Goal: Task Accomplishment & Management: Use online tool/utility

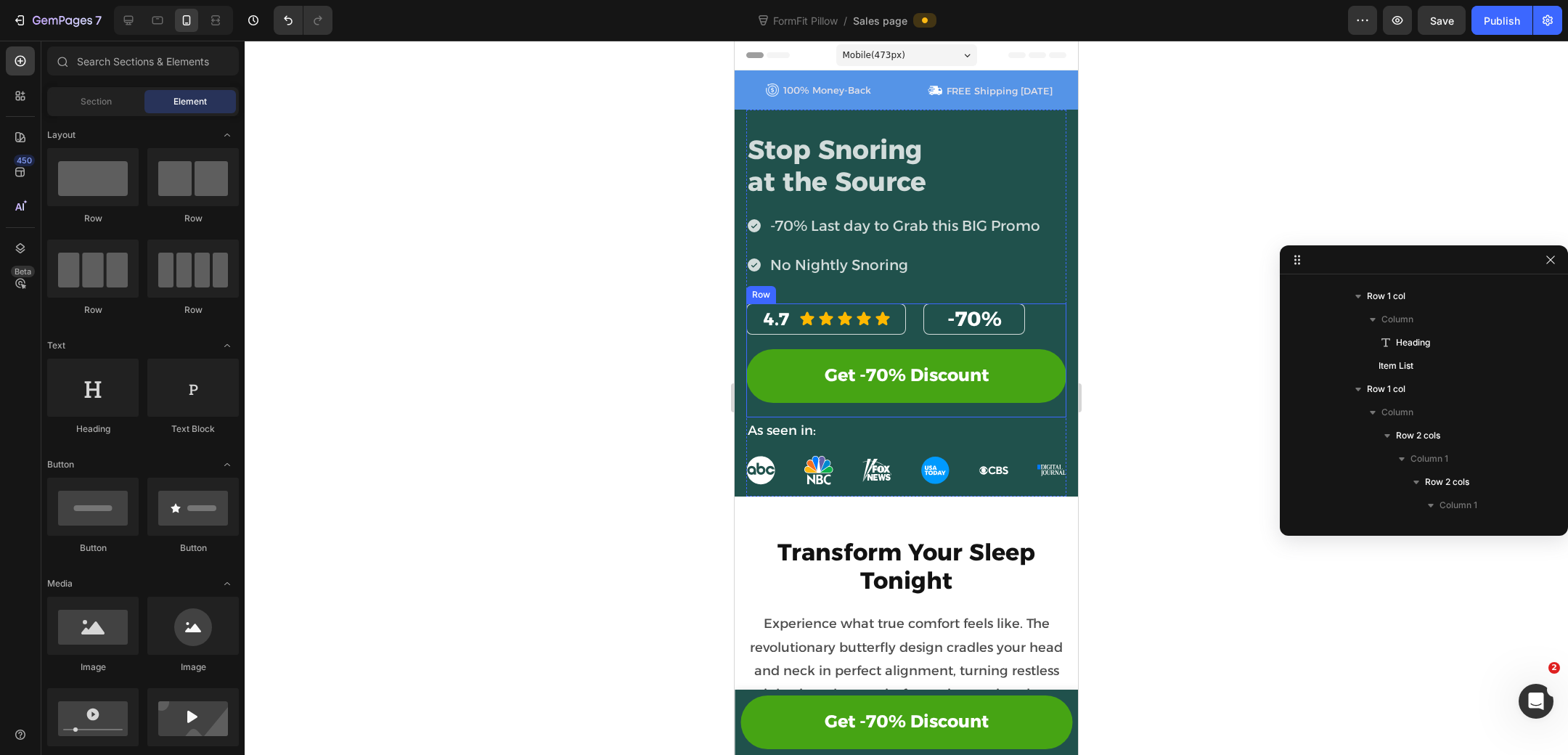
click at [754, 401] on div "4.7 Heading Icon Icon Icon Icon Icon Icon List Row -70% Heading Row Row Get -70…" at bounding box center [906, 361] width 320 height 115
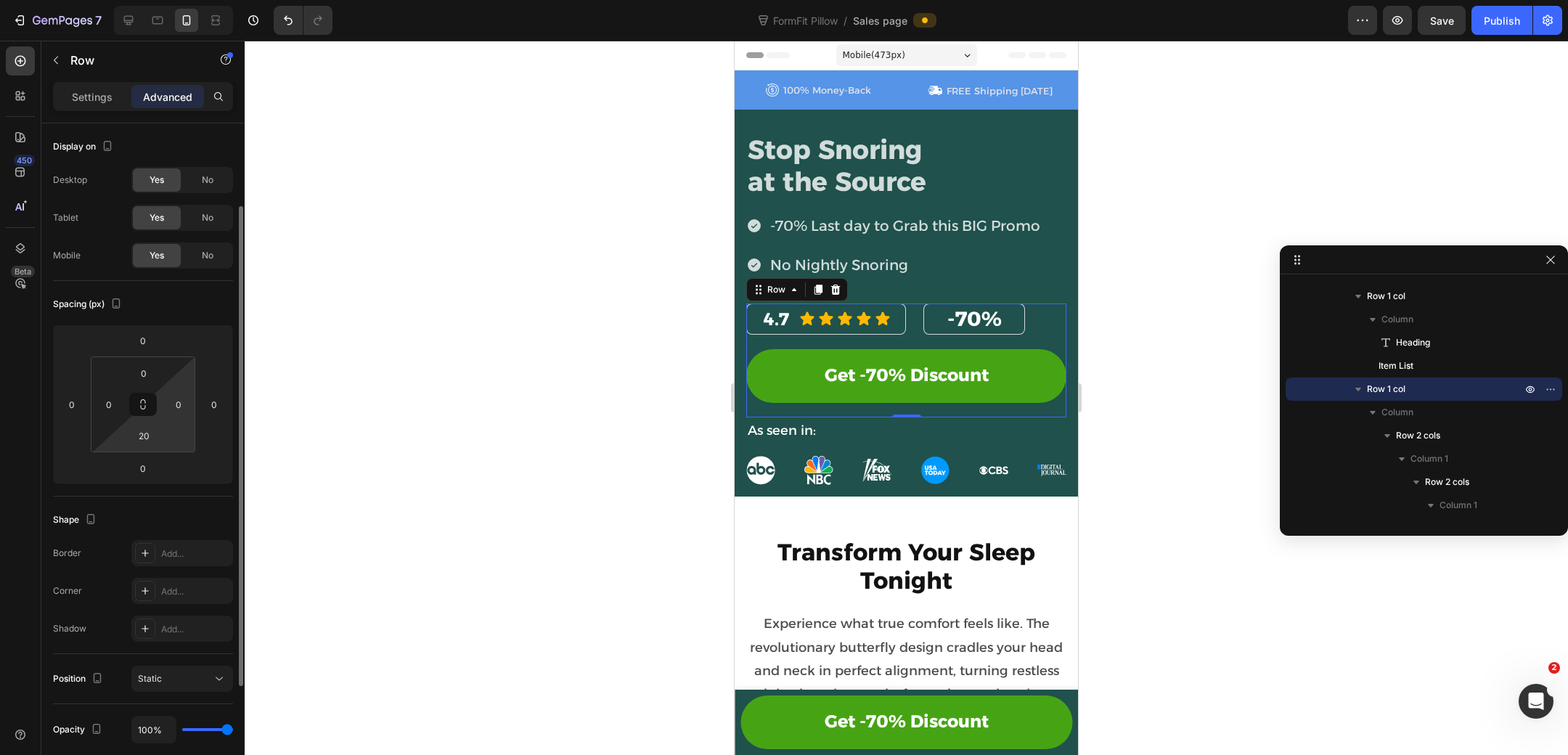
scroll to position [271, 0]
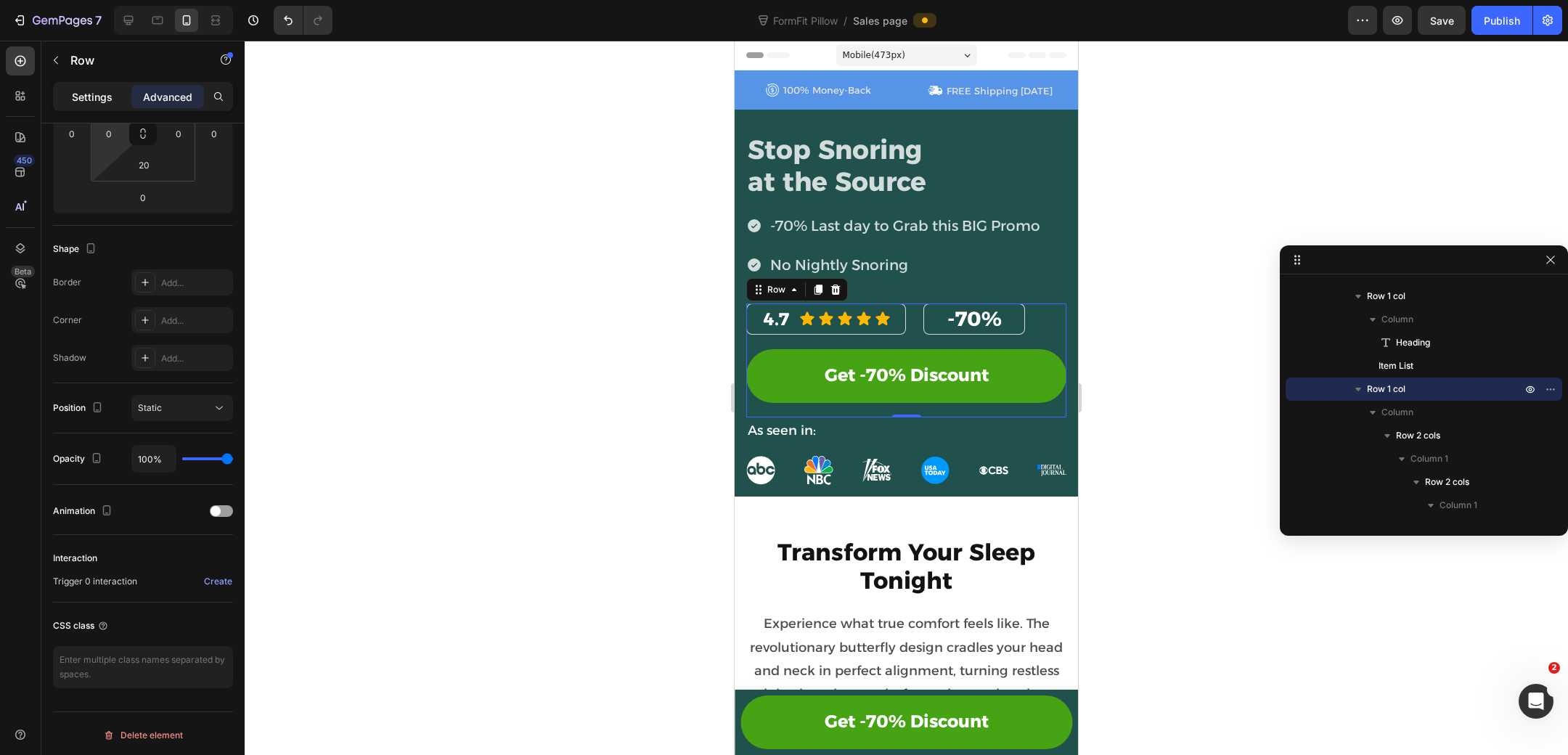
click at [101, 105] on div "Settings" at bounding box center [92, 96] width 72 height 23
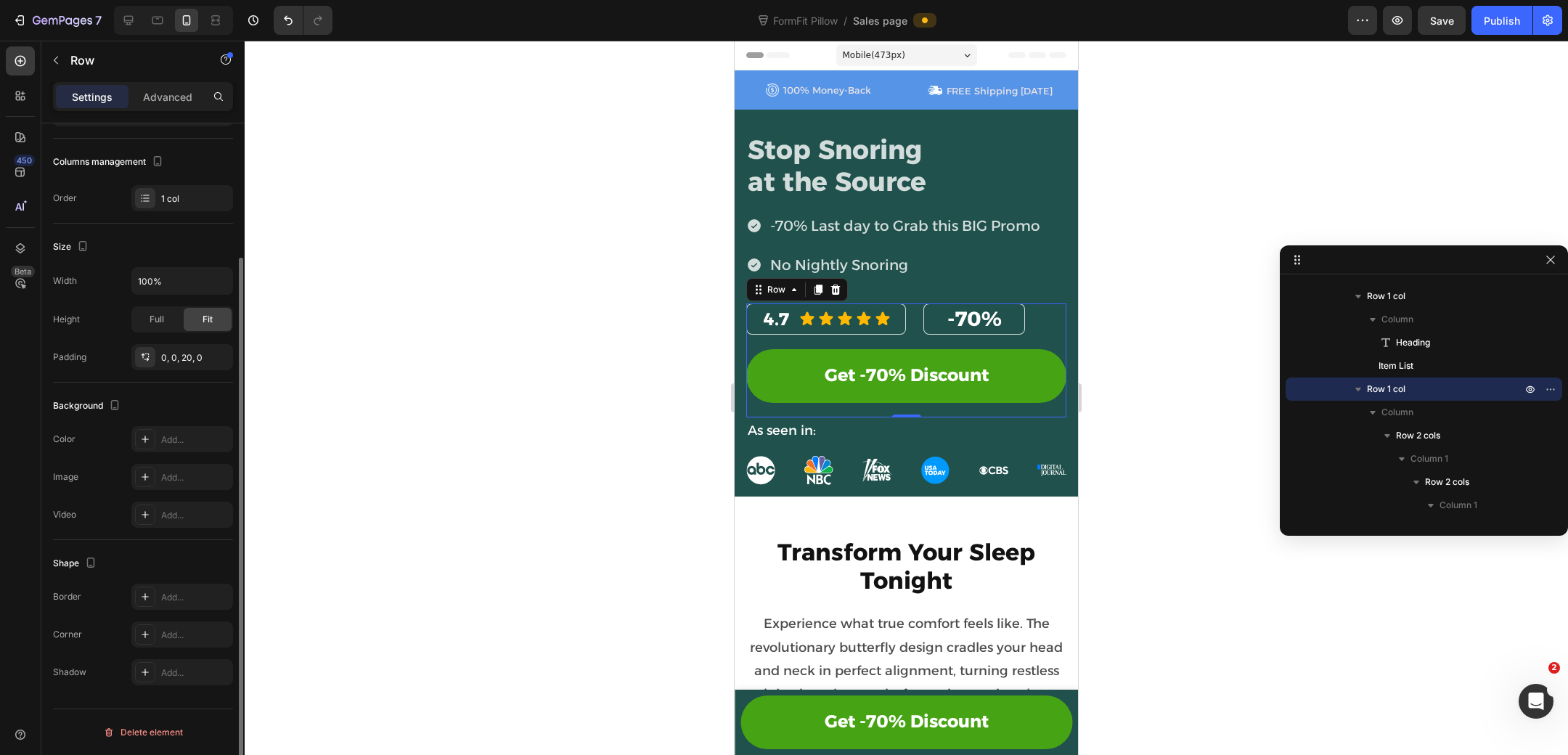
scroll to position [172, 0]
click at [147, 474] on icon at bounding box center [145, 480] width 12 height 12
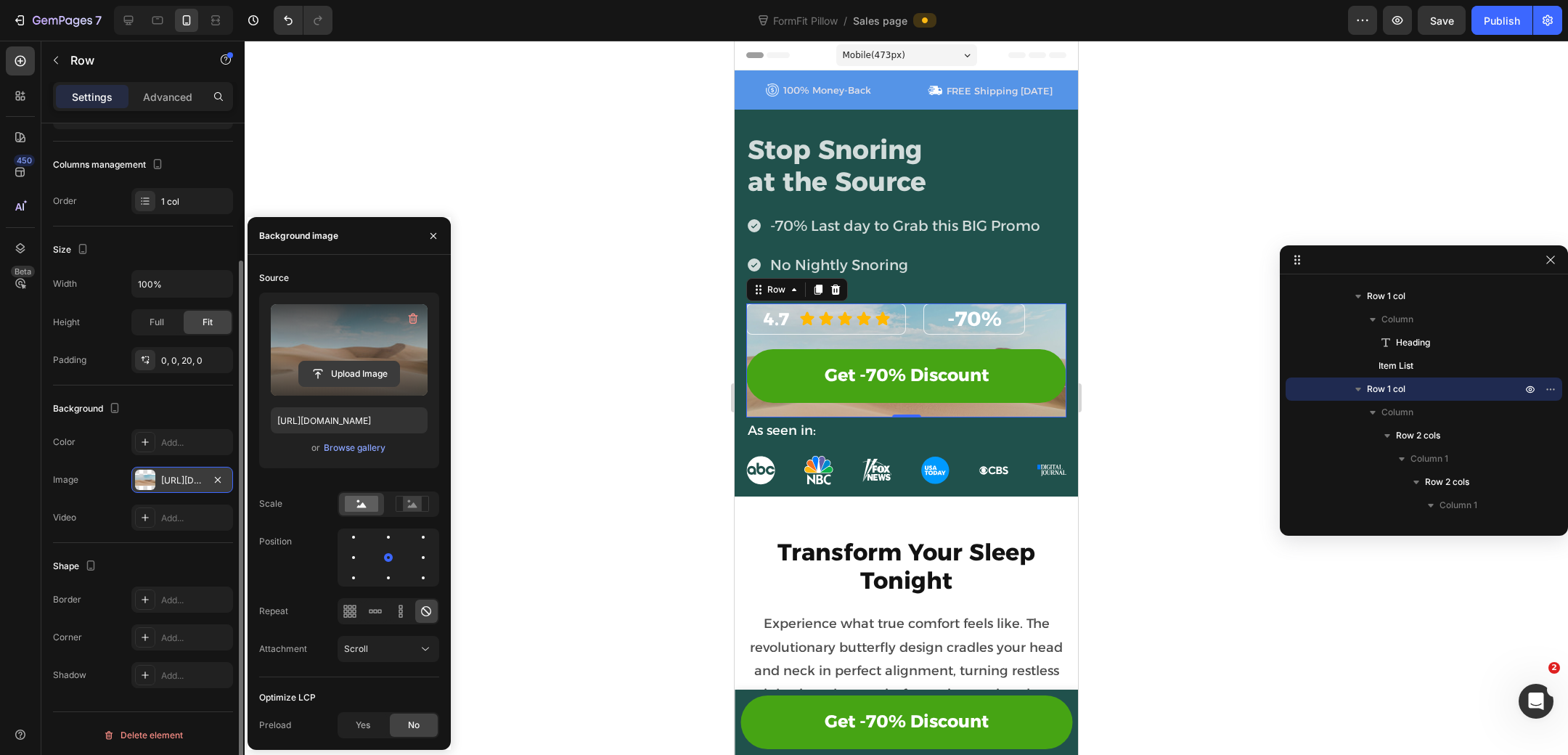
click at [347, 364] on input "file" at bounding box center [349, 374] width 100 height 25
type input "C:\fakepath\header-girl-mobile.avif"
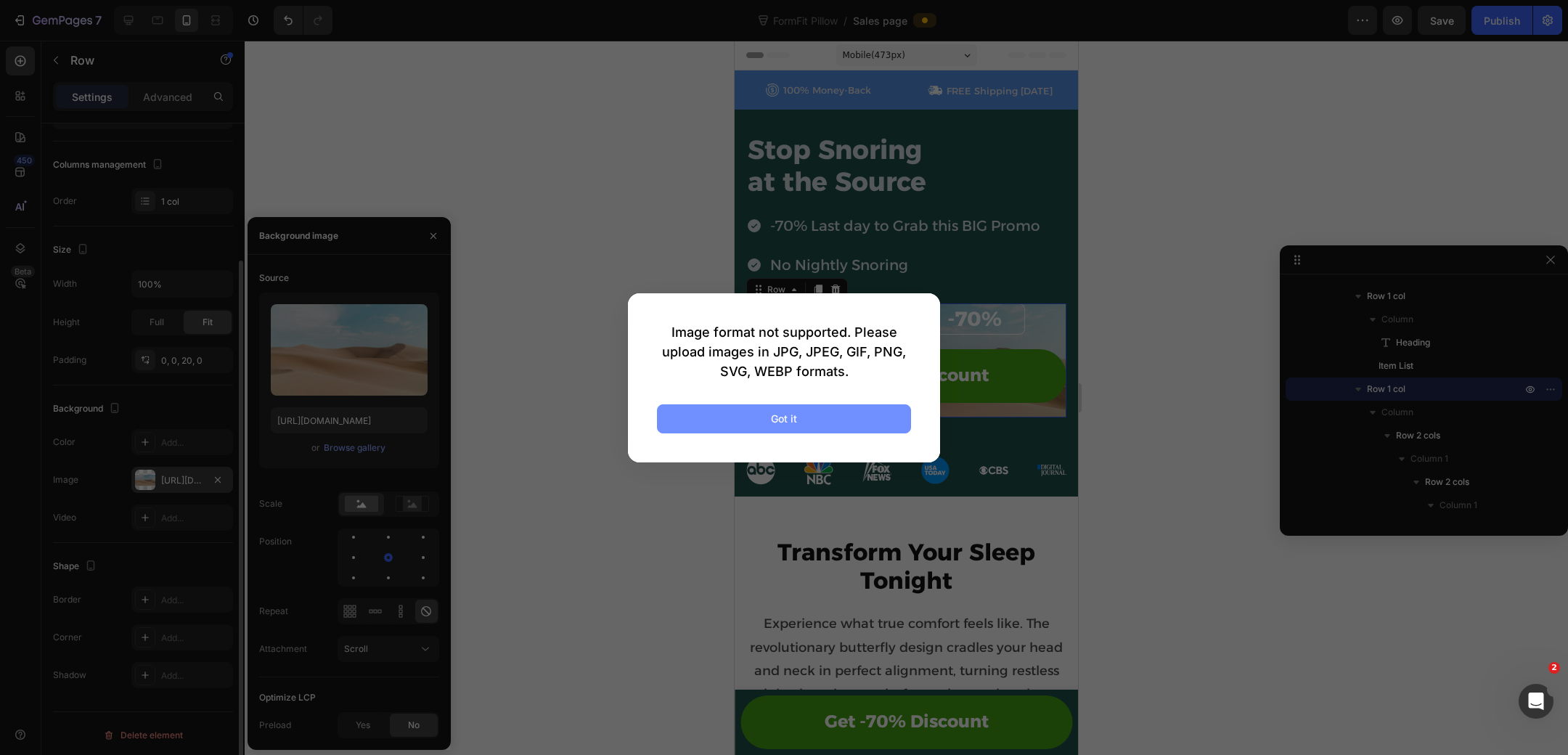
click at [787, 424] on div "Got it" at bounding box center [784, 419] width 26 height 15
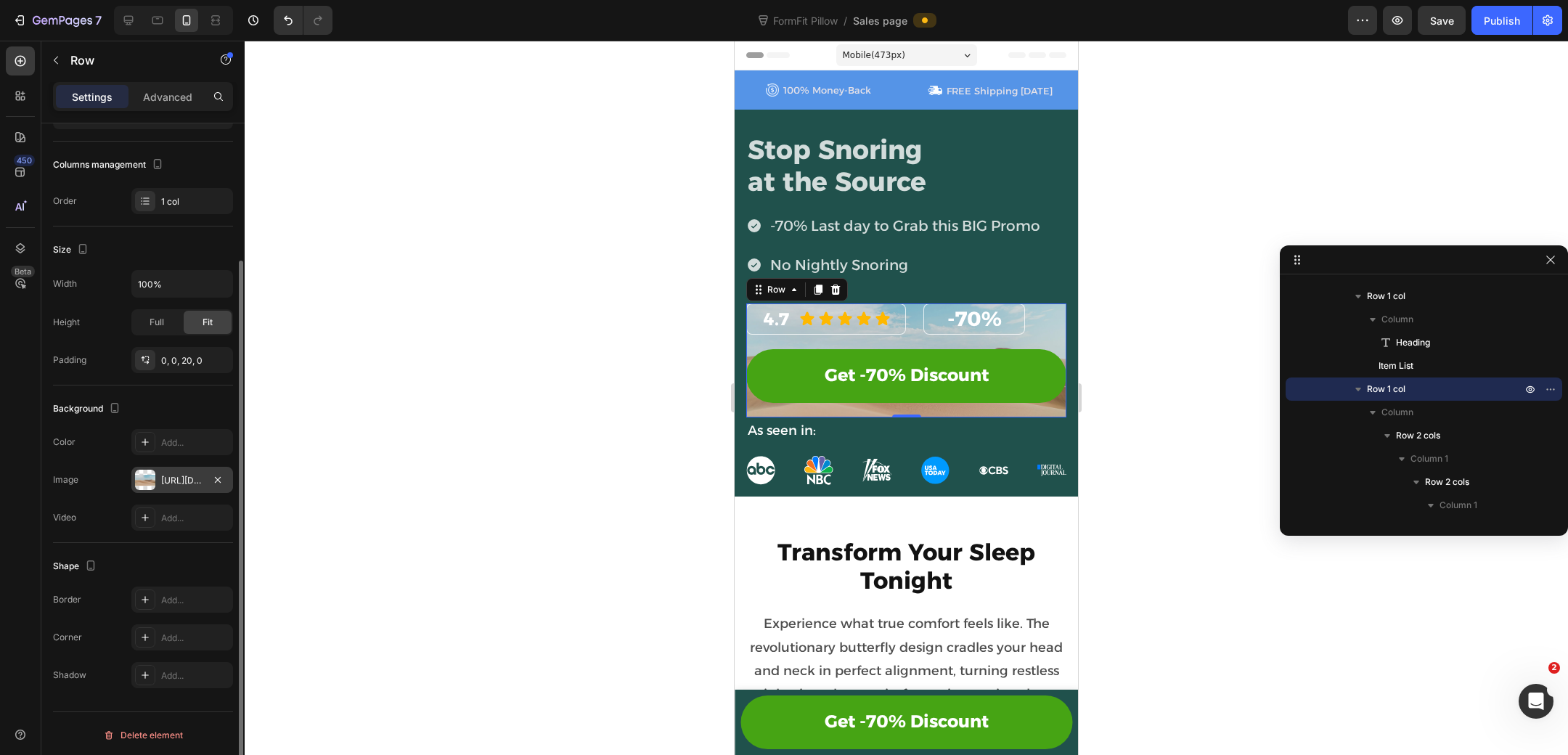
click at [148, 477] on div at bounding box center [145, 480] width 20 height 20
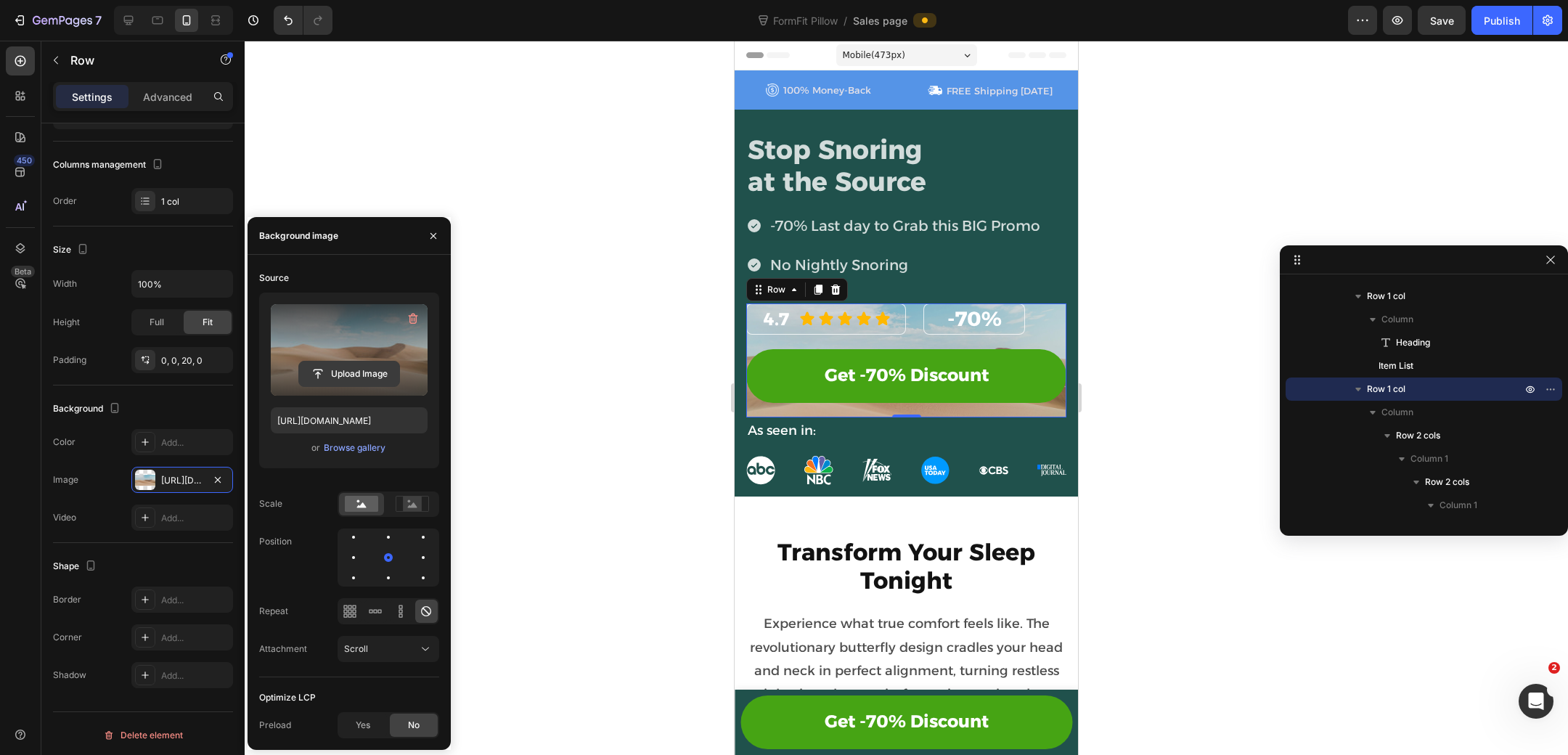
click at [349, 370] on input "file" at bounding box center [349, 374] width 100 height 25
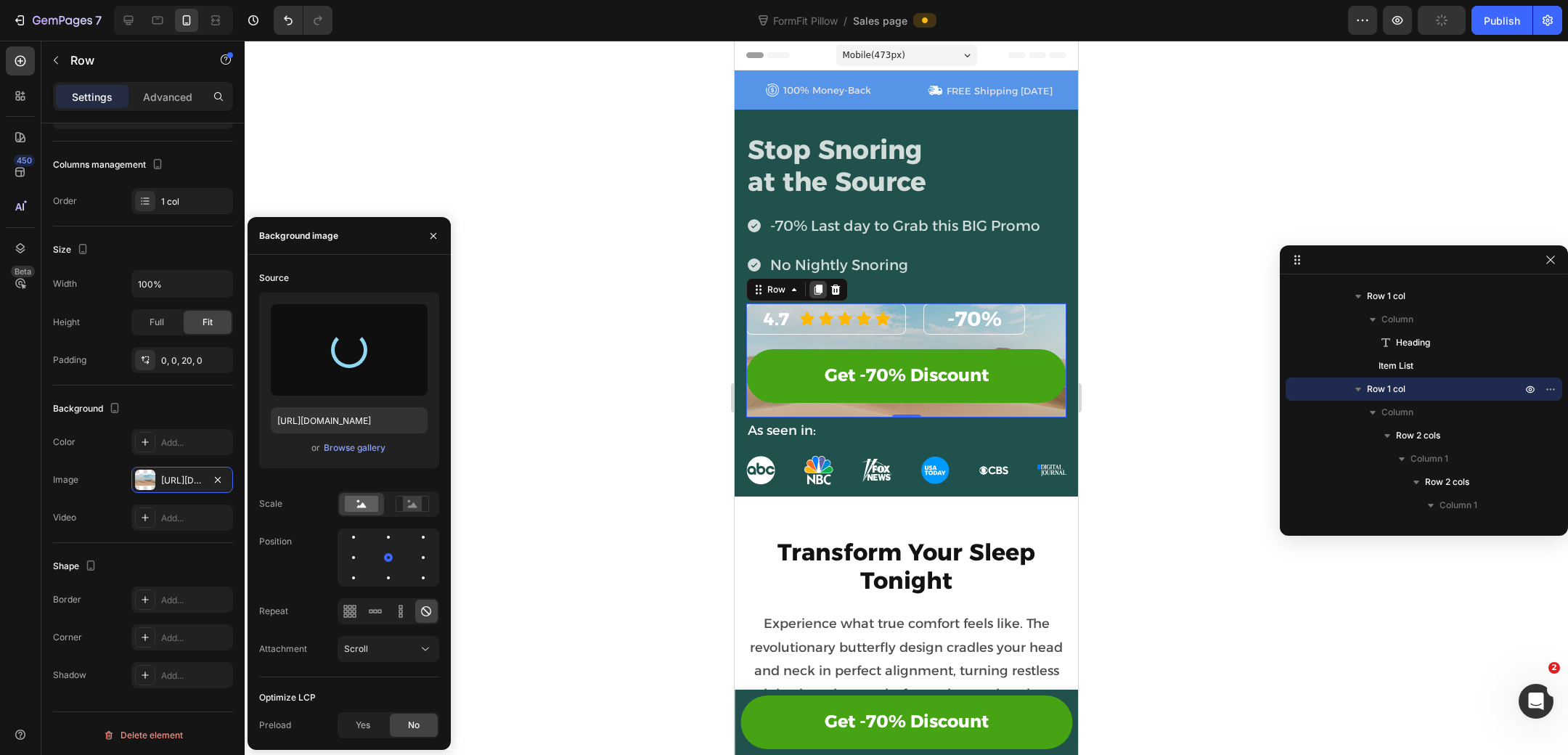
type input "[URL][DOMAIN_NAME]"
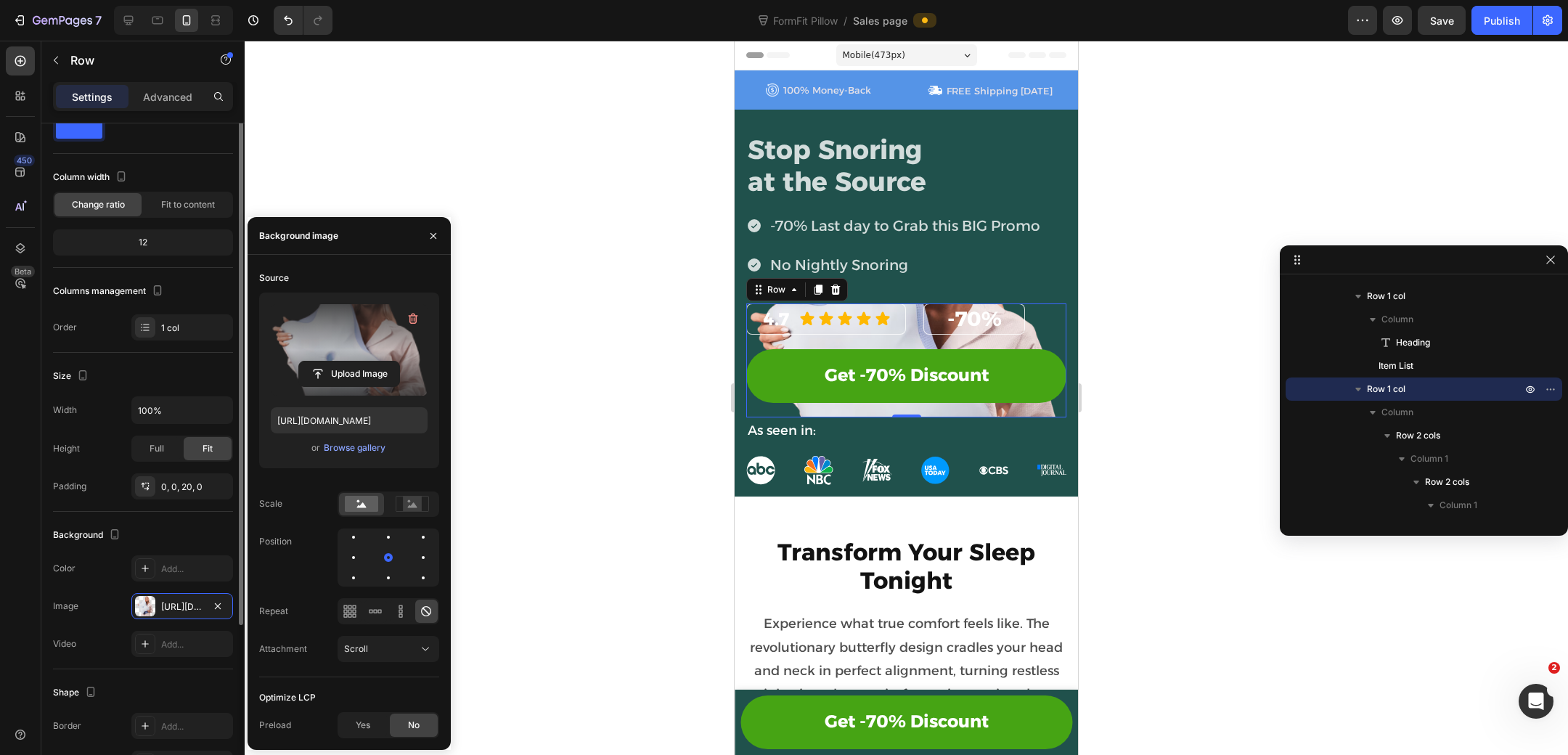
scroll to position [42, 0]
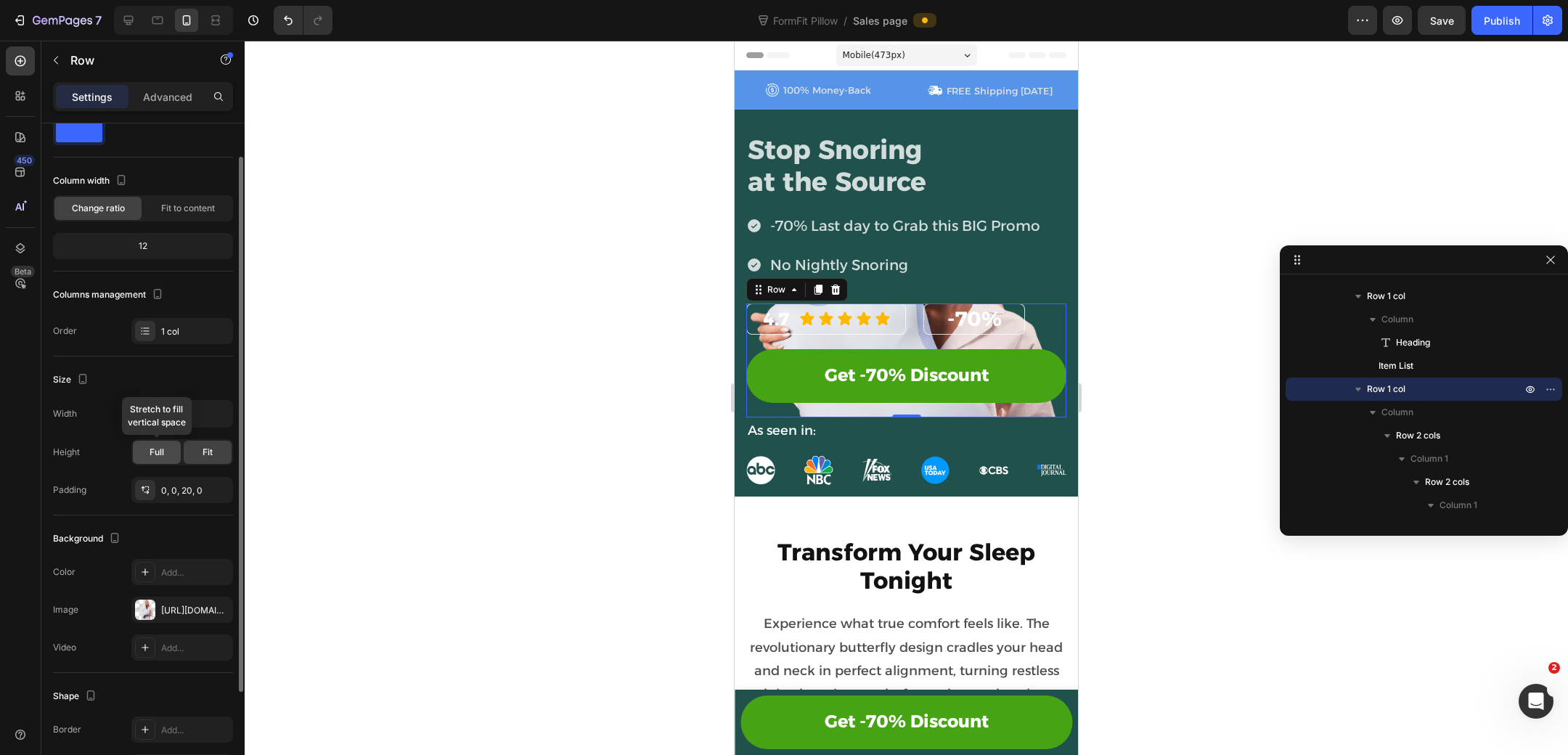
click at [166, 449] on div "Full" at bounding box center [157, 452] width 48 height 23
click at [214, 451] on div "Fit" at bounding box center [208, 452] width 48 height 23
click at [172, 444] on div "Full" at bounding box center [157, 452] width 48 height 23
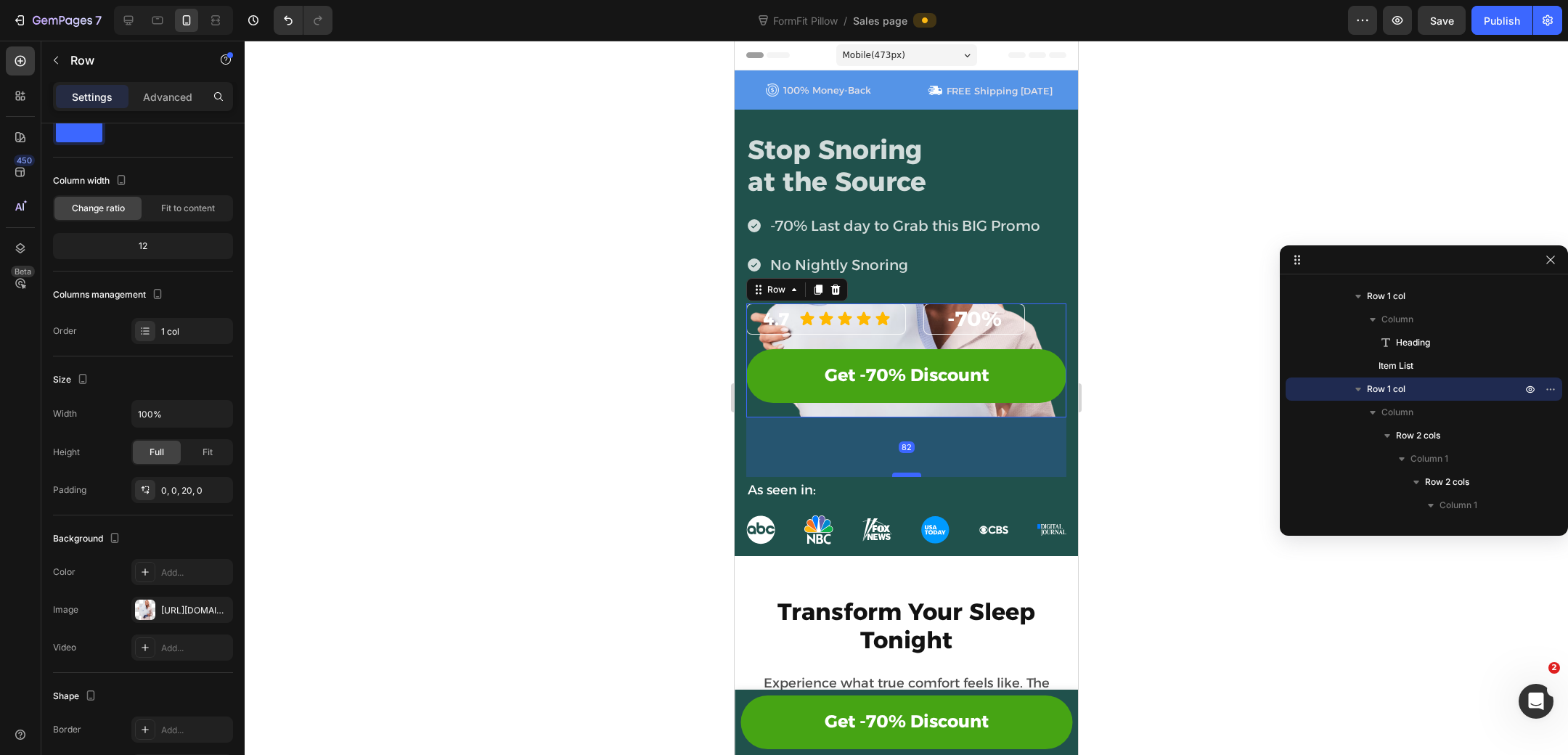
drag, startPoint x: 905, startPoint y: 411, endPoint x: 898, endPoint y: 471, distance: 60.4
click at [898, 473] on div at bounding box center [907, 475] width 29 height 5
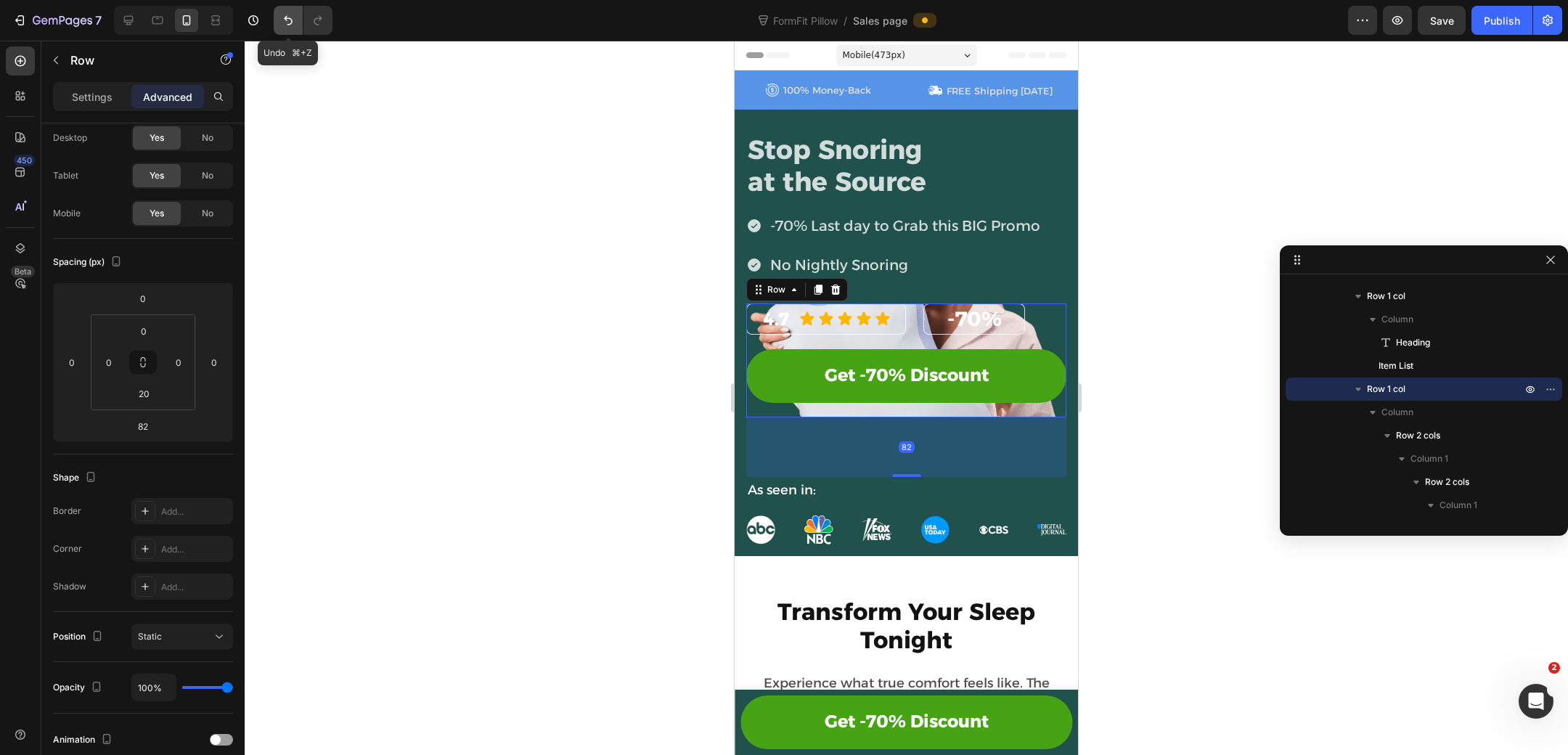
click at [284, 13] on icon "Undo/Redo" at bounding box center [287, 20] width 15 height 15
click at [286, 19] on icon "Undo/Redo" at bounding box center [287, 20] width 15 height 15
type input "0"
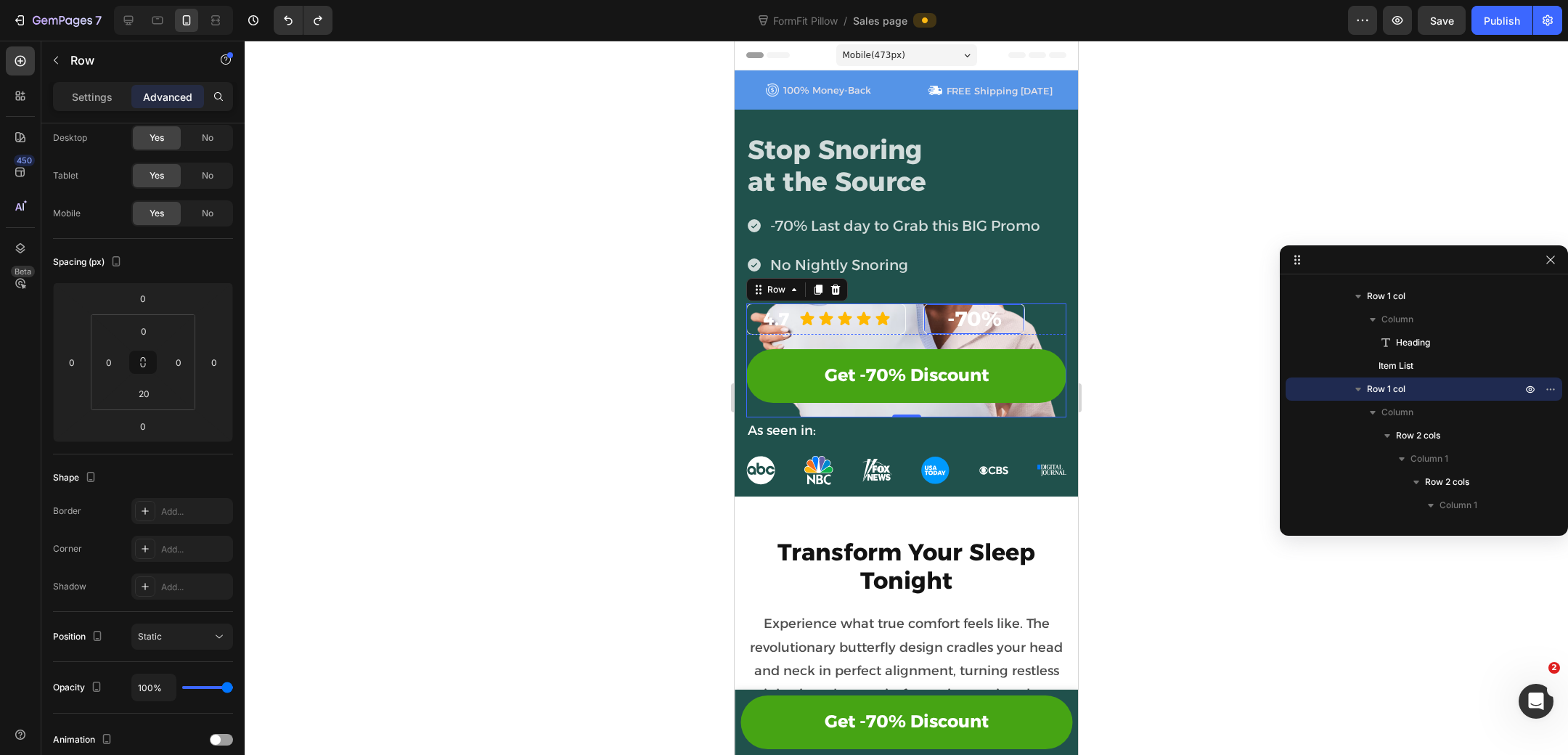
click at [929, 319] on div "-70% Heading Row" at bounding box center [974, 319] width 101 height 31
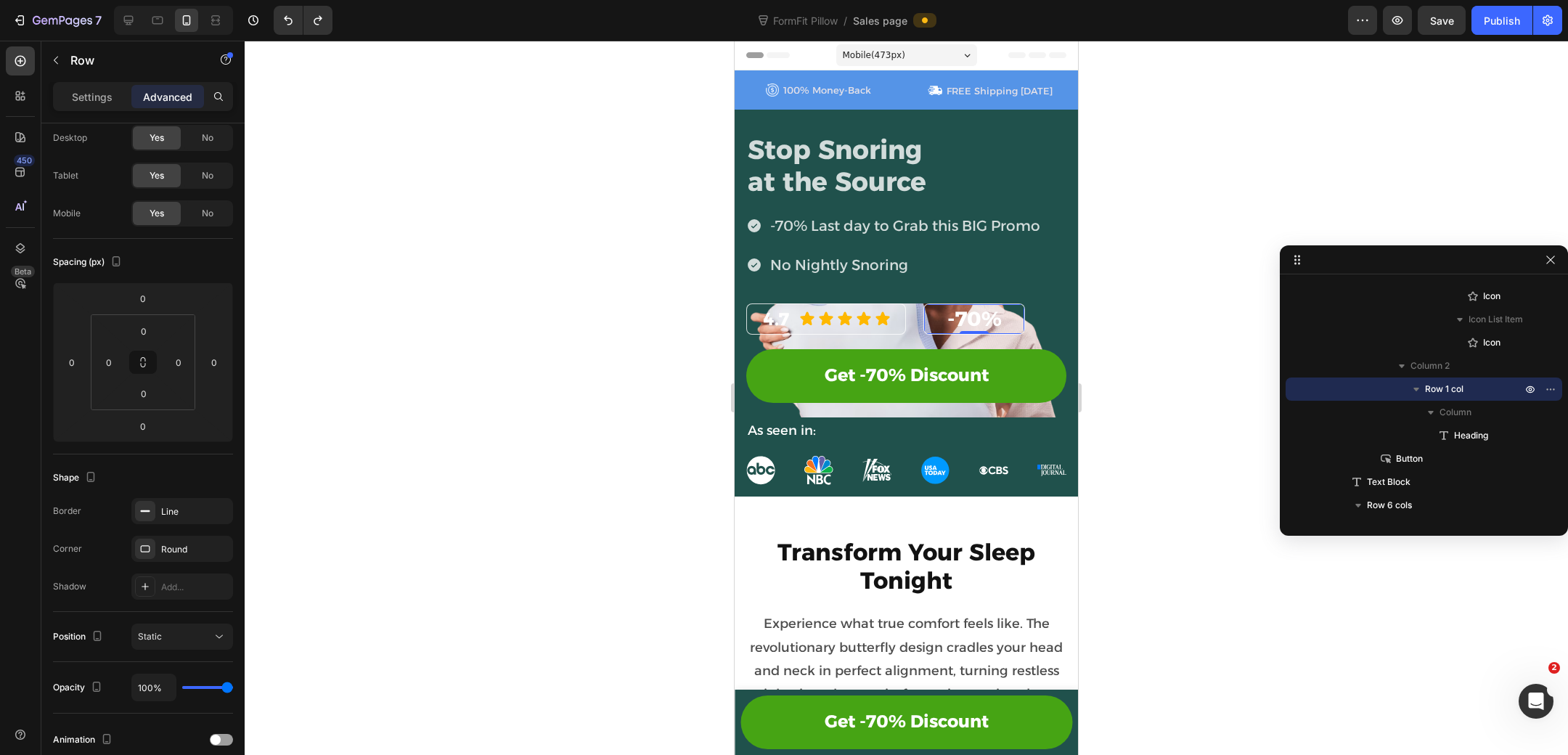
click at [935, 315] on div "-70% Heading Row 0" at bounding box center [974, 319] width 101 height 31
drag, startPoint x: 937, startPoint y: 321, endPoint x: 791, endPoint y: 296, distance: 148.1
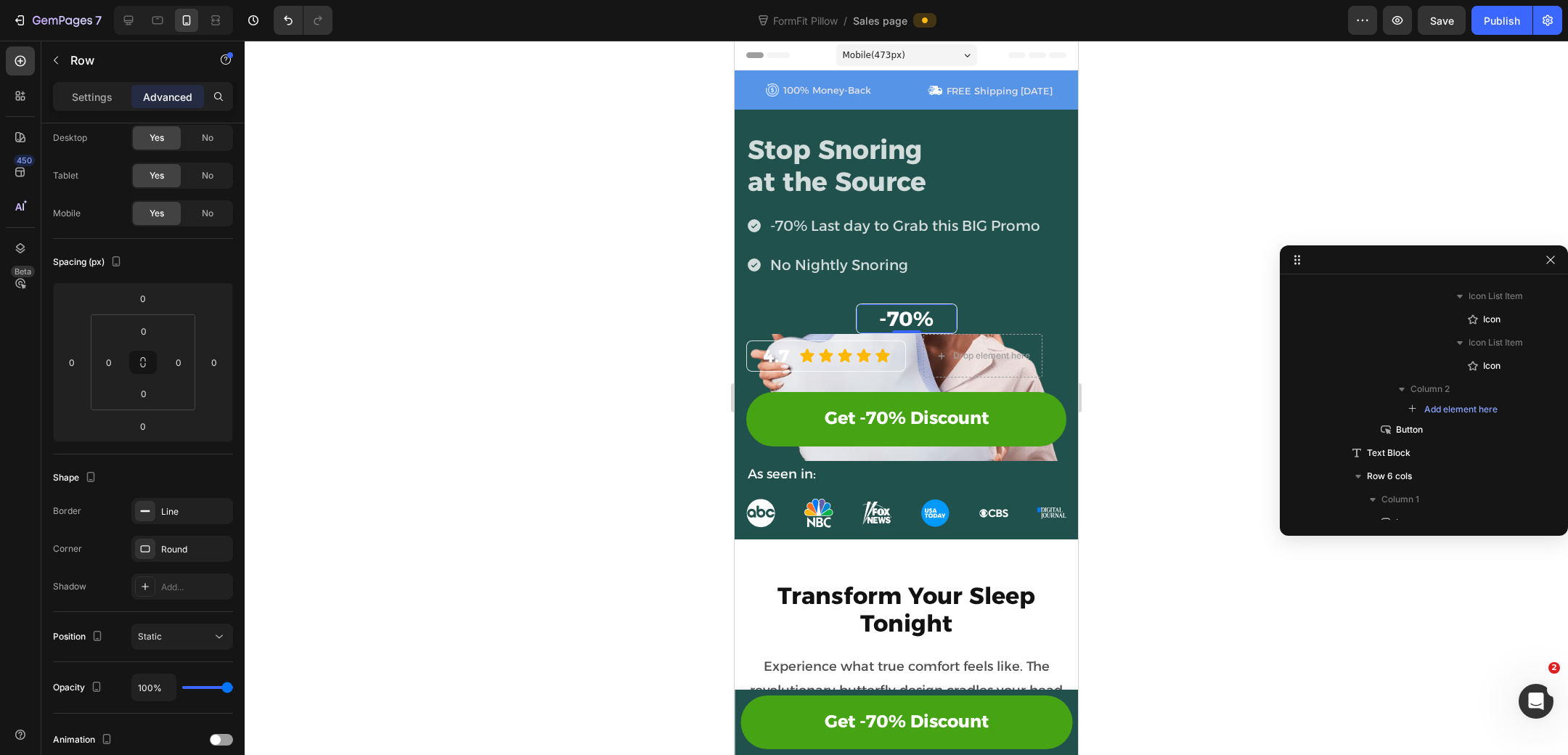
click at [869, 307] on div "-70% Heading Row 0" at bounding box center [906, 319] width 101 height 31
click at [875, 305] on div "-70% Heading Row 0" at bounding box center [906, 319] width 101 height 31
drag, startPoint x: 863, startPoint y: 314, endPoint x: 752, endPoint y: 337, distance: 113.4
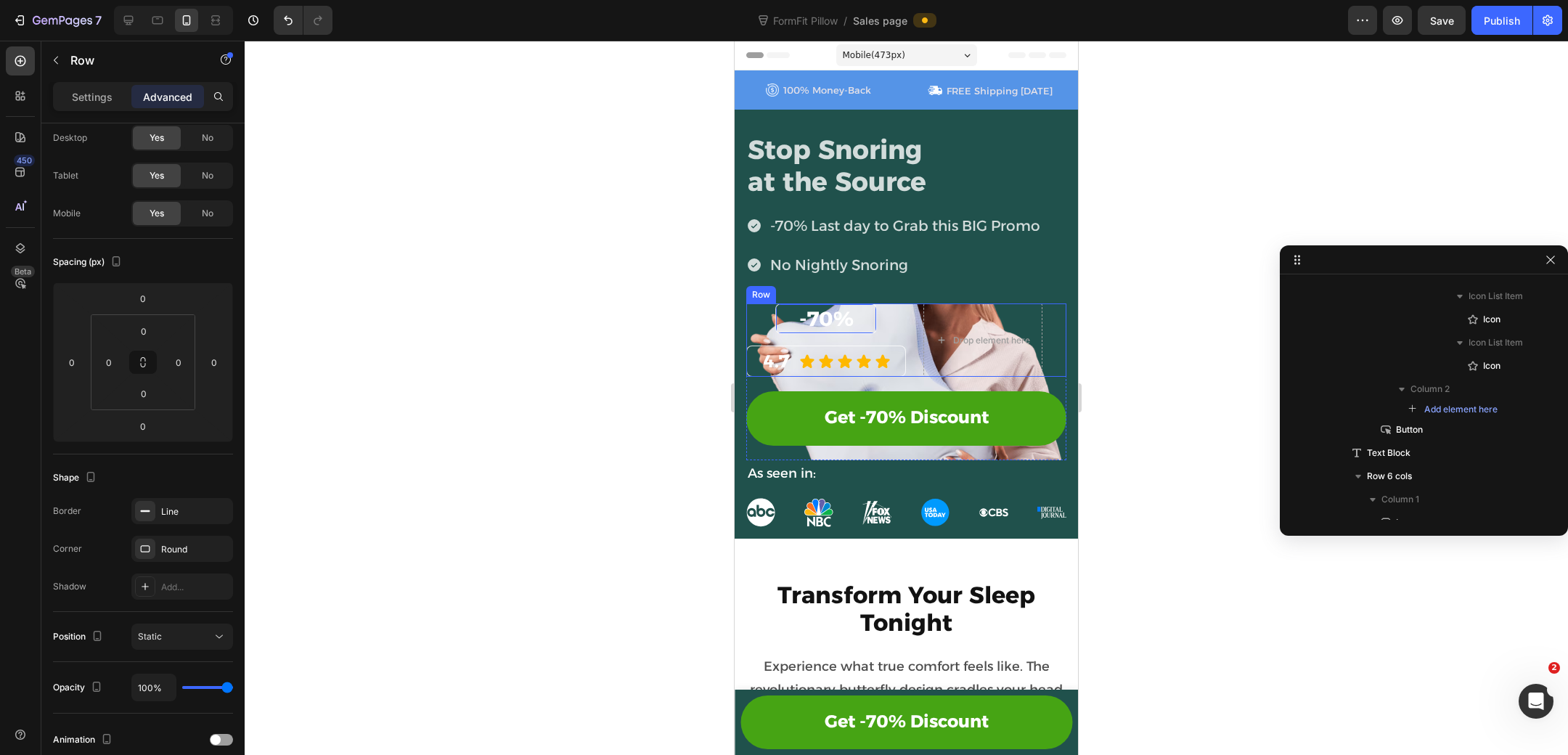
click at [921, 328] on div "-70% Heading Row 16 4.7 Heading Icon Icon Icon Icon Icon Icon List Row Drop ele…" at bounding box center [906, 341] width 320 height 74
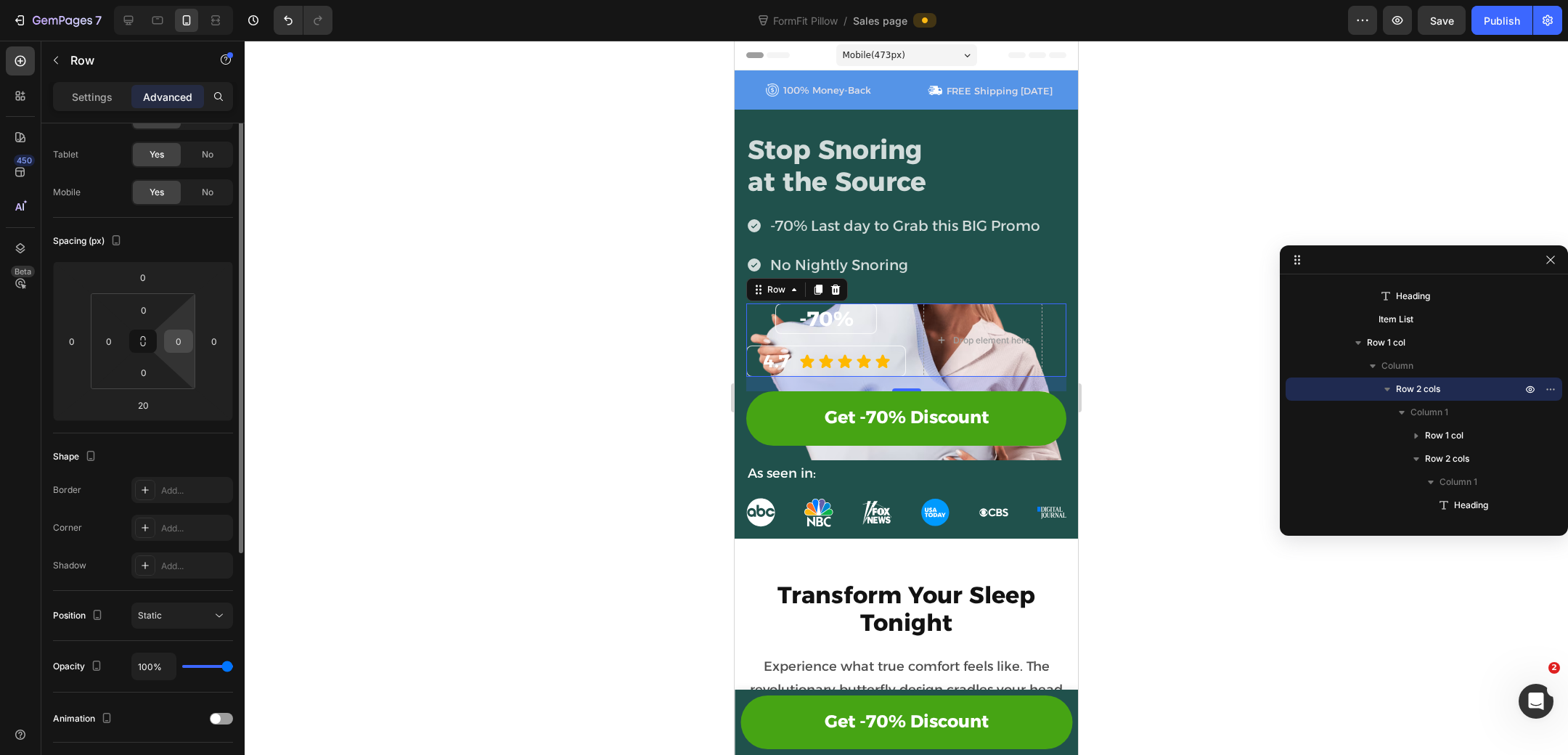
scroll to position [0, 0]
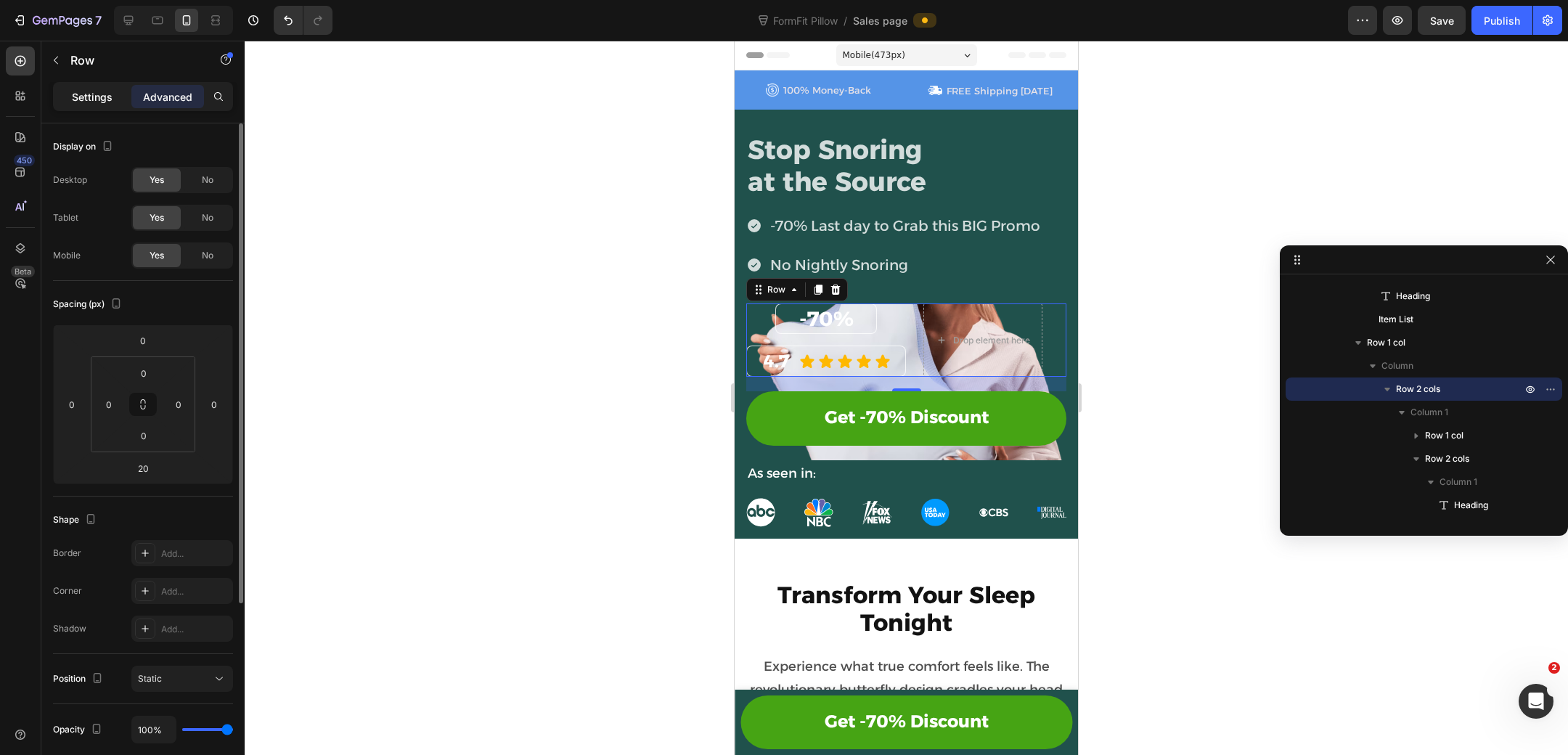
click at [98, 95] on p "Settings" at bounding box center [91, 97] width 41 height 15
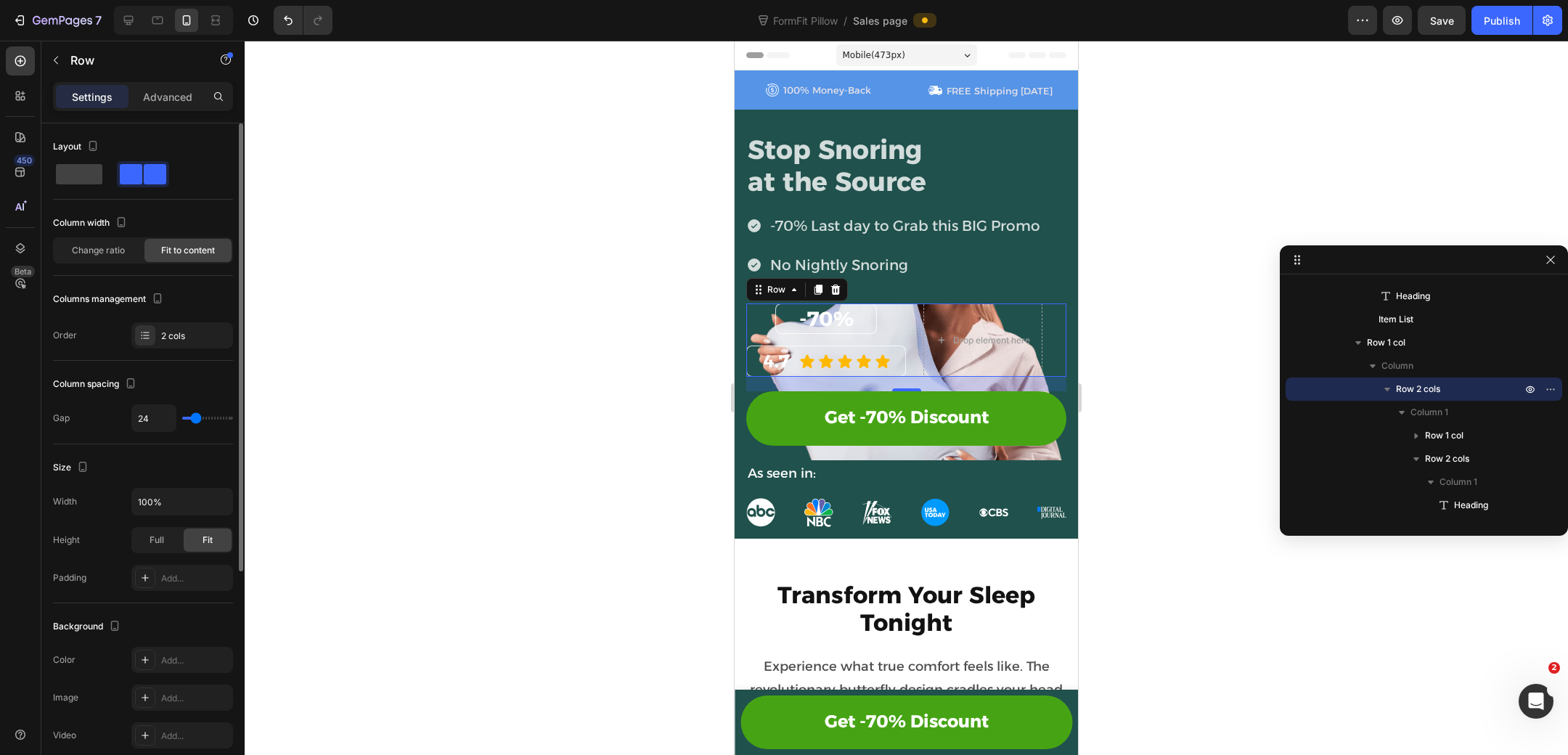
scroll to position [7, 0]
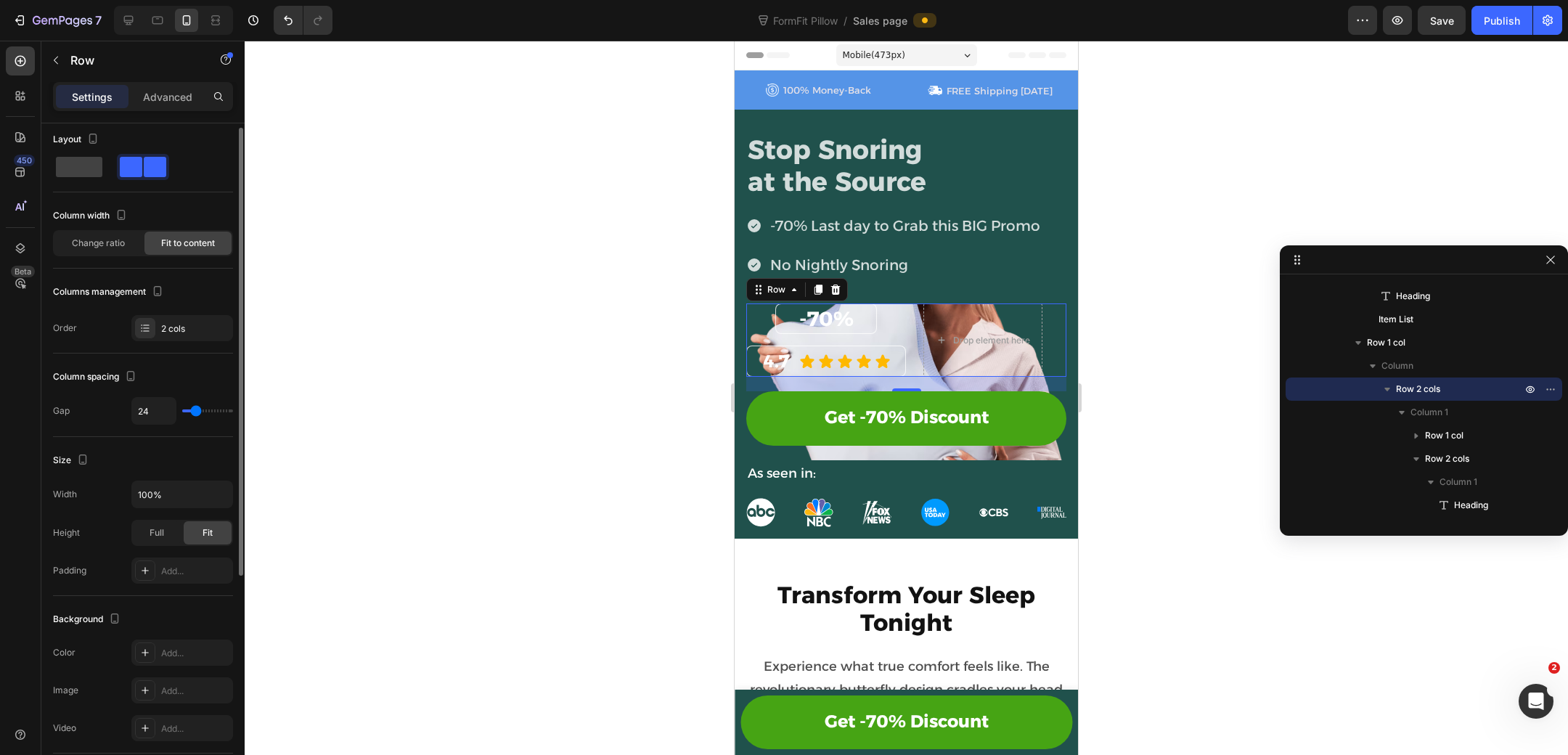
type input "25"
type input "93"
type input "103"
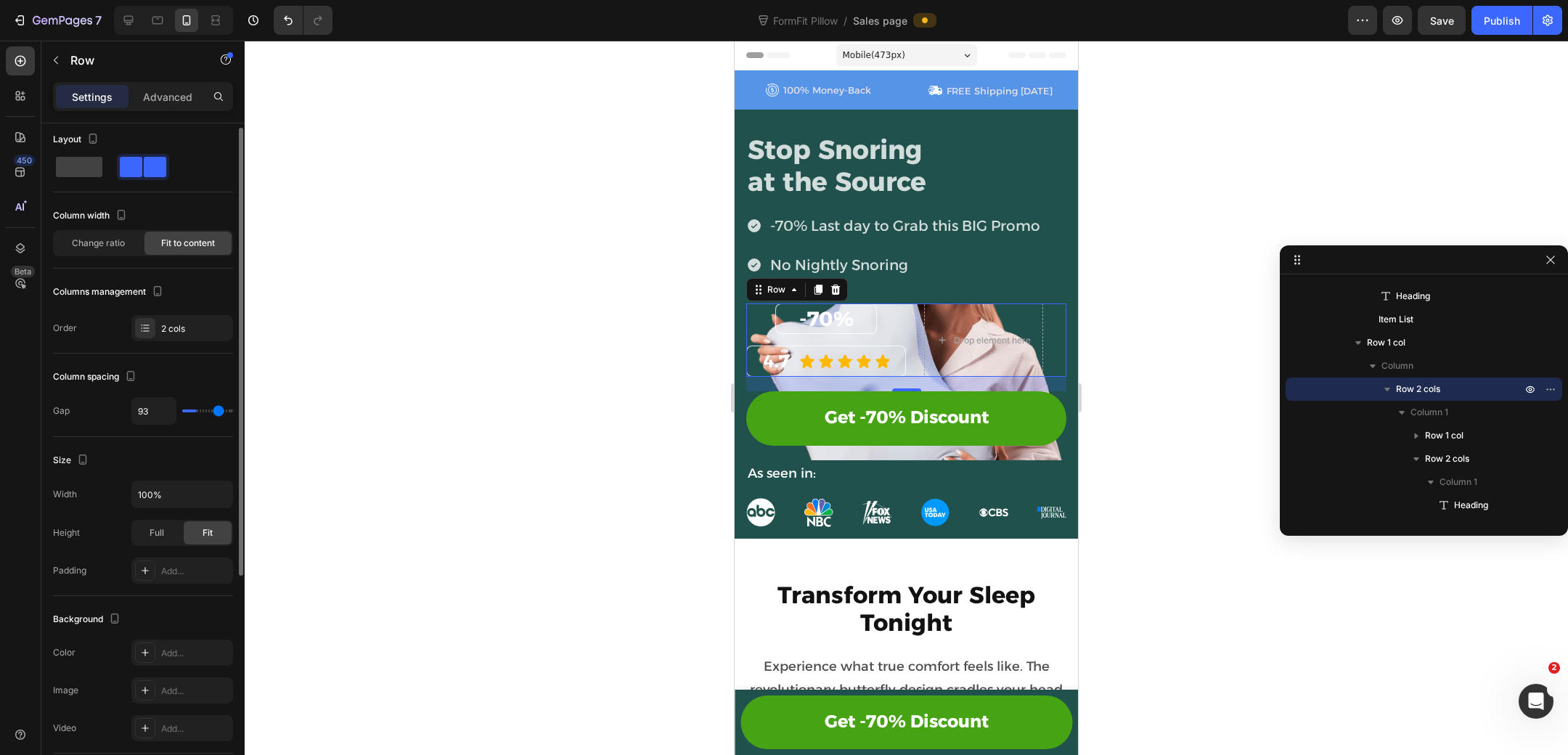
type input "103"
type input "115"
type input "120"
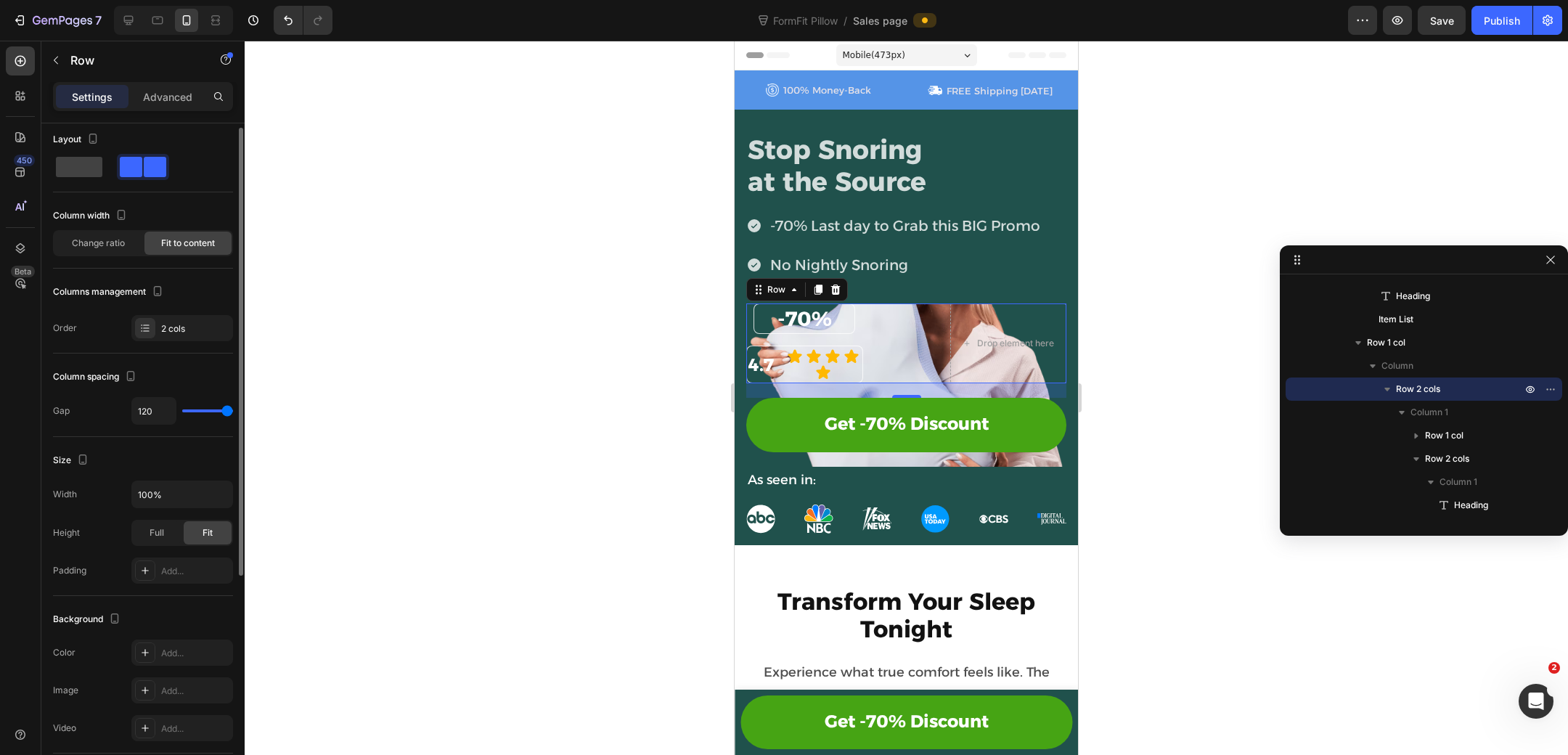
type input "64"
type input "6"
type input "0"
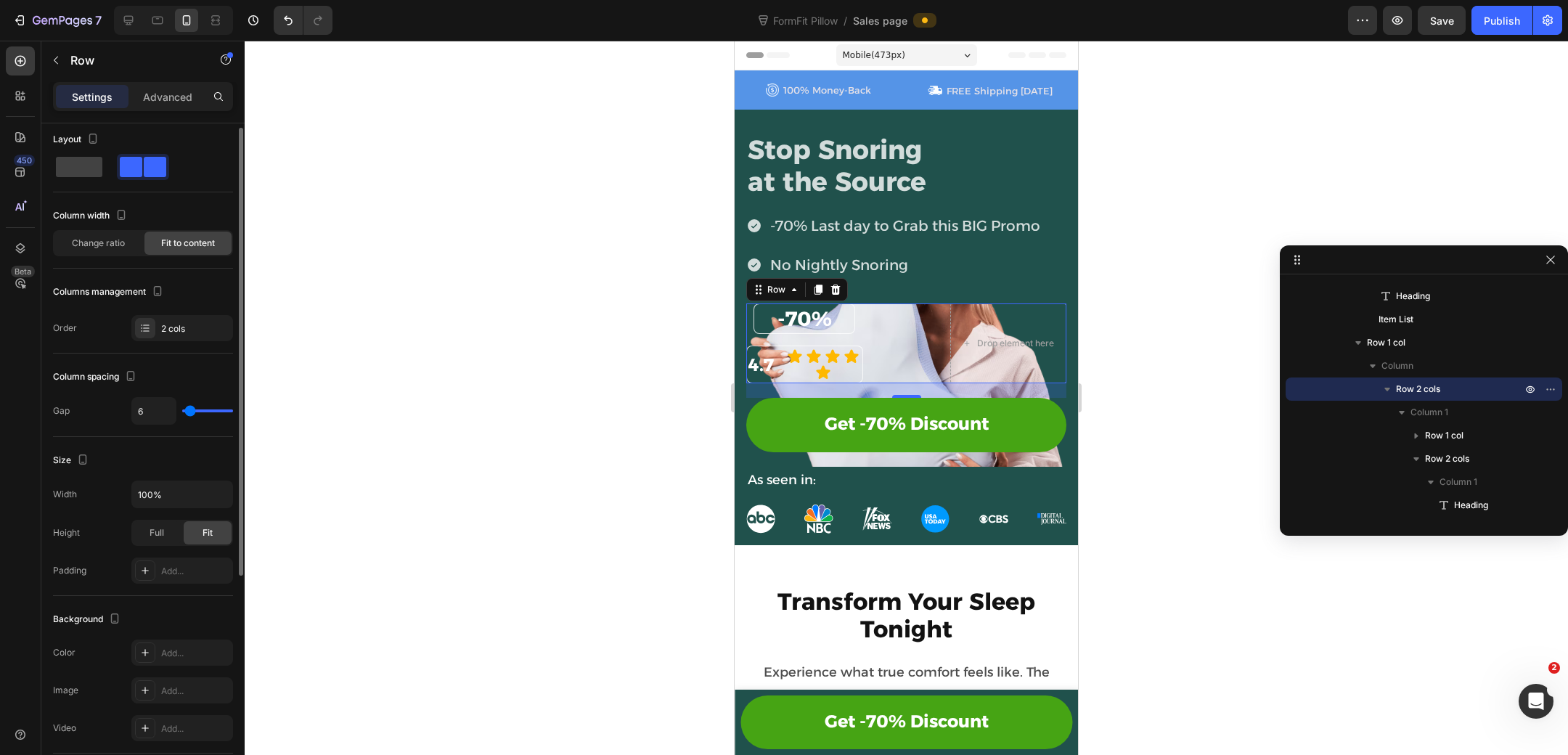
type input "0"
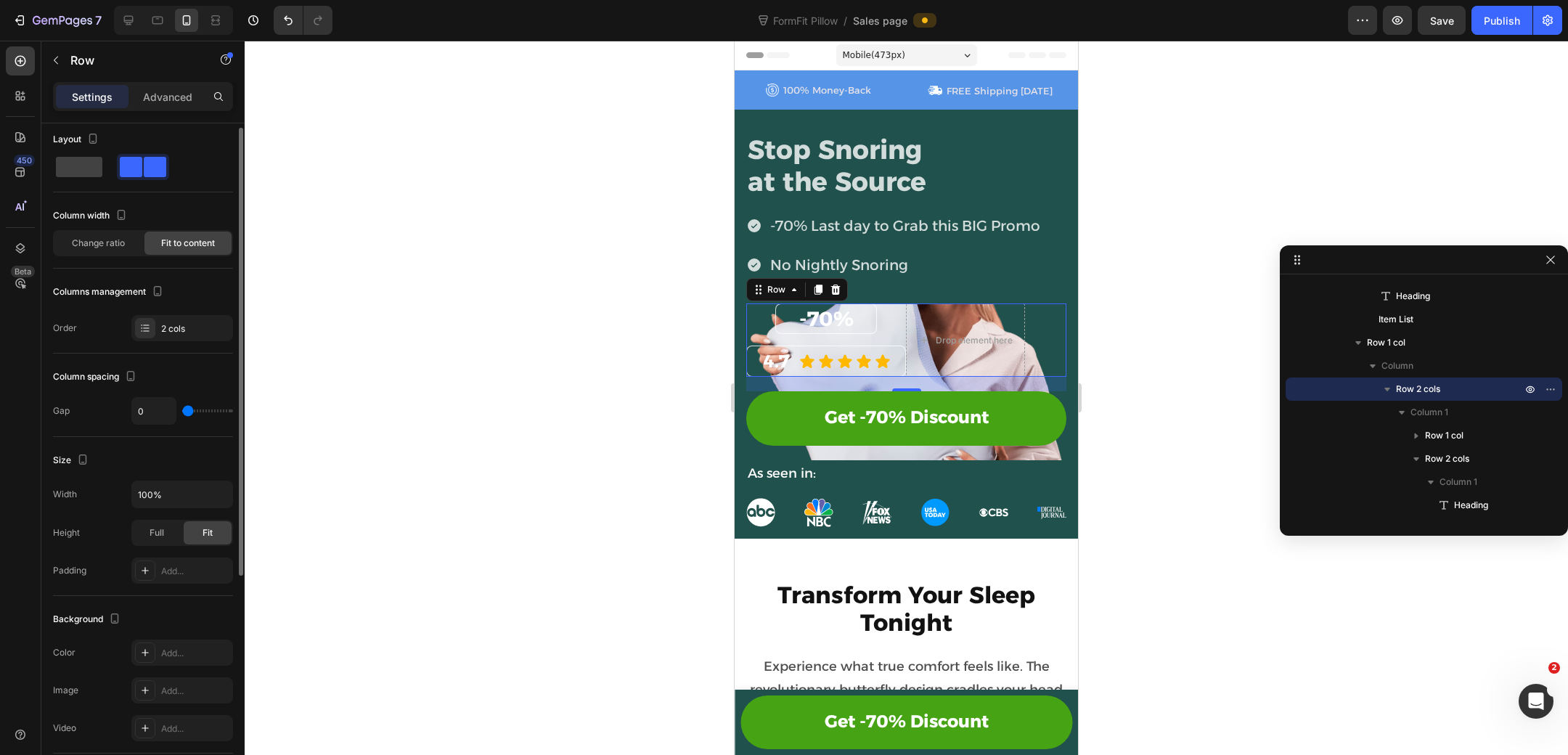
type input "2"
type input "54"
type input "57"
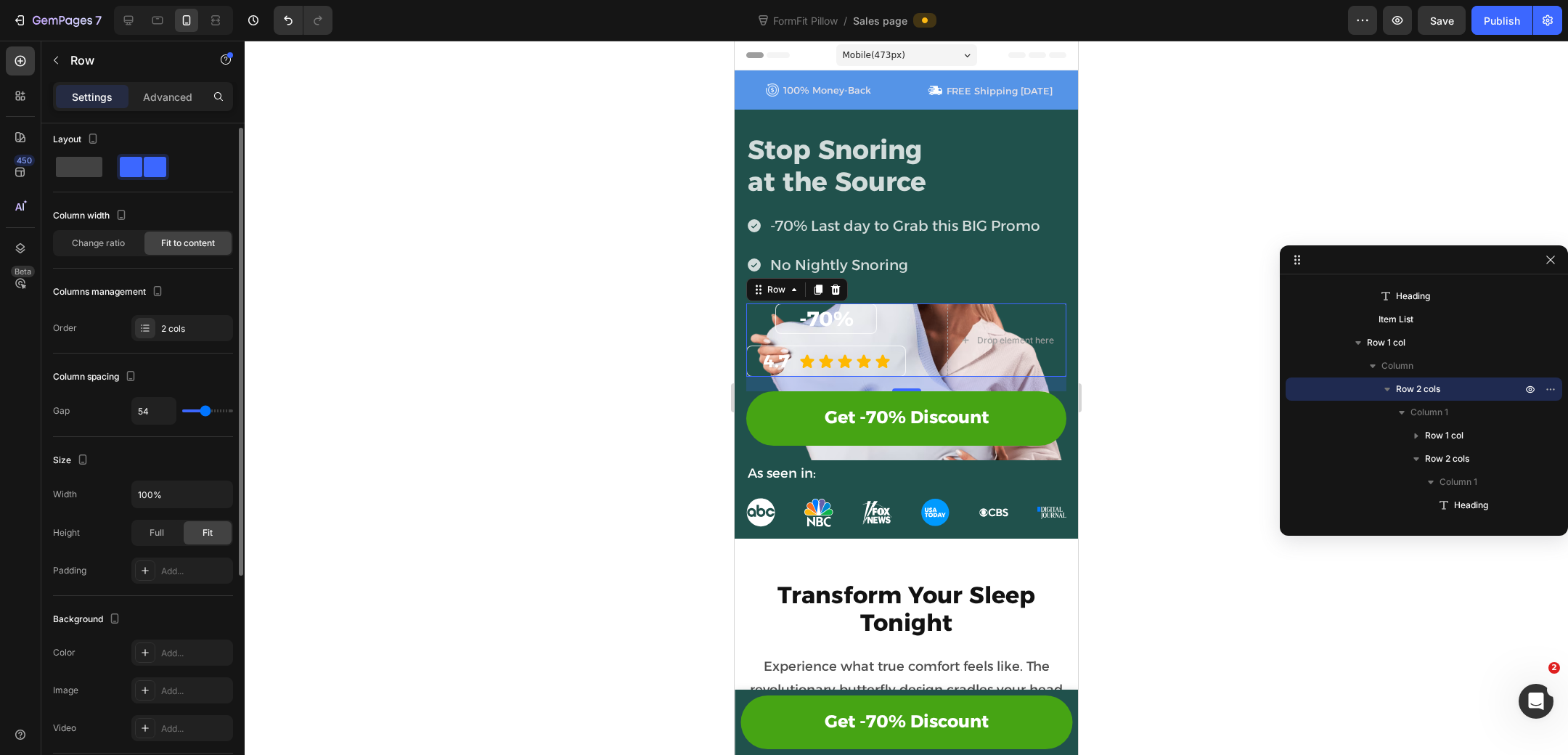
type input "57"
type input "59"
type input "61"
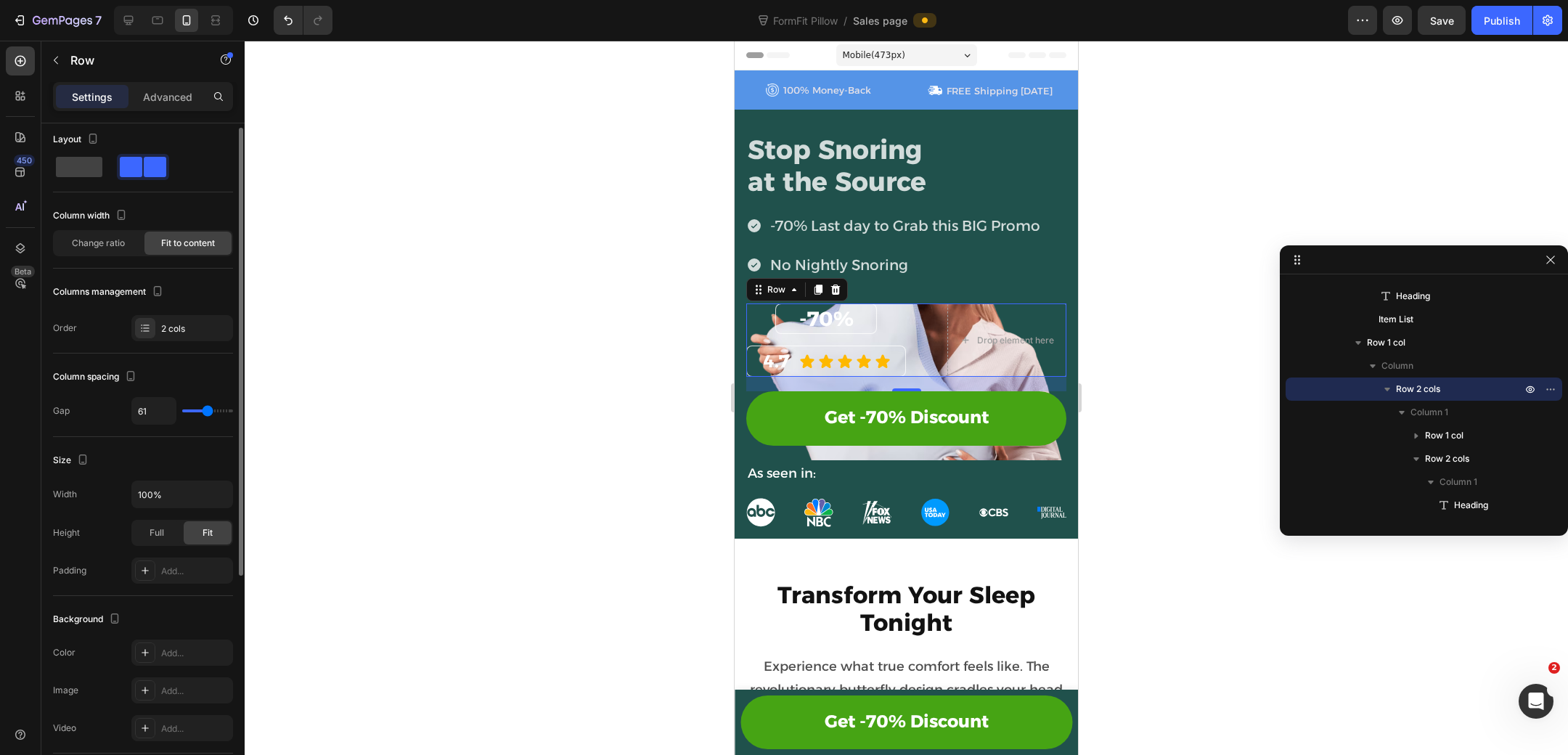
type input "65"
type input "69"
type input "78"
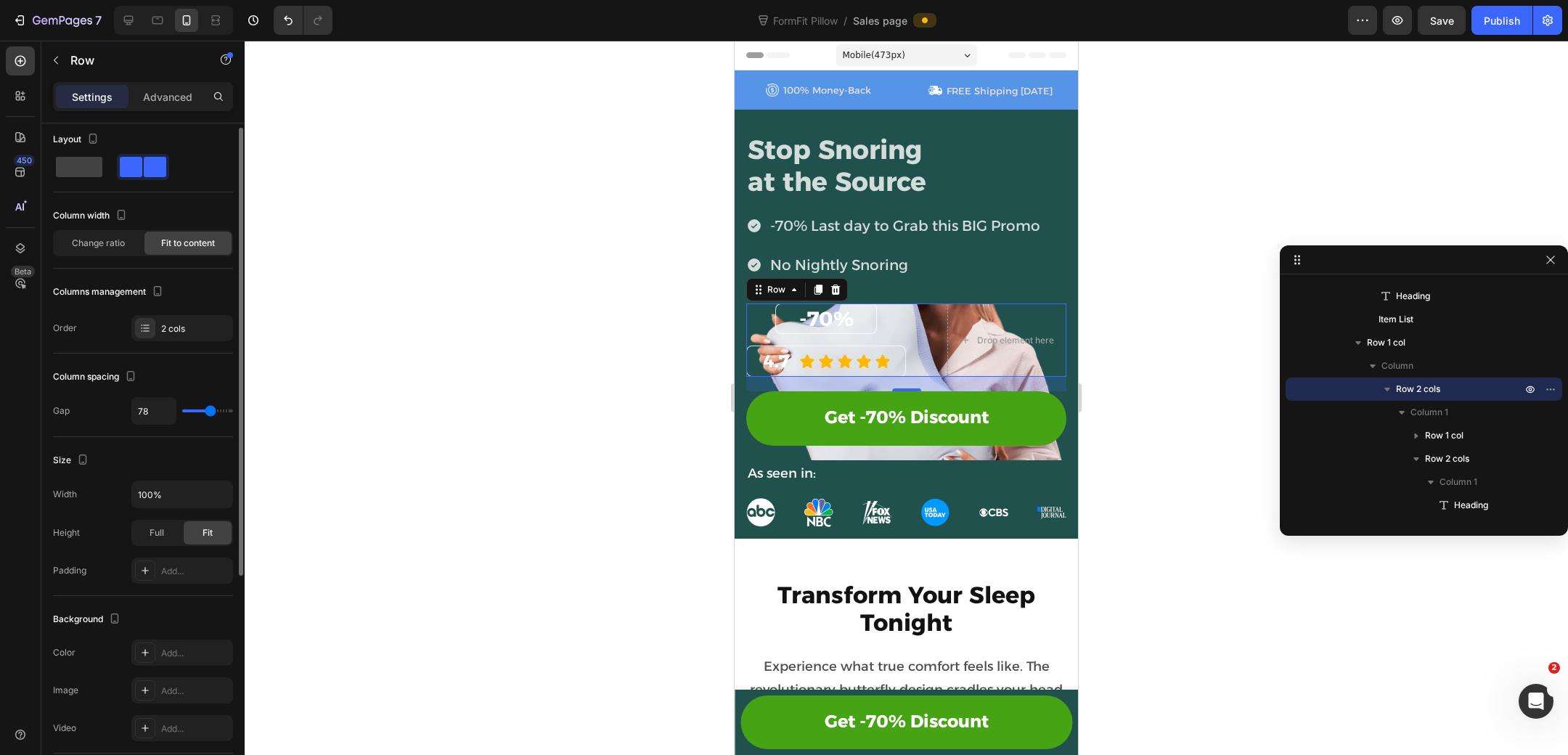
type input "78"
type input "91"
type input "110"
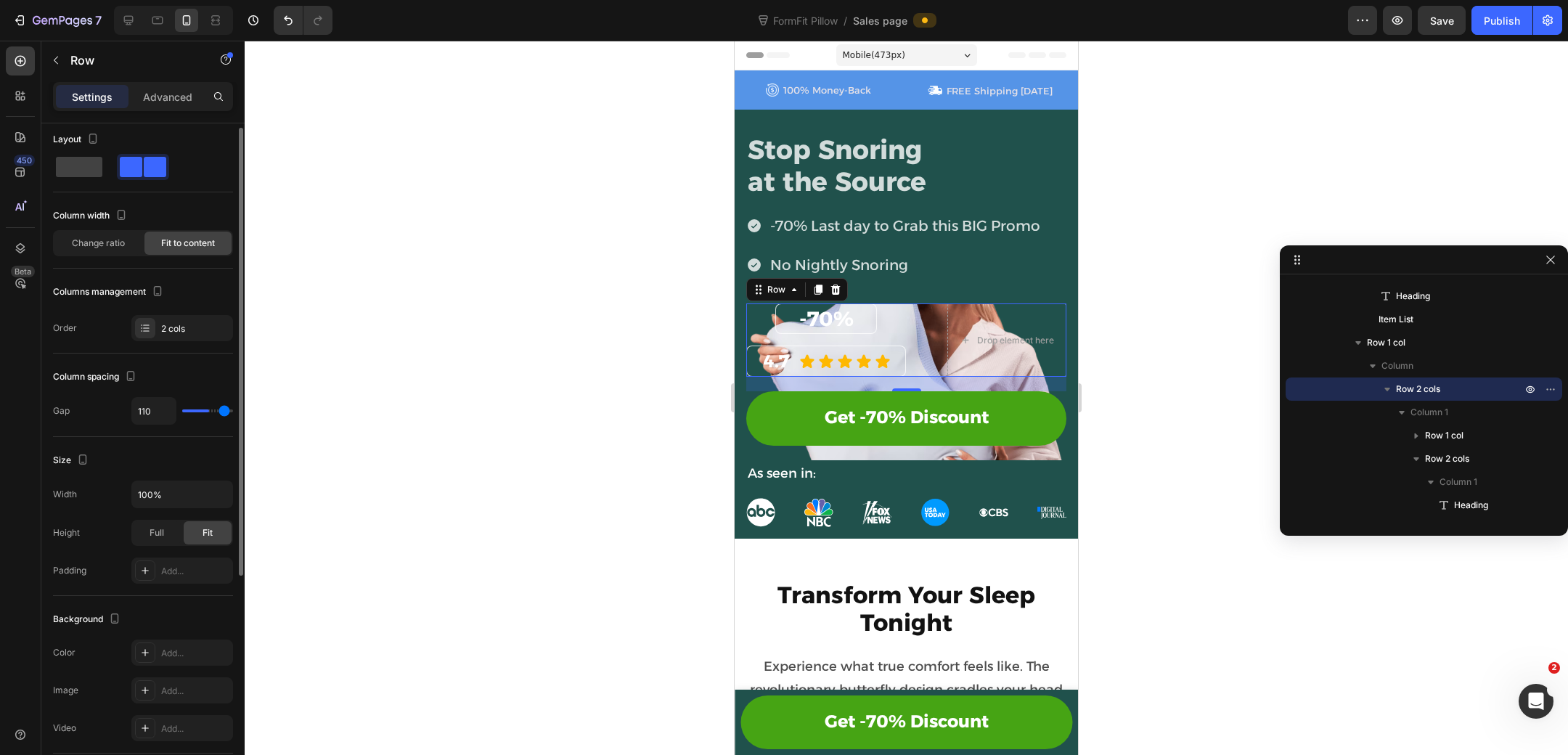
type input "120"
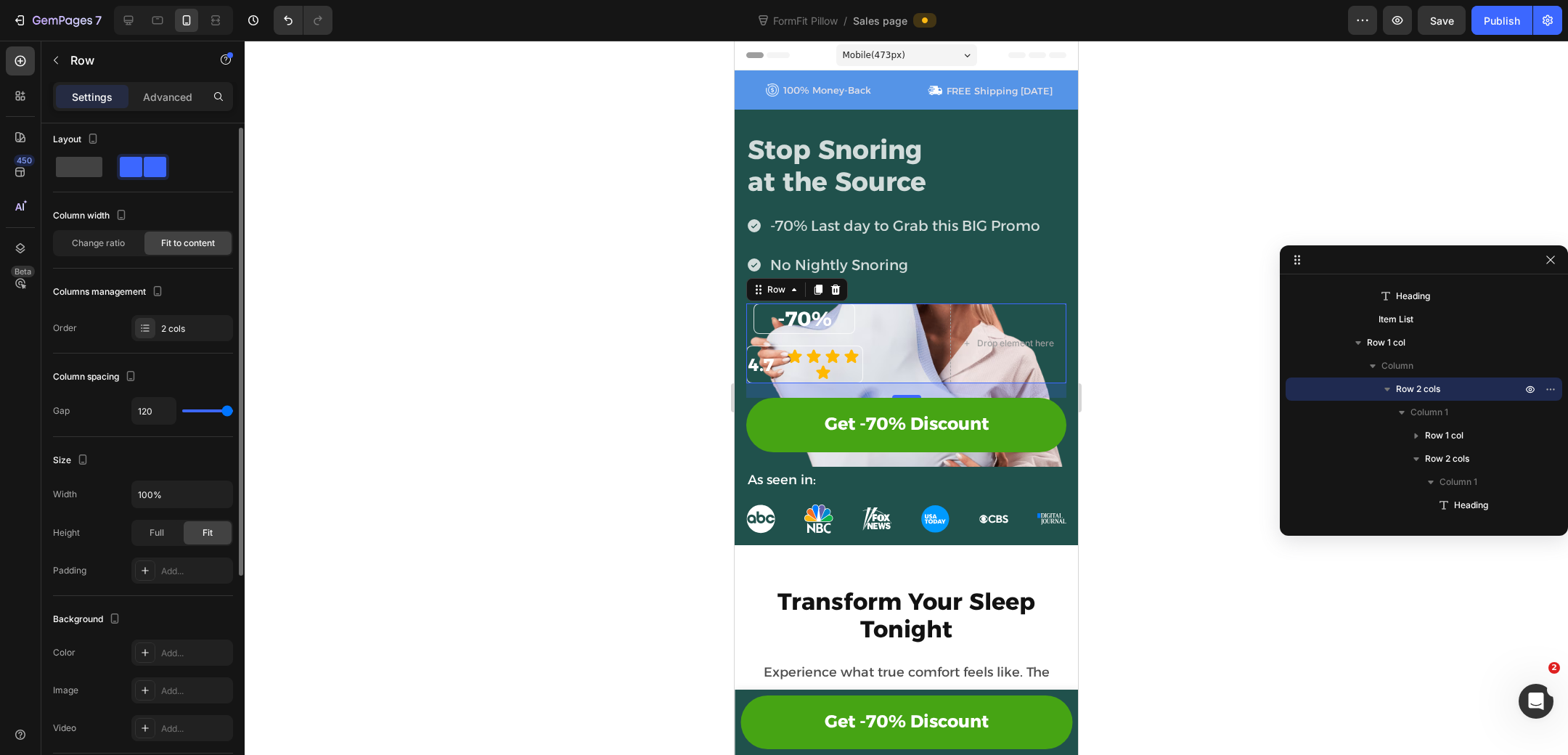
type input "111"
type input "78"
type input "67"
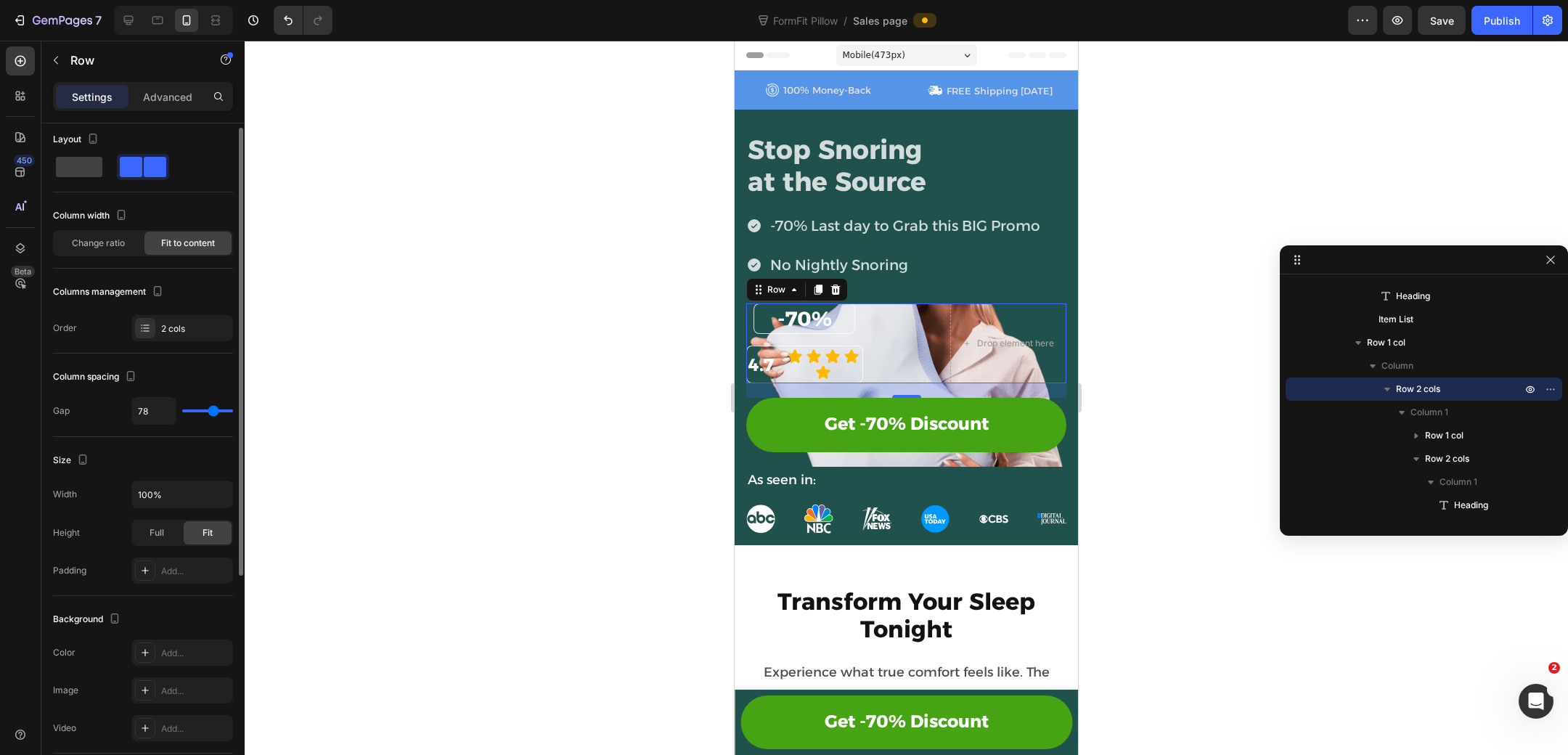
type input "67"
type input "63"
type input "58"
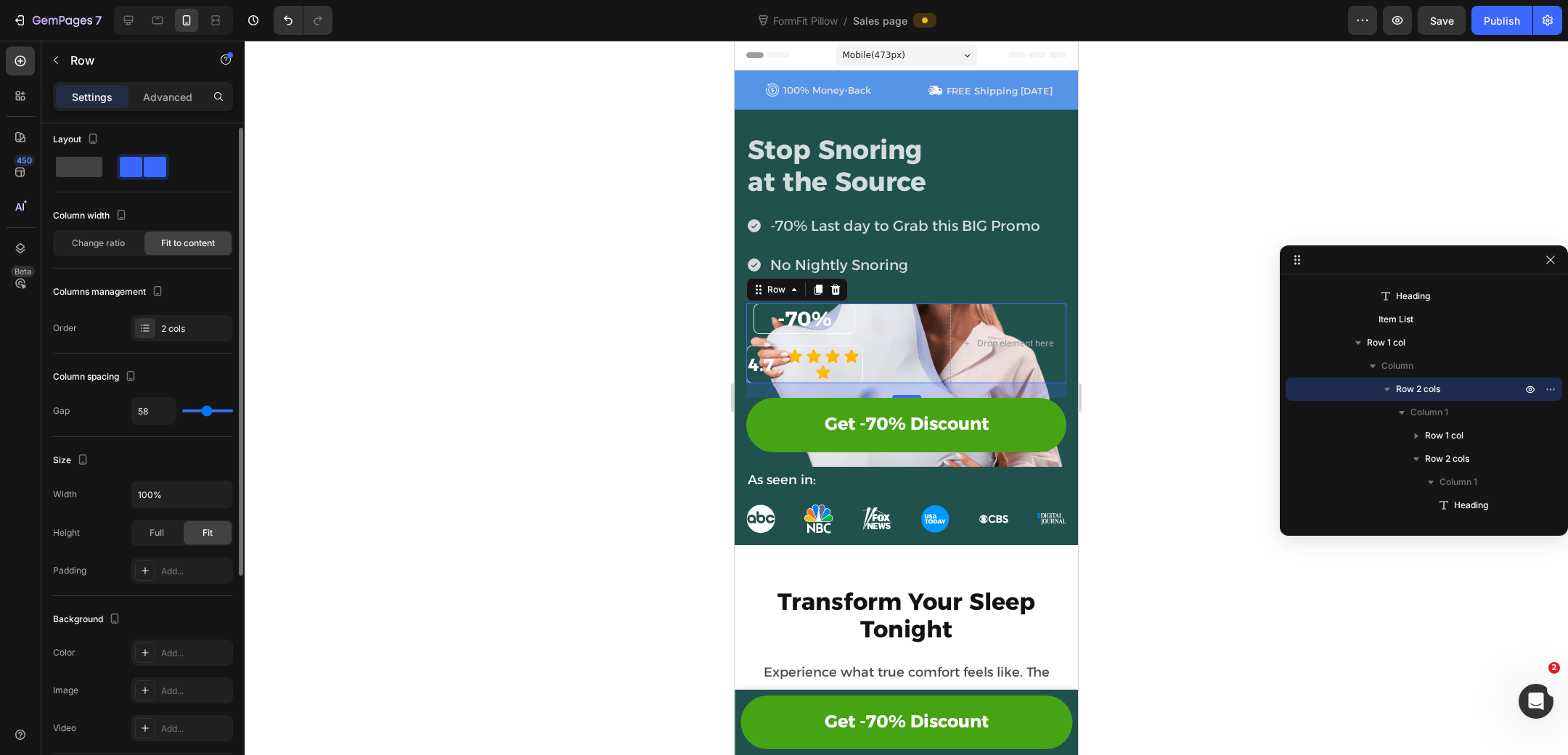
type input "55"
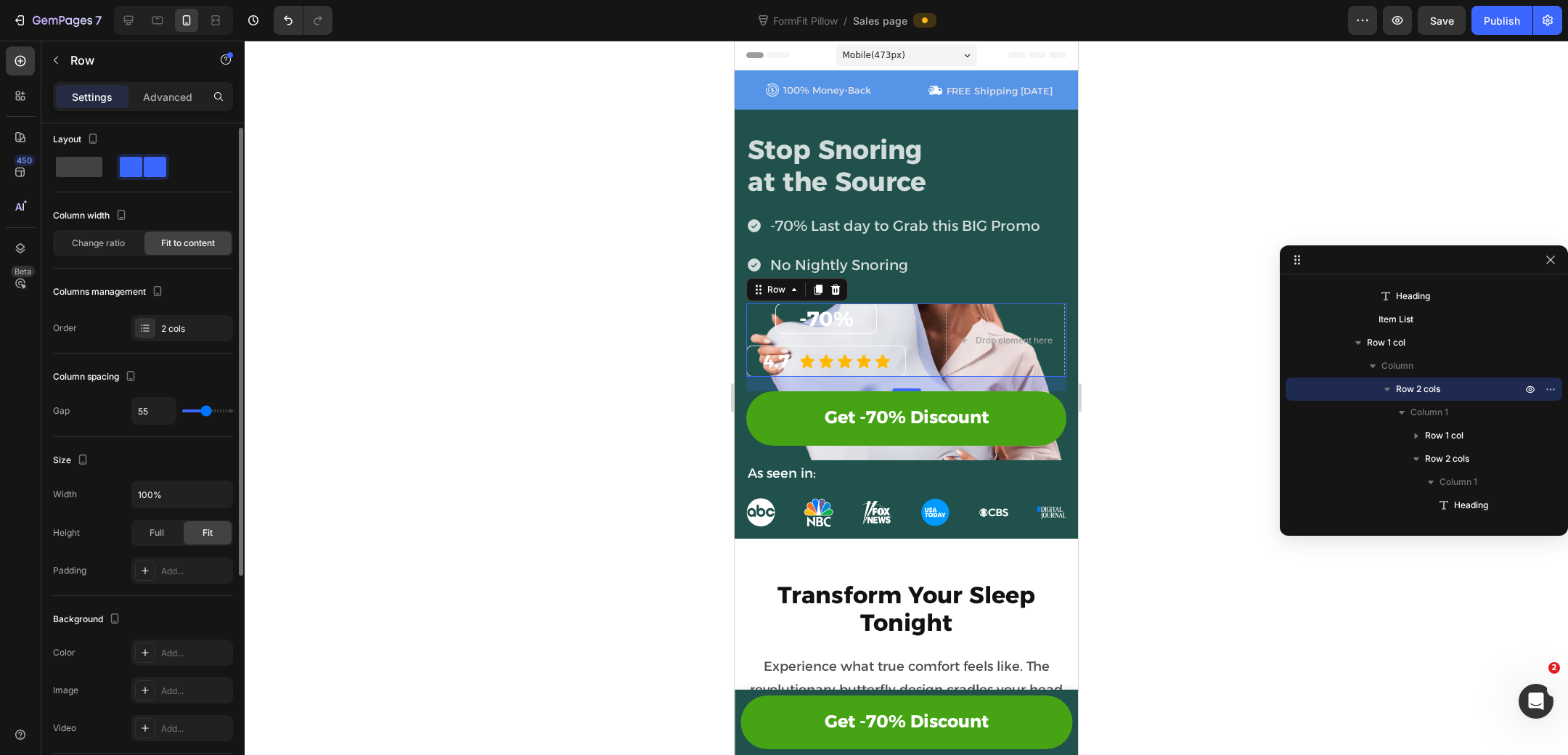
type input "50"
type input "48"
type input "47"
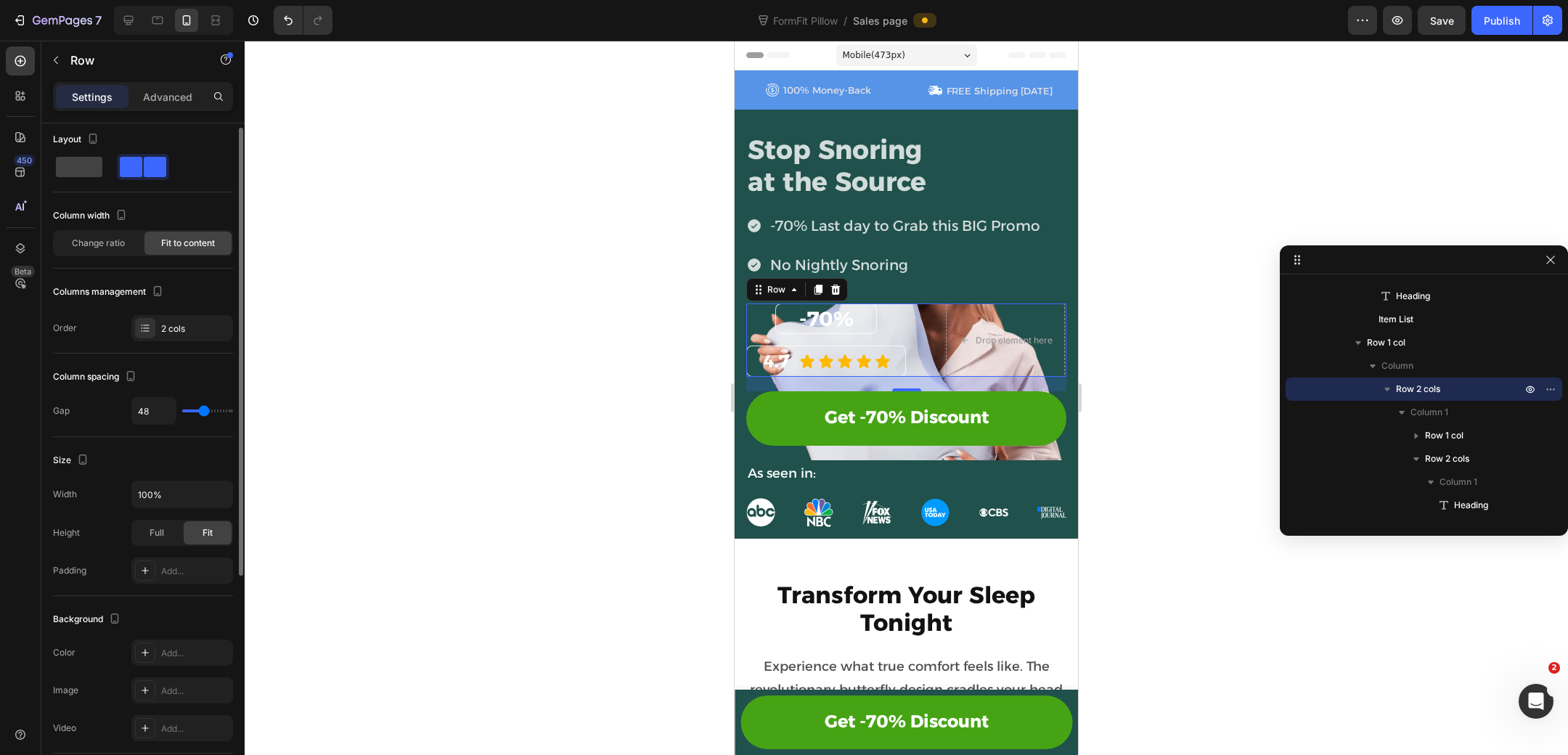
type input "47"
type input "46"
type input "45"
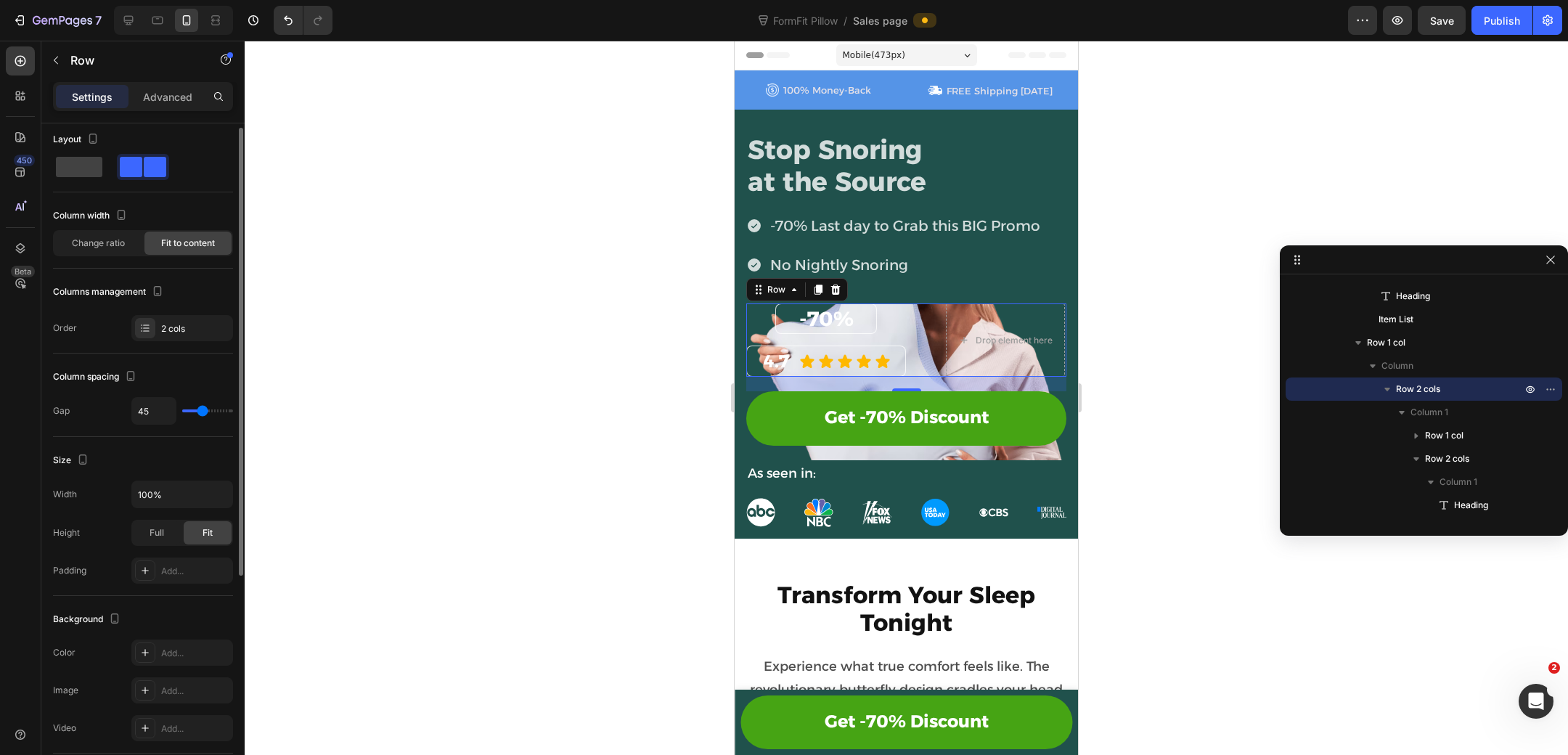
type input "42"
type input "40"
type input "38"
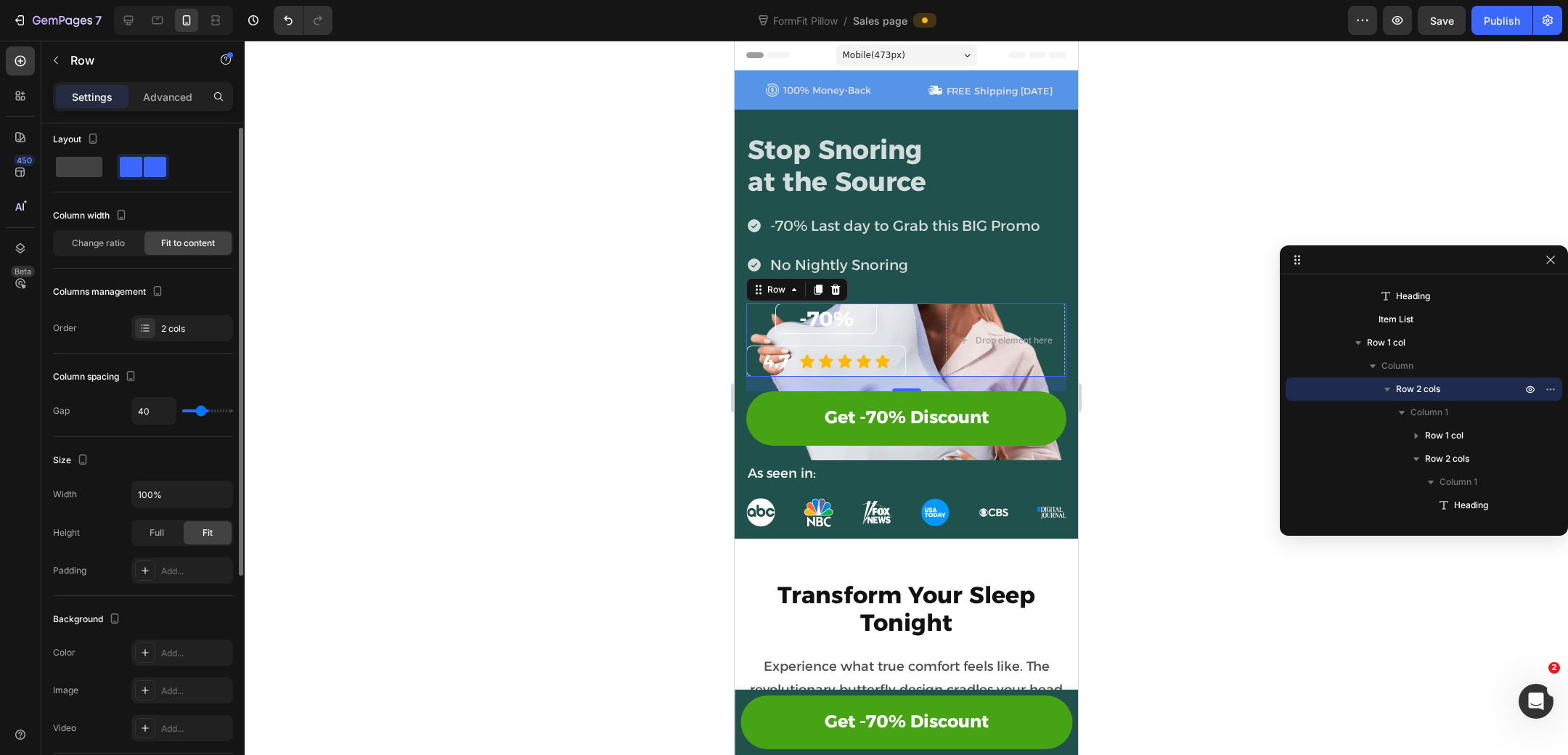
type input "38"
type input "36"
type input "35"
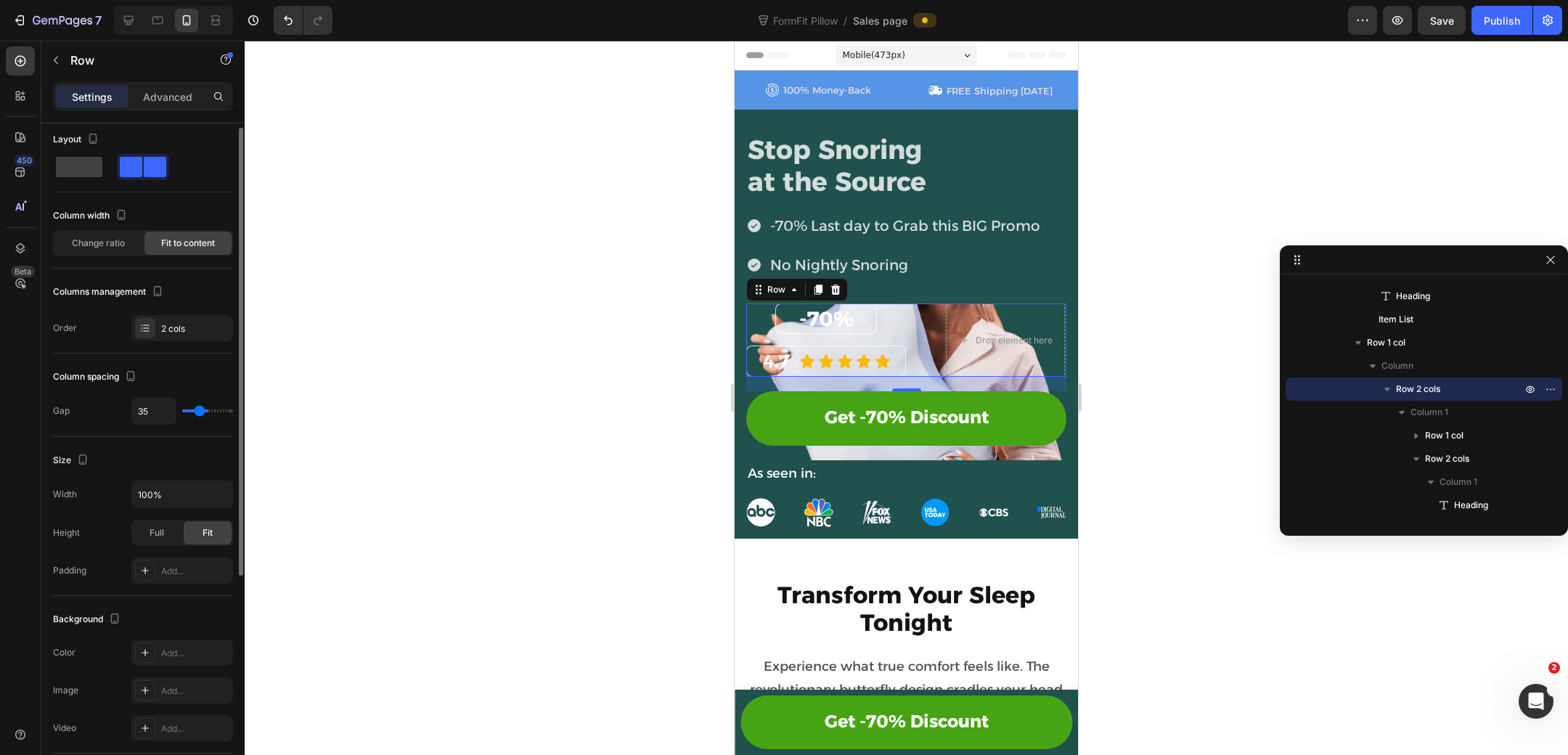
type input "34"
type input "32"
type input "30"
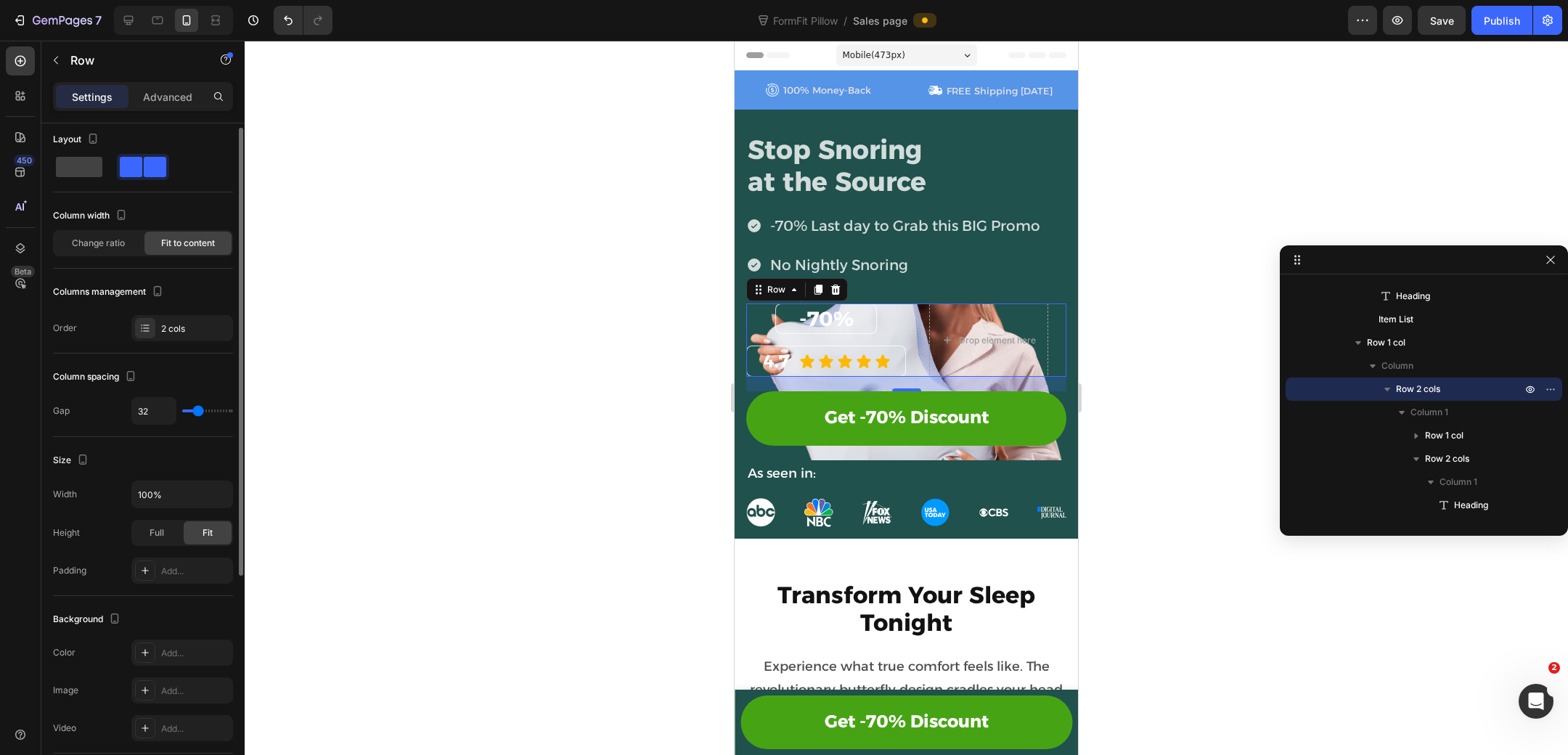
type input "30"
type input "29"
type input "27"
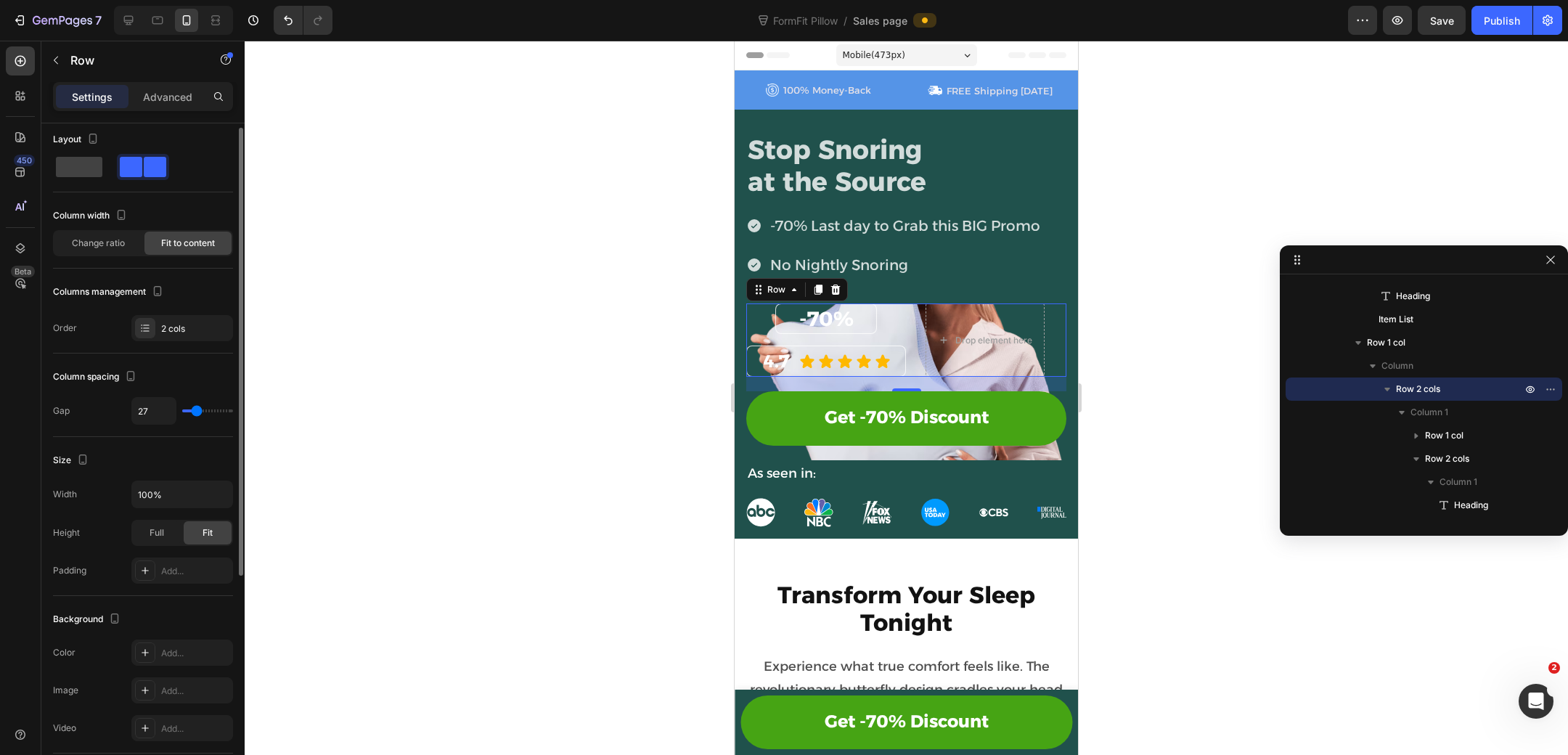
type input "28"
drag, startPoint x: 196, startPoint y: 407, endPoint x: 200, endPoint y: 416, distance: 9.8
type input "36"
click at [200, 412] on input "range" at bounding box center [208, 411] width 51 height 3
click at [86, 161] on span at bounding box center [79, 167] width 46 height 20
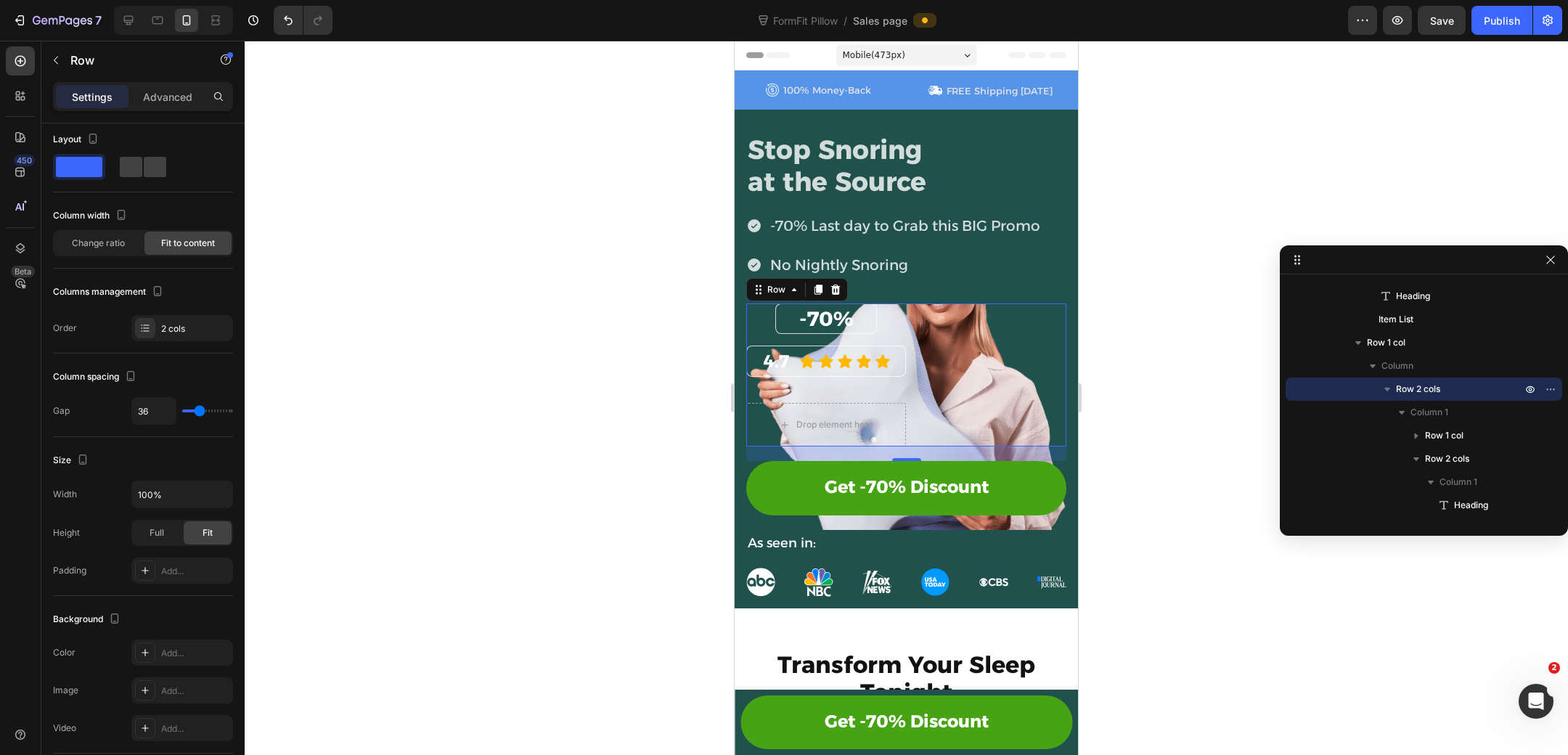
click at [869, 391] on div "-70% Heading Row 4.7 Heading Icon Icon Icon Icon Icon Icon List Row Drop elemen…" at bounding box center [906, 375] width 320 height 144
type input "77"
type input "100"
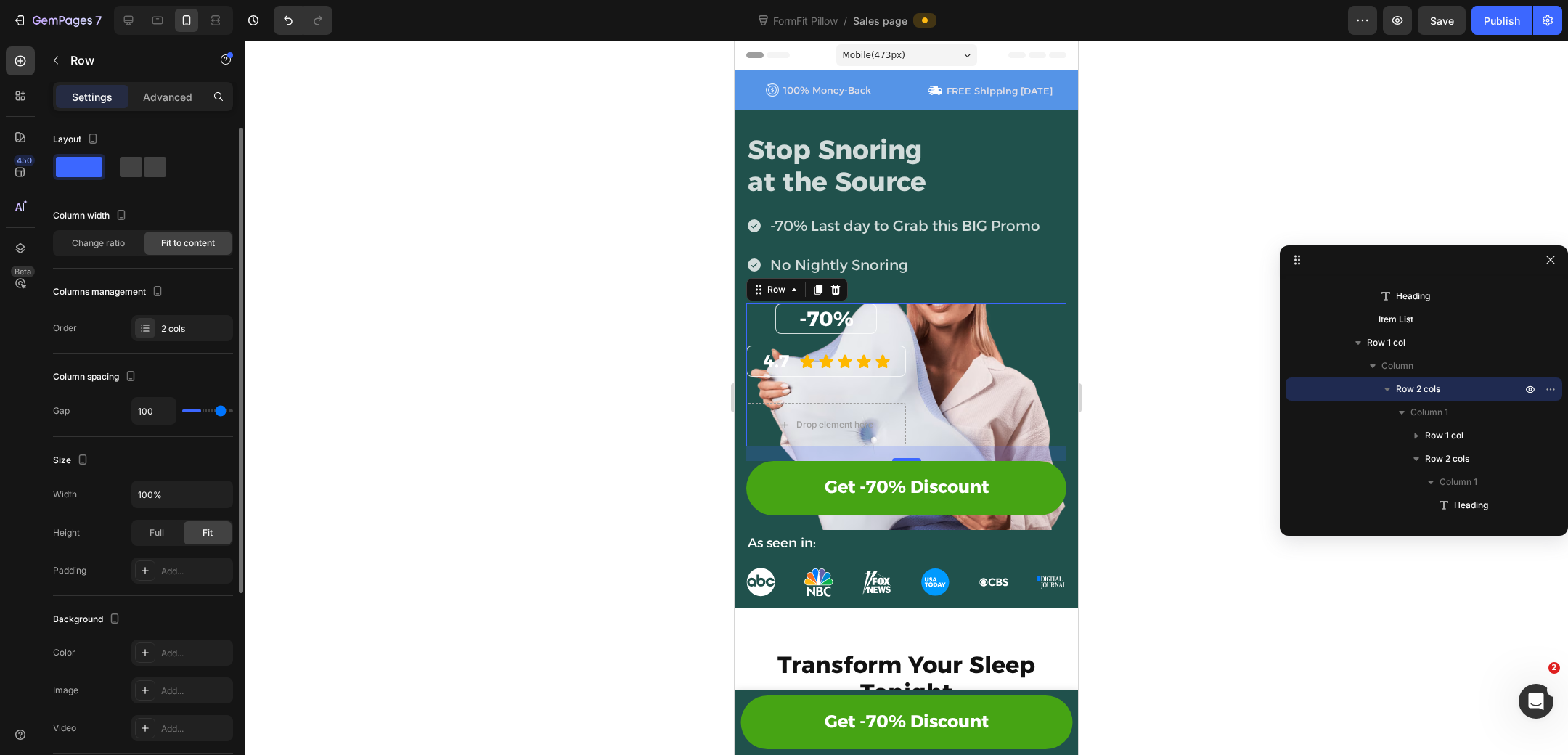
type input "112"
type input "120"
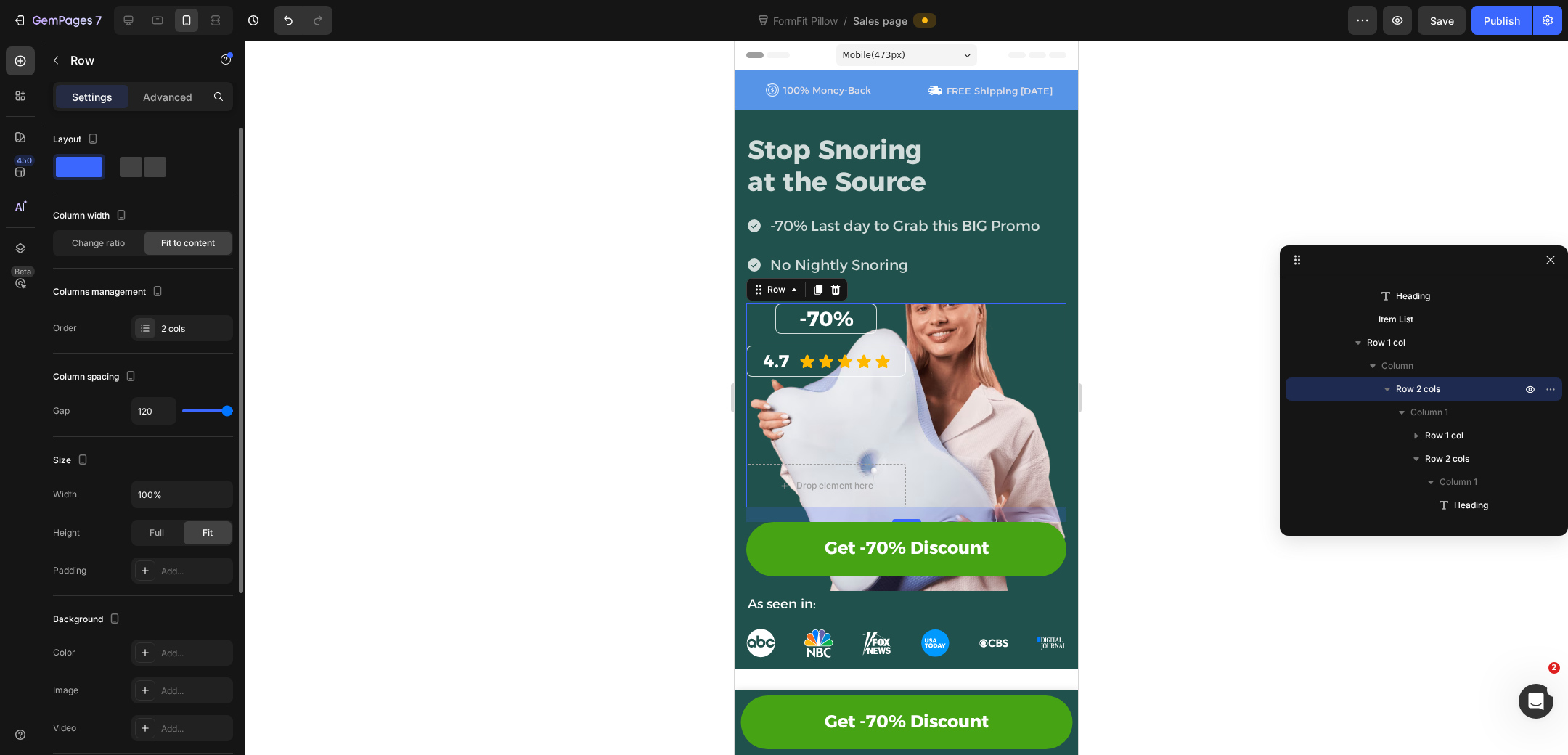
drag, startPoint x: 198, startPoint y: 409, endPoint x: 296, endPoint y: 411, distance: 98.0
type input "120"
click at [233, 411] on input "range" at bounding box center [208, 411] width 51 height 3
click at [908, 604] on p "As seen in:" at bounding box center [906, 604] width 317 height 23
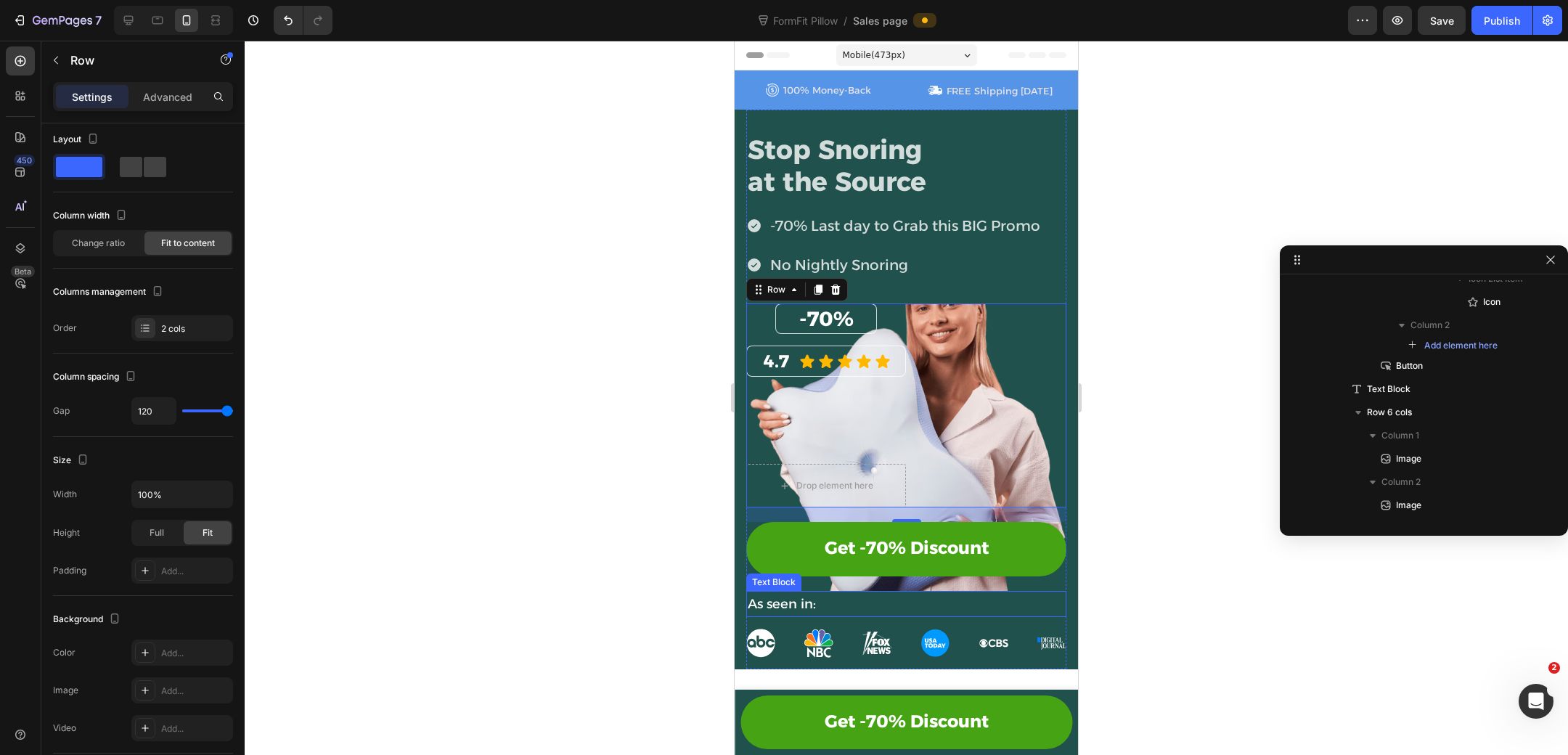
scroll to position [0, 0]
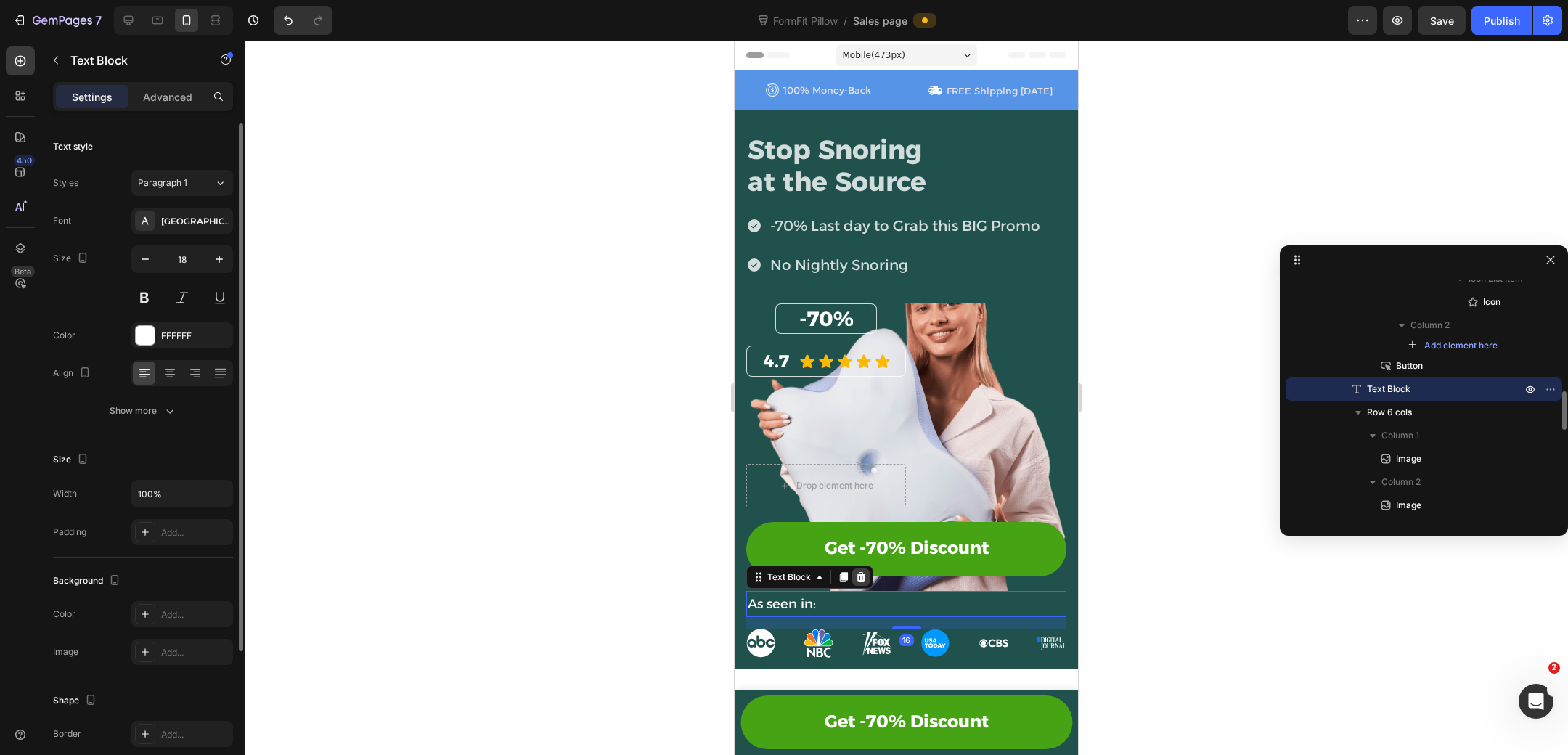
click at [863, 575] on icon at bounding box center [861, 577] width 9 height 10
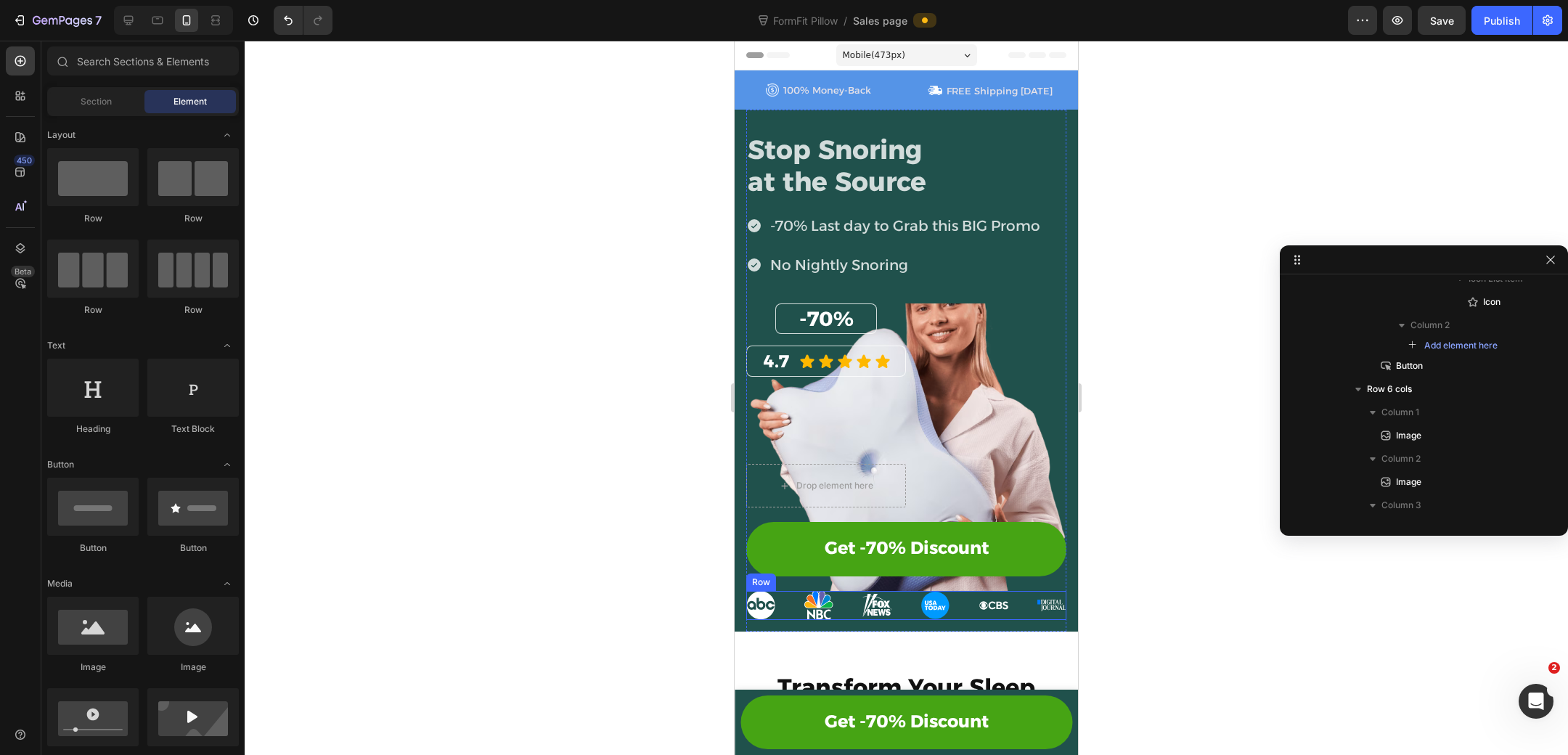
click at [849, 607] on div "Image Image Image Image Image Image Row" at bounding box center [906, 606] width 320 height 29
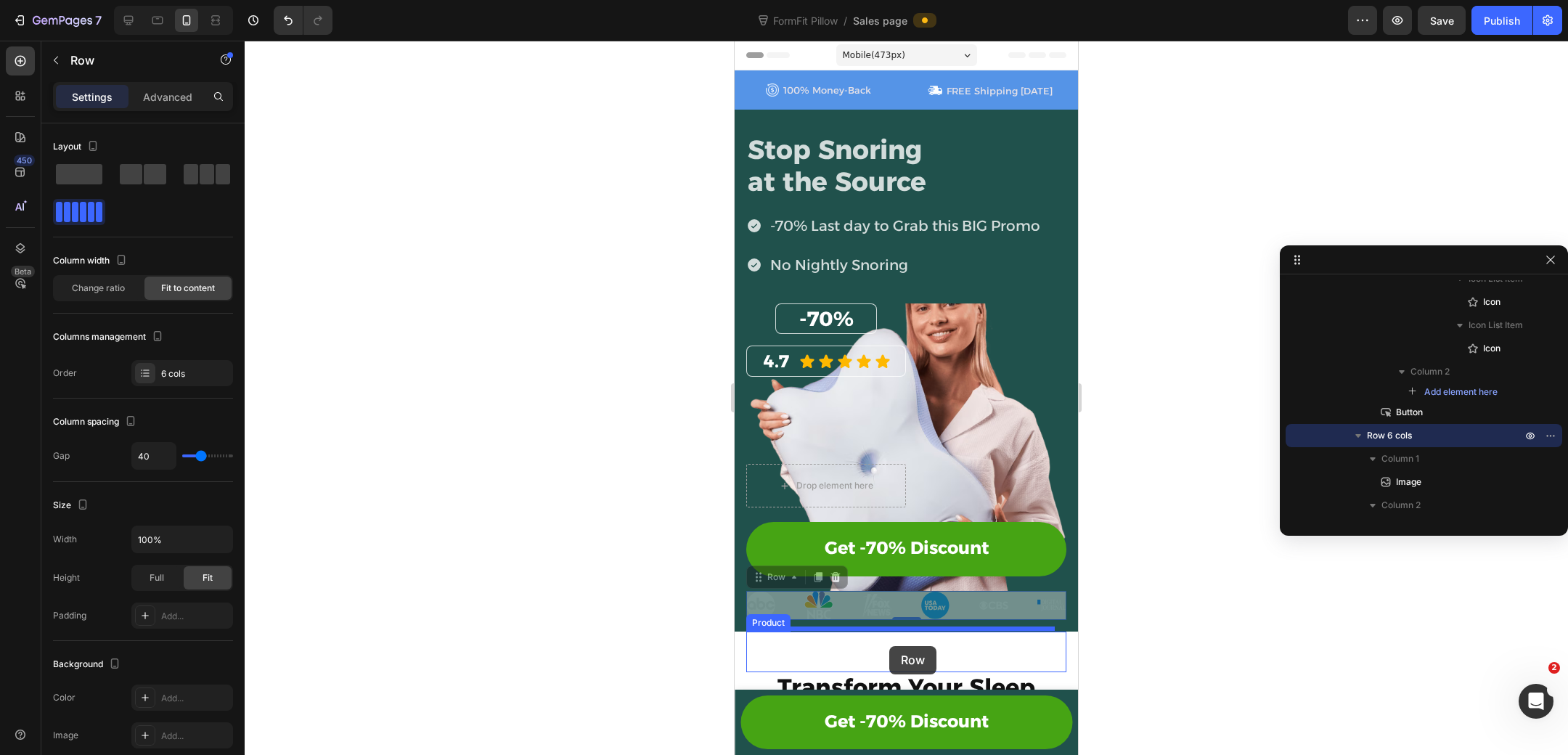
drag, startPoint x: 764, startPoint y: 574, endPoint x: 889, endPoint y: 646, distance: 144.3
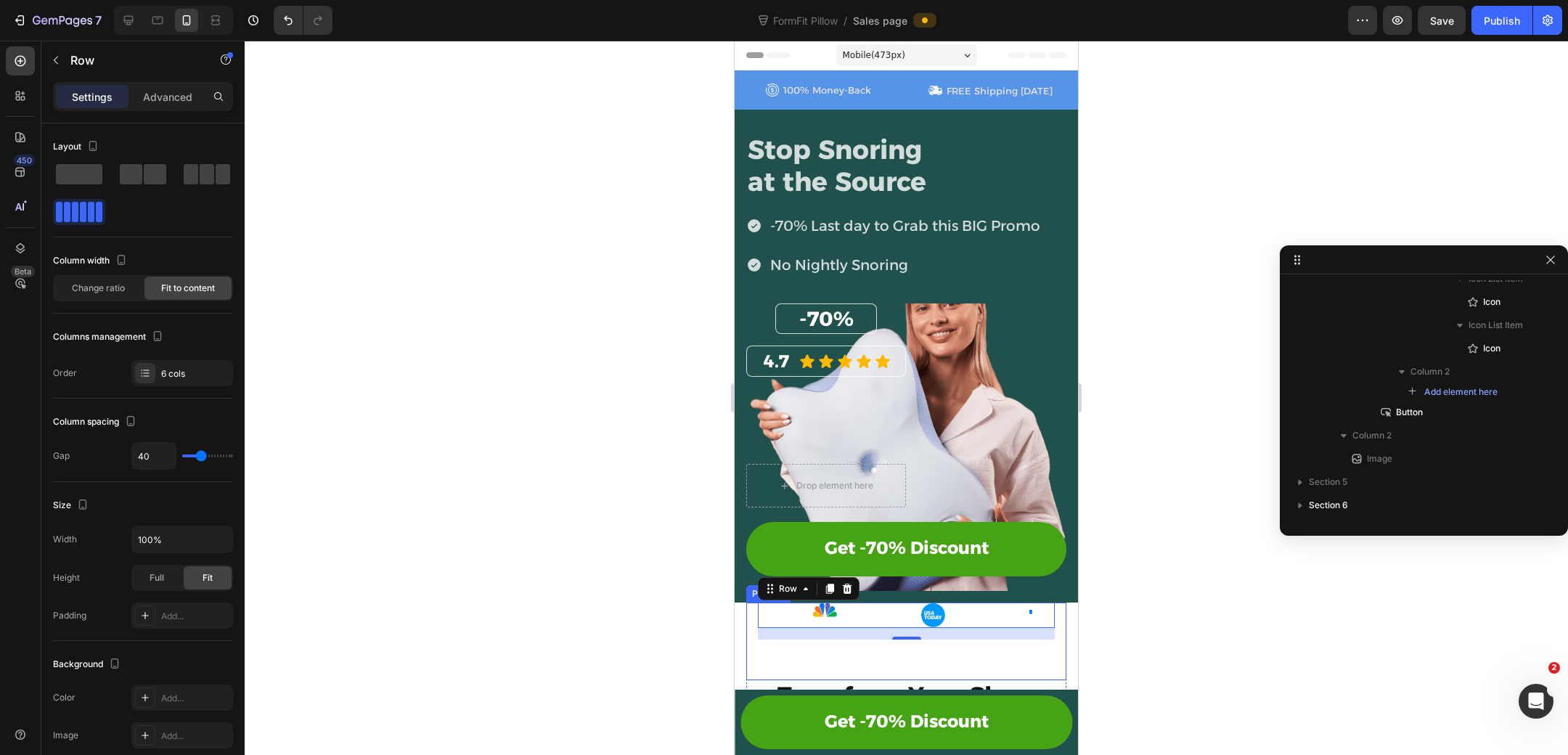
scroll to position [19, 0]
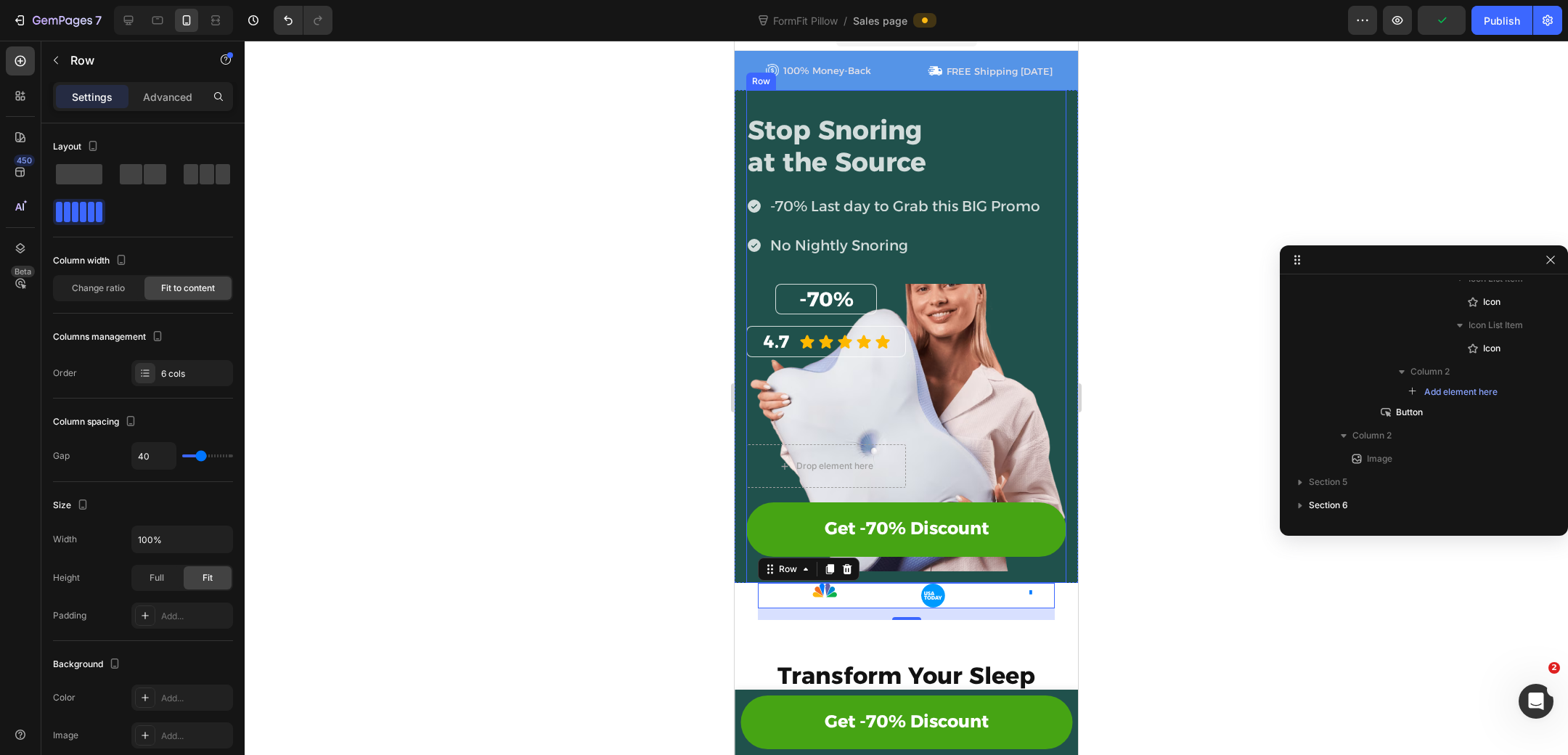
click at [1067, 571] on div "Stop Snoring at the Source Heading -70% Last day to Grab this BIG Promo No Nigh…" at bounding box center [906, 336] width 344 height 492
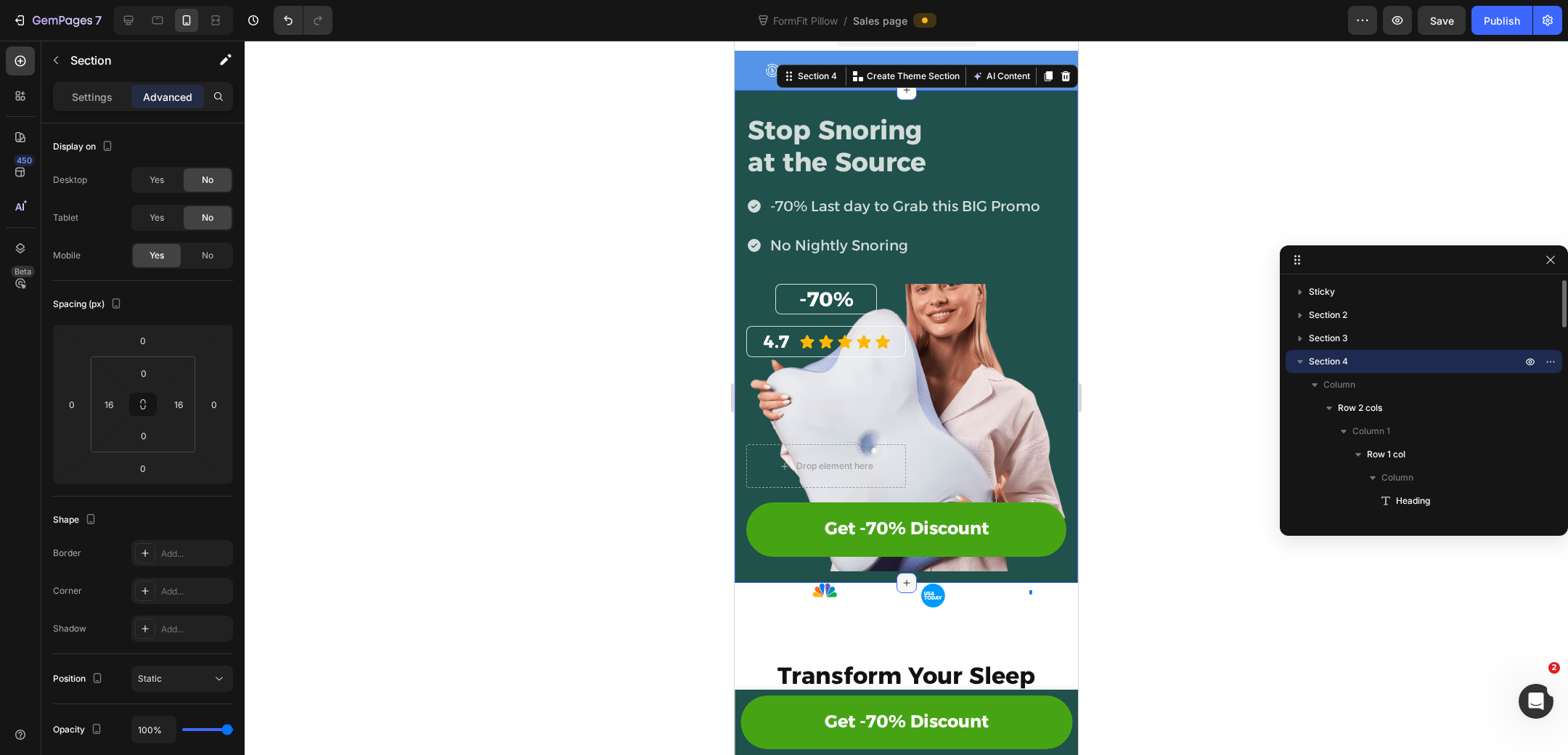
click at [907, 577] on icon at bounding box center [906, 583] width 12 height 12
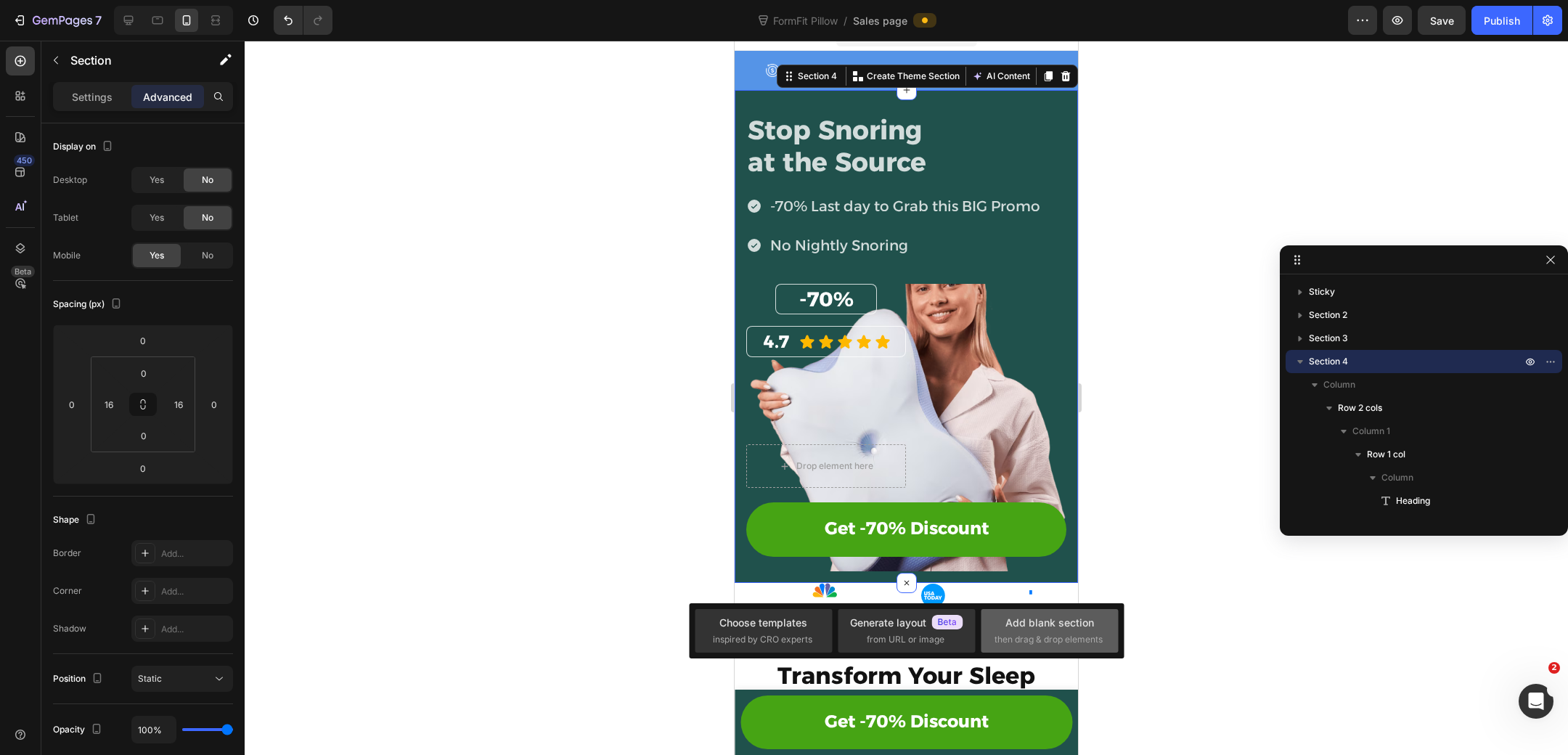
click at [1038, 620] on div "Add blank section" at bounding box center [1049, 623] width 88 height 15
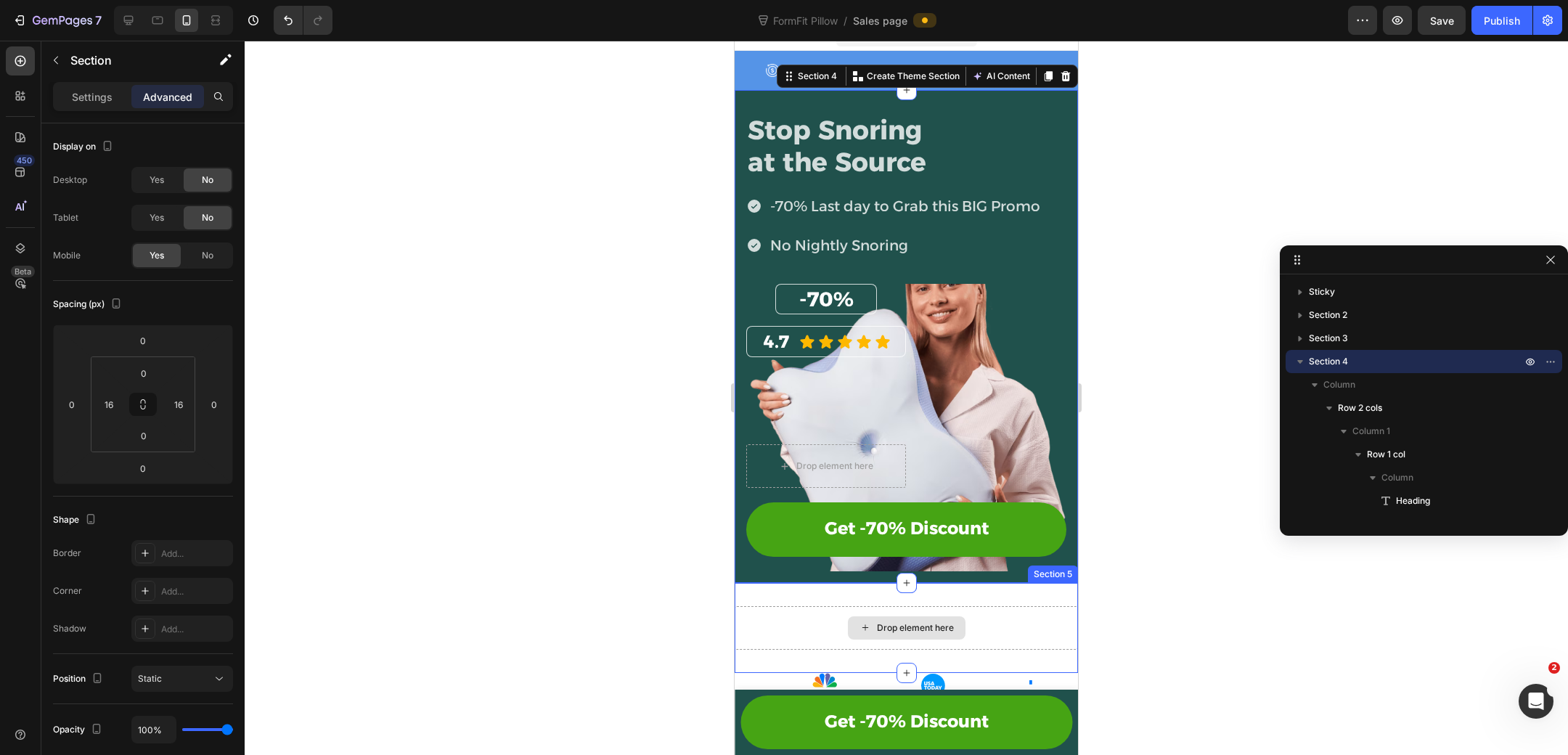
scroll to position [81, 0]
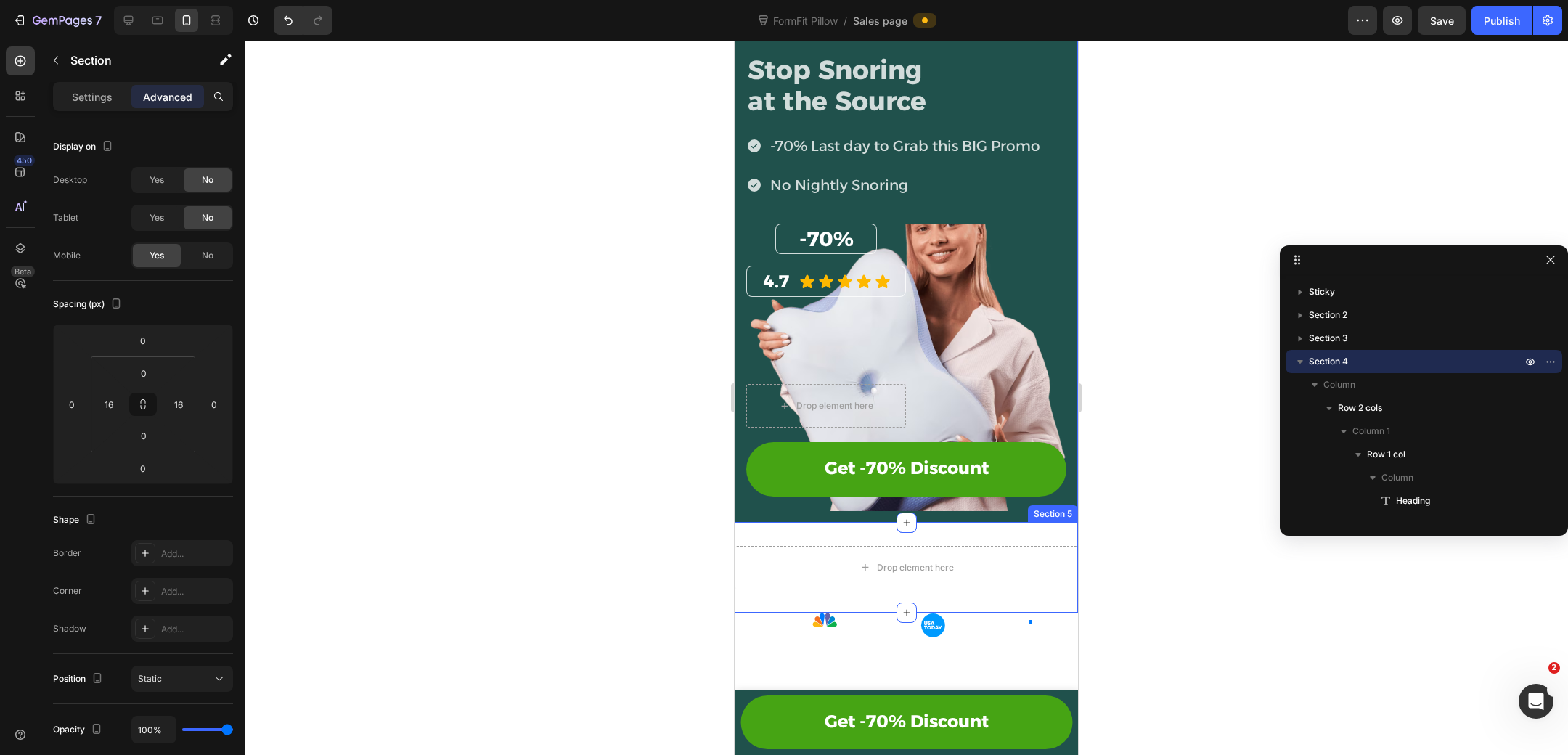
click at [792, 588] on div "Drop element here Section 5" at bounding box center [906, 567] width 344 height 90
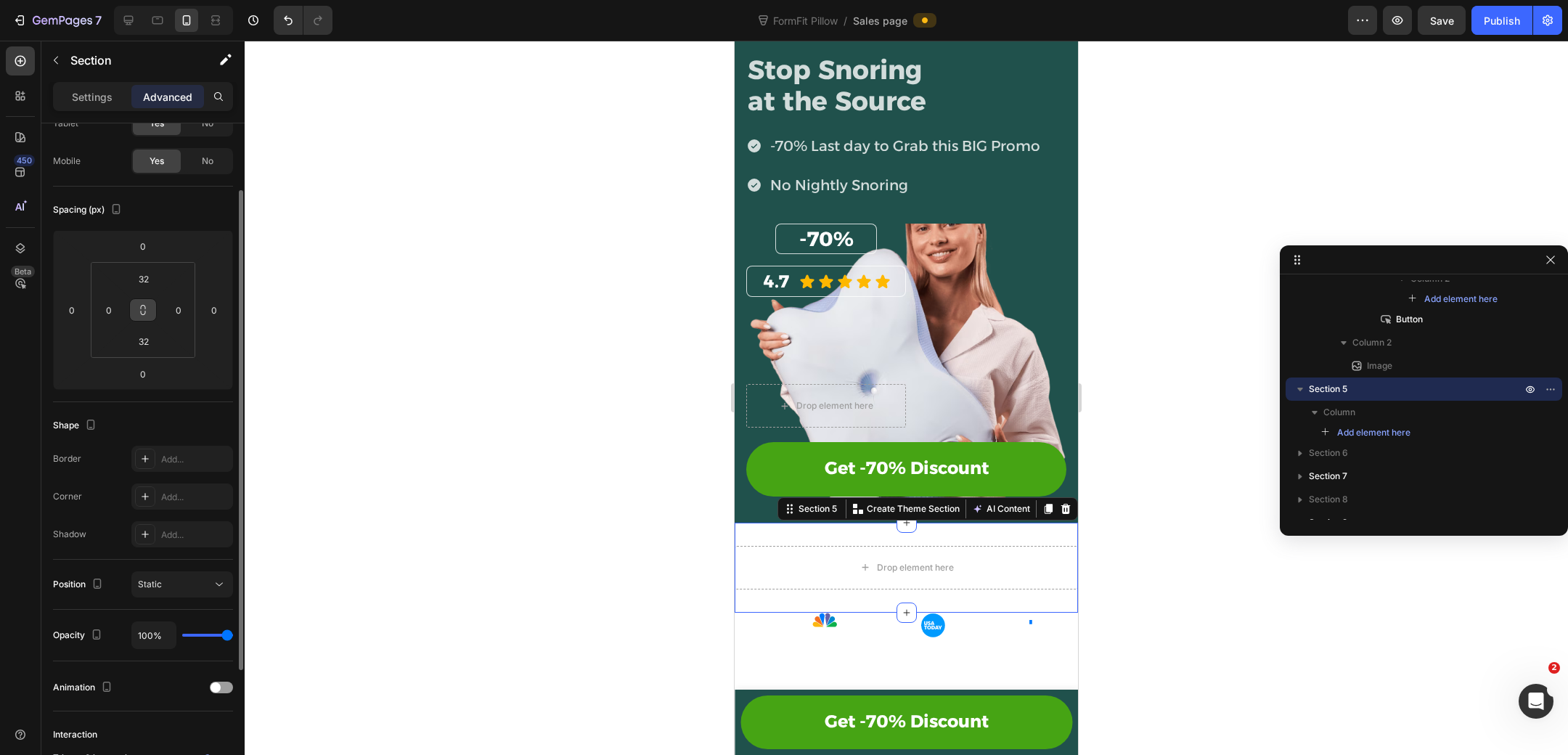
scroll to position [0, 0]
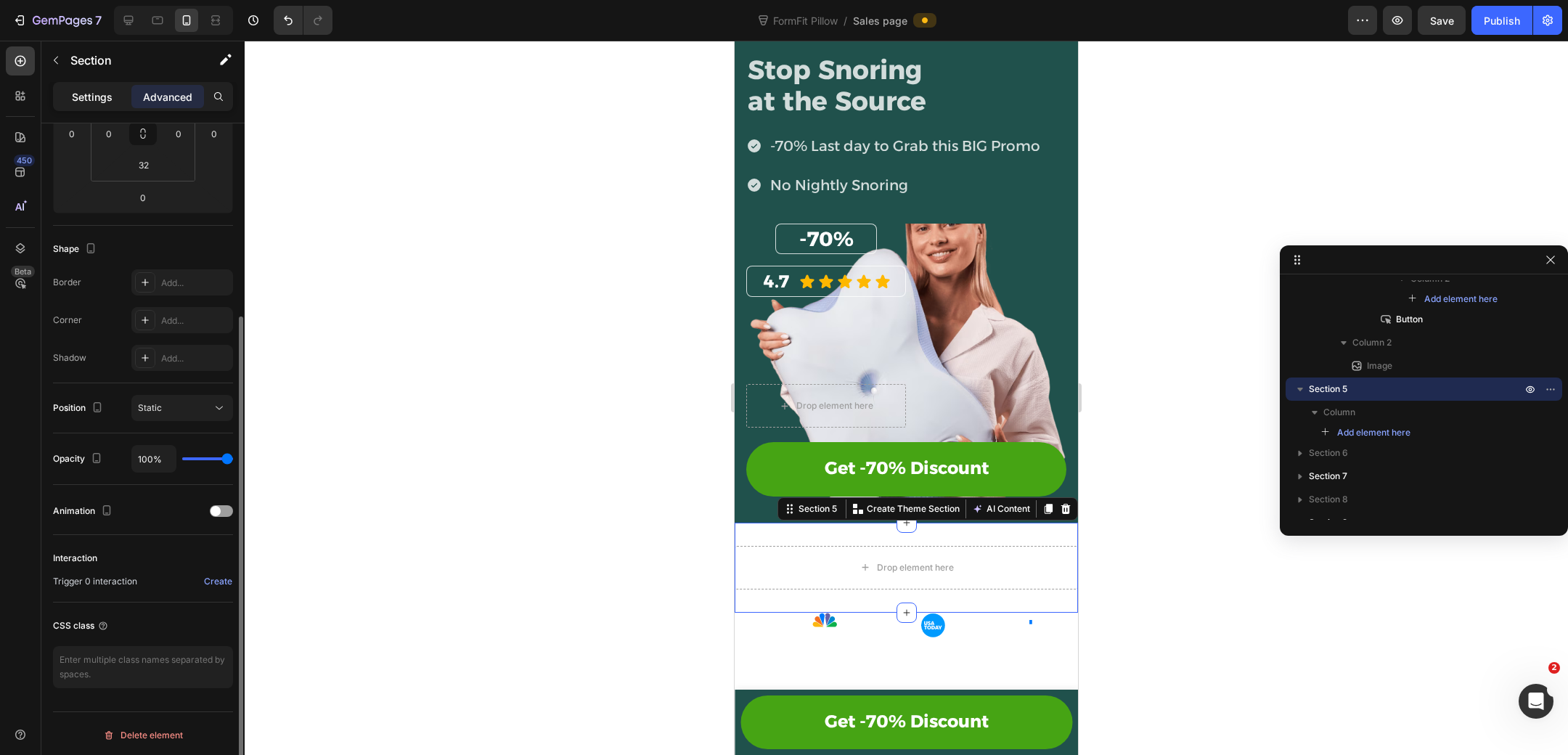
click at [116, 86] on div "Settings" at bounding box center [92, 96] width 72 height 23
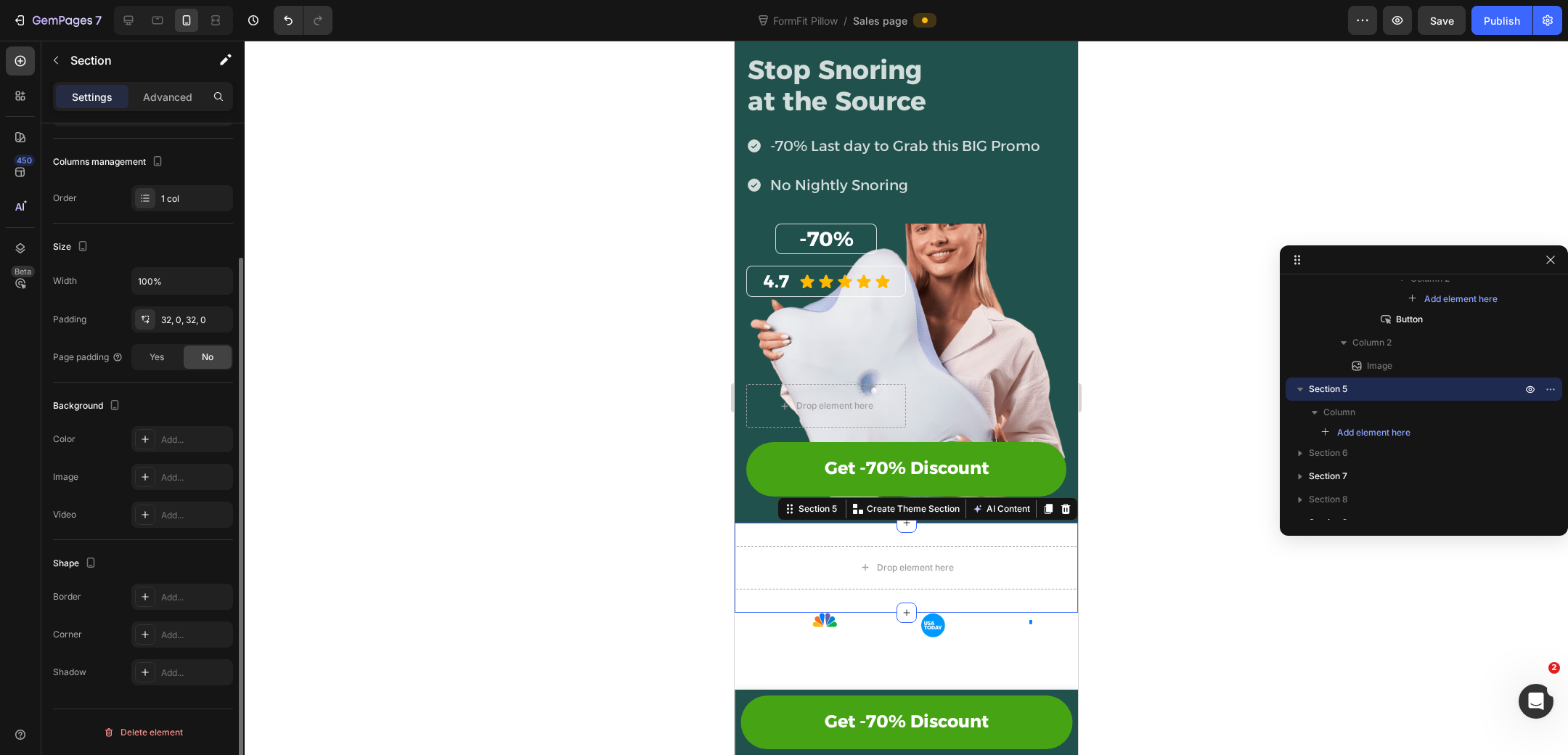
scroll to position [172, 0]
click at [144, 446] on div at bounding box center [145, 442] width 20 height 20
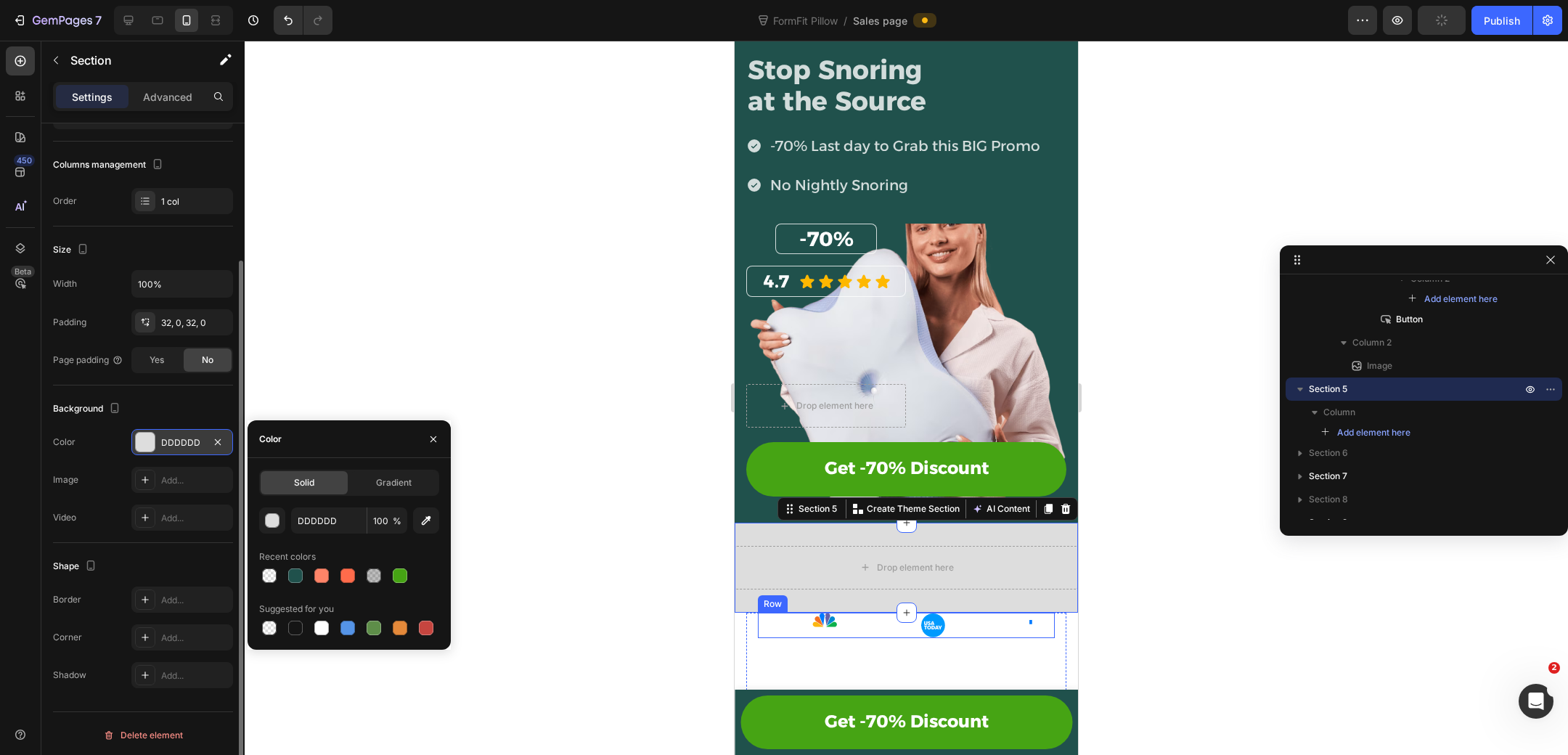
click at [810, 623] on div "Image Image Image Image Image Image Row" at bounding box center [906, 625] width 297 height 25
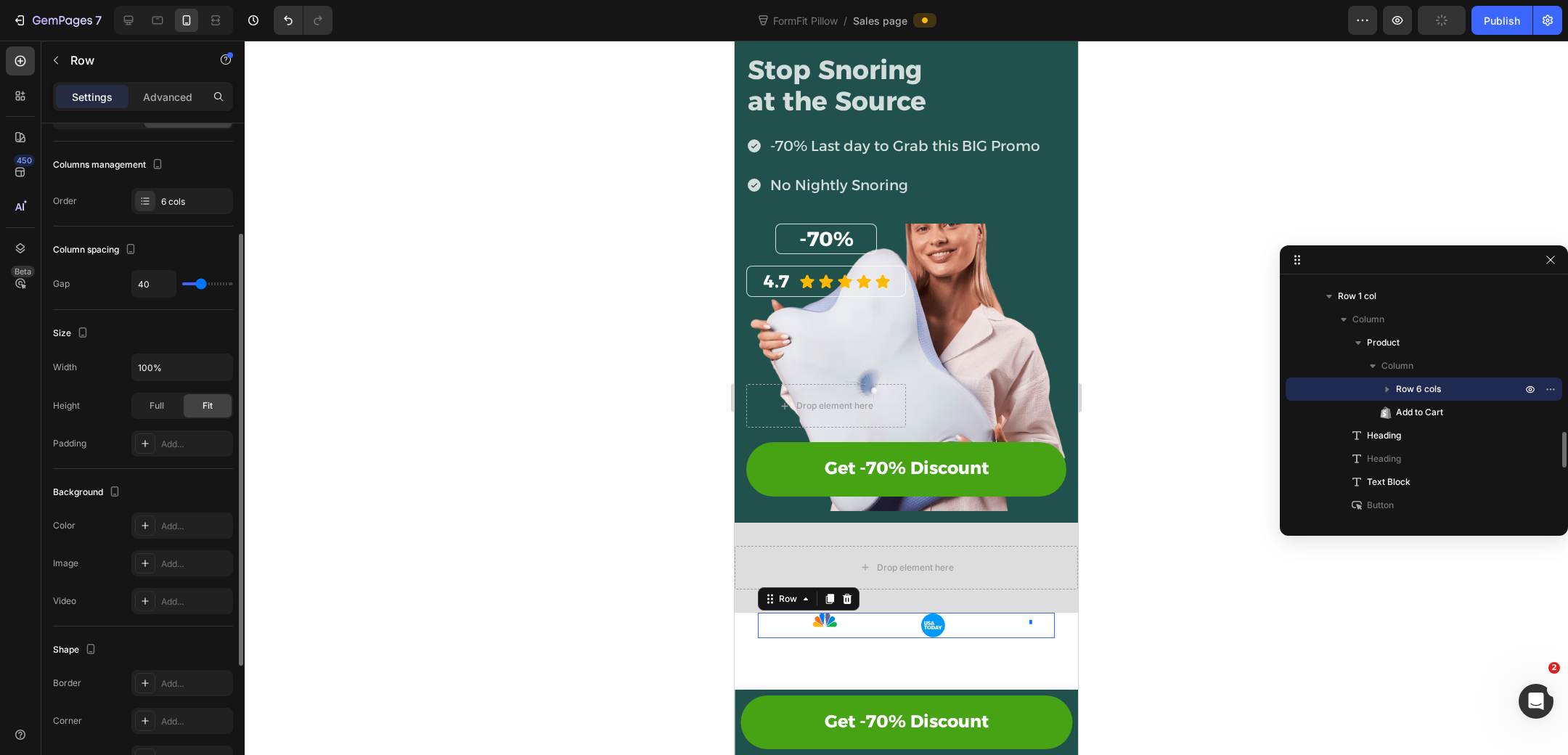
scroll to position [0, 0]
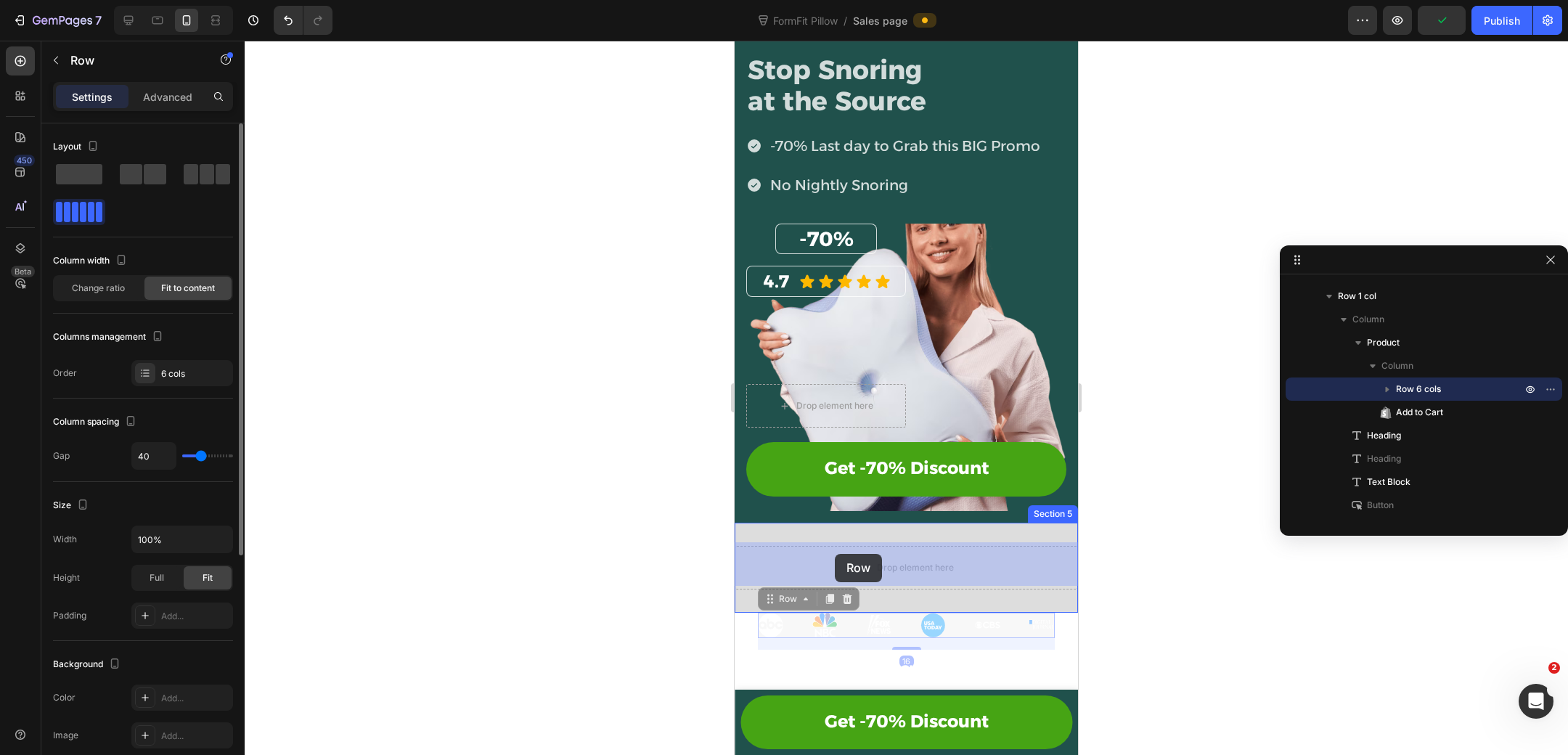
drag, startPoint x: 773, startPoint y: 595, endPoint x: 834, endPoint y: 555, distance: 72.9
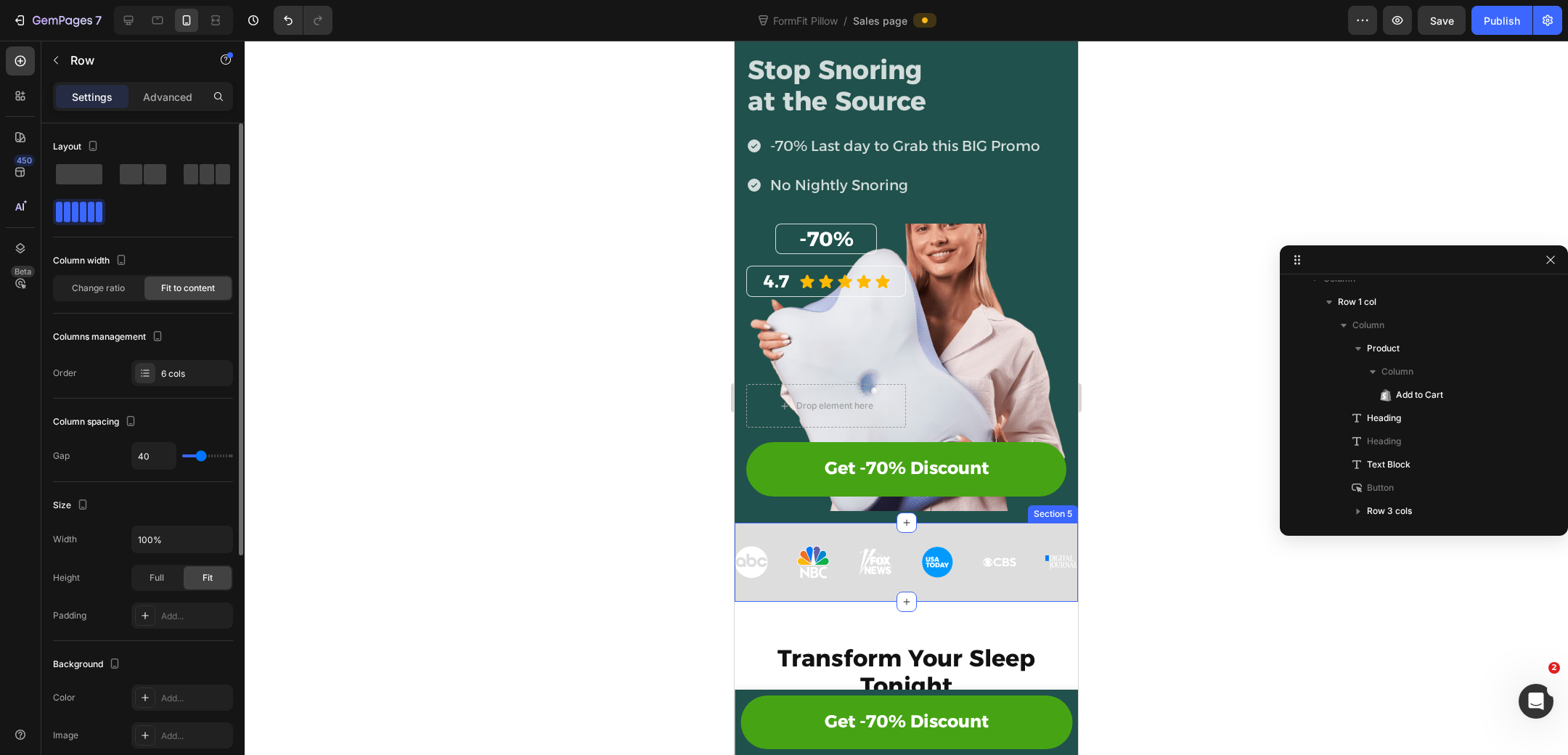
scroll to position [55, 0]
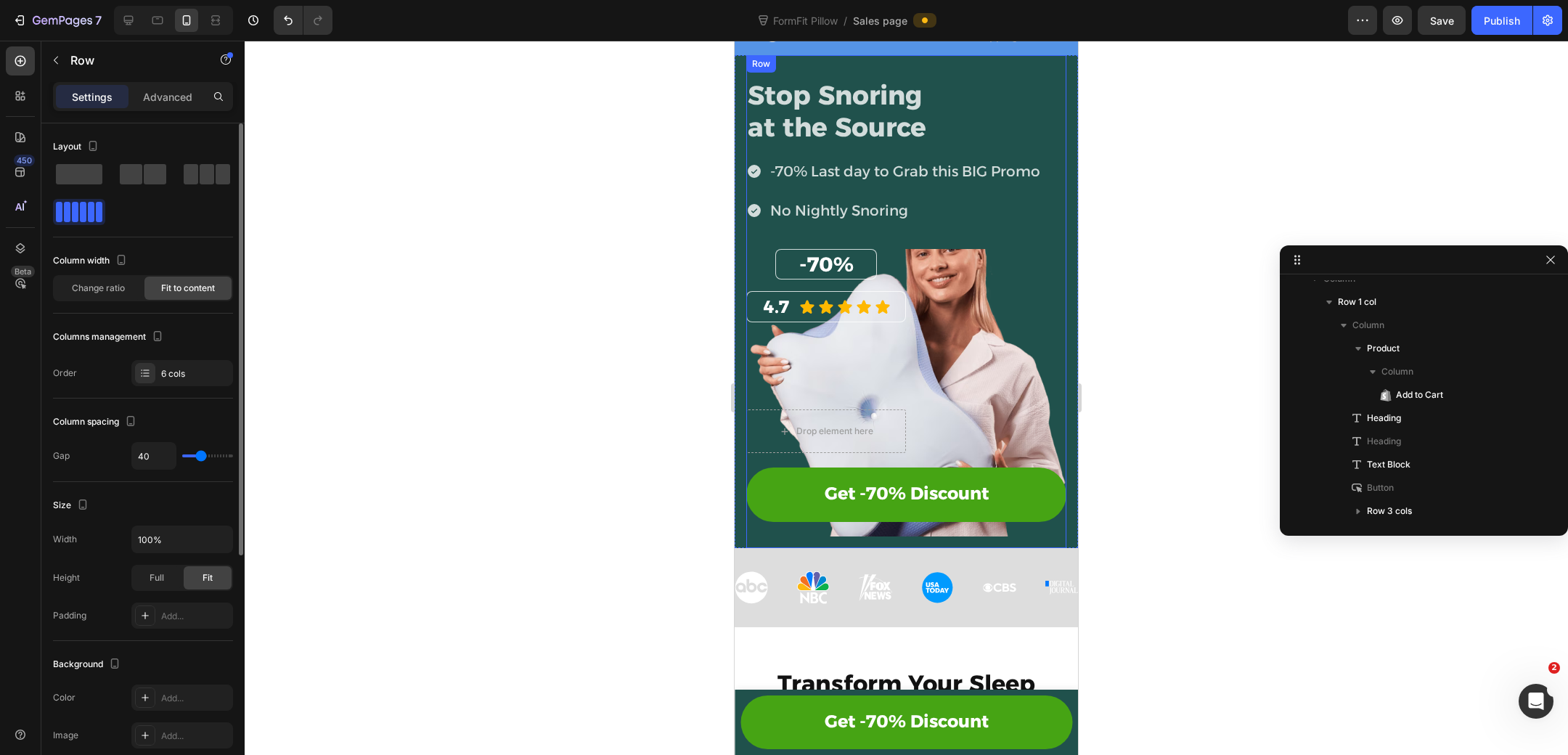
click at [984, 537] on div "Stop Snoring at the Source Heading -70% Last day to Grab this BIG Promo No Nigh…" at bounding box center [906, 301] width 320 height 492
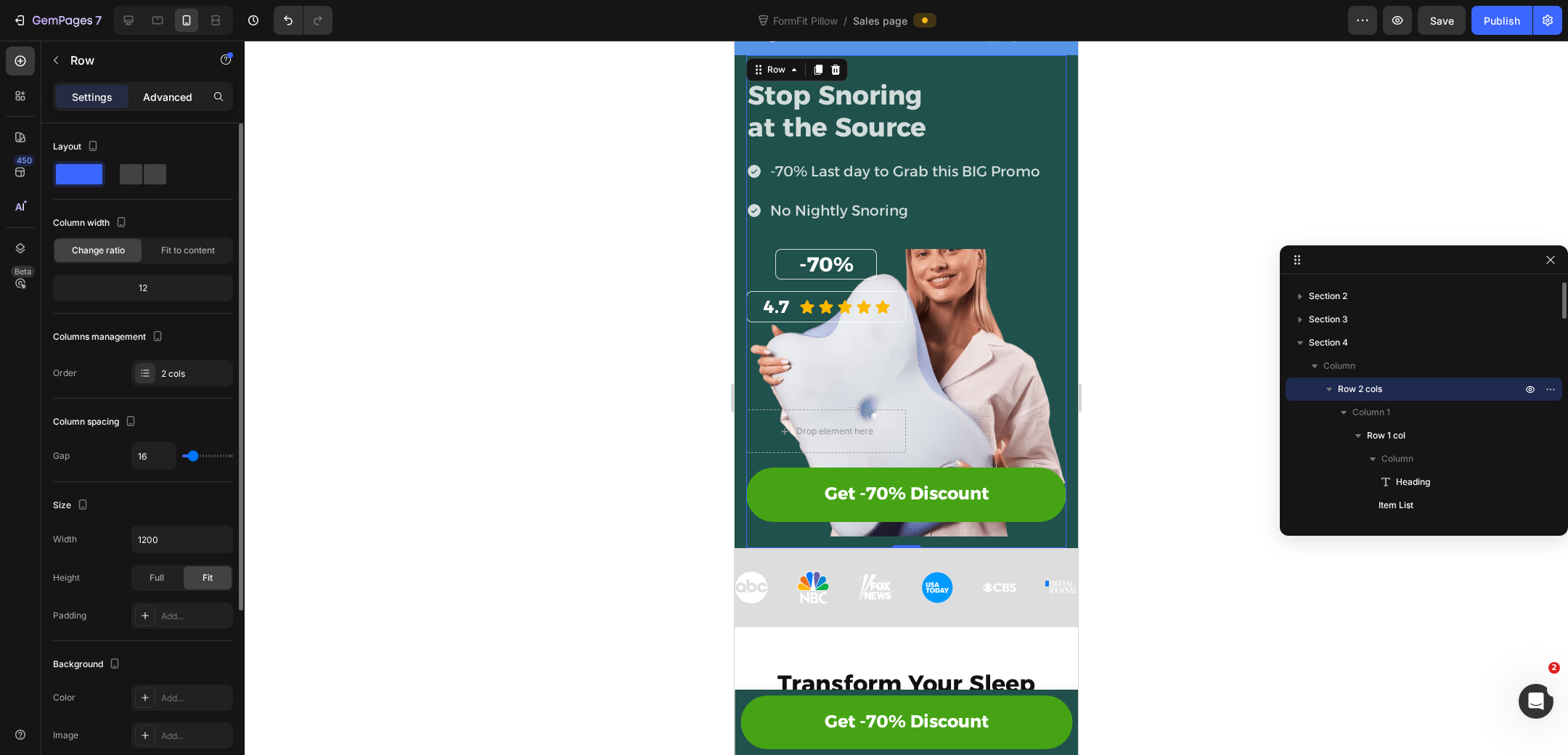
click at [174, 93] on p "Advanced" at bounding box center [168, 97] width 49 height 15
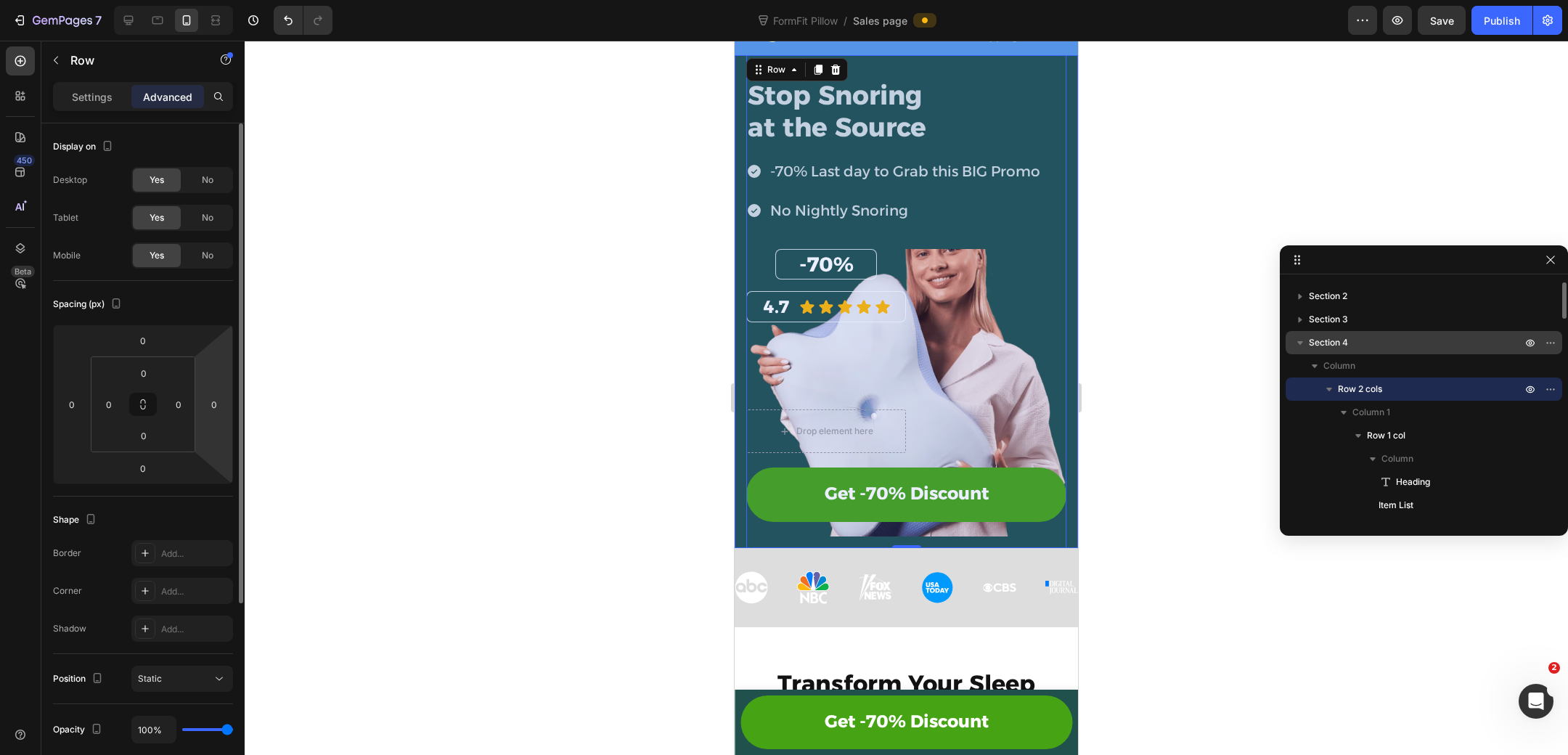
click at [1397, 338] on p "Section 4" at bounding box center [1417, 342] width 215 height 15
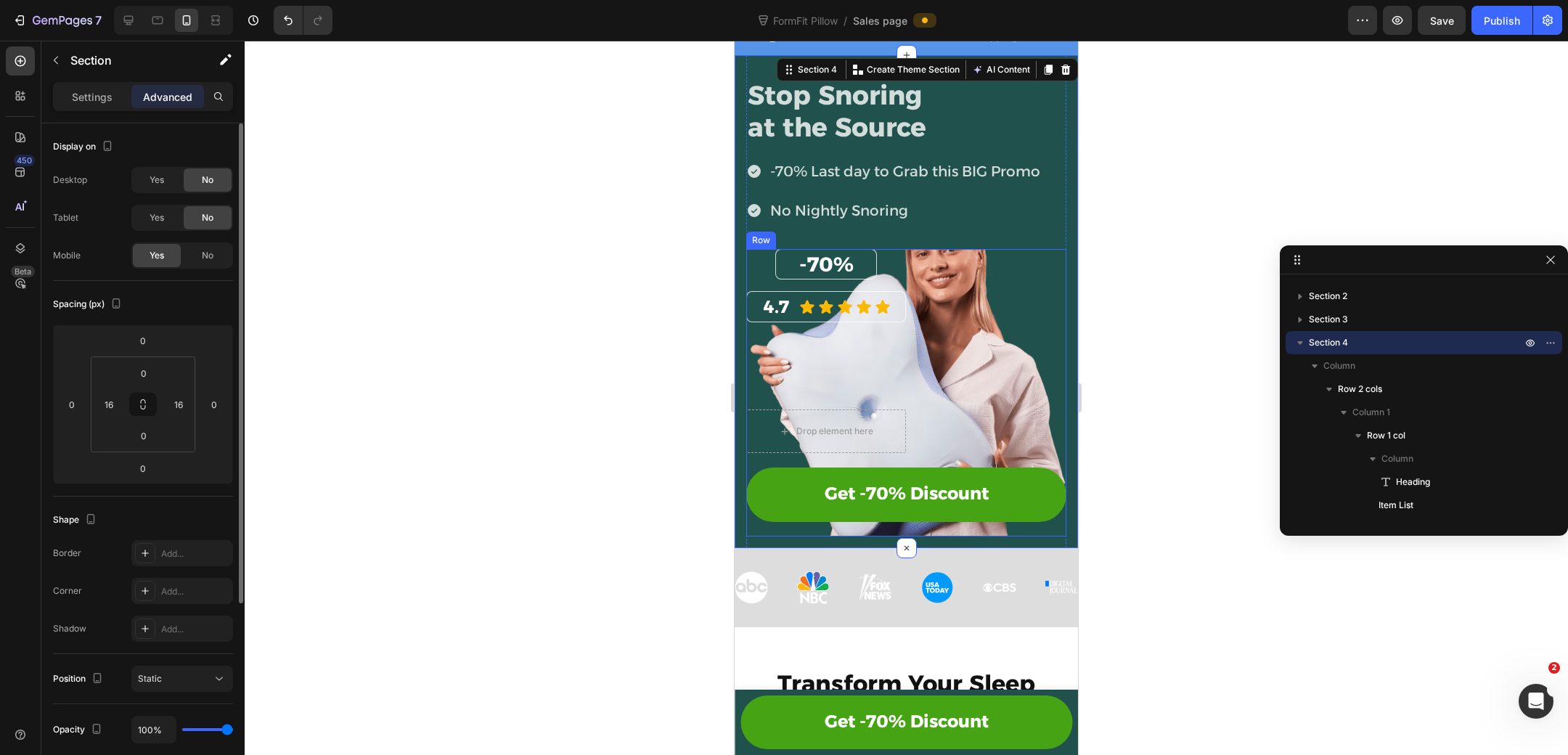
click at [985, 529] on div "-70% Heading Row 4.7 Heading Icon Icon Icon Icon Icon Icon List Row Drop elemen…" at bounding box center [906, 393] width 320 height 288
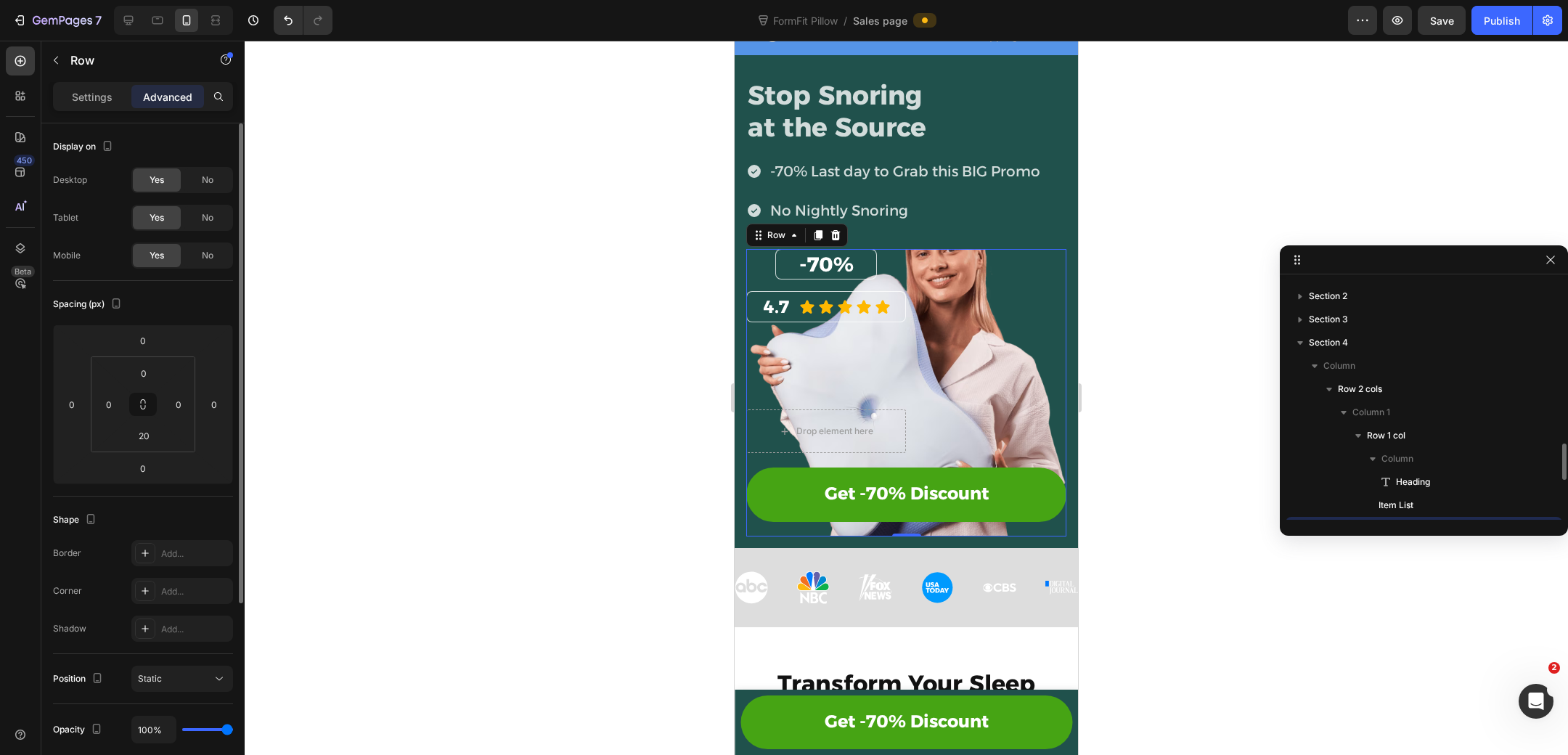
scroll to position [158, 0]
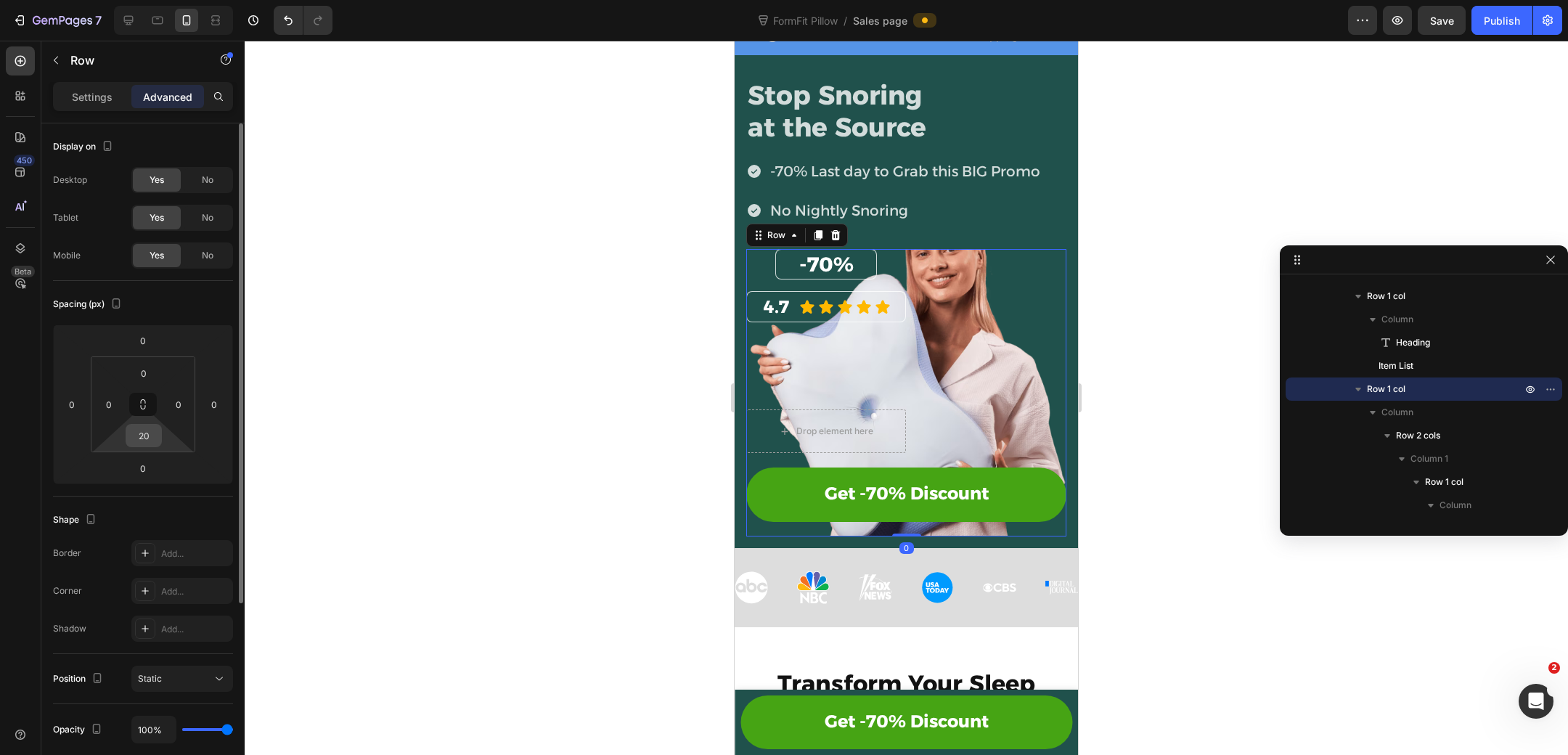
click at [151, 438] on input "20" at bounding box center [144, 435] width 29 height 22
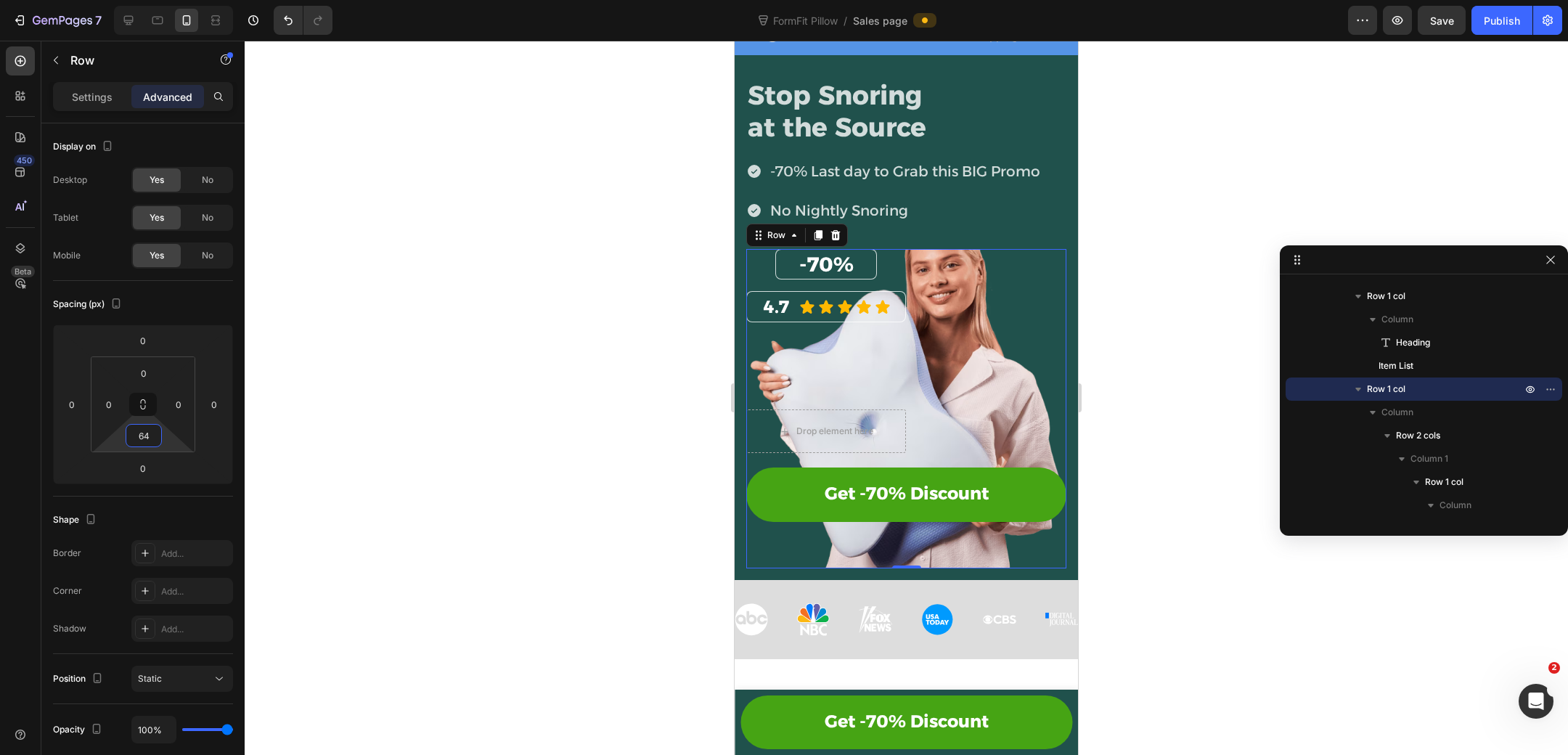
type input "6"
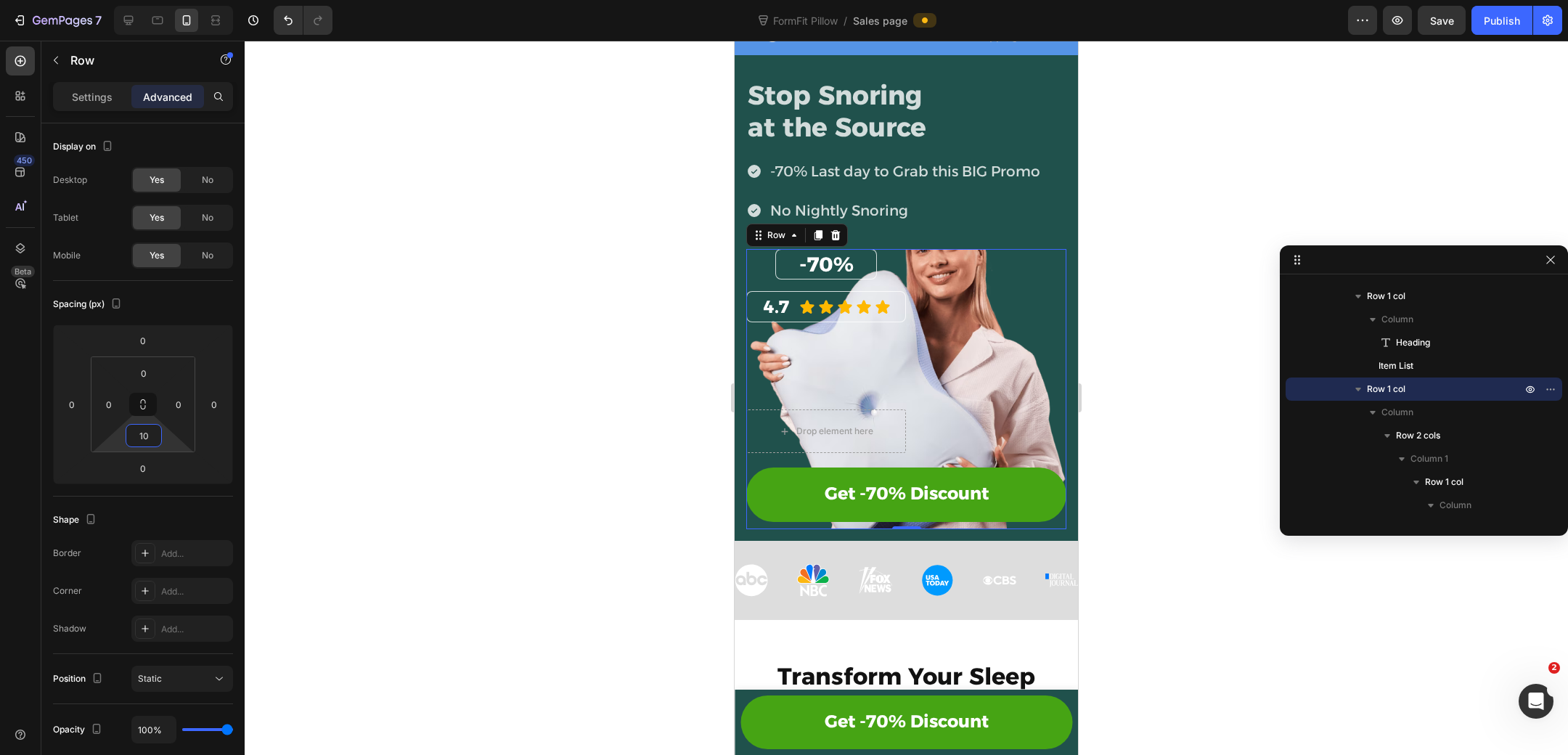
type input "1"
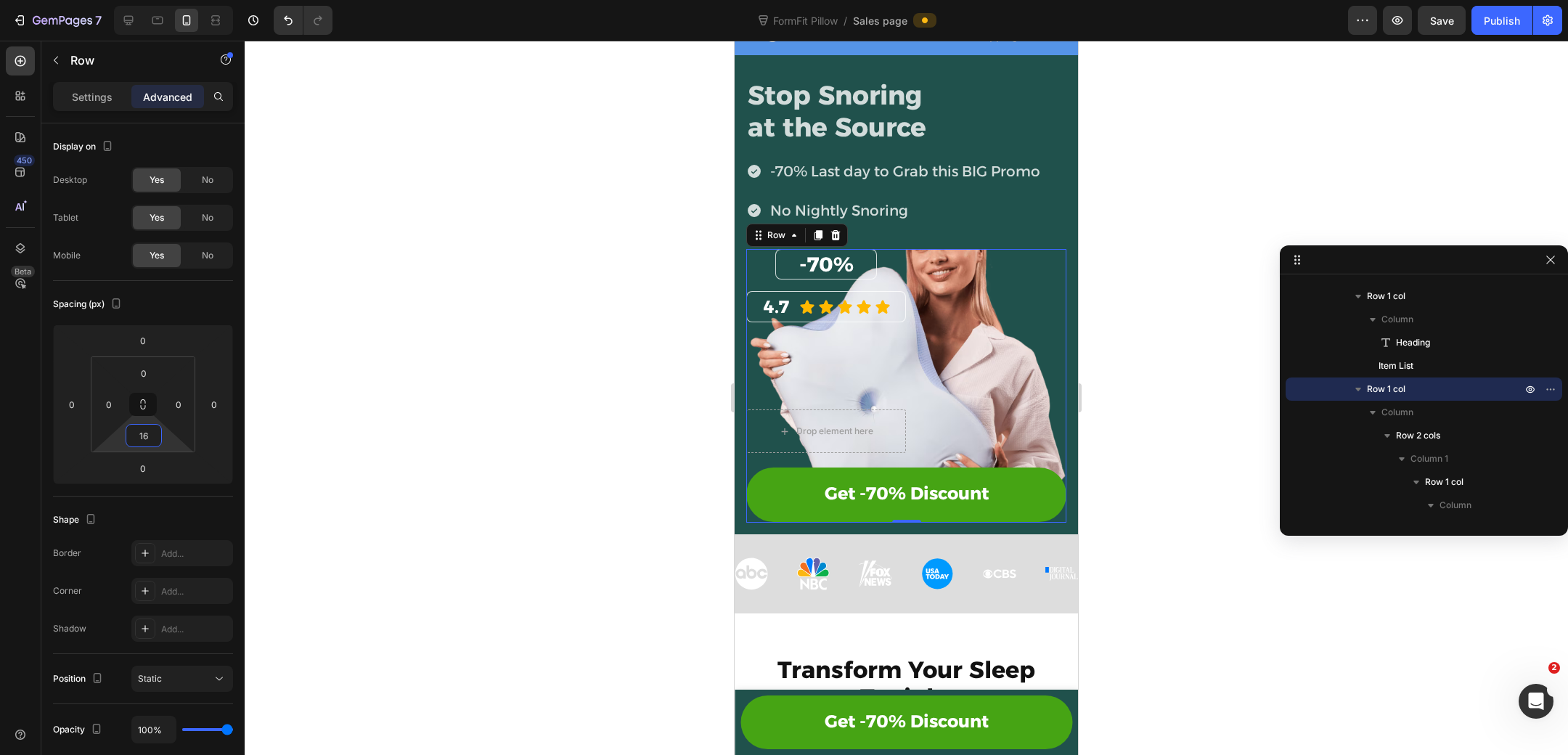
type input "160"
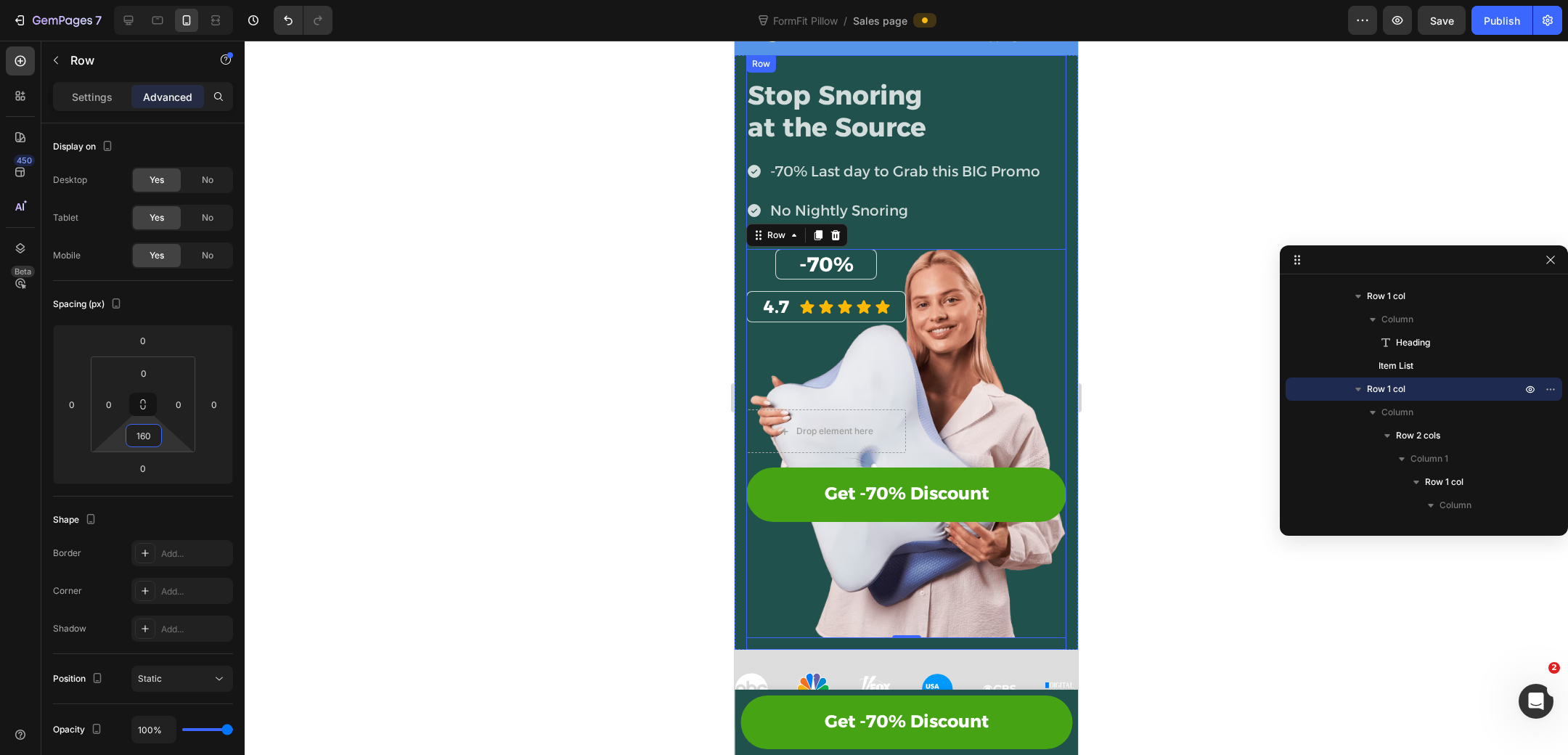
click at [1020, 640] on div "Stop Snoring at the Source Heading -70% Last day to Grab this BIG Promo No Nigh…" at bounding box center [906, 352] width 320 height 594
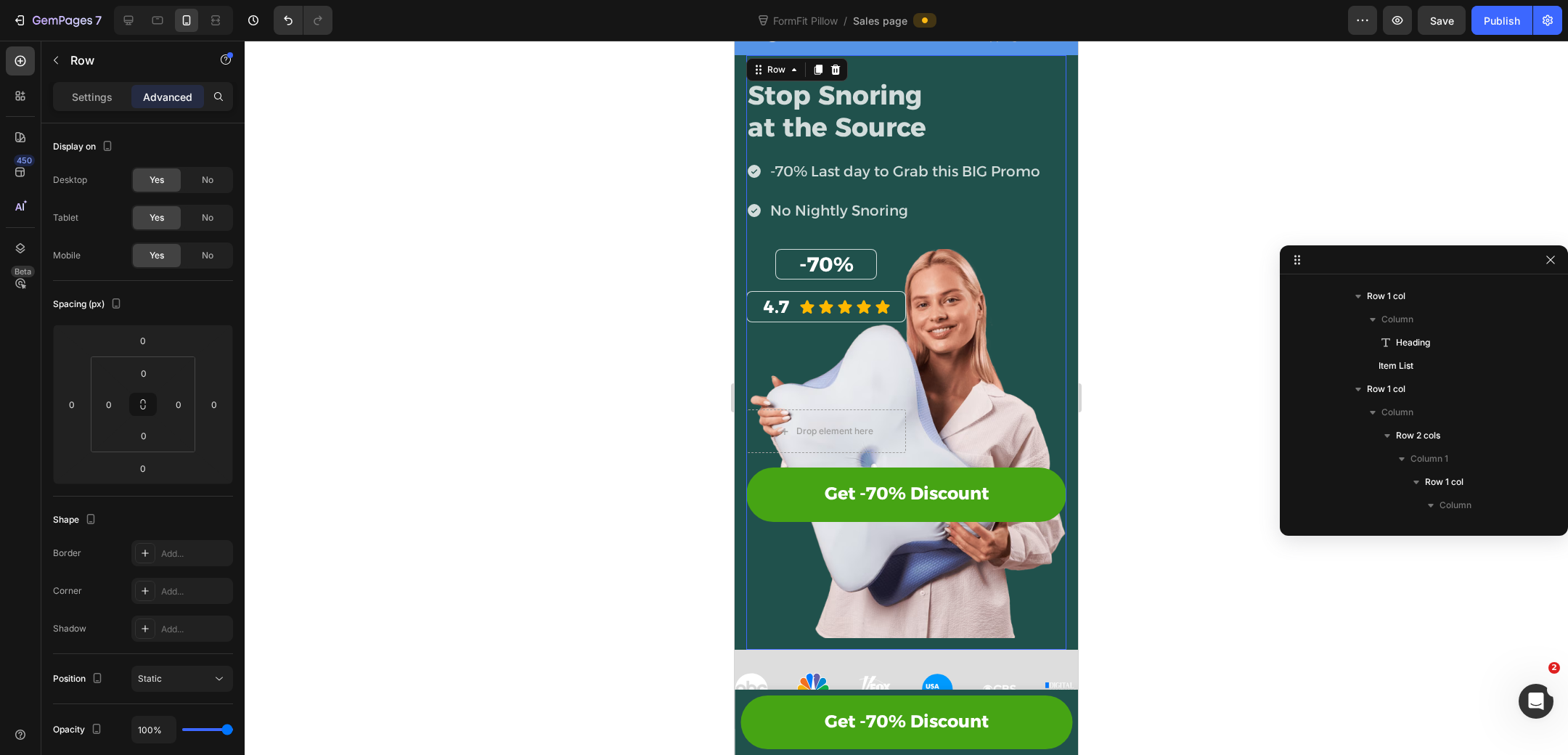
scroll to position [19, 0]
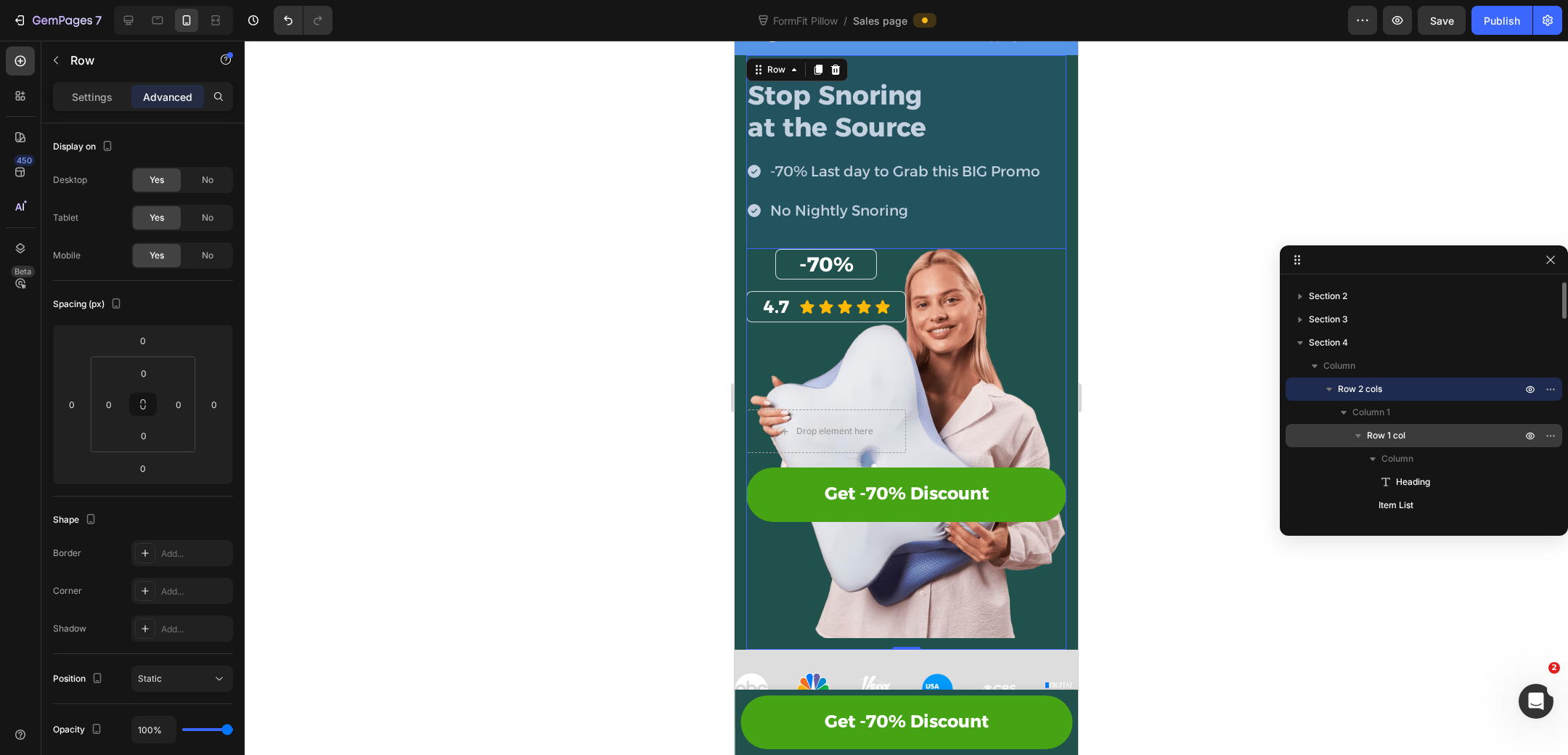
click at [1427, 428] on p "Row 1 col" at bounding box center [1445, 435] width 158 height 15
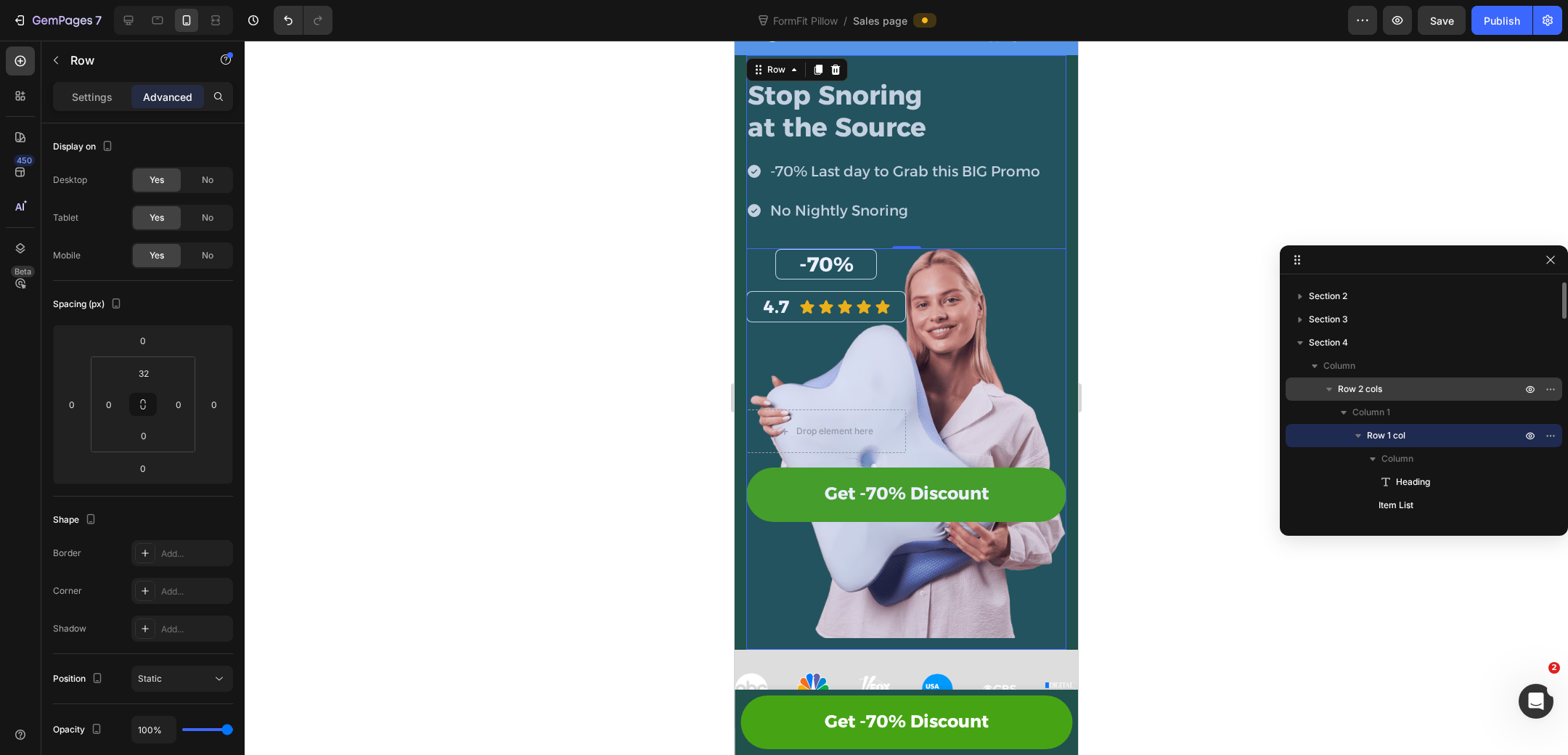
click at [1427, 385] on p "Row 2 cols" at bounding box center [1431, 389] width 187 height 15
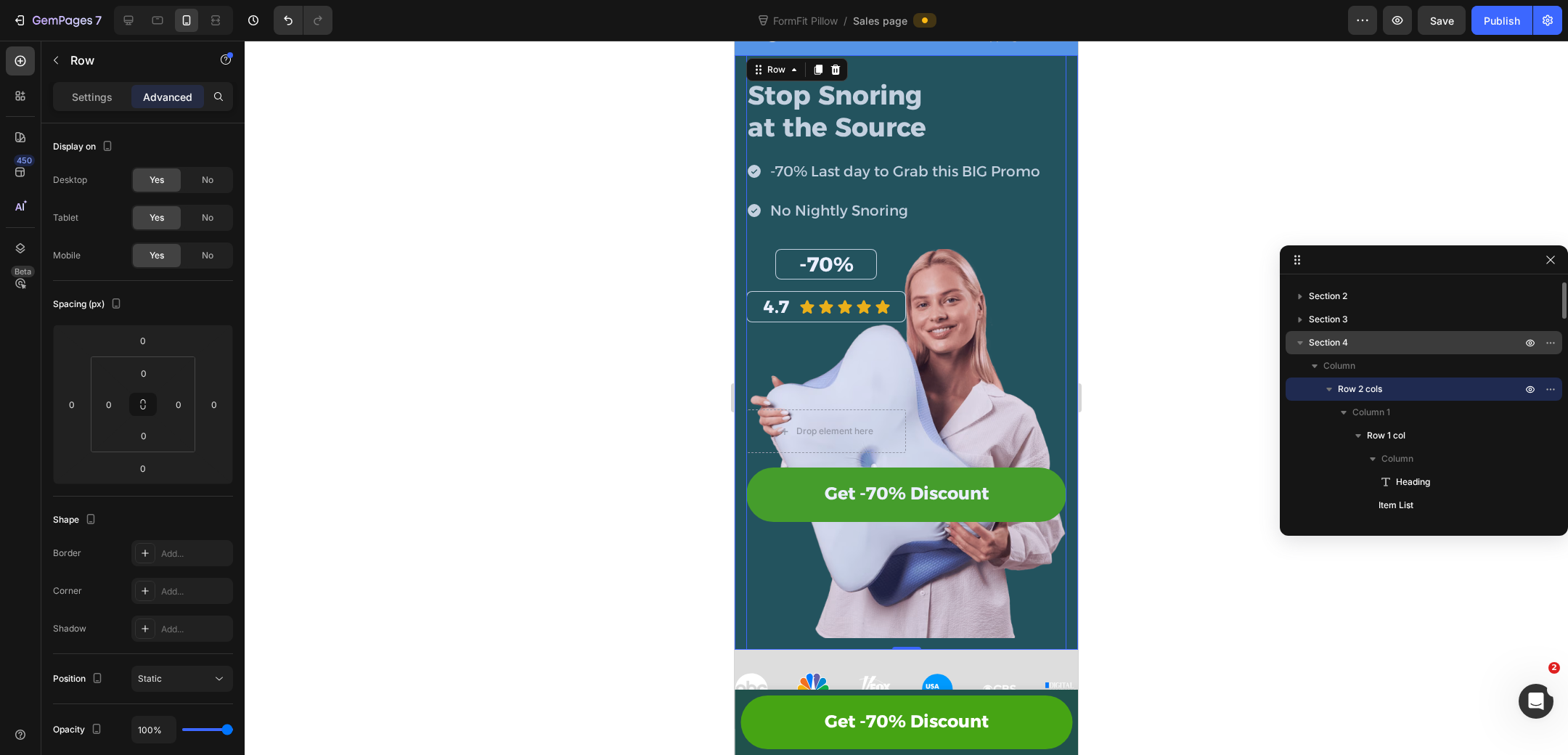
click at [1399, 345] on p "Section 4" at bounding box center [1417, 342] width 215 height 15
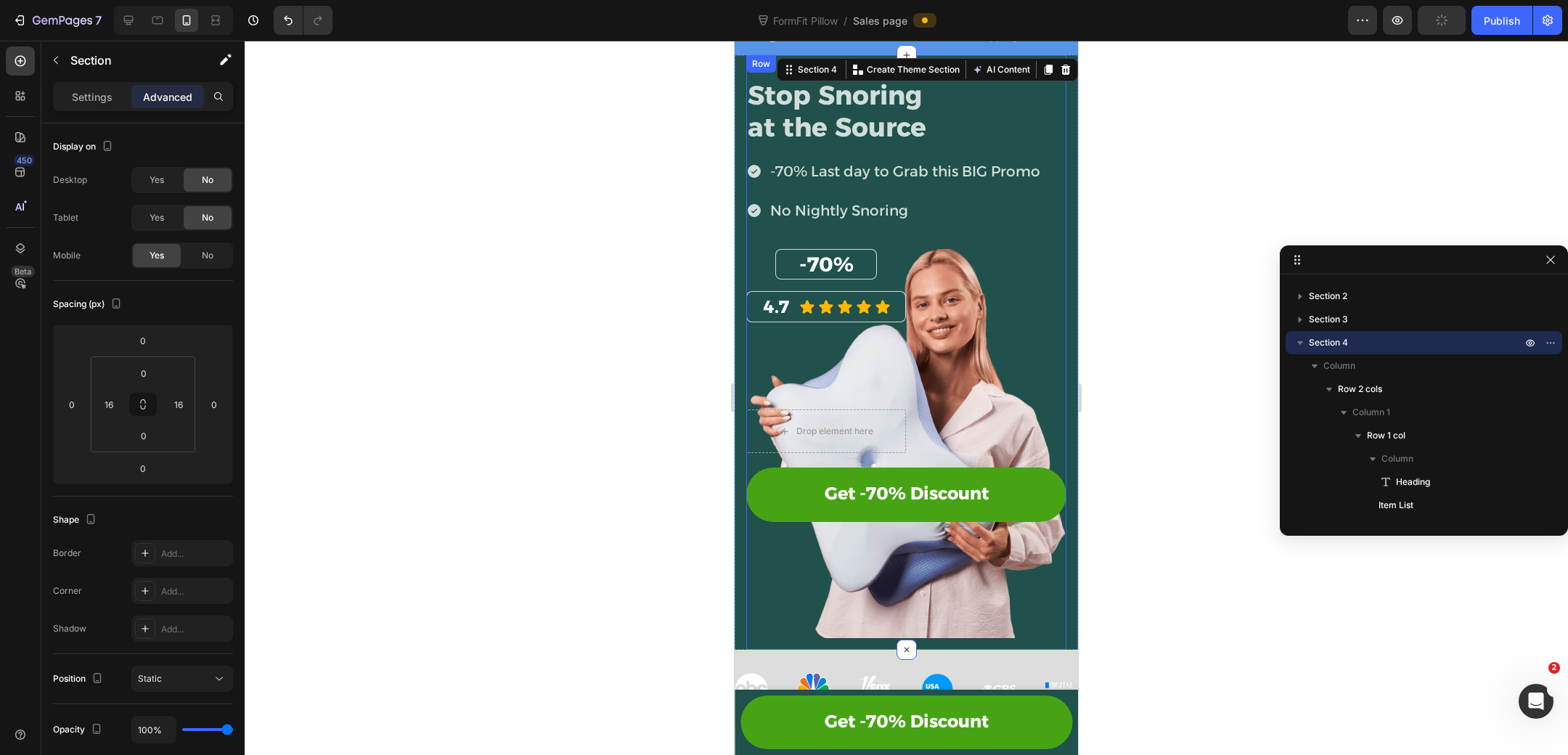
click at [1005, 639] on div "Stop Snoring at the Source Heading -70% Last day to Grab this BIG Promo No Nigh…" at bounding box center [906, 352] width 320 height 594
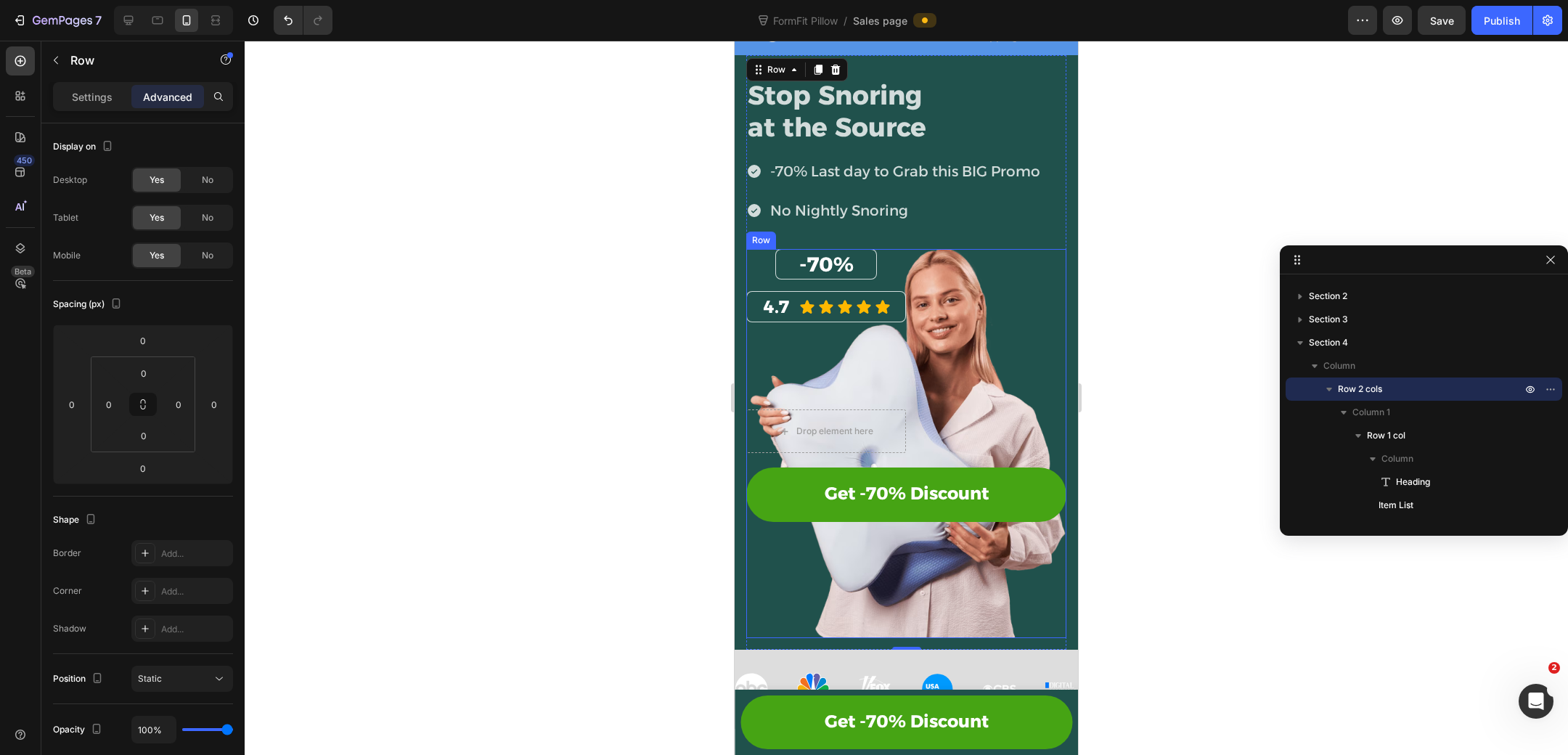
click at [932, 611] on div "-70% Heading Row 4.7 Heading Icon Icon Icon Icon Icon Icon List Row Drop elemen…" at bounding box center [906, 444] width 320 height 389
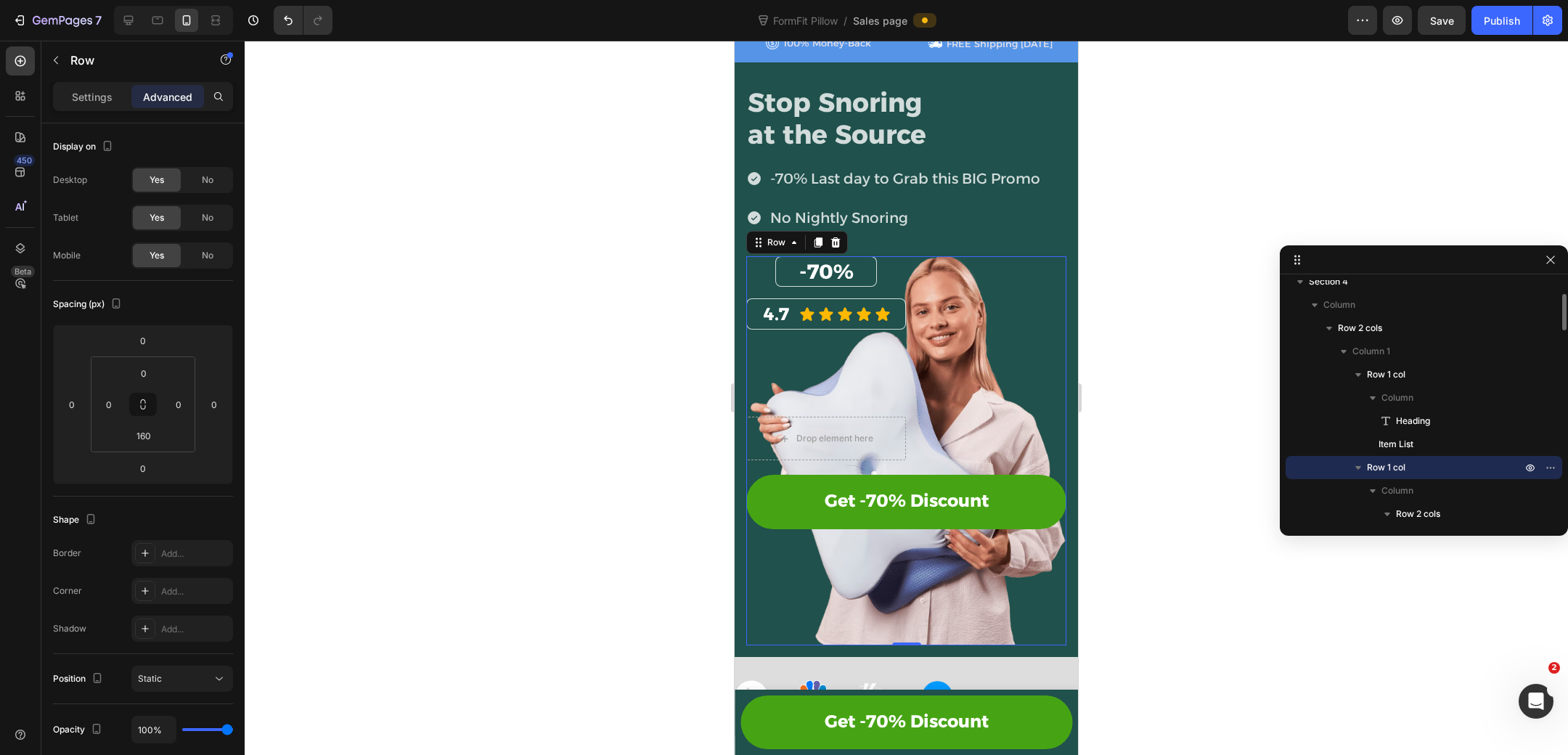
scroll to position [73, 0]
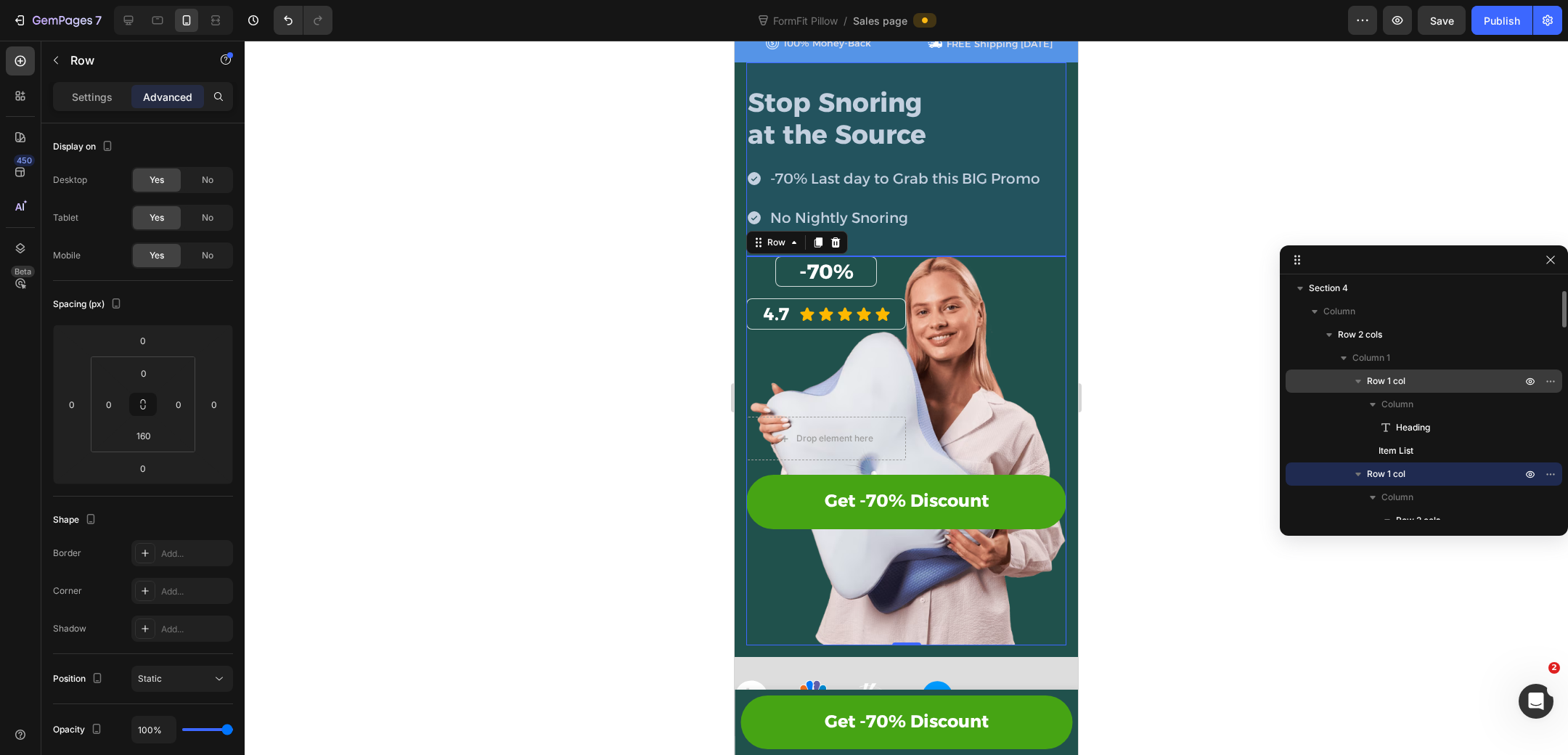
click at [1363, 384] on icon "button" at bounding box center [1358, 381] width 15 height 15
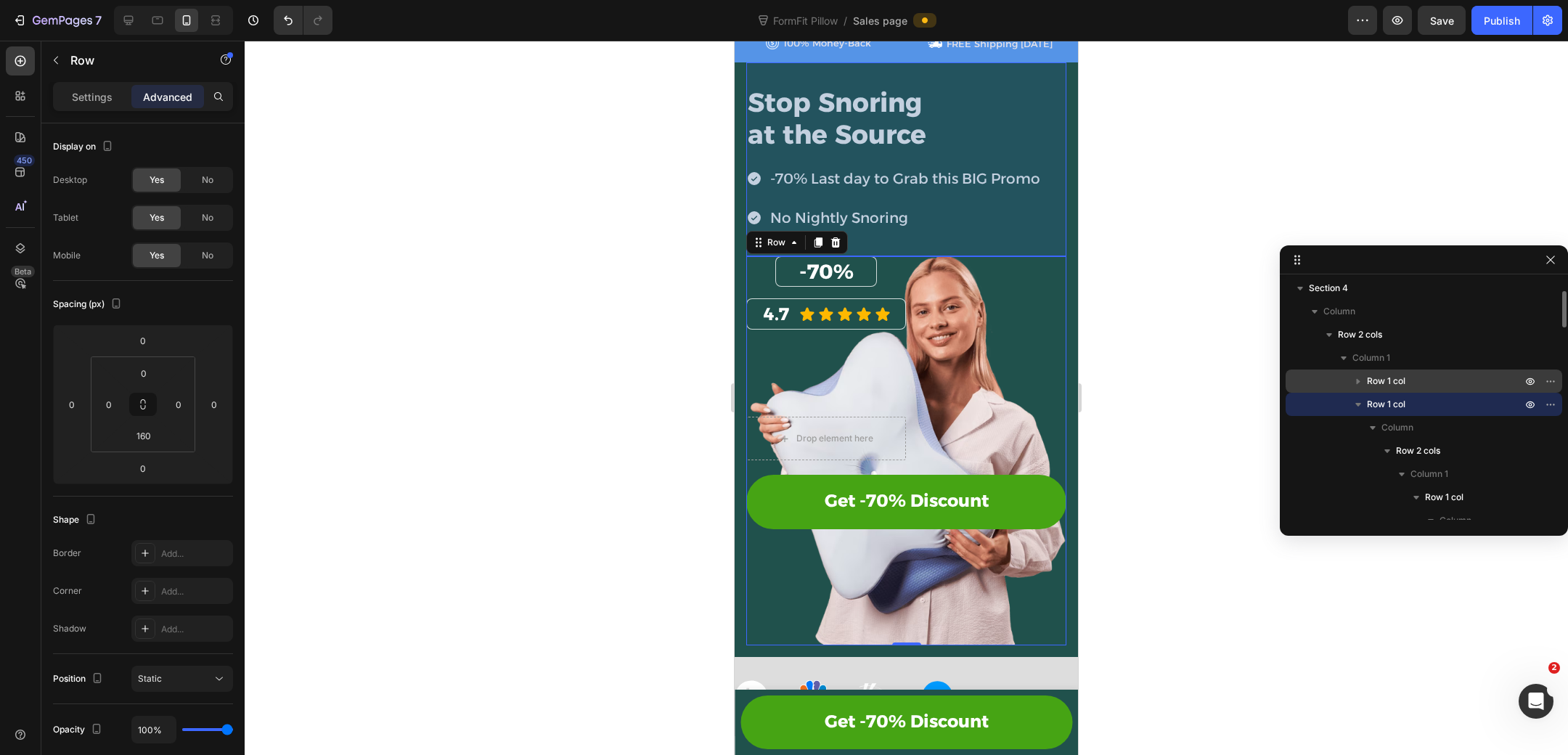
click at [1432, 375] on p "Row 1 col" at bounding box center [1445, 381] width 158 height 15
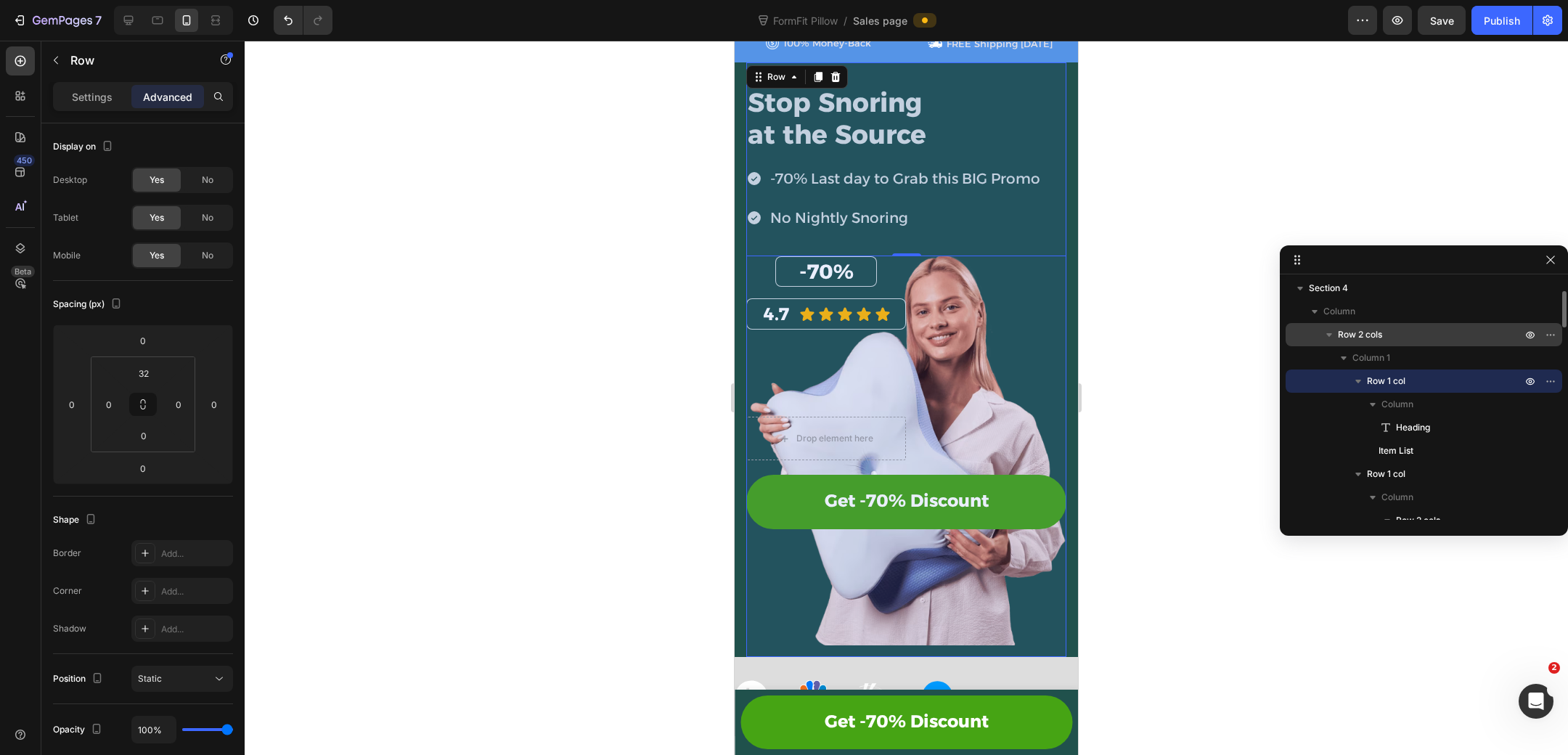
click at [1410, 331] on p "Row 2 cols" at bounding box center [1431, 334] width 187 height 15
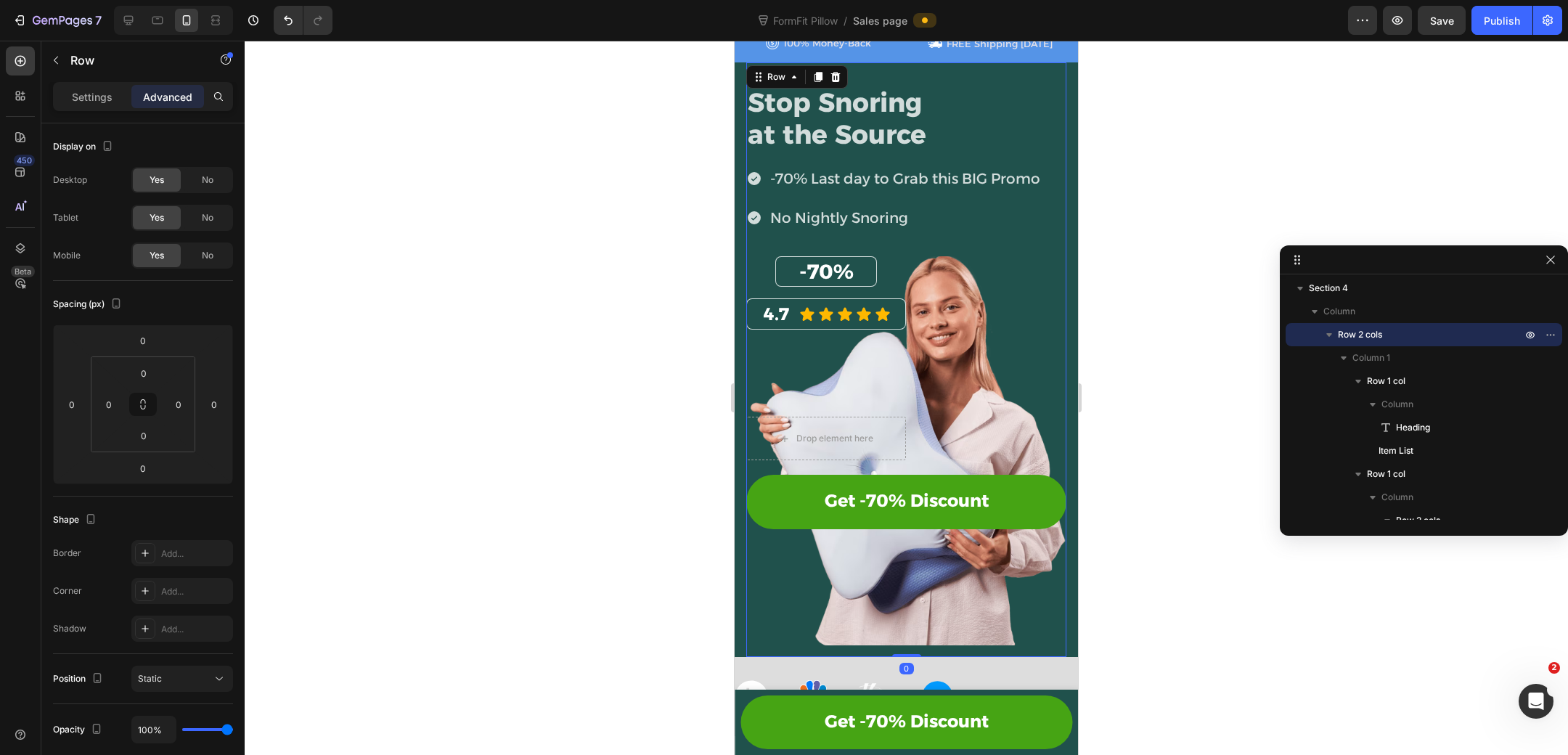
drag, startPoint x: 911, startPoint y: 653, endPoint x: 924, endPoint y: 603, distance: 51.7
click at [924, 603] on div "Stop Snoring at the Source Heading -70% Last day to Grab this BIG Promo No Nigh…" at bounding box center [906, 359] width 320 height 594
click at [118, 95] on div "Settings" at bounding box center [92, 96] width 72 height 23
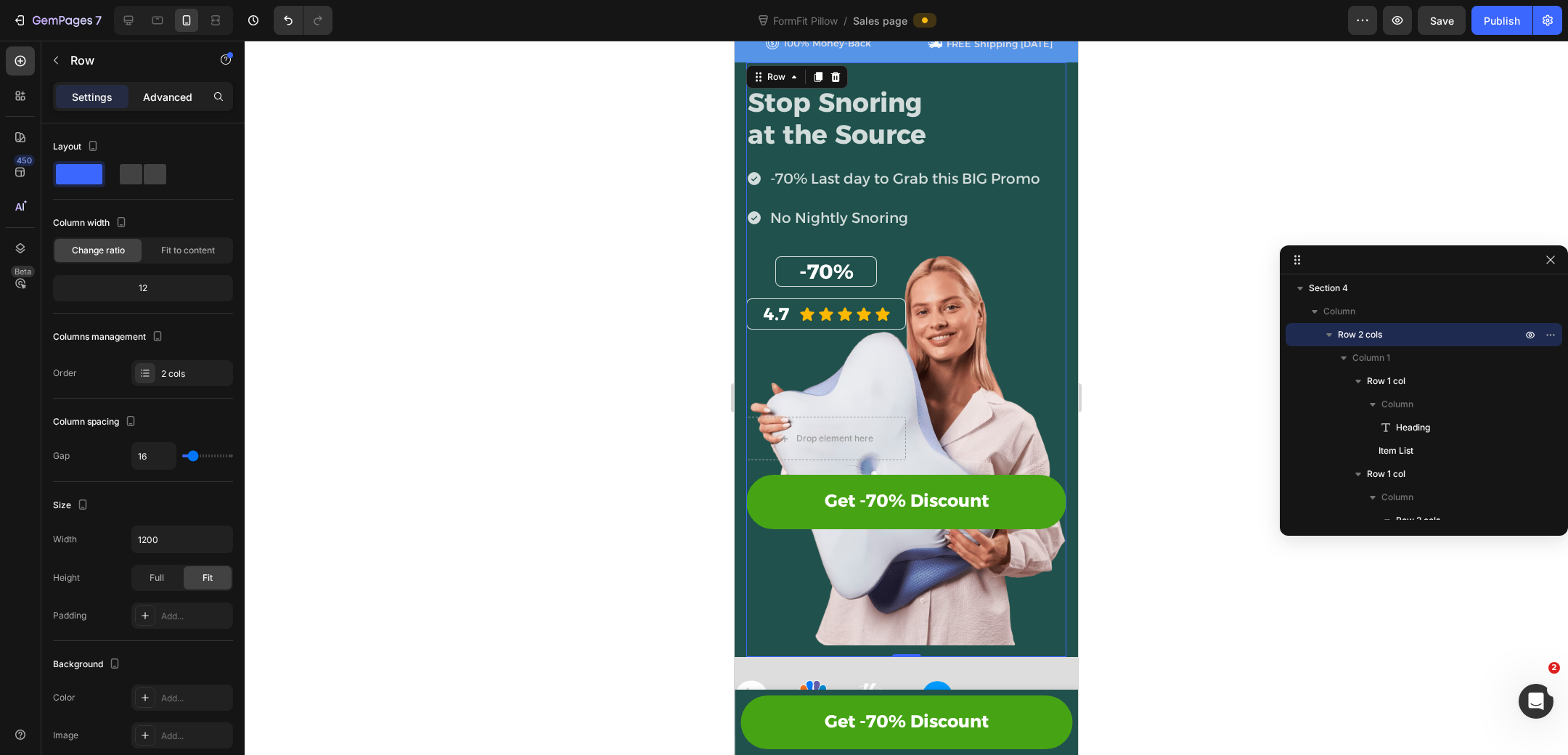
click at [160, 95] on p "Advanced" at bounding box center [168, 97] width 49 height 15
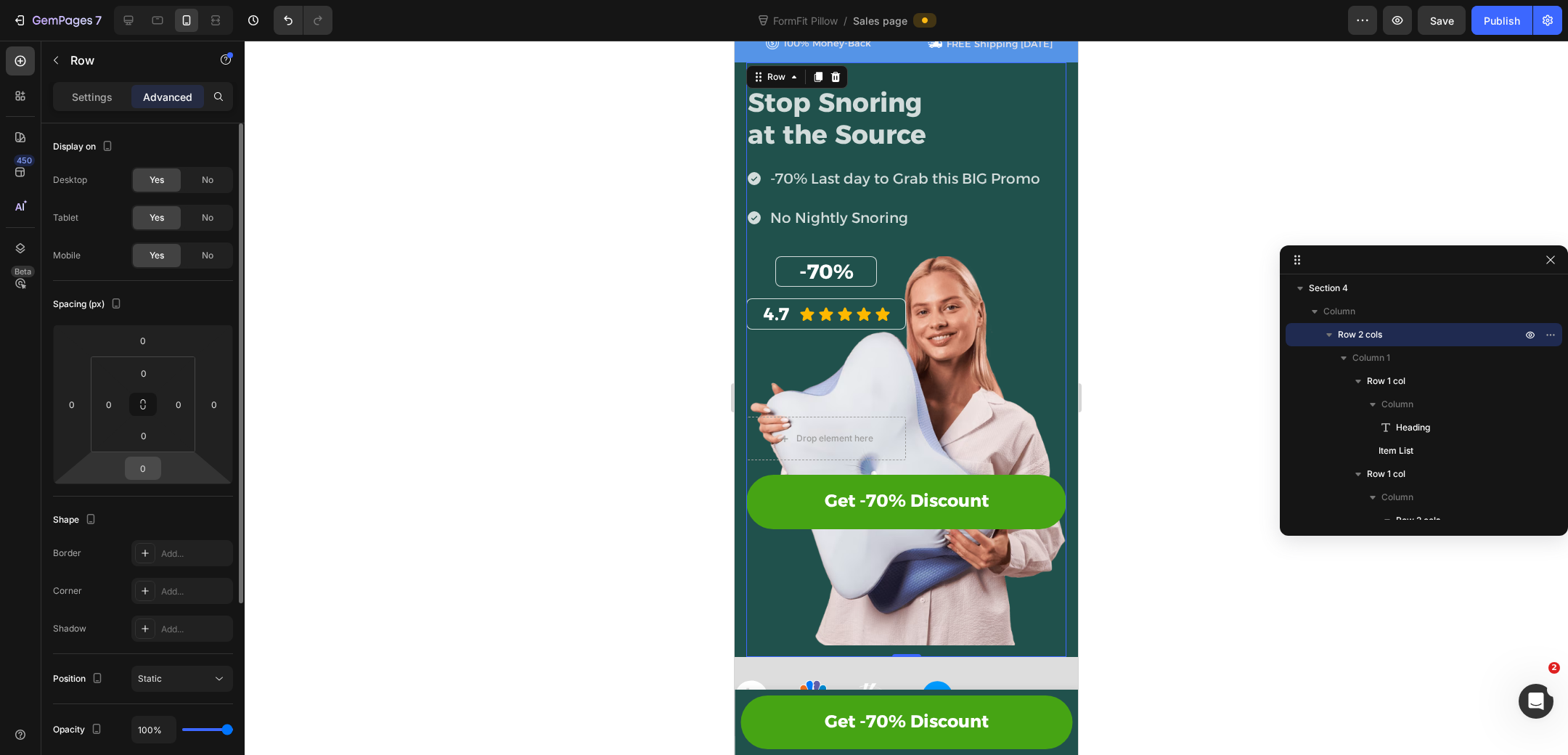
click at [148, 474] on input "0" at bounding box center [143, 468] width 29 height 22
type input "1"
click at [147, 437] on input "0" at bounding box center [144, 435] width 29 height 22
type input "0"
type input "1"
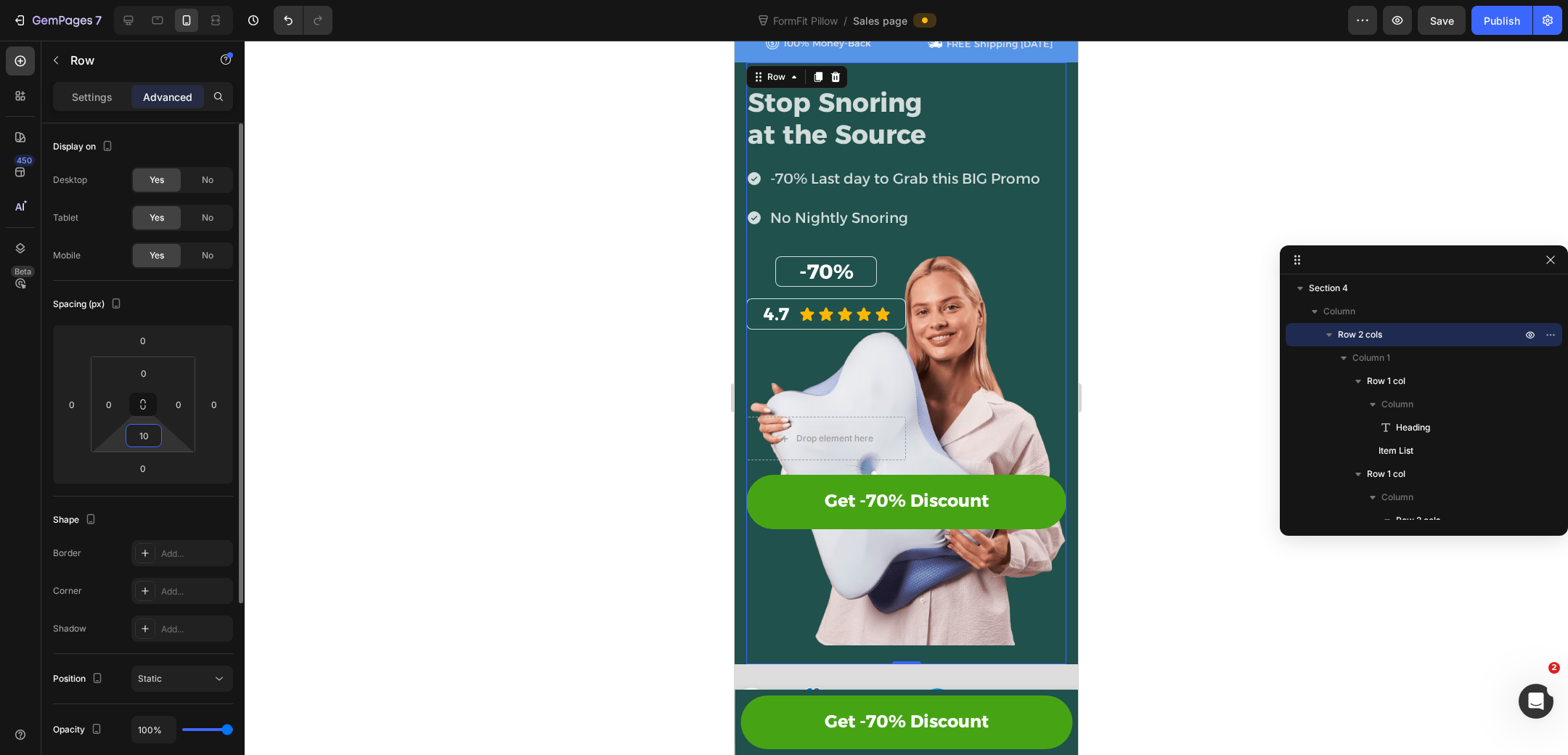
type input "1"
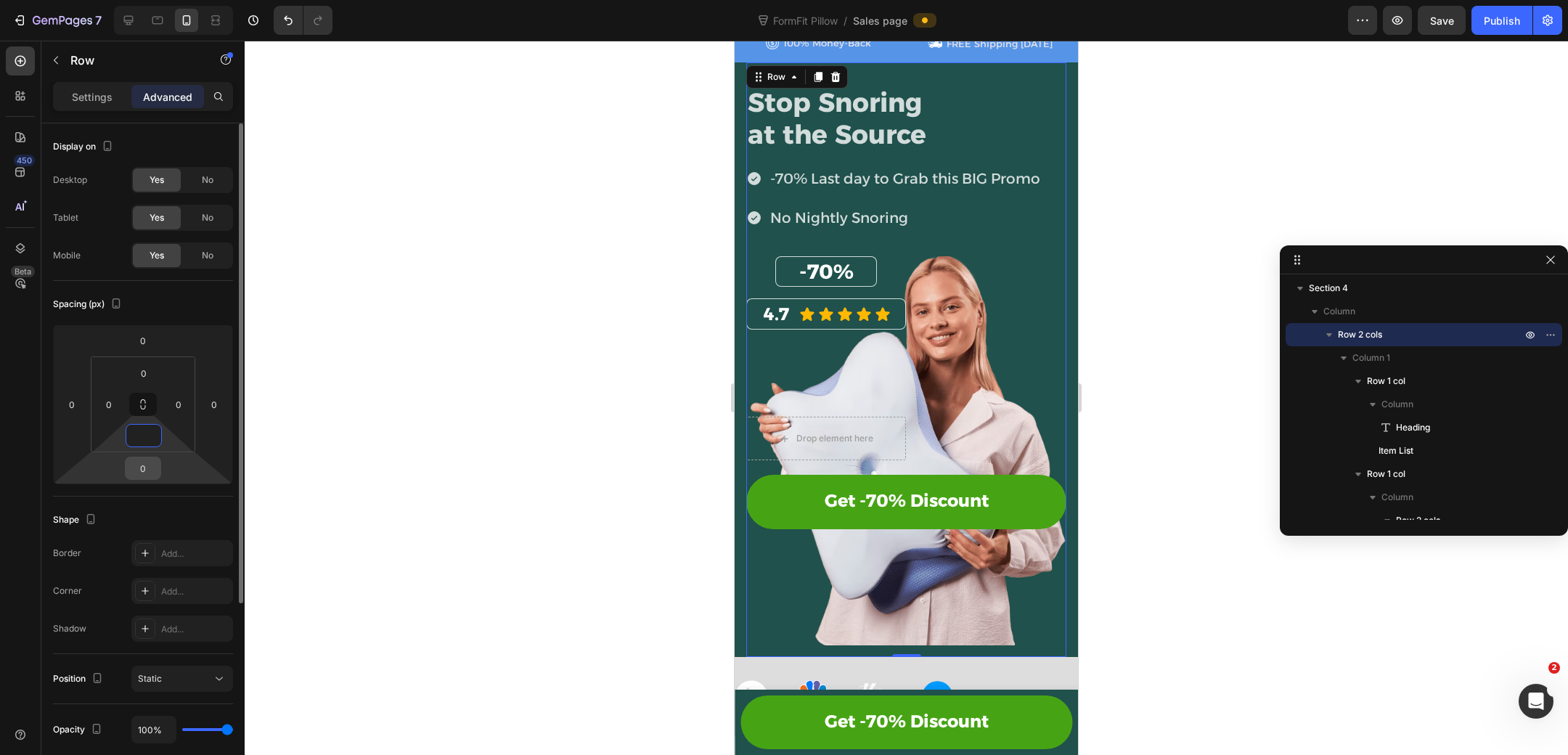
click at [145, 468] on input "0" at bounding box center [143, 468] width 29 height 22
type input "0"
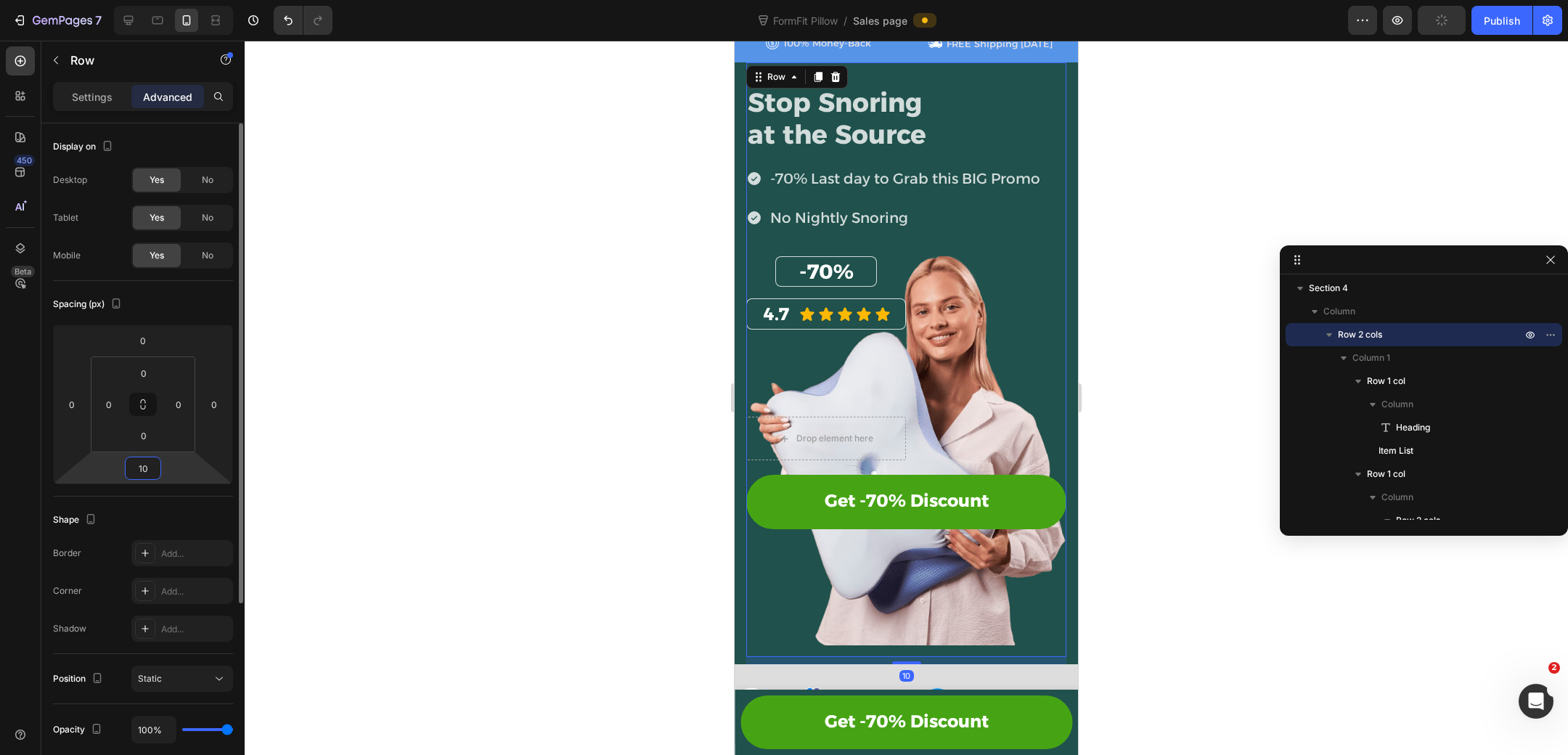
type input "1"
click at [151, 372] on input "0" at bounding box center [144, 373] width 29 height 22
type input "0"
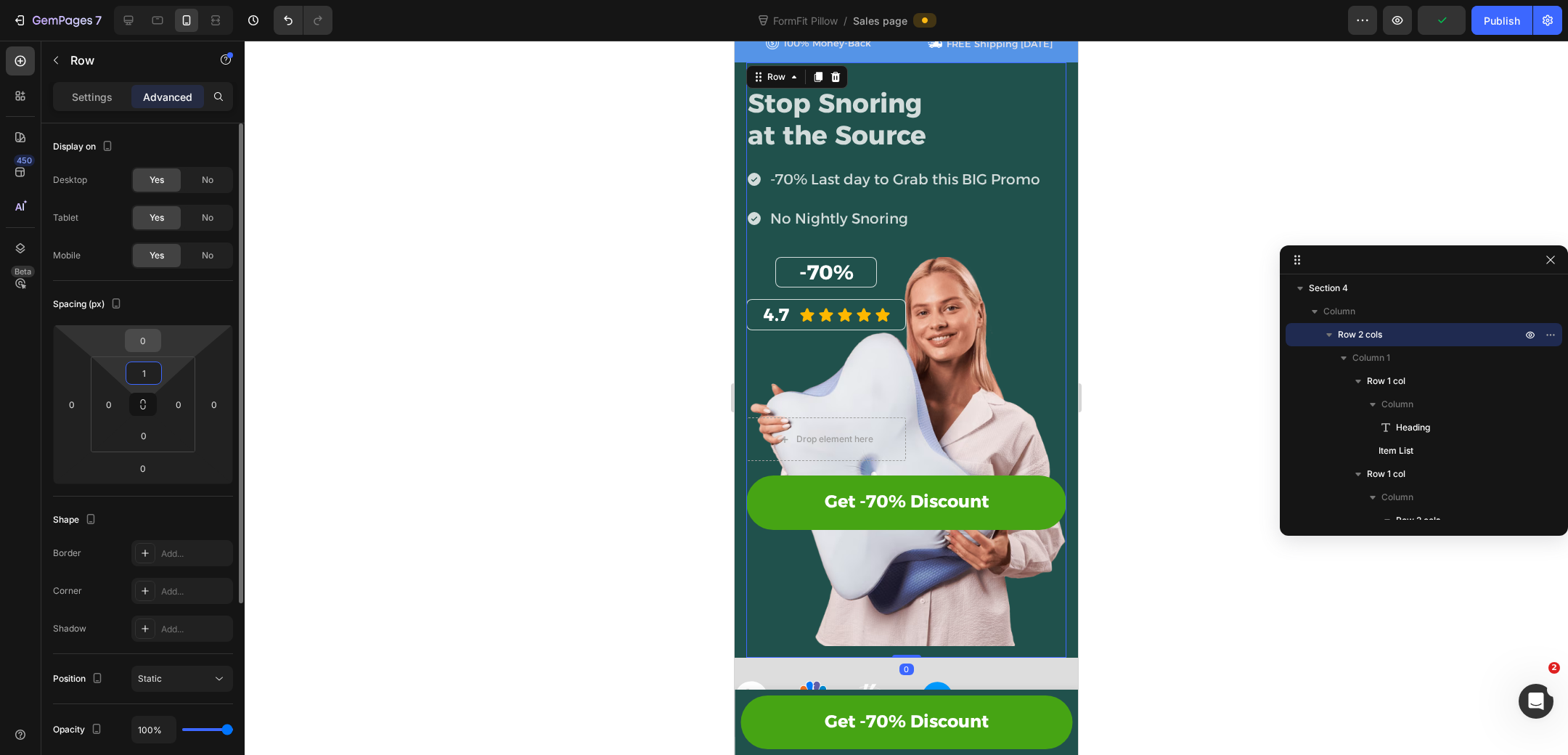
type input "1"
click at [151, 341] on input "0" at bounding box center [143, 341] width 29 height 22
type input "1"
click at [150, 372] on input "1" at bounding box center [144, 373] width 29 height 22
type input "0"
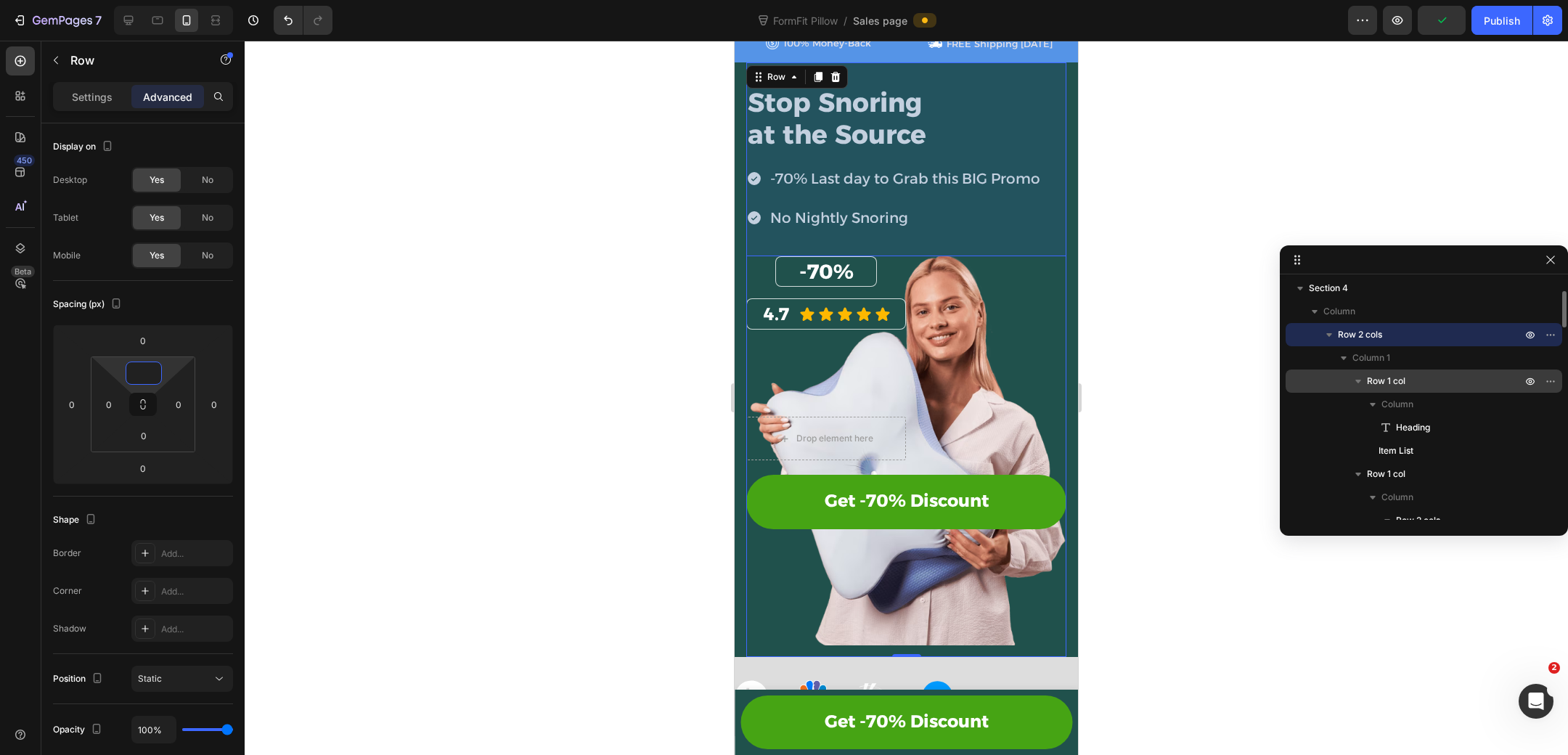
type input "0"
click at [1364, 381] on icon "button" at bounding box center [1358, 381] width 15 height 15
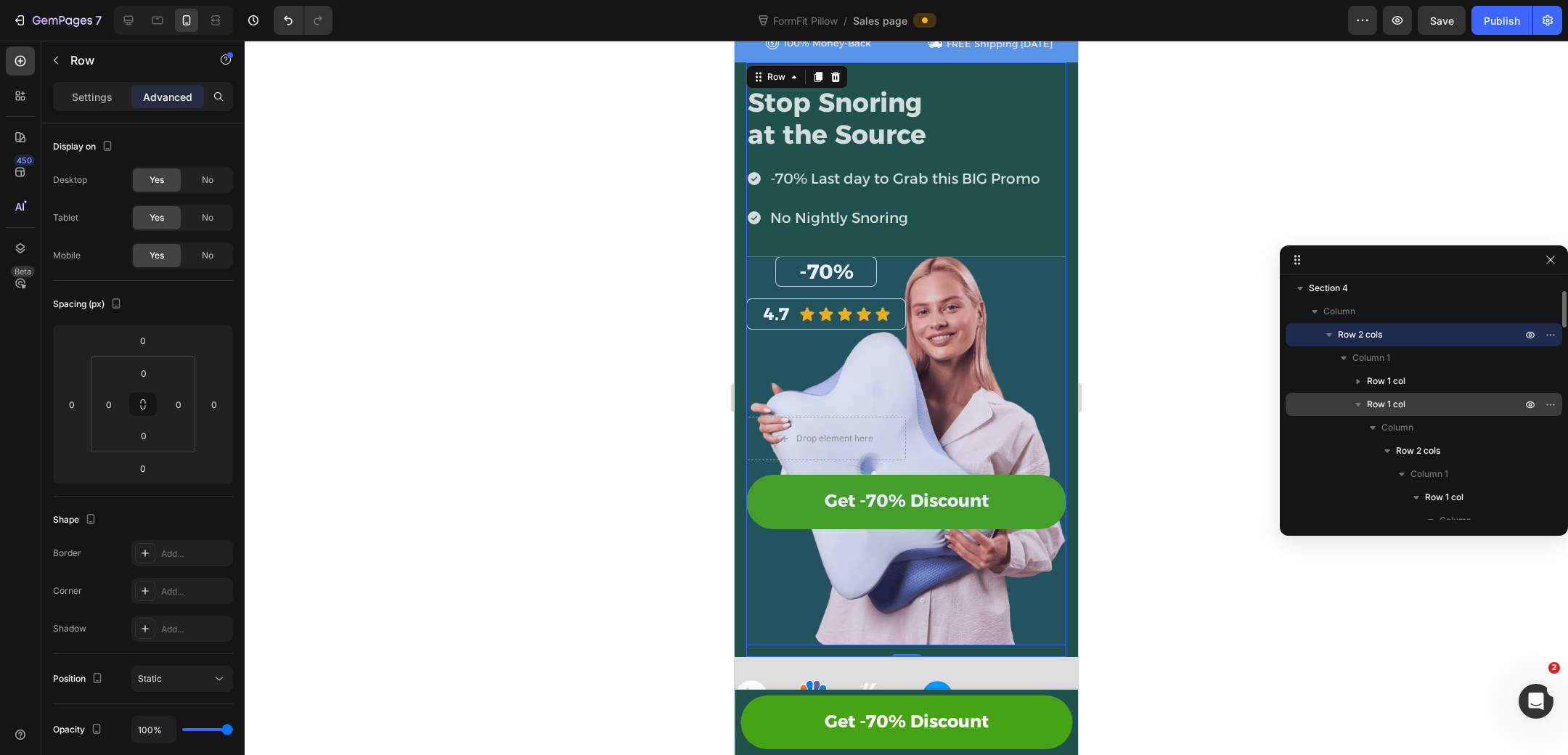
click at [1356, 404] on icon "button" at bounding box center [1358, 404] width 6 height 4
click at [1426, 401] on p "Row 1 col" at bounding box center [1445, 404] width 158 height 15
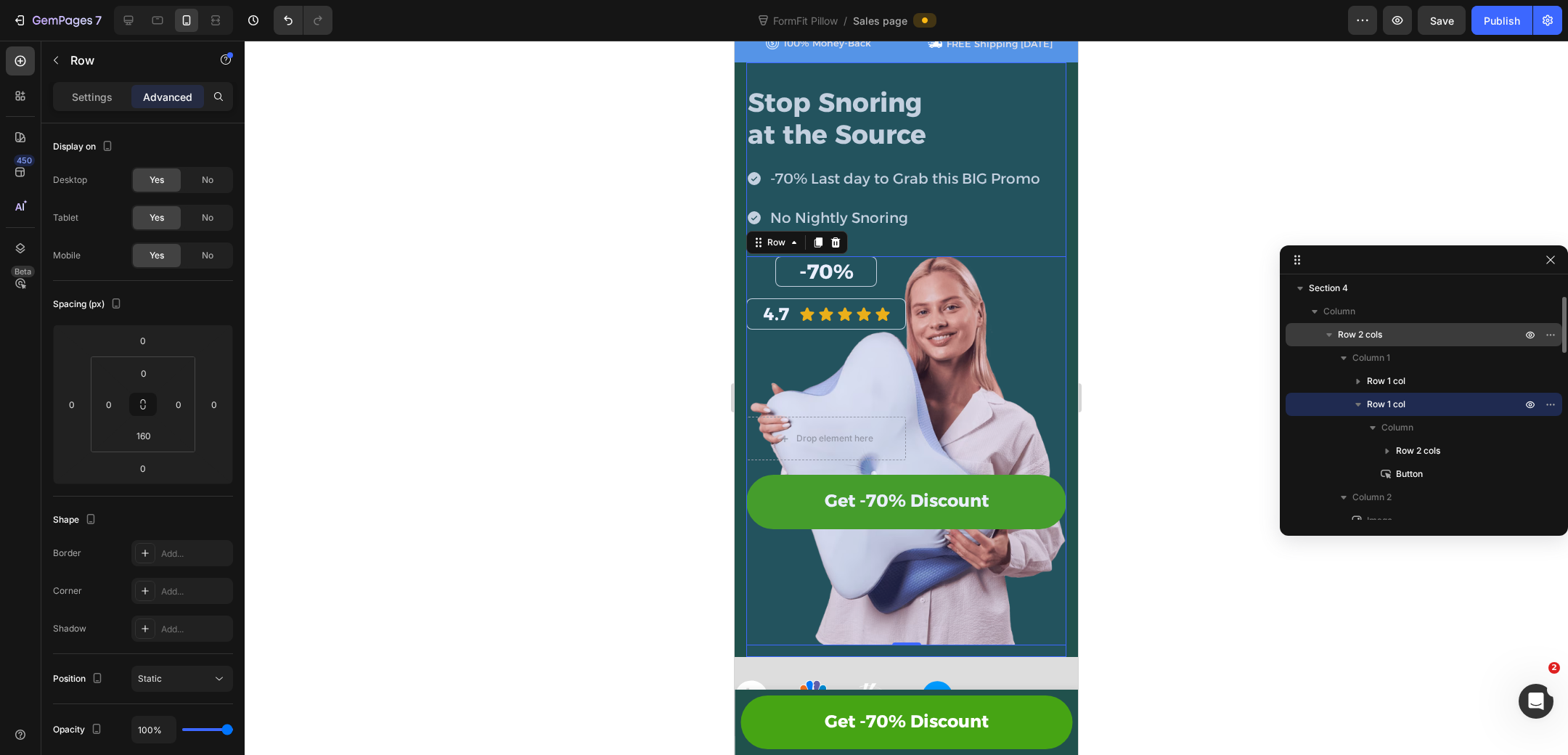
click at [1397, 341] on p "Row 2 cols" at bounding box center [1431, 334] width 187 height 15
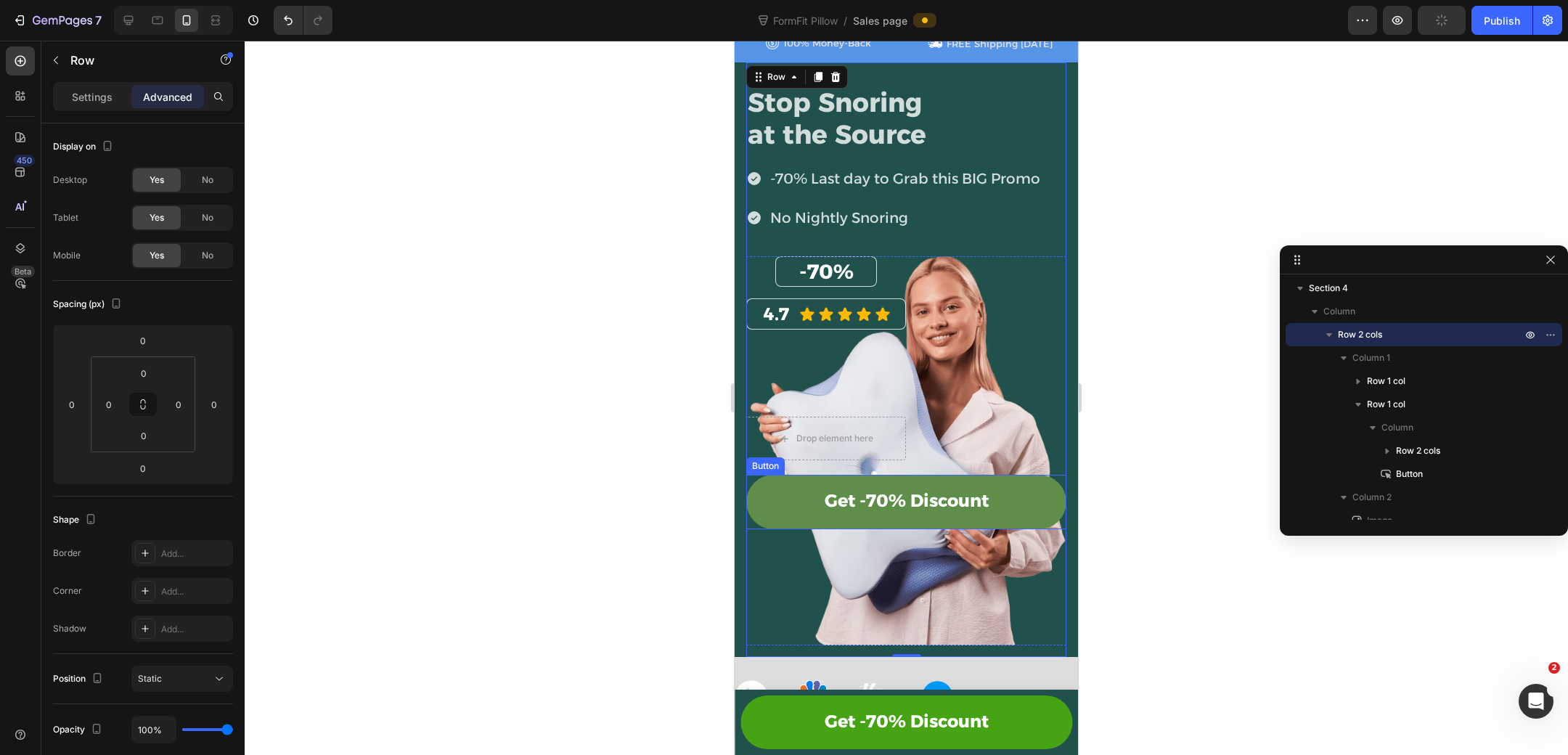
click at [970, 514] on link "Get -70% Discount" at bounding box center [906, 502] width 320 height 54
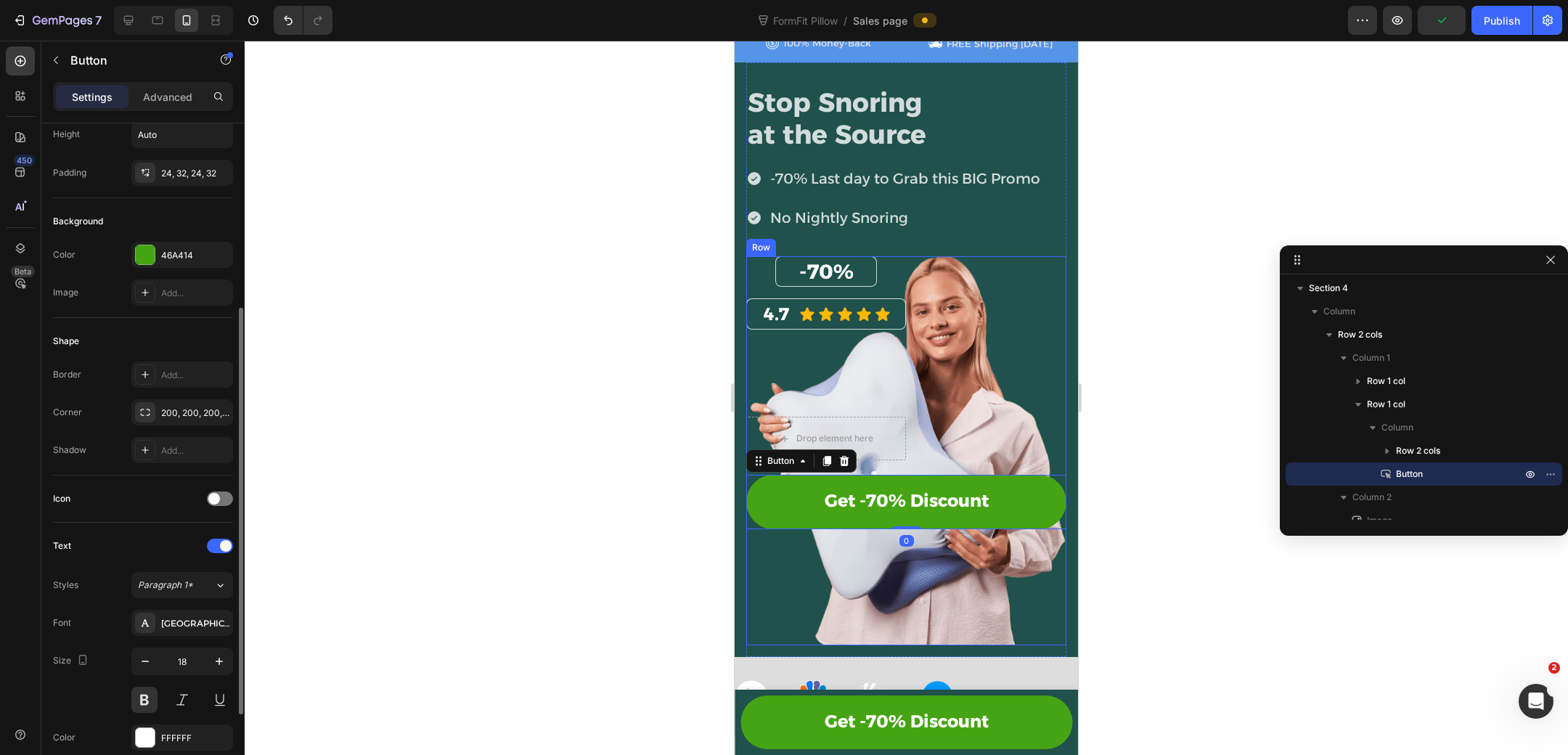
scroll to position [203, 0]
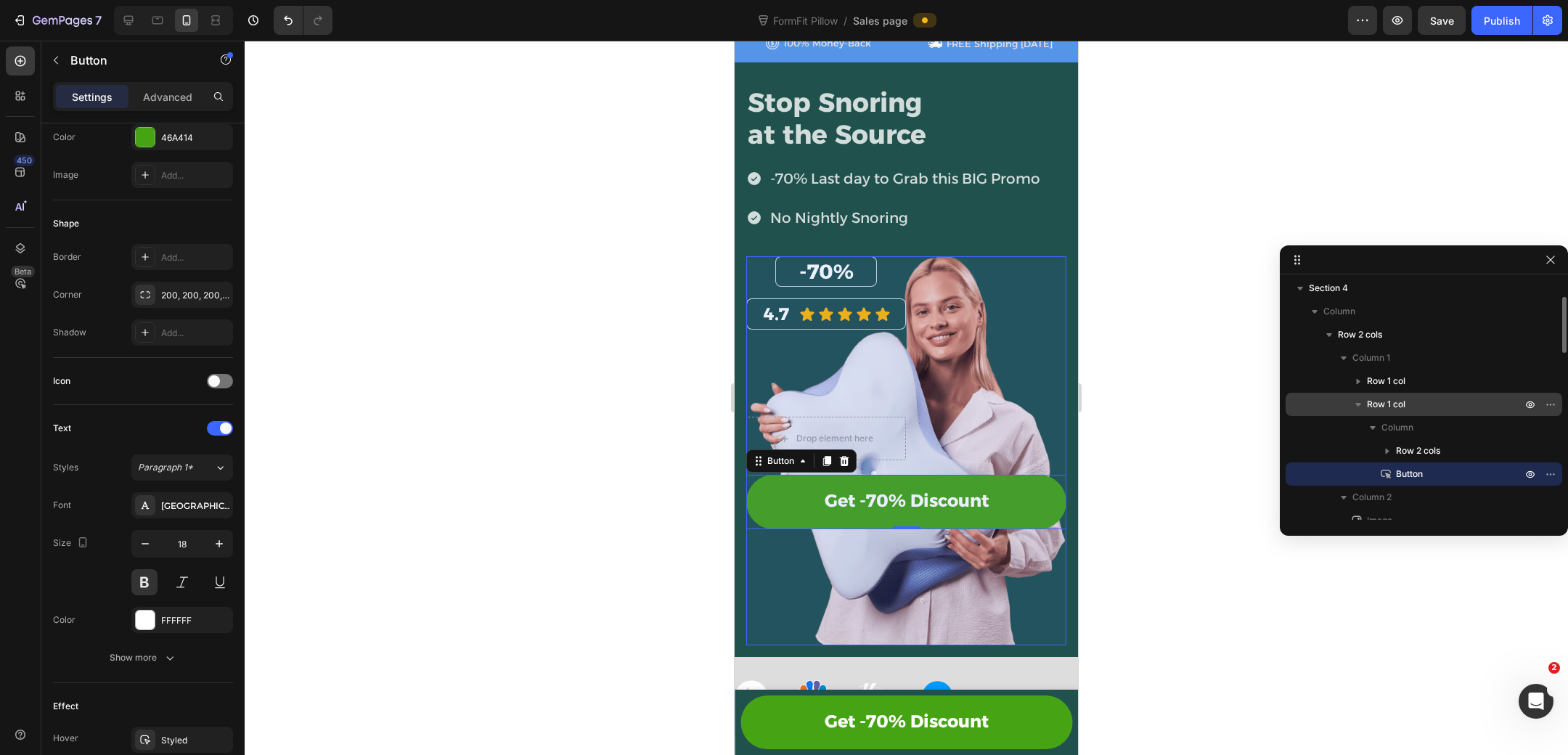
click at [1439, 395] on div "Row 1 col" at bounding box center [1423, 404] width 265 height 23
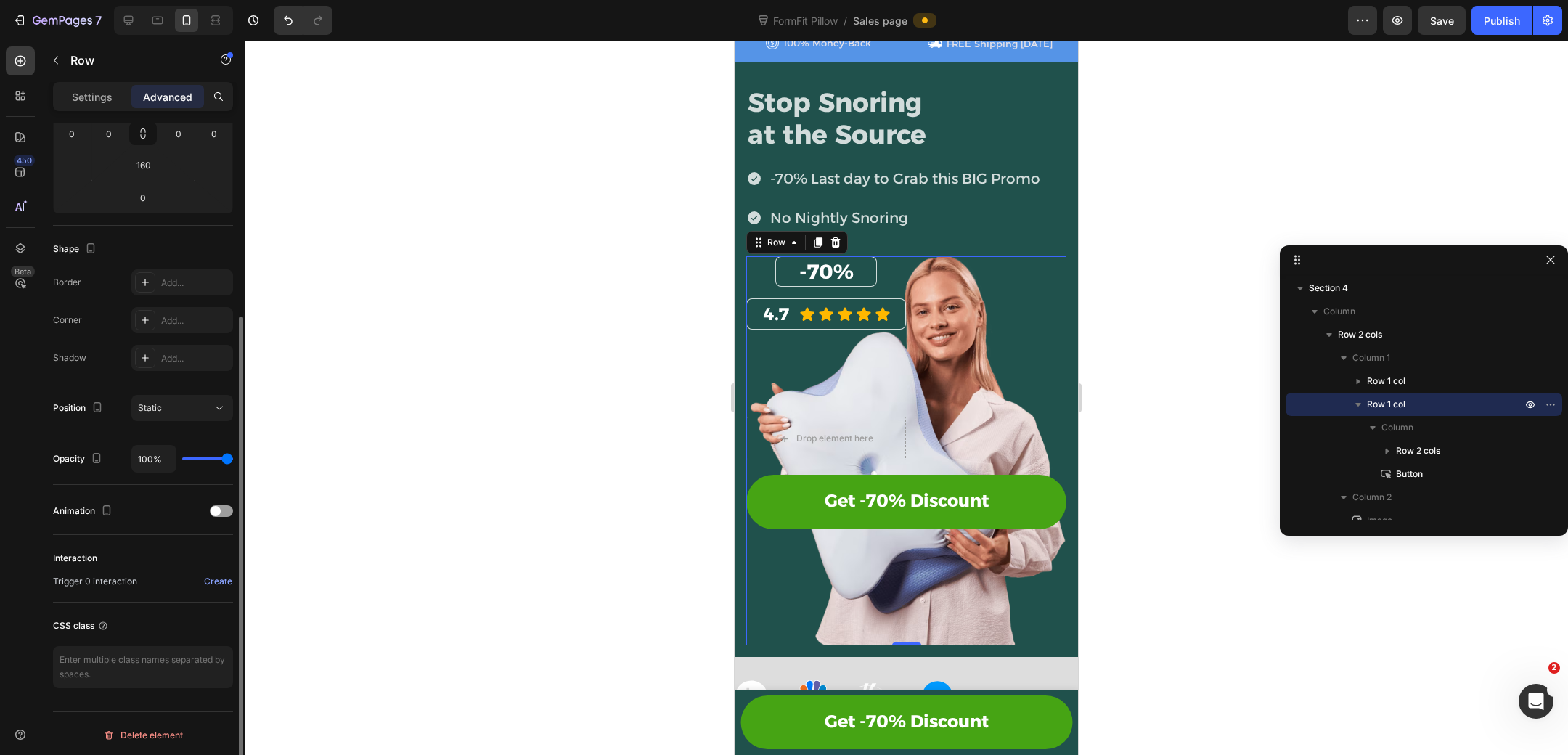
scroll to position [0, 0]
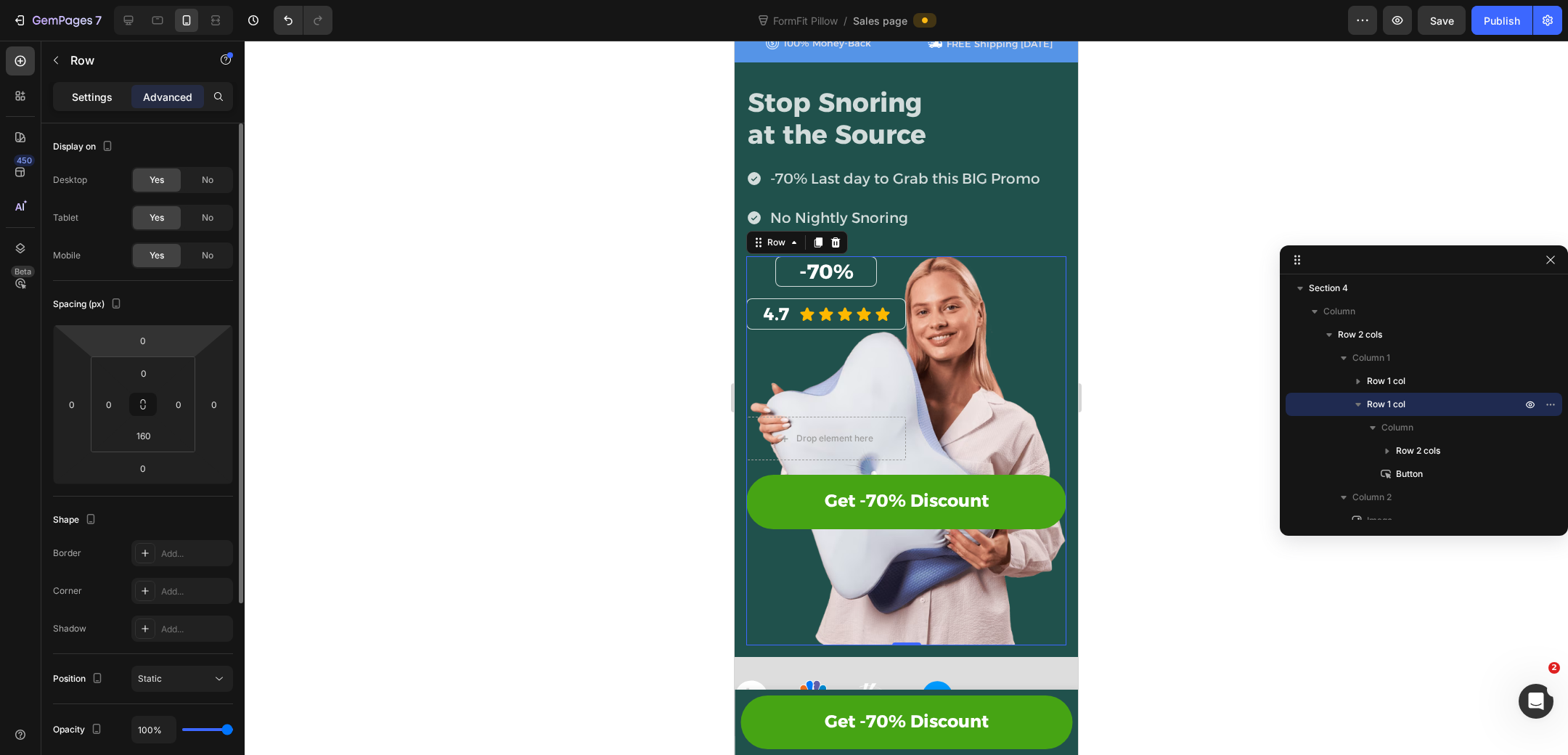
click at [102, 101] on p "Settings" at bounding box center [91, 97] width 41 height 15
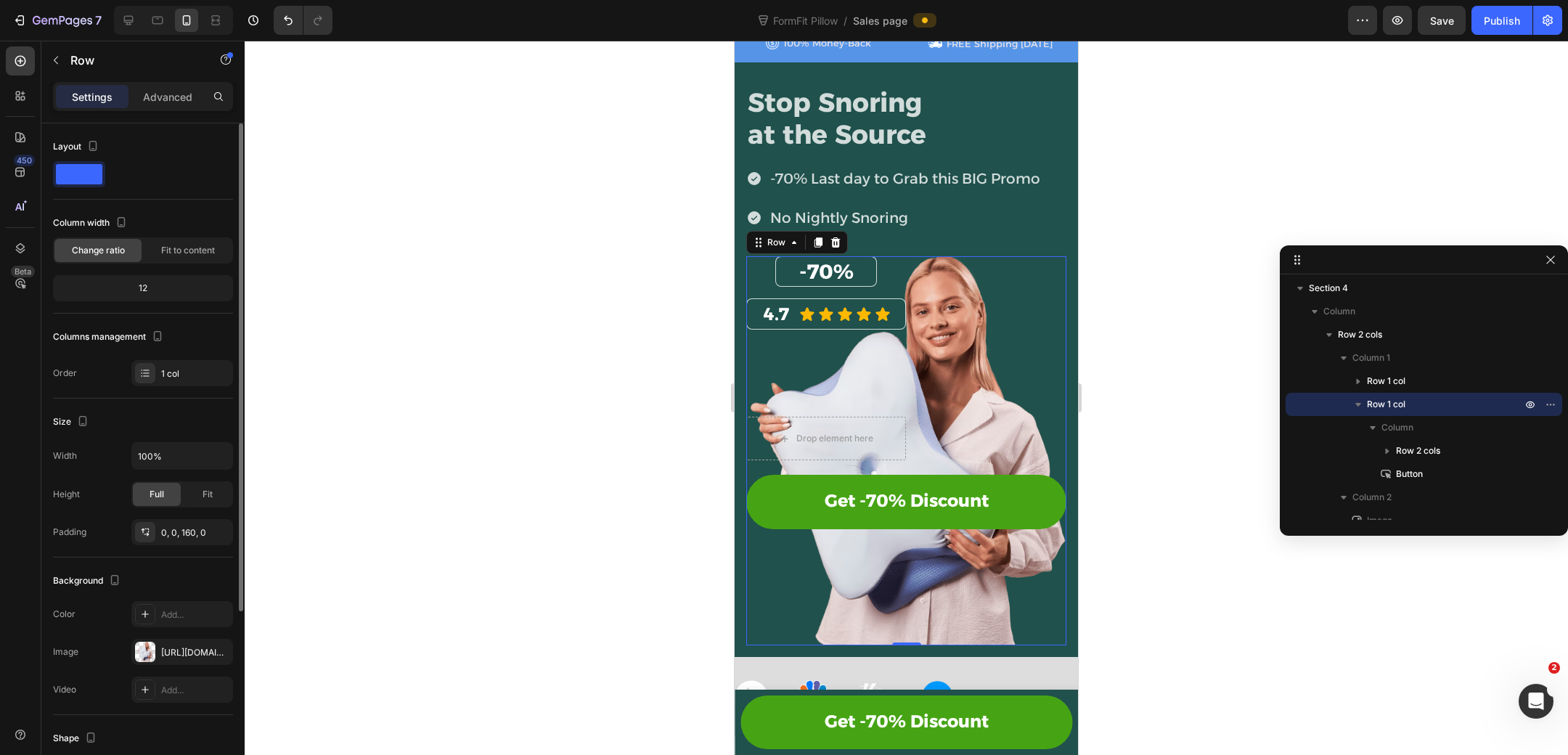
scroll to position [254, 0]
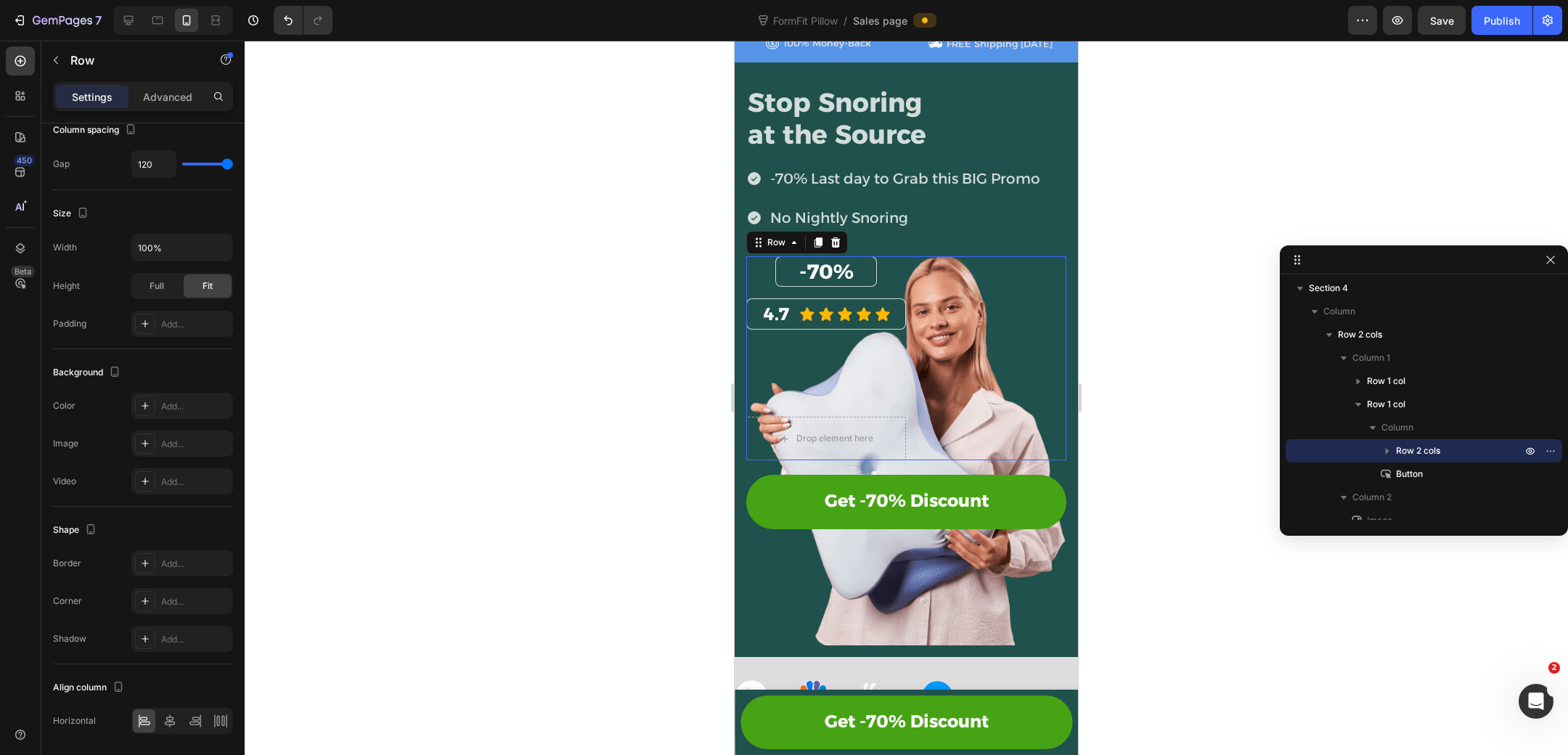
click at [851, 414] on div "-70% Heading Row 4.7 Heading Icon Icon Icon Icon Icon Icon List Row Drop elemen…" at bounding box center [906, 358] width 320 height 205
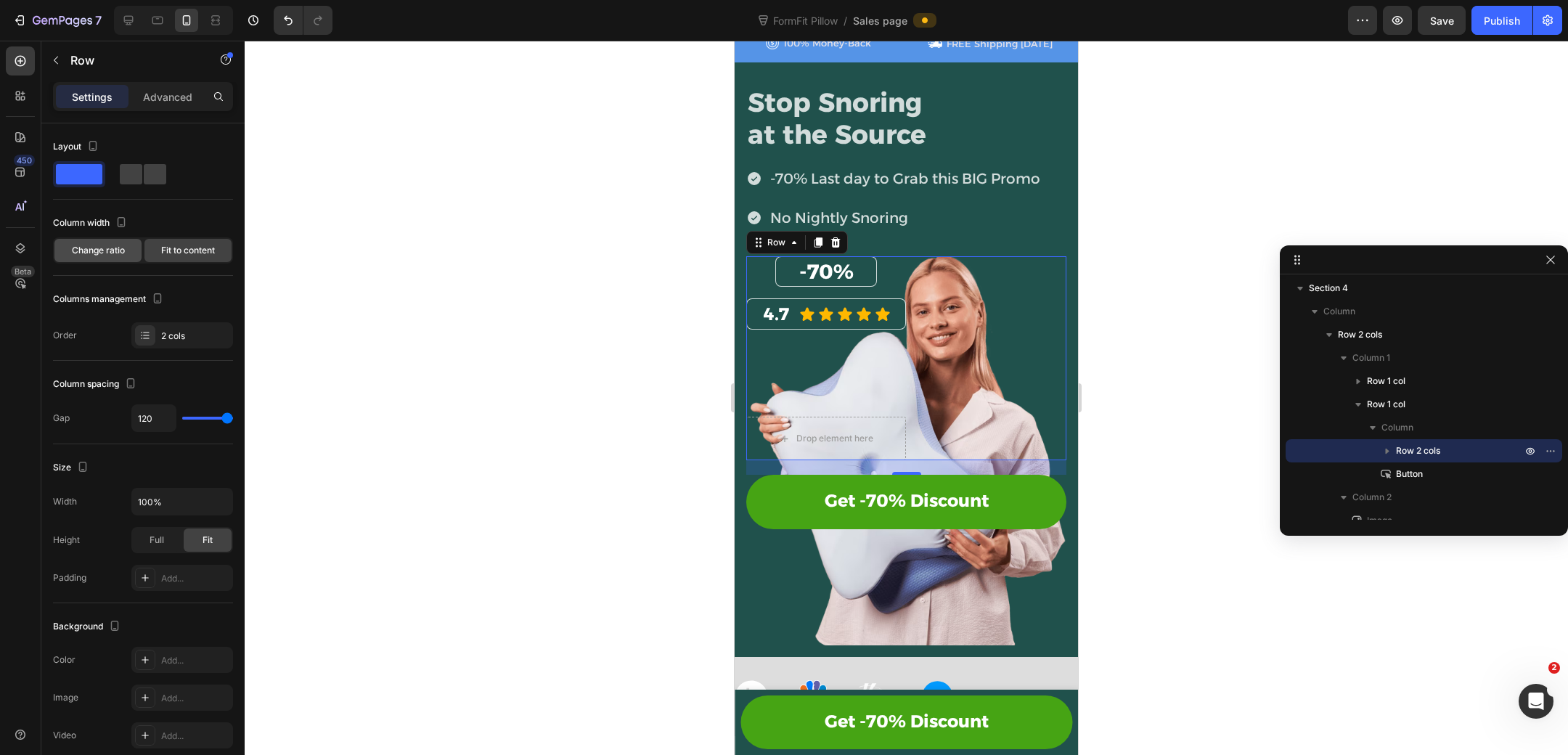
click at [127, 248] on div "Change ratio" at bounding box center [98, 251] width 87 height 23
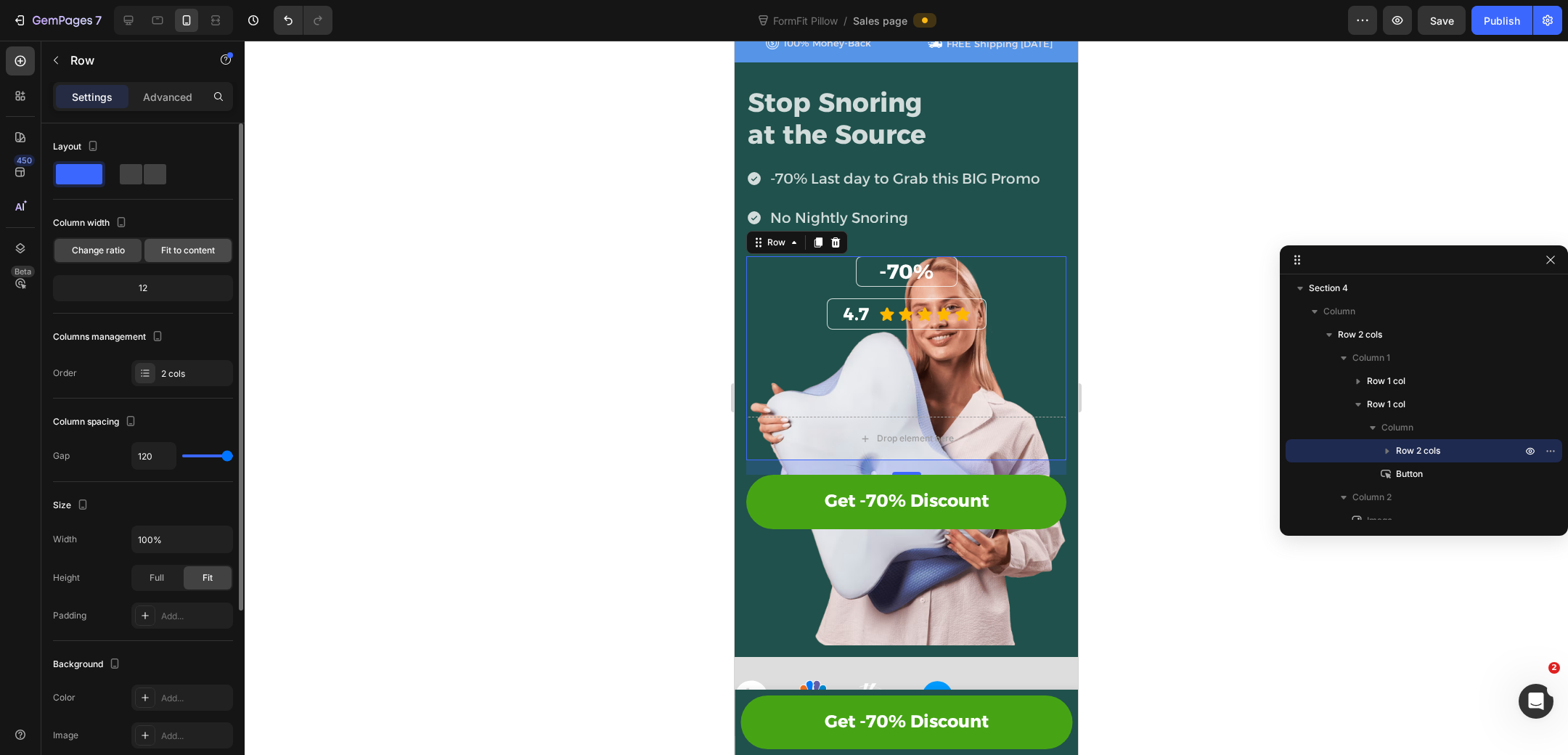
click at [194, 256] on div "Fit to content" at bounding box center [188, 251] width 87 height 23
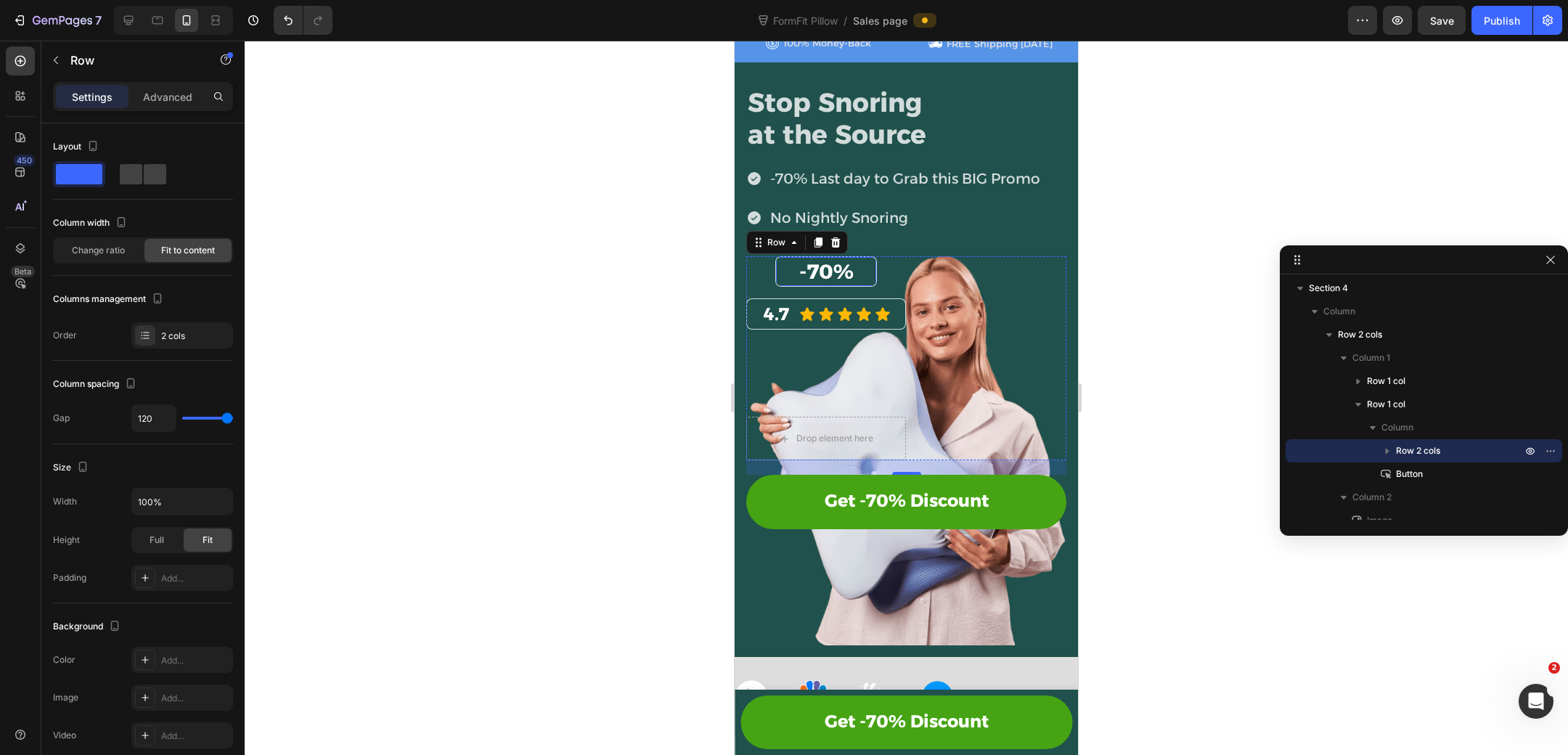
click at [777, 277] on div "-70% Heading Row" at bounding box center [826, 271] width 101 height 31
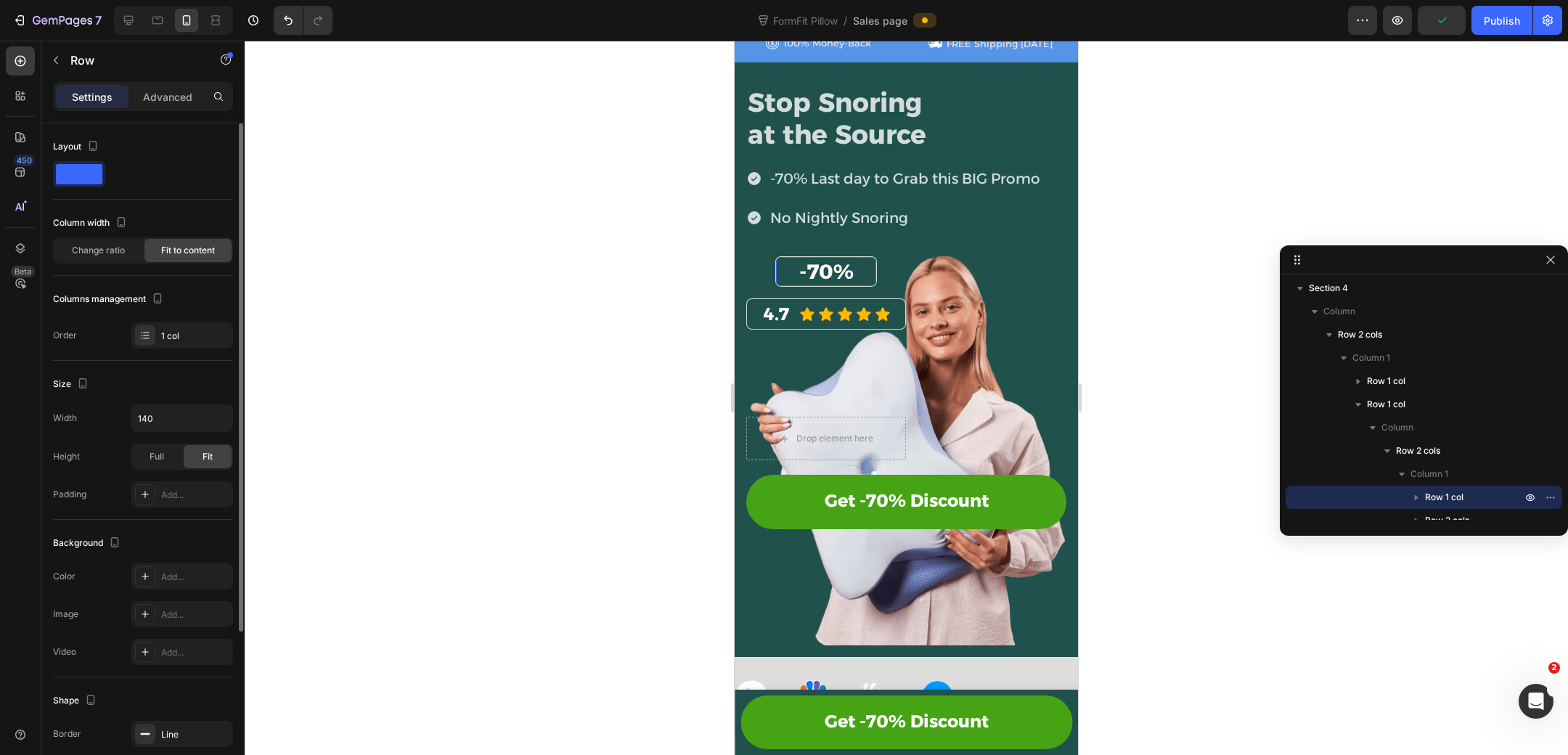
scroll to position [216, 0]
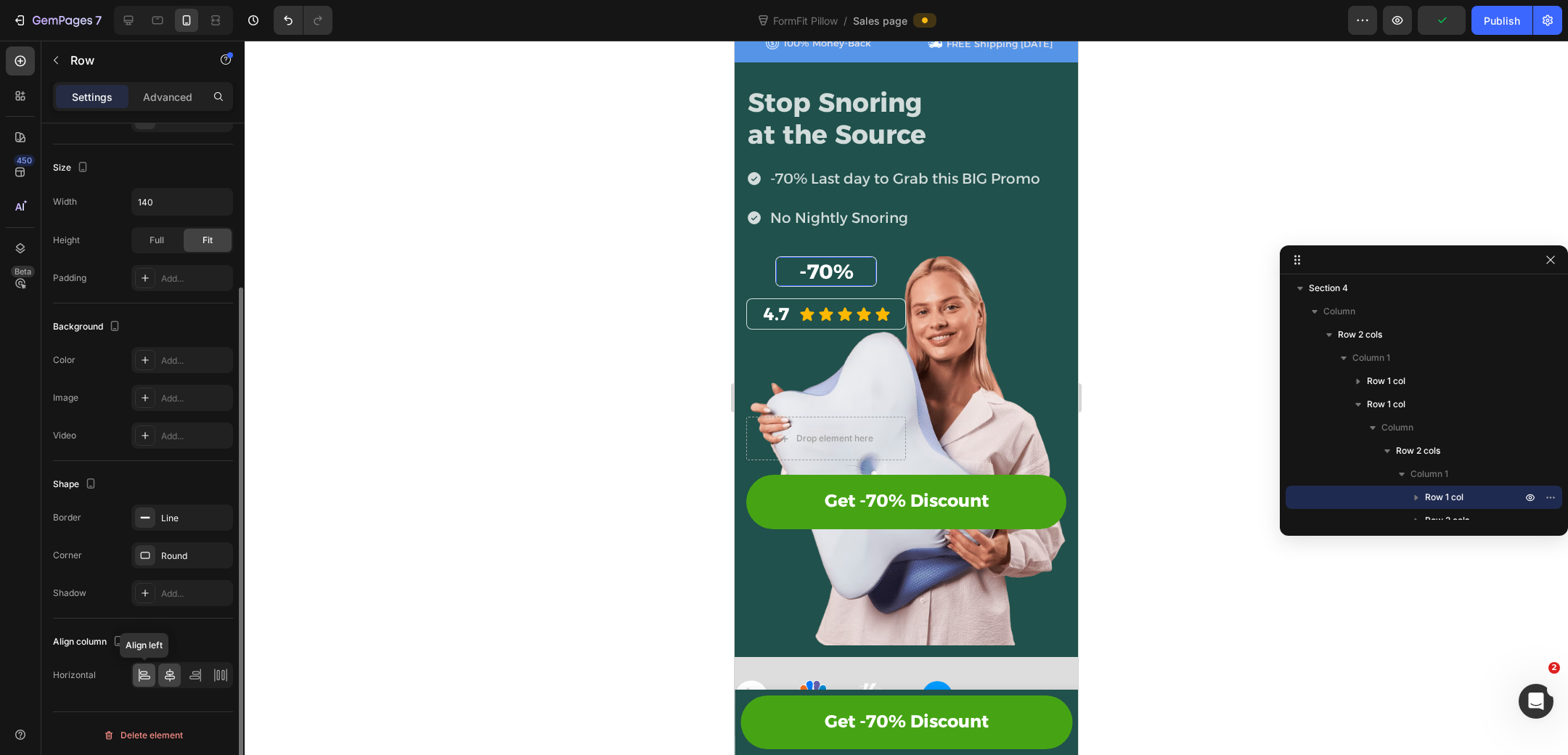
click at [146, 679] on icon at bounding box center [144, 675] width 15 height 15
click at [170, 674] on icon at bounding box center [170, 675] width 15 height 15
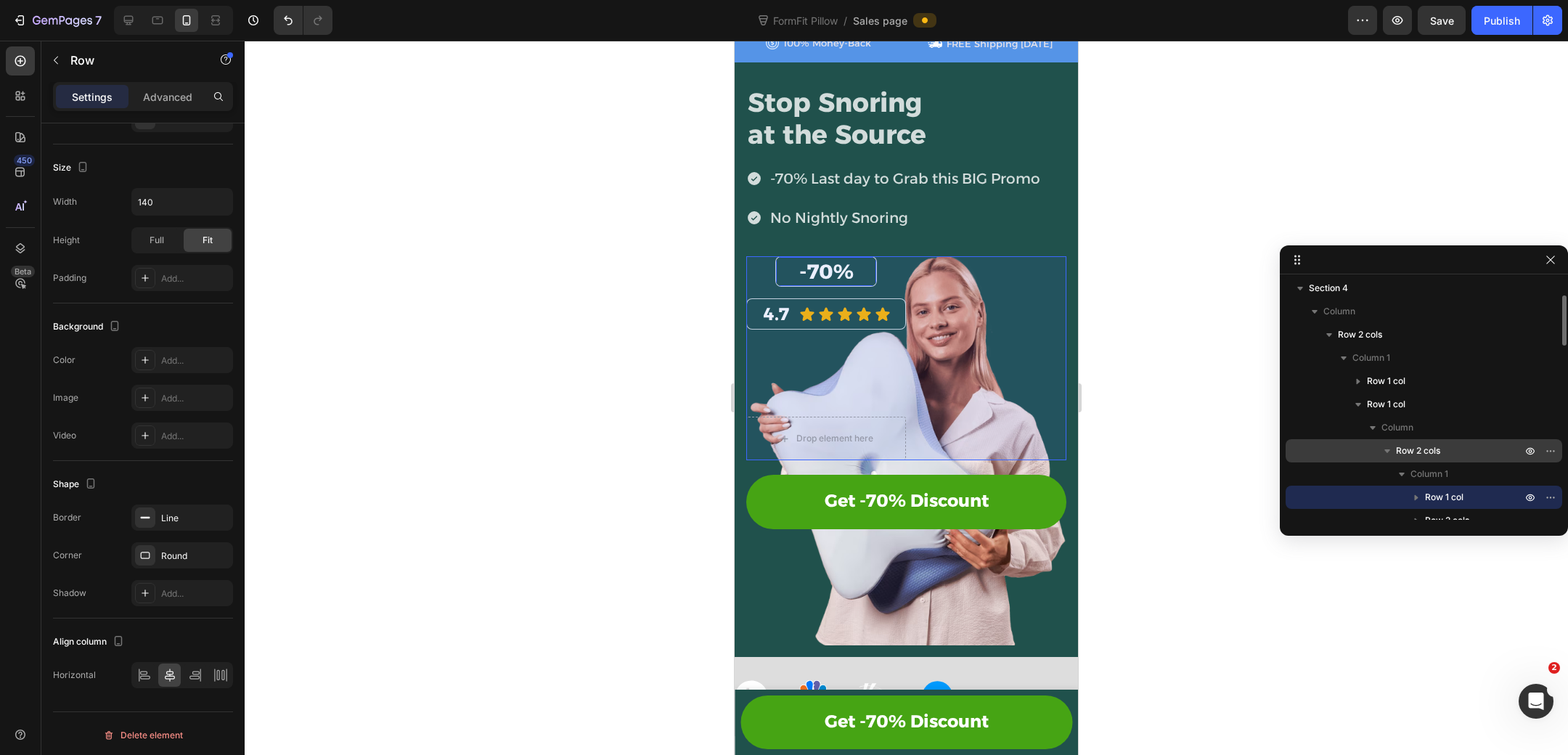
click at [1462, 451] on p "Row 2 cols" at bounding box center [1460, 451] width 128 height 15
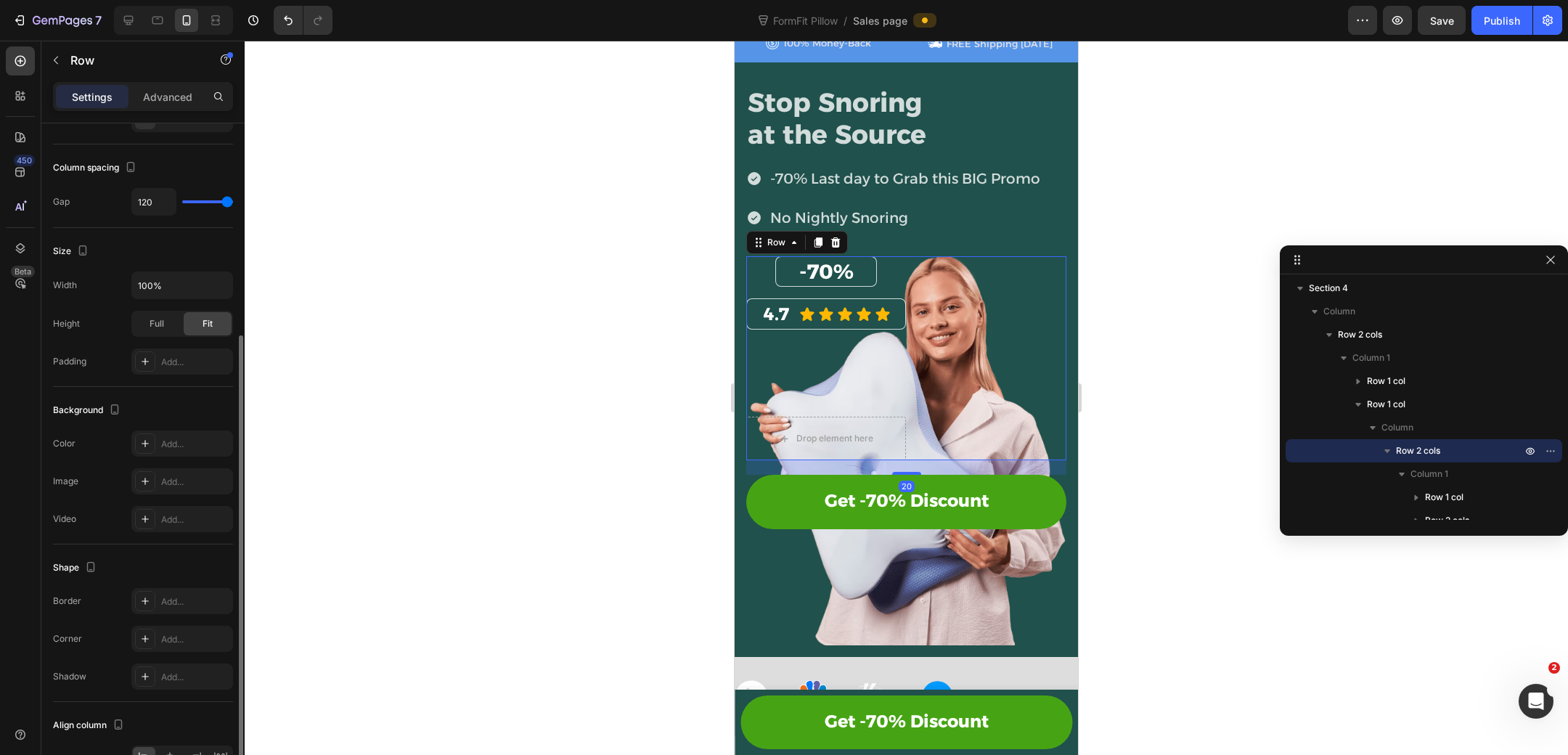
scroll to position [298, 0]
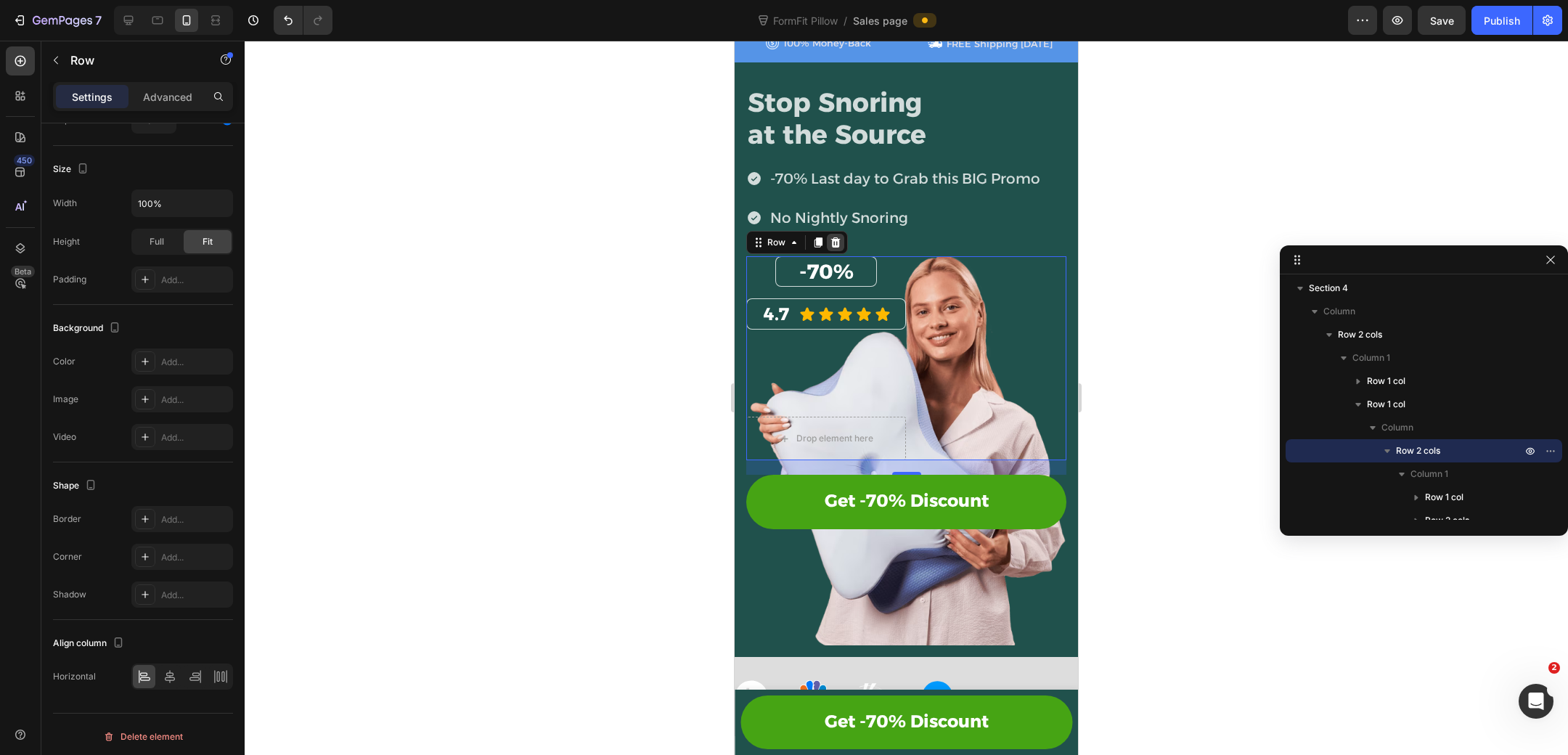
click at [836, 243] on icon at bounding box center [835, 242] width 12 height 12
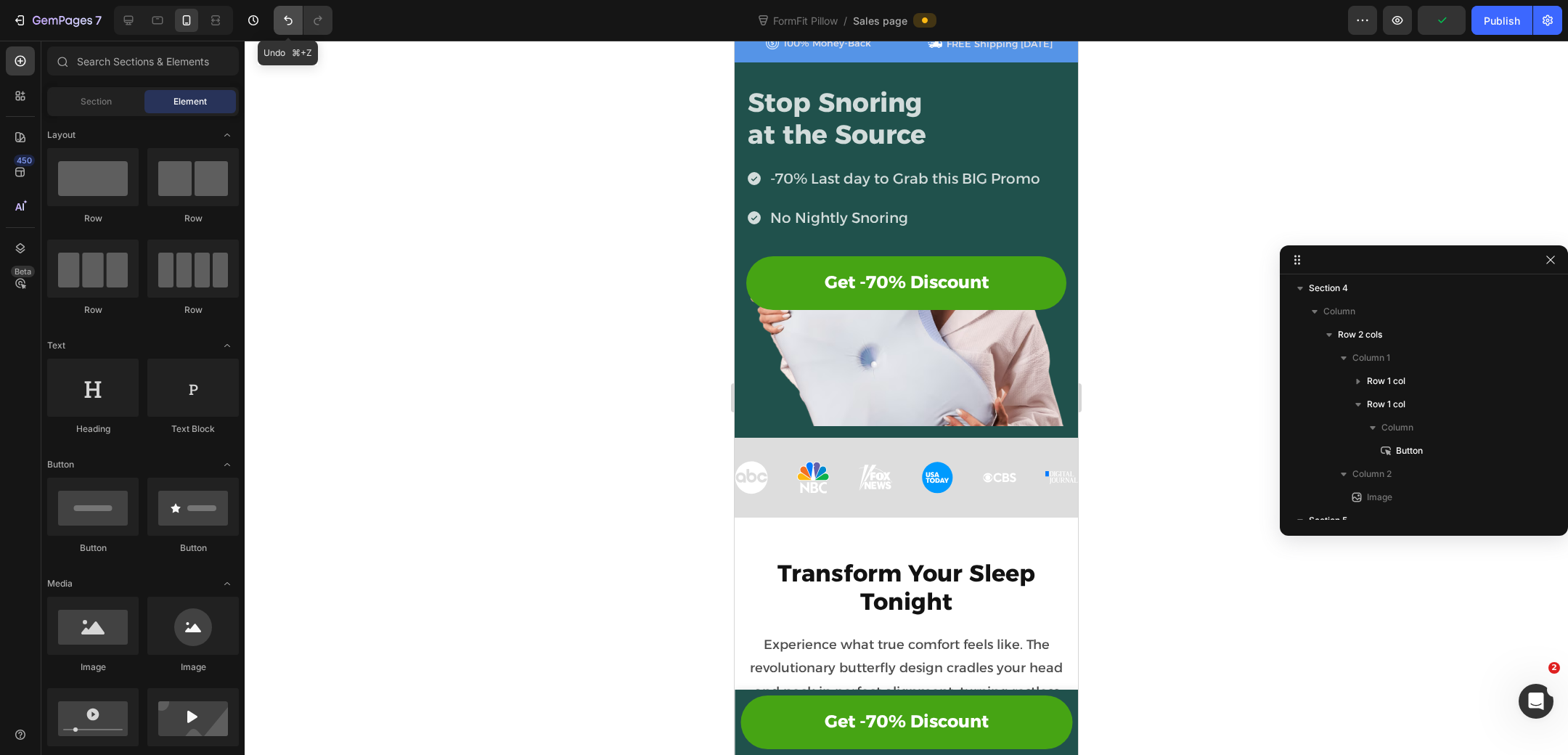
click at [286, 21] on icon "Undo/Redo" at bounding box center [287, 21] width 8 height 9
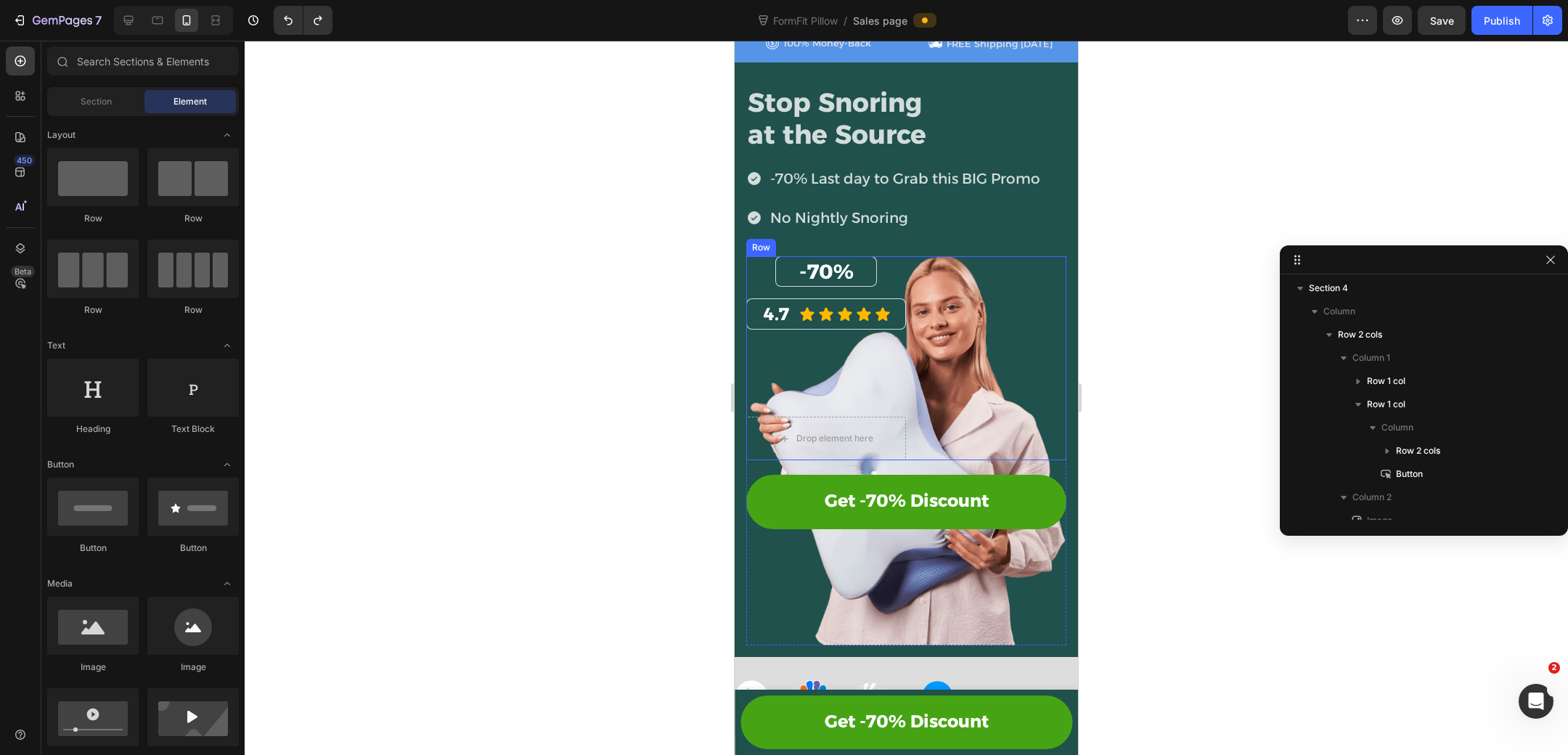
click at [831, 288] on div "-70% Heading Row 4.7 Heading Icon Icon Icon Icon Icon Icon List Row" at bounding box center [826, 293] width 160 height 74
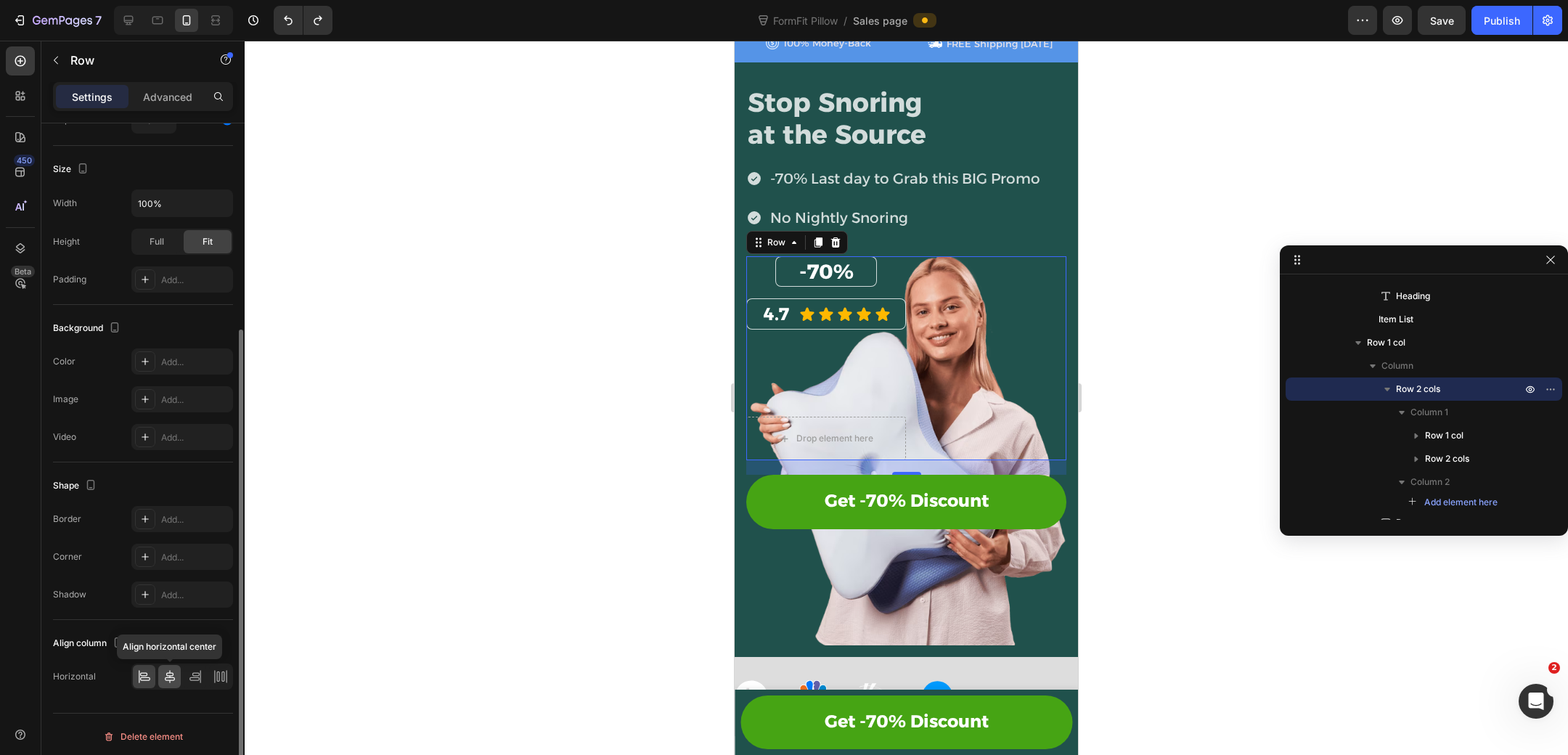
click at [171, 670] on icon at bounding box center [170, 677] width 15 height 15
click at [146, 674] on icon at bounding box center [144, 677] width 15 height 15
click at [786, 279] on div "-70% Heading Row" at bounding box center [826, 271] width 101 height 31
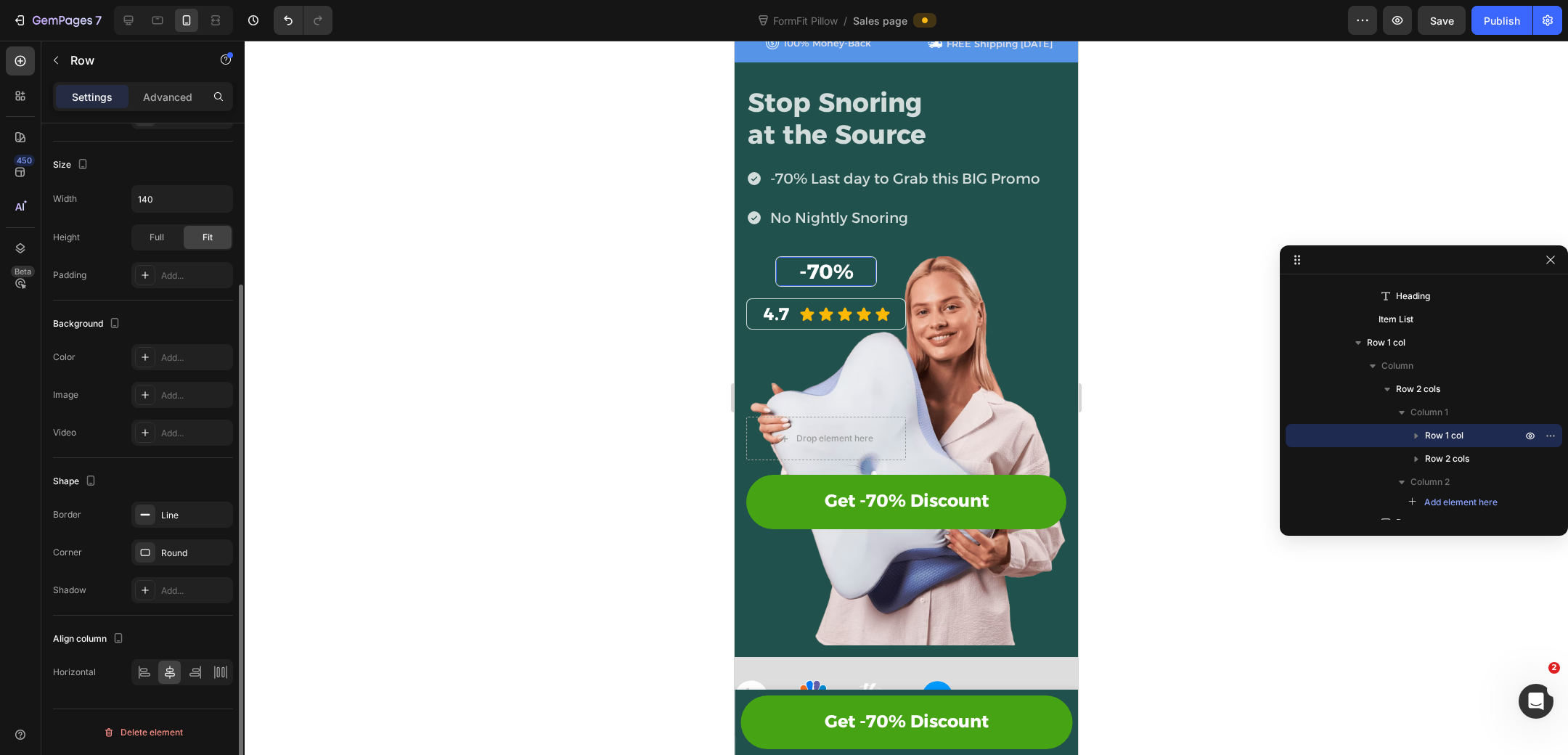
scroll to position [216, 0]
click at [178, 101] on p "Advanced" at bounding box center [168, 97] width 49 height 15
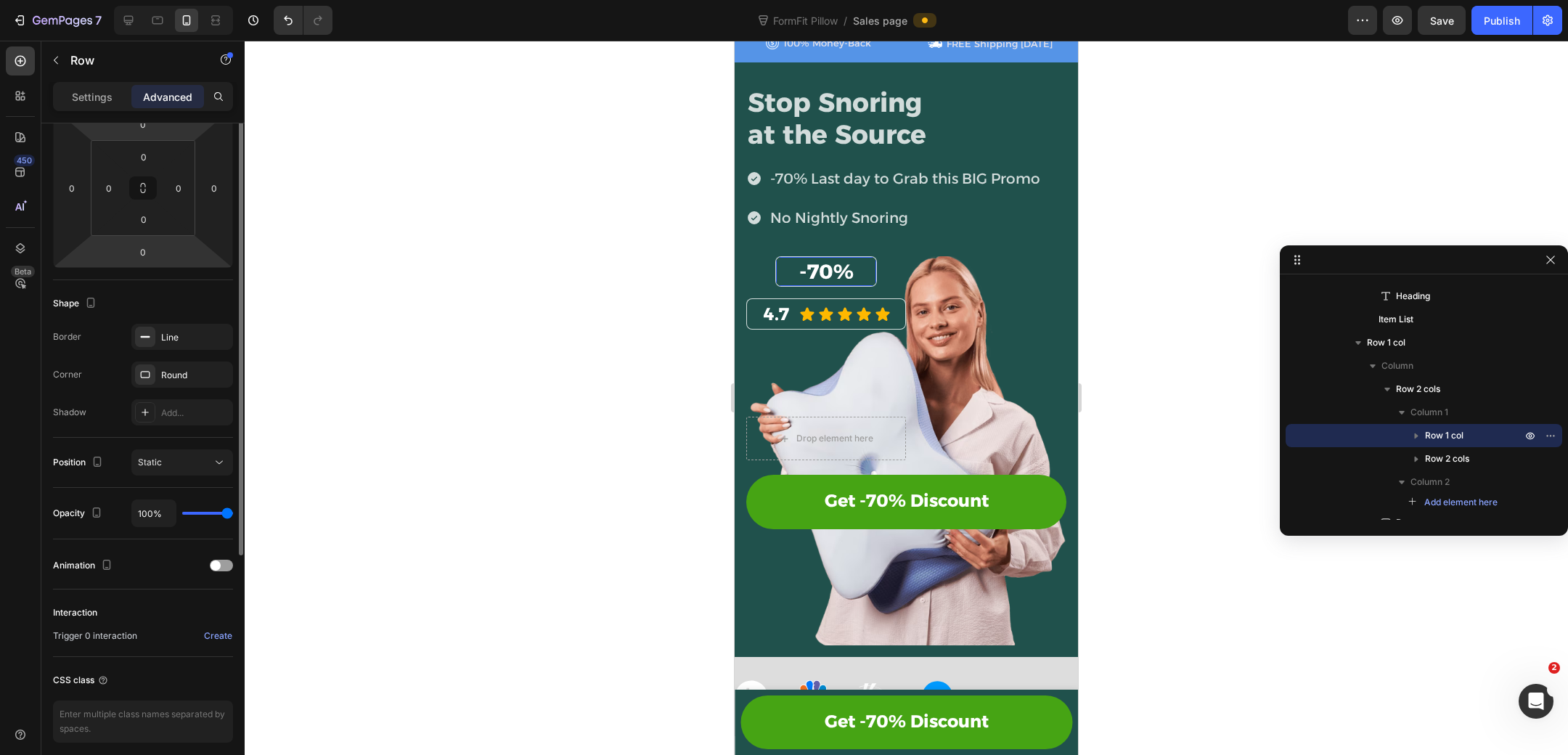
scroll to position [0, 0]
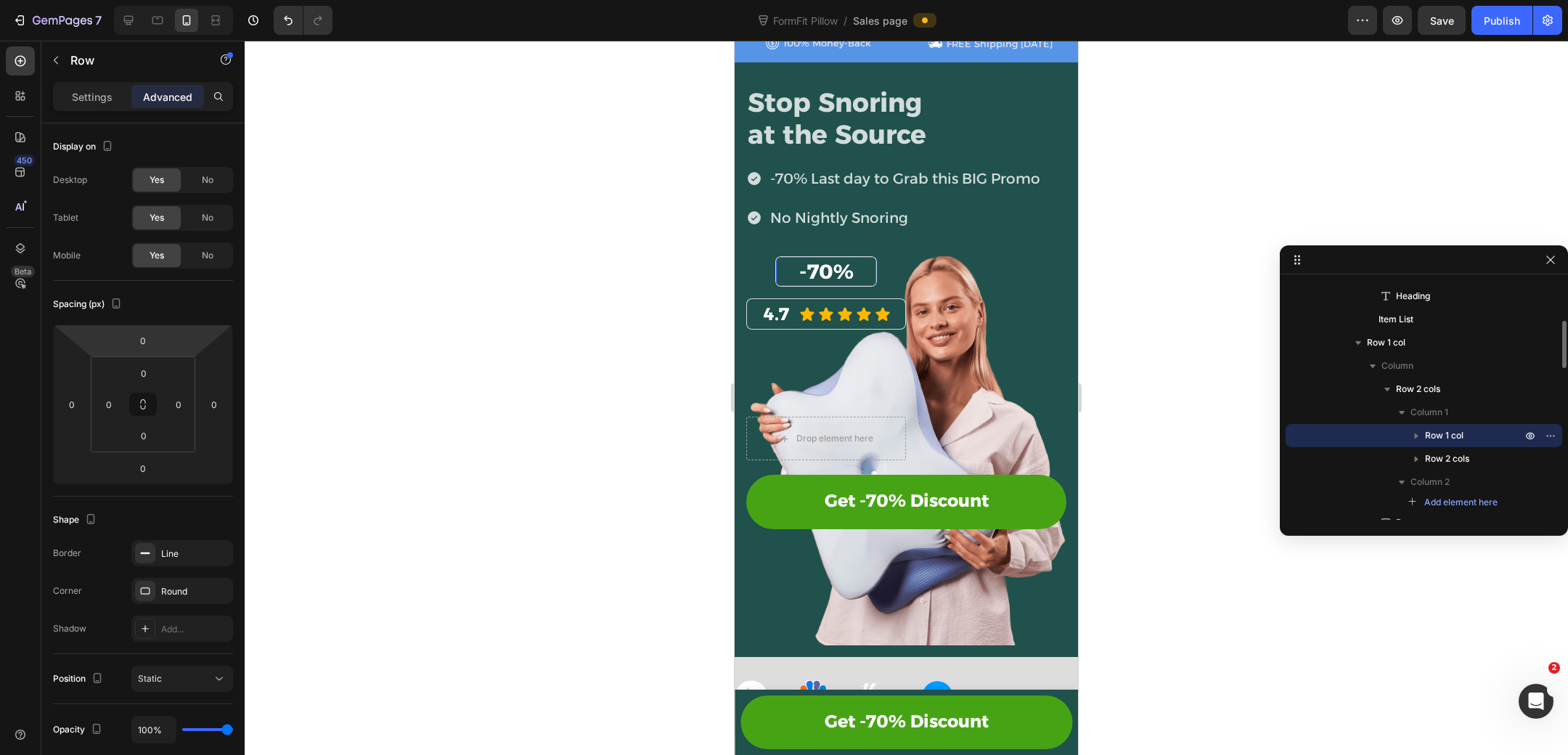
click at [1417, 434] on icon "button" at bounding box center [1416, 435] width 15 height 15
click at [1481, 474] on div "Heading" at bounding box center [1423, 482] width 265 height 23
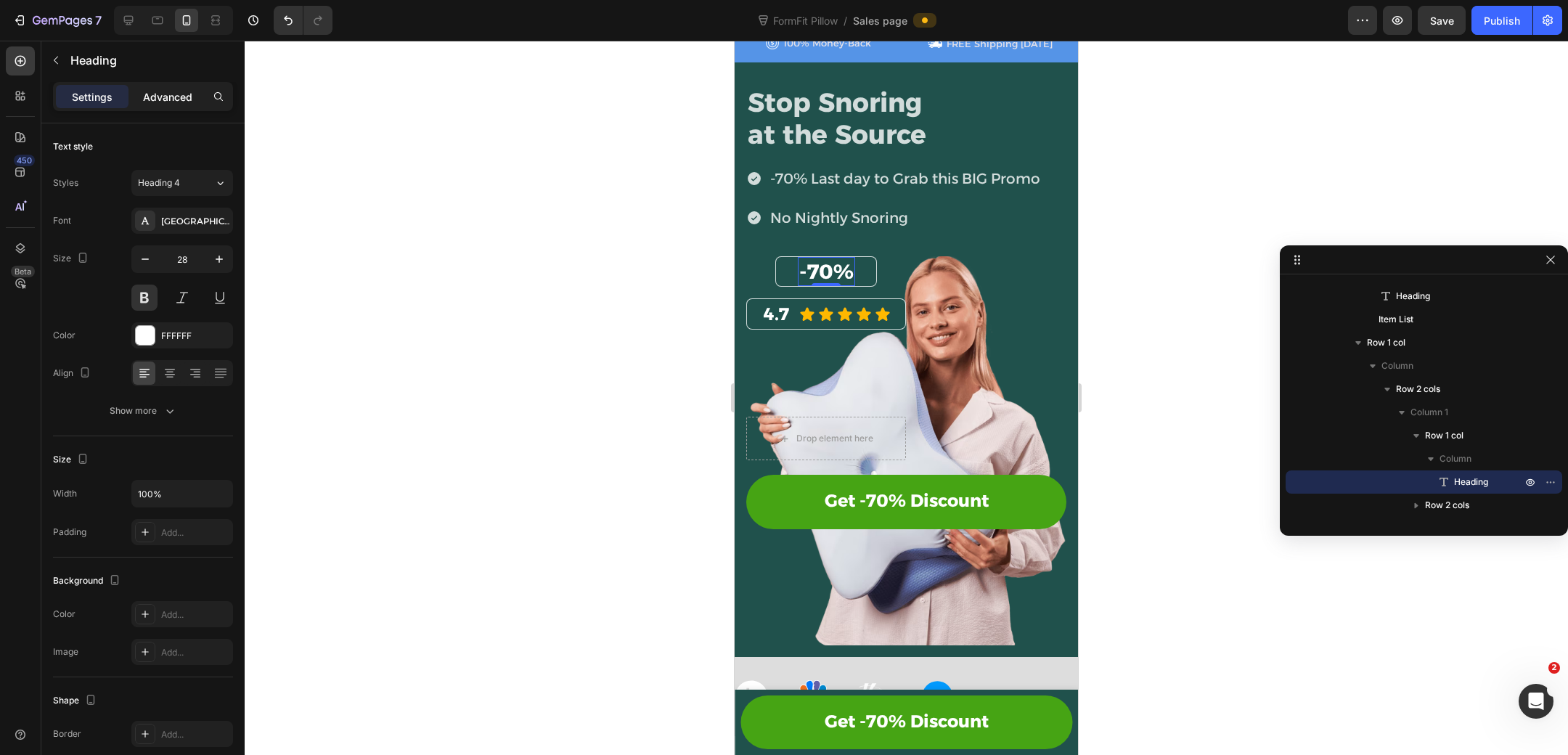
click at [155, 98] on p "Advanced" at bounding box center [168, 97] width 49 height 15
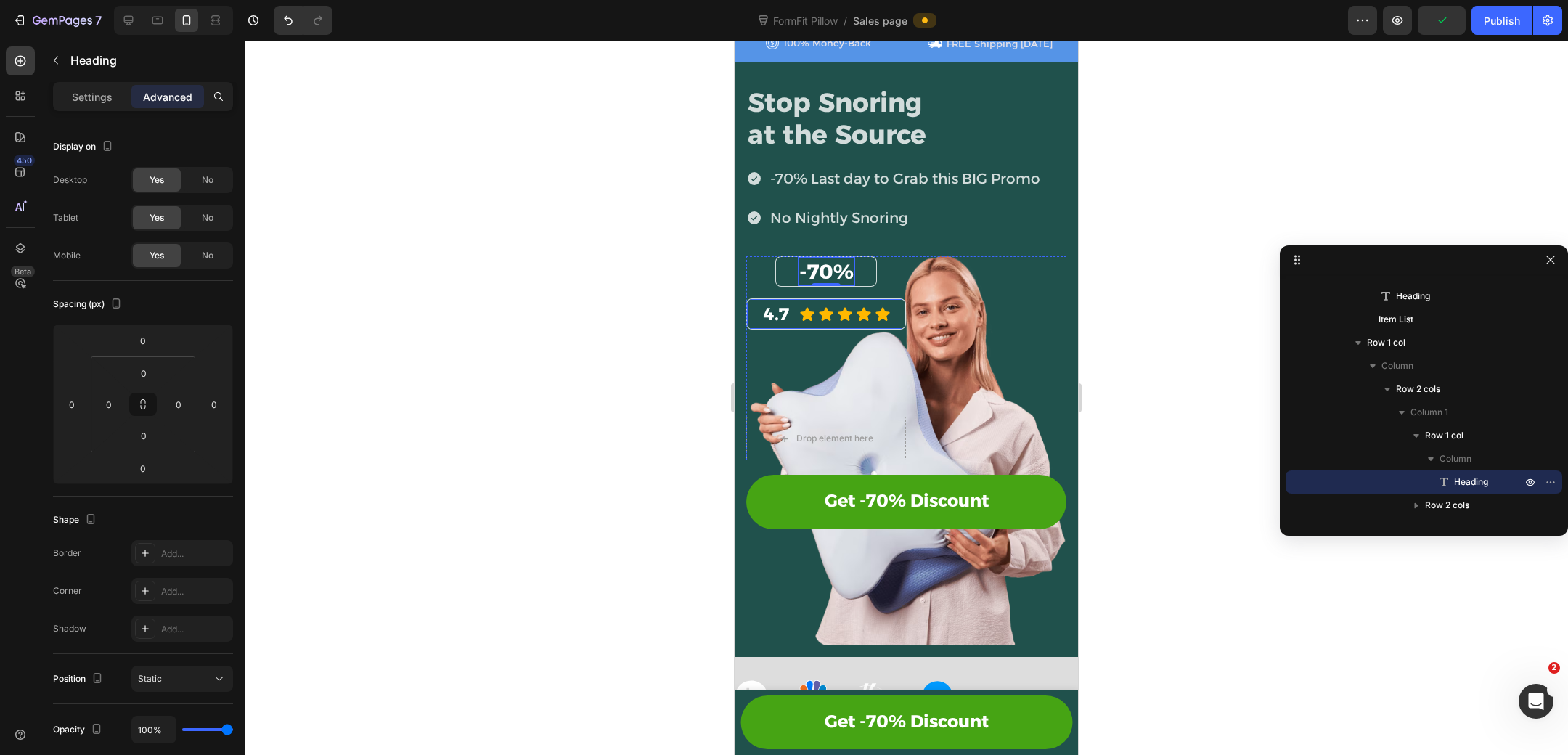
click at [759, 300] on div "4.7 Heading Icon Icon Icon Icon Icon Icon List Row" at bounding box center [826, 314] width 160 height 32
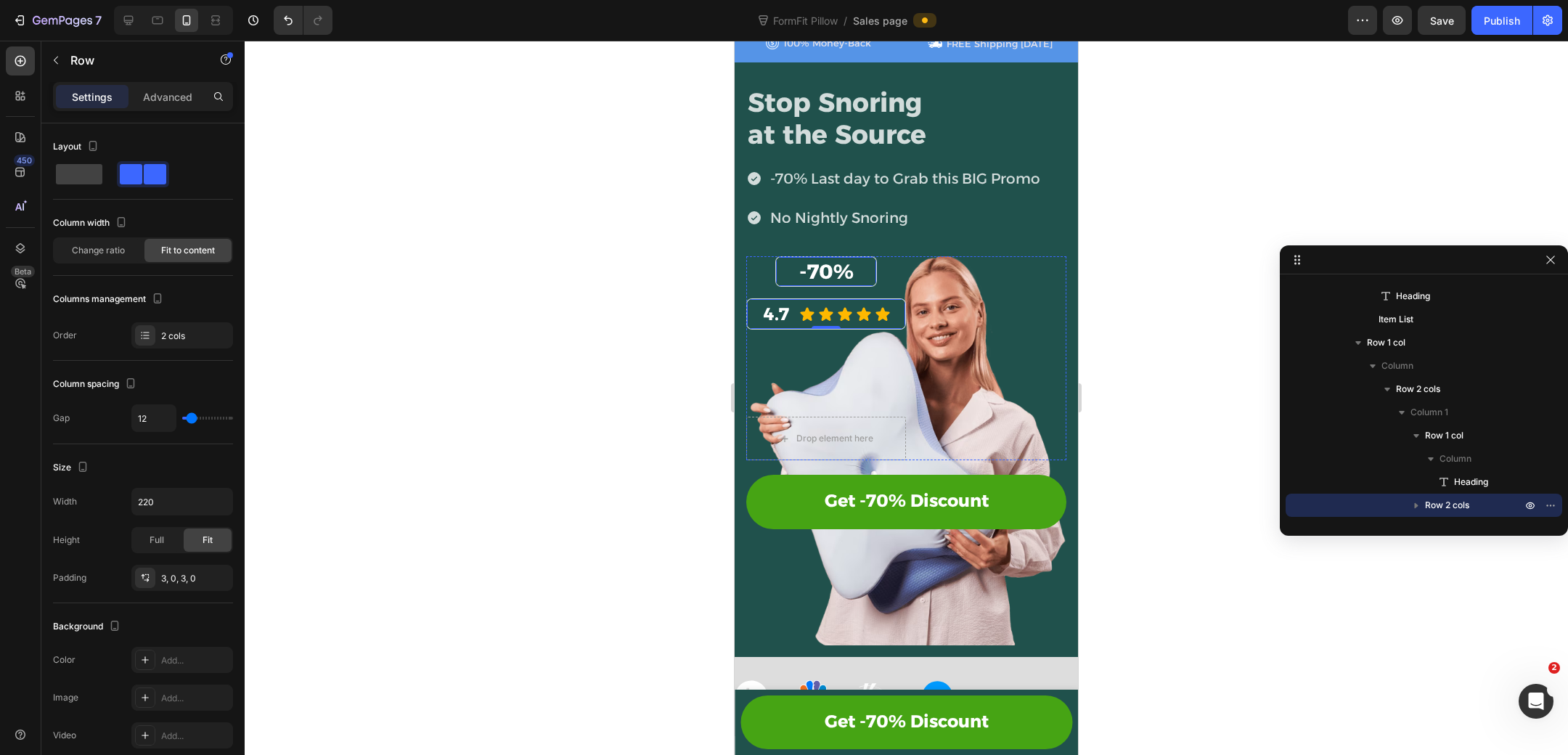
click at [783, 279] on div "-70% Heading Row" at bounding box center [826, 271] width 101 height 31
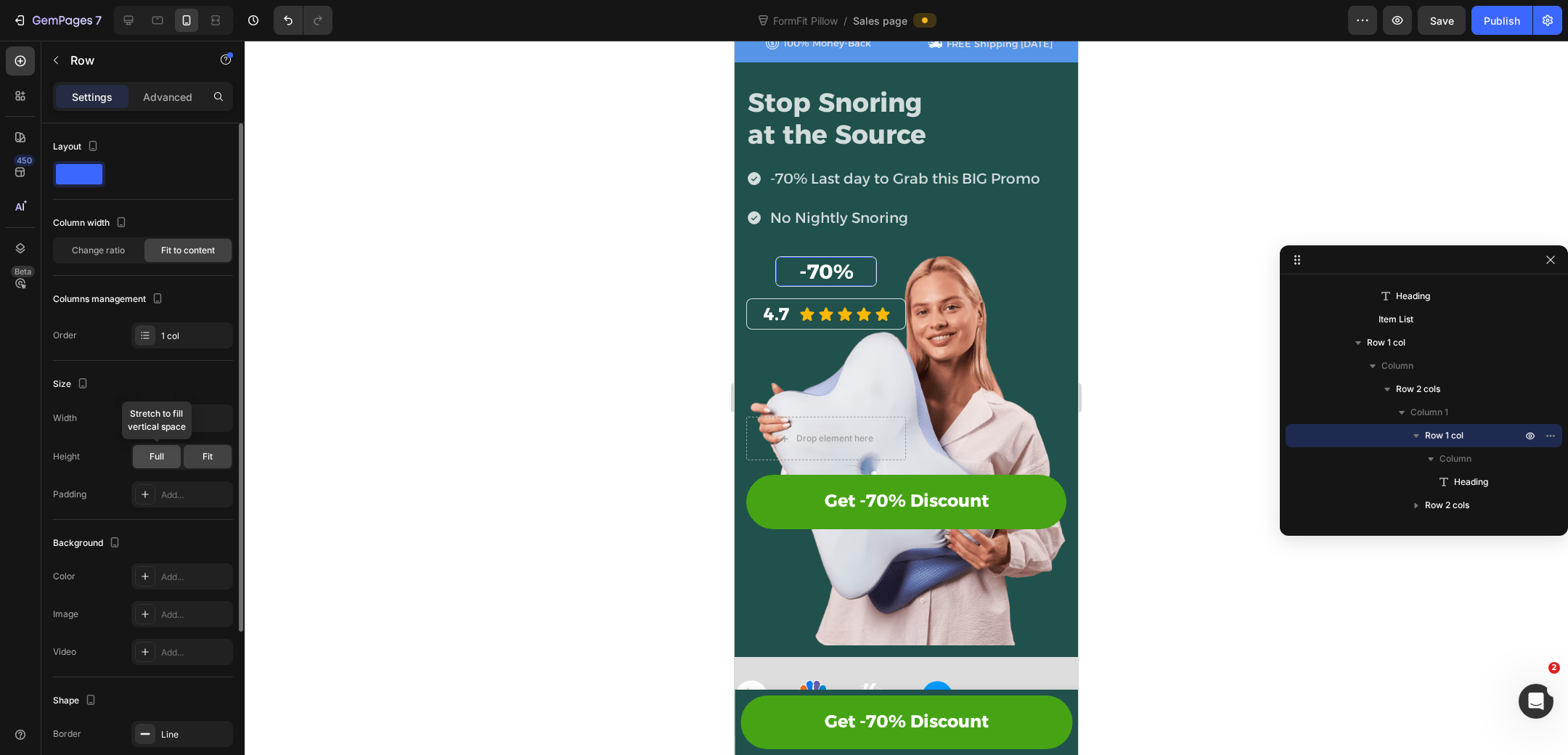
scroll to position [17, 0]
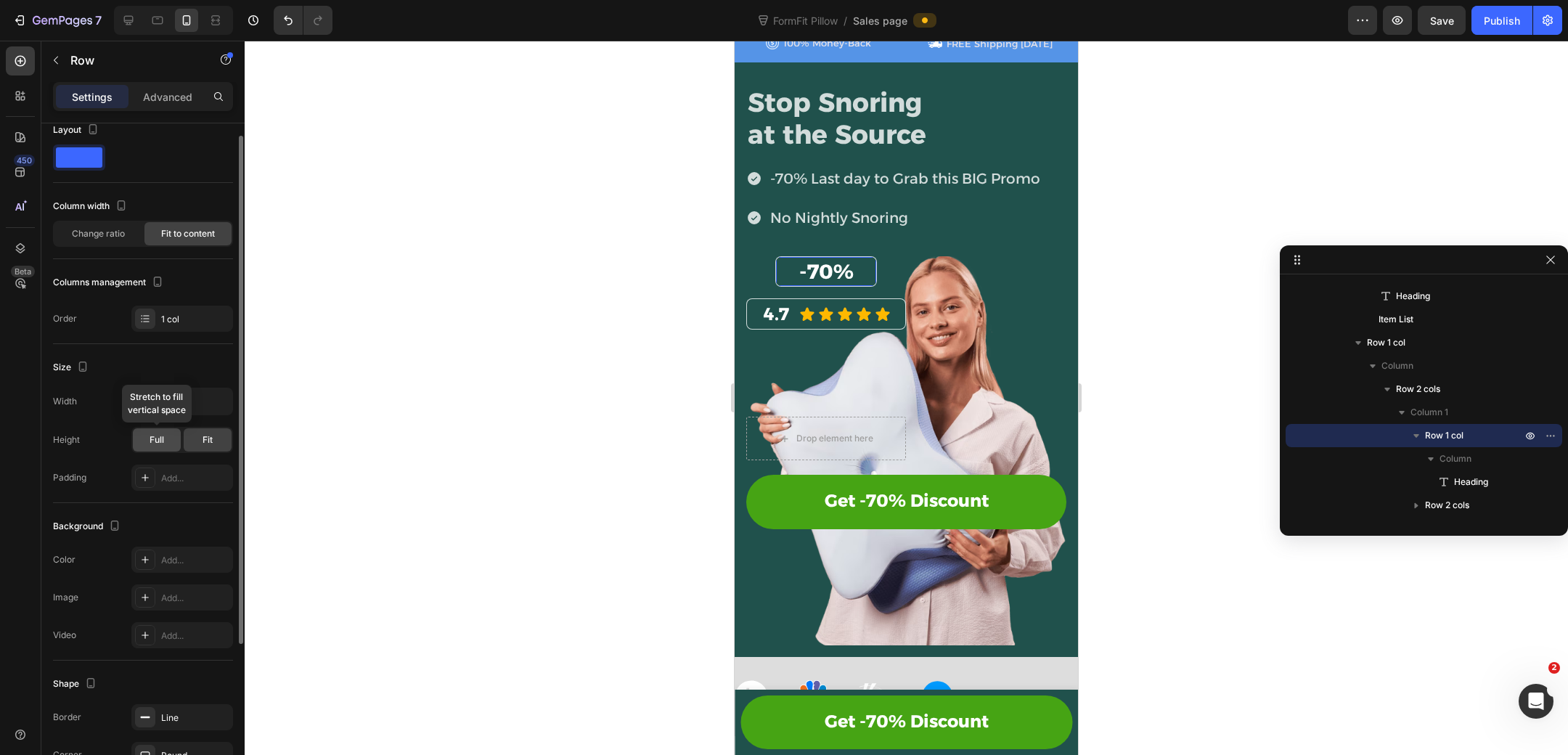
click at [164, 437] on div "Full" at bounding box center [157, 440] width 48 height 23
click at [202, 437] on span "Fit" at bounding box center [207, 440] width 10 height 13
click at [215, 397] on icon "button" at bounding box center [219, 401] width 15 height 15
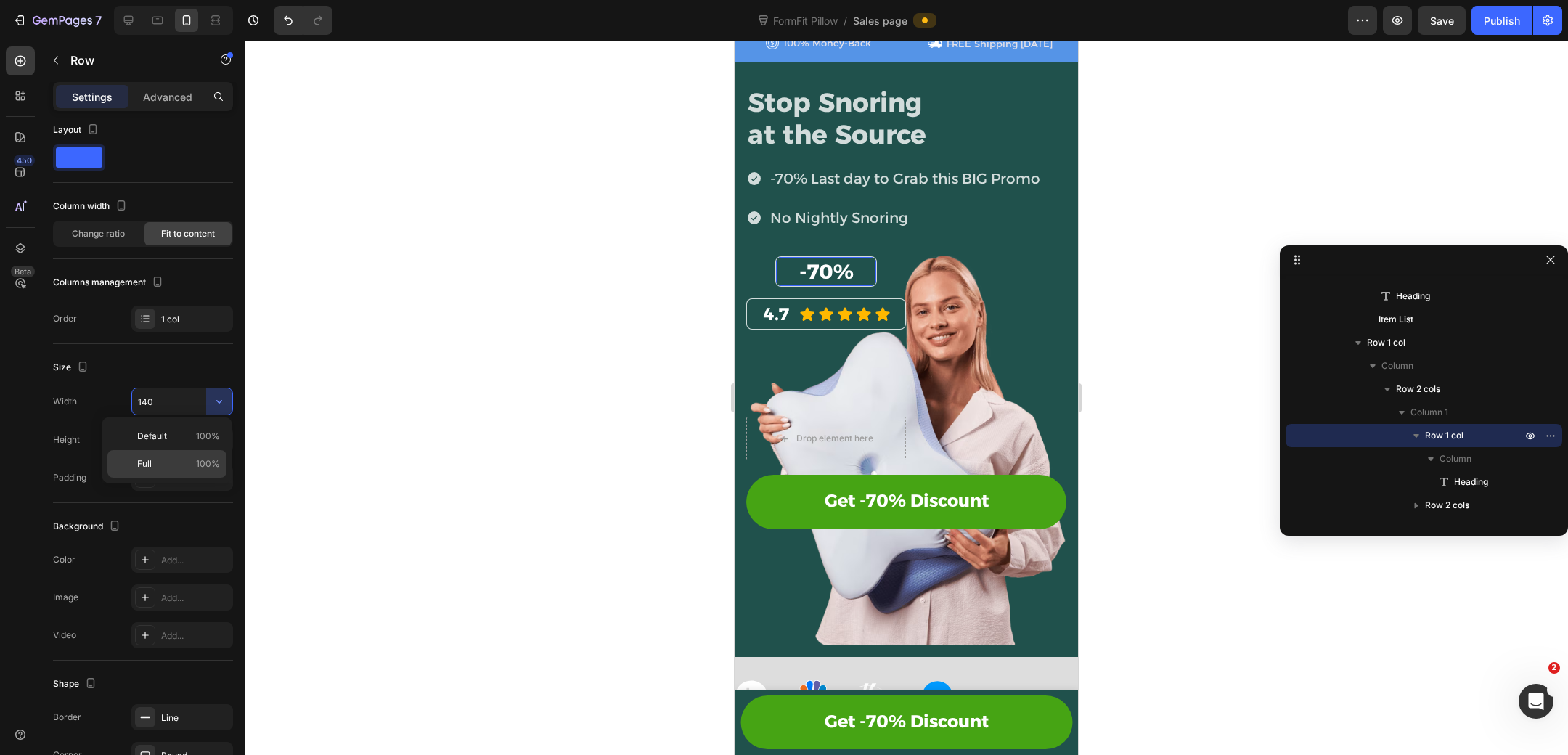
click at [171, 462] on p "Full 100%" at bounding box center [178, 464] width 83 height 13
type input "100%"
click at [810, 270] on span "-70%" at bounding box center [826, 271] width 55 height 25
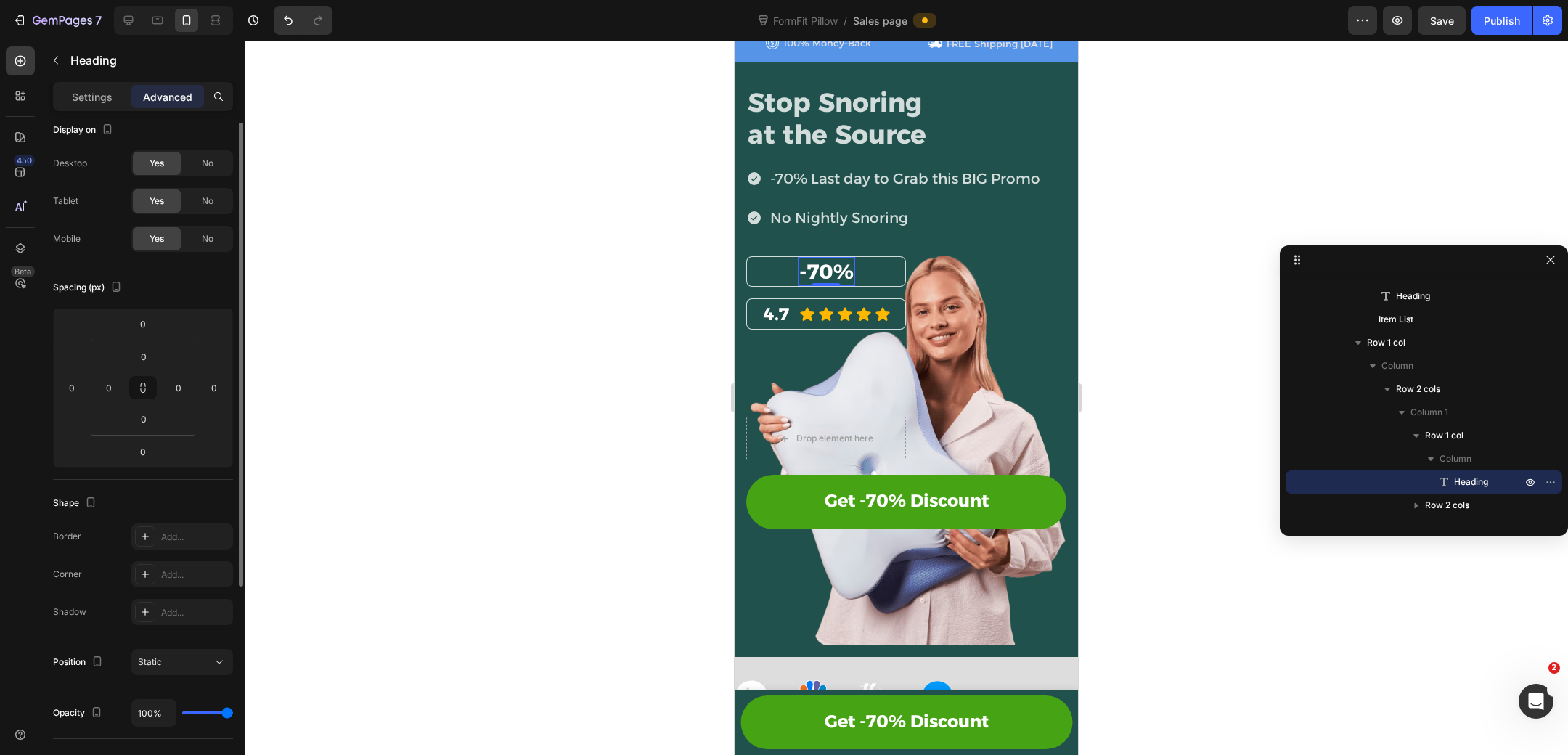
scroll to position [0, 0]
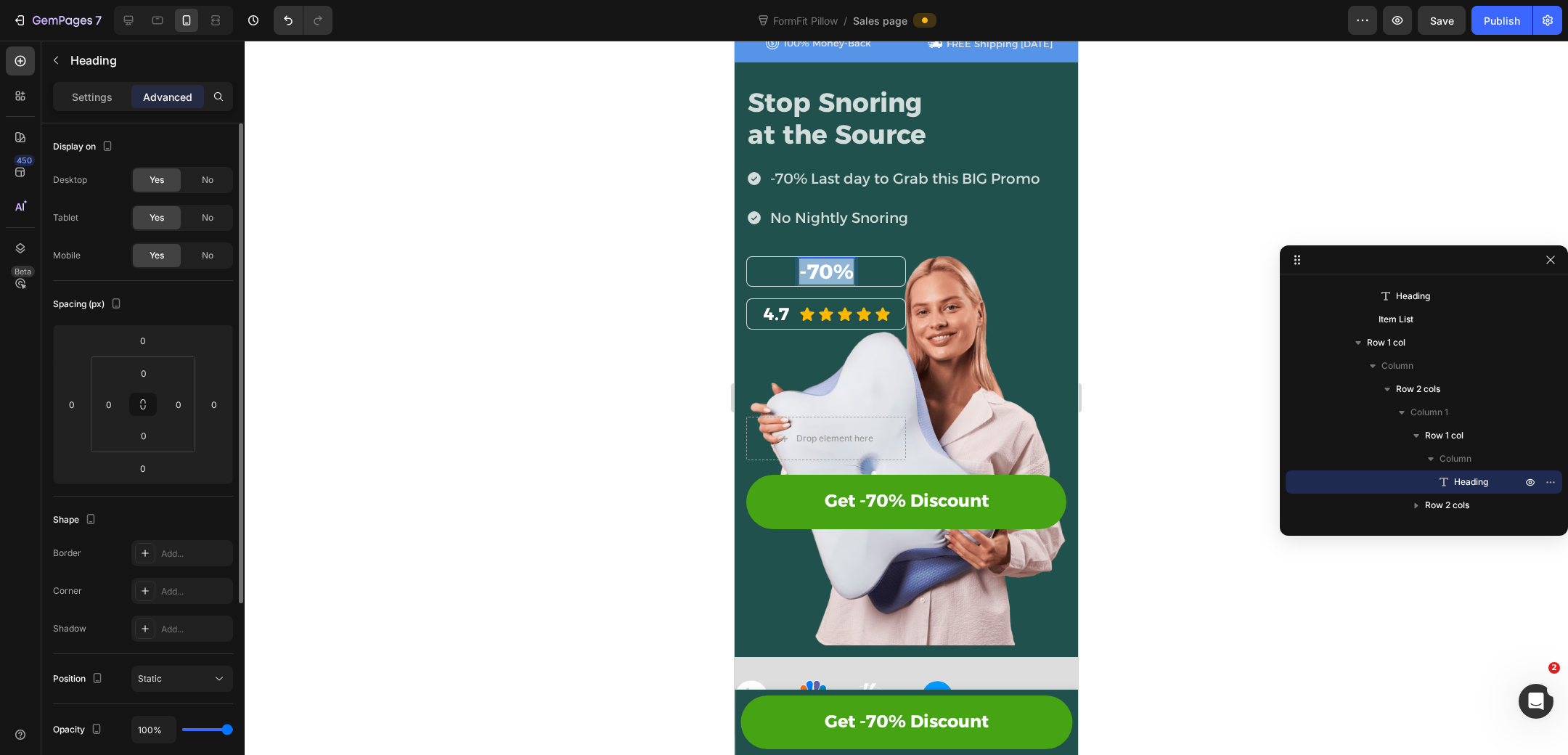
drag, startPoint x: 802, startPoint y: 272, endPoint x: 859, endPoint y: 272, distance: 57.0
click at [859, 272] on div "-70% Heading 0 Row" at bounding box center [826, 271] width 160 height 31
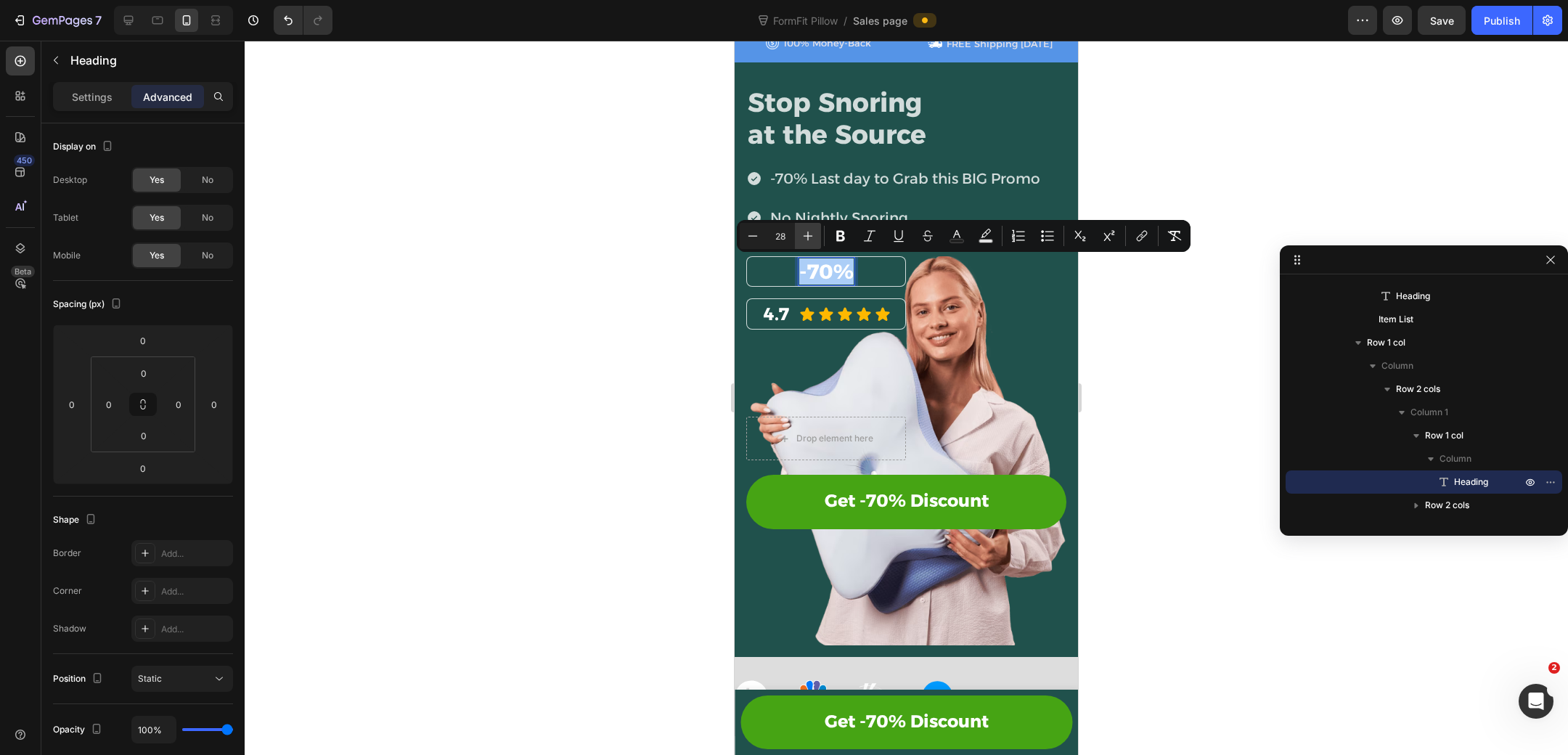
click at [803, 234] on icon "Editor contextual toolbar" at bounding box center [808, 235] width 15 height 15
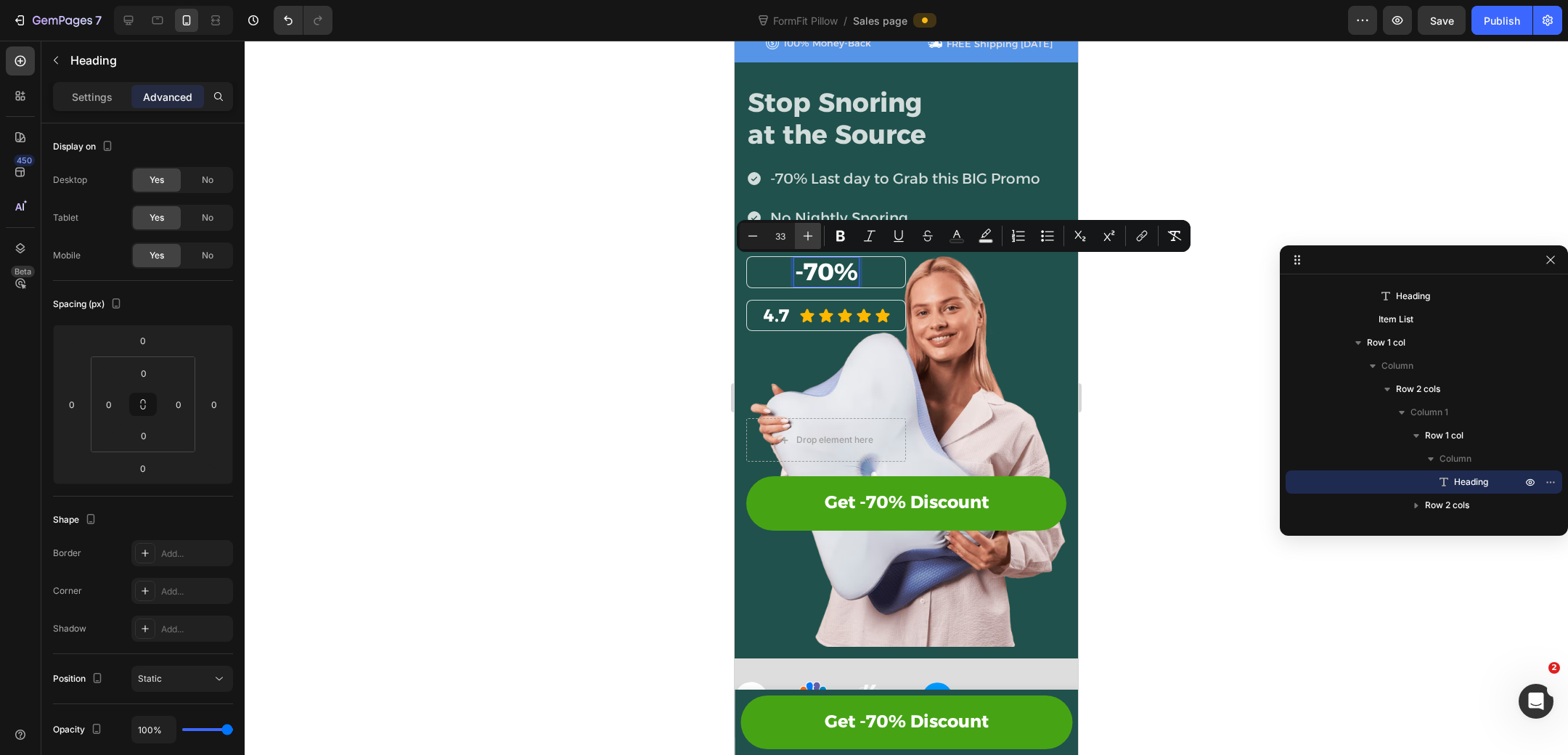
click at [803, 234] on icon "Editor contextual toolbar" at bounding box center [808, 235] width 15 height 15
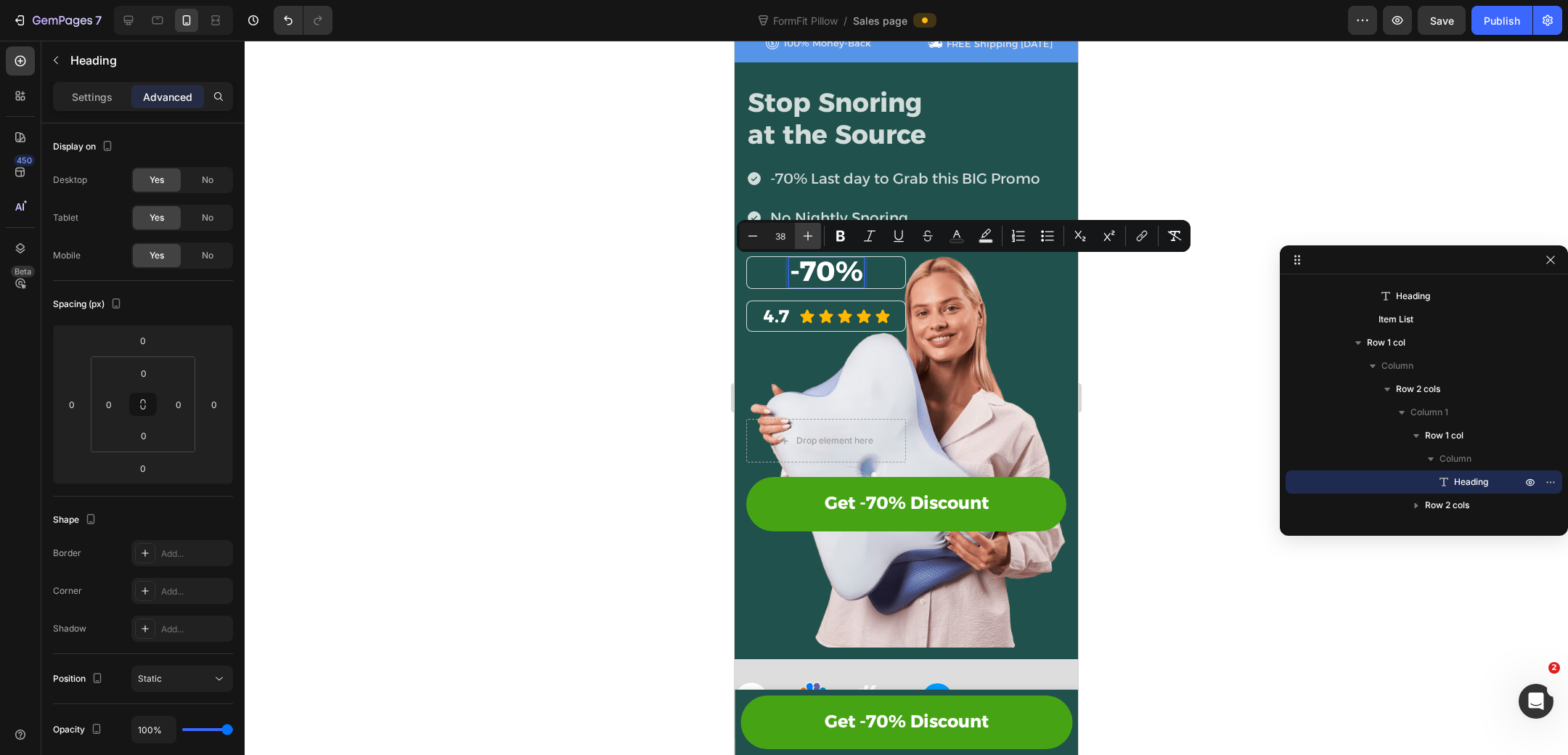
click at [803, 234] on icon "Editor contextual toolbar" at bounding box center [808, 235] width 15 height 15
type input "40"
click at [1009, 273] on div "-70% Heading 0 Row 4.7 Heading Icon Icon Icon Icon Icon Icon List Row Drop elem…" at bounding box center [906, 360] width 320 height 208
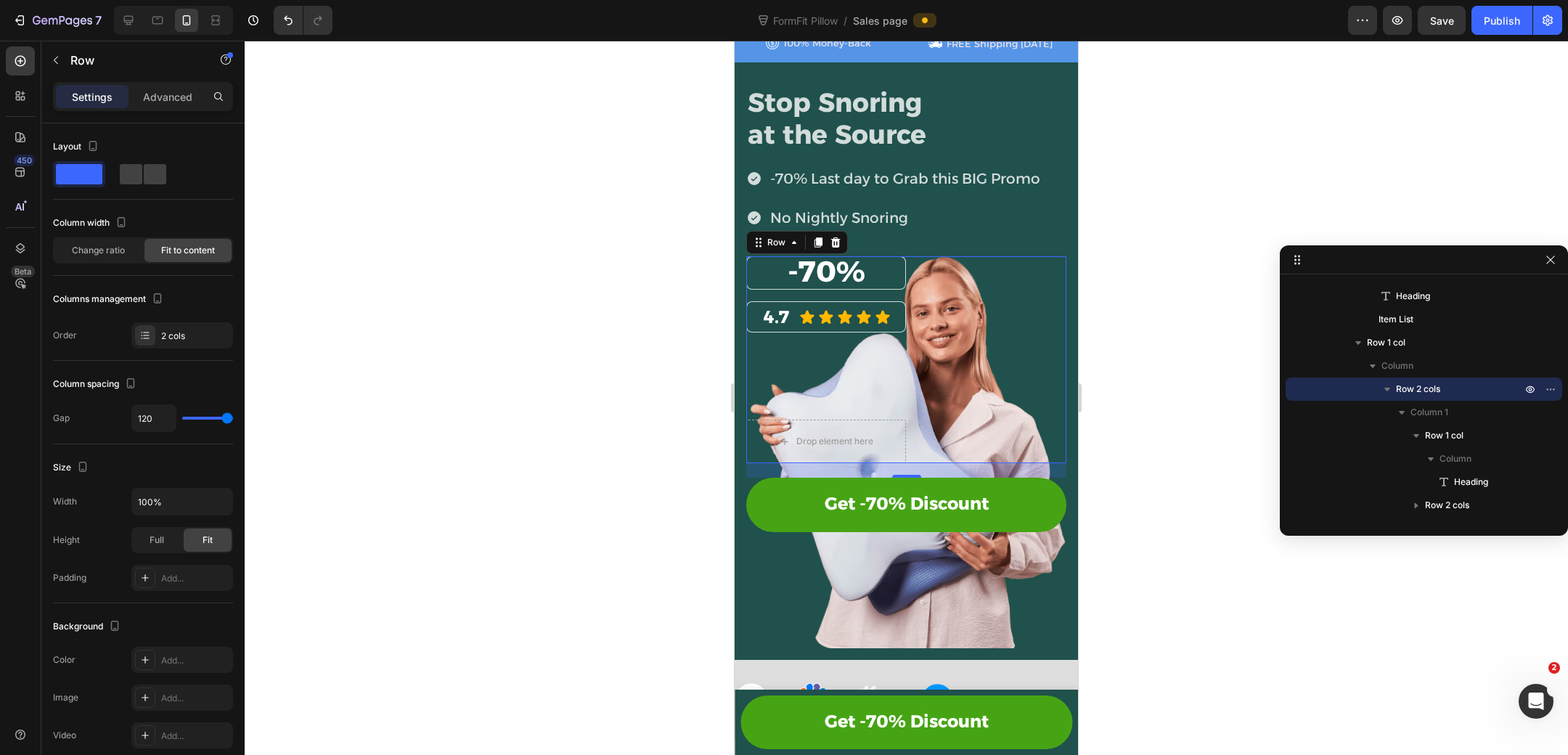
click at [902, 335] on div "⁠⁠⁠⁠⁠⁠⁠ -70% Heading Row 4.7 Heading Icon Icon Icon Icon Icon Icon List Row Dro…" at bounding box center [906, 360] width 320 height 208
click at [139, 331] on icon at bounding box center [145, 335] width 12 height 12
click at [998, 348] on div "⁠⁠⁠⁠⁠⁠⁠ -70% Heading Row 4.7 Heading Icon Icon Icon Icon Icon Icon List Row Dro…" at bounding box center [906, 360] width 320 height 208
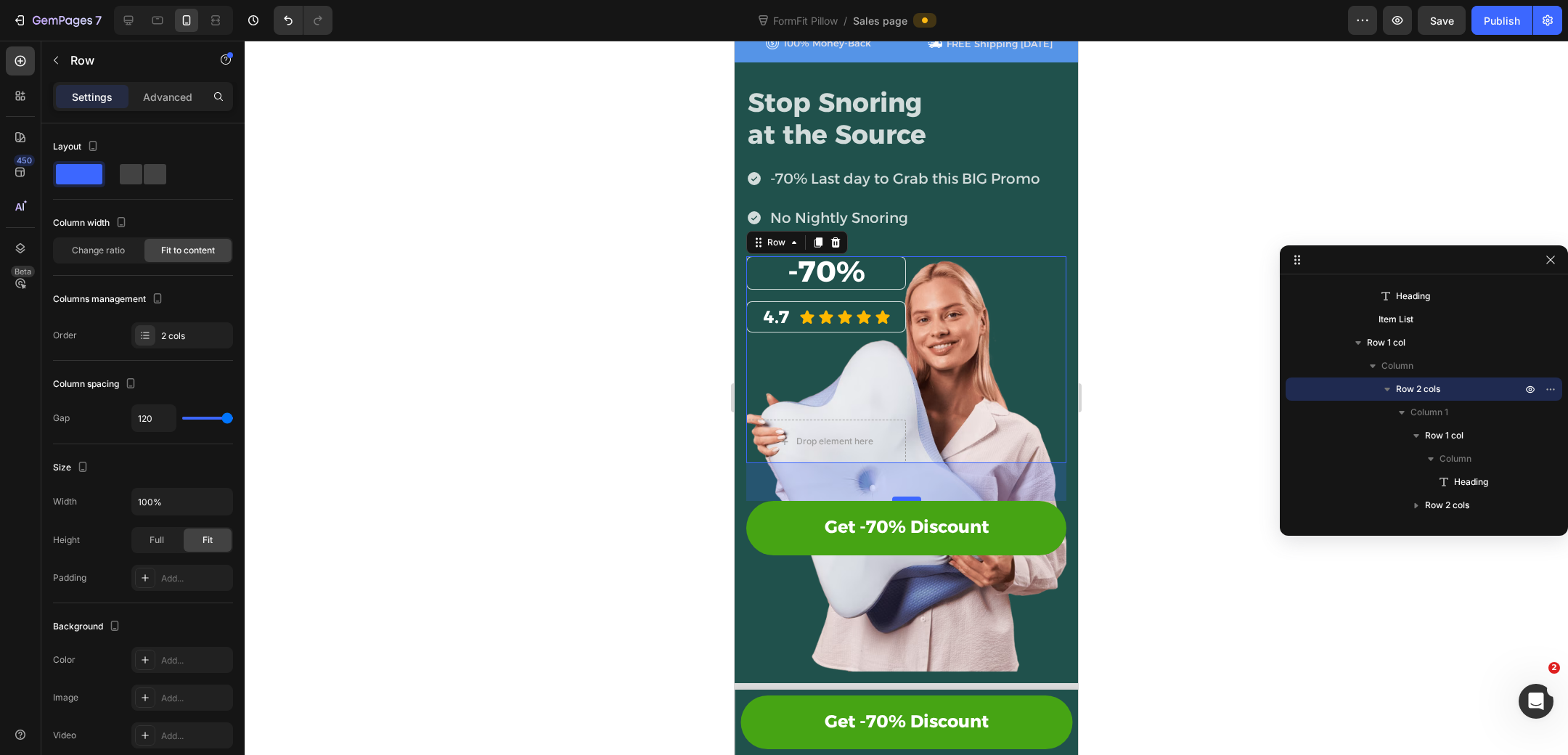
drag, startPoint x: 912, startPoint y: 472, endPoint x: 910, endPoint y: 495, distance: 23.1
click at [910, 497] on div at bounding box center [907, 499] width 29 height 5
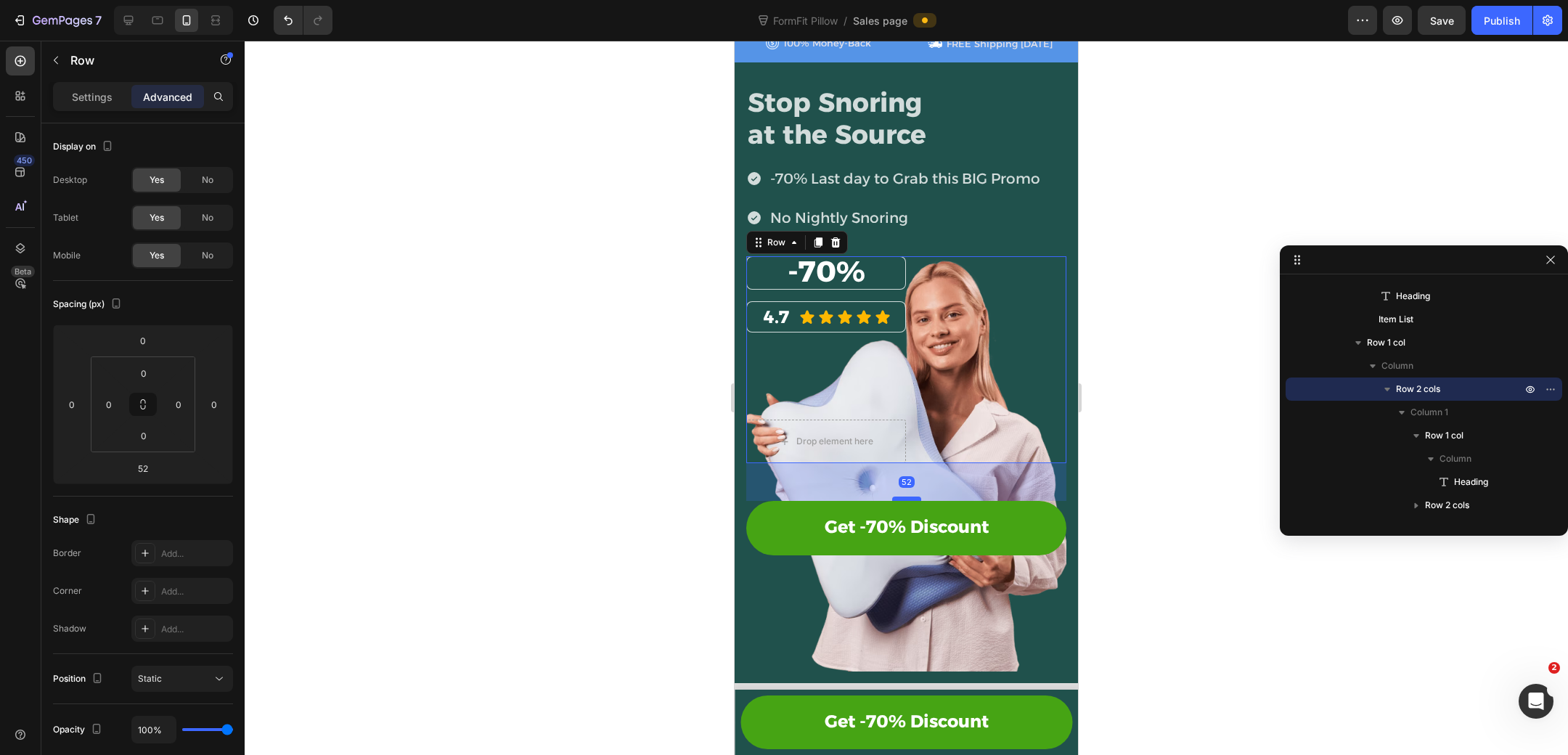
scroll to position [80, 0]
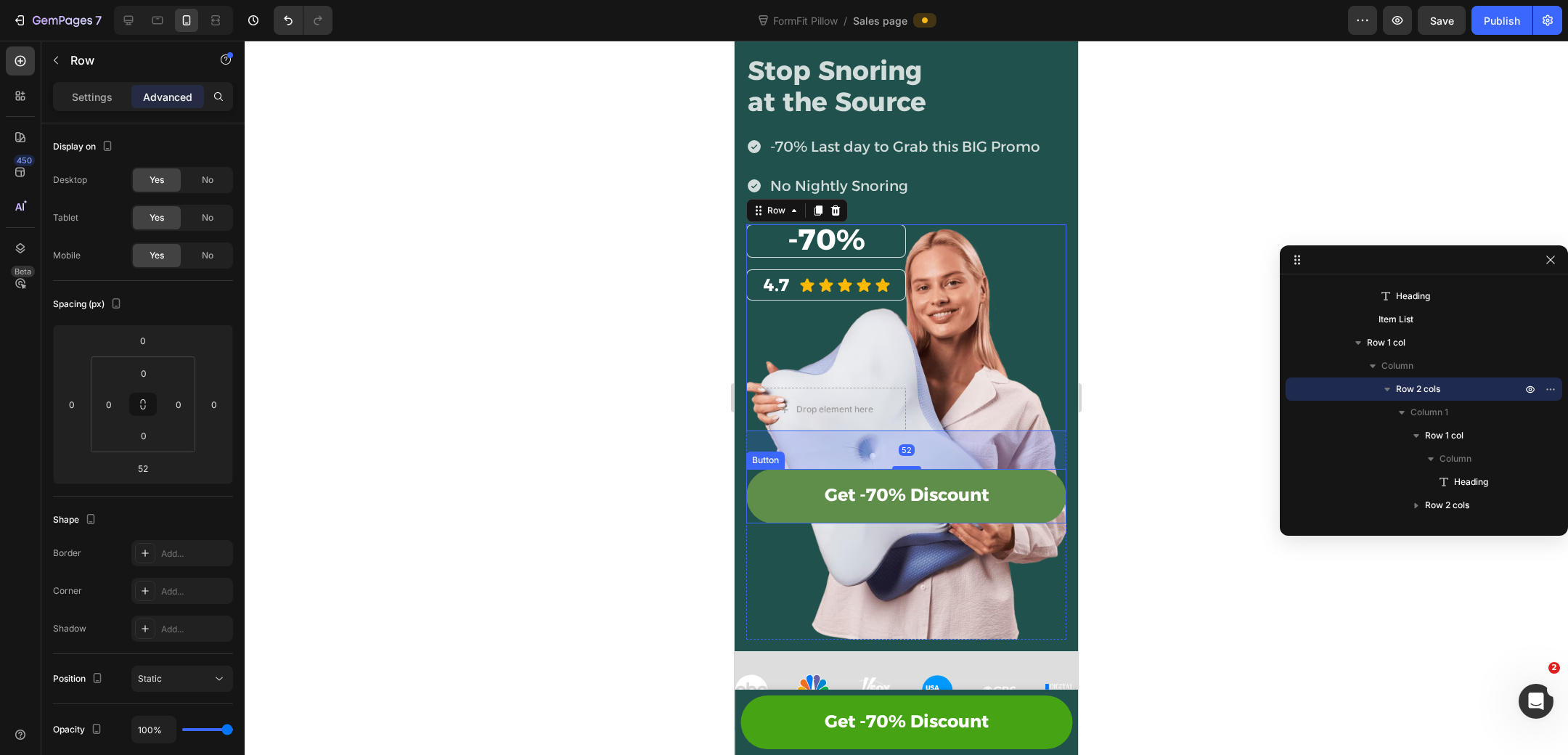
click at [954, 474] on link "Get -70% Discount" at bounding box center [906, 496] width 320 height 54
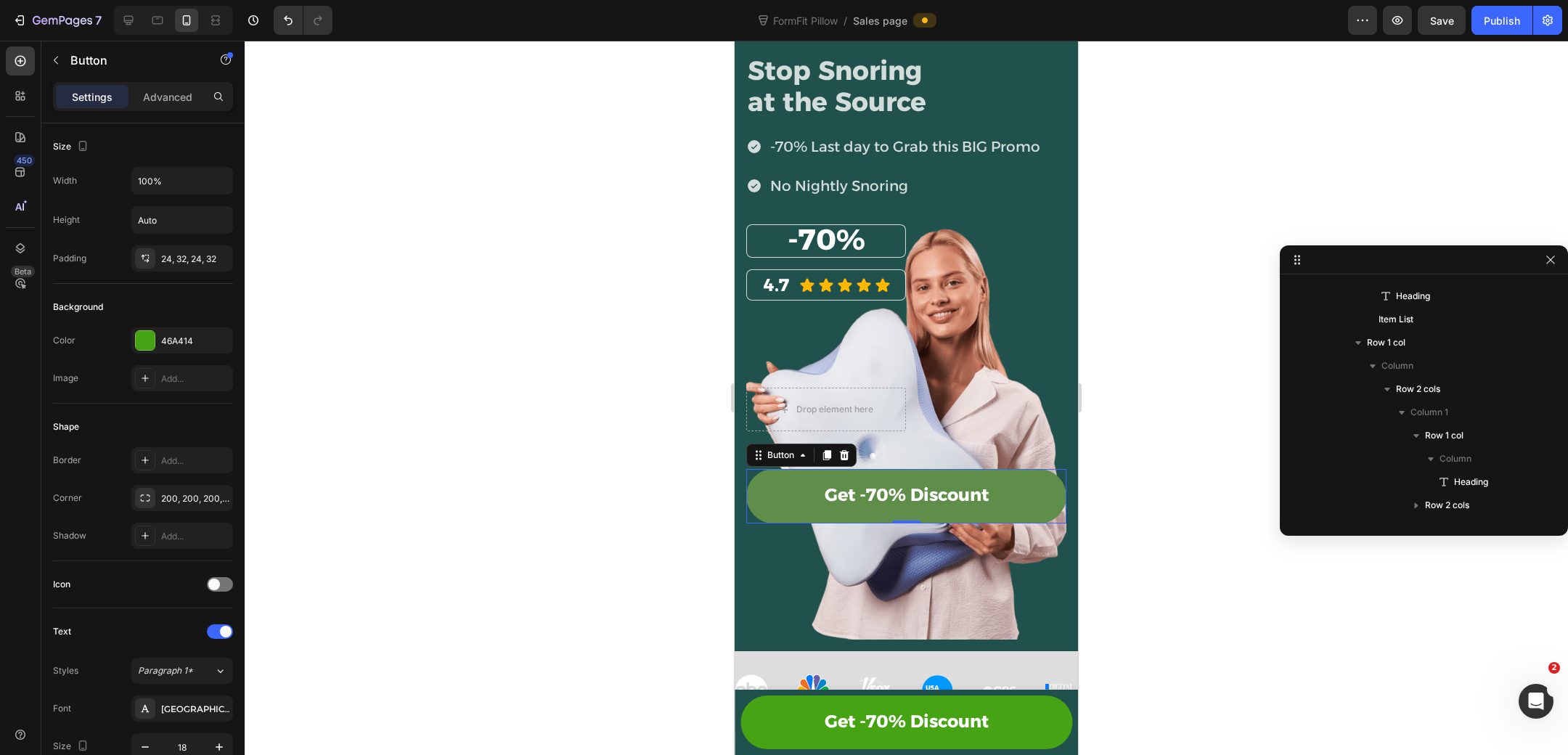
scroll to position [385, 0]
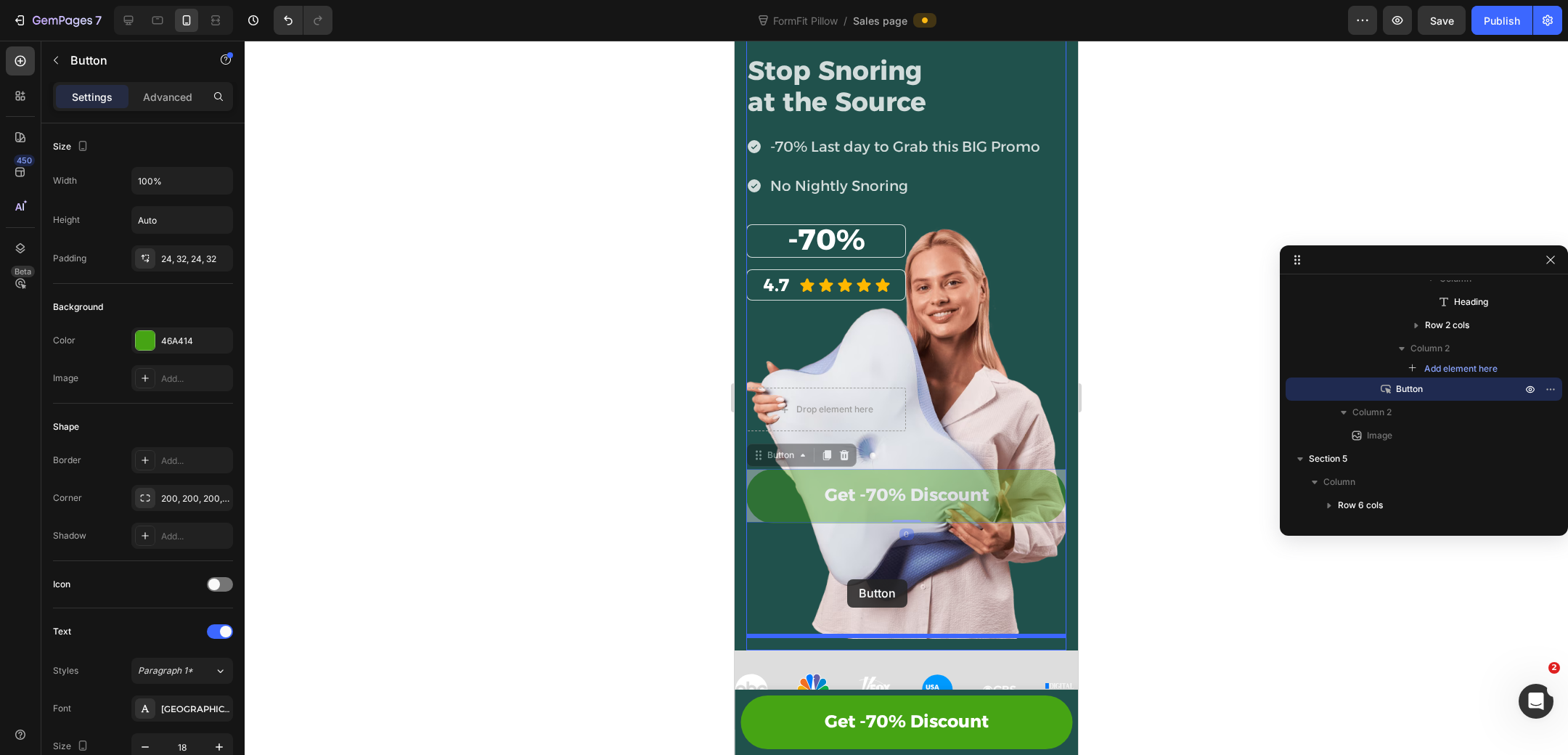
drag, startPoint x: 761, startPoint y: 457, endPoint x: 847, endPoint y: 580, distance: 150.1
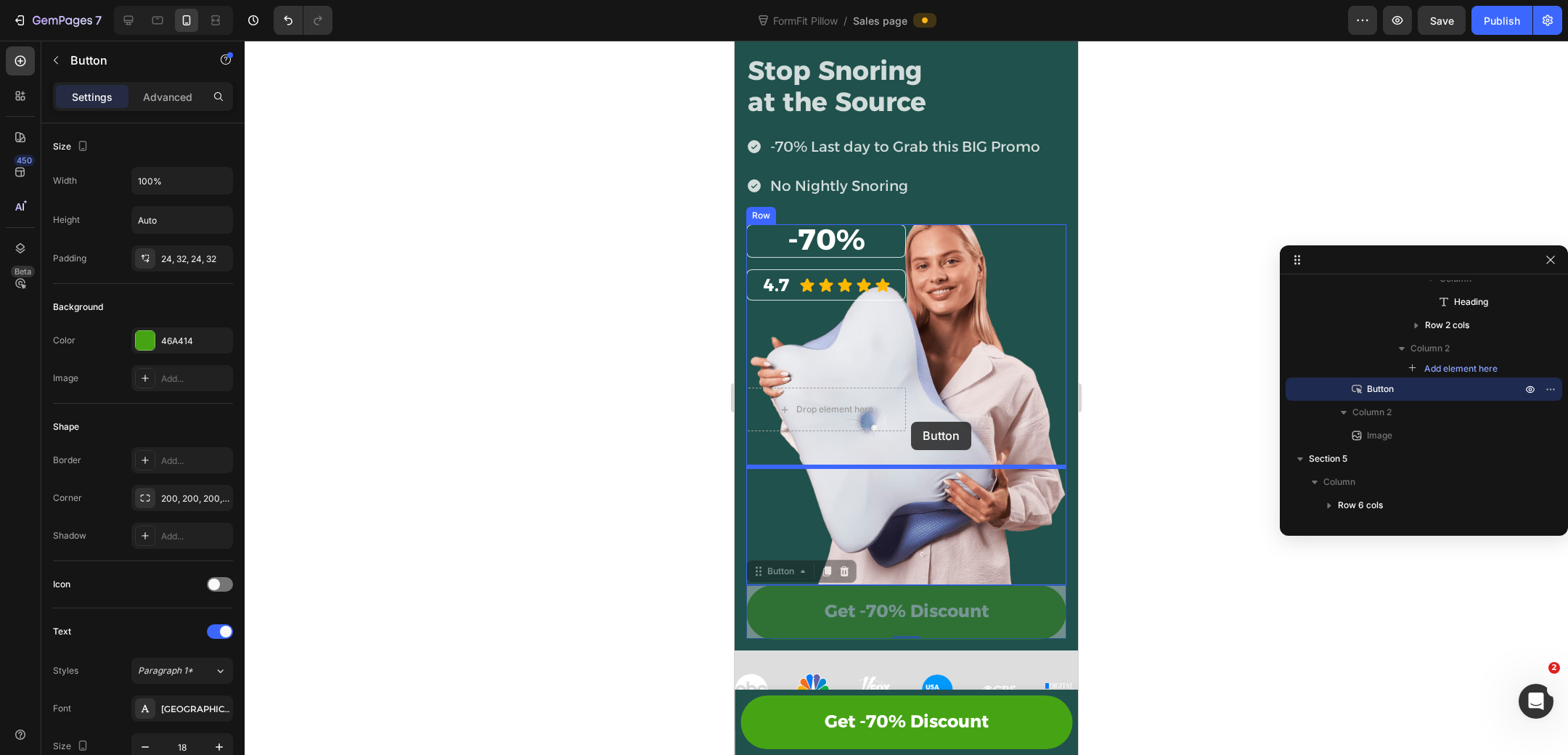
drag, startPoint x: 759, startPoint y: 572, endPoint x: 911, endPoint y: 422, distance: 213.6
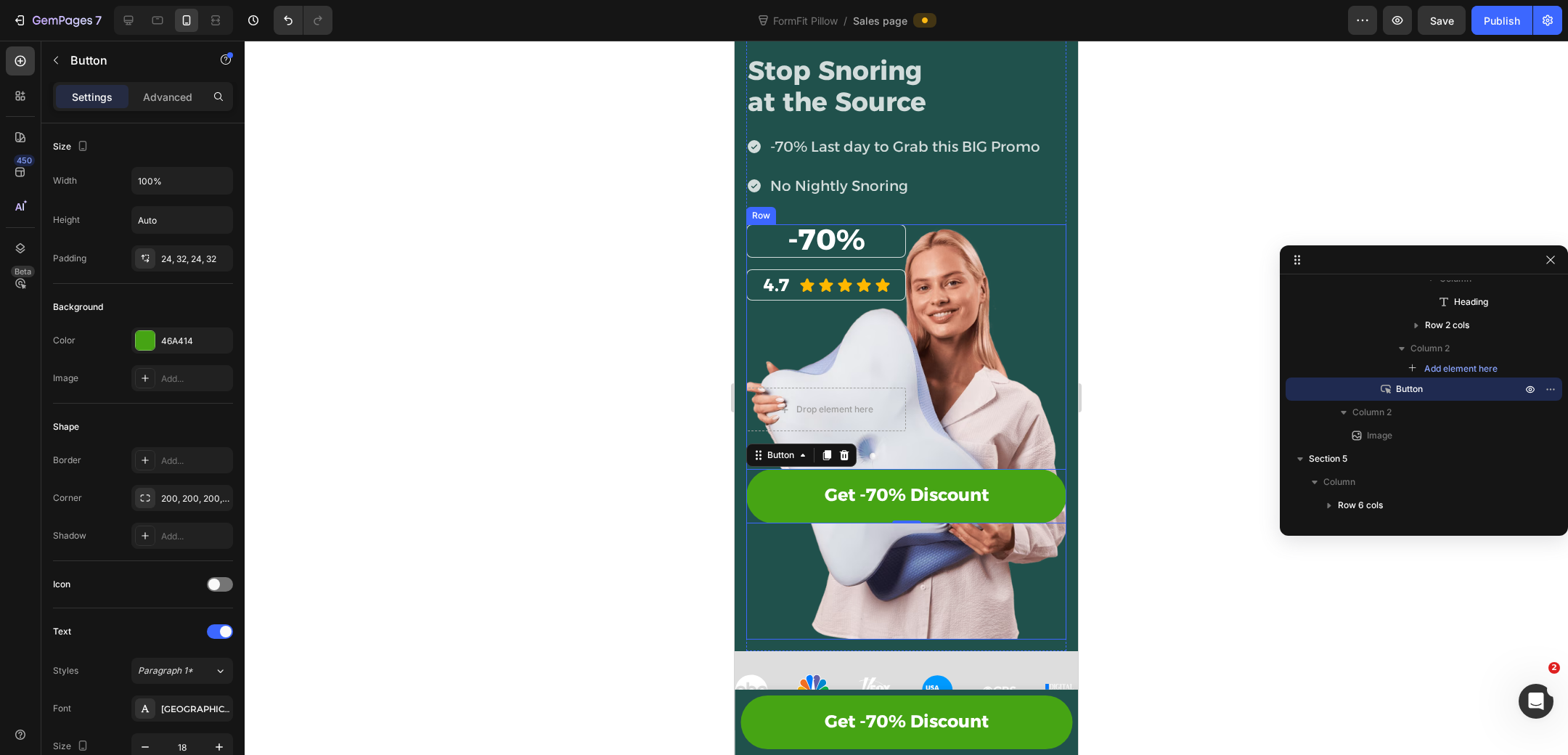
click at [916, 430] on div "⁠⁠⁠⁠⁠⁠⁠ -70% Heading Row 4.7 Heading Icon Icon Icon Icon Icon Icon List Row Dro…" at bounding box center [906, 374] width 320 height 299
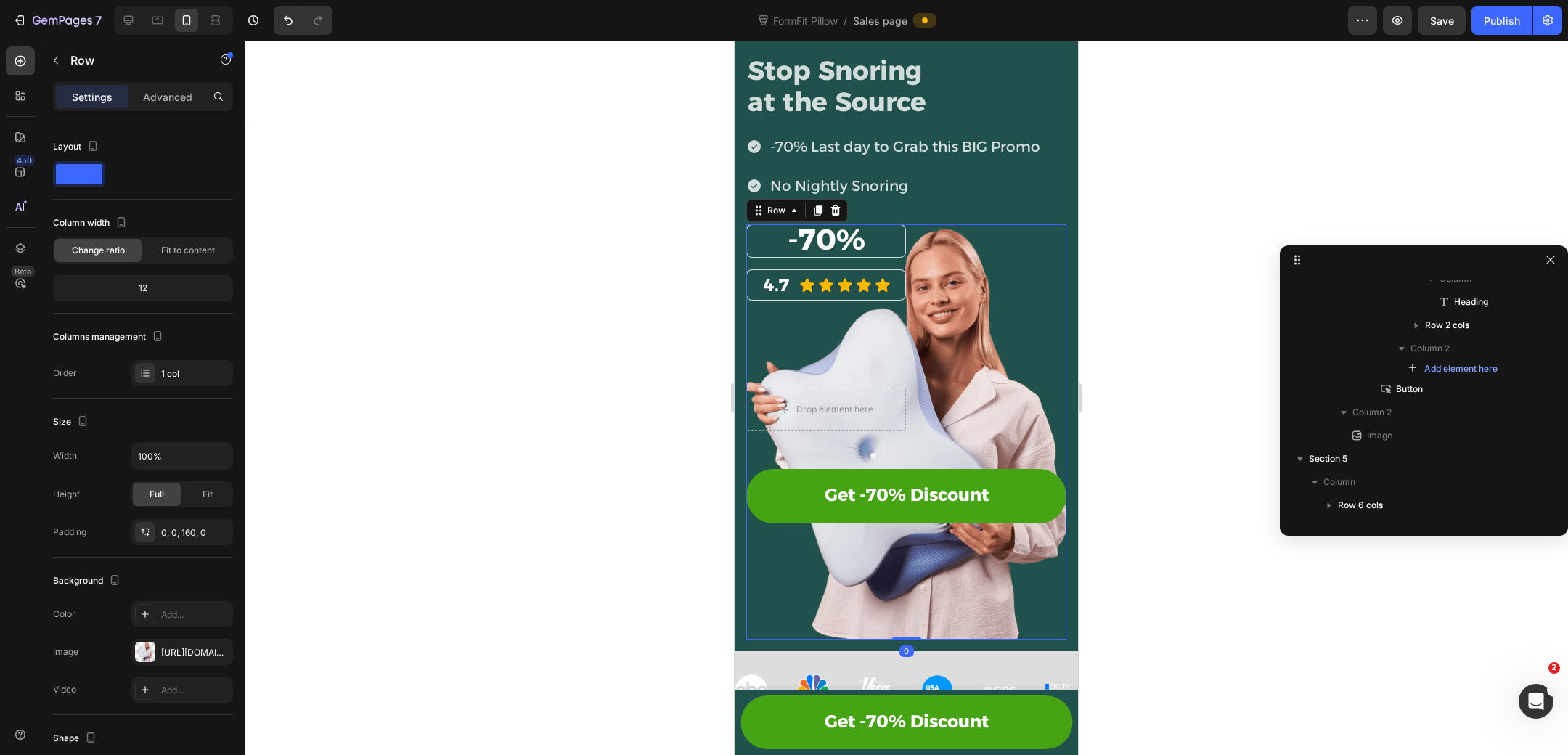
scroll to position [158, 0]
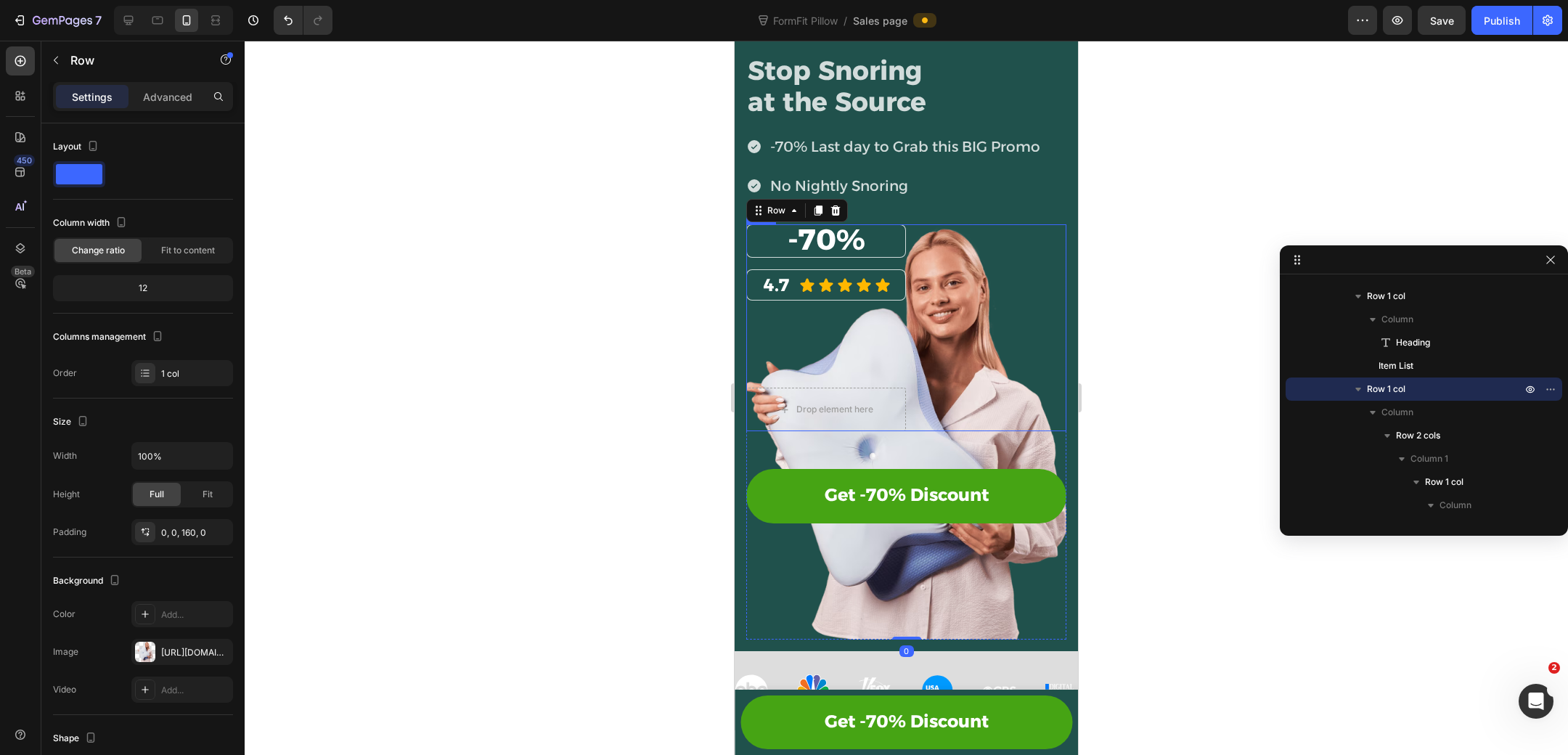
click at [895, 346] on div "⁠⁠⁠⁠⁠⁠⁠ -70% Heading Row 4.7 Heading Icon Icon Icon Icon Icon Icon List Row Dro…" at bounding box center [906, 328] width 320 height 208
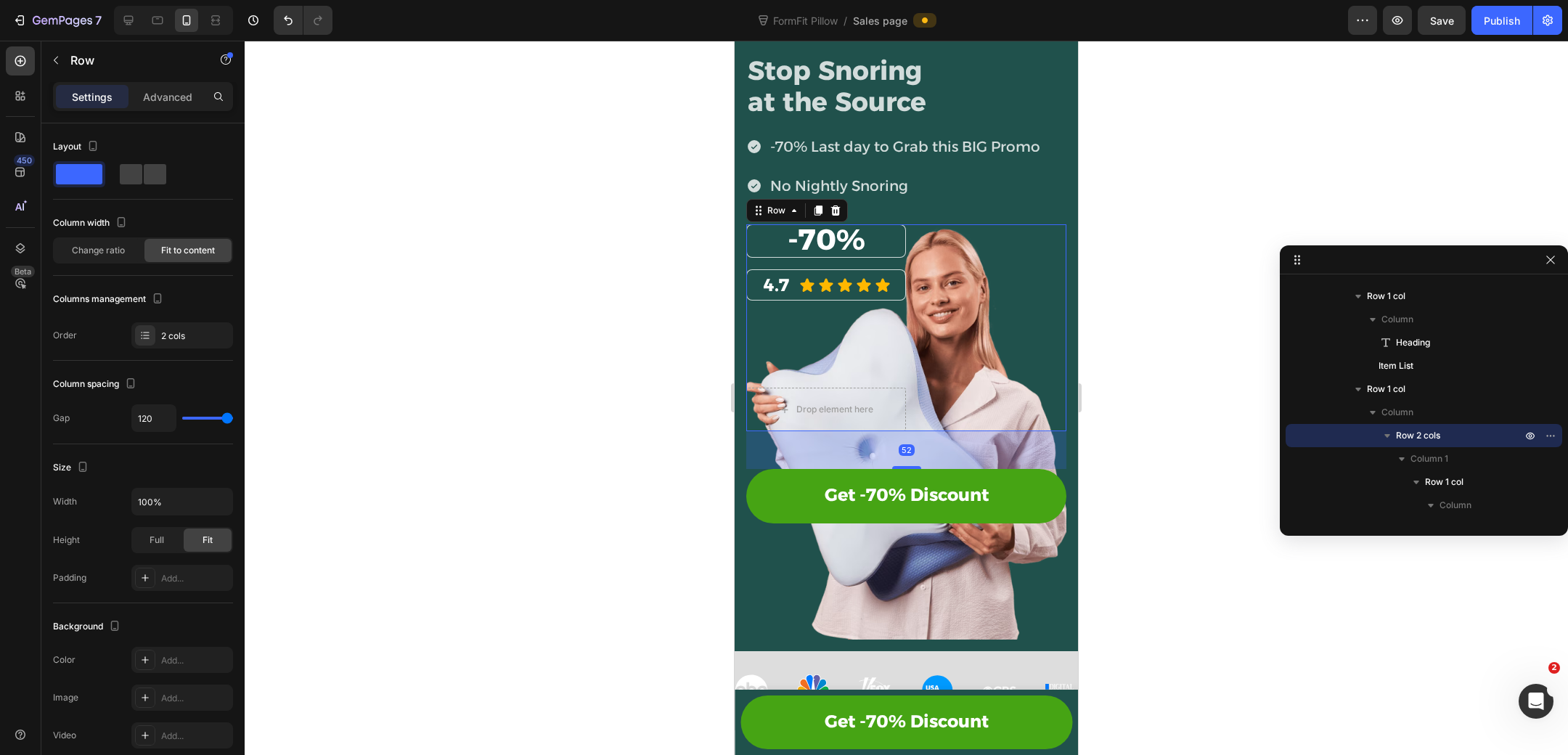
click at [903, 461] on div "52" at bounding box center [906, 450] width 320 height 38
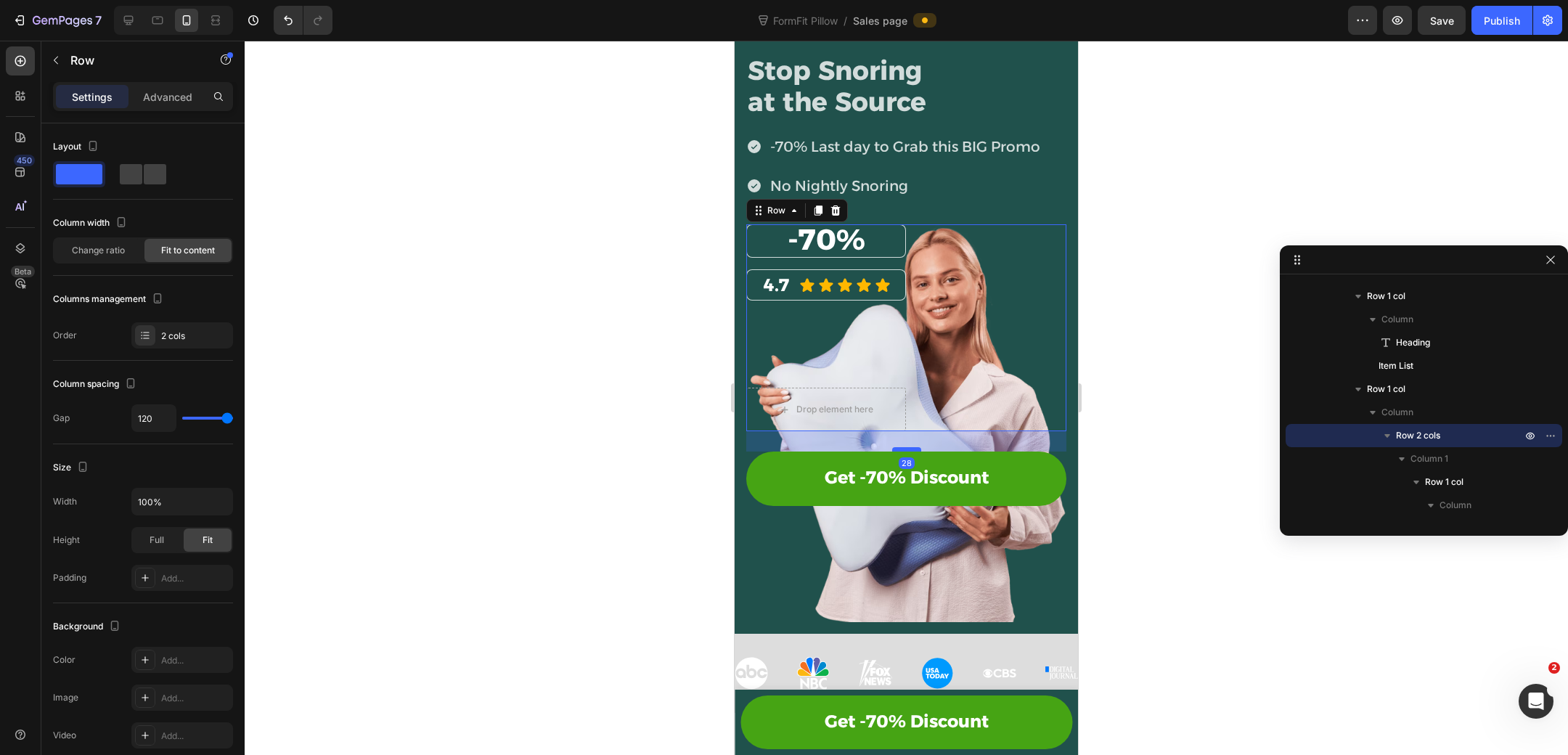
drag, startPoint x: 902, startPoint y: 465, endPoint x: 906, endPoint y: 448, distance: 17.5
click at [906, 448] on div at bounding box center [907, 450] width 29 height 5
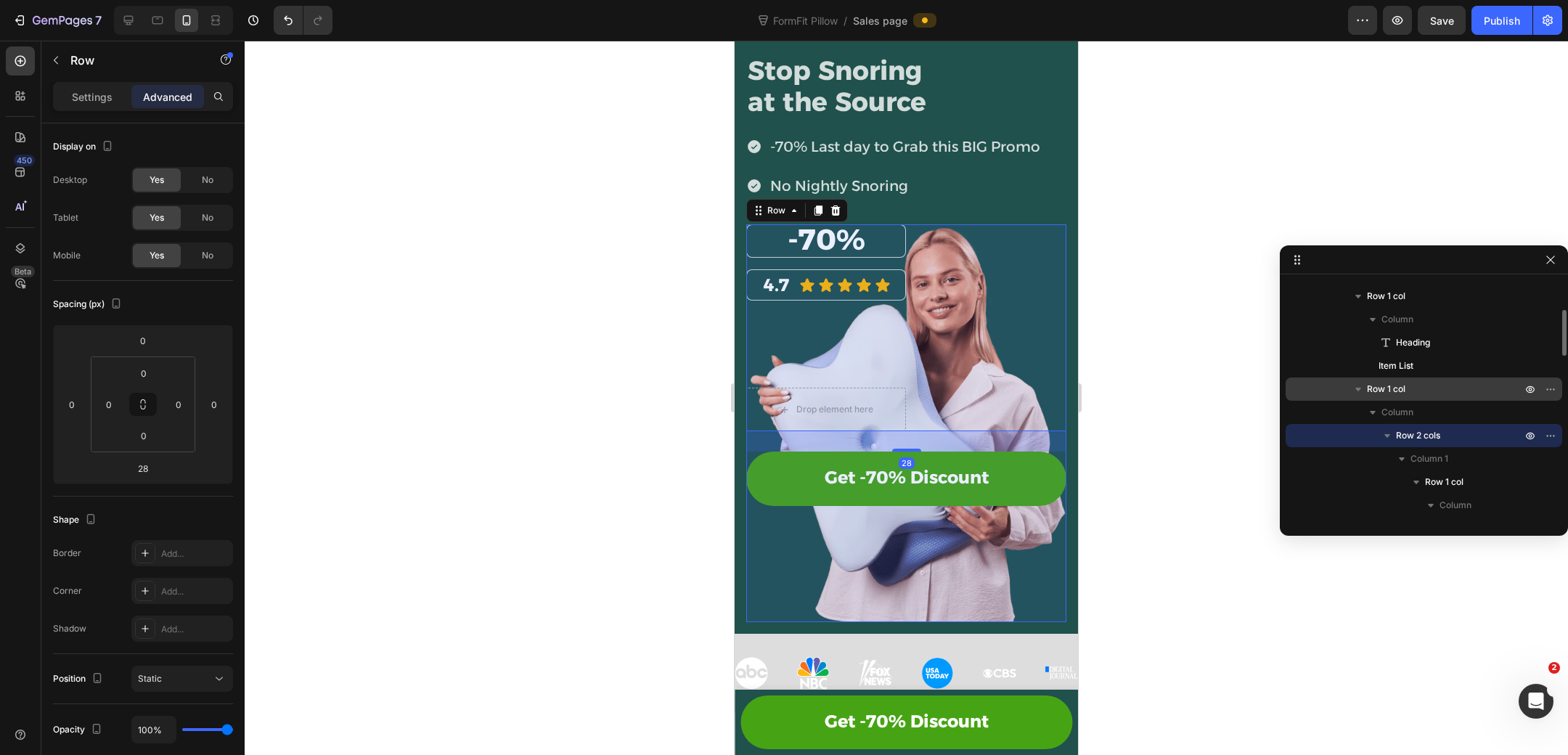
click at [1436, 393] on p "Row 1 col" at bounding box center [1445, 389] width 158 height 15
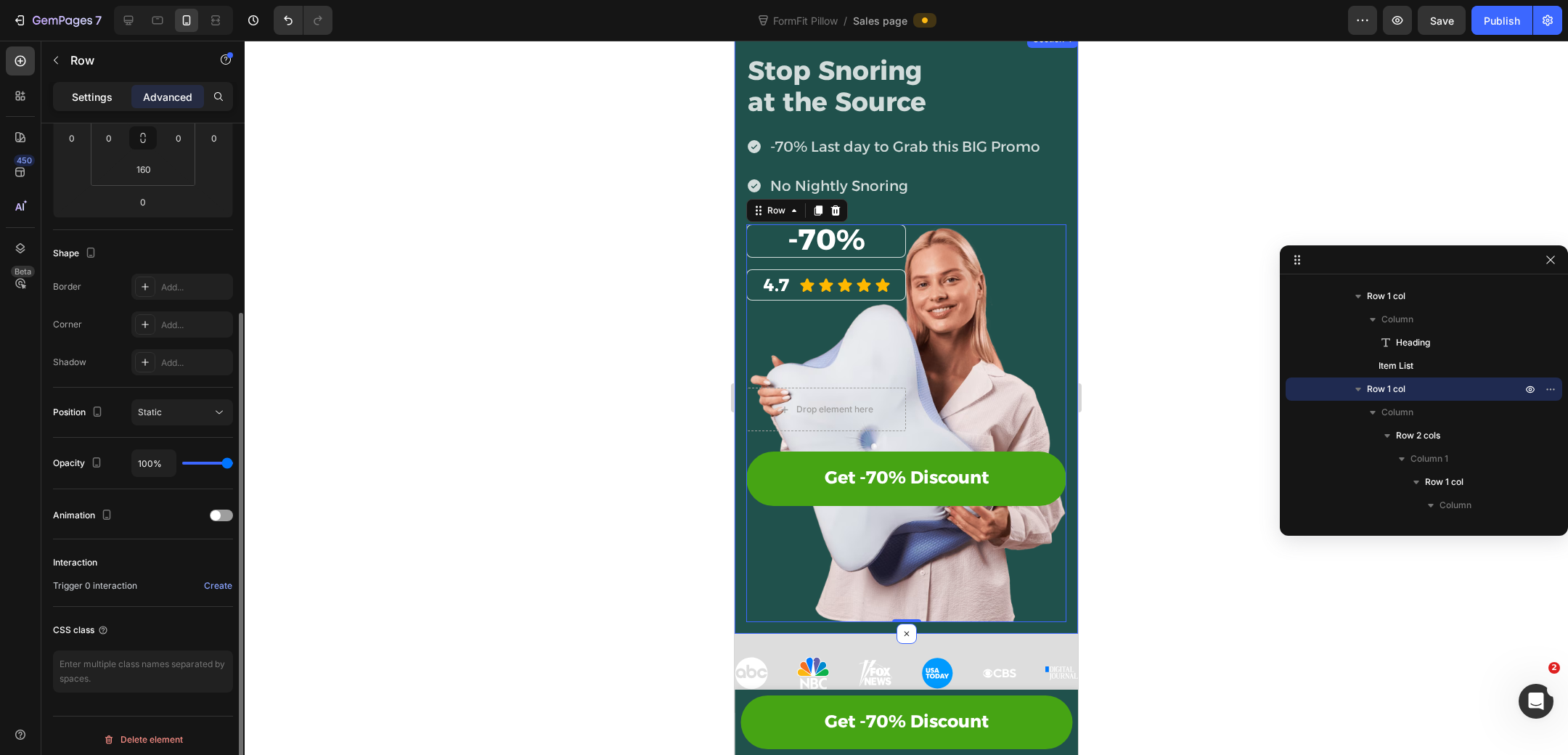
click at [110, 96] on p "Settings" at bounding box center [91, 97] width 41 height 15
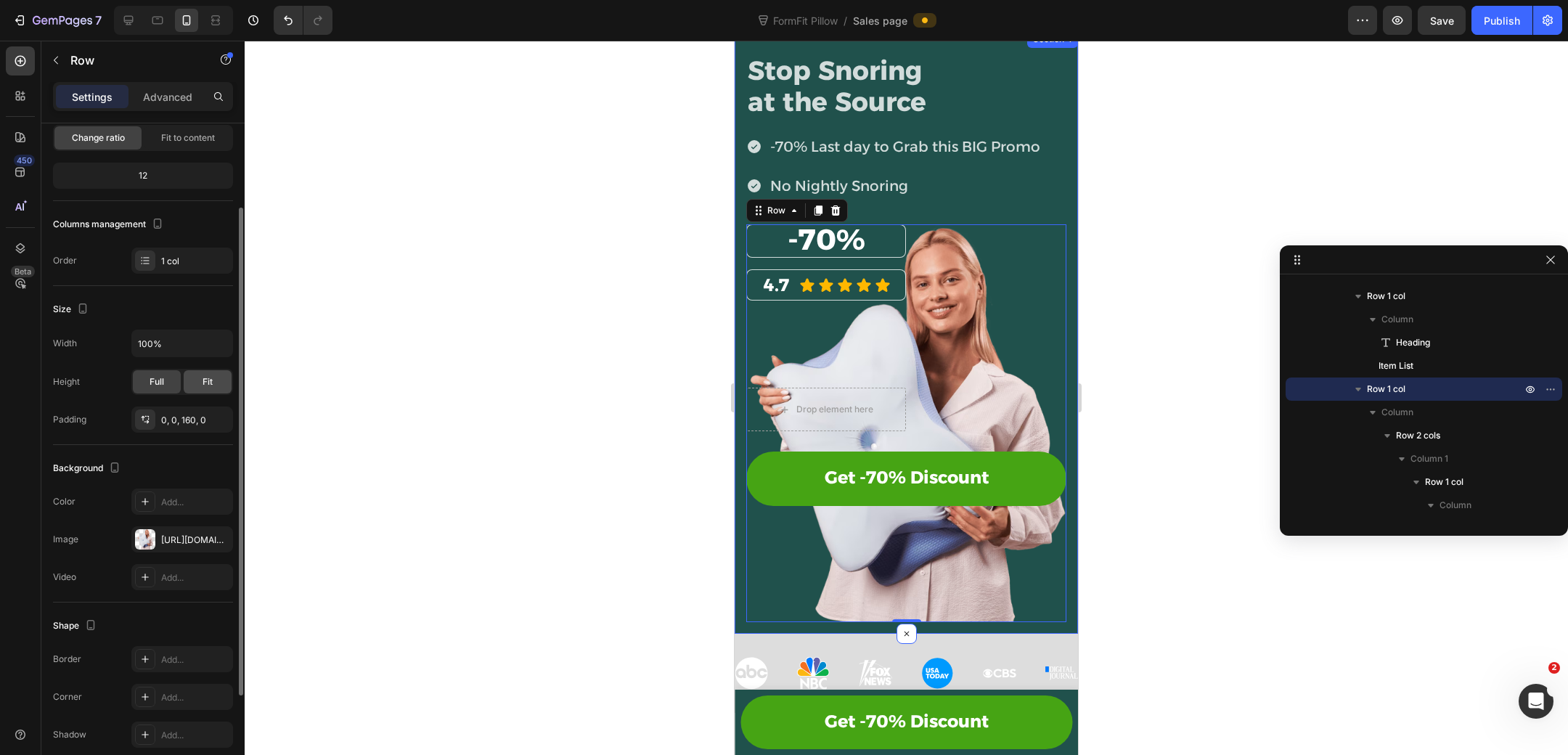
scroll to position [115, 0]
click at [219, 380] on div "Fit" at bounding box center [208, 380] width 48 height 23
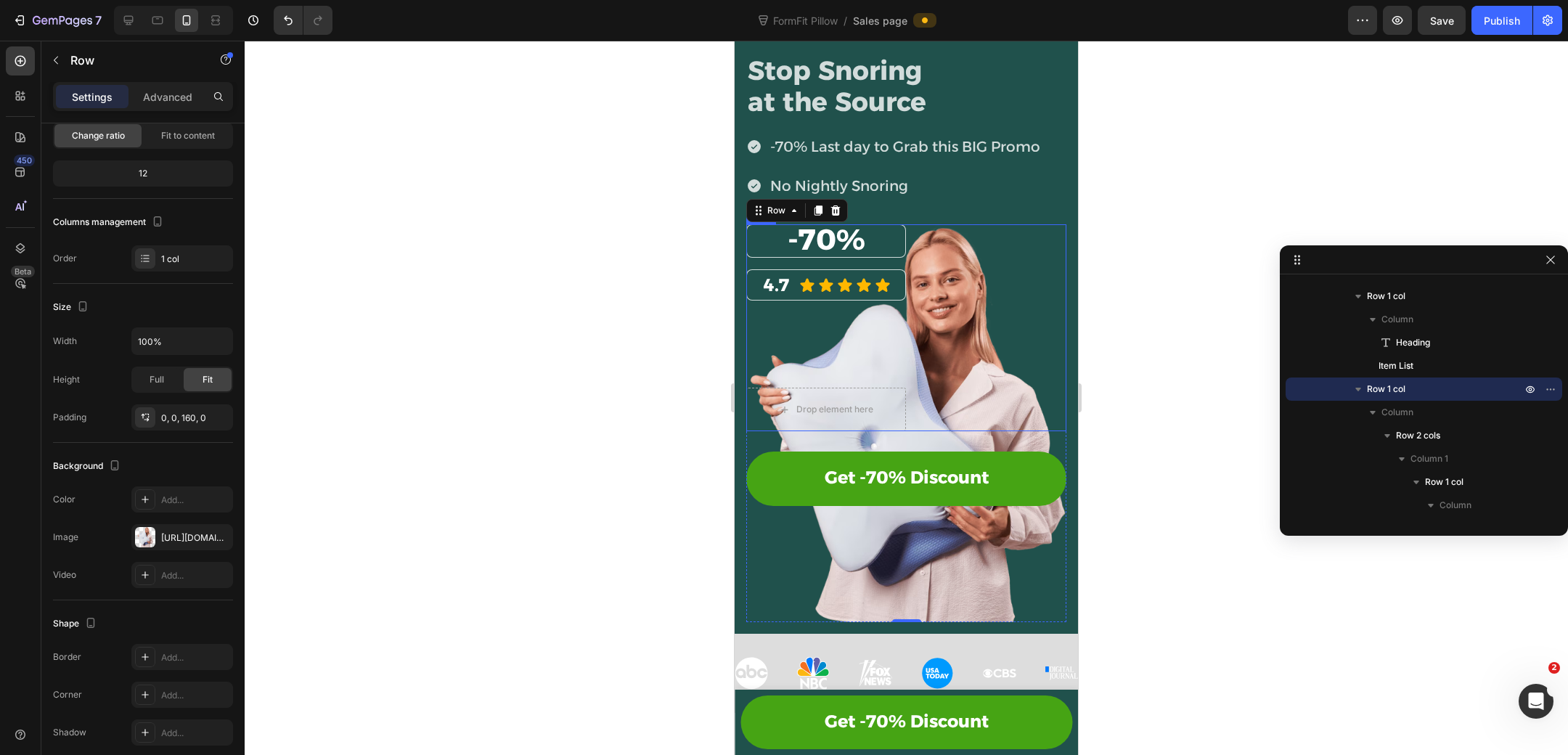
click at [934, 430] on div "⁠⁠⁠⁠⁠⁠⁠ -70% Heading Row 4.7 Heading Icon Icon Icon Icon Icon Icon List Row Dro…" at bounding box center [906, 365] width 320 height 281
click at [921, 437] on div "⁠⁠⁠⁠⁠⁠⁠ -70% Heading Row 4.7 Heading Icon Icon Icon Icon Icon Icon List Row Dro…" at bounding box center [906, 365] width 320 height 281
click at [910, 440] on div "⁠⁠⁠⁠⁠⁠⁠ -70% Heading Row 4.7 Heading Icon Icon Icon Icon Icon Icon List Row Dro…" at bounding box center [906, 365] width 320 height 281
click at [917, 417] on div "⁠⁠⁠⁠⁠⁠⁠ -70% Heading Row 4.7 Heading Icon Icon Icon Icon Icon Icon List Row Dro…" at bounding box center [906, 328] width 320 height 208
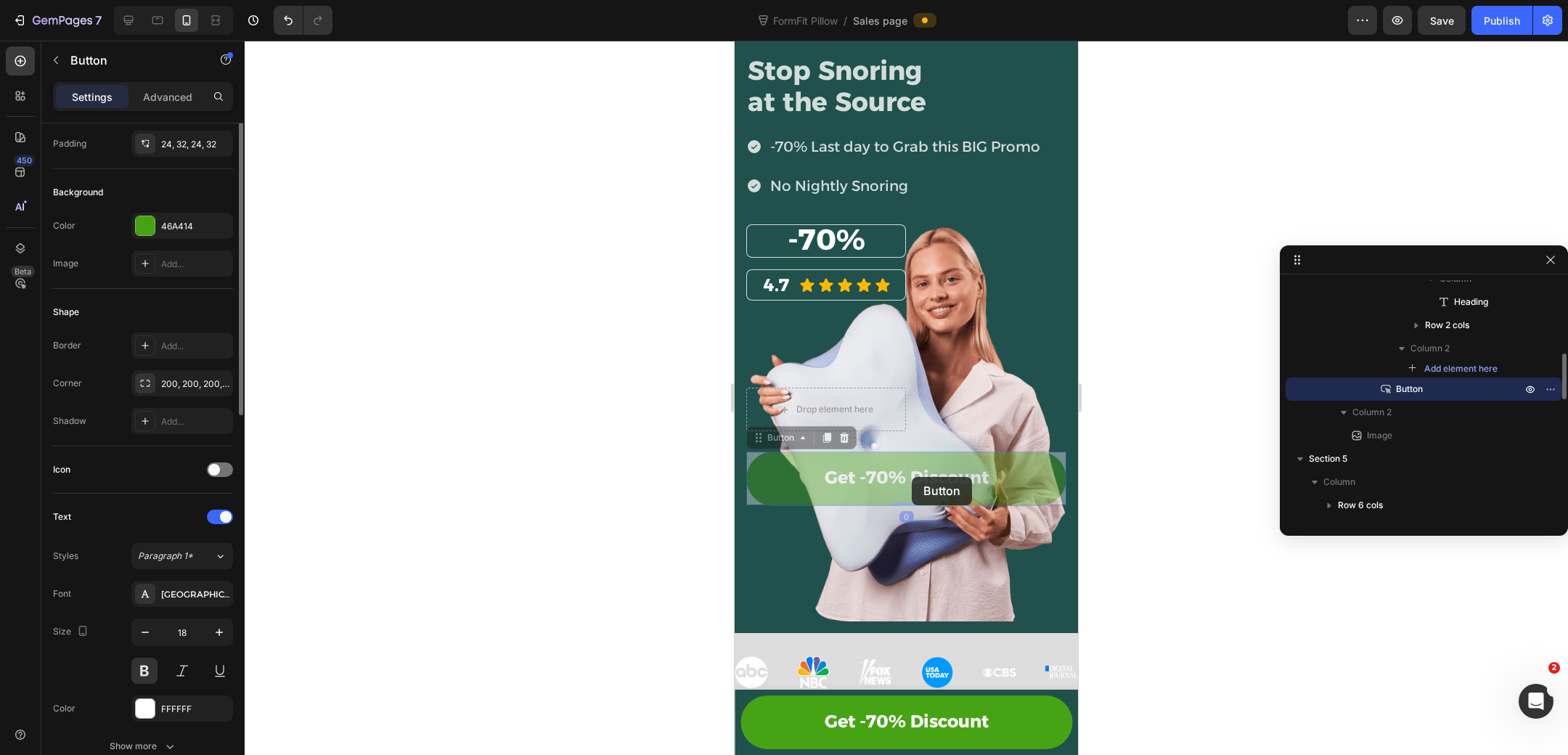
scroll to position [0, 0]
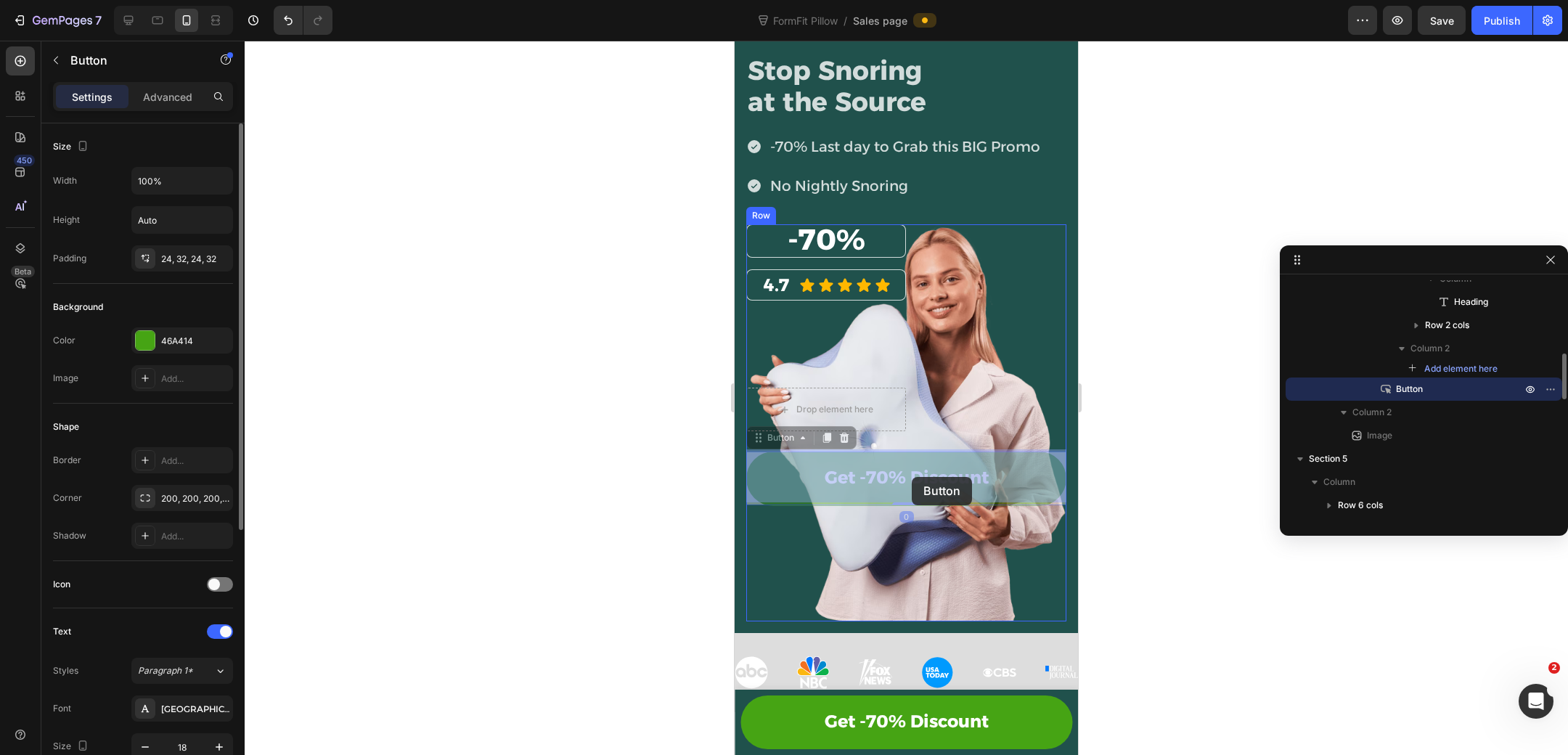
drag, startPoint x: 912, startPoint y: 460, endPoint x: 912, endPoint y: 471, distance: 11.0
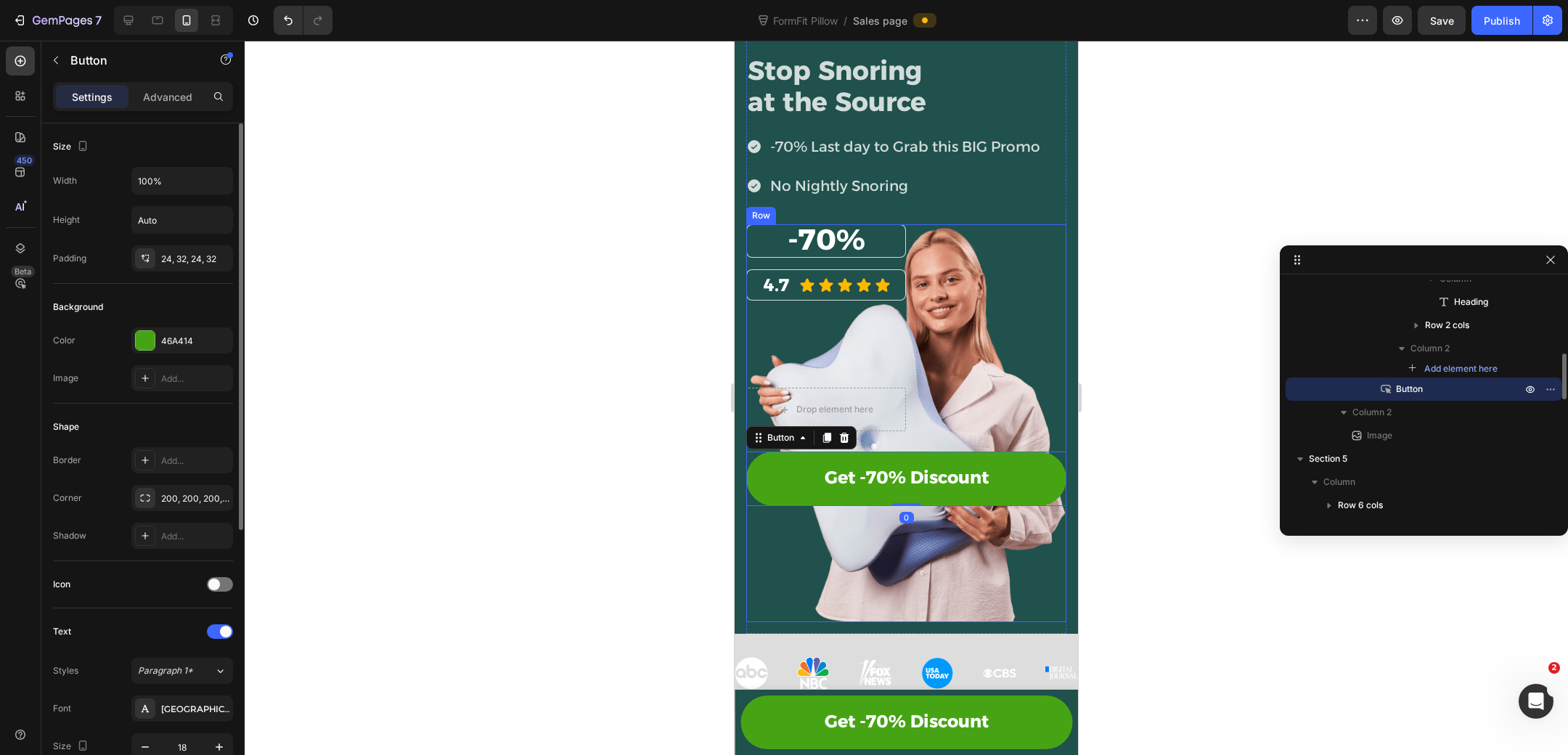
click at [915, 414] on div "⁠⁠⁠⁠⁠⁠⁠ -70% Heading Row 4.7 Heading Icon Icon Icon Icon Icon Icon List Row Dro…" at bounding box center [906, 328] width 320 height 208
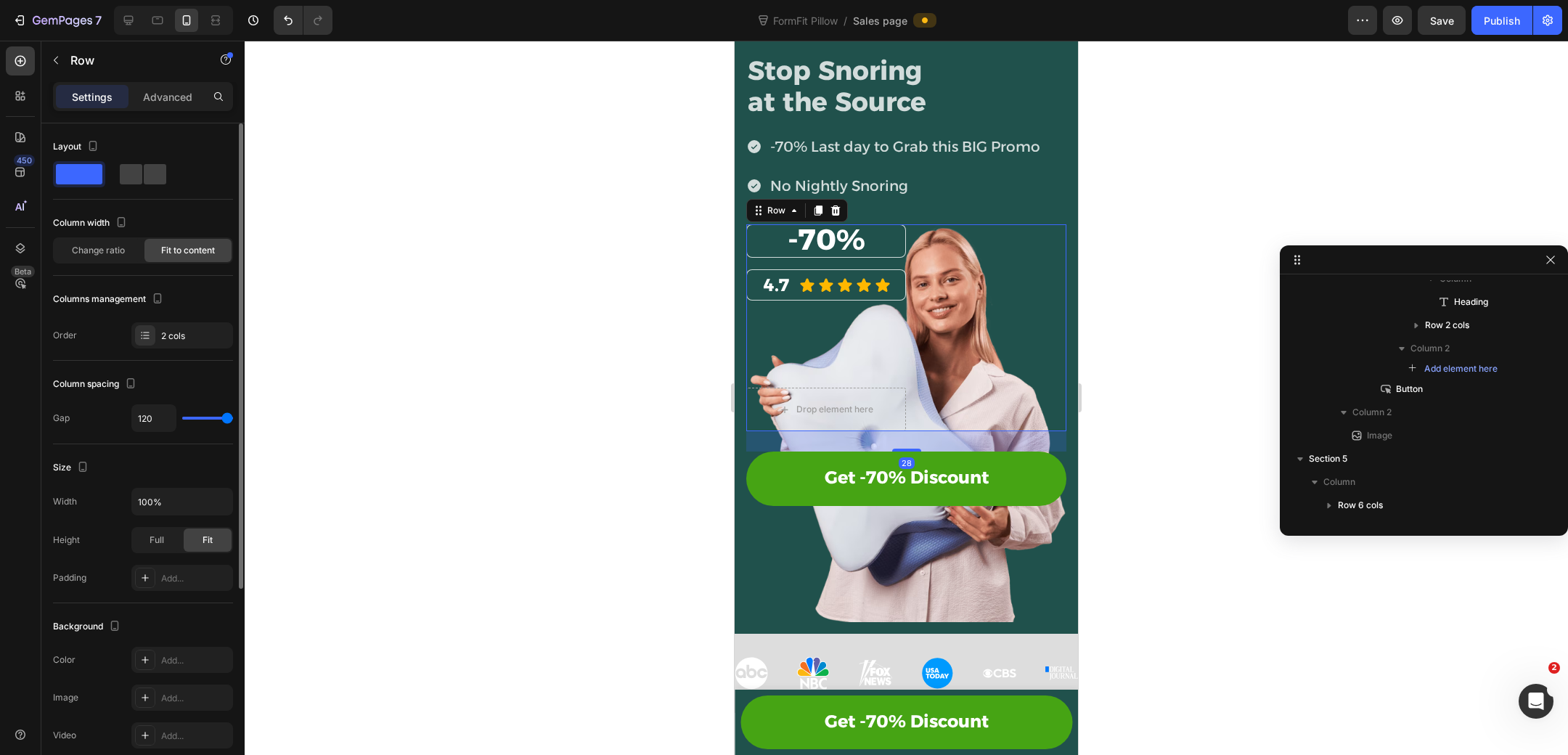
scroll to position [205, 0]
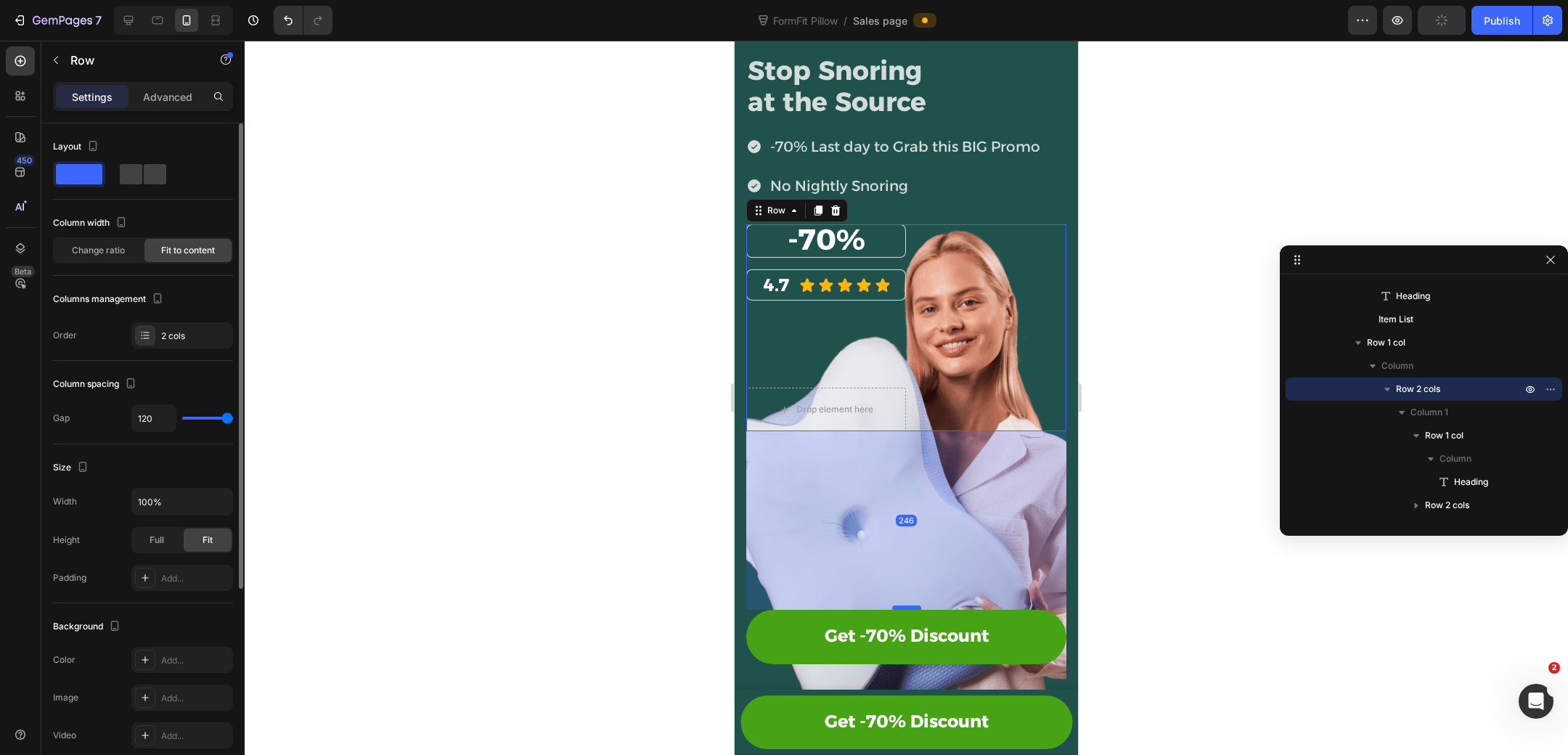
drag, startPoint x: 909, startPoint y: 448, endPoint x: 906, endPoint y: 607, distance: 159.0
click at [906, 607] on div at bounding box center [907, 608] width 29 height 5
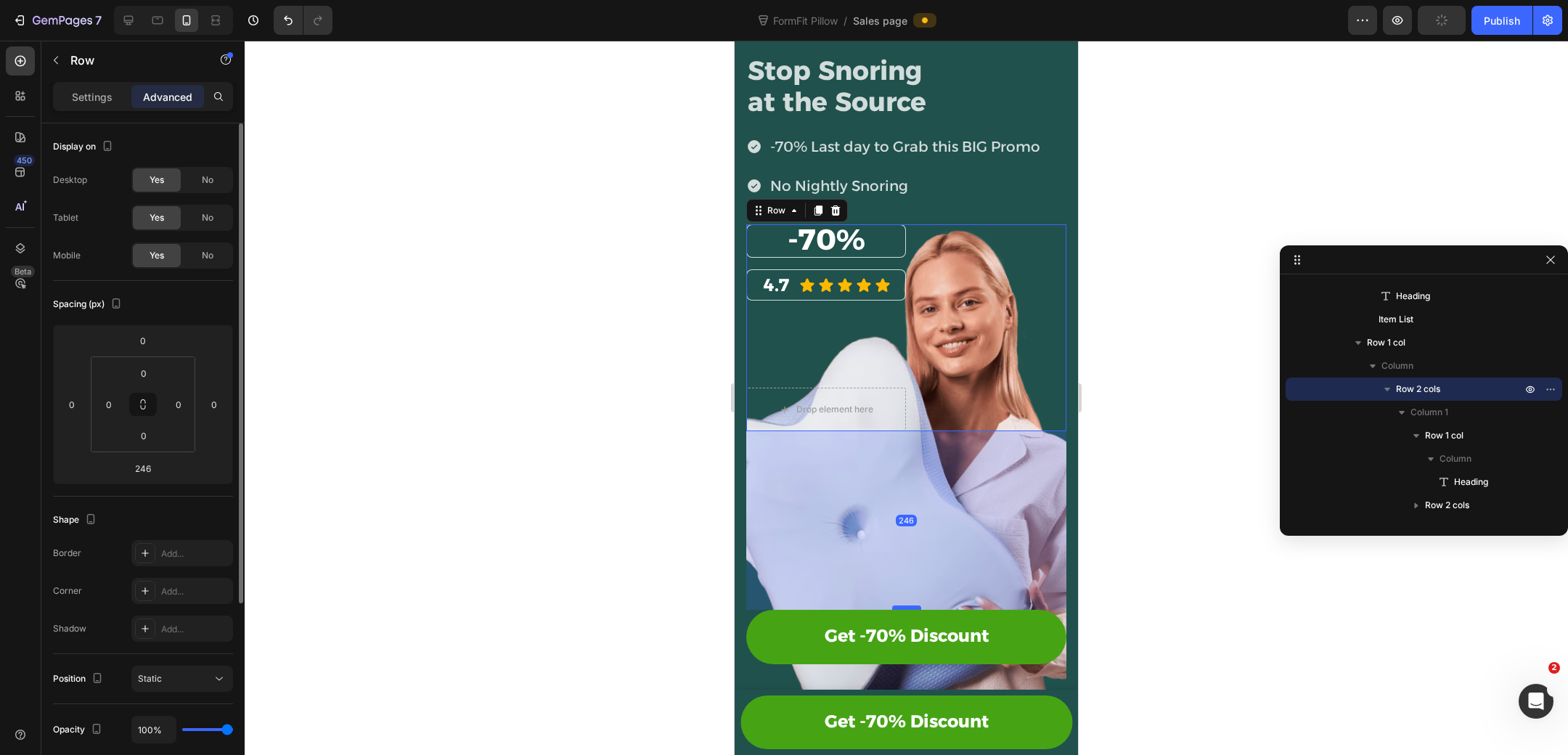
scroll to position [135, 0]
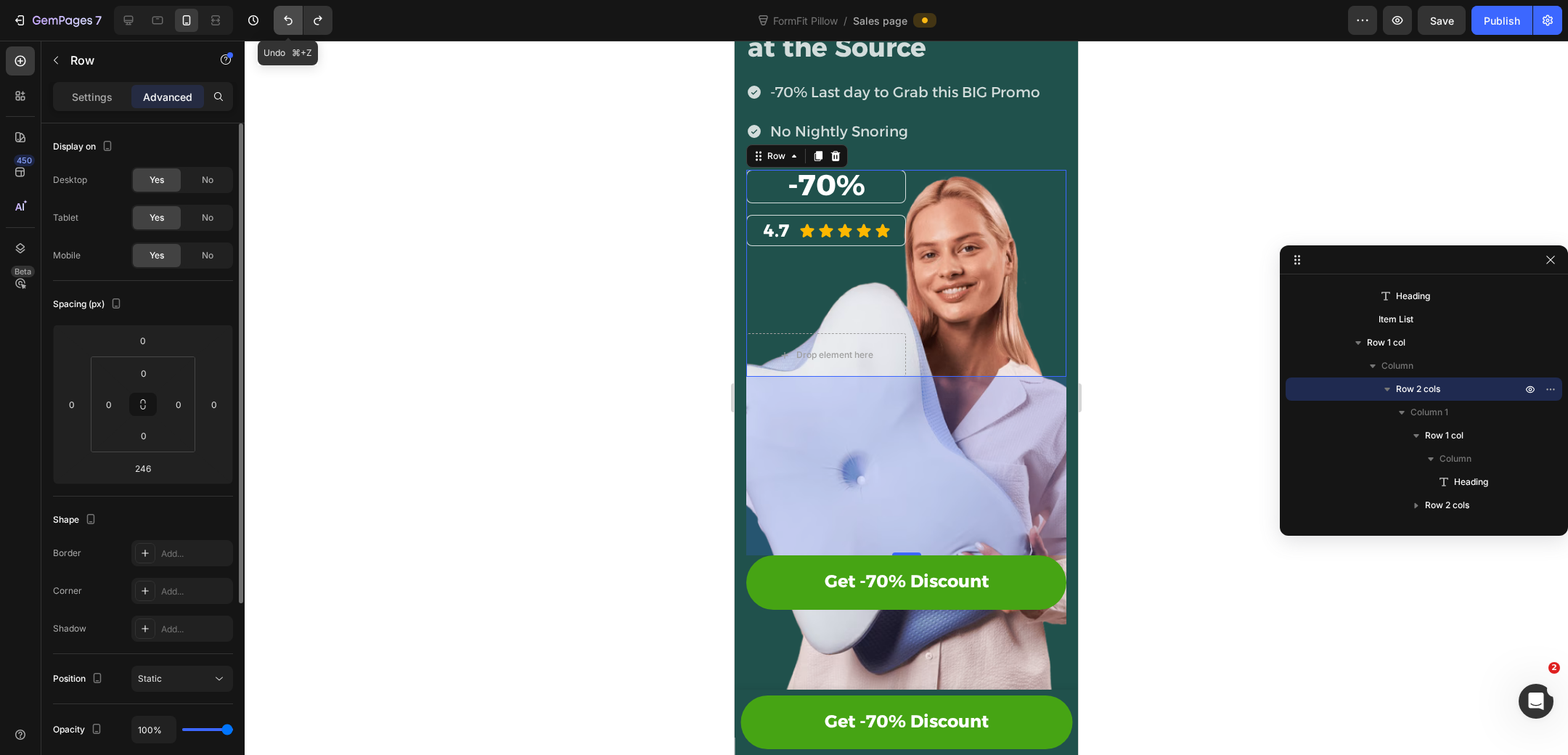
click at [274, 19] on button "Undo/Redo" at bounding box center [288, 21] width 29 height 29
type input "28"
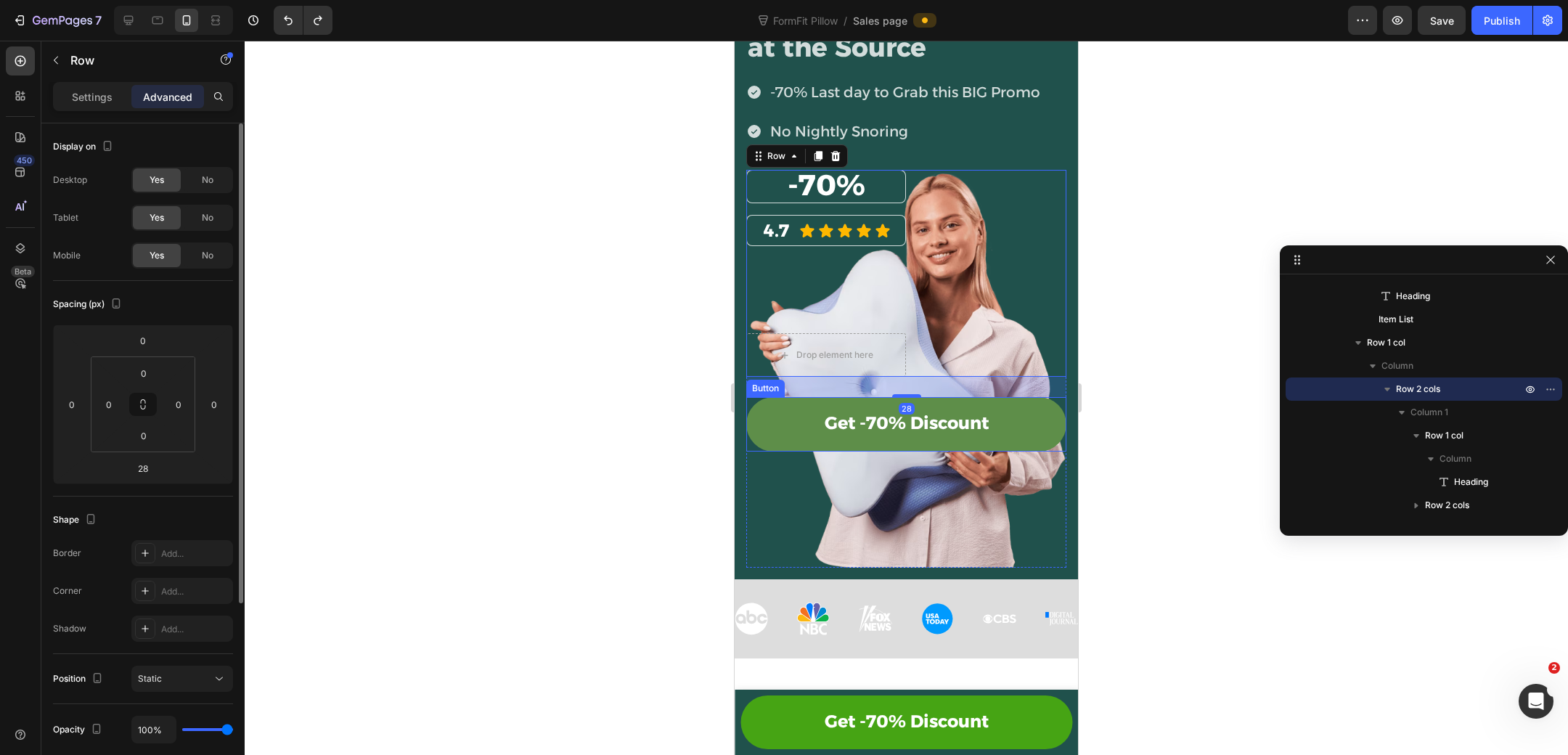
click at [1014, 410] on link "Get -70% Discount" at bounding box center [906, 424] width 320 height 54
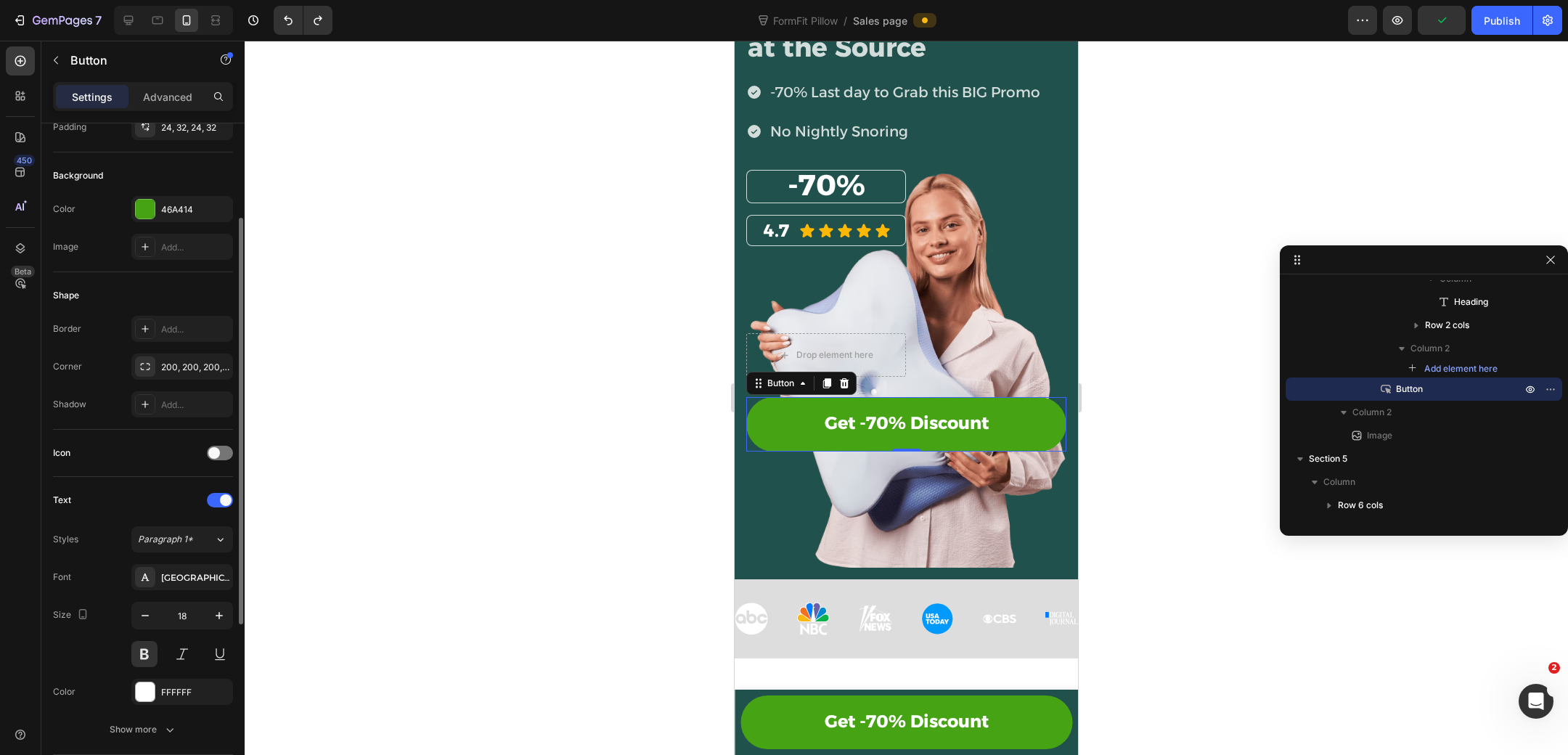
scroll to position [120, 0]
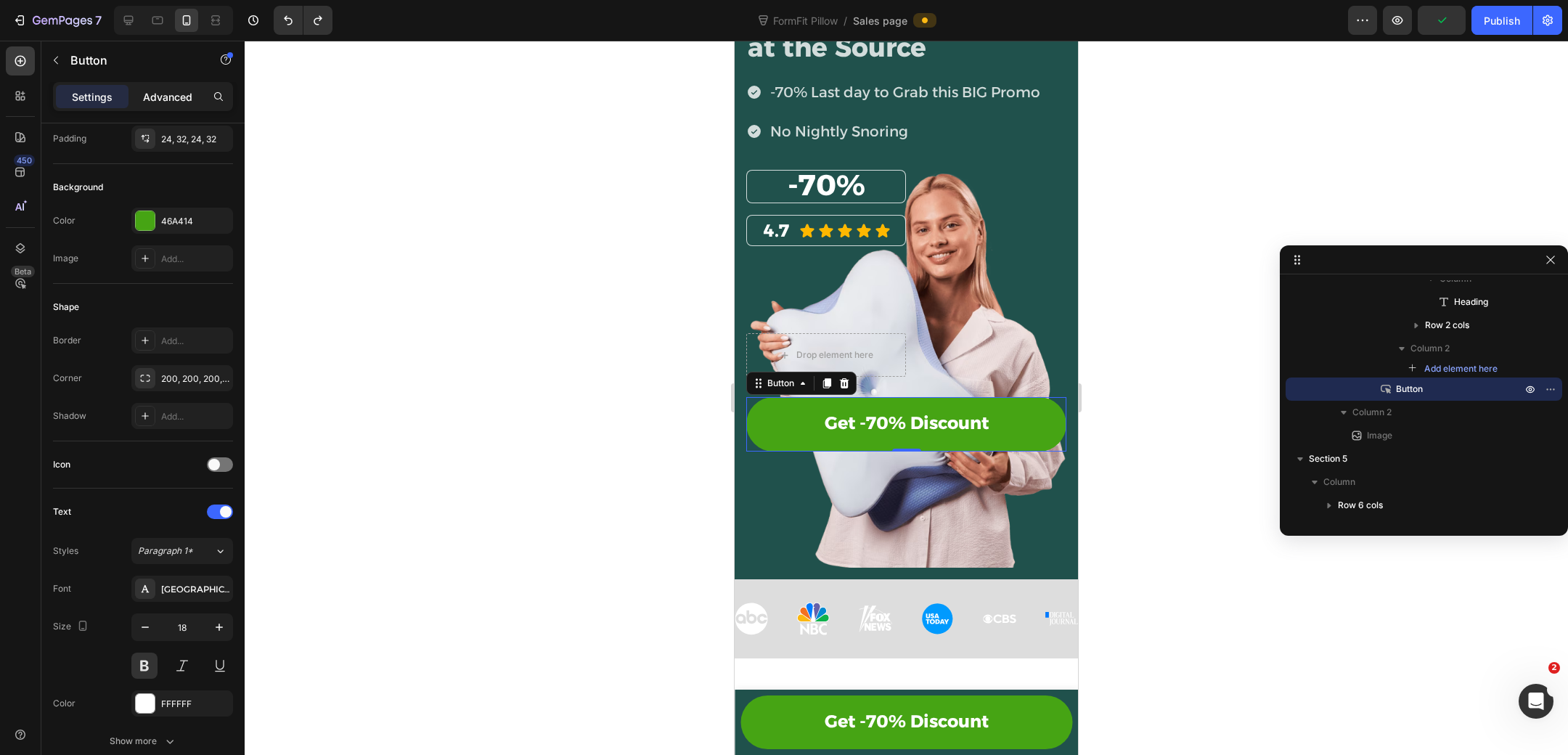
click at [168, 101] on p "Advanced" at bounding box center [168, 97] width 49 height 15
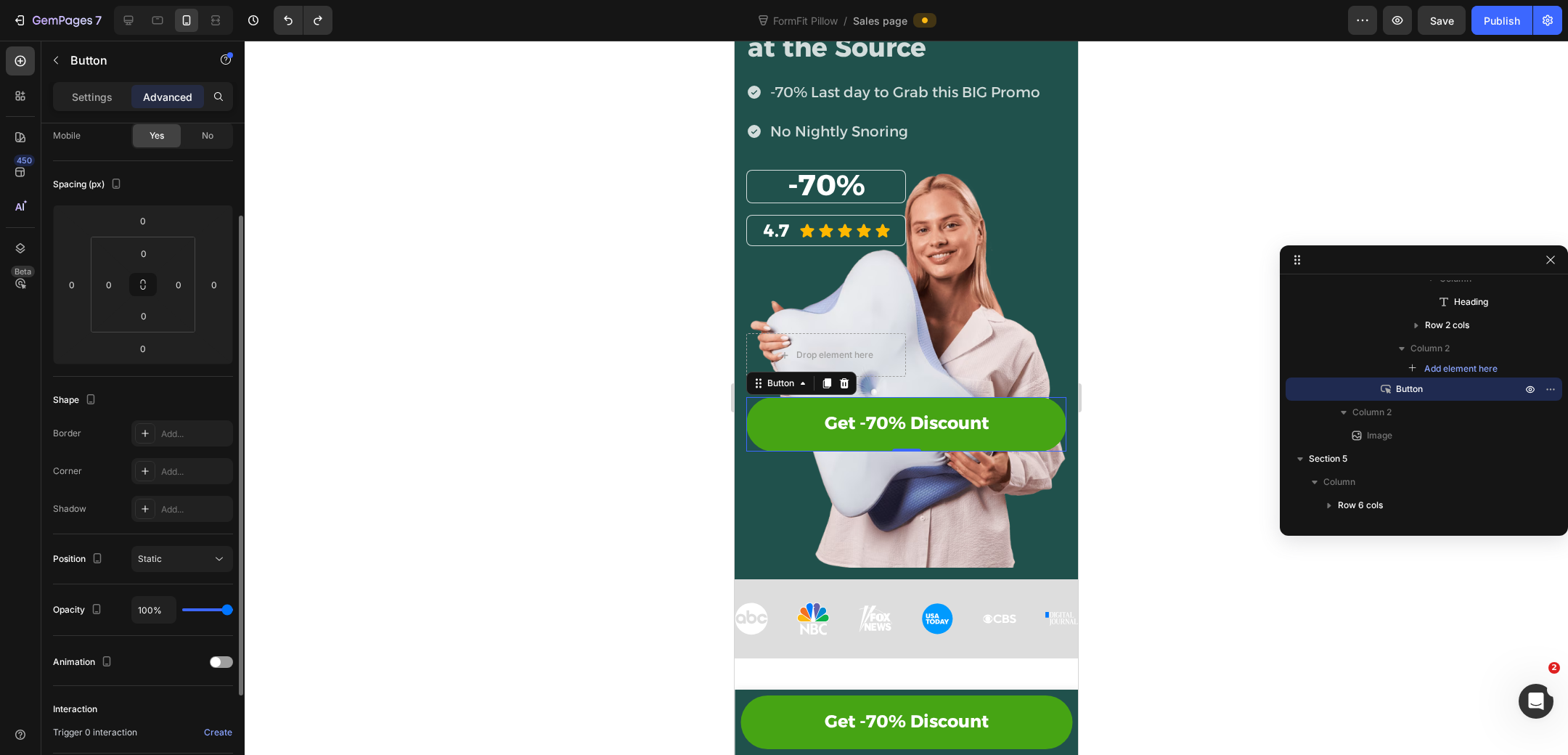
scroll to position [162, 0]
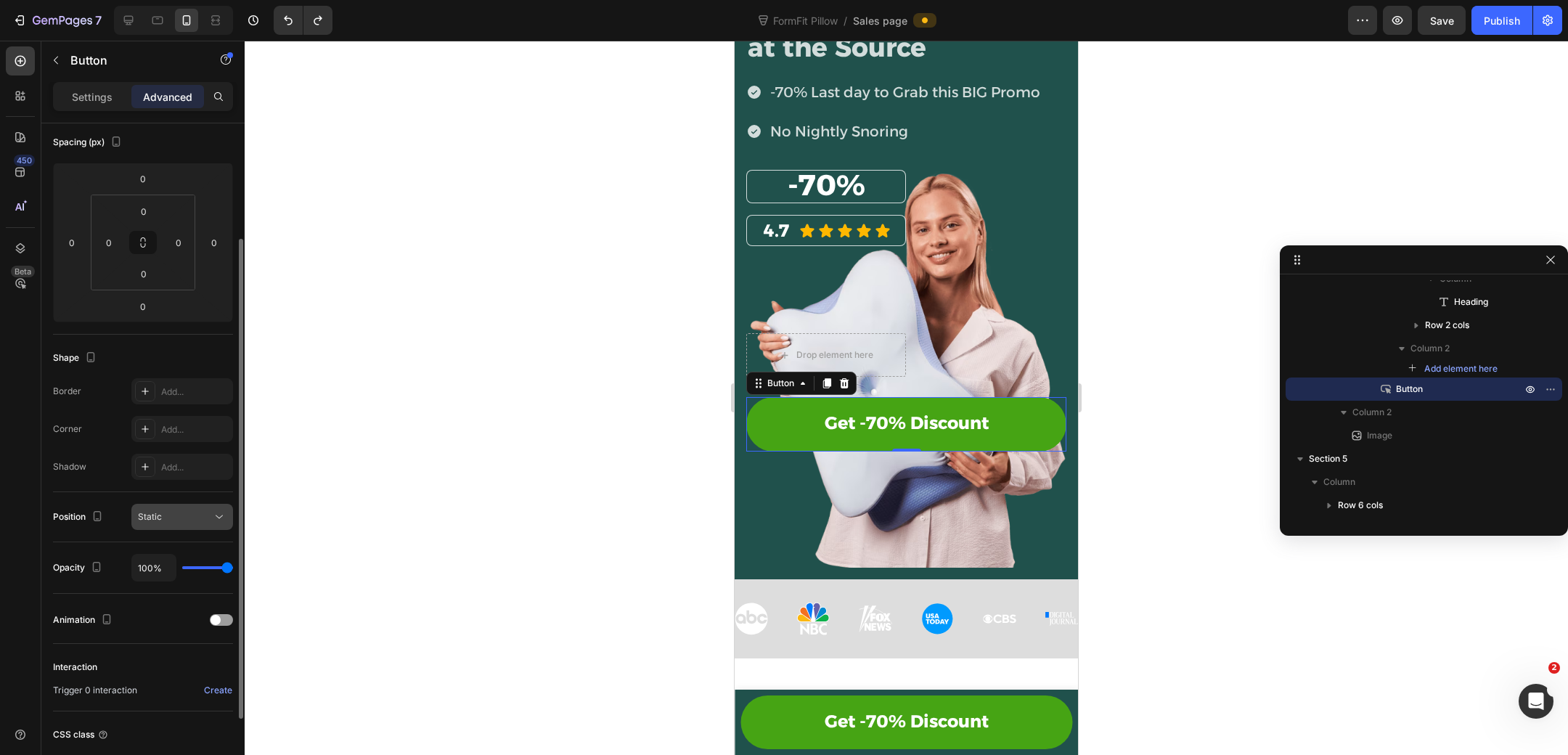
click at [172, 504] on button "Static" at bounding box center [182, 517] width 101 height 26
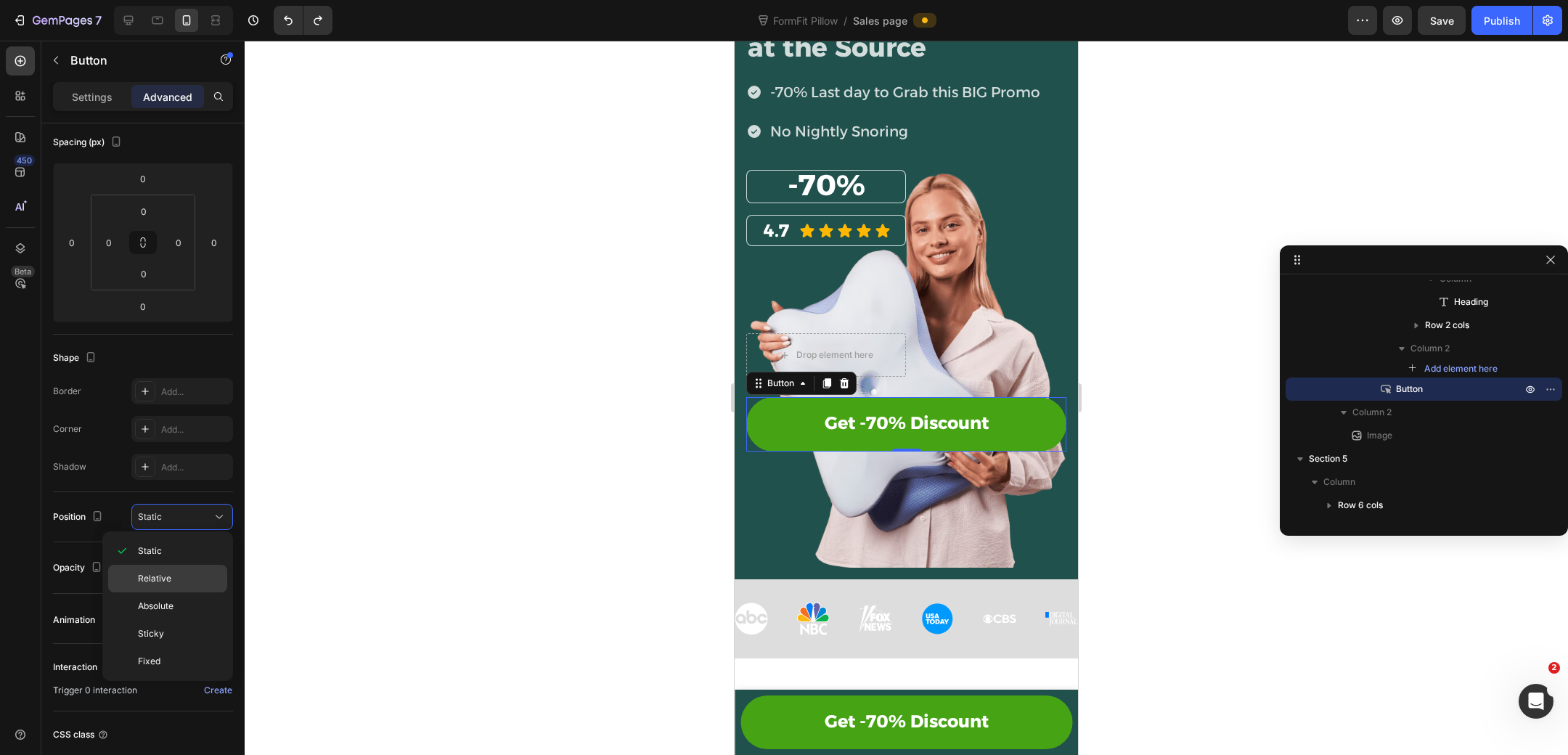
click at [193, 577] on p "Relative" at bounding box center [179, 578] width 83 height 13
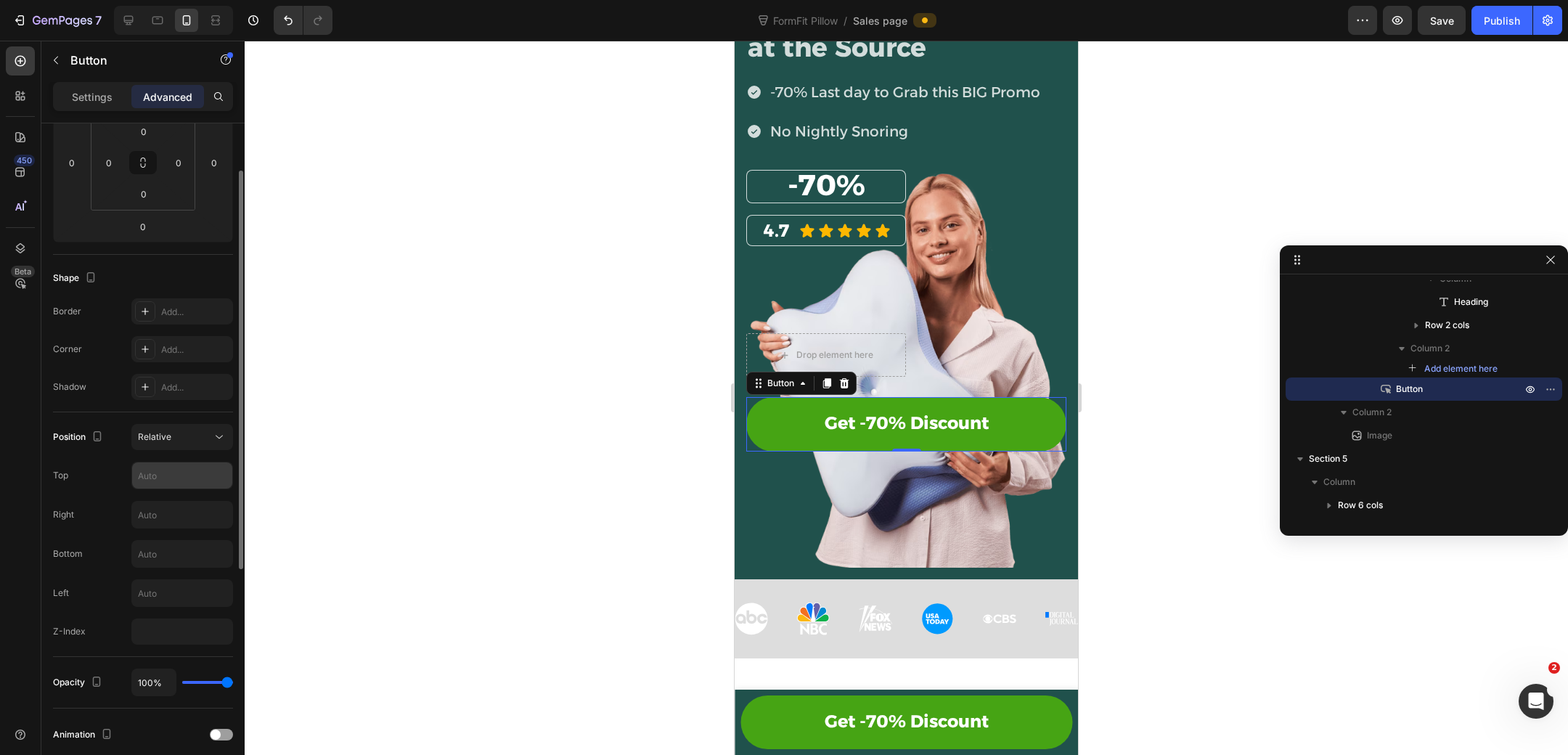
scroll to position [254, 0]
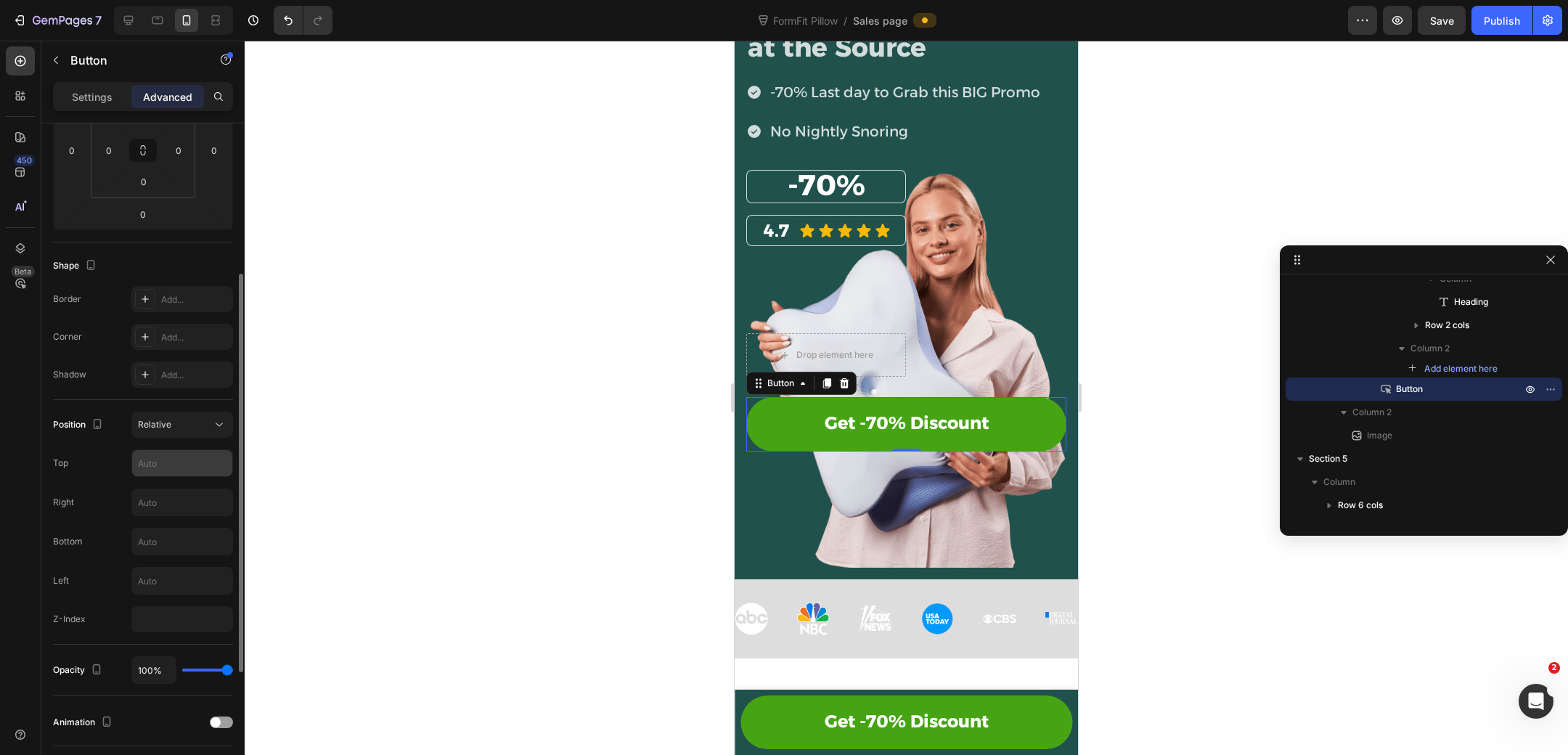
click at [179, 464] on input "text" at bounding box center [182, 464] width 100 height 26
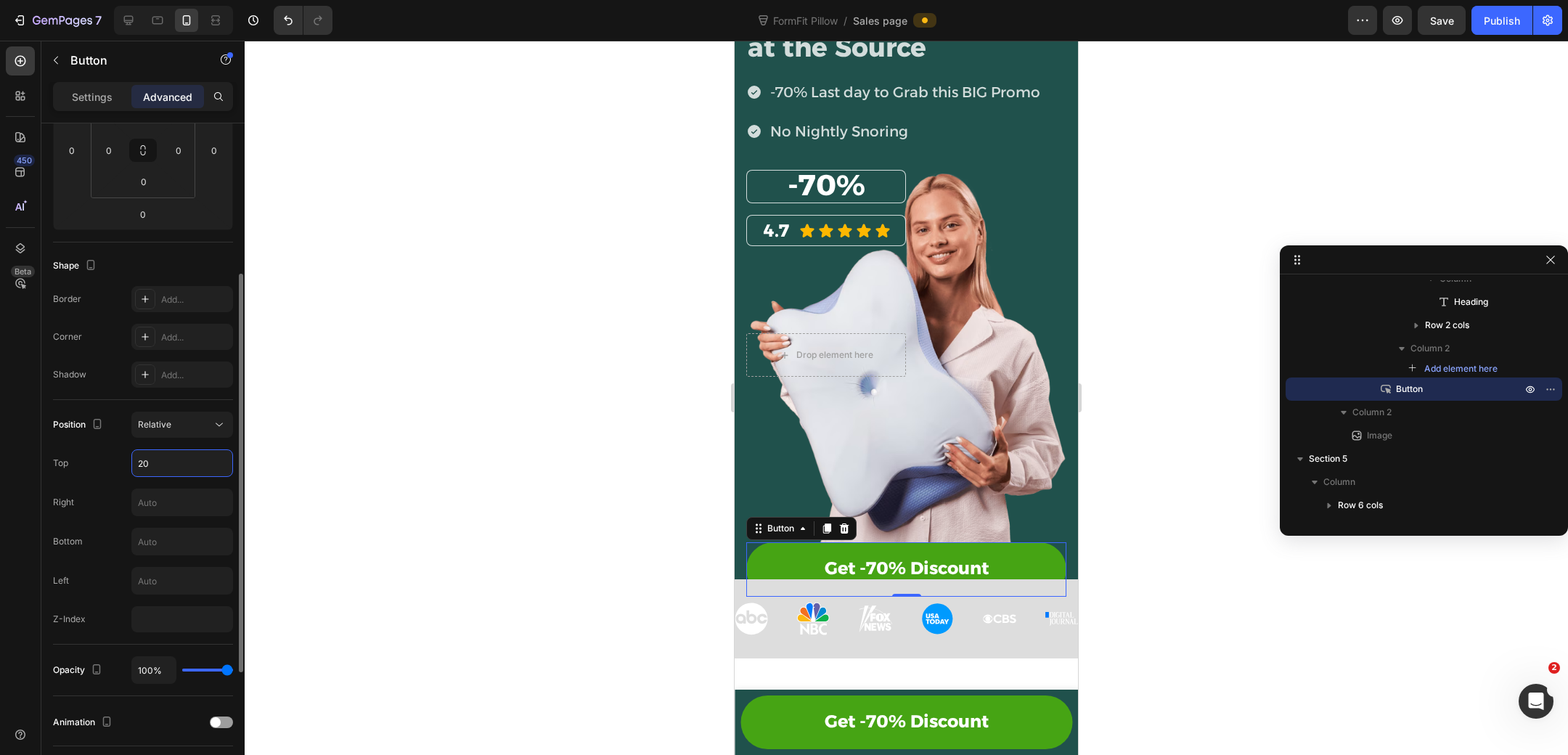
type input "2"
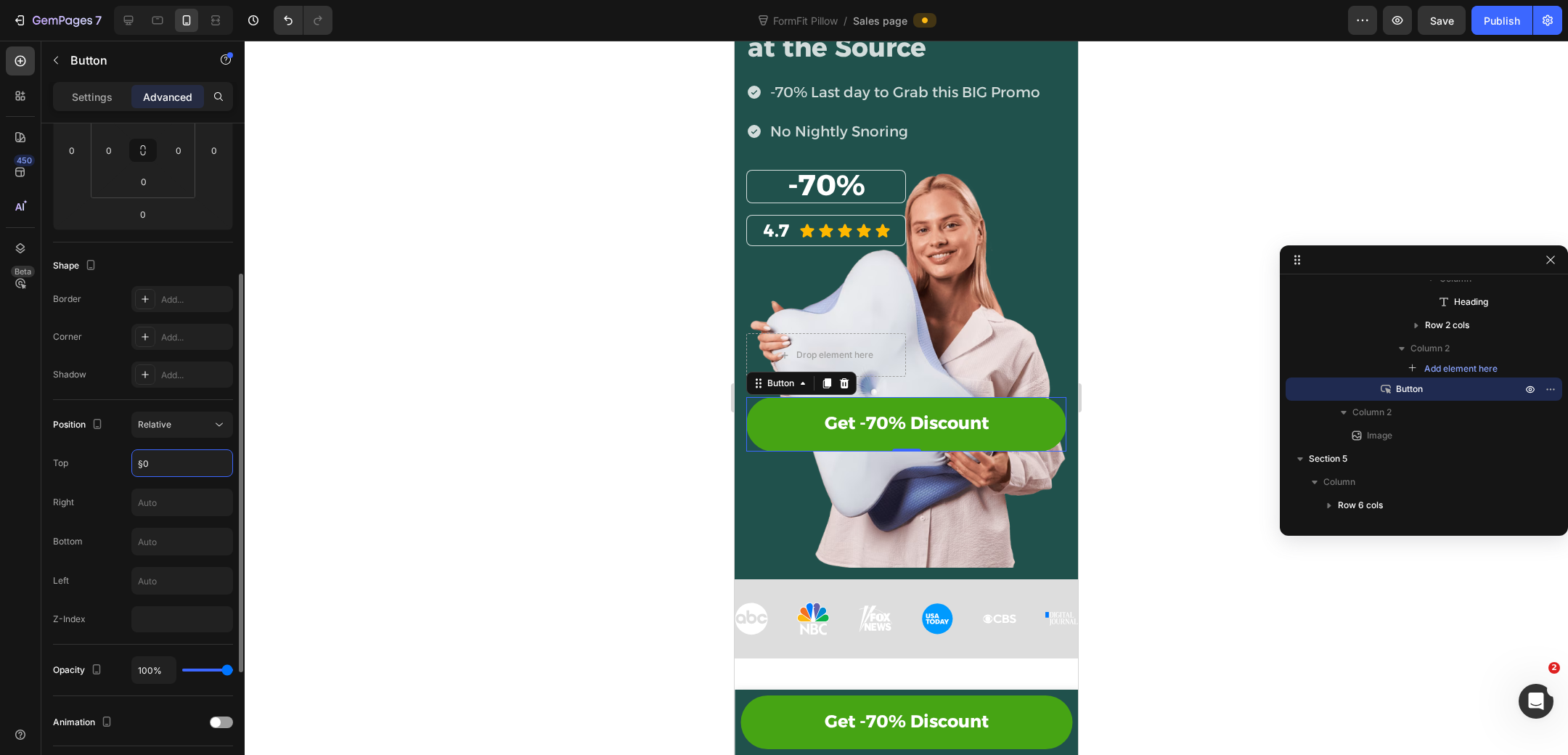
type input "§"
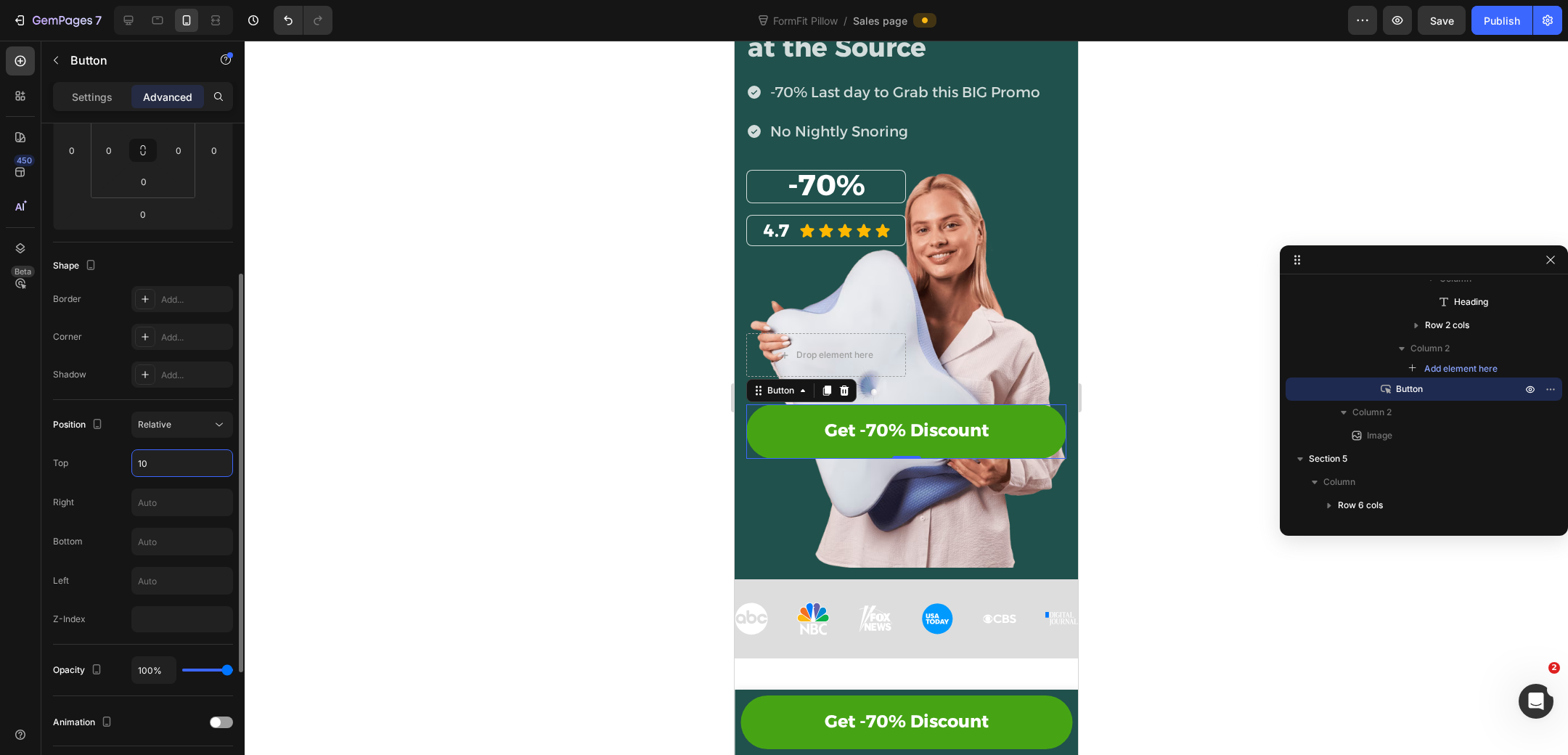
type input "1"
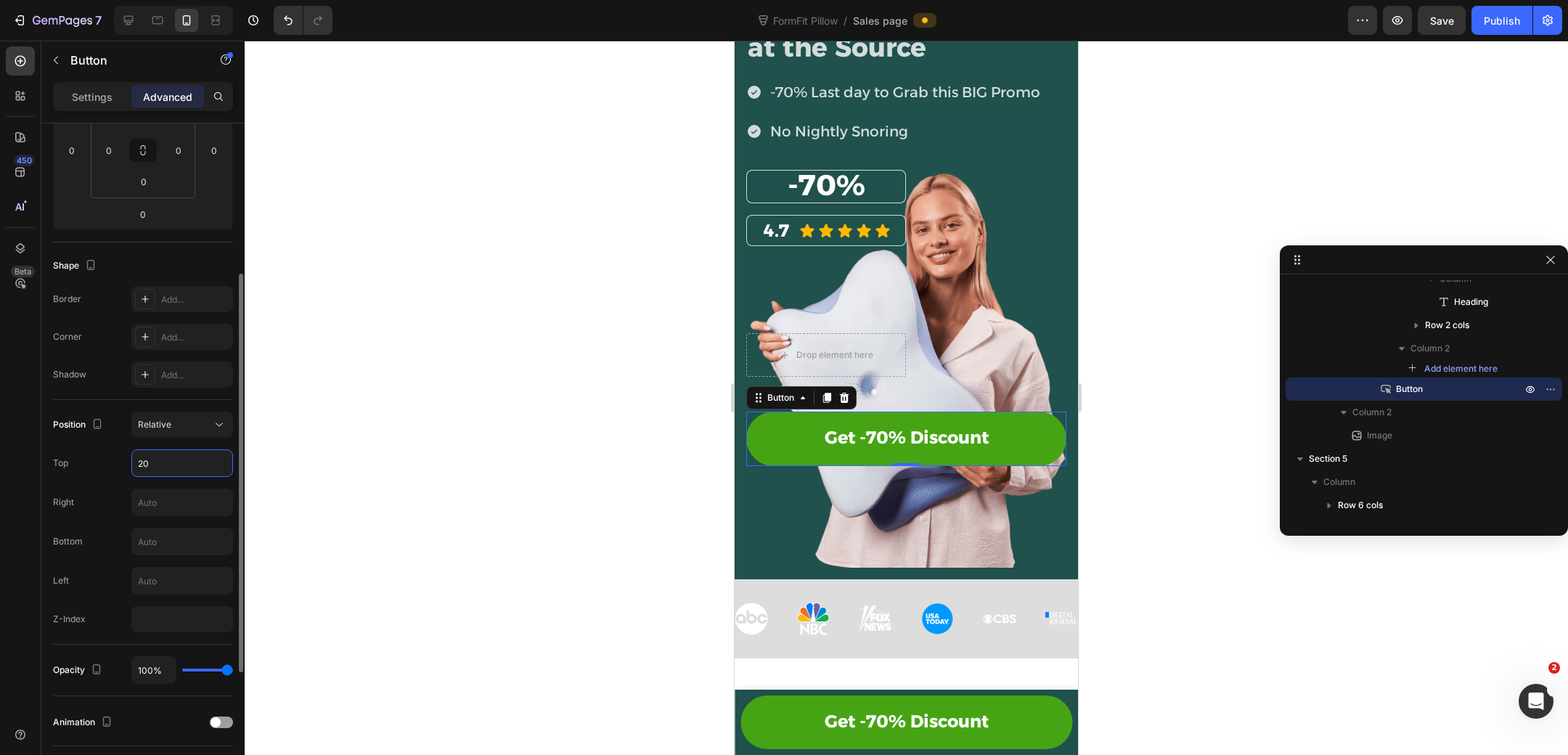
type input "2"
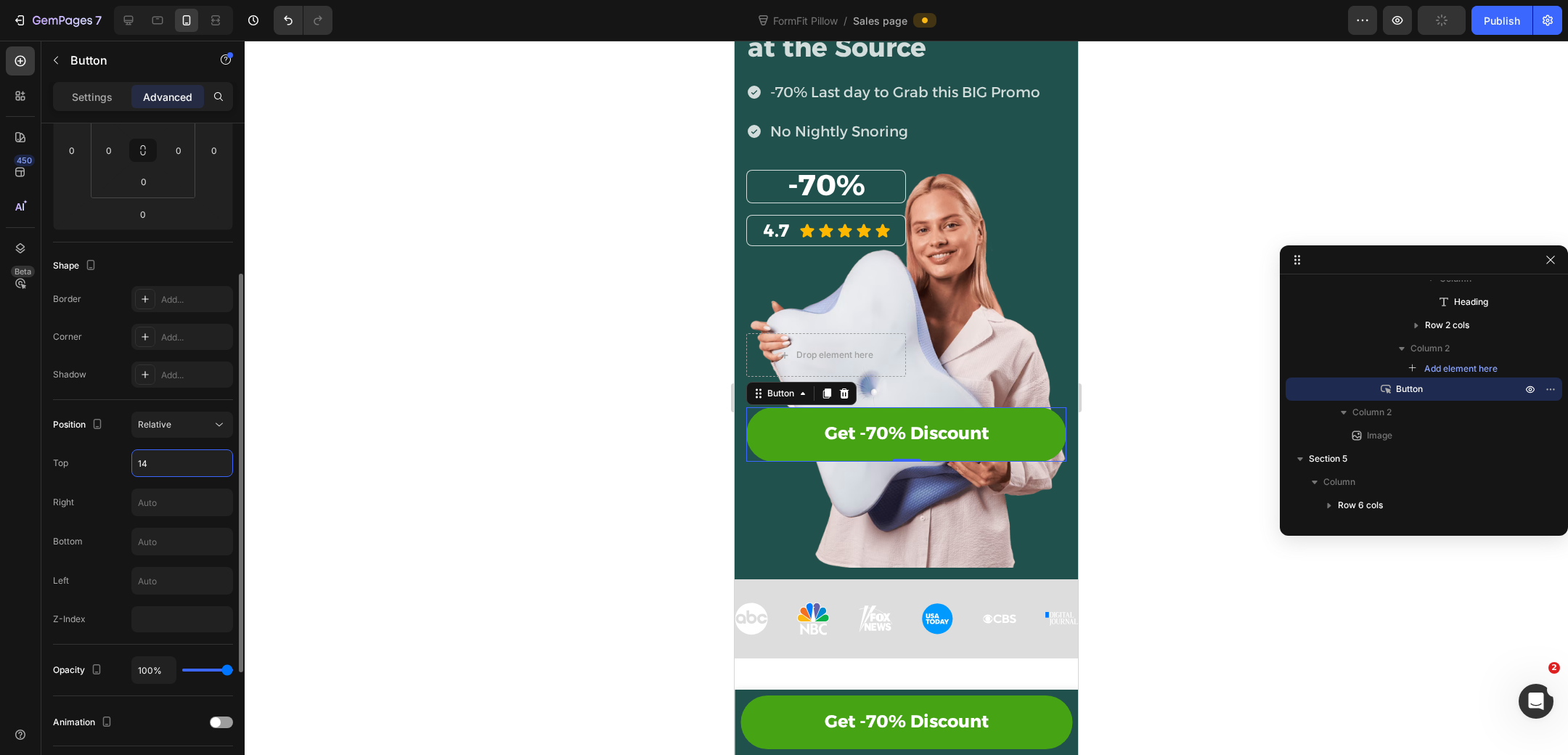
type input "1"
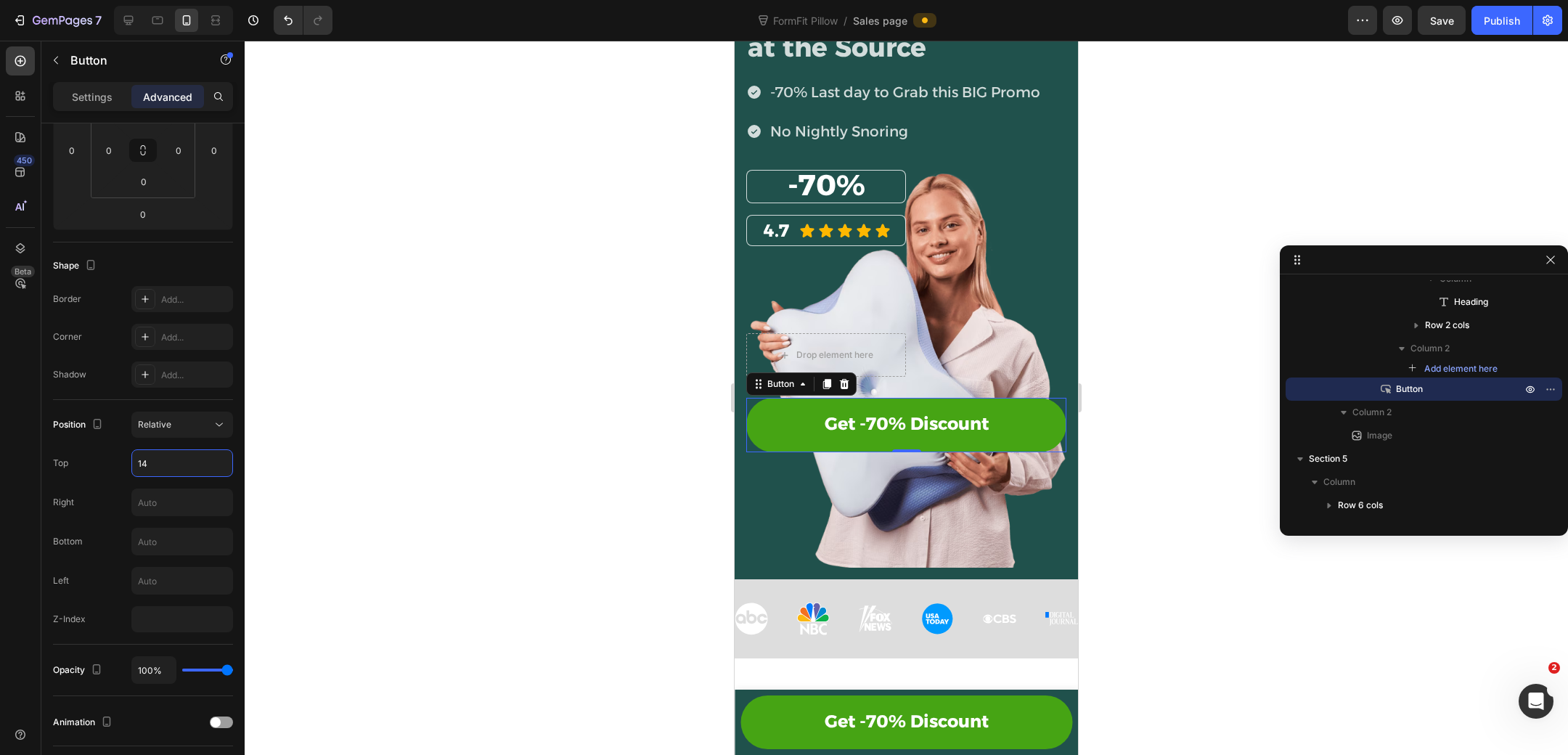
type input "140"
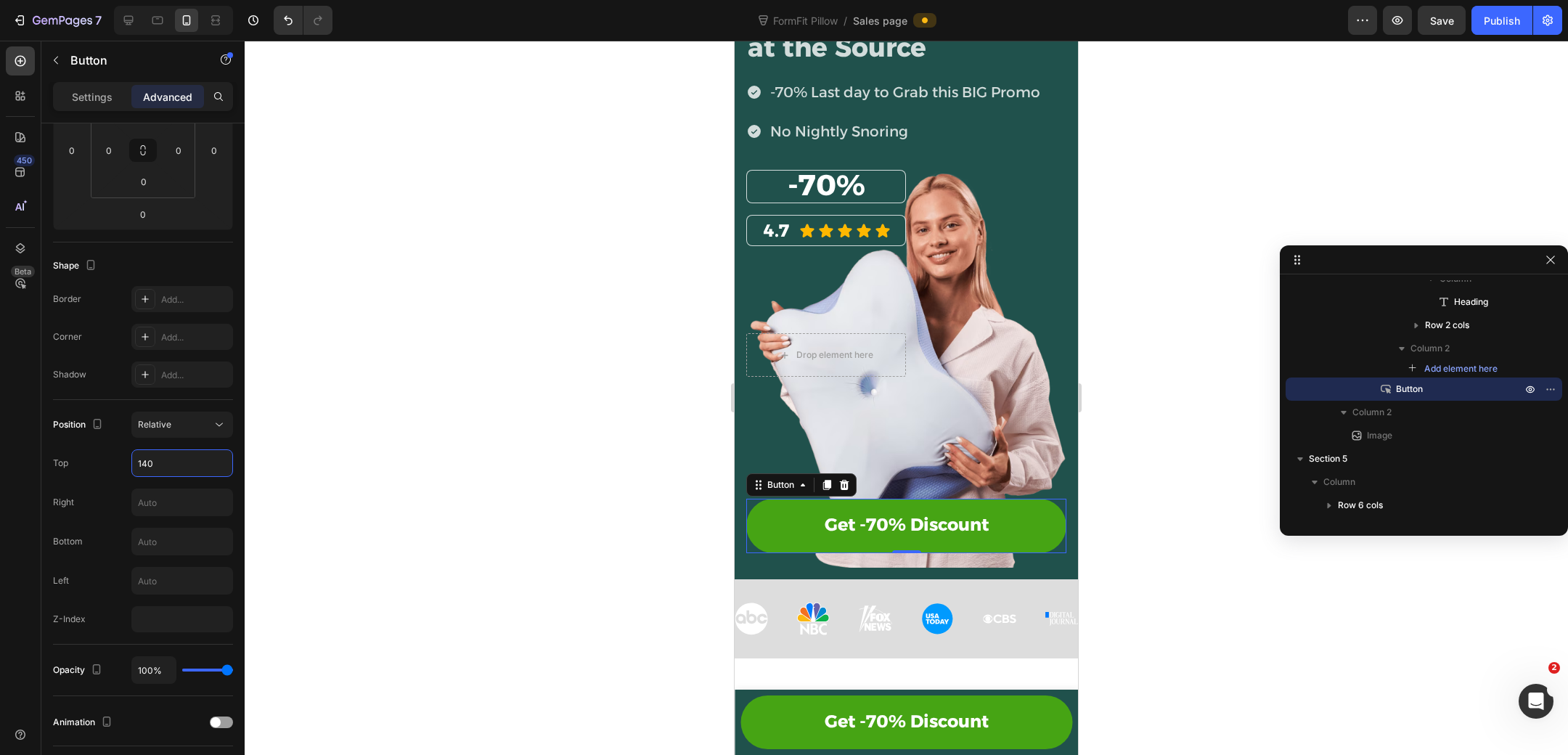
click at [1221, 443] on div at bounding box center [906, 397] width 1324 height 714
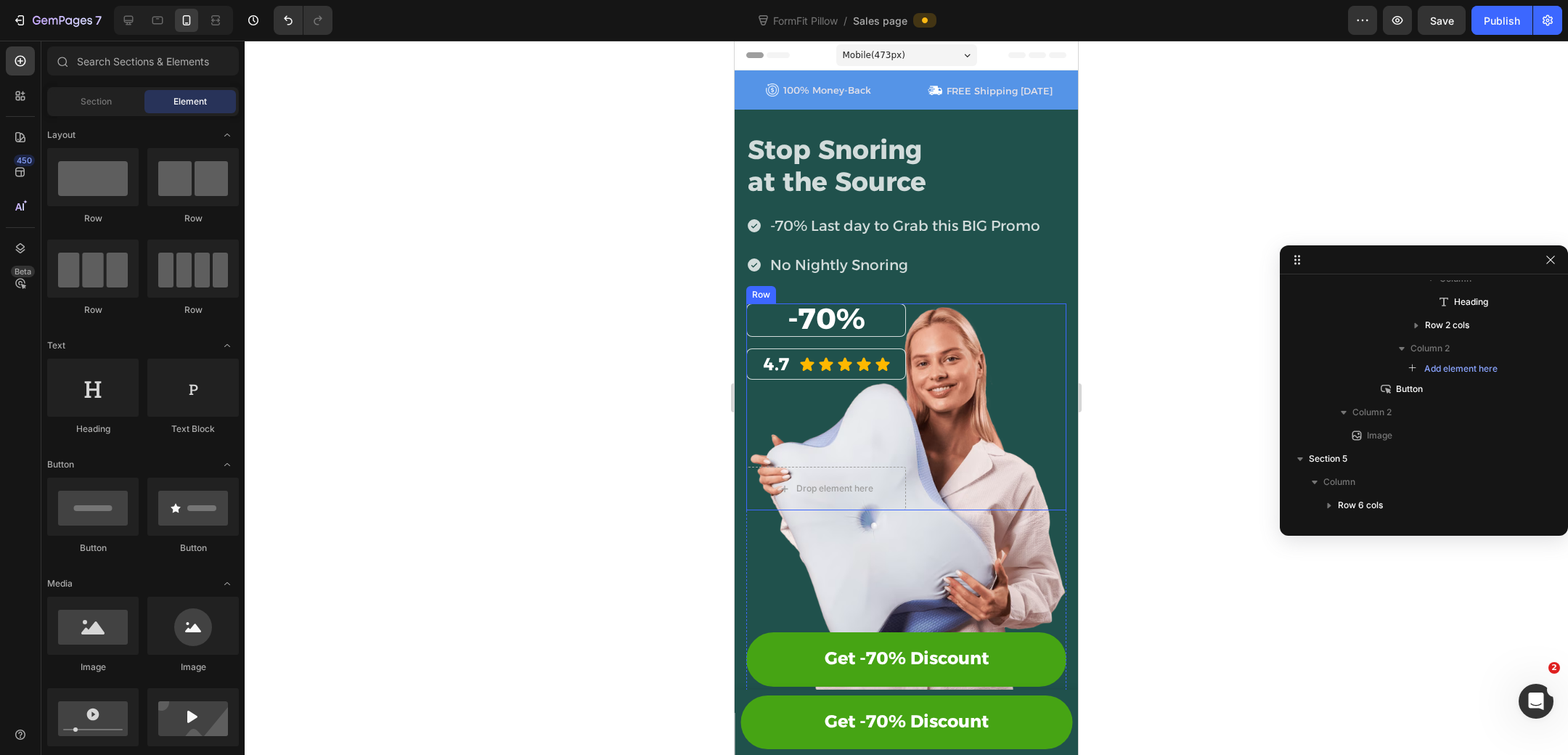
scroll to position [288, 0]
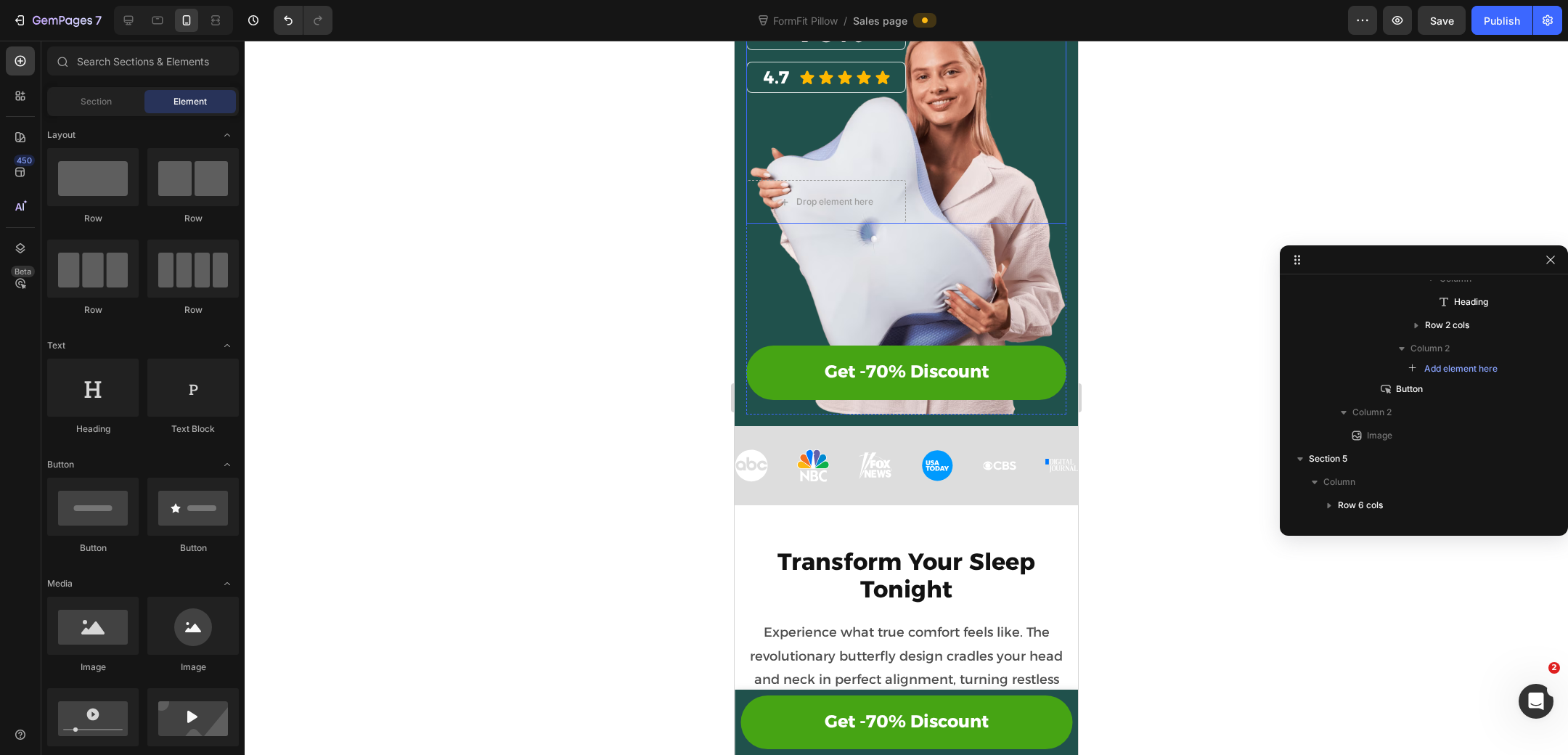
click at [954, 175] on div "⁠⁠⁠⁠⁠⁠⁠ -70% Heading Row 4.7 Heading Icon Icon Icon Icon Icon Icon List Row Dro…" at bounding box center [906, 121] width 320 height 208
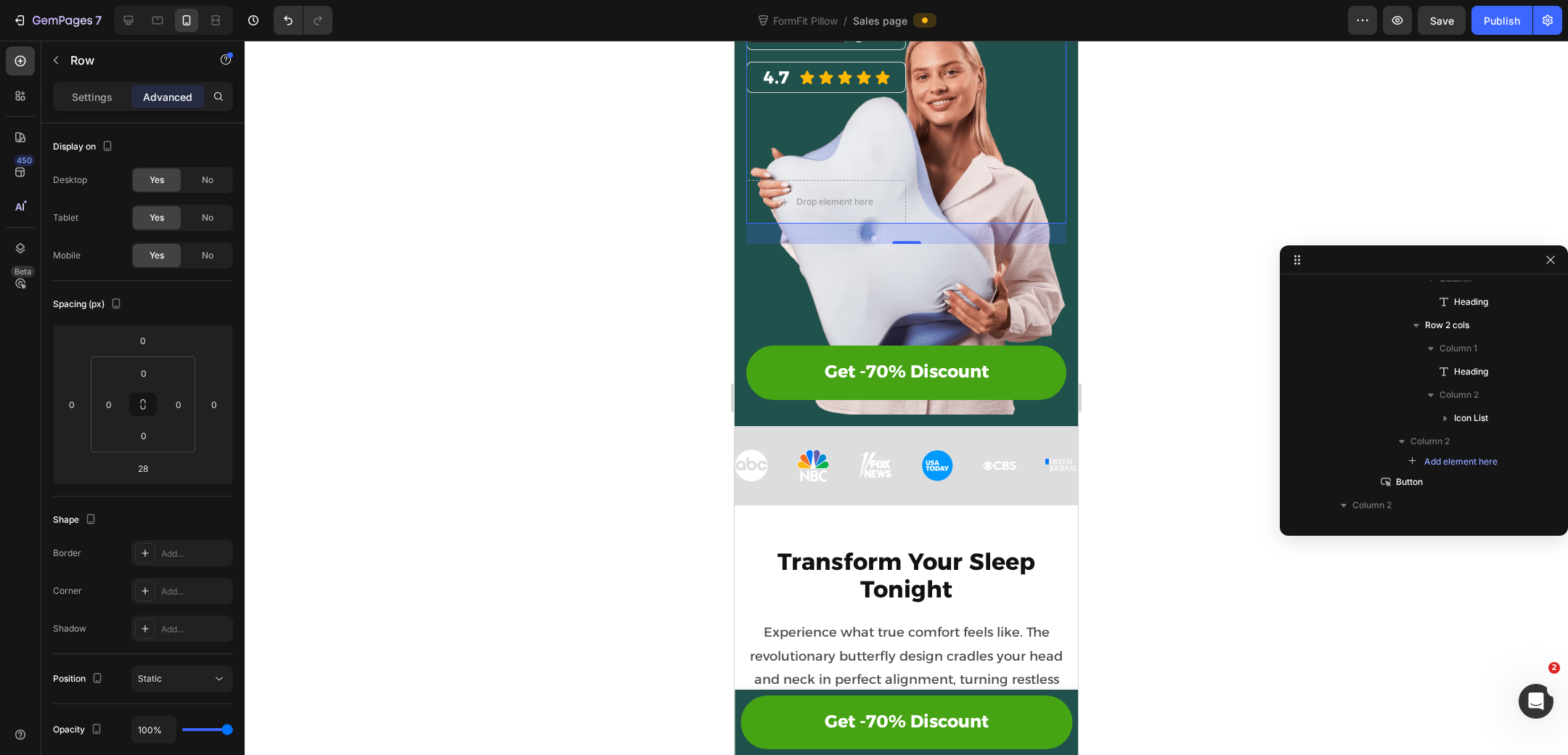
scroll to position [205, 0]
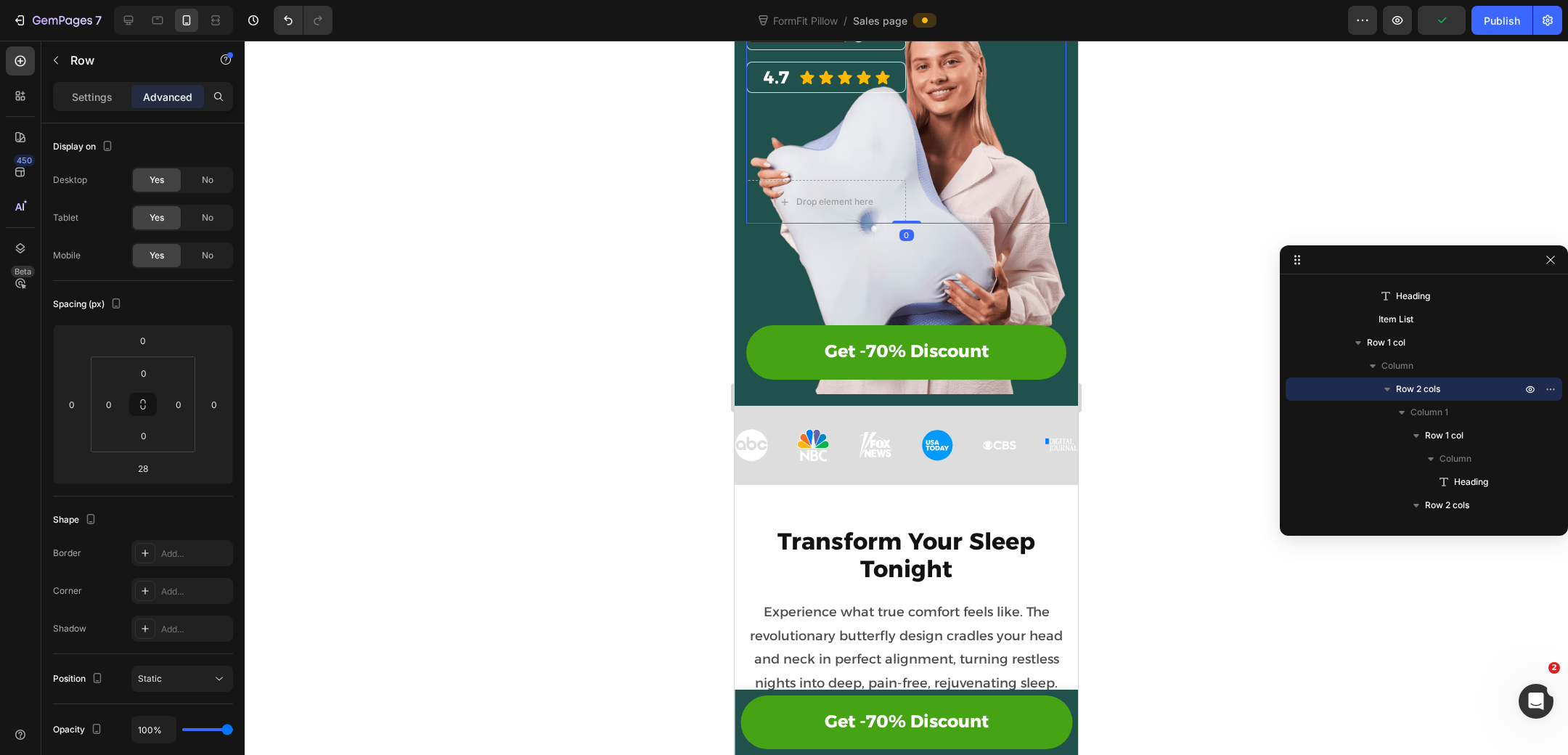
drag, startPoint x: 912, startPoint y: 241, endPoint x: 918, endPoint y: 181, distance: 60.3
click at [918, 181] on div "⁠⁠⁠⁠⁠⁠⁠ -70% Heading Row 4.7 Heading Icon Icon Icon Icon Icon Icon List Row Dro…" at bounding box center [906, 121] width 320 height 208
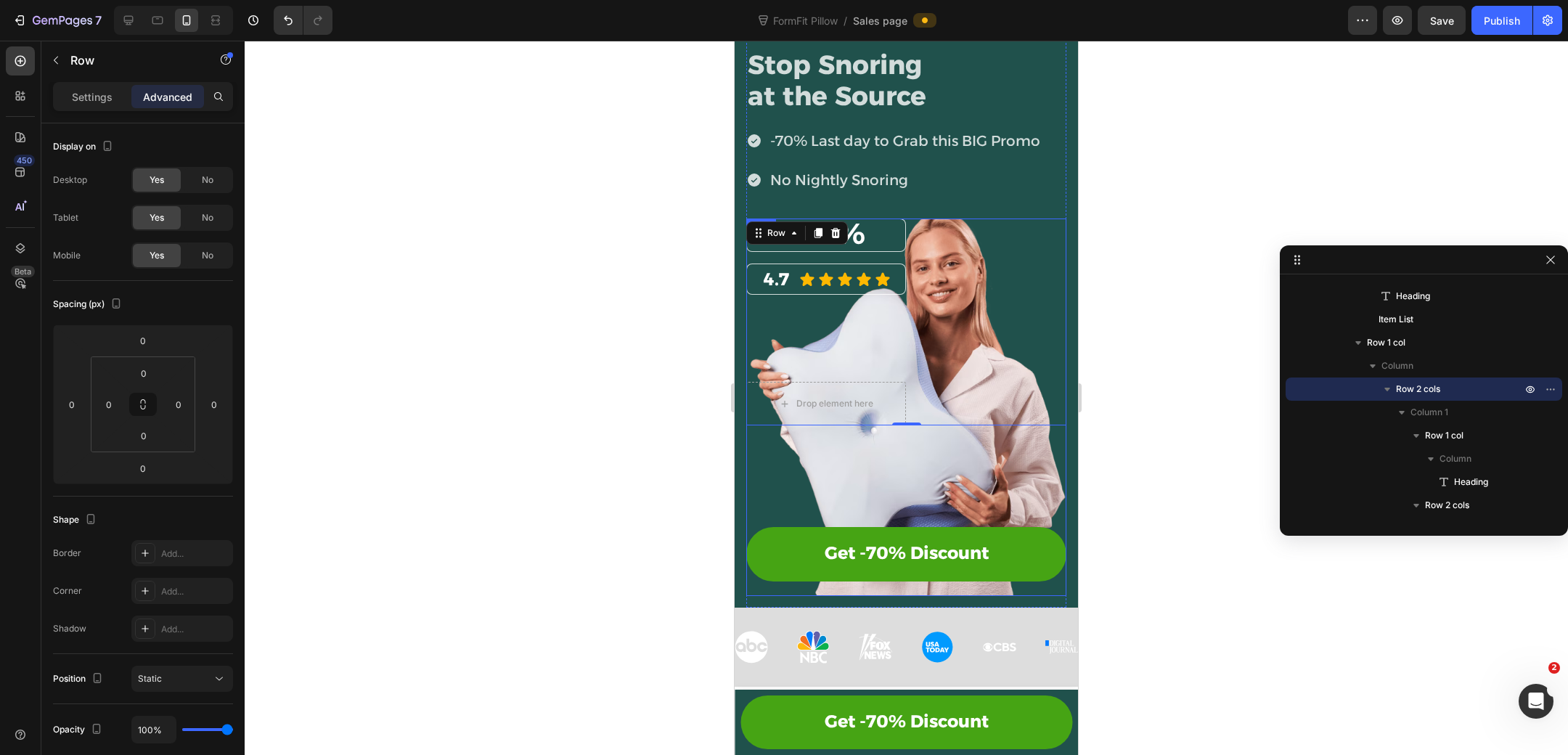
scroll to position [85, 0]
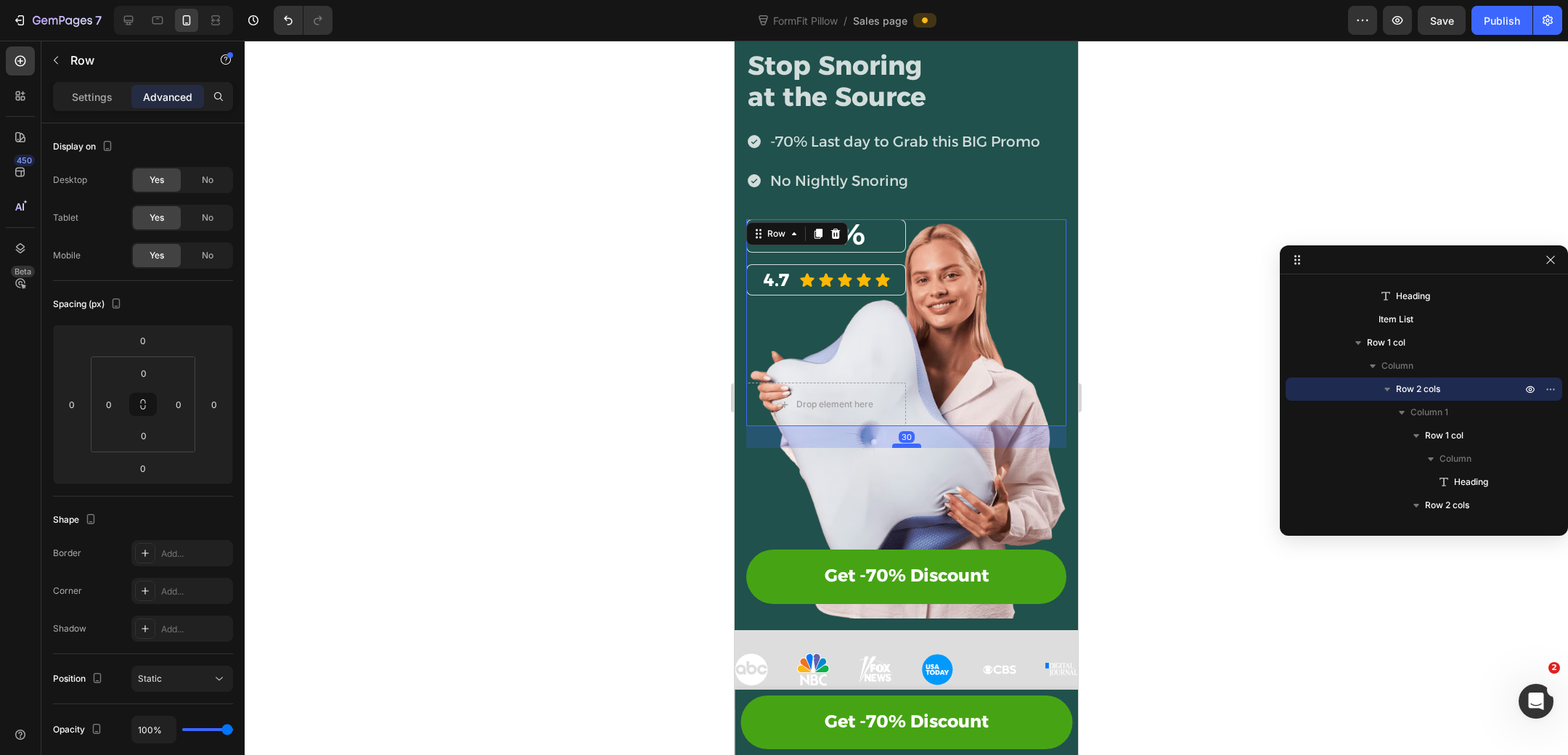
drag, startPoint x: 909, startPoint y: 421, endPoint x: 909, endPoint y: 443, distance: 22.0
click at [909, 444] on div at bounding box center [907, 446] width 29 height 5
type input "30"
click at [1055, 171] on div "-70% Last day to Grab this BIG Promo No Nightly Snoring" at bounding box center [906, 161] width 320 height 70
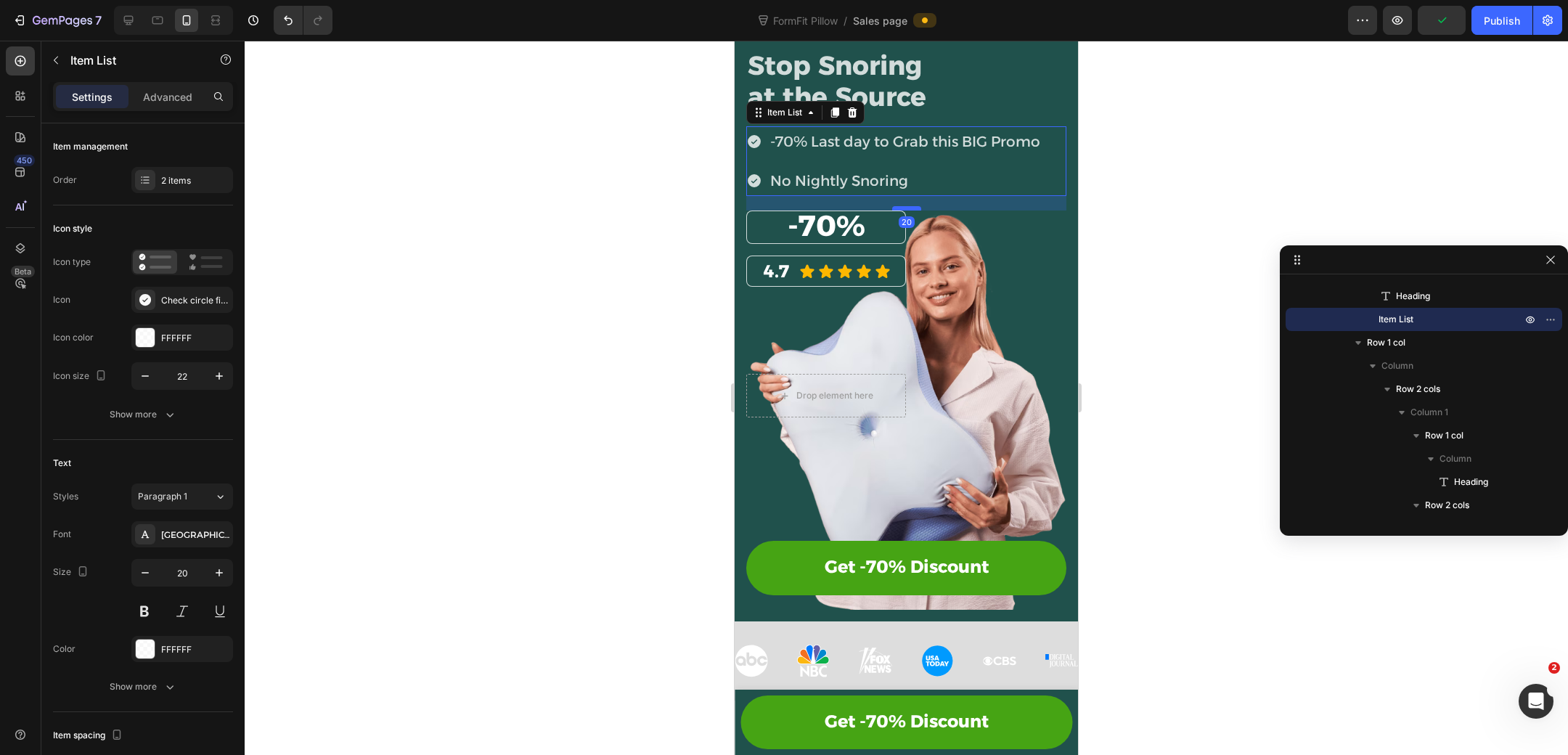
drag, startPoint x: 902, startPoint y: 213, endPoint x: 913, endPoint y: 204, distance: 14.2
click at [913, 206] on div at bounding box center [907, 208] width 29 height 5
type input "100%"
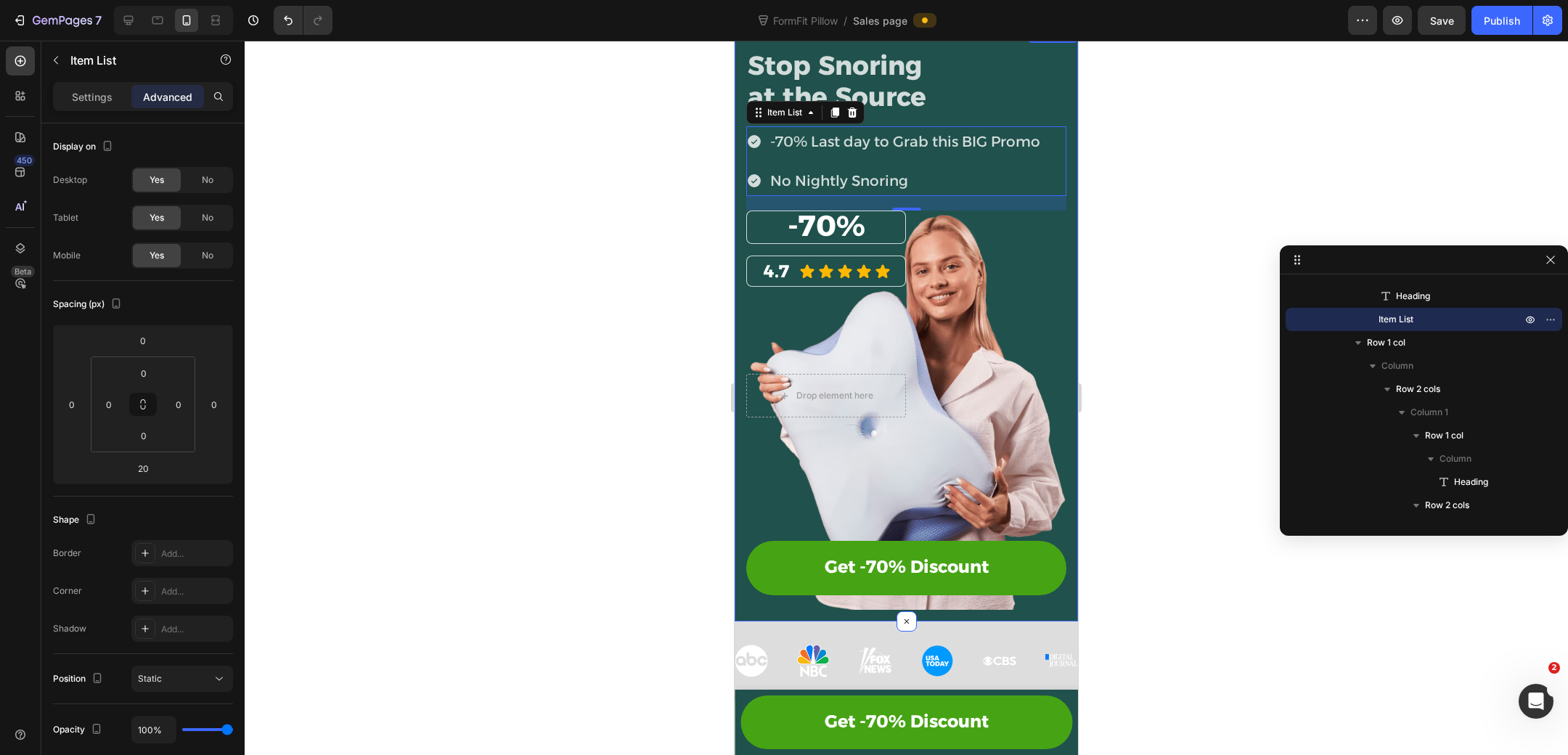
click at [1152, 267] on div at bounding box center [906, 397] width 1324 height 714
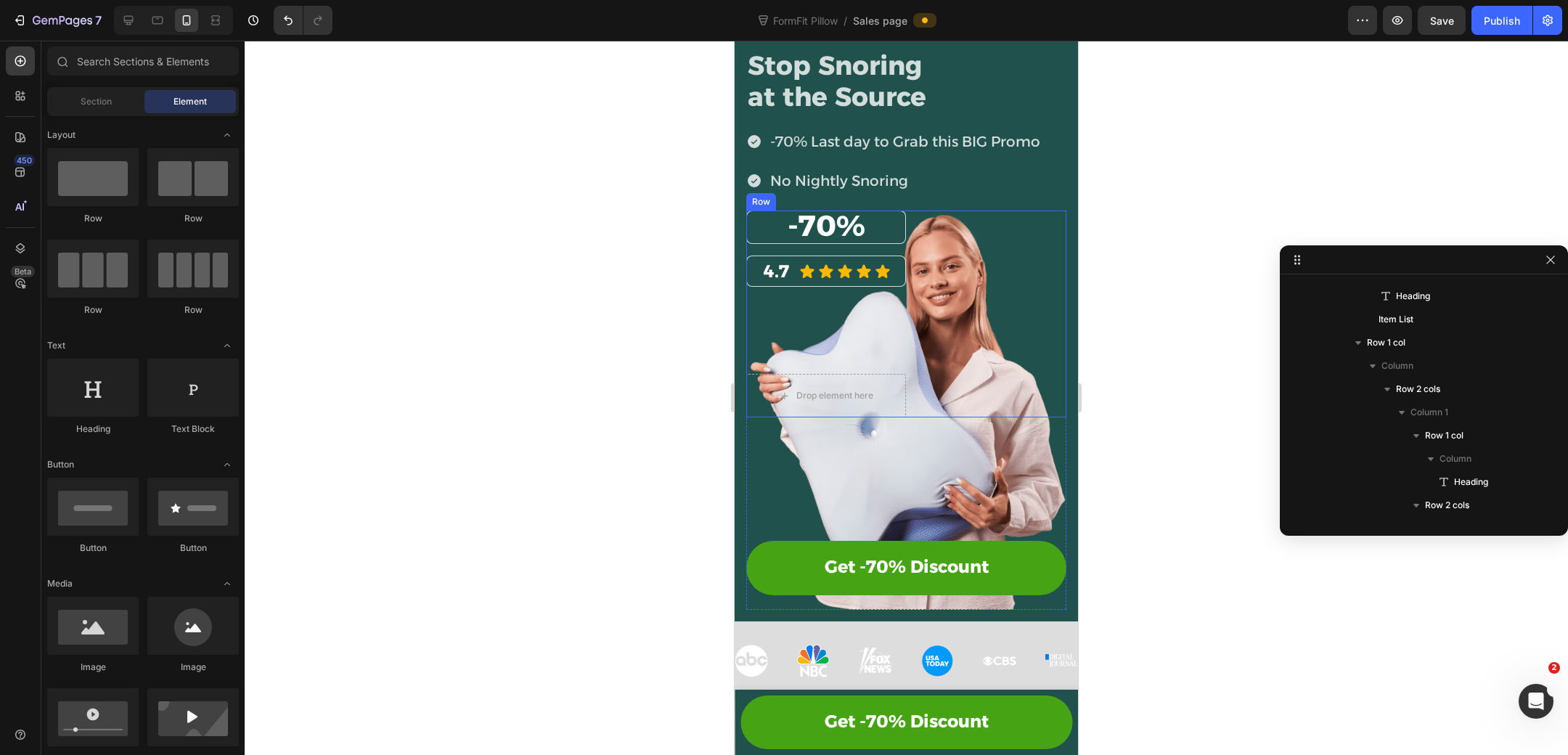
scroll to position [0, 0]
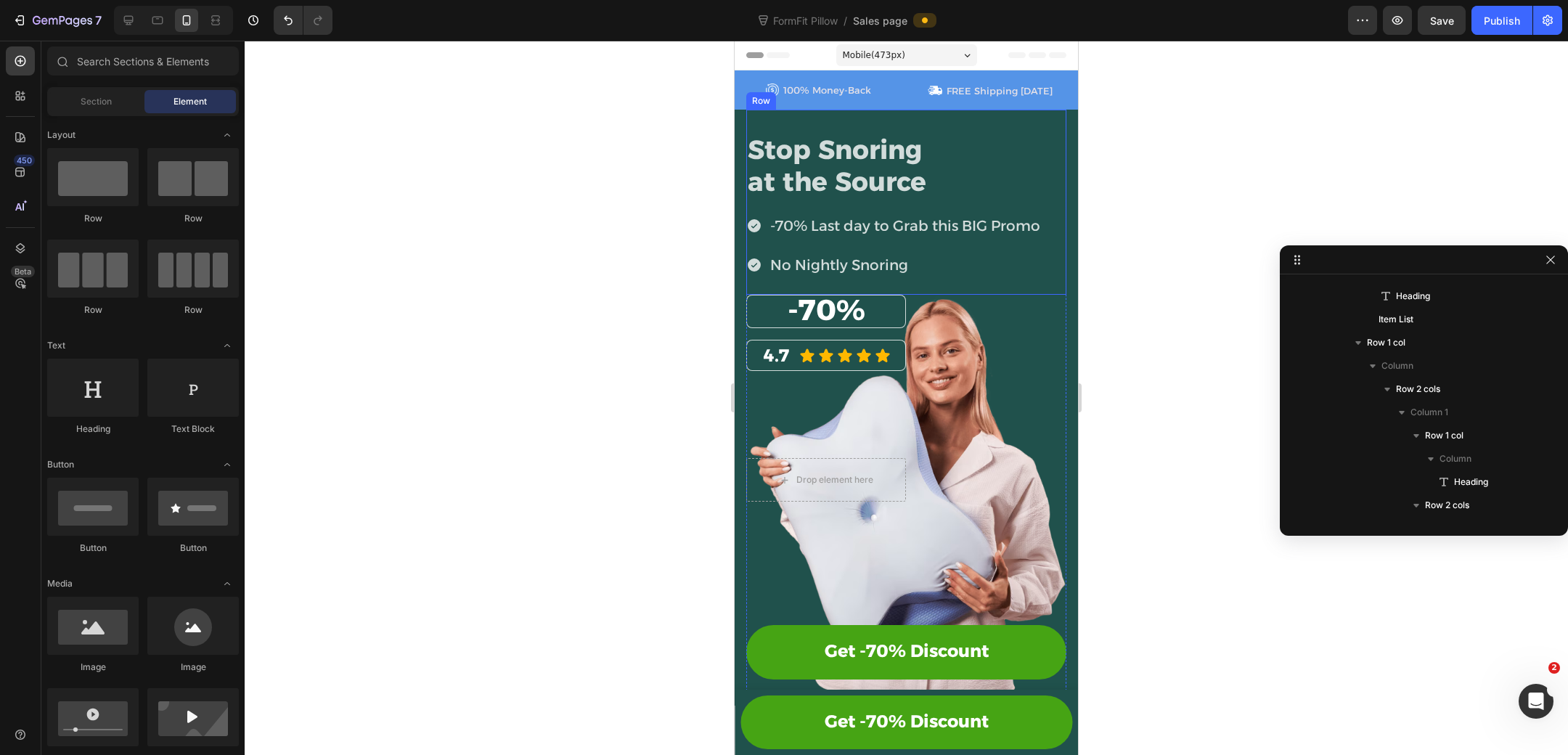
click at [872, 129] on div "Stop Snoring at the Source Heading -70% Last day to Grab this BIG Promo No Nigh…" at bounding box center [906, 202] width 320 height 185
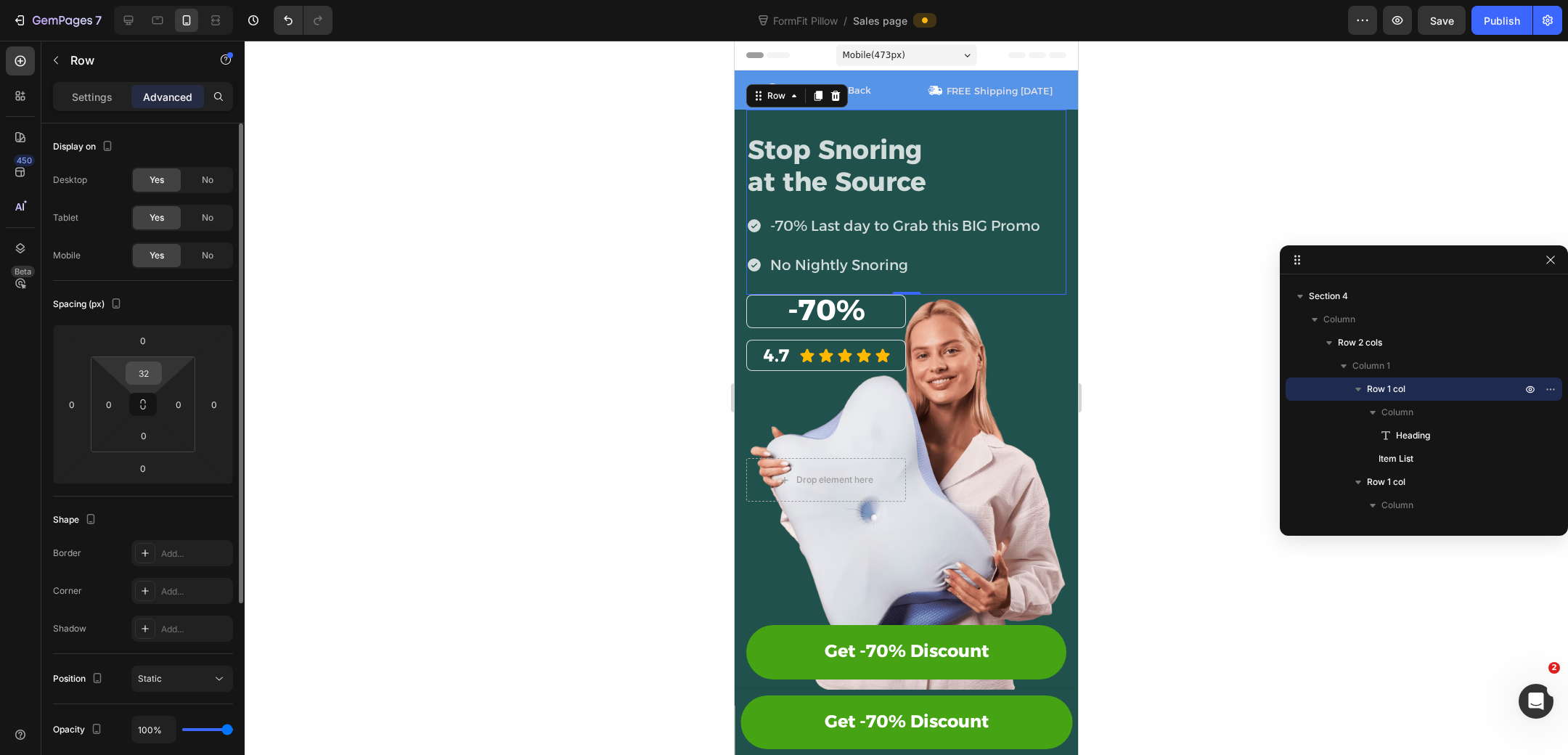
click at [148, 375] on input "32" at bounding box center [144, 373] width 29 height 22
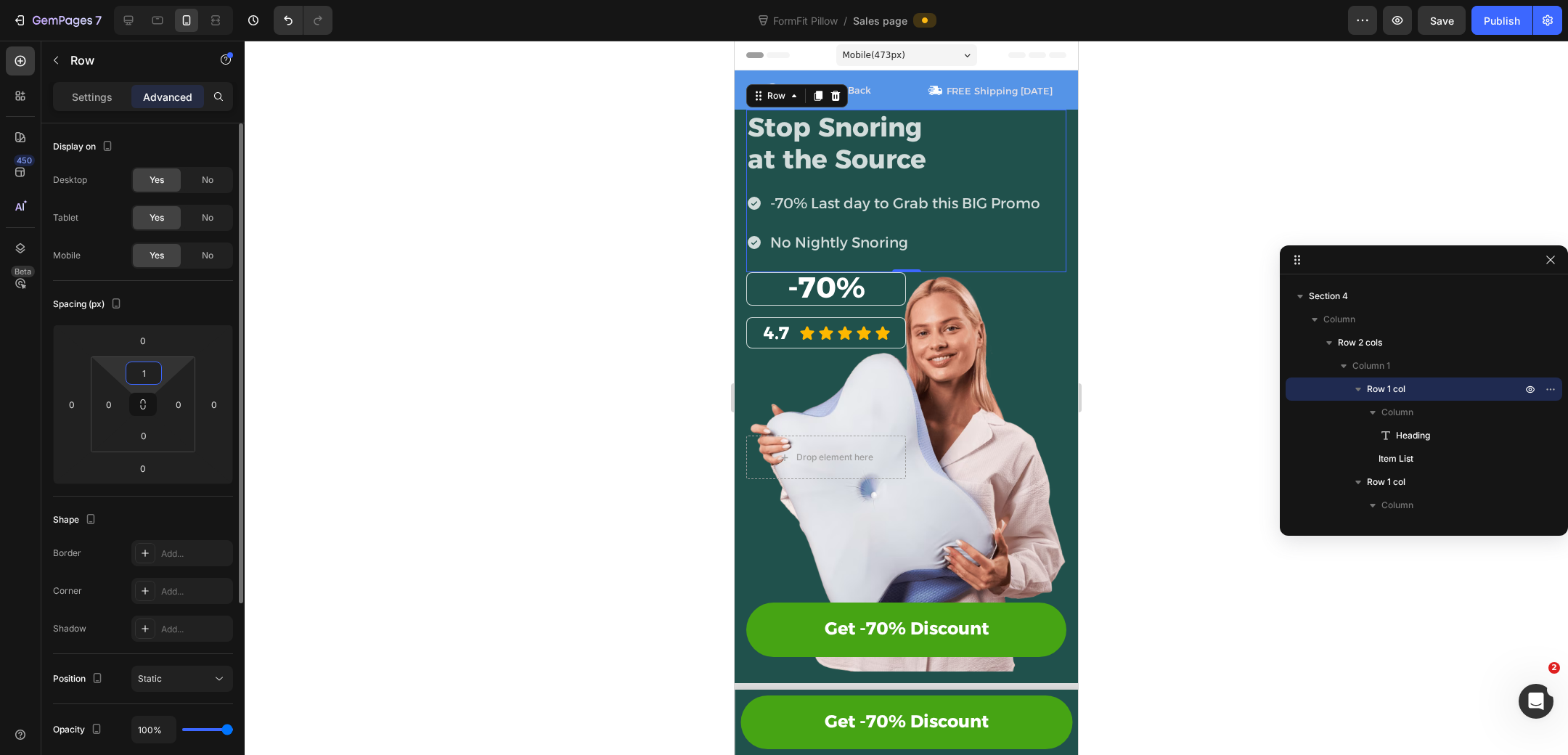
type input "16"
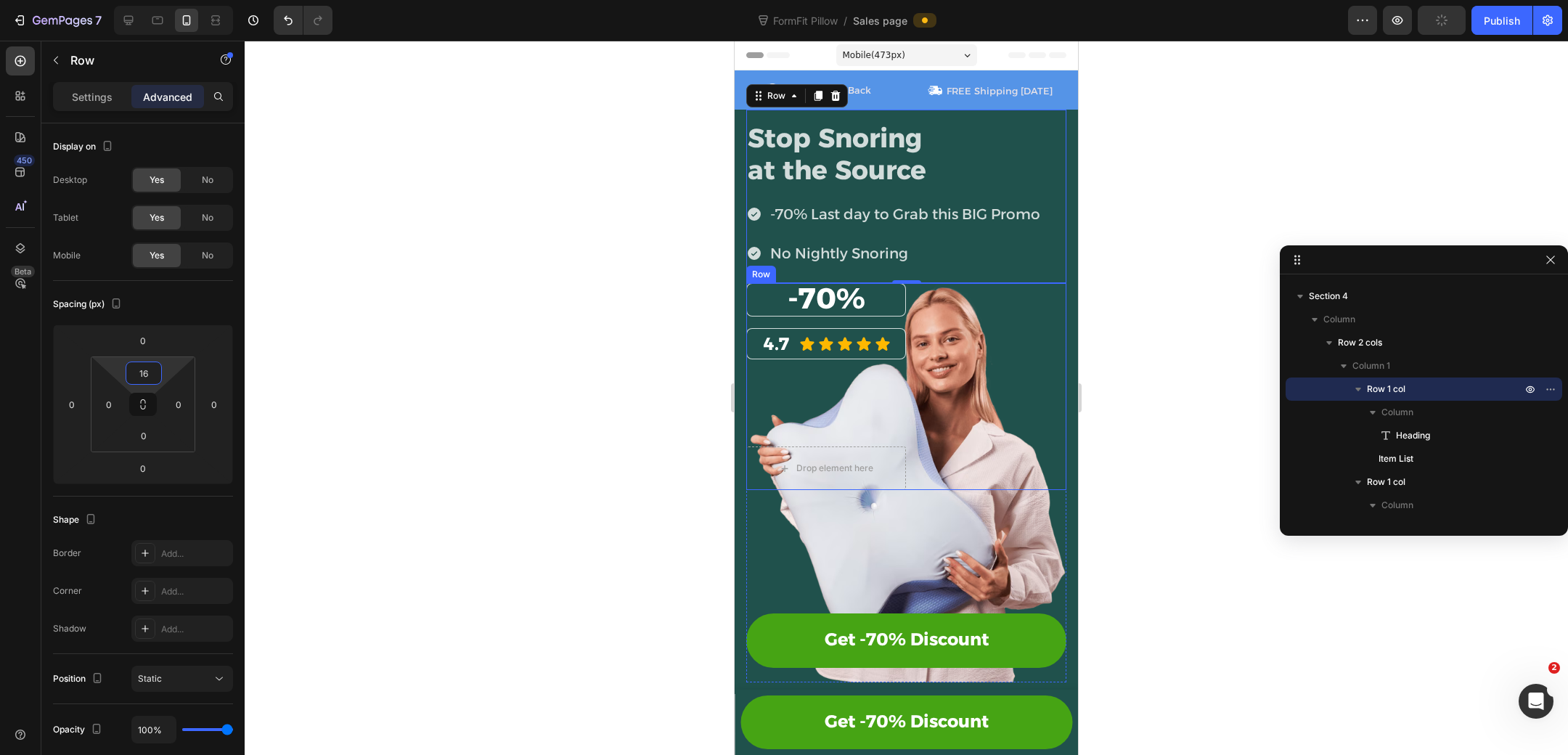
click at [1125, 378] on div at bounding box center [906, 397] width 1324 height 714
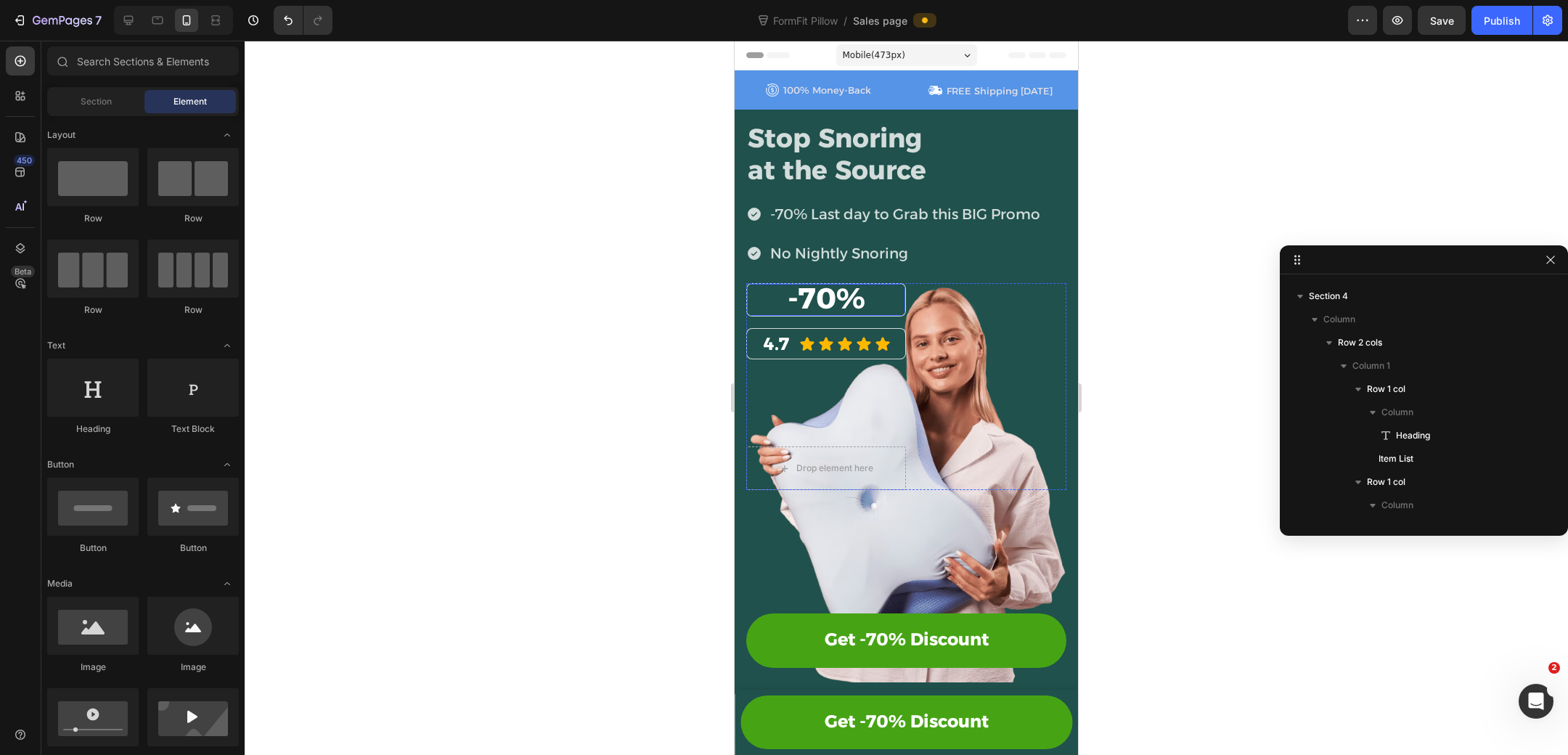
click at [877, 314] on div "⁠⁠⁠⁠⁠⁠⁠ -70% Heading Row" at bounding box center [826, 299] width 160 height 33
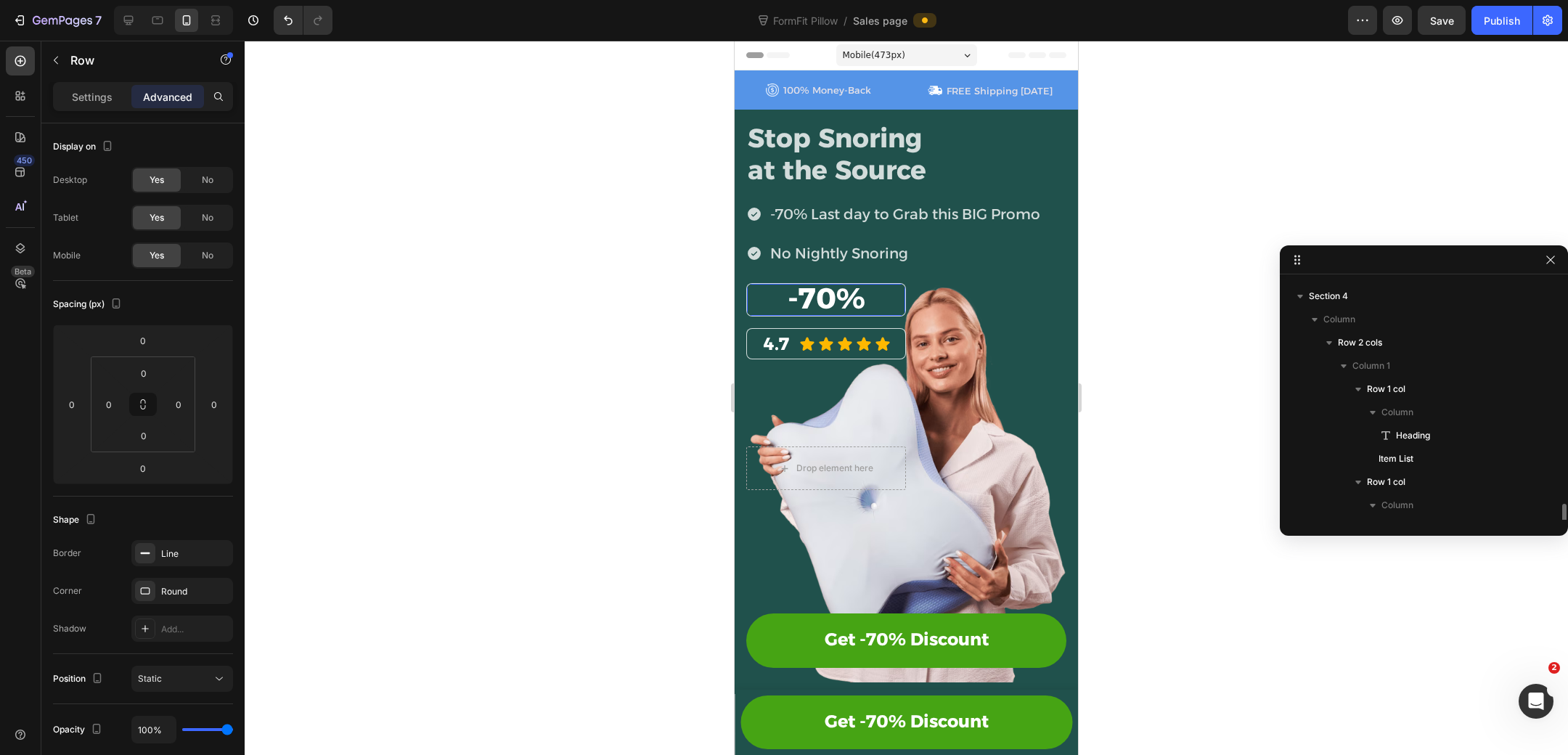
scroll to position [251, 0]
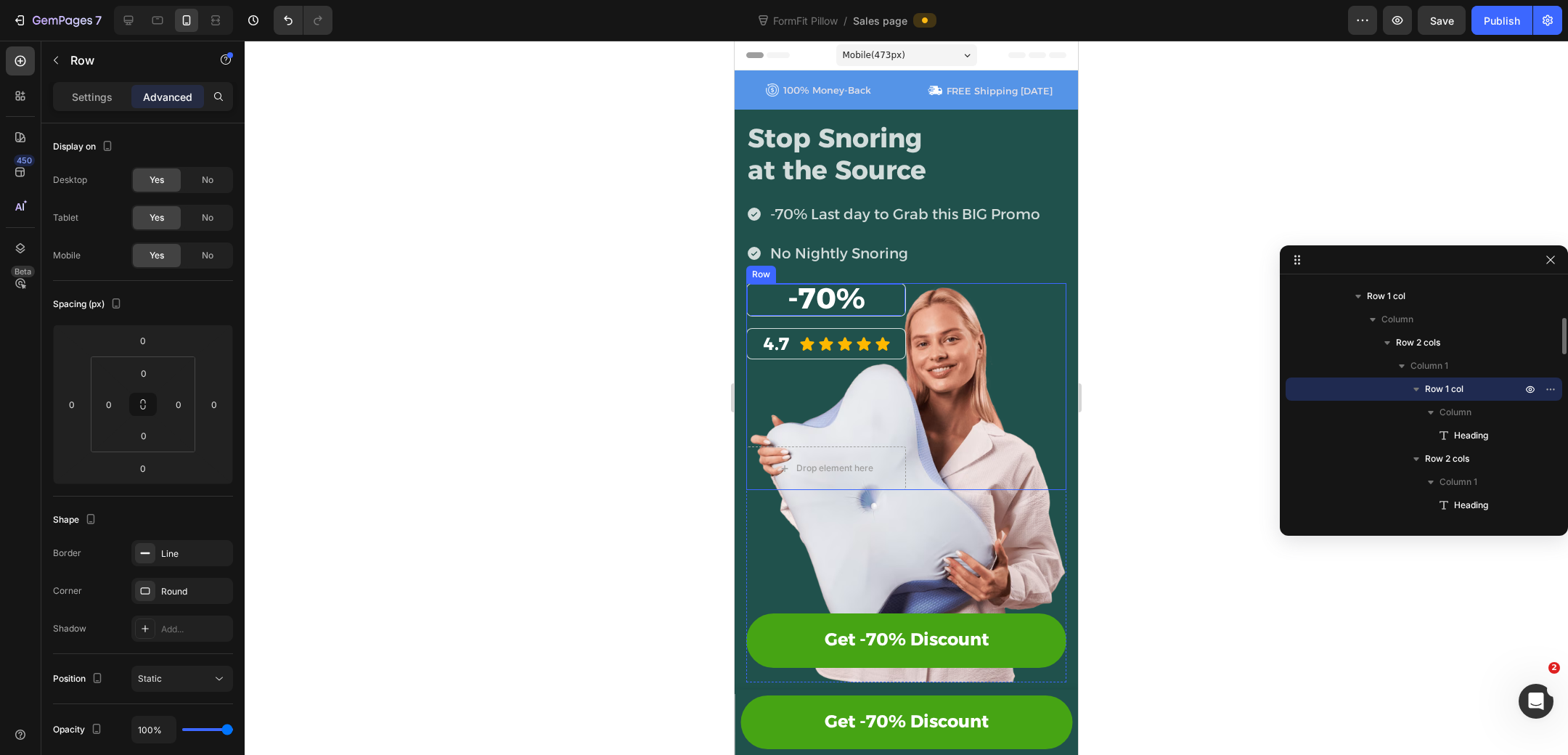
click at [872, 324] on div "⁠⁠⁠⁠⁠⁠⁠ -70% Heading Row 16 4.7 Heading Icon Icon Icon Icon Icon Icon List Row" at bounding box center [826, 321] width 160 height 77
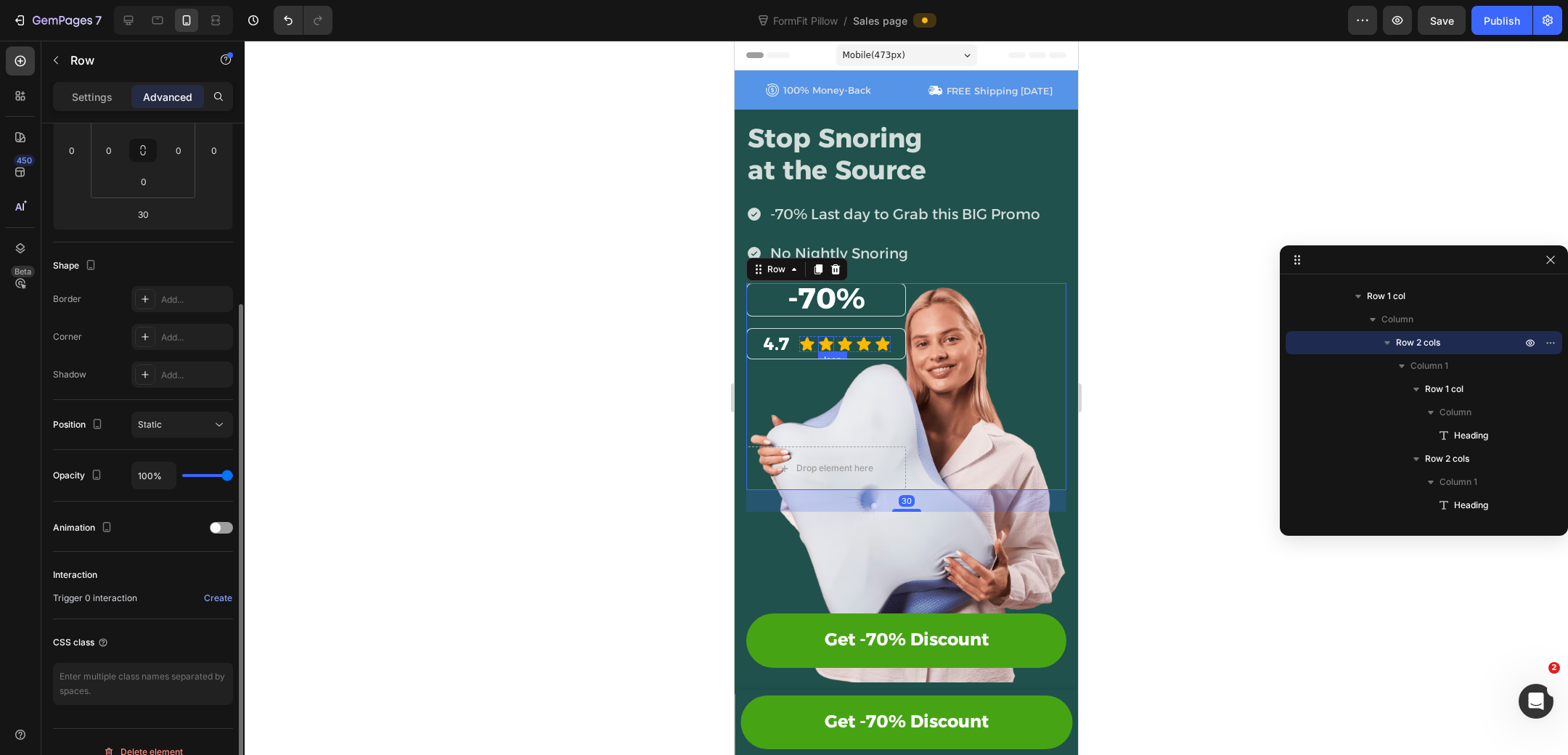
click at [783, 346] on span "4.7" at bounding box center [776, 343] width 25 height 21
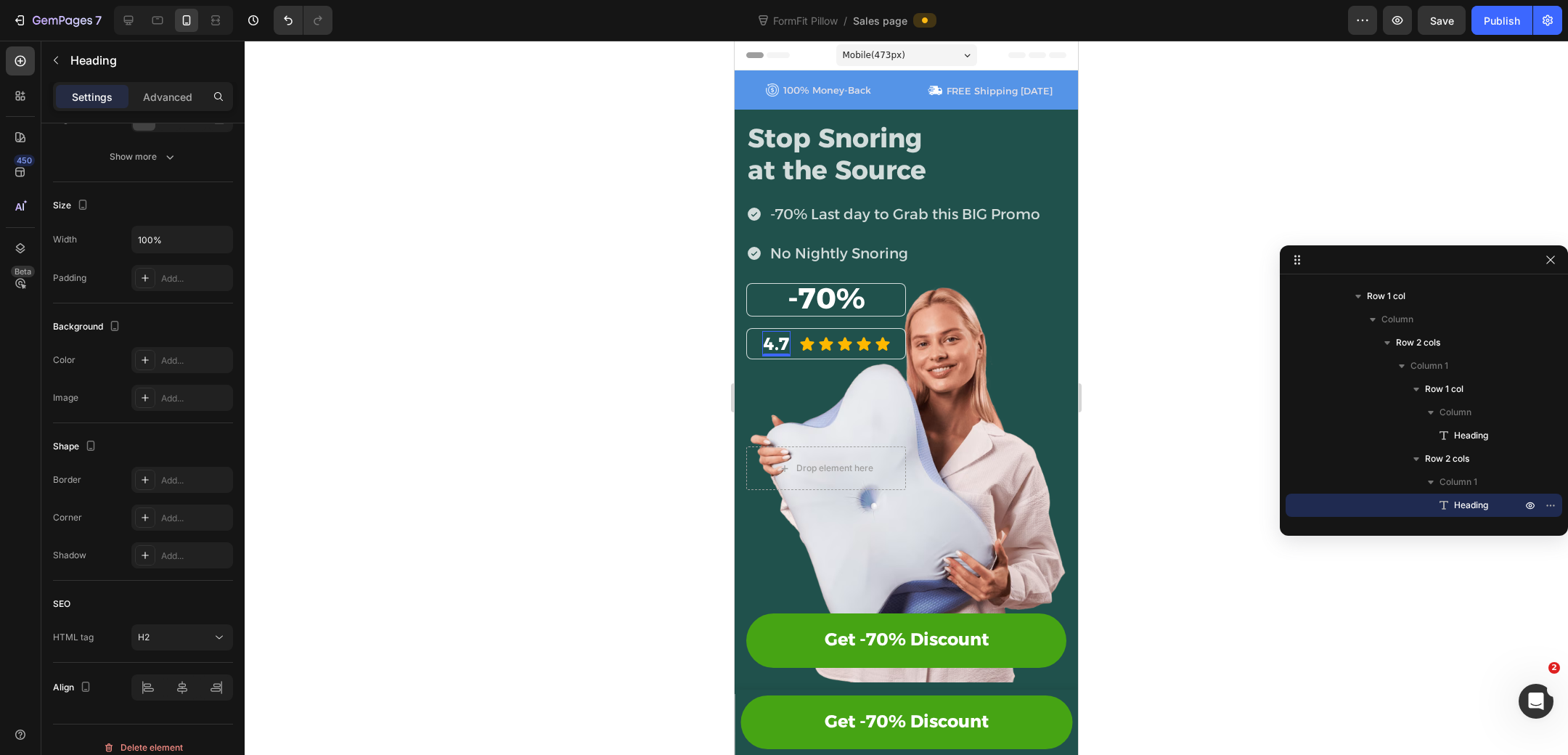
scroll to position [0, 0]
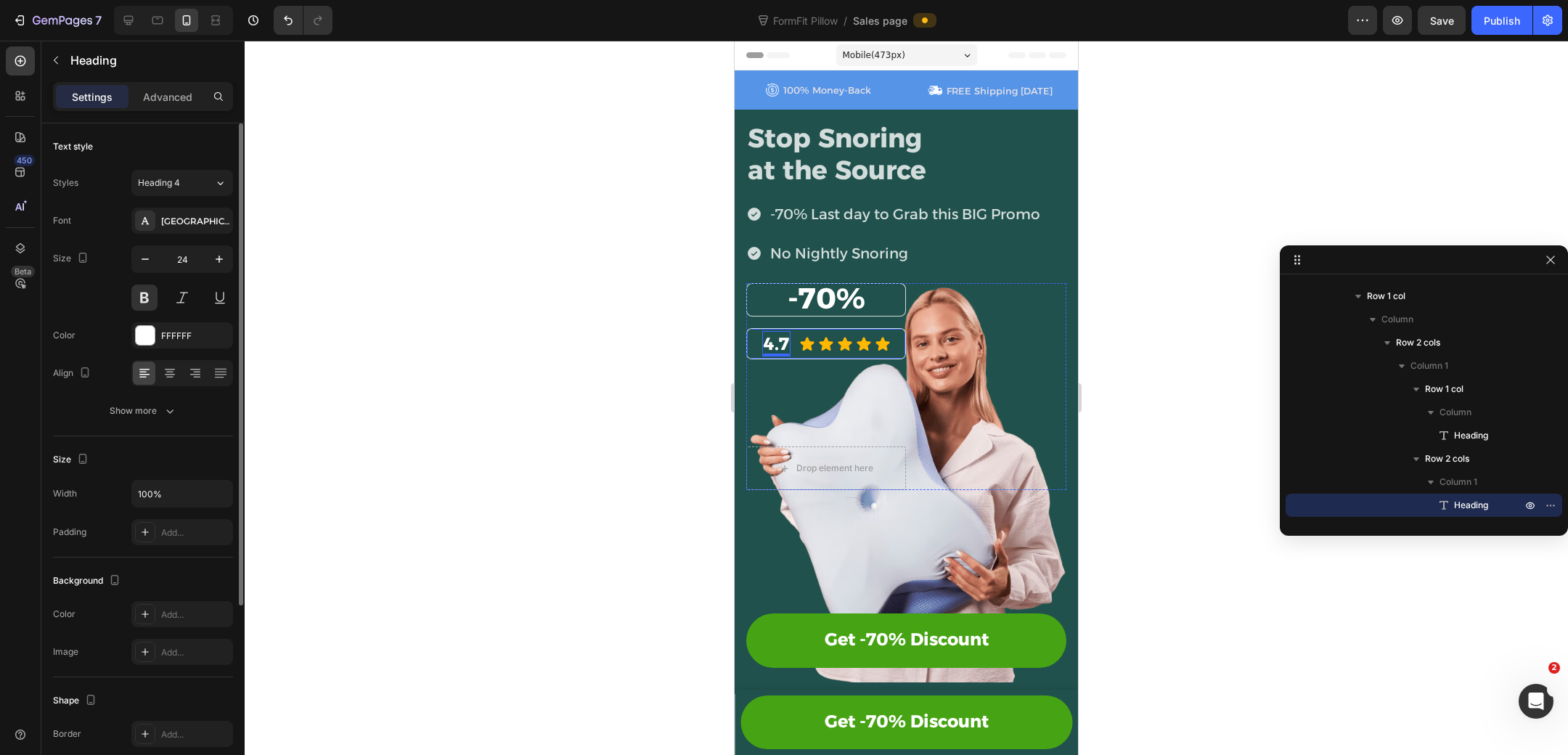
click at [751, 348] on div "4.7 Heading 0 Icon Icon Icon Icon Icon Icon List Row" at bounding box center [826, 344] width 160 height 32
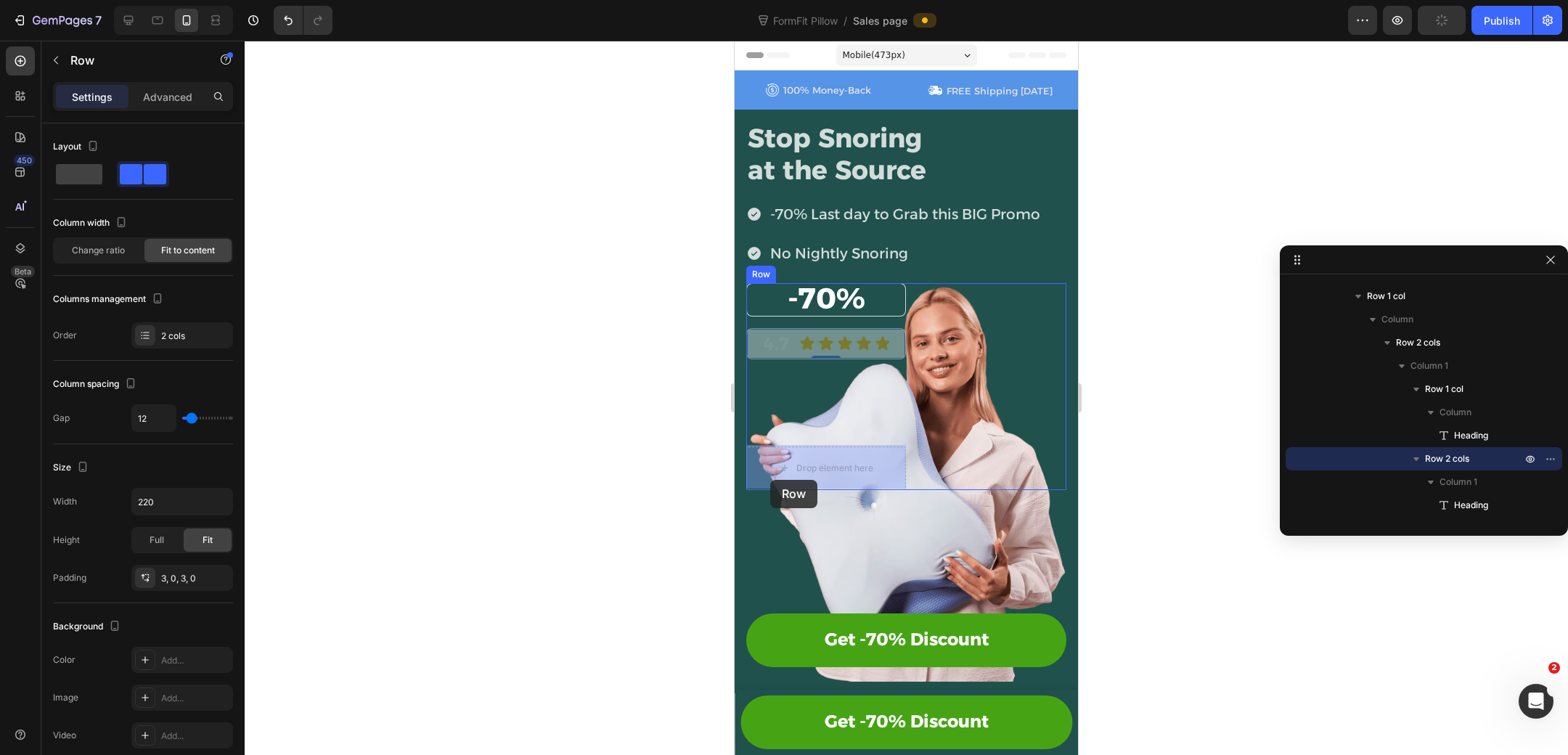
drag, startPoint x: 752, startPoint y: 348, endPoint x: 769, endPoint y: 477, distance: 130.1
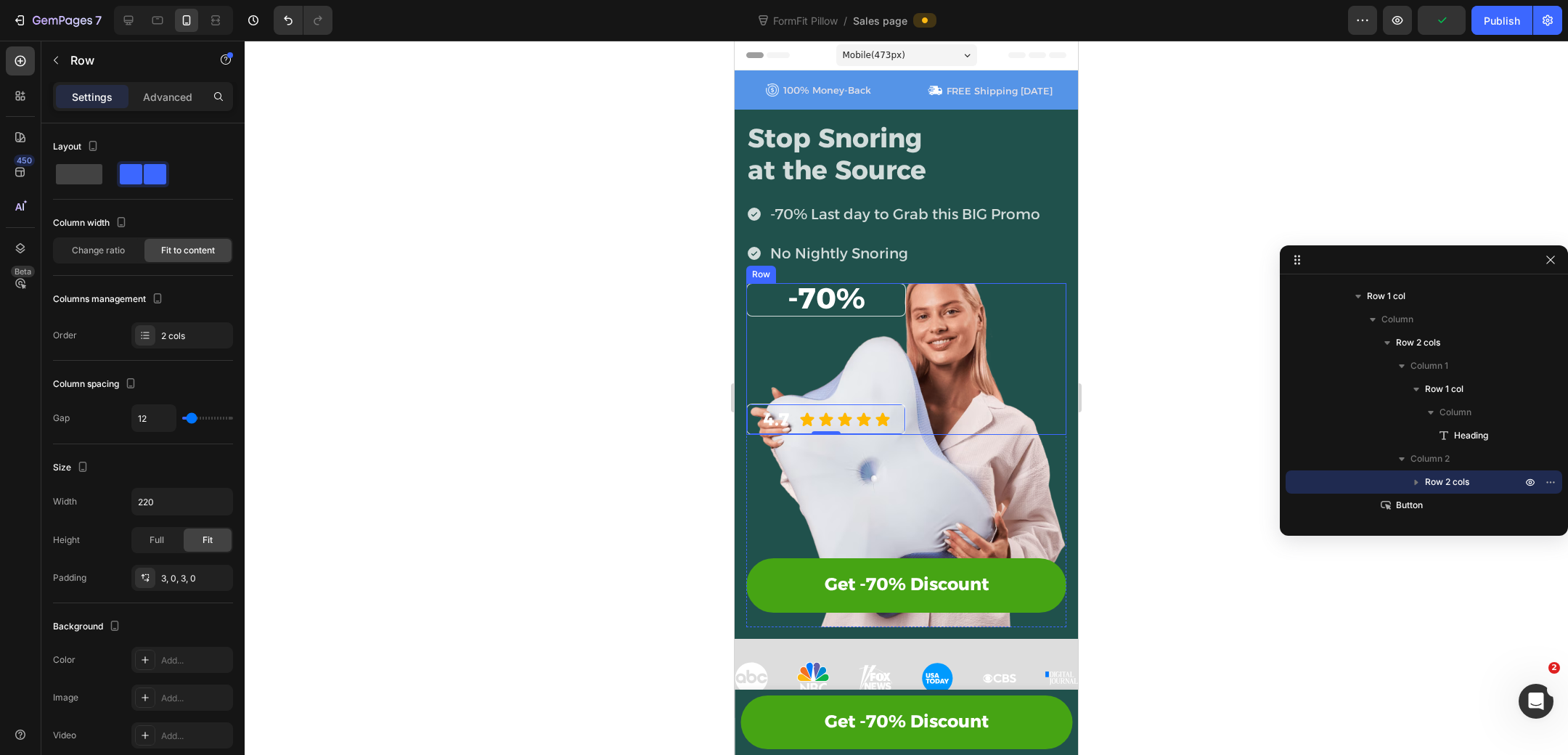
click at [985, 294] on div "⁠⁠⁠⁠⁠⁠⁠ -70% Heading Row 4.7 Heading Icon Icon Icon Icon Icon Icon List Row 0 R…" at bounding box center [906, 359] width 320 height 152
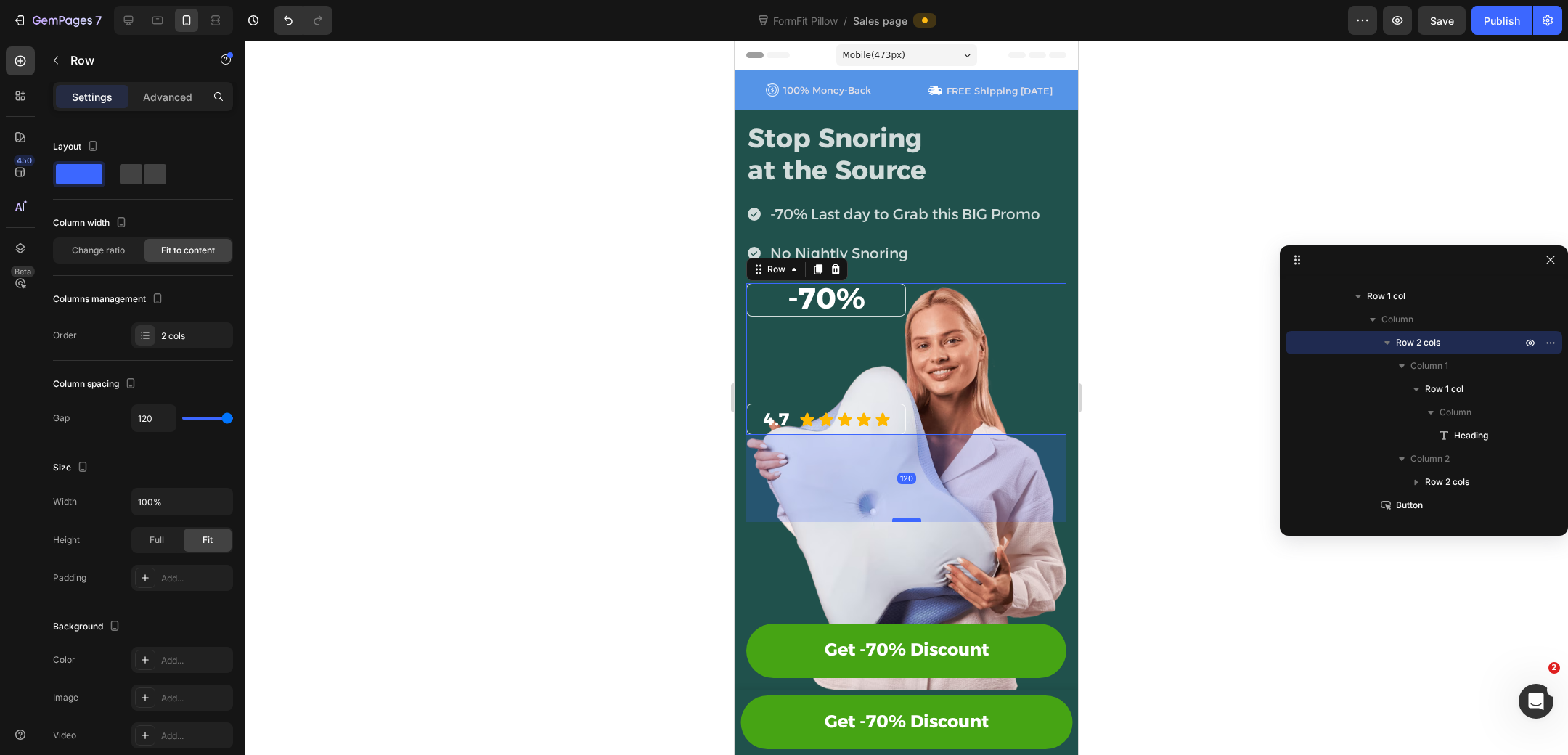
drag, startPoint x: 904, startPoint y: 455, endPoint x: 909, endPoint y: 521, distance: 66.2
click at [909, 521] on div "⁠⁠⁠⁠⁠⁠⁠ -70% Heading Row 4.7 Heading Icon Icon Icon Icon Icon Icon List Row Row…" at bounding box center [906, 430] width 320 height 294
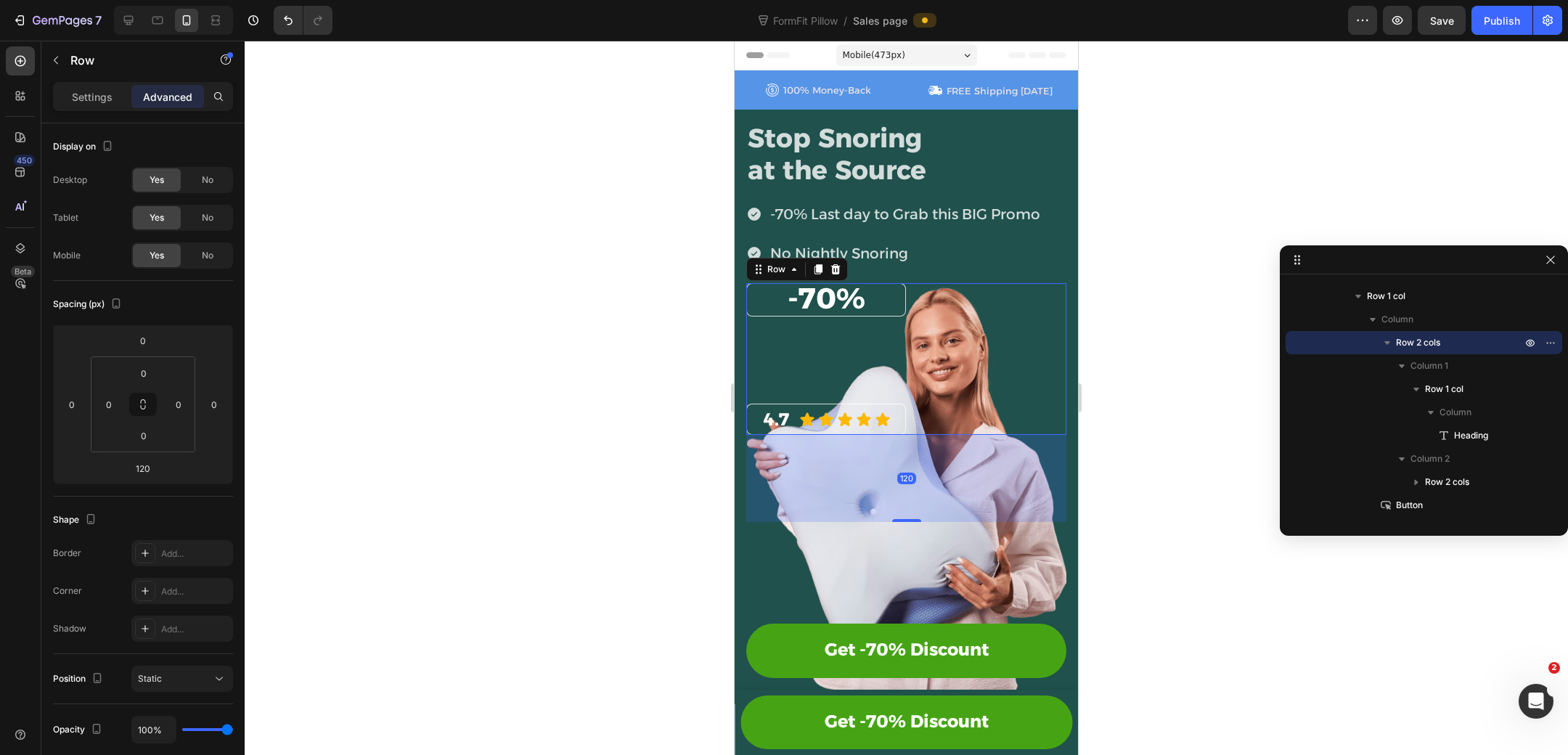
click at [1158, 421] on div at bounding box center [906, 397] width 1324 height 714
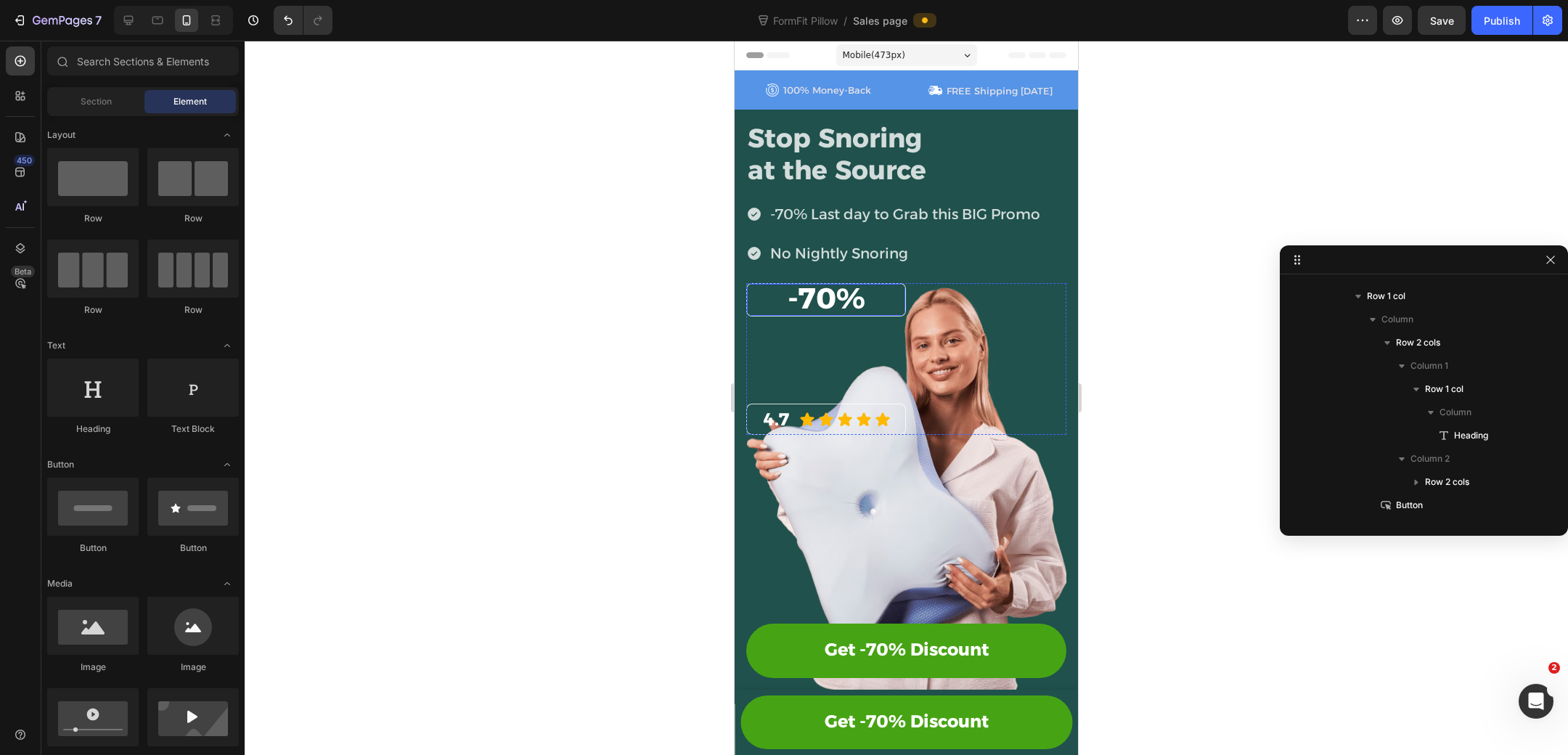
click at [893, 294] on div "⁠⁠⁠⁠⁠⁠⁠ -70% Heading Row" at bounding box center [826, 299] width 160 height 33
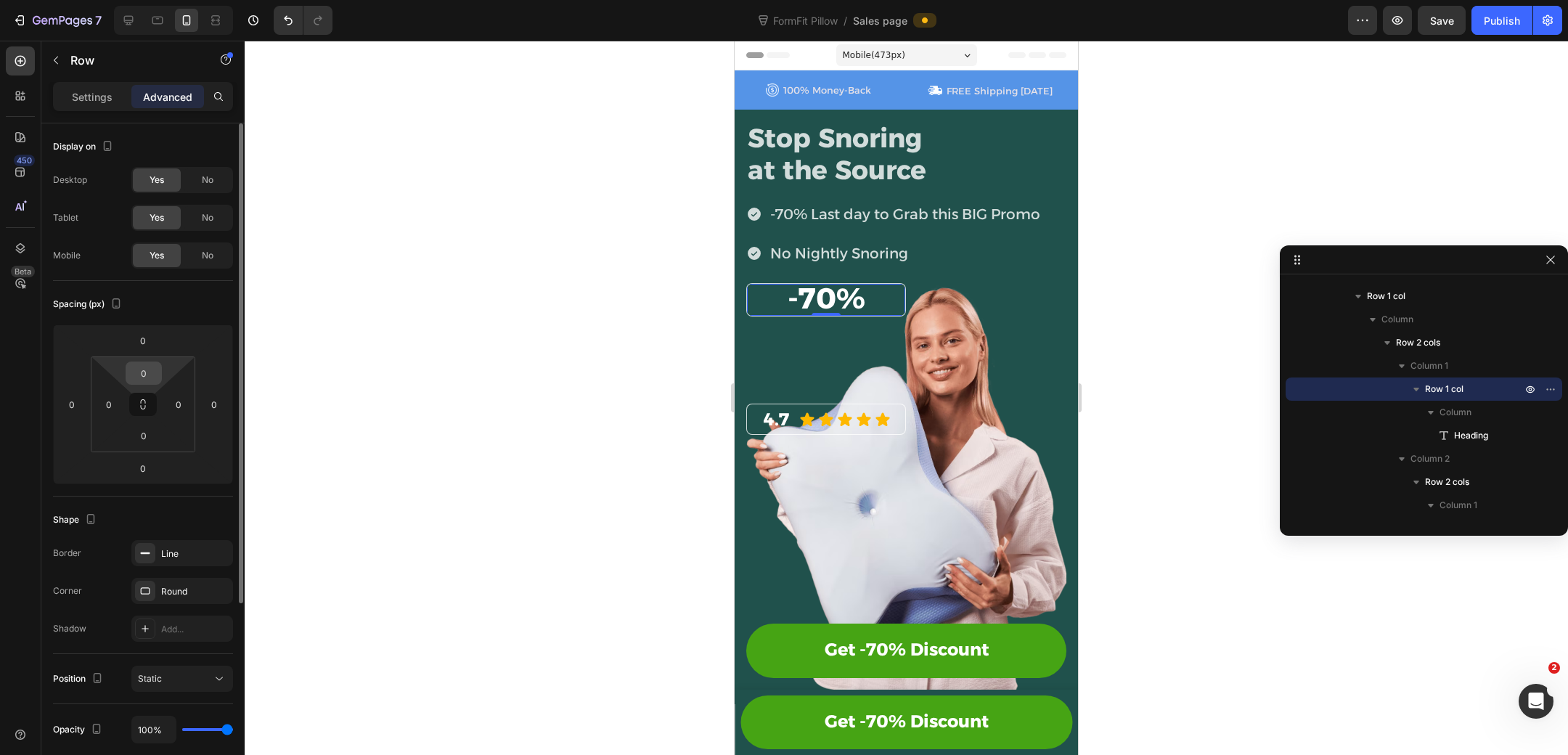
click at [148, 378] on input "0" at bounding box center [144, 373] width 29 height 22
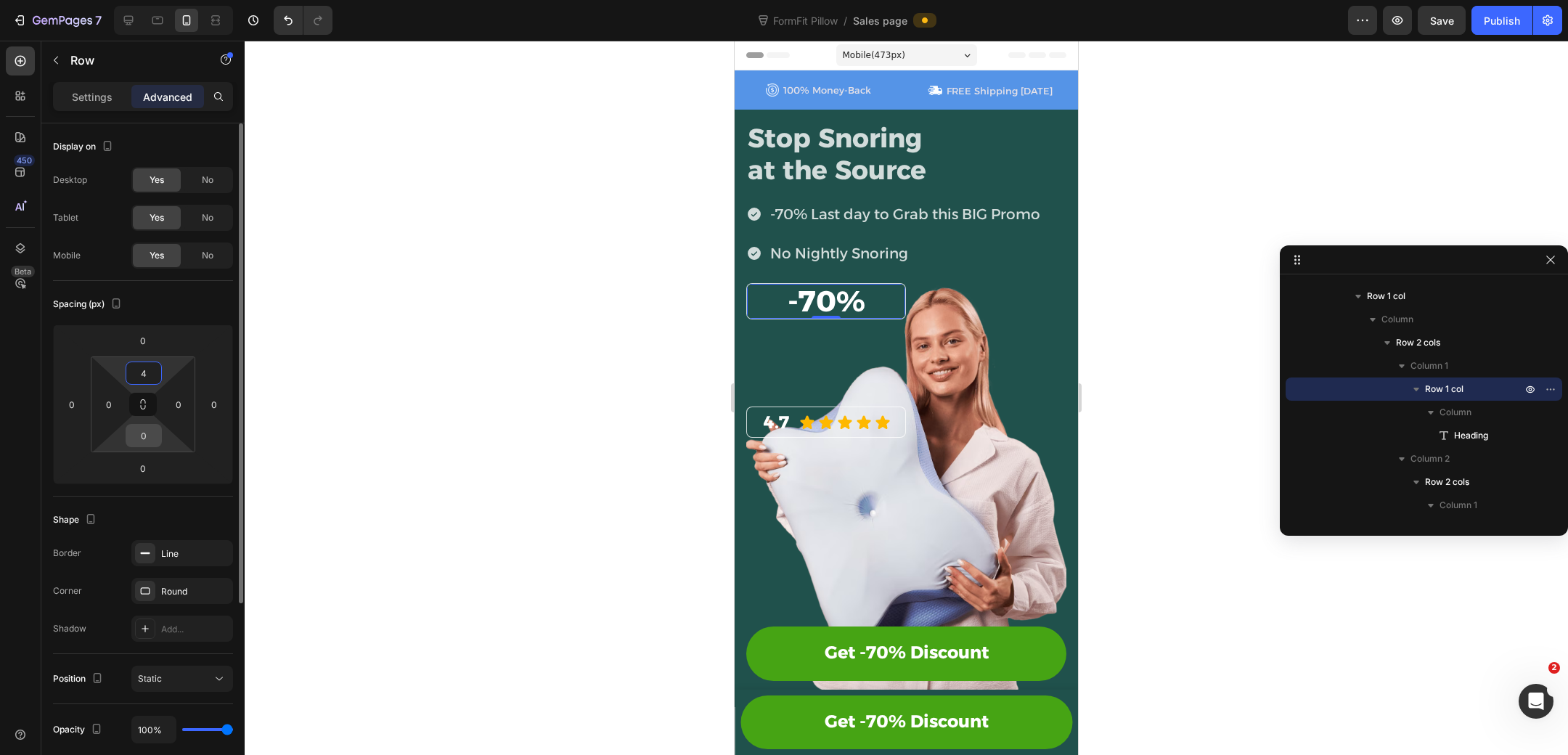
type input "4"
click at [148, 433] on input "0" at bounding box center [144, 435] width 29 height 22
type input "4"
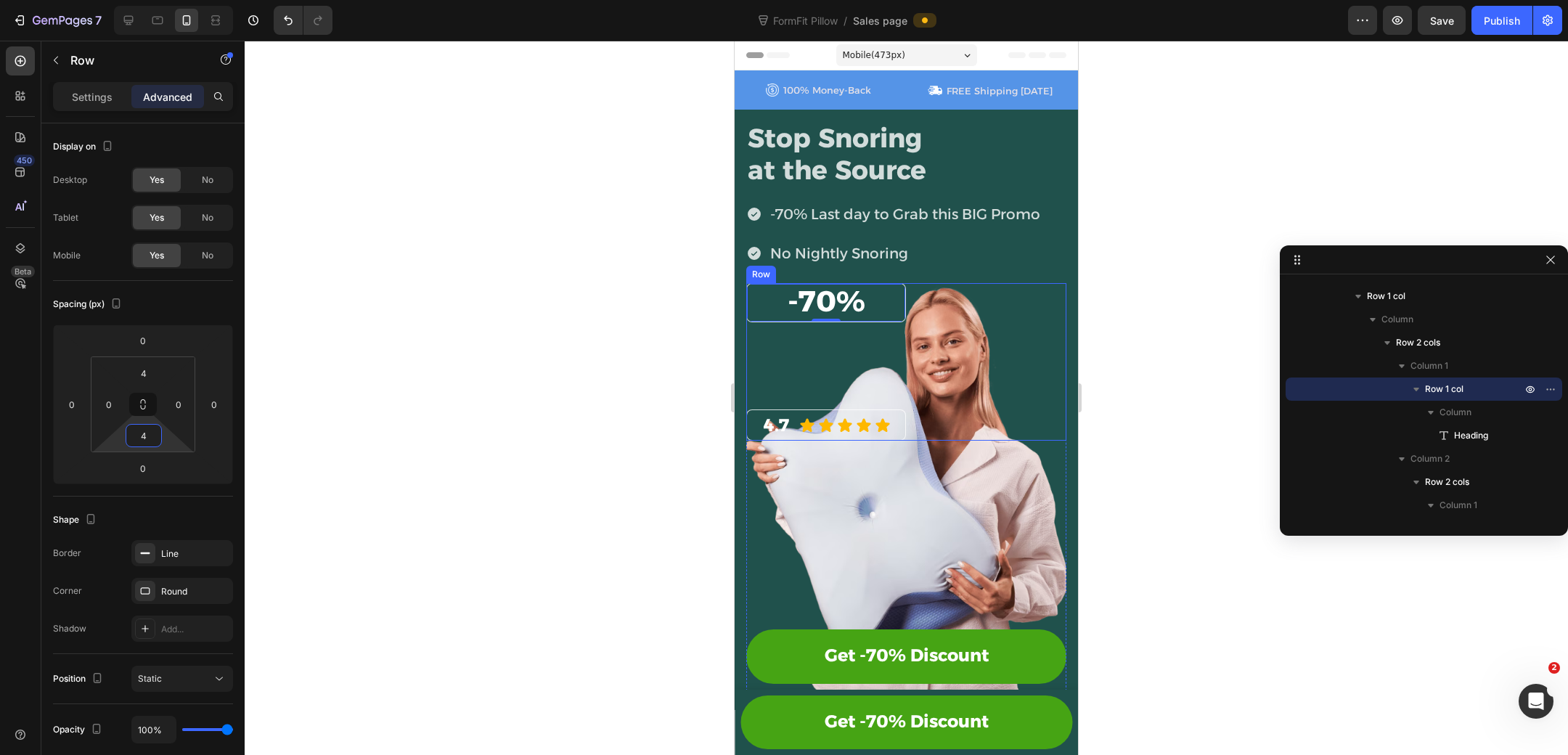
click at [1049, 364] on div "⁠⁠⁠⁠⁠⁠⁠ -70% Heading Row 0 4.7 Heading Icon Icon Icon Icon Icon Icon List Row R…" at bounding box center [906, 362] width 320 height 158
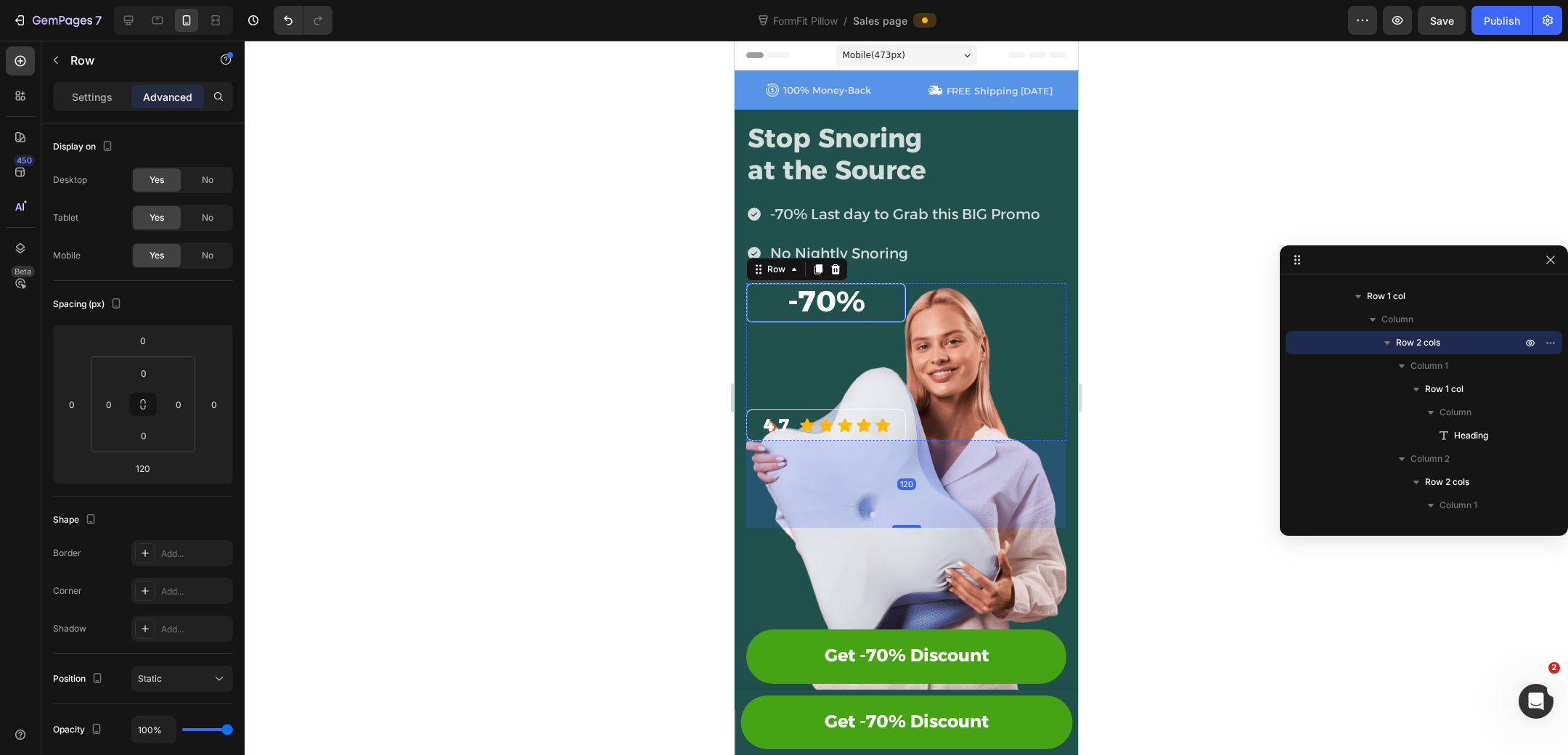
click at [899, 315] on div "⁠⁠⁠⁠⁠⁠⁠ -70% Heading Row" at bounding box center [826, 302] width 160 height 39
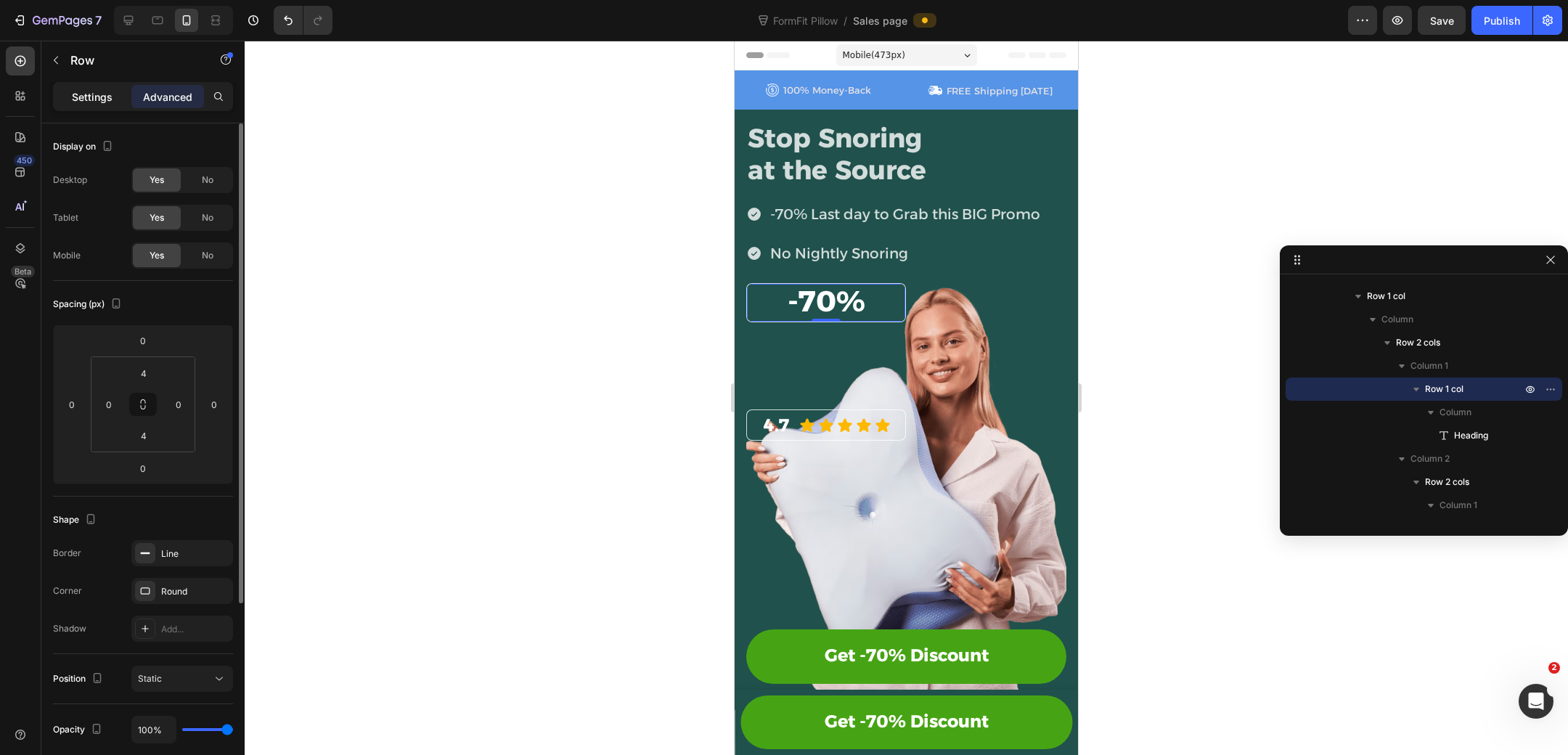
click at [106, 93] on p "Settings" at bounding box center [91, 97] width 41 height 15
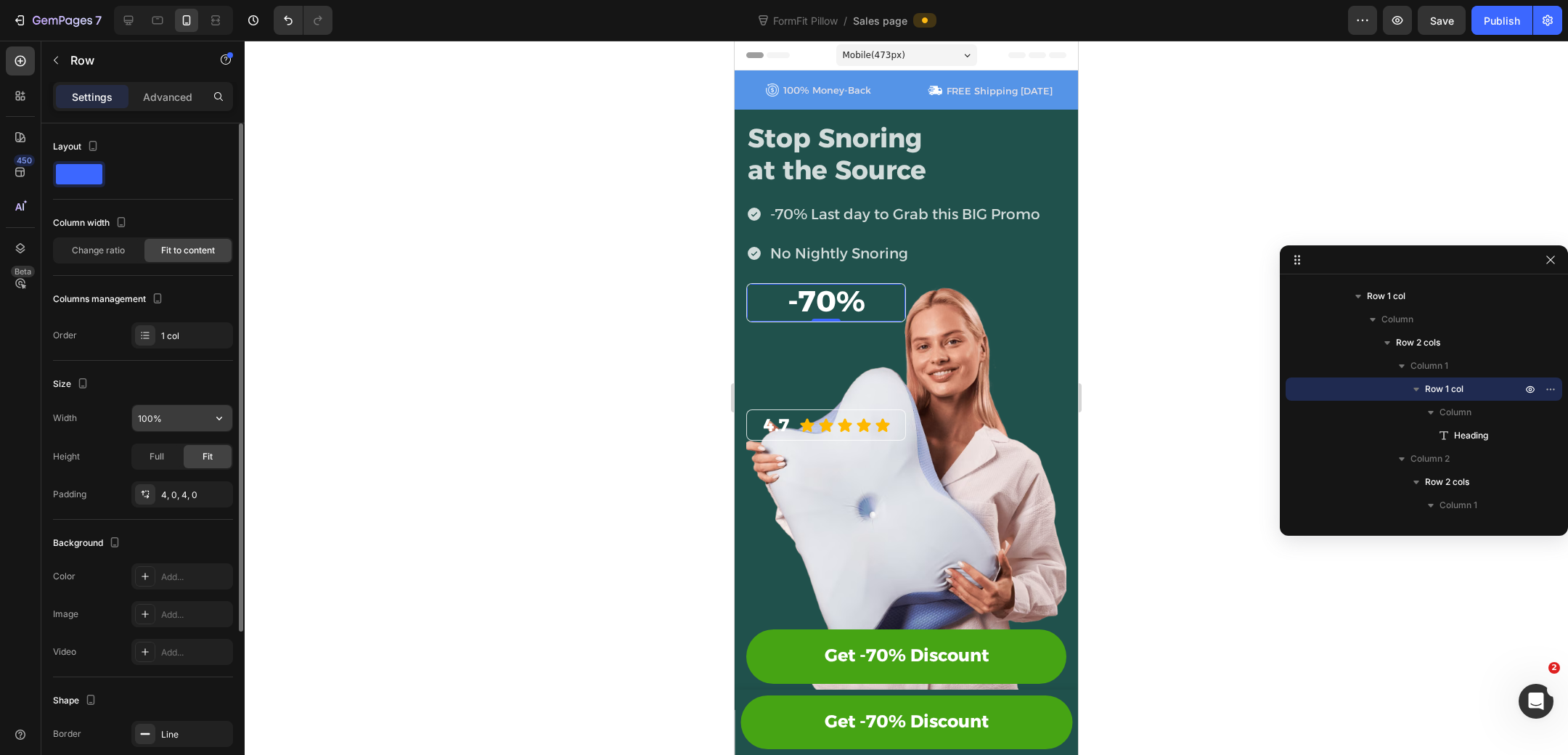
click at [184, 417] on input "100%" at bounding box center [182, 418] width 100 height 26
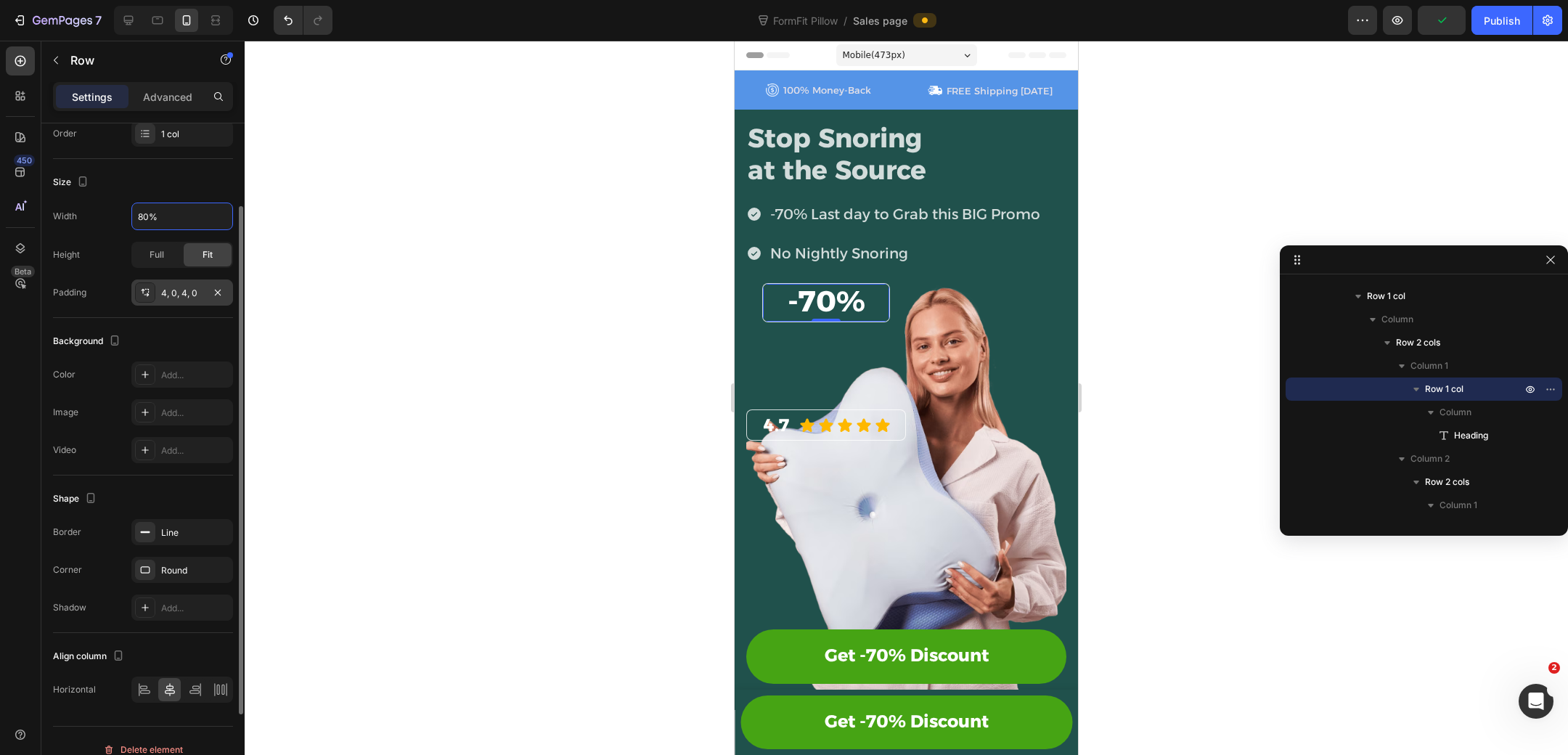
scroll to position [216, 0]
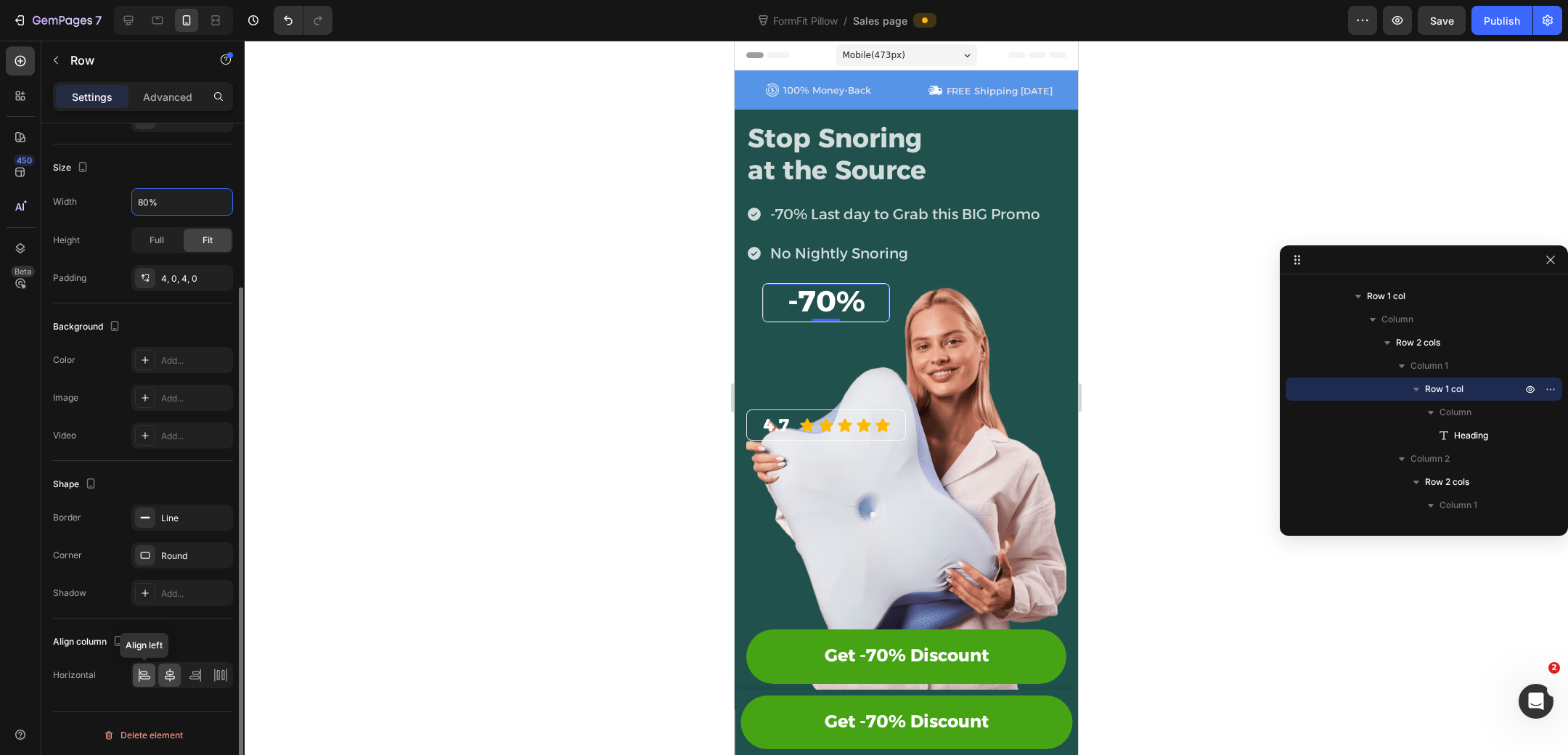
type input "80%"
click at [148, 677] on icon at bounding box center [144, 675] width 15 height 15
click at [167, 677] on icon at bounding box center [170, 675] width 15 height 15
click at [806, 351] on div "⁠⁠⁠⁠⁠⁠⁠ -70% Heading Row 0 4.7 Heading Icon Icon Icon Icon Icon Icon List Row R…" at bounding box center [906, 362] width 320 height 158
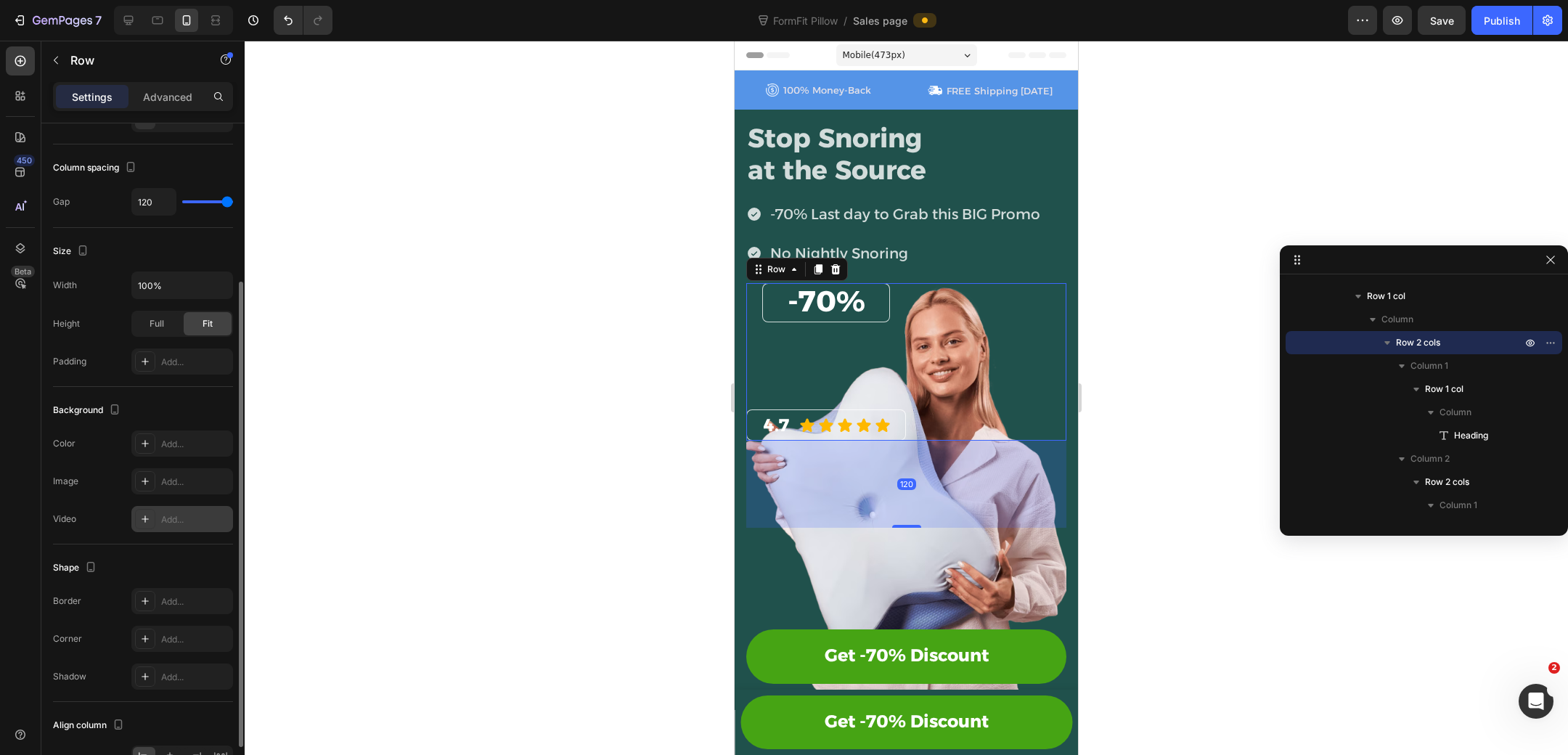
scroll to position [298, 0]
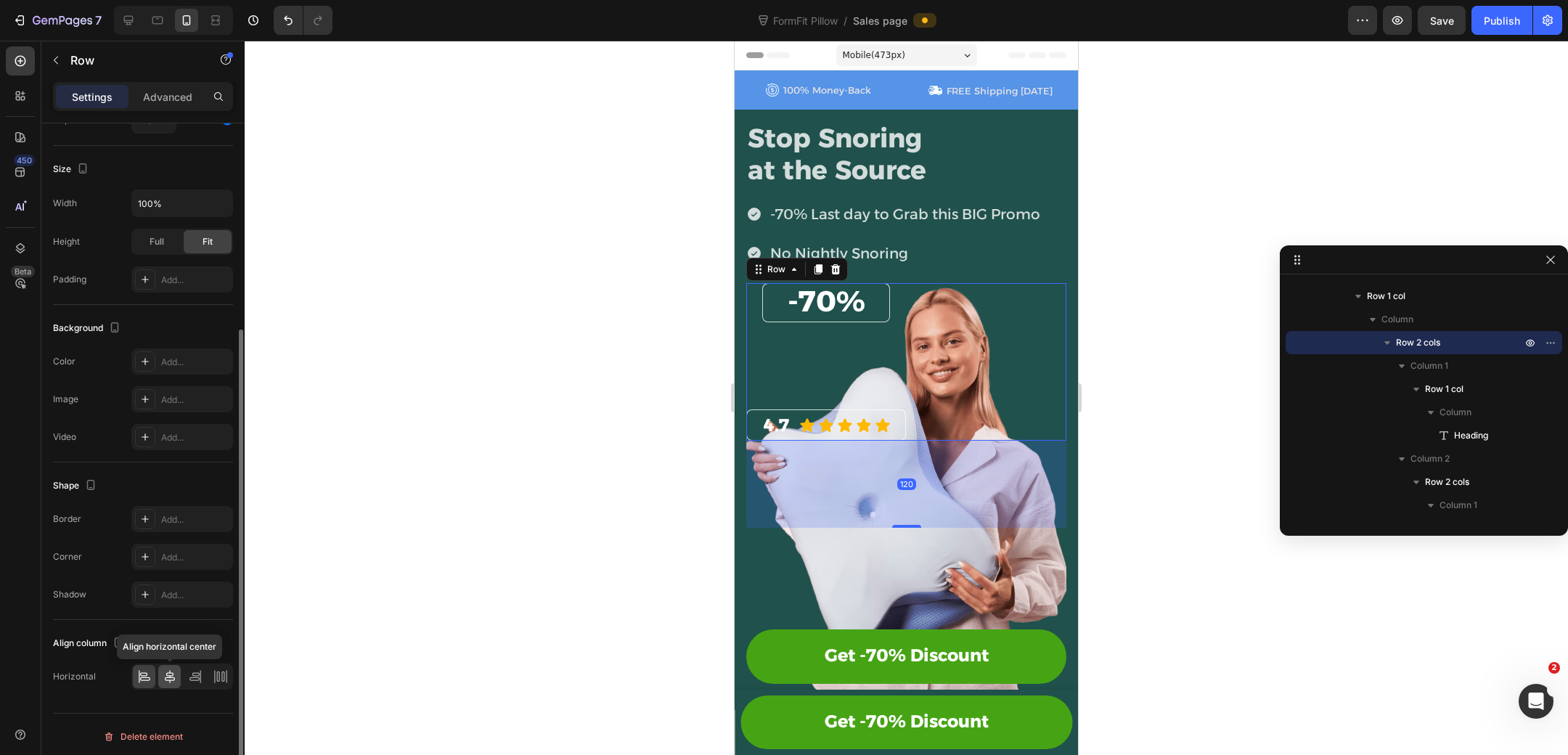
click at [167, 676] on icon at bounding box center [170, 677] width 15 height 15
click at [144, 677] on icon at bounding box center [144, 677] width 15 height 15
click at [162, 104] on div "Advanced" at bounding box center [168, 96] width 72 height 23
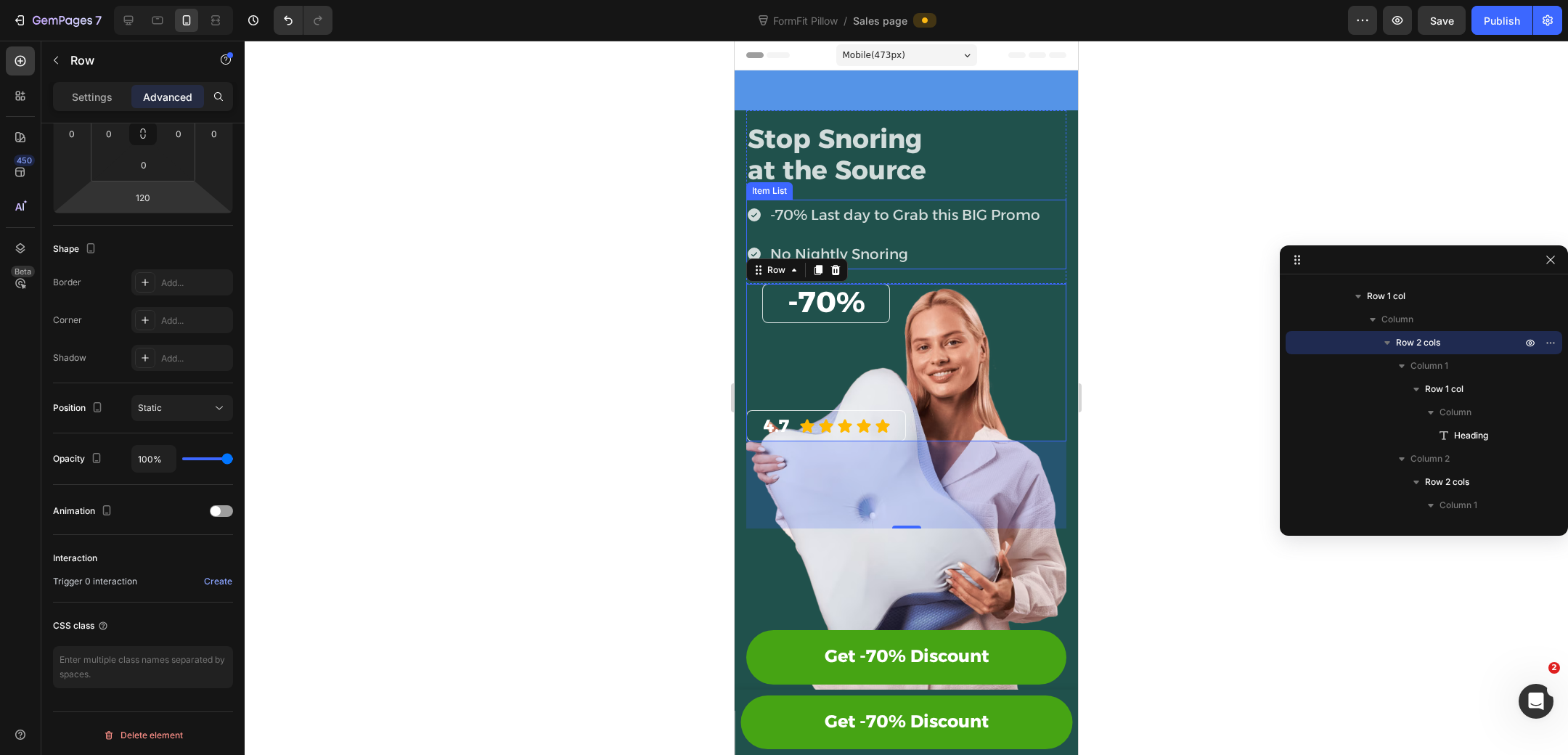
scroll to position [135, 0]
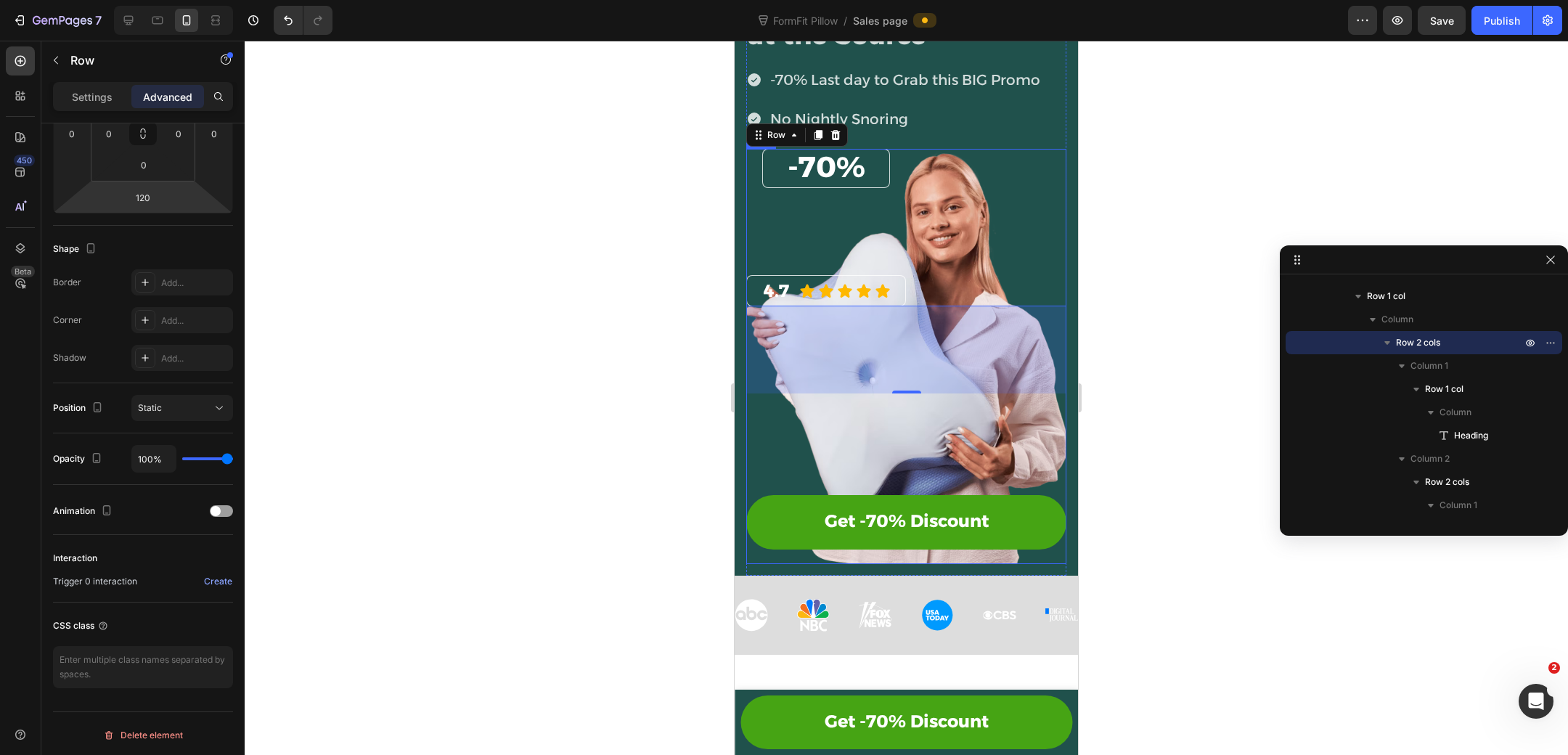
click at [1012, 451] on div "⁠⁠⁠⁠⁠⁠⁠ -70% Heading Row 4.7 Heading Icon Icon Icon Icon Icon Icon List Row Row…" at bounding box center [906, 357] width 320 height 415
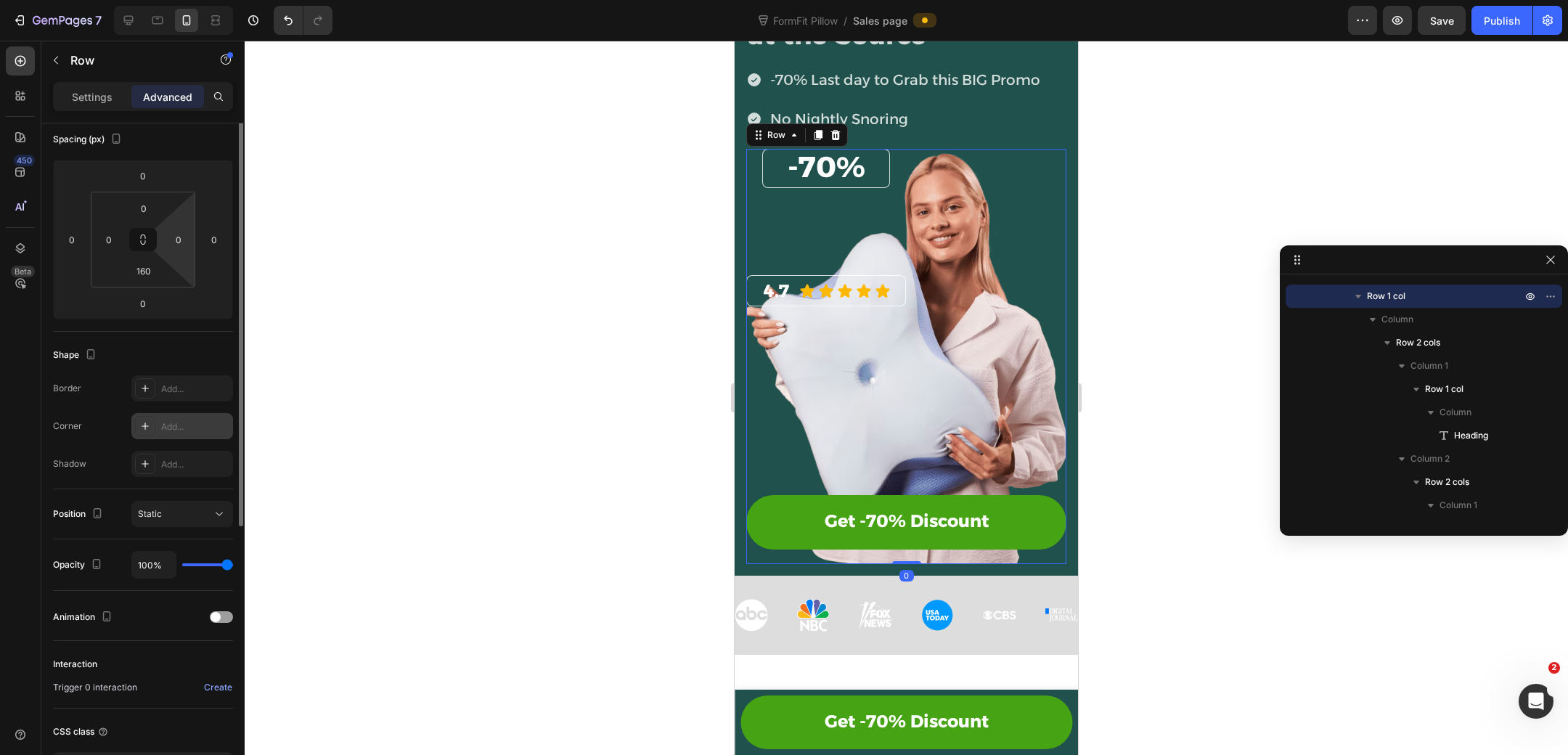
scroll to position [0, 0]
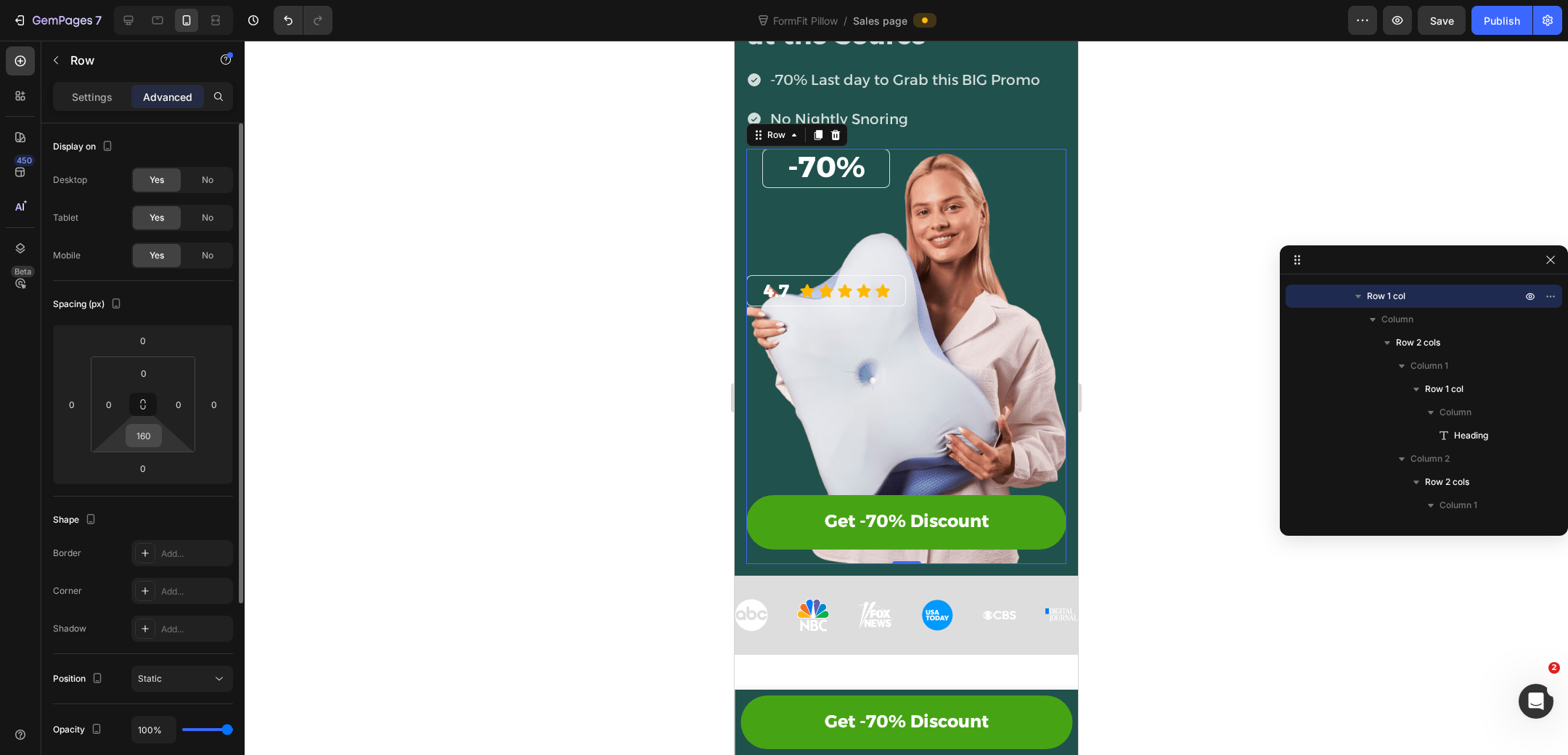
click at [148, 431] on input "160" at bounding box center [144, 435] width 29 height 22
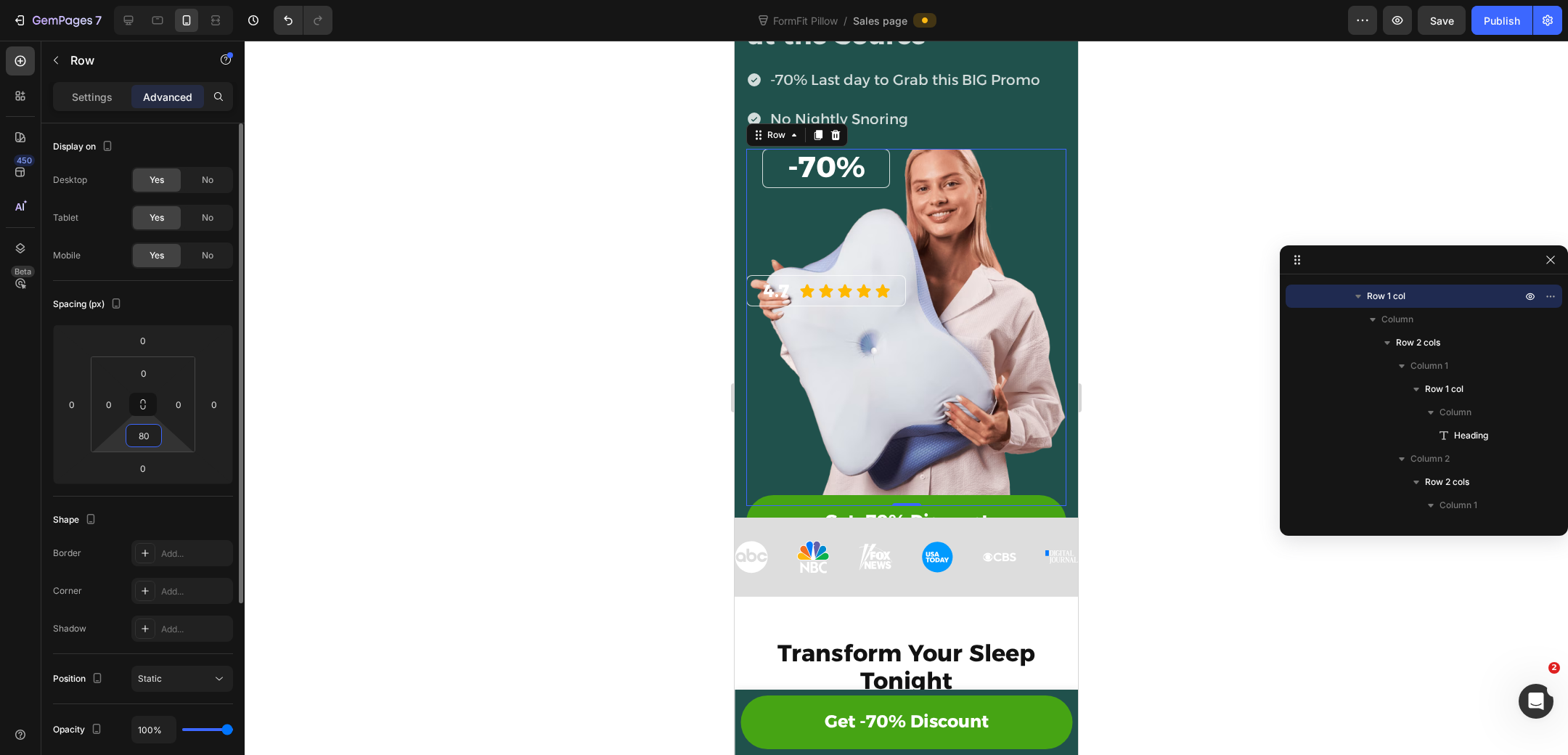
type input "8"
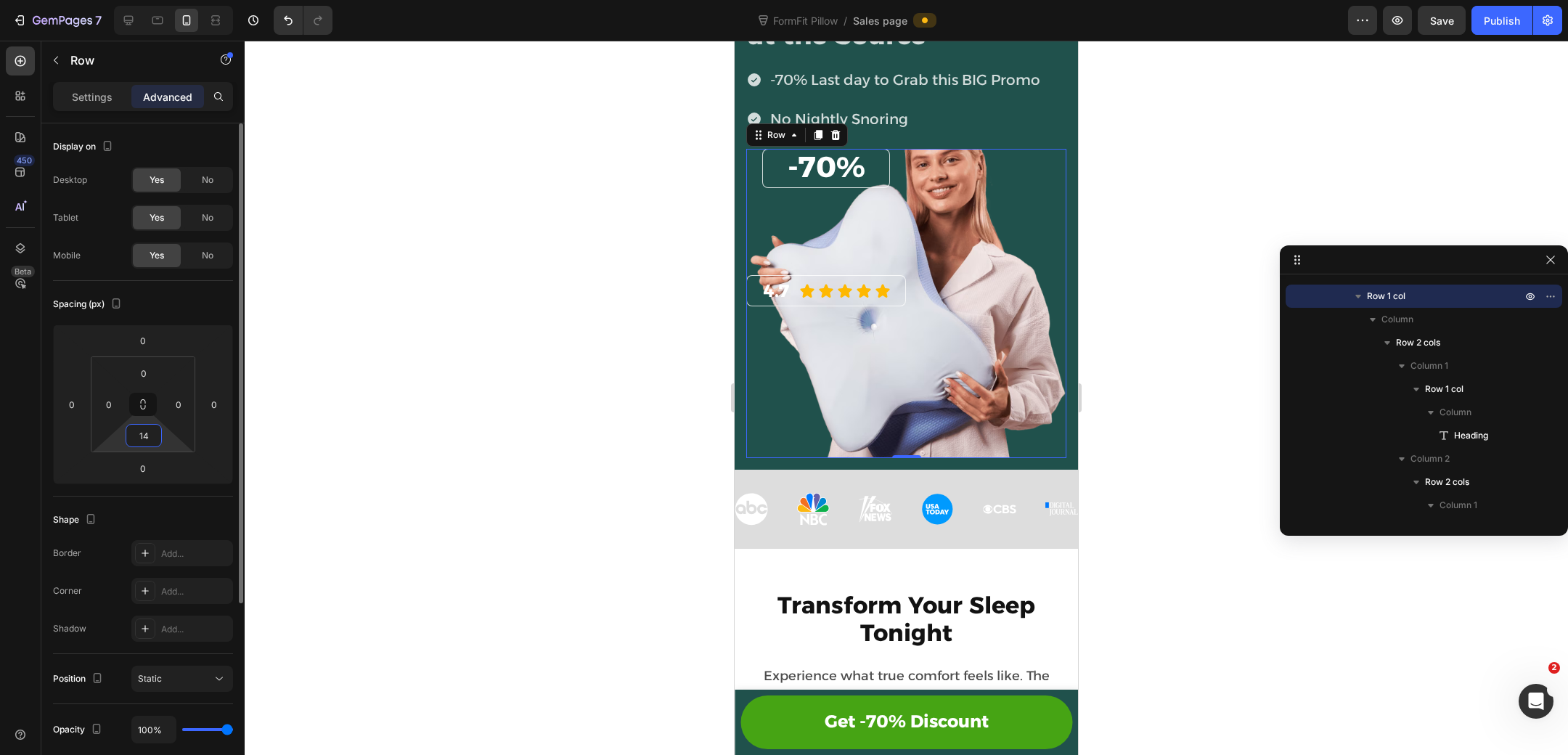
type input "140"
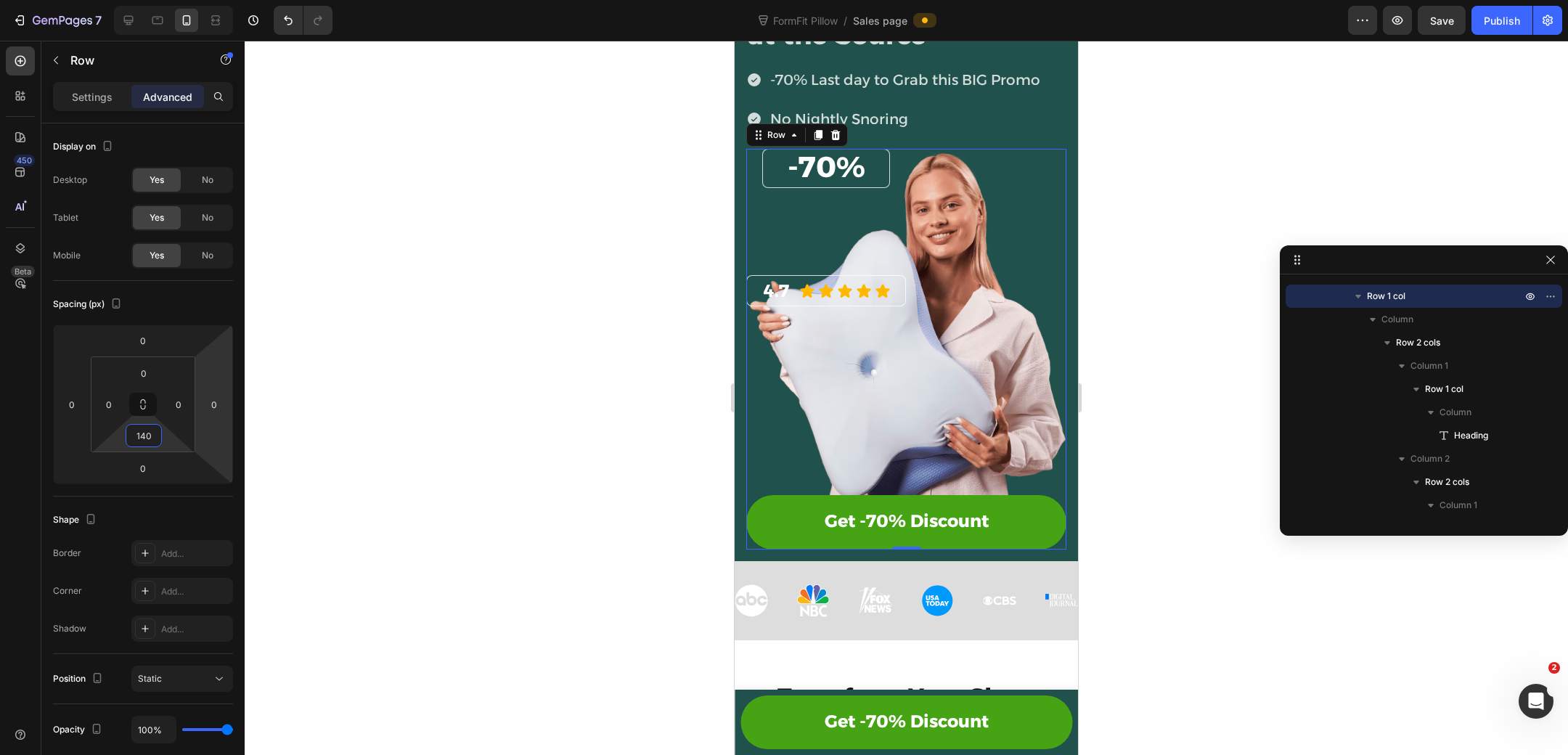
click at [1134, 329] on div at bounding box center [906, 397] width 1324 height 714
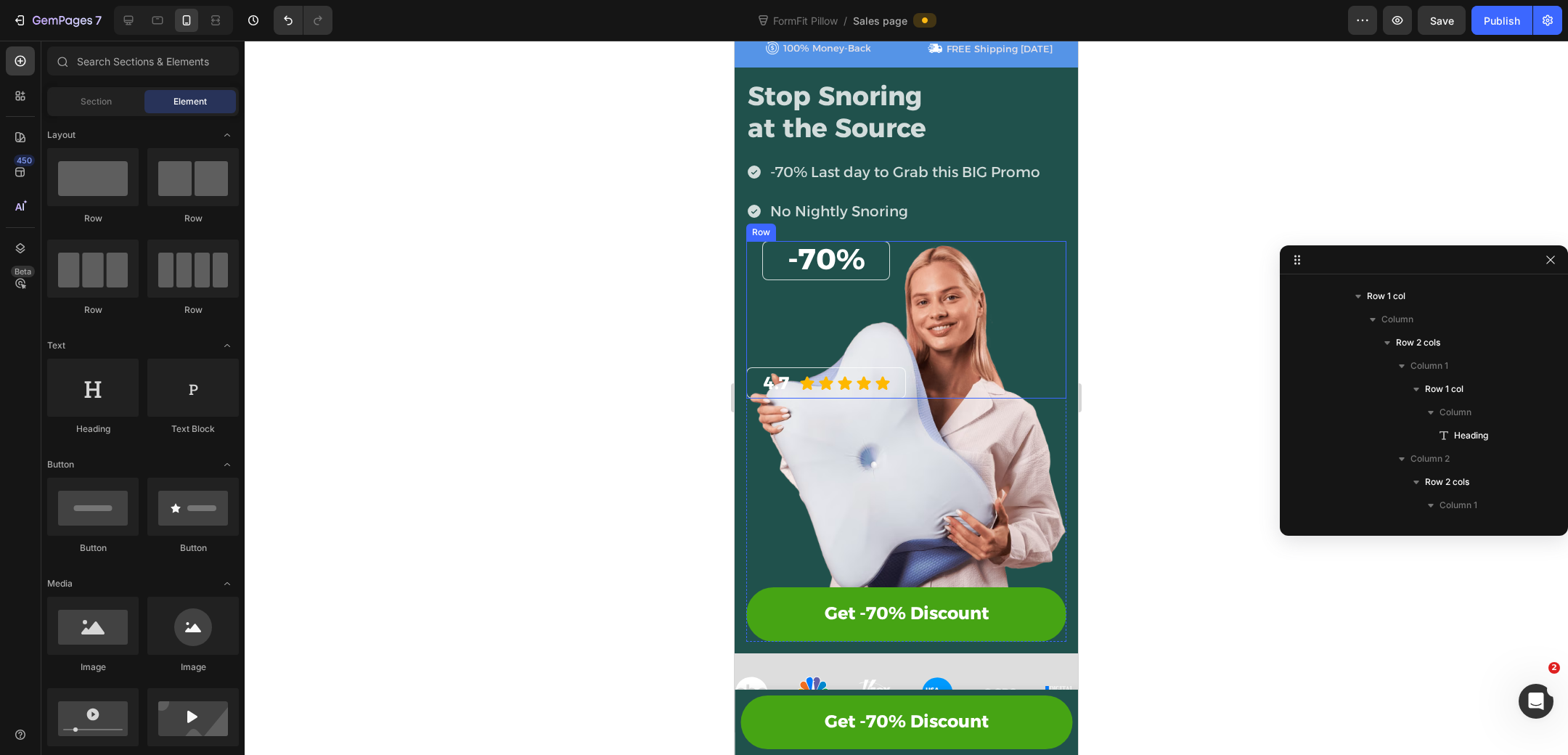
scroll to position [45, 0]
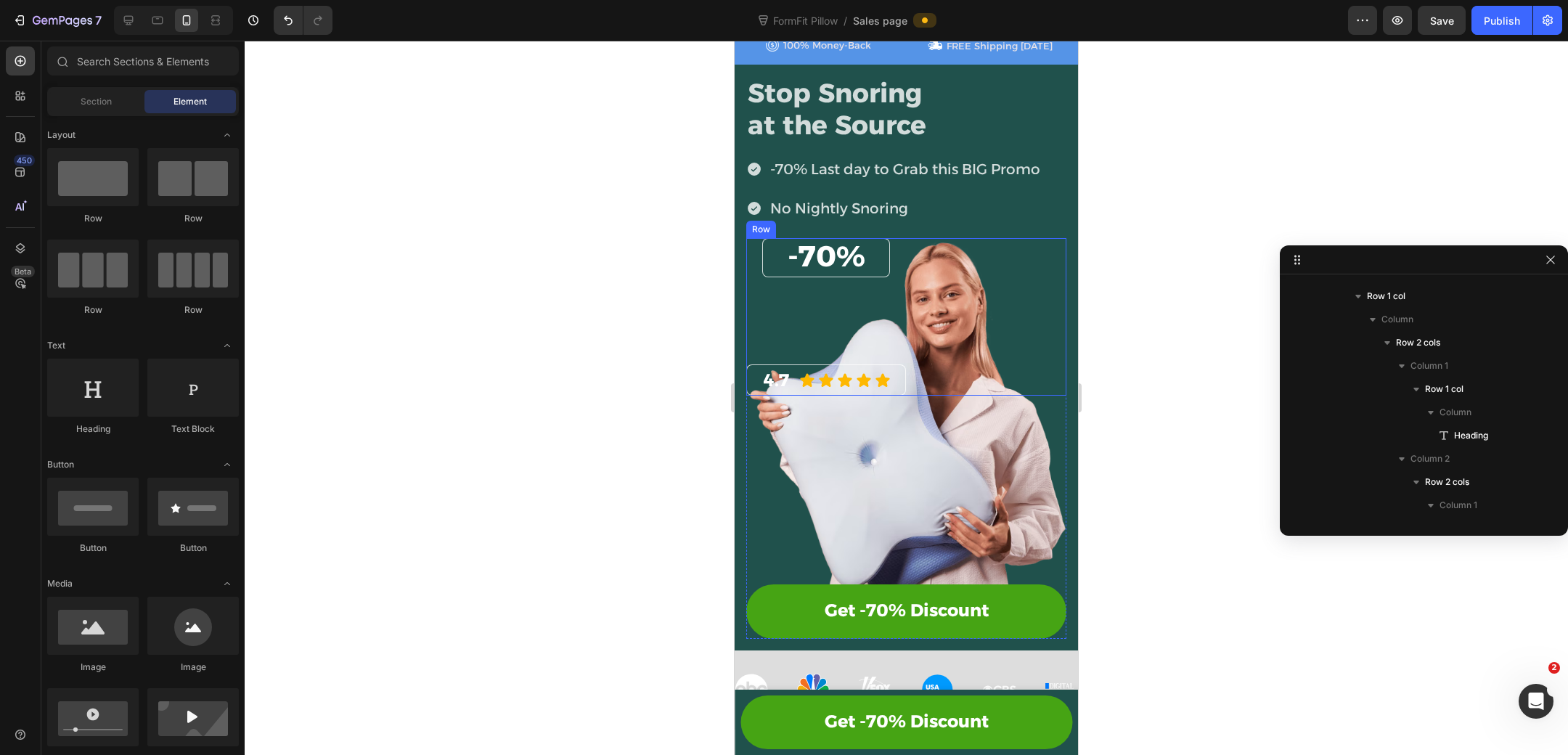
click at [812, 309] on div "⁠⁠⁠⁠⁠⁠⁠ -70% Heading Row 4.7 Heading Icon Icon Icon Icon Icon Icon List Row Row" at bounding box center [906, 318] width 320 height 158
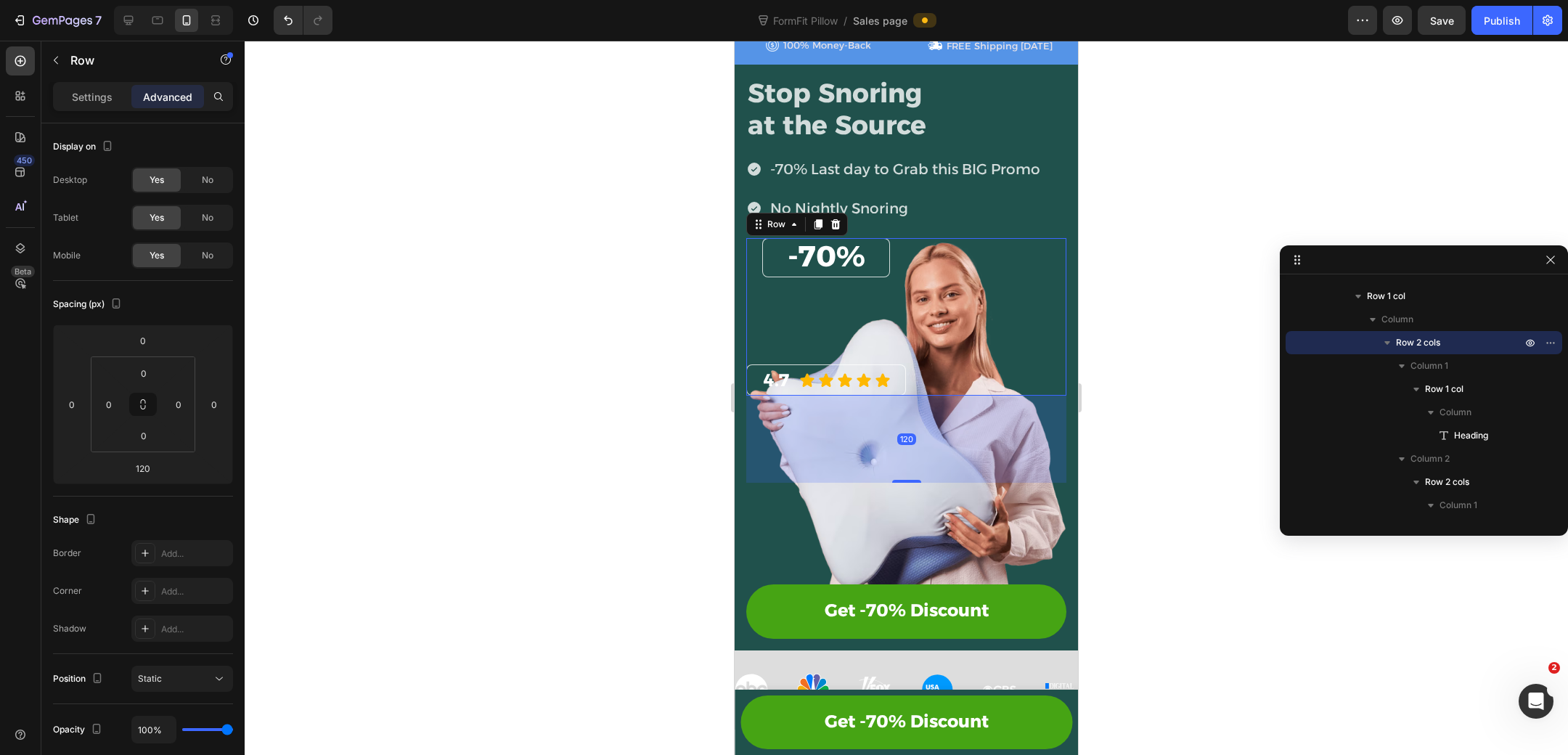
click at [861, 318] on div "⁠⁠⁠⁠⁠⁠⁠ -70% Heading Row 4.7 Heading Icon Icon Icon Icon Icon Icon List Row Row…" at bounding box center [906, 318] width 320 height 158
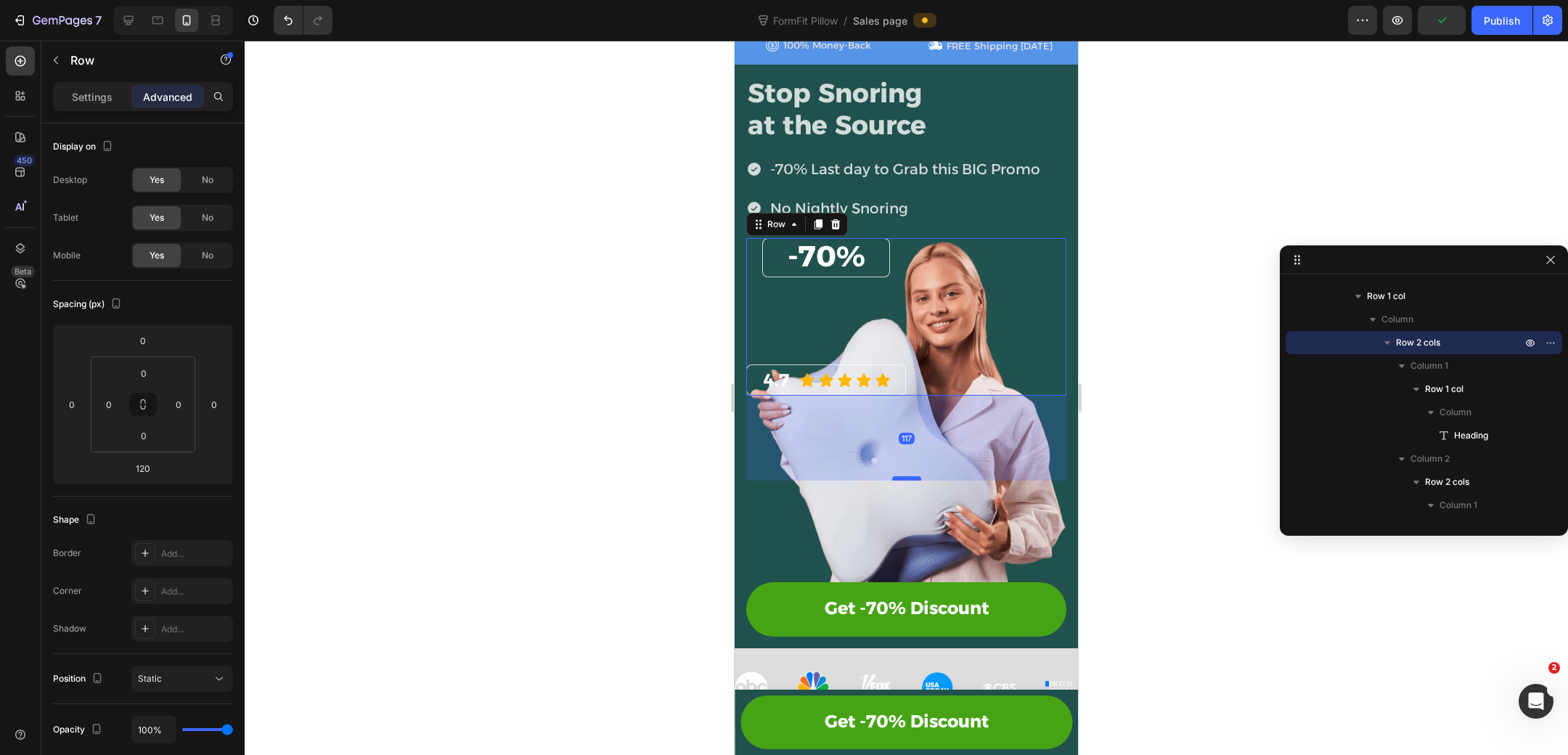
drag, startPoint x: 906, startPoint y: 477, endPoint x: 897, endPoint y: 476, distance: 9.1
click at [897, 477] on div at bounding box center [907, 479] width 29 height 5
type input "117"
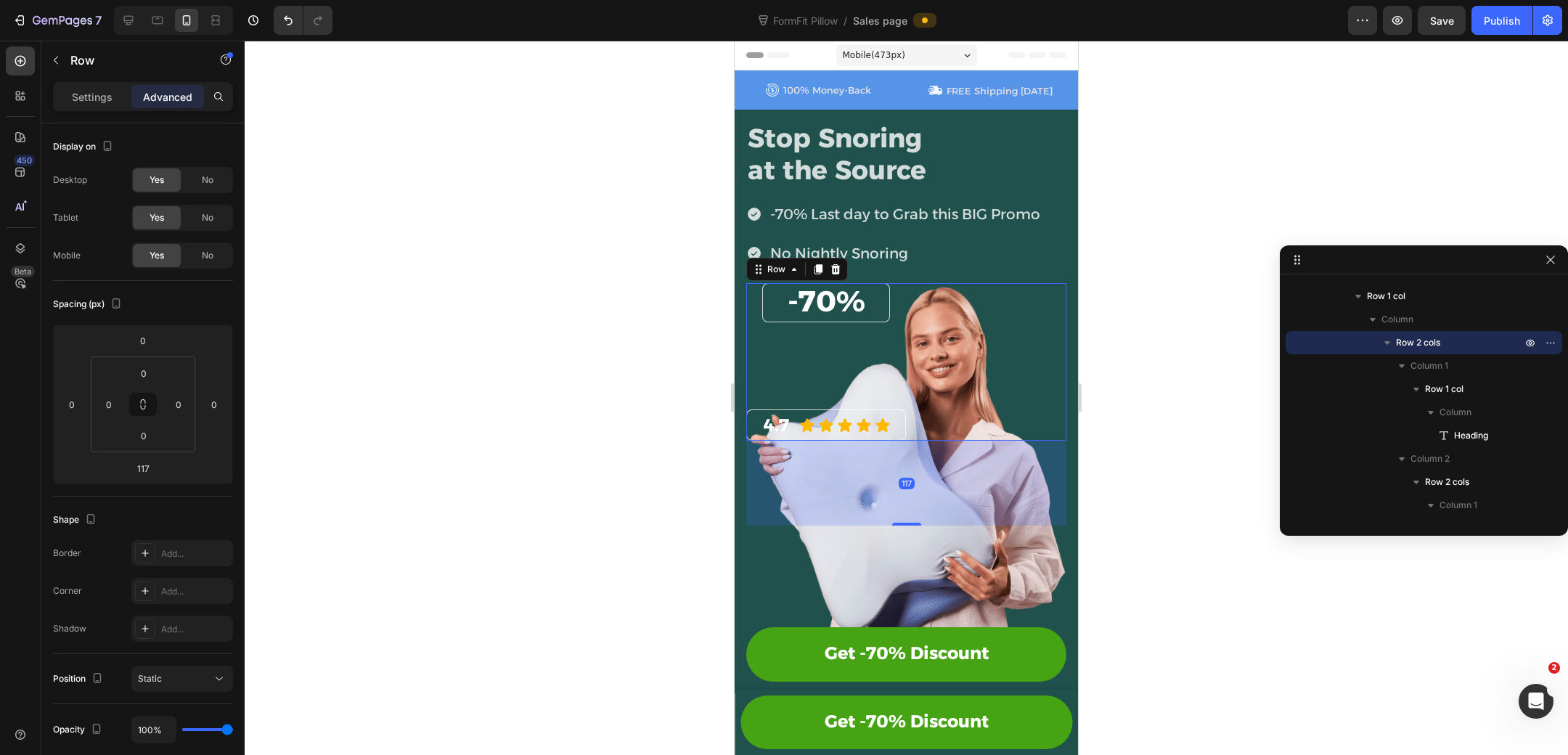
click at [1185, 427] on div at bounding box center [906, 397] width 1324 height 714
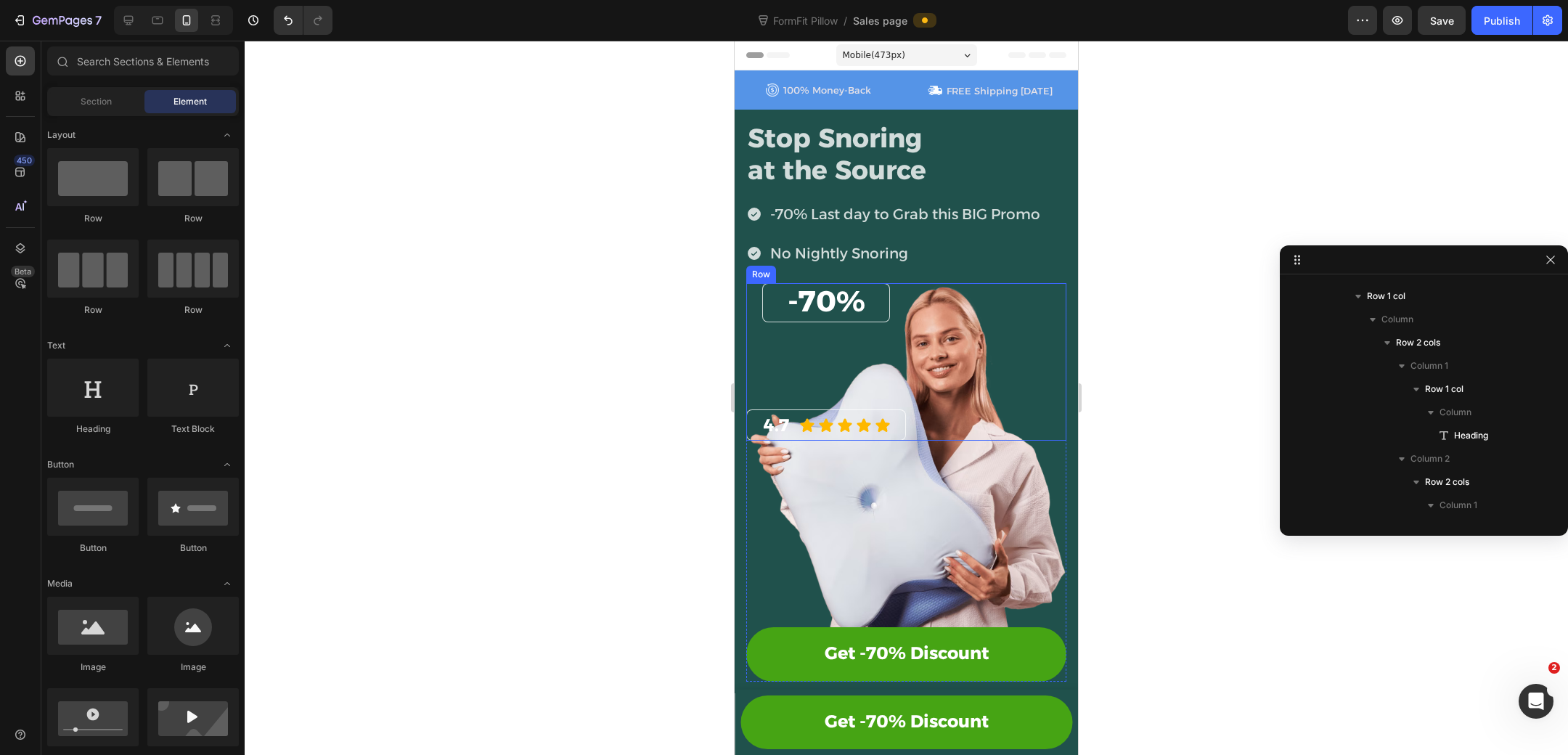
click at [816, 364] on div "⁠⁠⁠⁠⁠⁠⁠ -70% Heading Row 4.7 Heading Icon Icon Icon Icon Icon Icon List Row Row" at bounding box center [906, 362] width 320 height 158
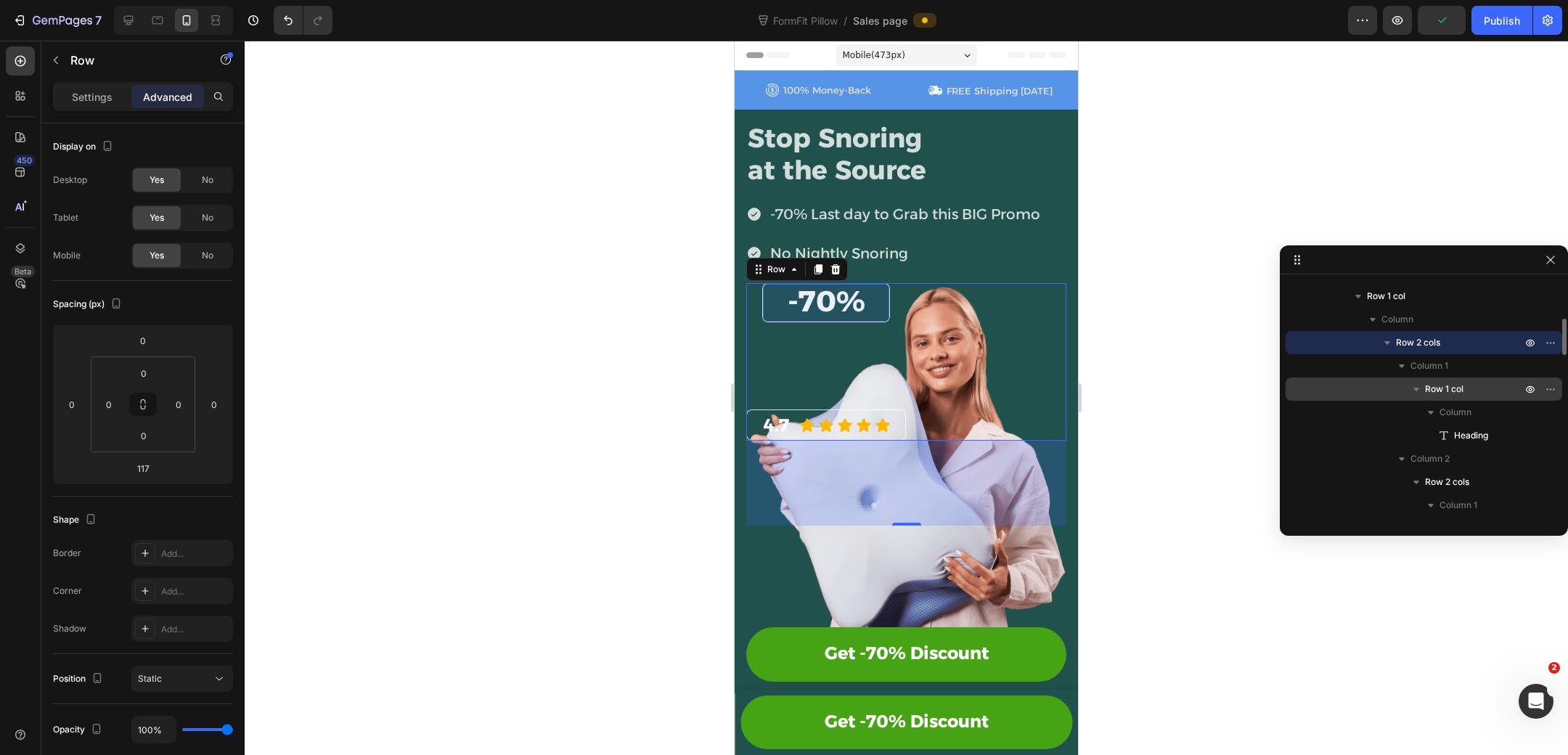
click at [1446, 391] on span "Row 1 col" at bounding box center [1444, 389] width 38 height 15
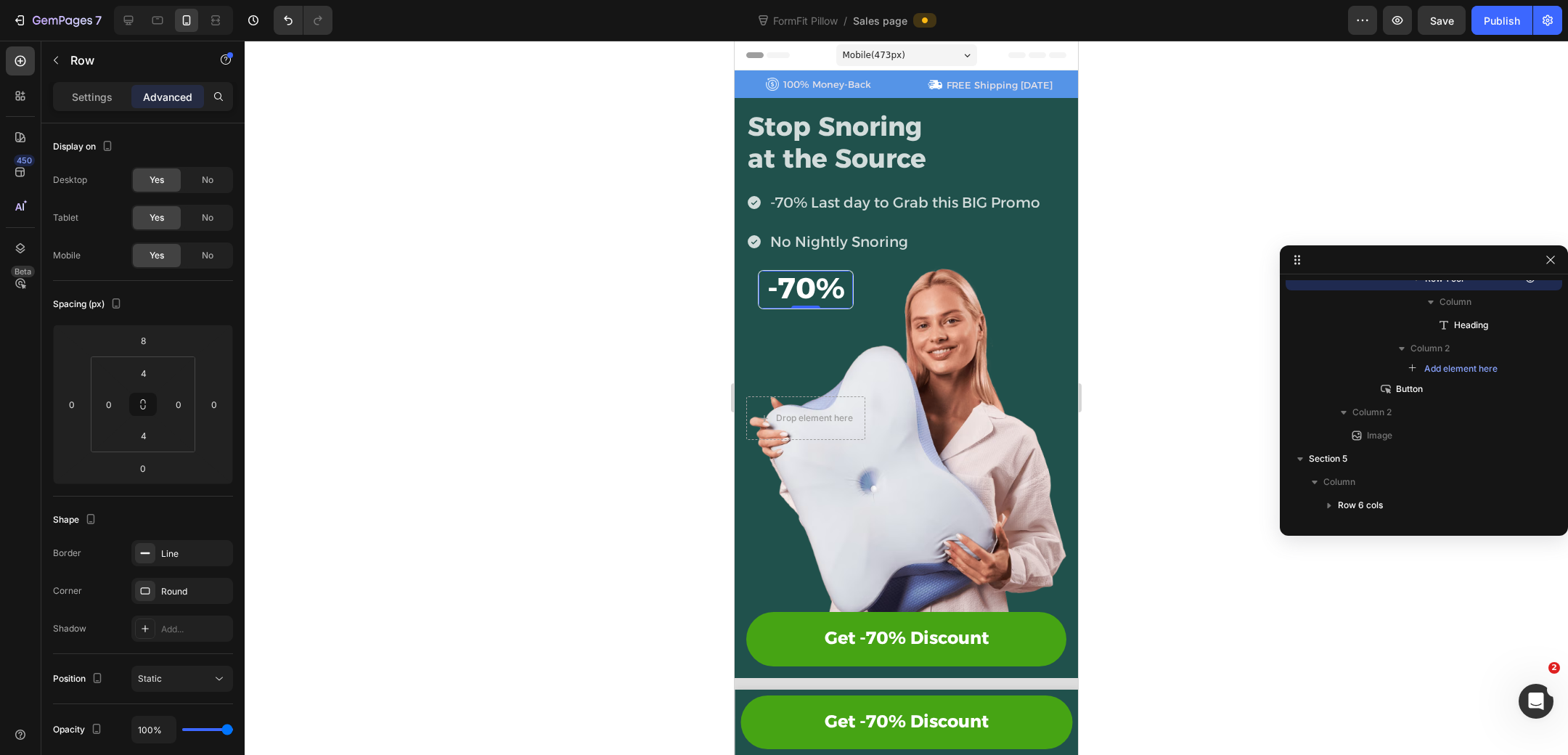
scroll to position [298, 0]
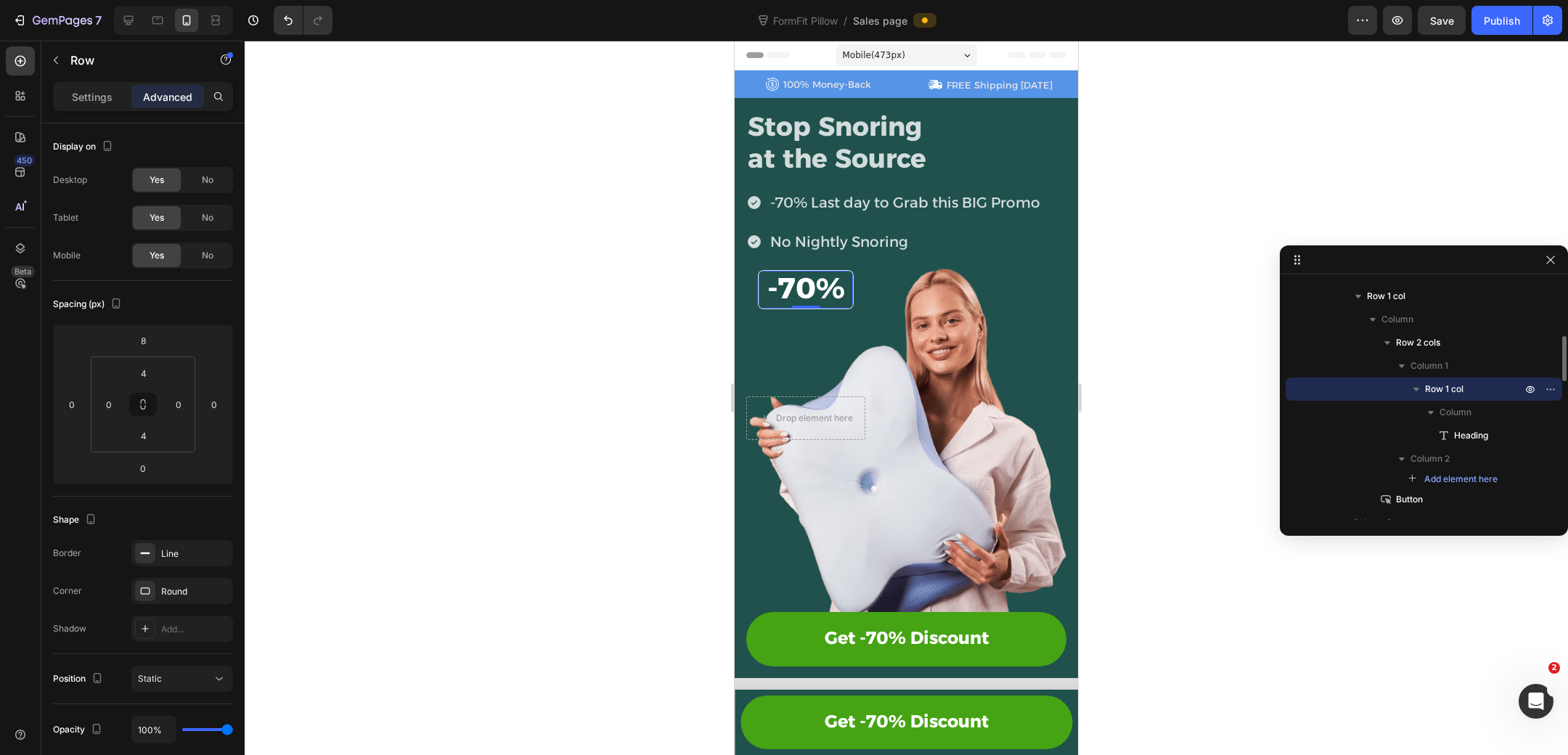
click at [761, 287] on div "-70% Heading Row 0" at bounding box center [806, 289] width 95 height 39
click at [1435, 19] on span "Save" at bounding box center [1442, 21] width 24 height 12
click at [1493, 19] on div "Publish" at bounding box center [1501, 21] width 36 height 15
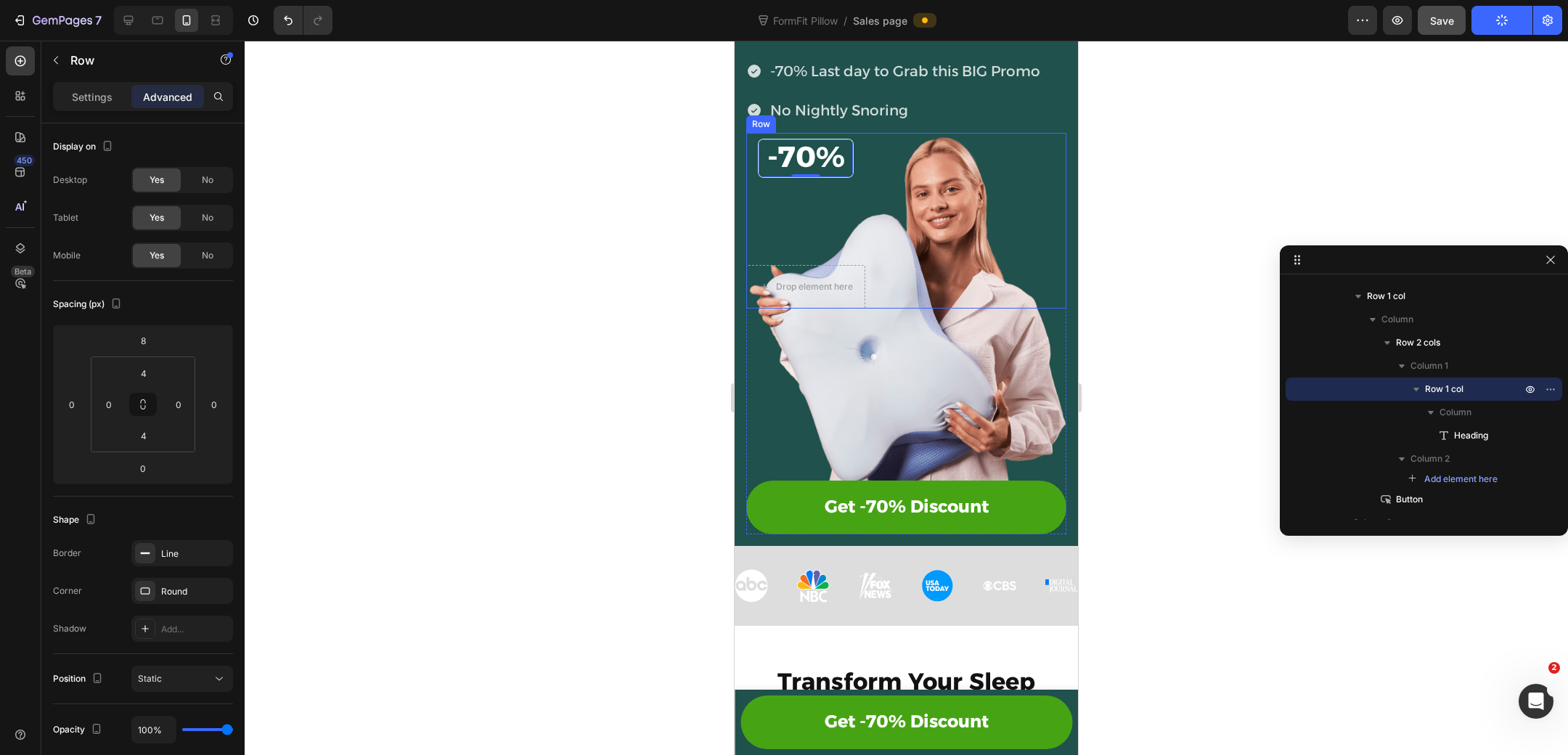
scroll to position [241, 0]
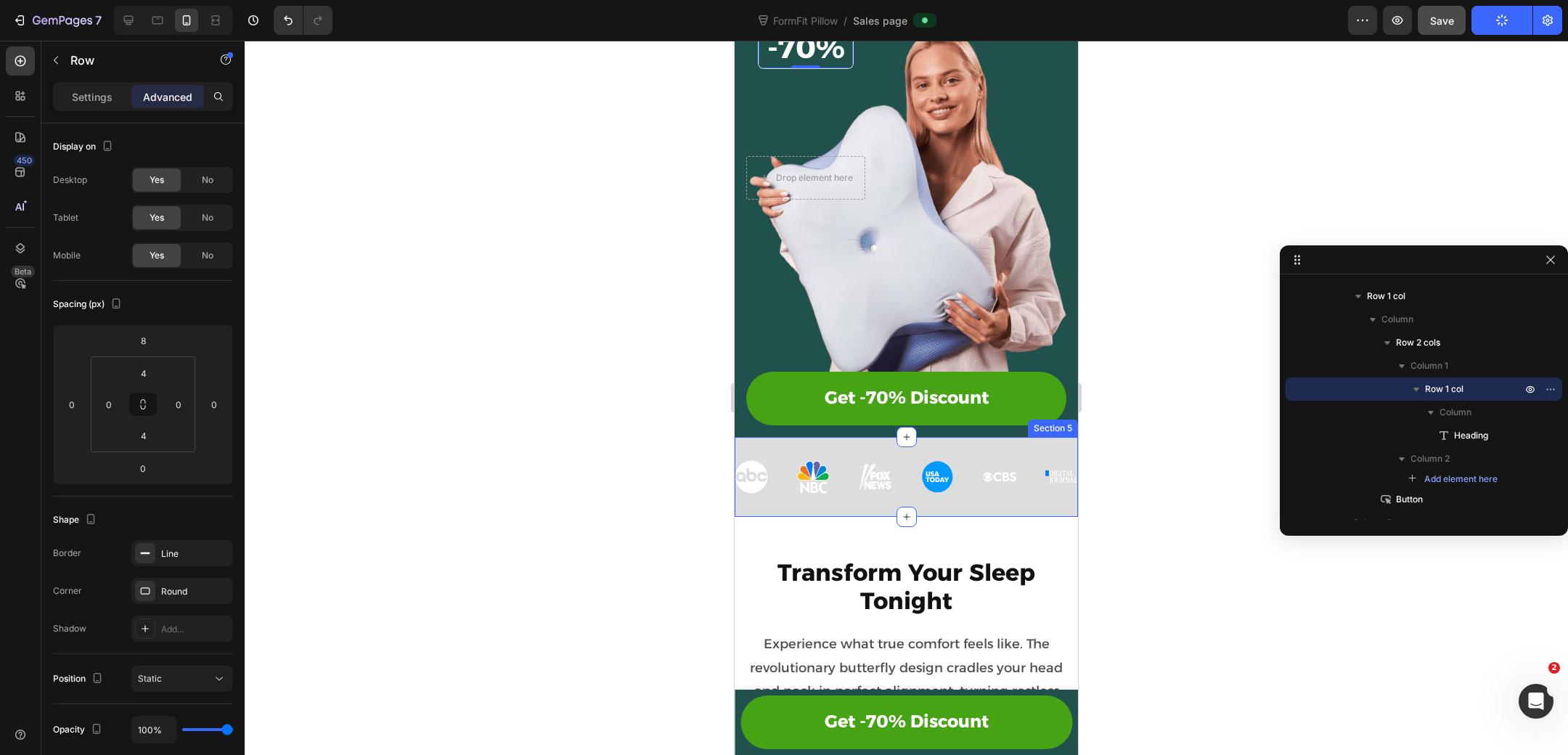
click at [790, 440] on div "Image Image Image Image Image Image Row Section 5" at bounding box center [906, 477] width 344 height 80
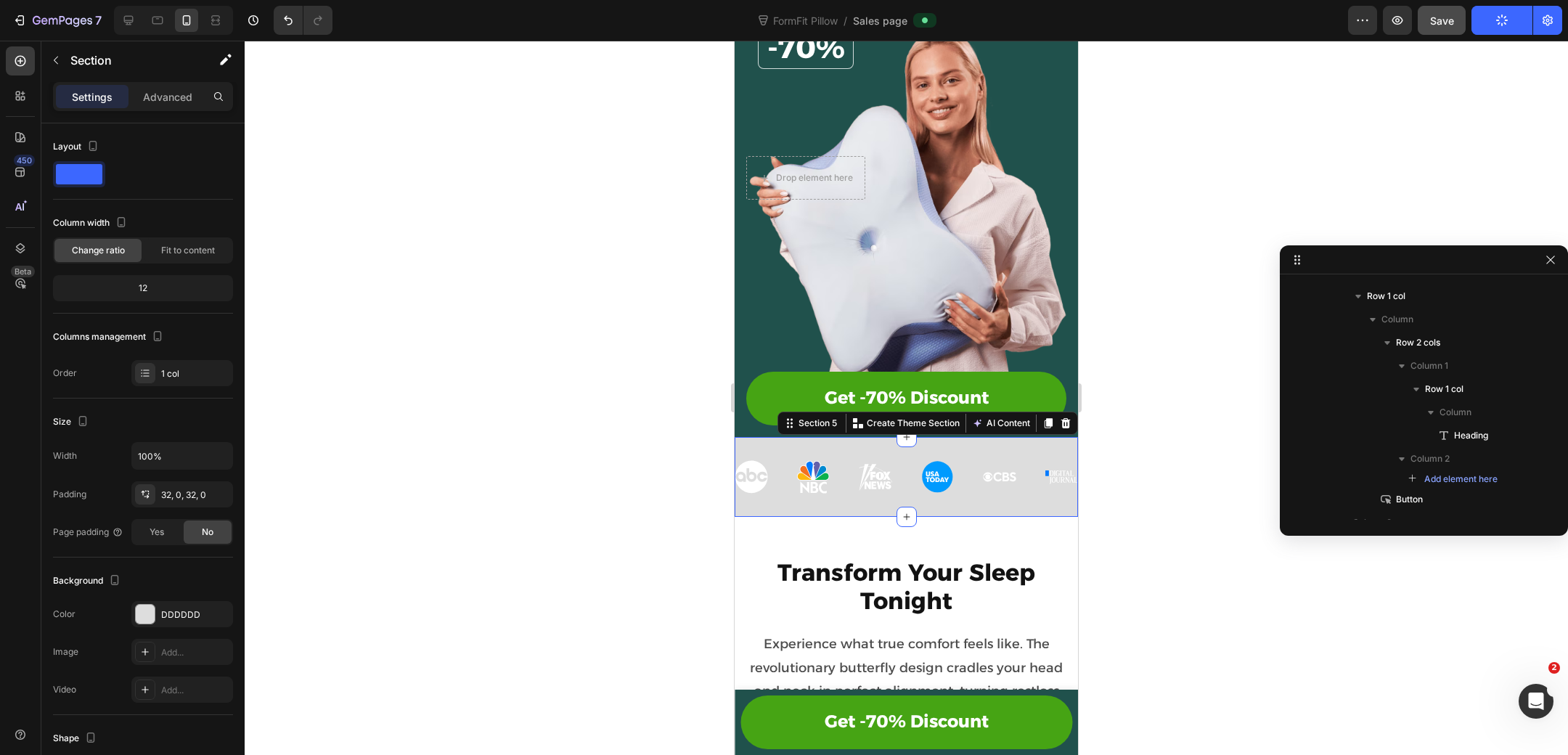
scroll to position [477, 0]
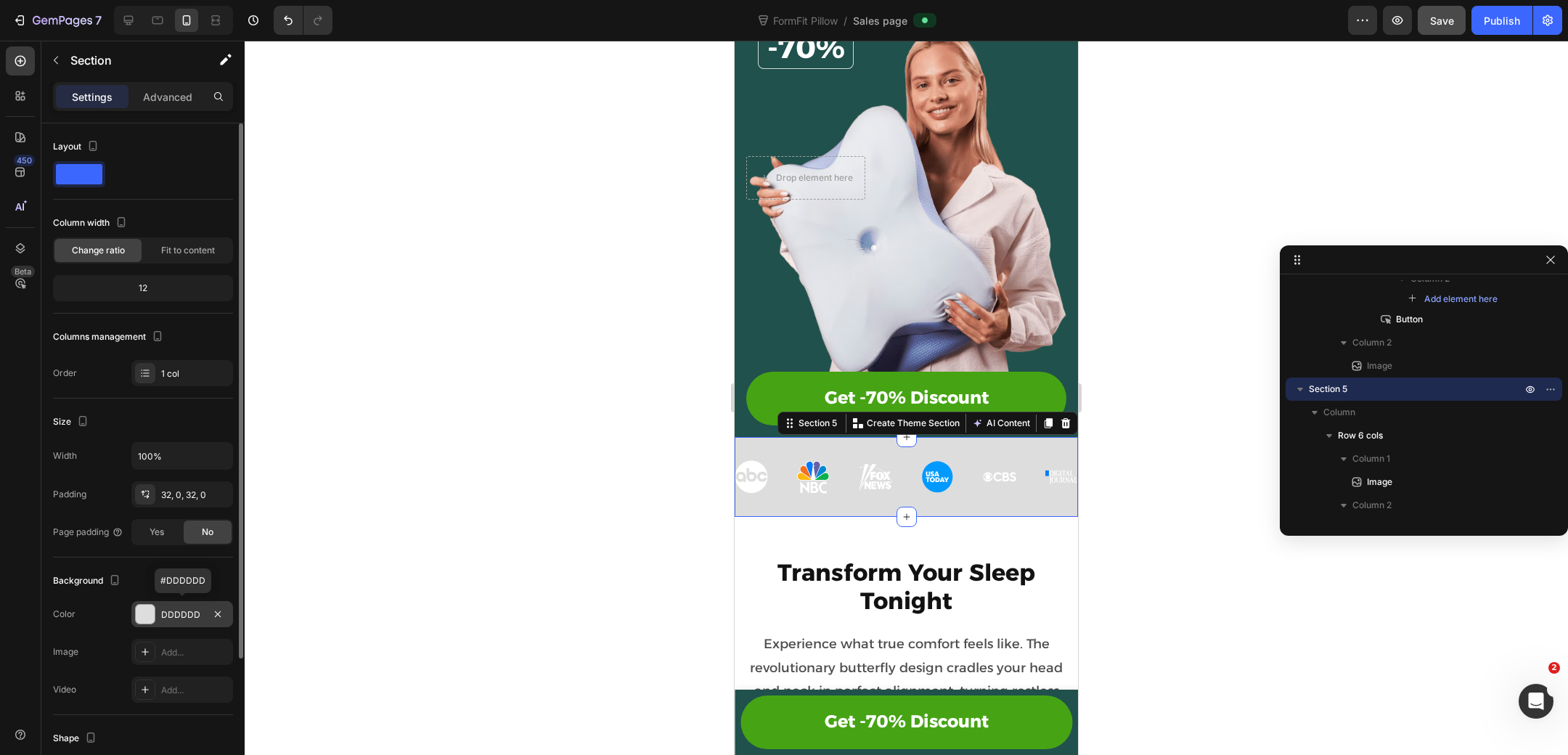
click at [148, 610] on div at bounding box center [145, 614] width 19 height 19
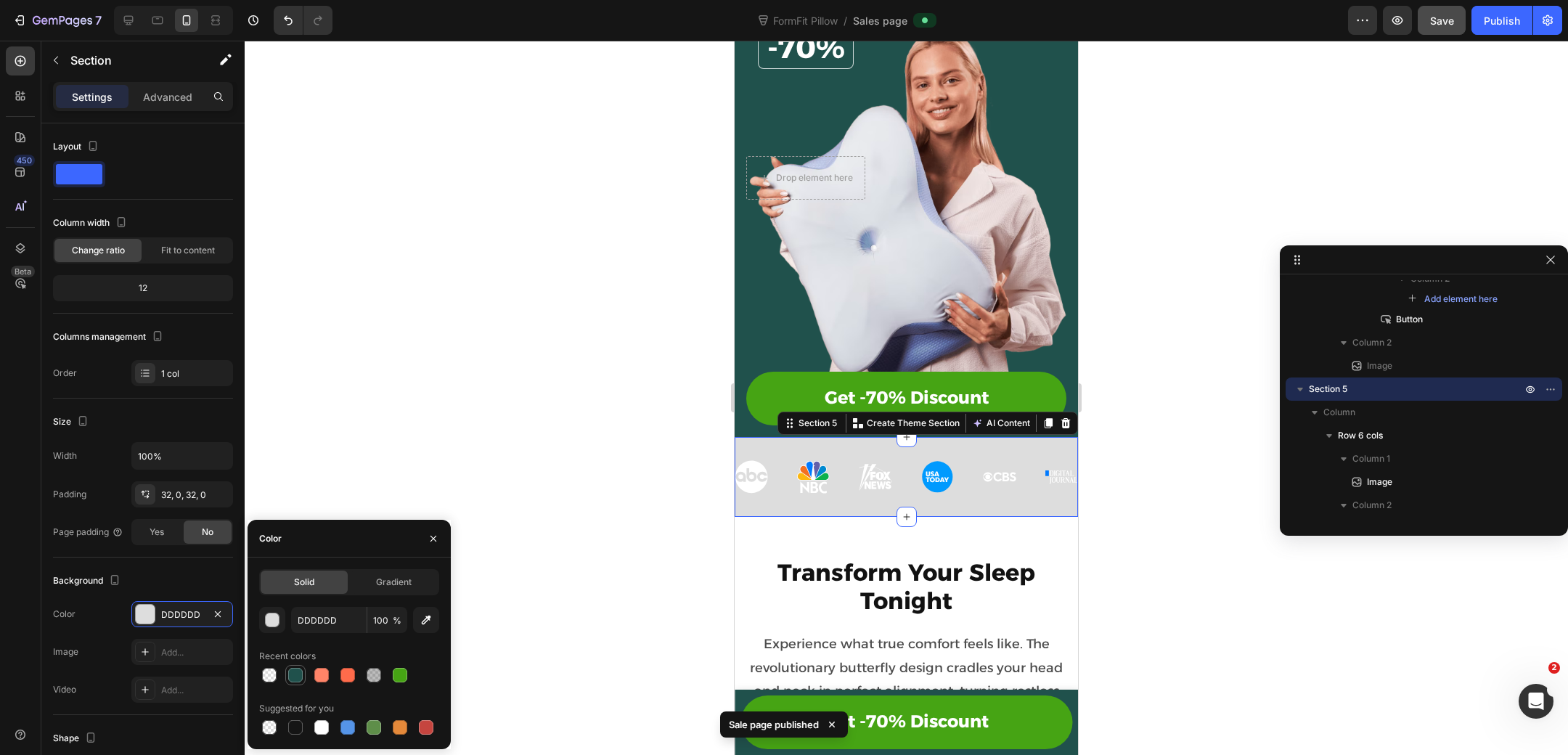
click at [295, 680] on div at bounding box center [295, 675] width 15 height 15
type input "20514C"
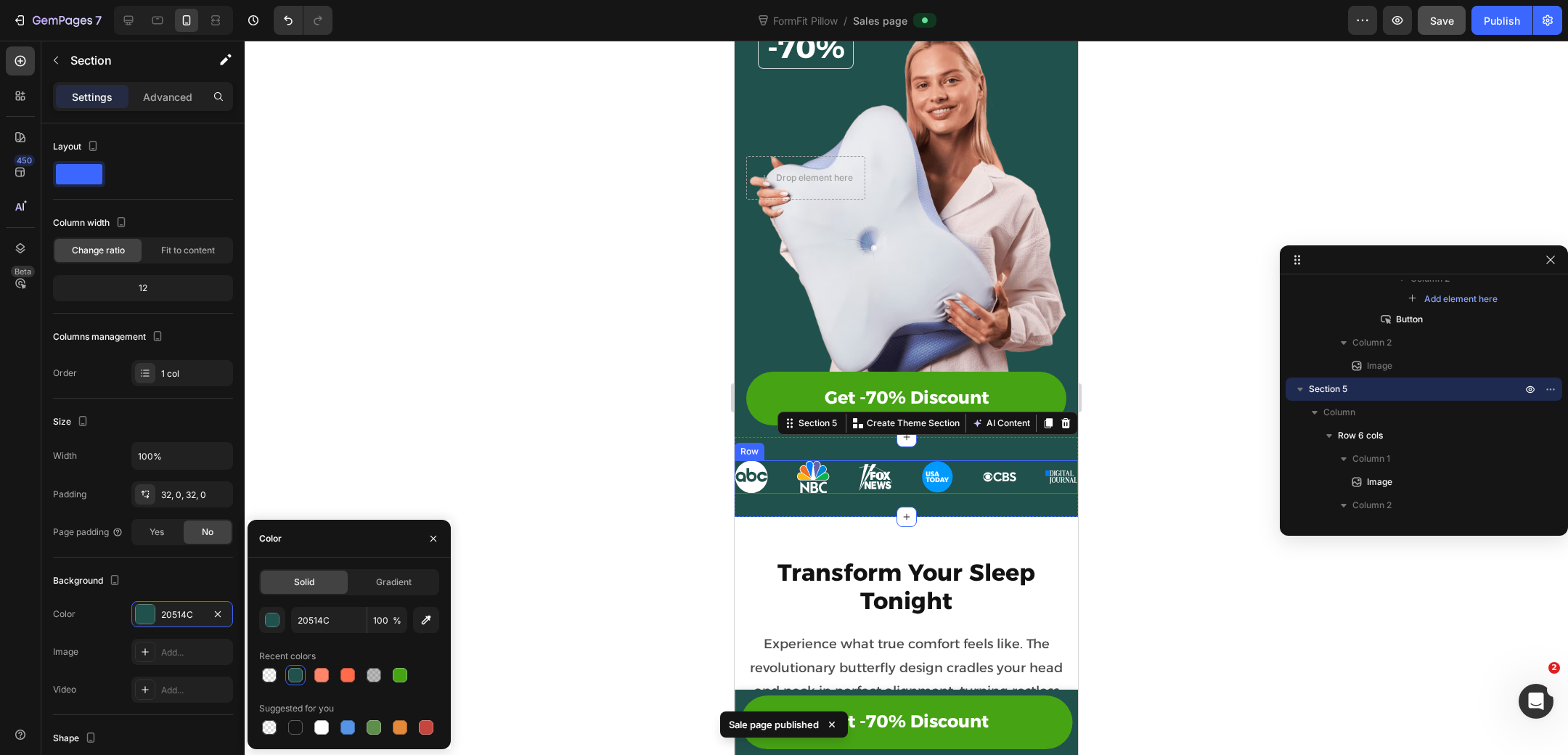
click at [787, 477] on div "Image Image Image Image Image Image Row" at bounding box center [906, 477] width 344 height 33
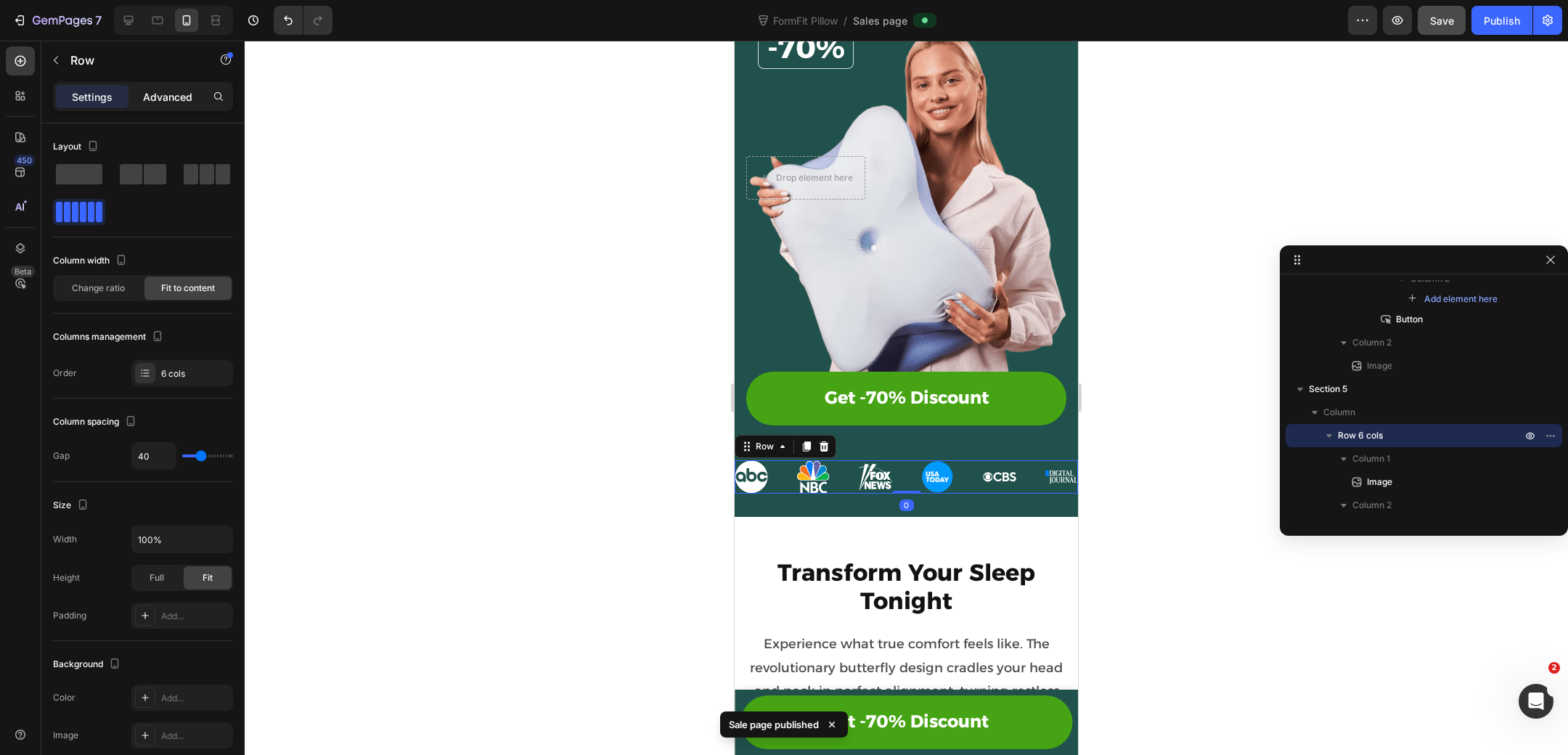
click at [148, 107] on div "Advanced" at bounding box center [168, 96] width 72 height 23
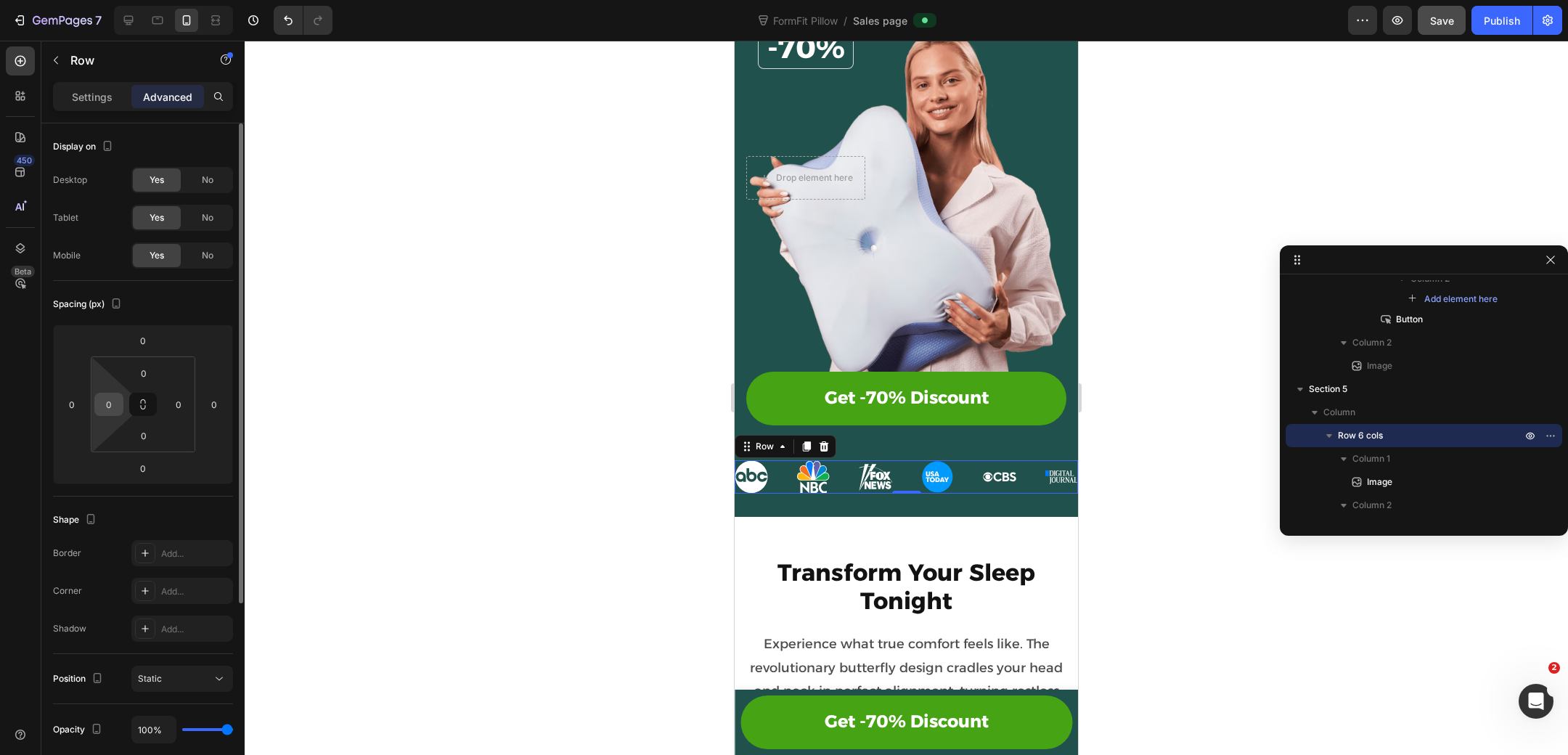
click at [111, 404] on input "0" at bounding box center [108, 404] width 22 height 22
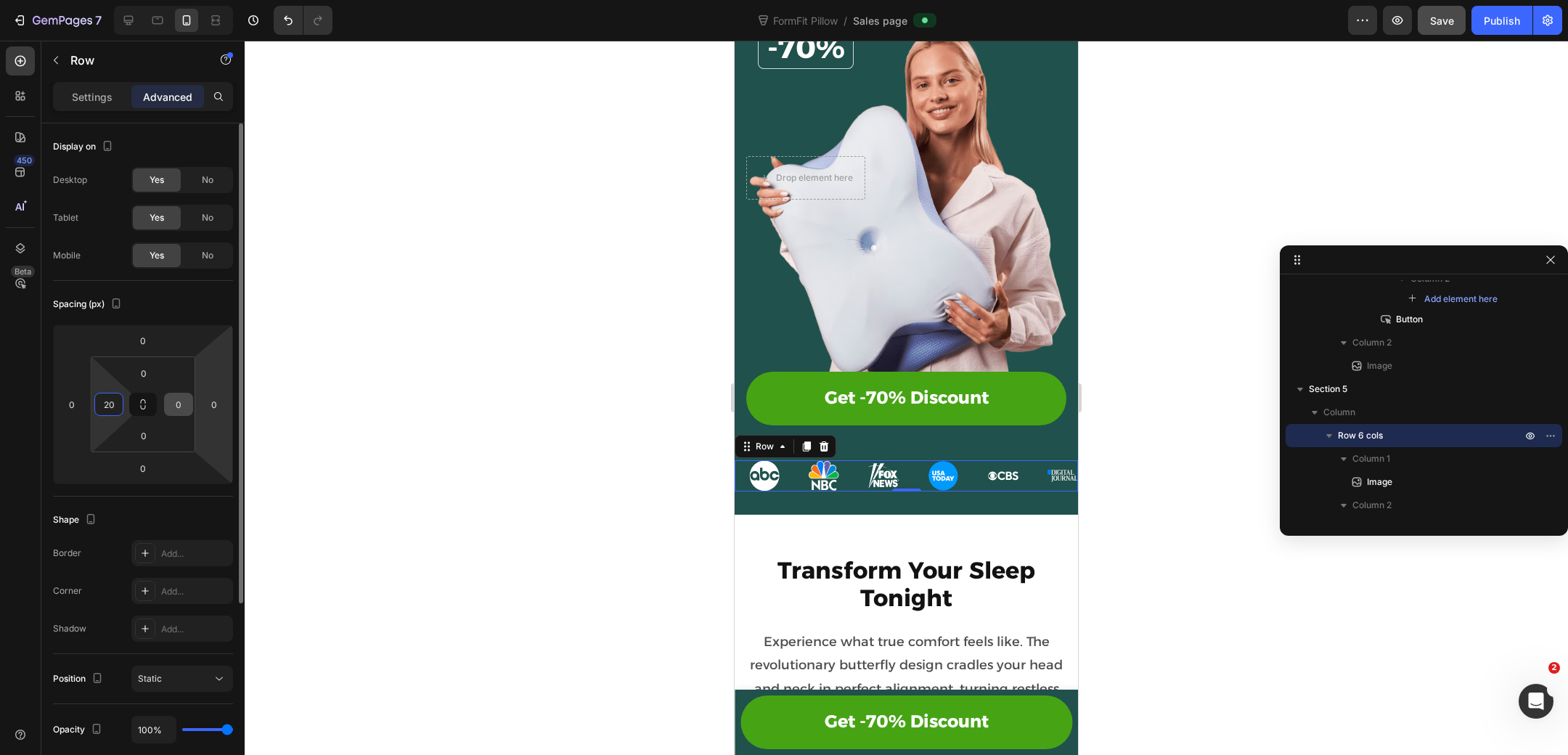
type input "20"
click at [184, 411] on input "0" at bounding box center [178, 404] width 22 height 22
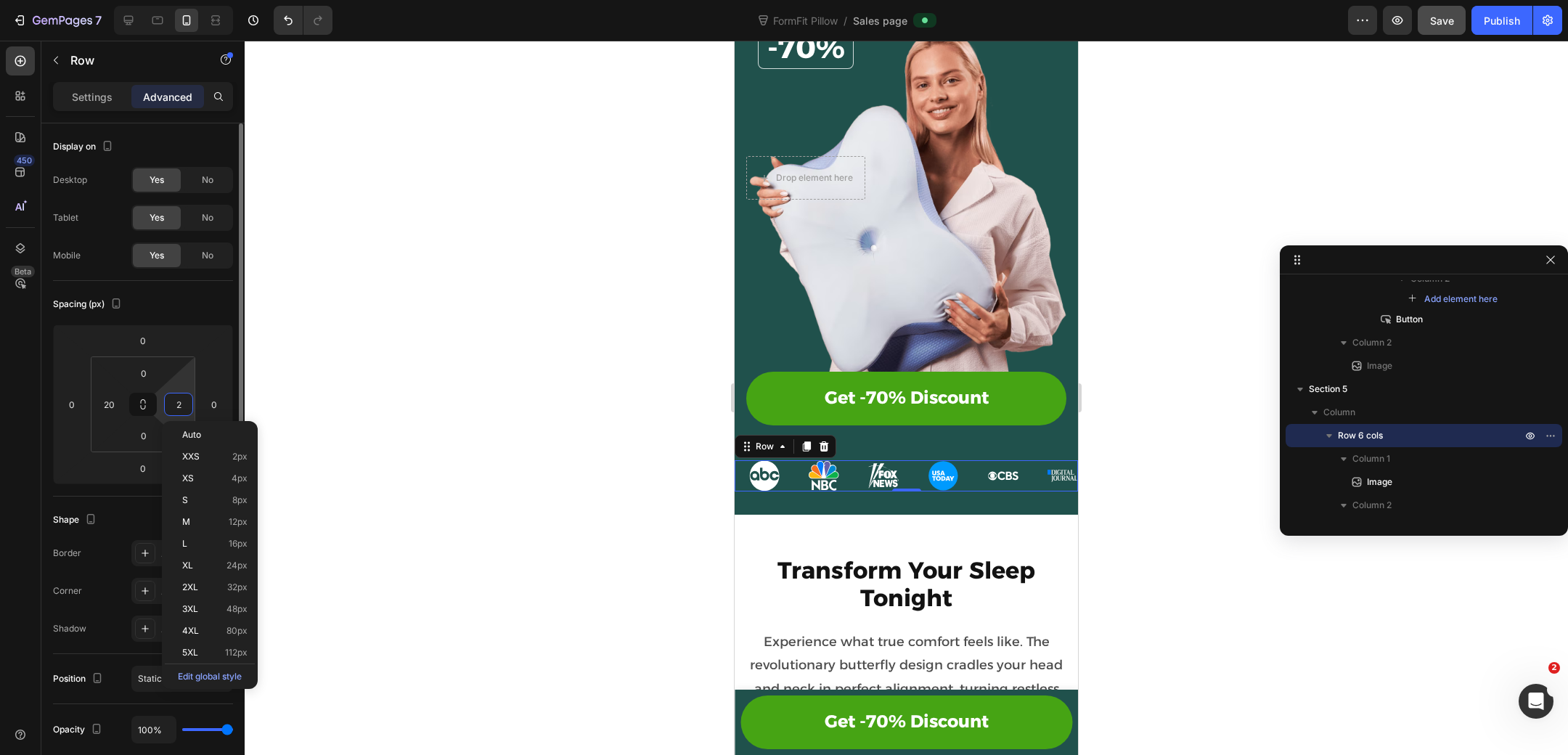
type input "20"
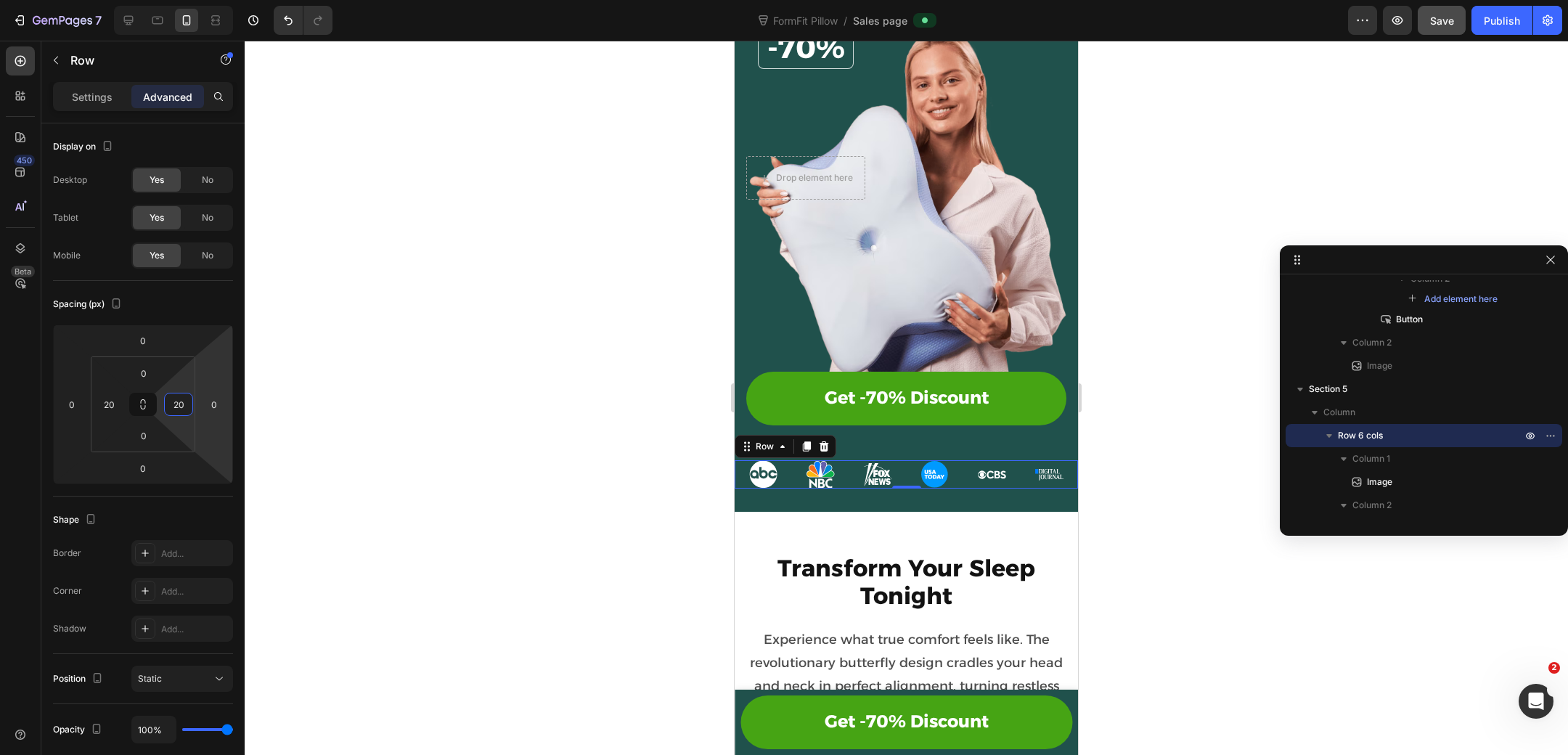
click at [1118, 412] on div at bounding box center [906, 397] width 1324 height 714
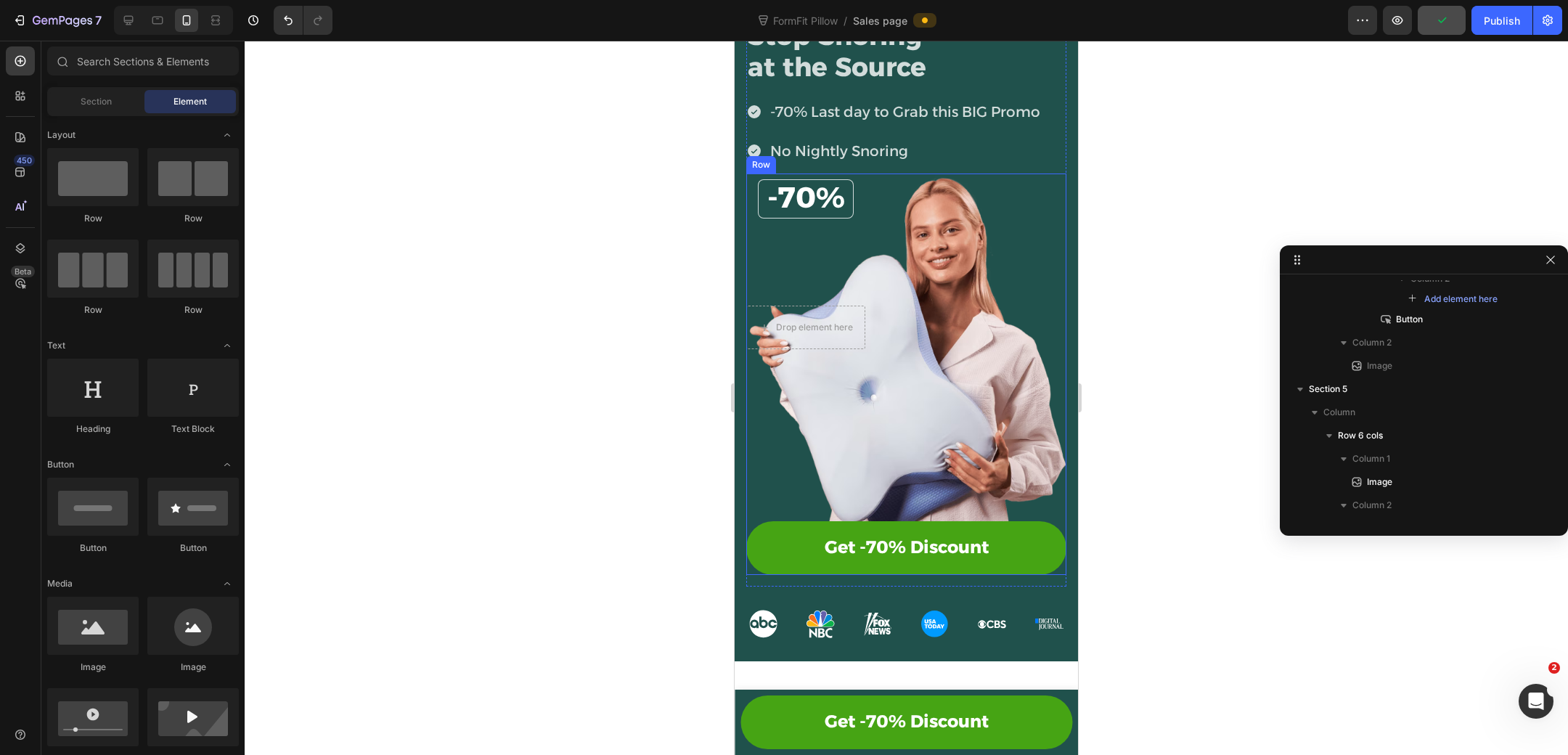
scroll to position [98, 0]
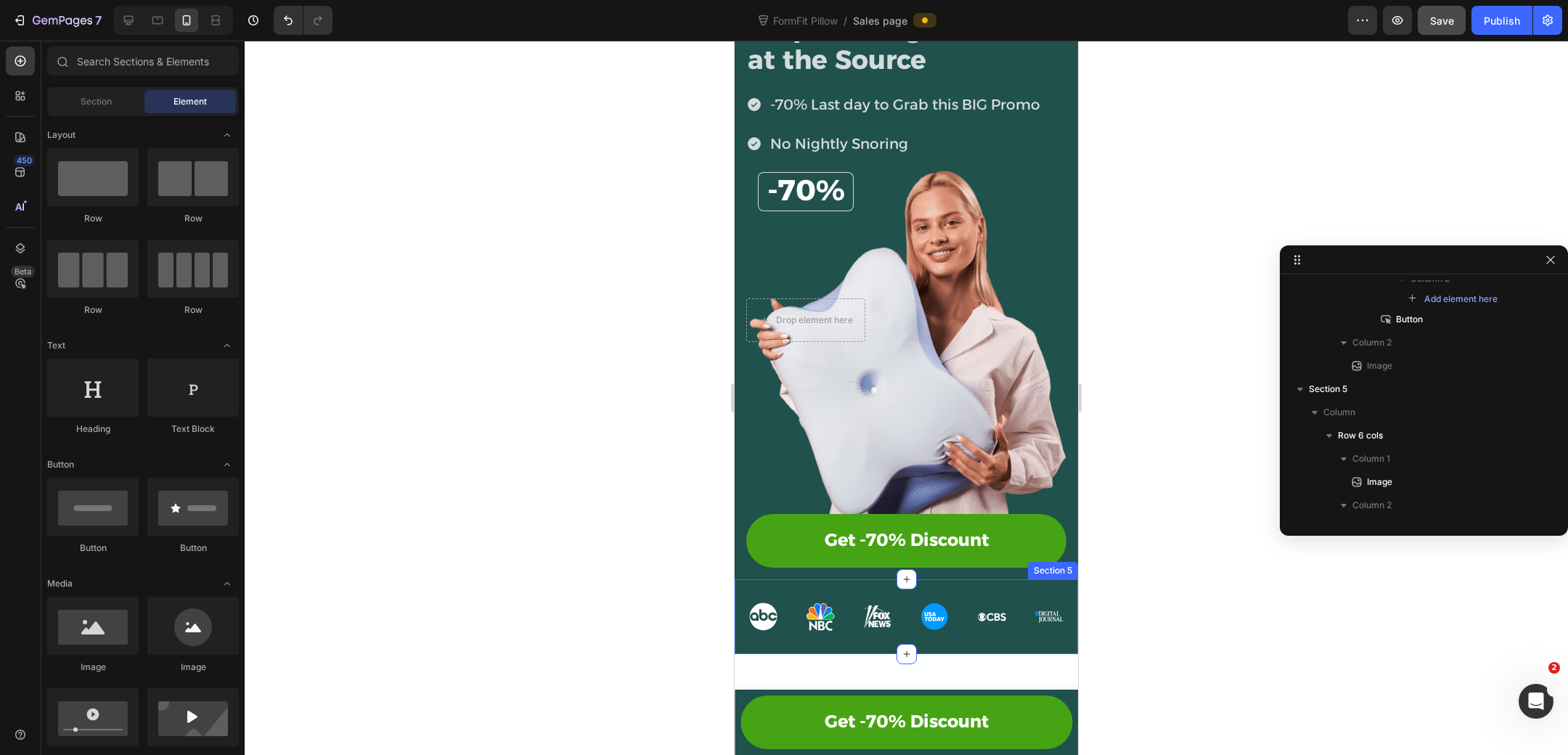
click at [958, 590] on div "Image Image Image Image Image Image Row Section 5" at bounding box center [906, 617] width 344 height 75
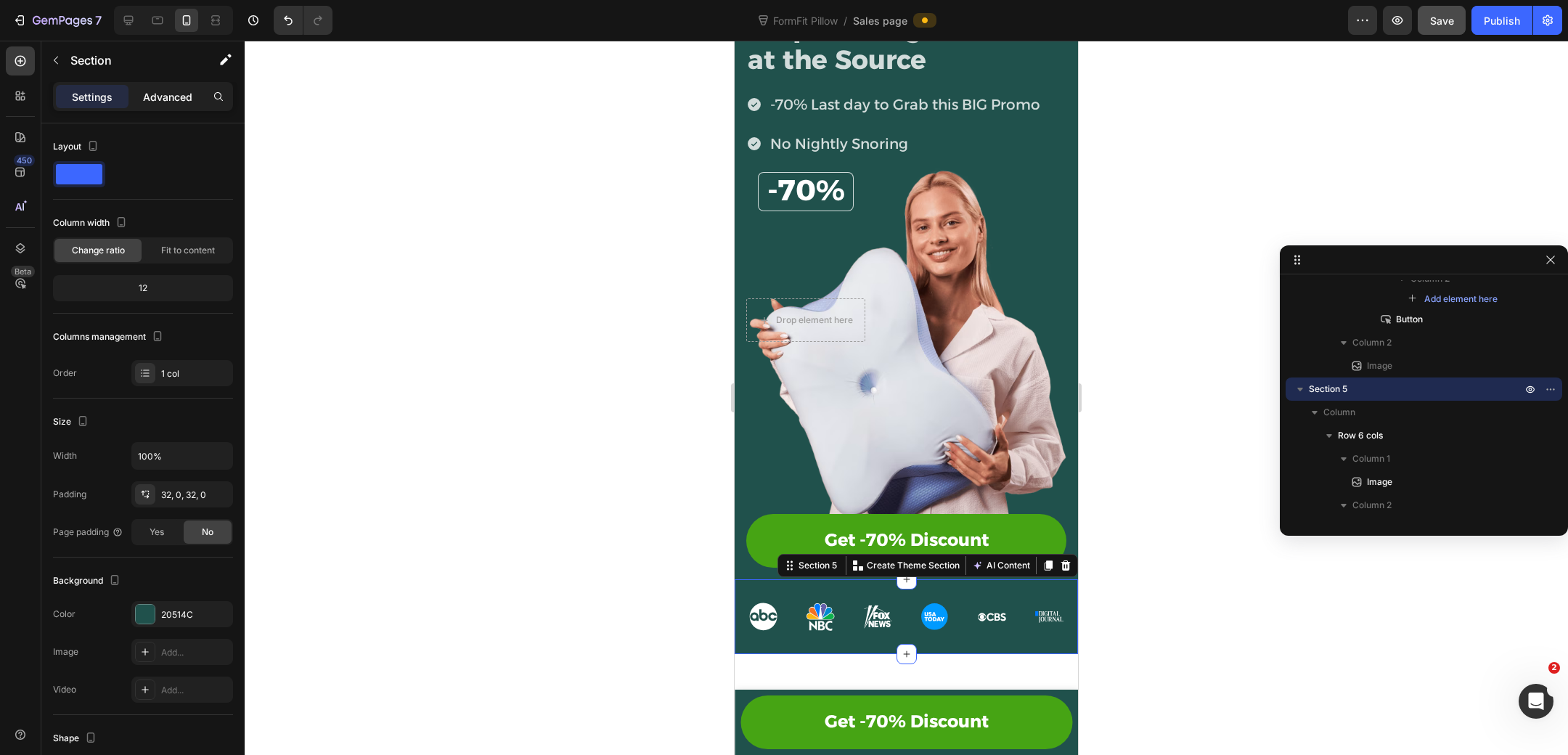
click at [158, 104] on div "Advanced" at bounding box center [168, 96] width 72 height 23
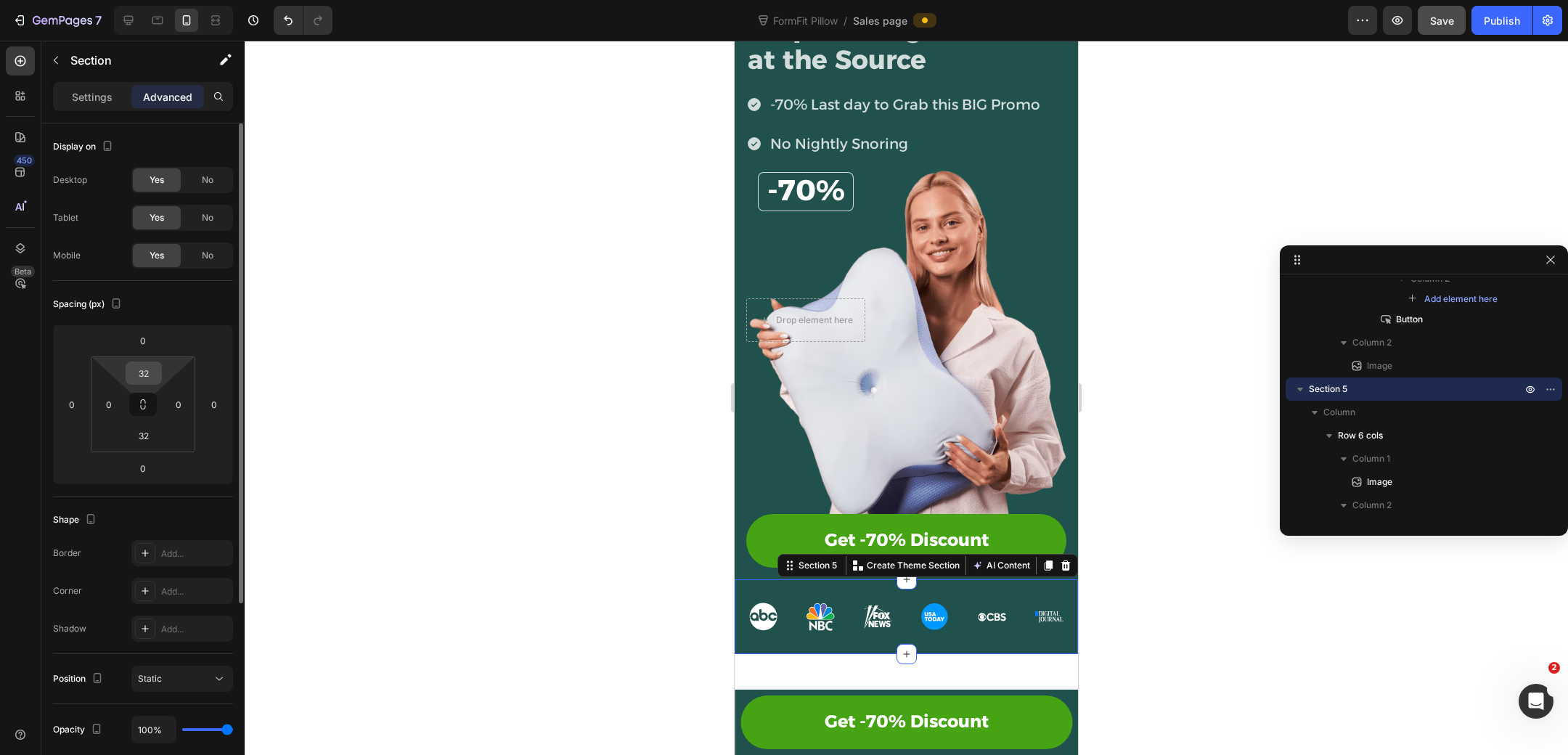
click at [151, 371] on input "32" at bounding box center [144, 373] width 29 height 22
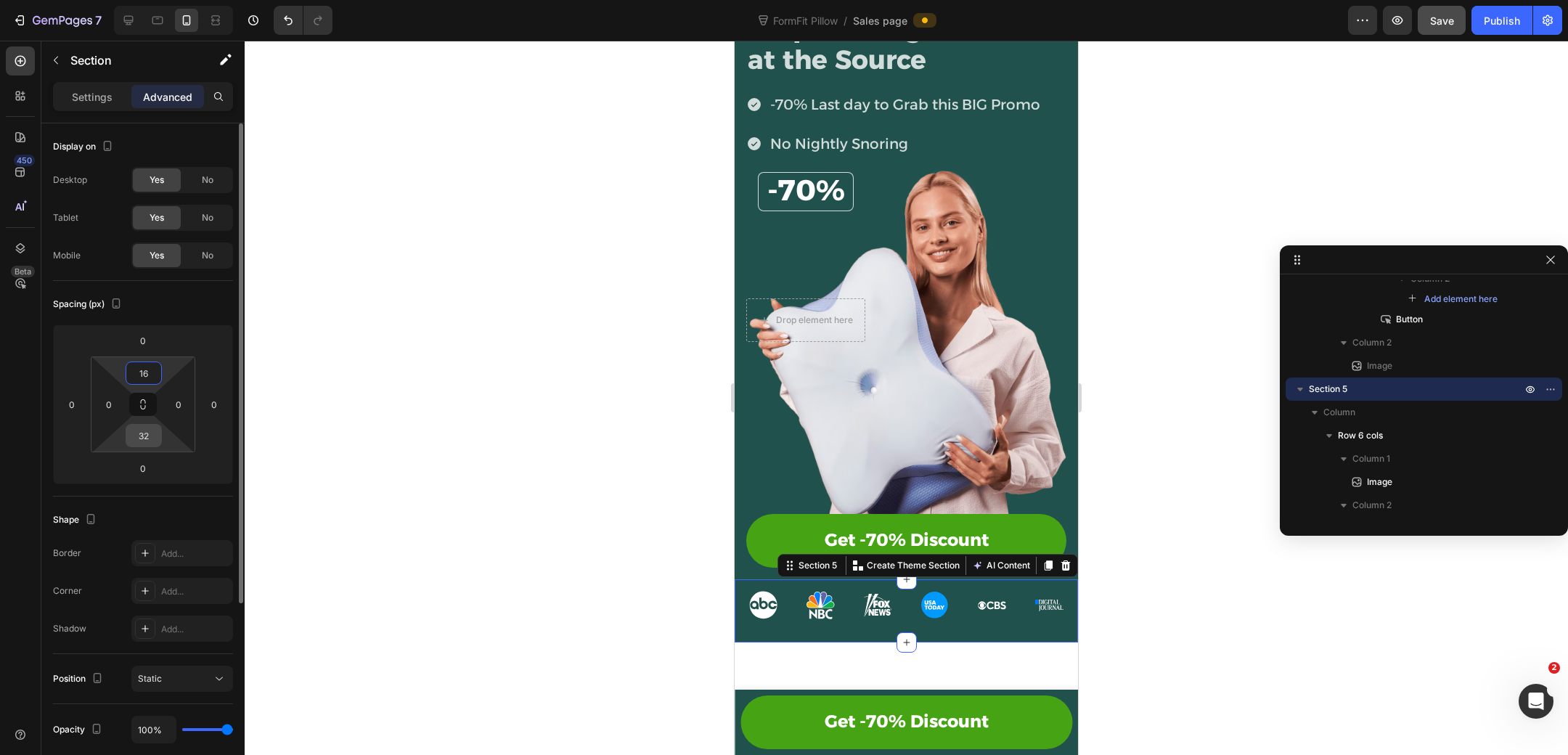
type input "16"
click at [151, 443] on input "32" at bounding box center [144, 435] width 29 height 22
type input "16"
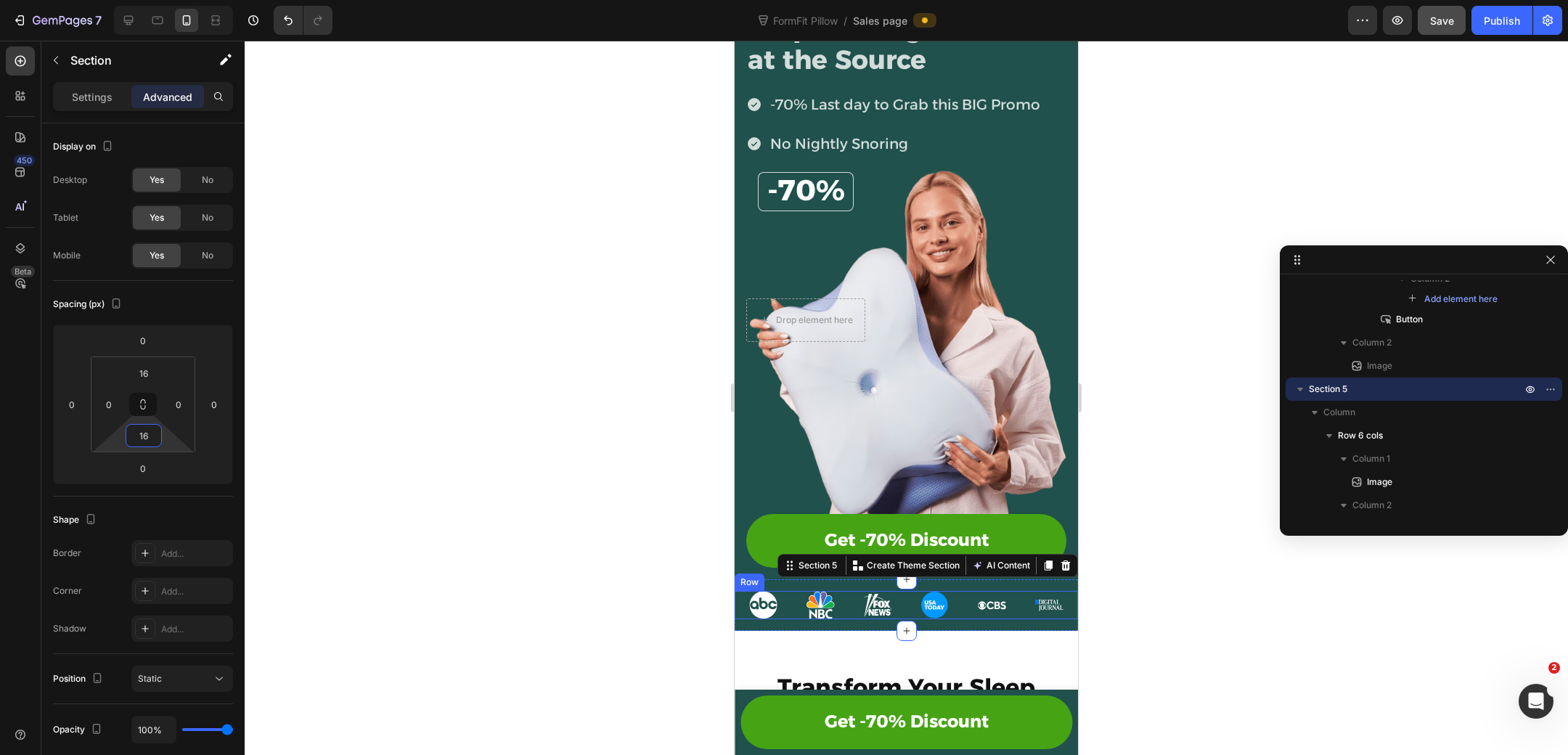
click at [848, 601] on div "Image Image Image Image Image Image Row" at bounding box center [906, 605] width 344 height 28
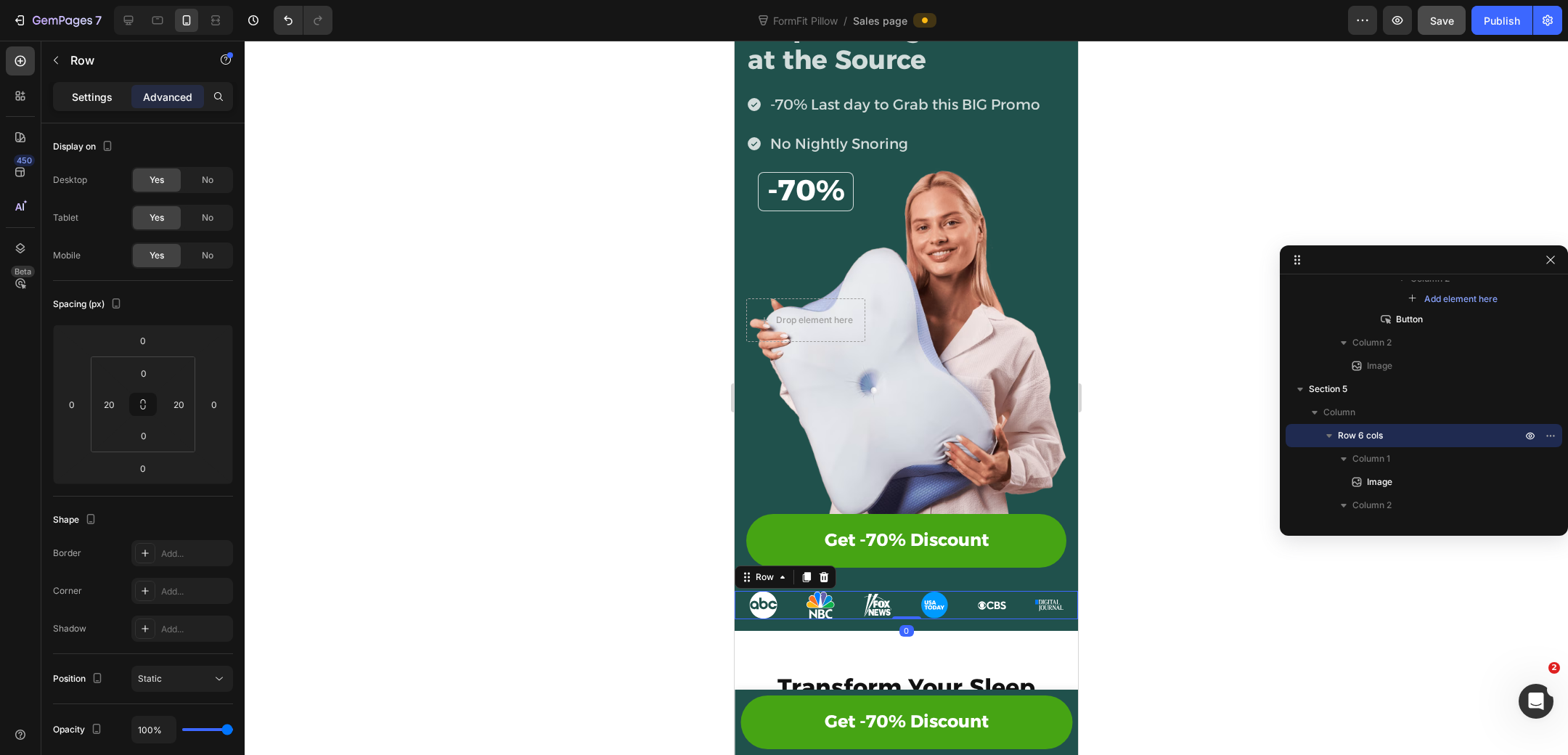
click at [110, 91] on p "Settings" at bounding box center [91, 97] width 41 height 15
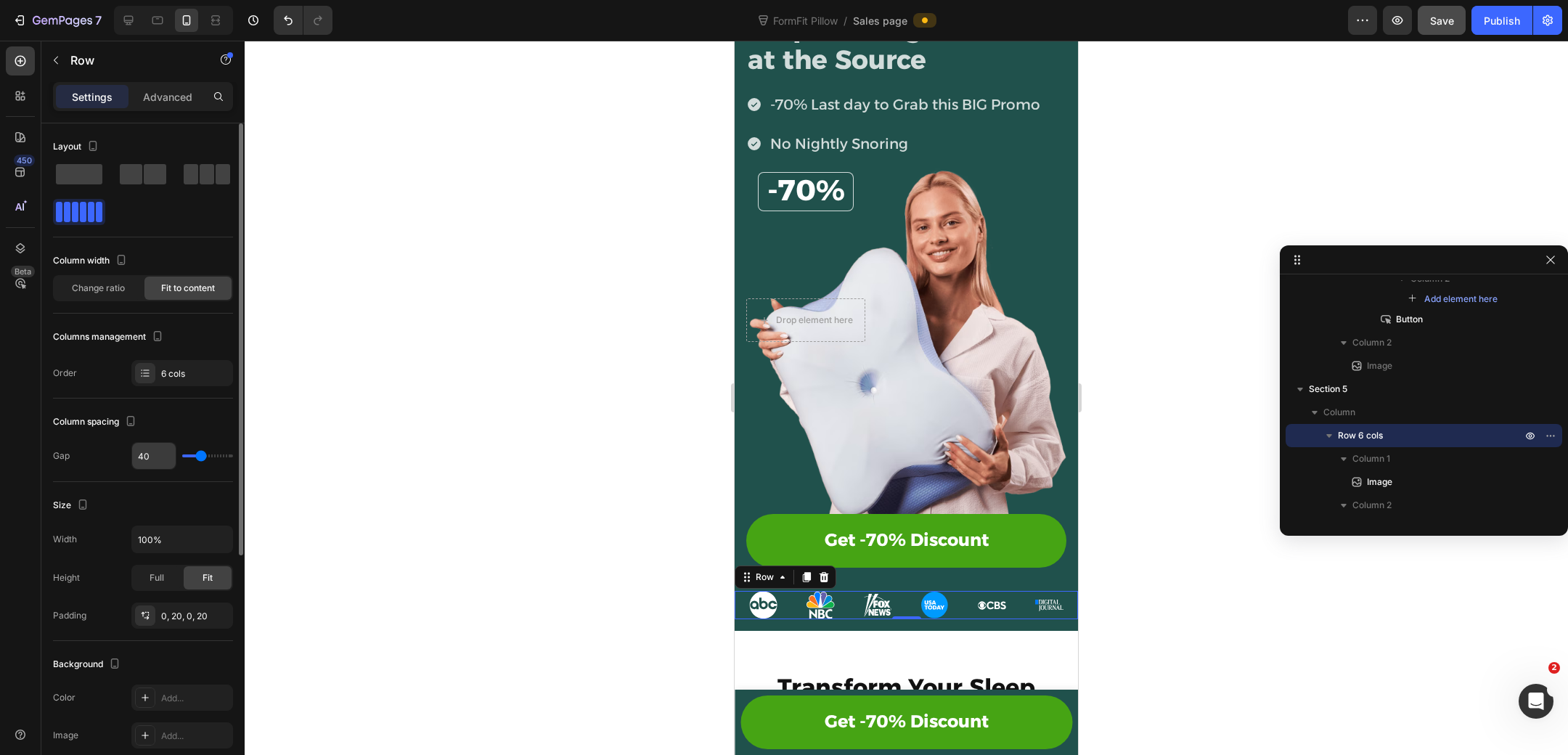
click at [160, 462] on input "40" at bounding box center [154, 456] width 44 height 26
type input "2"
type input "20"
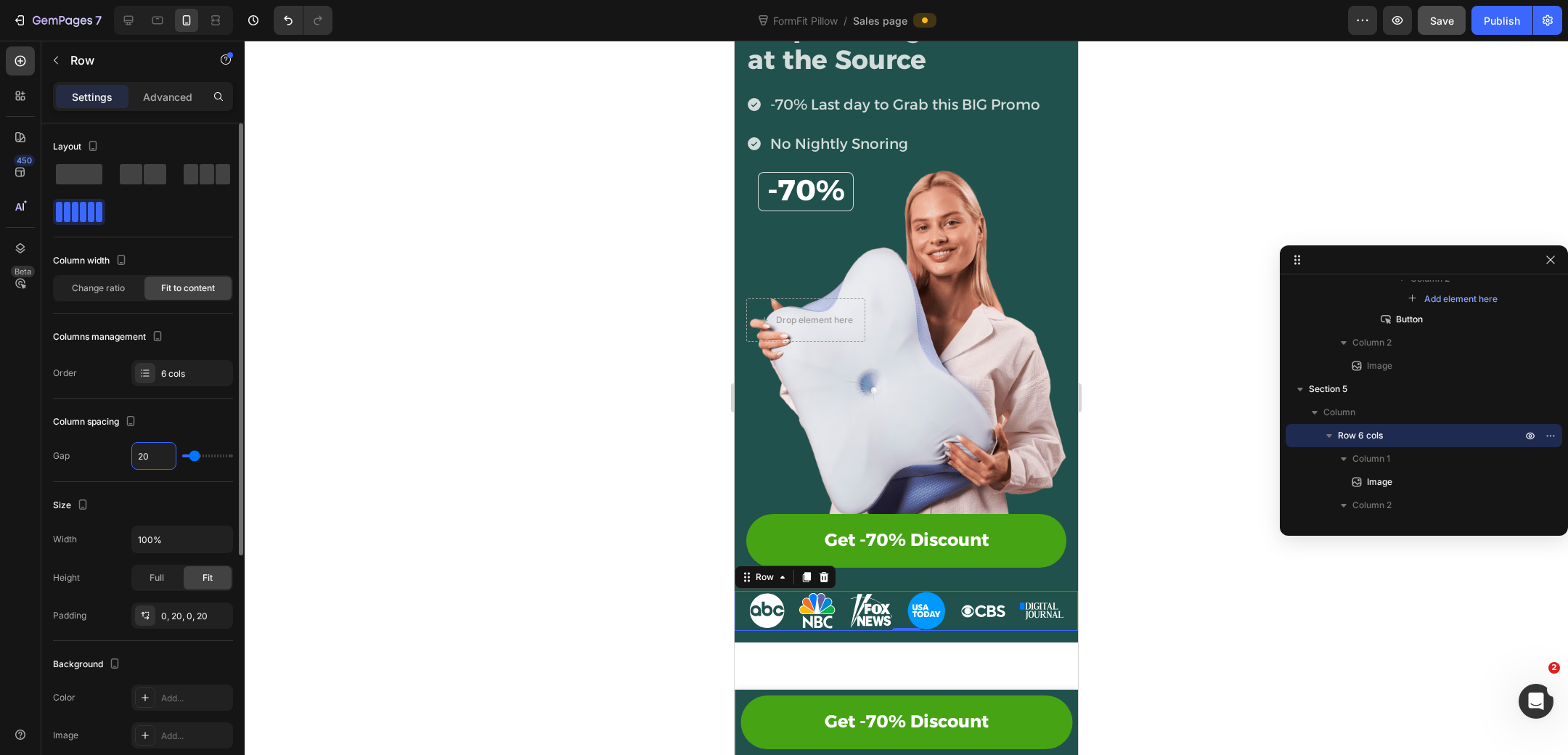
type input "2"
type input "0"
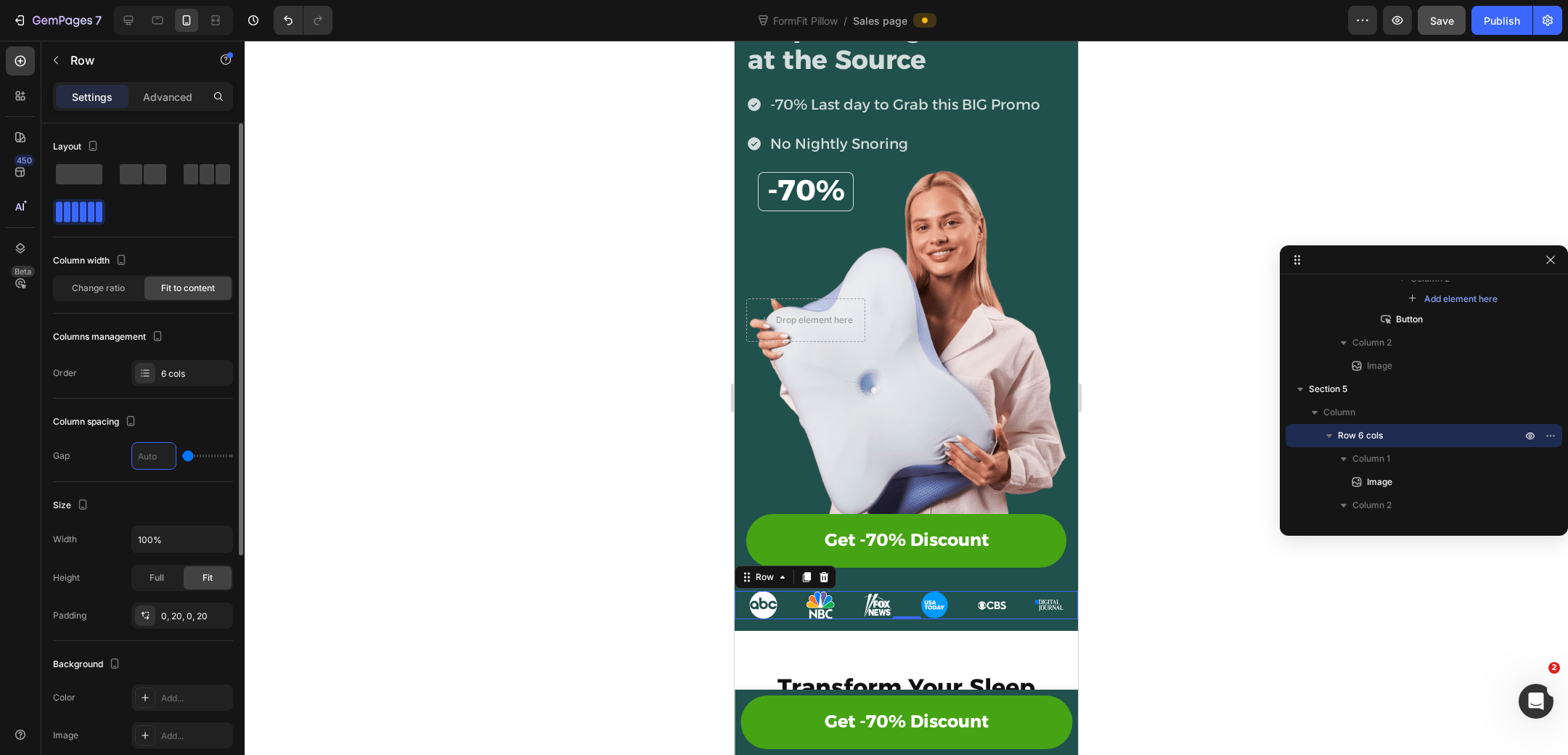
type input "3"
type input "32"
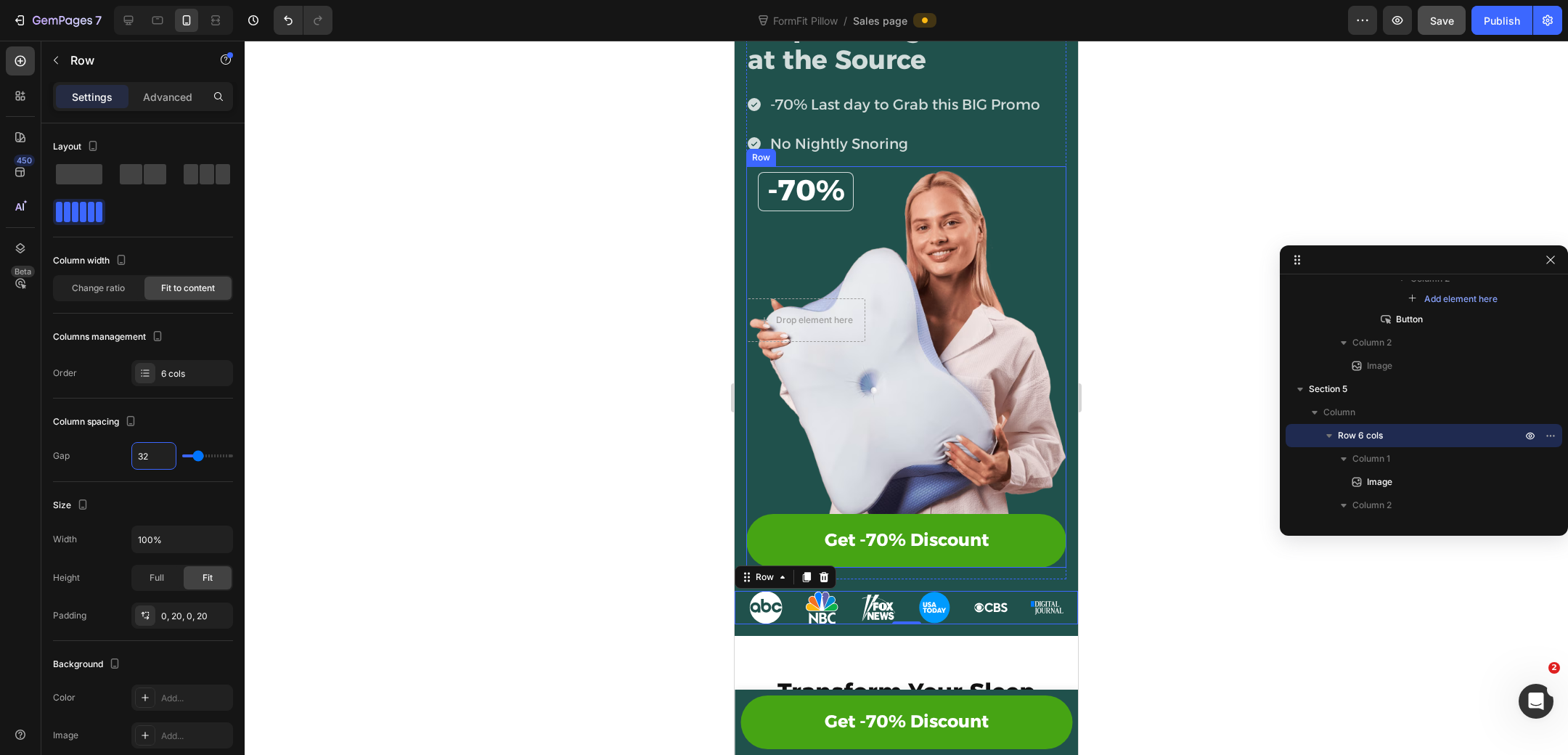
click at [921, 397] on div "-70% Heading Row Drop element here Row Get -70% Discount Button" at bounding box center [906, 316] width 320 height 301
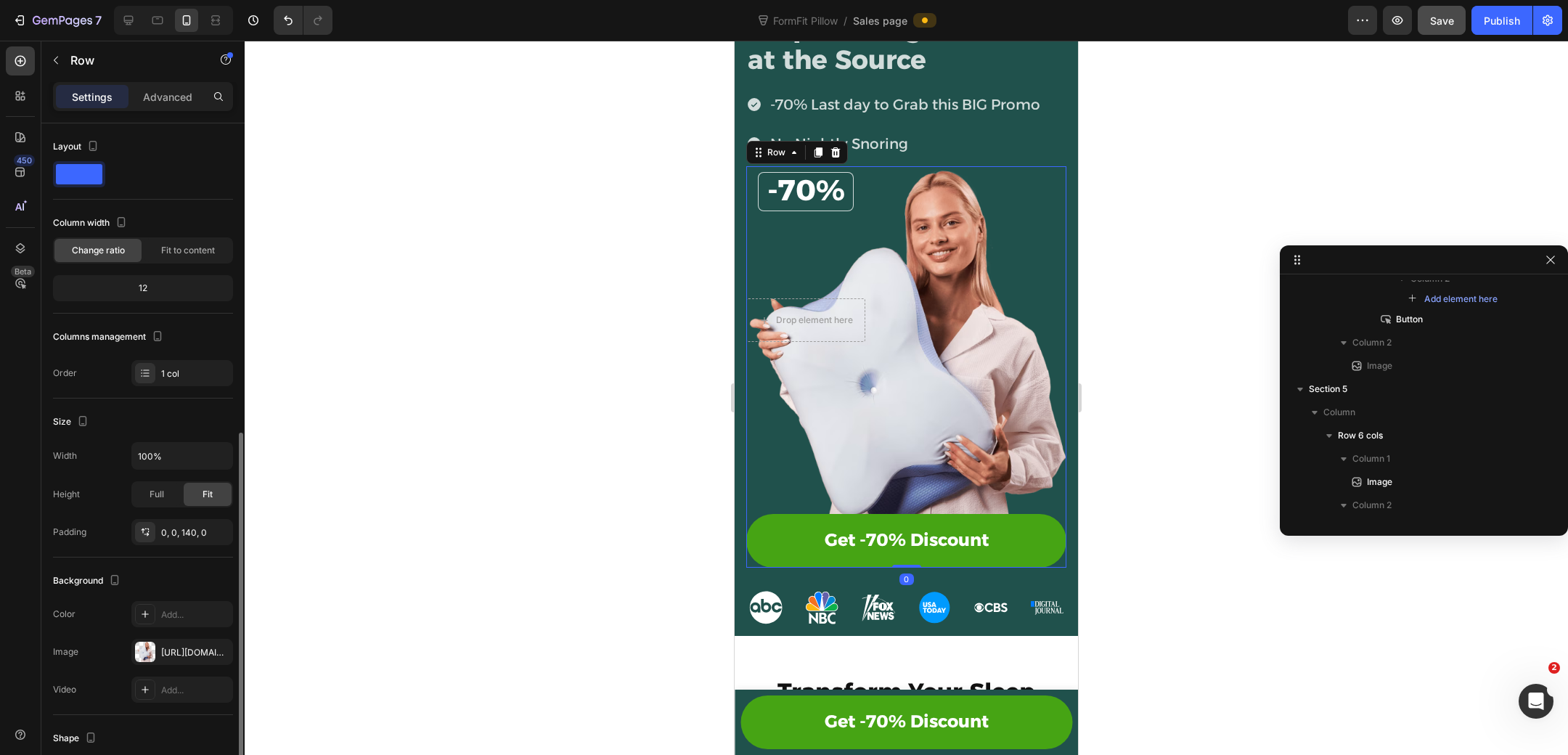
scroll to position [205, 0]
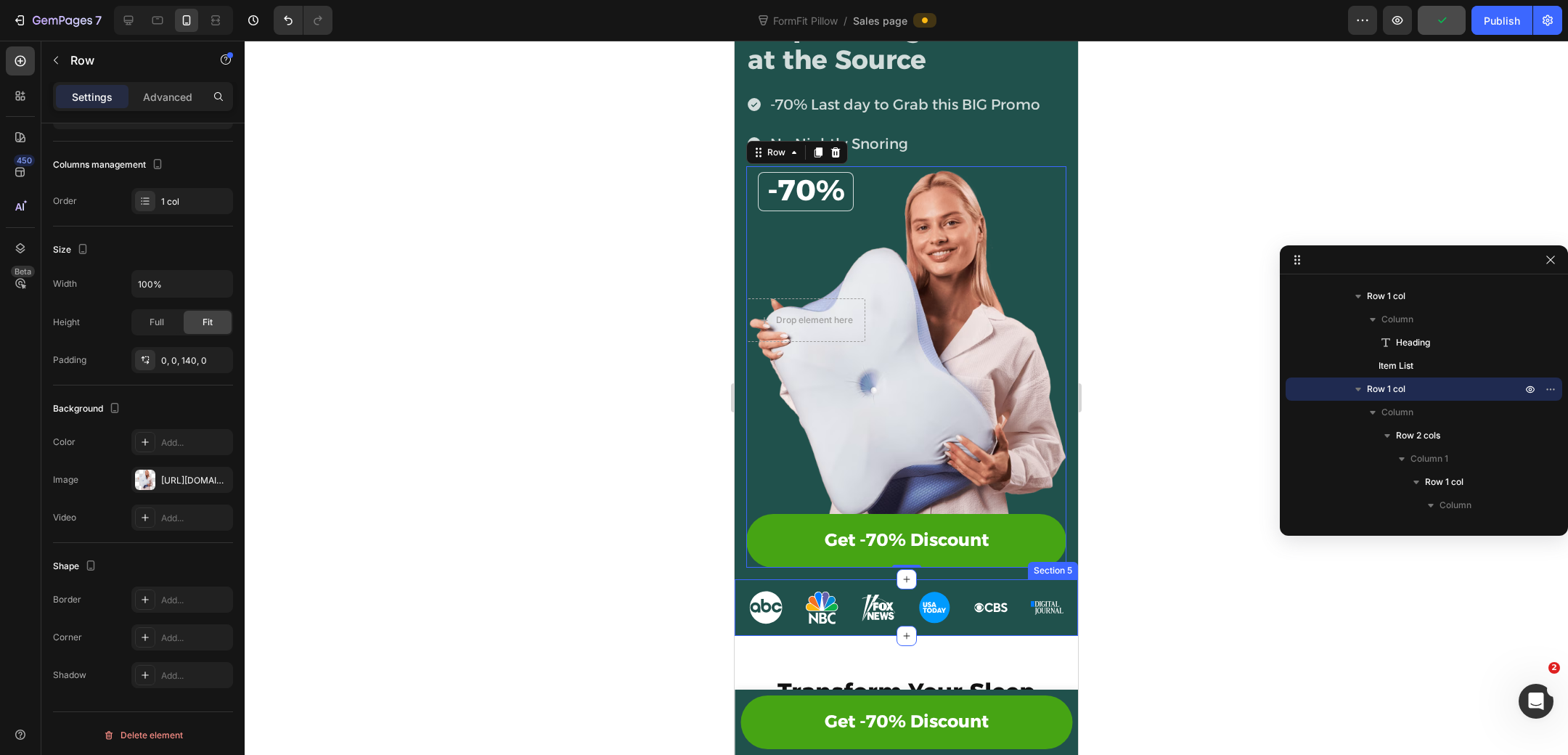
click at [966, 580] on div "Image Image Image Image Image Image Row Section 5" at bounding box center [906, 608] width 344 height 57
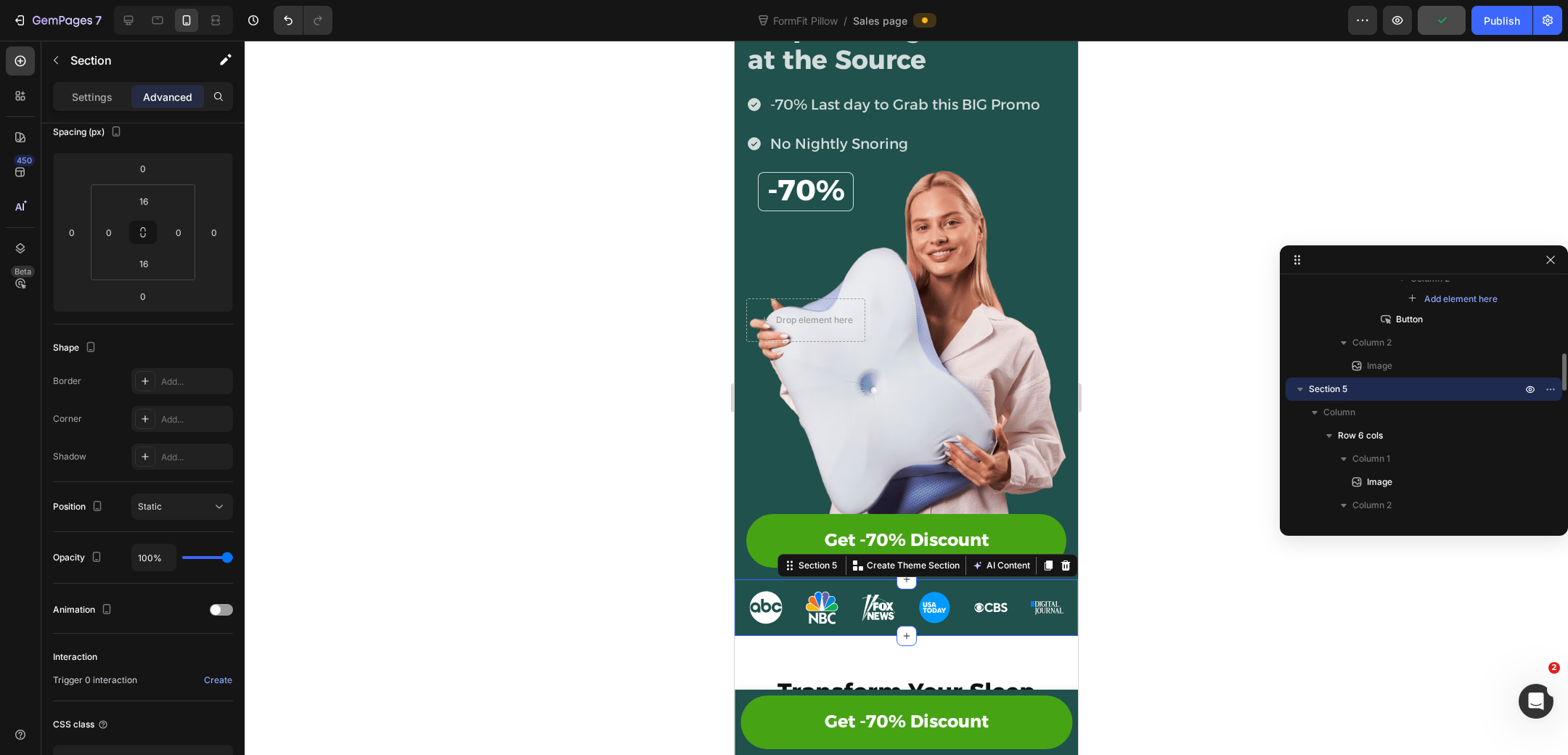
scroll to position [0, 0]
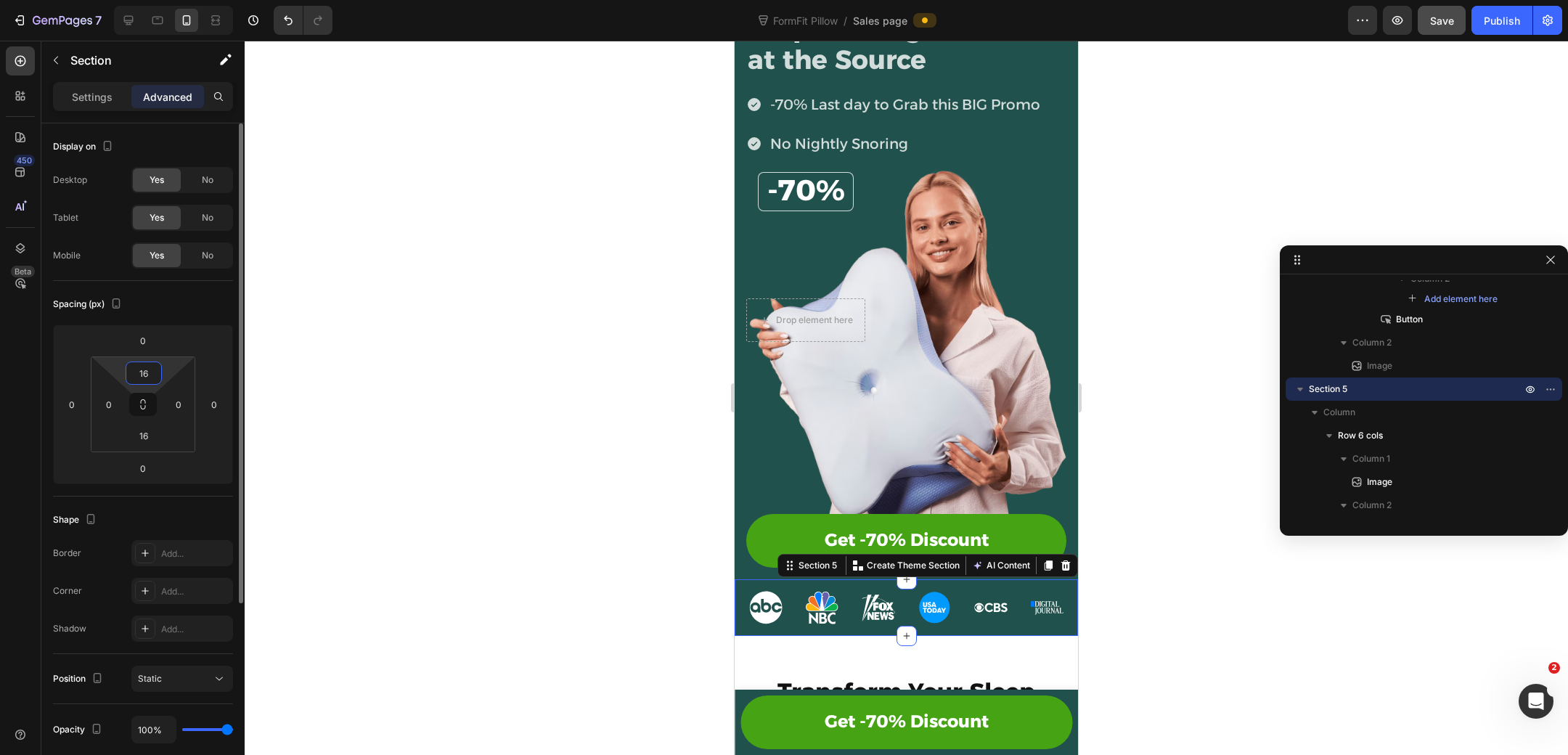
click at [148, 372] on input "16" at bounding box center [144, 373] width 29 height 22
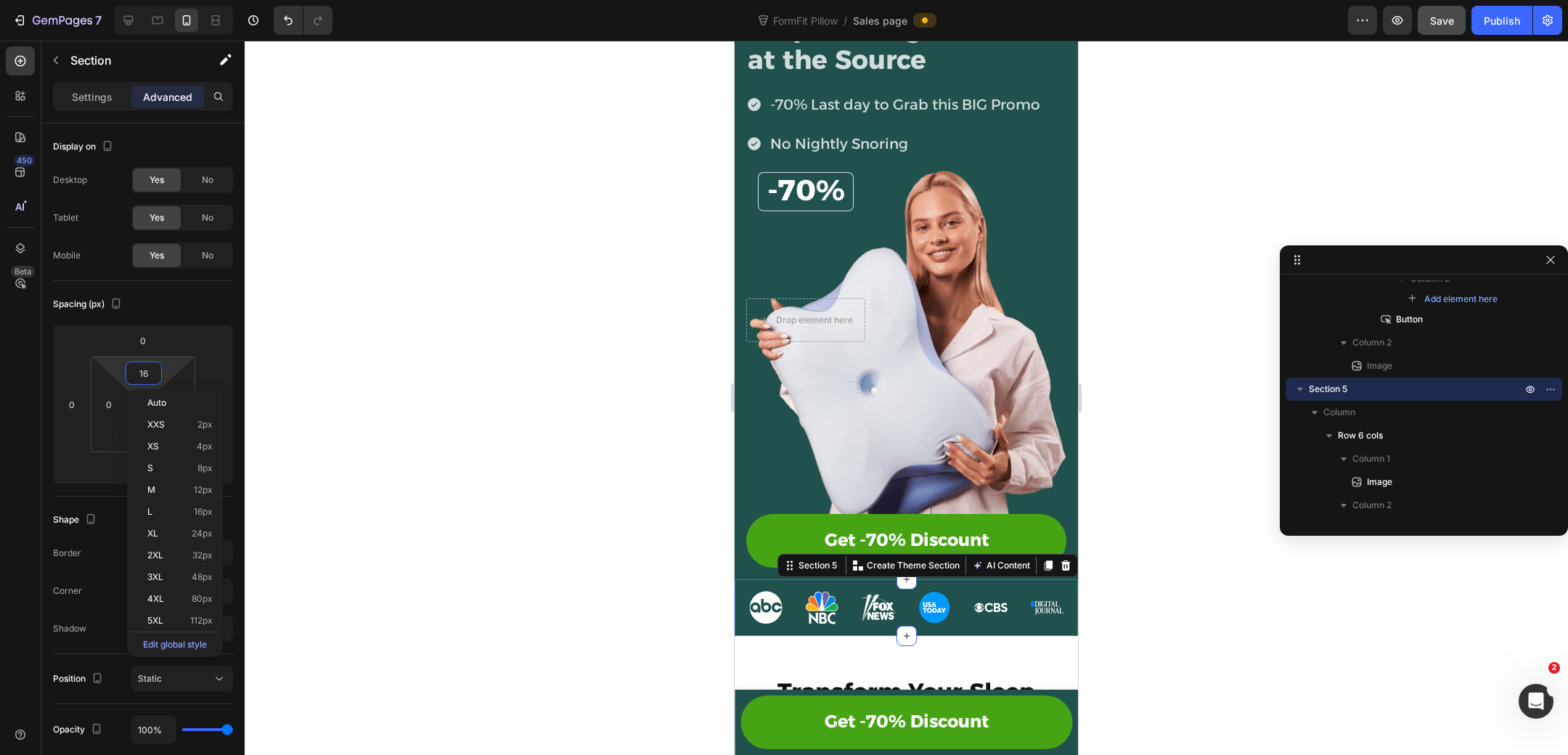
type input "8"
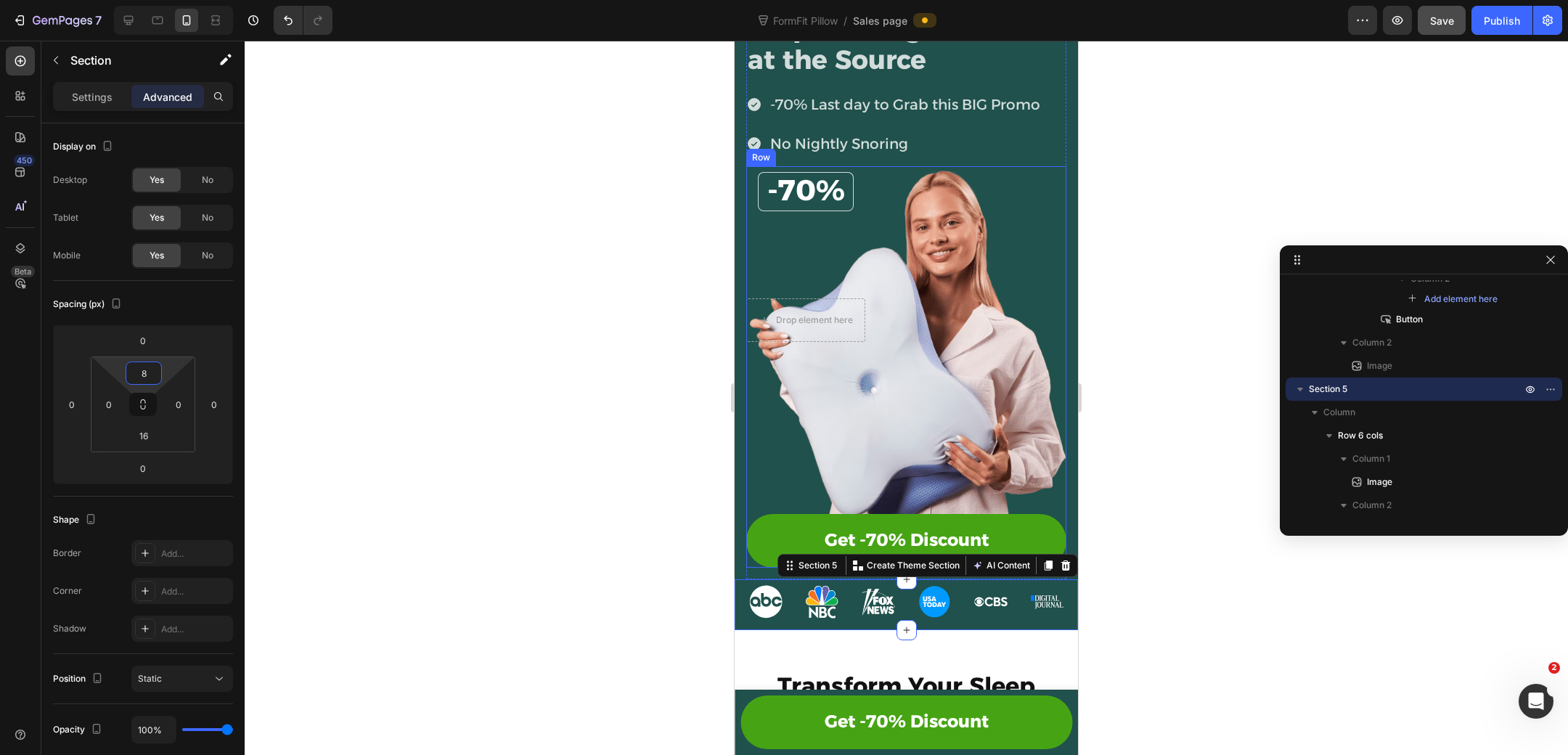
click at [1102, 400] on div at bounding box center [906, 397] width 1324 height 714
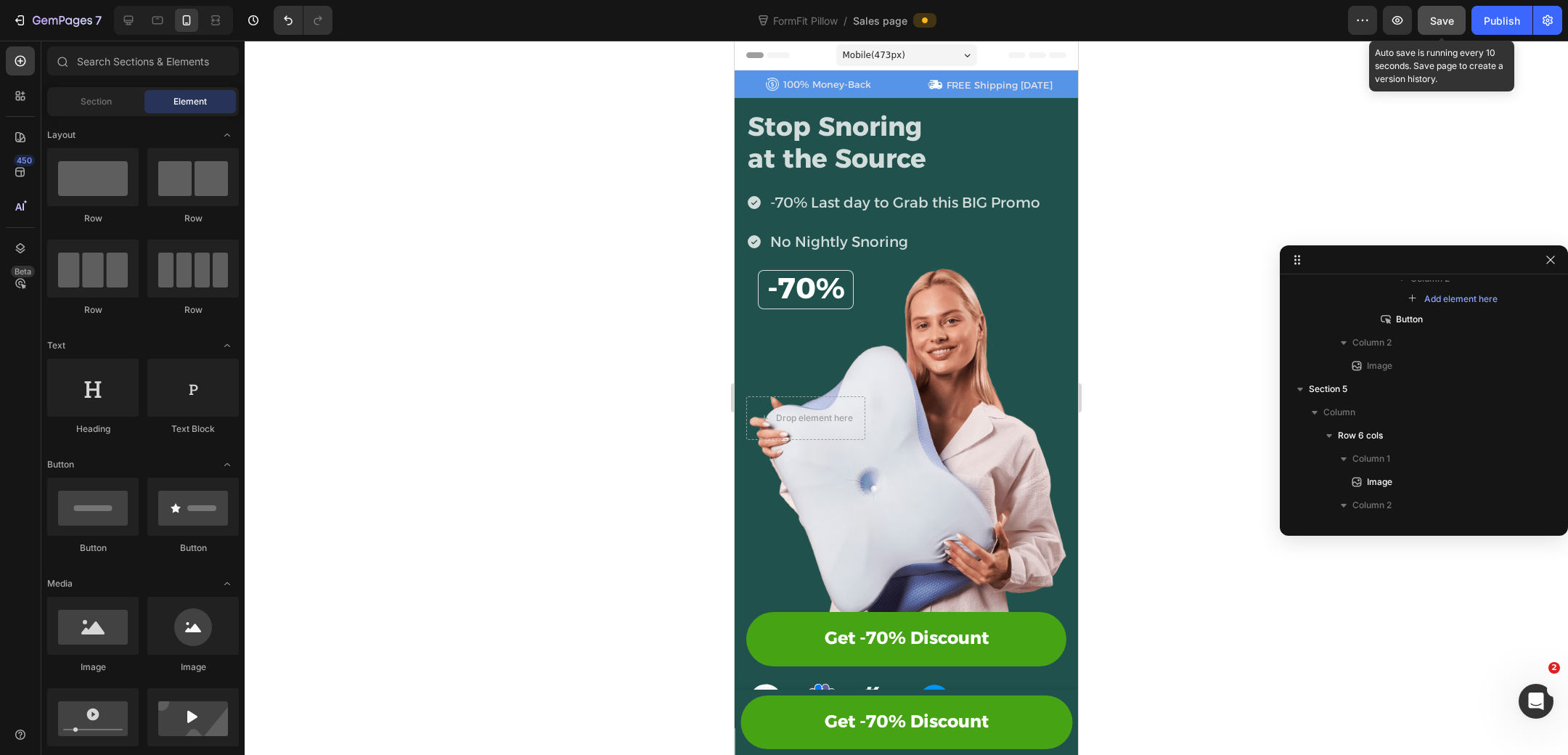
click at [1457, 25] on button "Save" at bounding box center [1441, 21] width 48 height 29
click at [1513, 25] on div "Publish" at bounding box center [1501, 21] width 36 height 15
click at [905, 394] on div "-70% Heading Row Drop element here Row" at bounding box center [906, 352] width 320 height 176
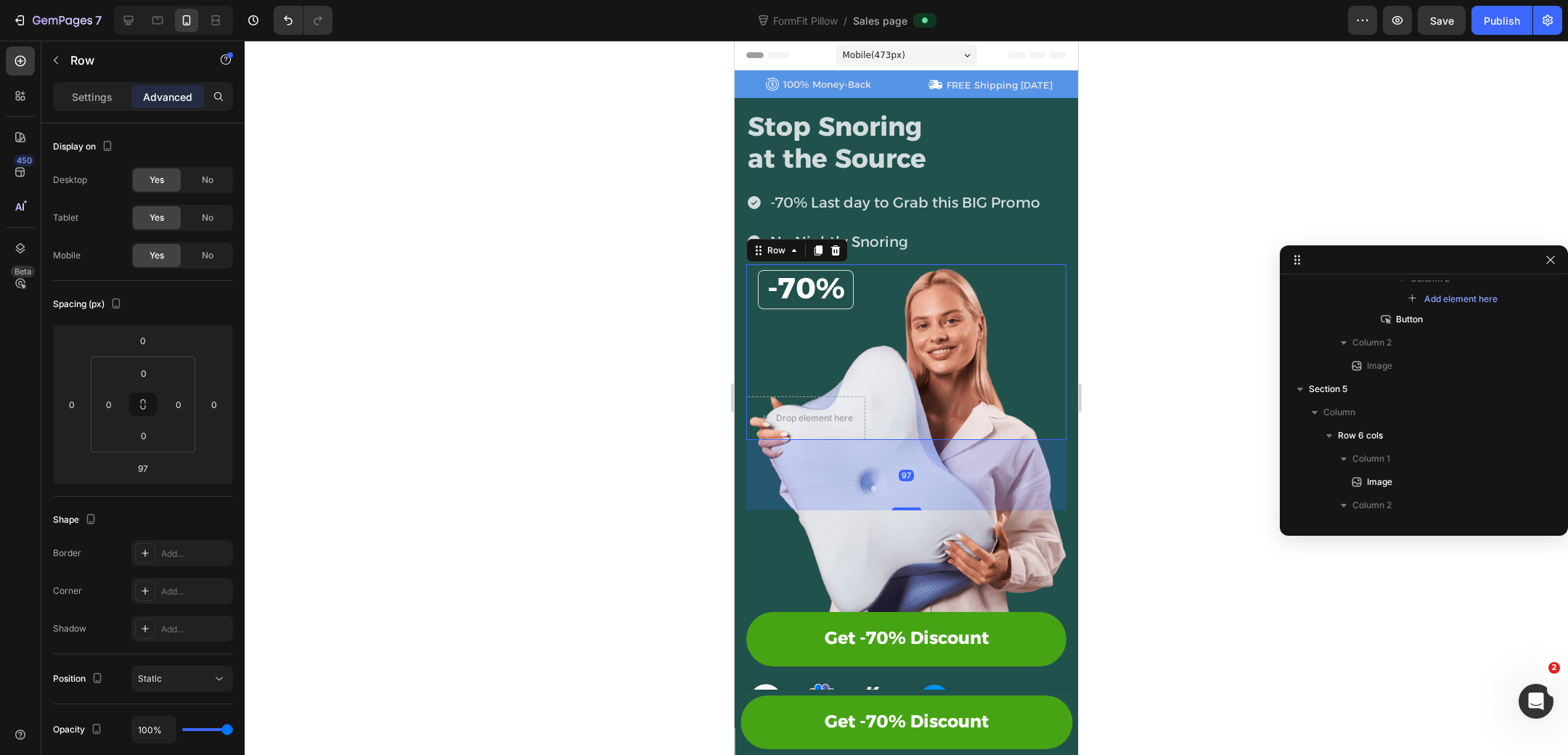
scroll to position [251, 0]
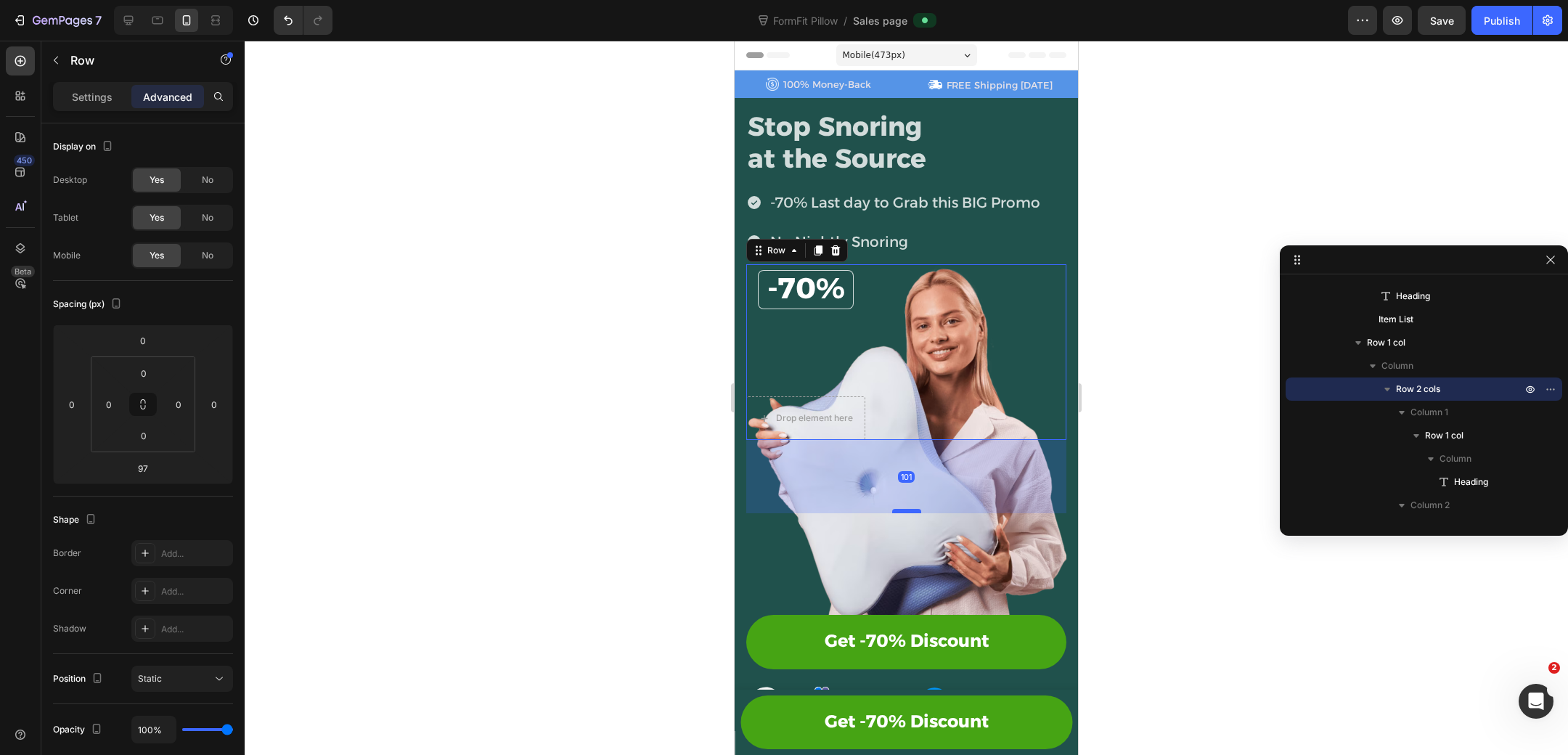
click at [906, 512] on div at bounding box center [907, 511] width 29 height 5
type input "101"
click at [875, 287] on div "-70% Heading Row Drop element here Row 101" at bounding box center [906, 352] width 320 height 176
click at [892, 547] on div "-70% Heading Row Drop element here Row 101 Get -70% Discount Button" at bounding box center [906, 416] width 320 height 304
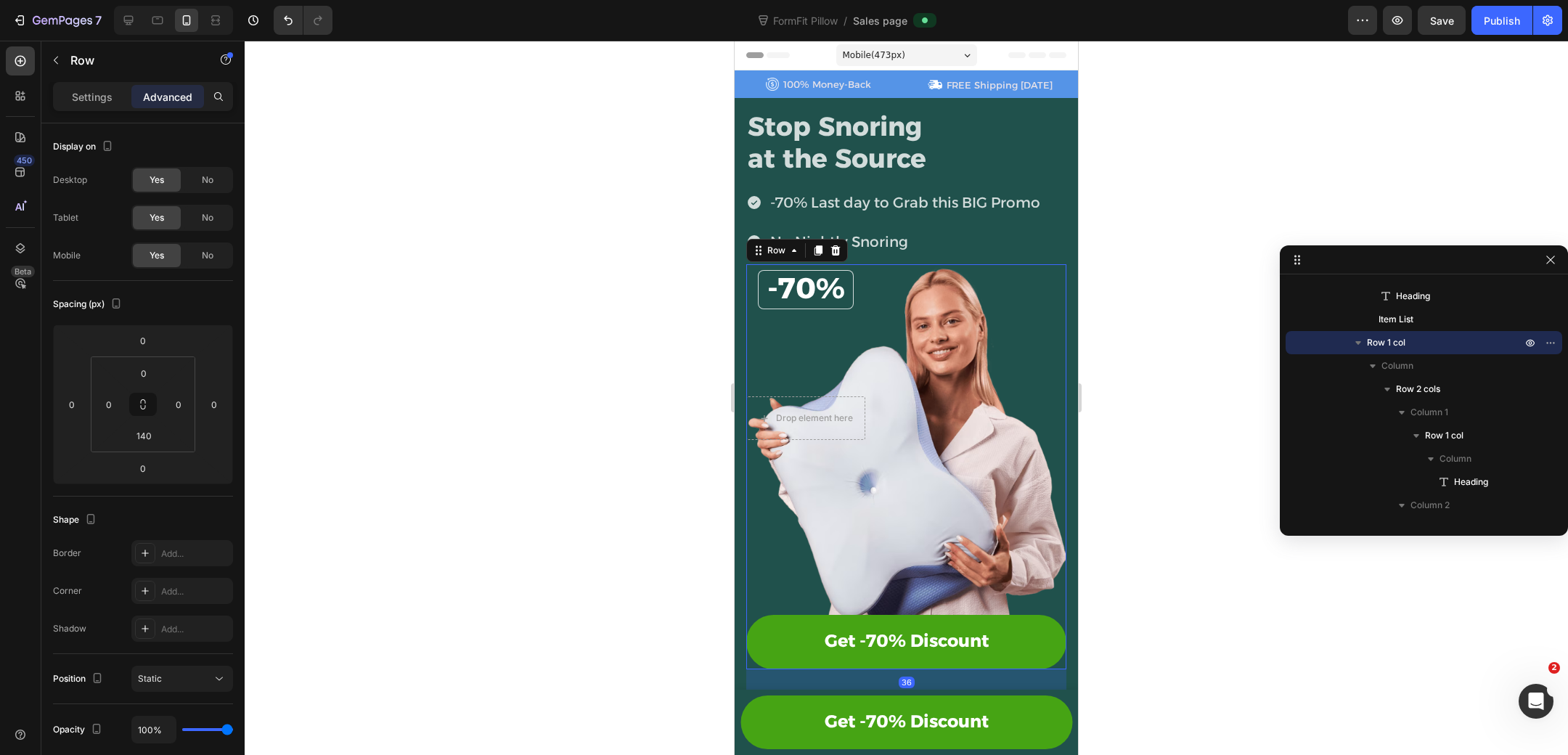
drag, startPoint x: 909, startPoint y: 665, endPoint x: 907, endPoint y: 691, distance: 26.1
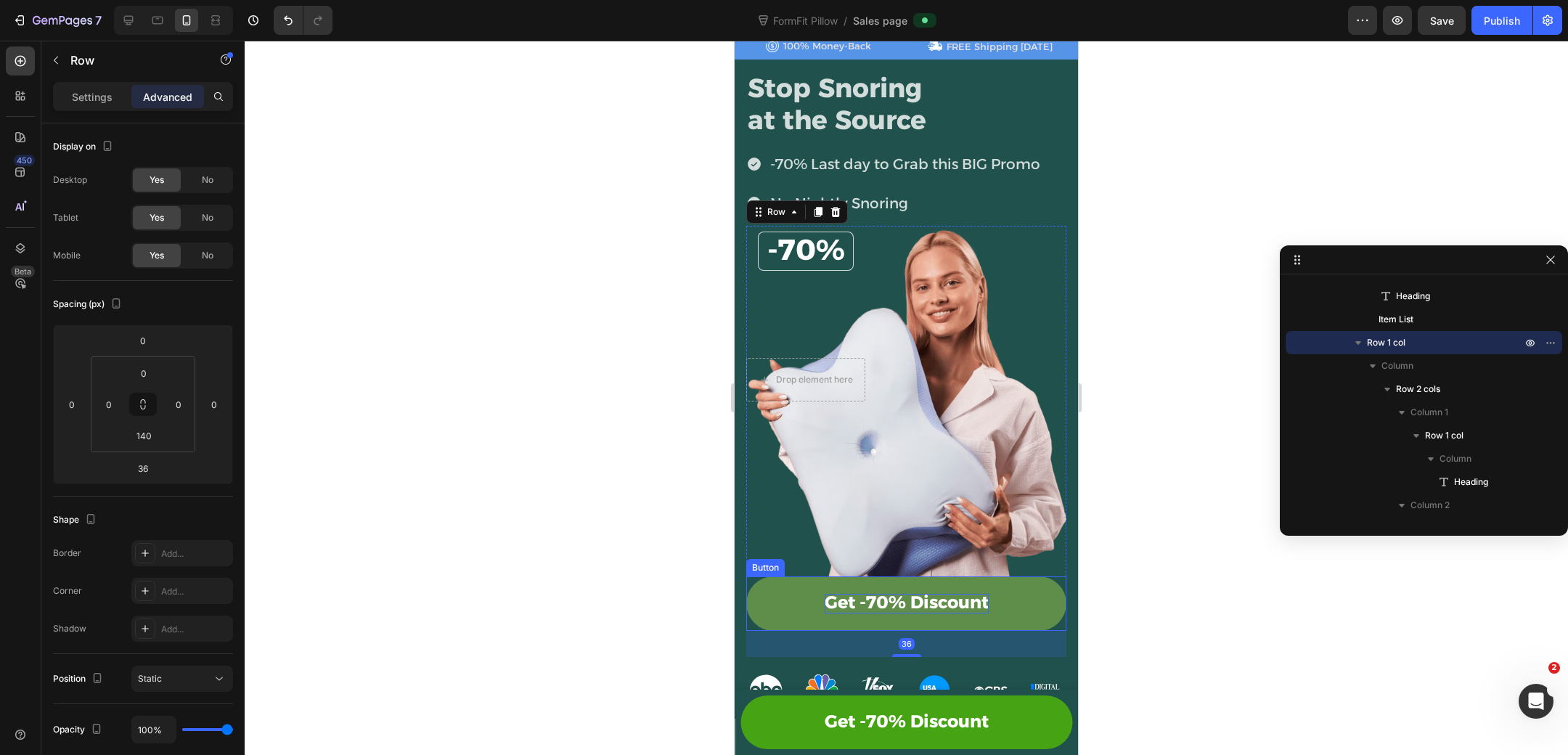
type input "0"
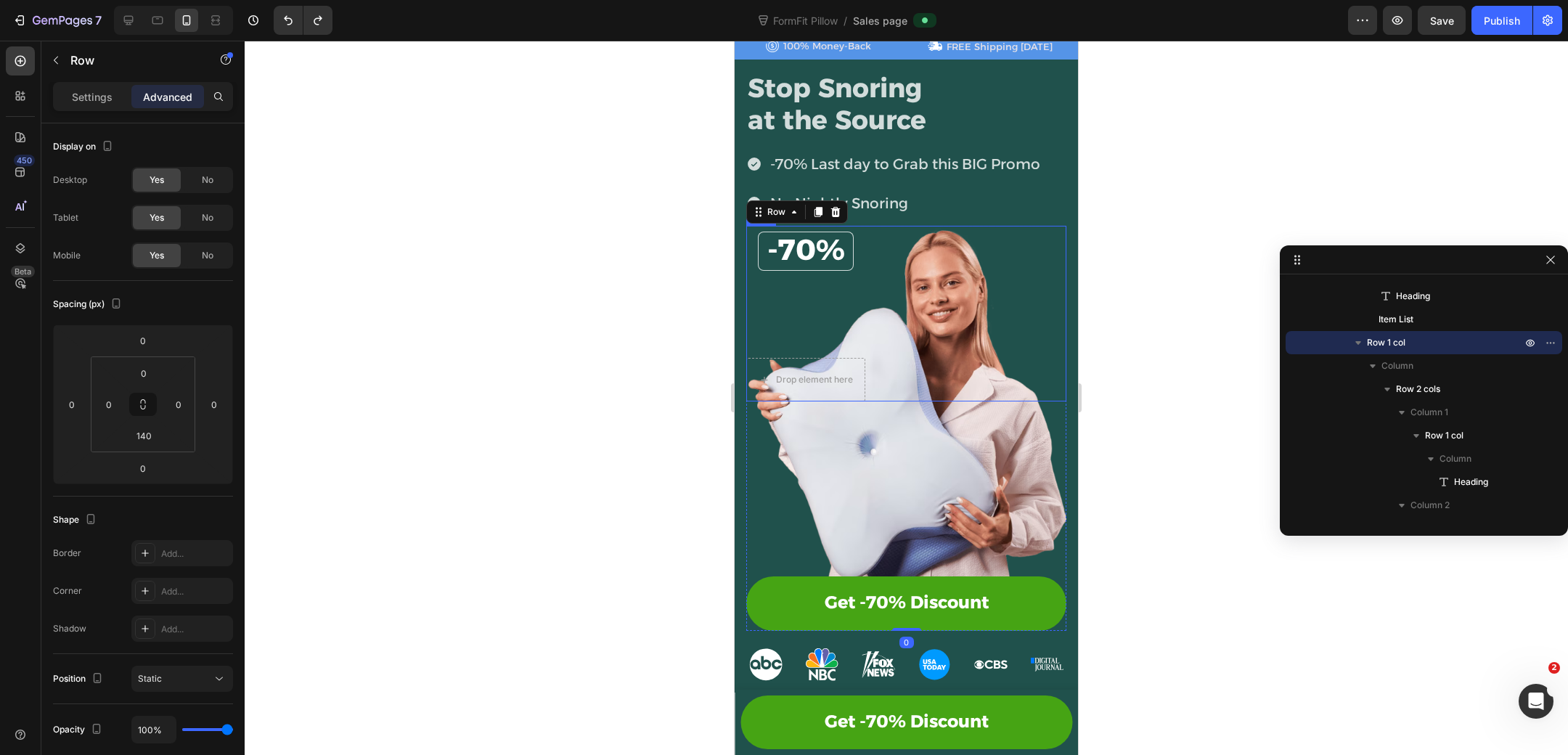
click at [973, 298] on div "-70% Heading Row Drop element here Row" at bounding box center [906, 314] width 320 height 176
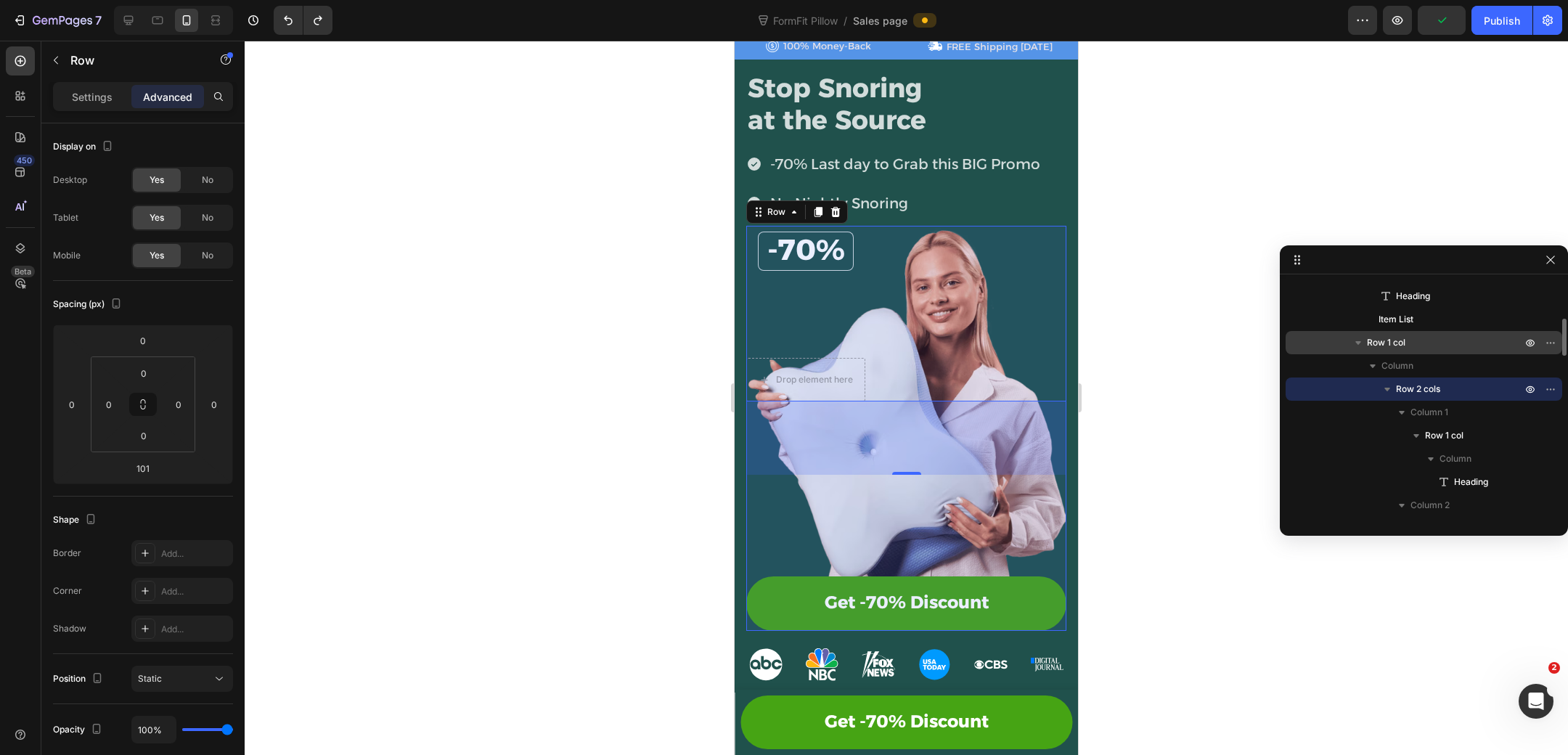
click at [1437, 346] on p "Row 1 col" at bounding box center [1445, 342] width 158 height 15
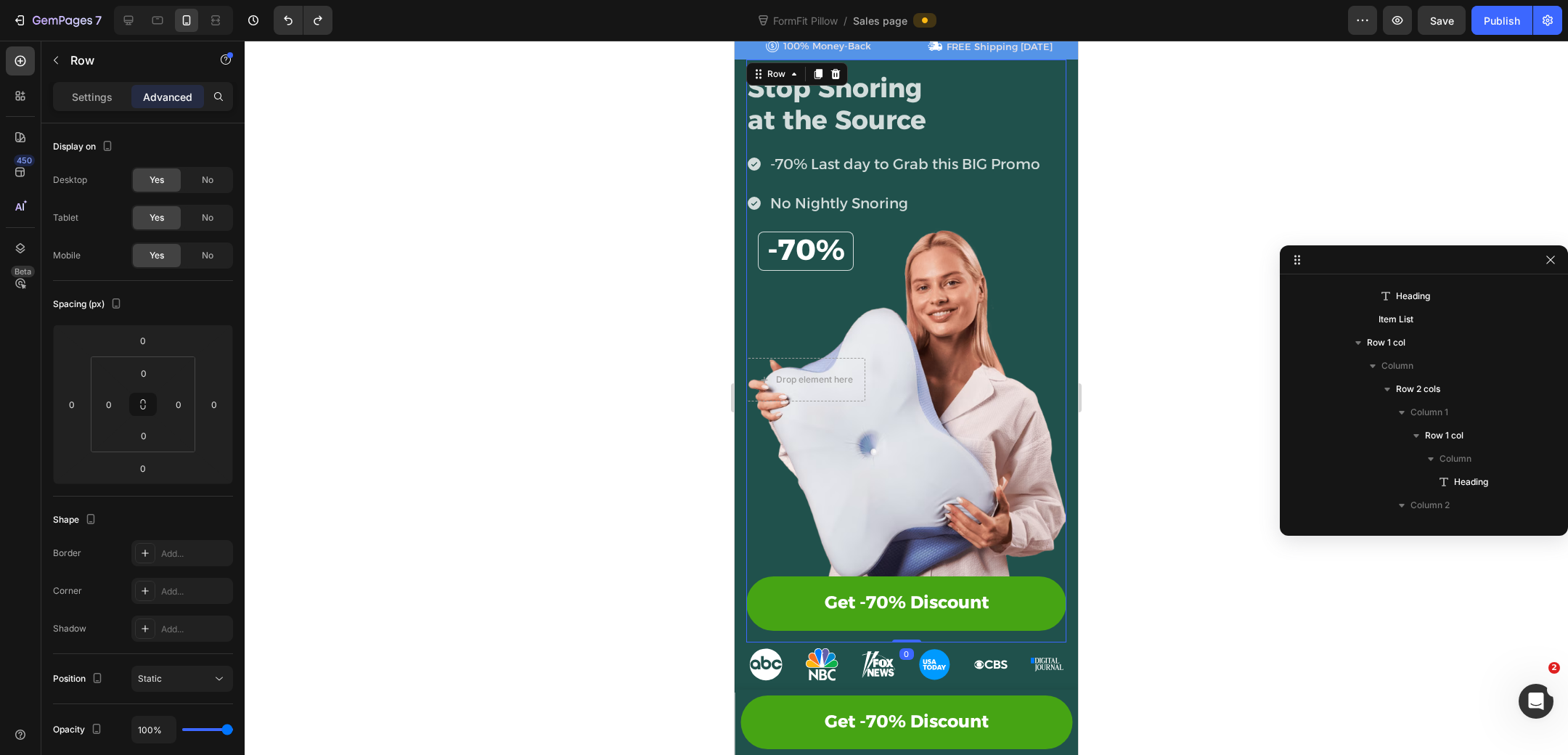
scroll to position [65, 0]
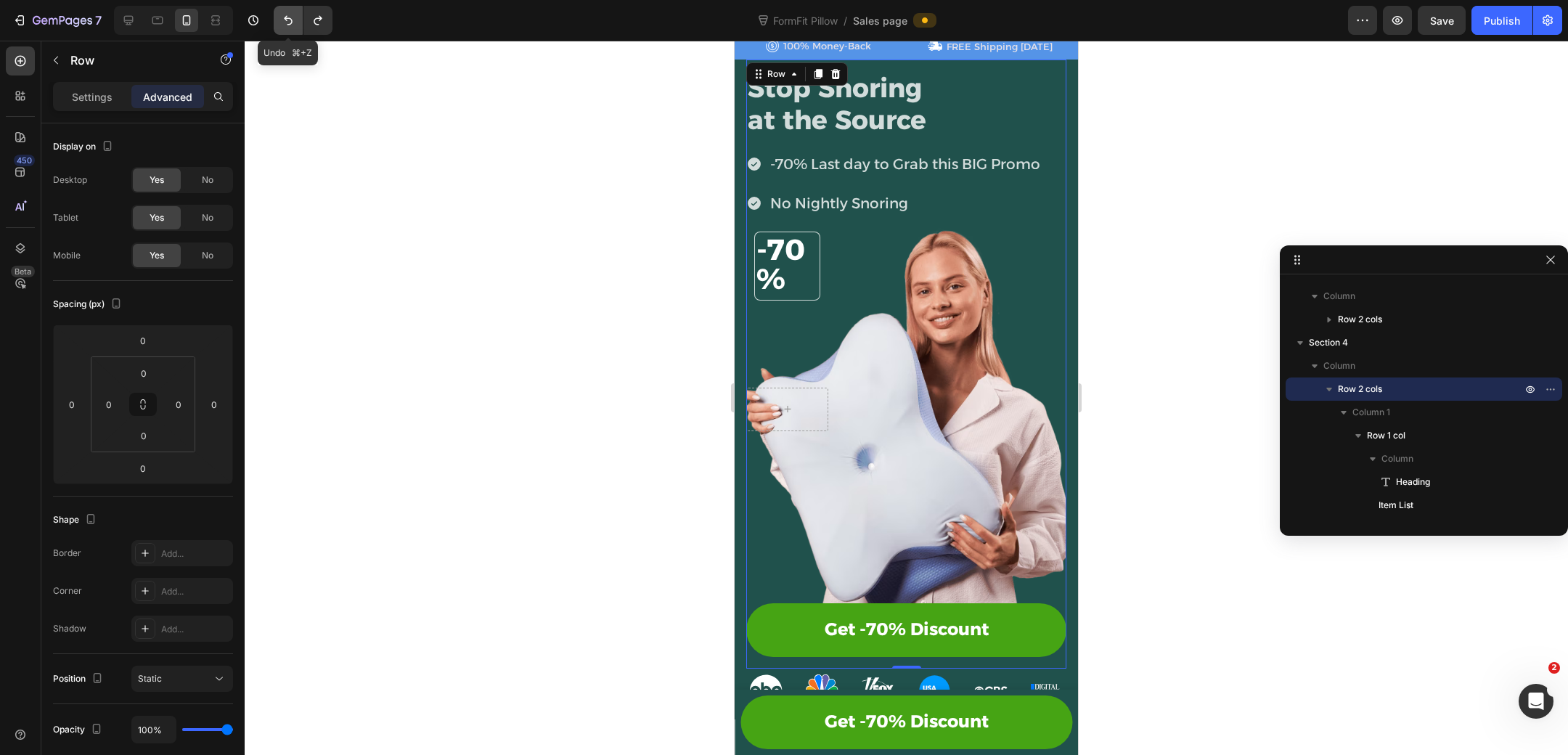
click at [284, 20] on icon "Undo/Redo" at bounding box center [287, 20] width 15 height 15
click at [324, 22] on icon "Undo/Redo" at bounding box center [317, 20] width 15 height 15
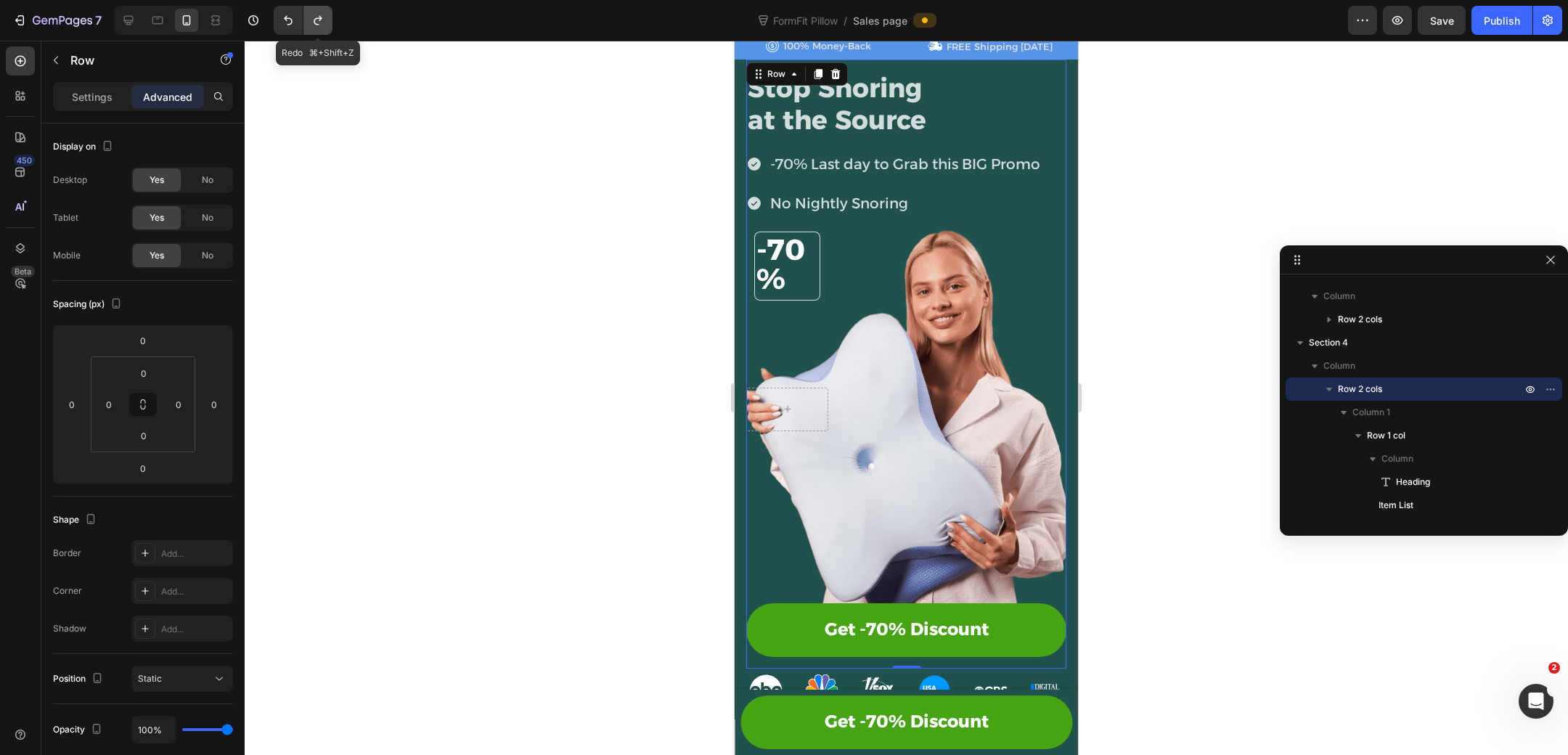
click at [324, 22] on icon "Undo/Redo" at bounding box center [317, 20] width 15 height 15
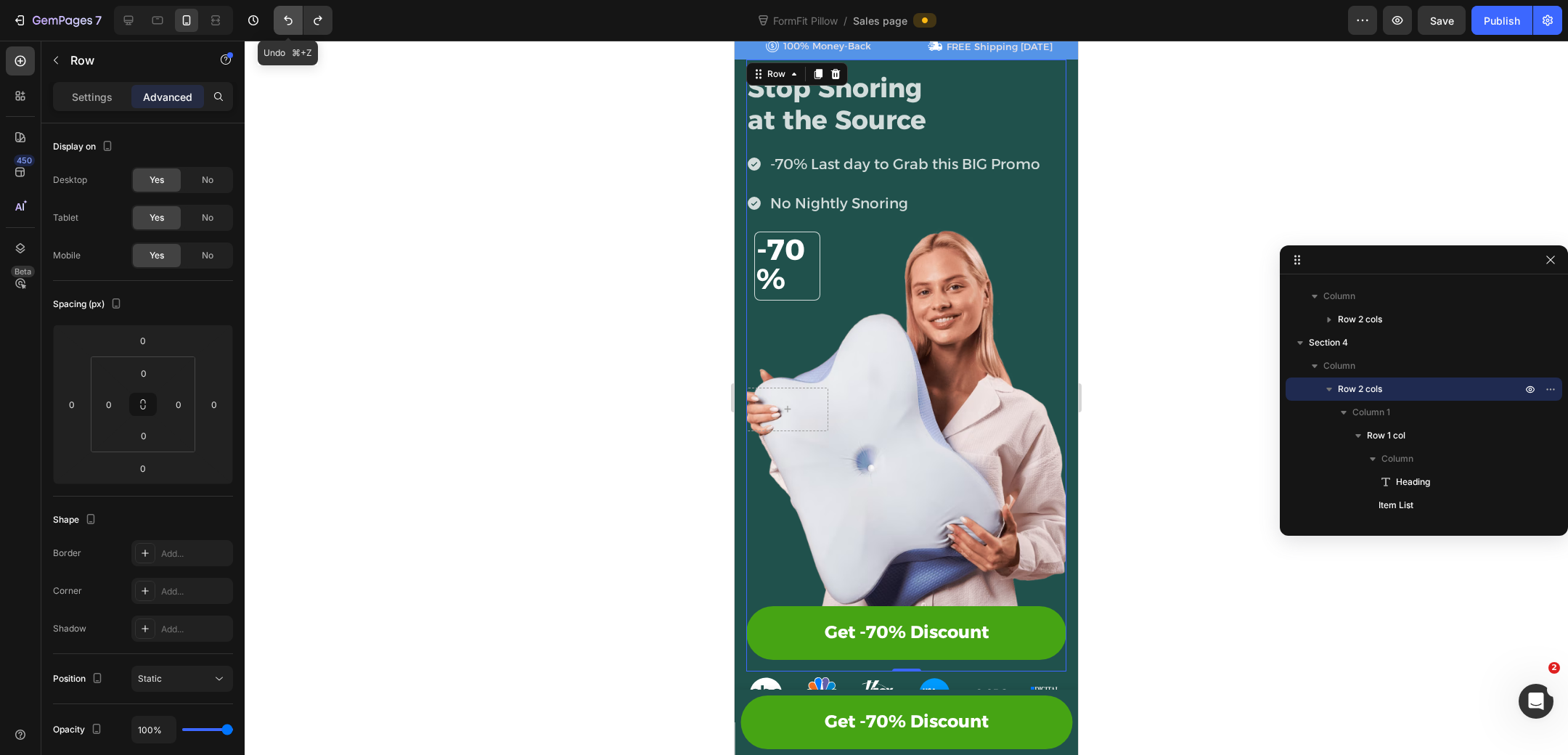
click at [287, 22] on icon "Undo/Redo" at bounding box center [287, 20] width 15 height 15
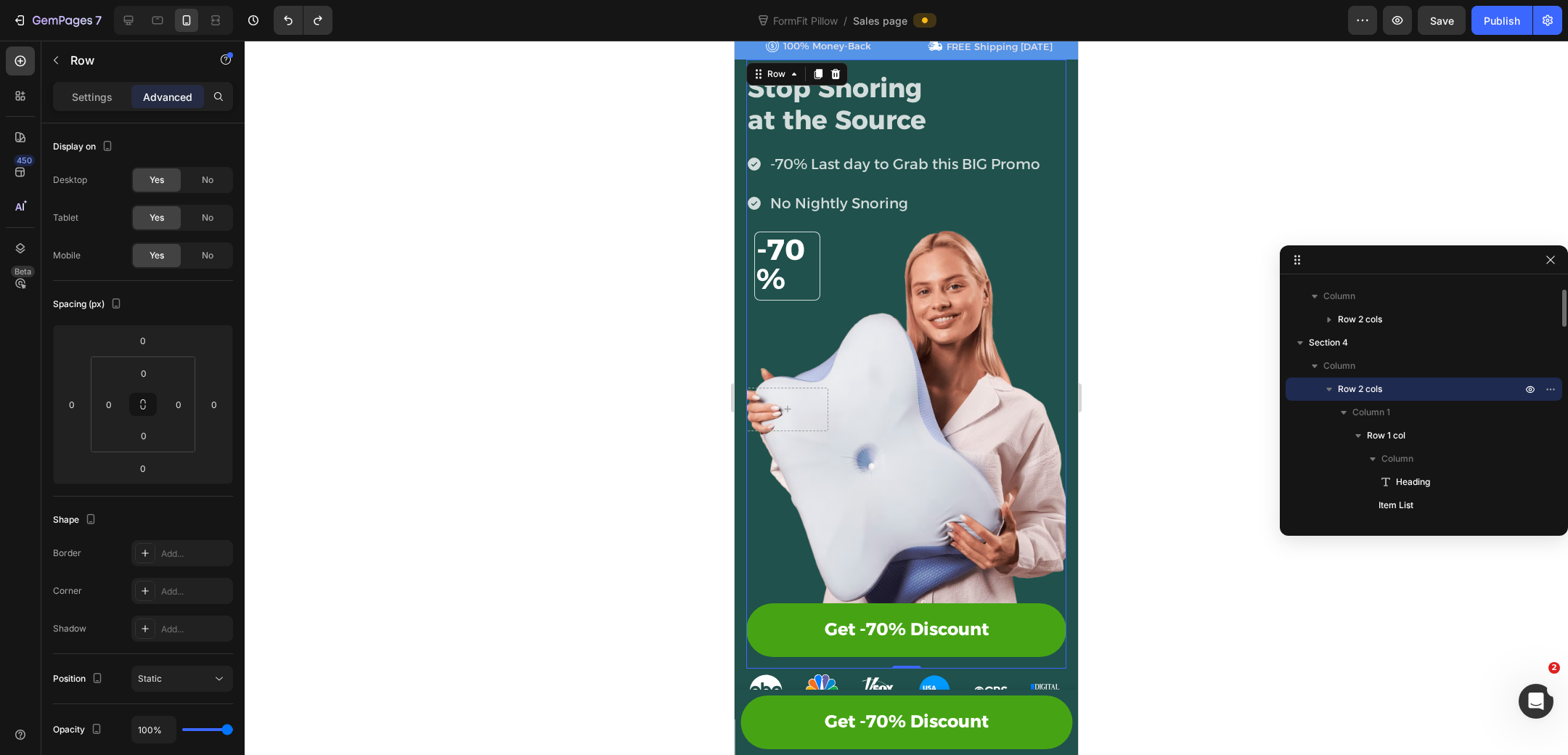
click at [1446, 388] on p "Row 2 cols" at bounding box center [1431, 389] width 187 height 15
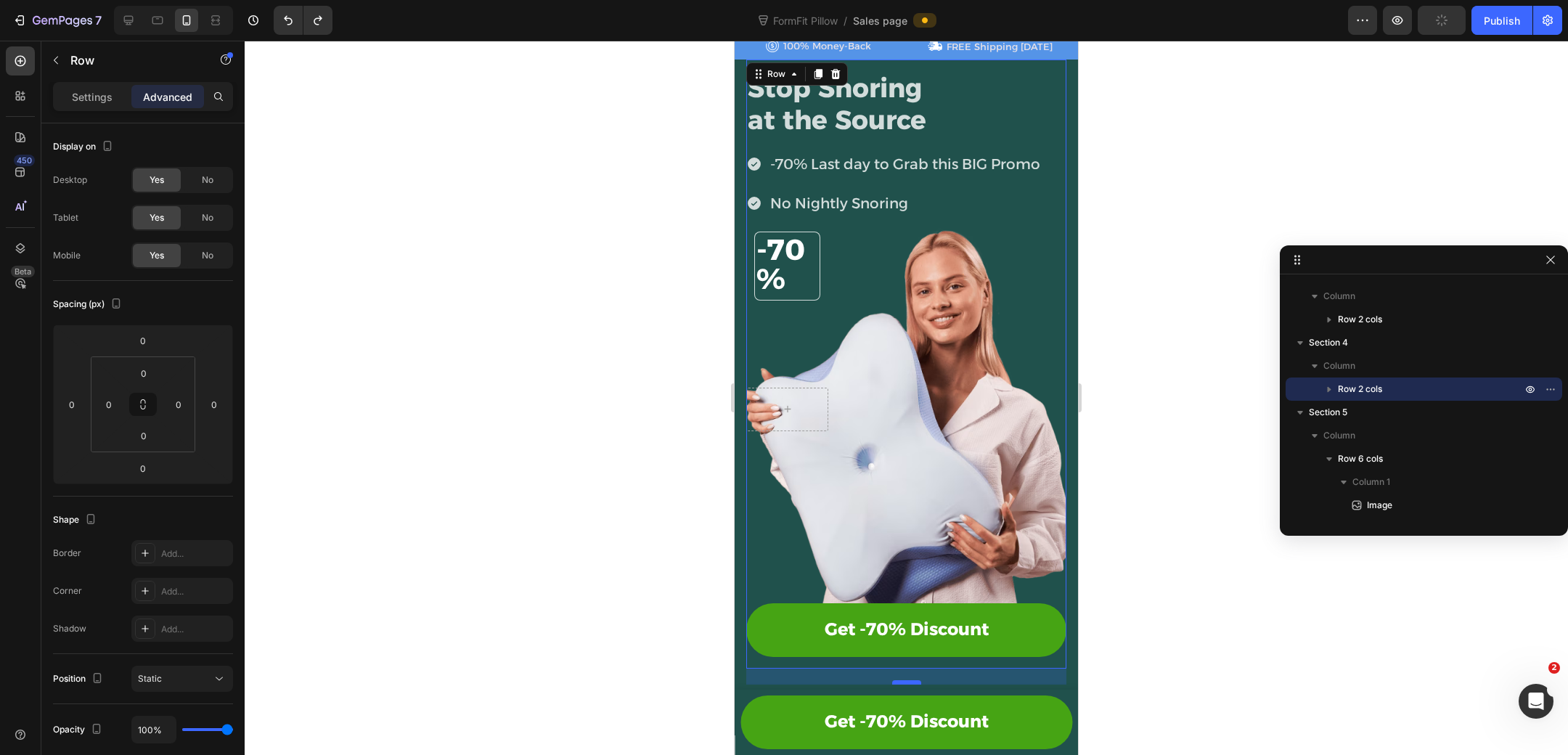
drag, startPoint x: 895, startPoint y: 663, endPoint x: 894, endPoint y: 679, distance: 16.0
click at [894, 680] on div at bounding box center [907, 683] width 29 height 5
type input "22"
click at [1058, 204] on div "-70% Last day to Grab this BIG Promo No Nightly Snoring" at bounding box center [906, 184] width 320 height 70
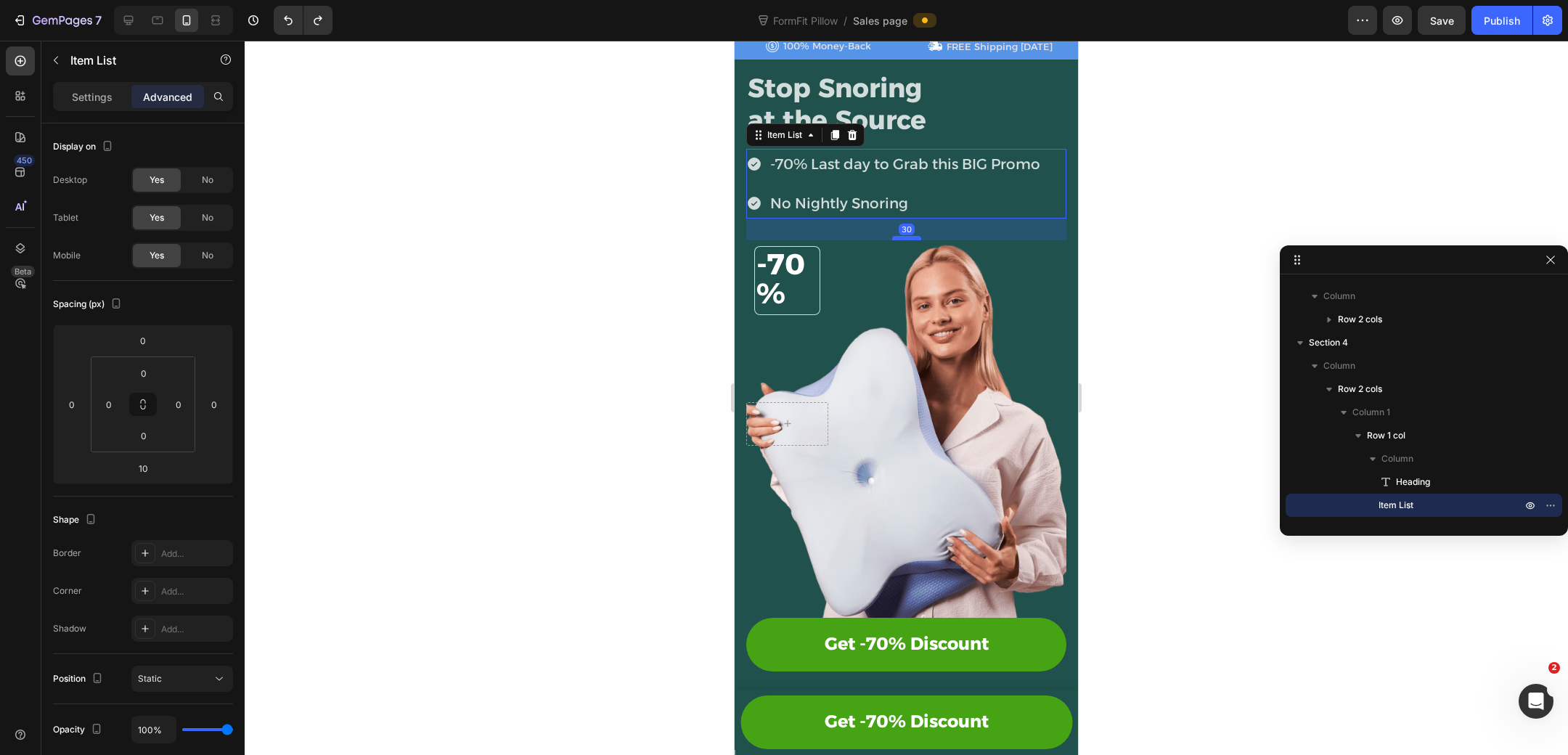
drag, startPoint x: 905, startPoint y: 224, endPoint x: 902, endPoint y: 238, distance: 14.3
click at [902, 238] on div at bounding box center [907, 238] width 29 height 5
type input "30"
click at [793, 284] on h2 "-70%" at bounding box center [786, 281] width 64 height 62
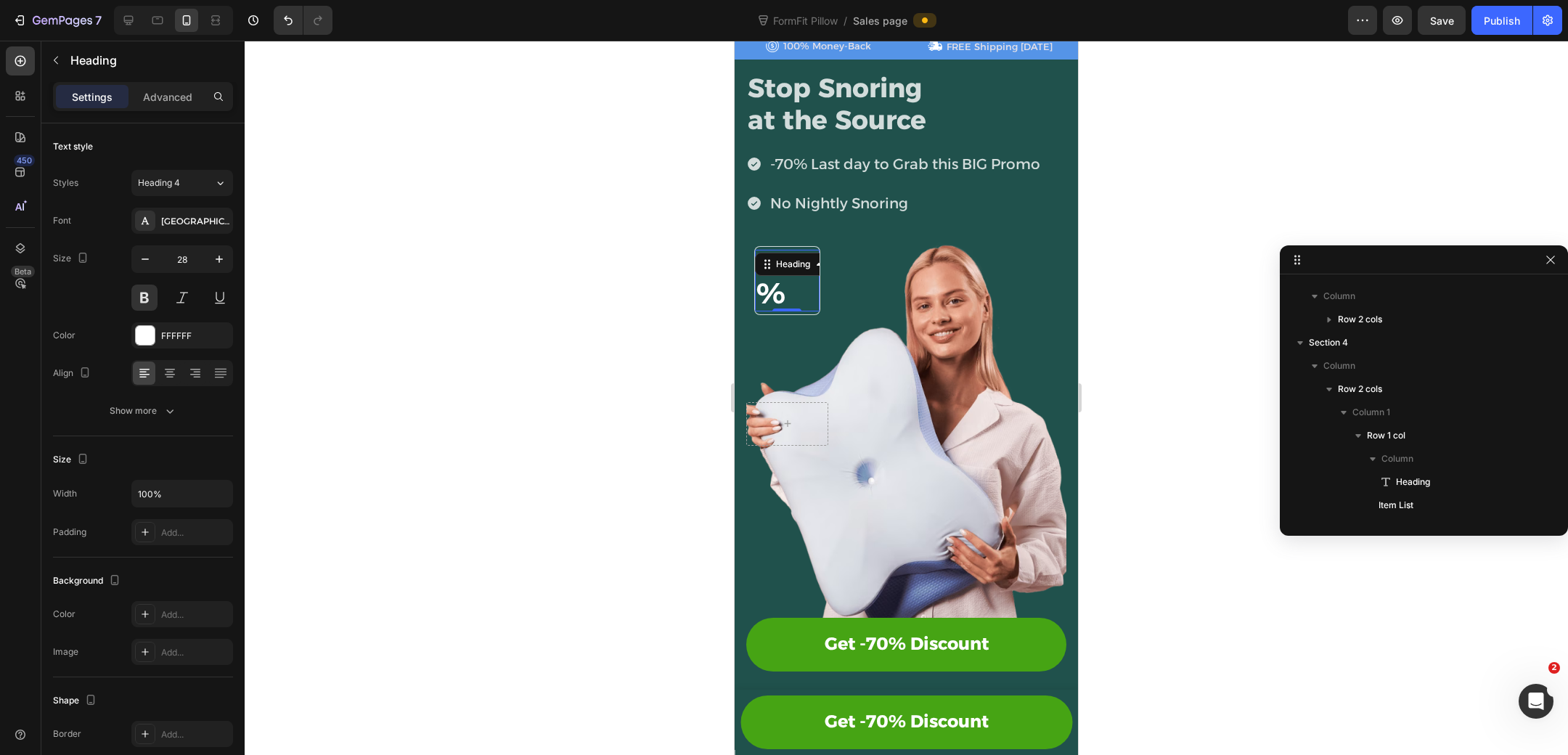
scroll to position [344, 0]
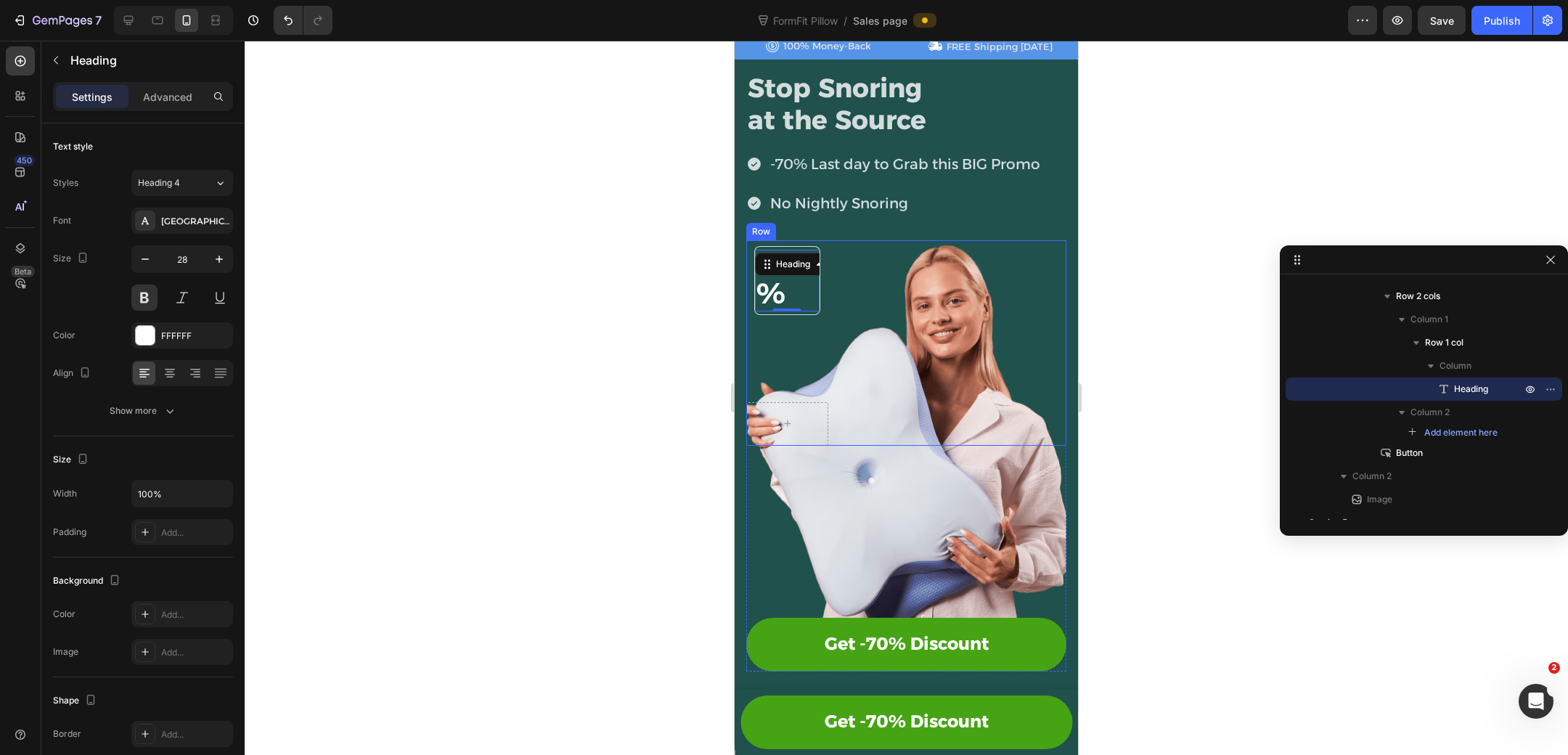
click at [844, 283] on div "-70% Heading 0 Row Row" at bounding box center [906, 343] width 320 height 205
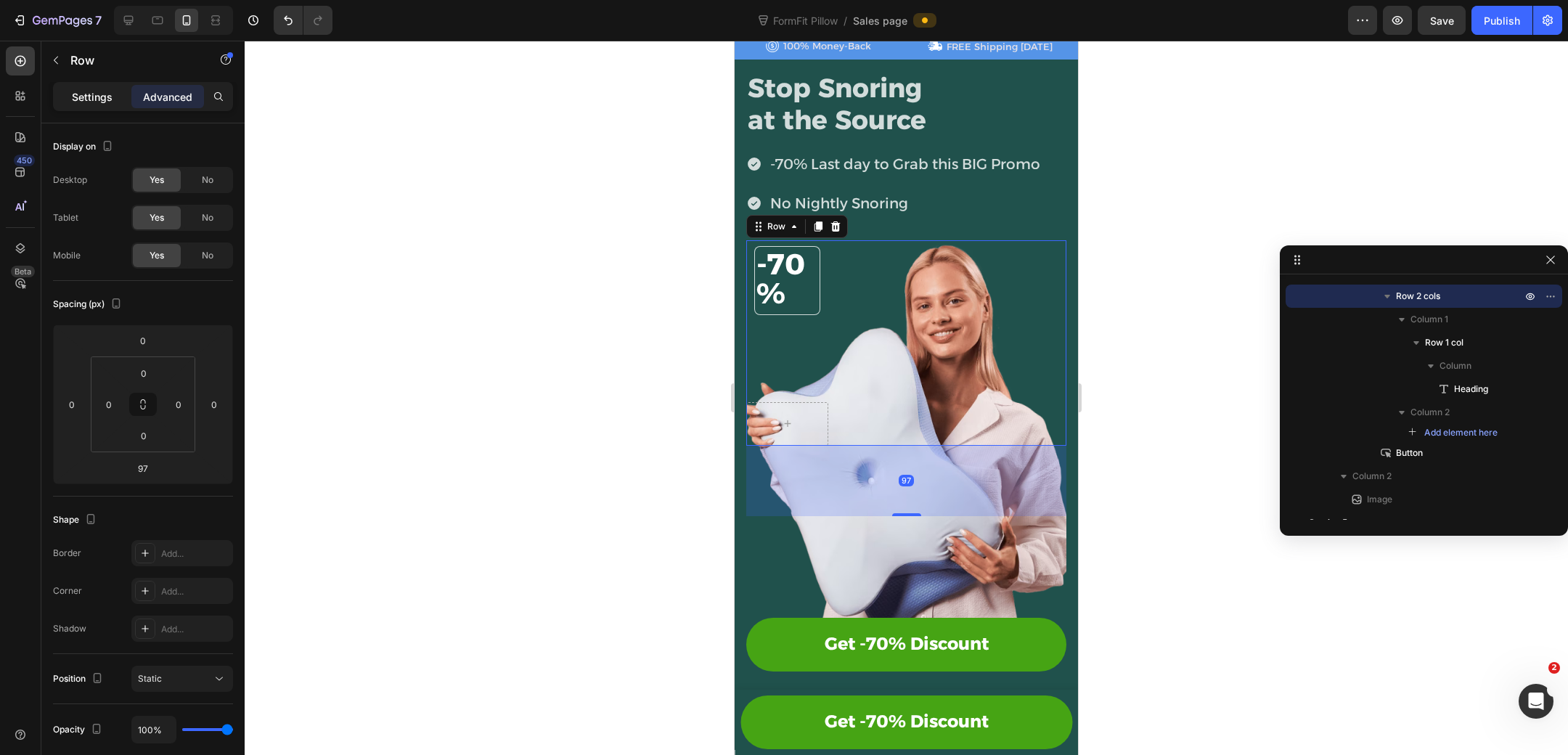
click at [80, 85] on div "Settings" at bounding box center [92, 96] width 72 height 23
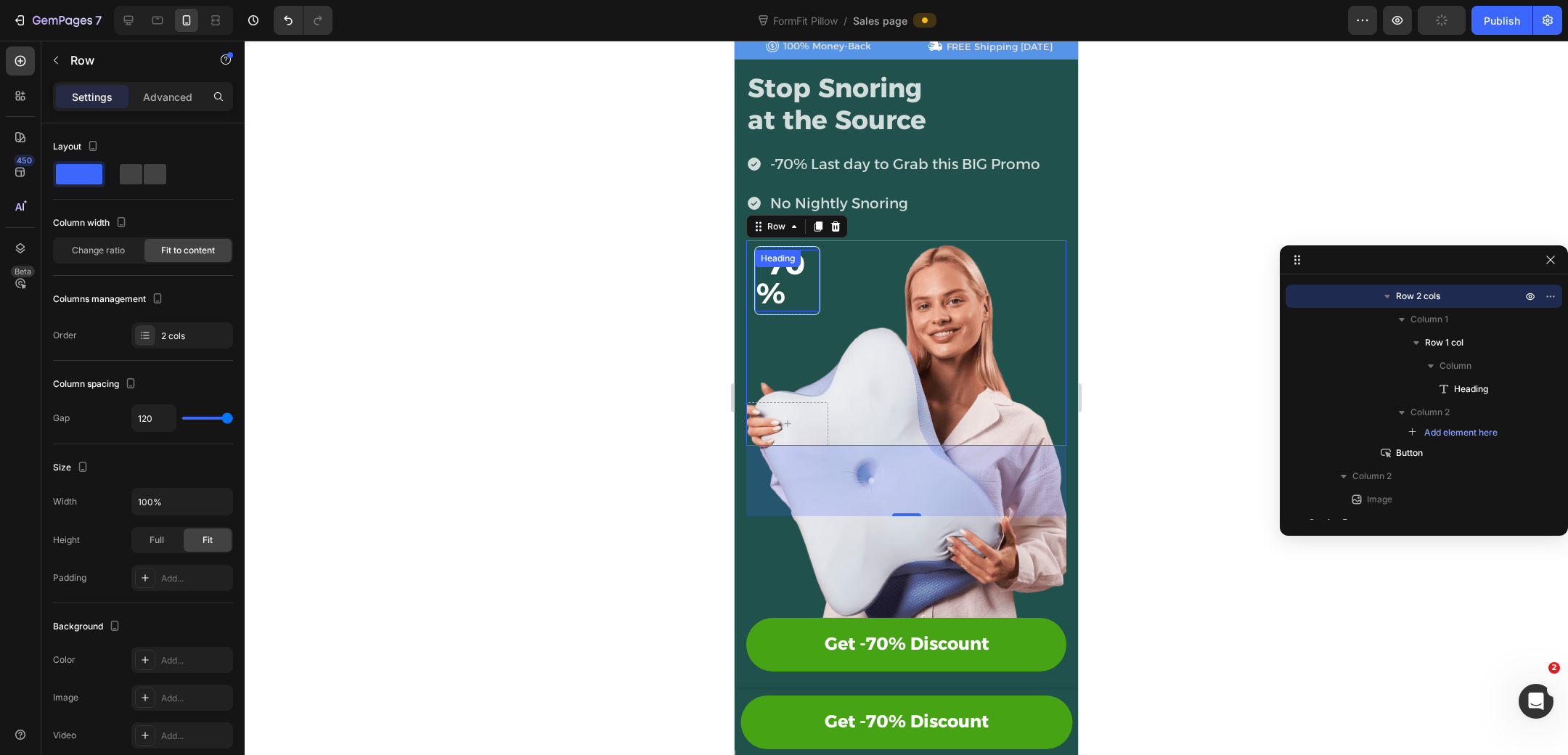
click at [805, 281] on h2 "-70%" at bounding box center [786, 281] width 64 height 62
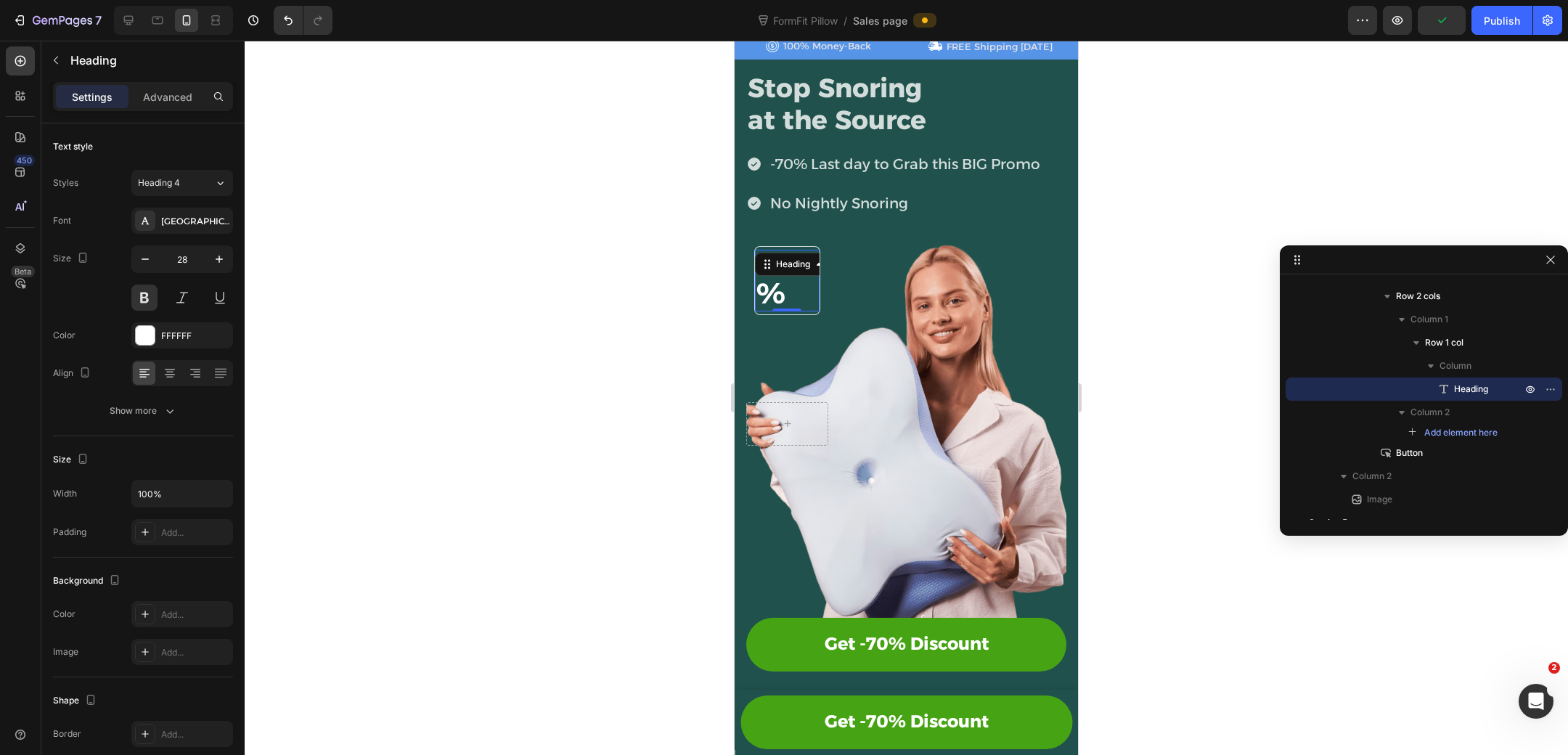
click at [805, 281] on h2 "-70%" at bounding box center [786, 281] width 64 height 62
click at [825, 268] on div "-70% Heading 0 Row" at bounding box center [787, 278] width 82 height 75
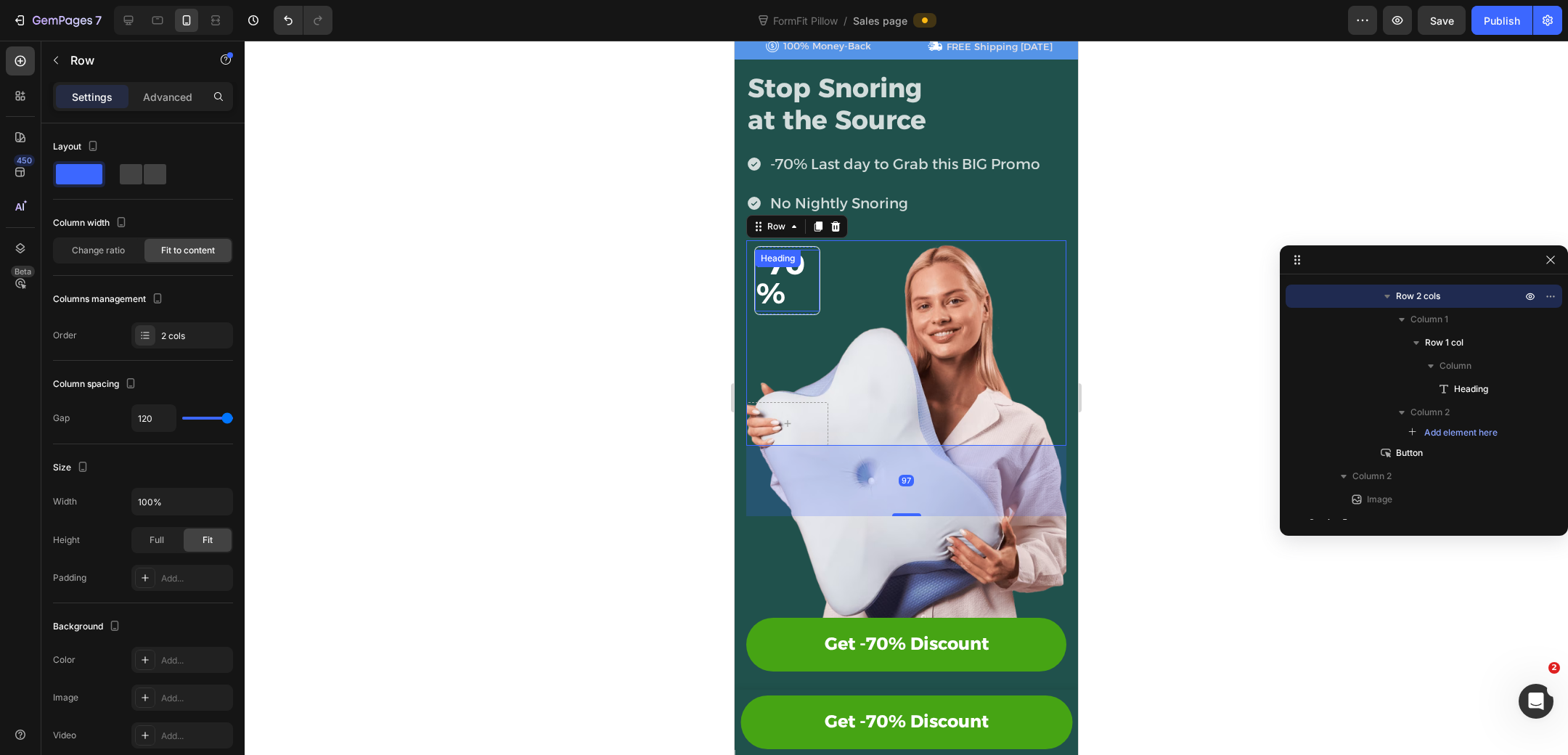
click at [805, 302] on p "⁠⁠⁠⁠⁠⁠⁠ -70%" at bounding box center [786, 281] width 61 height 58
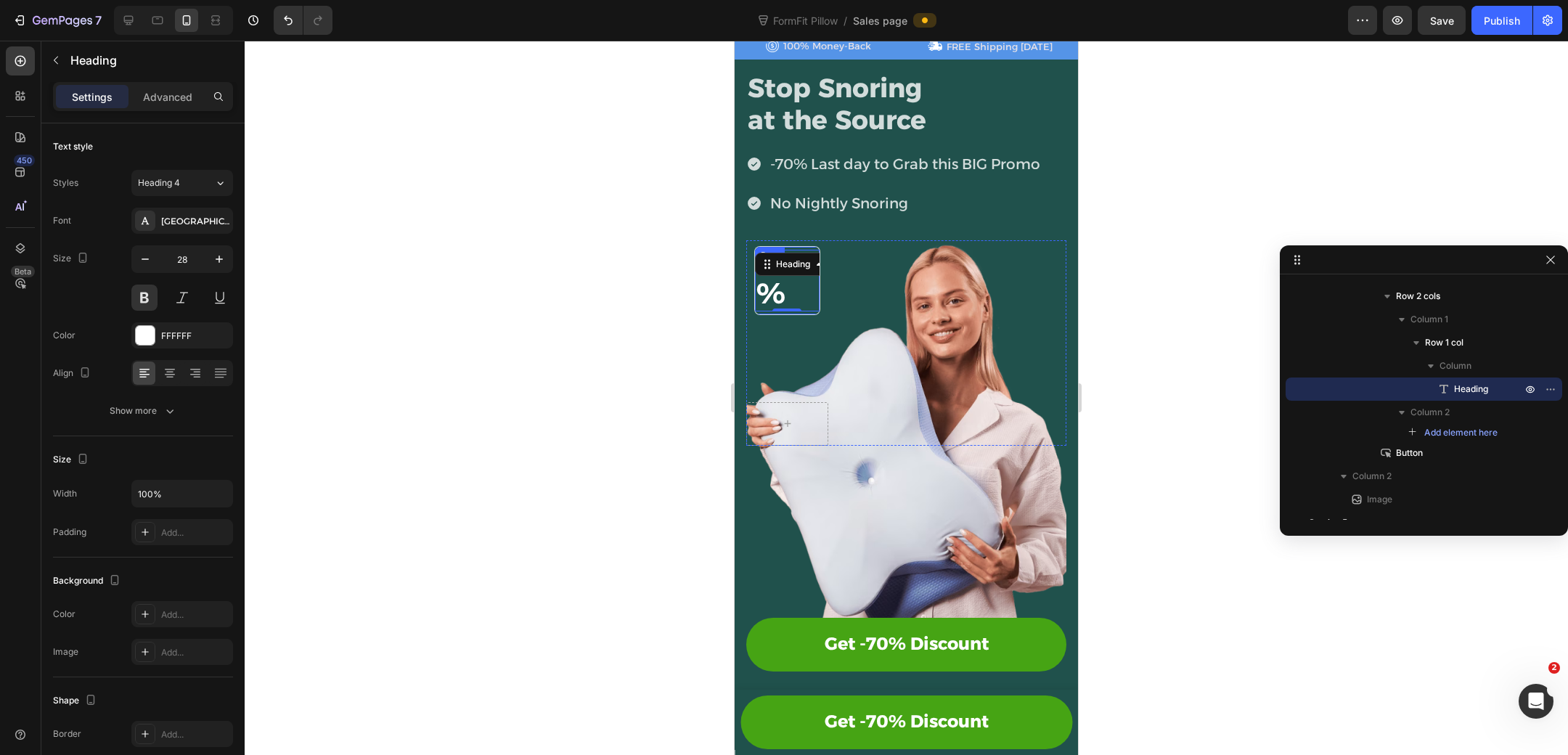
click at [819, 294] on div "⁠⁠⁠⁠⁠⁠⁠ -70% Heading 0 Row" at bounding box center [787, 278] width 82 height 75
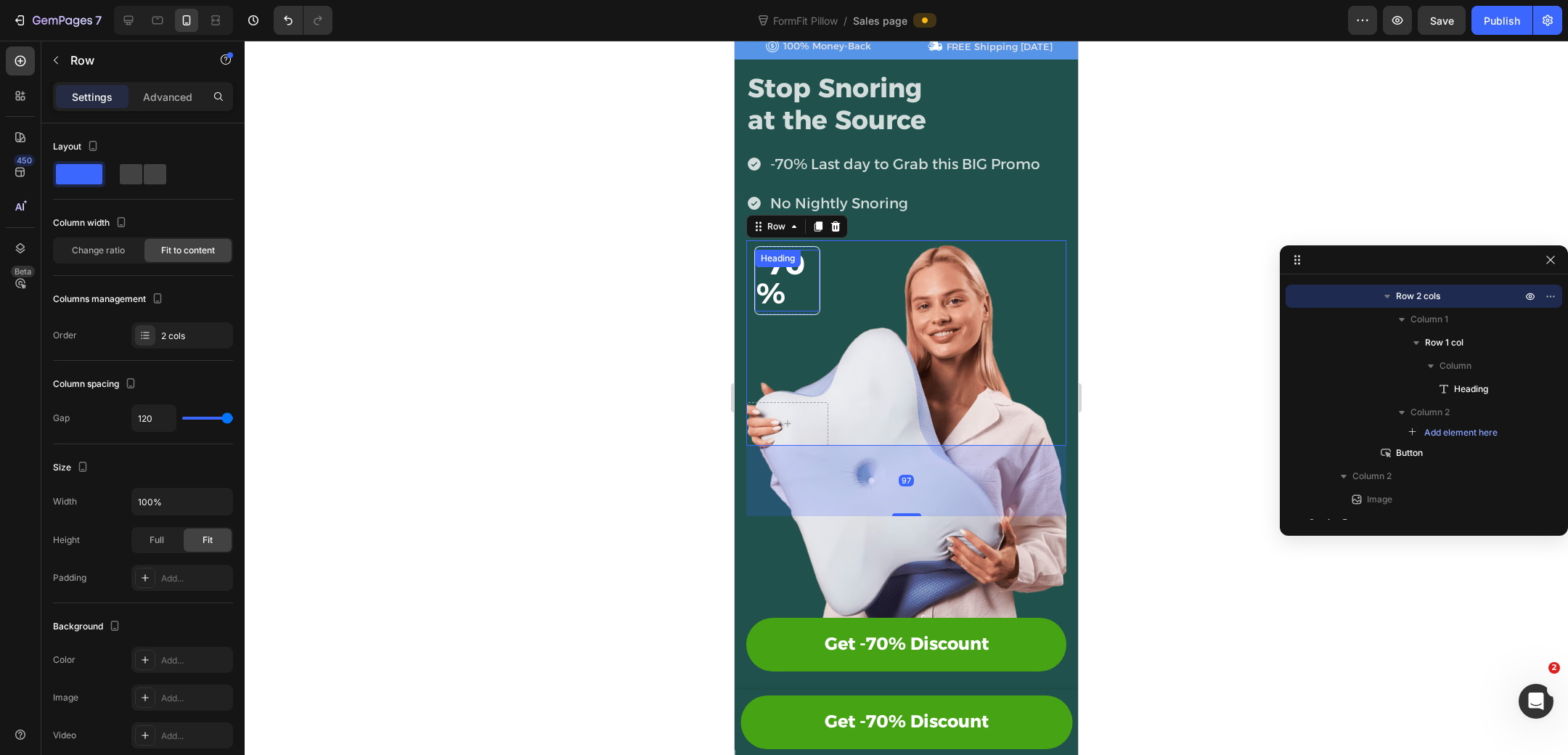
click at [809, 285] on p "⁠⁠⁠⁠⁠⁠⁠ -70%" at bounding box center [786, 281] width 61 height 58
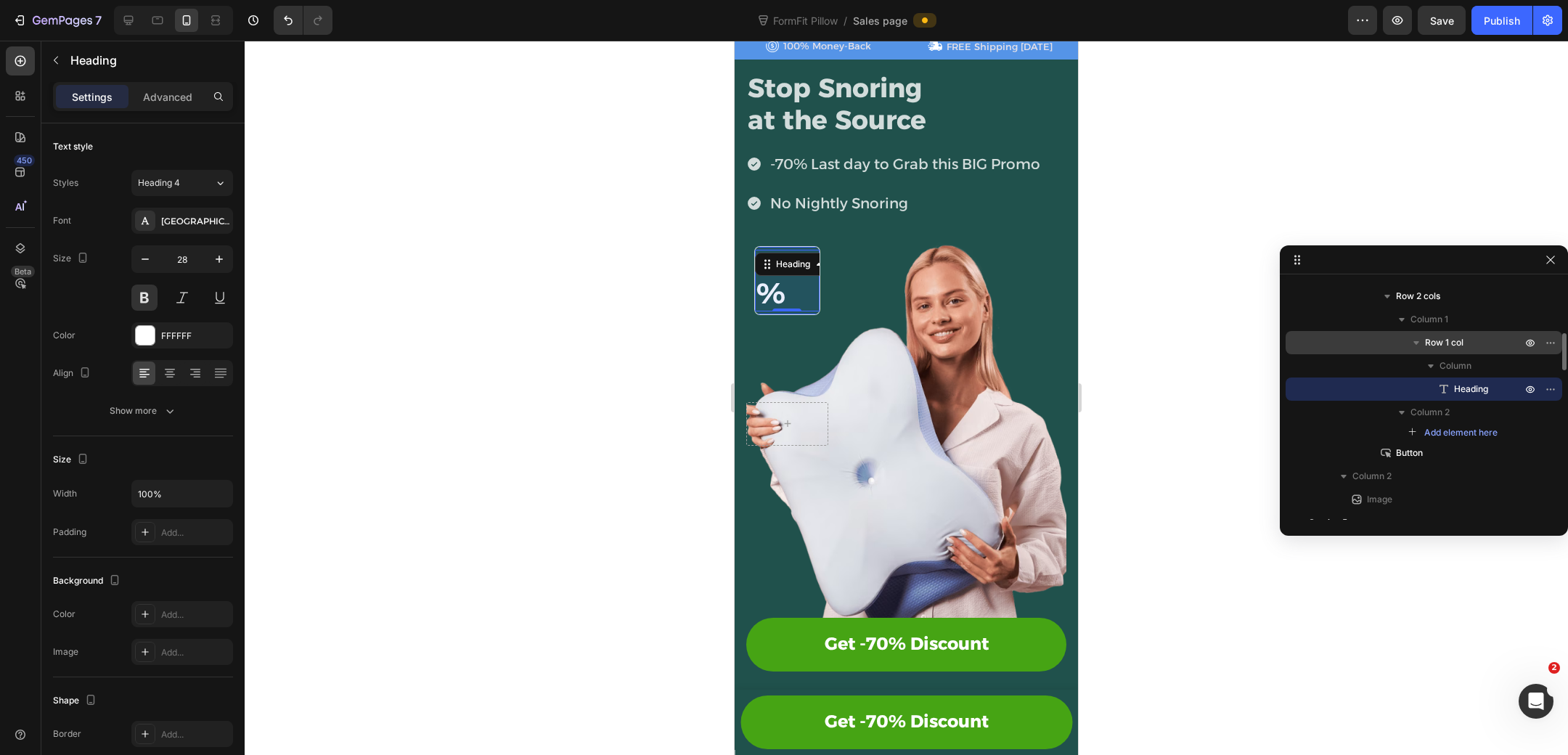
click at [1468, 348] on p "Row 1 col" at bounding box center [1474, 342] width 99 height 15
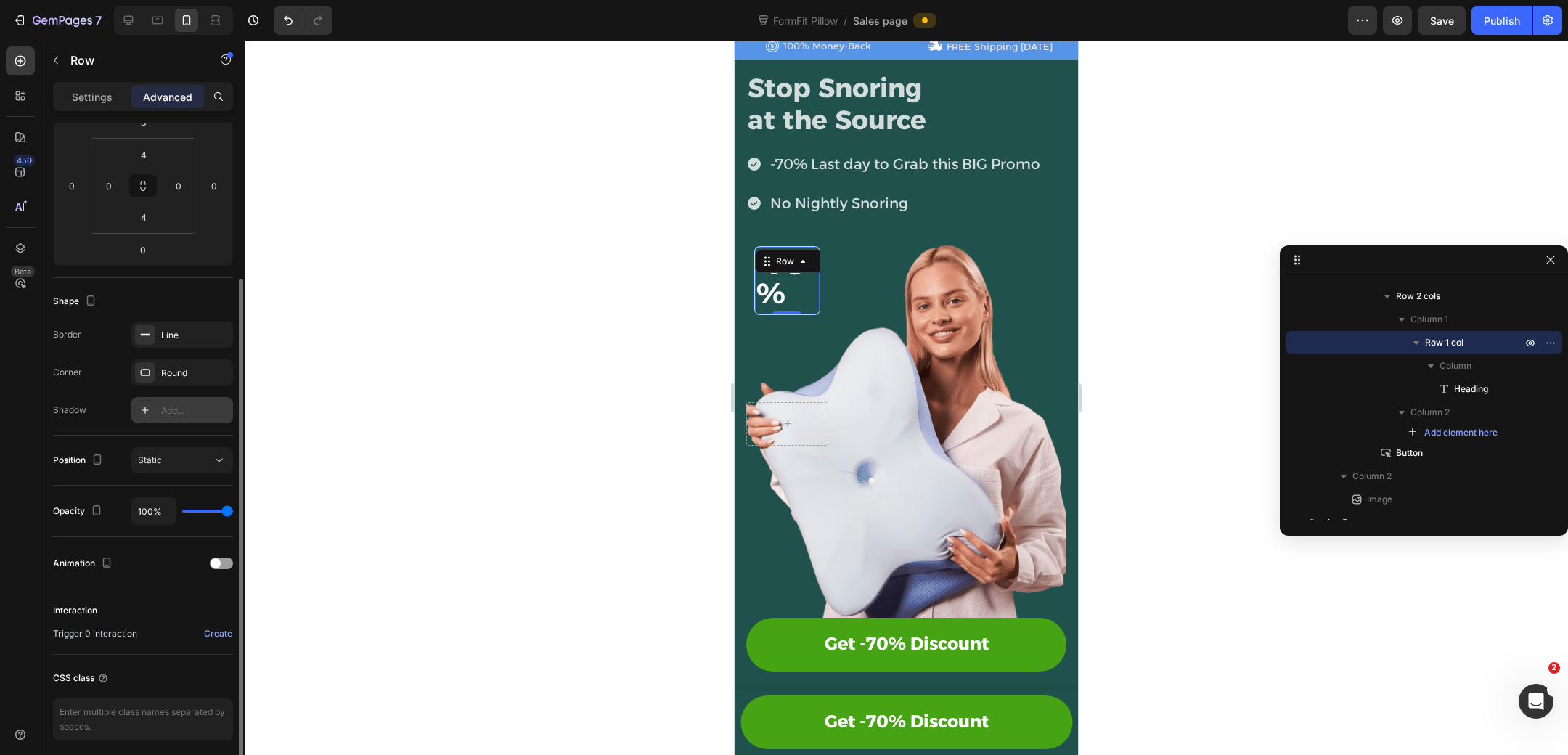
scroll to position [0, 0]
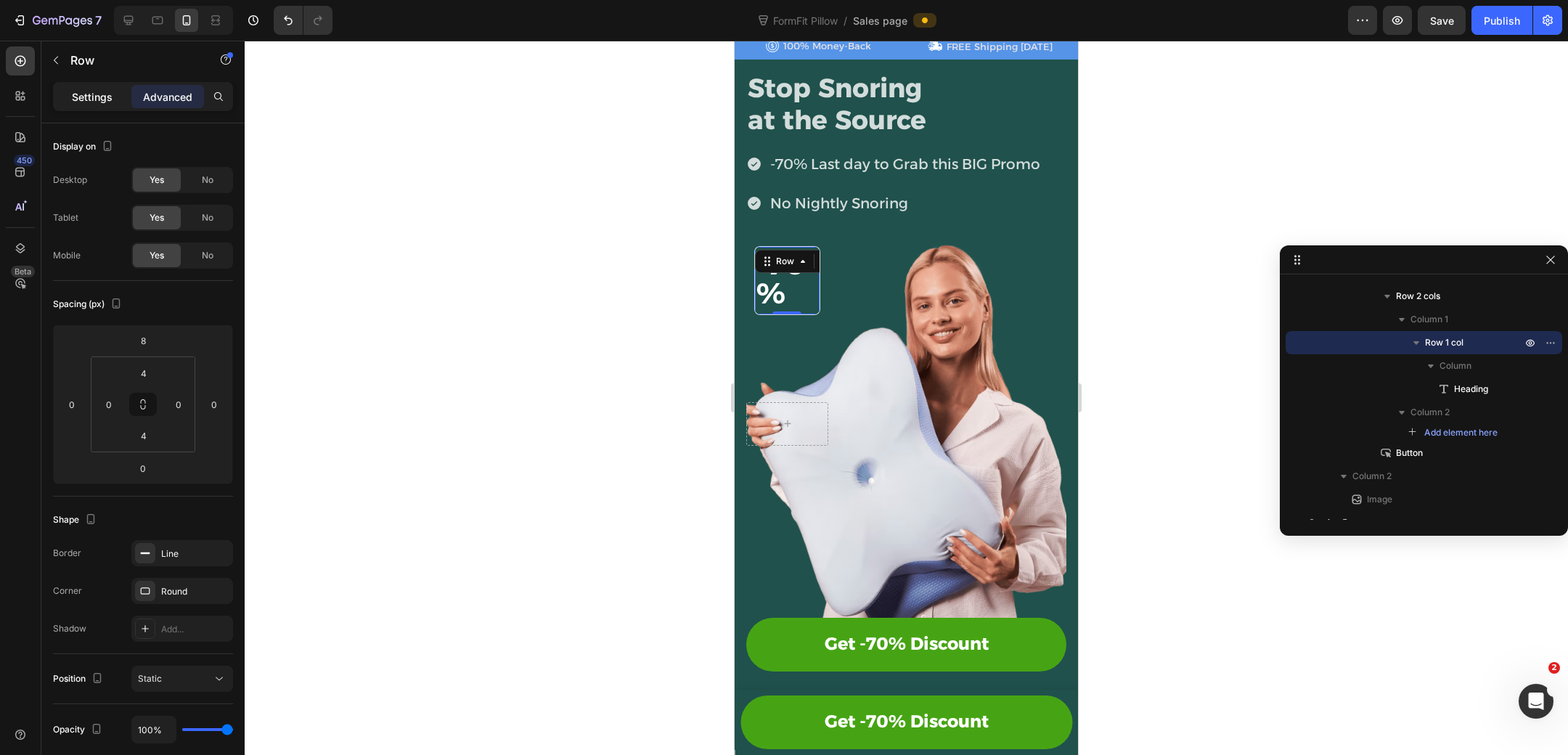
click at [102, 93] on p "Settings" at bounding box center [91, 97] width 41 height 15
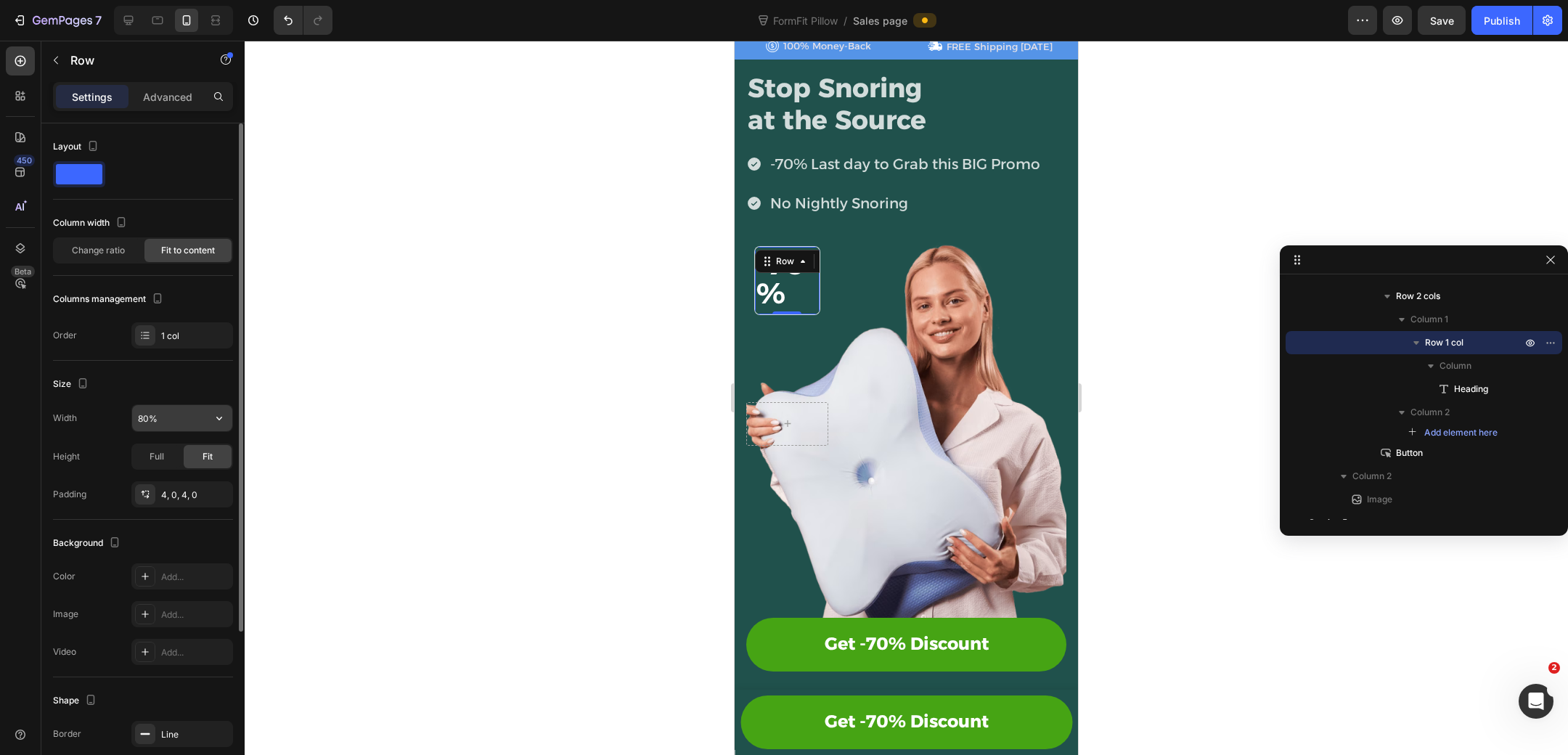
click at [180, 419] on input "80%" at bounding box center [182, 418] width 100 height 26
type input "100%"
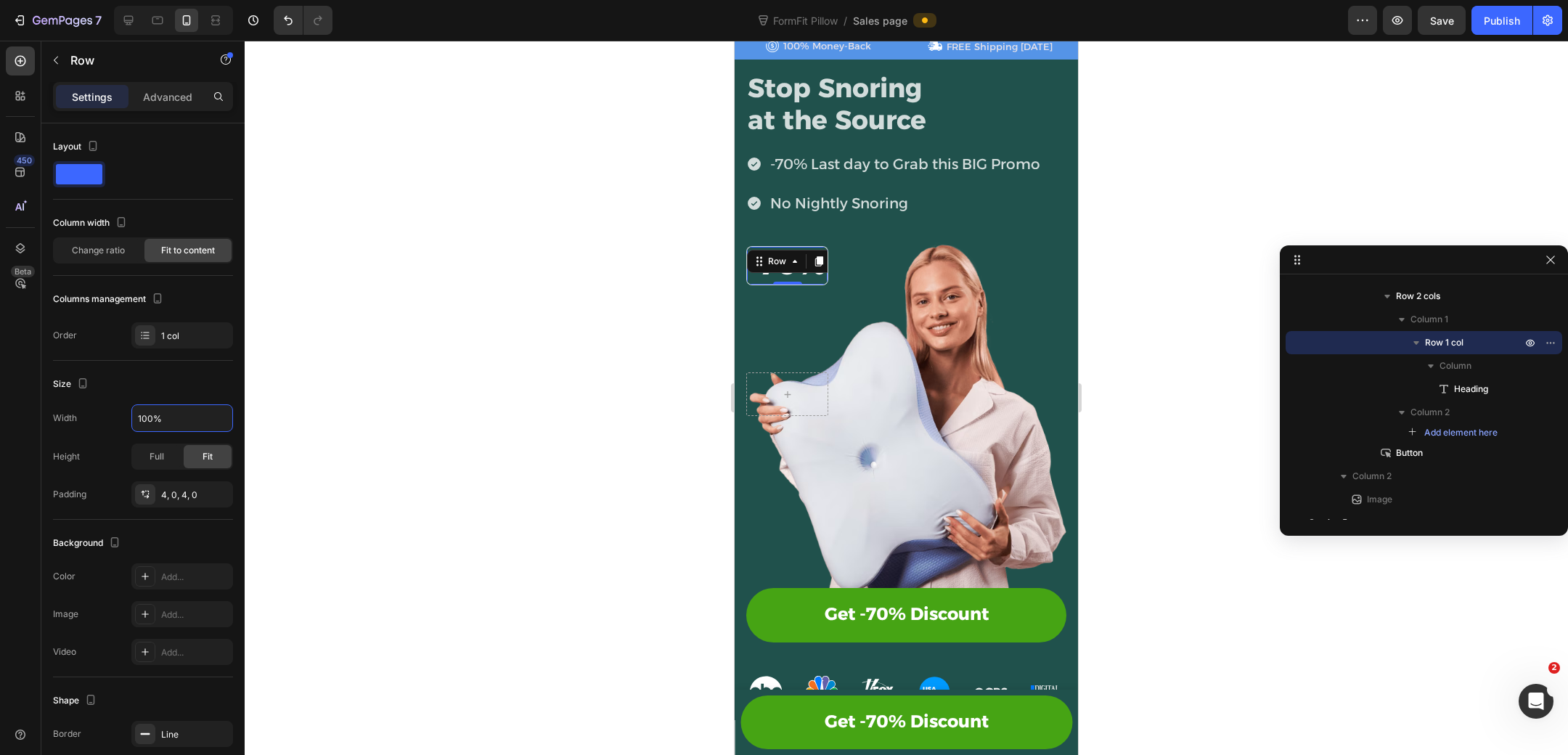
click at [828, 328] on div "⁠⁠⁠⁠⁠⁠⁠ -70% Heading Row 0 Row" at bounding box center [906, 328] width 320 height 176
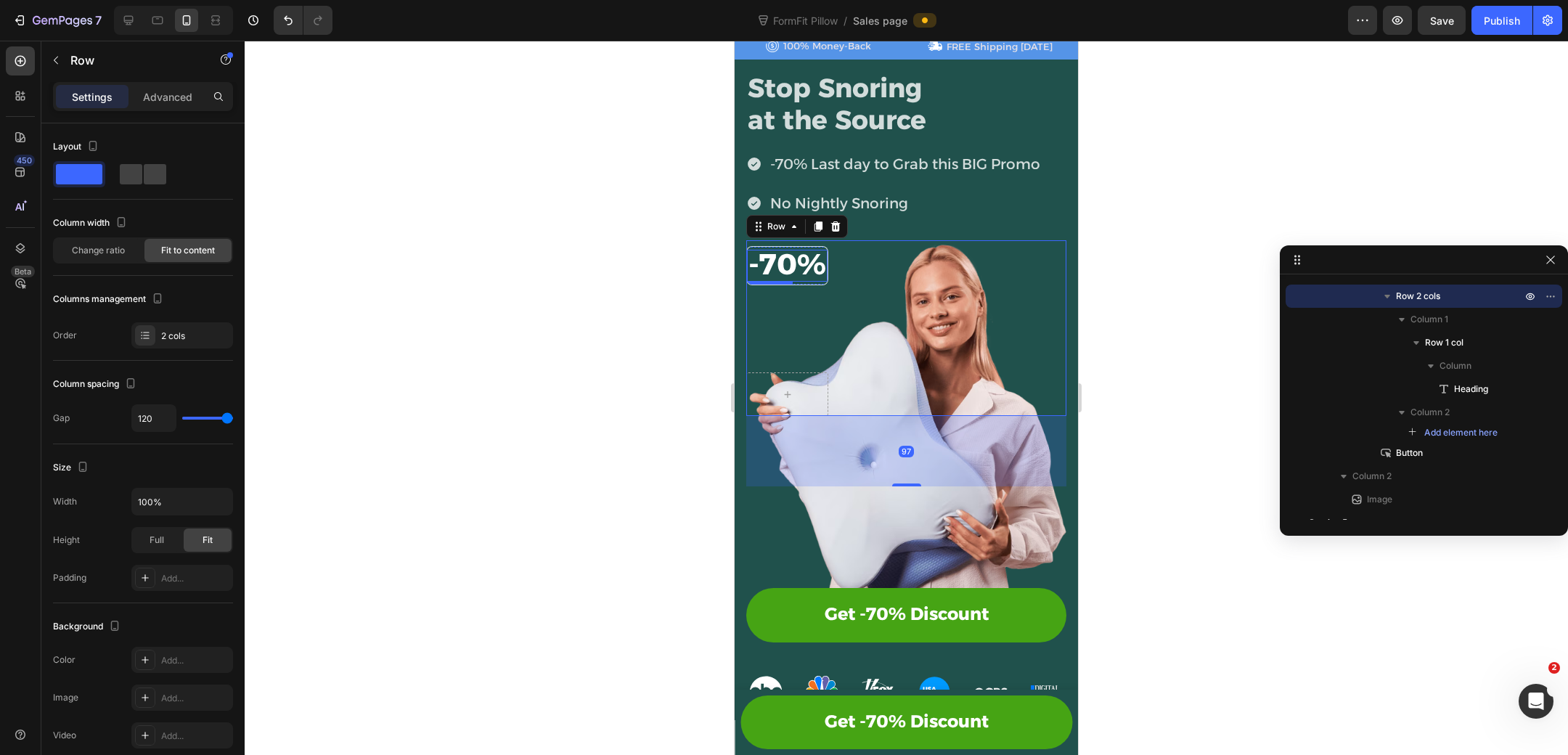
click at [786, 257] on span "-70%" at bounding box center [787, 264] width 78 height 35
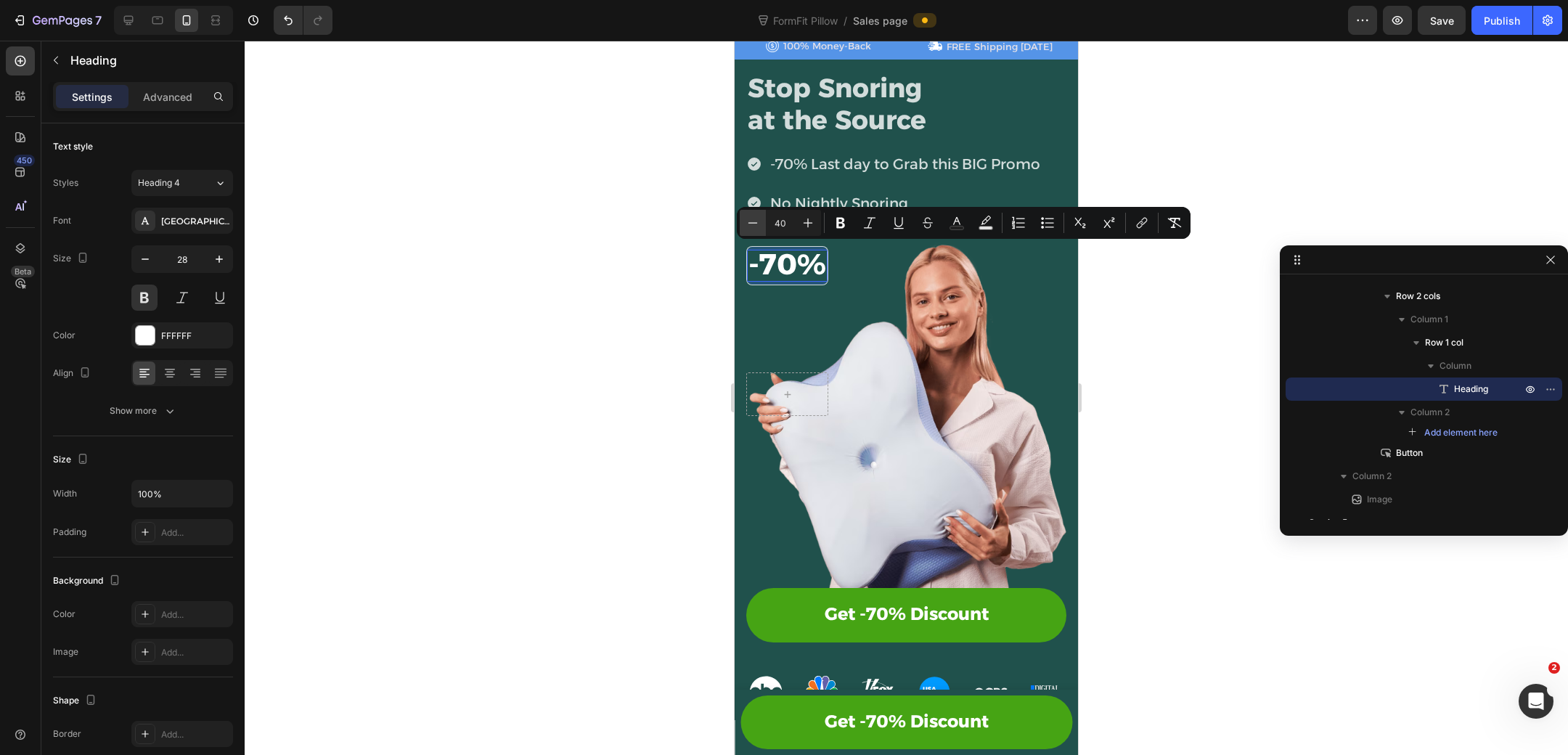
click at [758, 222] on icon "Editor contextual toolbar" at bounding box center [752, 222] width 15 height 15
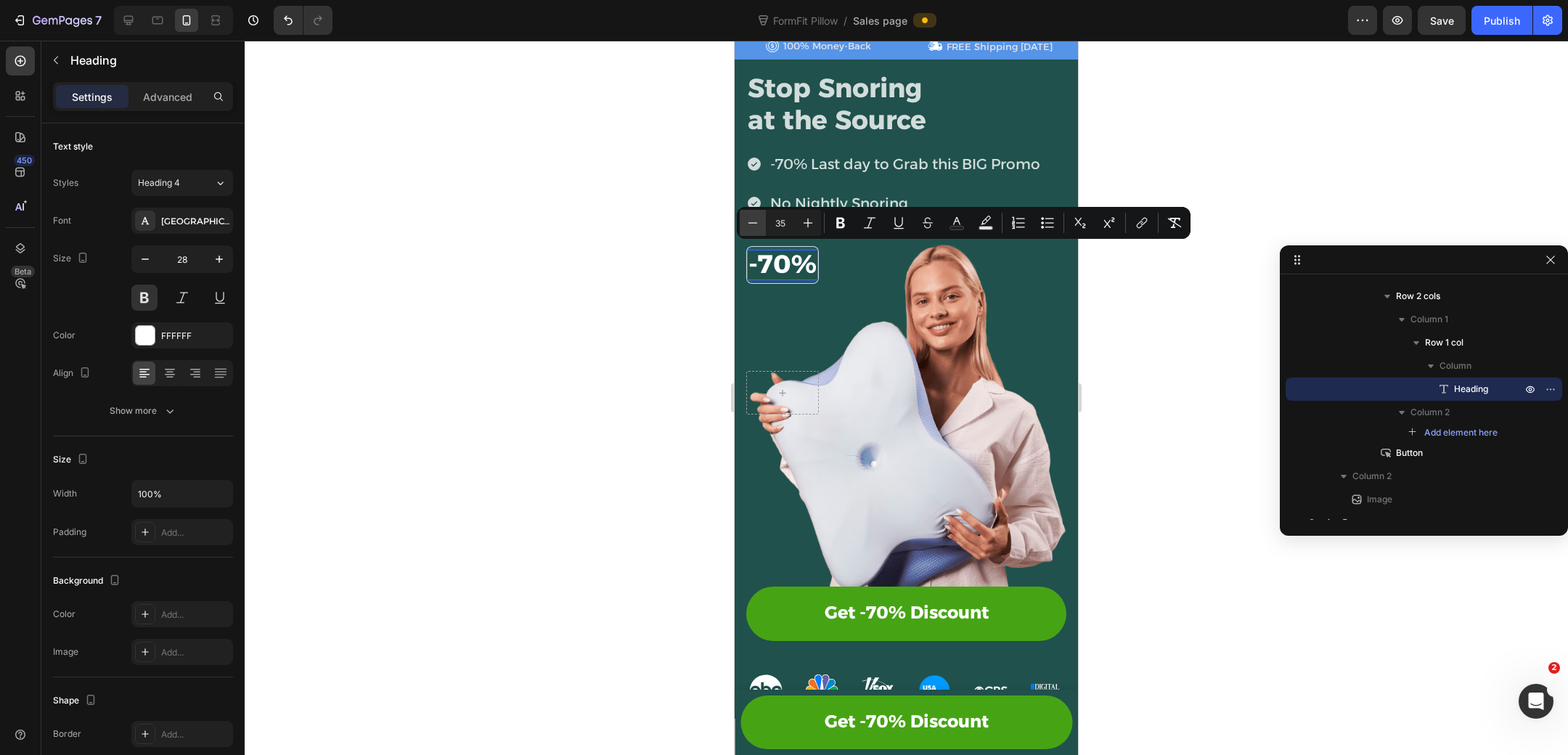
click at [758, 222] on icon "Editor contextual toolbar" at bounding box center [752, 222] width 15 height 15
type input "34"
click at [172, 89] on p "Advanced" at bounding box center [168, 97] width 49 height 15
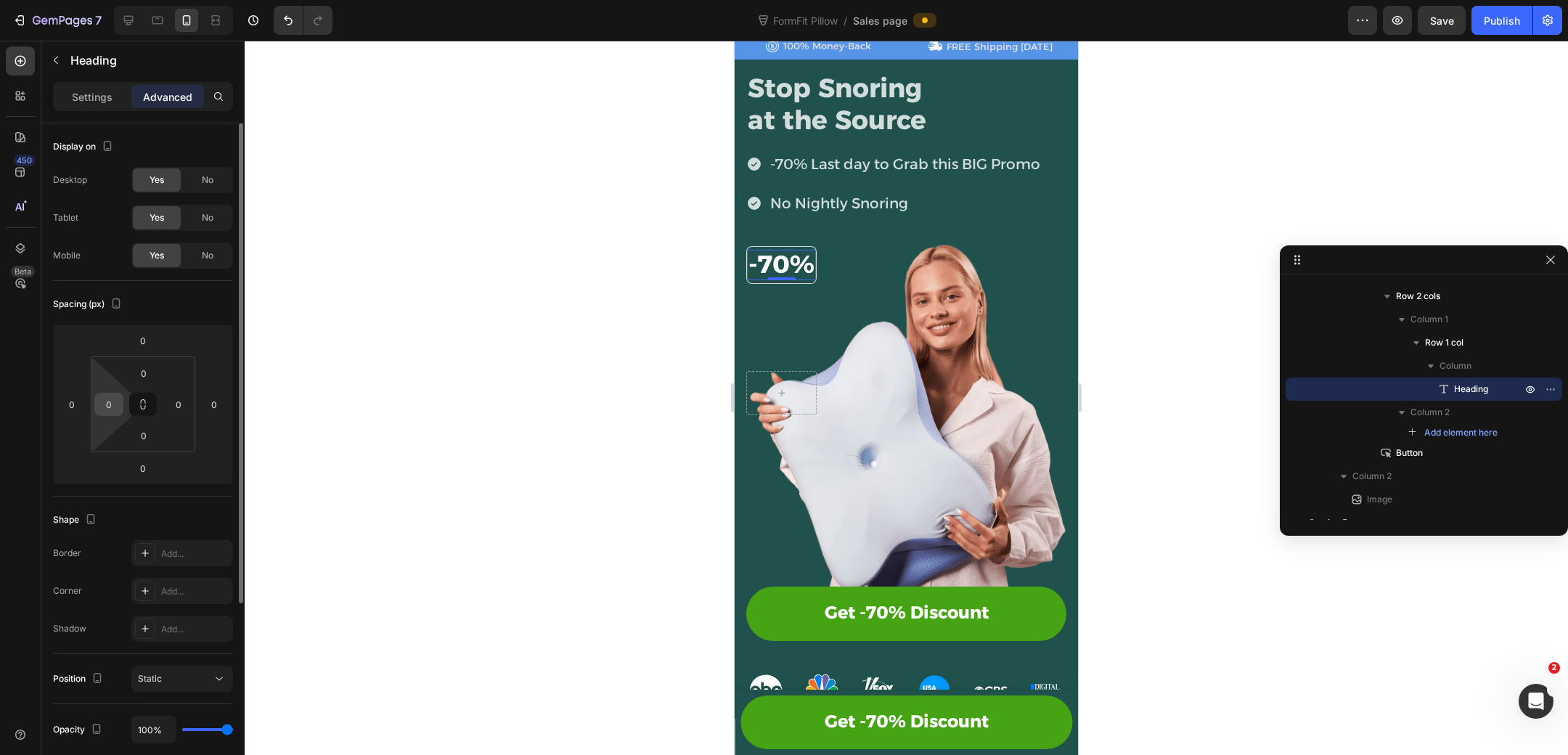
click at [111, 407] on input "0" at bounding box center [108, 404] width 22 height 22
type input "4"
click at [184, 406] on input "0" at bounding box center [178, 404] width 22 height 22
type input "8"
click at [119, 405] on input "4" at bounding box center [108, 404] width 22 height 22
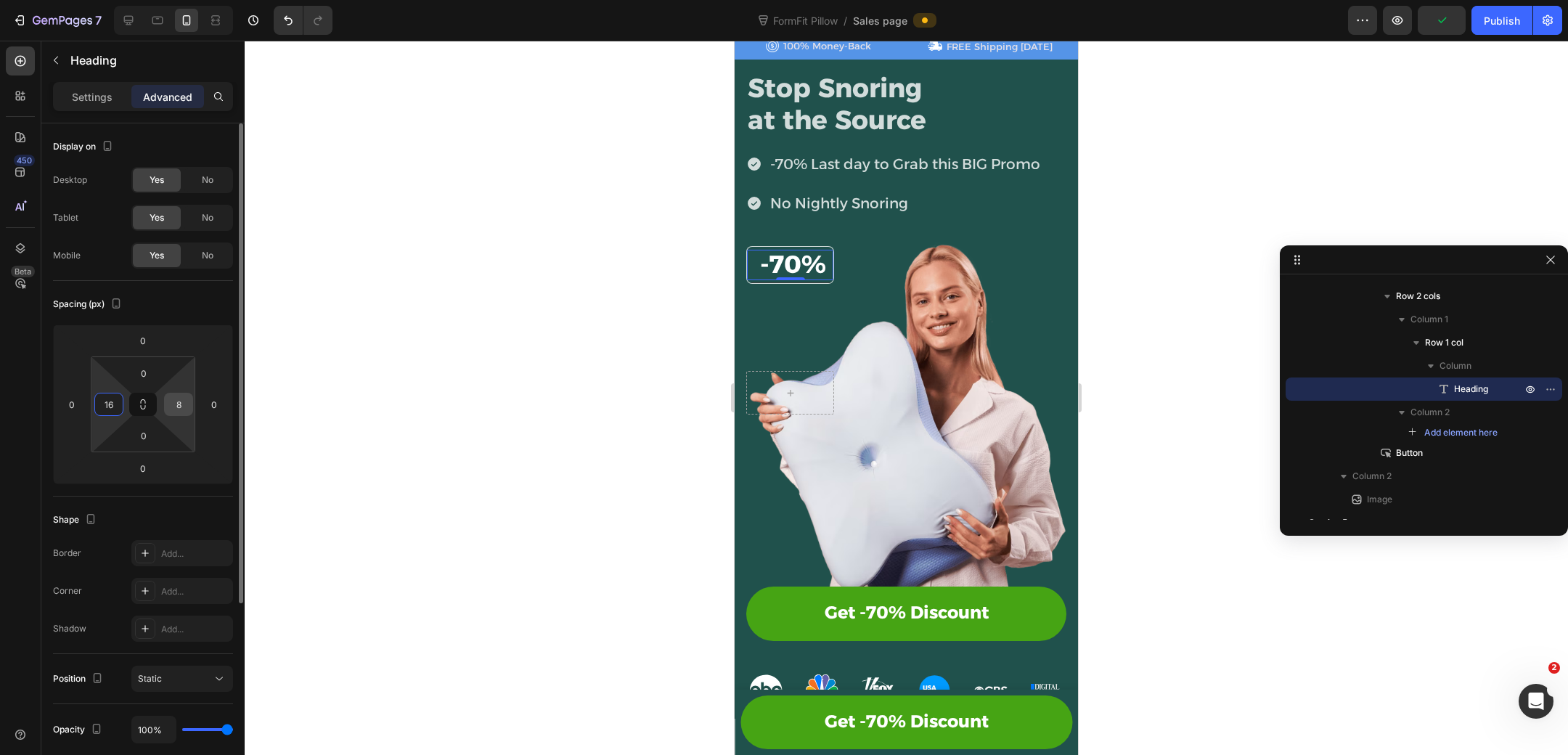
type input "16"
click at [184, 398] on input "8" at bounding box center [178, 404] width 22 height 22
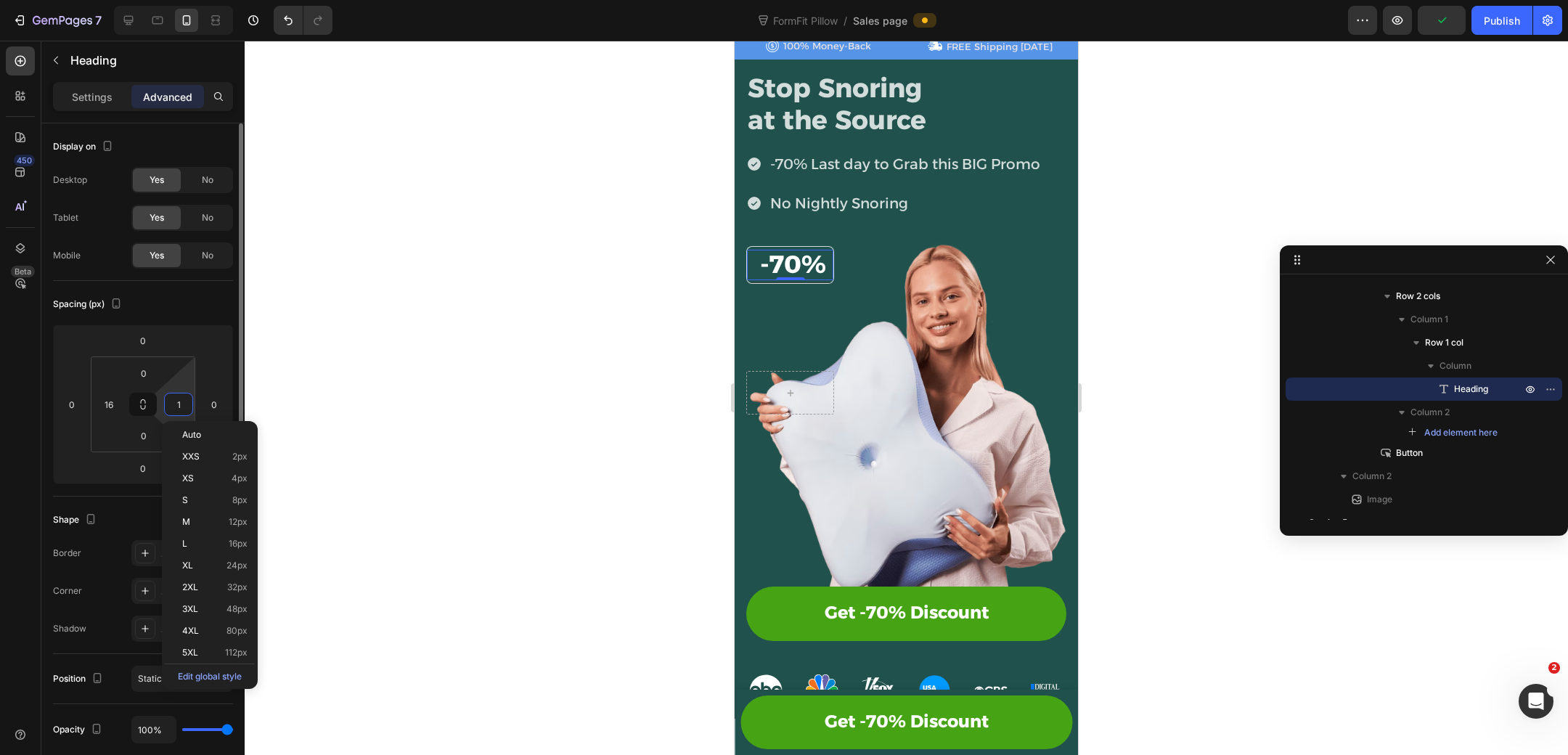
type input "16"
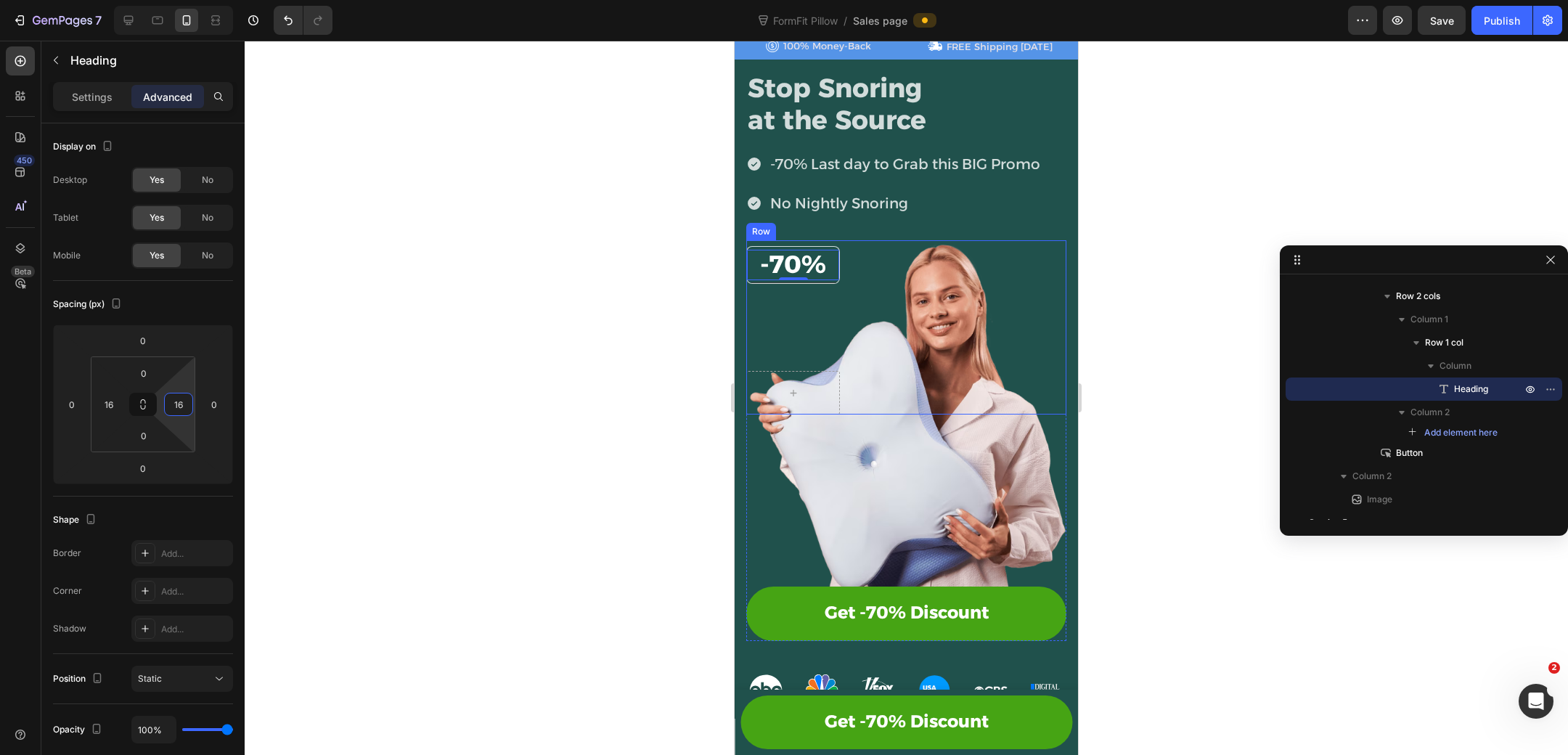
click at [865, 266] on div "⁠⁠⁠⁠⁠⁠⁠ -70% Heading 0 Row Row" at bounding box center [906, 328] width 320 height 175
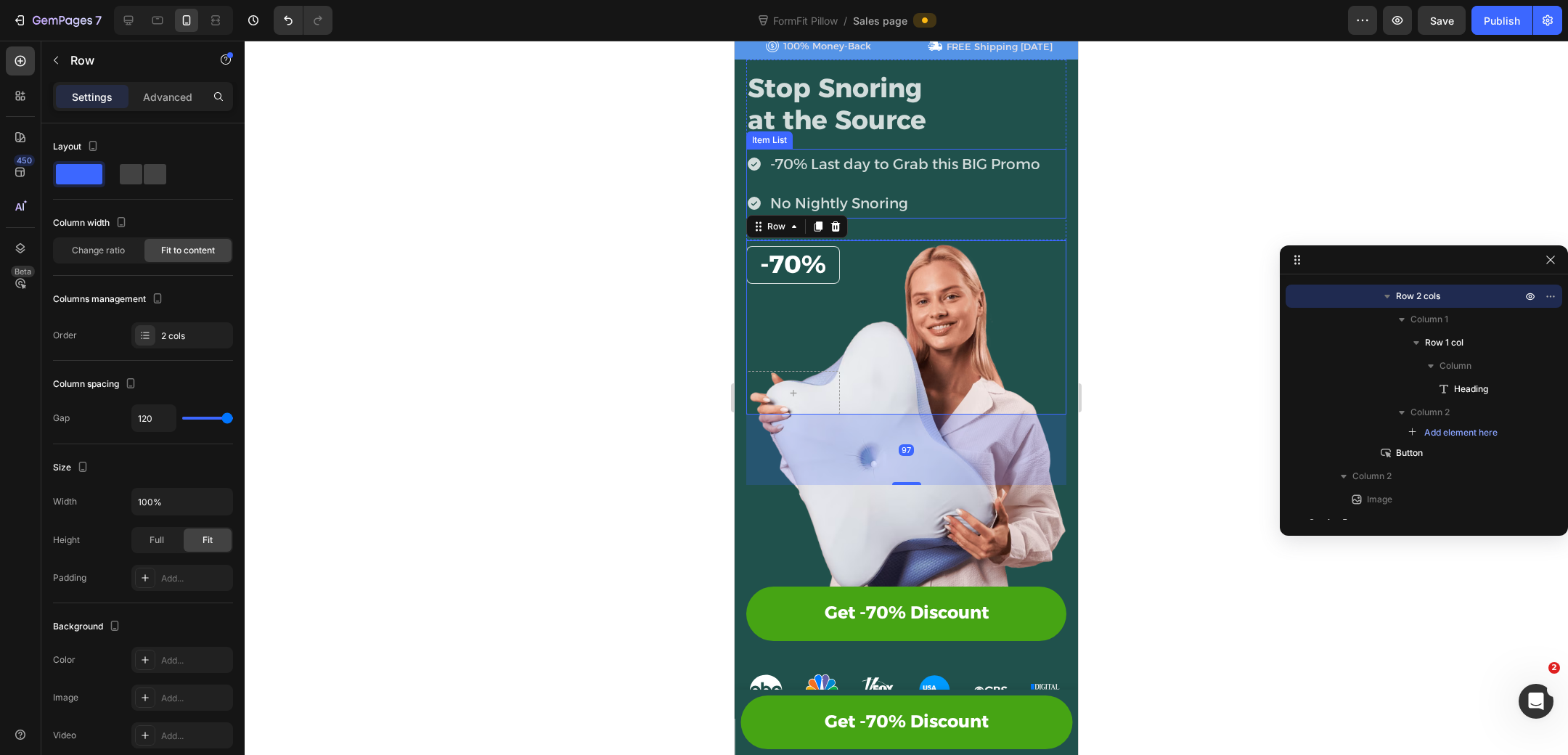
click at [975, 183] on div "-70% Last day to Grab this BIG Promo No Nightly Snoring" at bounding box center [894, 184] width 296 height 70
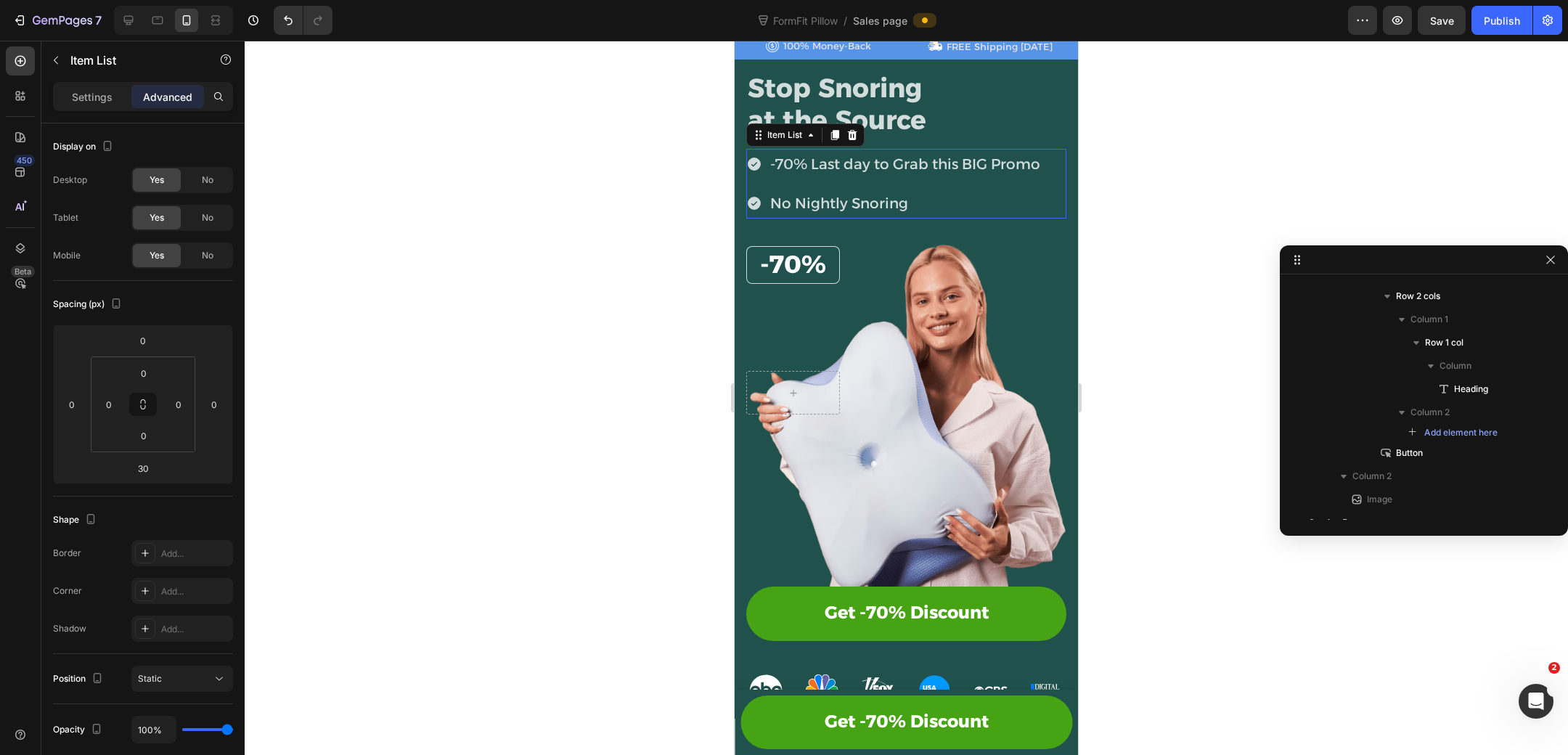
scroll to position [181, 0]
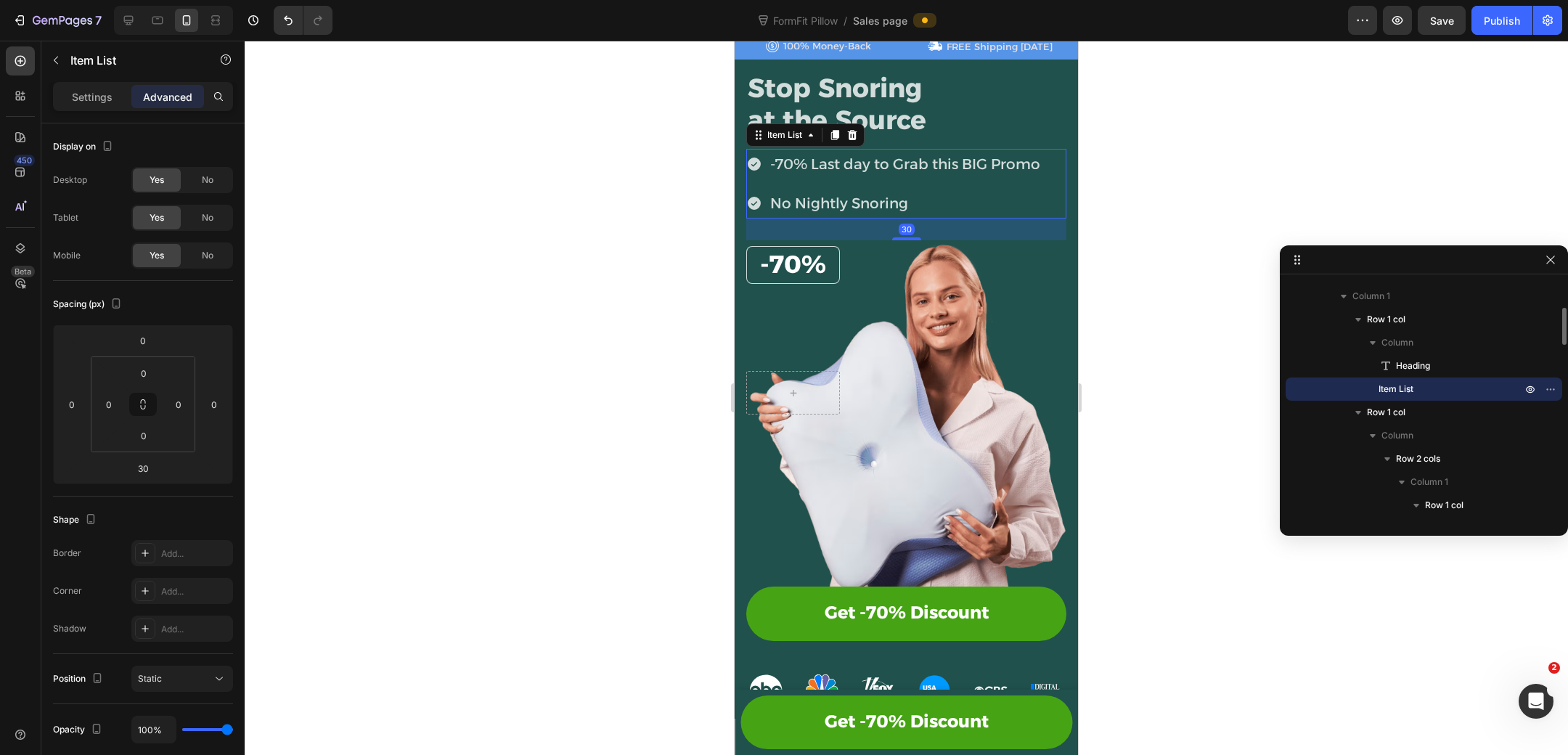
click at [1118, 153] on div at bounding box center [906, 397] width 1324 height 714
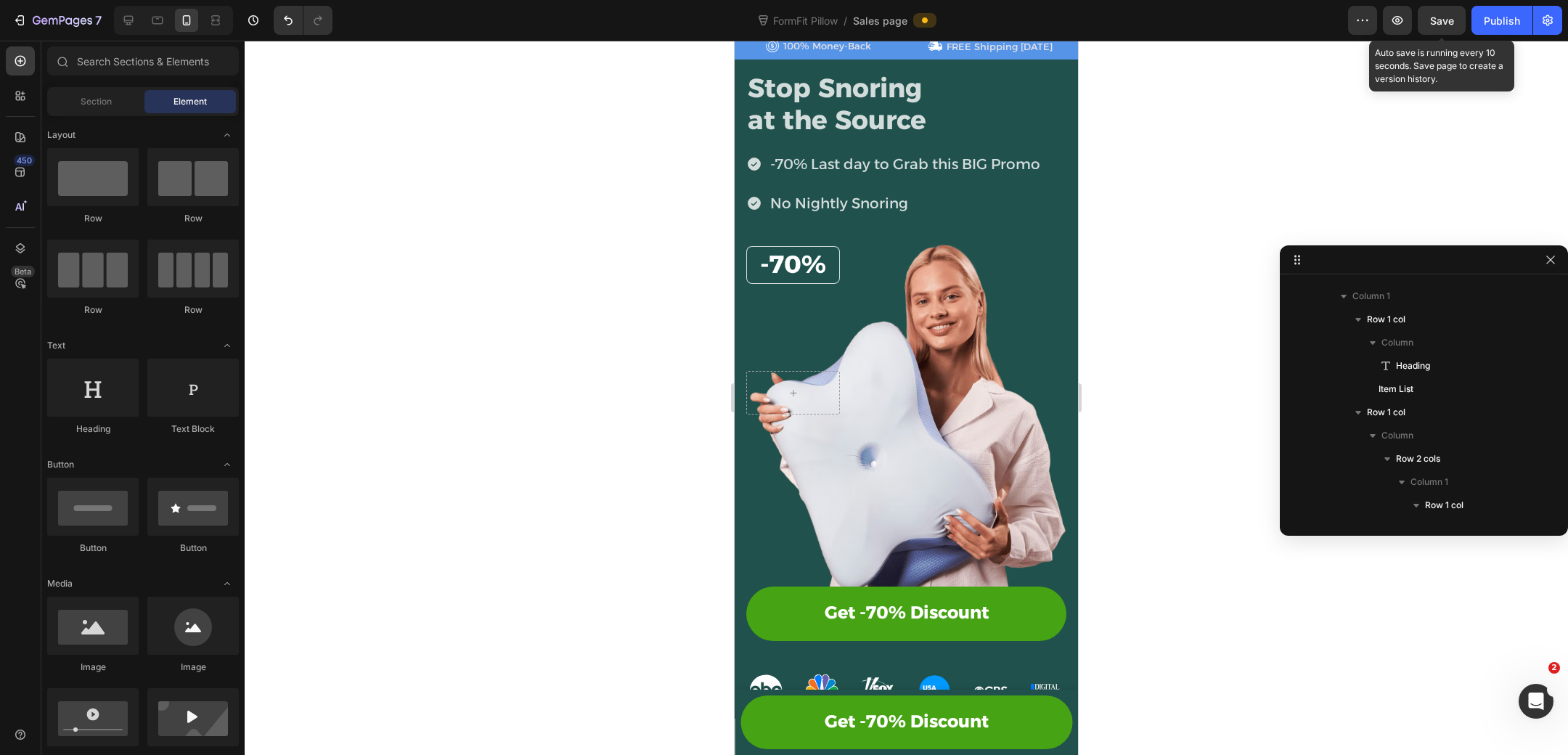
click at [1441, 15] on span "Save" at bounding box center [1442, 21] width 24 height 12
click at [1492, 24] on div "Publish" at bounding box center [1501, 21] width 36 height 15
click at [847, 175] on p "-70% Last day to Grab this BIG Promo" at bounding box center [905, 164] width 270 height 26
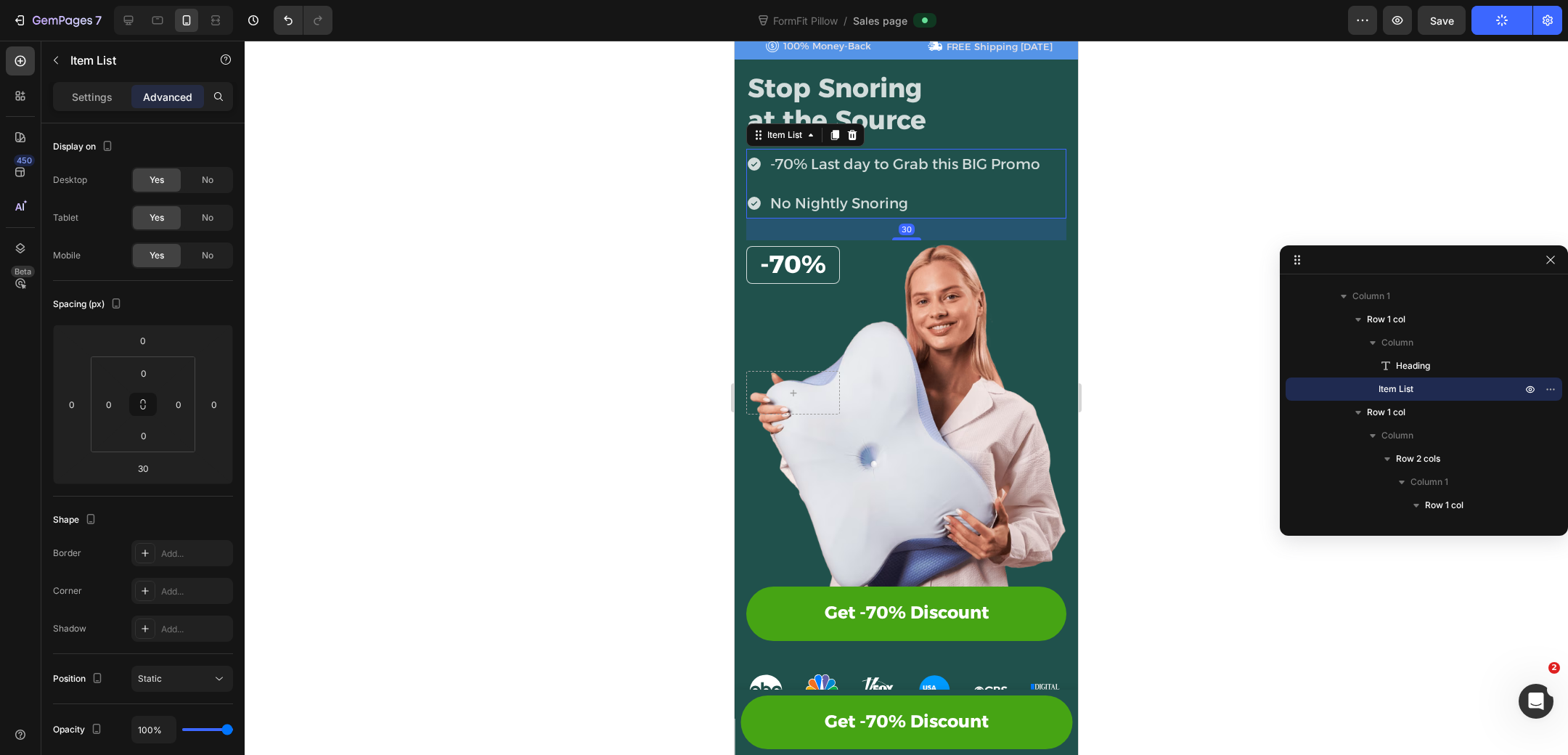
click at [829, 183] on div "-70% Last day to Grab this BIG Promo No Nightly Snoring" at bounding box center [894, 184] width 296 height 70
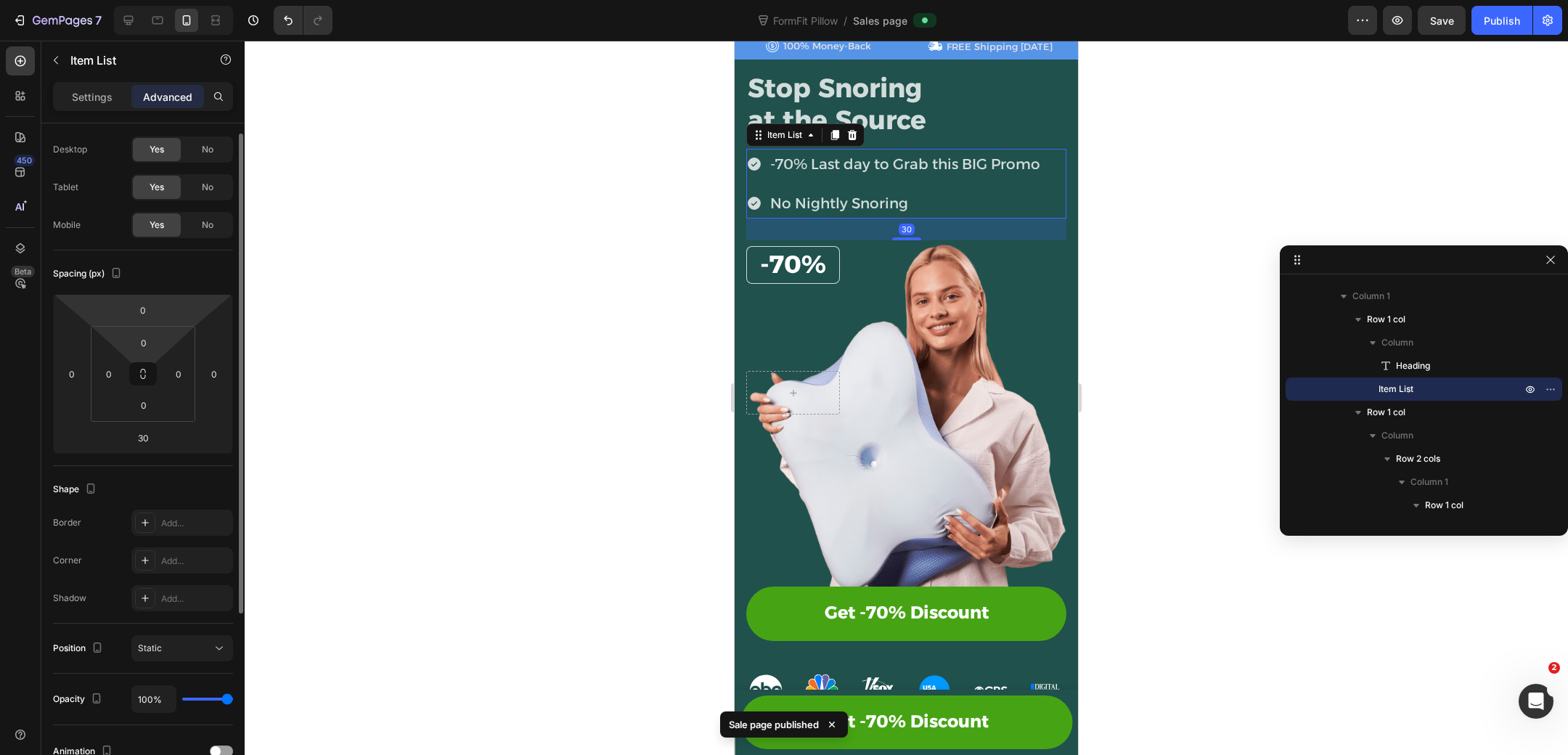
scroll to position [0, 0]
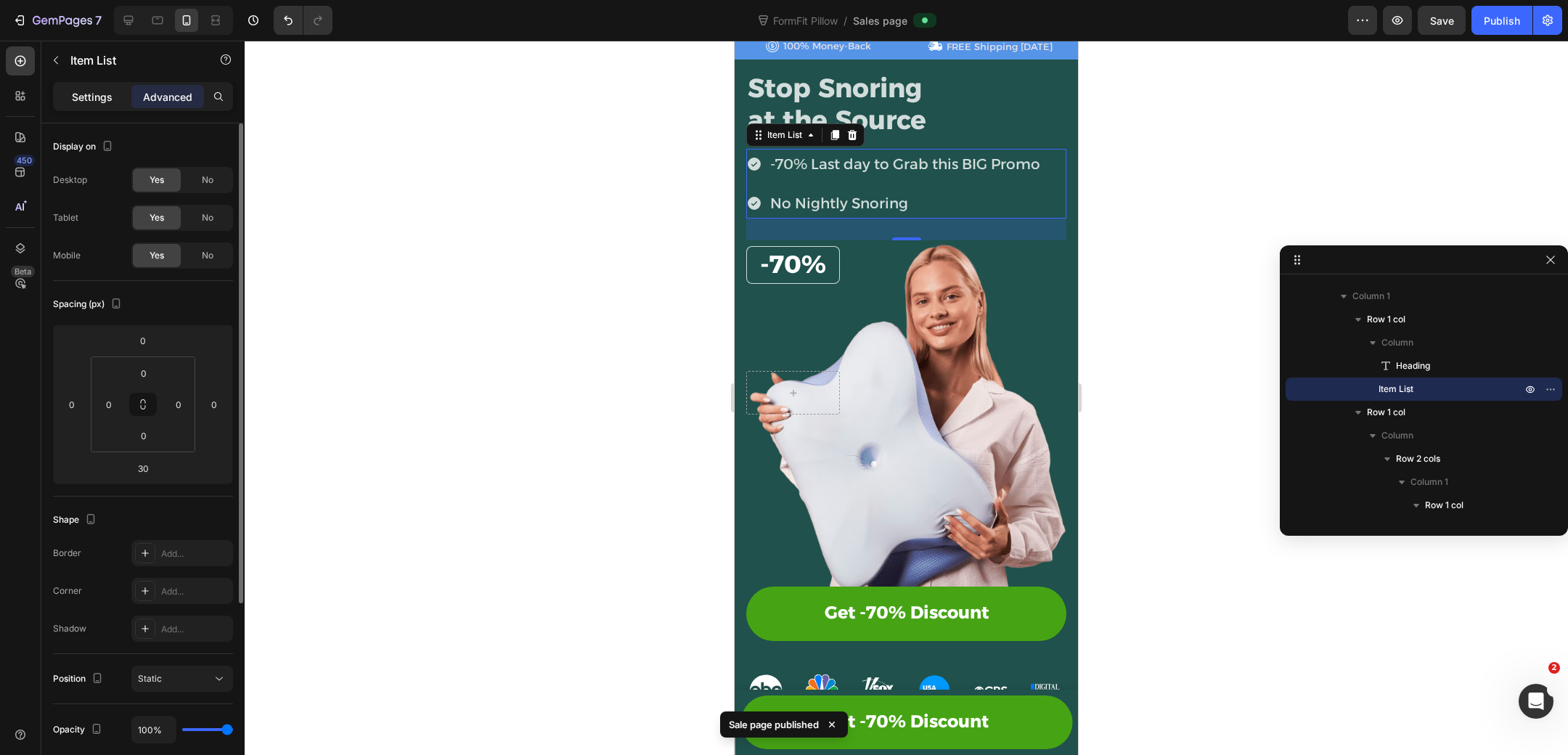
click at [97, 94] on p "Settings" at bounding box center [91, 97] width 41 height 15
type input "8"
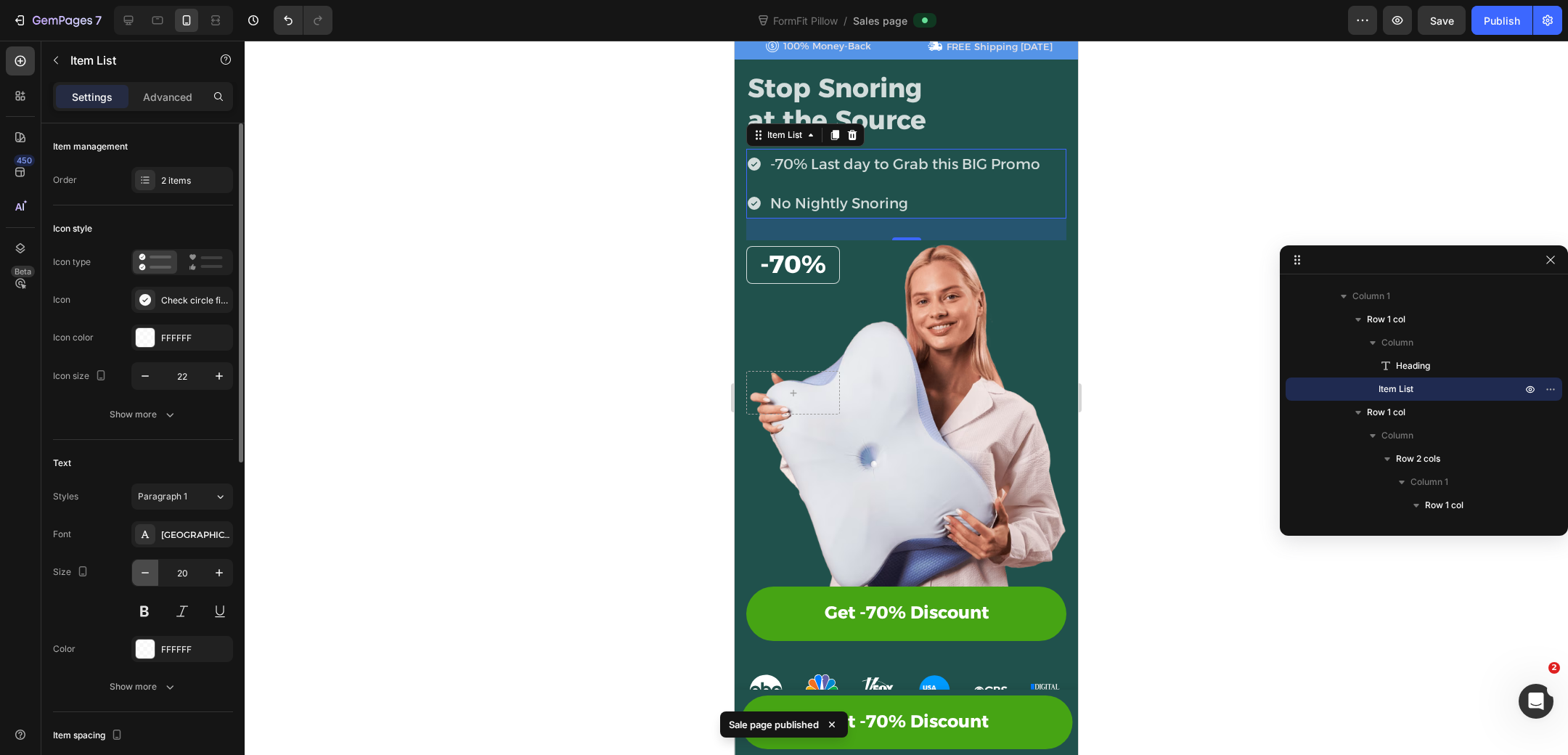
click at [147, 577] on icon "button" at bounding box center [145, 573] width 15 height 15
type input "18"
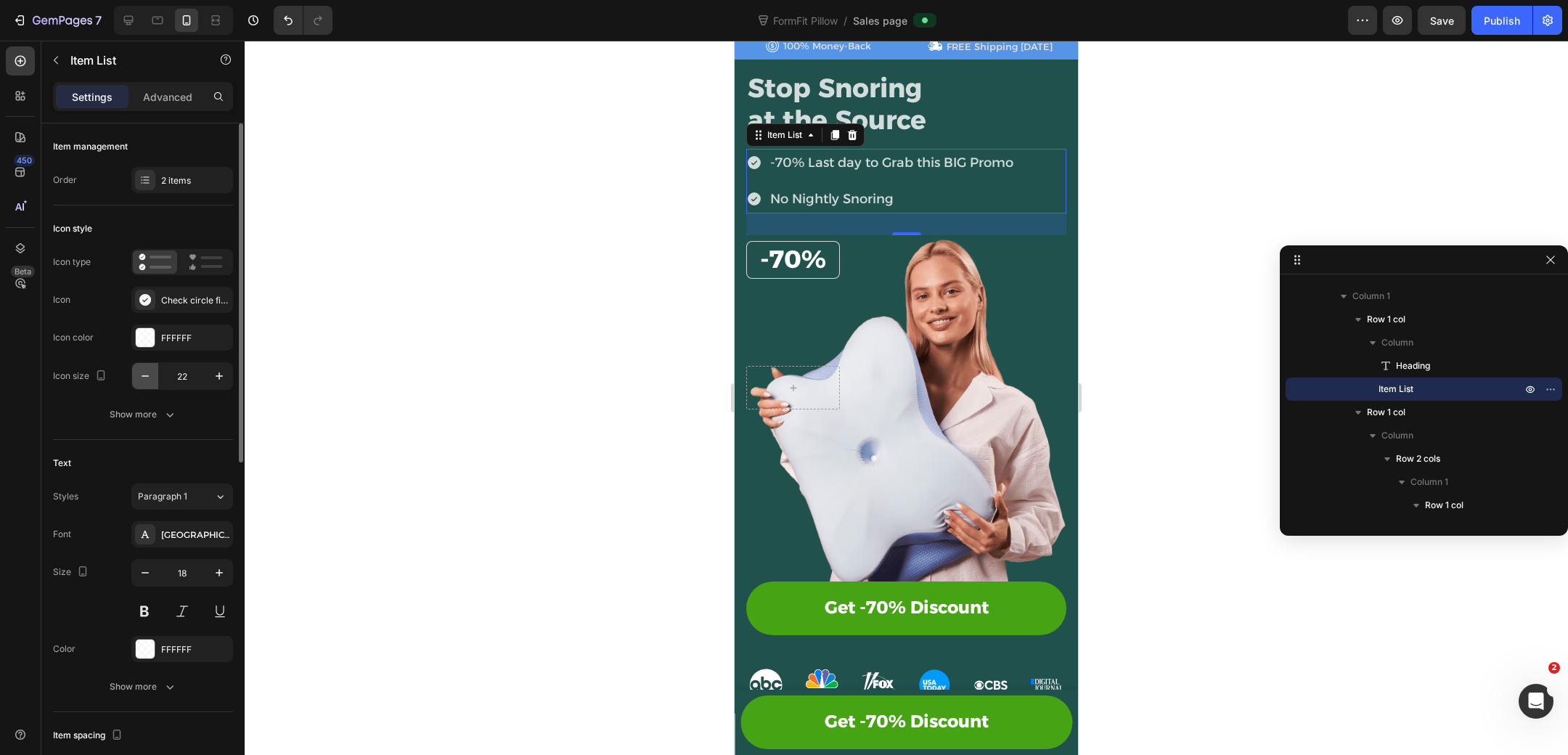
click at [136, 376] on button "button" at bounding box center [145, 376] width 26 height 26
type input "18"
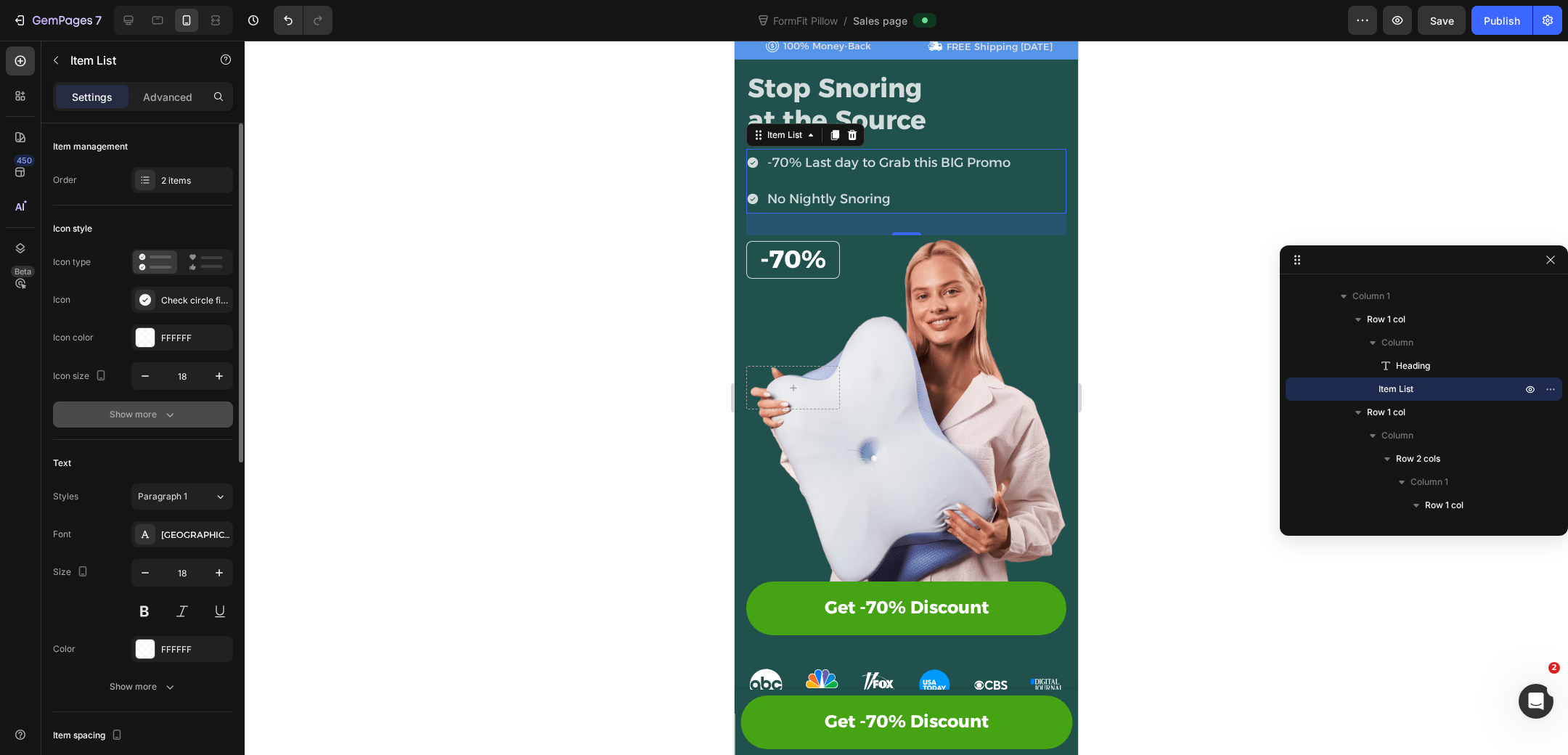
click at [166, 424] on button "Show more" at bounding box center [143, 414] width 180 height 26
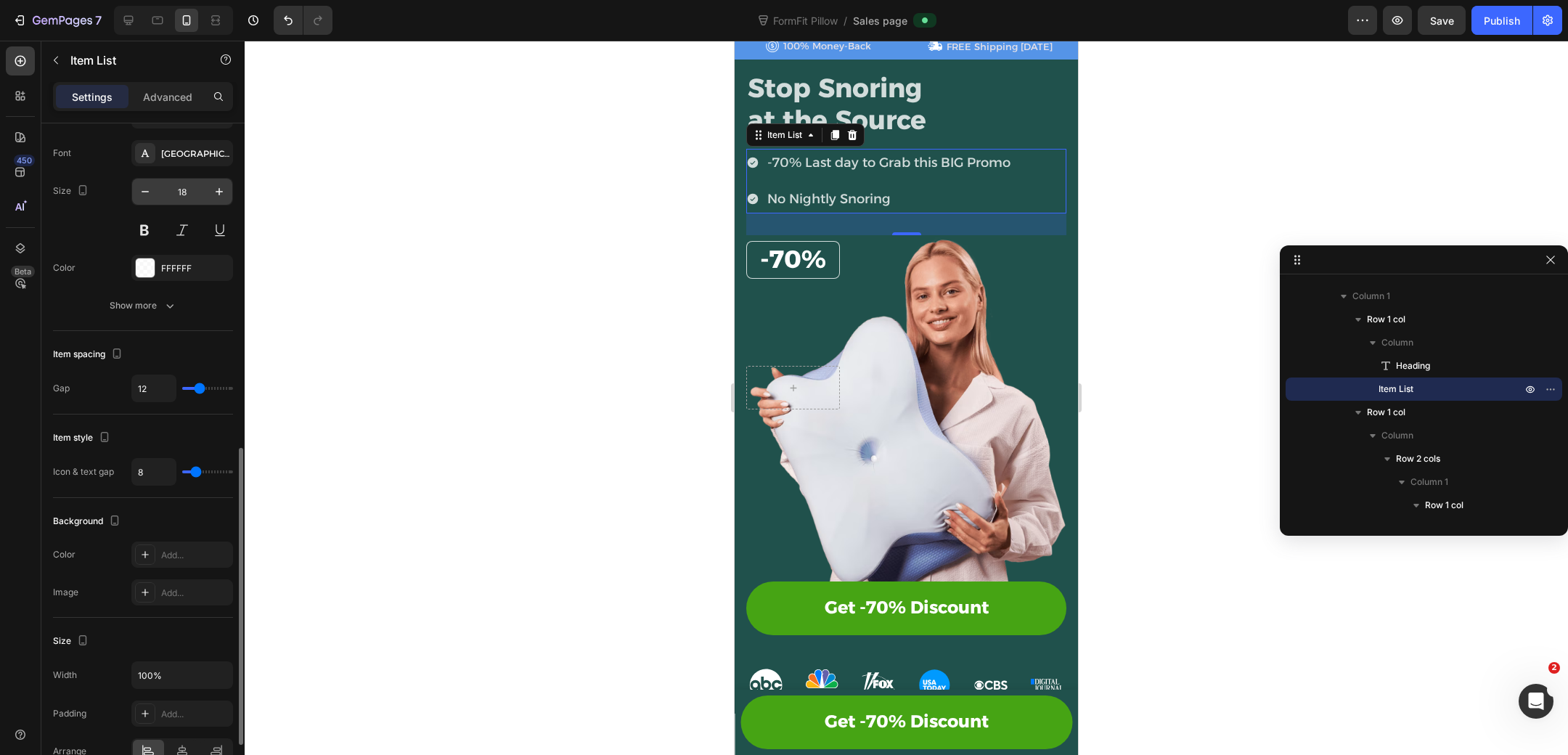
scroll to position [620, 0]
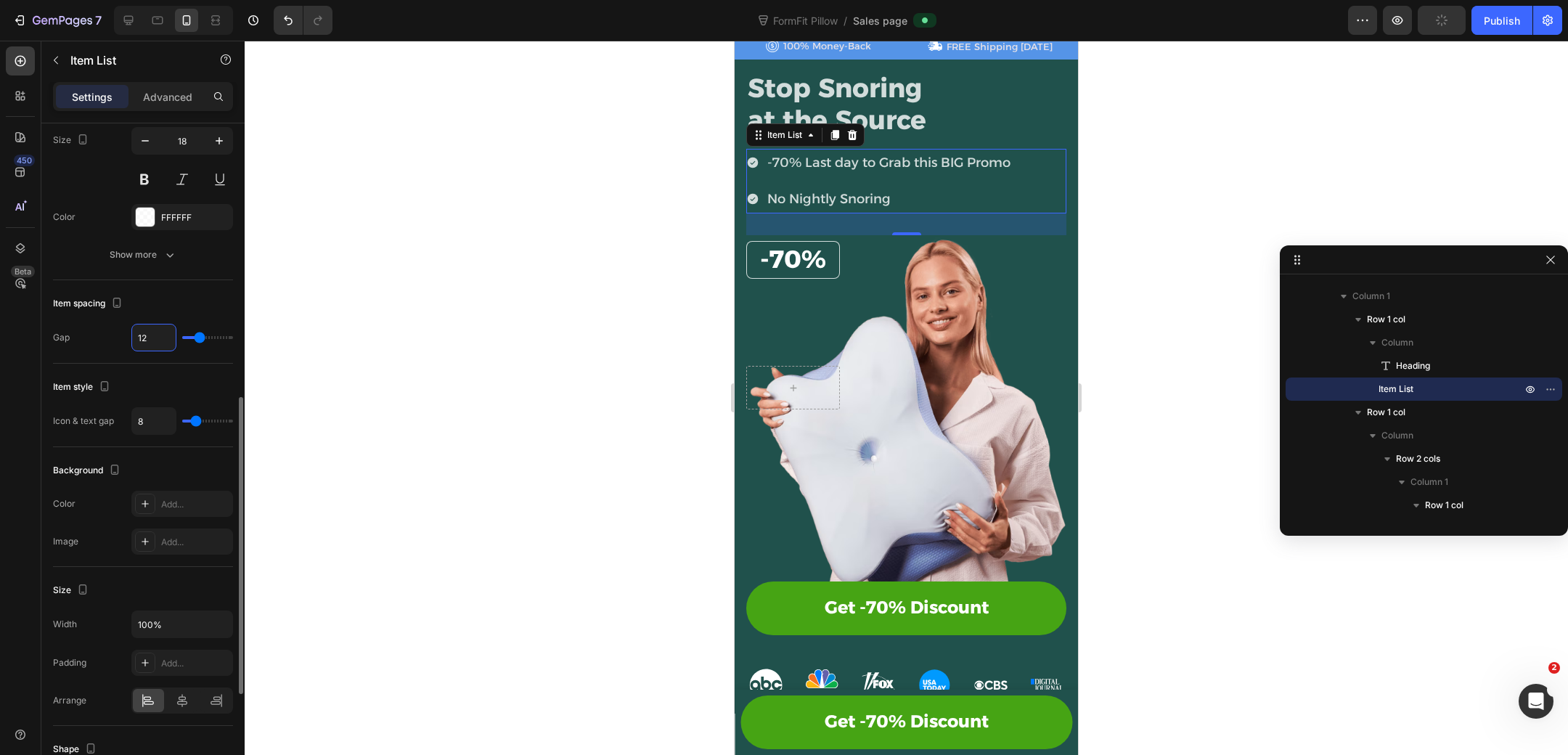
click at [154, 338] on input "12" at bounding box center [154, 338] width 44 height 26
type input "4"
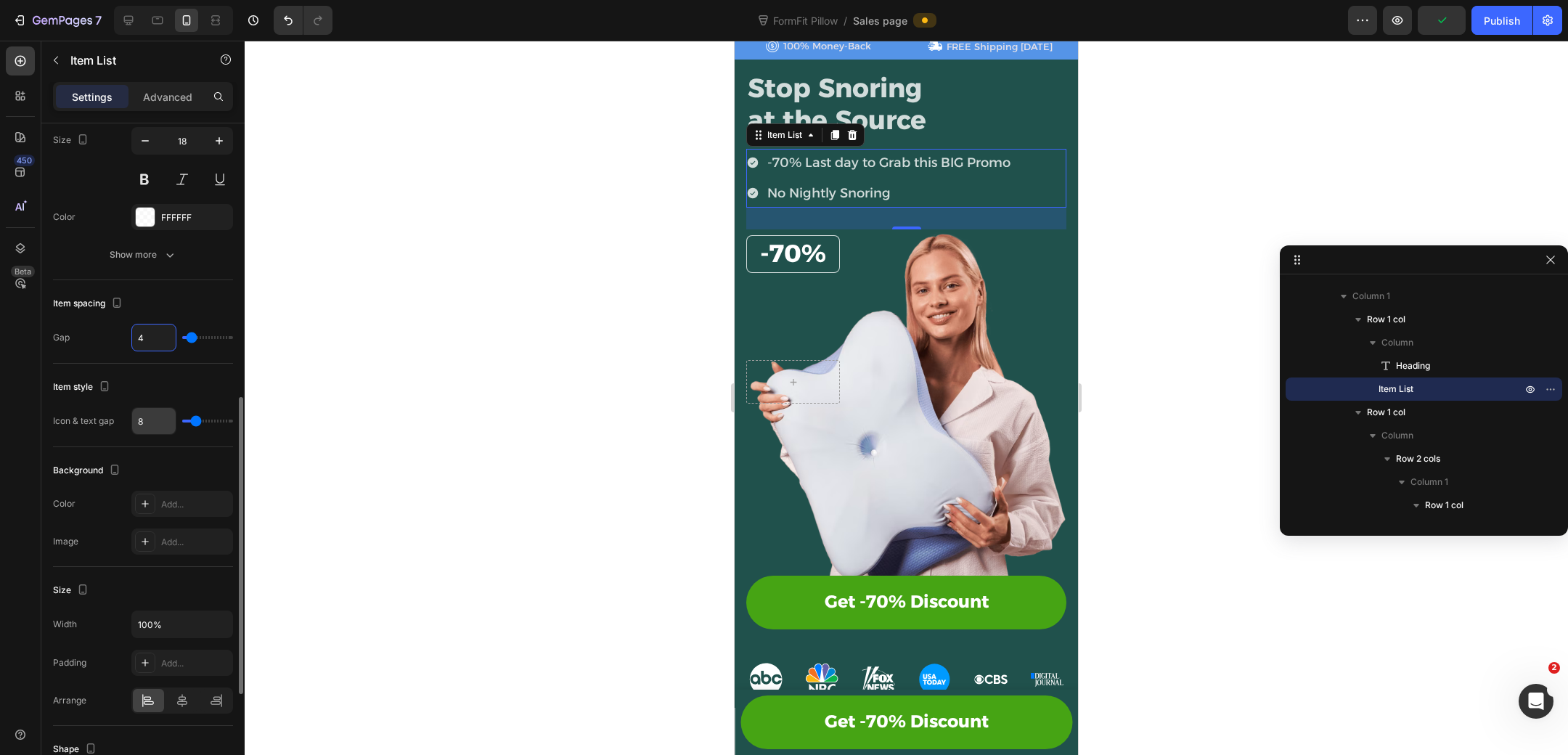
type input "4"
click at [155, 424] on input "8" at bounding box center [154, 421] width 44 height 26
type input "4"
click at [1002, 124] on h2 "Stop Snoring at the Source" at bounding box center [906, 104] width 320 height 65
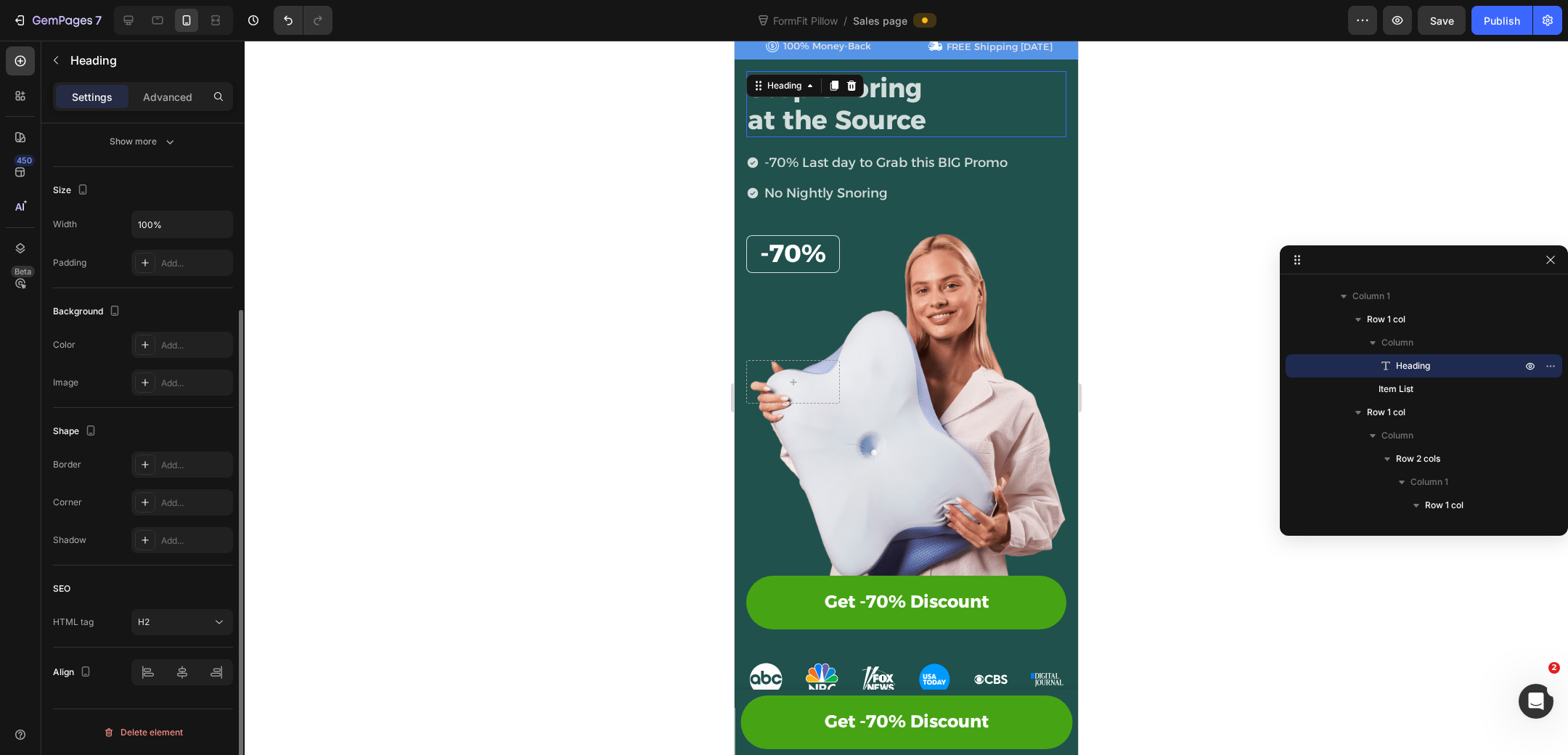
scroll to position [0, 0]
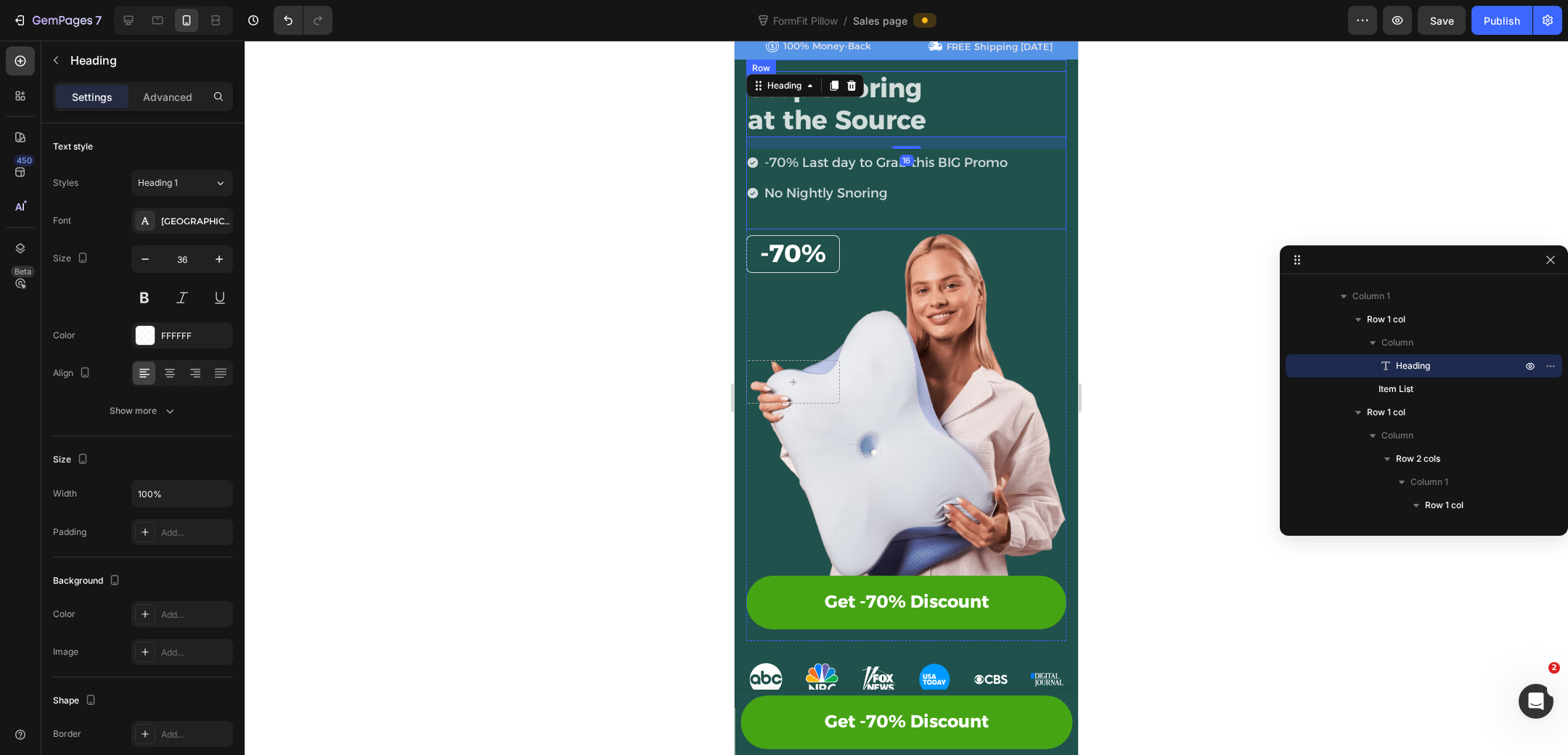
click at [909, 216] on div "Stop Snoring at the Source Heading 16 -70% Last day to Grab this BIG Promo No N…" at bounding box center [906, 150] width 320 height 158
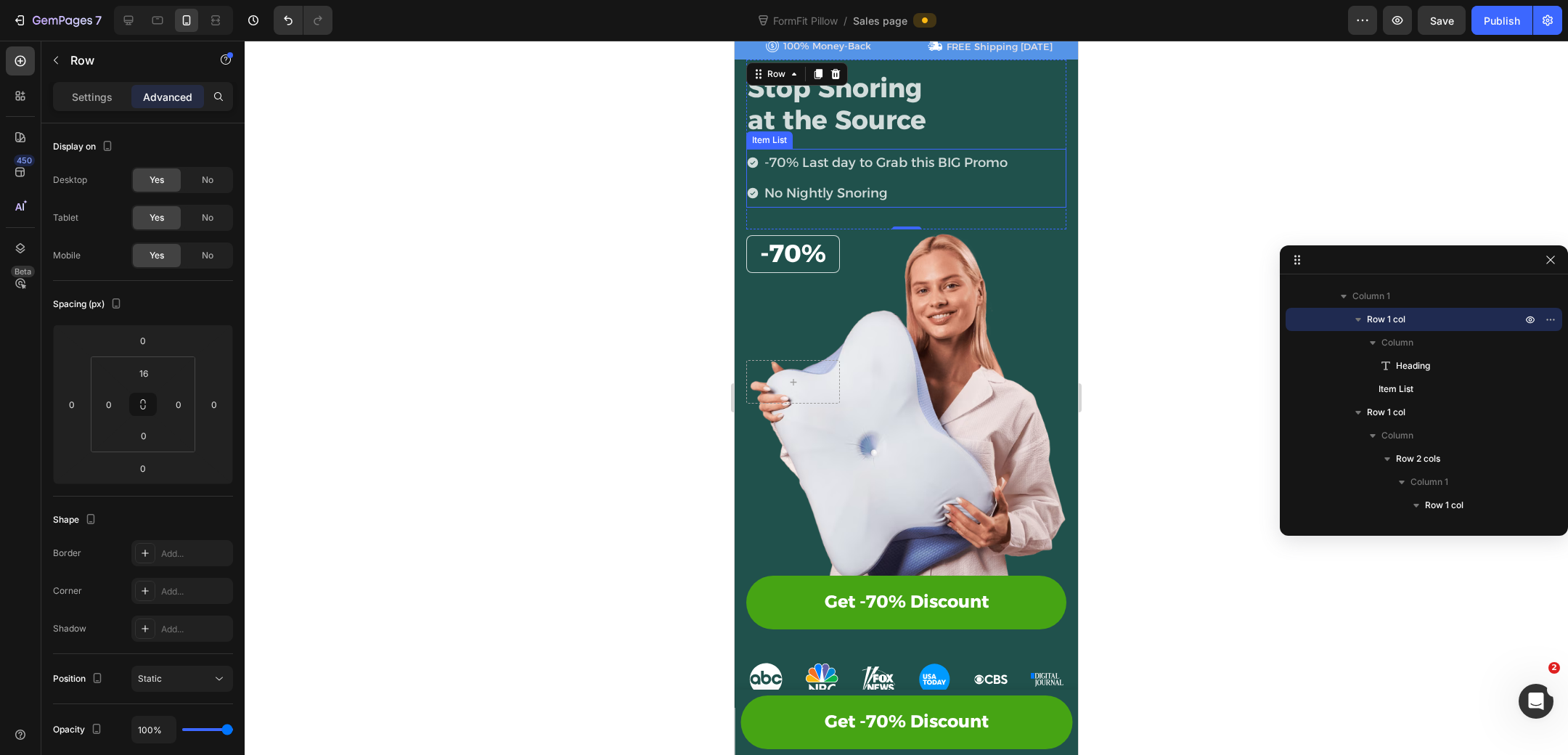
click at [1048, 178] on div "-70% Last day to Grab this BIG Promo No Nightly Snoring" at bounding box center [906, 178] width 320 height 58
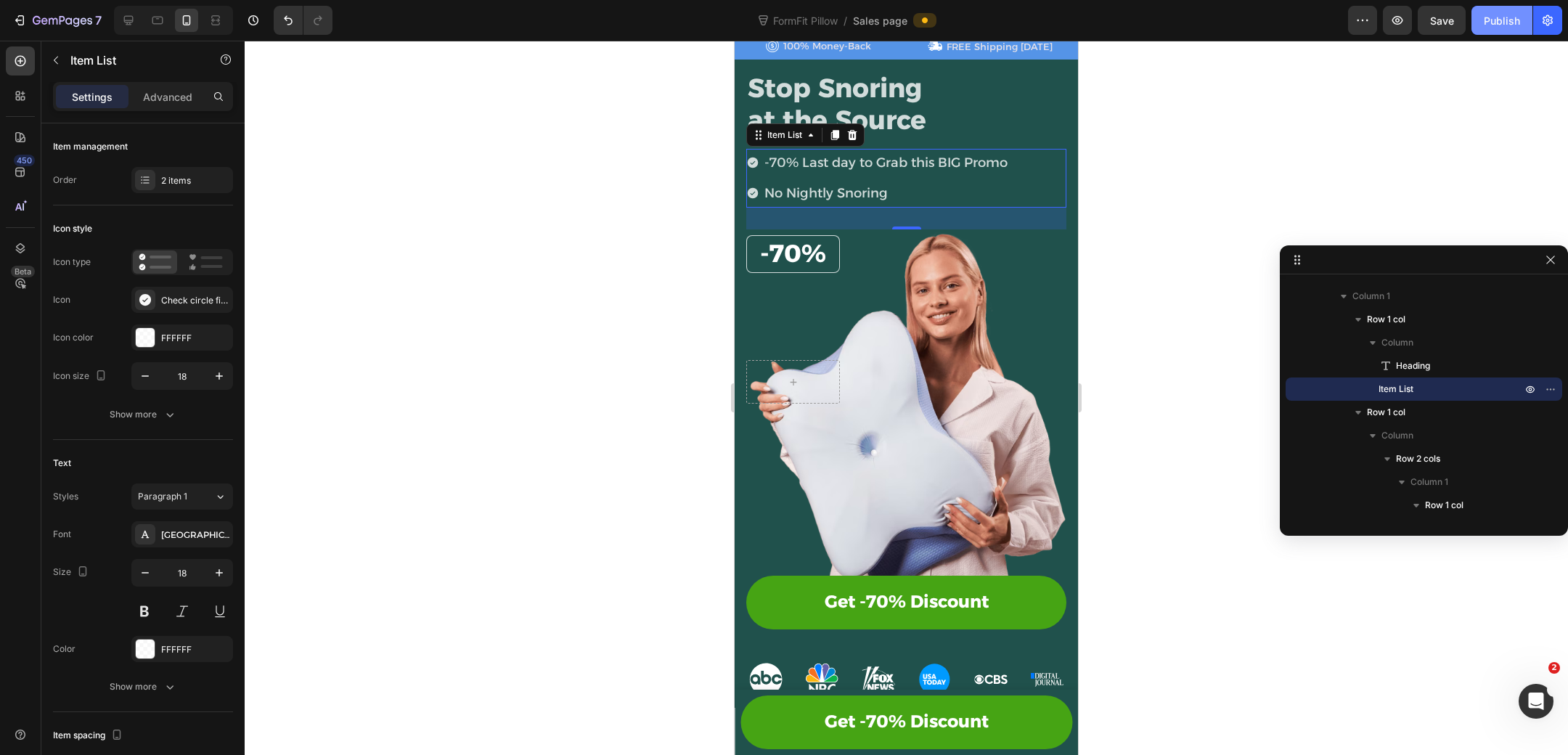
click at [1500, 18] on div "Publish" at bounding box center [1501, 21] width 36 height 15
click at [954, 311] on div "⁠⁠⁠⁠⁠⁠⁠ -70% Heading Row Row" at bounding box center [906, 316] width 320 height 175
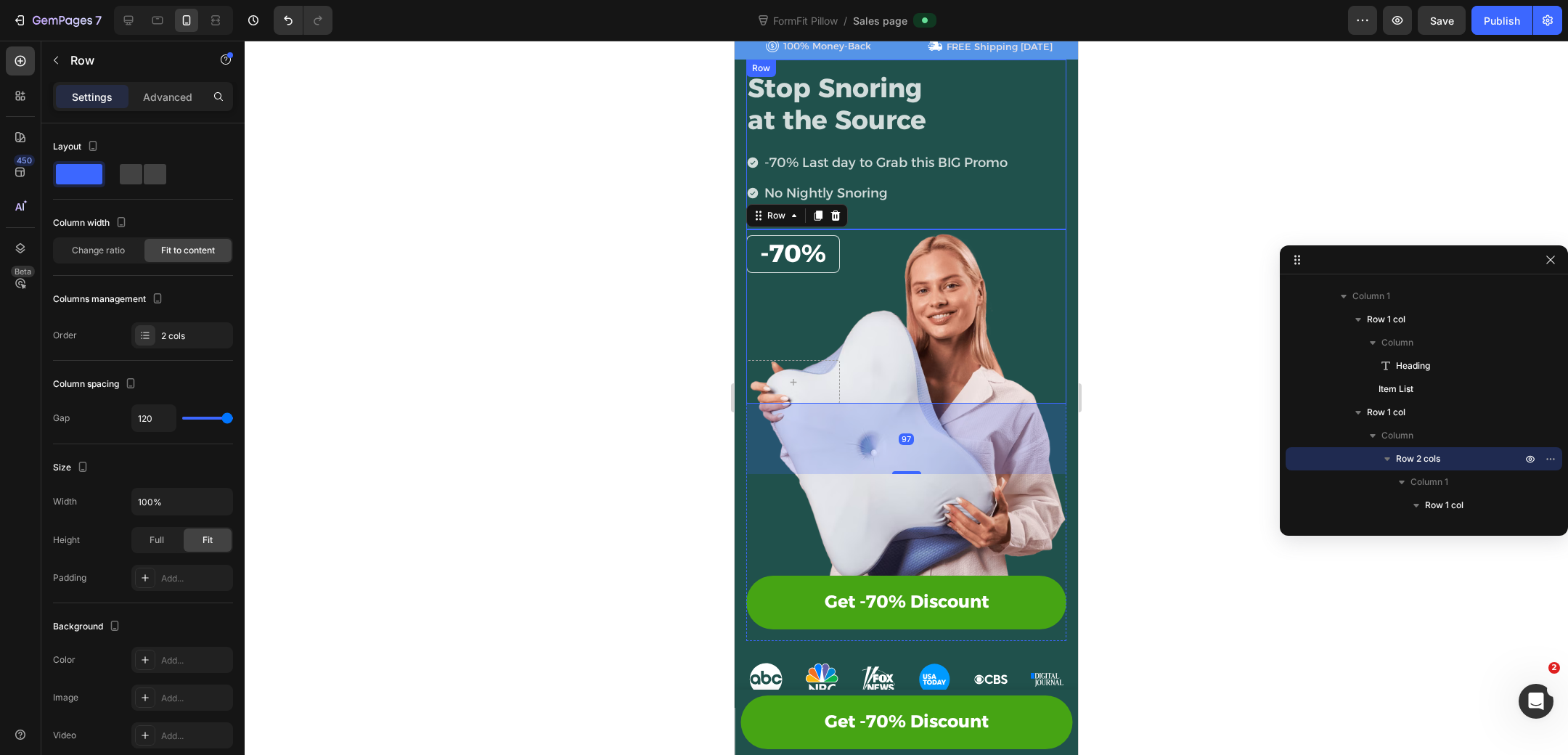
click at [930, 211] on div "Stop Snoring at the Source Heading -70% Last day to Grab this BIG Promo No Nigh…" at bounding box center [906, 150] width 320 height 158
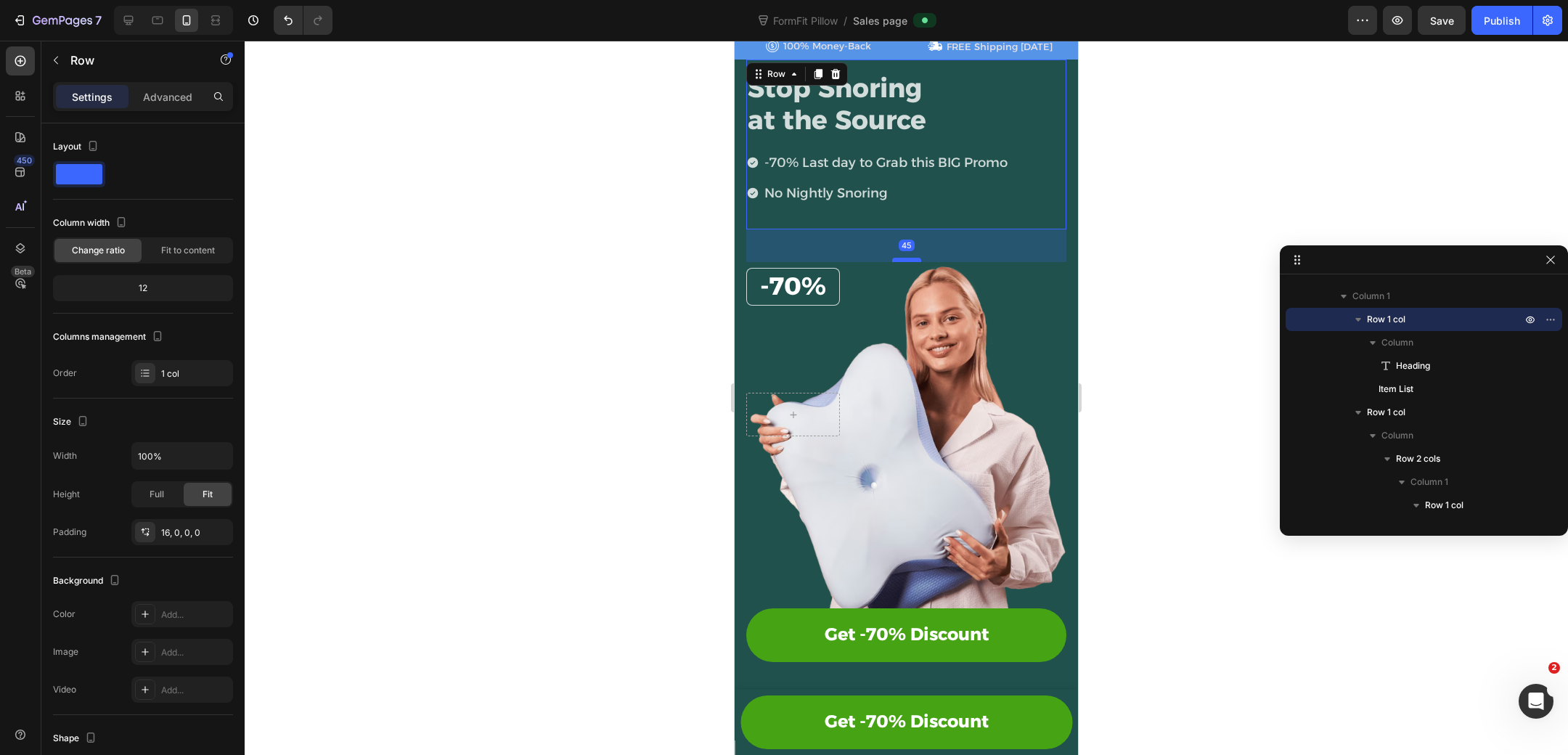
drag, startPoint x: 911, startPoint y: 225, endPoint x: 902, endPoint y: 258, distance: 34.2
click at [902, 258] on div at bounding box center [907, 260] width 29 height 5
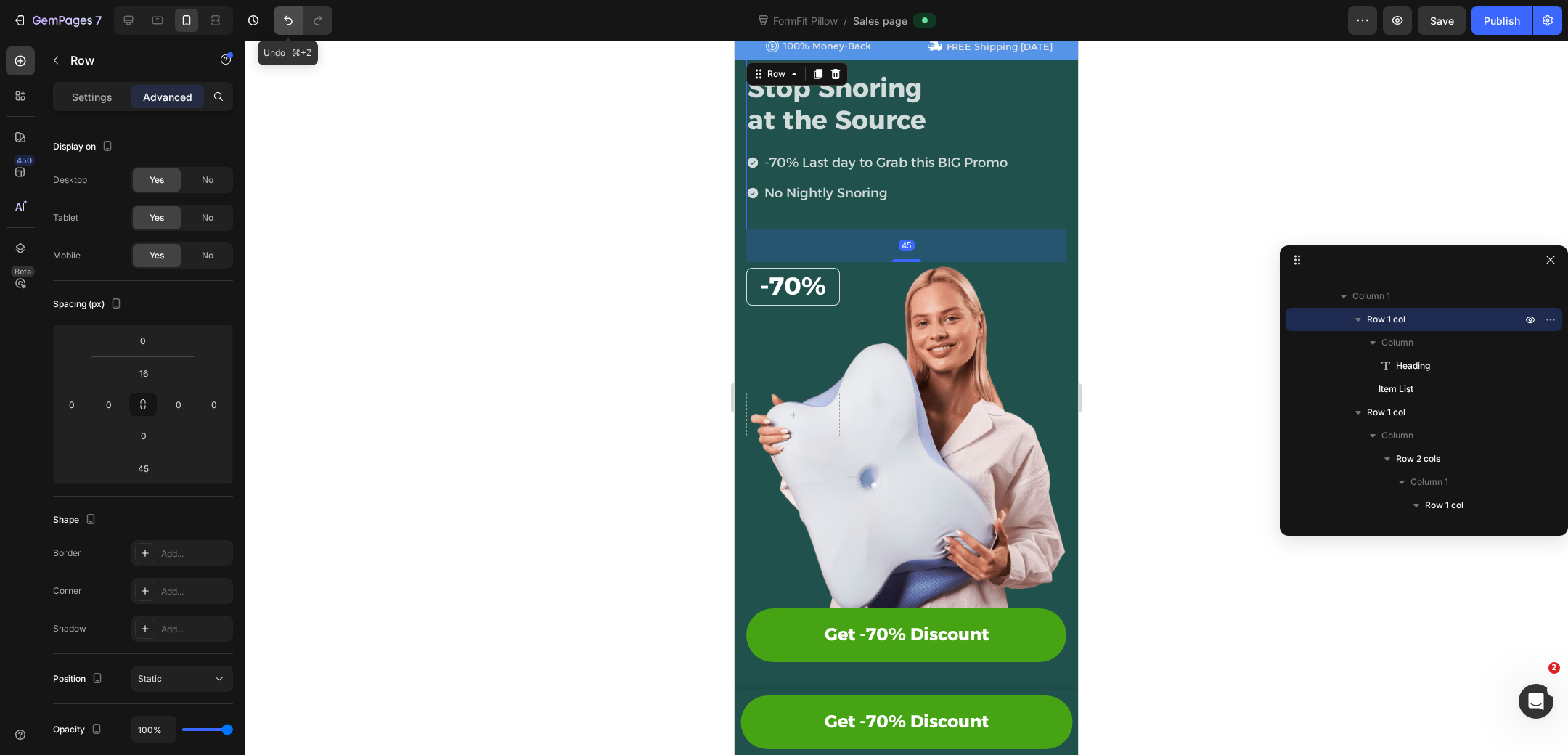
click at [291, 18] on icon "Undo/Redo" at bounding box center [287, 20] width 15 height 15
click at [290, 17] on icon "Undo/Redo" at bounding box center [287, 20] width 15 height 15
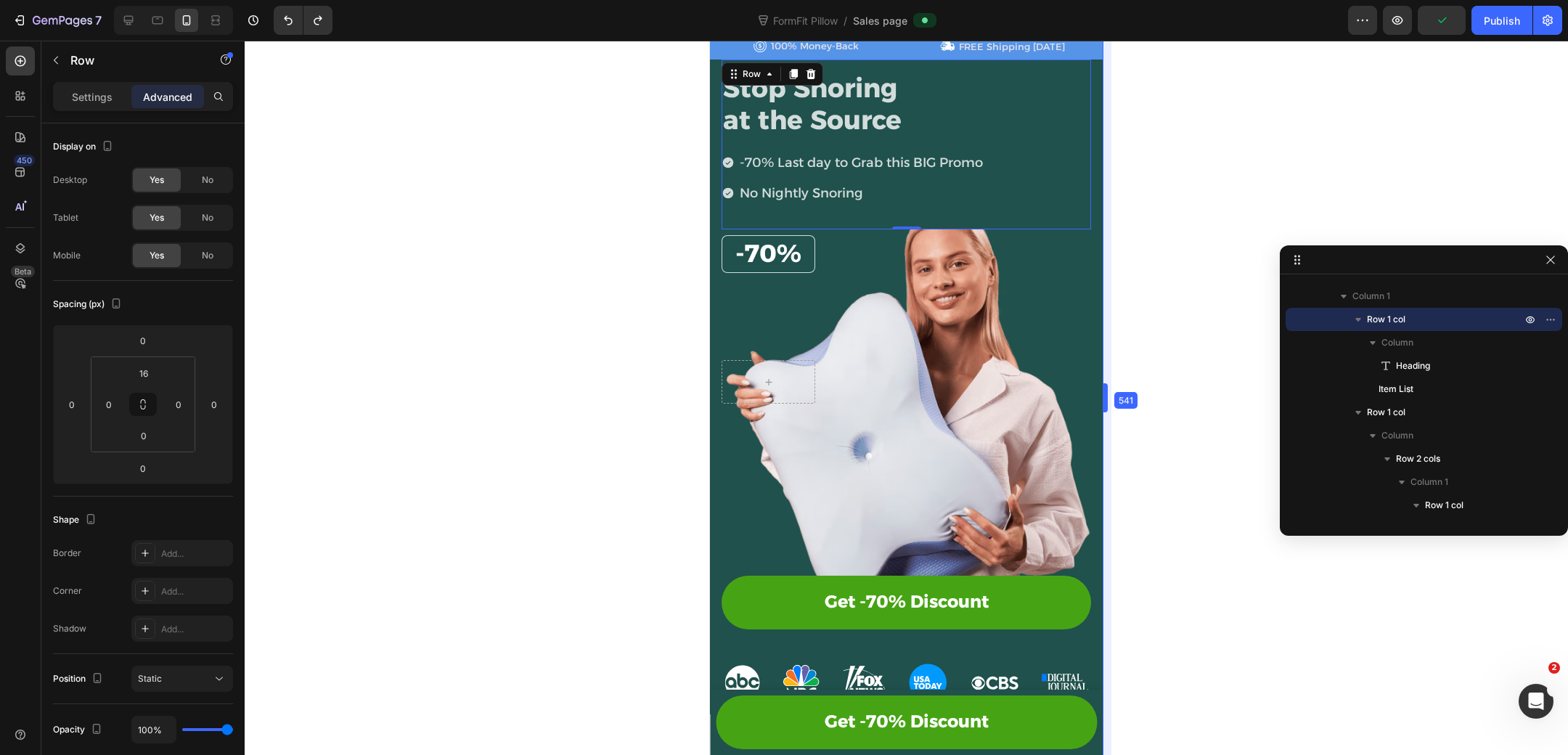
drag, startPoint x: 1079, startPoint y: 381, endPoint x: 1131, endPoint y: 348, distance: 61.6
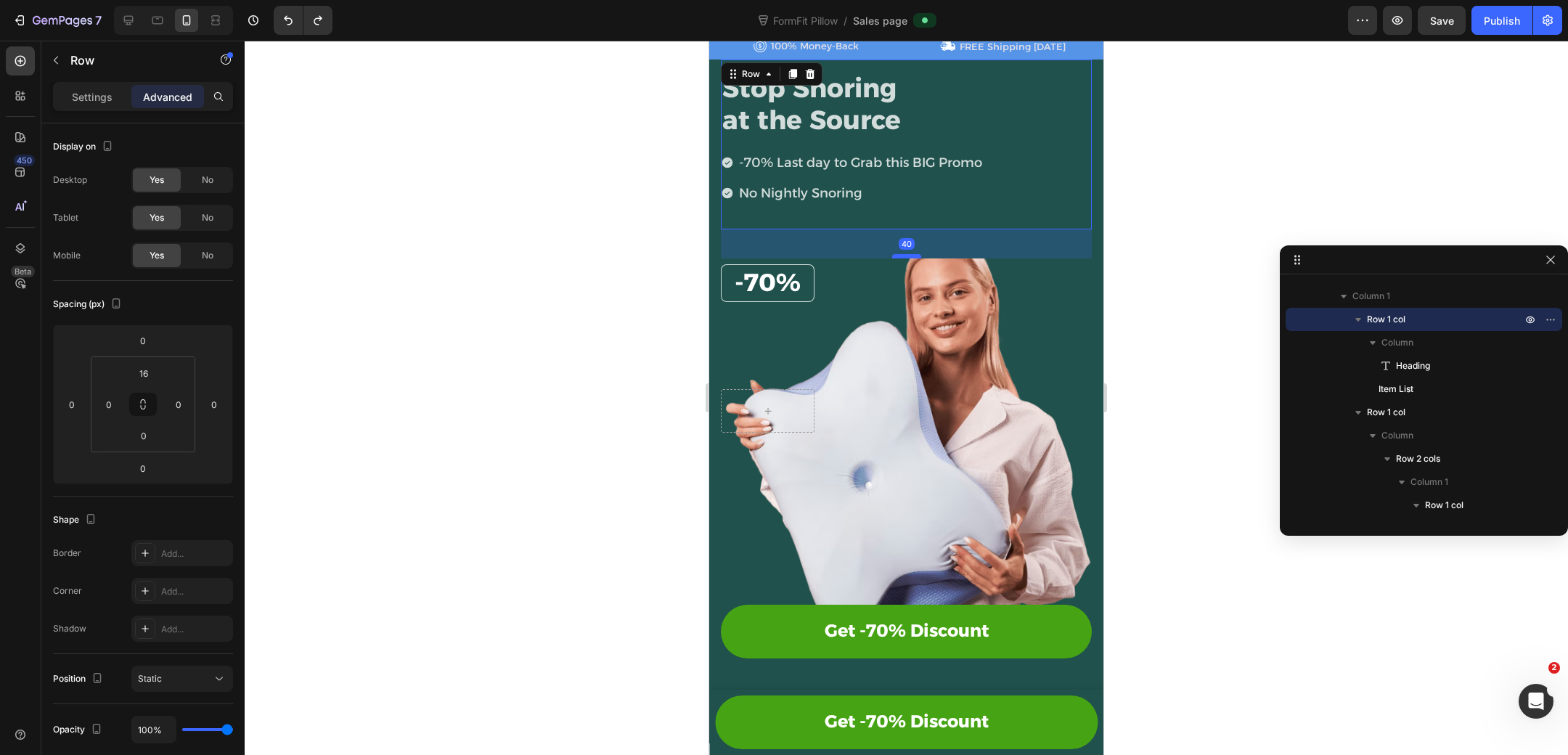
drag, startPoint x: 910, startPoint y: 227, endPoint x: 910, endPoint y: 255, distance: 28.0
click at [910, 255] on div at bounding box center [907, 257] width 29 height 5
click at [284, 22] on icon "Undo/Redo" at bounding box center [287, 20] width 15 height 15
click at [283, 18] on icon "Undo/Redo" at bounding box center [287, 20] width 15 height 15
type input "0"
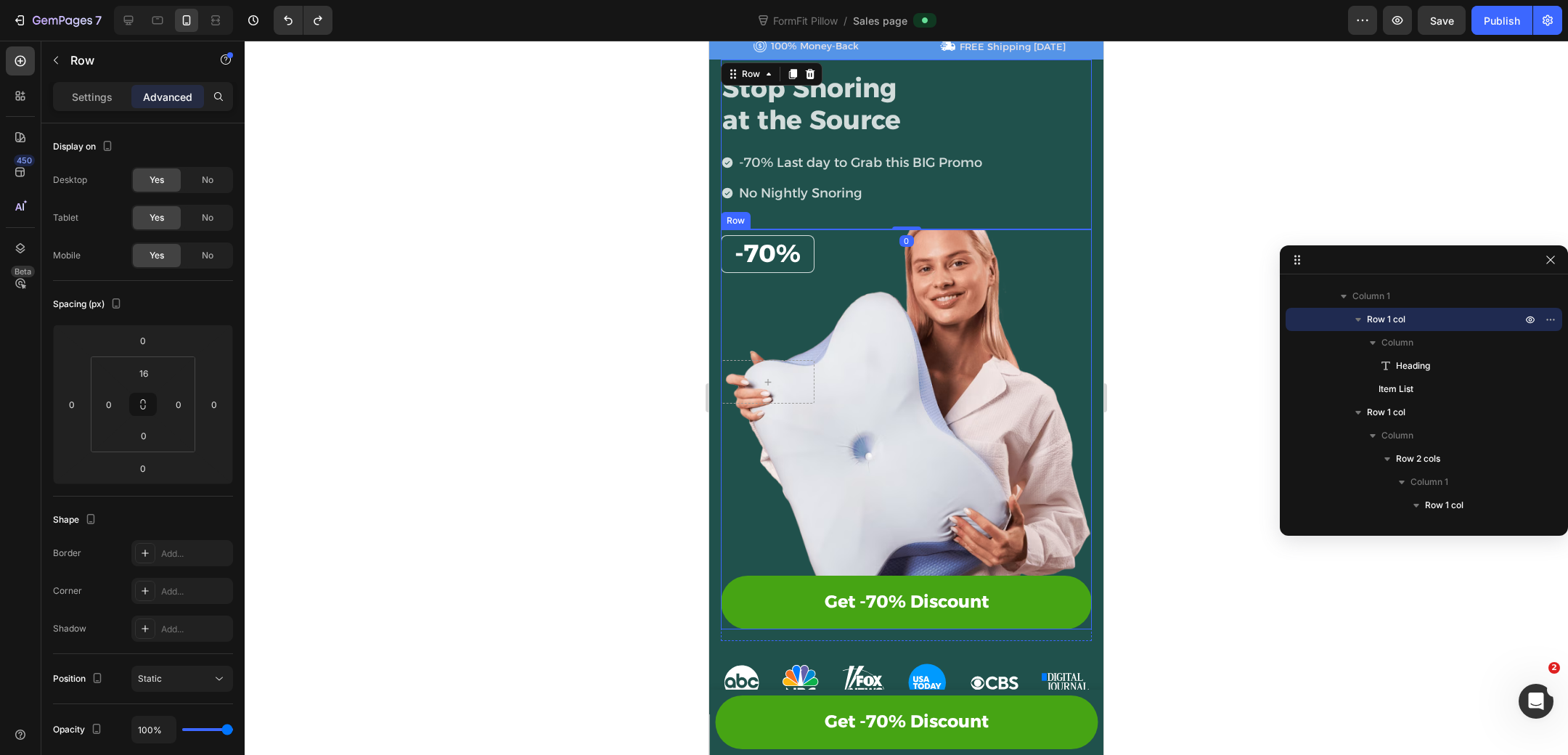
click at [909, 430] on div "⁠⁠⁠⁠⁠⁠⁠ -70% Heading Row Row Get -70% Discount Button" at bounding box center [906, 378] width 371 height 299
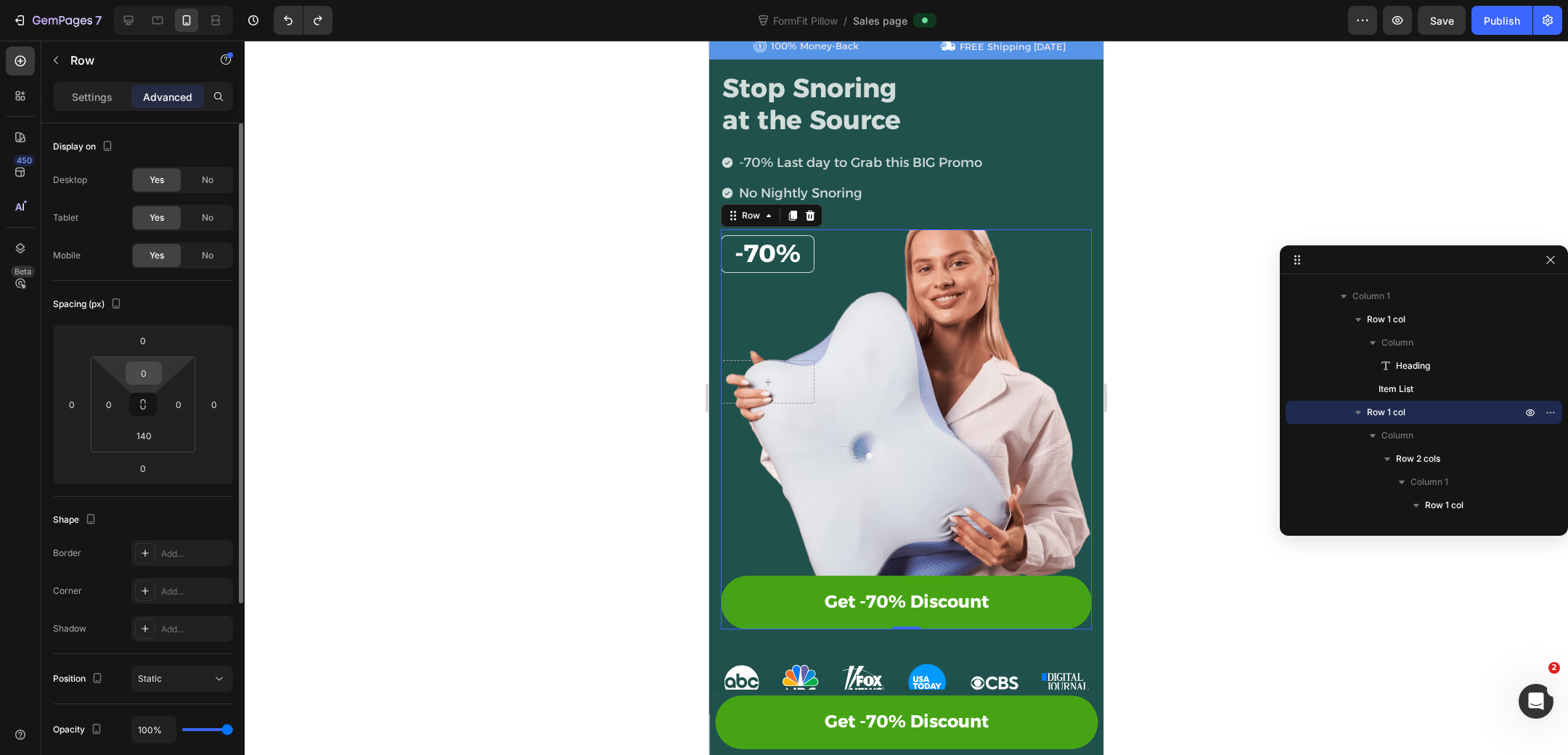
click at [153, 366] on input "0" at bounding box center [144, 373] width 29 height 22
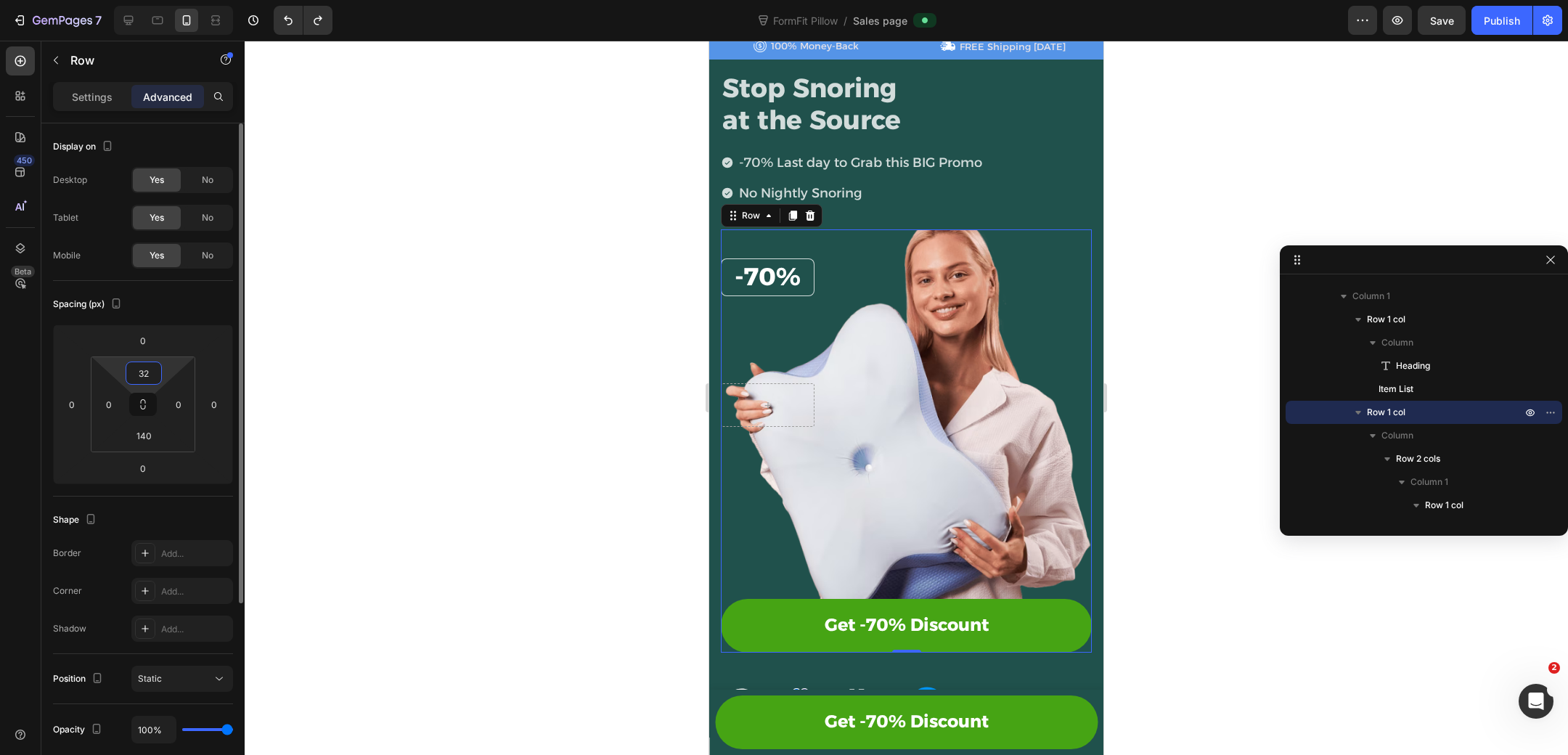
type input "3"
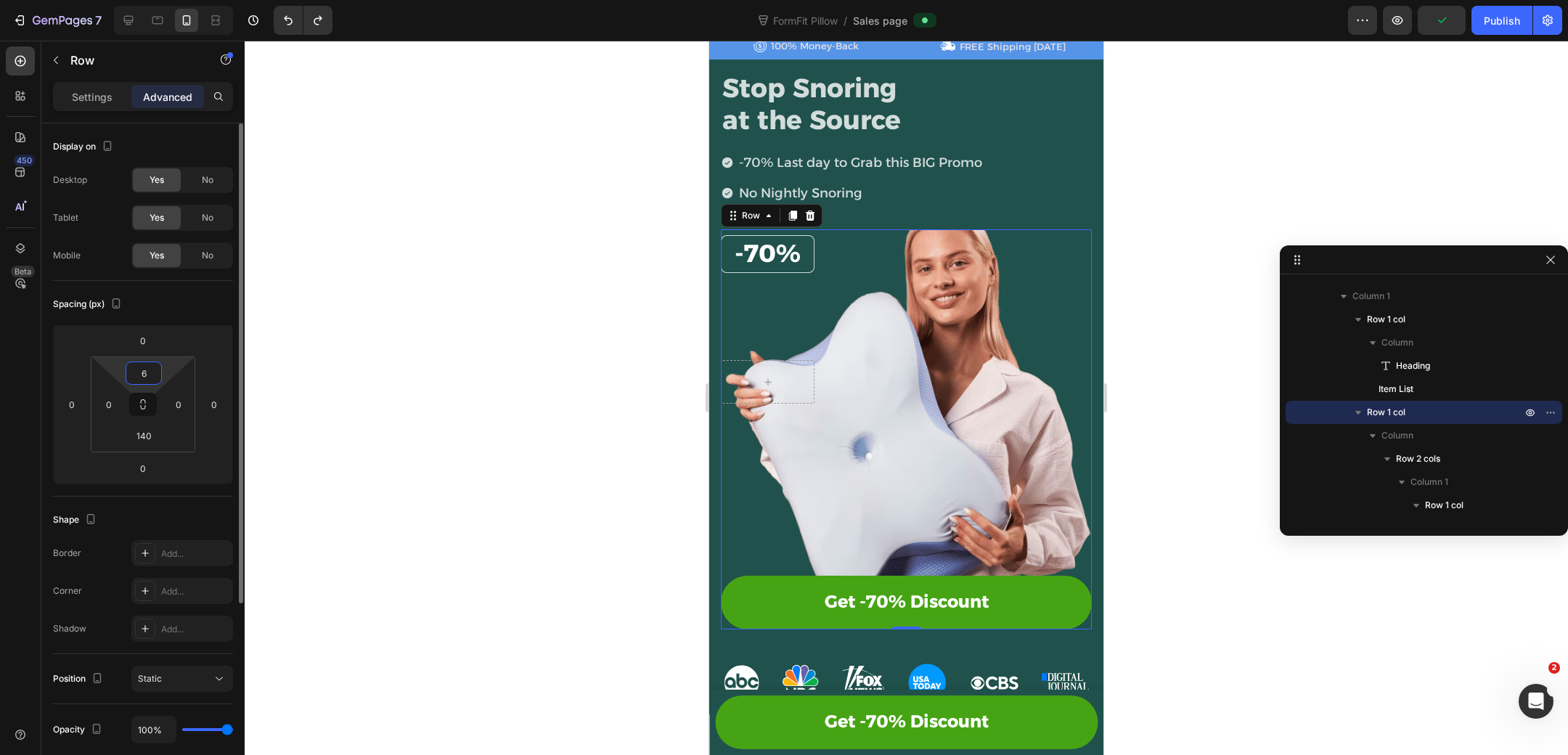
type input "64"
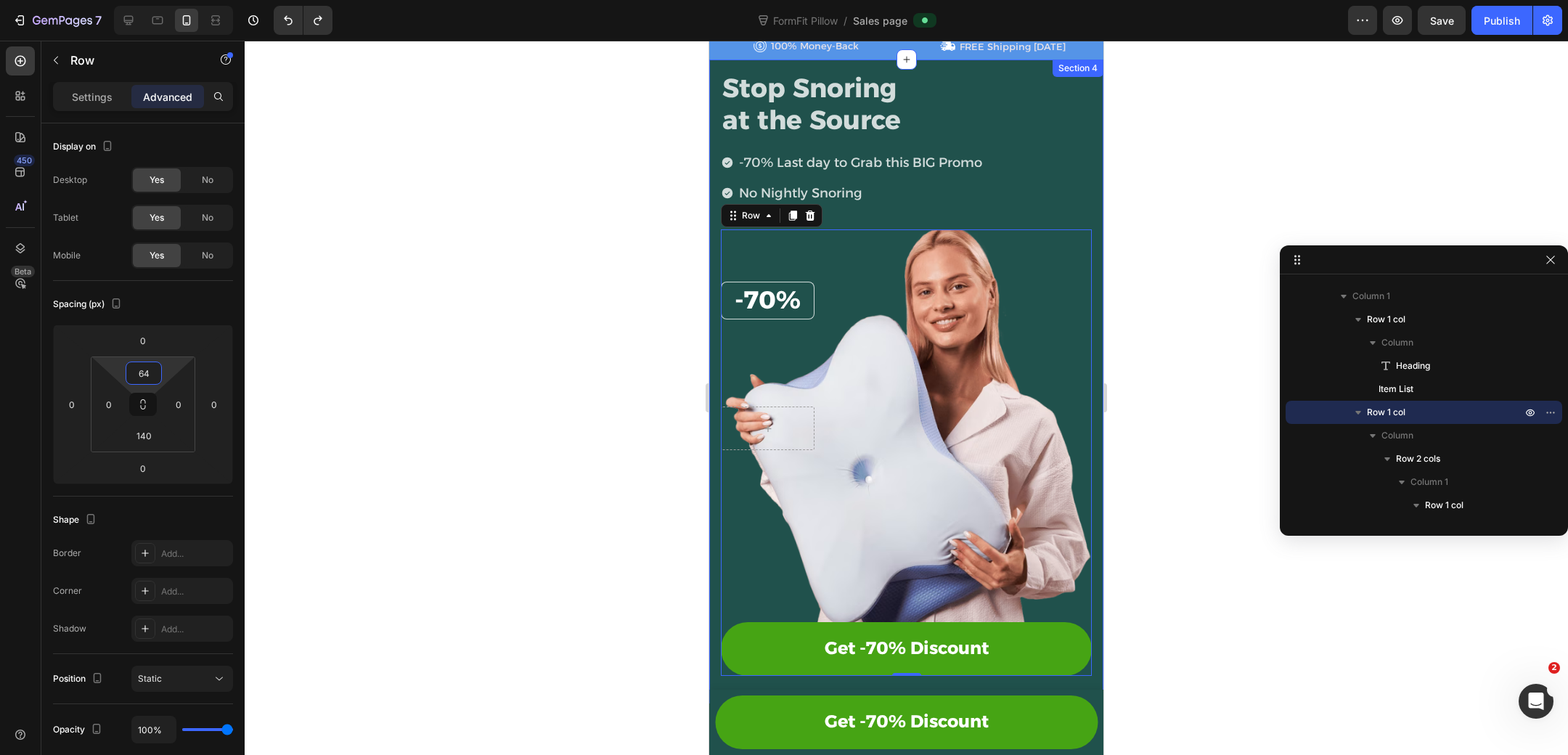
click at [1140, 379] on div at bounding box center [906, 397] width 1324 height 714
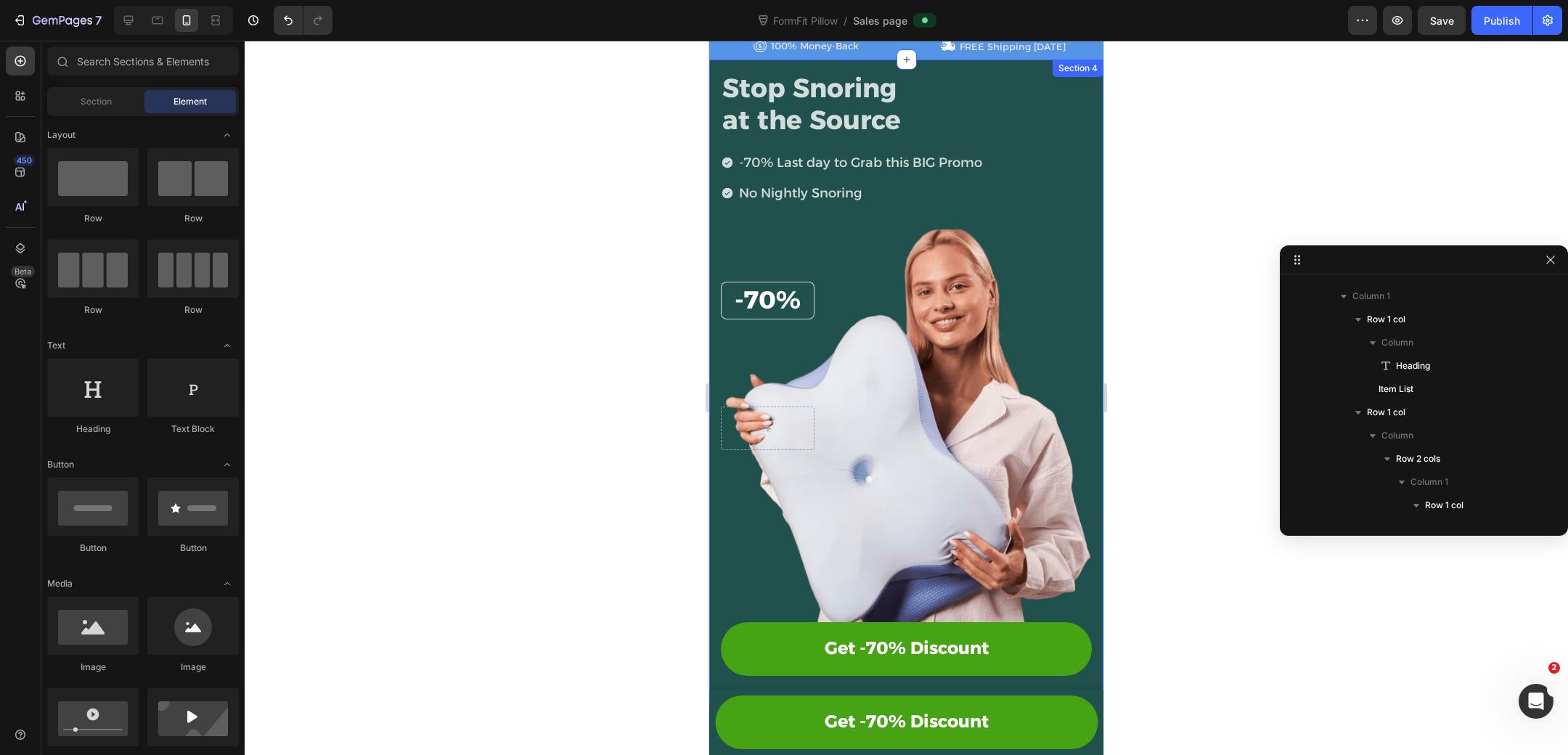
click at [1023, 383] on div "⁠⁠⁠⁠⁠⁠⁠ -70% Heading Row Row" at bounding box center [906, 363] width 371 height 175
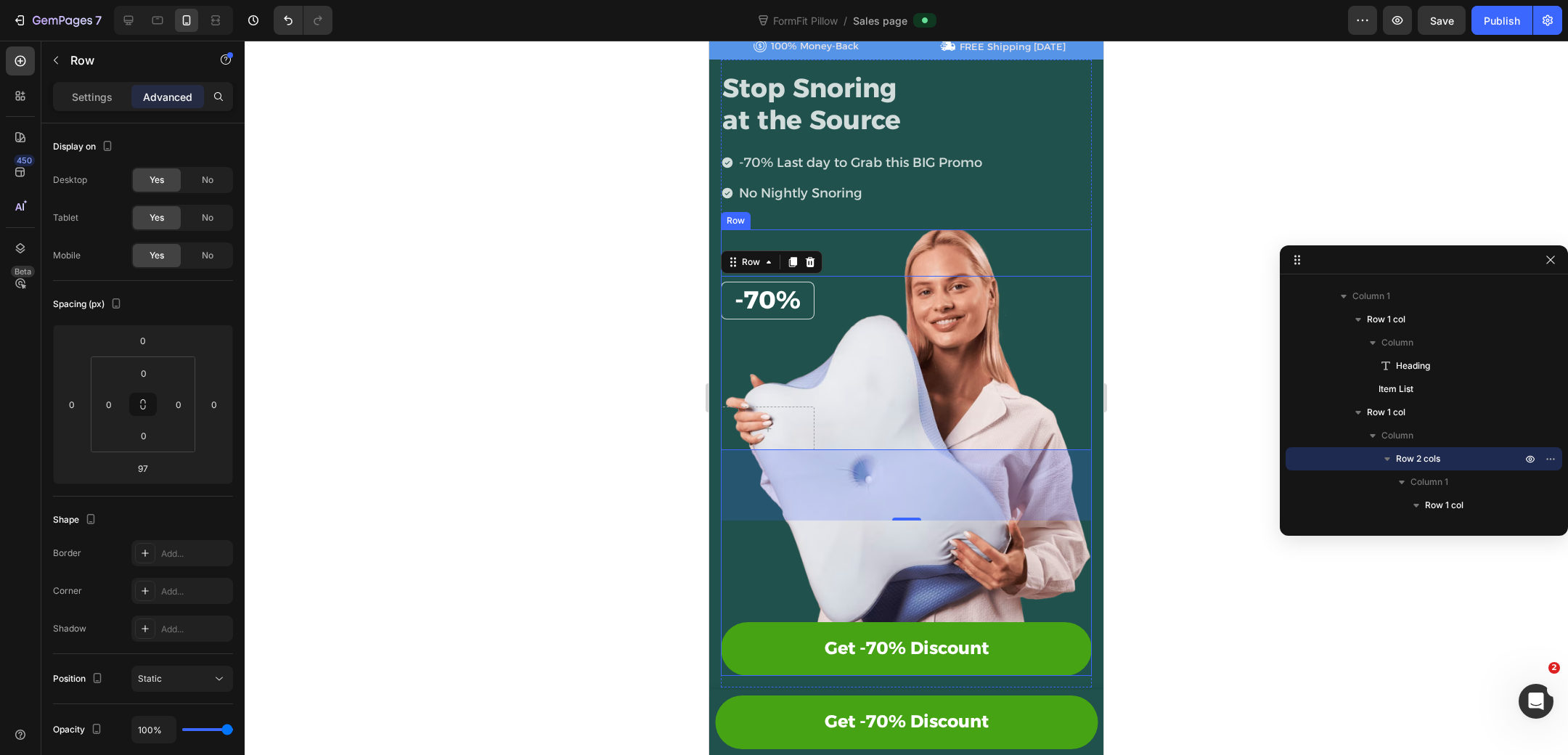
click at [862, 243] on div "⁠⁠⁠⁠⁠⁠⁠ -70% Heading Row Row 97 Get -70% Discount Button Row" at bounding box center [906, 453] width 371 height 447
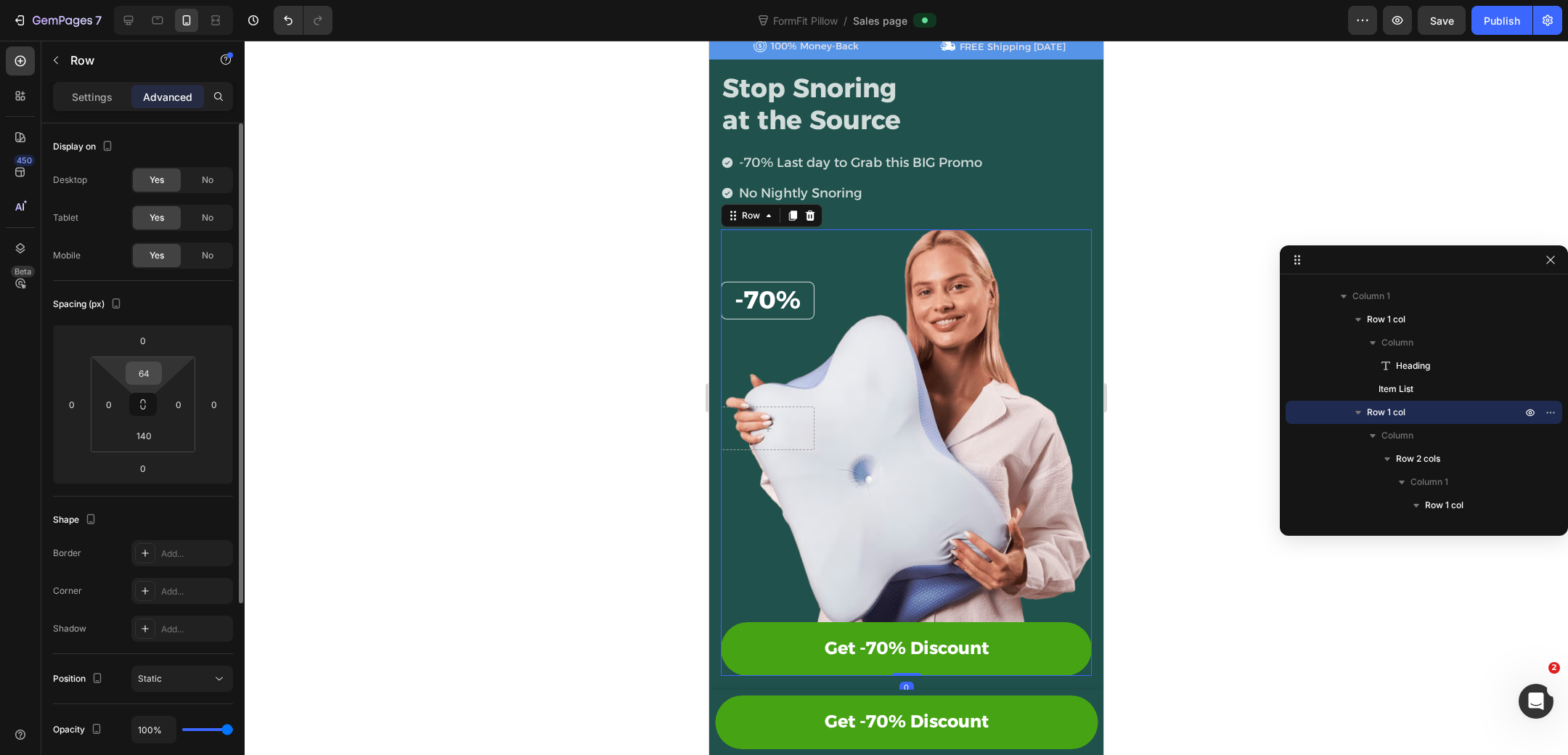
click at [148, 369] on input "64" at bounding box center [144, 373] width 29 height 22
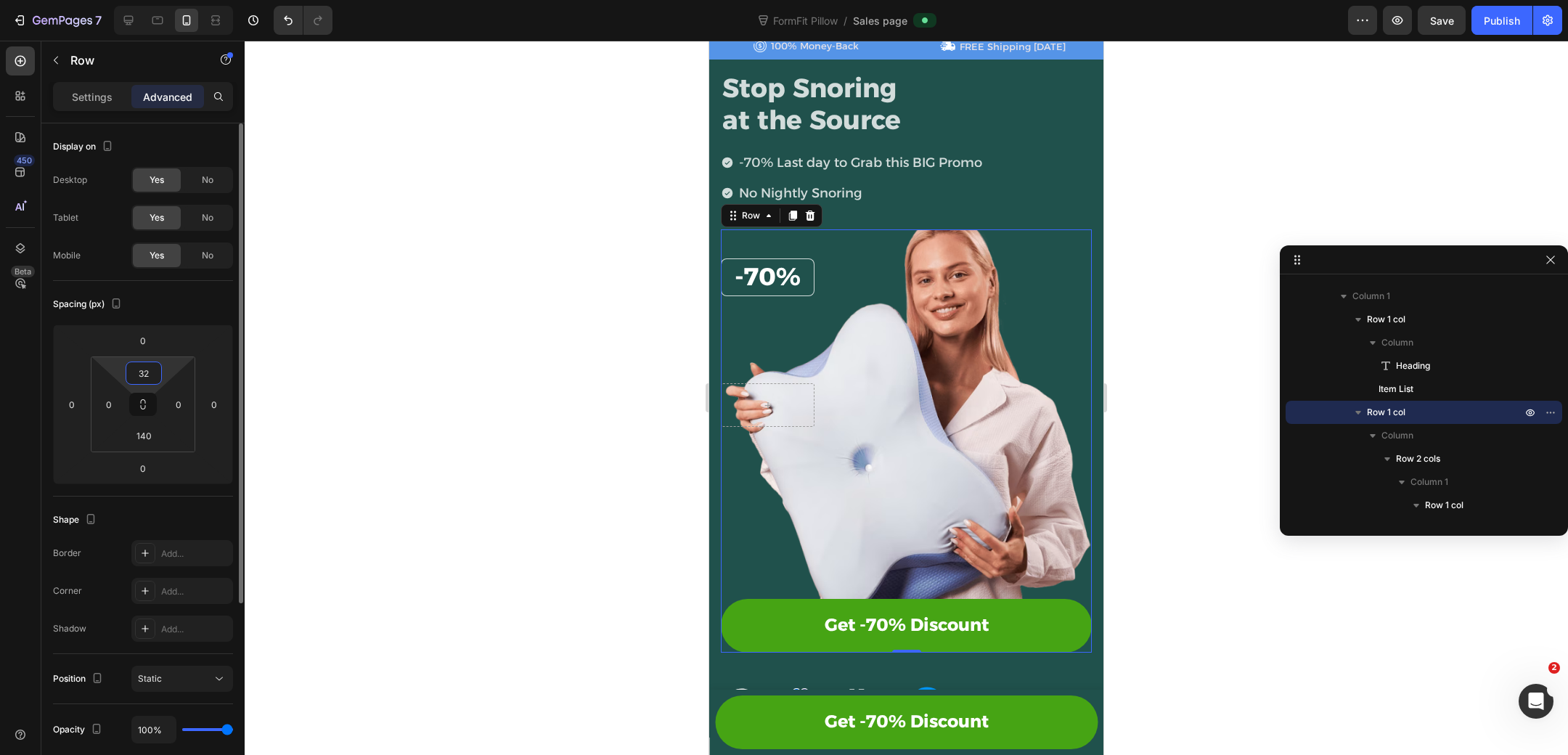
type input "3"
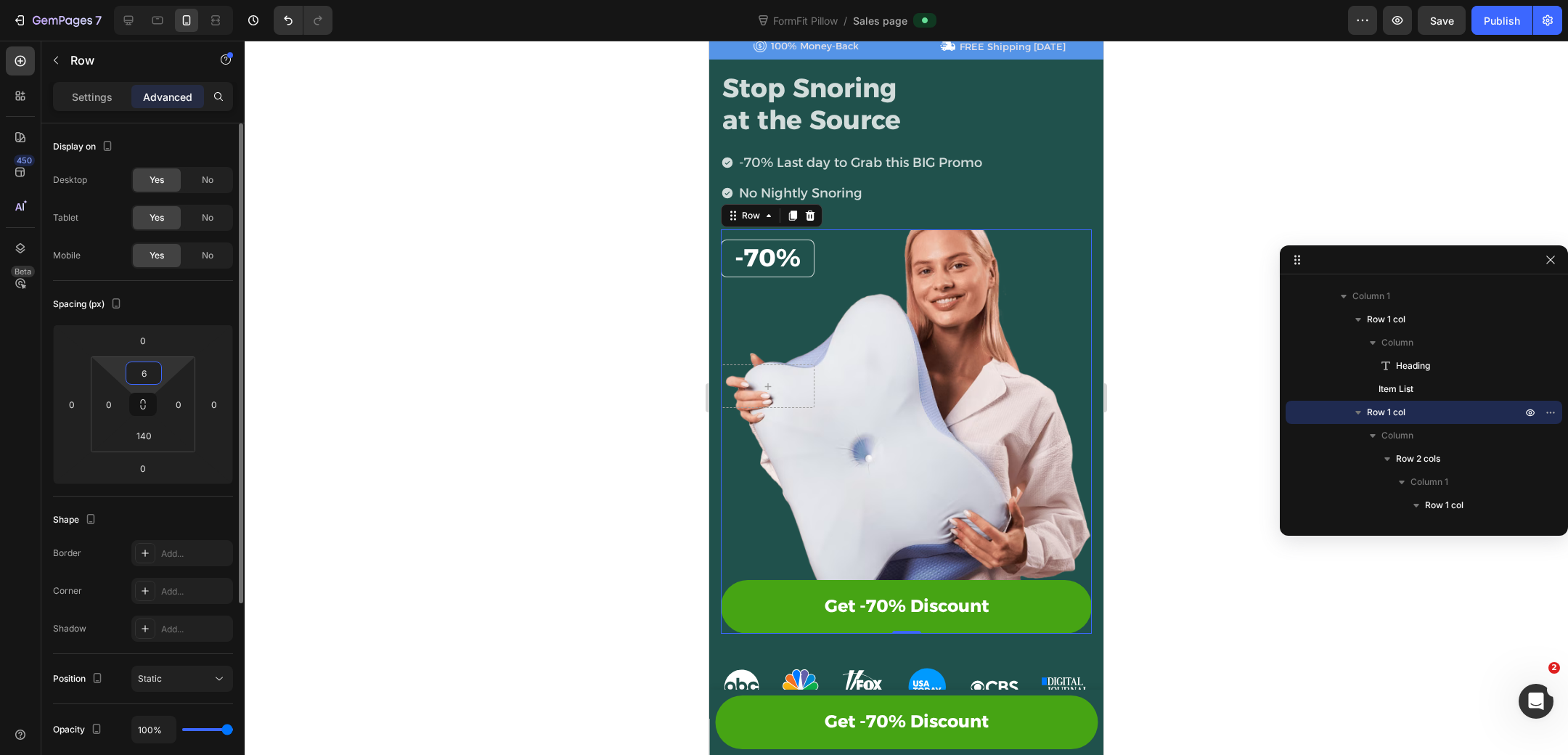
type input "64"
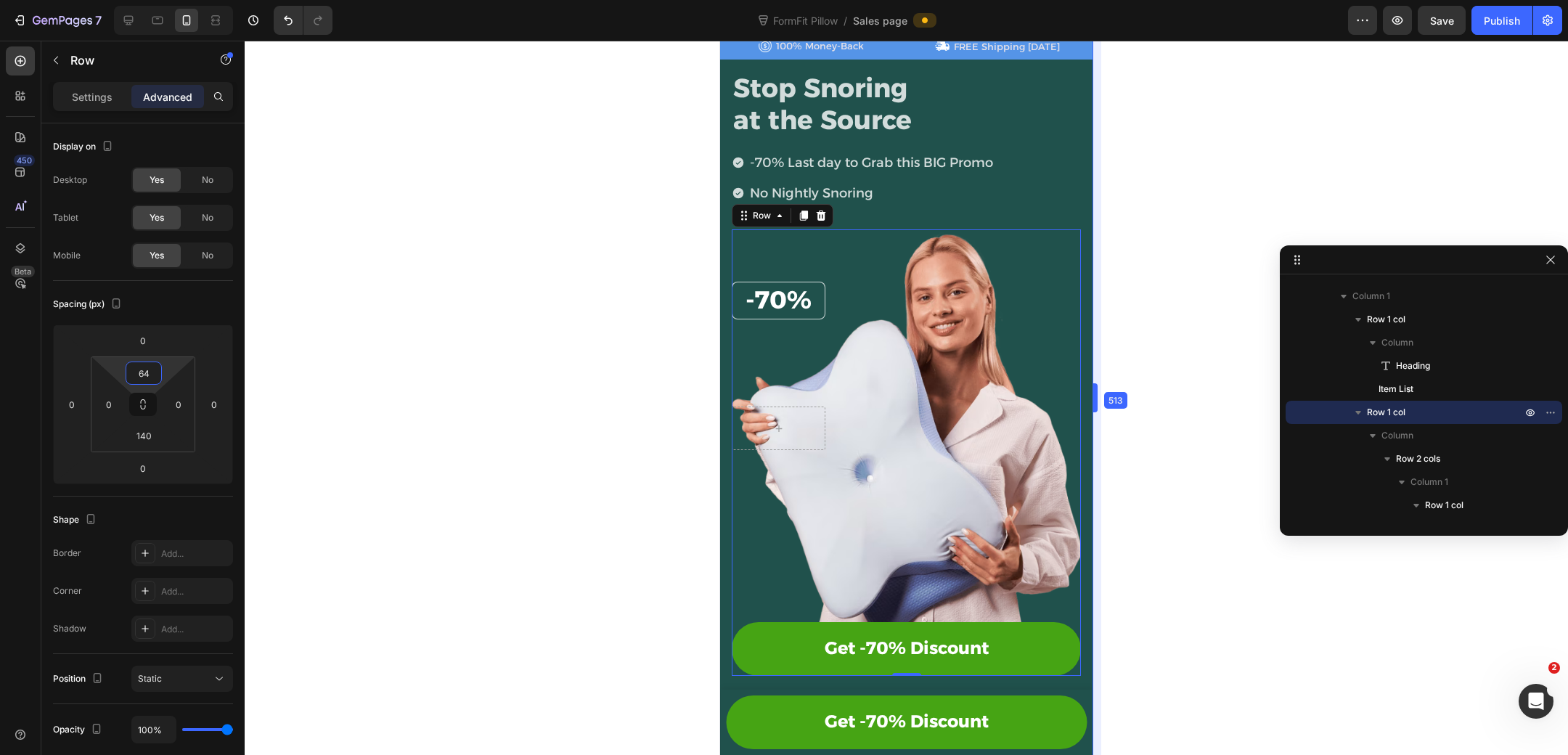
drag, startPoint x: 1105, startPoint y: 389, endPoint x: 1084, endPoint y: 376, distance: 24.7
click at [957, 200] on p "No Nightly Snoring" at bounding box center [872, 193] width 243 height 23
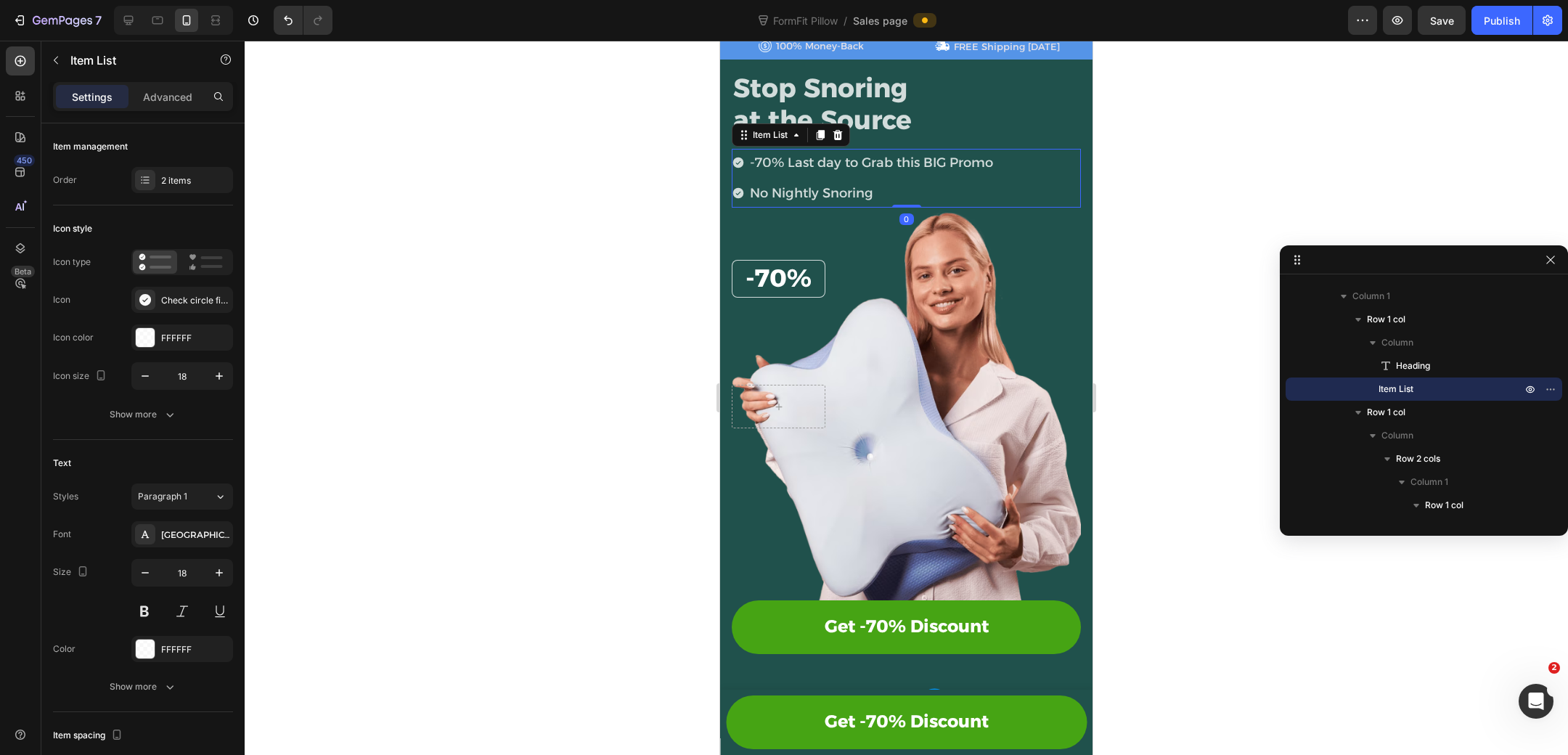
drag, startPoint x: 909, startPoint y: 225, endPoint x: 925, endPoint y: 202, distance: 28.0
click at [925, 202] on div "-70% Last day to Grab this BIG Promo No Nightly Snoring Item List 0" at bounding box center [906, 178] width 349 height 58
type input "100%"
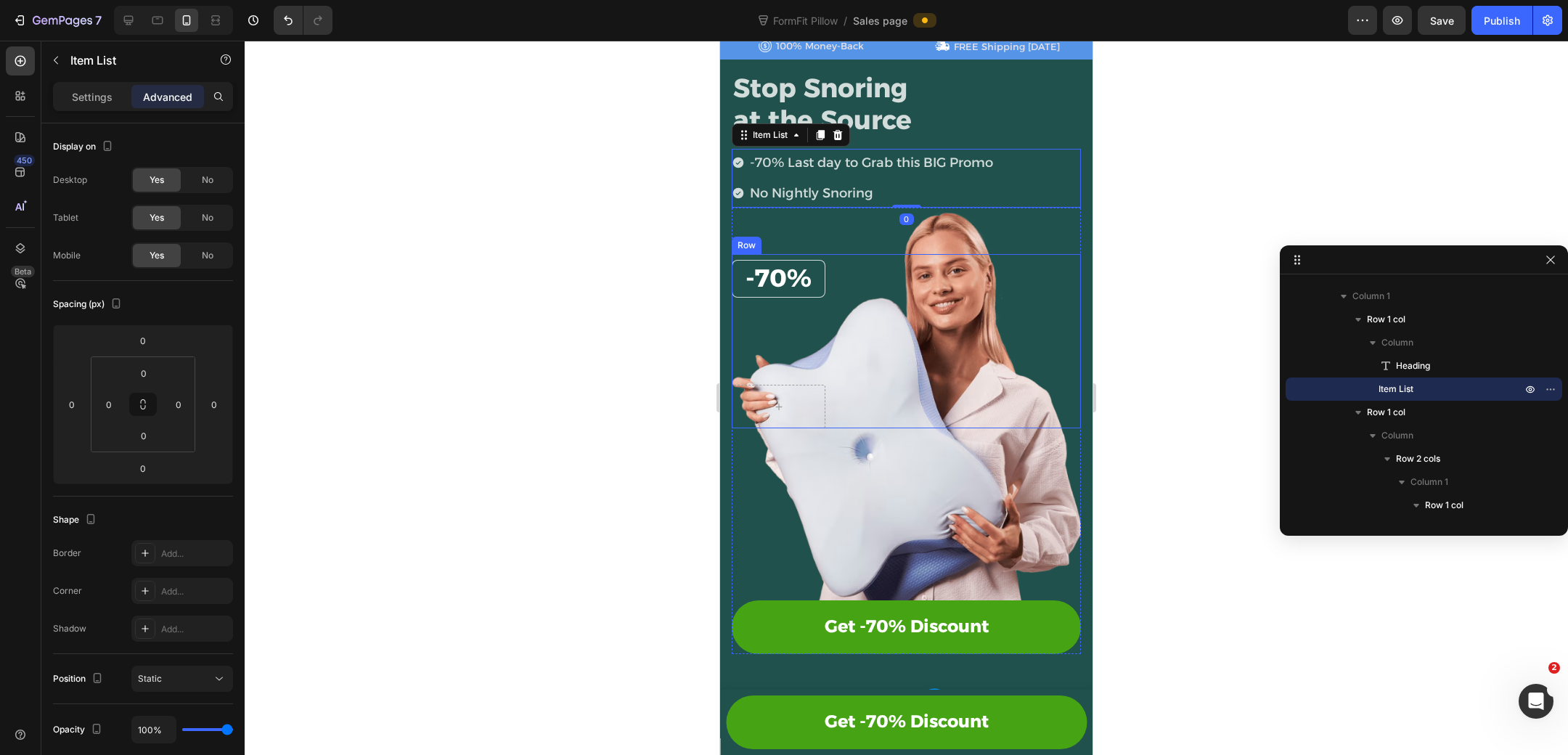
click at [829, 275] on div "⁠⁠⁠⁠⁠⁠⁠ -70% Heading Row Row" at bounding box center [906, 341] width 349 height 175
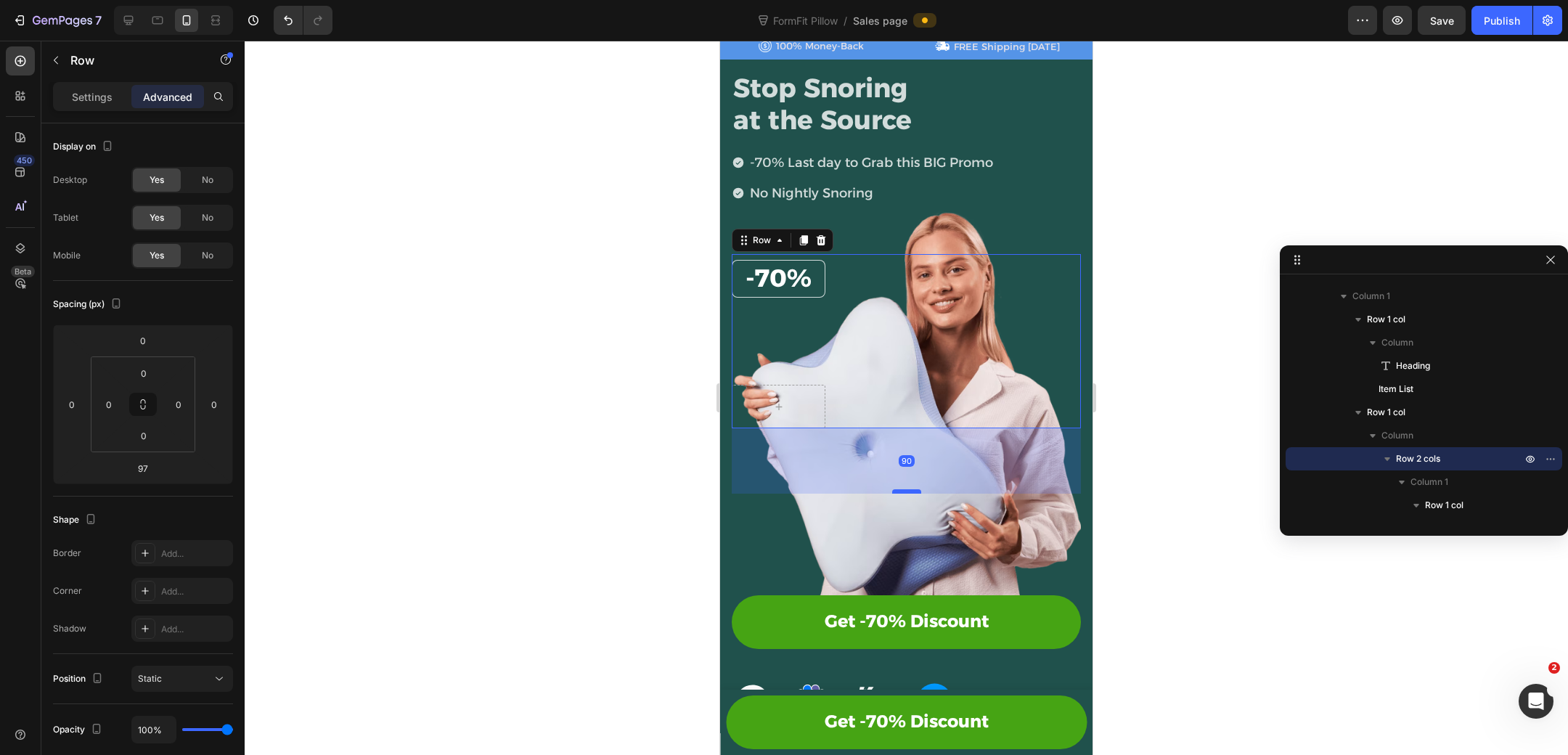
drag, startPoint x: 905, startPoint y: 494, endPoint x: 899, endPoint y: 489, distance: 7.8
click at [899, 490] on div at bounding box center [907, 492] width 29 height 5
type input "90"
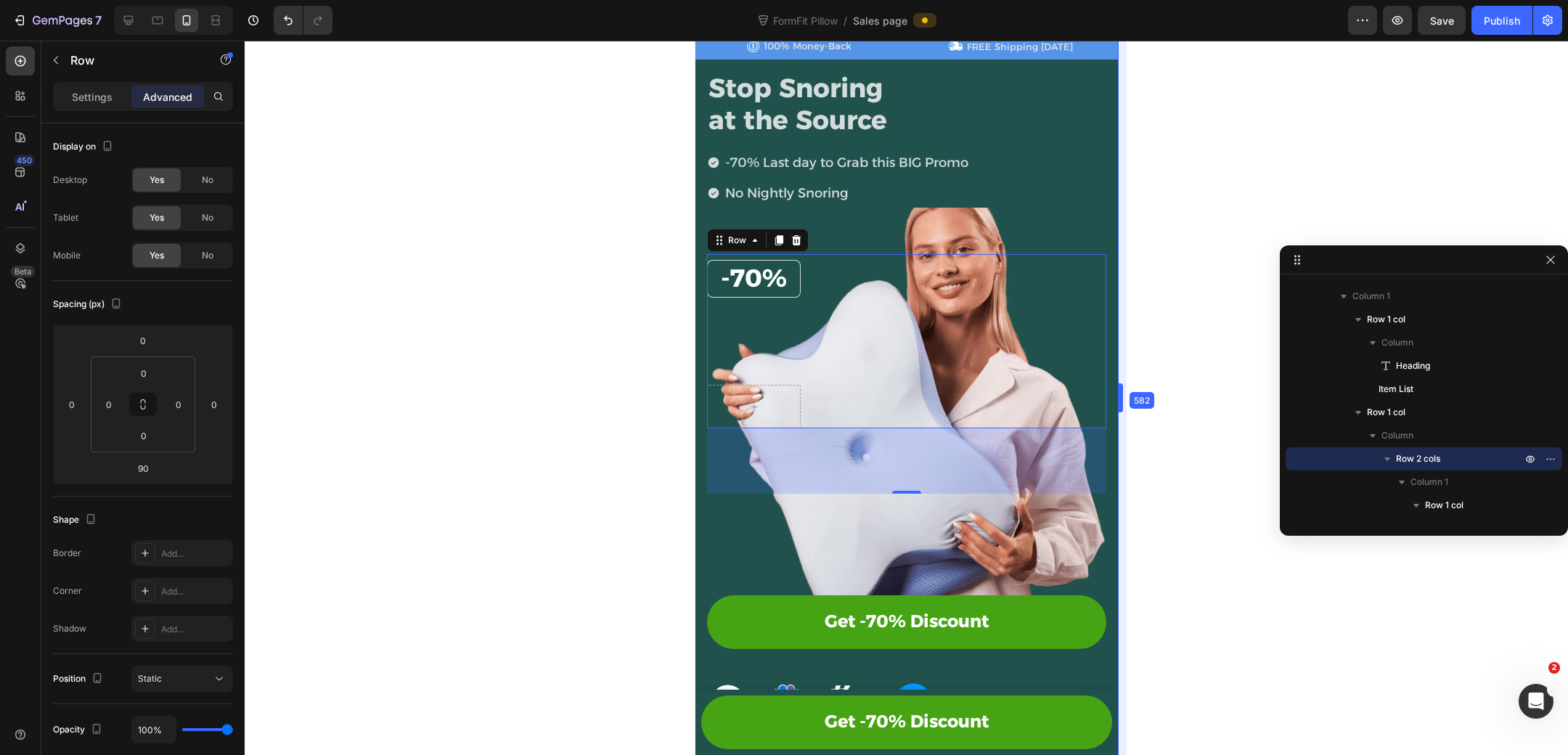
drag, startPoint x: 1099, startPoint y: 389, endPoint x: 1149, endPoint y: 398, distance: 50.8
click at [1035, 200] on div "-70% Last day to Grab this BIG Promo No Nightly Snoring" at bounding box center [905, 178] width 399 height 58
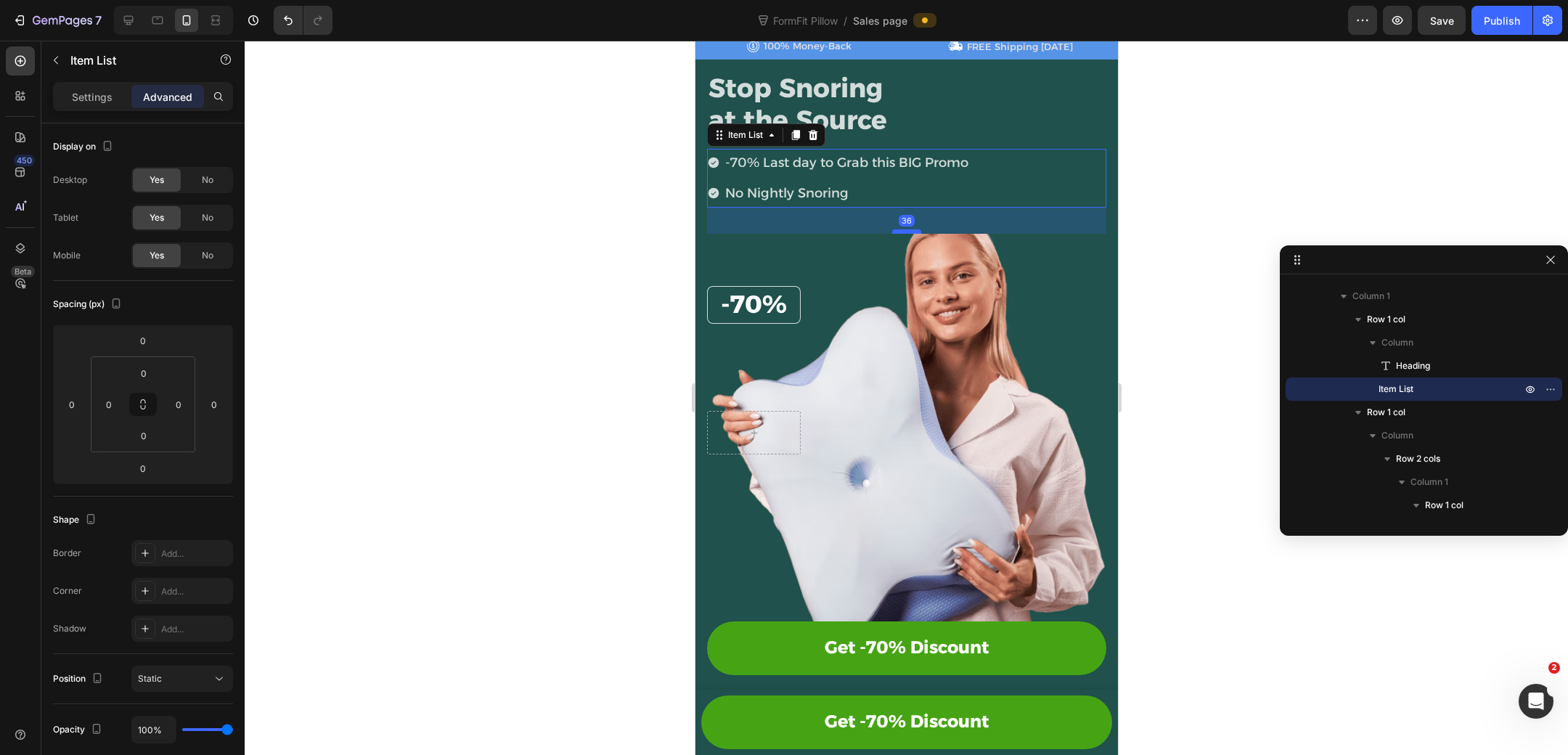
drag, startPoint x: 912, startPoint y: 201, endPoint x: 909, endPoint y: 228, distance: 27.2
click at [909, 229] on div at bounding box center [906, 231] width 29 height 5
type input "0"
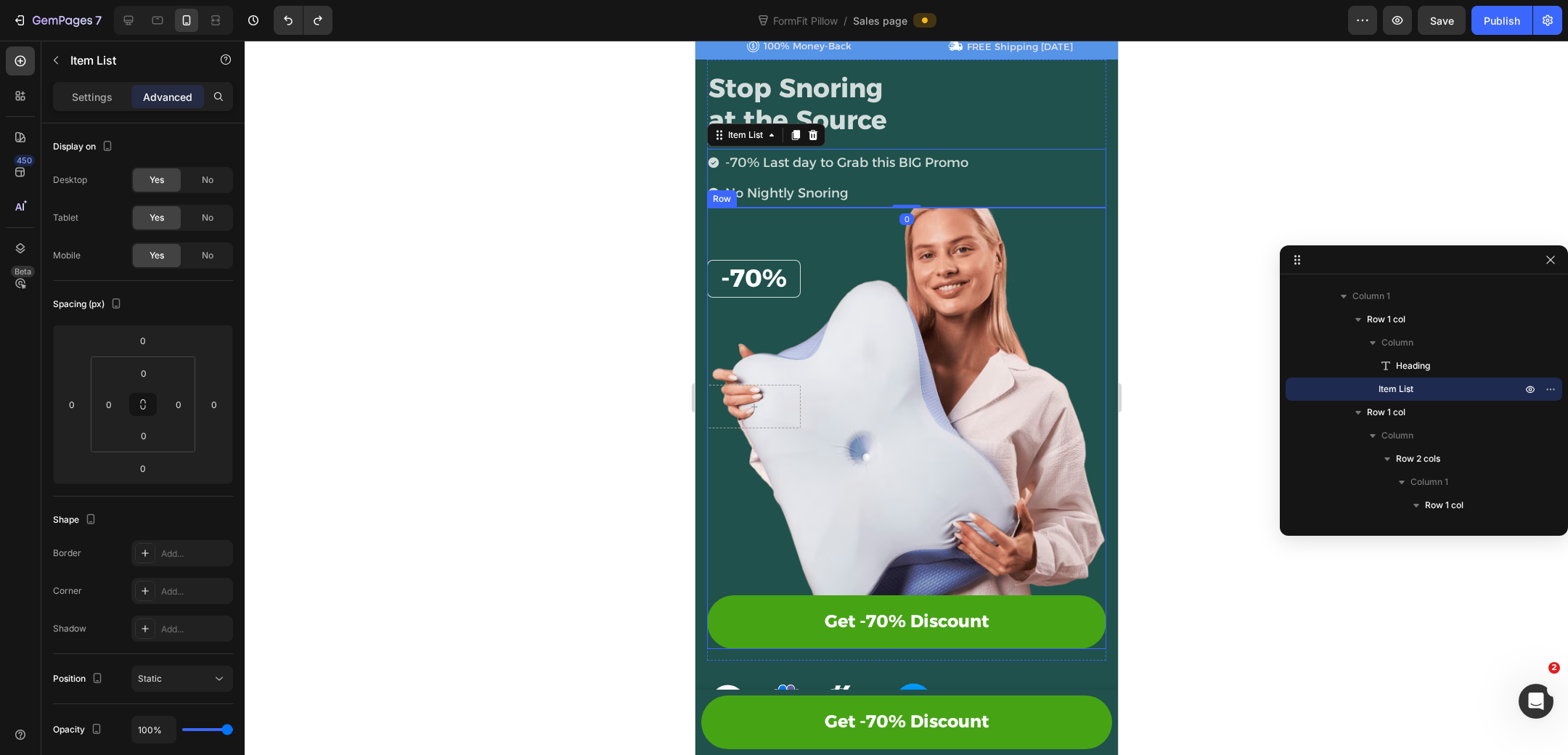
click at [982, 251] on div "⁠⁠⁠⁠⁠⁠⁠ -70% Heading Row Row Get -70% Discount Button Row" at bounding box center [905, 428] width 399 height 442
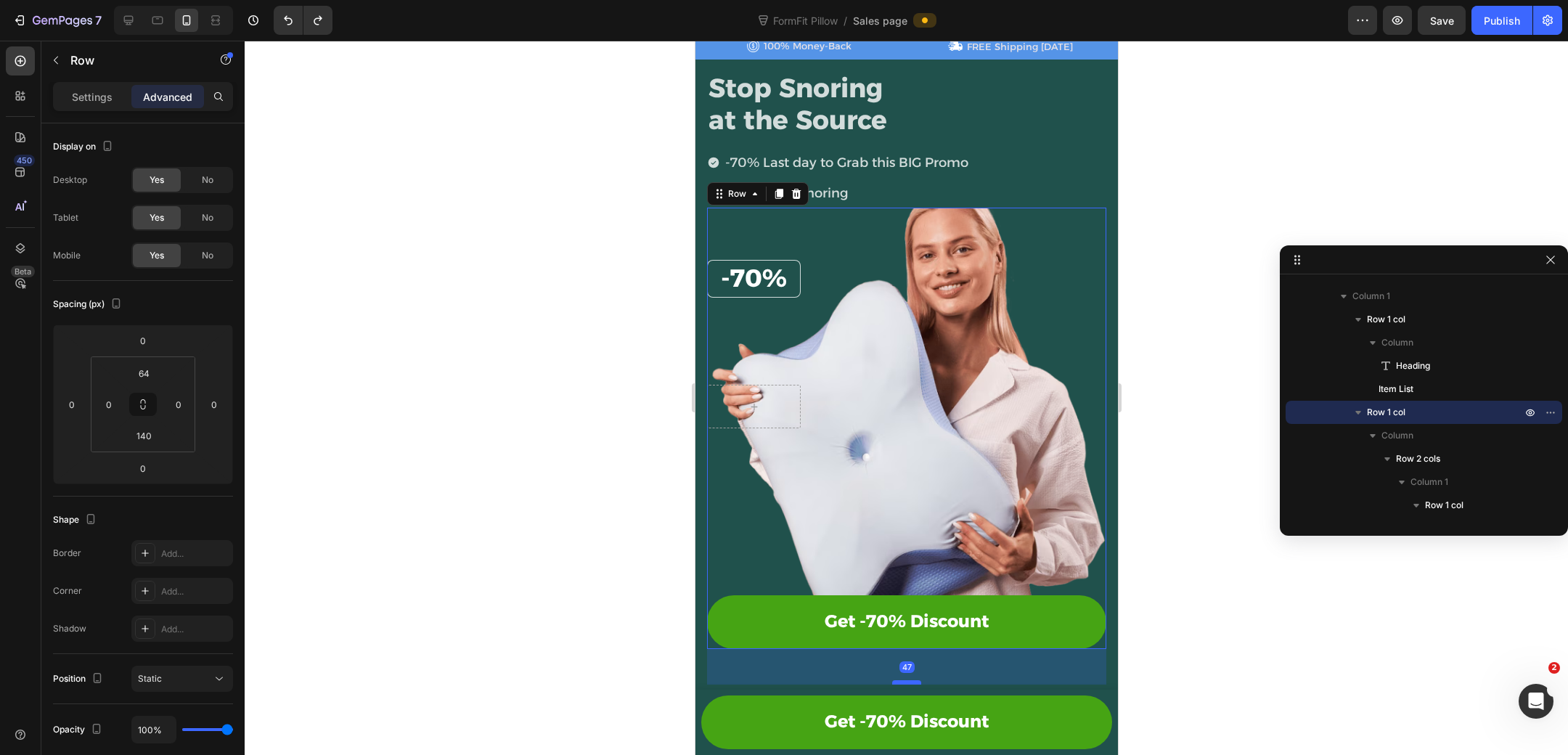
drag, startPoint x: 909, startPoint y: 644, endPoint x: 908, endPoint y: 680, distance: 36.0
click at [908, 680] on div at bounding box center [906, 683] width 29 height 5
type input "49"
click at [968, 225] on div "⁠⁠⁠⁠⁠⁠⁠ -70% Heading Row Row Get -70% Discount Button Row 49" at bounding box center [905, 428] width 399 height 442
click at [146, 342] on input "0" at bounding box center [143, 341] width 29 height 22
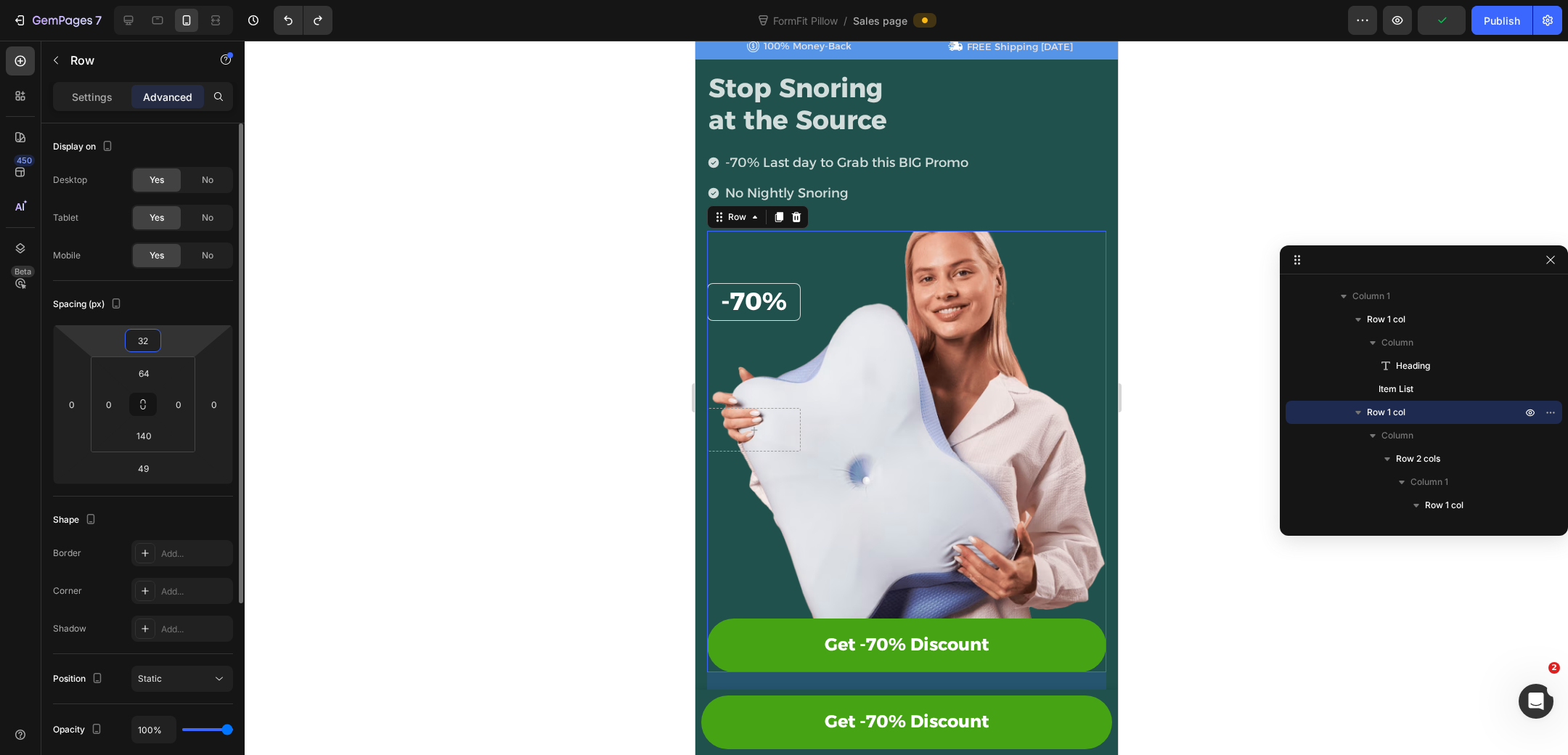
type input "3"
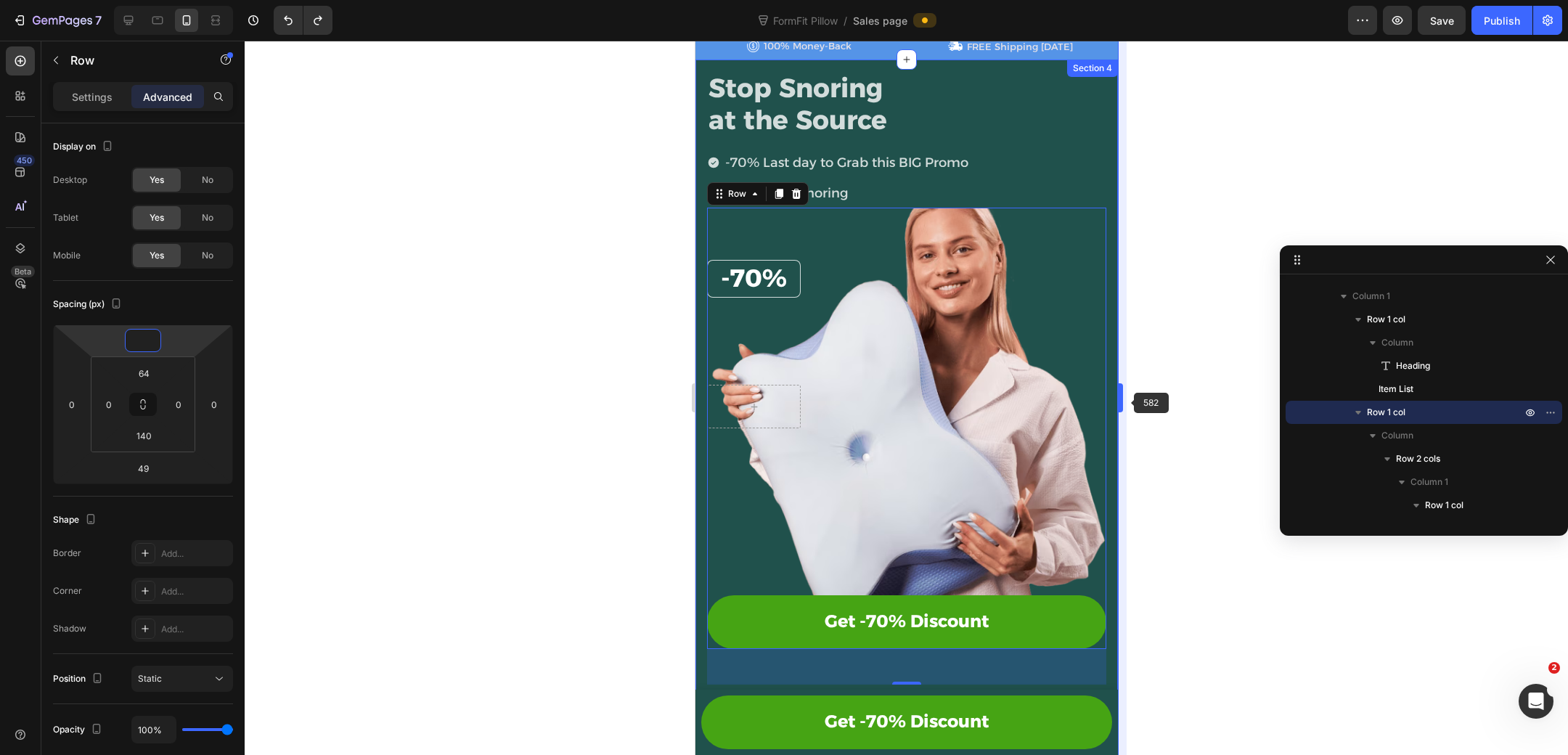
type input "0"
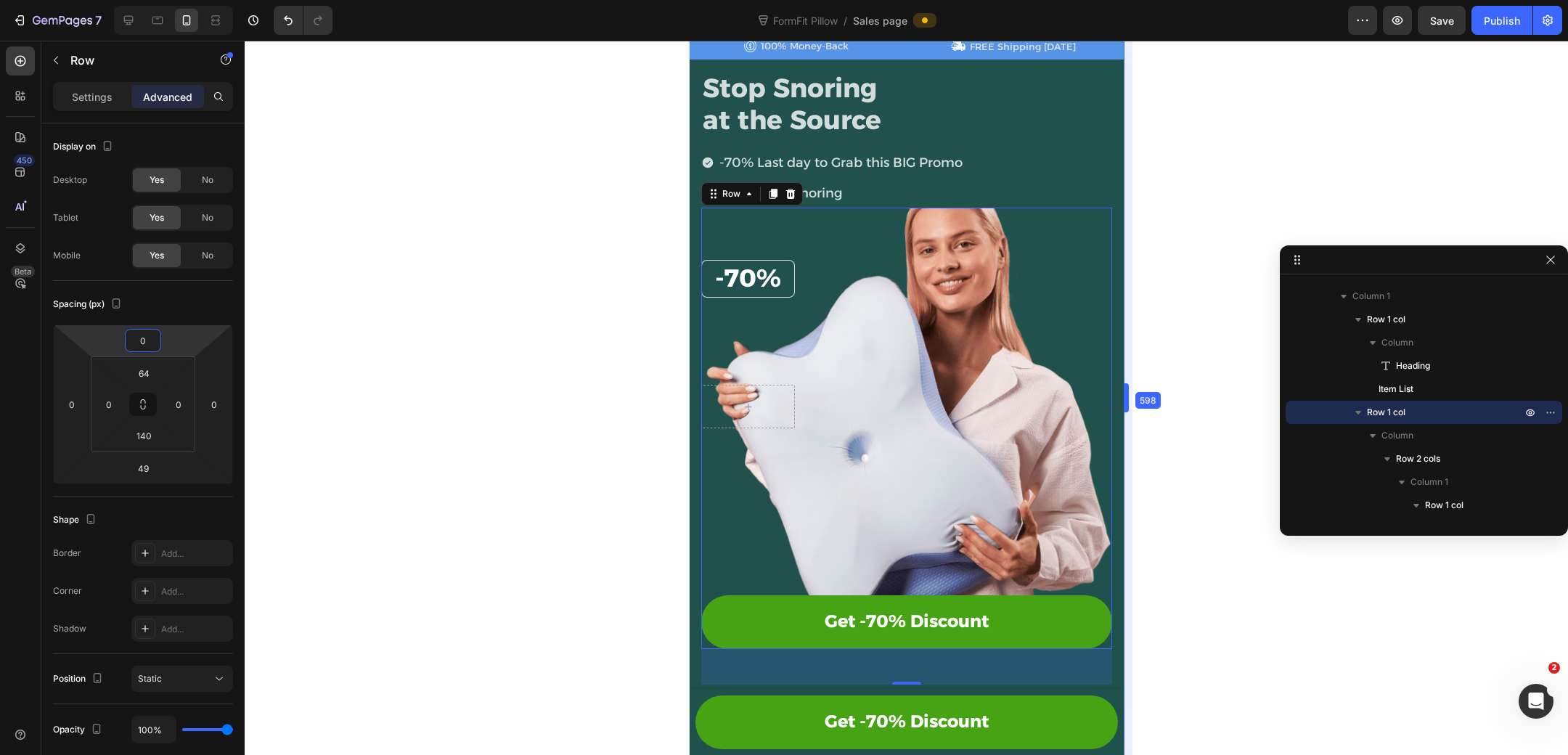
drag, startPoint x: 1118, startPoint y: 402, endPoint x: 1130, endPoint y: 404, distance: 12.2
click at [970, 415] on div "⁠⁠⁠⁠⁠⁠⁠ -70% Heading Row Row" at bounding box center [905, 341] width 411 height 175
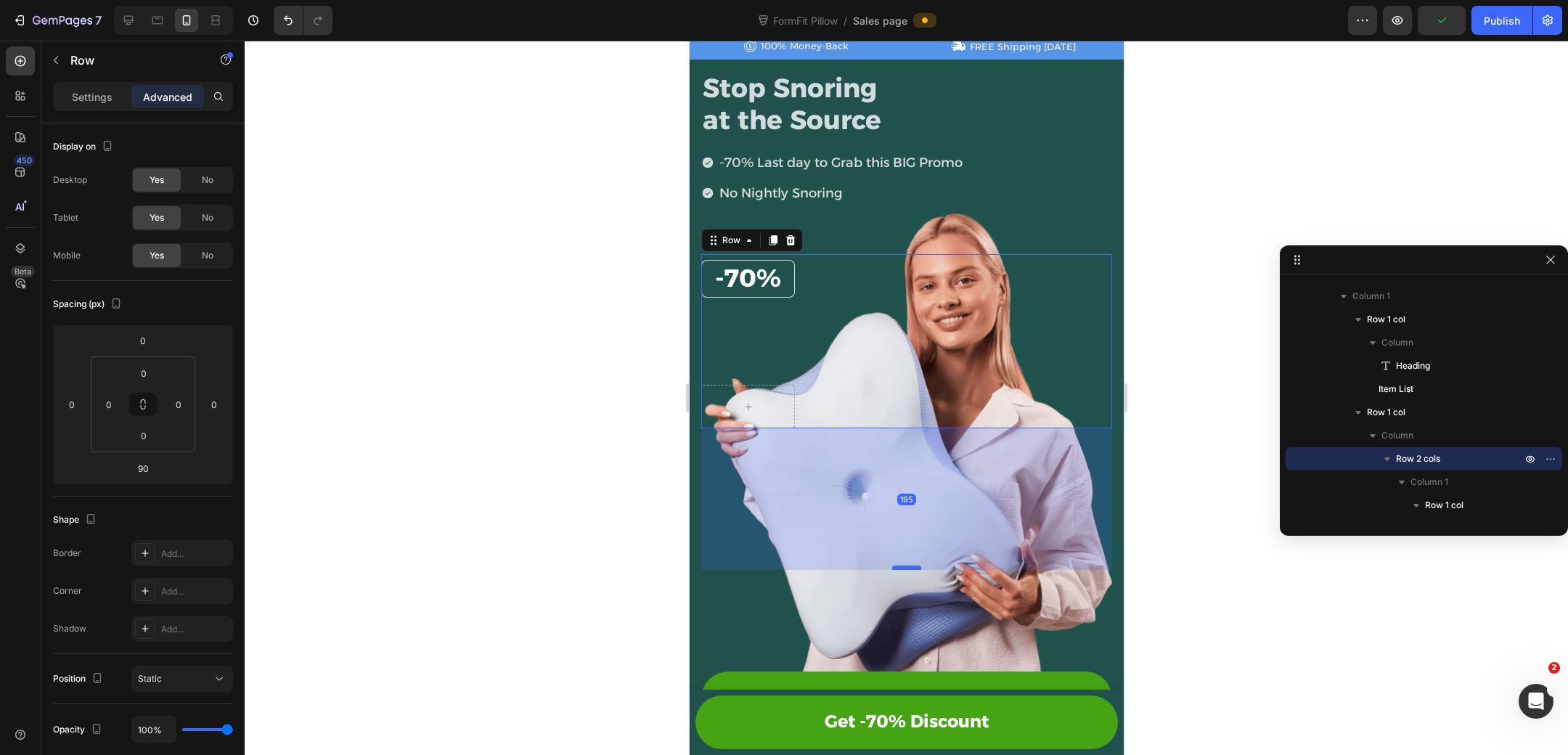
drag, startPoint x: 910, startPoint y: 489, endPoint x: 903, endPoint y: 560, distance: 71.3
click at [903, 566] on div at bounding box center [906, 568] width 29 height 5
type input "190"
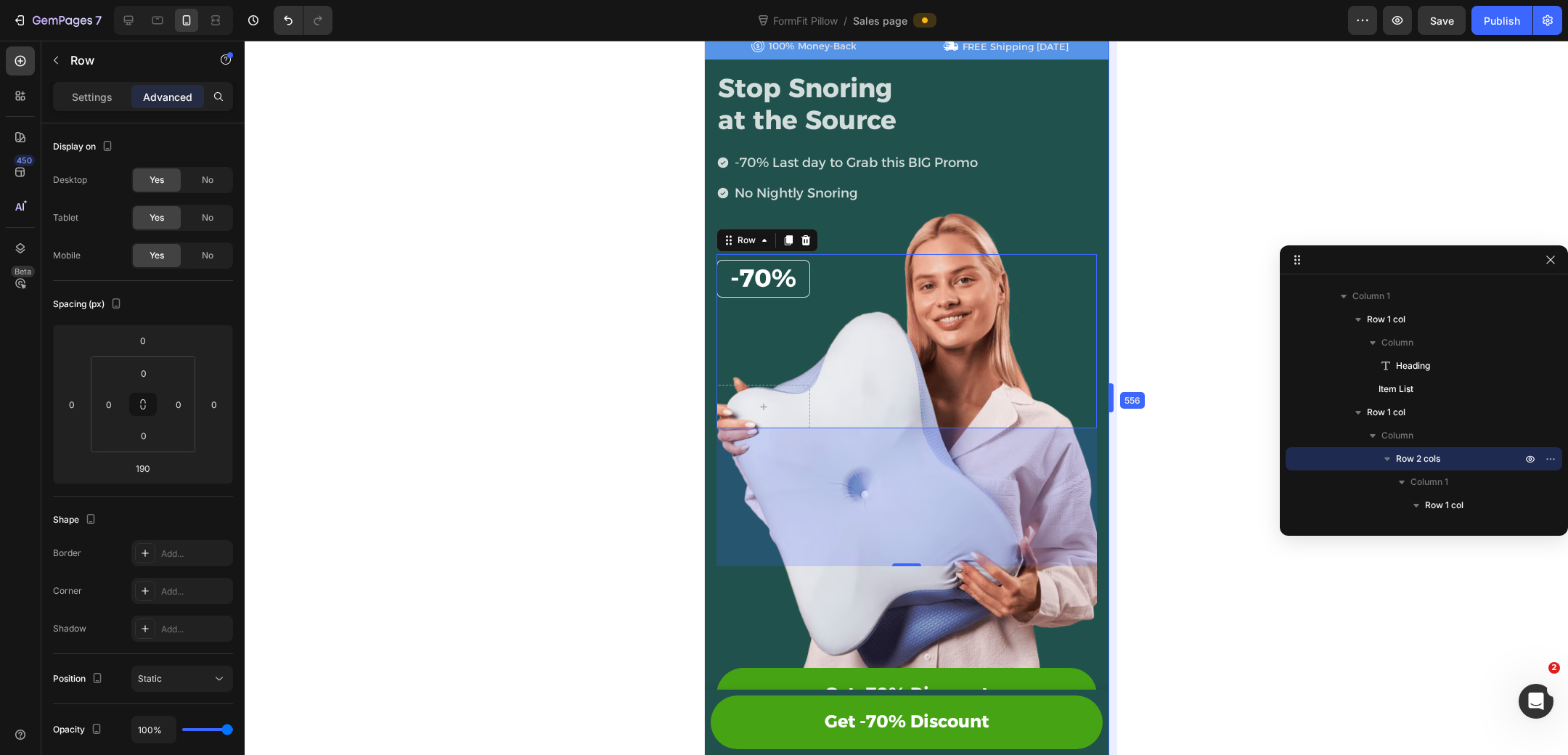
drag, startPoint x: 1129, startPoint y: 391, endPoint x: 1098, endPoint y: 392, distance: 31.0
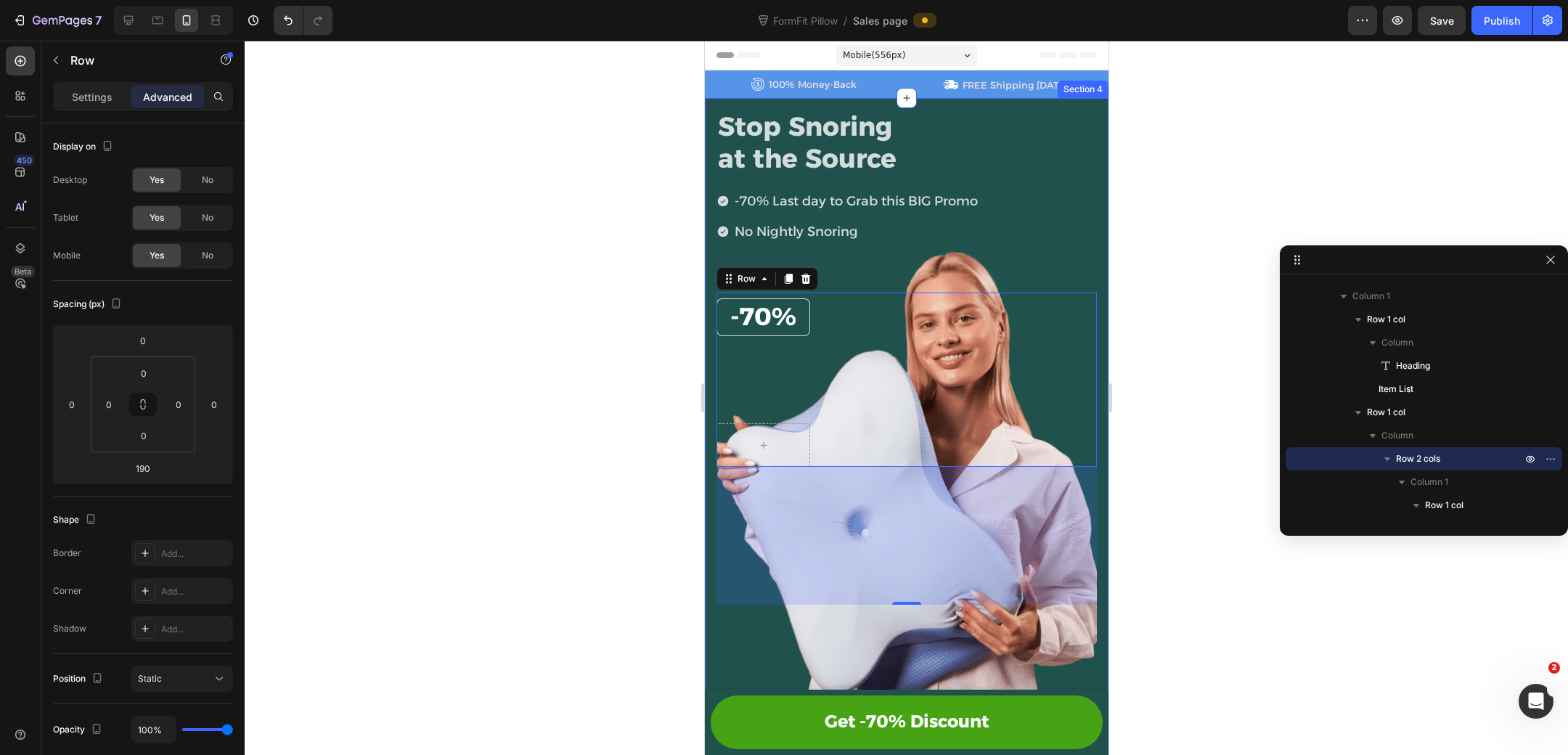
click at [709, 162] on div "Stop Snoring at the Source Heading -70% Last day to Grab this BIG Promo No Nigh…" at bounding box center [905, 460] width 404 height 725
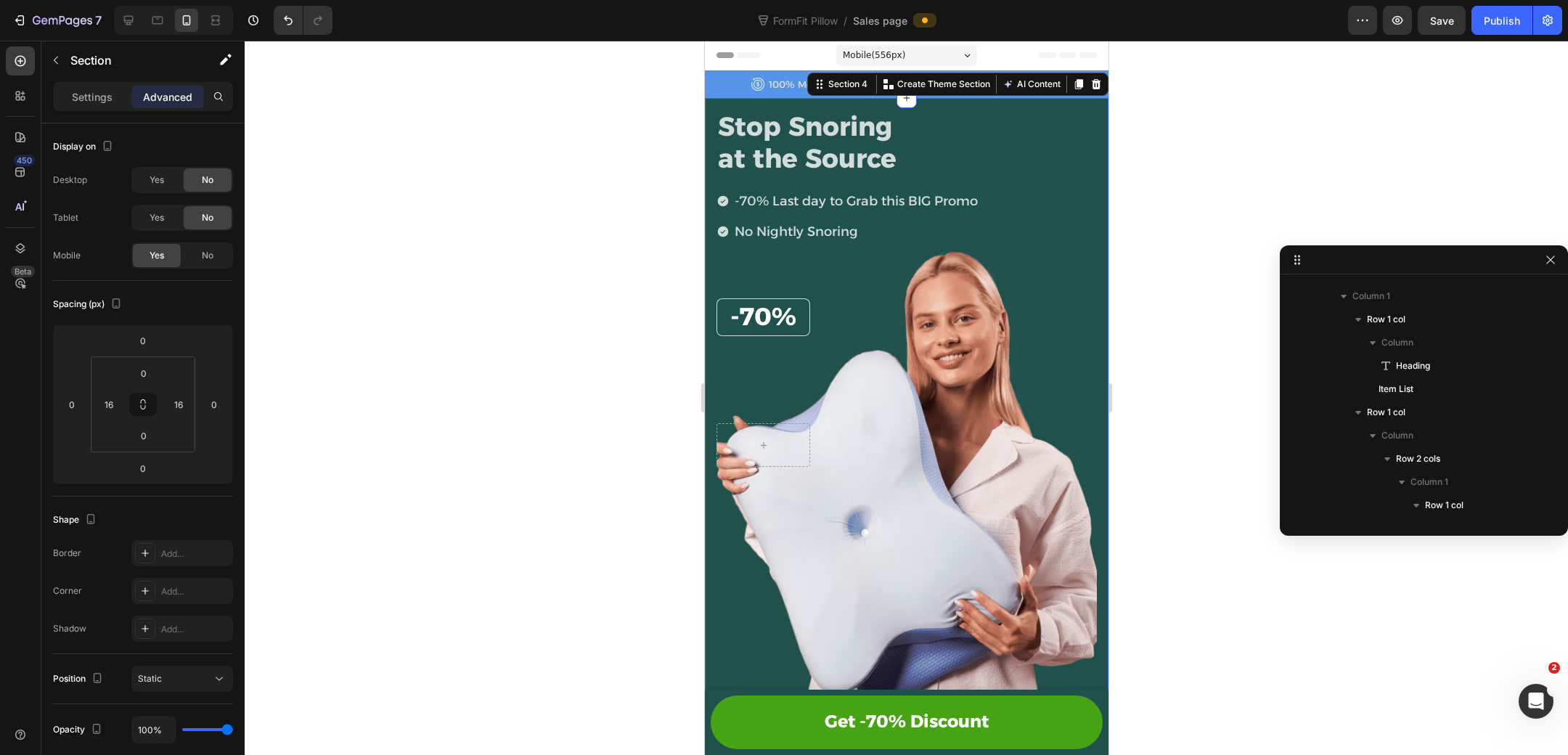
scroll to position [19, 0]
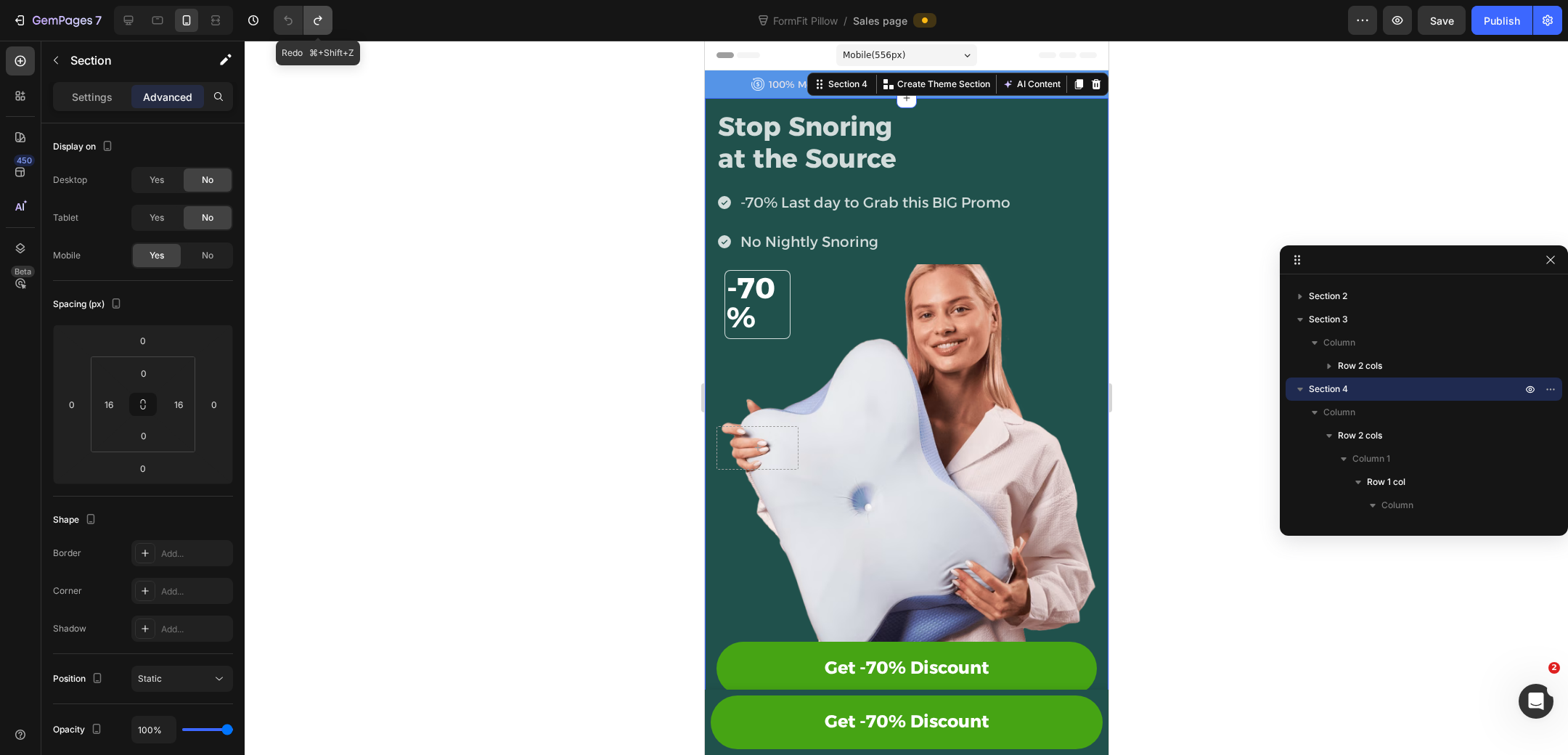
click at [320, 18] on icon "Undo/Redo" at bounding box center [317, 21] width 8 height 9
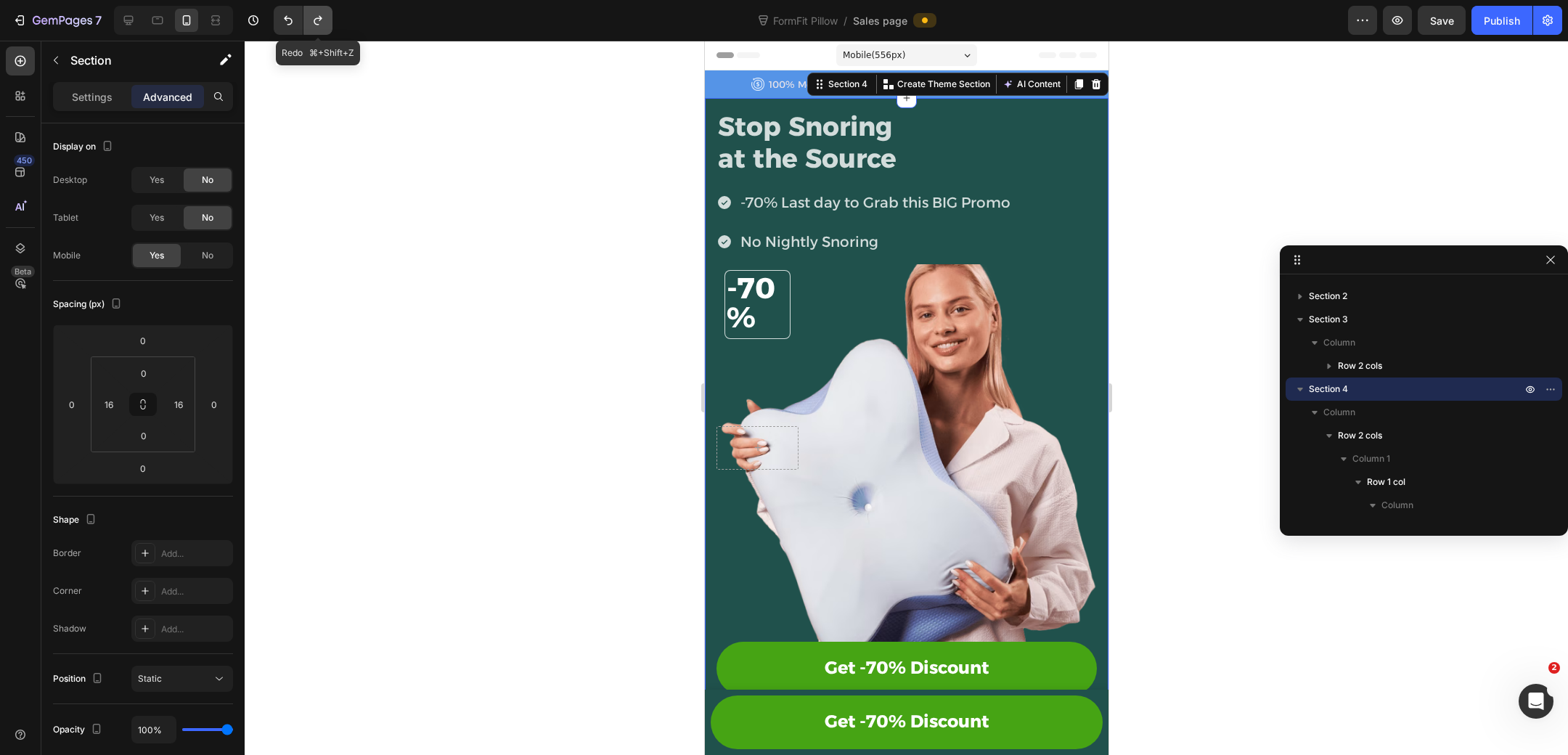
click at [320, 18] on icon "Undo/Redo" at bounding box center [317, 21] width 8 height 9
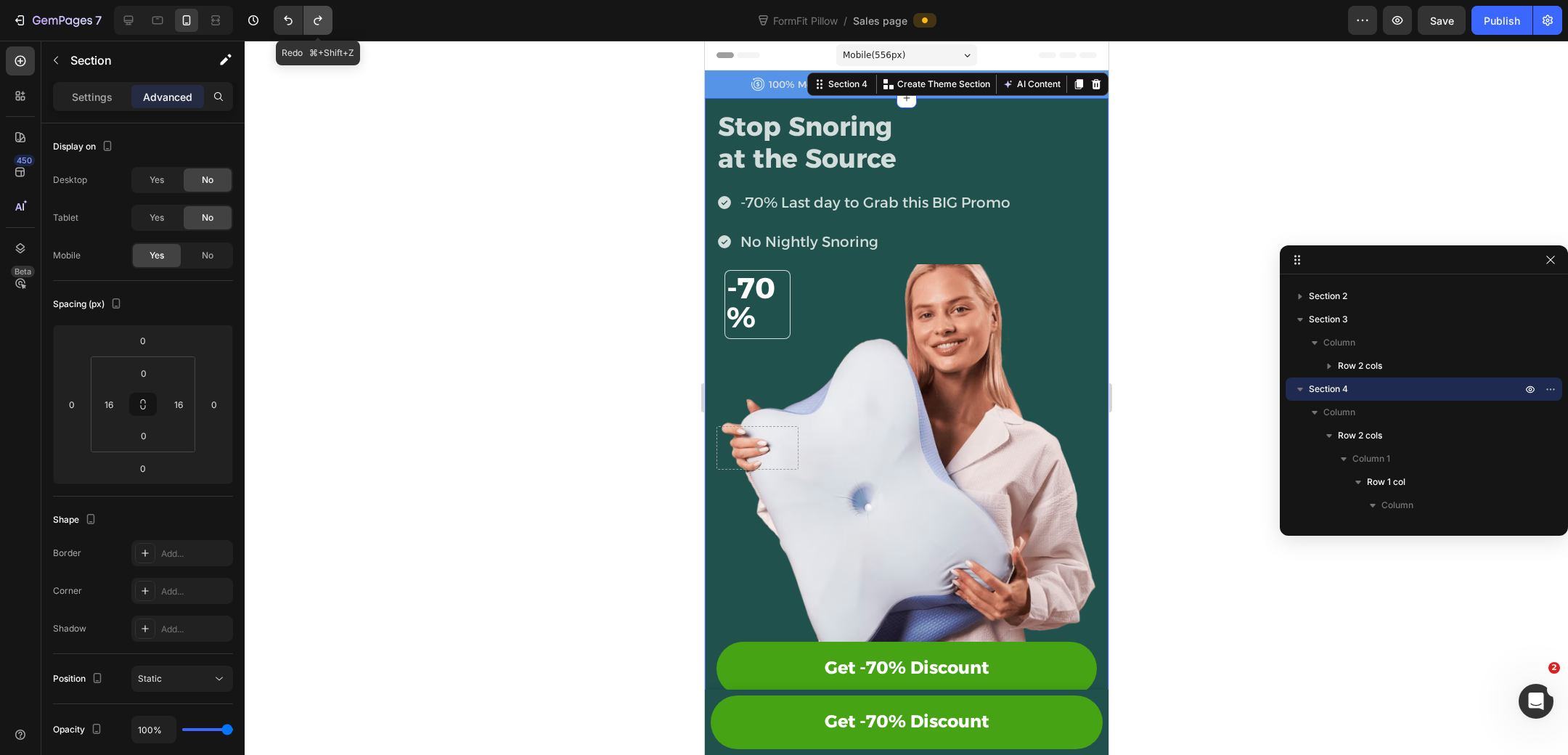
click at [320, 18] on icon "Undo/Redo" at bounding box center [317, 21] width 8 height 9
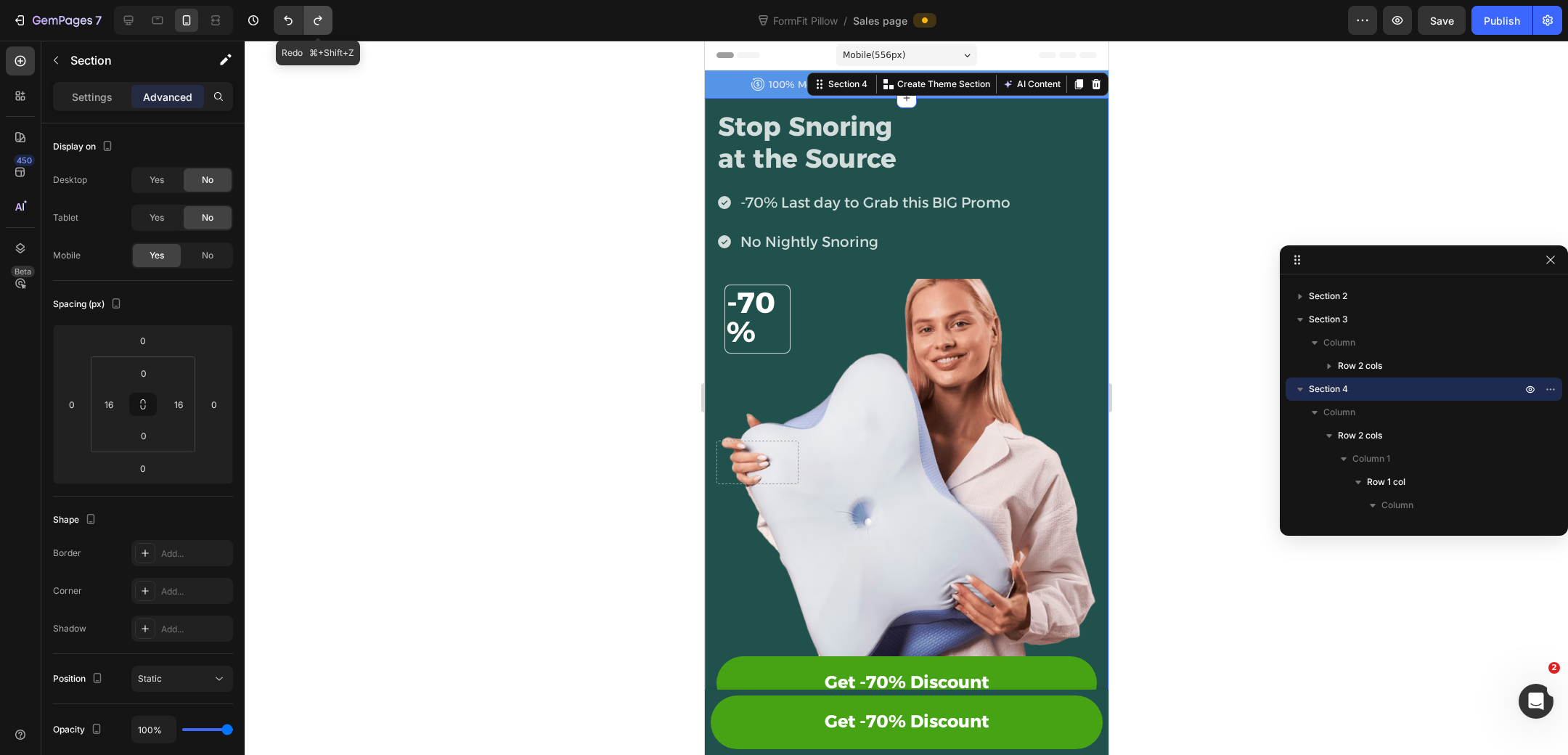
click at [320, 18] on icon "Undo/Redo" at bounding box center [317, 21] width 8 height 9
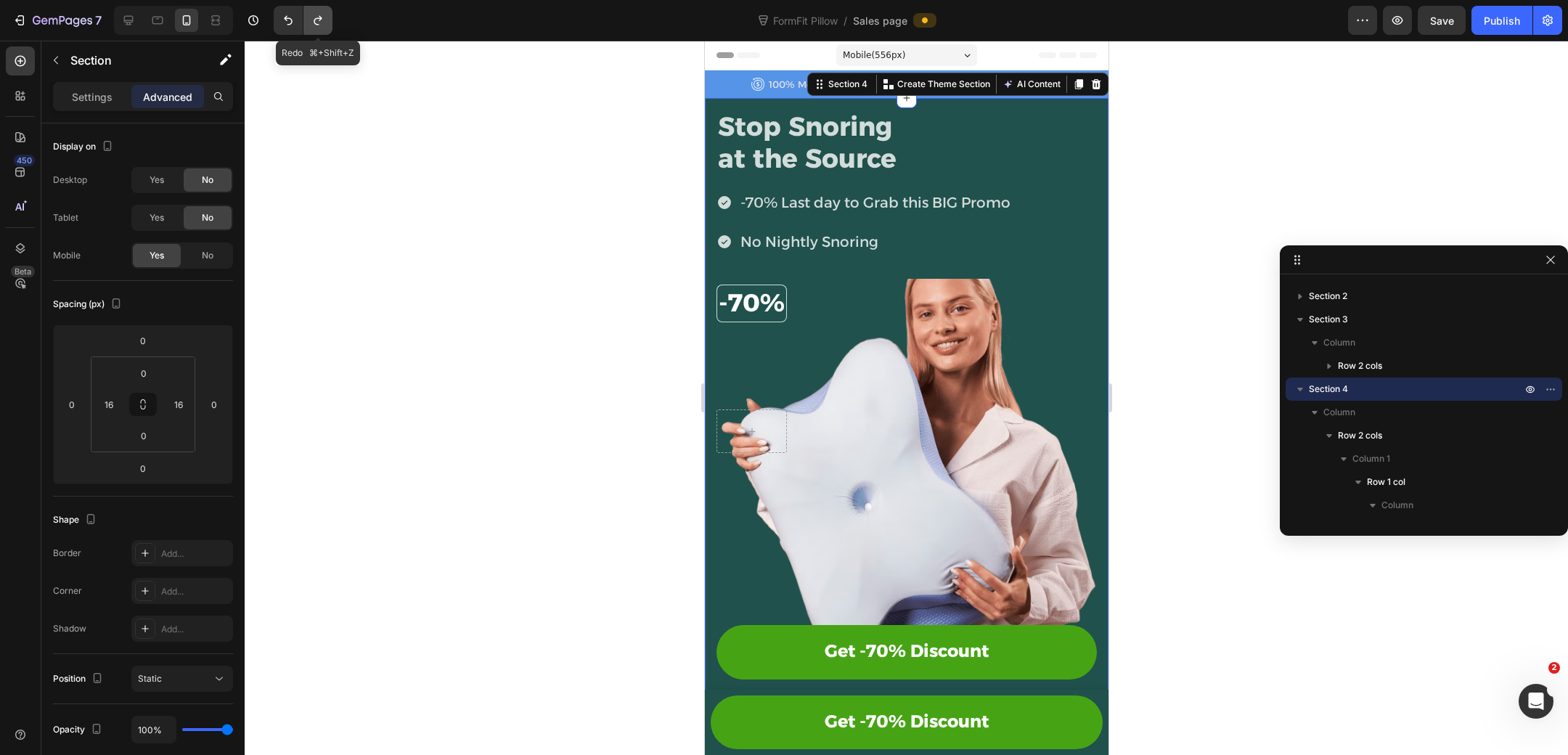
click at [320, 18] on icon "Undo/Redo" at bounding box center [317, 21] width 8 height 9
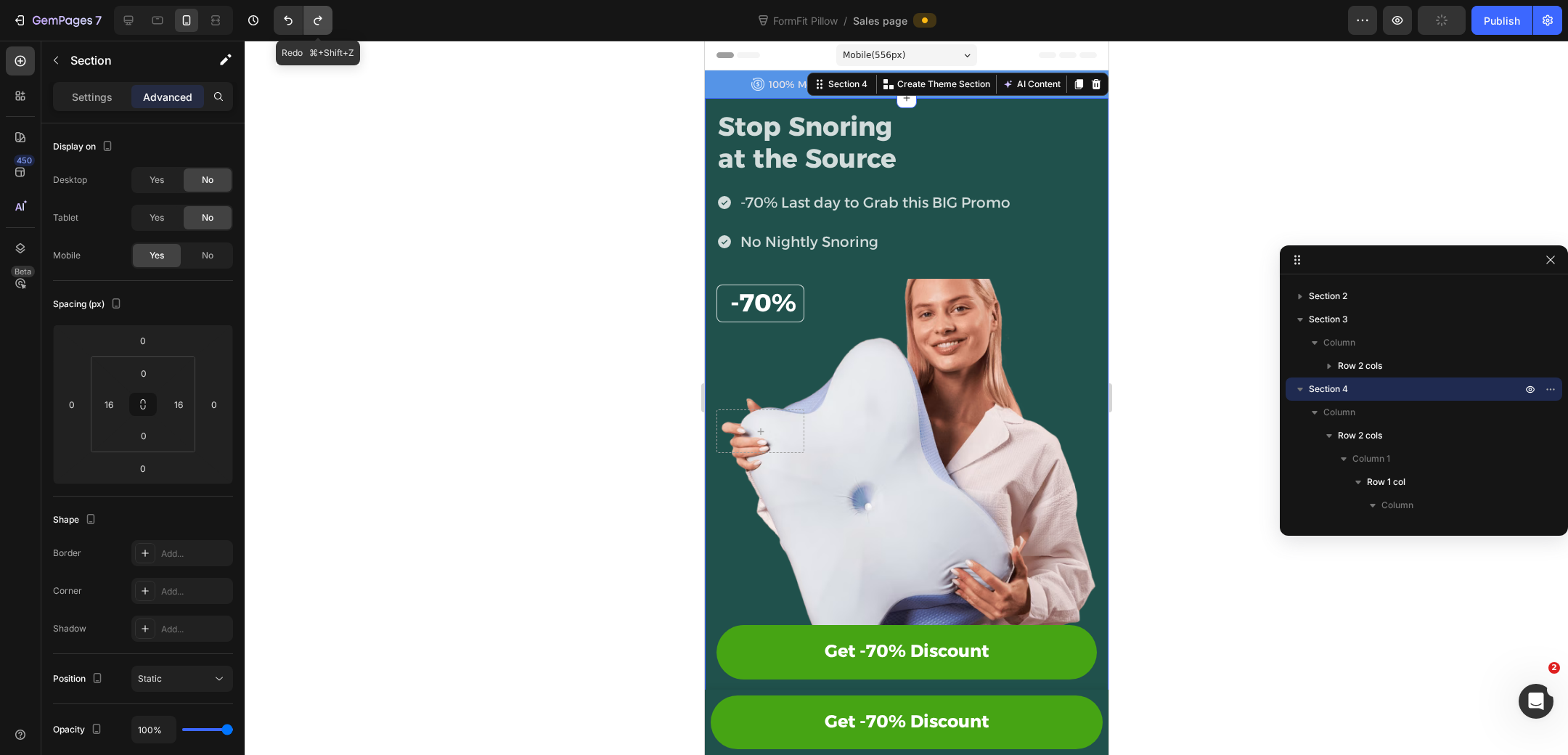
click at [320, 18] on icon "Undo/Redo" at bounding box center [317, 21] width 8 height 9
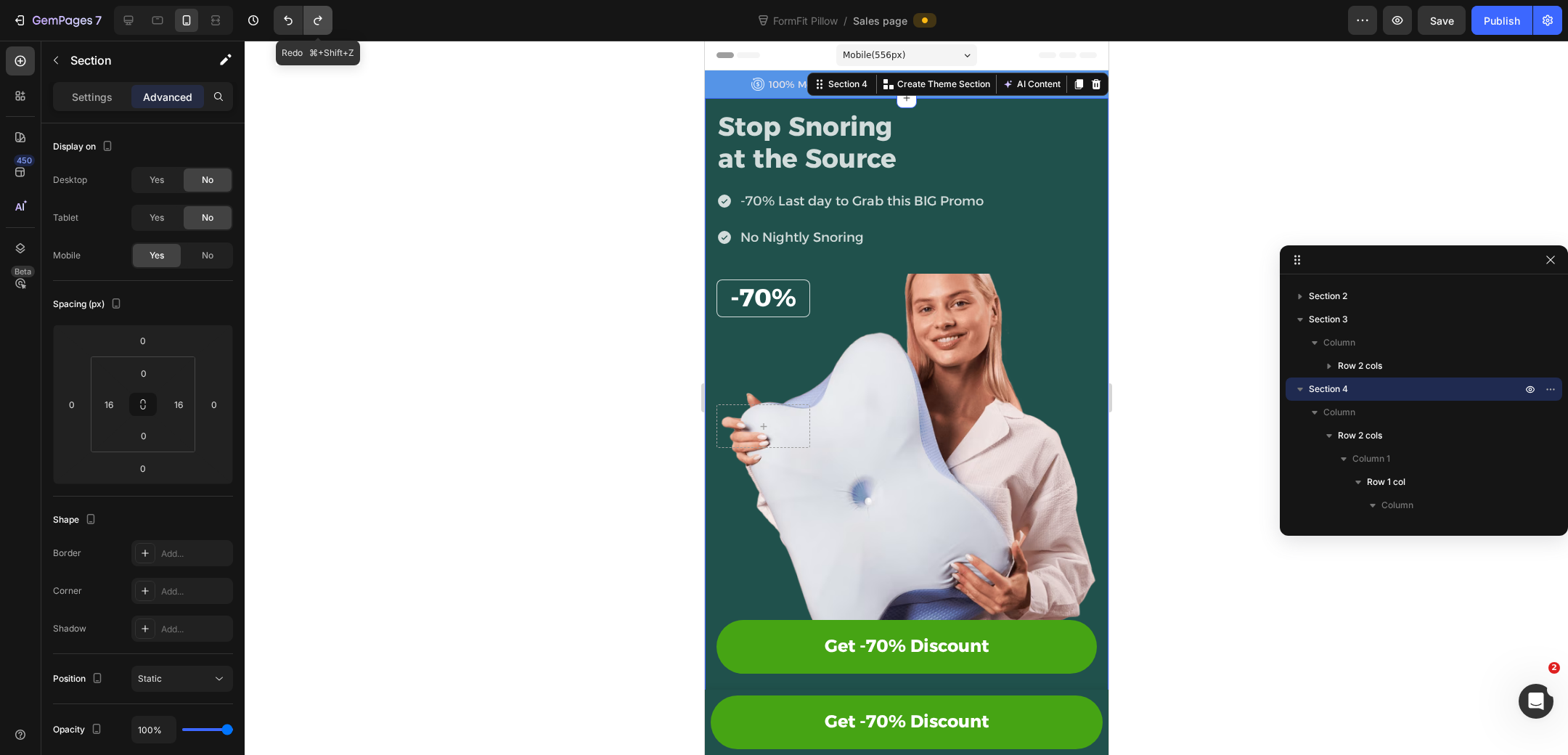
click at [320, 18] on icon "Undo/Redo" at bounding box center [317, 21] width 8 height 9
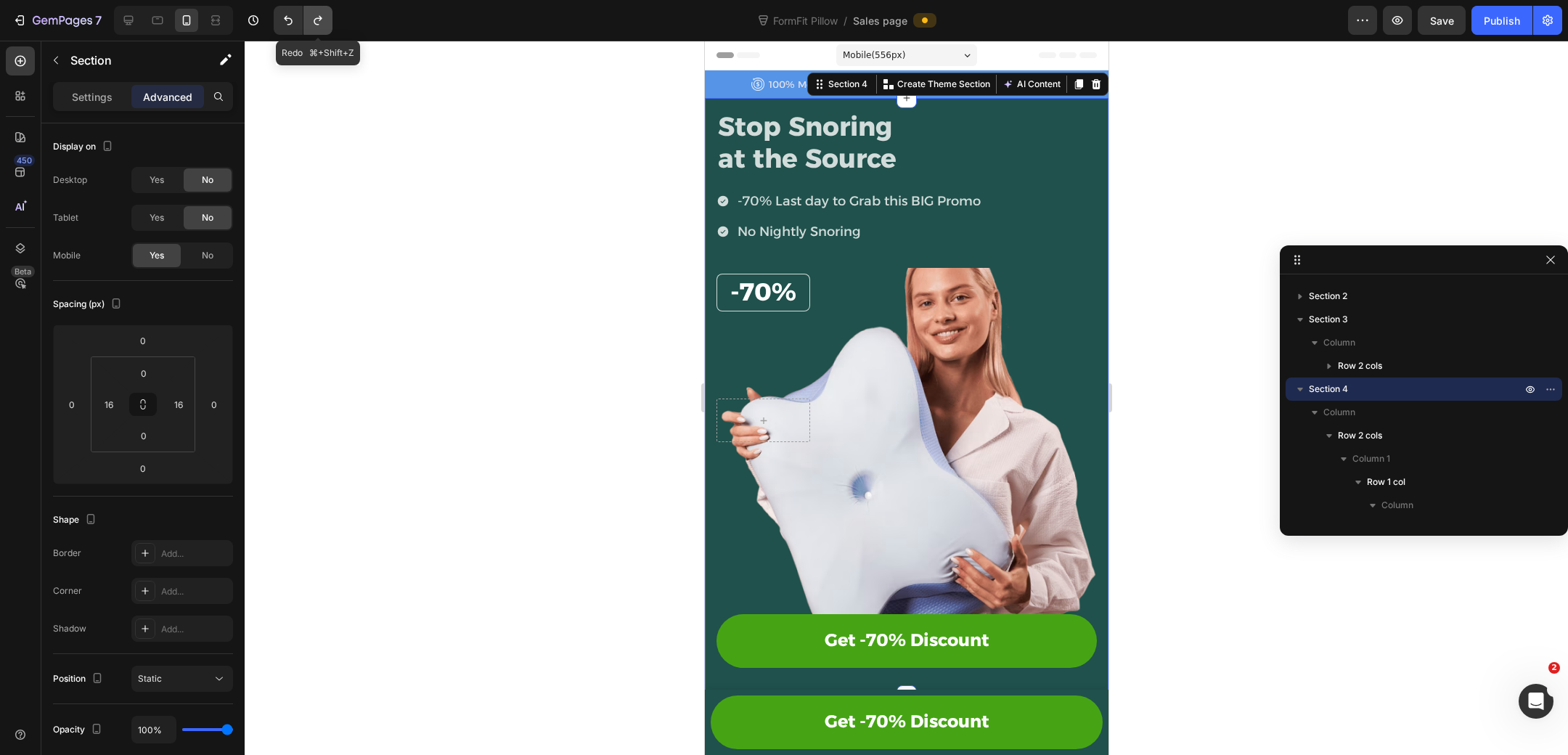
click at [320, 18] on icon "Undo/Redo" at bounding box center [317, 21] width 8 height 9
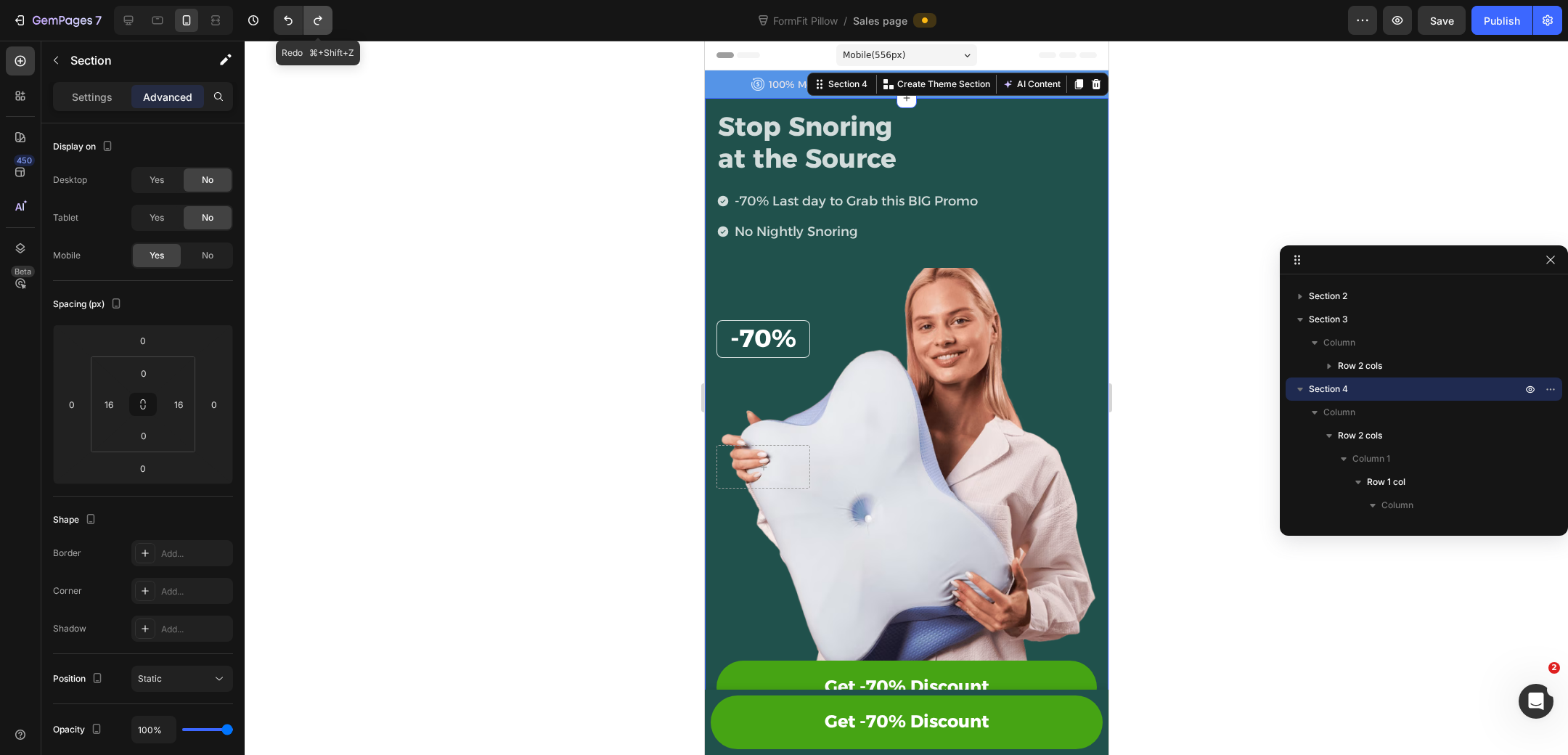
click at [320, 18] on icon "Undo/Redo" at bounding box center [317, 21] width 8 height 9
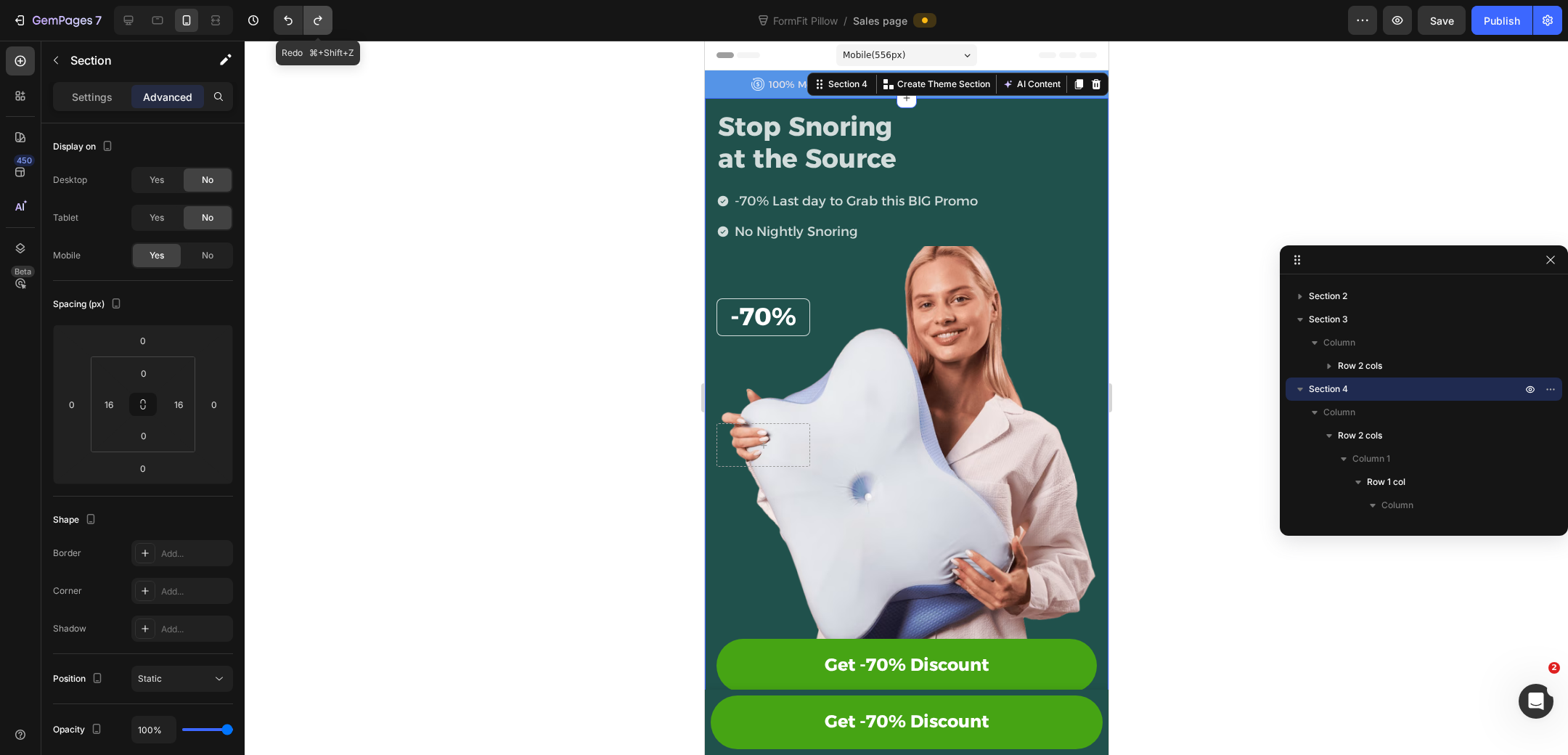
click at [320, 18] on icon "Undo/Redo" at bounding box center [317, 21] width 8 height 9
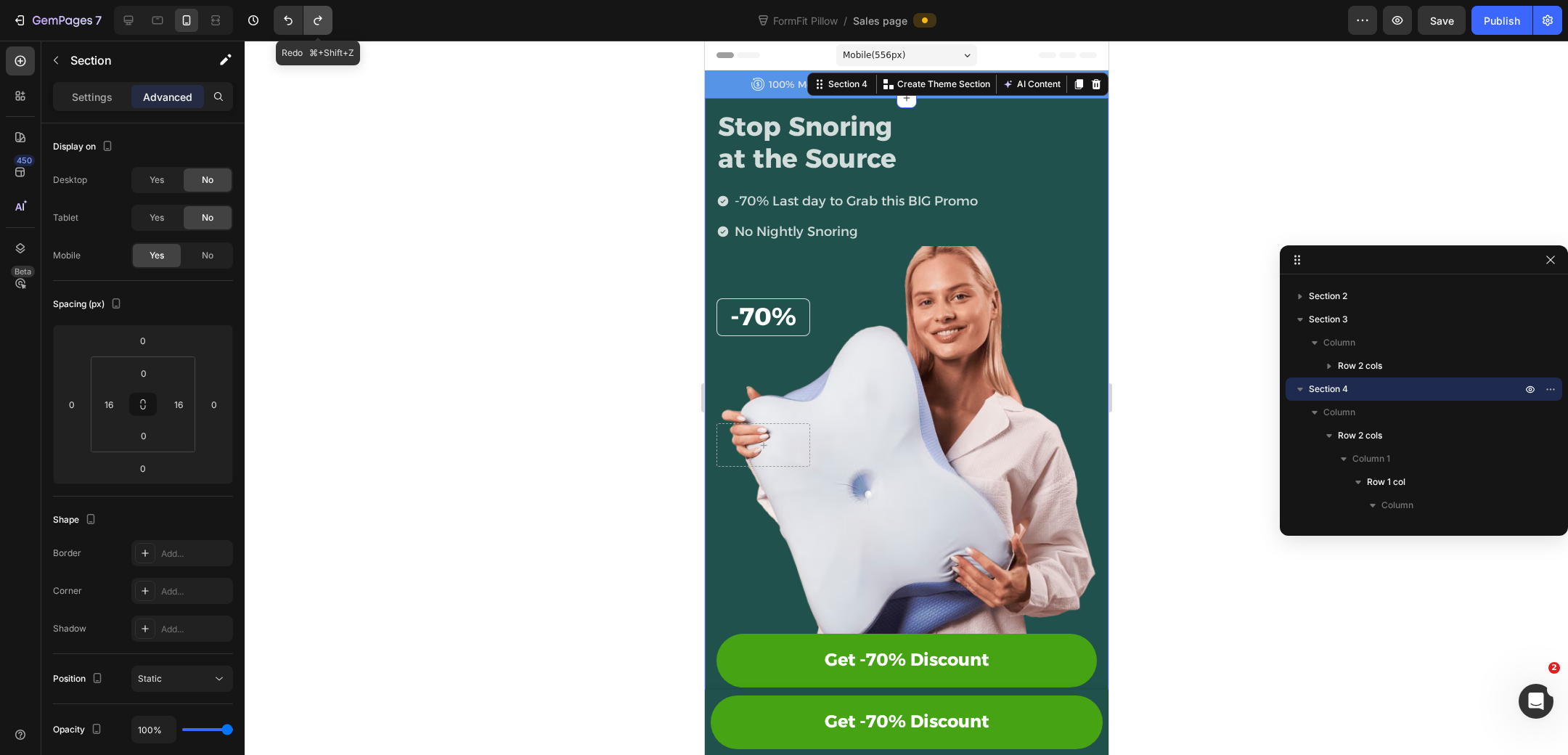
click at [320, 18] on icon "Undo/Redo" at bounding box center [317, 21] width 8 height 9
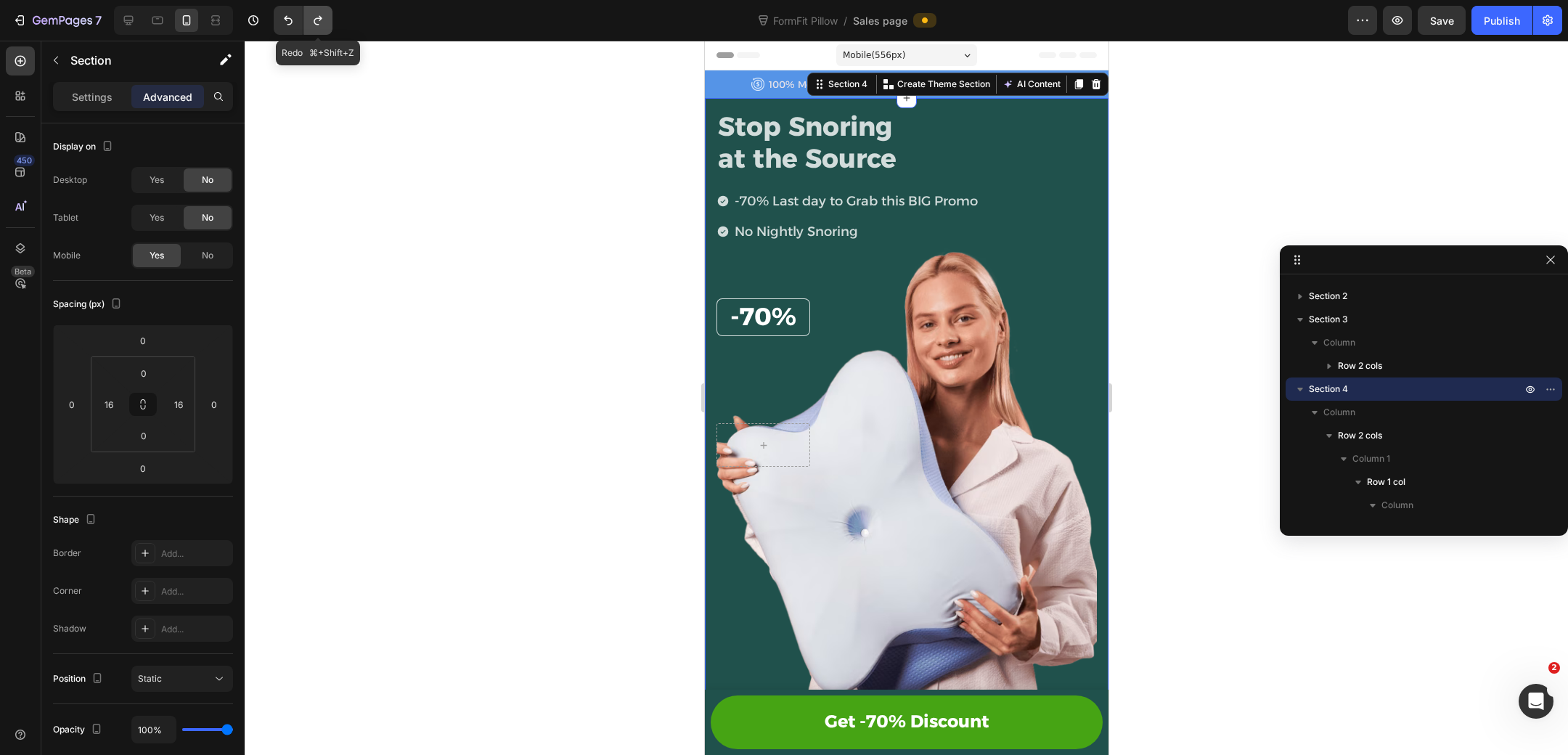
click at [320, 18] on icon "Undo/Redo" at bounding box center [317, 21] width 8 height 9
click at [284, 19] on icon "Undo/Redo" at bounding box center [287, 21] width 8 height 9
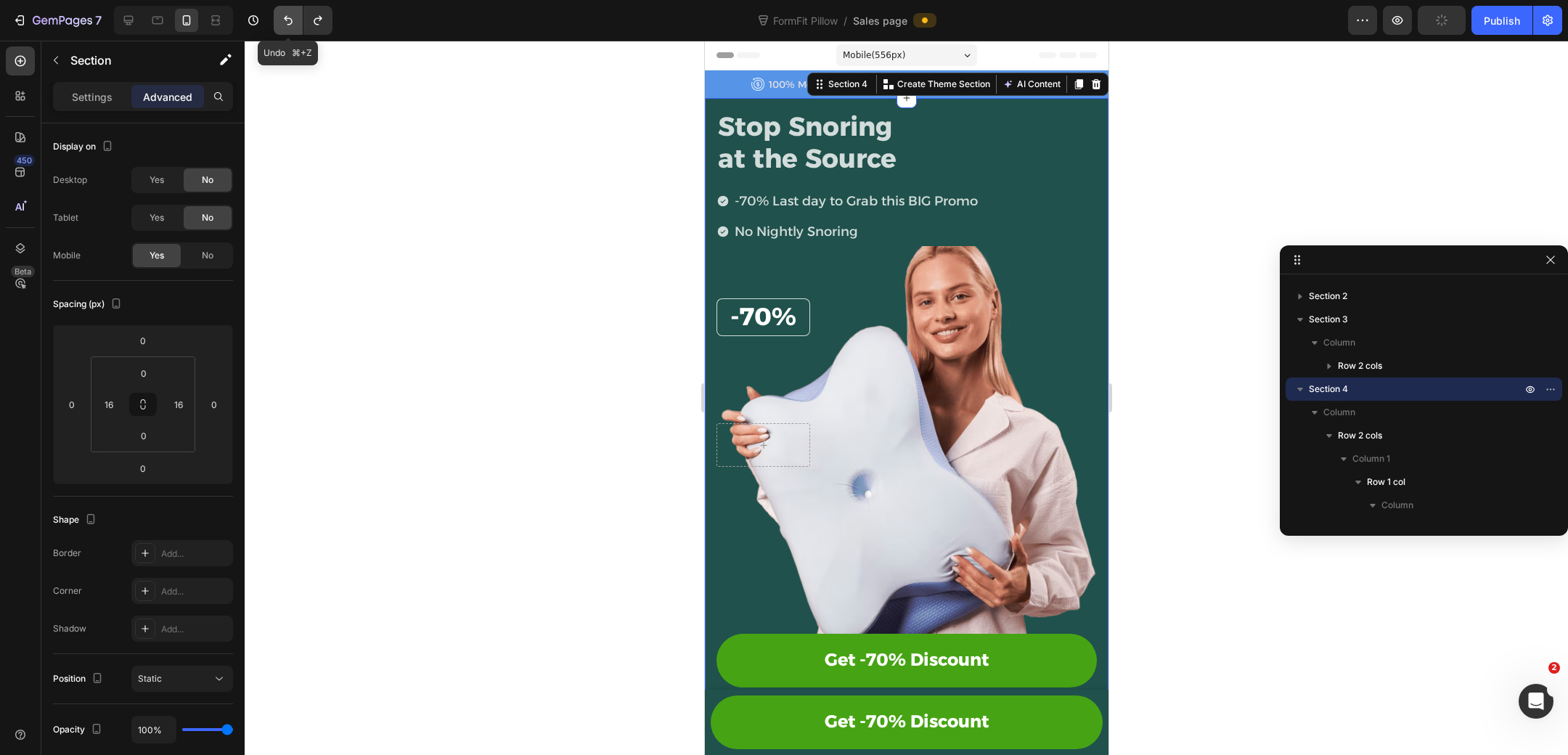
click at [284, 19] on icon "Undo/Redo" at bounding box center [287, 21] width 8 height 9
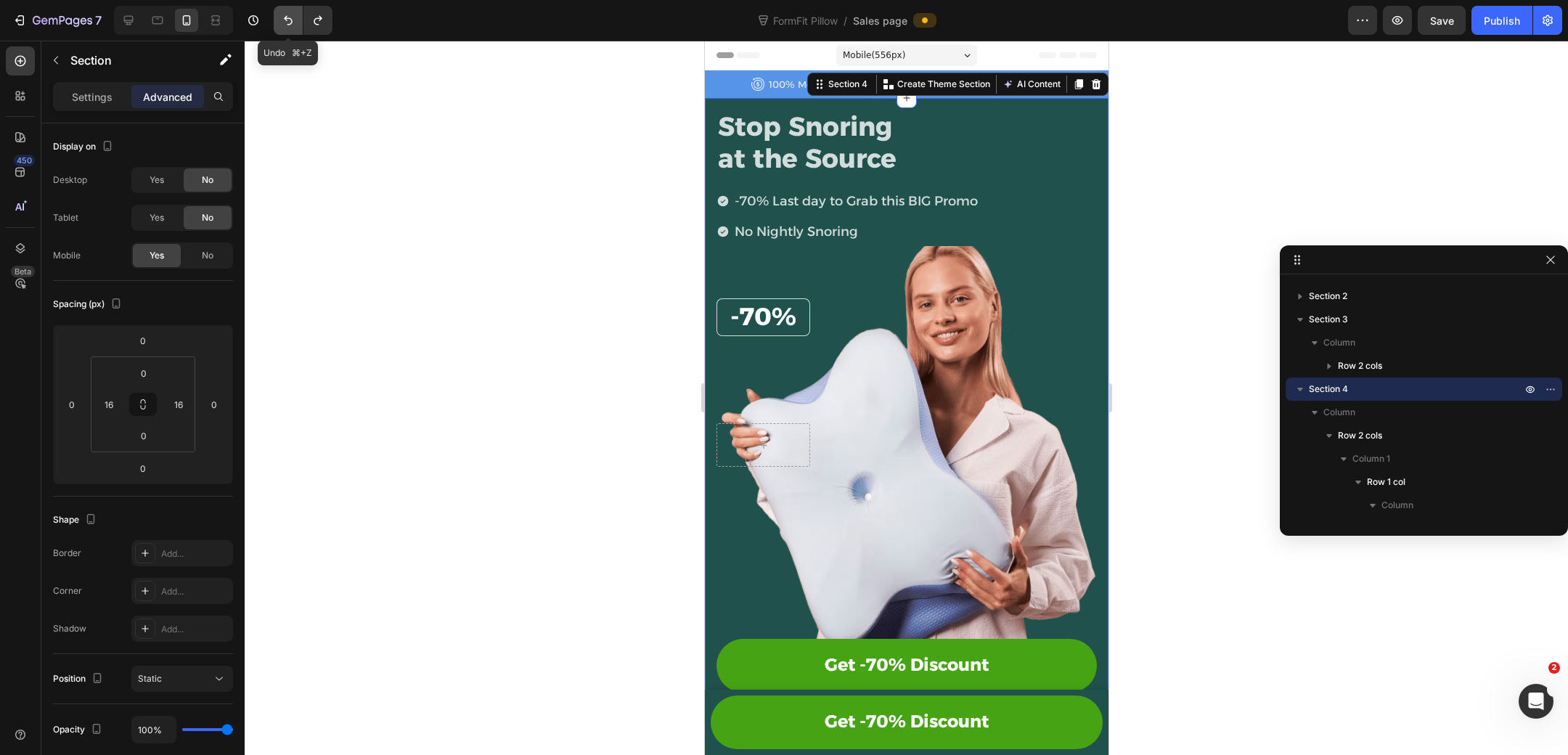
click at [284, 19] on icon "Undo/Redo" at bounding box center [287, 21] width 8 height 9
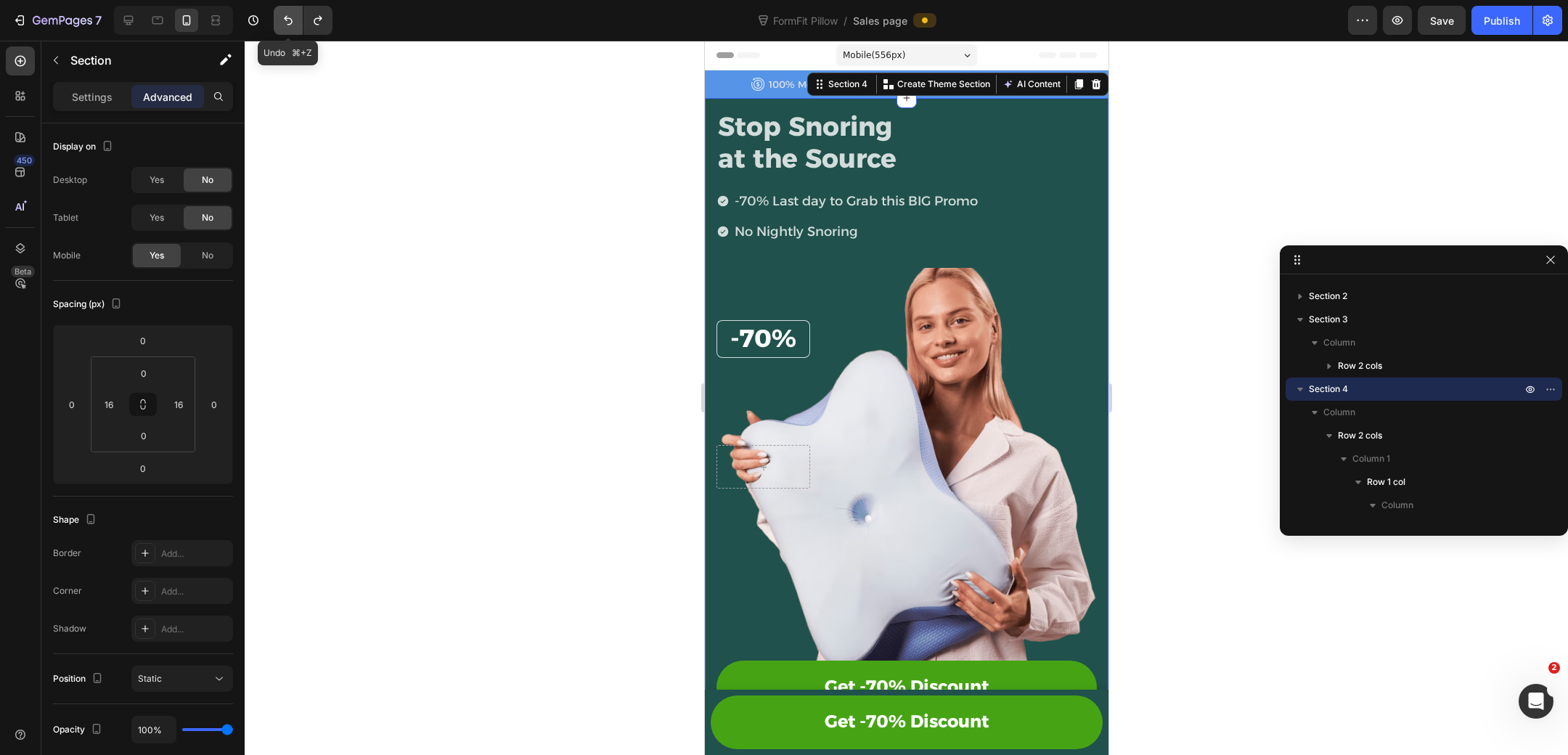
click at [292, 20] on icon "Undo/Redo" at bounding box center [287, 20] width 15 height 15
click at [290, 20] on icon "Undo/Redo" at bounding box center [287, 20] width 15 height 15
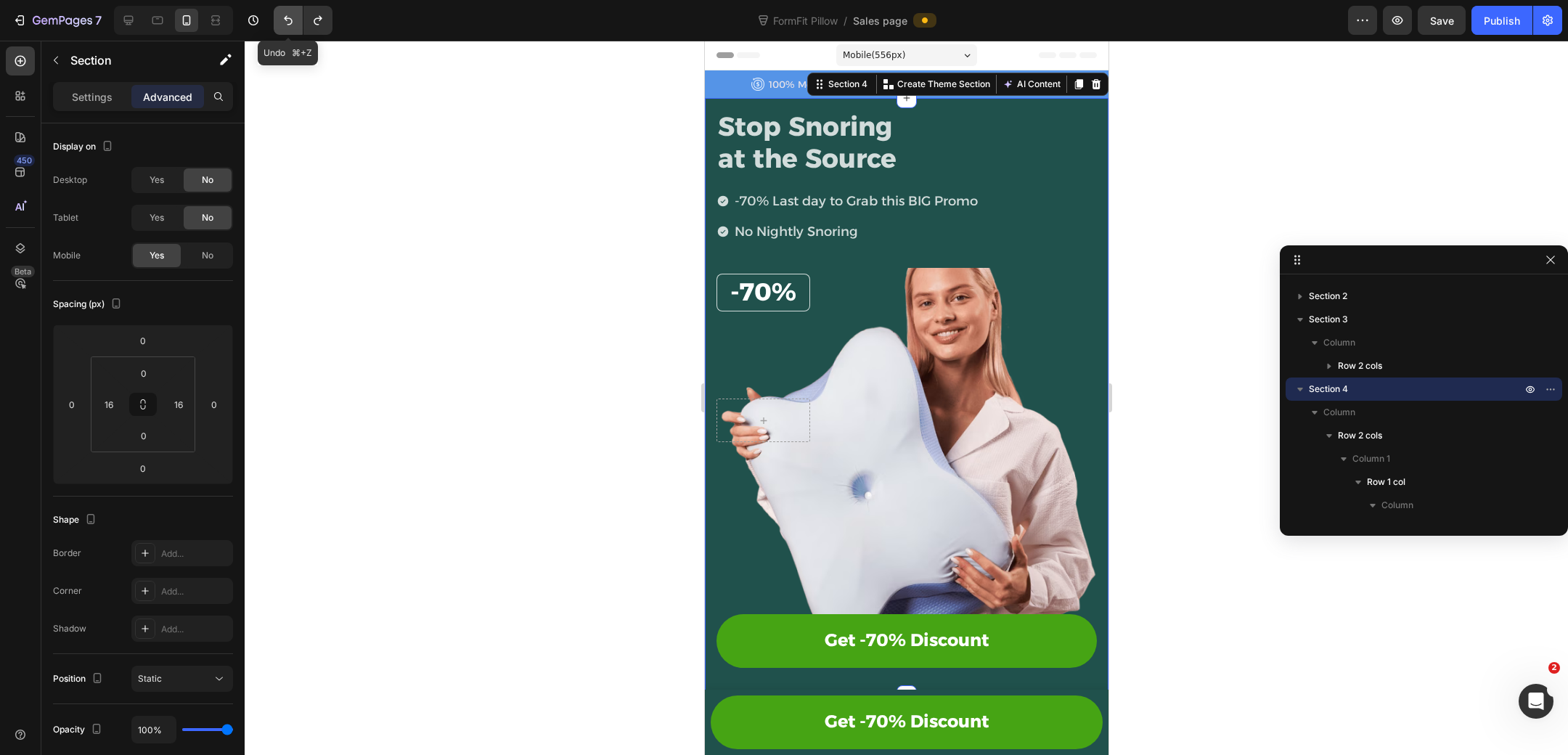
click at [290, 20] on icon "Undo/Redo" at bounding box center [287, 20] width 15 height 15
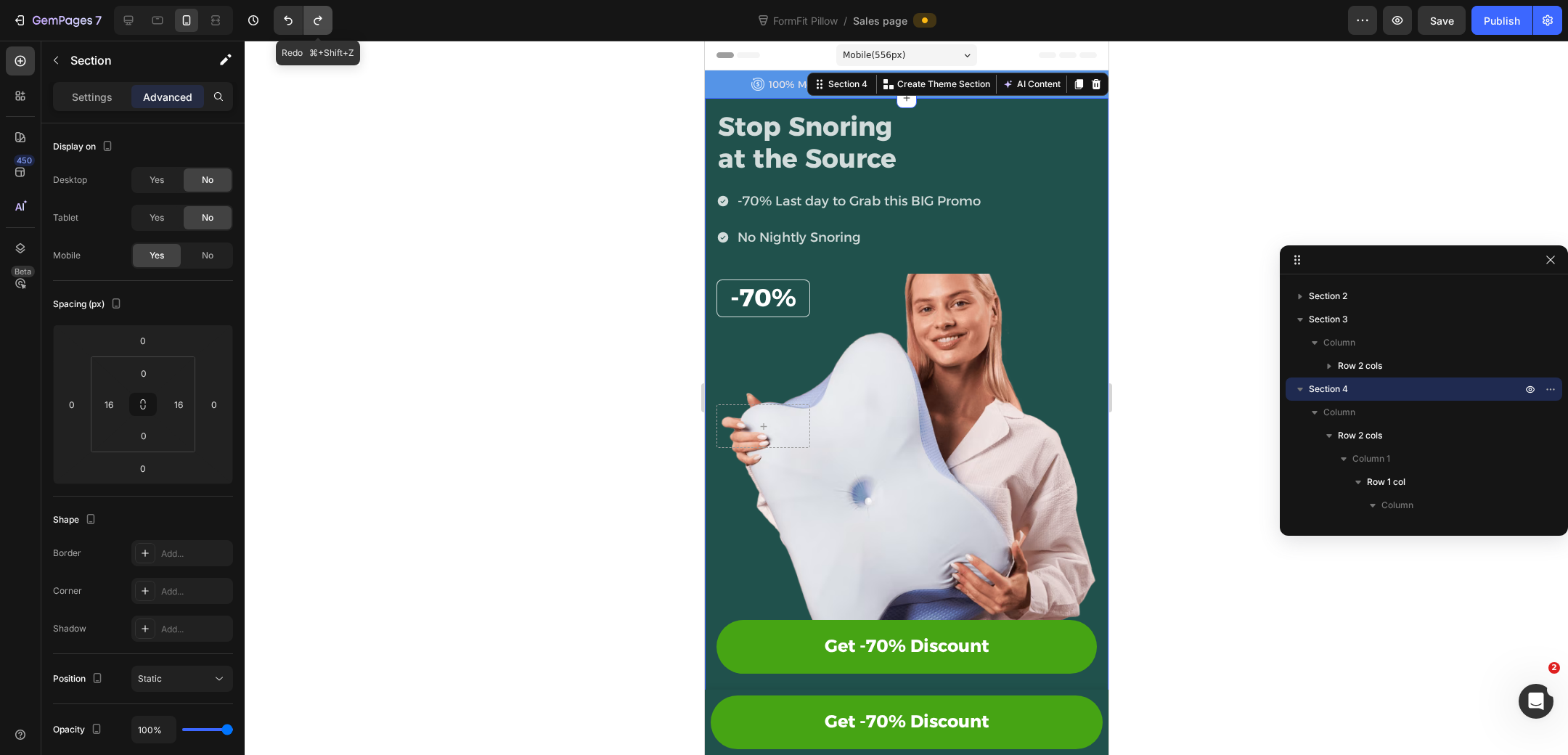
click at [316, 23] on icon "Undo/Redo" at bounding box center [317, 20] width 15 height 15
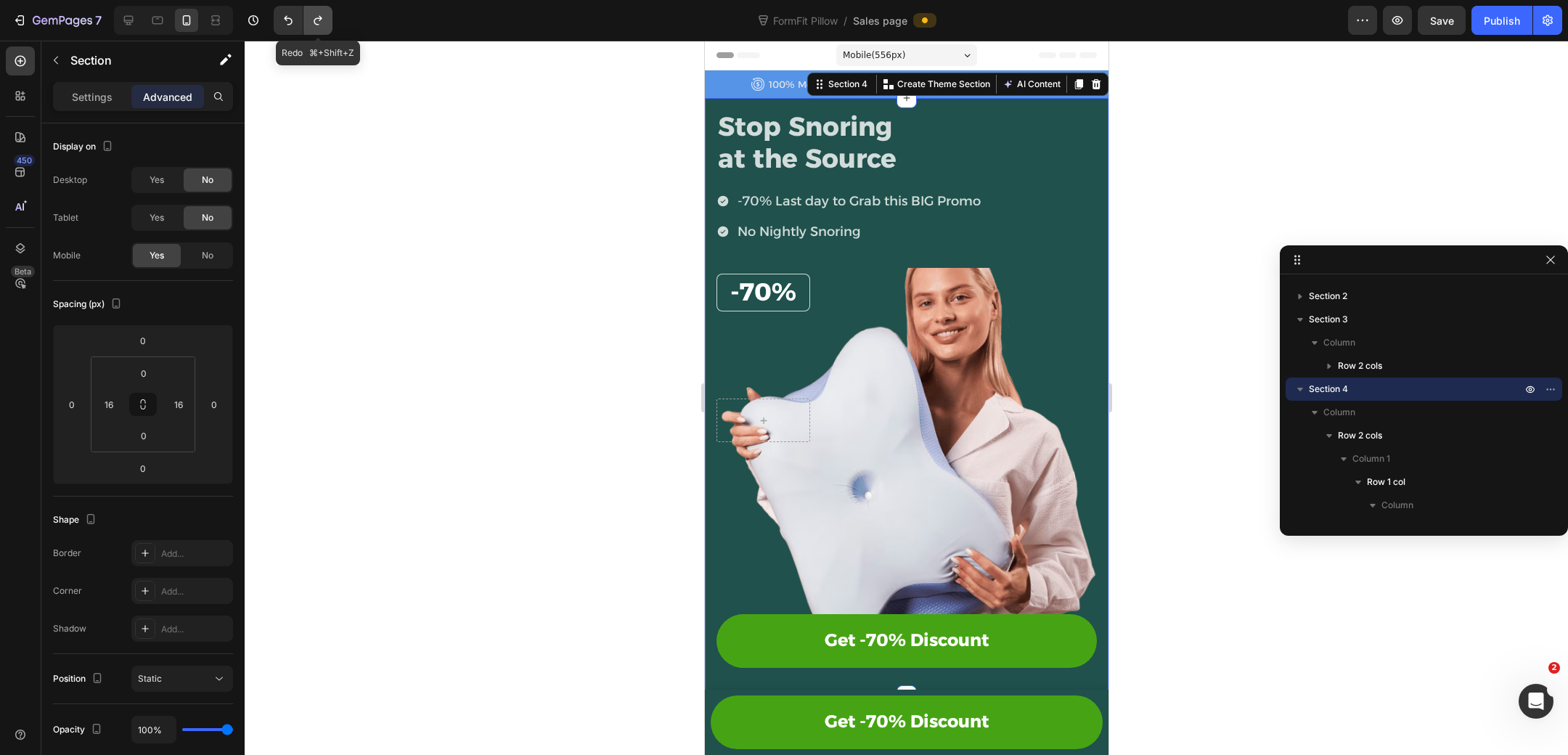
click at [316, 23] on icon "Undo/Redo" at bounding box center [317, 20] width 15 height 15
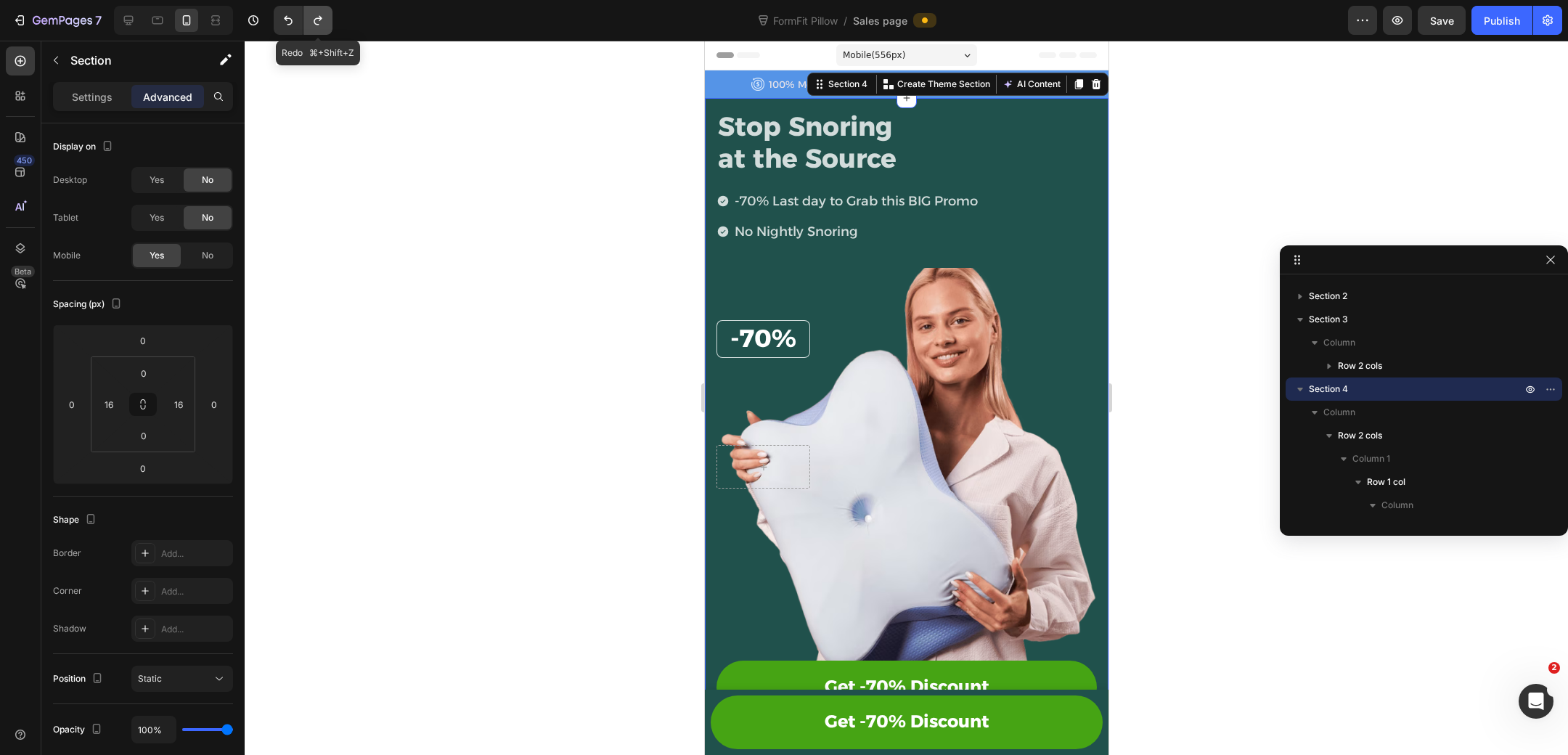
click at [317, 23] on icon "Undo/Redo" at bounding box center [317, 20] width 15 height 15
click at [297, 22] on button "Undo/Redo" at bounding box center [288, 21] width 29 height 29
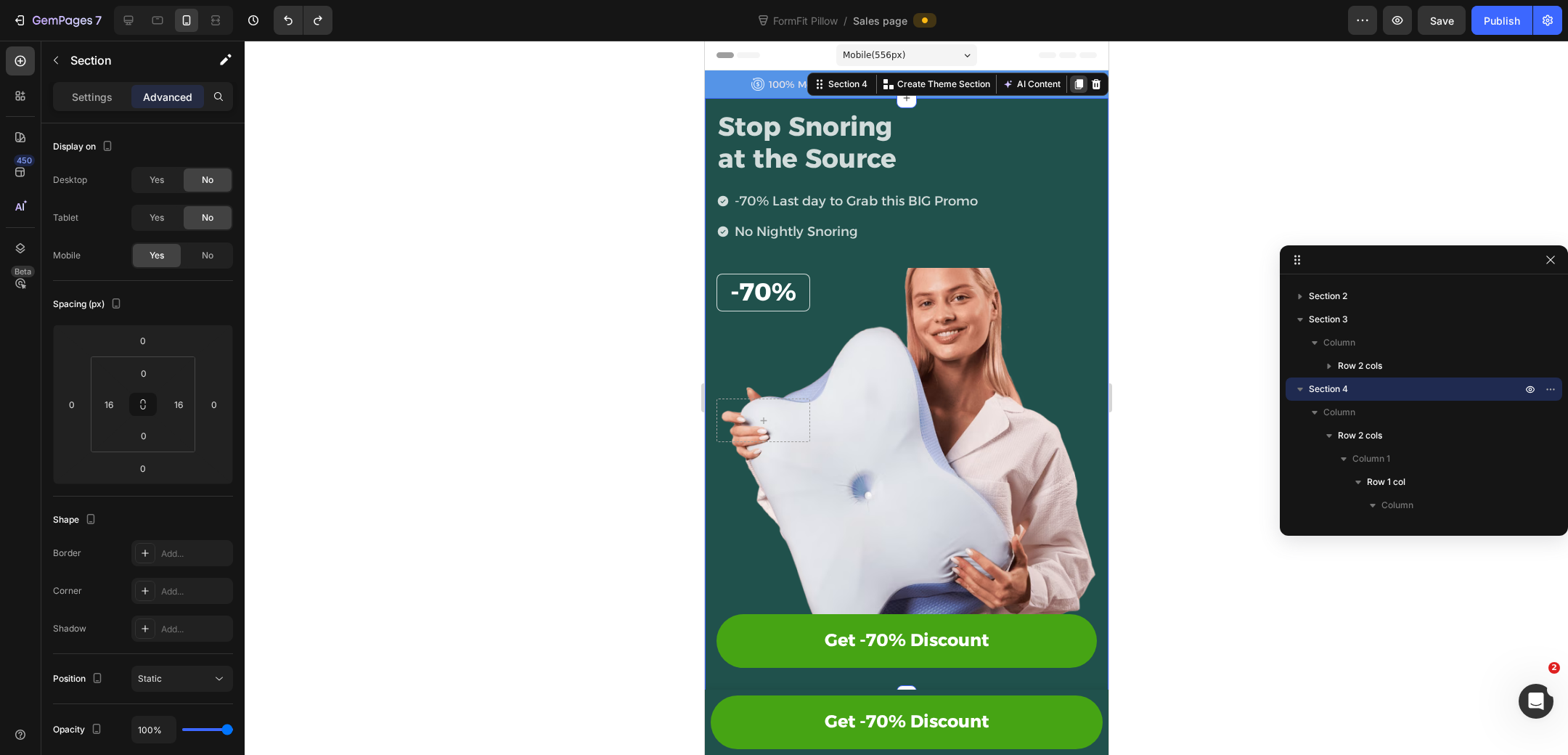
click at [1074, 83] on icon at bounding box center [1078, 84] width 12 height 12
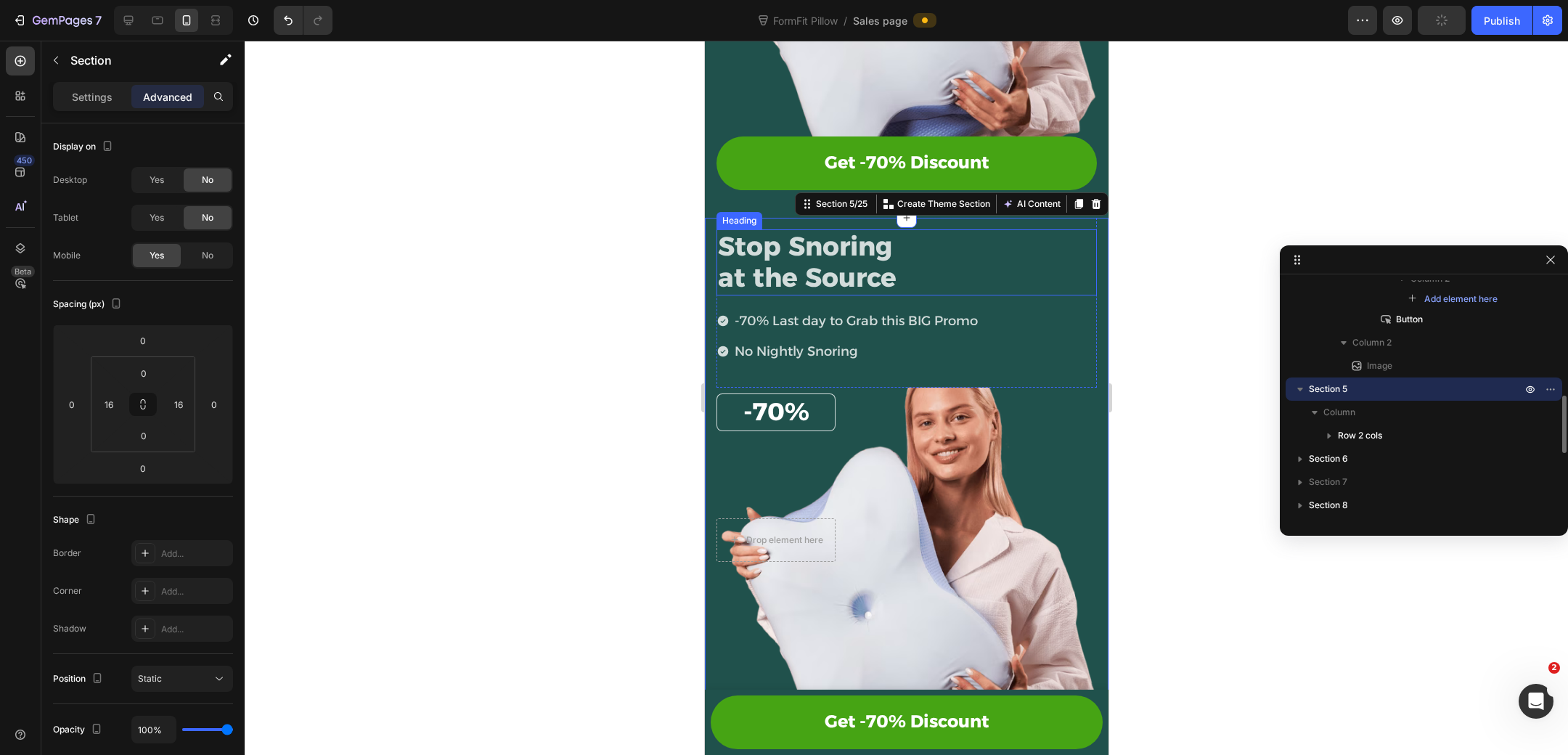
scroll to position [602, 0]
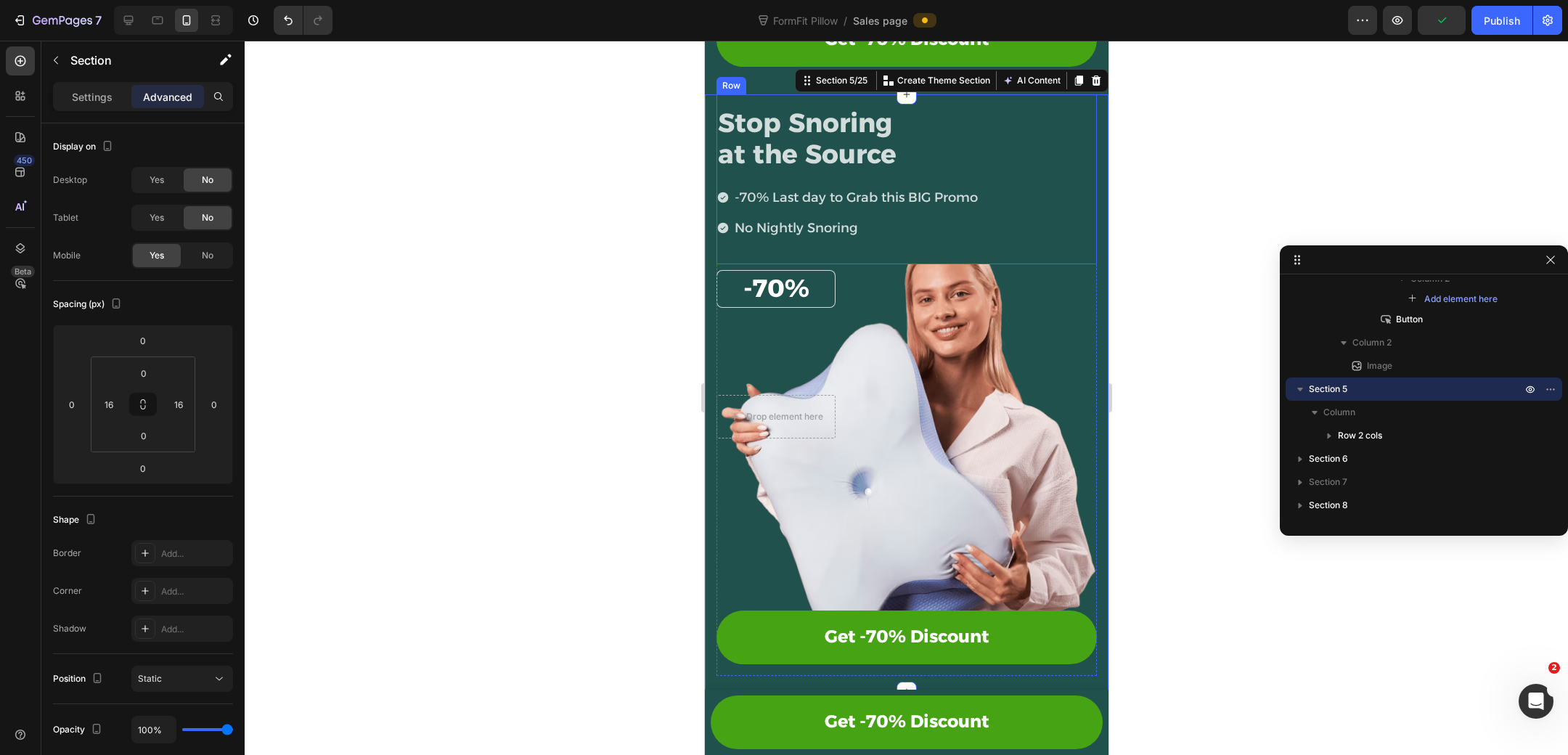
click at [933, 251] on div "Stop Snoring at the Source Heading -70% Last day to Grab this BIG Promo No Nigh…" at bounding box center [905, 185] width 380 height 158
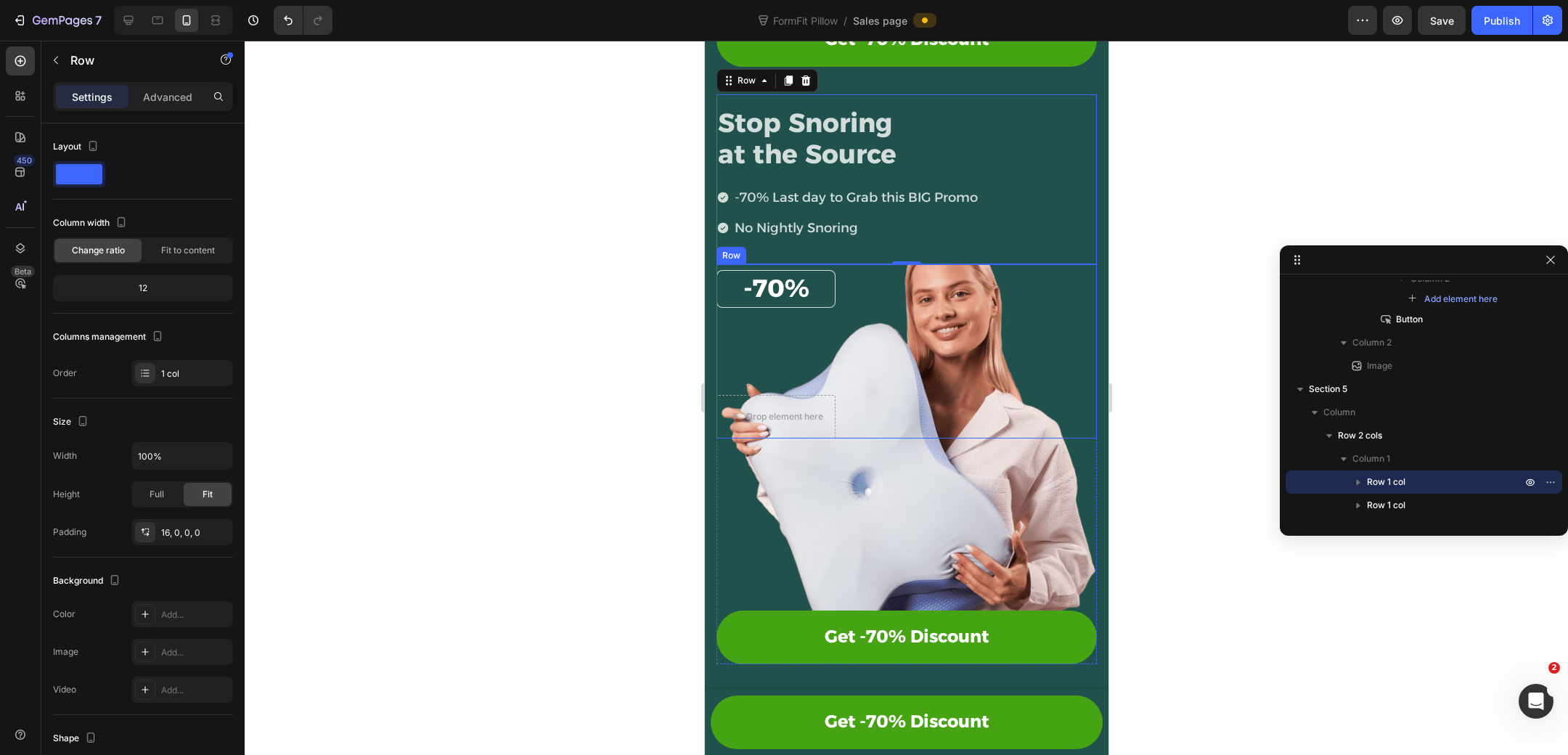
click at [882, 285] on div "-70% Heading Row Drop element here Row" at bounding box center [905, 351] width 380 height 175
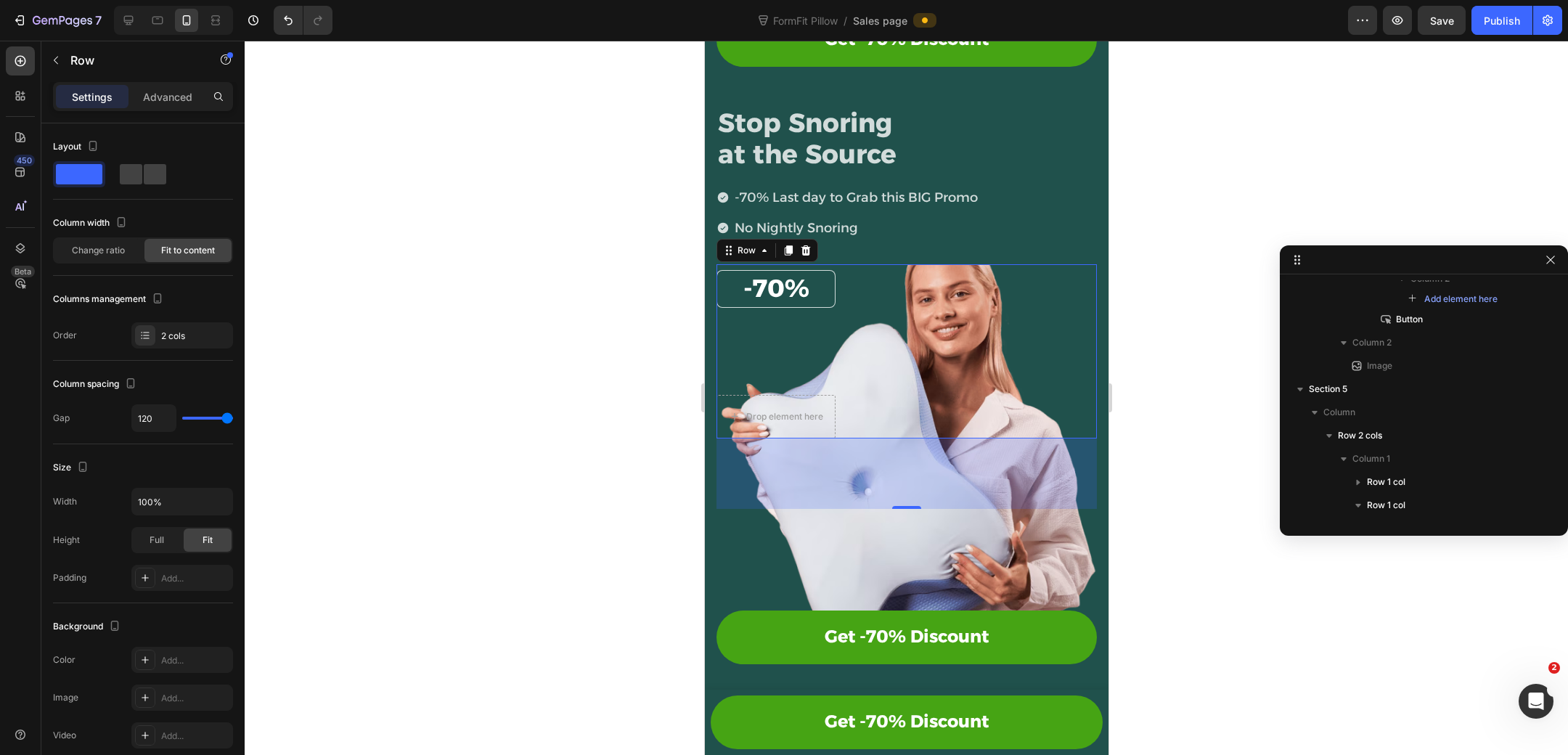
scroll to position [640, 0]
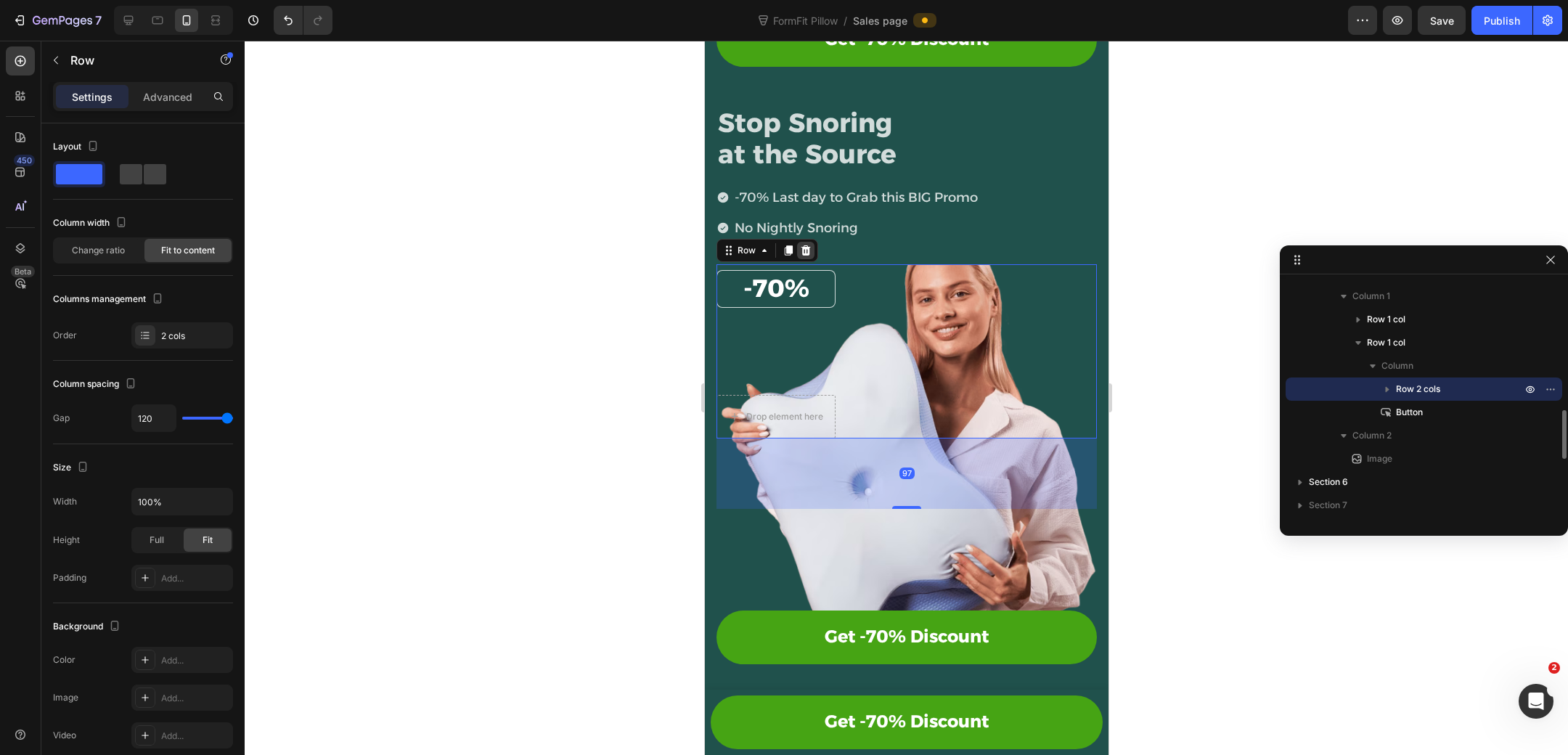
click at [812, 246] on div at bounding box center [805, 250] width 18 height 18
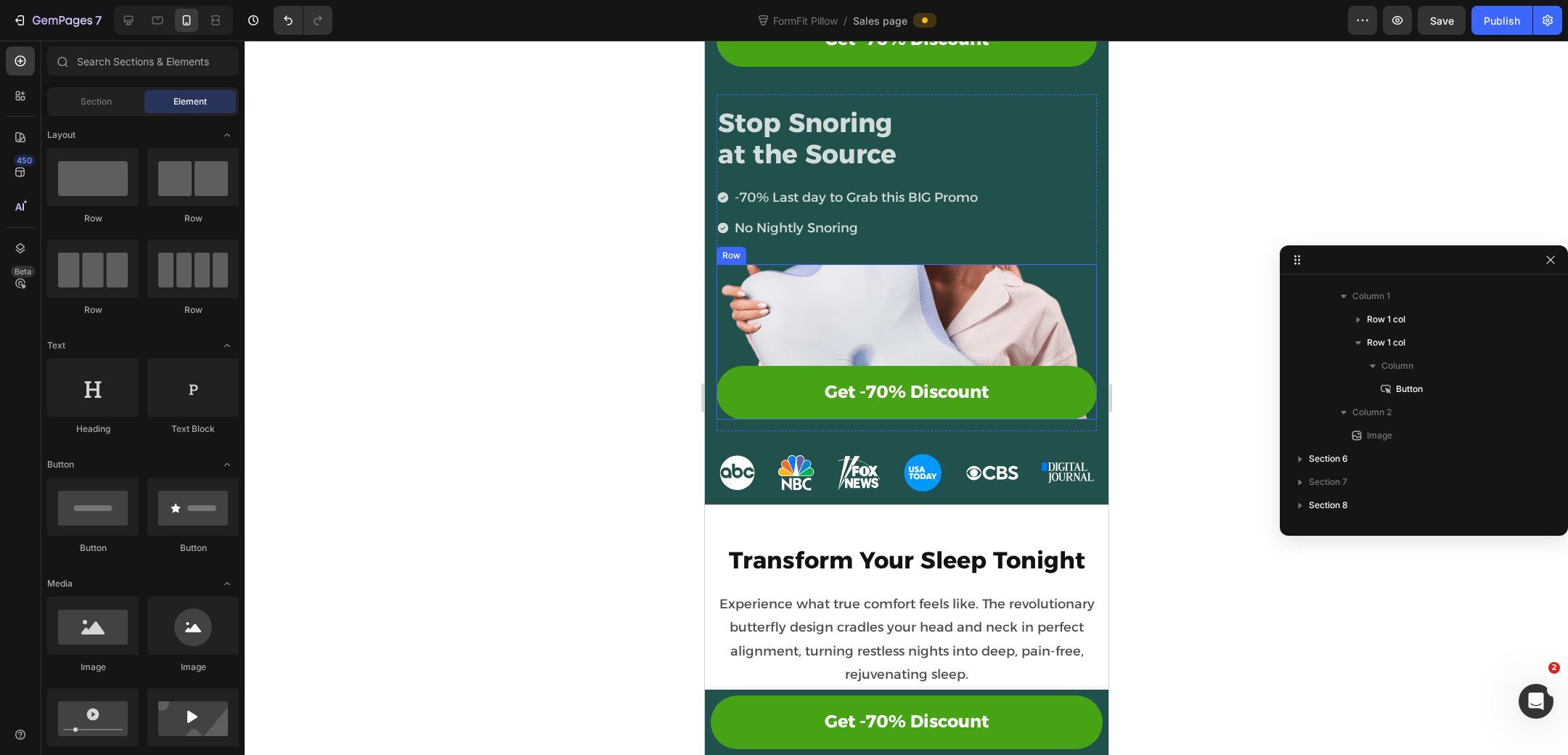
click at [819, 267] on div "Get -70% Discount Button" at bounding box center [905, 291] width 380 height 54
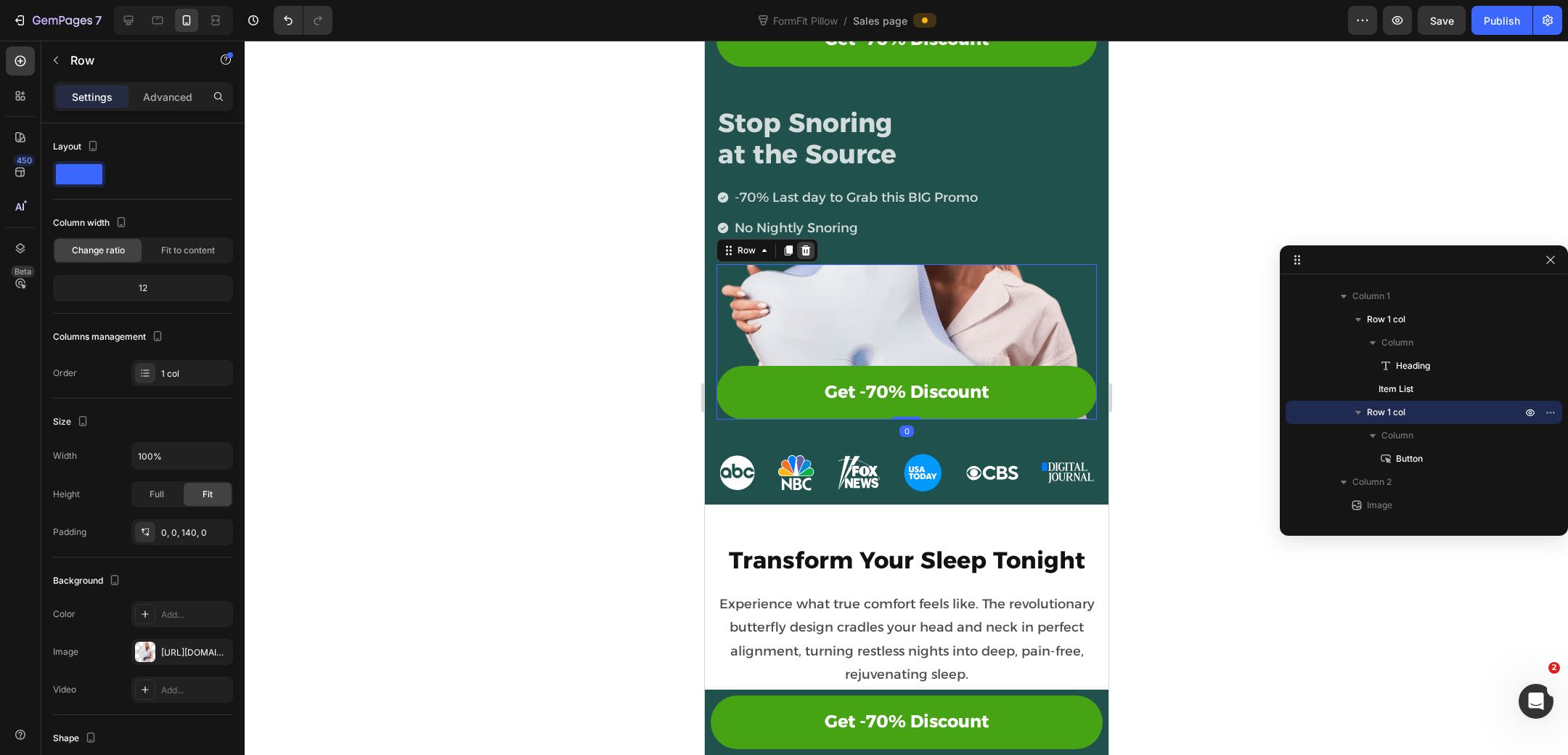
click at [805, 244] on icon at bounding box center [806, 249] width 9 height 10
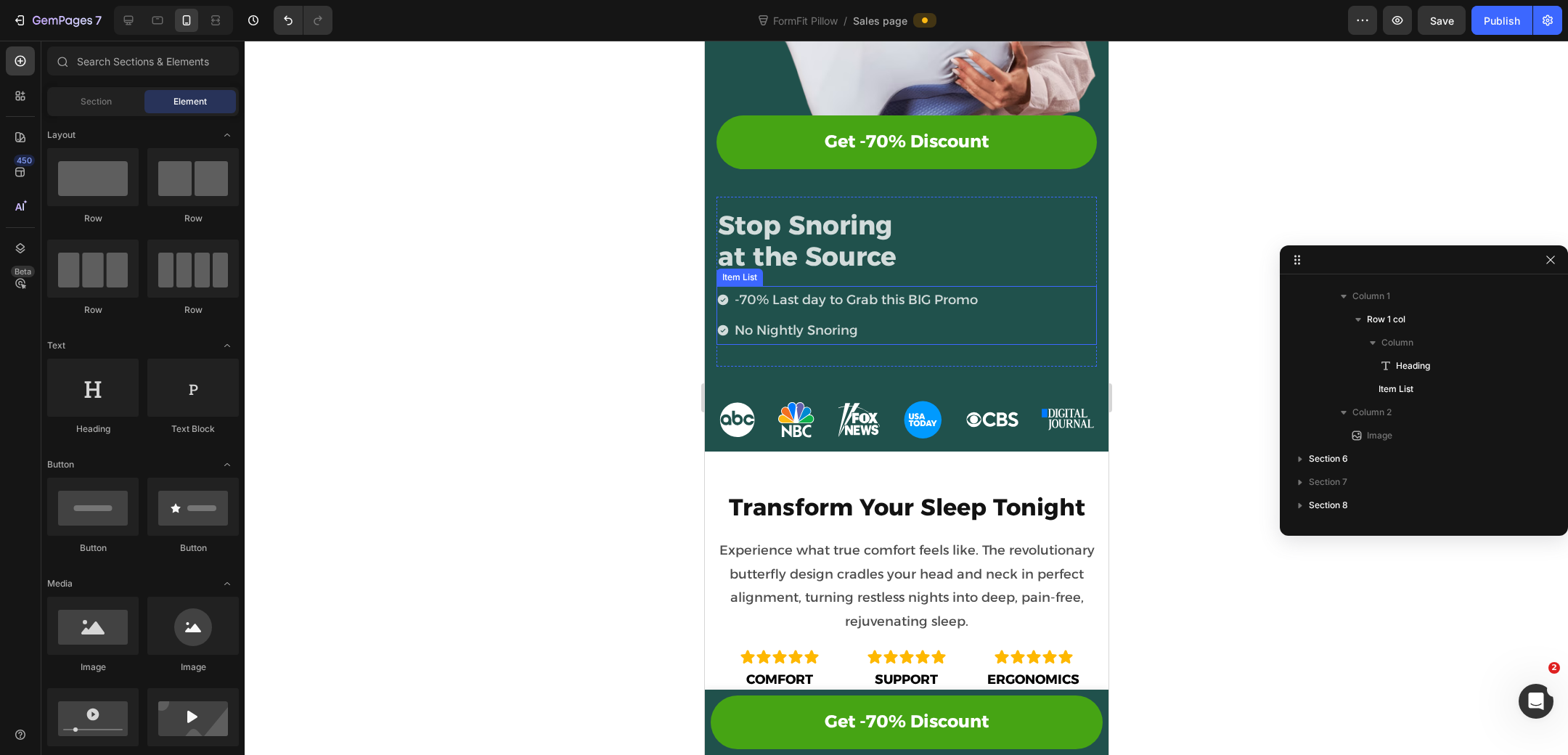
scroll to position [457, 0]
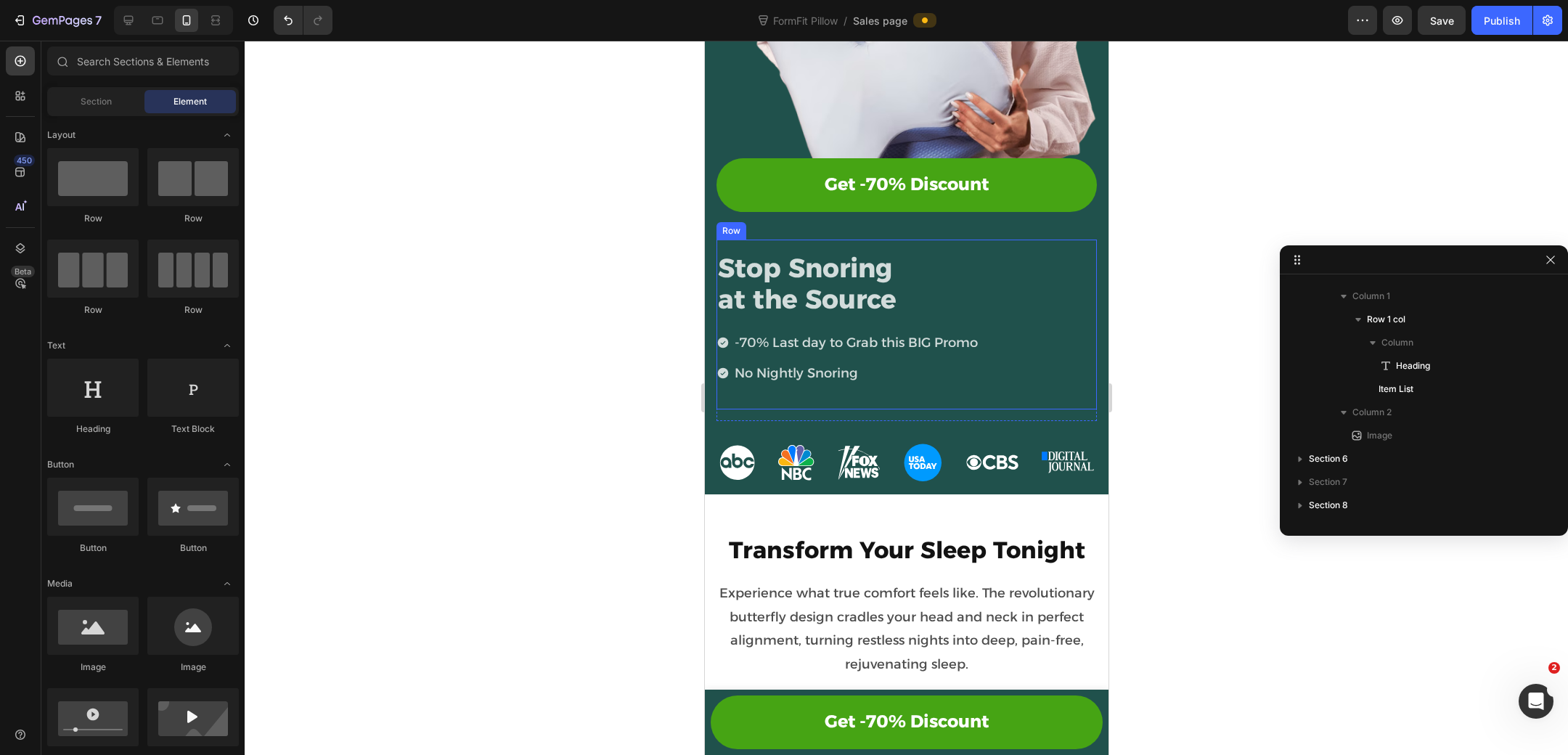
click at [886, 388] on div "Stop Snoring at the Source Heading -70% Last day to Grab this BIG Promo No Nigh…" at bounding box center [905, 330] width 380 height 158
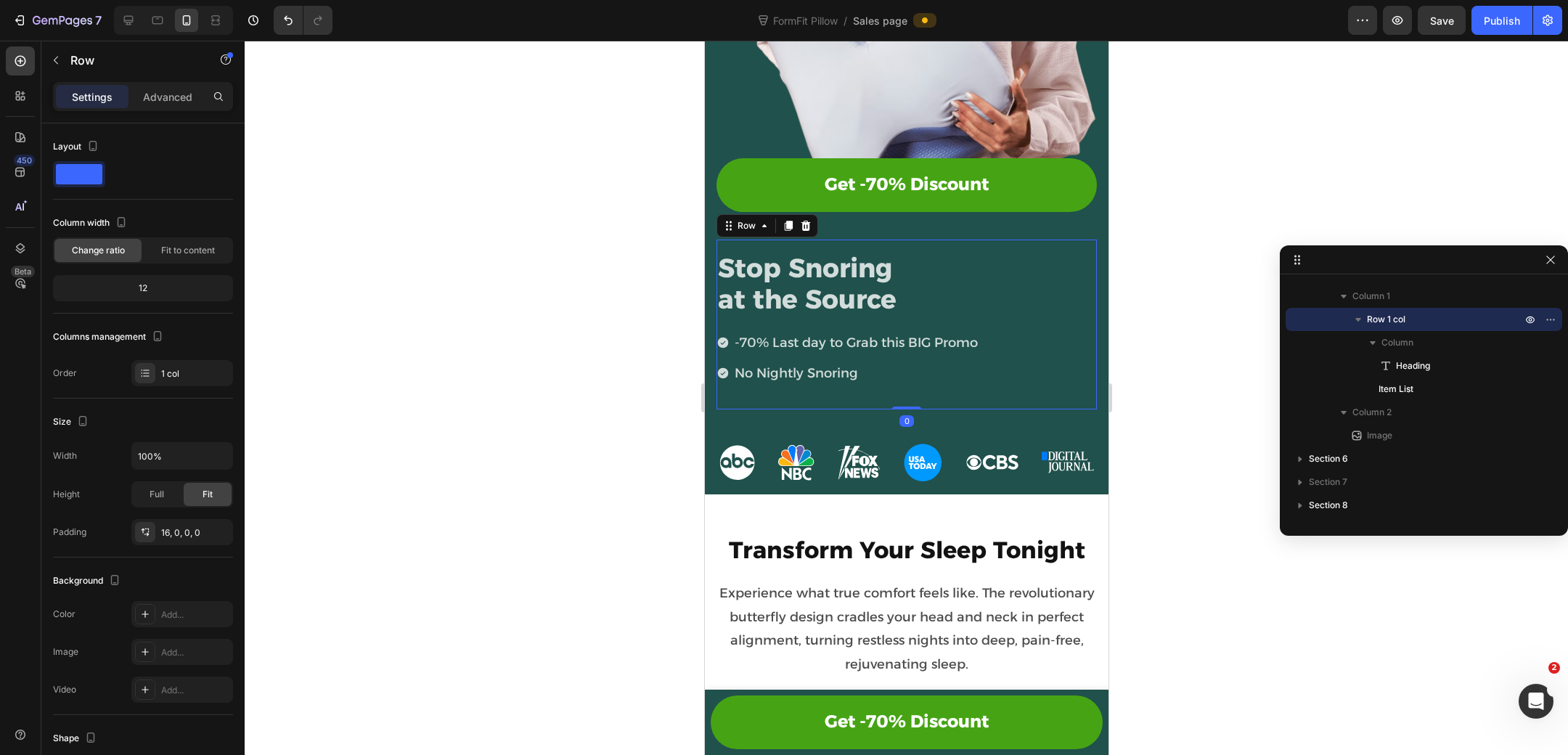
scroll to position [422, 0]
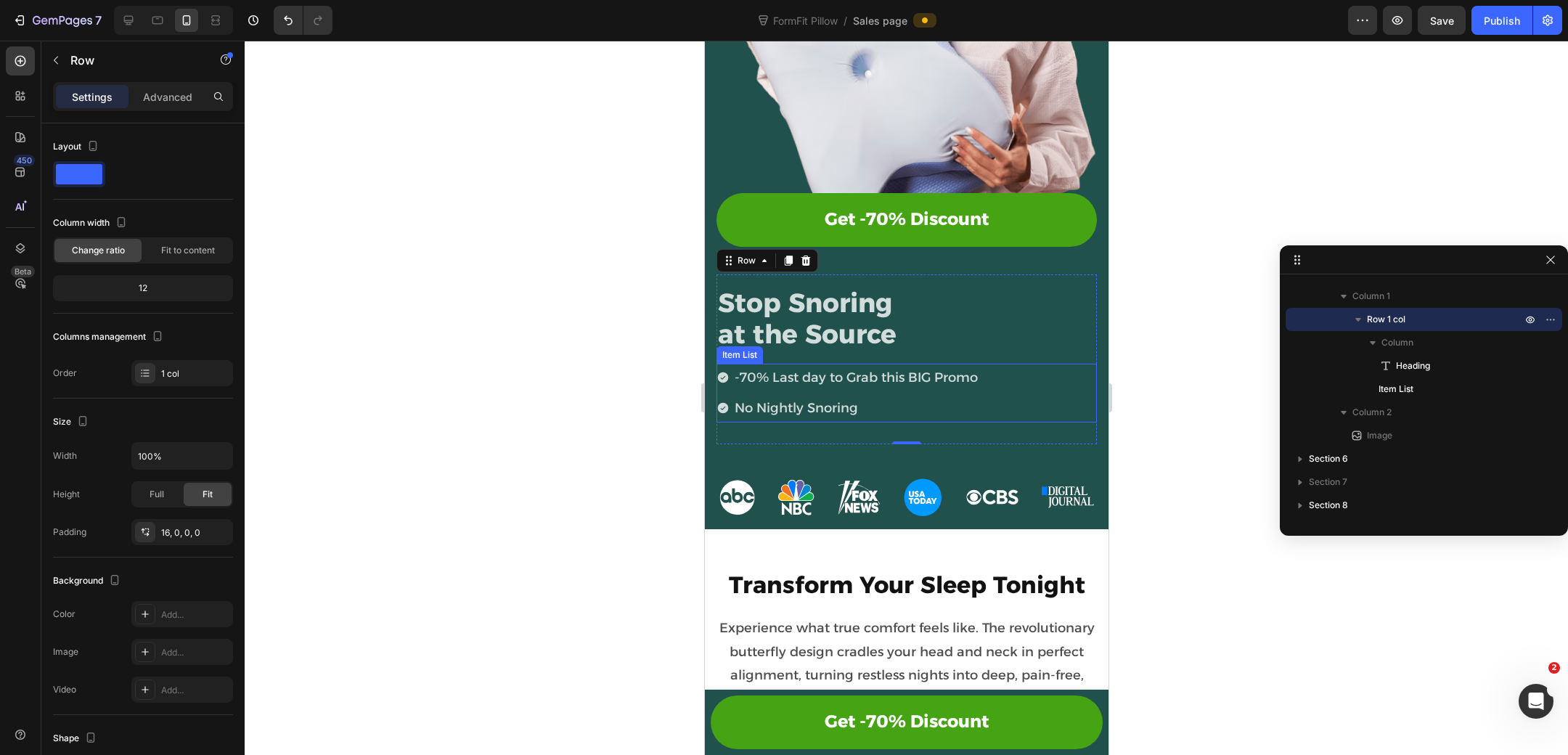
click at [1028, 411] on div "-70% Last day to Grab this BIG Promo No Nightly Snoring" at bounding box center [905, 393] width 380 height 58
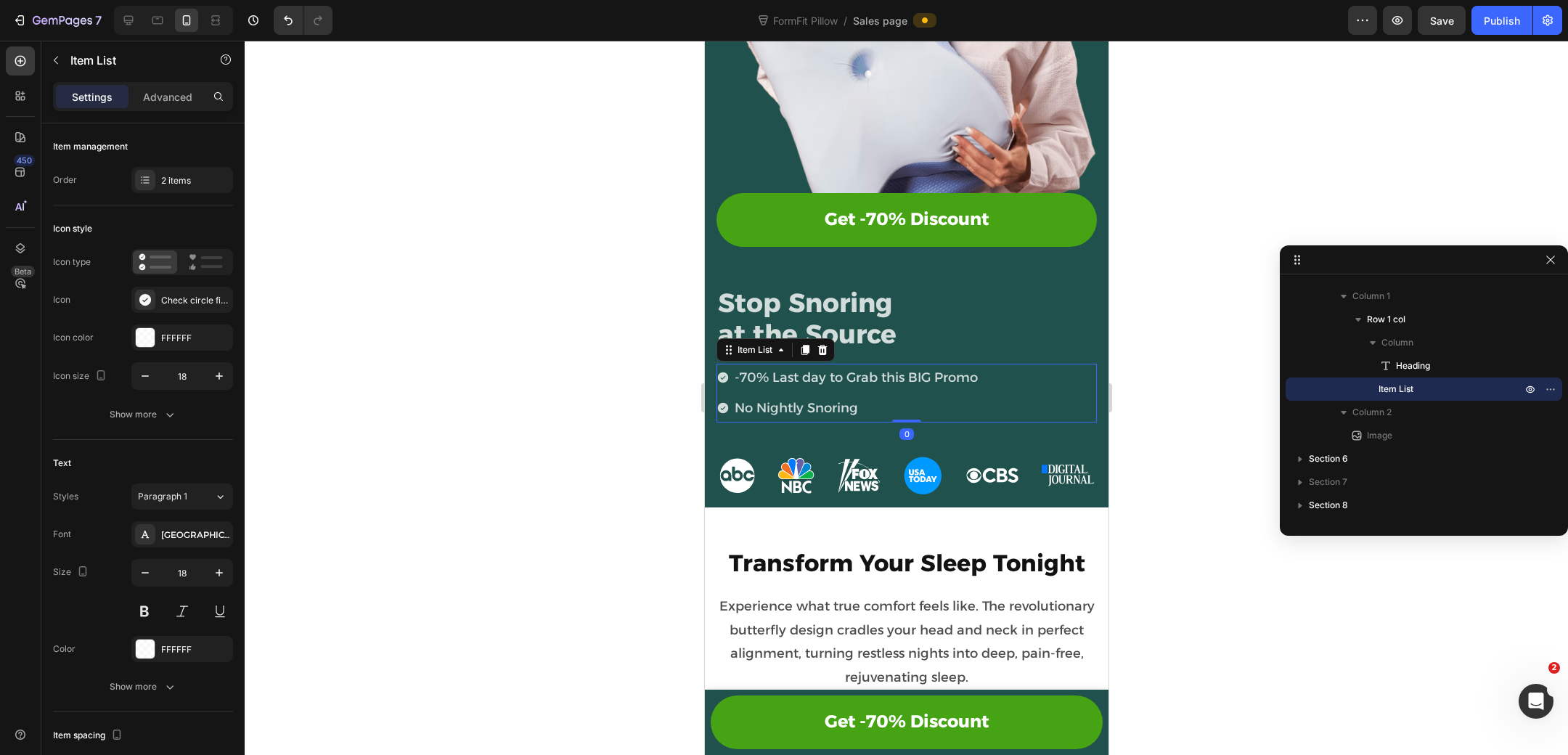
drag, startPoint x: 908, startPoint y: 435, endPoint x: 915, endPoint y: 378, distance: 57.4
click at [915, 378] on div "-70% Last day to Grab this BIG Promo No Nightly Snoring Item List 0" at bounding box center [905, 393] width 380 height 58
type input "100%"
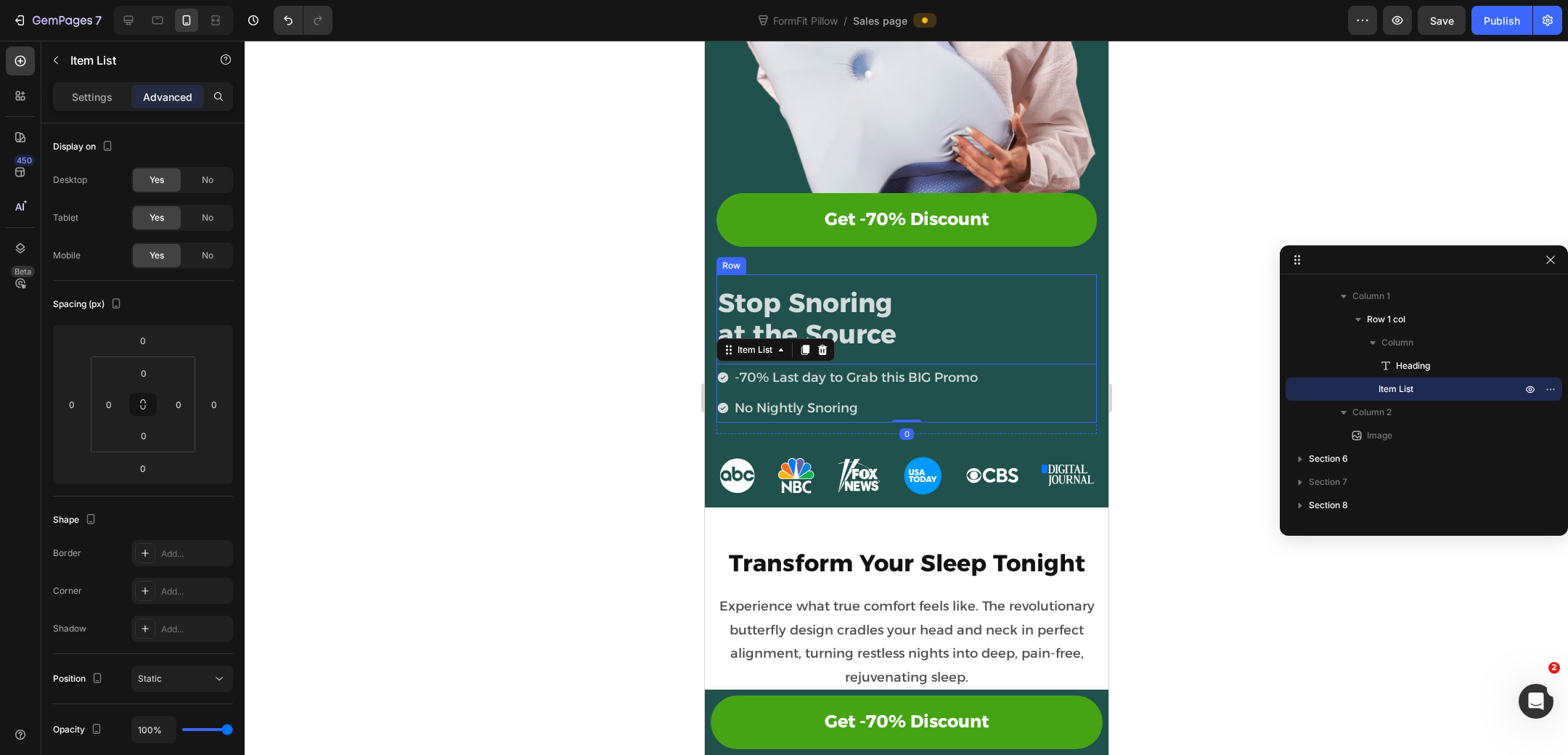
click at [963, 274] on div "Stop Snoring at the Source Heading -70% Last day to Grab this BIG Promo No Nigh…" at bounding box center [905, 348] width 380 height 148
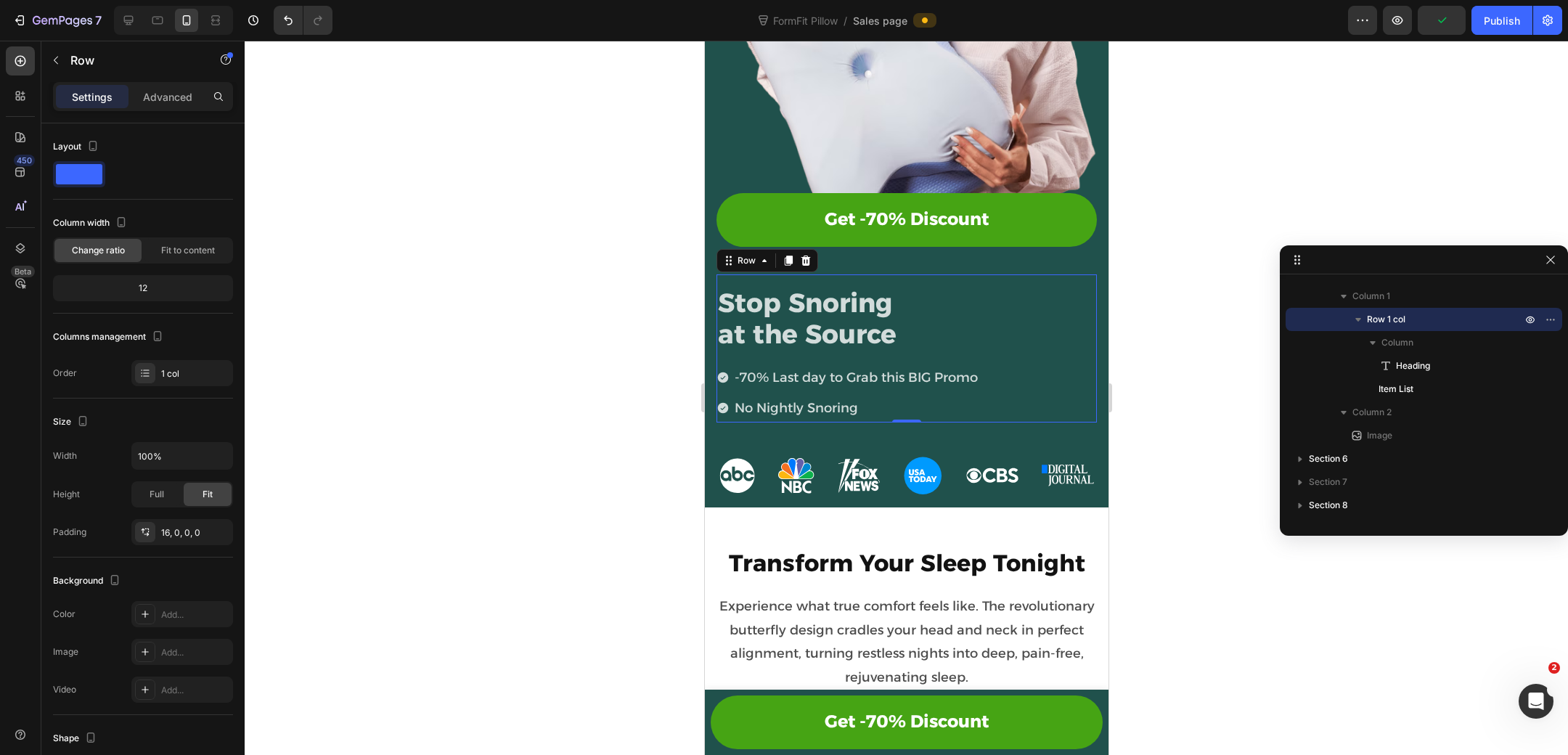
click at [180, 109] on div "Settings Advanced" at bounding box center [143, 97] width 180 height 29
click at [180, 102] on p "Advanced" at bounding box center [168, 97] width 49 height 15
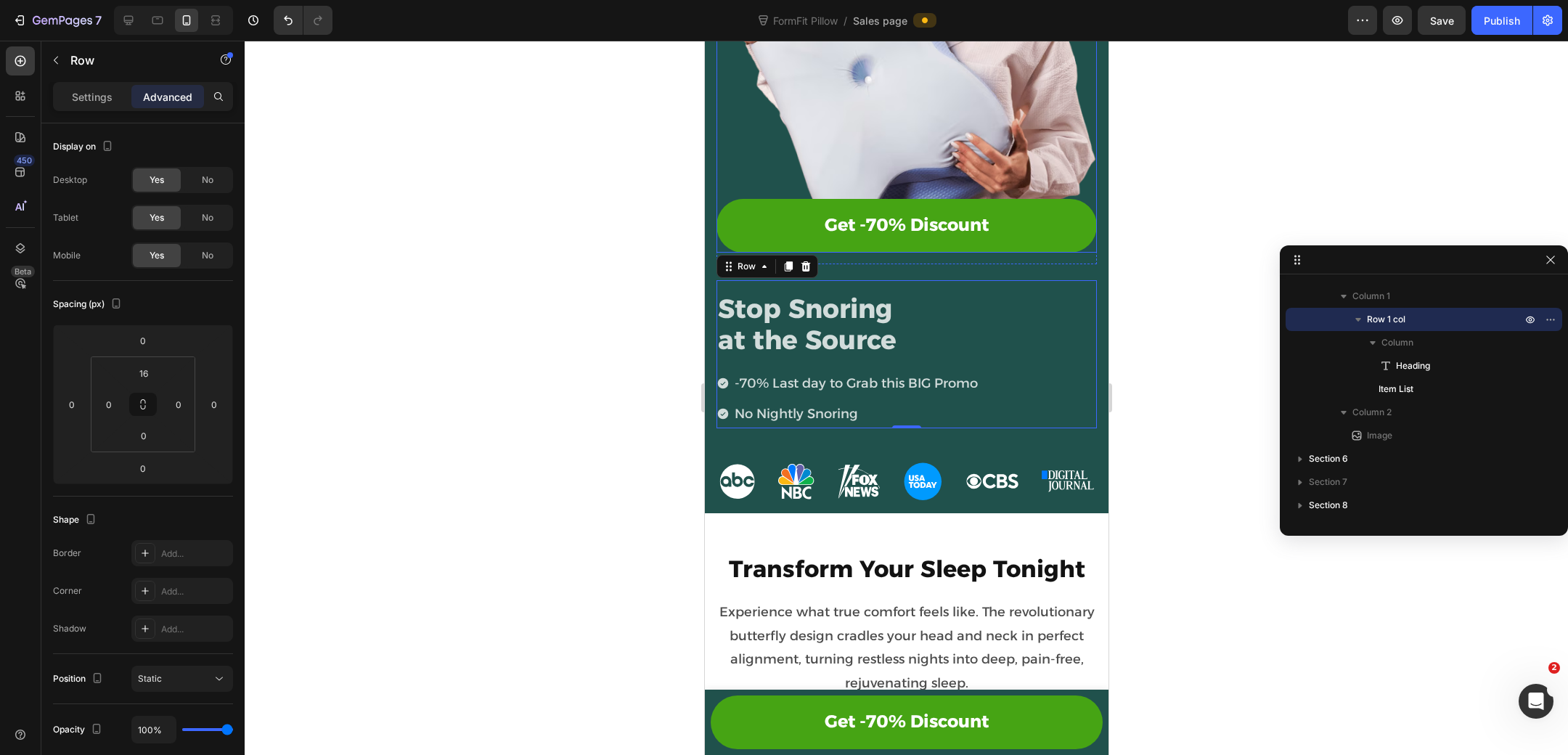
scroll to position [449, 0]
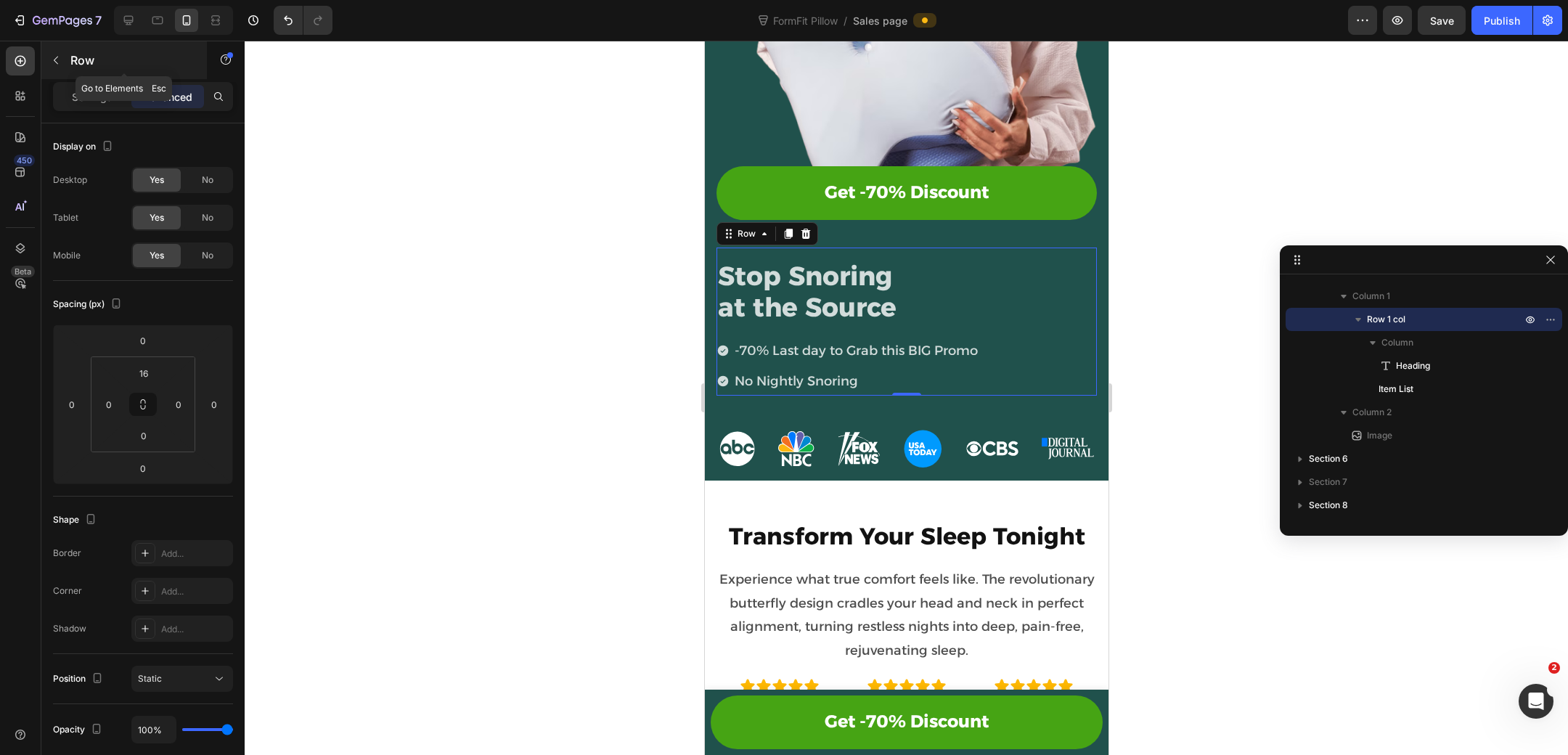
click at [58, 52] on button "button" at bounding box center [56, 60] width 23 height 23
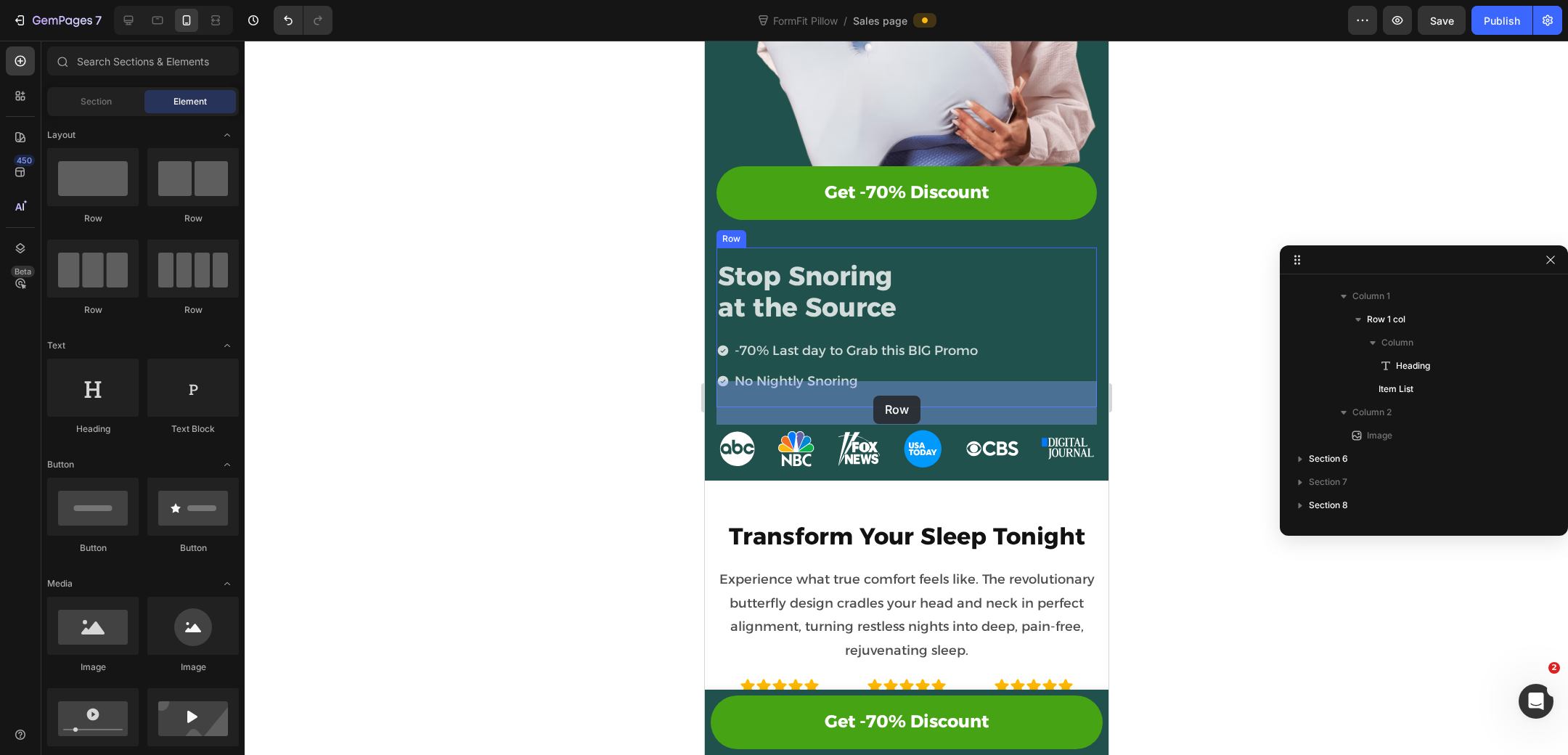
drag, startPoint x: 803, startPoint y: 208, endPoint x: 873, endPoint y: 396, distance: 200.6
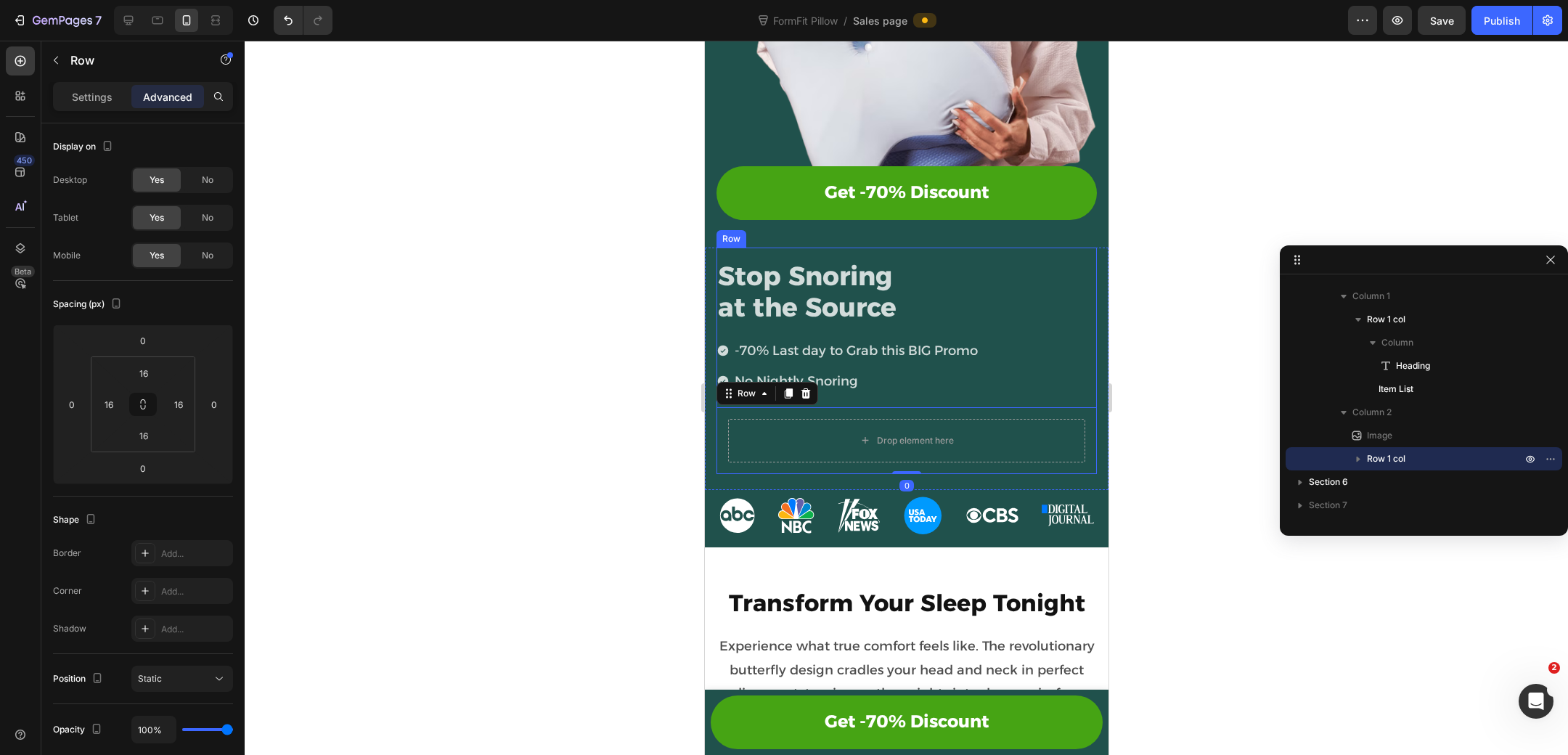
scroll to position [458, 0]
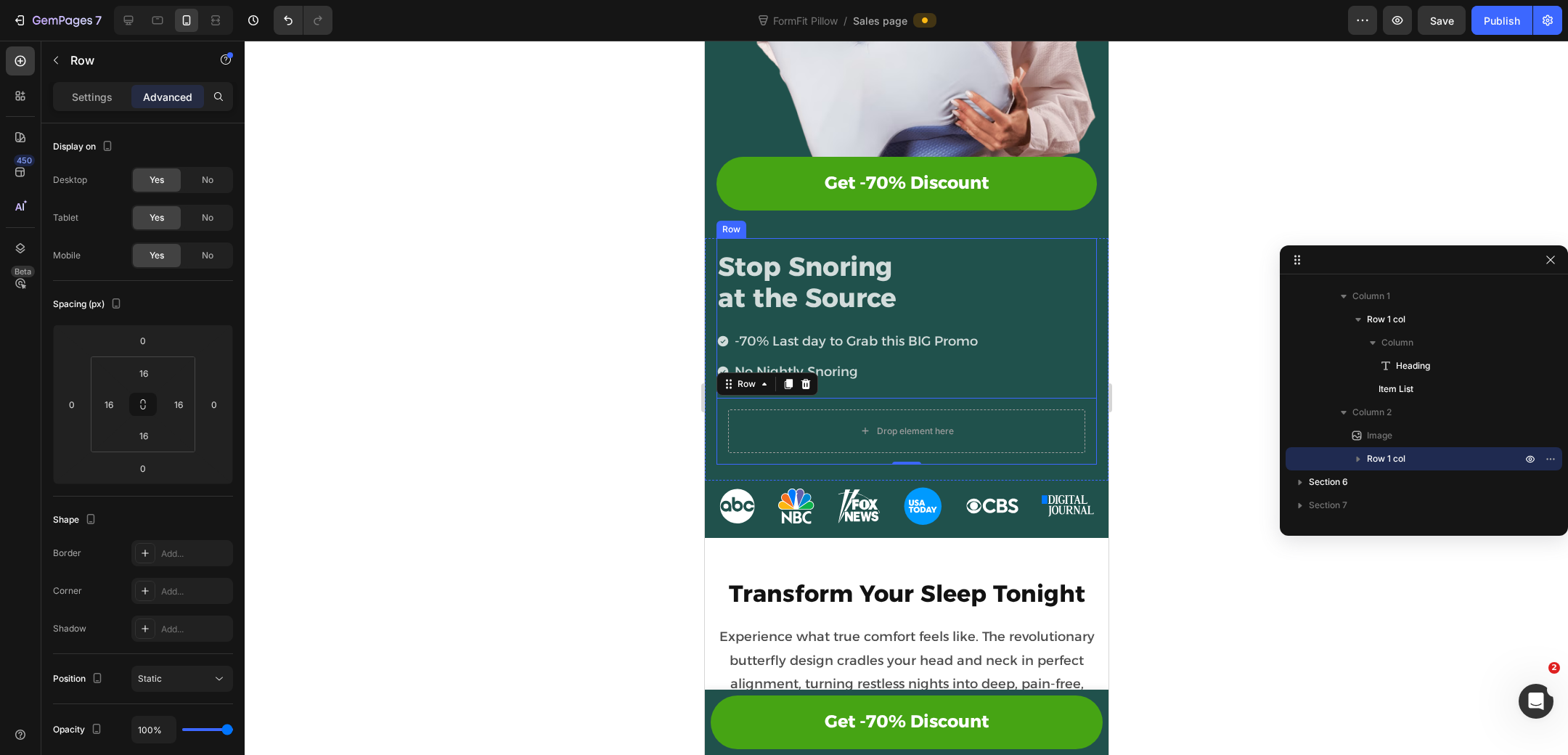
click at [892, 384] on div "Stop Snoring at the Source Heading -70% Last day to Grab this BIG Promo No Nigh…" at bounding box center [905, 351] width 380 height 226
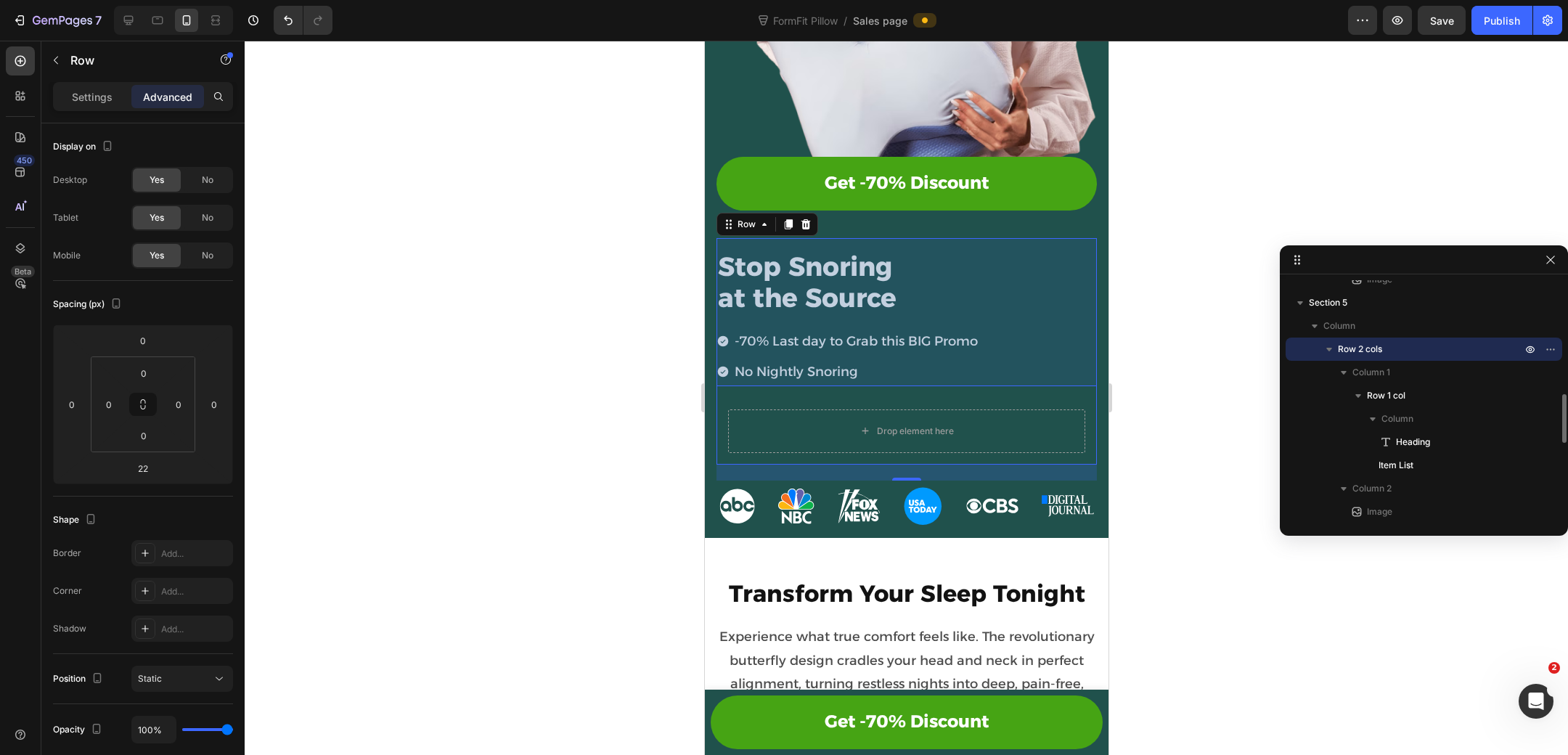
scroll to position [577, 0]
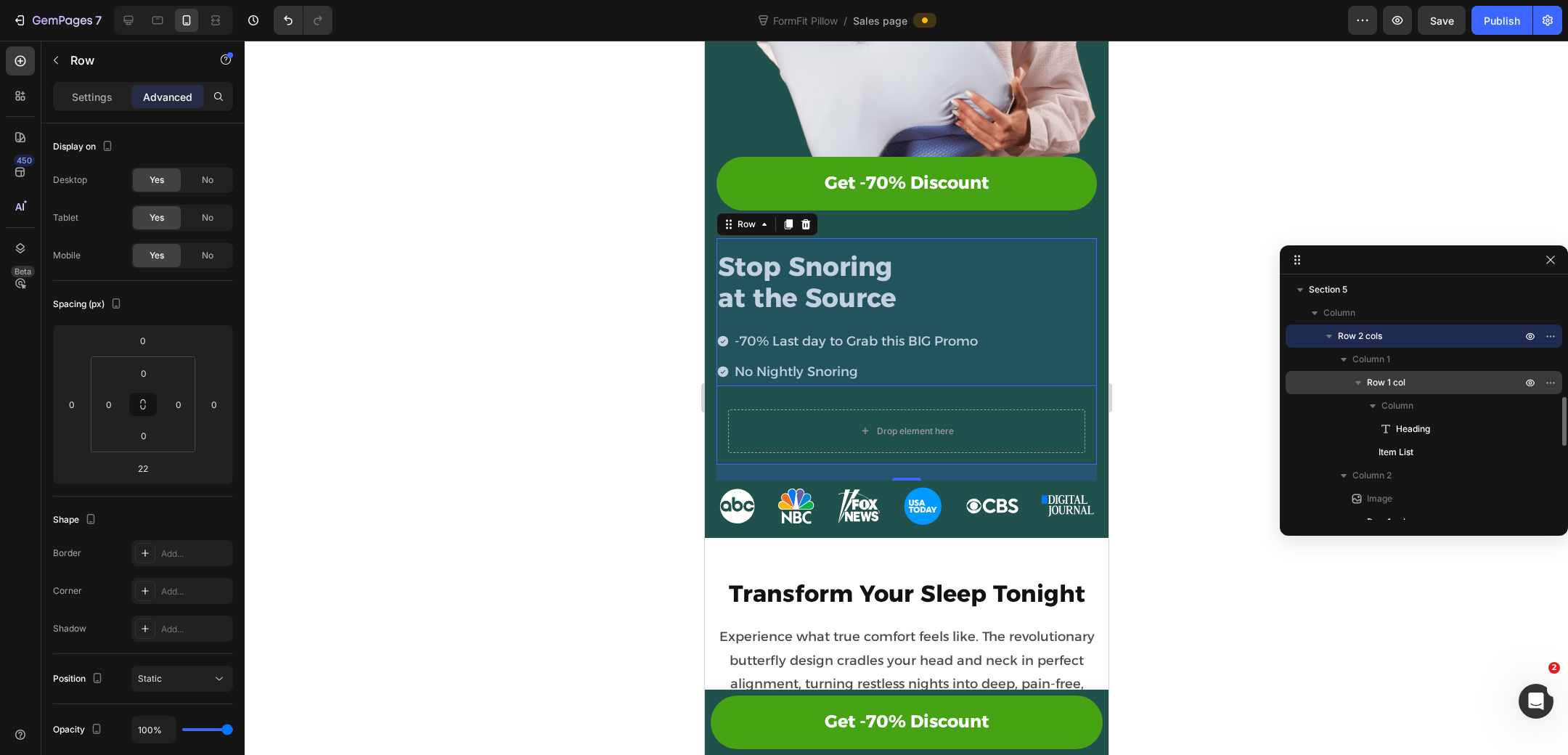
click at [1423, 381] on p "Row 1 col" at bounding box center [1445, 382] width 158 height 15
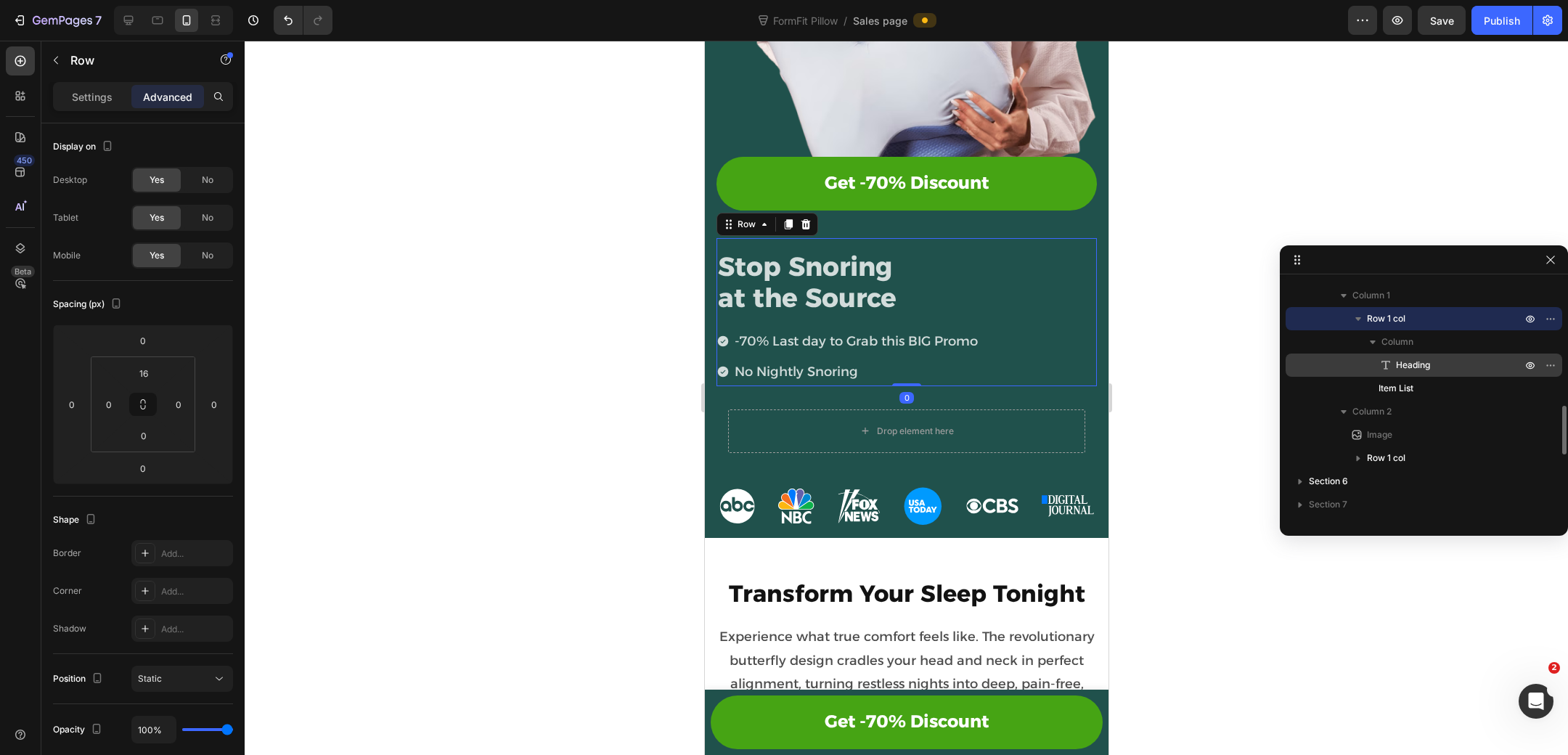
scroll to position [659, 0]
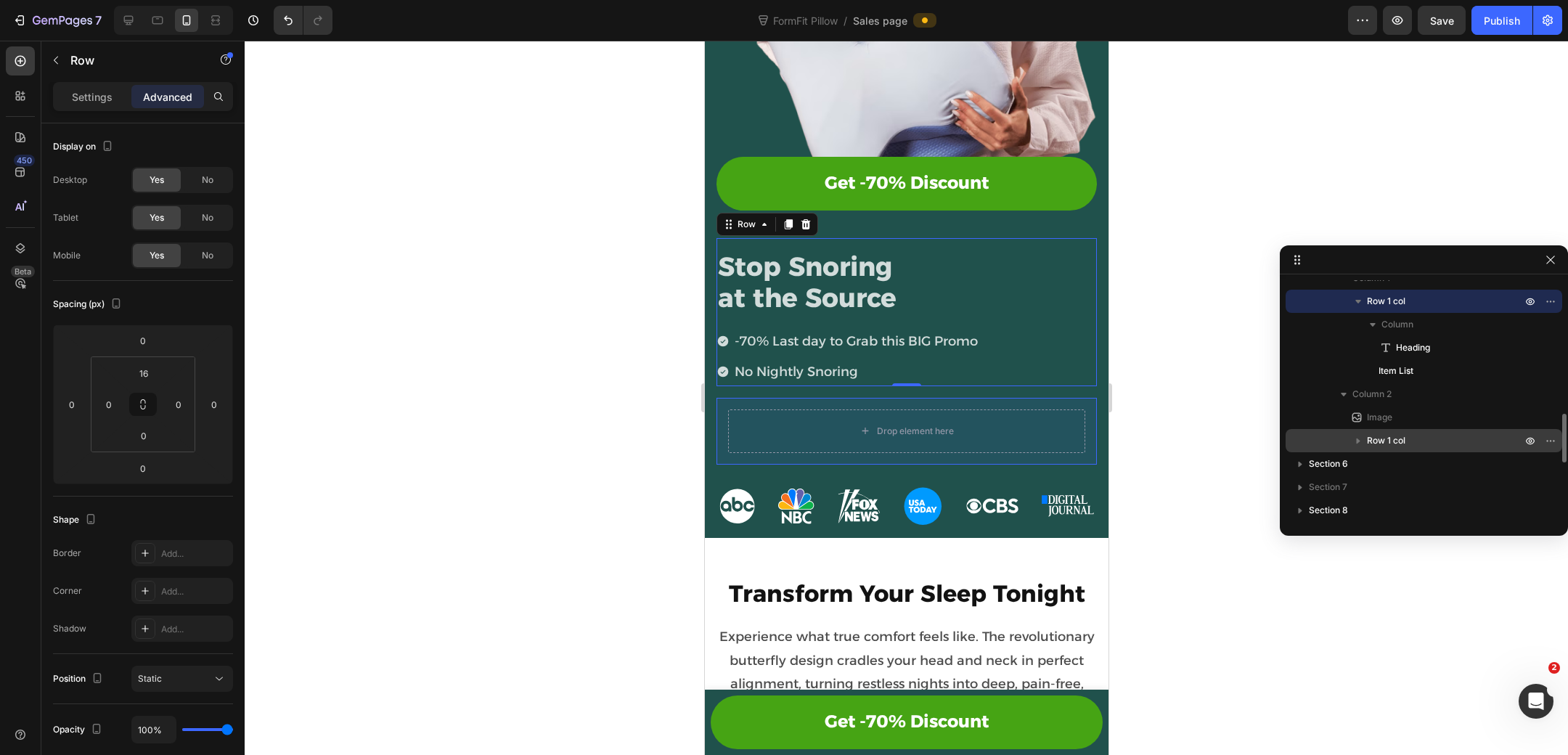
click at [1417, 437] on p "Row 1 col" at bounding box center [1445, 441] width 158 height 15
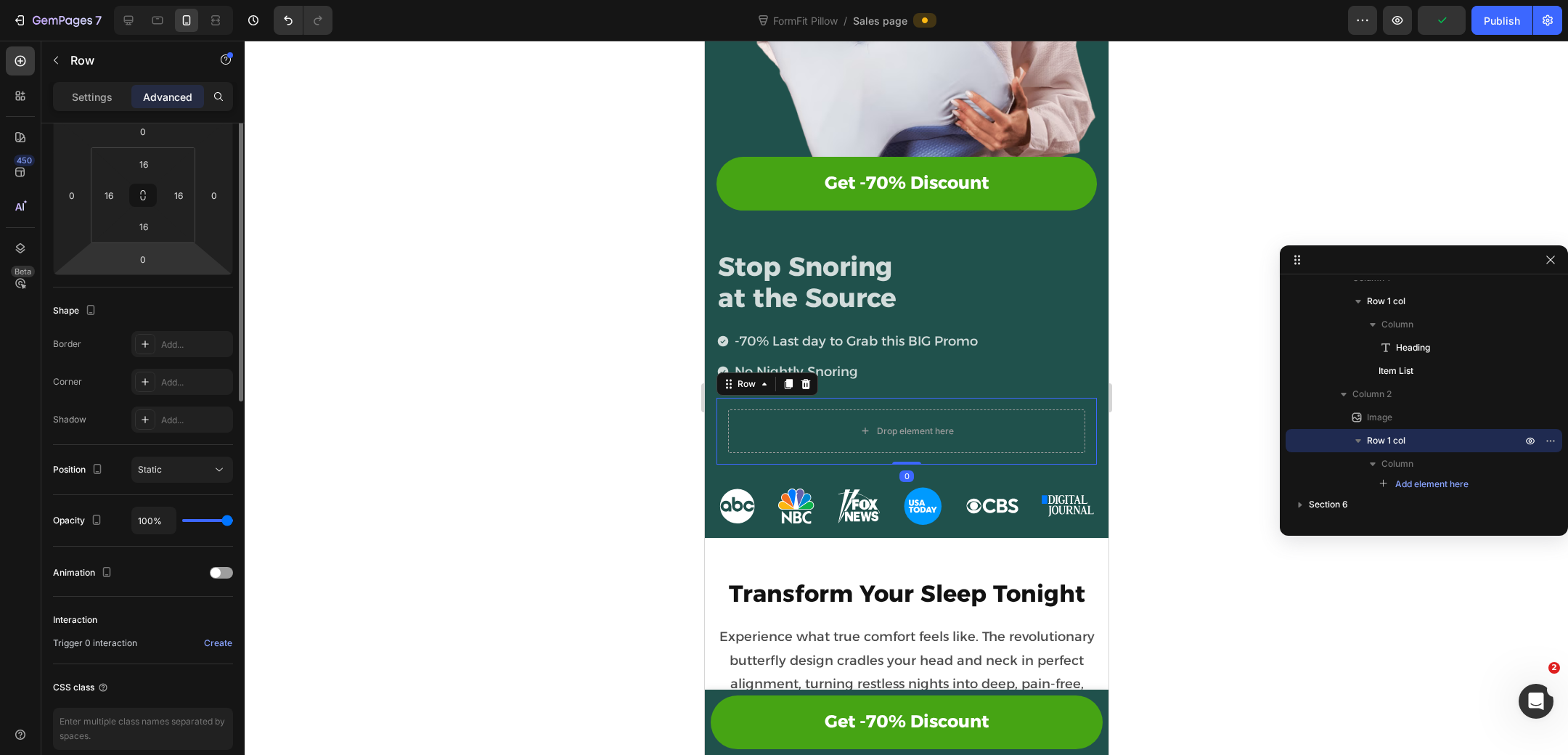
scroll to position [248, 0]
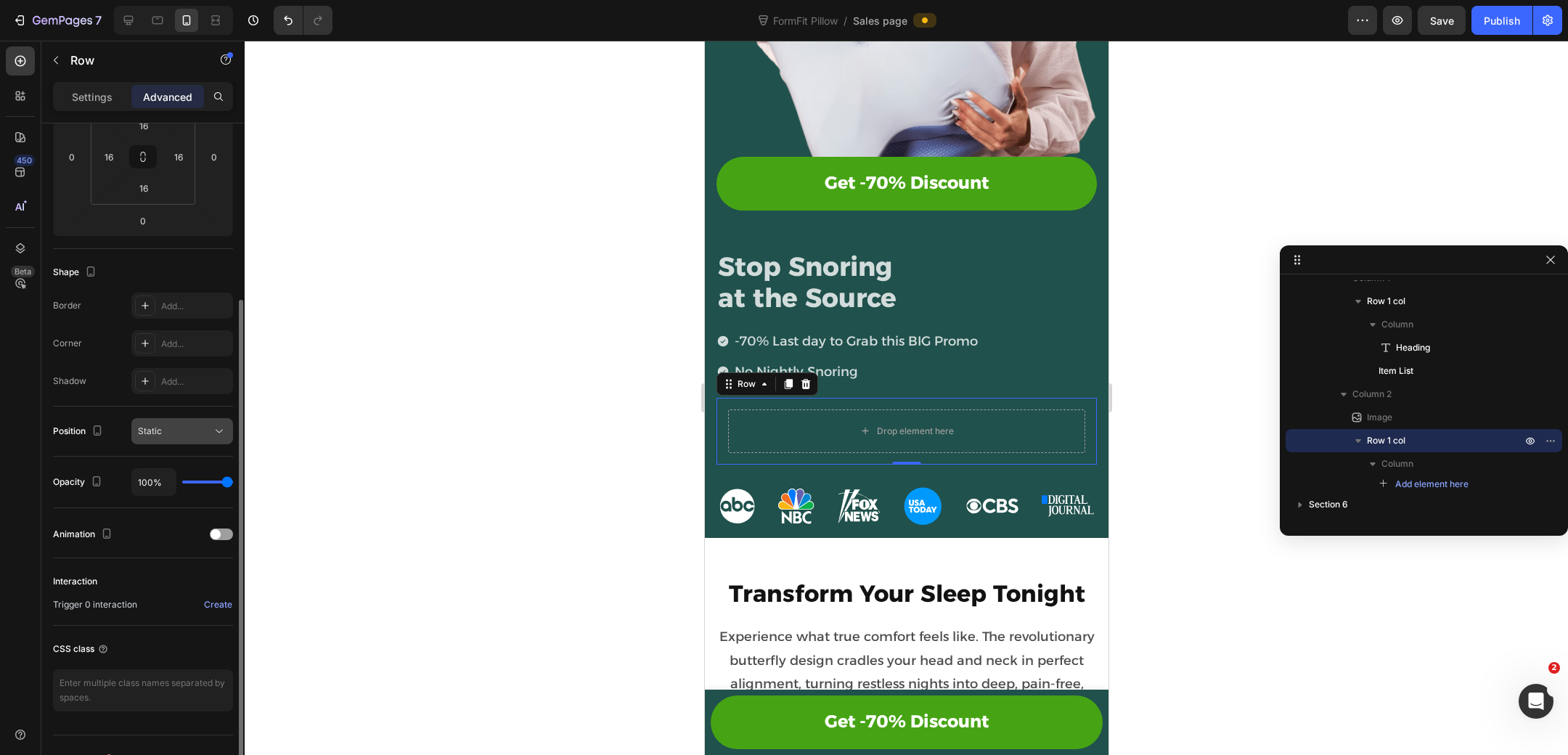
click at [161, 427] on div "Static" at bounding box center [174, 431] width 74 height 13
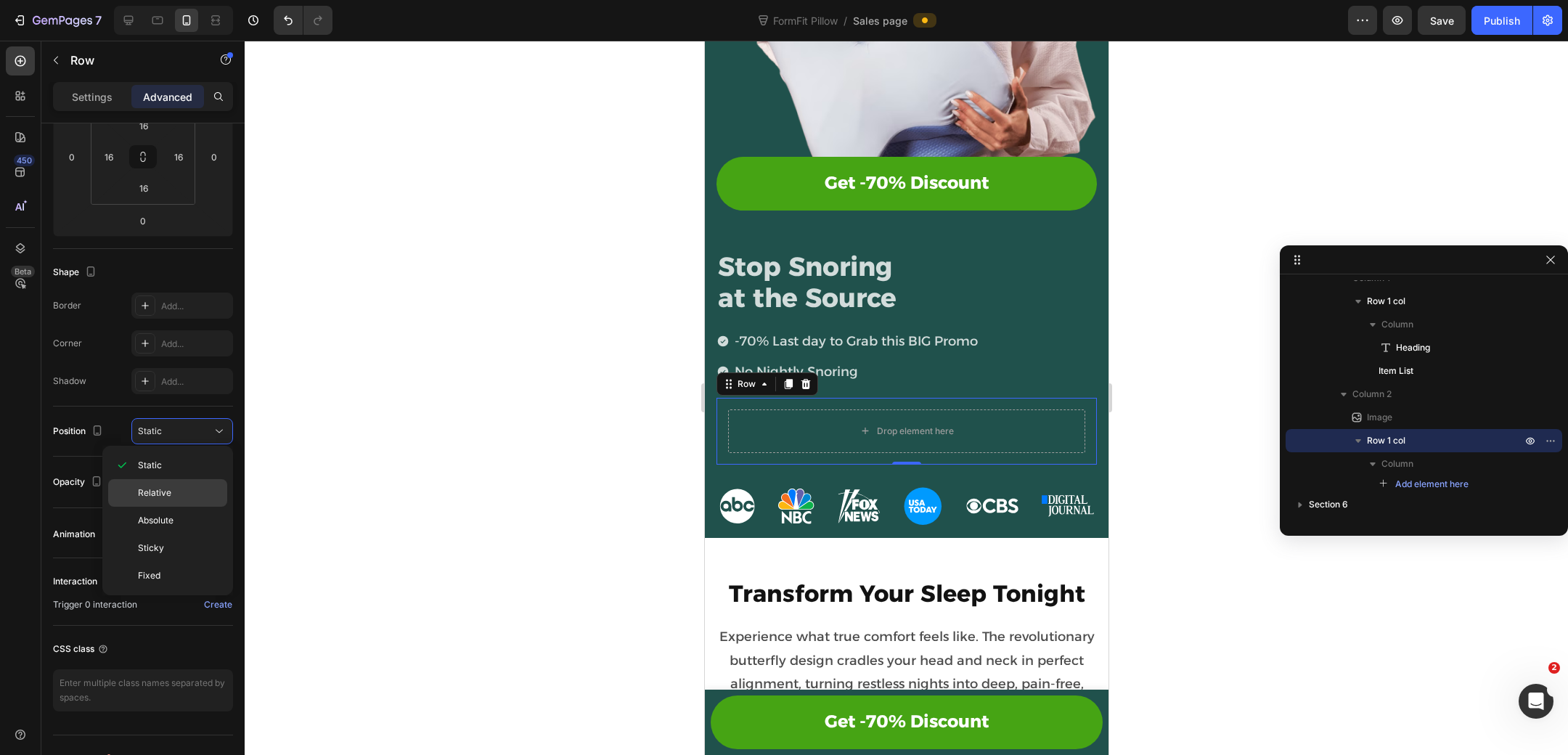
click at [164, 490] on span "Relative" at bounding box center [154, 493] width 33 height 13
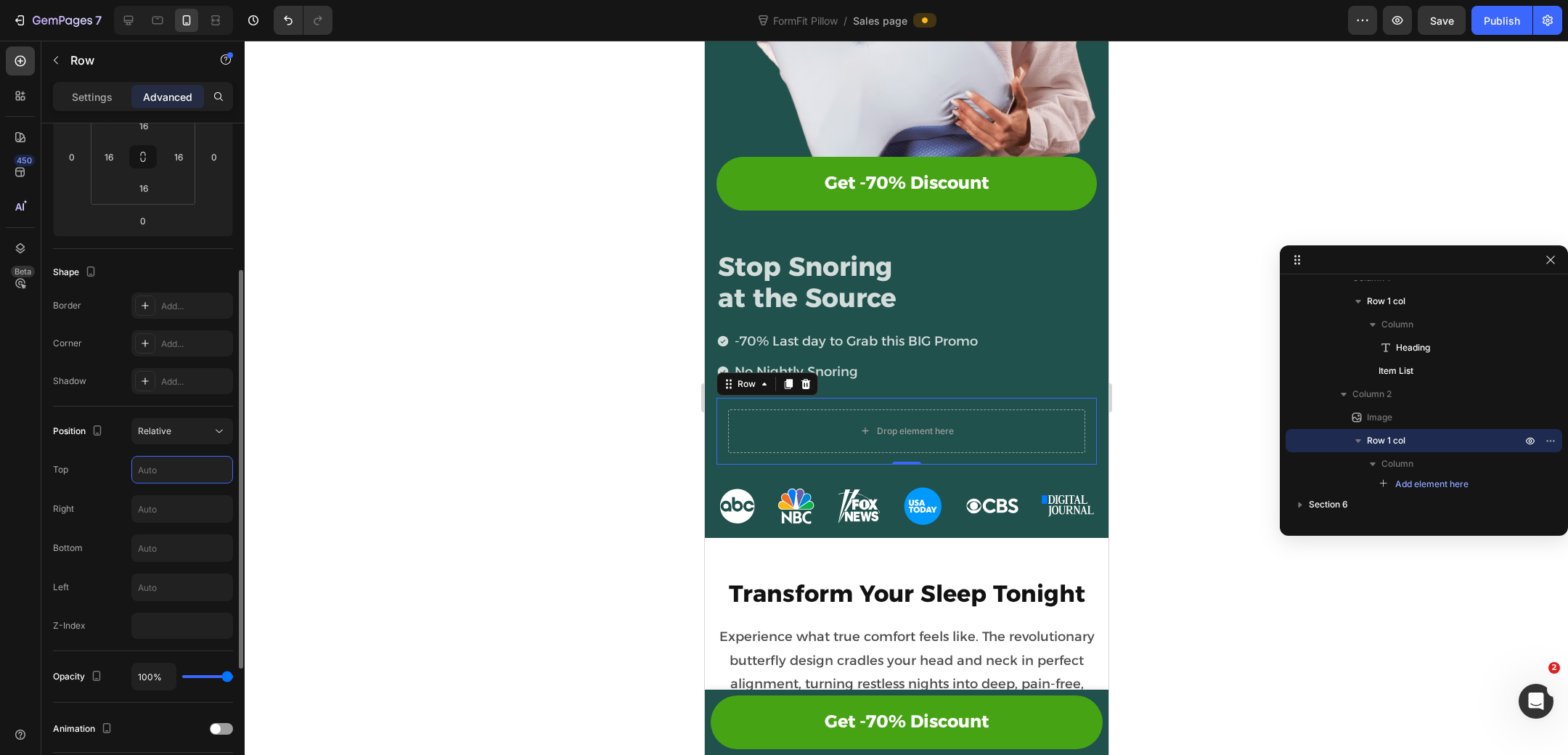
click at [173, 474] on input "text" at bounding box center [182, 470] width 100 height 26
type input "1"
click at [75, 481] on div "Position Relative Top Right Bottom Left Z-Index" at bounding box center [143, 528] width 180 height 221
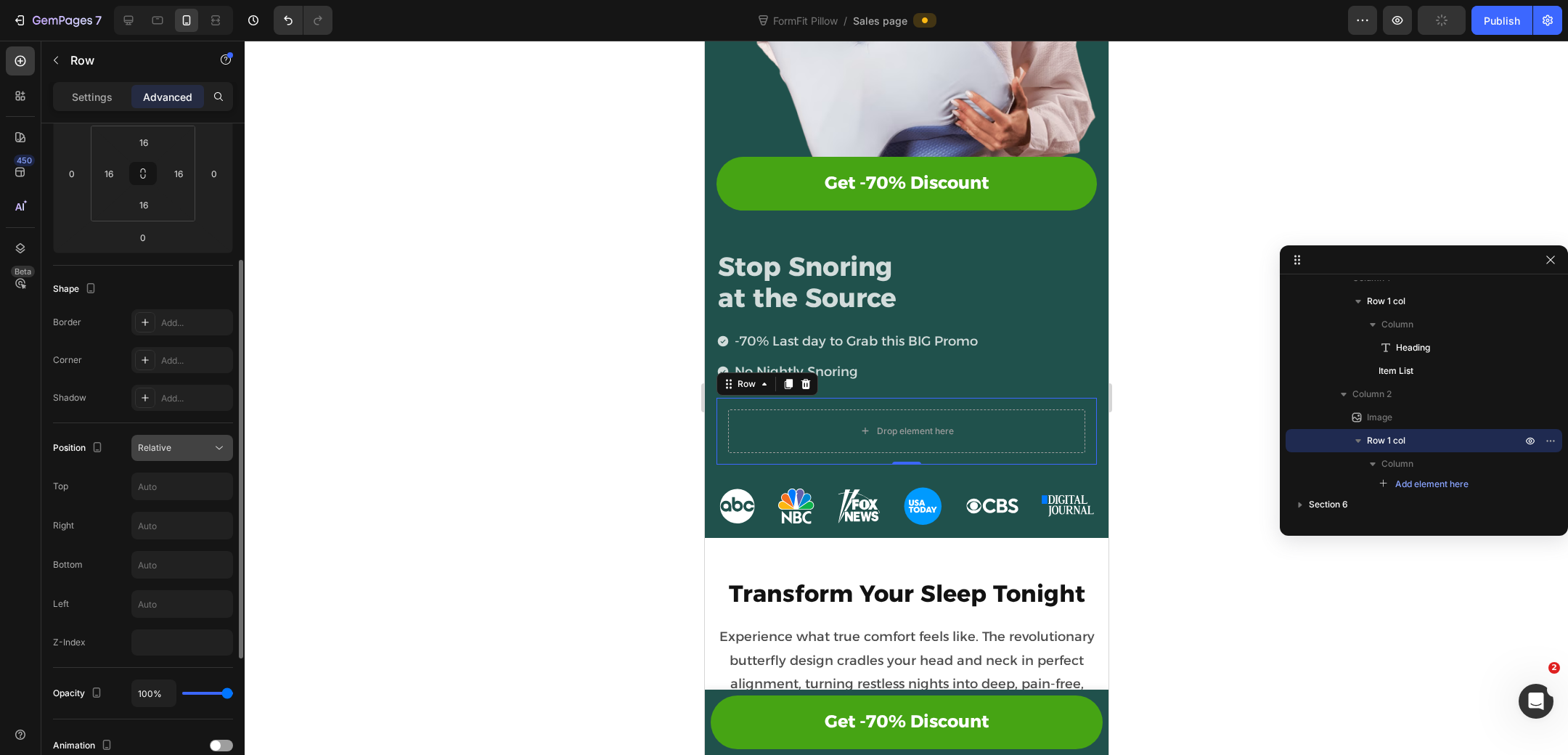
click at [180, 455] on button "Relative" at bounding box center [182, 448] width 101 height 26
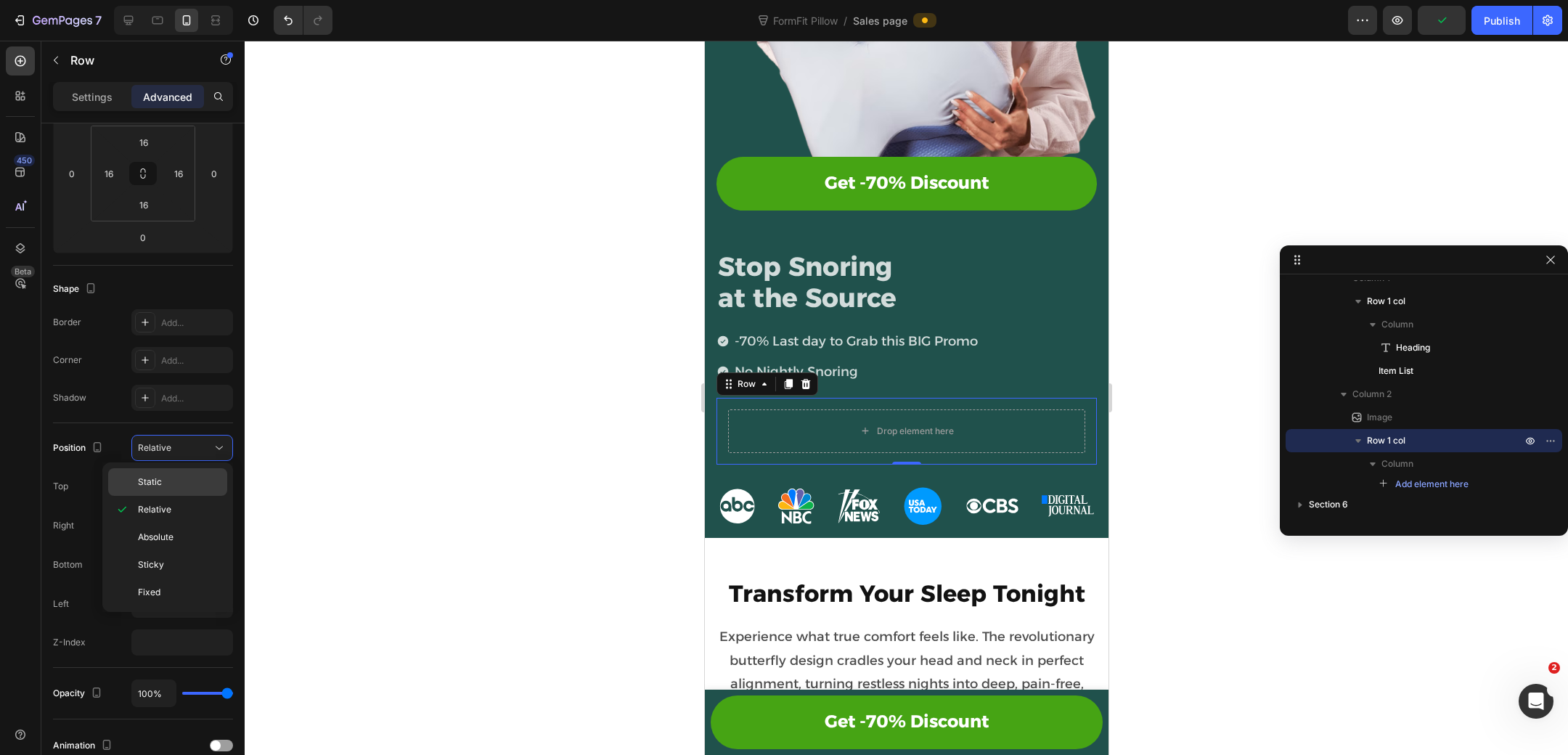
click at [169, 477] on p "Static" at bounding box center [179, 482] width 83 height 13
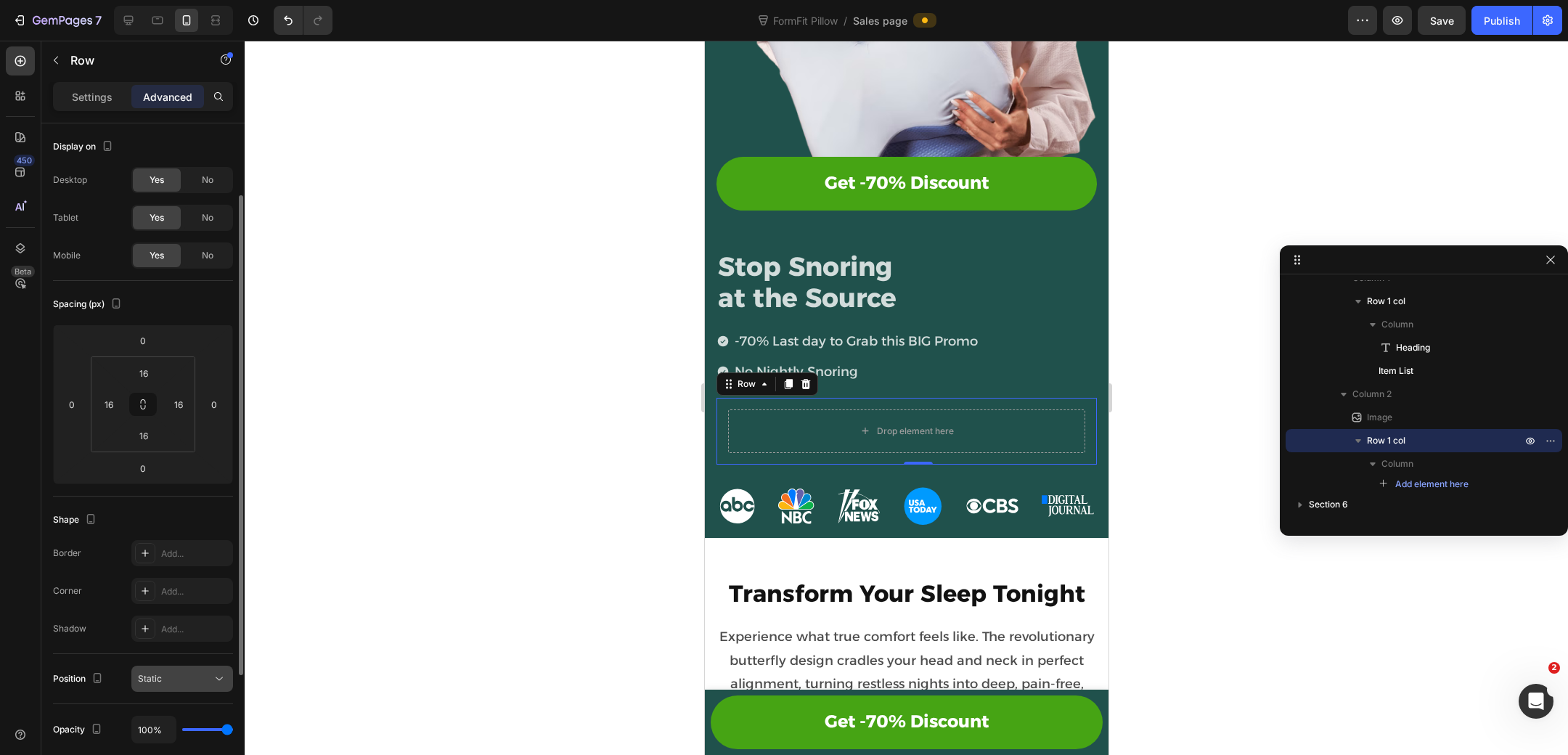
scroll to position [0, 0]
click at [146, 372] on input "16" at bounding box center [144, 373] width 29 height 22
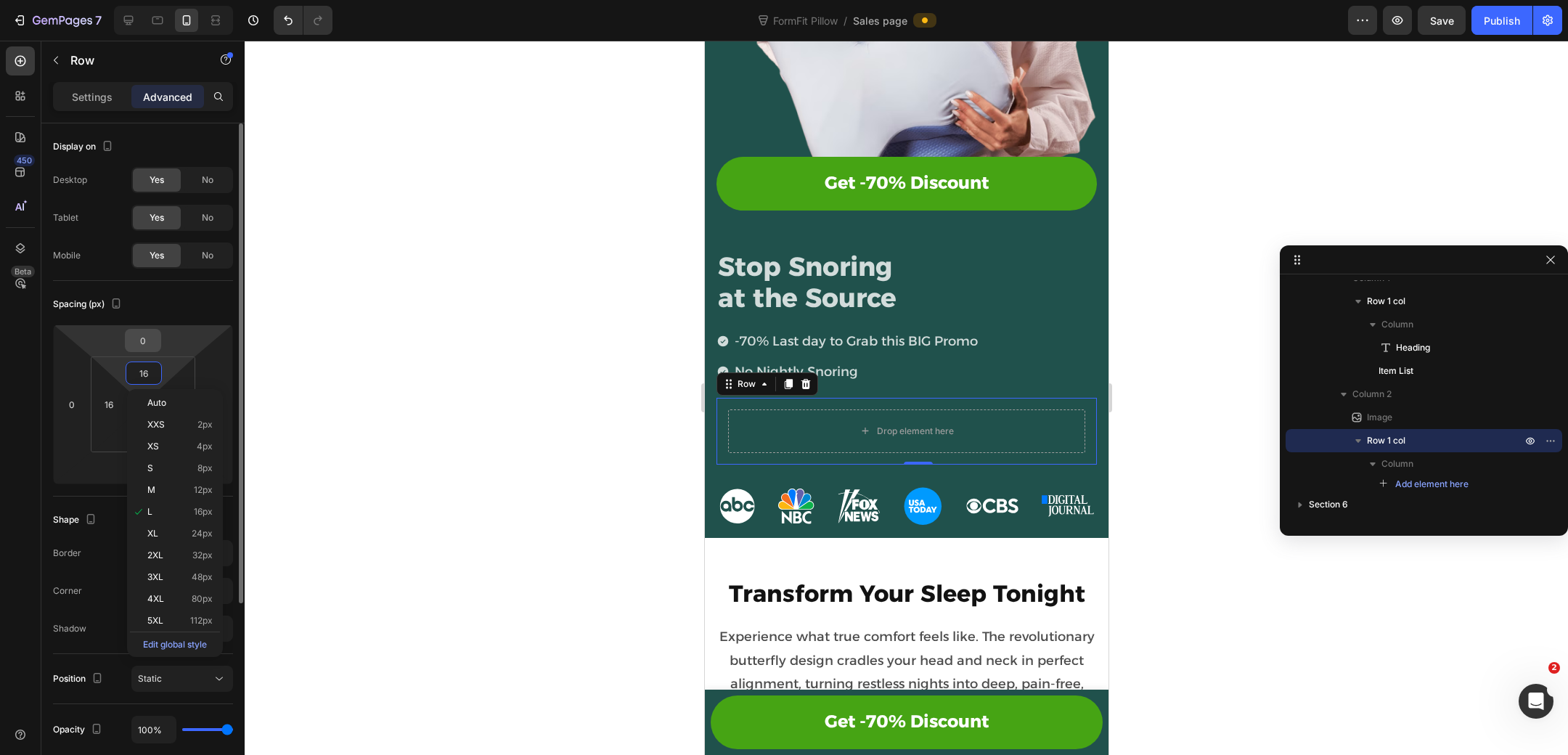
click at [152, 345] on input "0" at bounding box center [143, 341] width 29 height 22
click at [111, 0] on html "7 Version history FormFit Pillow / Sales page Preview Save Publish 450 Beta Sec…" at bounding box center [784, 0] width 1568 height 0
click at [168, 0] on html "7 Version history FormFit Pillow / Sales page Preview Save Publish 450 Beta Sec…" at bounding box center [784, 0] width 1568 height 0
click at [149, 372] on input "16" at bounding box center [144, 373] width 29 height 22
type input "1"
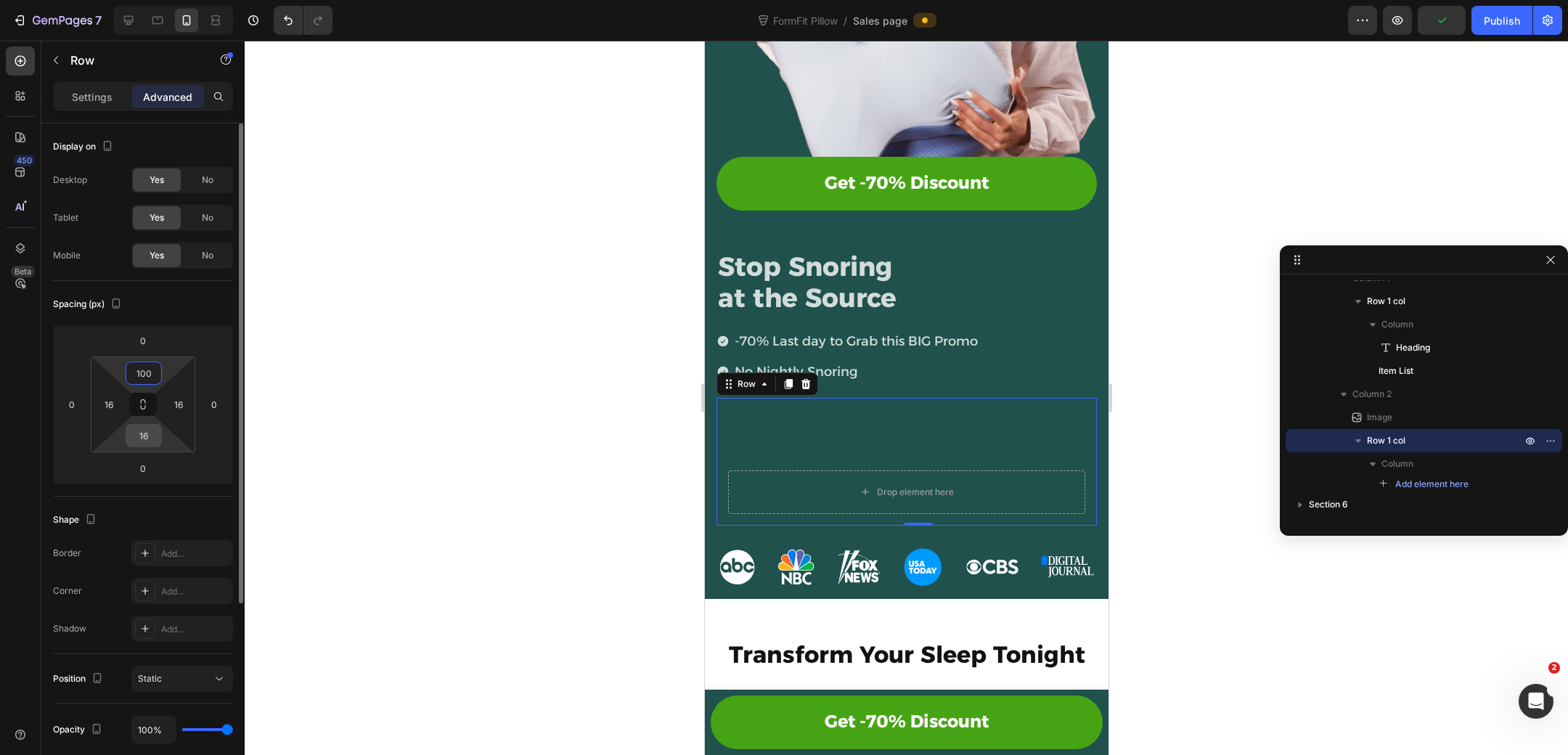
type input "100"
click at [150, 436] on input "16" at bounding box center [144, 435] width 29 height 22
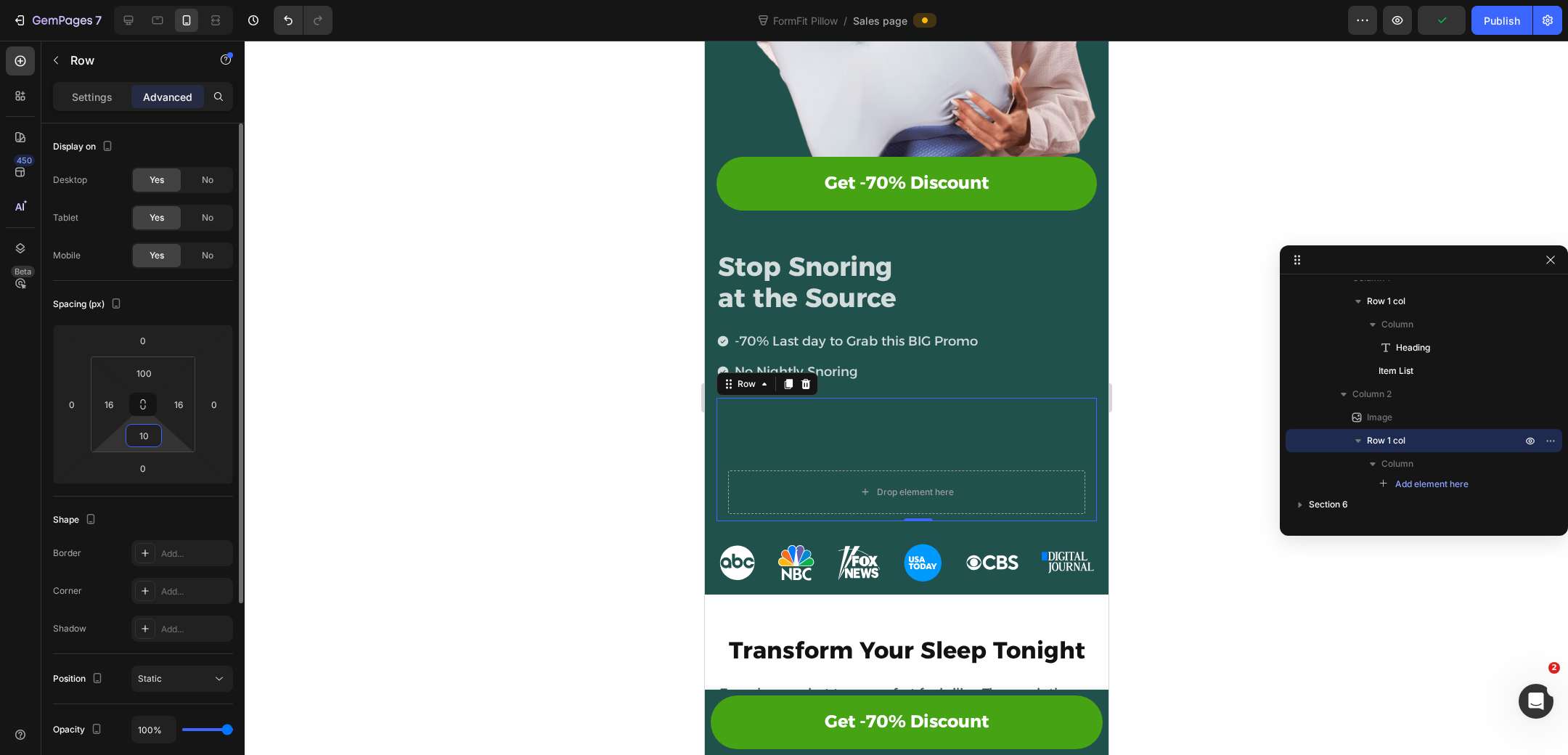
type input "100"
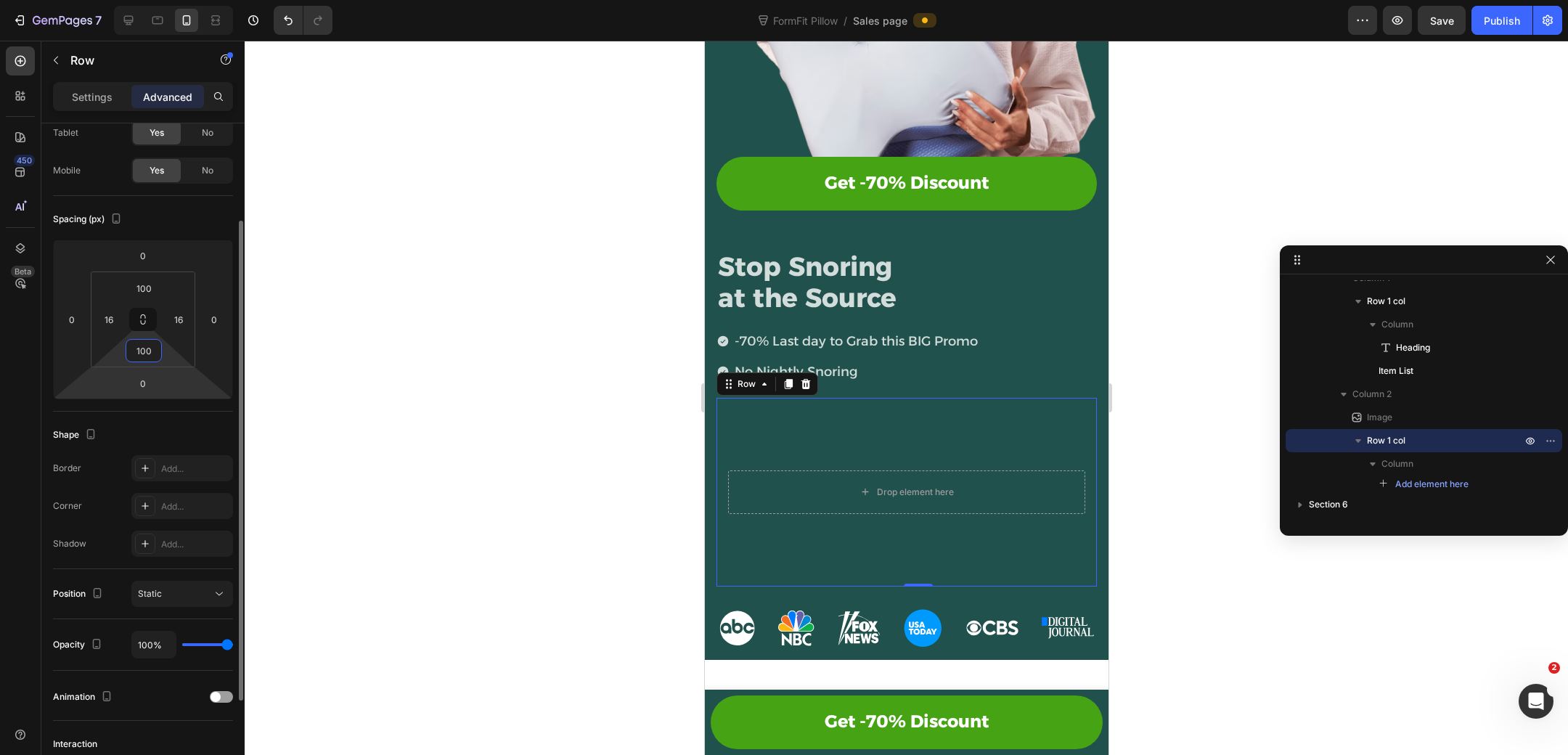
scroll to position [271, 0]
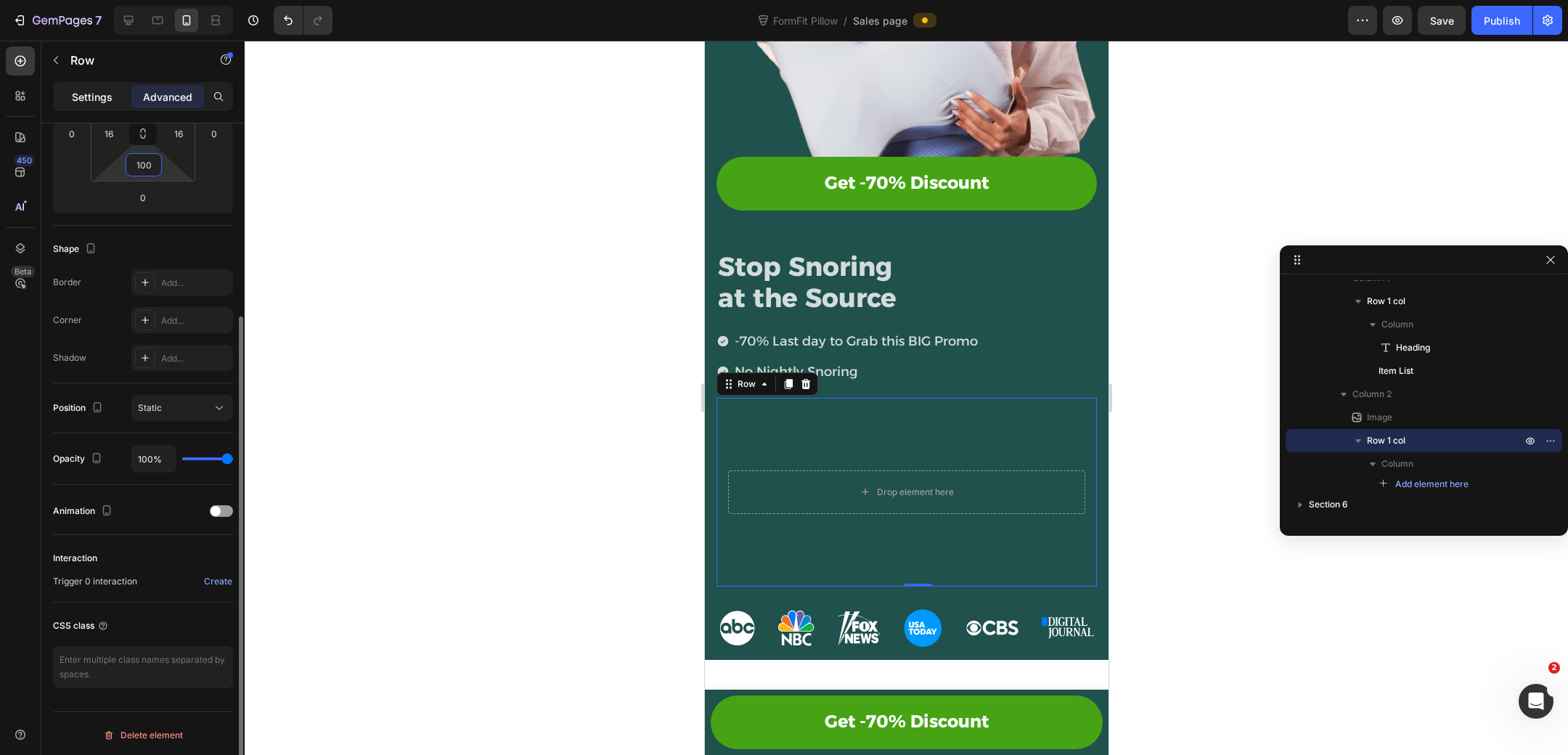
click at [103, 101] on p "Settings" at bounding box center [91, 97] width 41 height 15
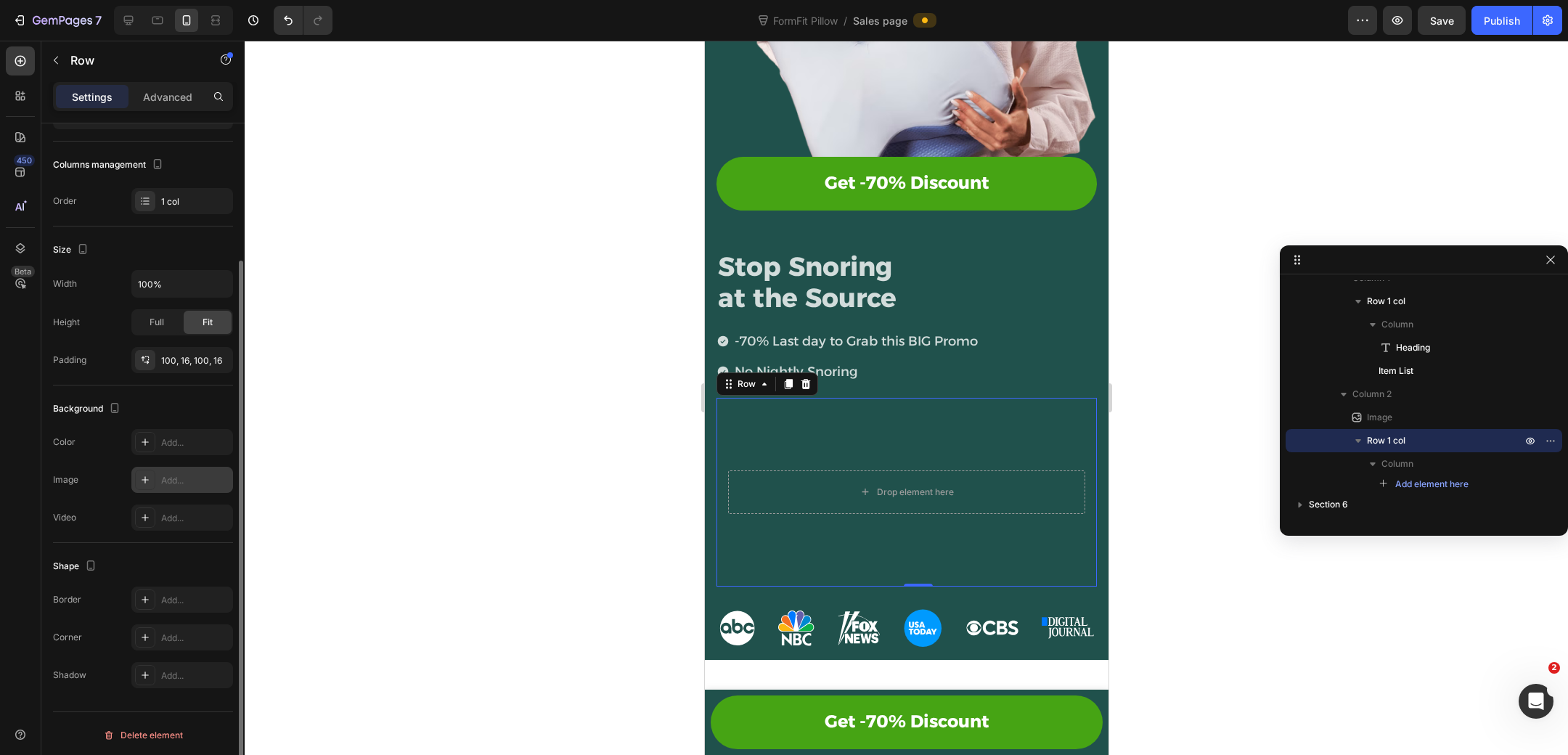
click at [146, 476] on icon at bounding box center [145, 480] width 12 height 12
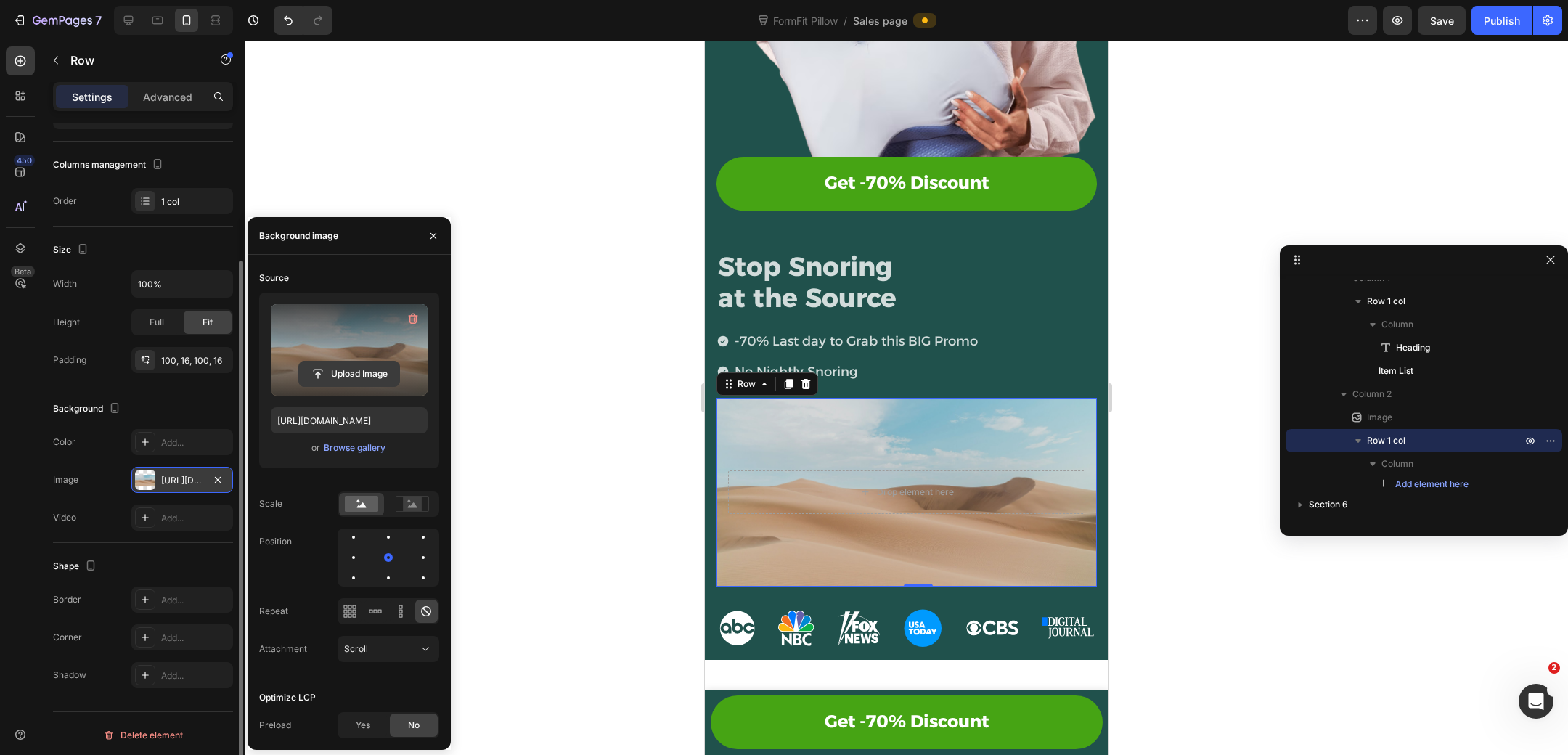
click at [358, 372] on input "file" at bounding box center [349, 374] width 100 height 25
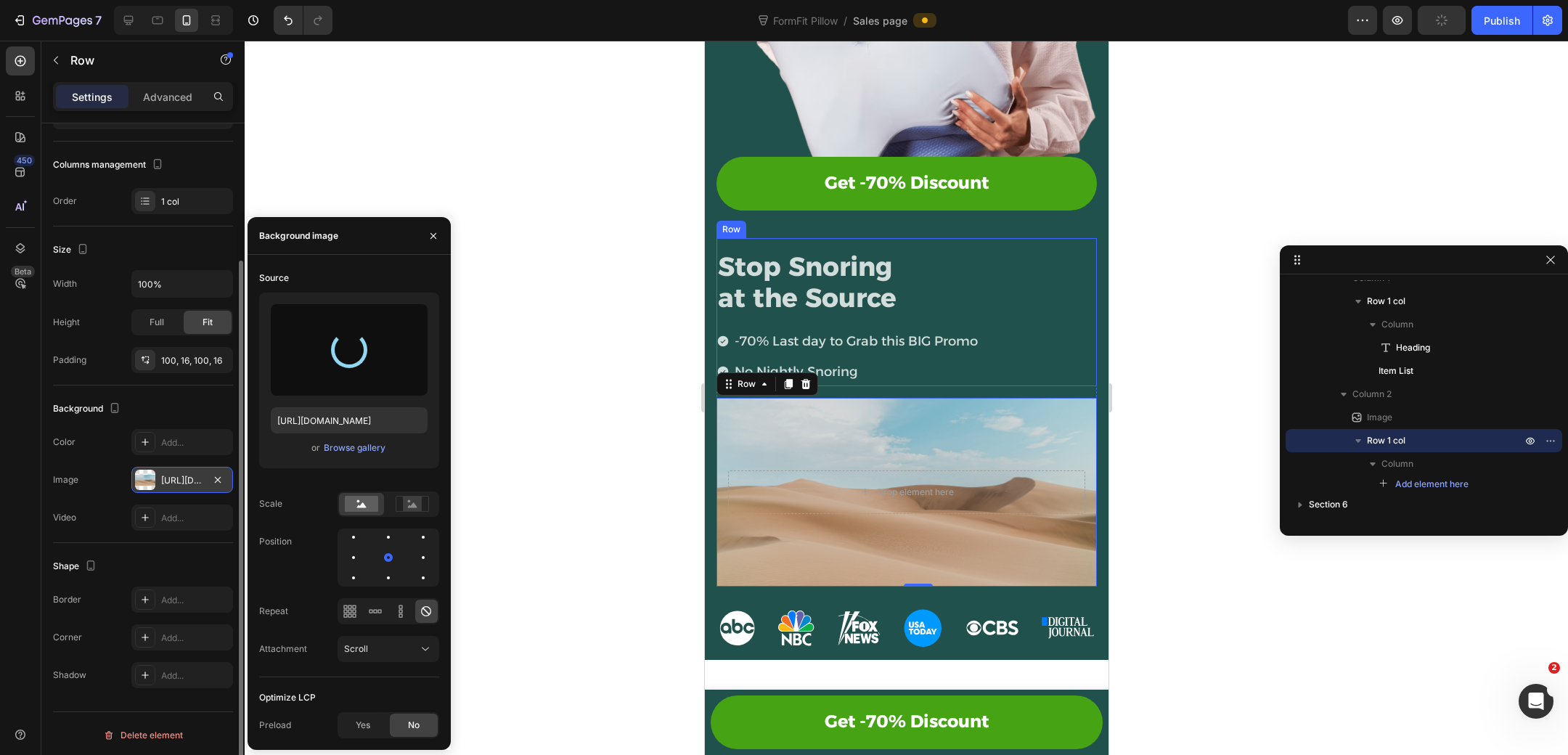
type input "[URL][DOMAIN_NAME]"
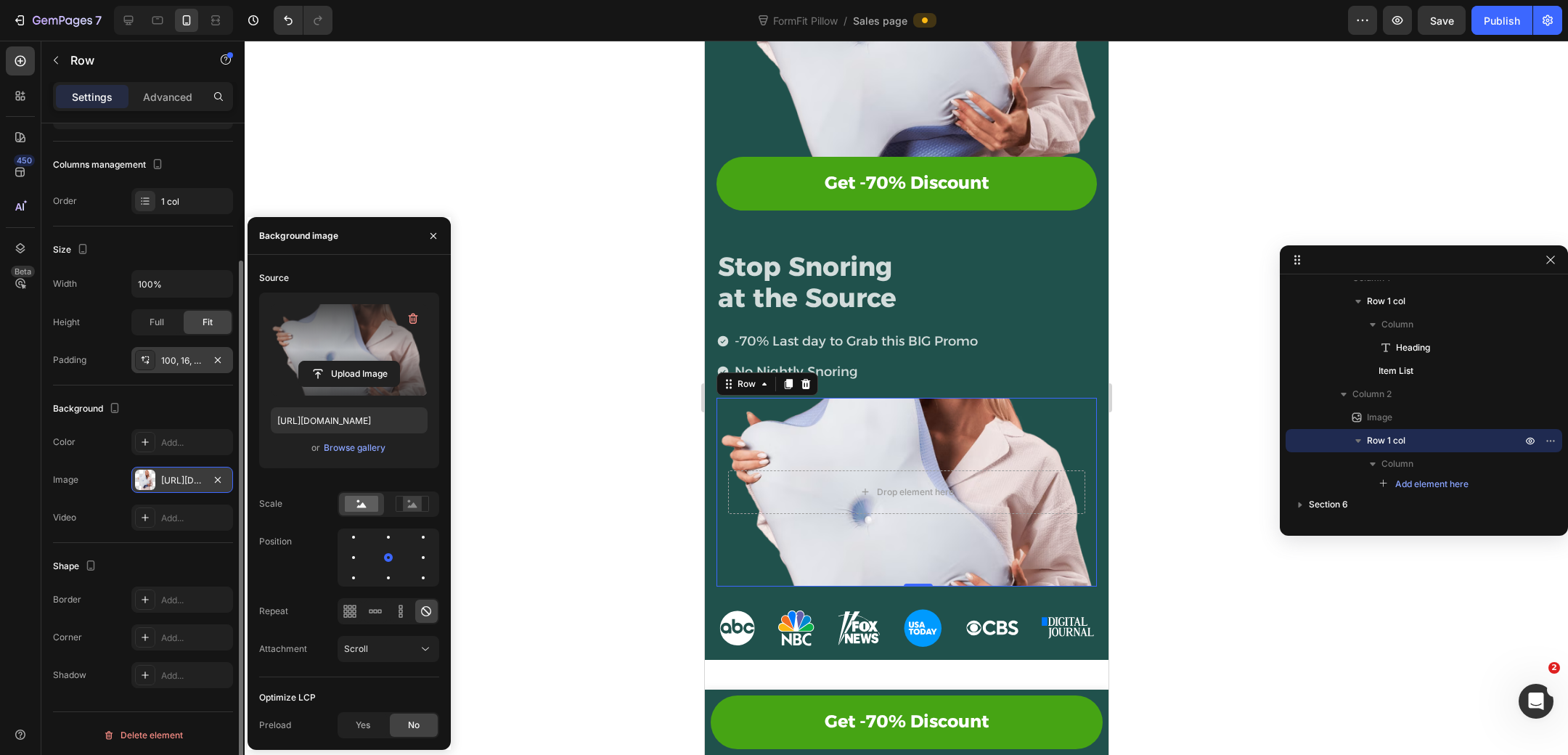
click at [192, 364] on div "100, 16, 100, 16" at bounding box center [182, 360] width 101 height 26
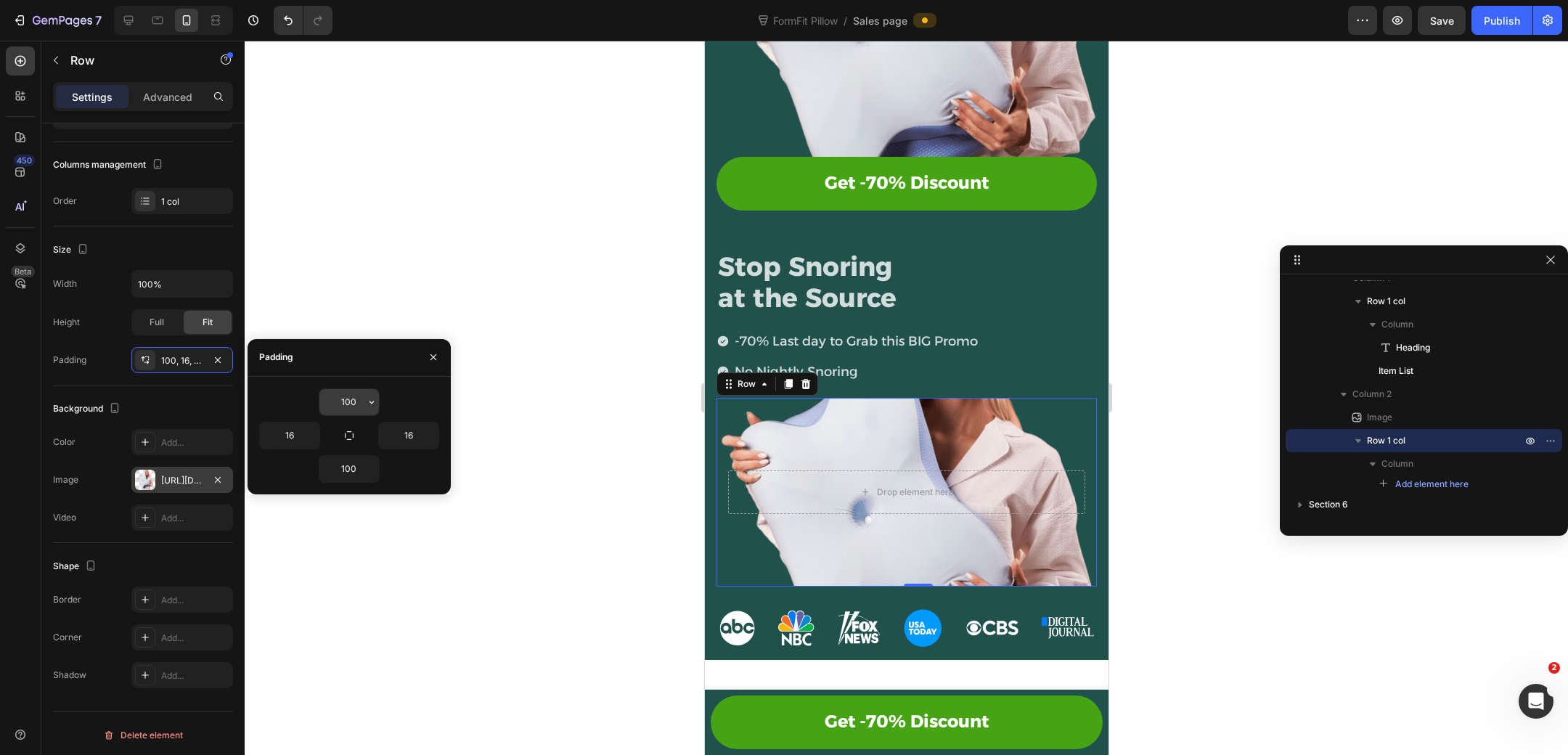
click at [362, 397] on input "100" at bounding box center [349, 402] width 59 height 26
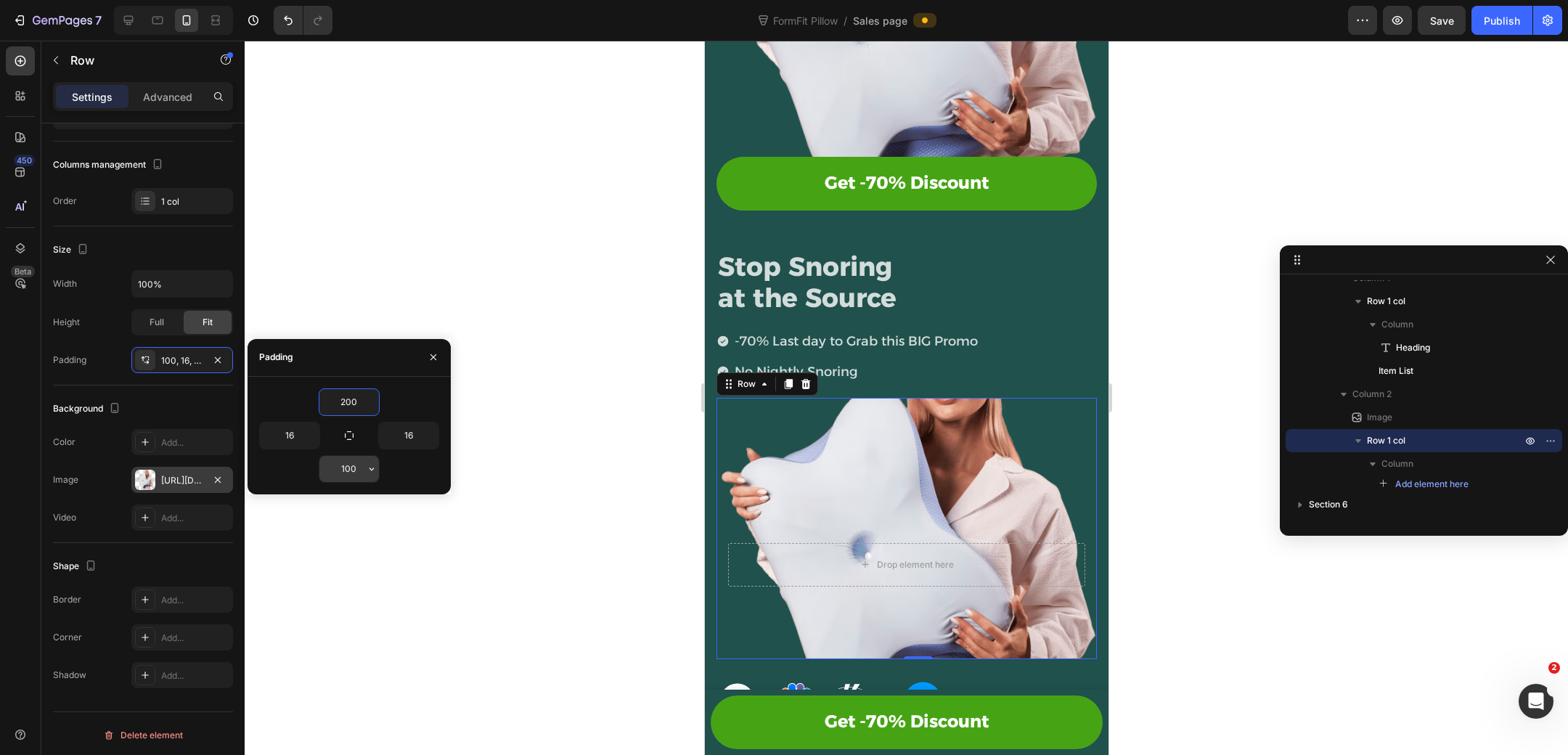
type input "200"
click at [350, 468] on input "100" at bounding box center [349, 469] width 59 height 26
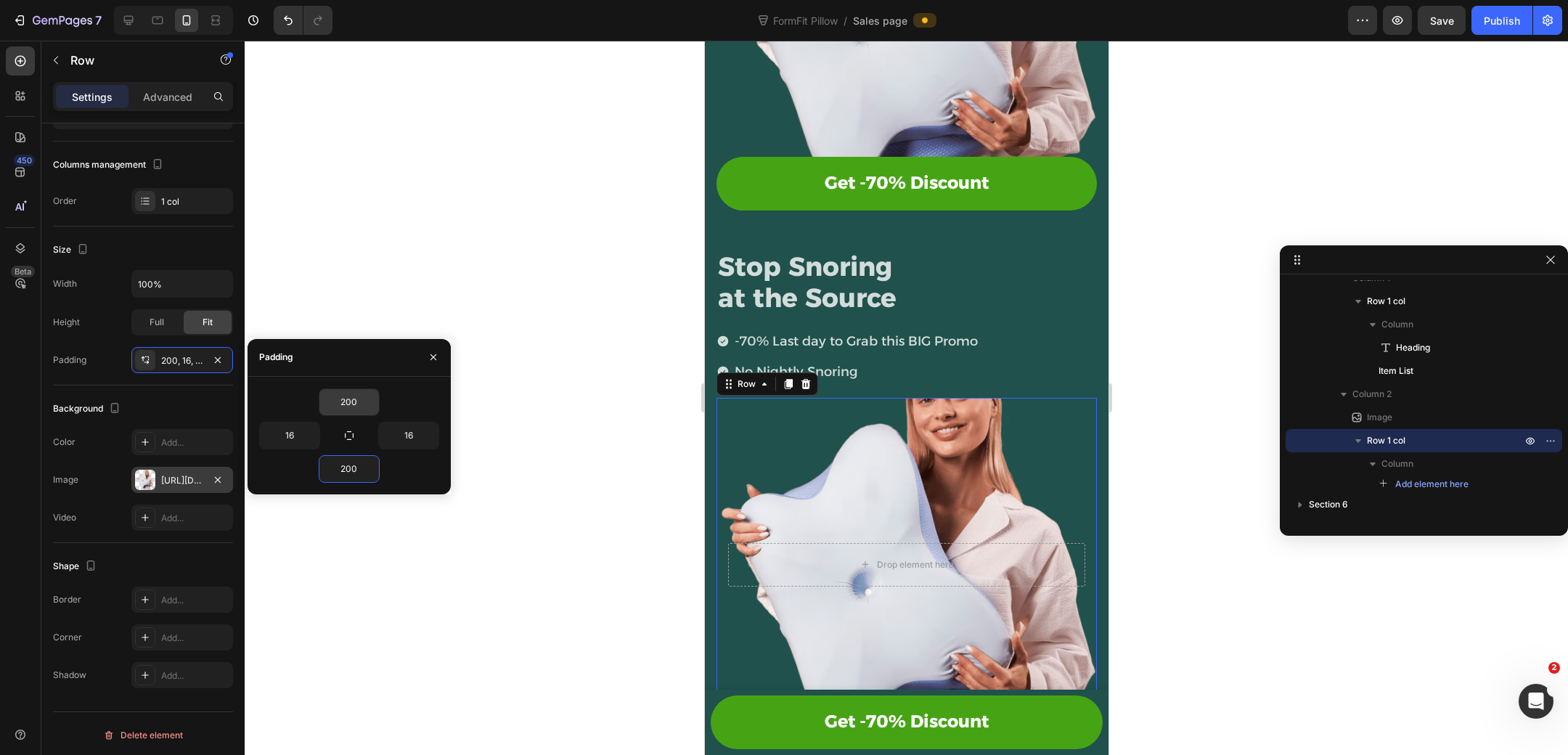
type input "200"
click at [358, 414] on input "200" at bounding box center [349, 402] width 59 height 26
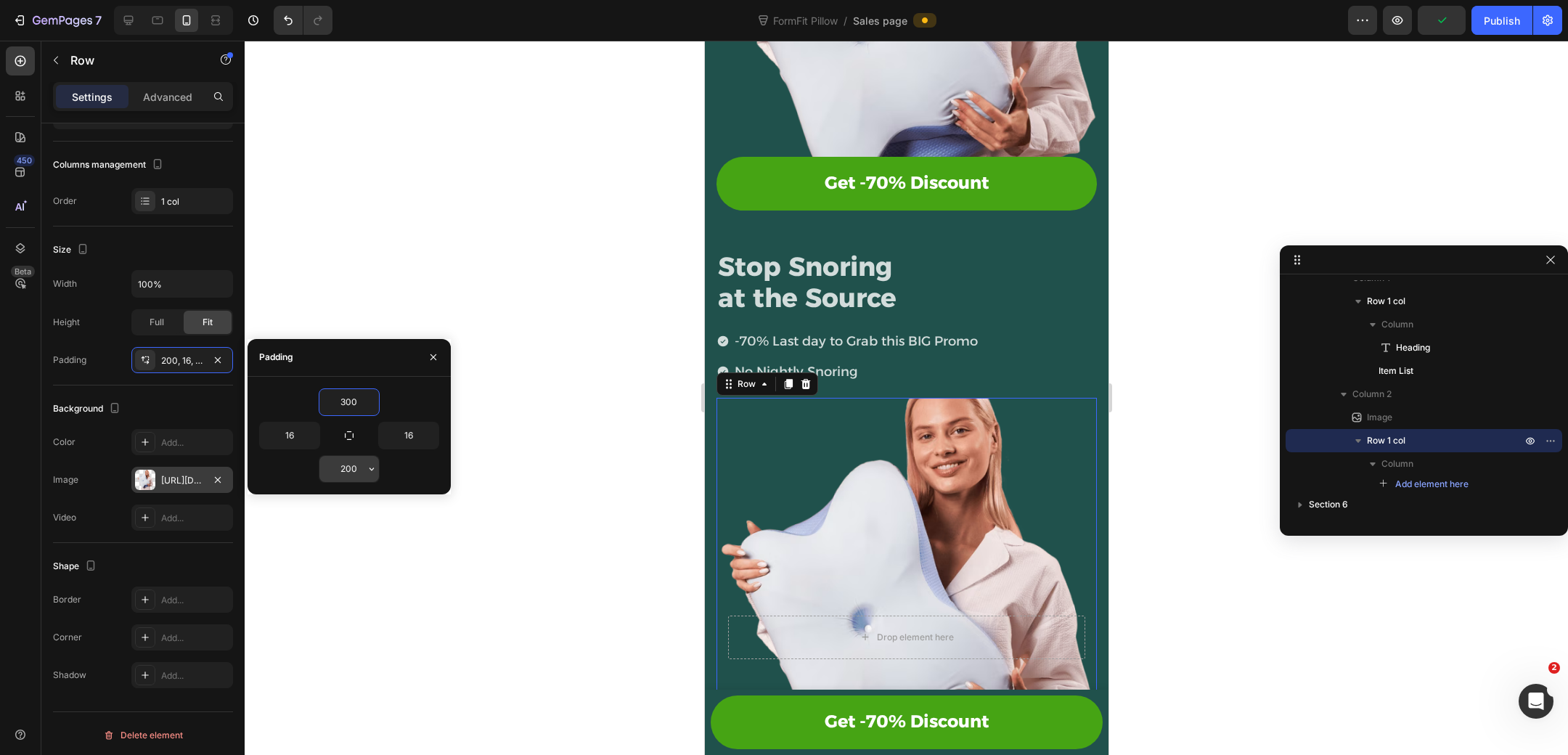
type input "300"
click at [356, 480] on input "200" at bounding box center [349, 469] width 59 height 26
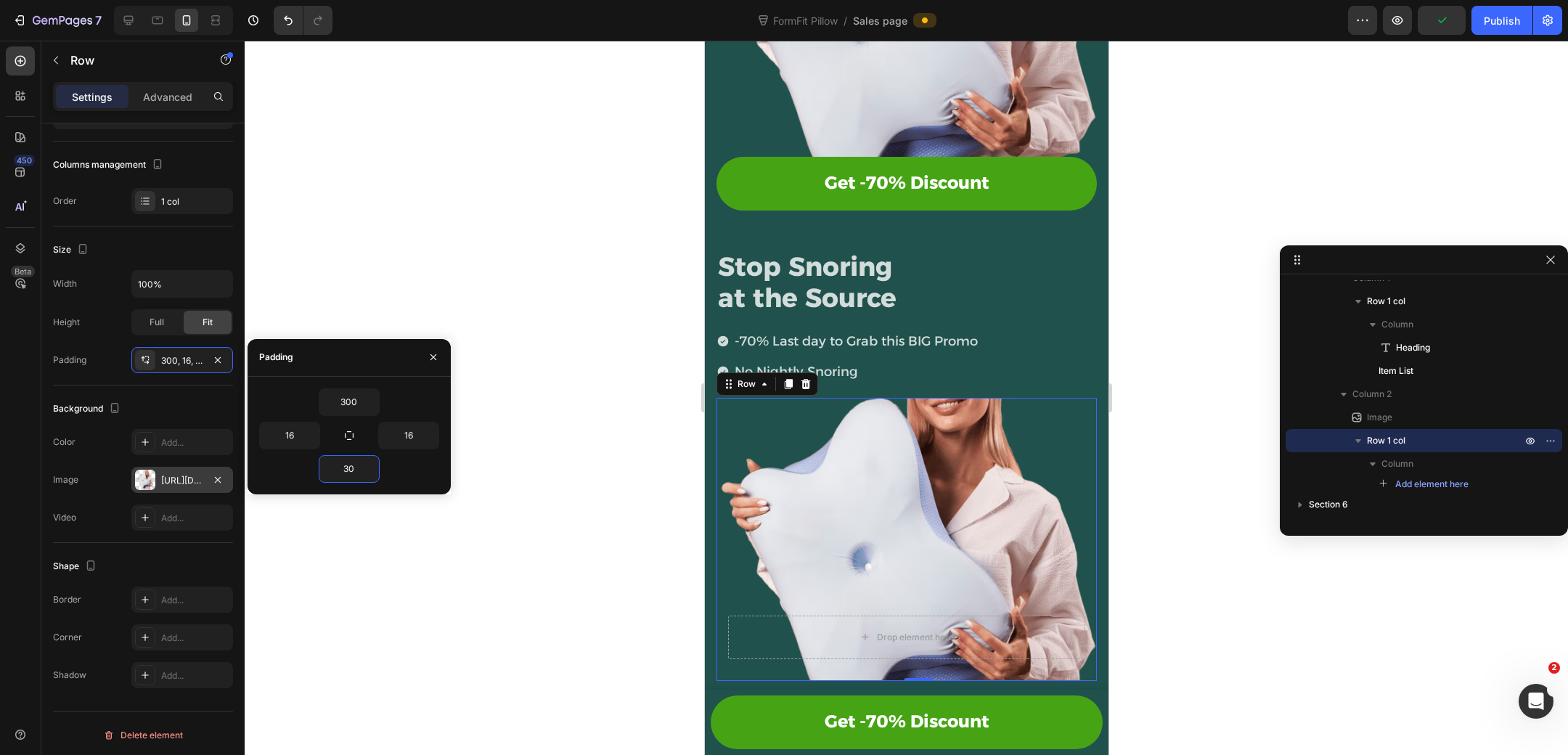
type input "300"
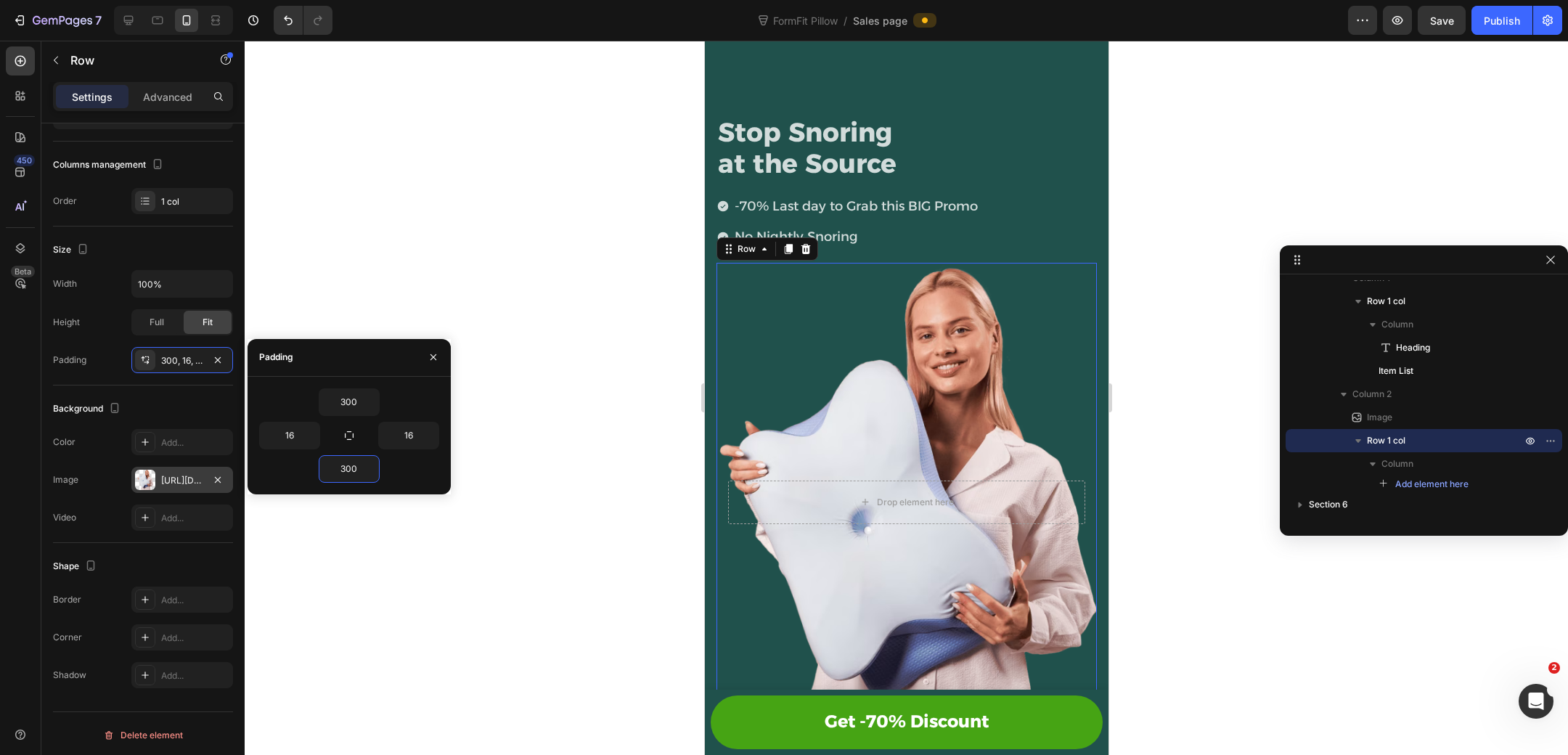
scroll to position [660, 0]
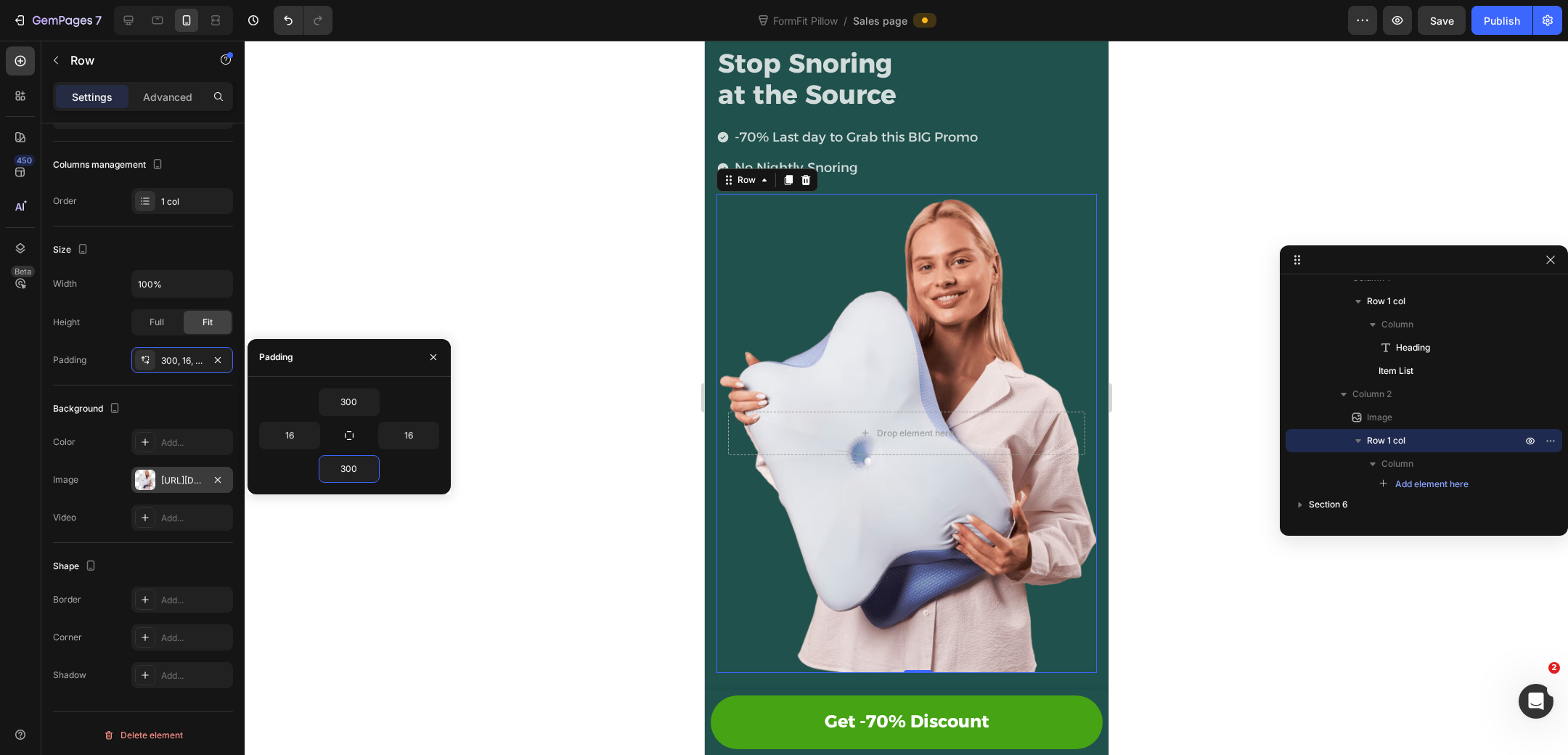
click at [1125, 341] on div at bounding box center [906, 397] width 1324 height 714
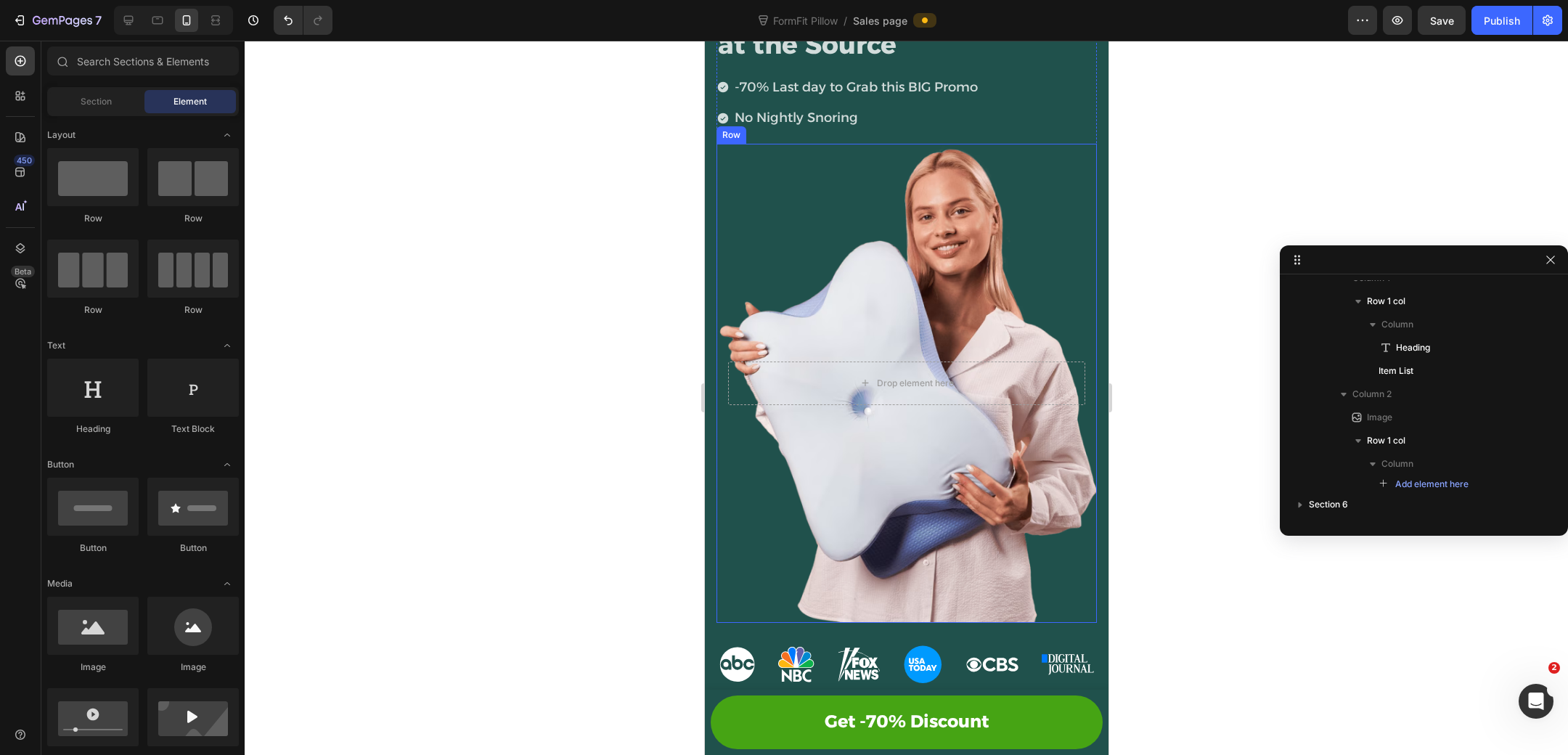
scroll to position [691, 0]
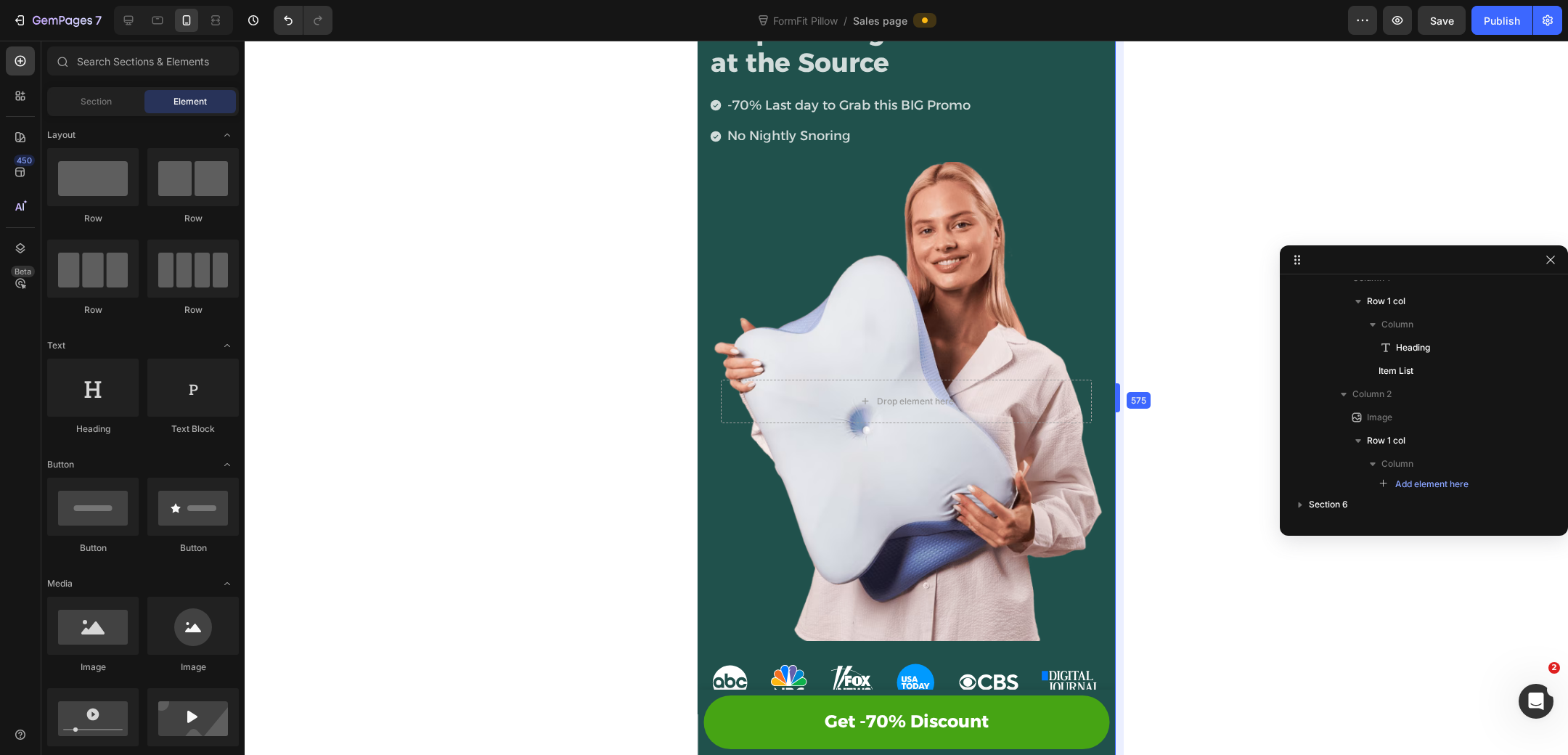
drag, startPoint x: 1114, startPoint y: 397, endPoint x: 1121, endPoint y: 403, distance: 9.2
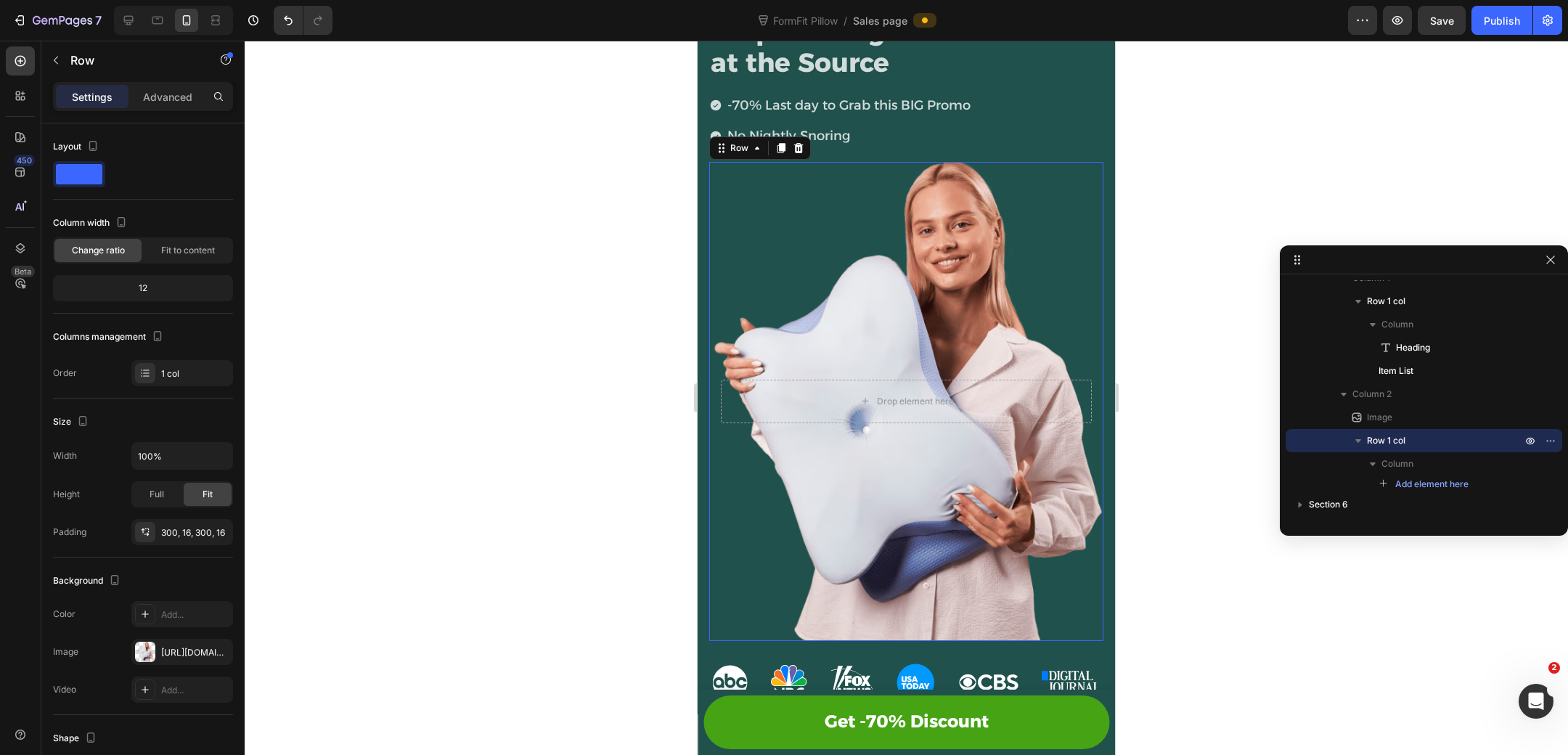
click at [982, 431] on div "Drop element here Row 0" at bounding box center [906, 401] width 394 height 479
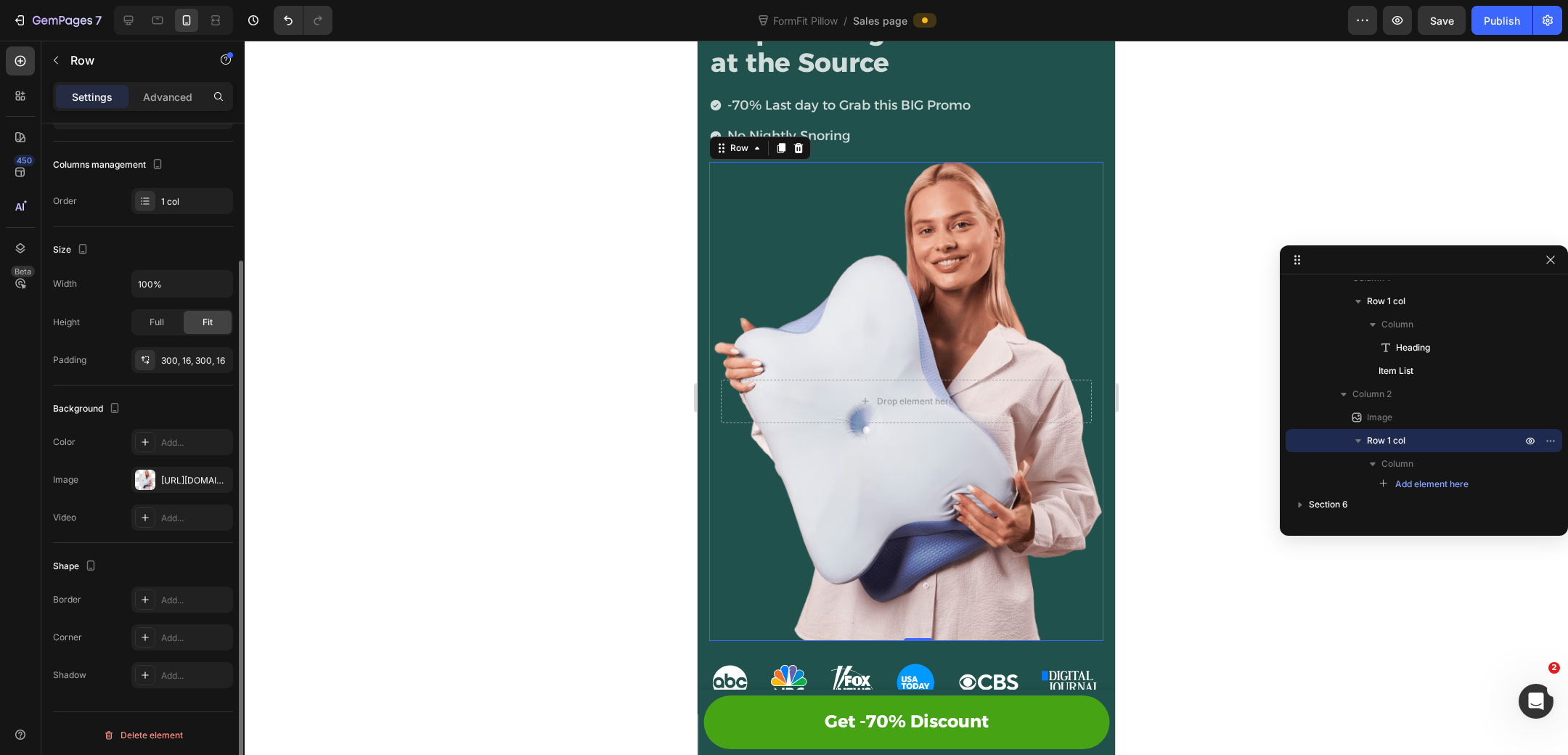
scroll to position [0, 0]
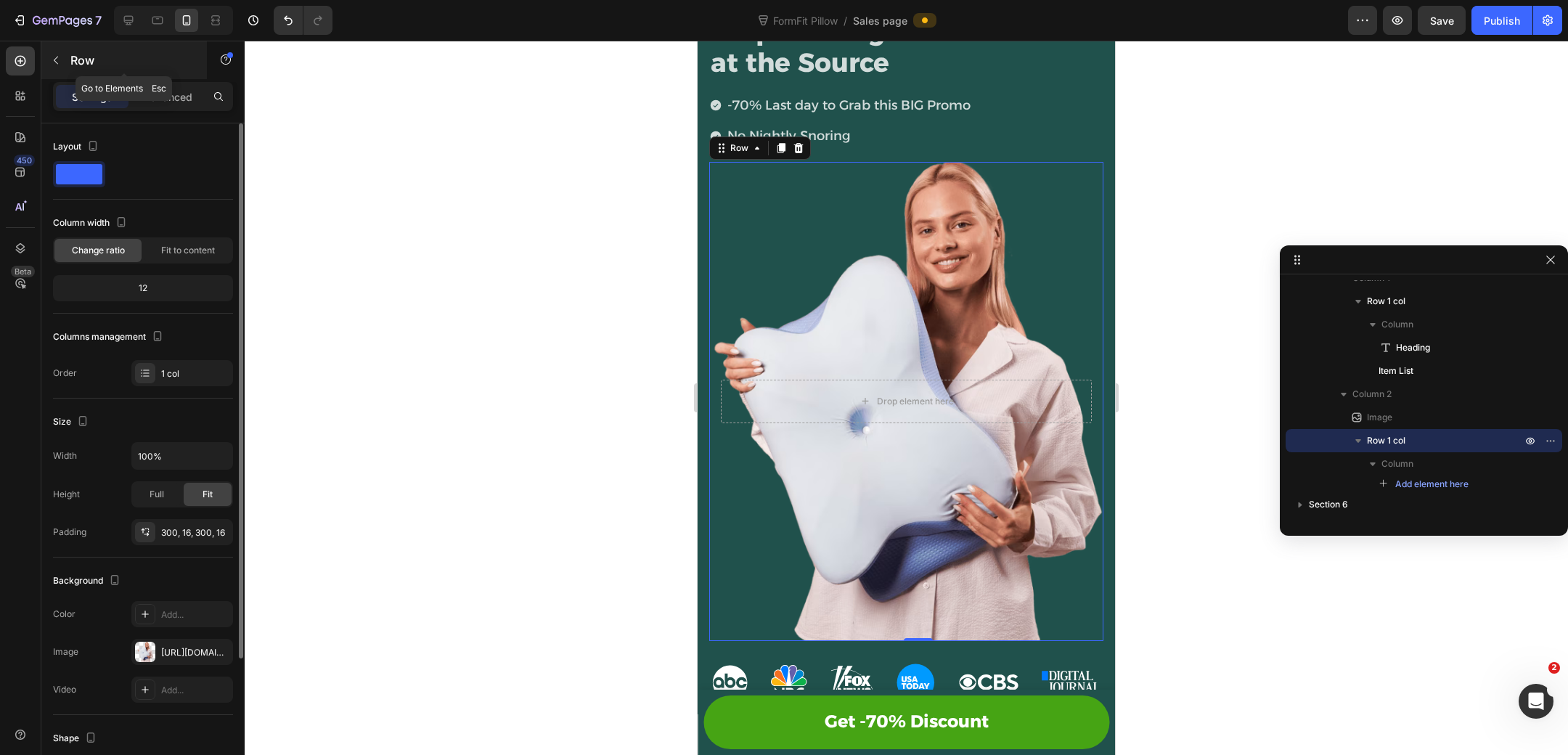
click at [56, 64] on icon "button" at bounding box center [55, 60] width 12 height 12
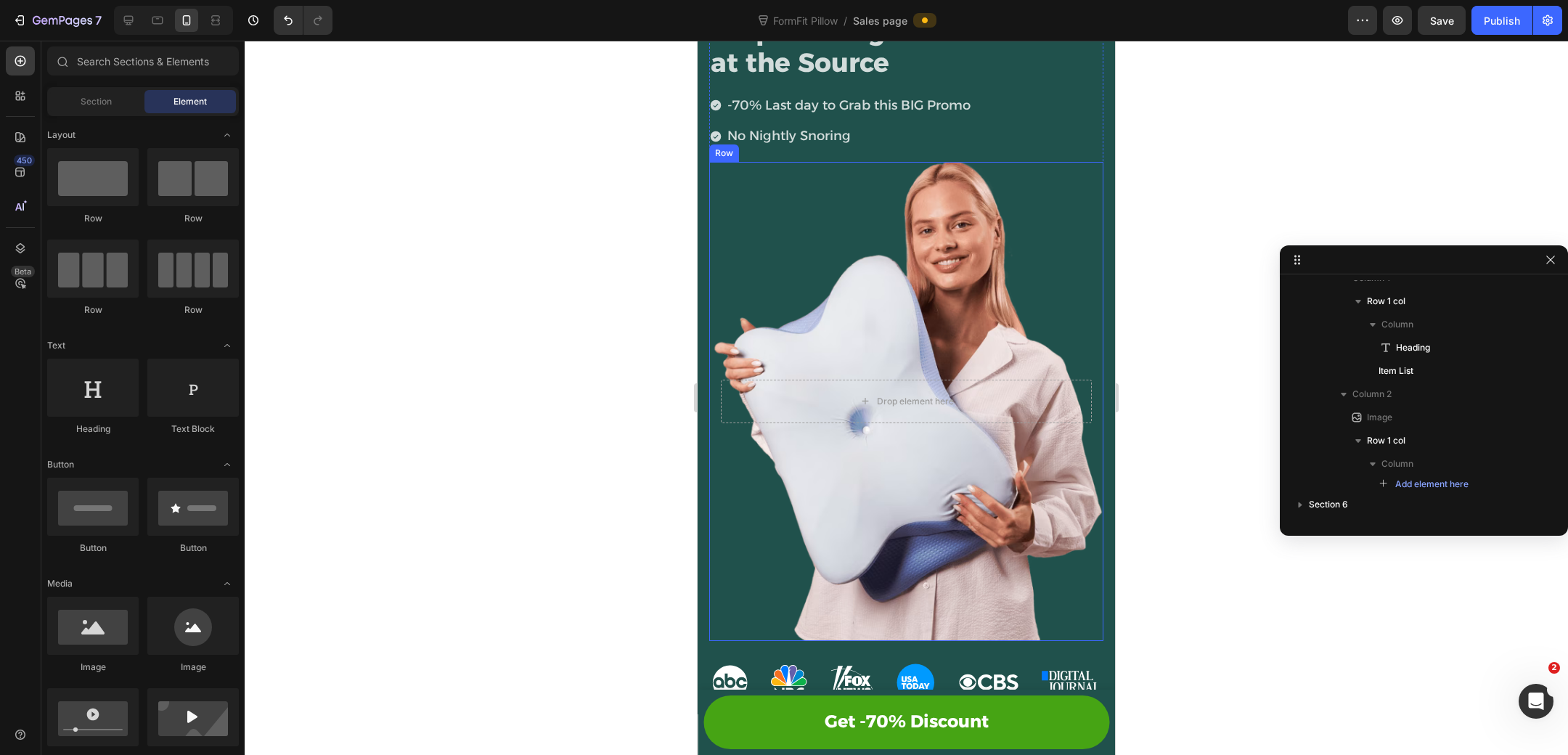
click at [879, 494] on div "Drop element here Row" at bounding box center [906, 401] width 394 height 479
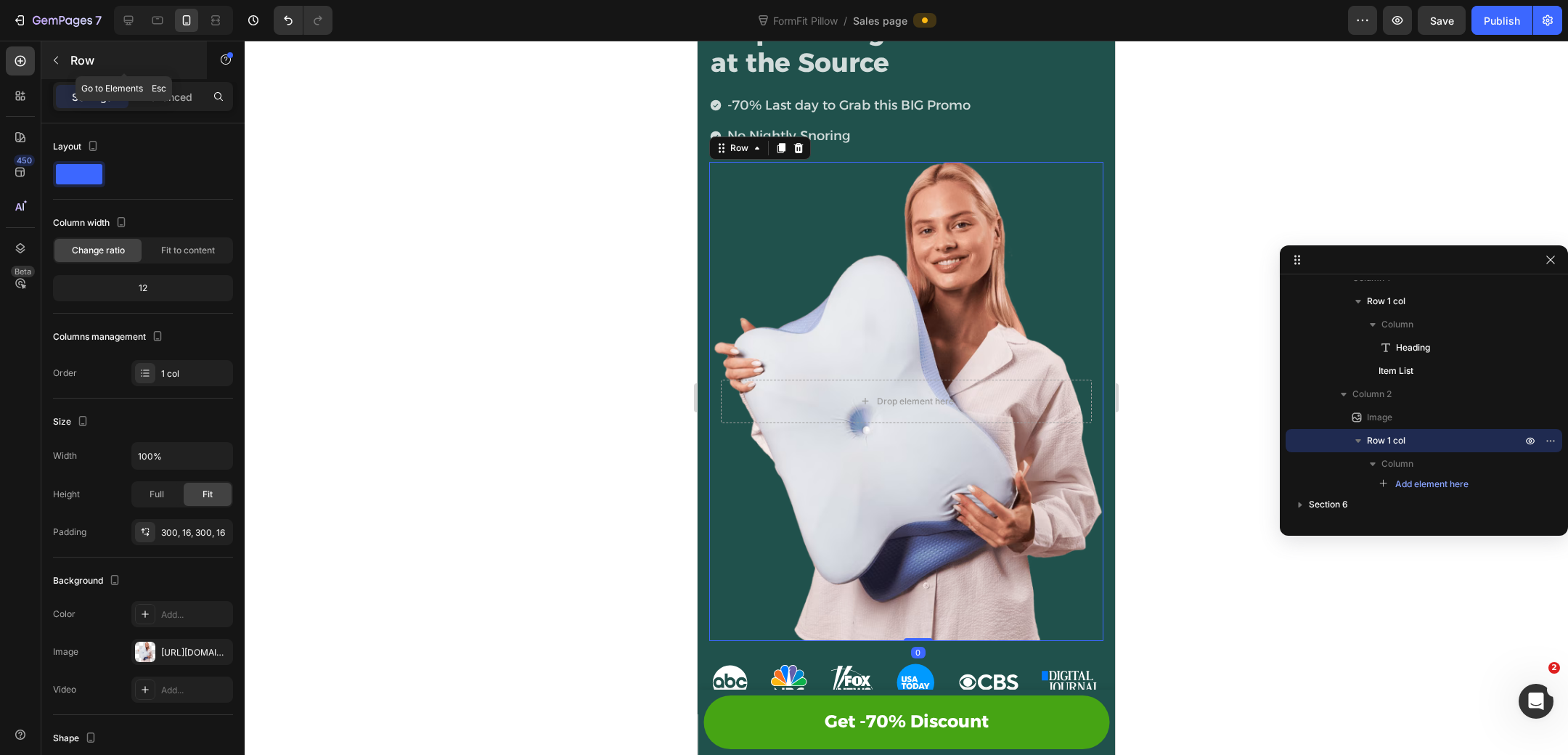
click at [61, 58] on button "button" at bounding box center [56, 60] width 23 height 23
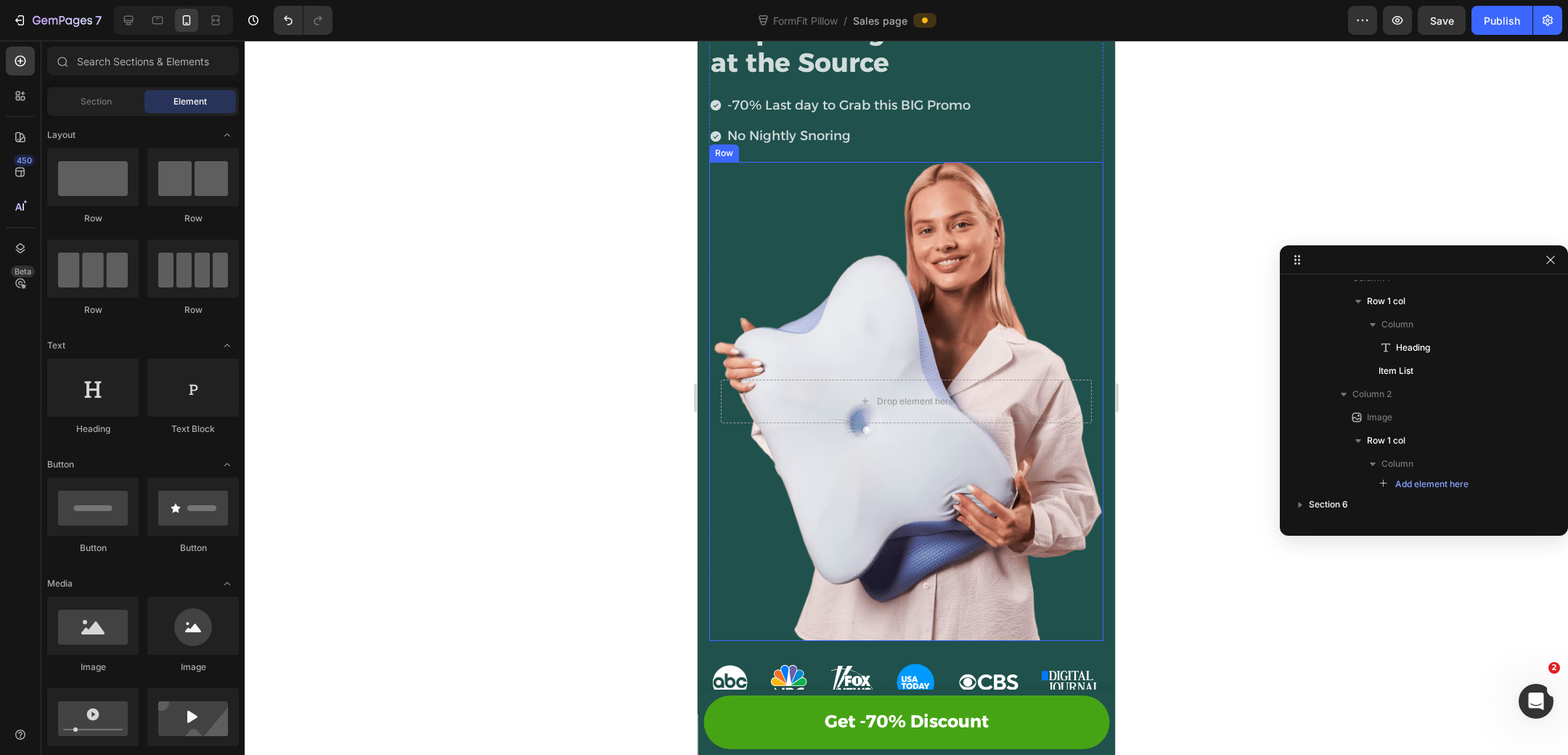
click at [794, 517] on div "Drop element here Row" at bounding box center [906, 401] width 394 height 479
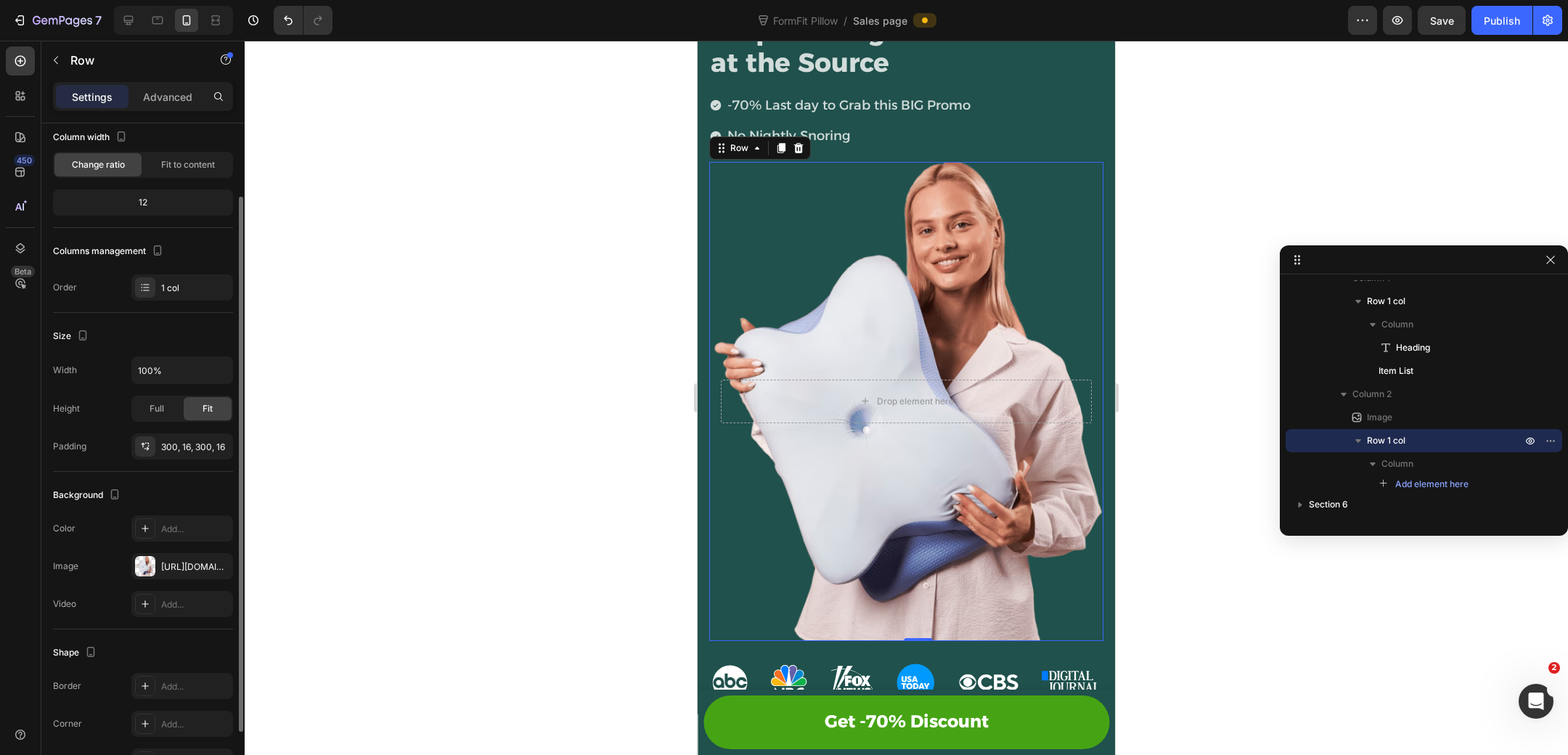
scroll to position [88, 0]
click at [181, 100] on p "Advanced" at bounding box center [168, 97] width 49 height 15
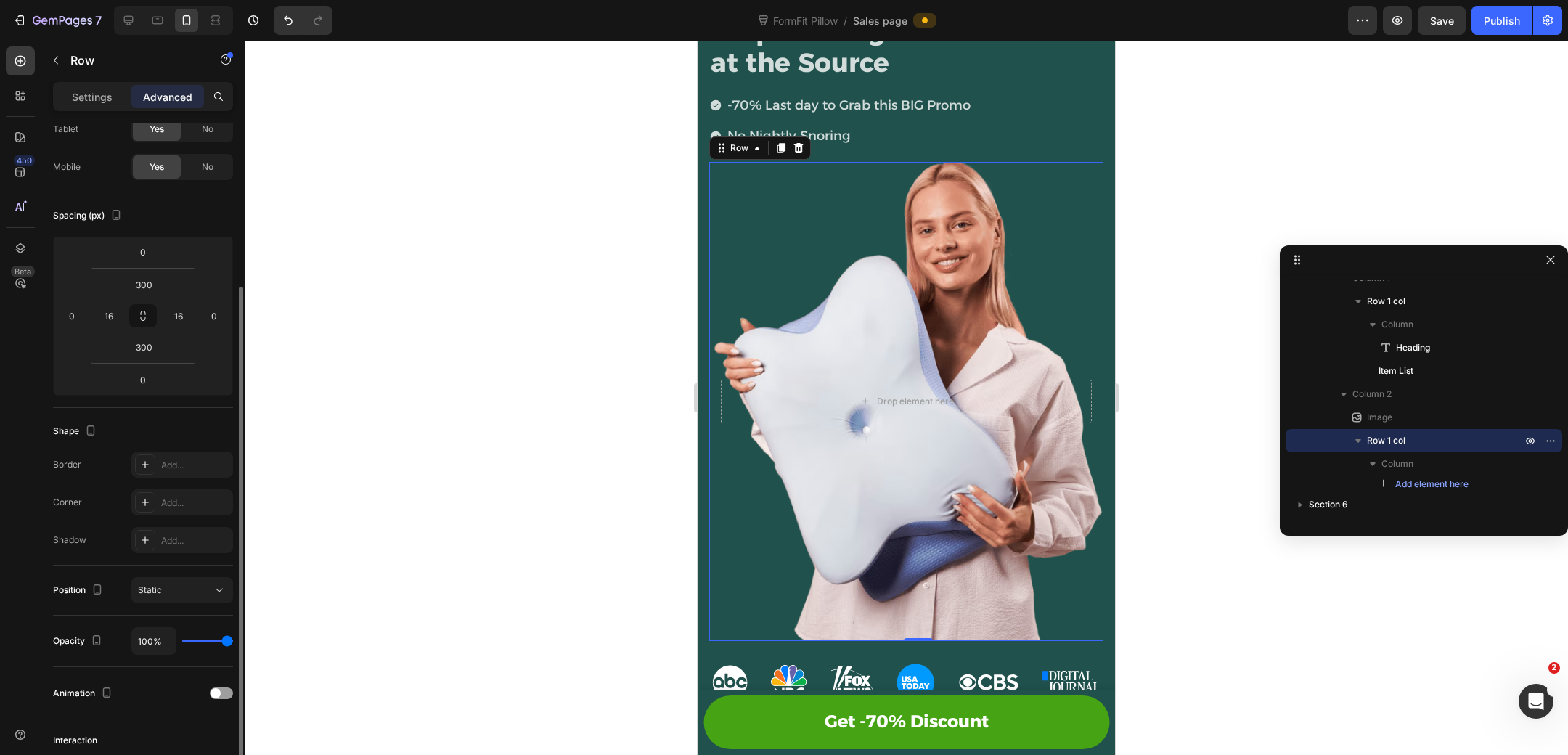
scroll to position [271, 0]
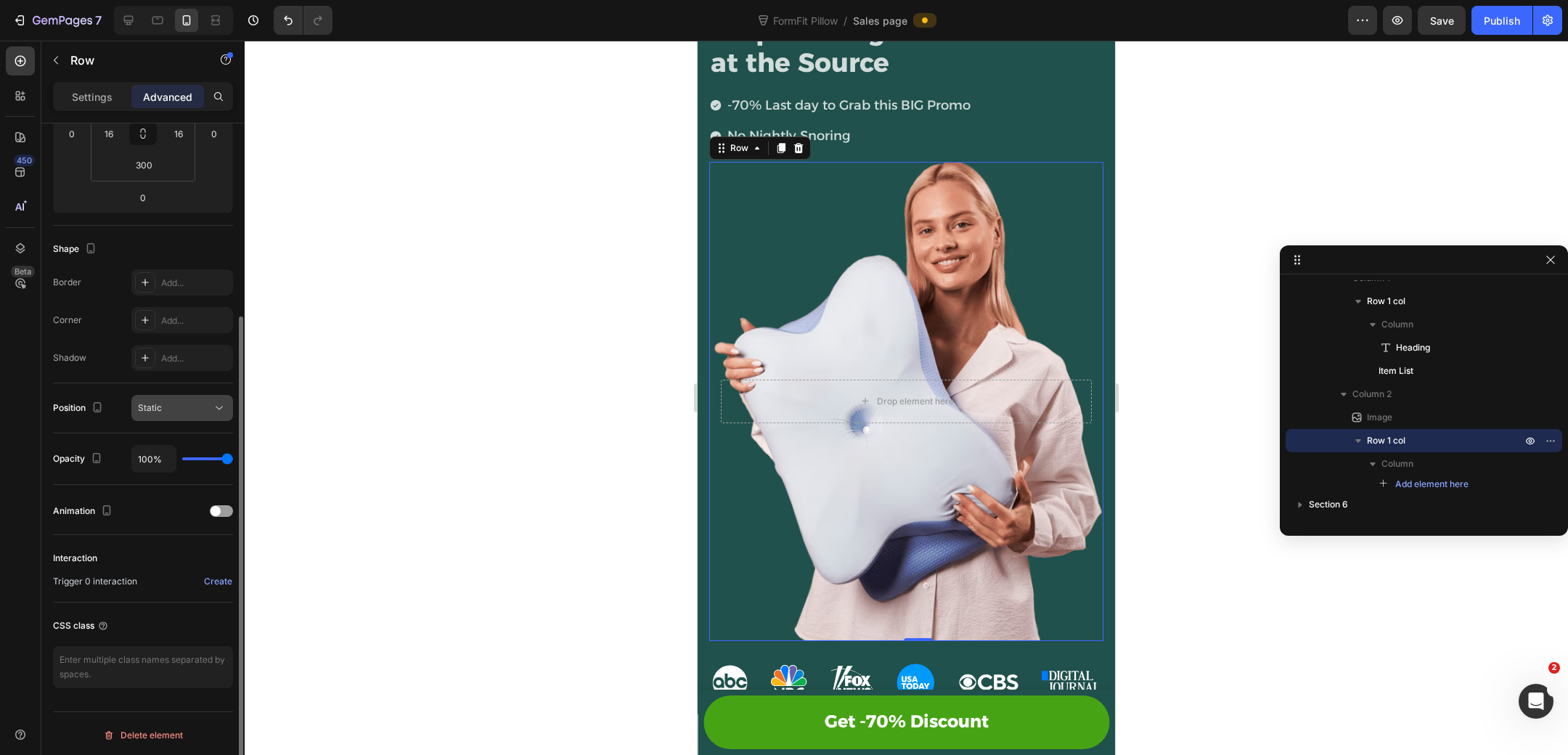
click at [174, 402] on div "Static" at bounding box center [174, 407] width 74 height 13
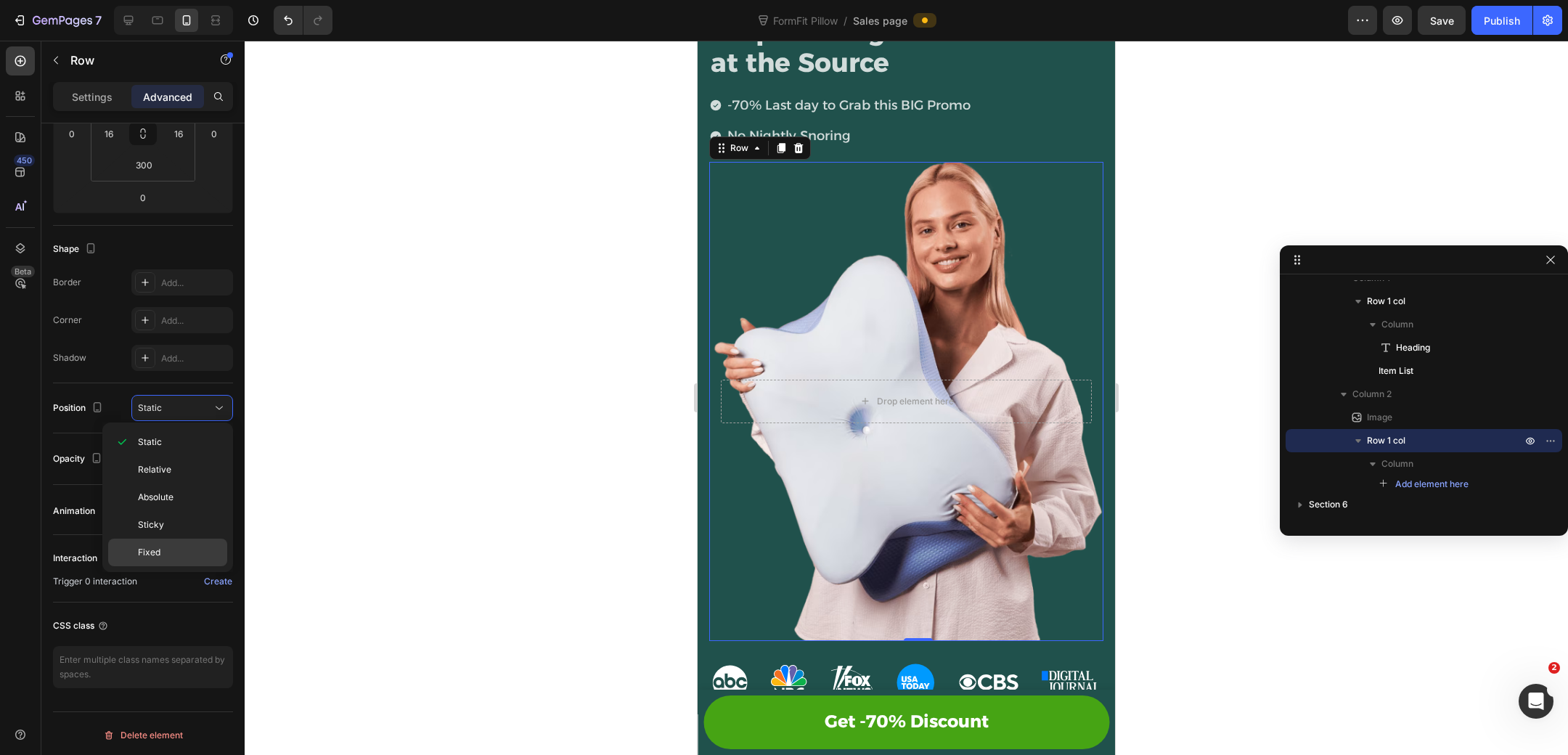
click at [182, 552] on p "Fixed" at bounding box center [179, 552] width 83 height 13
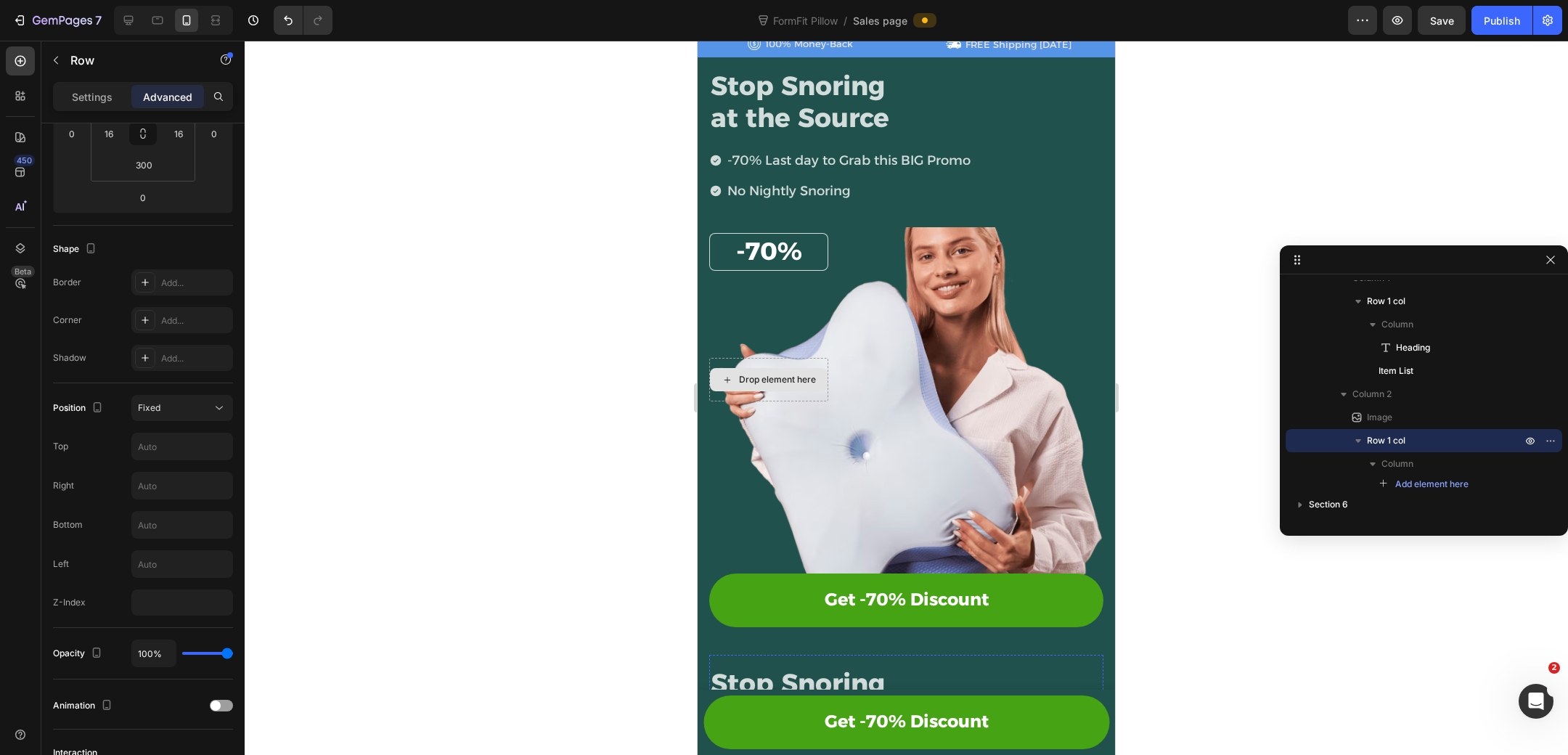
scroll to position [0, 0]
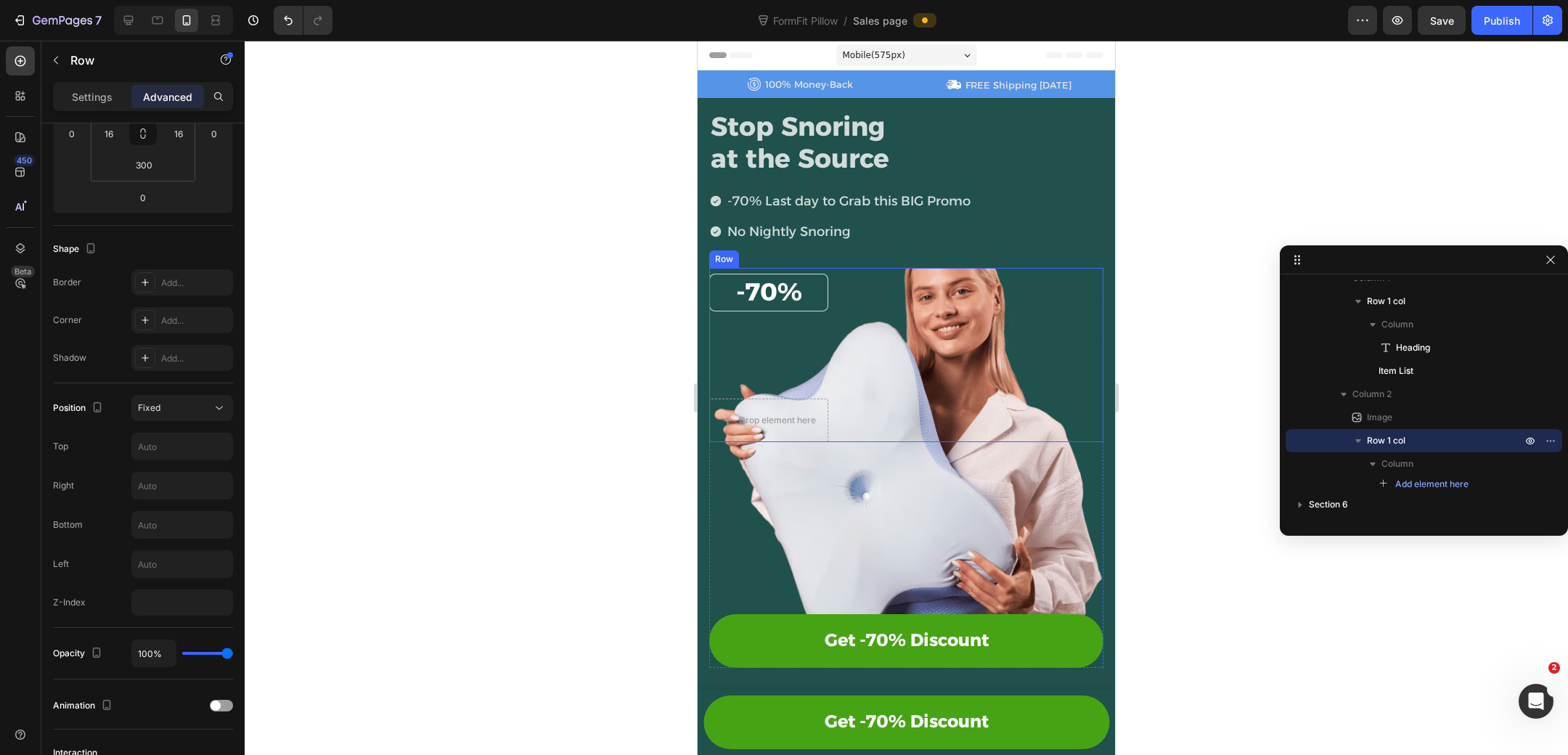
click at [926, 357] on div "-70% Heading Row Drop element here Row" at bounding box center [906, 354] width 394 height 175
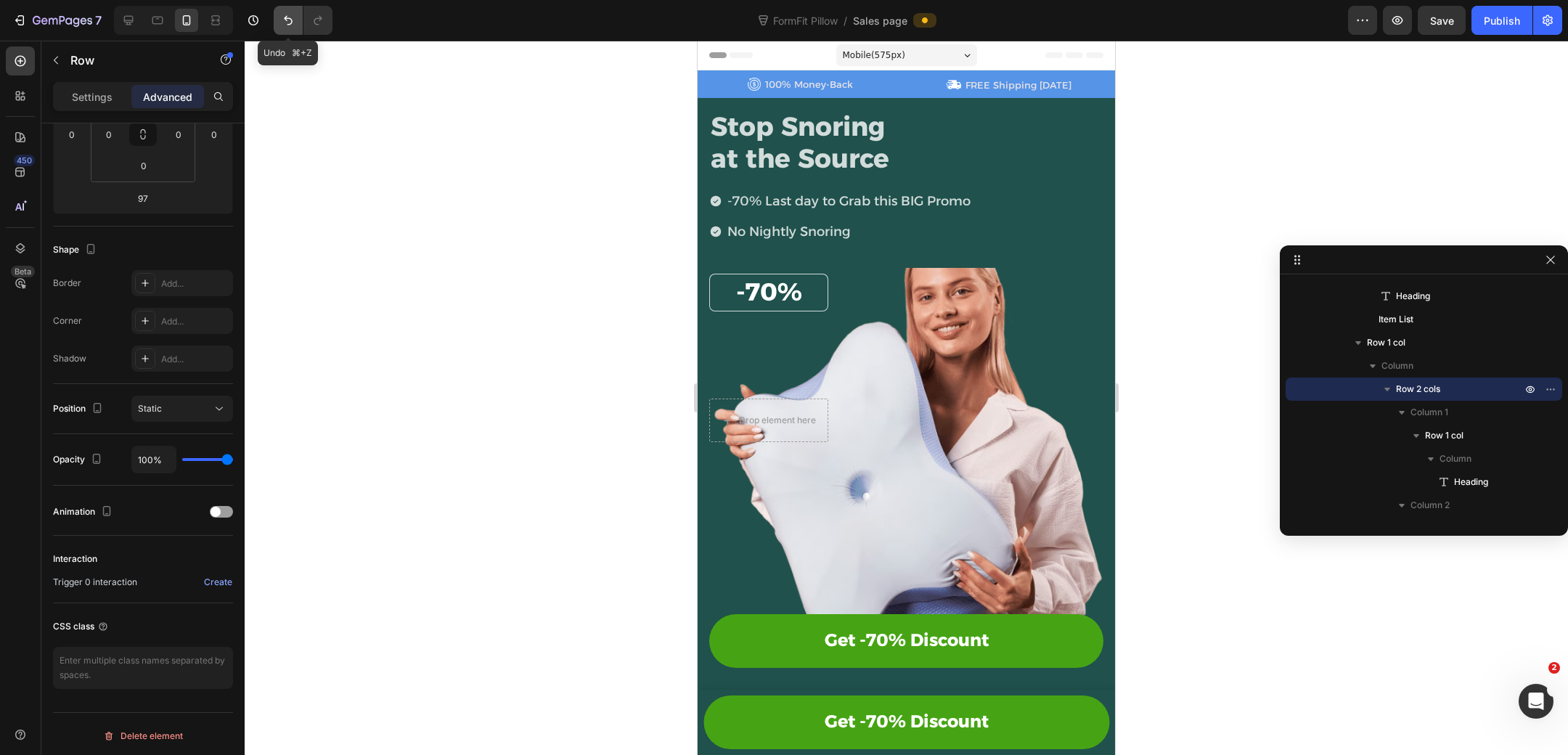
click at [287, 16] on icon "Undo/Redo" at bounding box center [287, 20] width 15 height 15
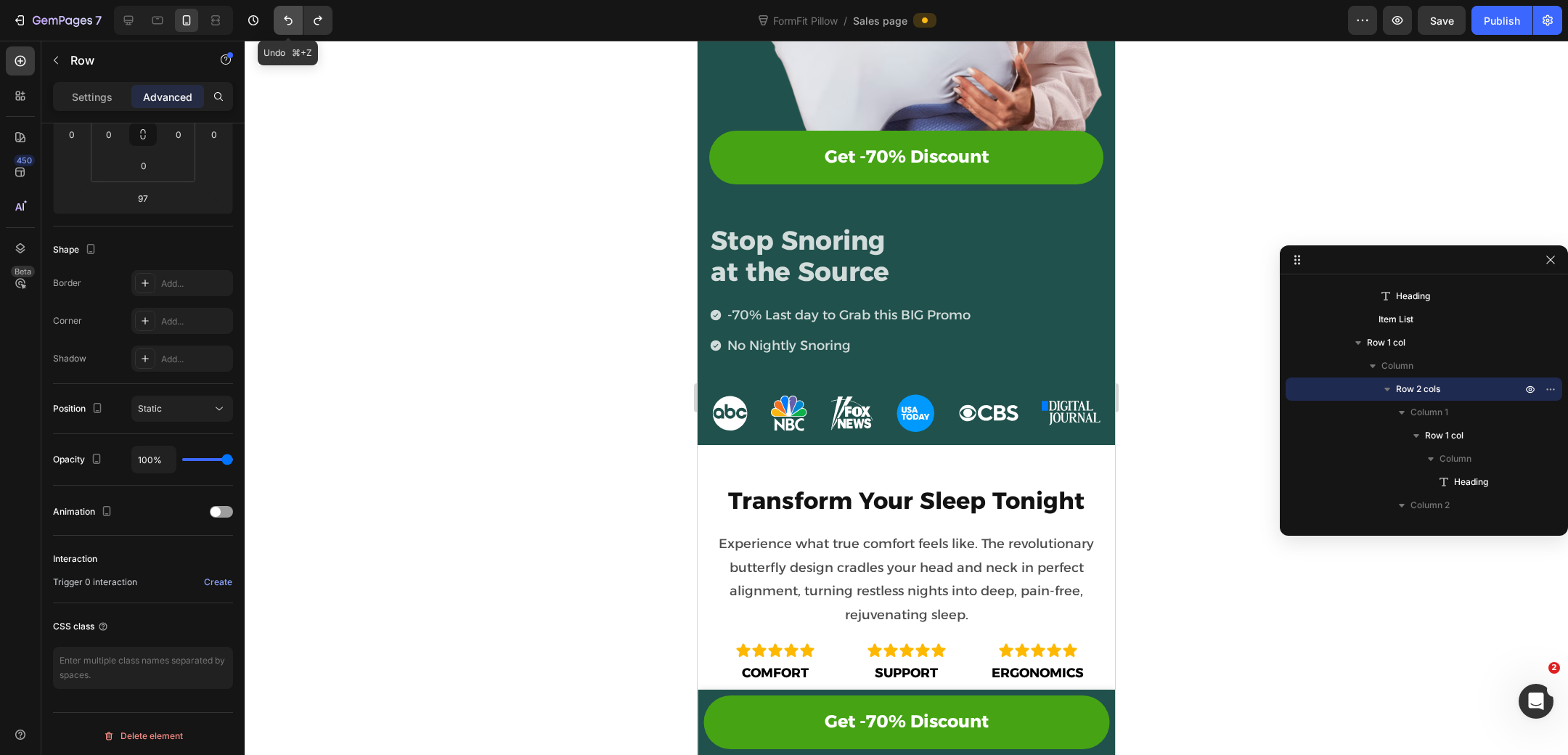
click at [285, 18] on icon "Undo/Redo" at bounding box center [287, 21] width 8 height 9
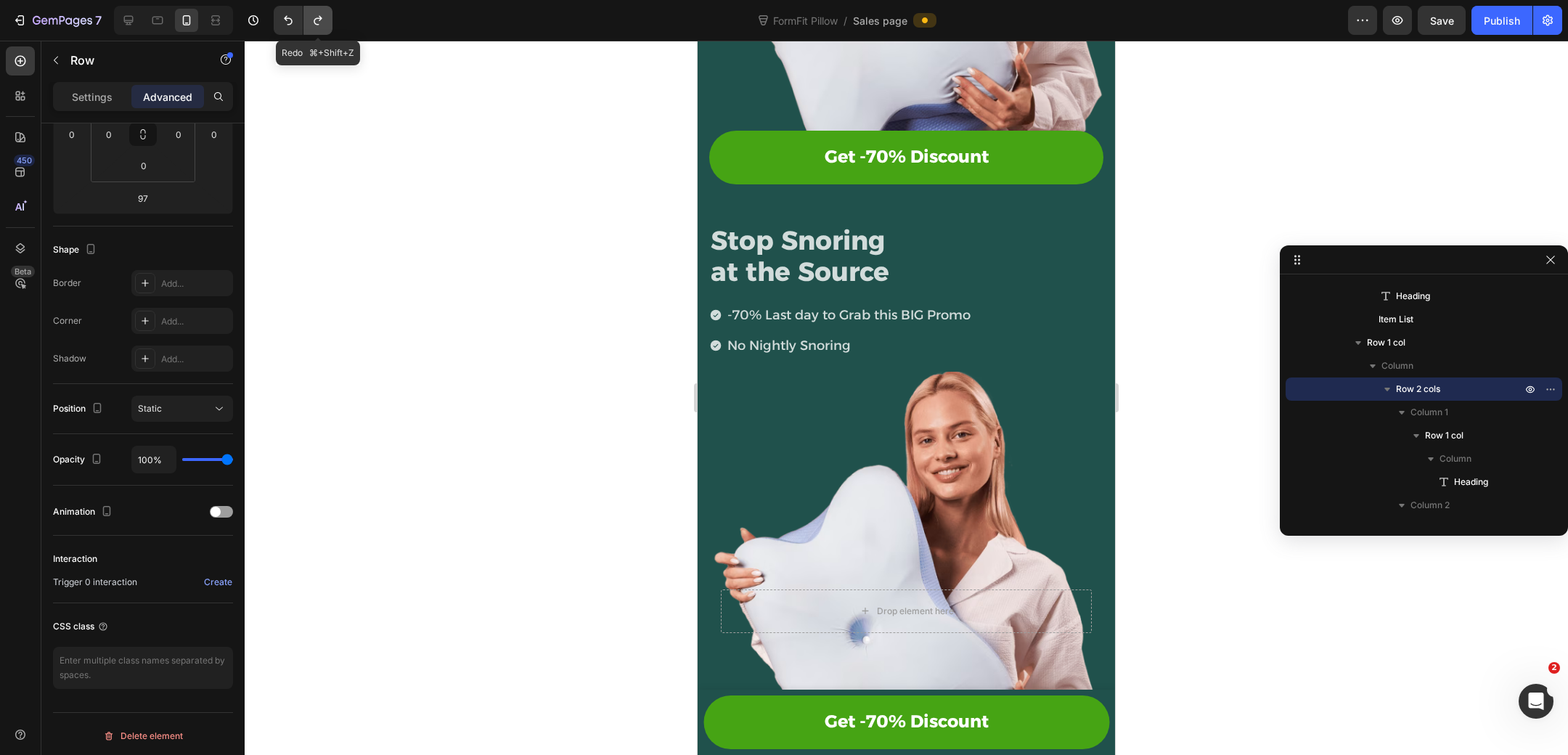
click at [316, 19] on icon "Undo/Redo" at bounding box center [317, 20] width 15 height 15
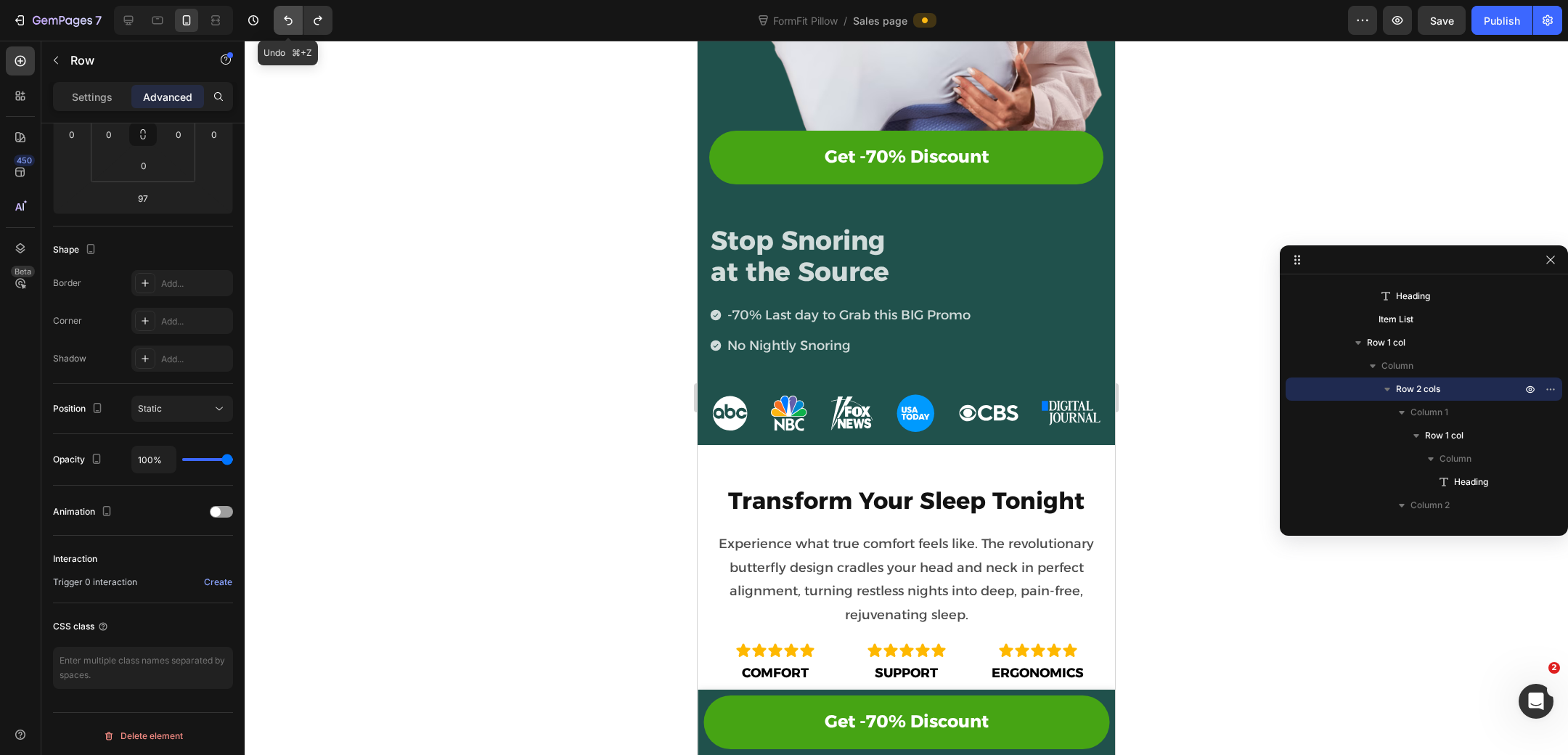
click at [291, 19] on icon "Undo/Redo" at bounding box center [287, 21] width 8 height 9
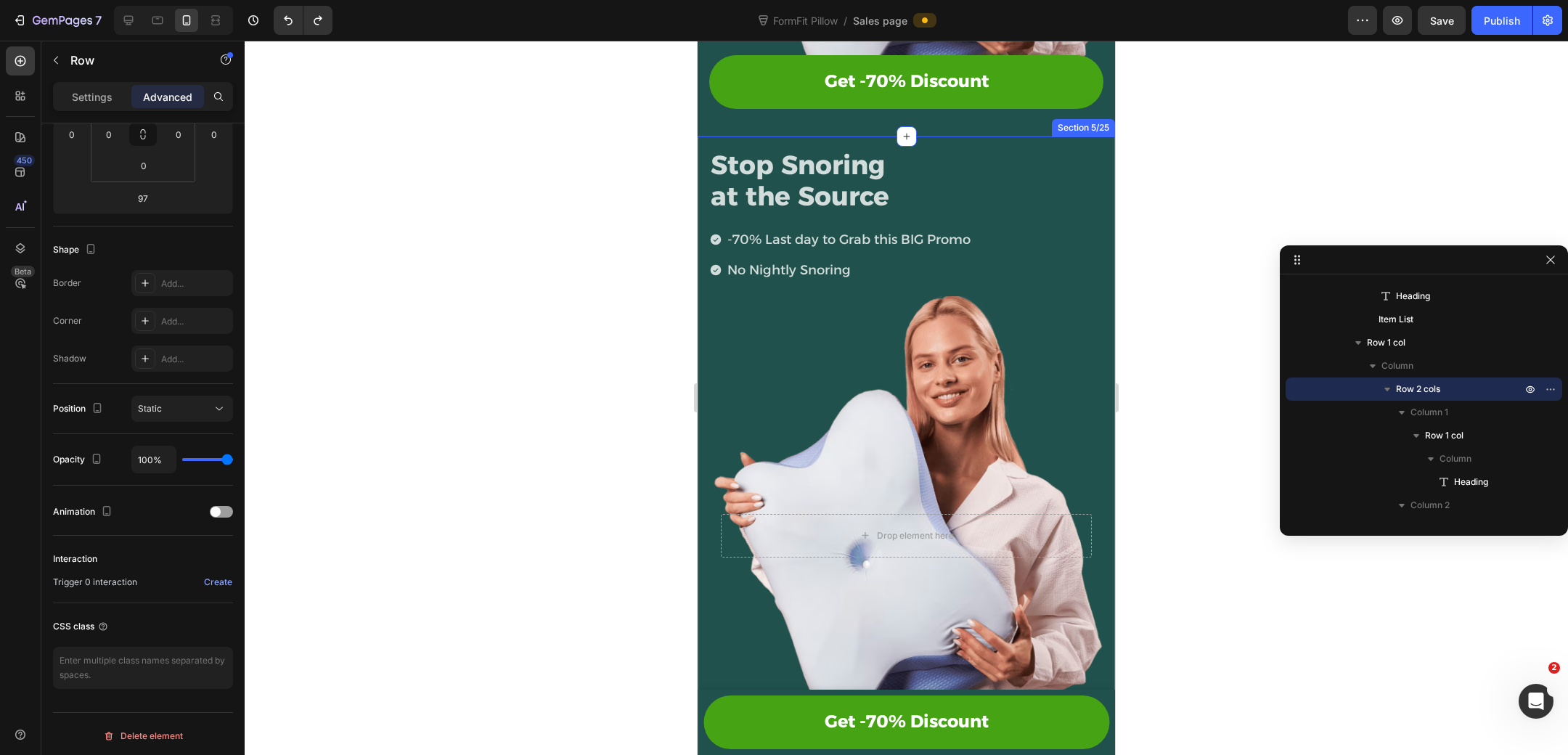
scroll to position [684, 0]
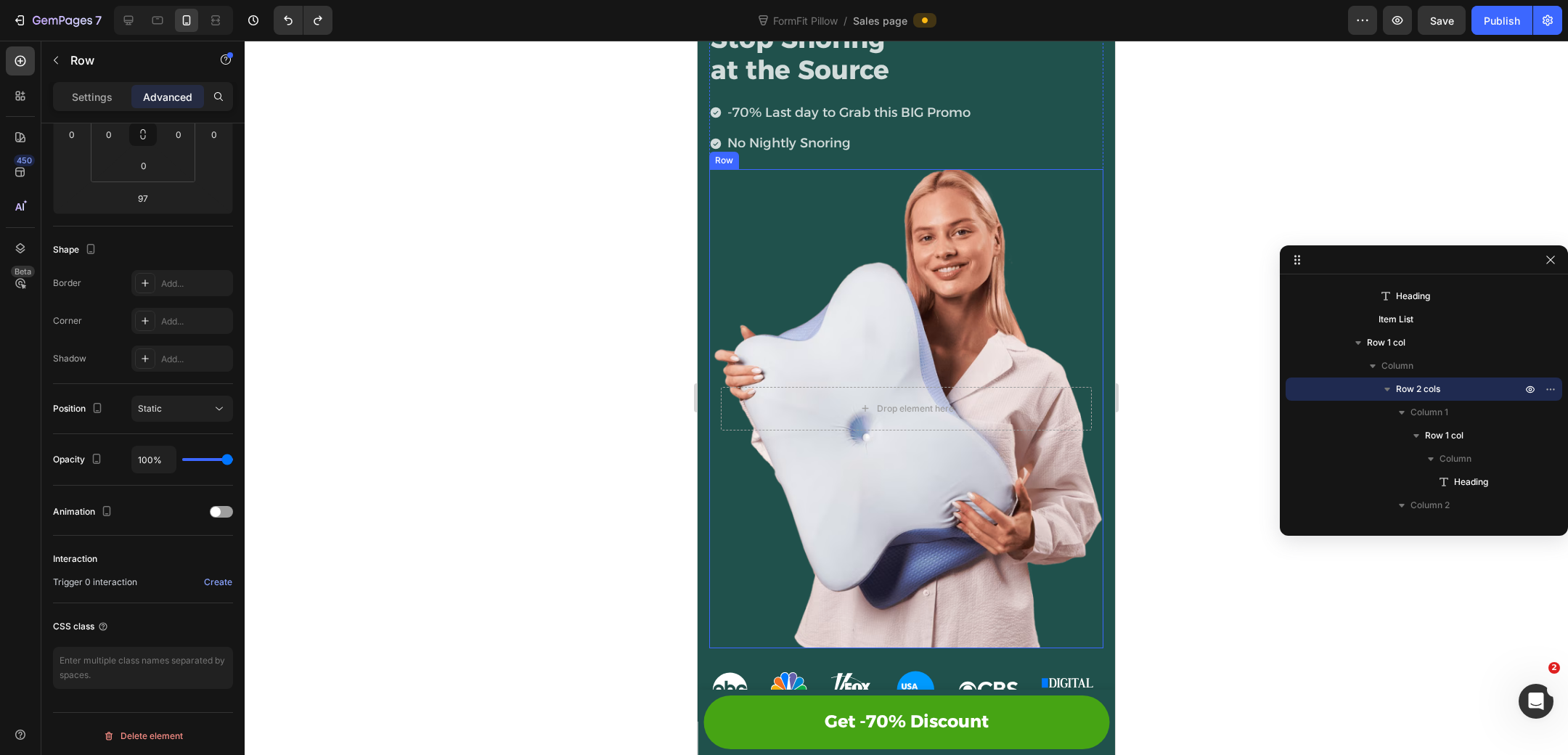
click at [897, 253] on div "Drop element here Row" at bounding box center [906, 408] width 394 height 479
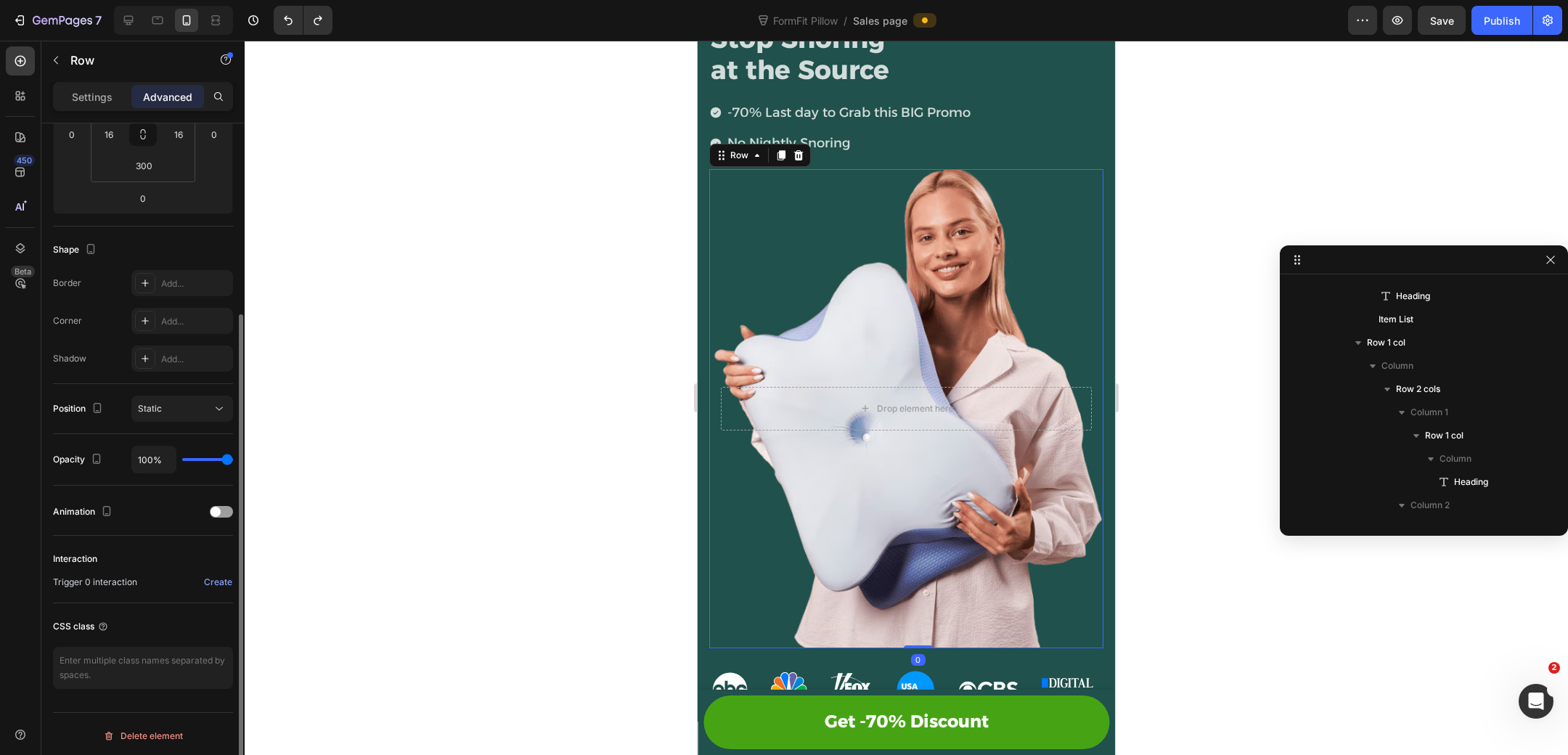
scroll to position [710, 0]
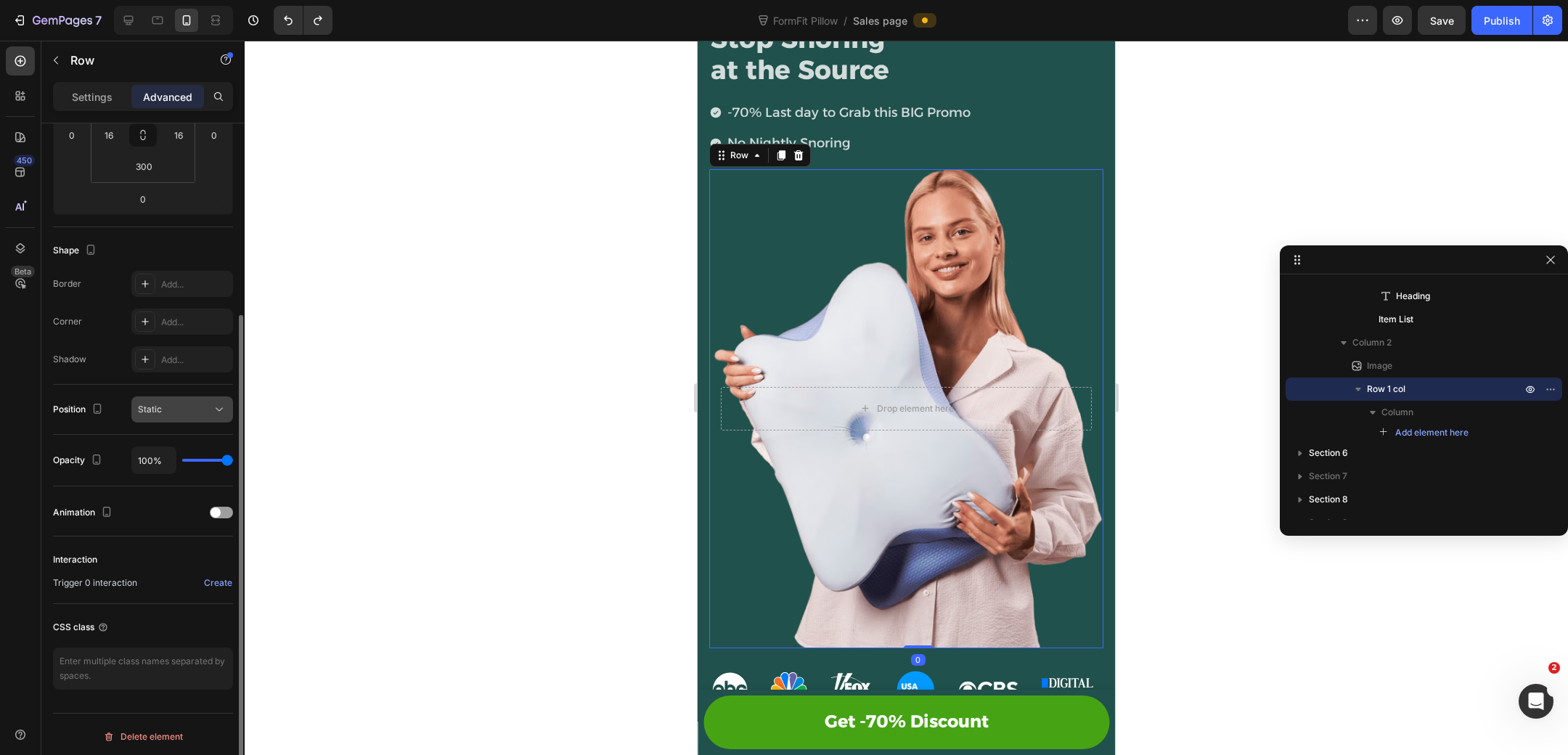
click at [187, 409] on div "Static" at bounding box center [174, 409] width 74 height 13
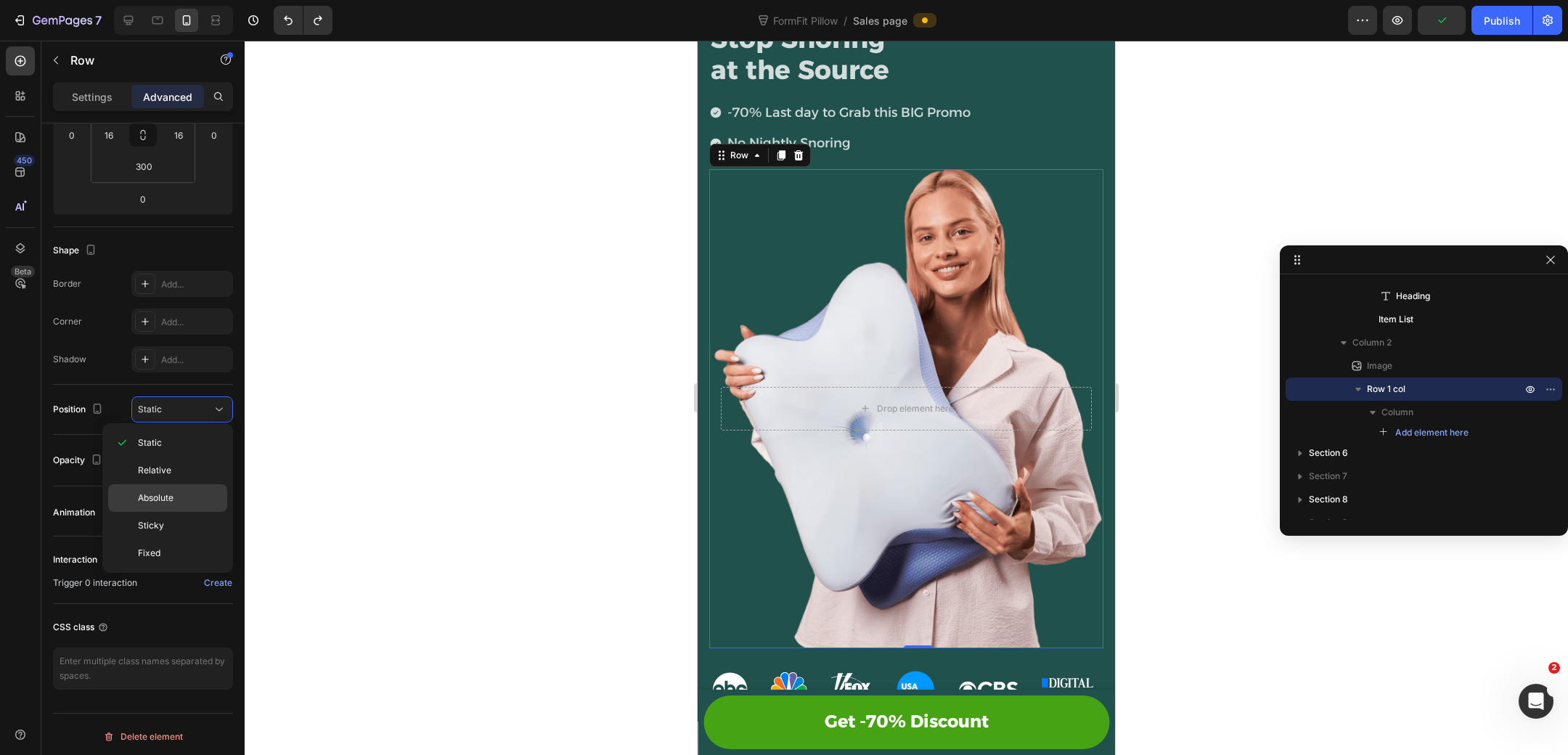
click at [181, 496] on p "Absolute" at bounding box center [179, 497] width 83 height 13
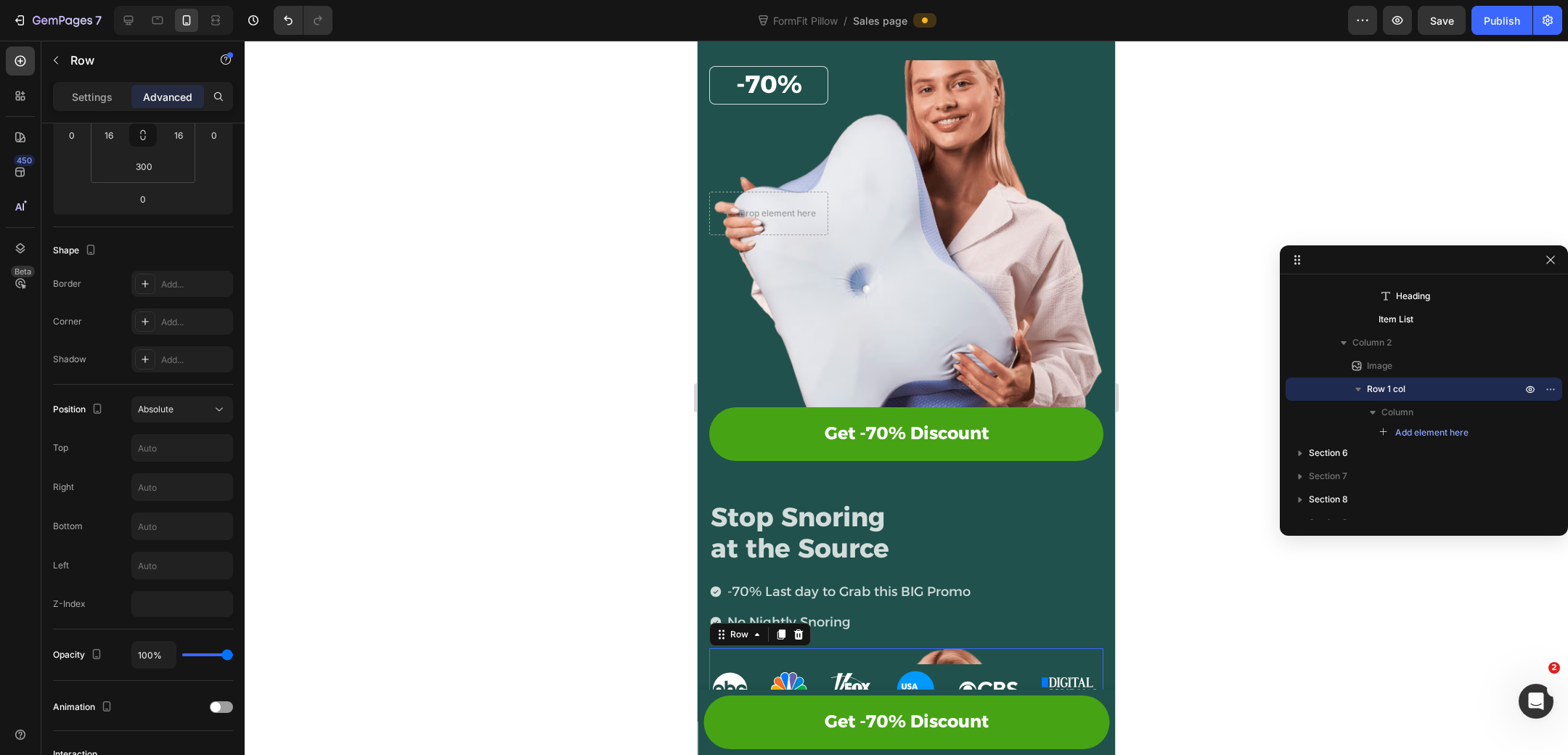
scroll to position [343, 0]
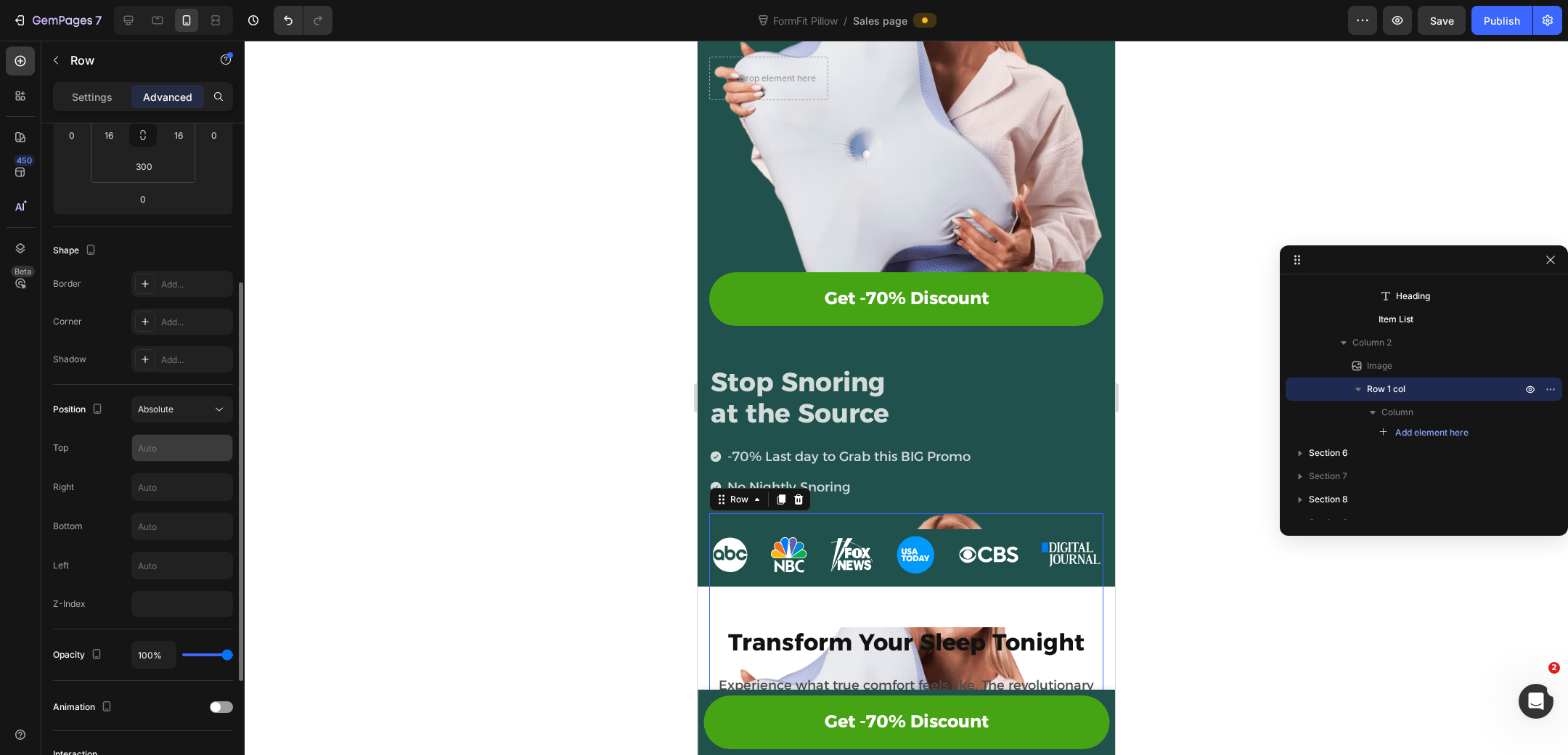
click at [176, 441] on input "text" at bounding box center [182, 448] width 100 height 26
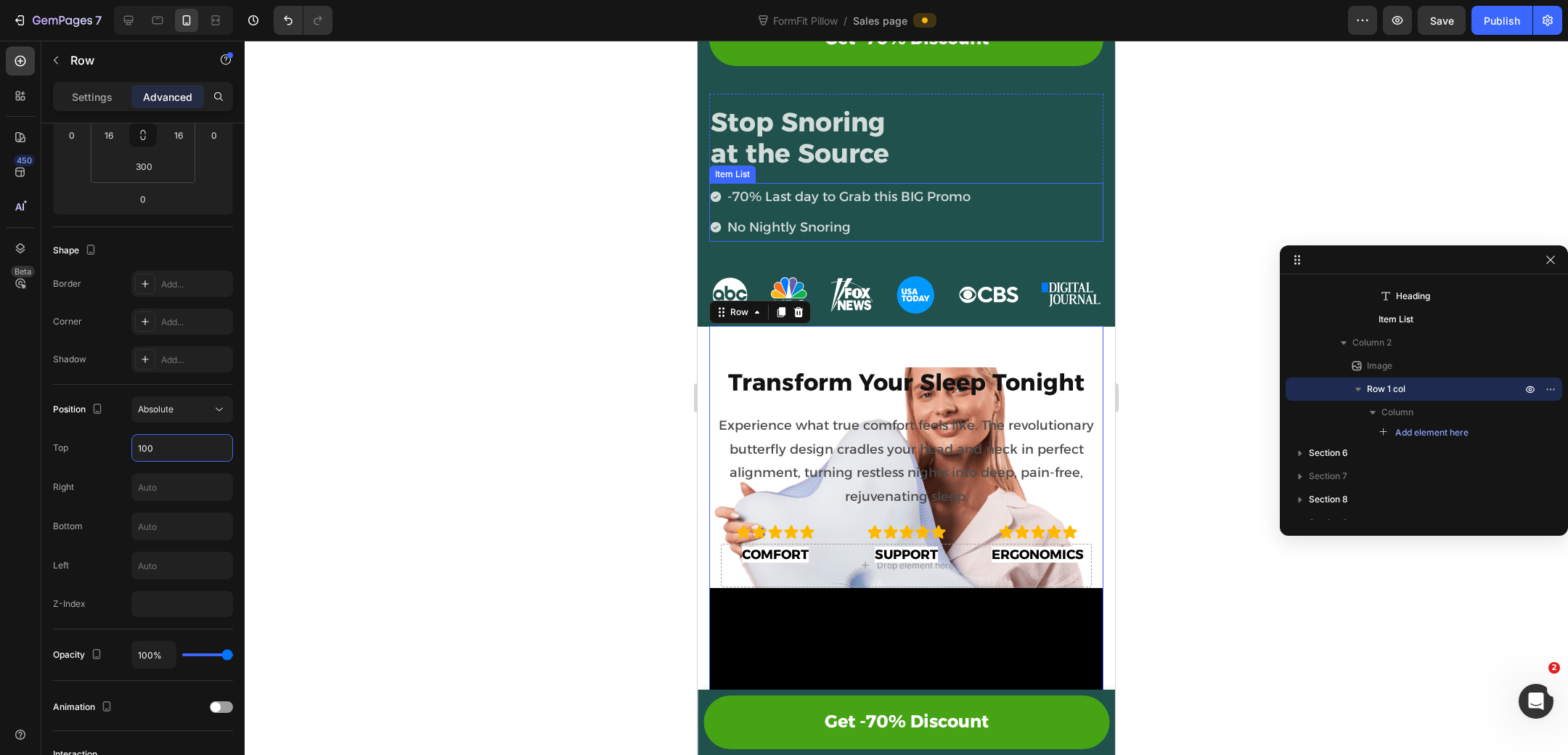
scroll to position [597, 0]
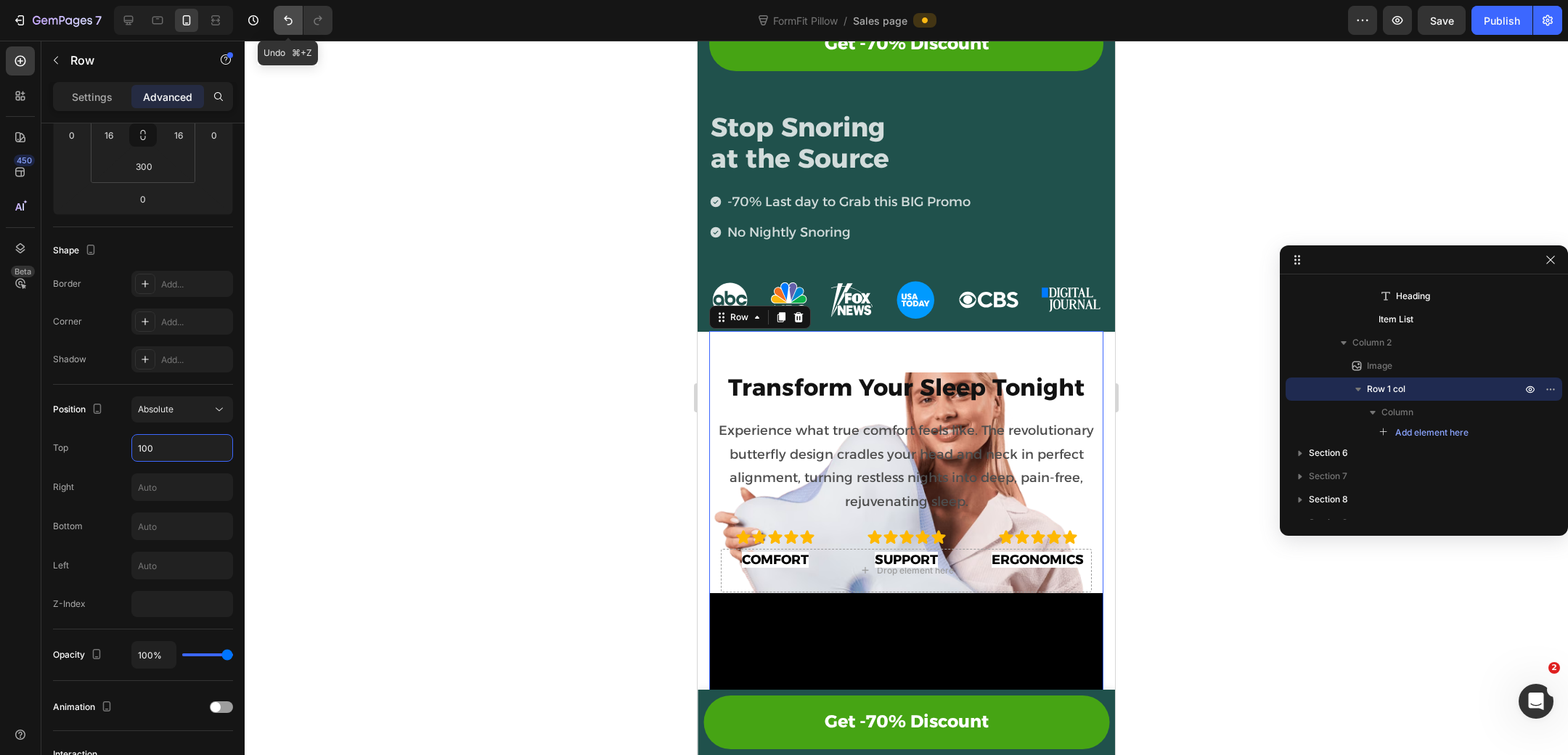
type input "100"
click at [281, 11] on button "Undo/Redo" at bounding box center [288, 21] width 29 height 29
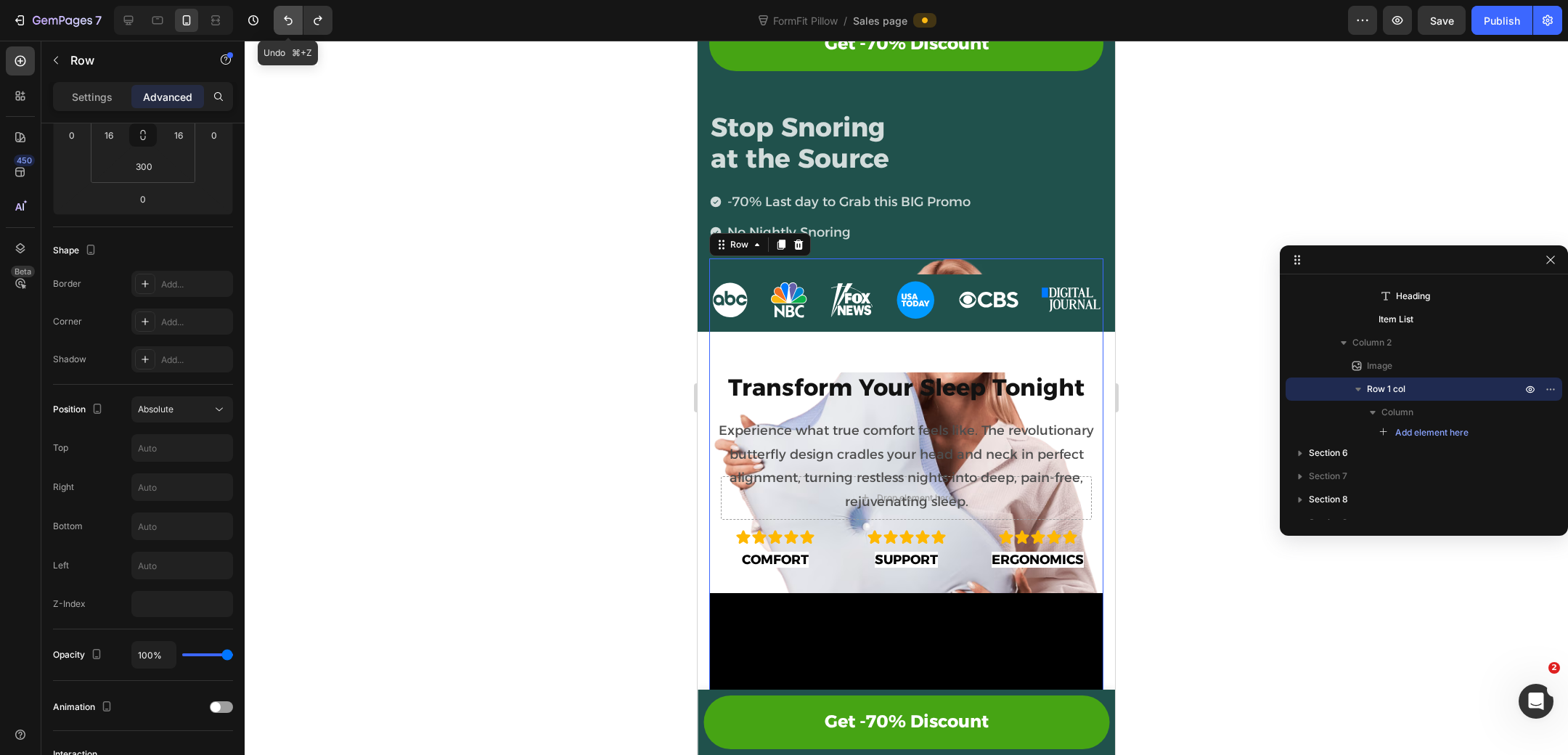
click at [281, 11] on button "Undo/Redo" at bounding box center [288, 21] width 29 height 29
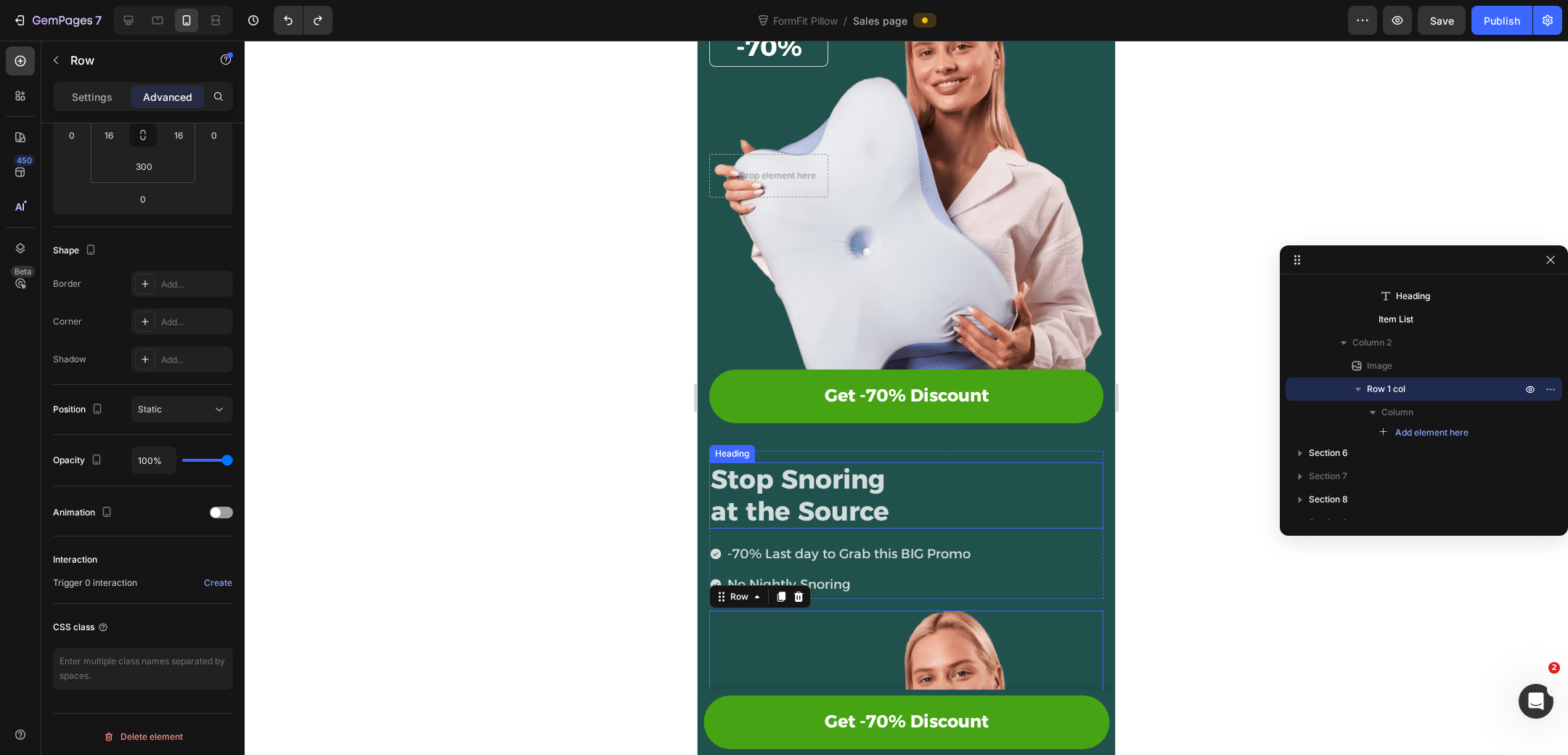
scroll to position [0, 0]
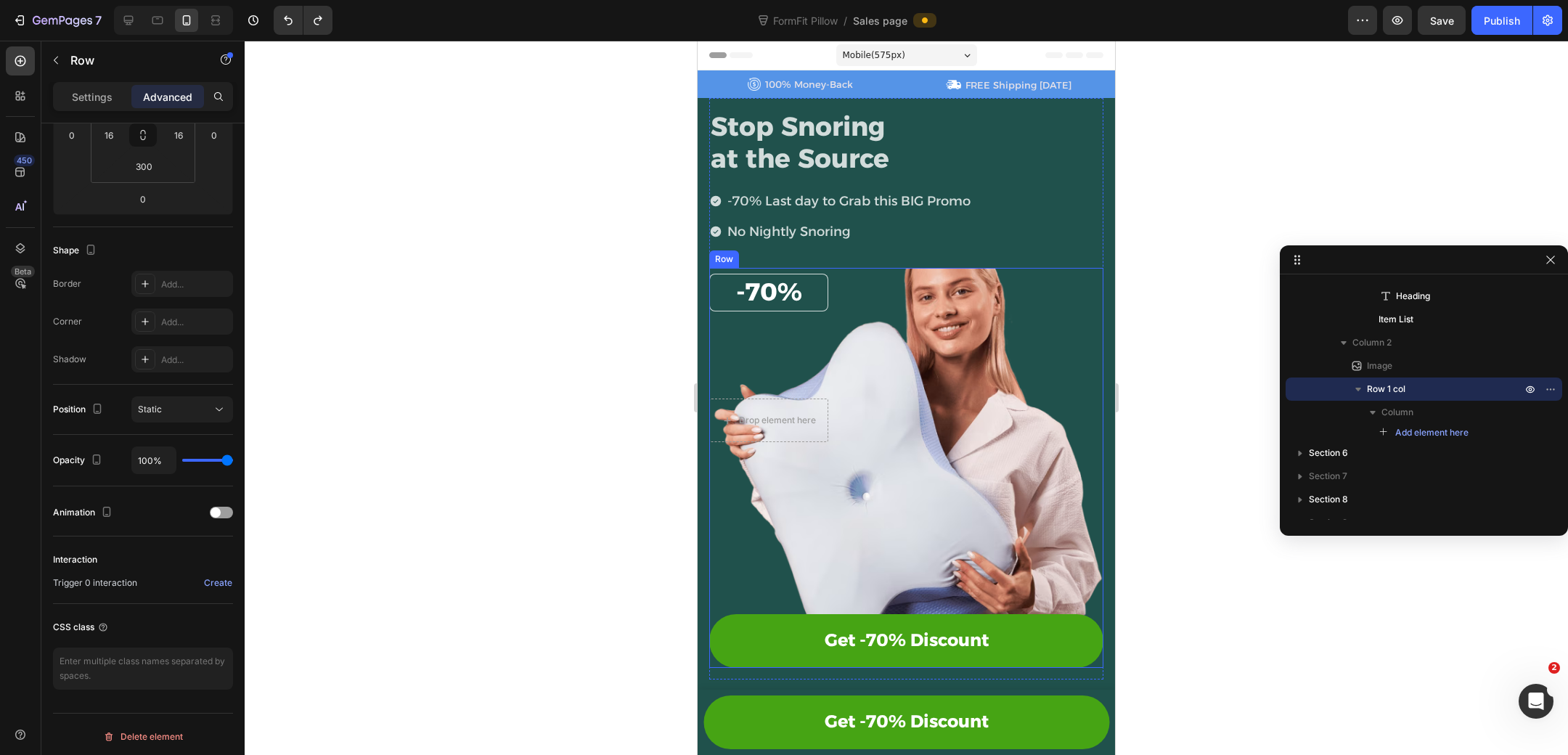
click at [934, 500] on div "-70% Heading Row Drop element here Row Get -70% Discount Button" at bounding box center [906, 417] width 394 height 299
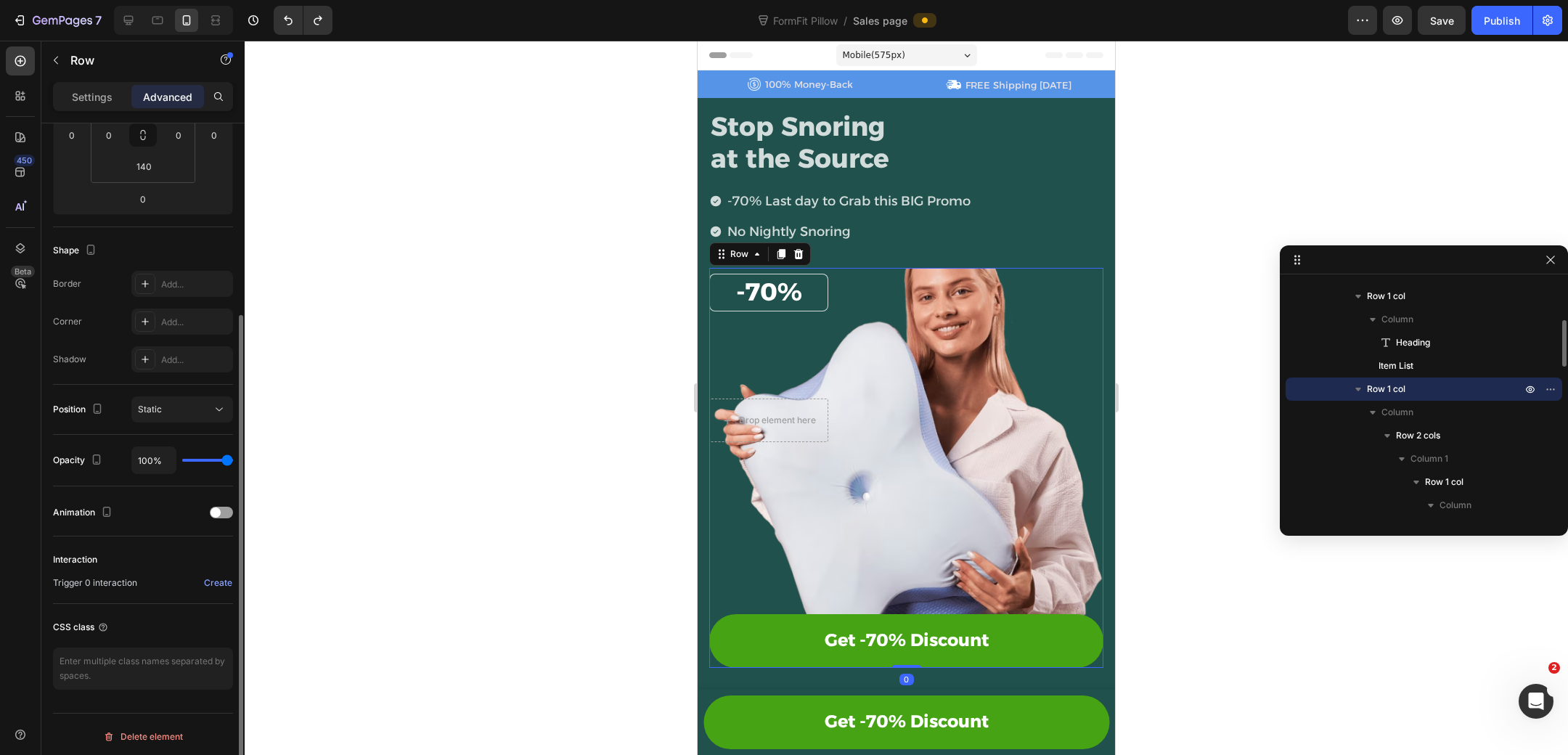
scroll to position [34, 0]
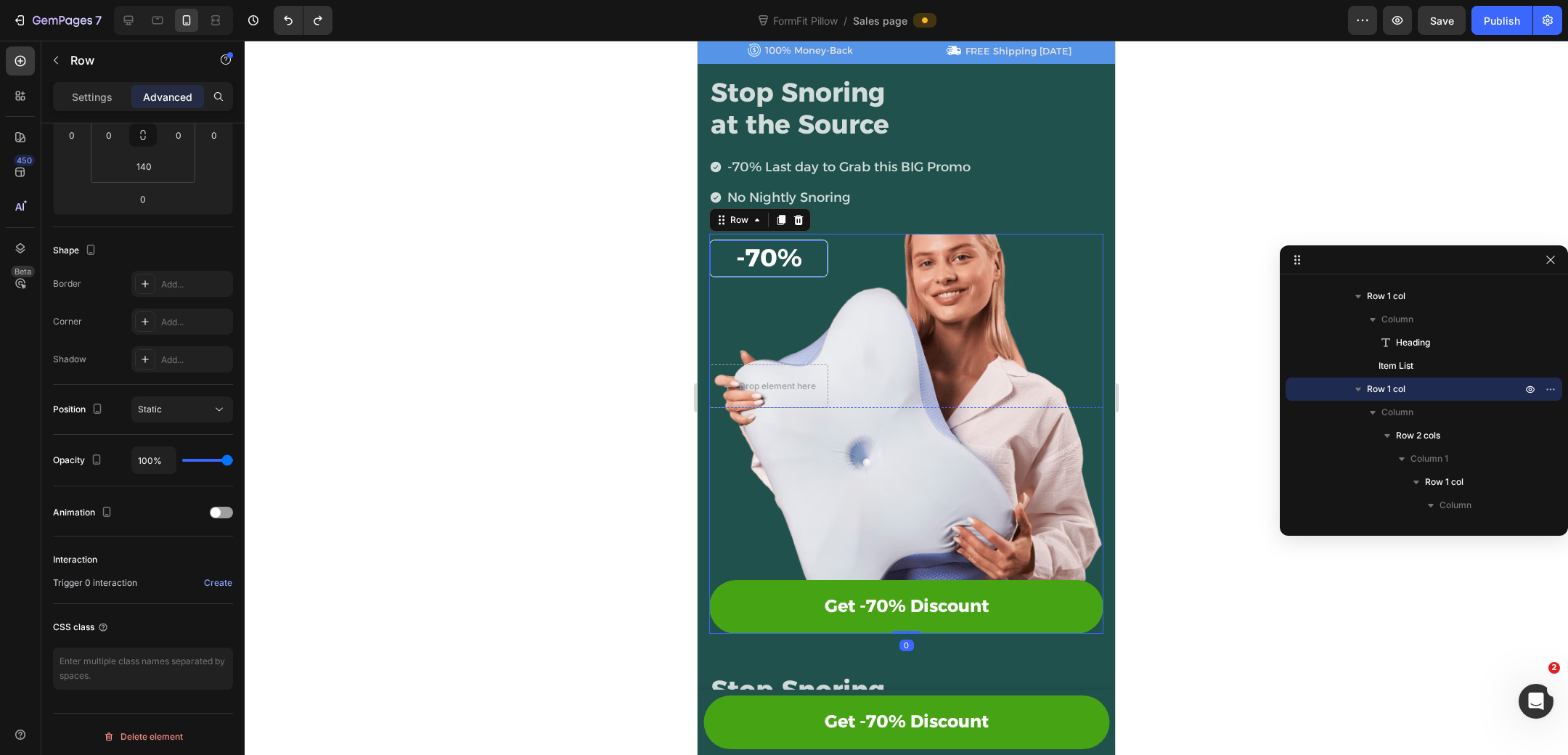
click at [822, 268] on div "-70% Heading Row" at bounding box center [769, 258] width 119 height 38
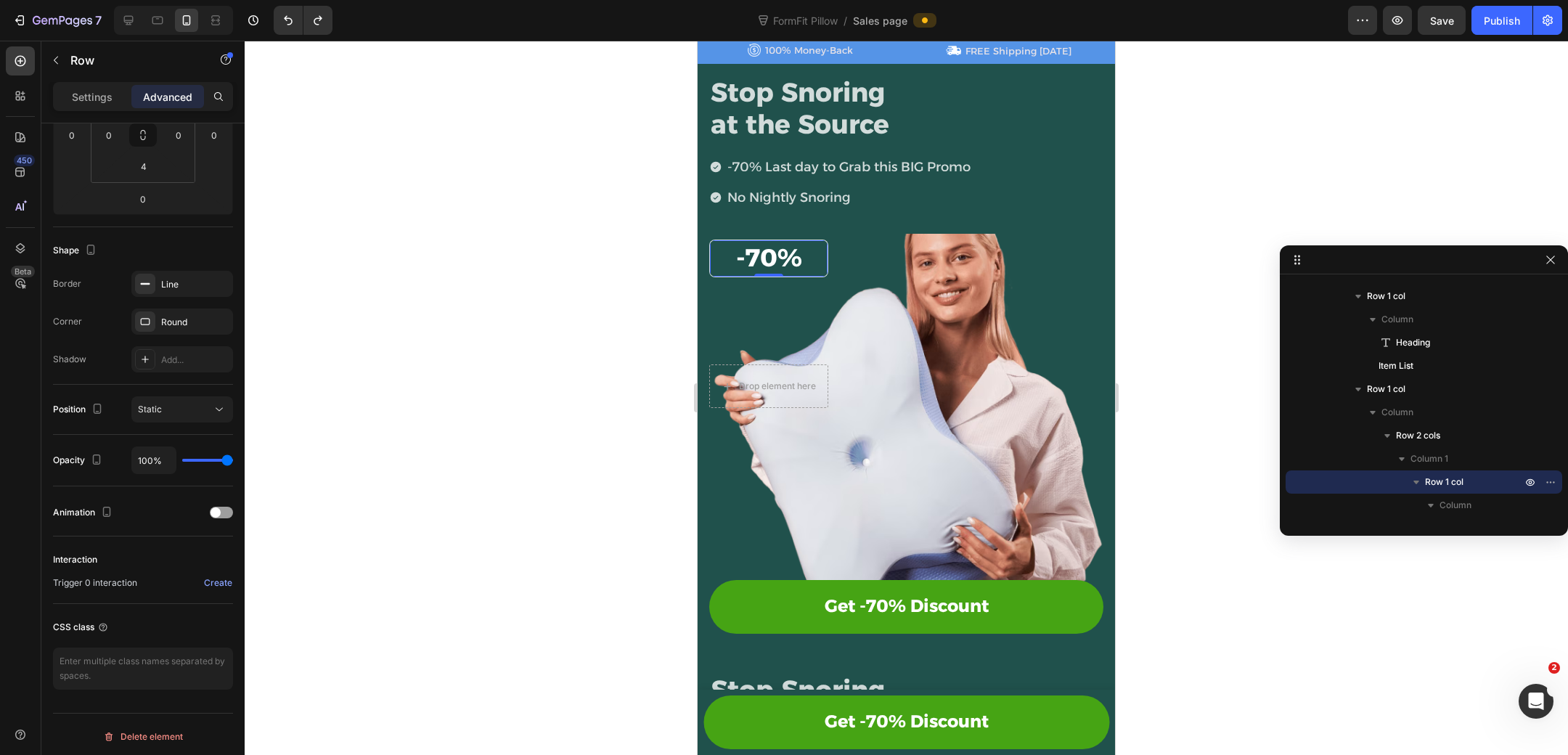
click at [821, 249] on div "-70% Heading Row 0" at bounding box center [769, 258] width 119 height 38
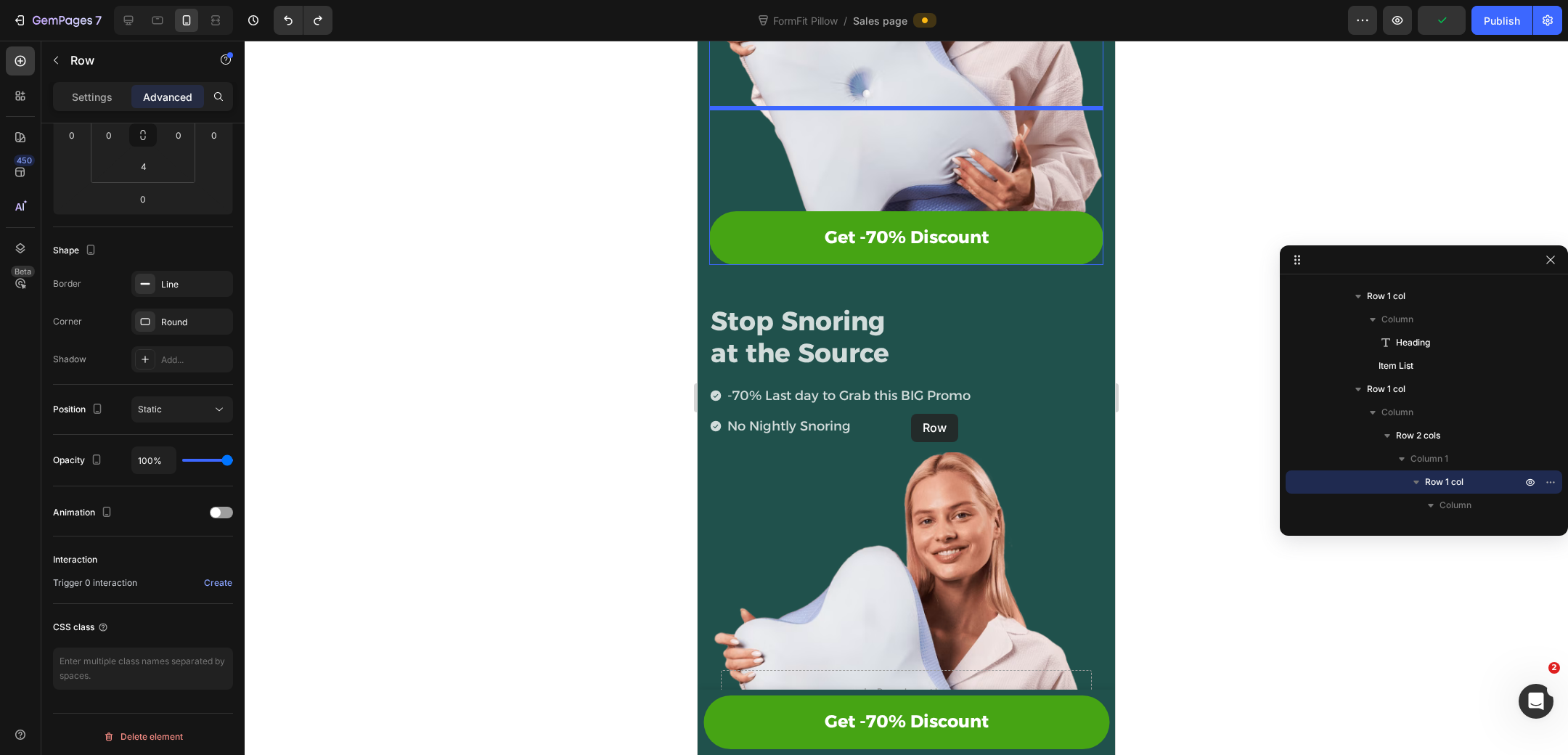
scroll to position [407, 0]
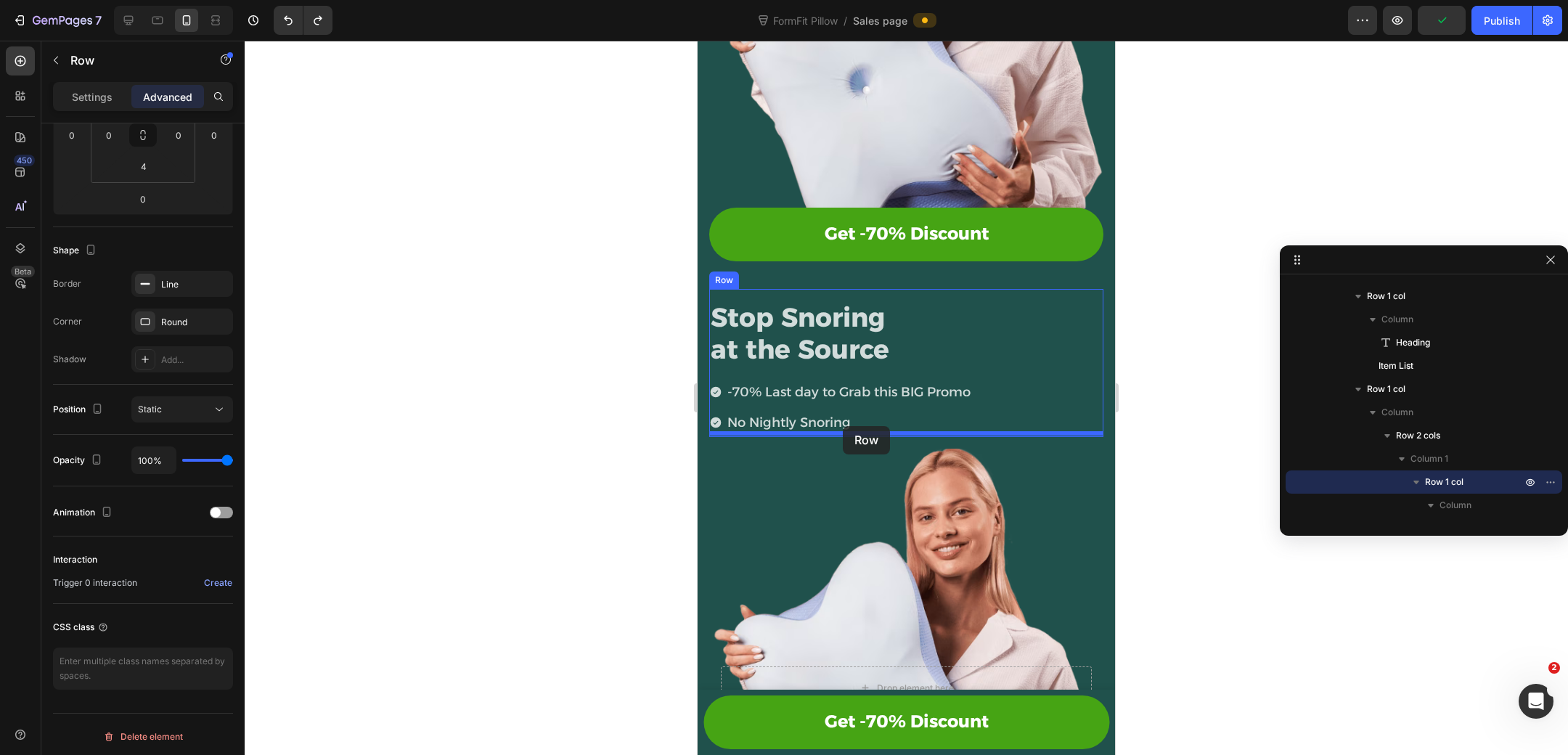
drag, startPoint x: 821, startPoint y: 249, endPoint x: 840, endPoint y: 431, distance: 183.0
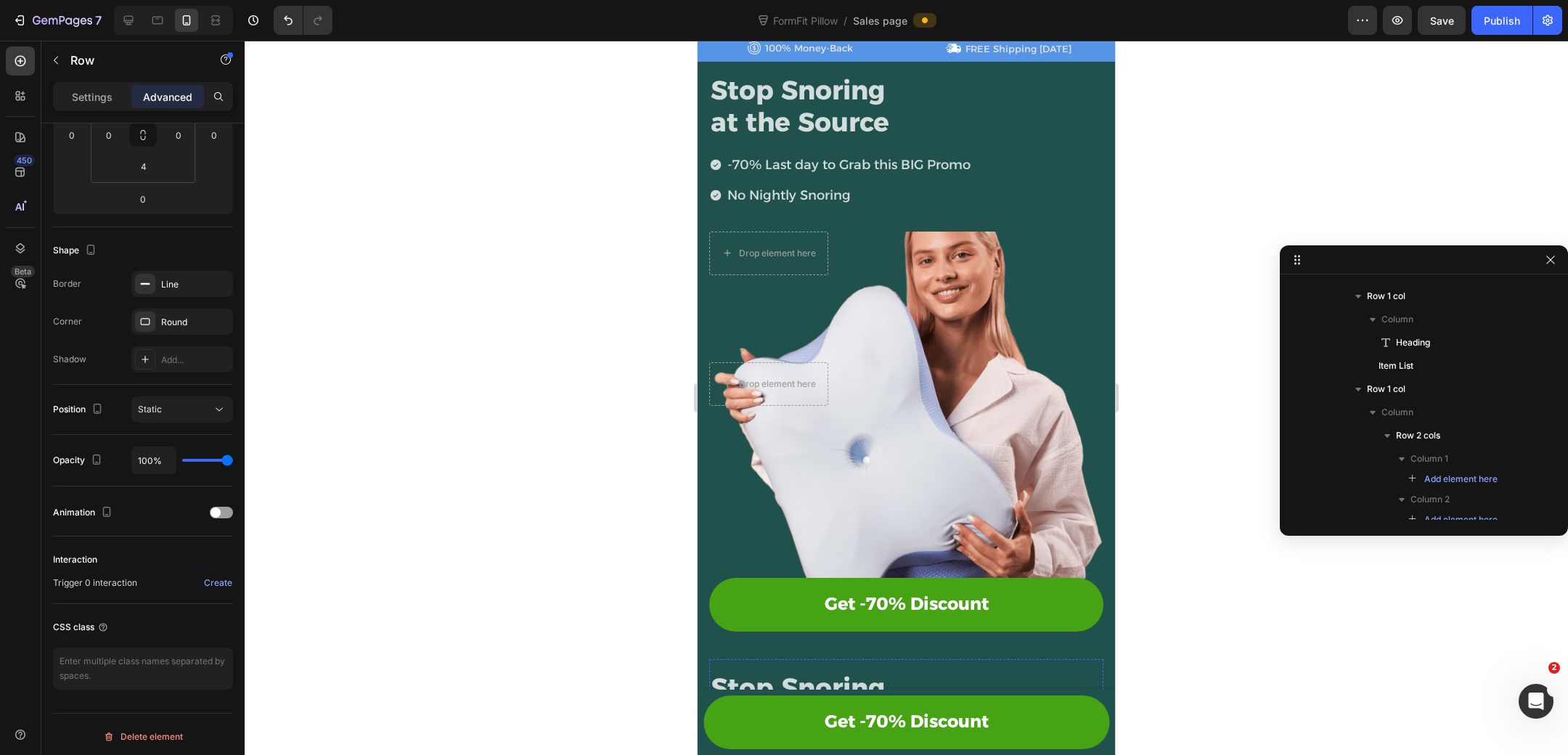
scroll to position [24, 0]
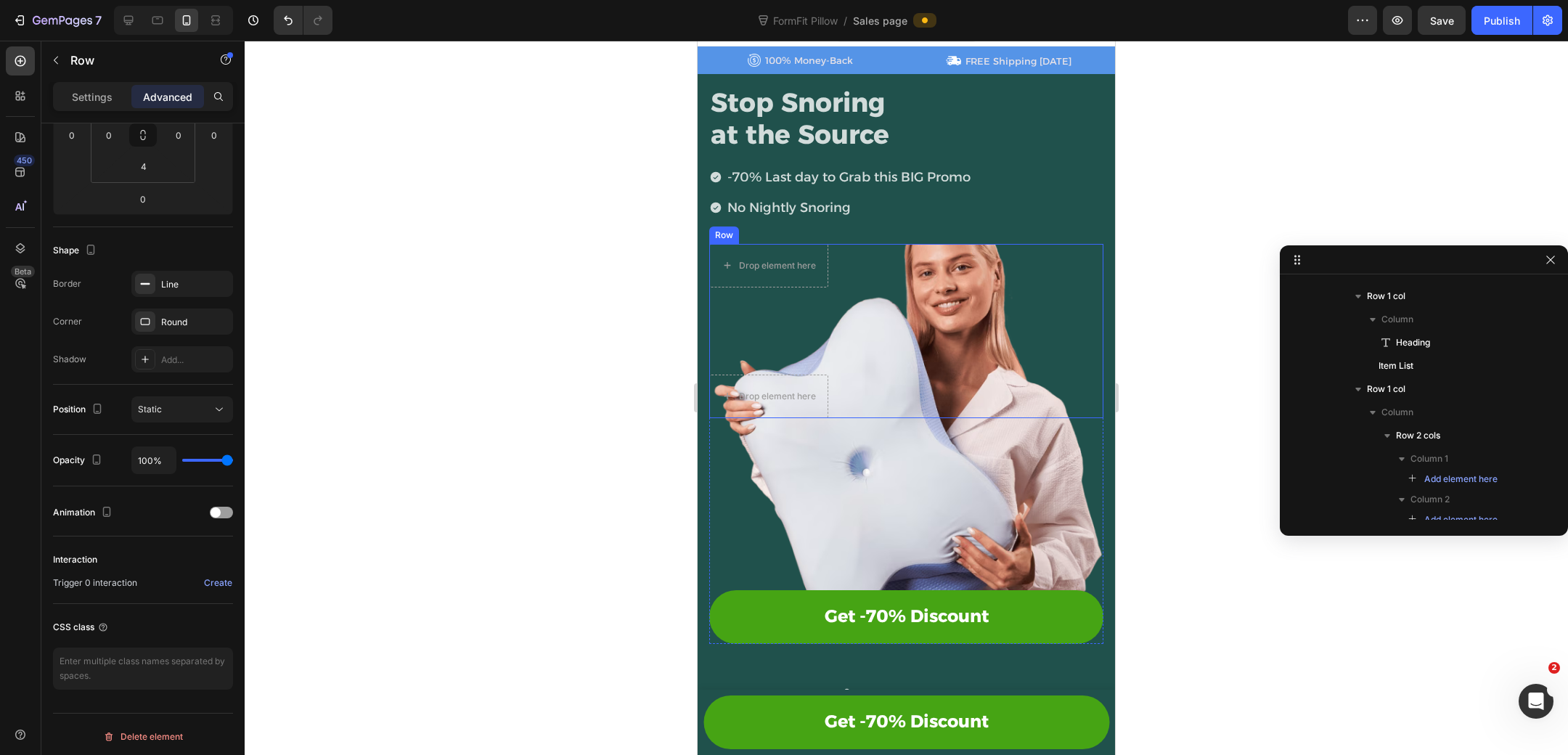
click at [829, 302] on div "Drop element here Drop element here Row" at bounding box center [906, 331] width 394 height 175
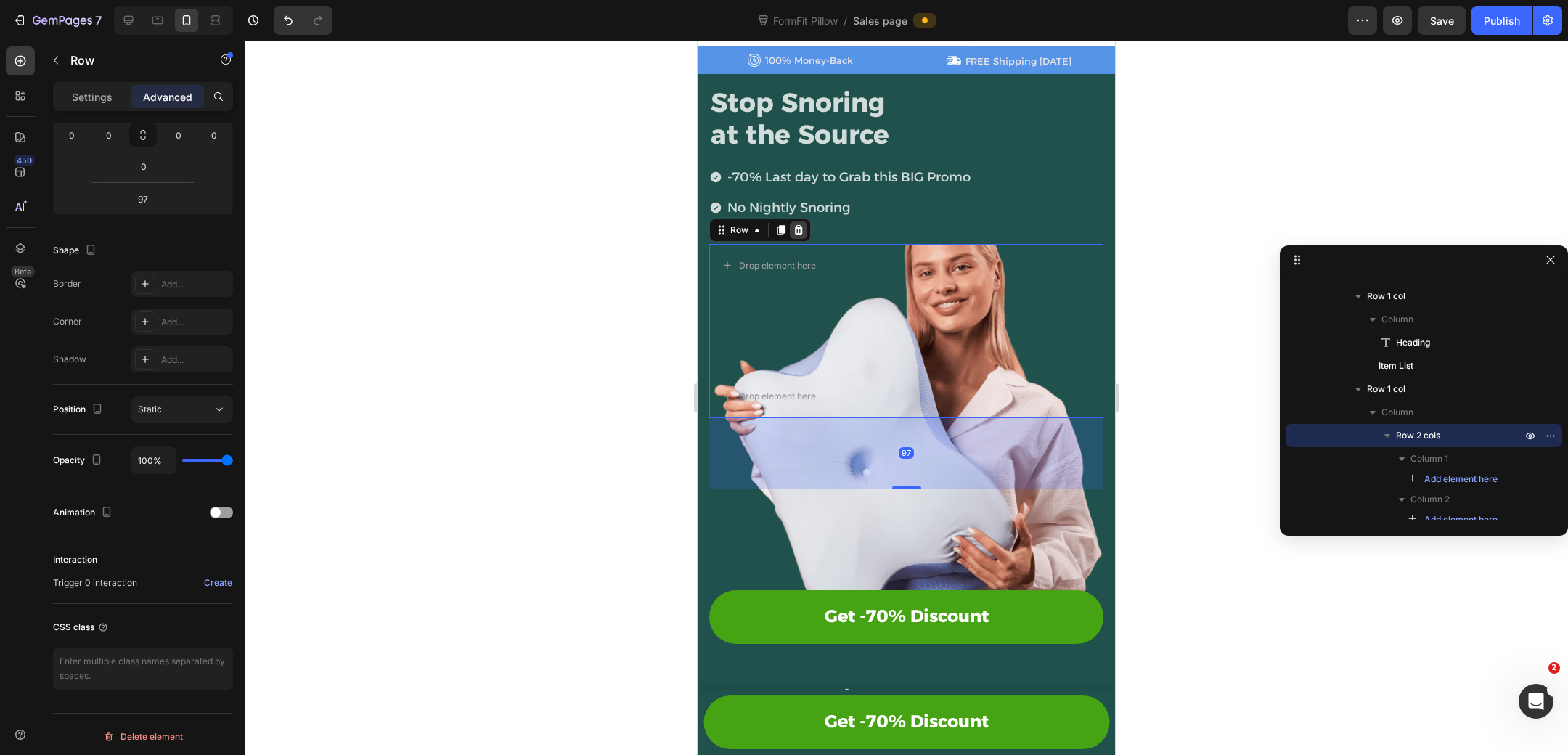
click at [801, 225] on icon at bounding box center [798, 230] width 12 height 12
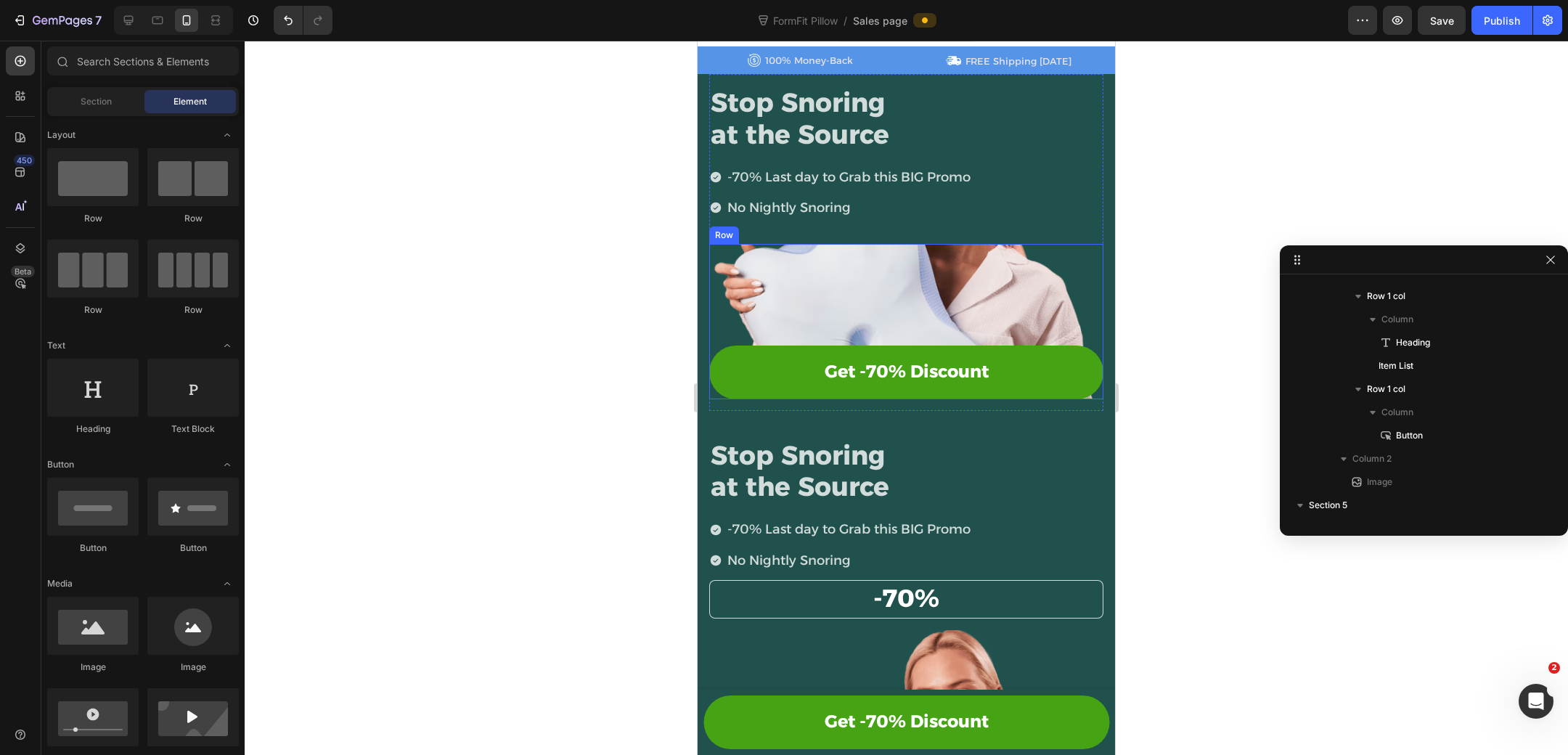
click at [818, 298] on div "Get -70% Discount Button Row" at bounding box center [906, 321] width 394 height 155
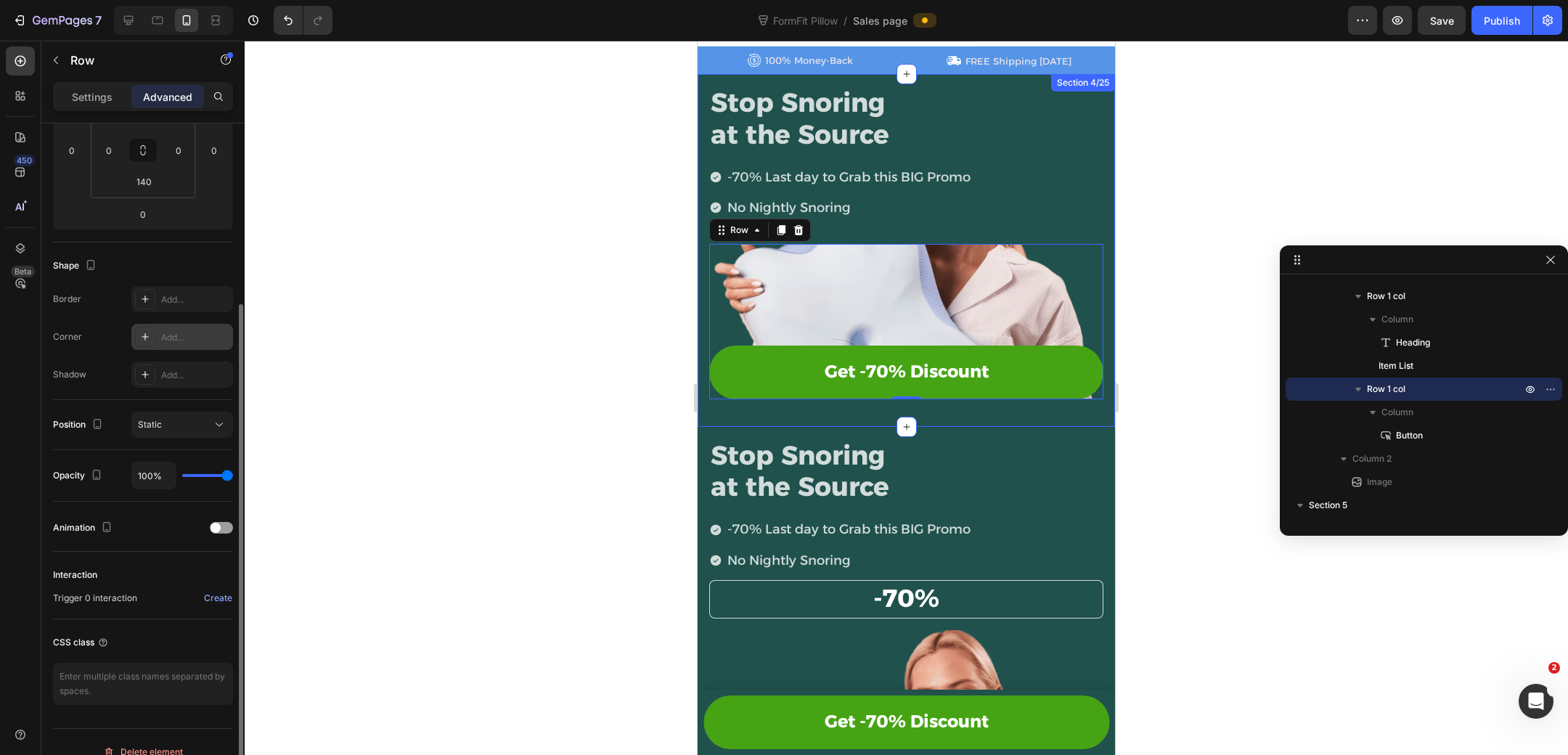
scroll to position [0, 0]
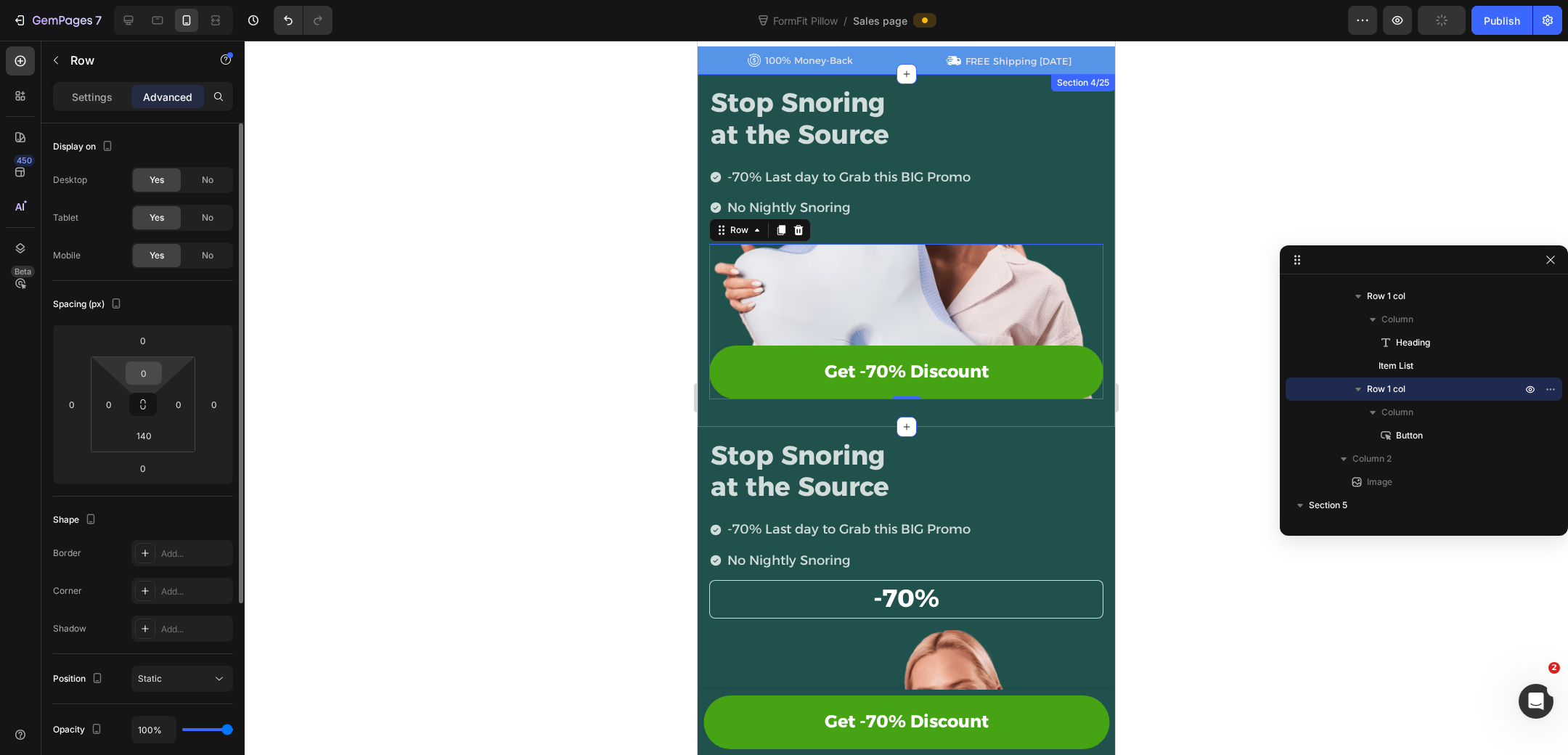
click at [151, 368] on input "0" at bounding box center [144, 373] width 29 height 22
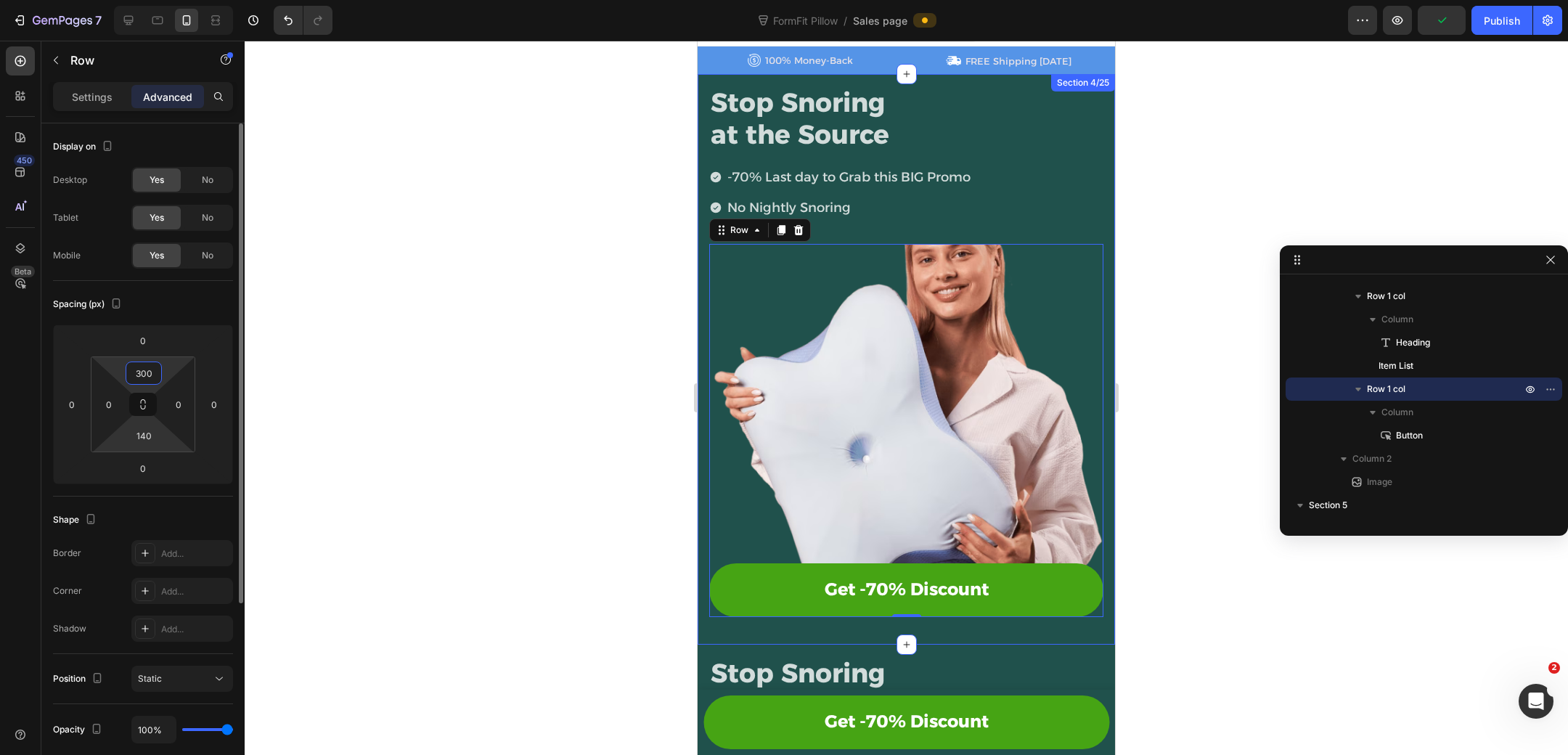
type input "300"
click at [149, 0] on html "7 Version history FormFit Pillow / Sales page Preview Publish 450 Beta Sections…" at bounding box center [784, 0] width 1568 height 0
click at [151, 436] on input "140" at bounding box center [144, 435] width 29 height 22
type input "1"
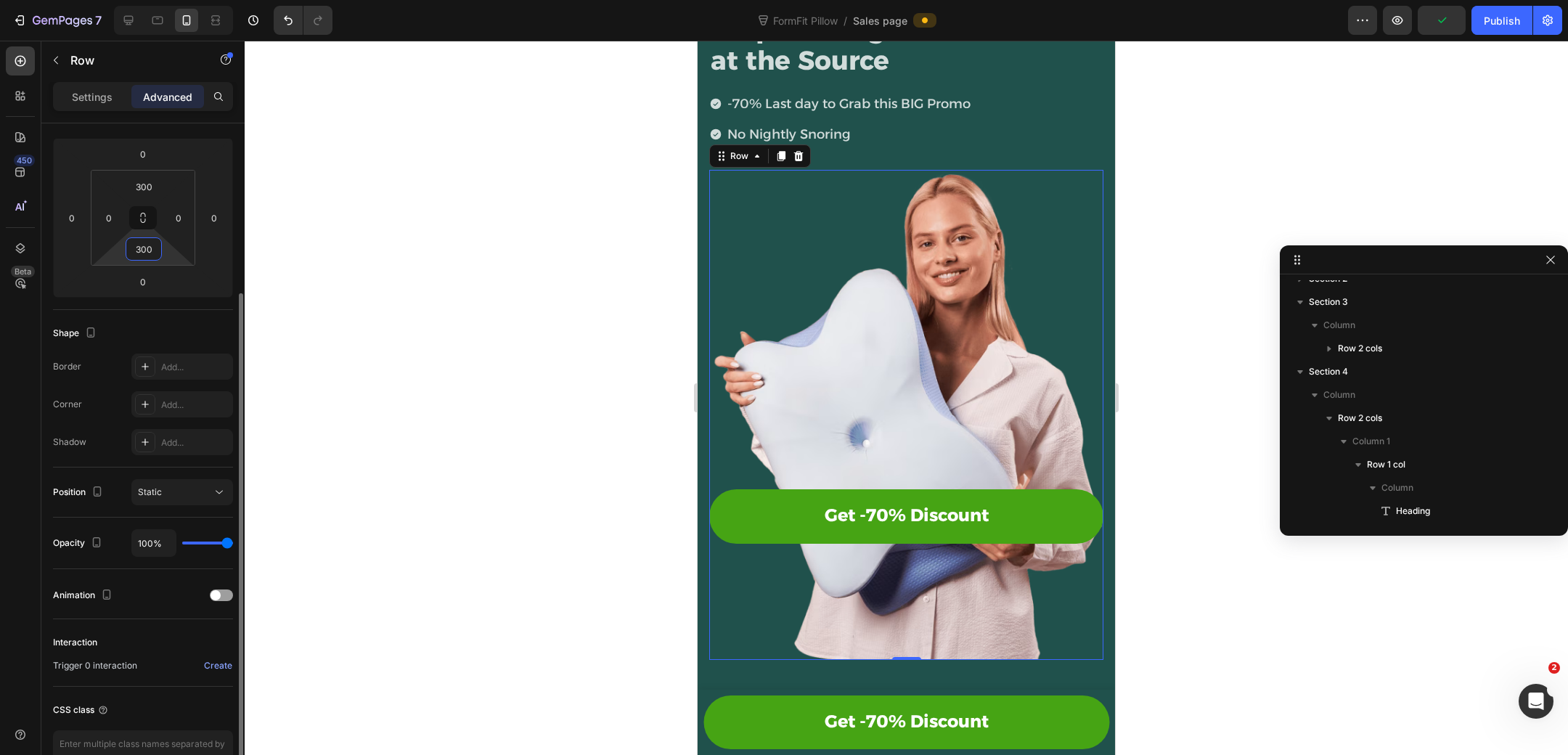
scroll to position [208, 0]
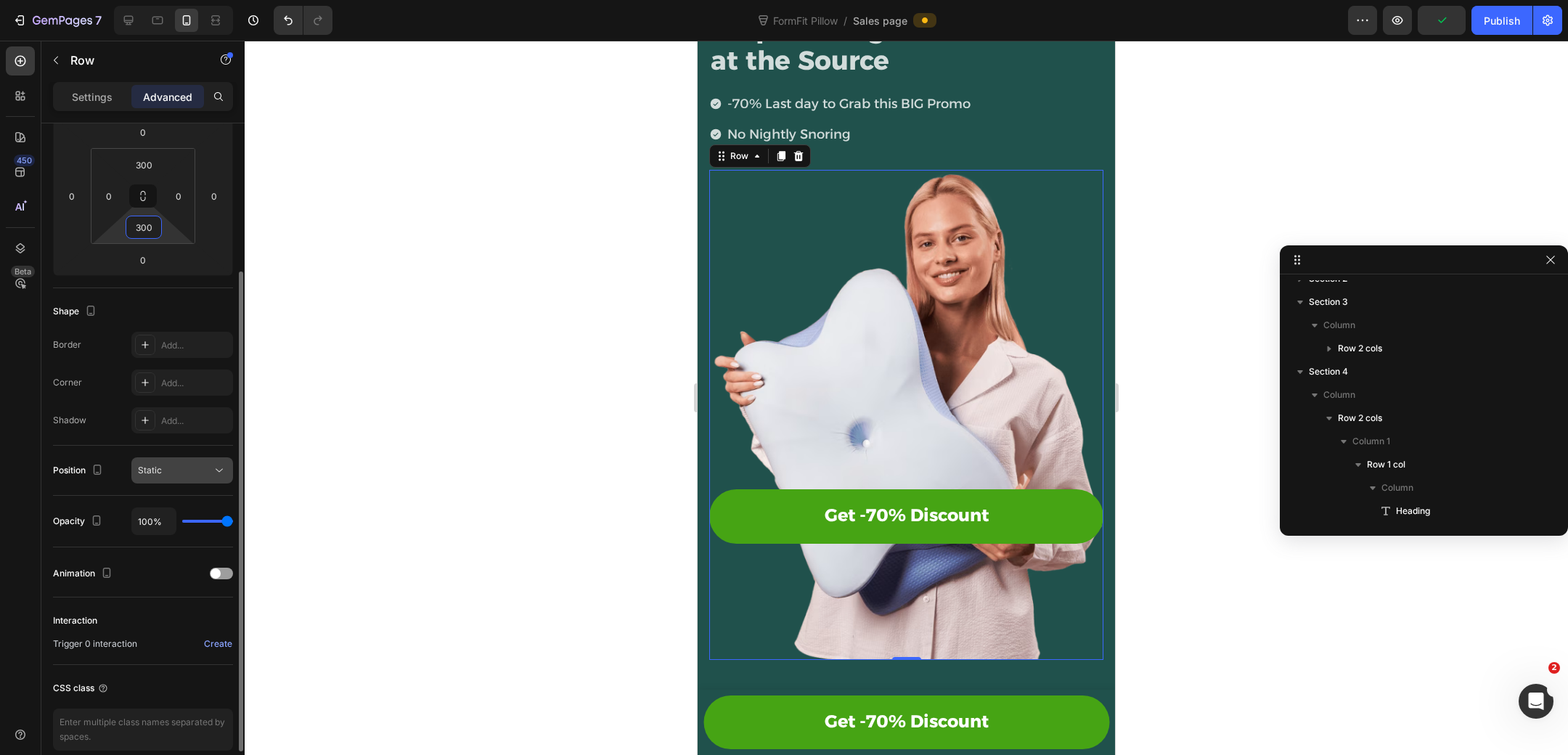
type input "300"
click at [180, 460] on button "Static" at bounding box center [182, 471] width 101 height 26
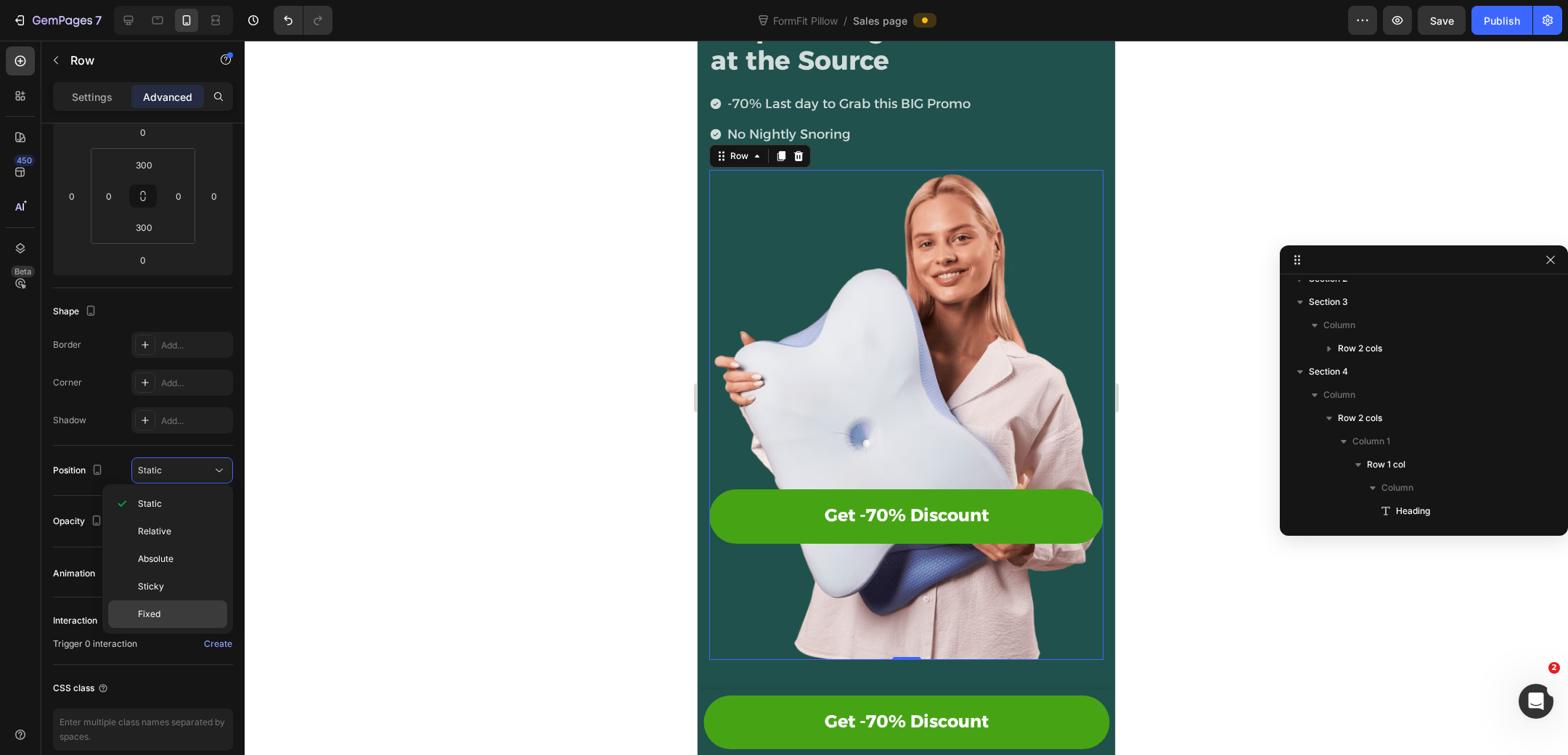
click at [176, 609] on p "Fixed" at bounding box center [179, 614] width 83 height 13
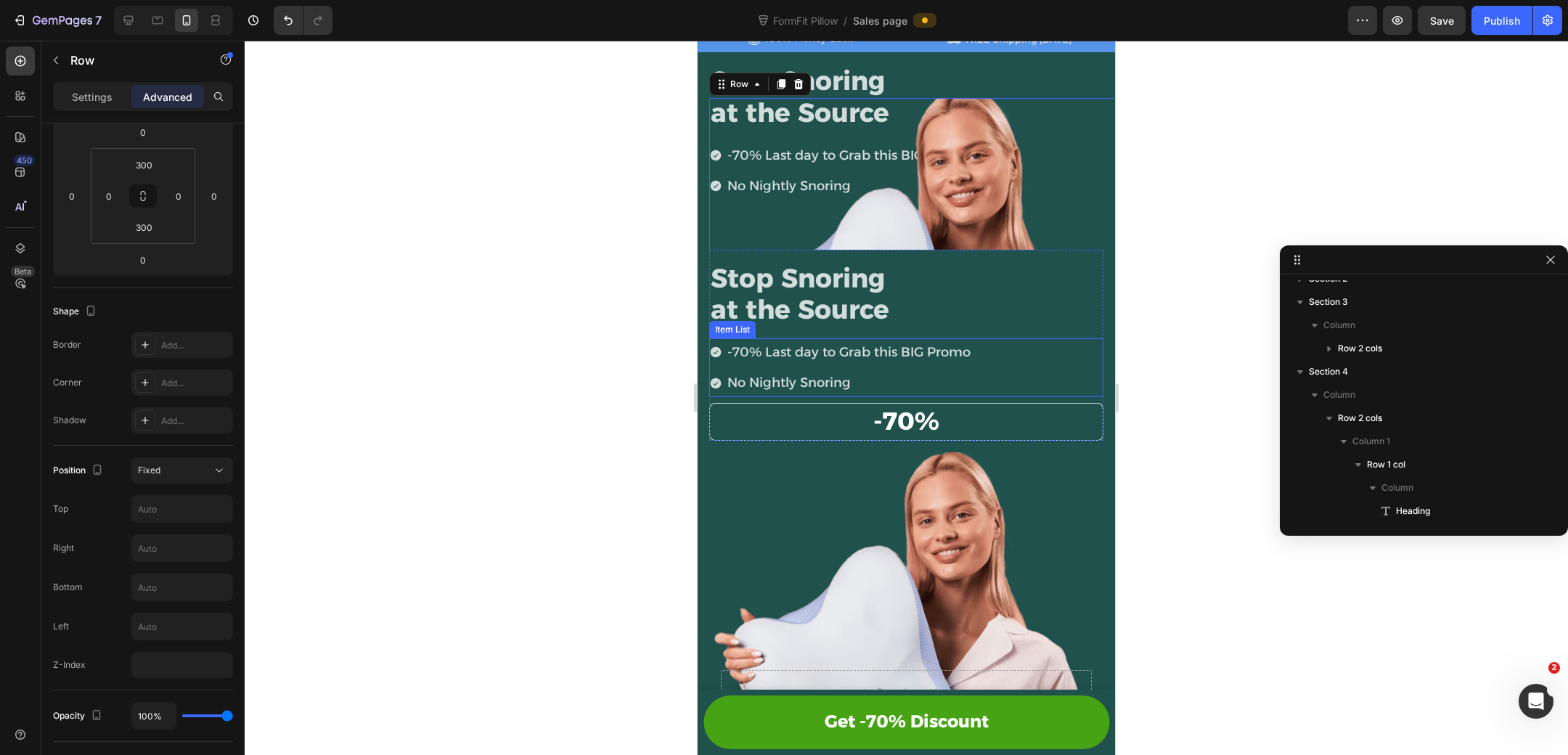
scroll to position [25, 0]
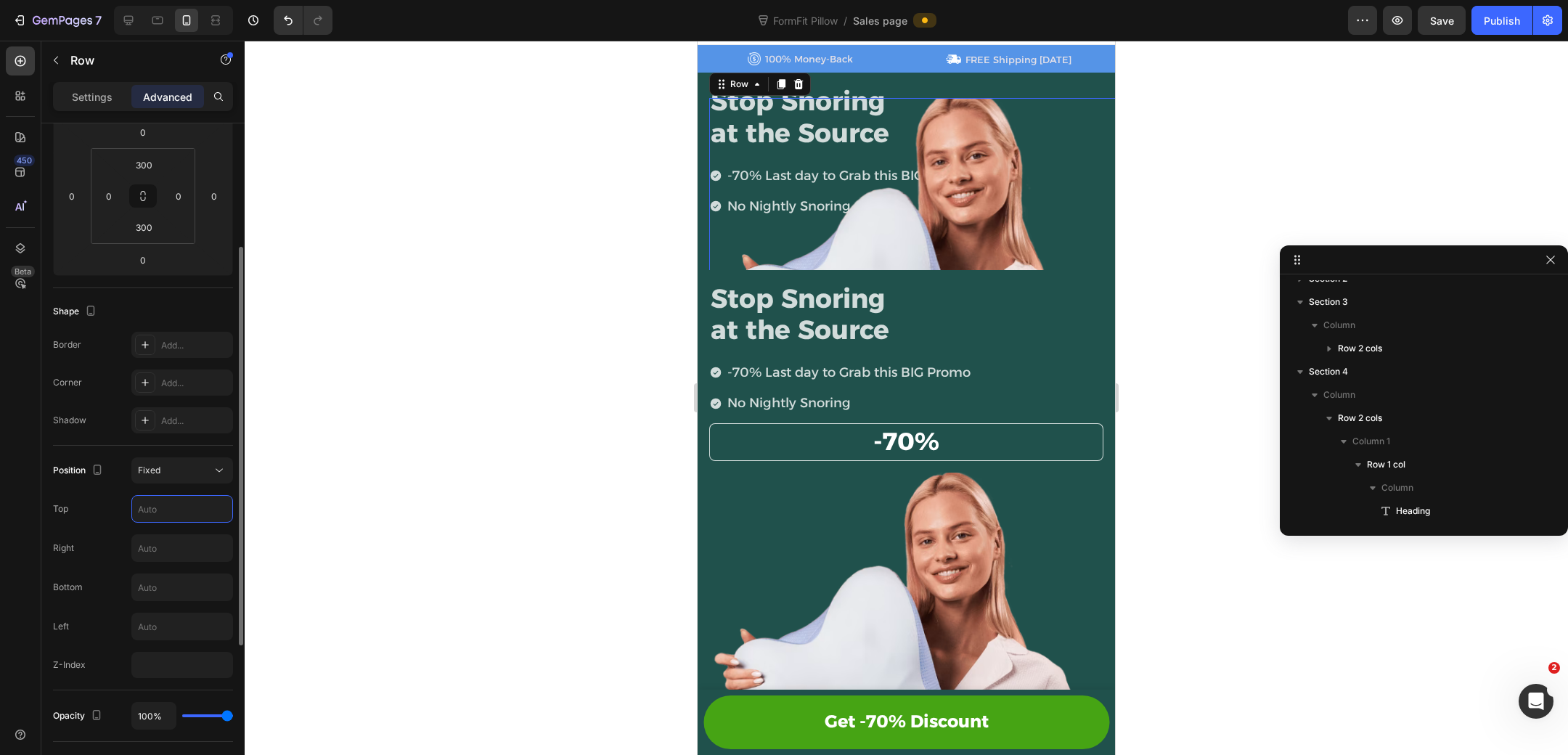
click at [174, 503] on input "text" at bounding box center [182, 509] width 100 height 26
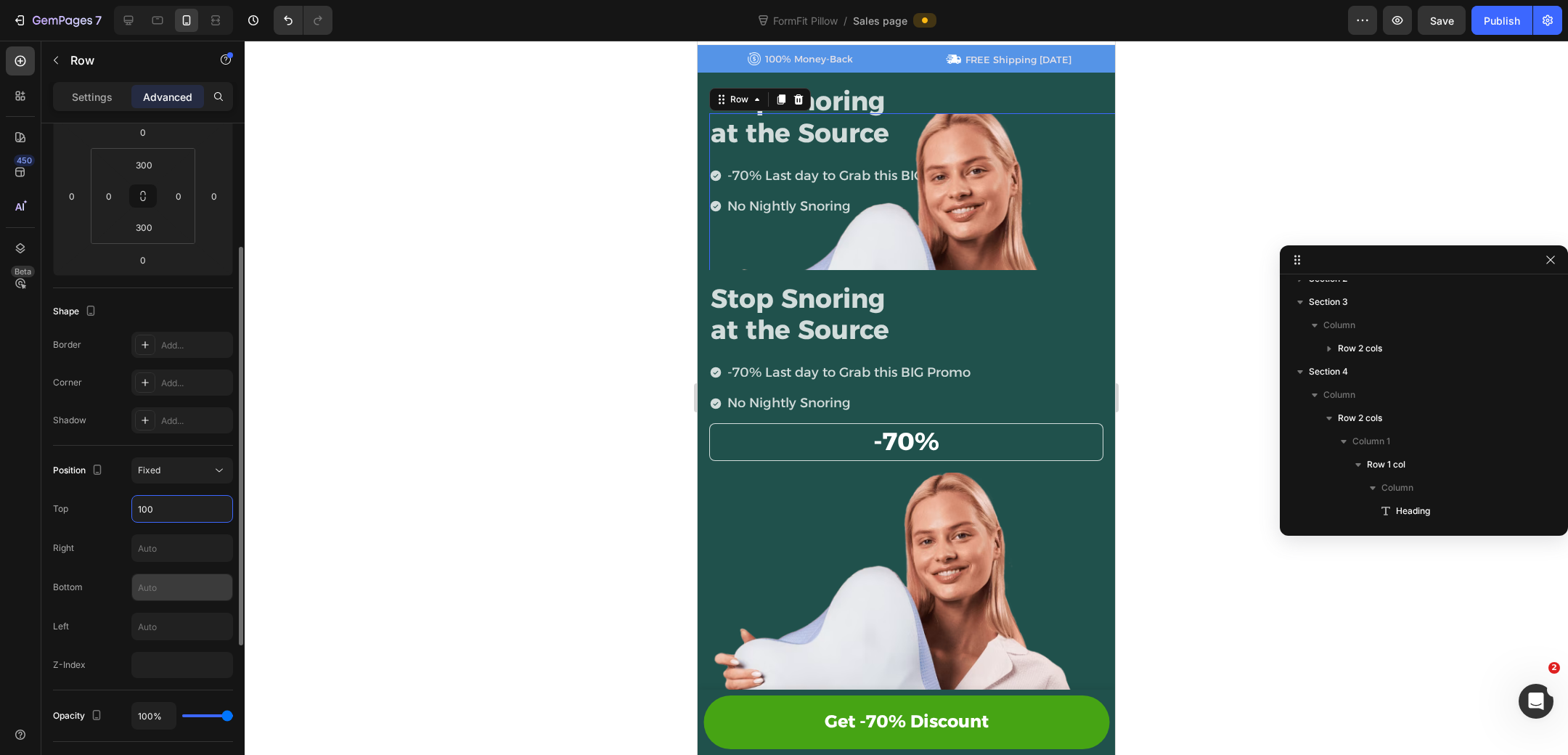
type input "100"
click at [176, 591] on input "text" at bounding box center [182, 587] width 100 height 26
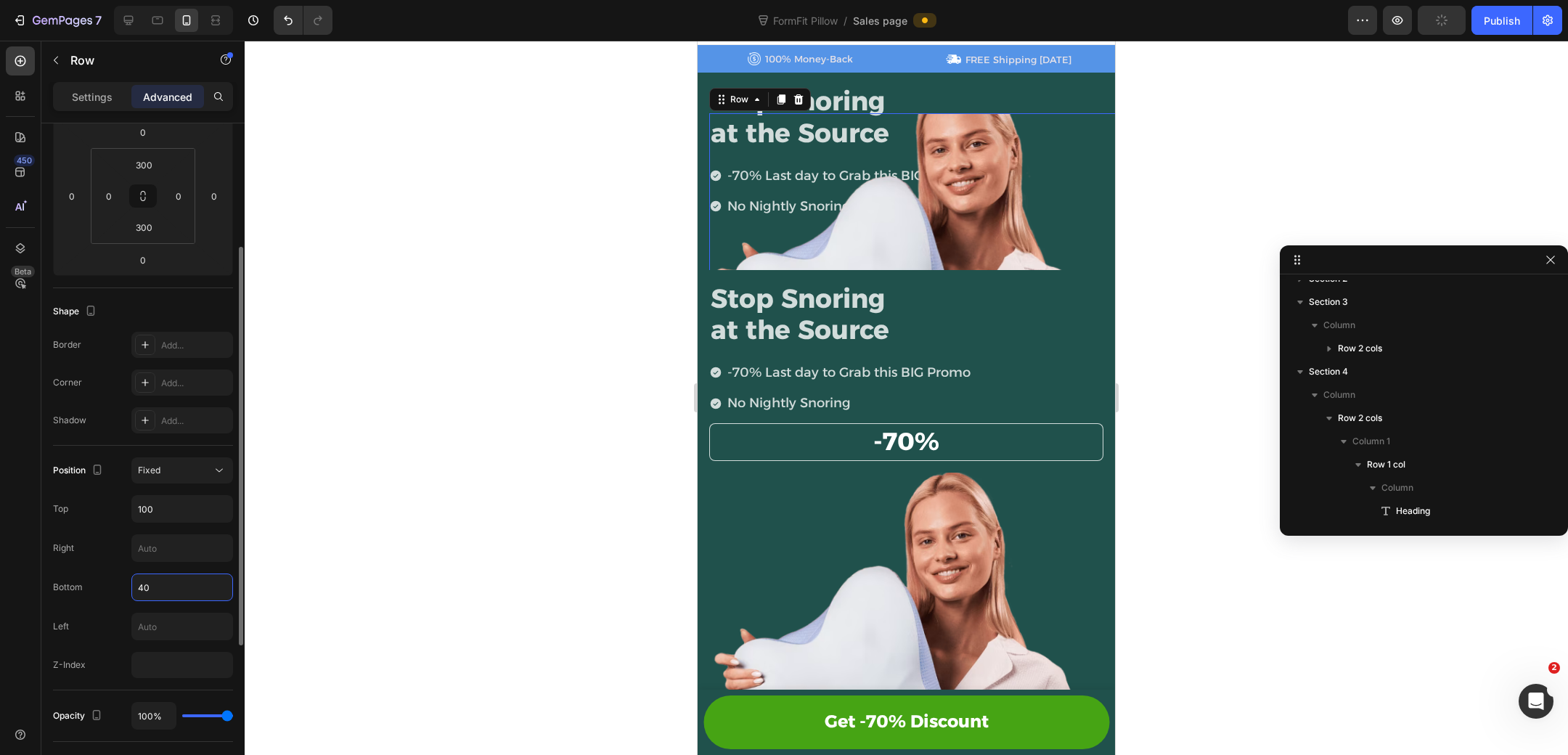
type input "4"
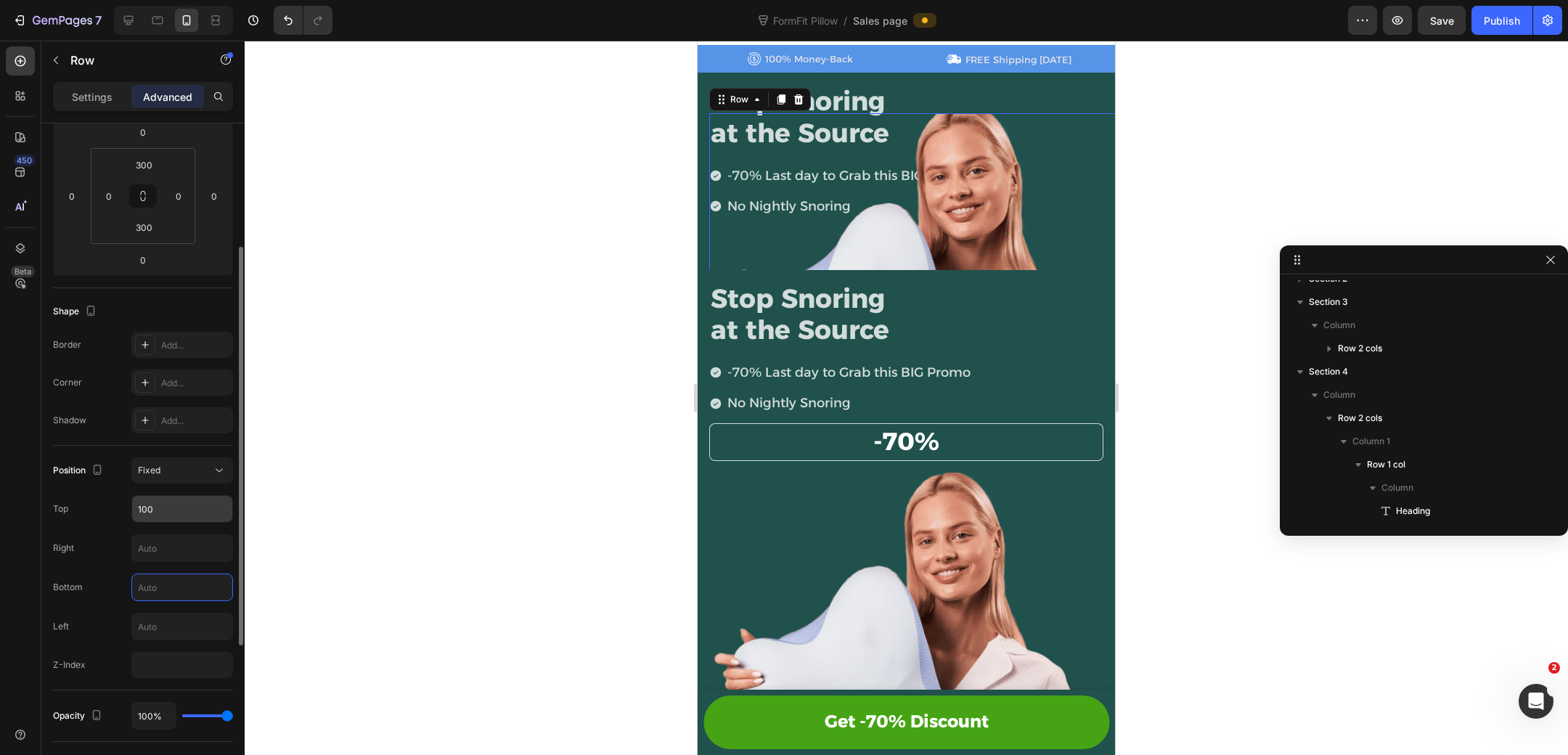
click at [194, 504] on input "100" at bounding box center [182, 509] width 100 height 26
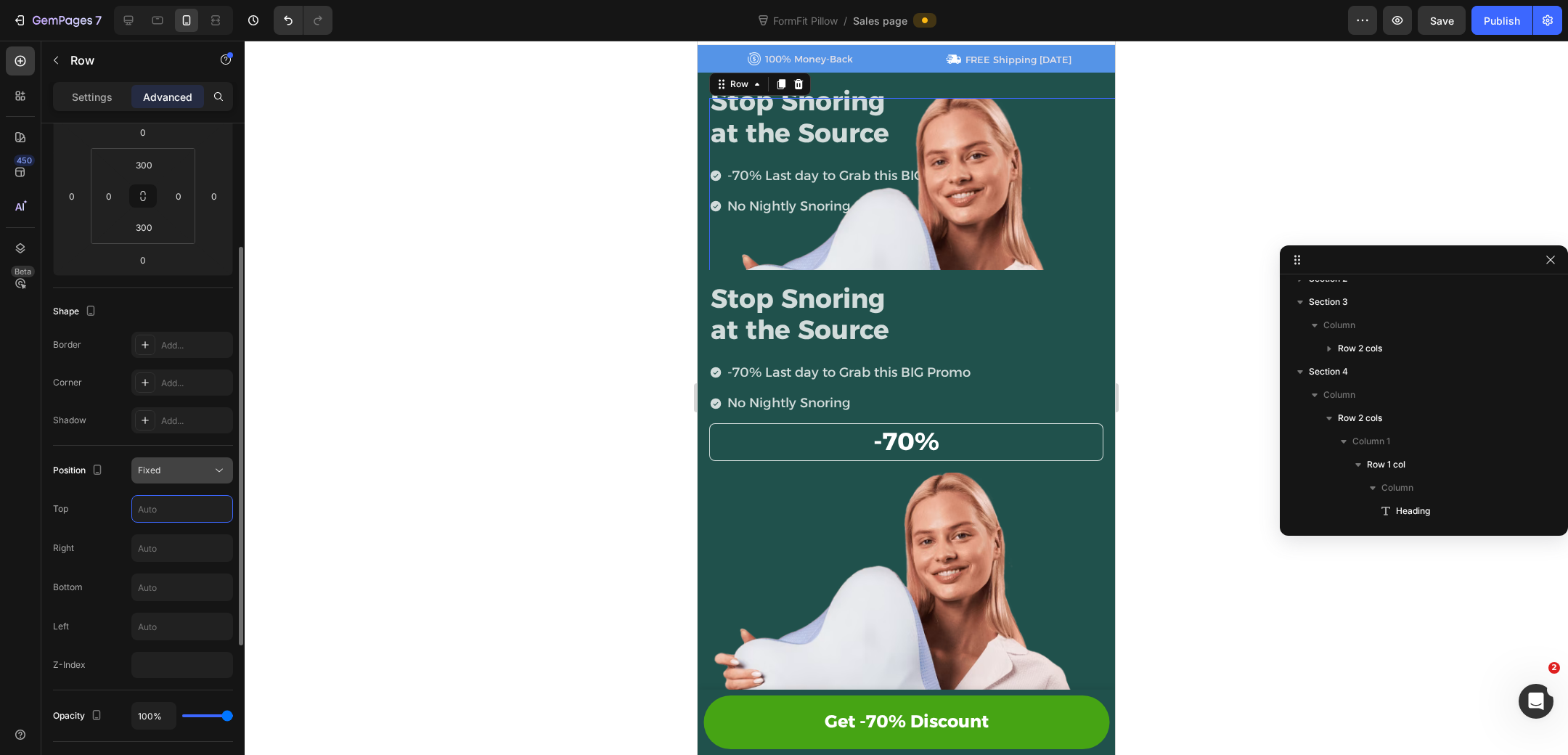
click at [218, 476] on button "Fixed" at bounding box center [182, 471] width 101 height 26
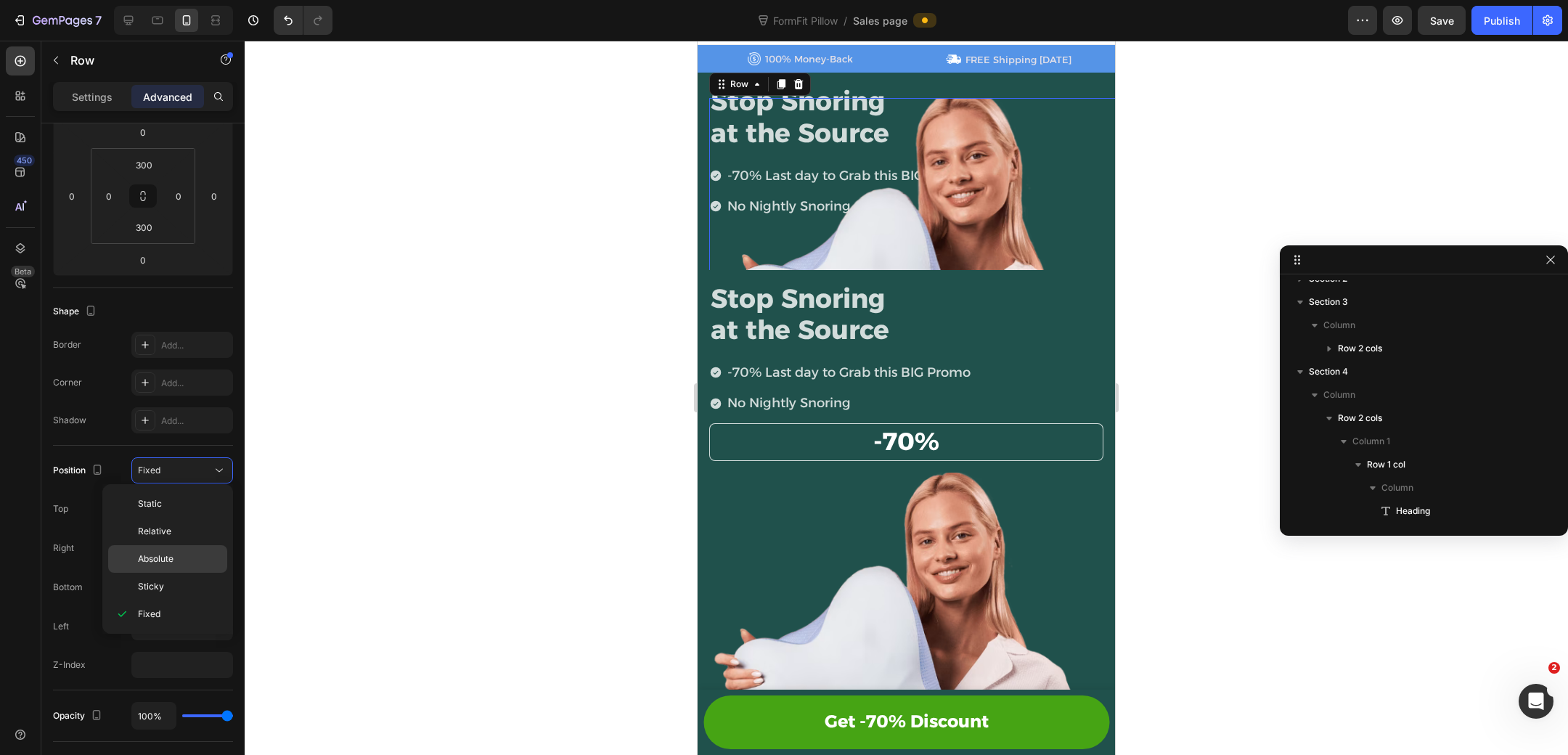
click at [176, 560] on p "Absolute" at bounding box center [179, 559] width 83 height 13
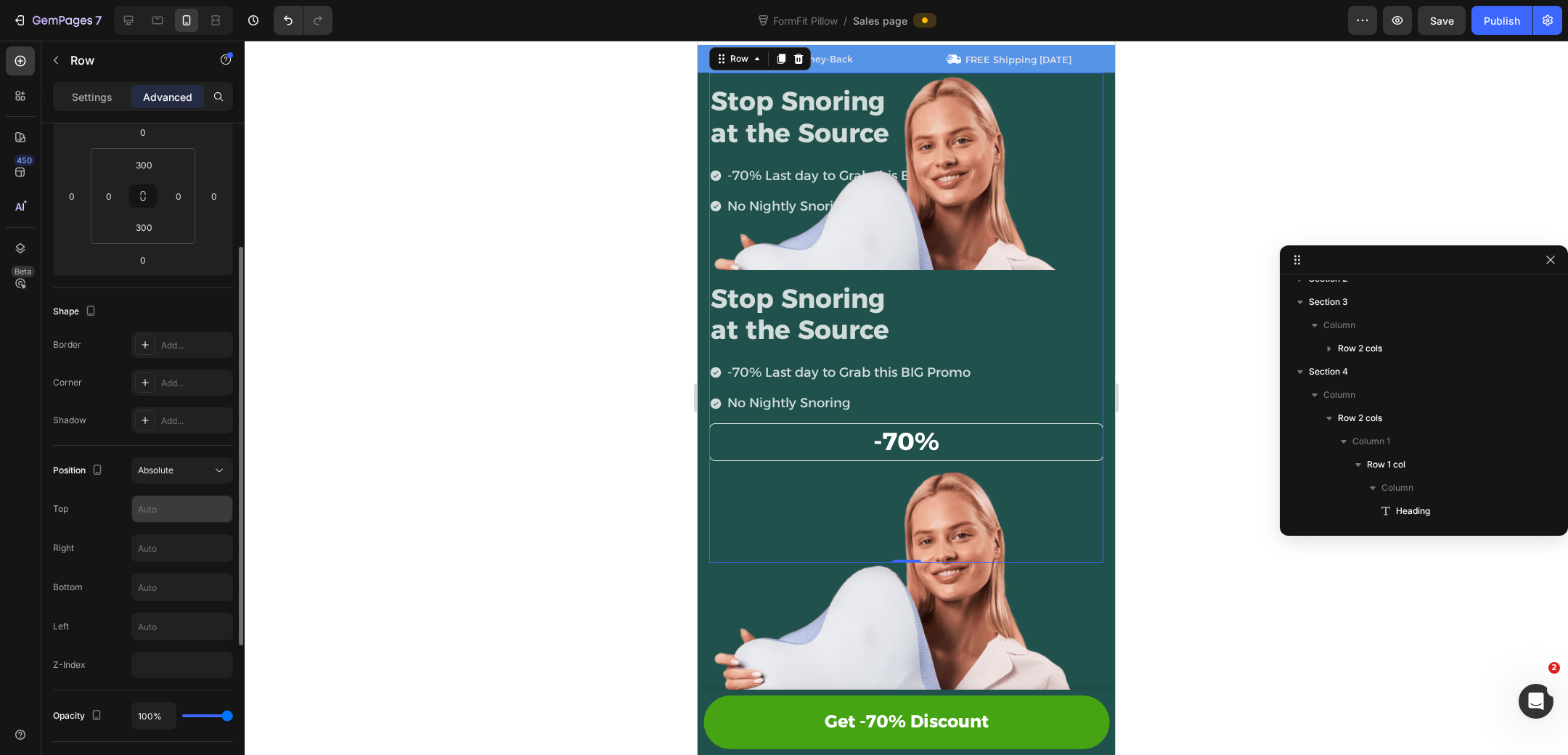
click at [195, 507] on input "text" at bounding box center [182, 509] width 100 height 26
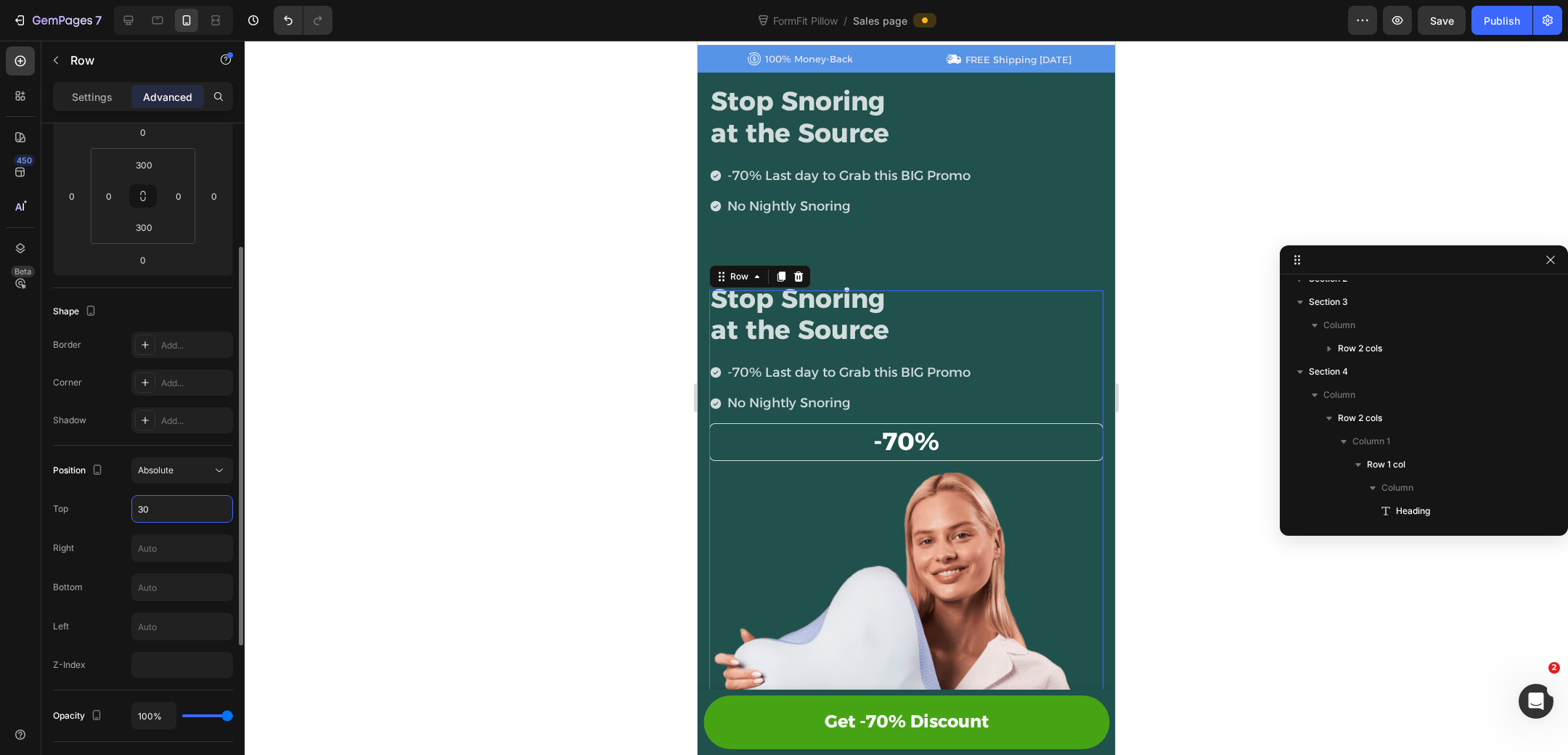
type input "3"
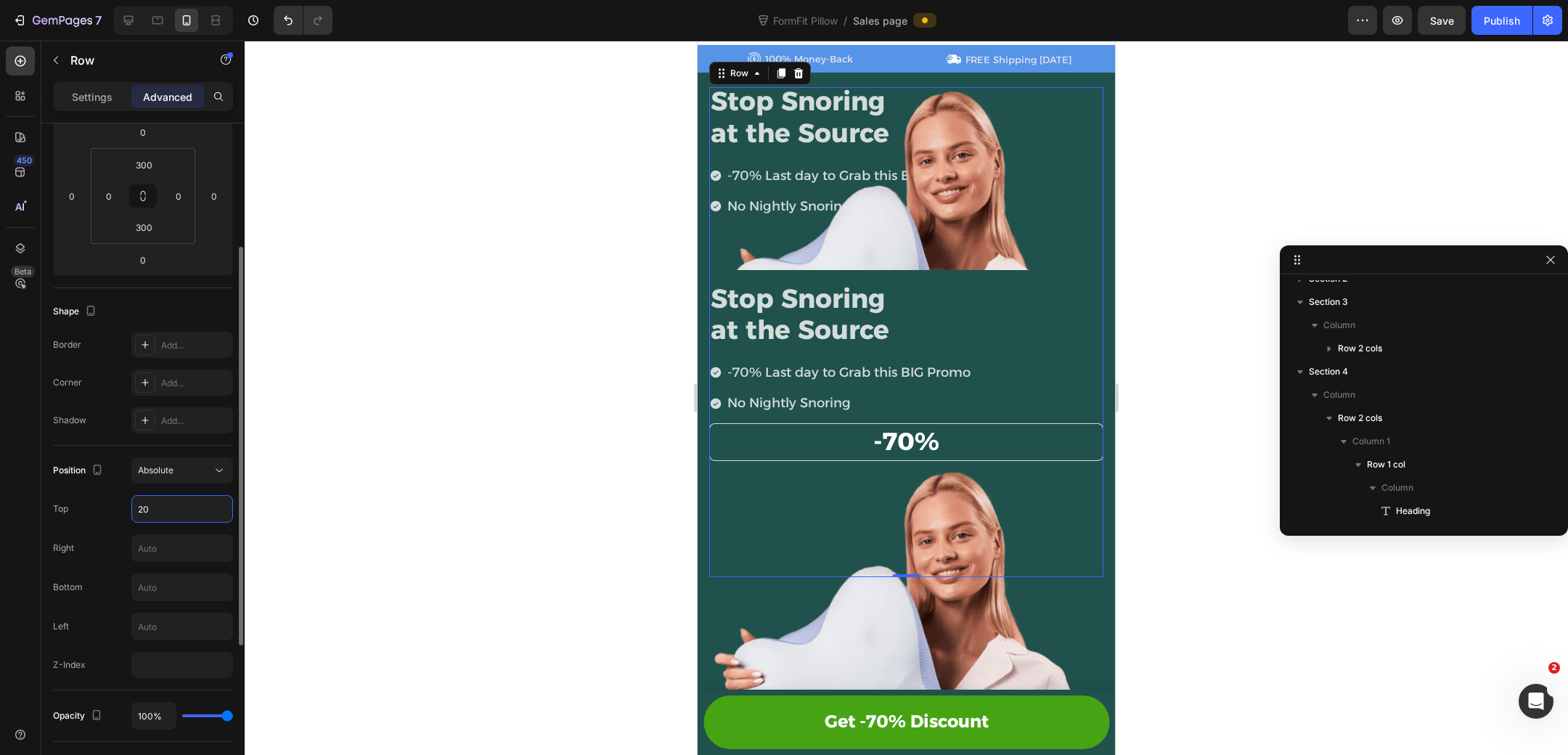
type input "200"
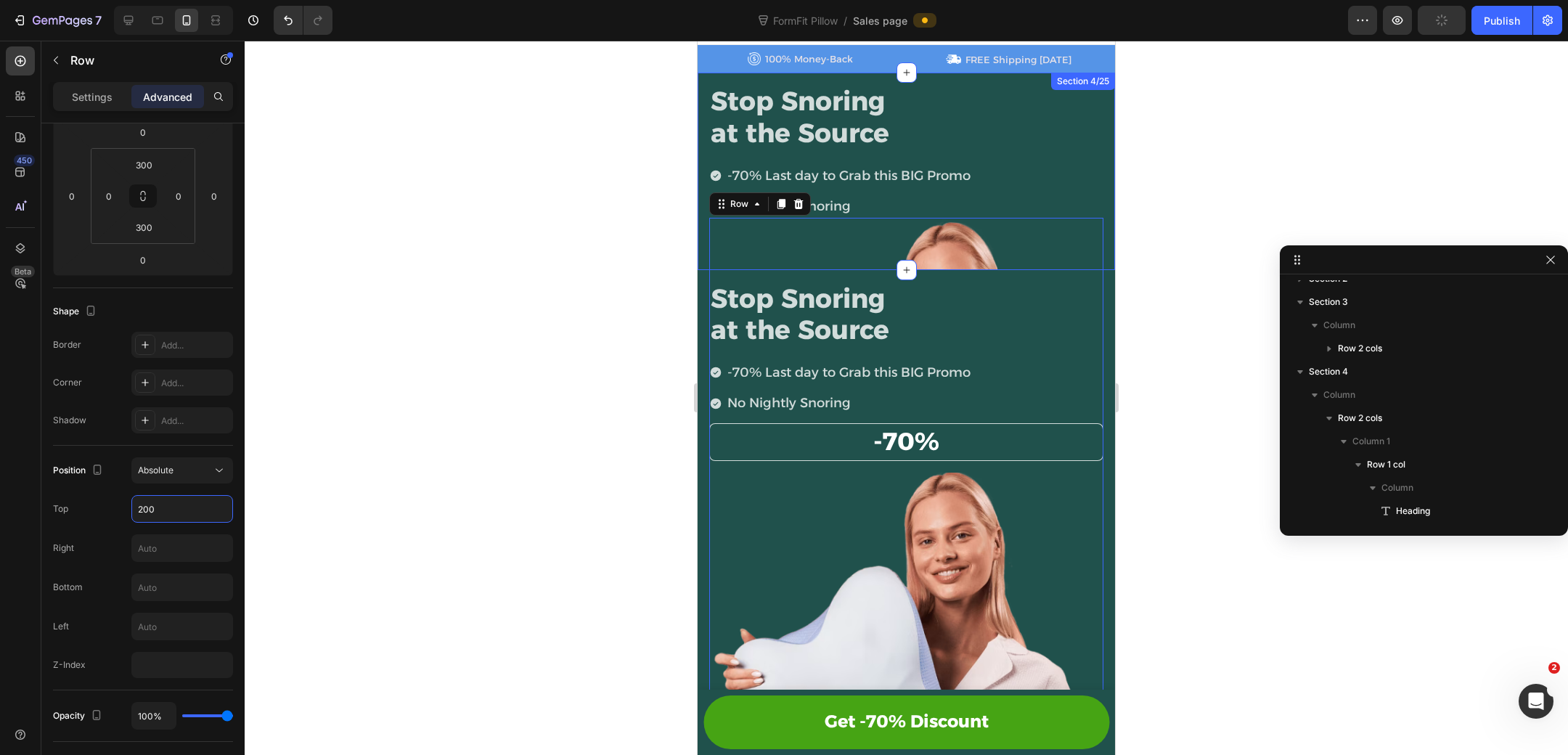
click at [704, 212] on div "Stop Snoring at the Source Heading -70% Last day to Grab this BIG Promo No Nigh…" at bounding box center [906, 171] width 417 height 197
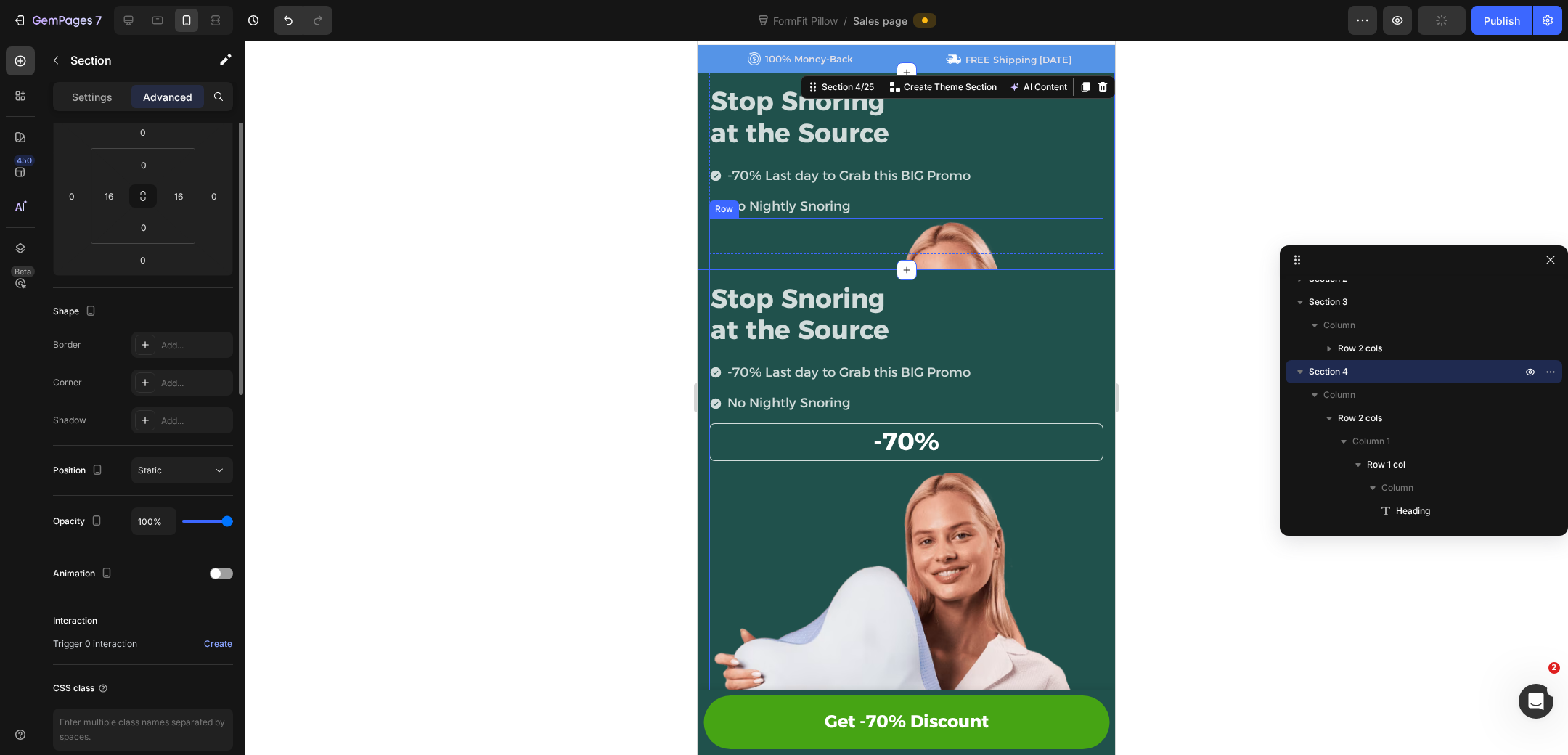
scroll to position [0, 0]
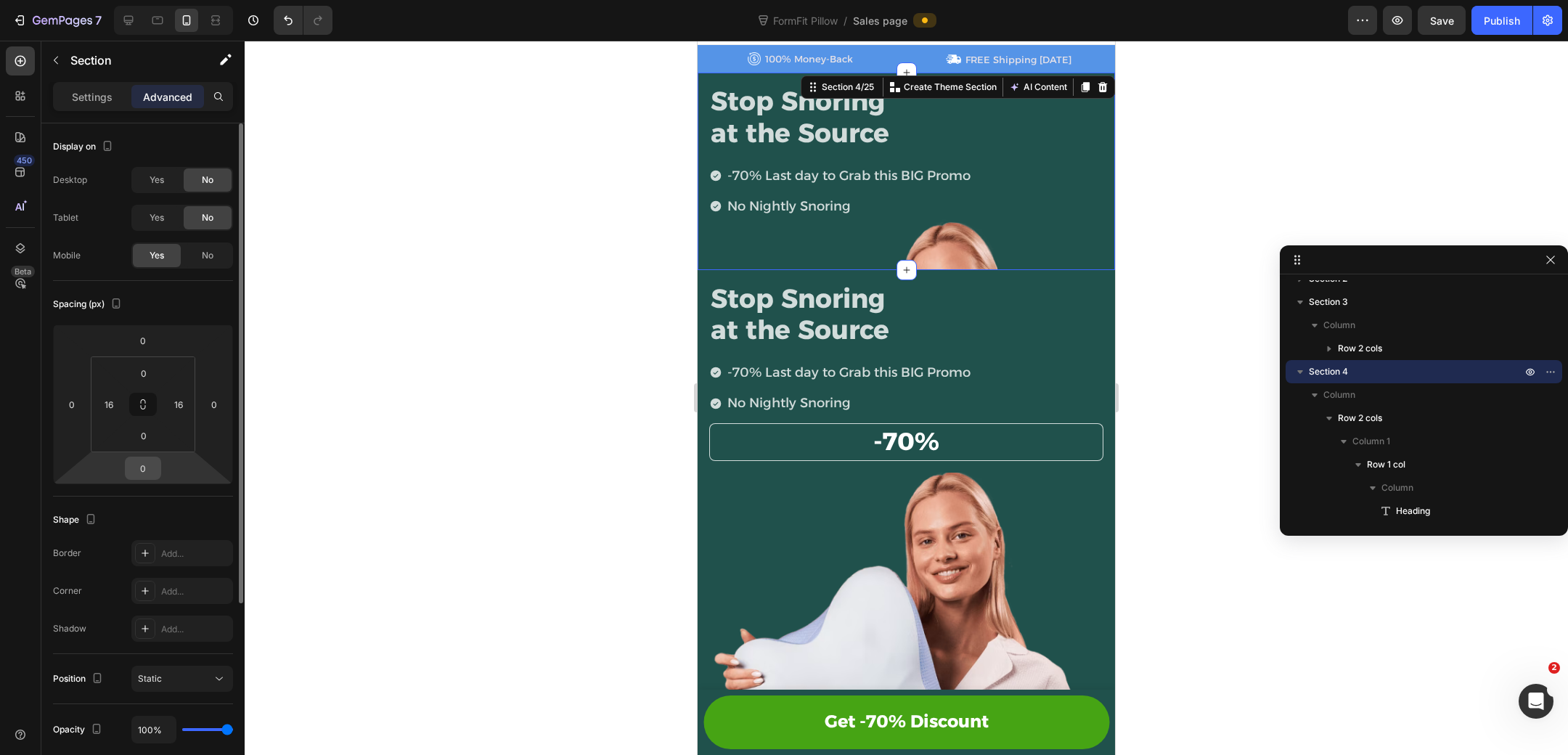
click at [151, 469] on input "0" at bounding box center [143, 468] width 29 height 22
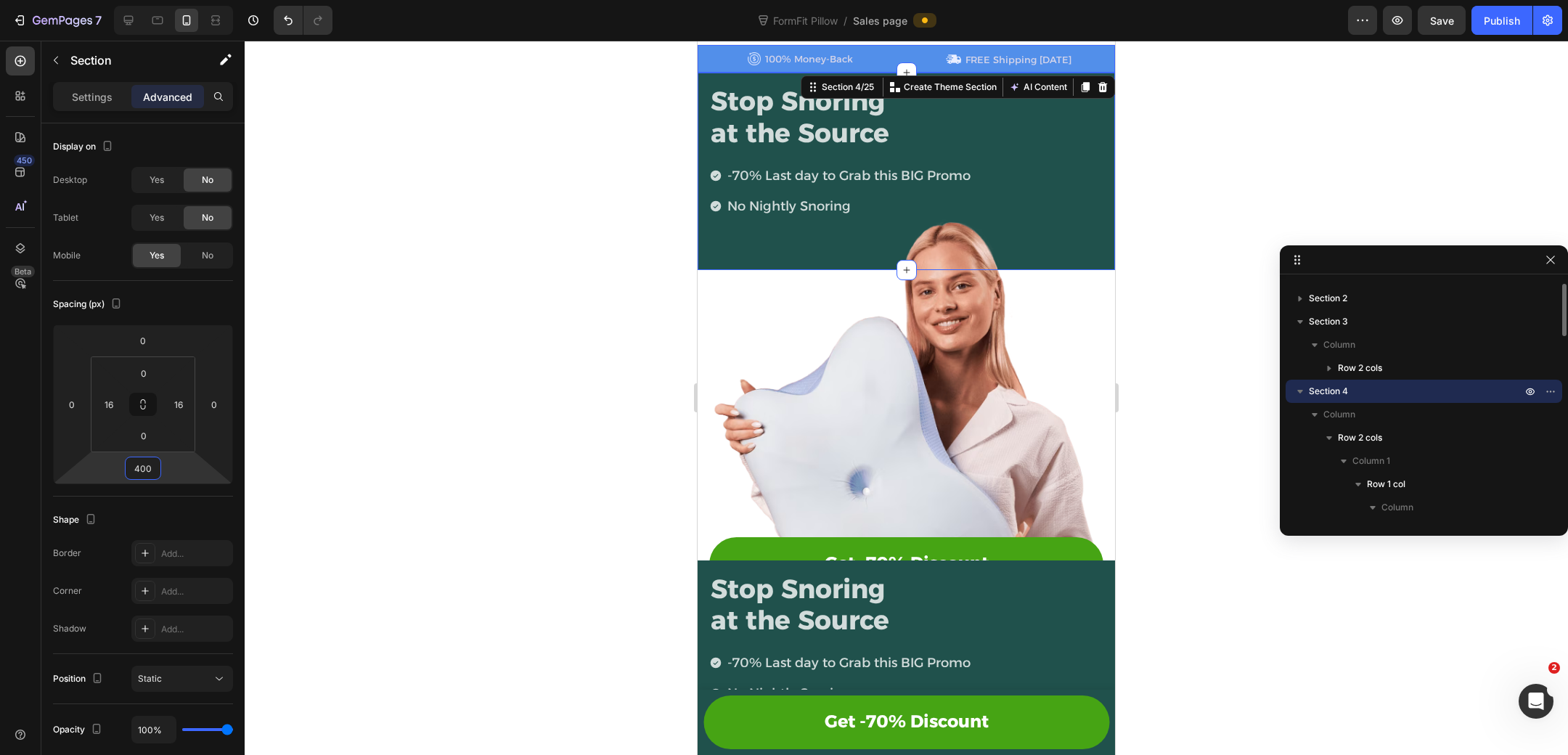
scroll to position [15, 0]
click at [286, 15] on icon "Undo/Redo" at bounding box center [287, 20] width 15 height 15
click at [285, 15] on icon "Undo/Redo" at bounding box center [287, 20] width 15 height 15
type input "0"
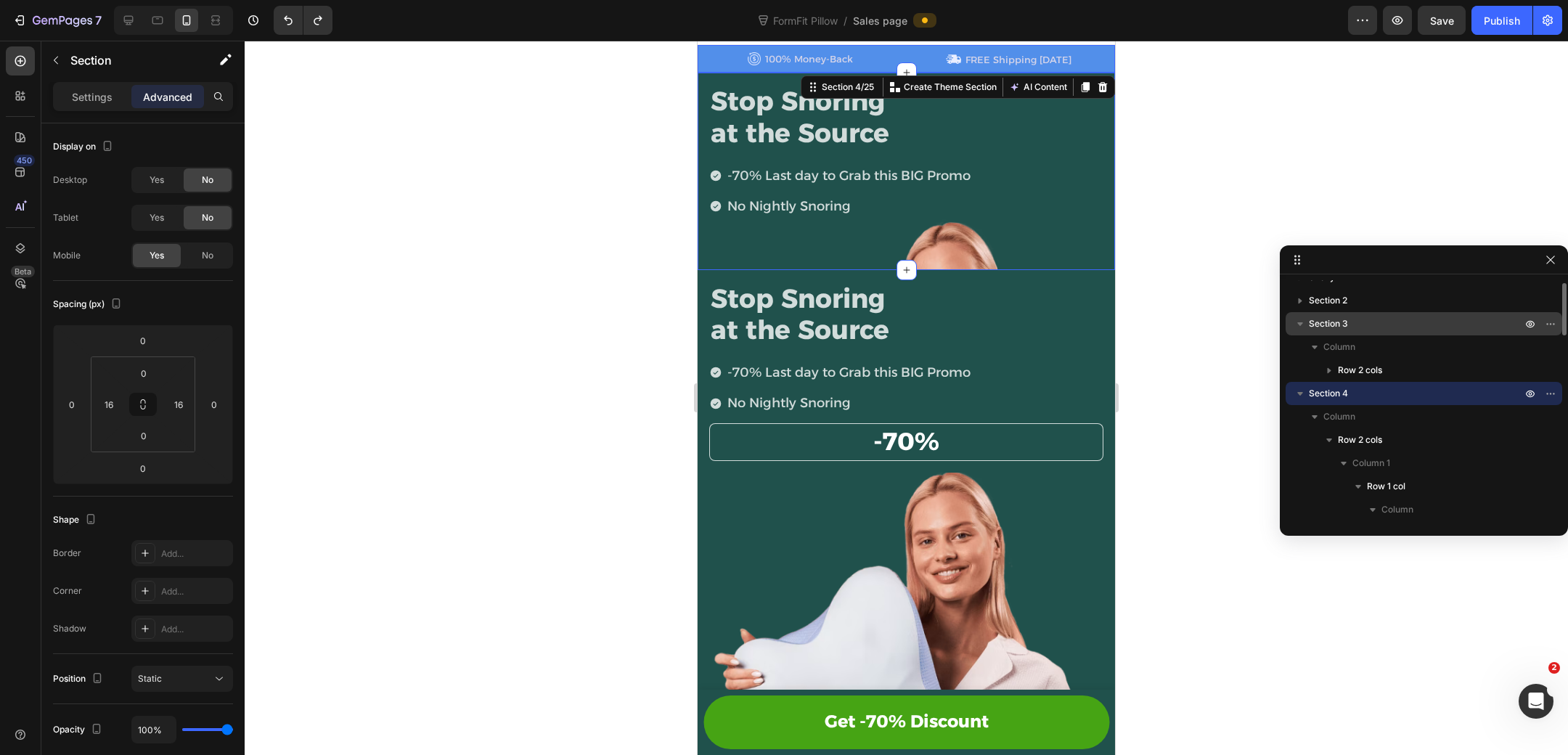
click at [1368, 320] on p "Section 3" at bounding box center [1417, 324] width 215 height 15
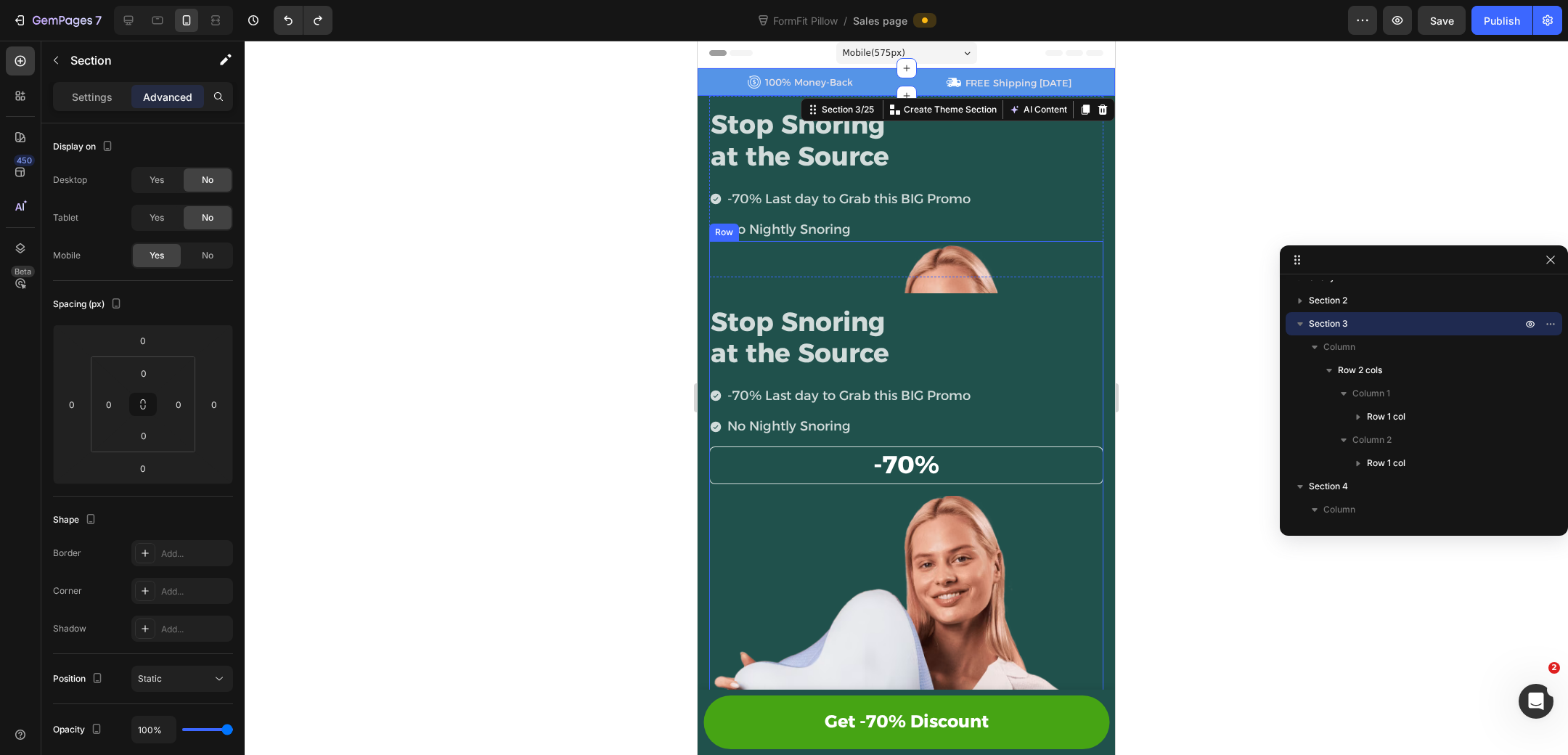
scroll to position [0, 0]
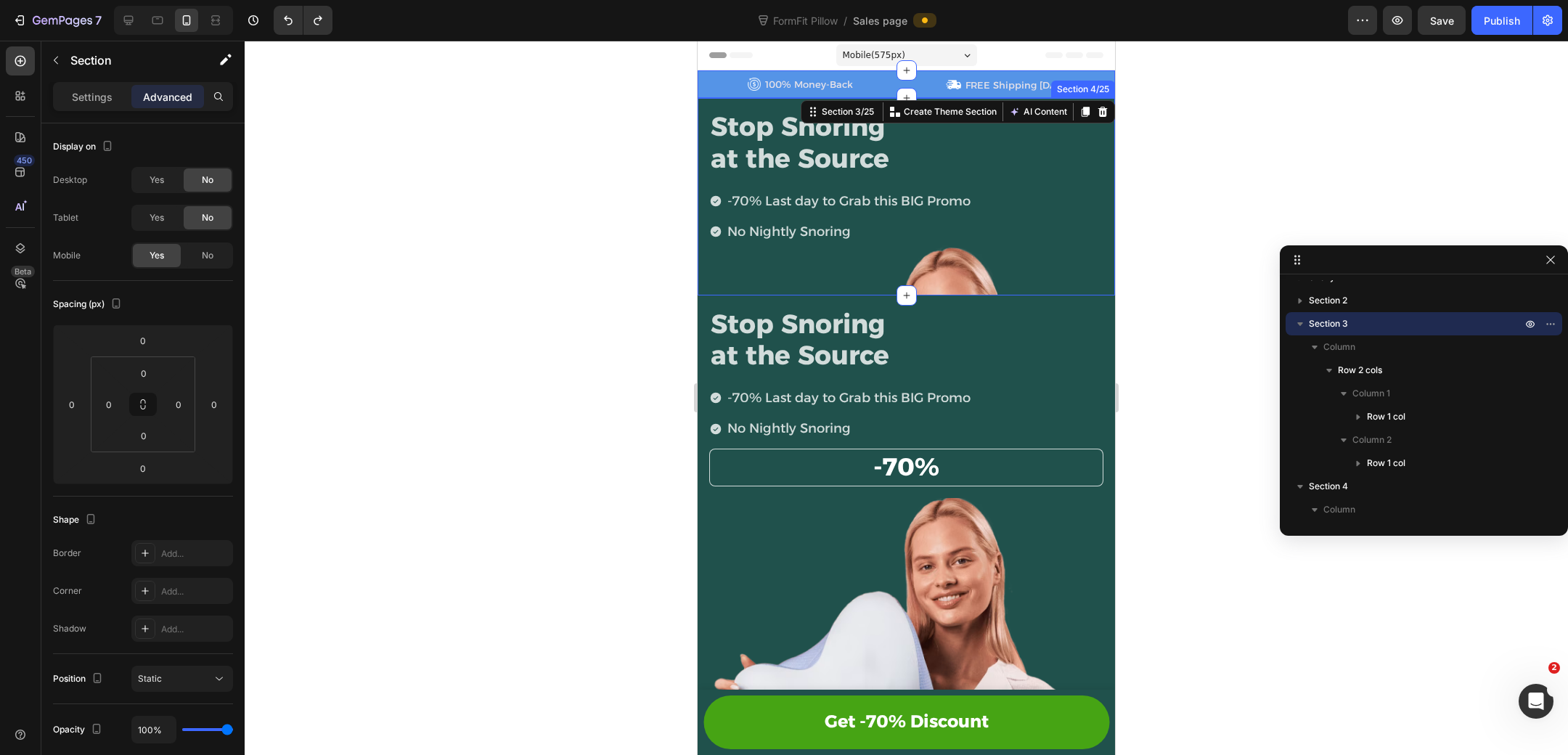
click at [703, 148] on div "Stop Snoring at the Source Heading -70% Last day to Grab this BIG Promo No Nigh…" at bounding box center [906, 196] width 417 height 197
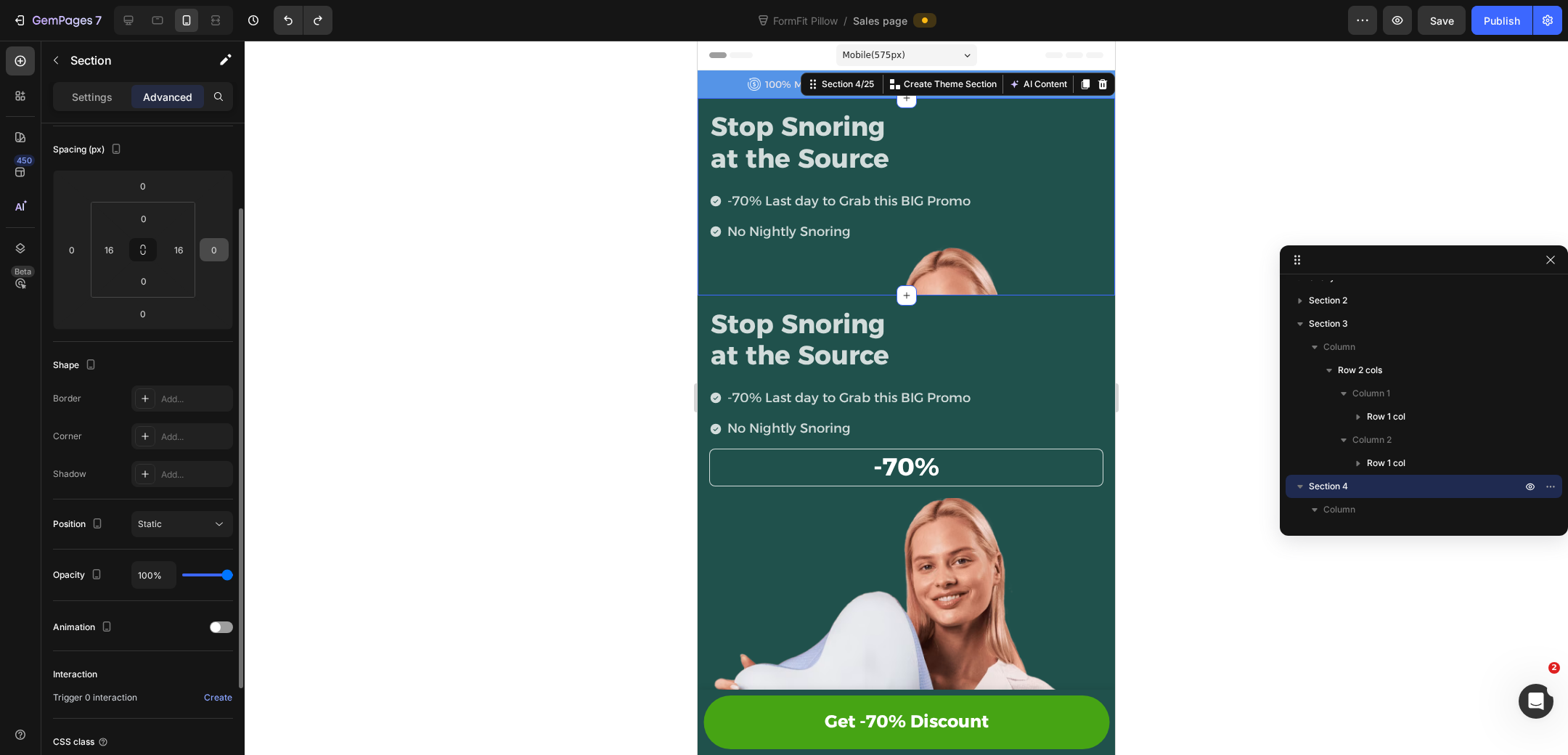
scroll to position [162, 0]
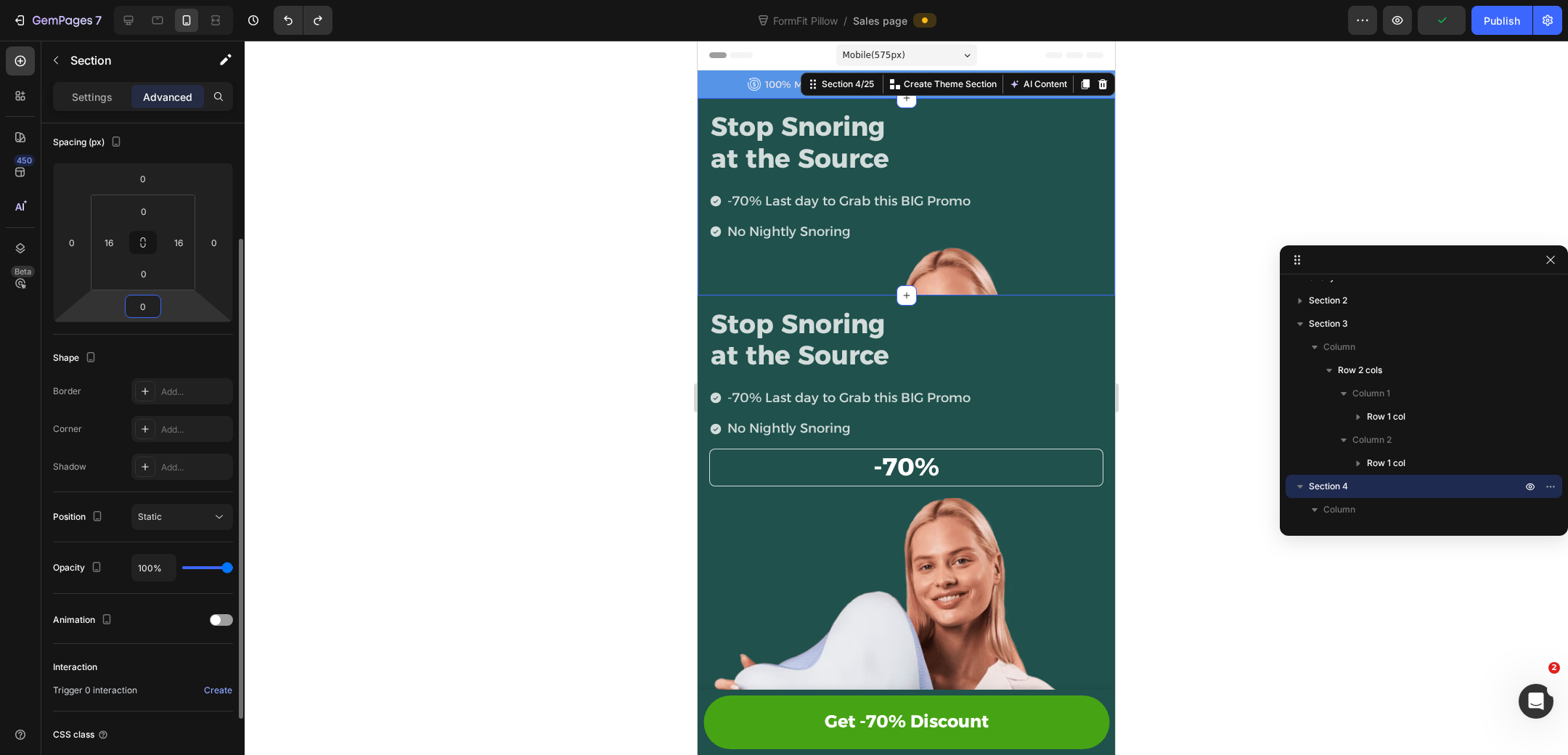
click at [149, 308] on input "0" at bounding box center [143, 306] width 29 height 22
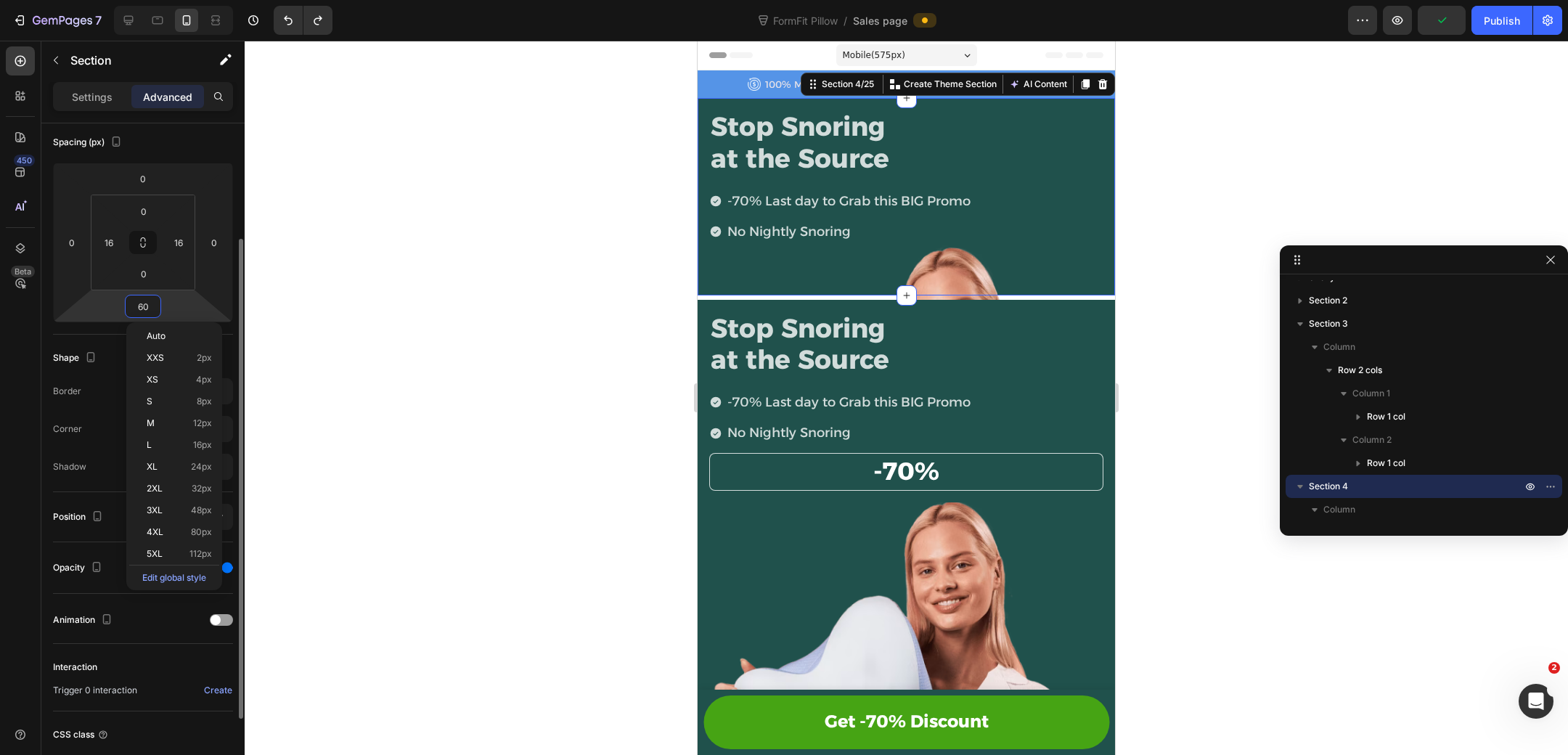
type input "600"
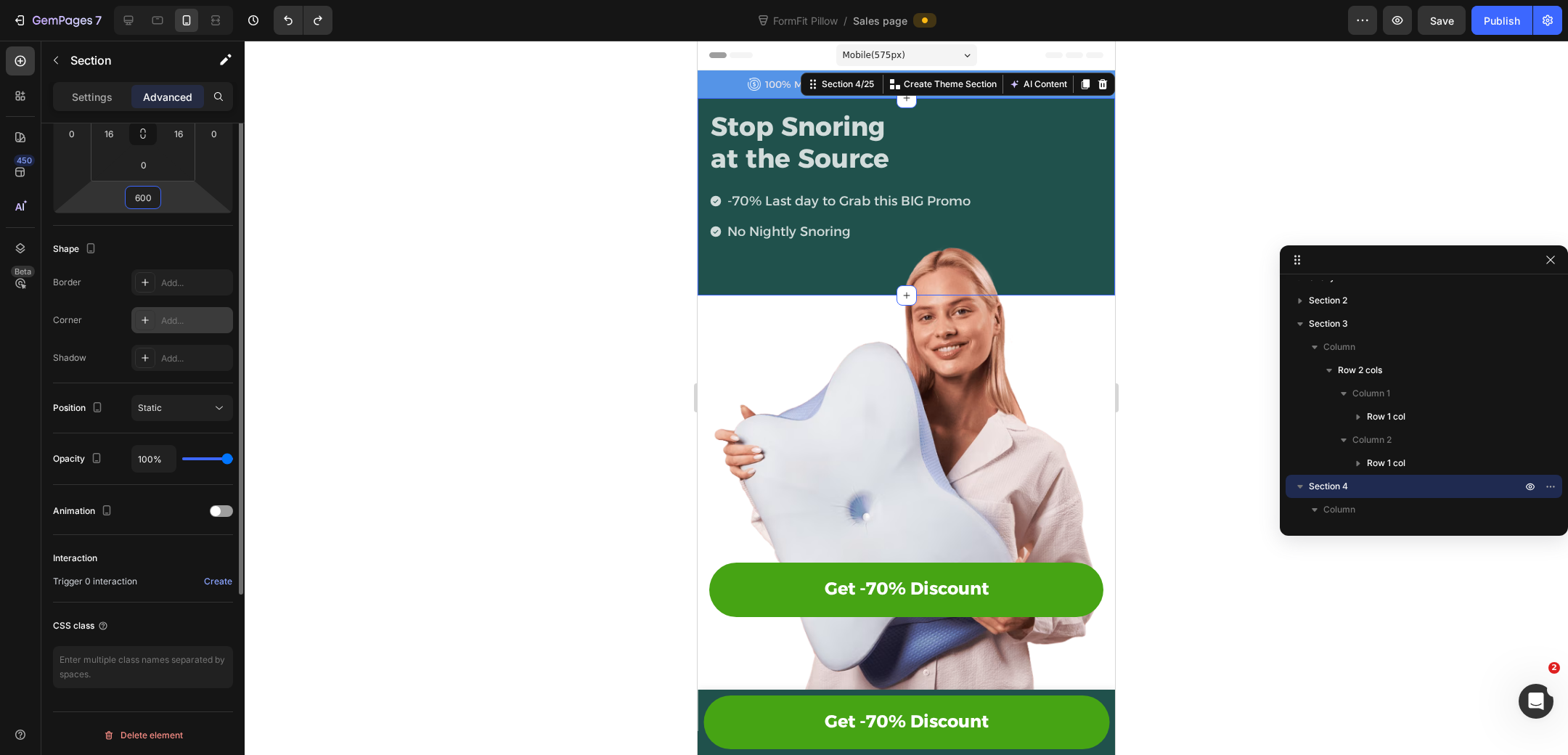
scroll to position [0, 0]
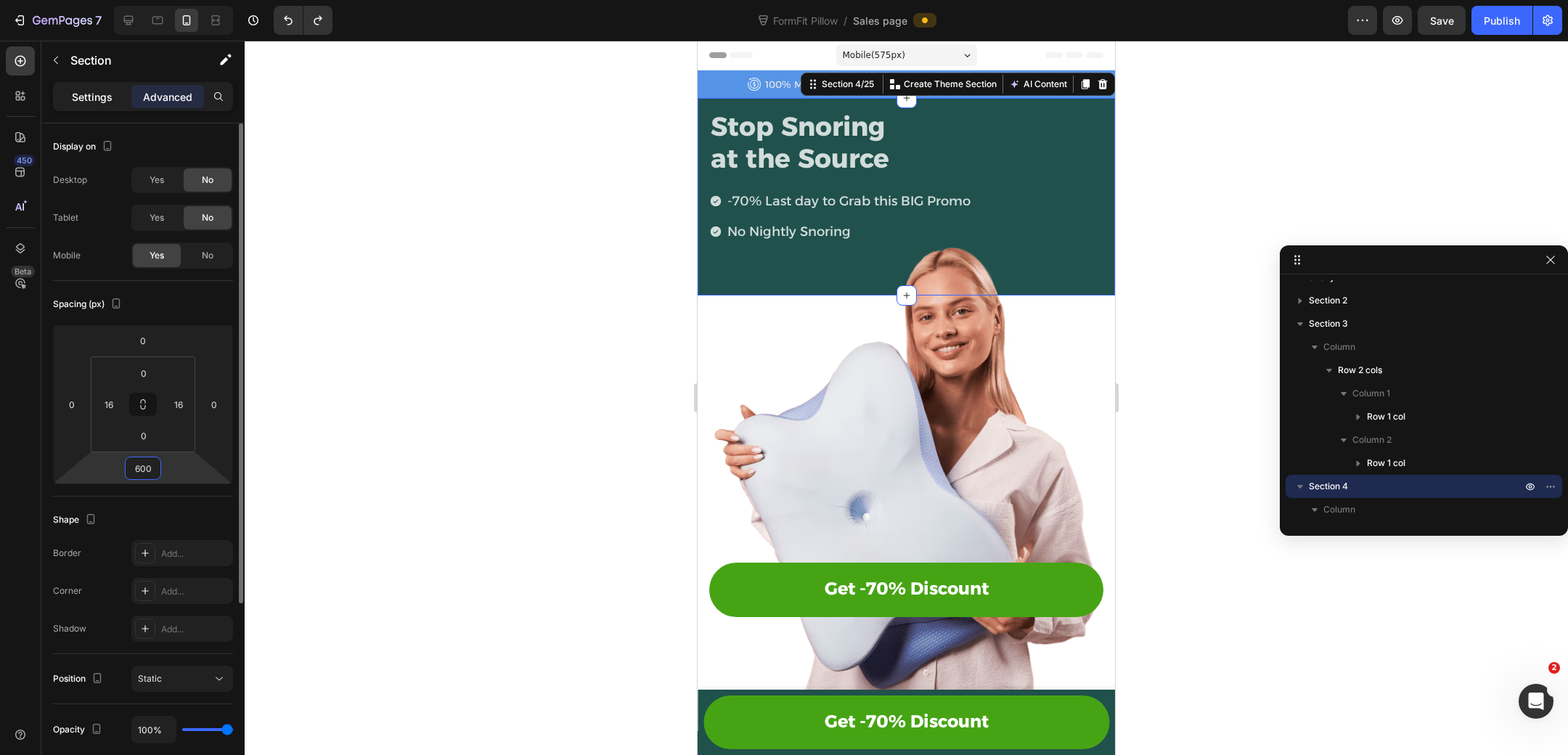
click at [93, 91] on p "Settings" at bounding box center [91, 97] width 41 height 15
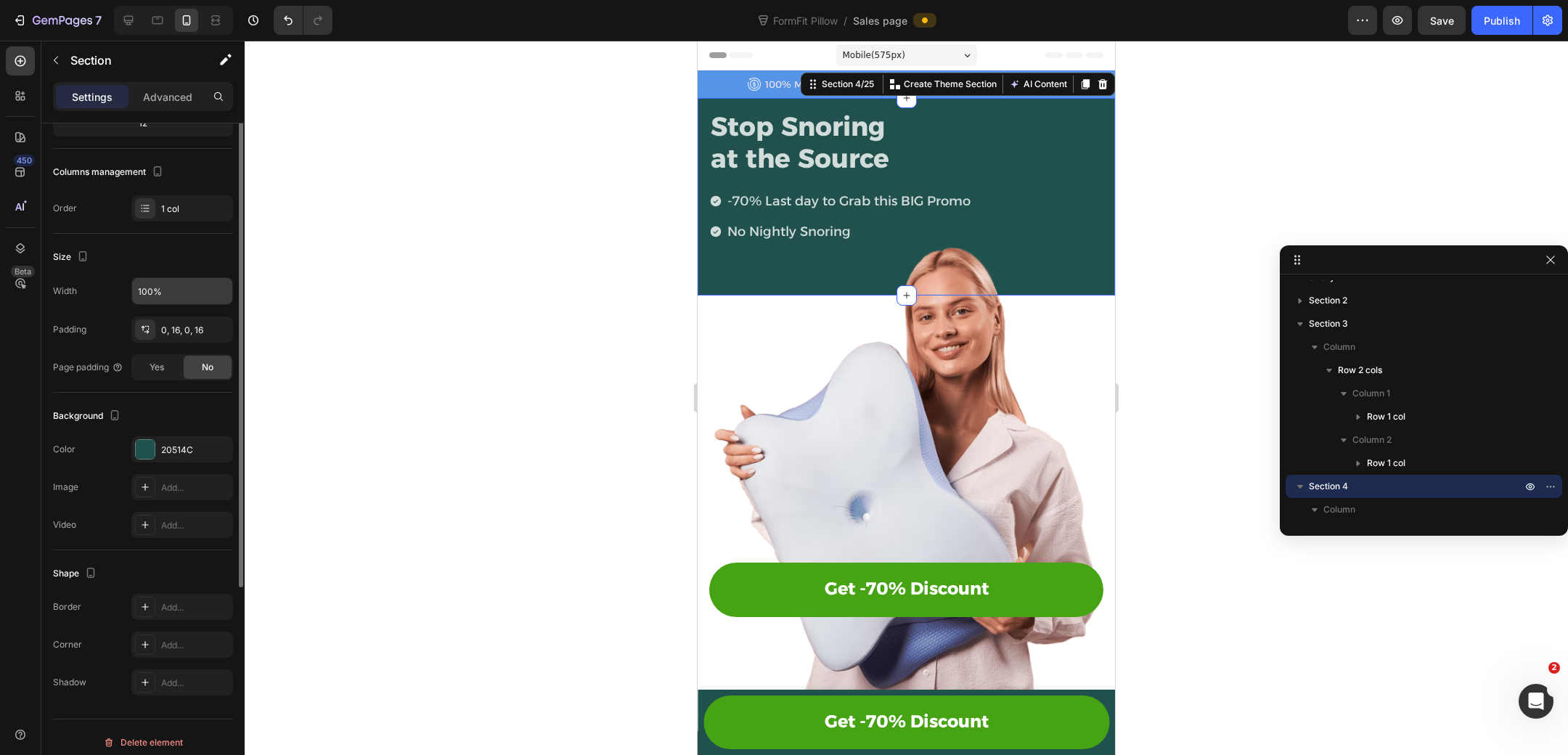
scroll to position [172, 0]
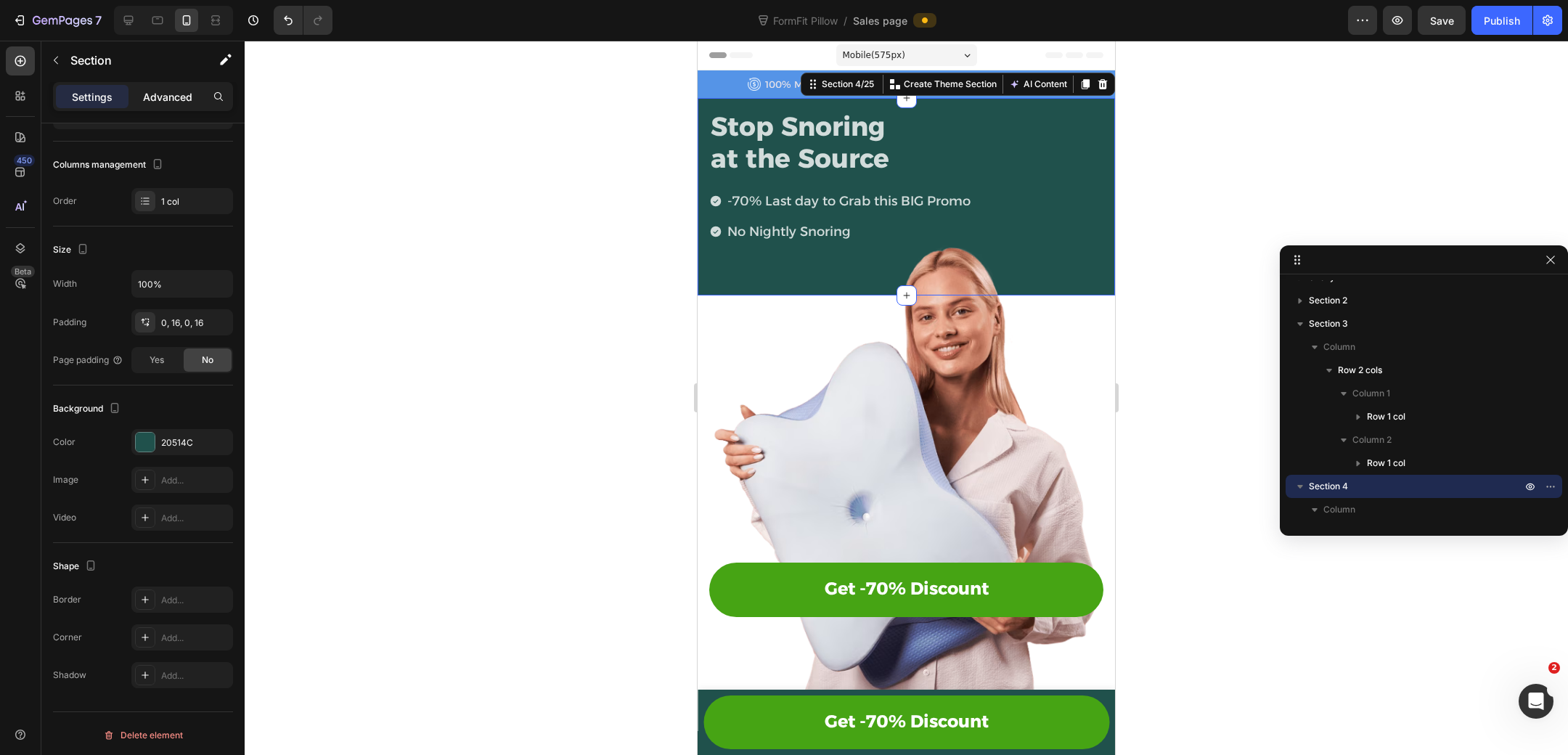
click at [175, 105] on div "Advanced" at bounding box center [168, 96] width 72 height 23
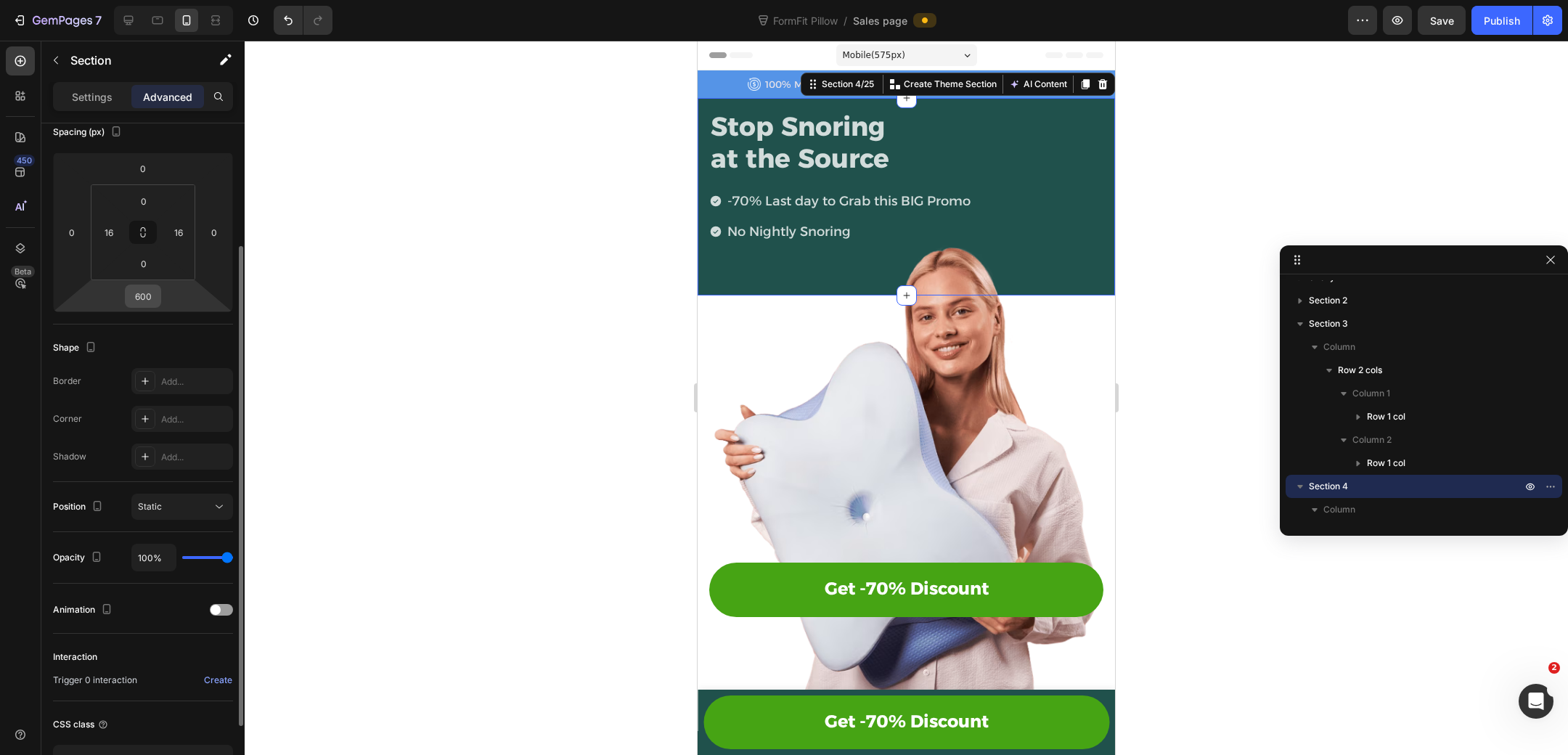
click at [154, 294] on input "600" at bounding box center [143, 296] width 29 height 22
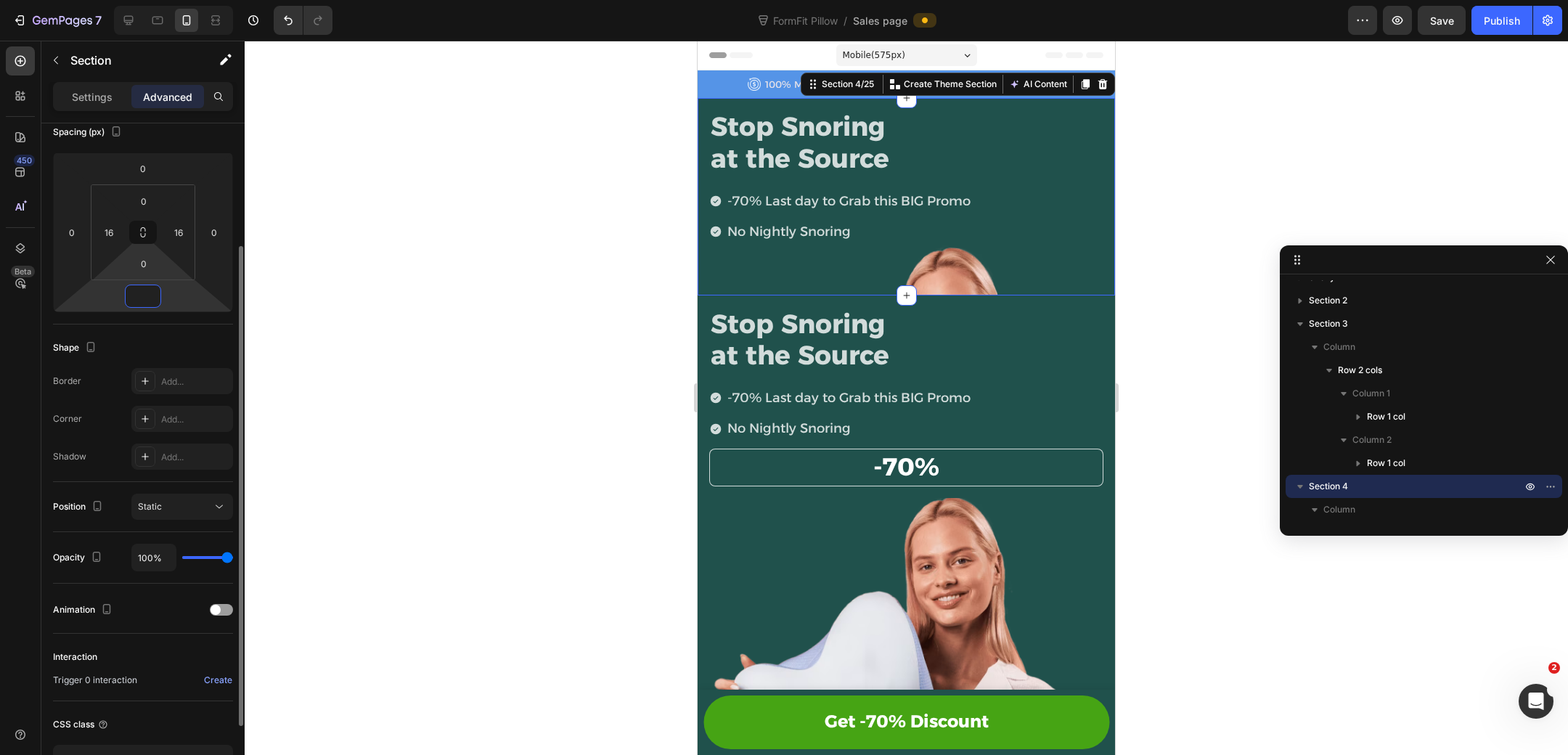
click at [150, 0] on html "7 Version history FormFit Pillow / Sales page Preview Save Publish 450 Beta Sec…" at bounding box center [784, 0] width 1568 height 0
type input "0"
click at [150, 256] on input "0" at bounding box center [144, 264] width 29 height 22
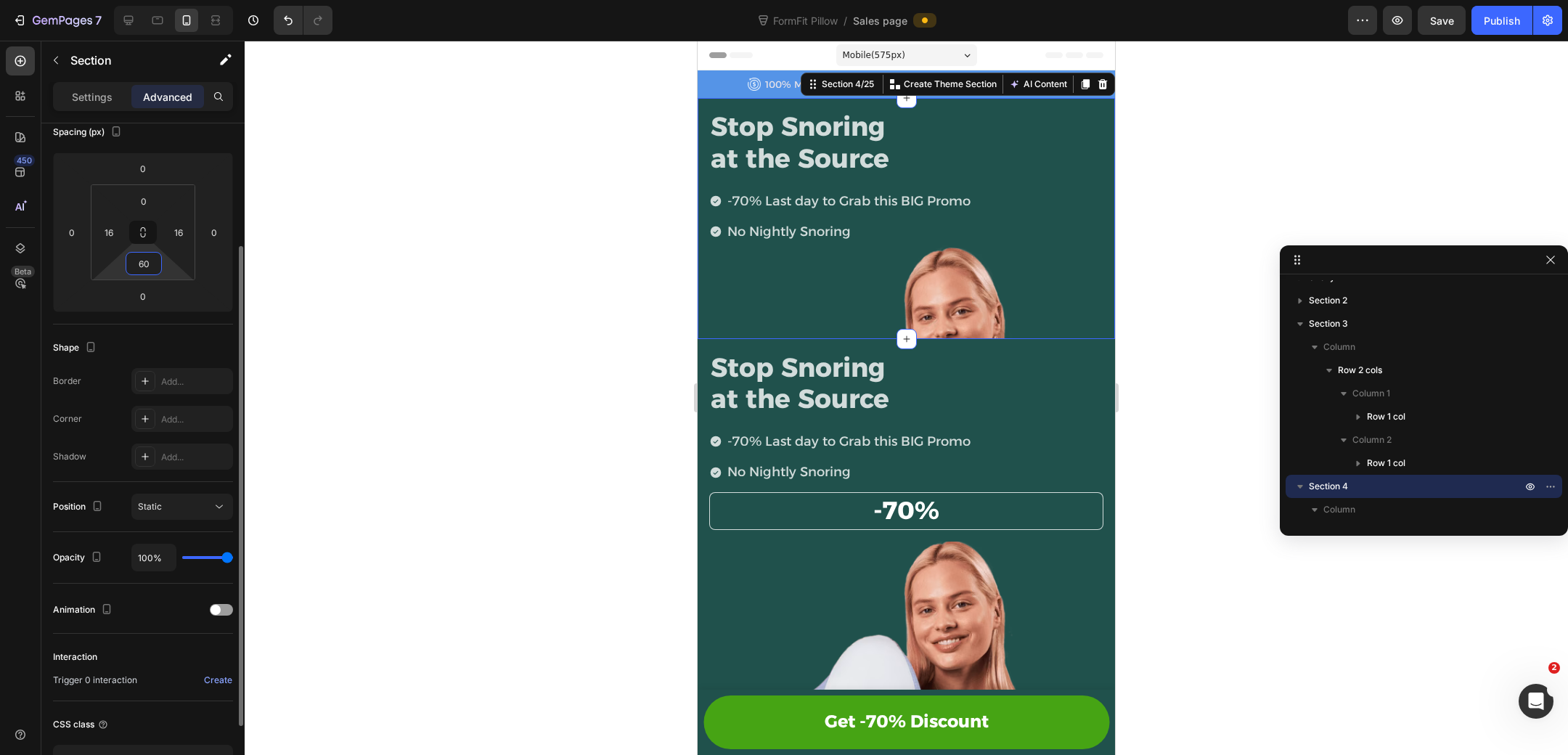
type input "600"
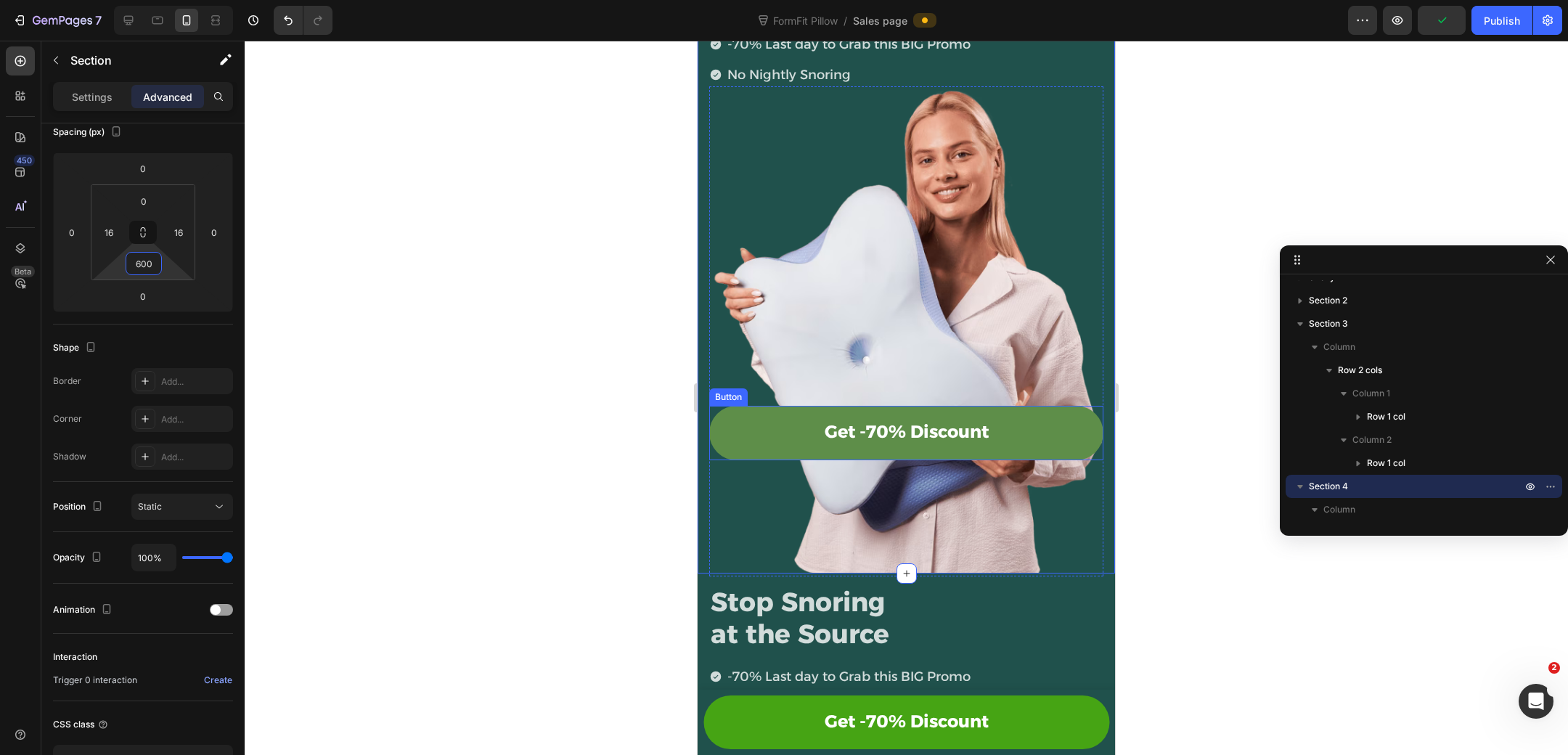
scroll to position [158, 0]
click at [1058, 414] on link "Get -70% Discount" at bounding box center [906, 432] width 394 height 54
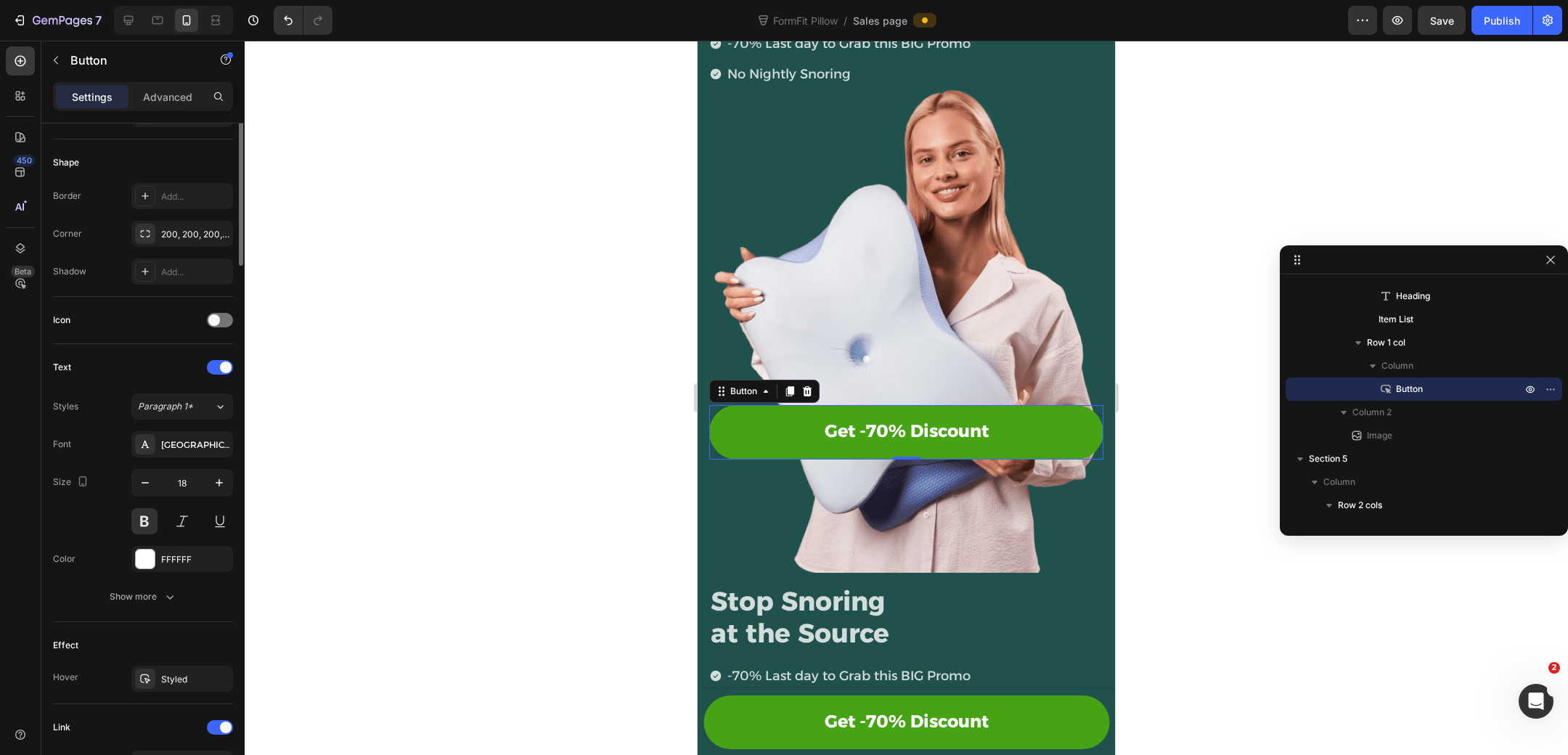
scroll to position [0, 0]
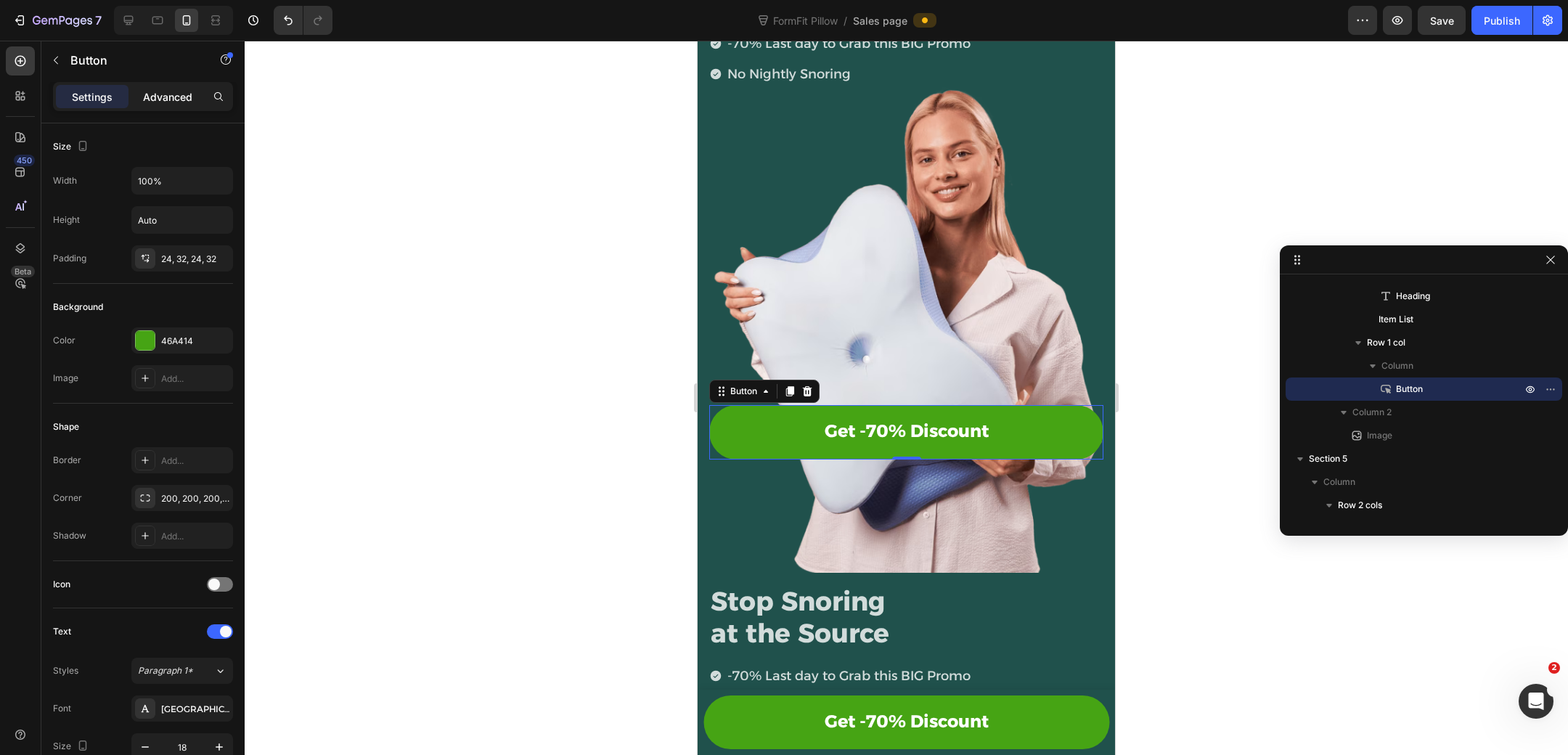
click at [168, 102] on p "Advanced" at bounding box center [168, 97] width 49 height 15
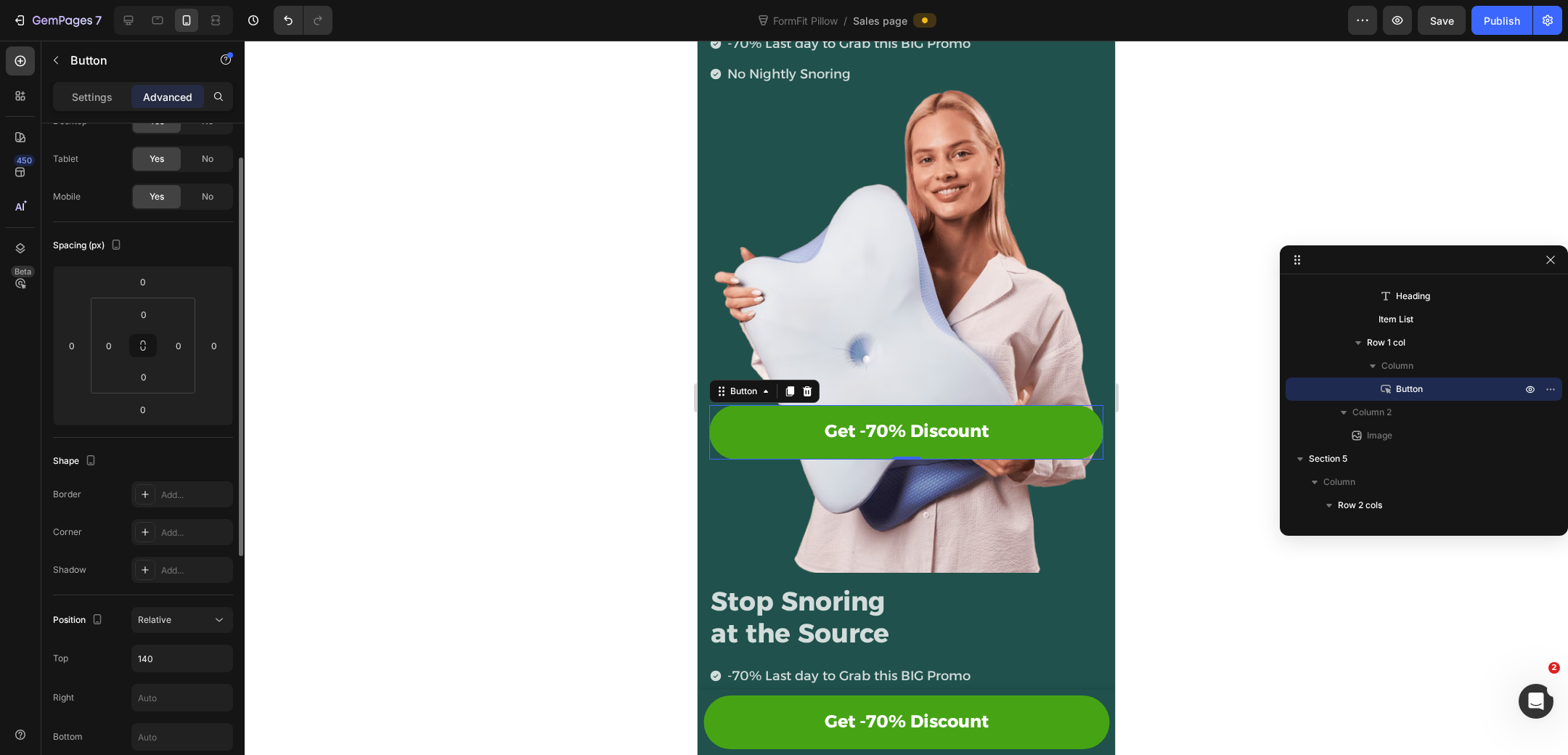
scroll to position [158, 0]
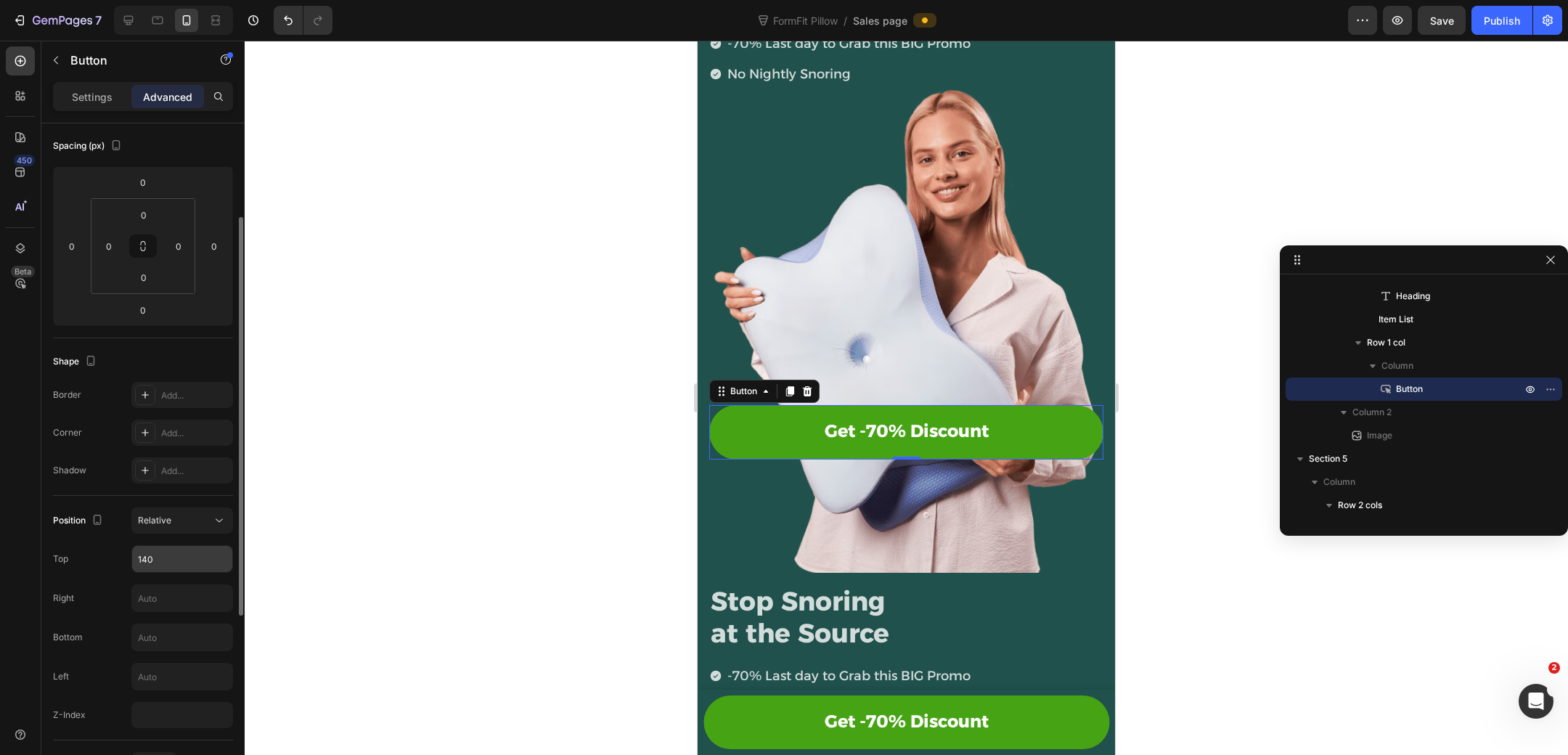
click at [176, 550] on input "140" at bounding box center [182, 559] width 100 height 26
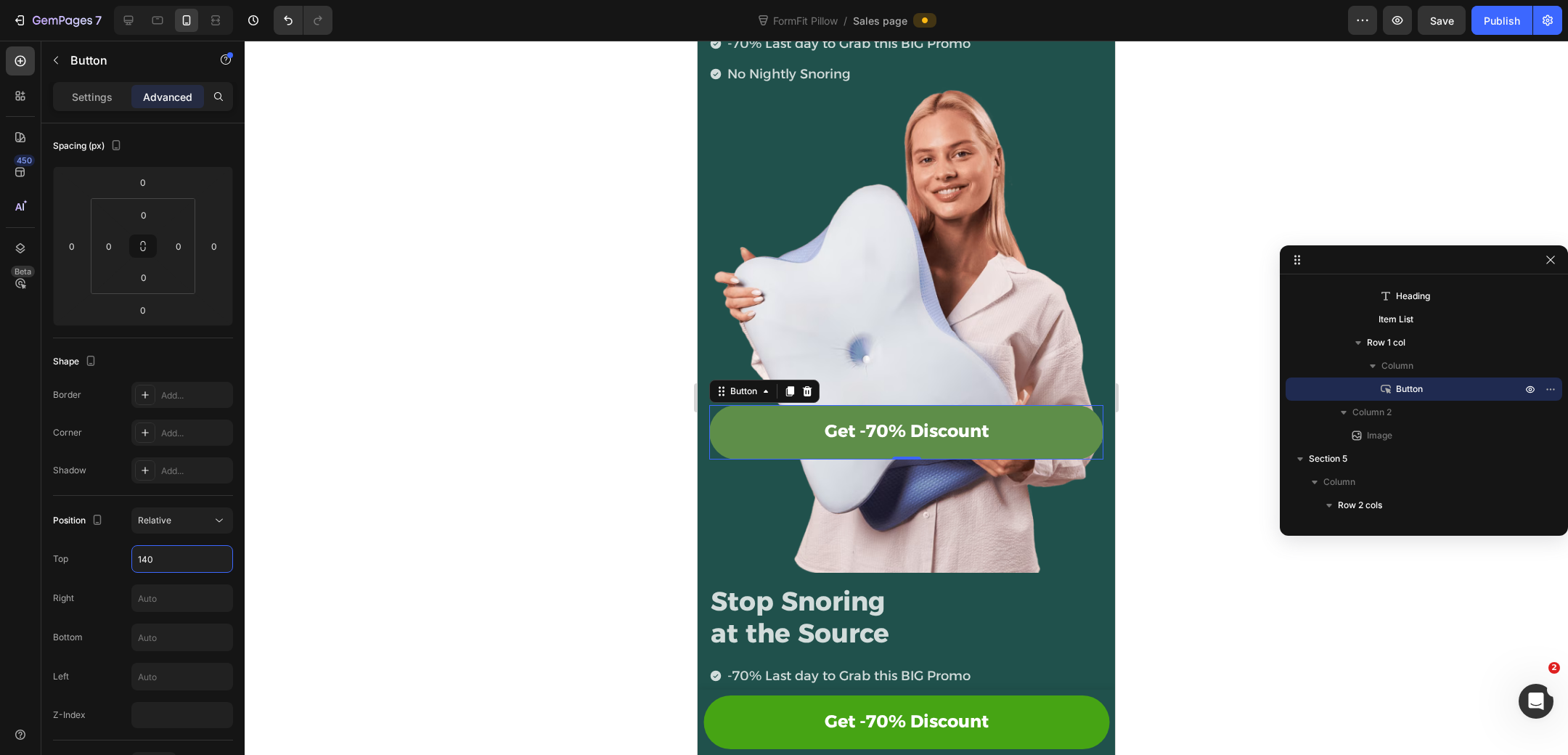
scroll to position [0, 0]
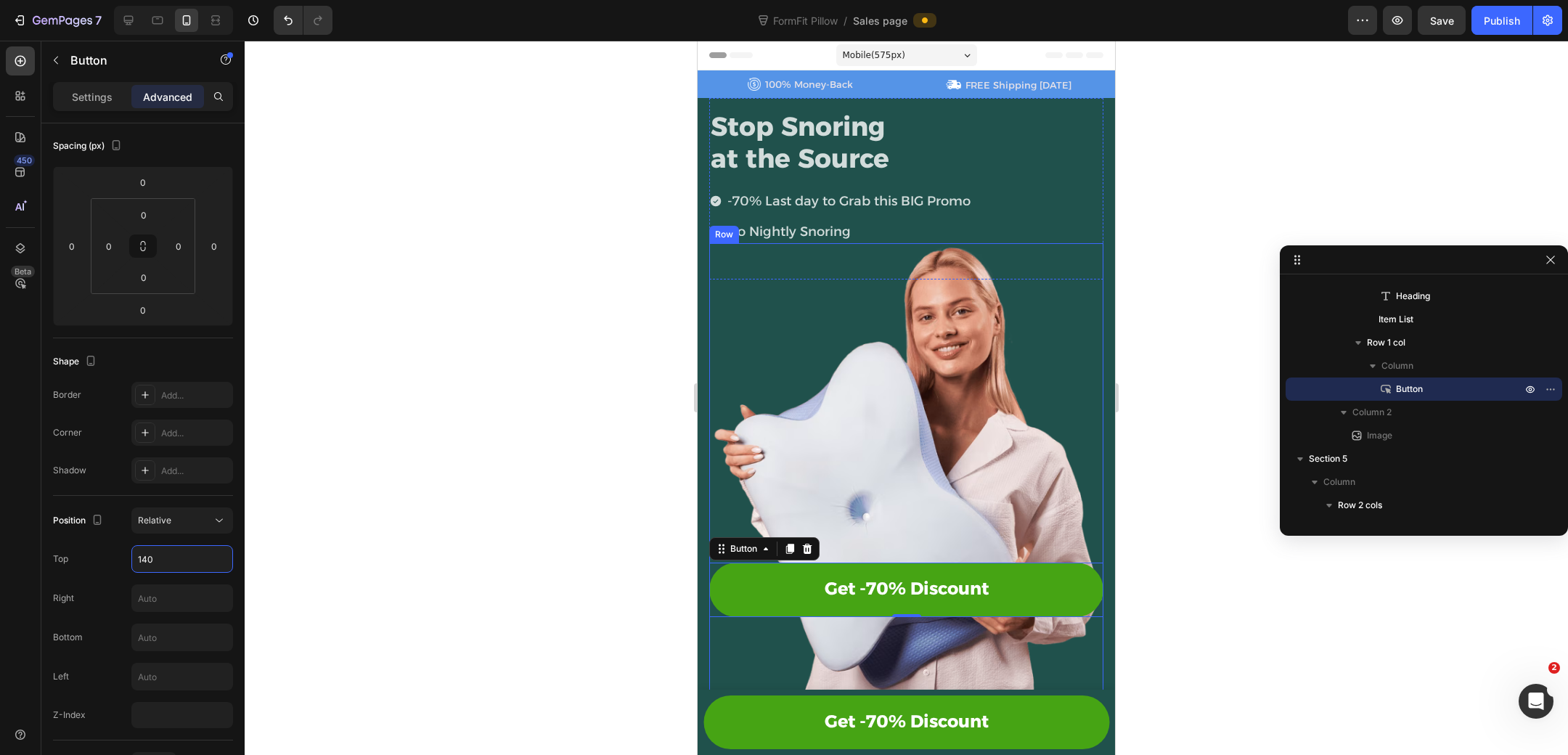
click at [831, 310] on div "Get -70% Discount Button 0 Row" at bounding box center [906, 487] width 394 height 490
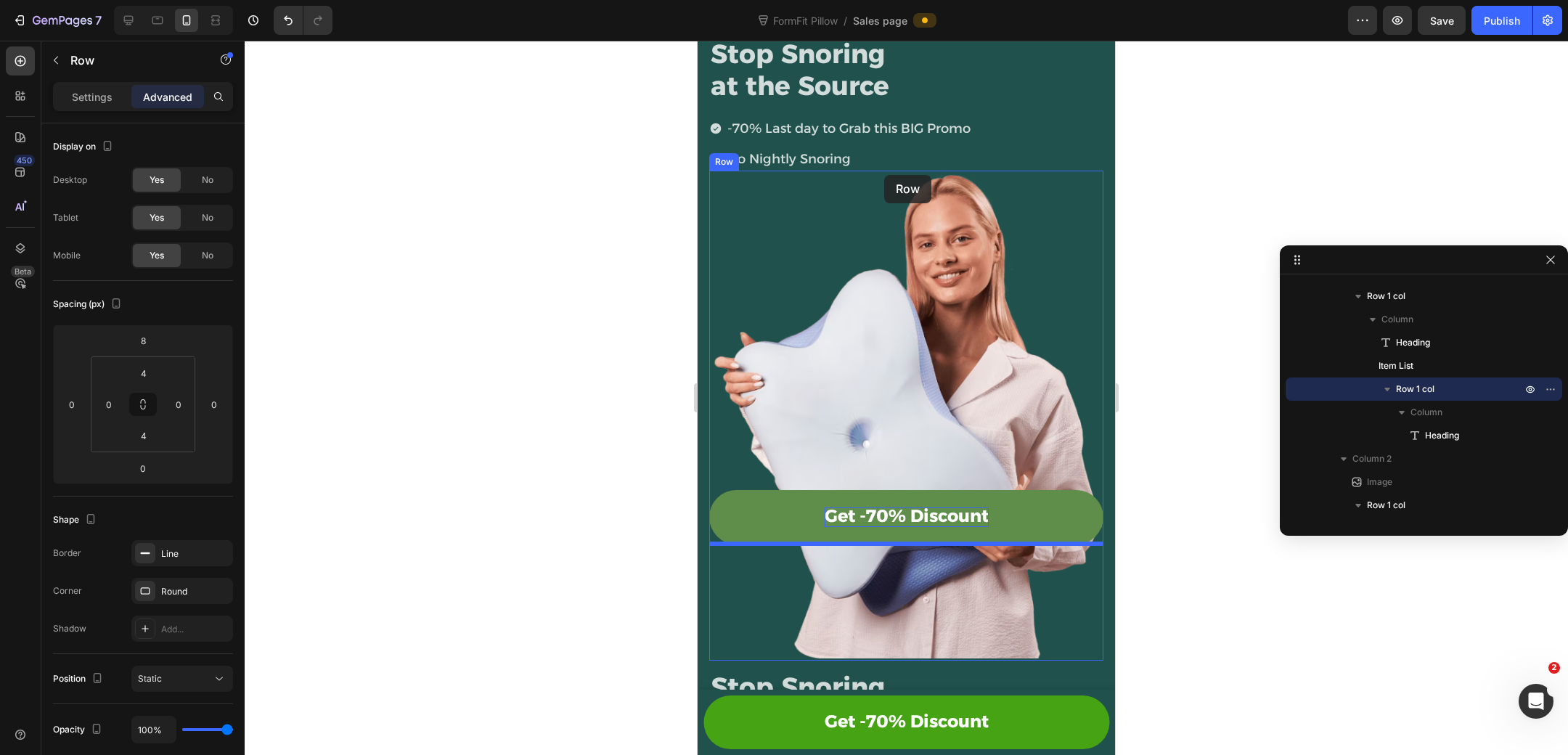
scroll to position [2, 0]
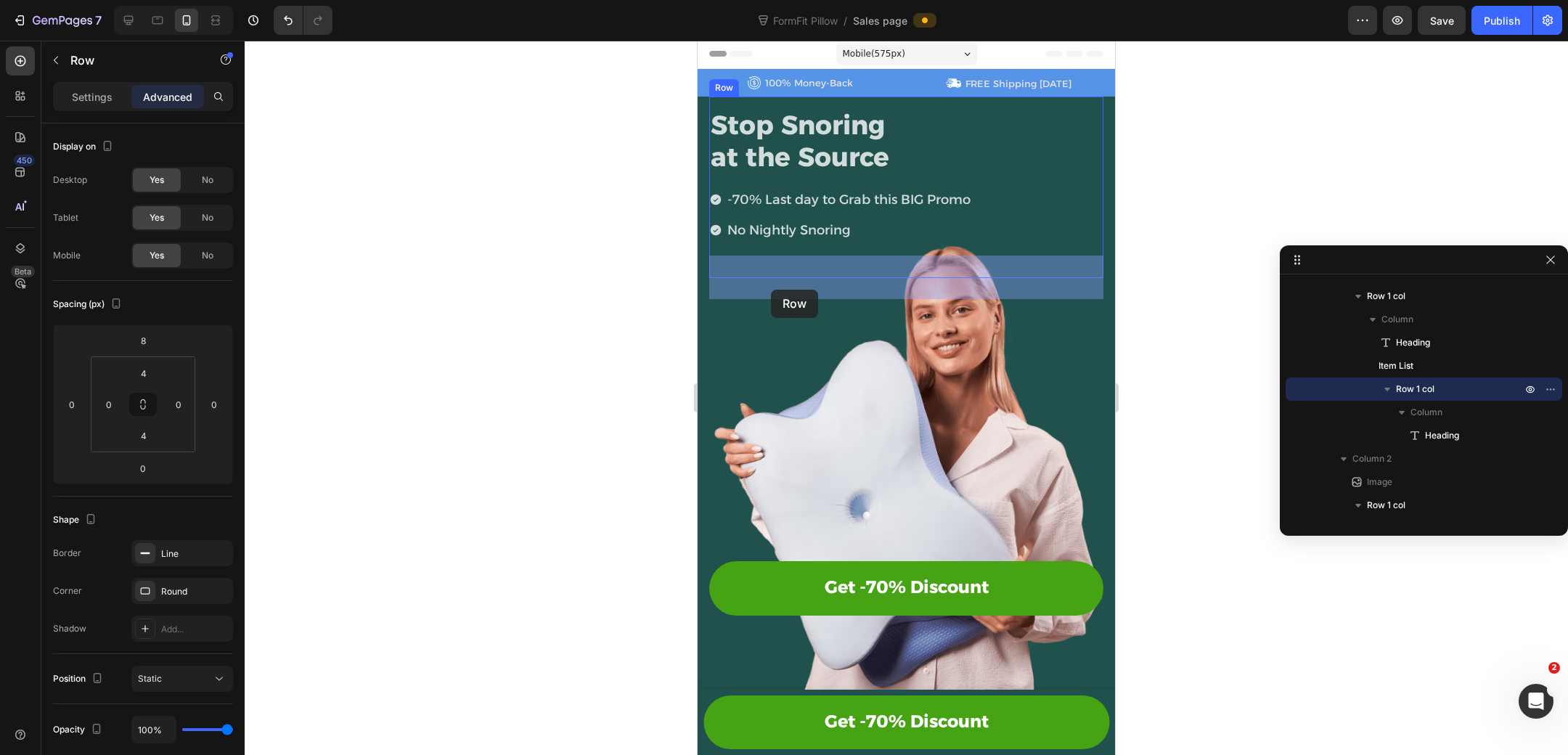
drag, startPoint x: 981, startPoint y: 477, endPoint x: 771, endPoint y: 290, distance: 281.2
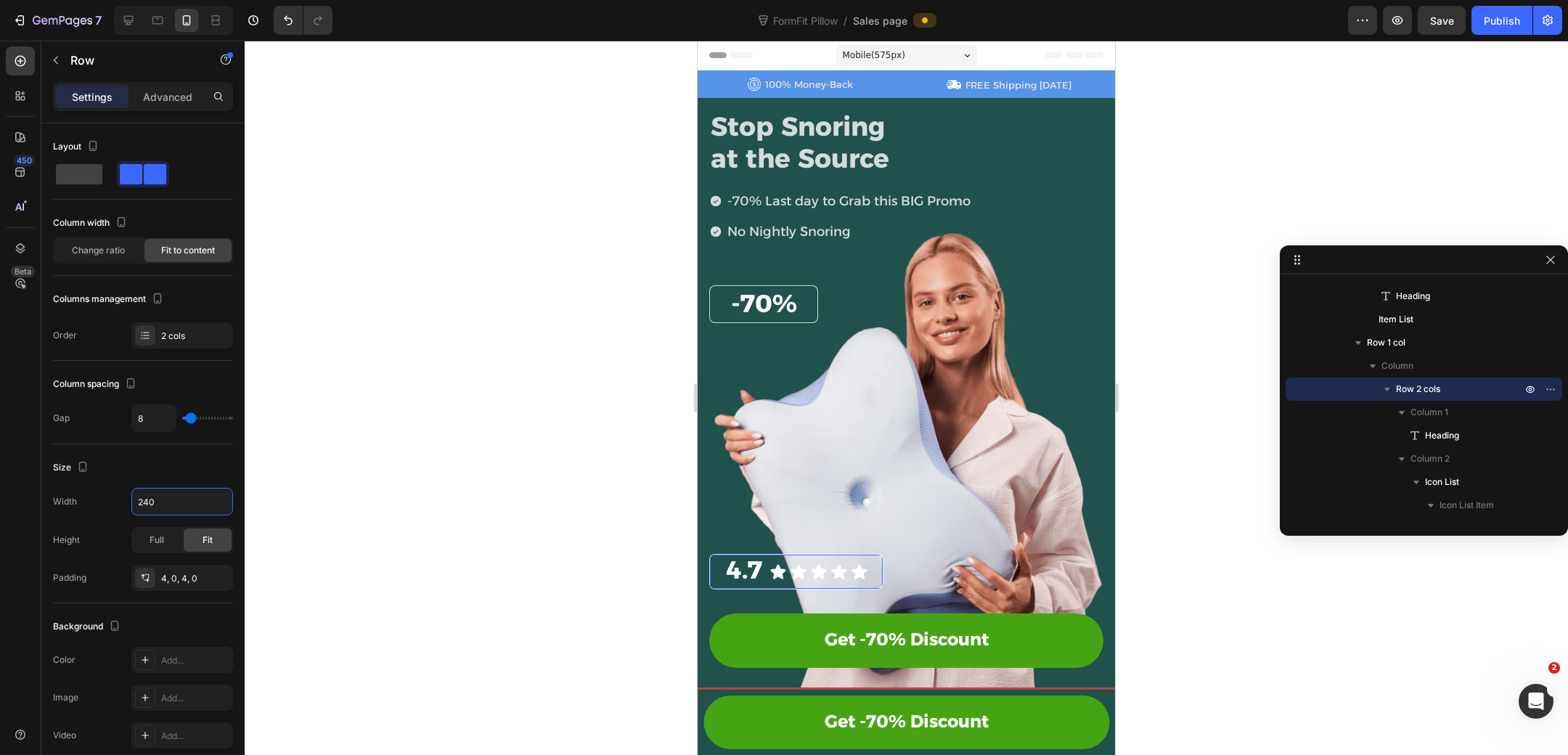
click at [1164, 467] on div at bounding box center [906, 397] width 1324 height 714
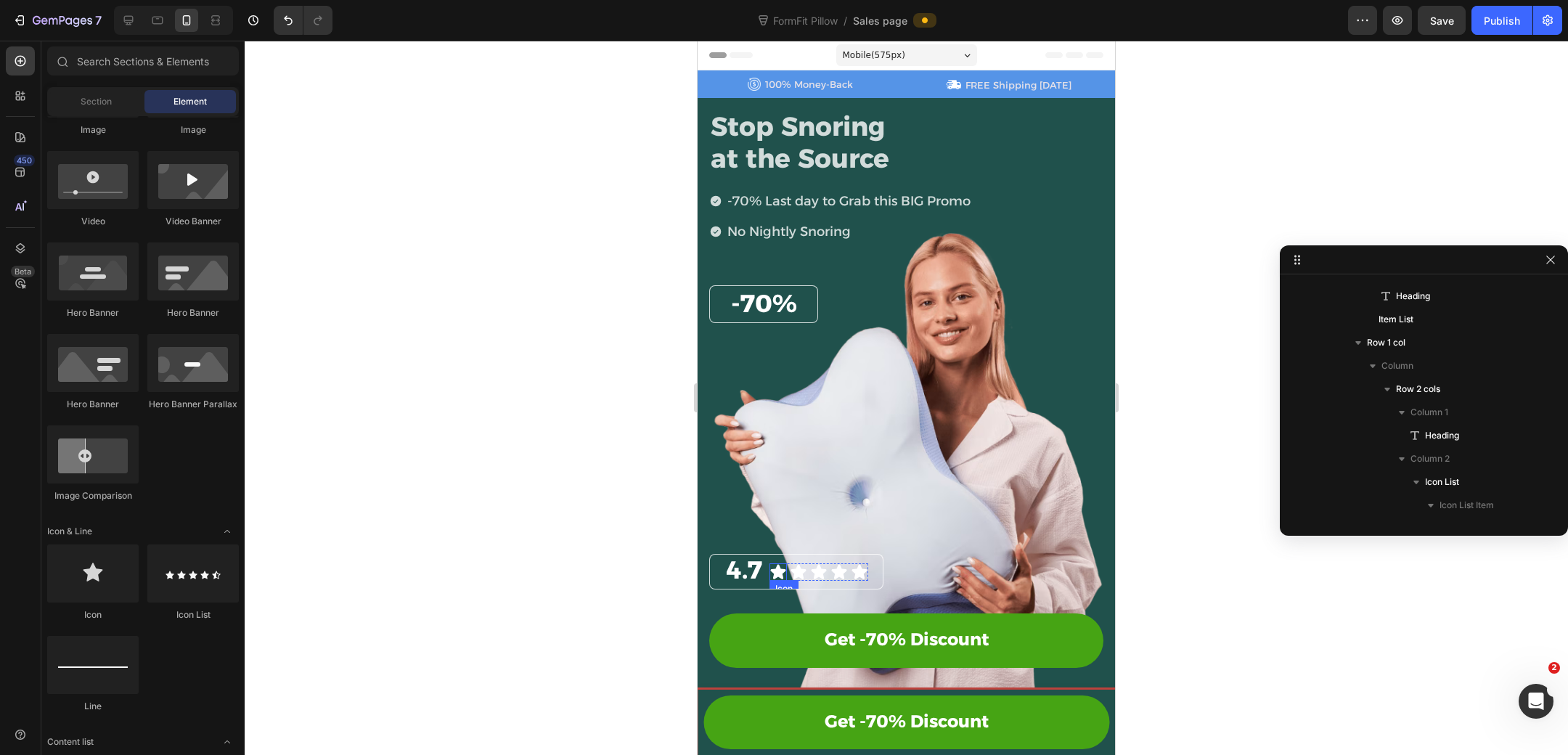
click at [779, 574] on icon at bounding box center [778, 571] width 15 height 15
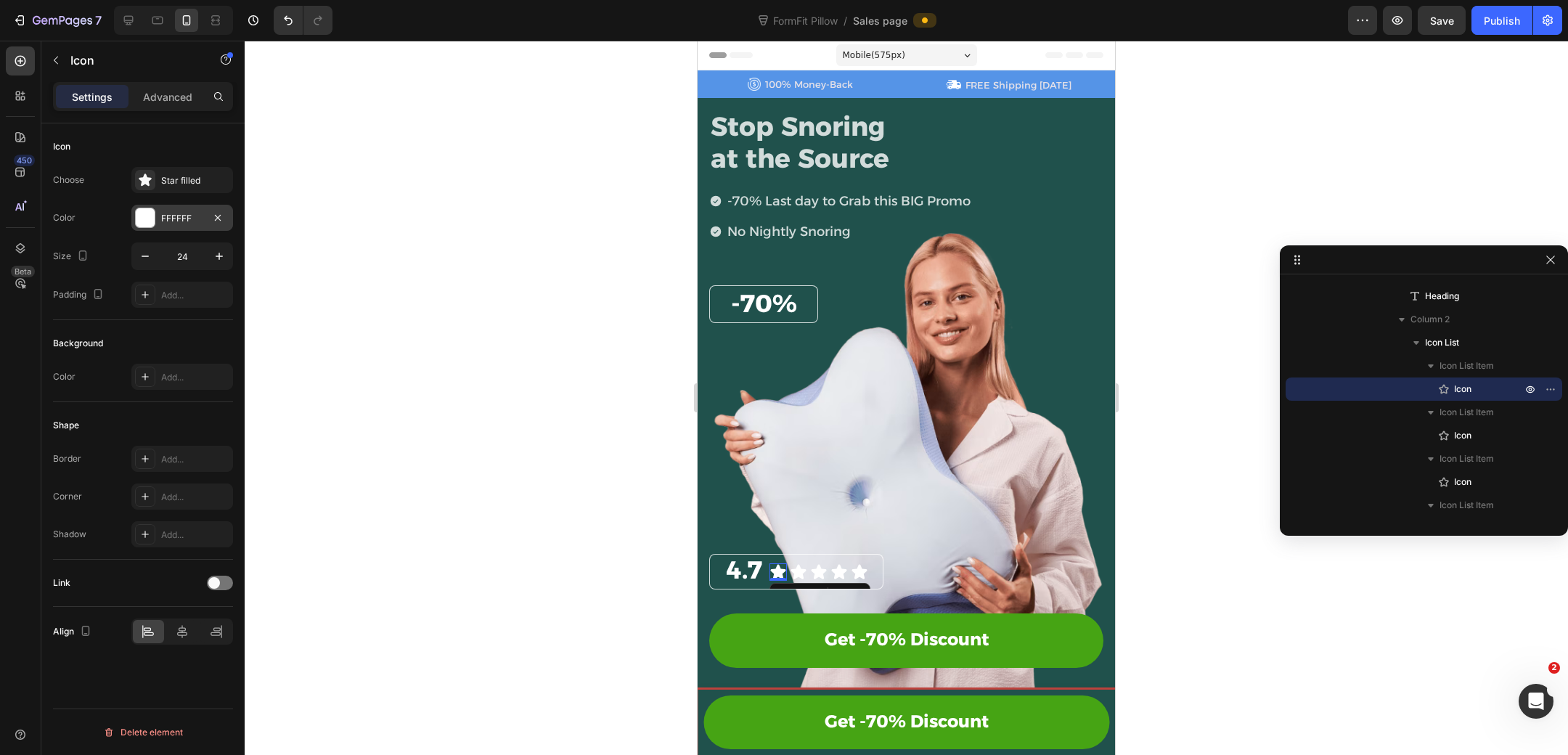
click at [141, 222] on div at bounding box center [145, 218] width 19 height 19
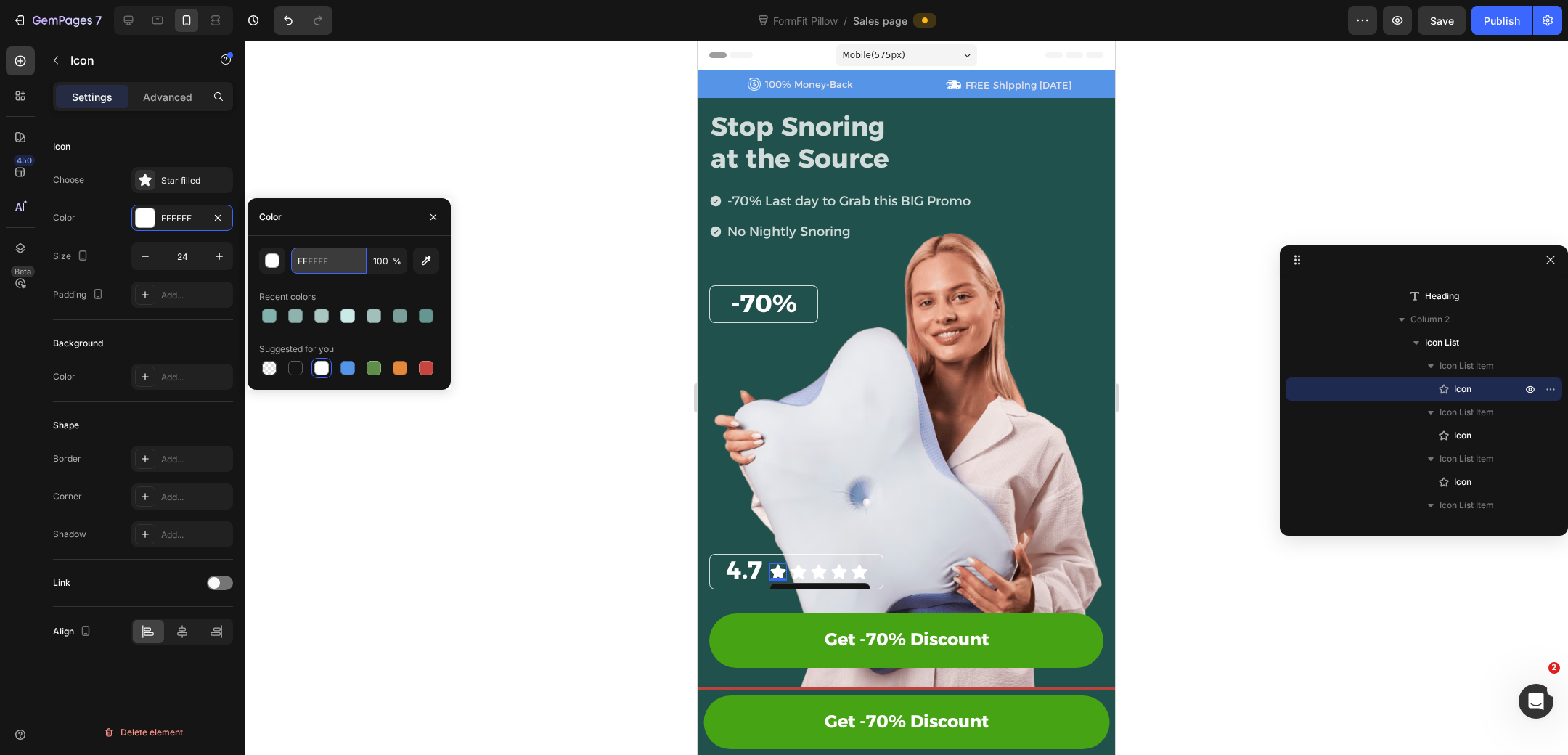
click at [341, 261] on input "FFFFFF" at bounding box center [329, 261] width 75 height 26
paste input "#feb800"
type input "FEB800"
click at [800, 573] on icon at bounding box center [798, 571] width 15 height 15
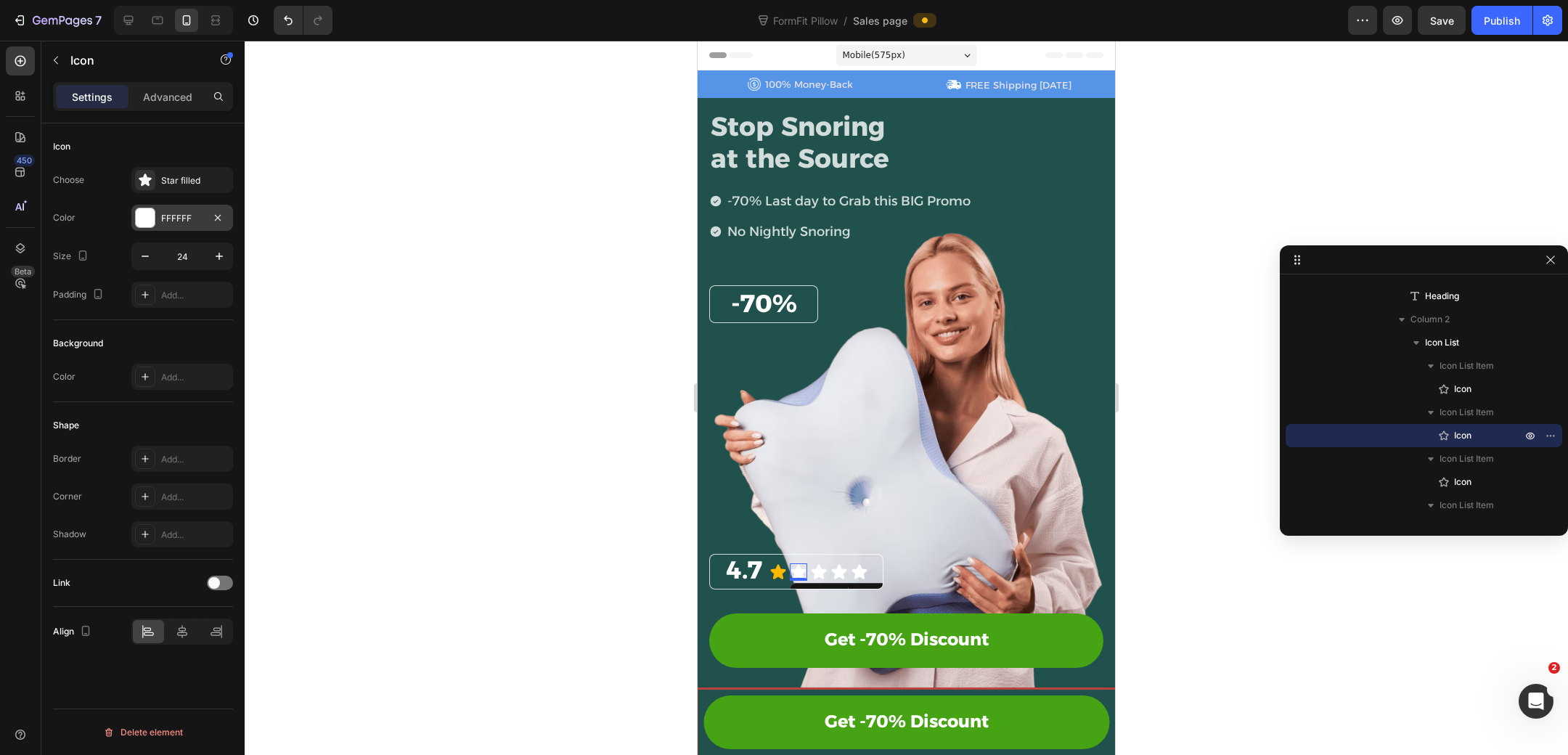
click at [149, 212] on div at bounding box center [145, 218] width 19 height 19
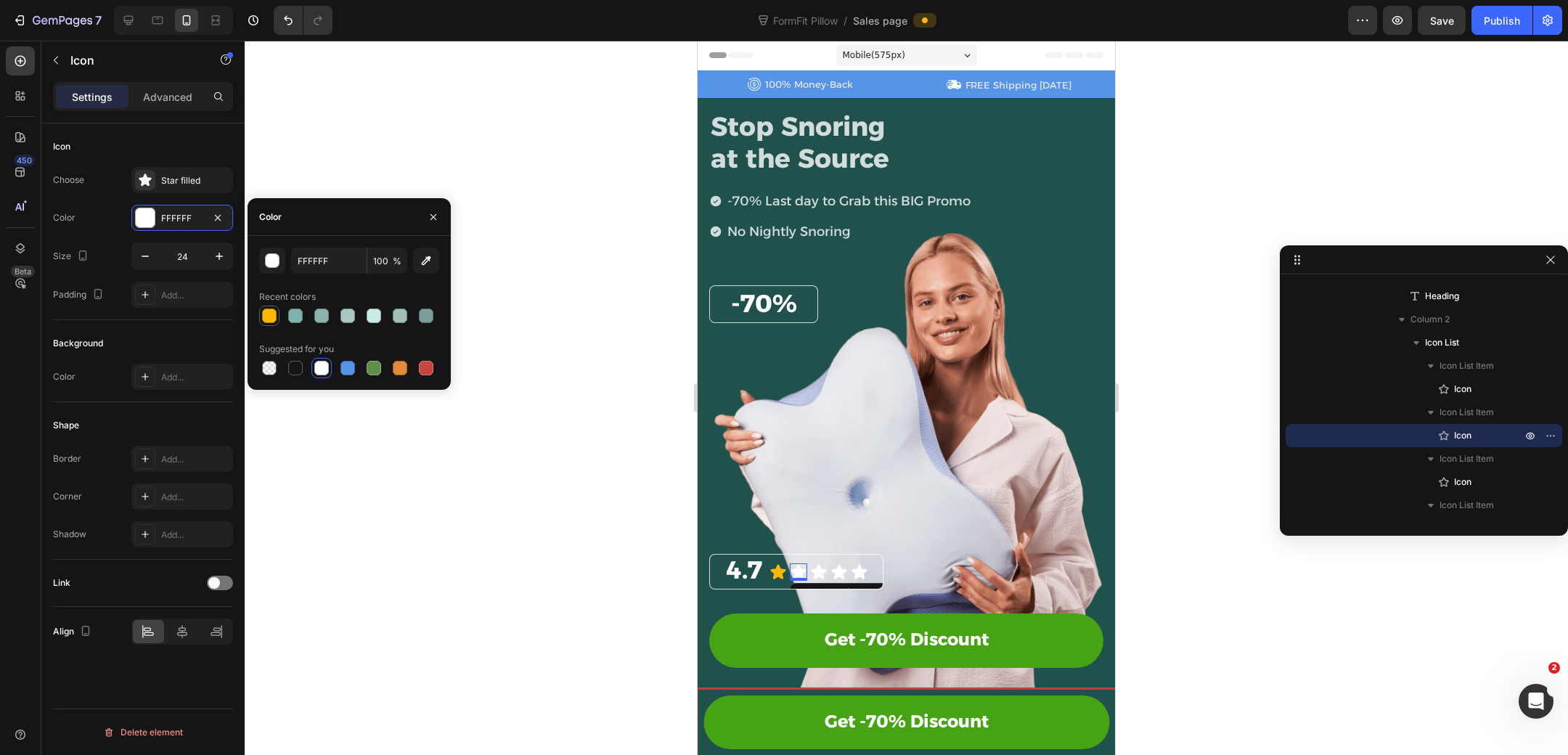
click at [267, 318] on div at bounding box center [269, 315] width 15 height 15
type input "FEB800"
click at [822, 570] on icon at bounding box center [819, 571] width 15 height 15
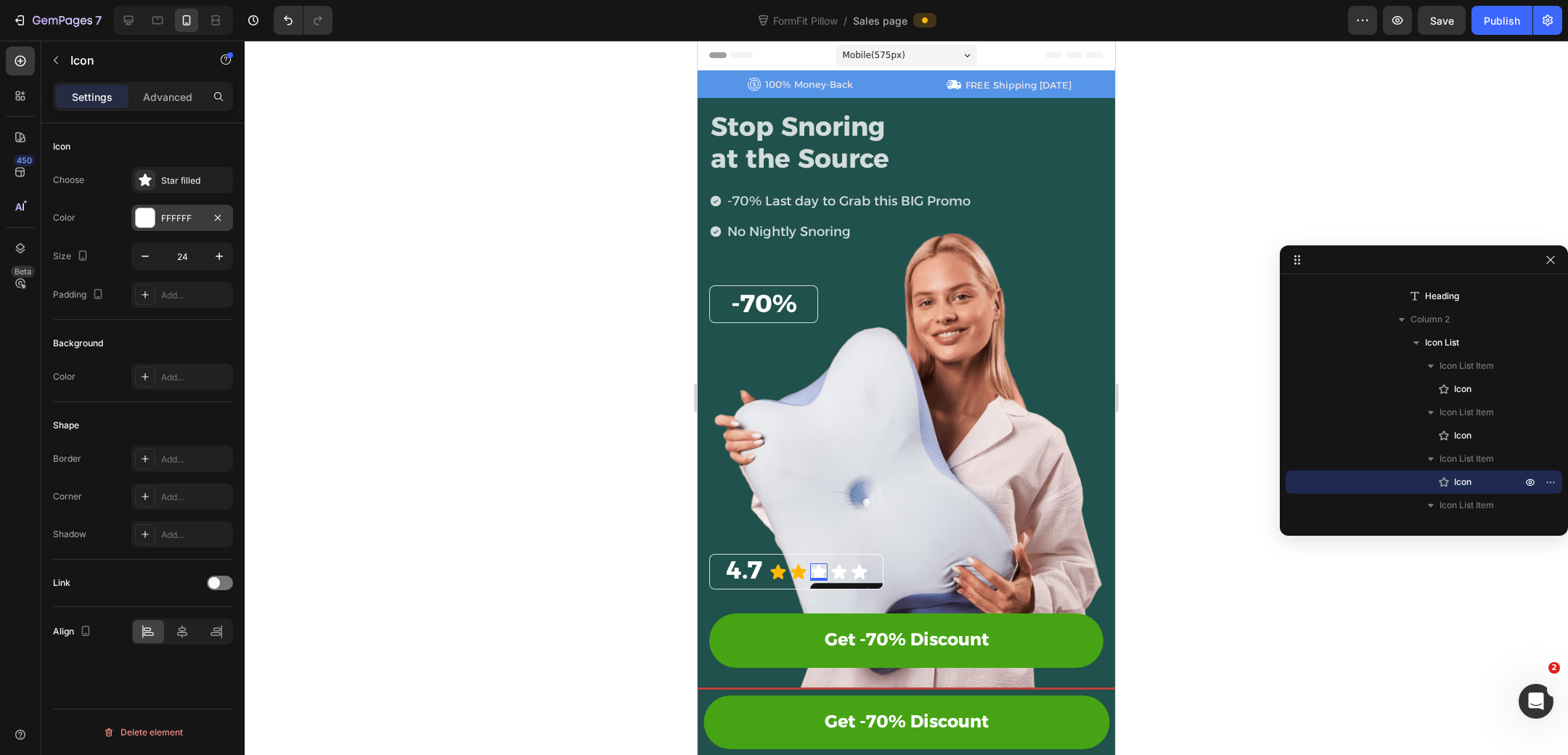
click at [146, 218] on div at bounding box center [145, 218] width 19 height 19
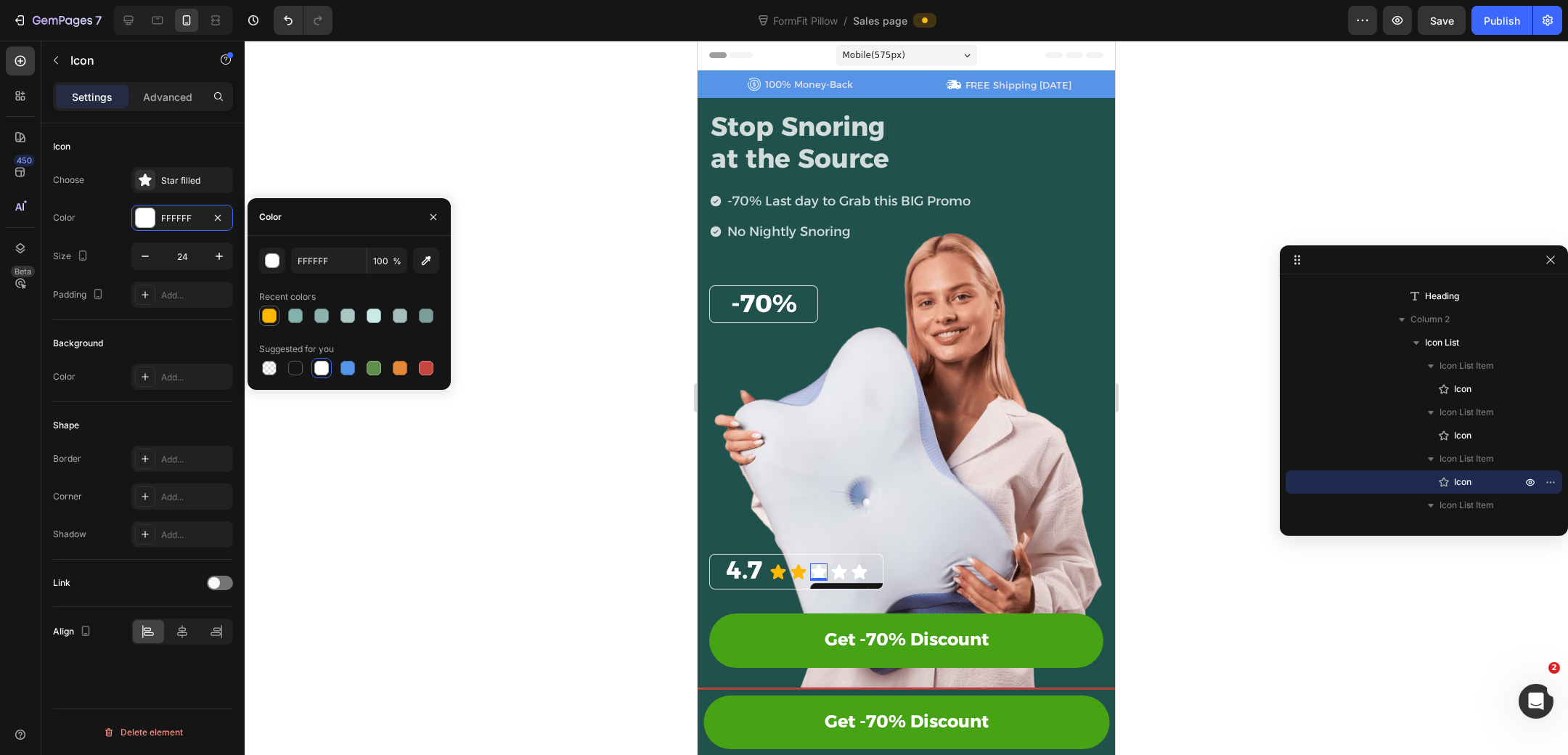
click at [273, 314] on div at bounding box center [269, 315] width 15 height 15
type input "FEB800"
click at [835, 573] on icon at bounding box center [839, 571] width 15 height 15
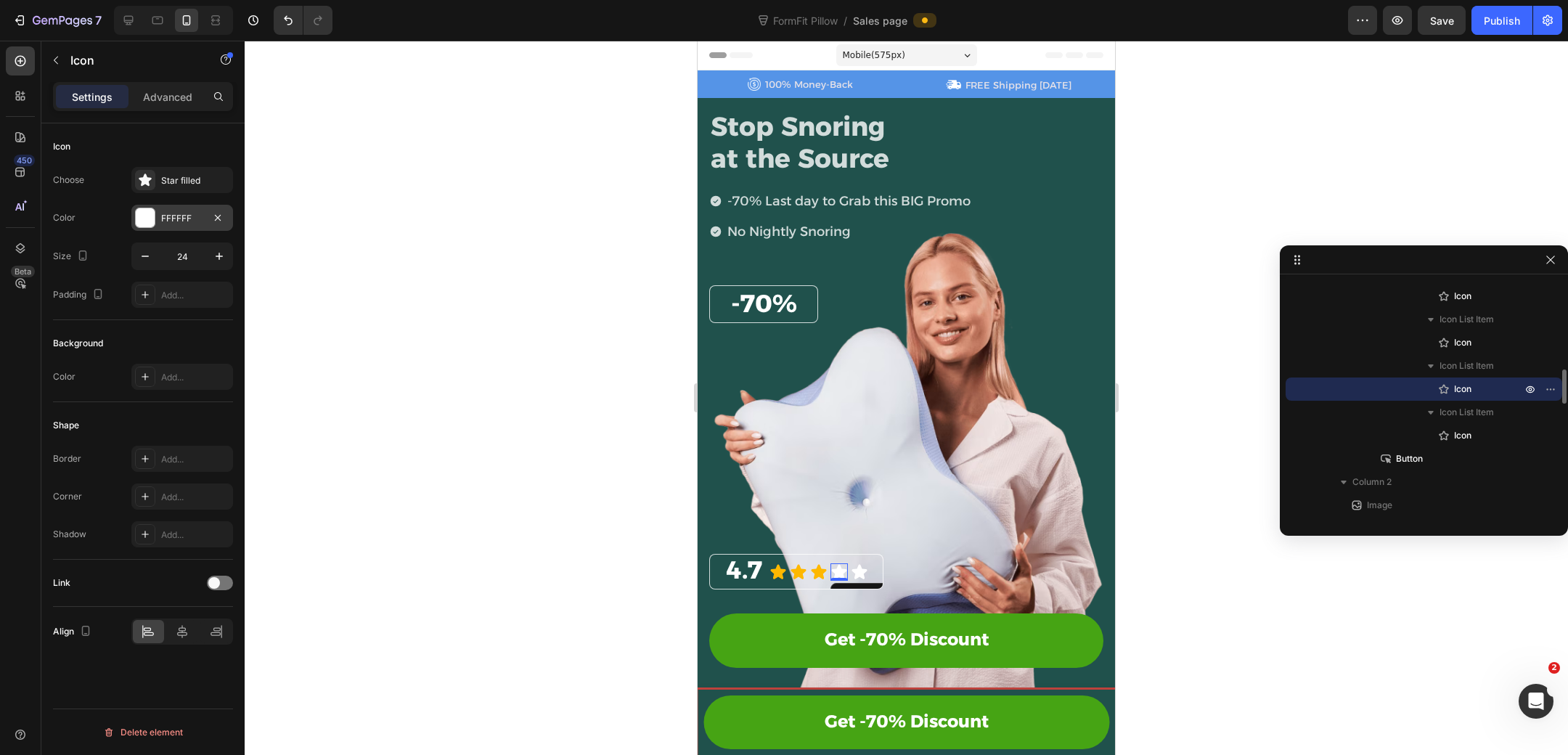
click at [140, 218] on div at bounding box center [145, 218] width 19 height 19
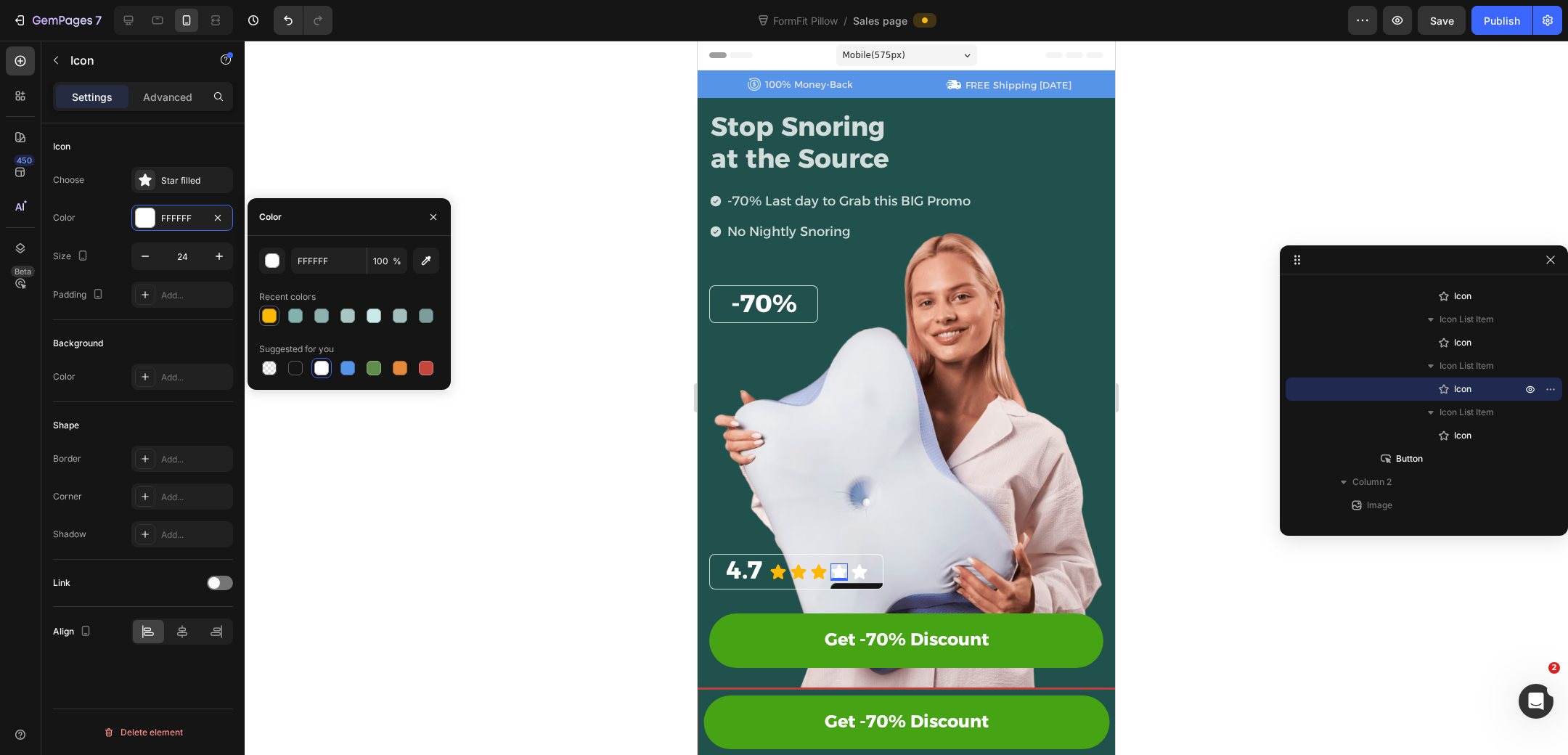
click at [275, 314] on div at bounding box center [269, 315] width 15 height 15
type input "FEB800"
click at [860, 570] on icon at bounding box center [859, 571] width 15 height 15
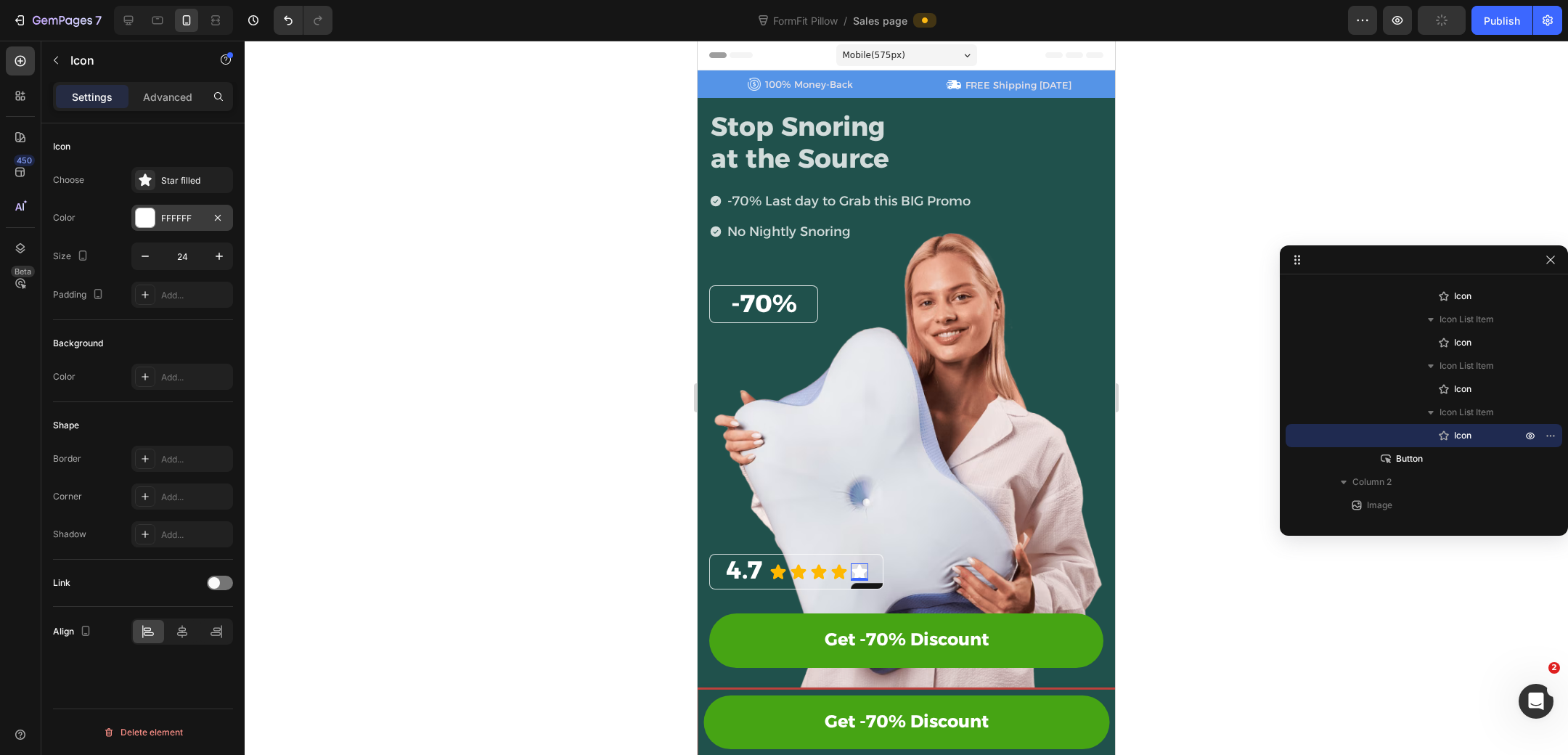
click at [144, 218] on div at bounding box center [145, 218] width 19 height 19
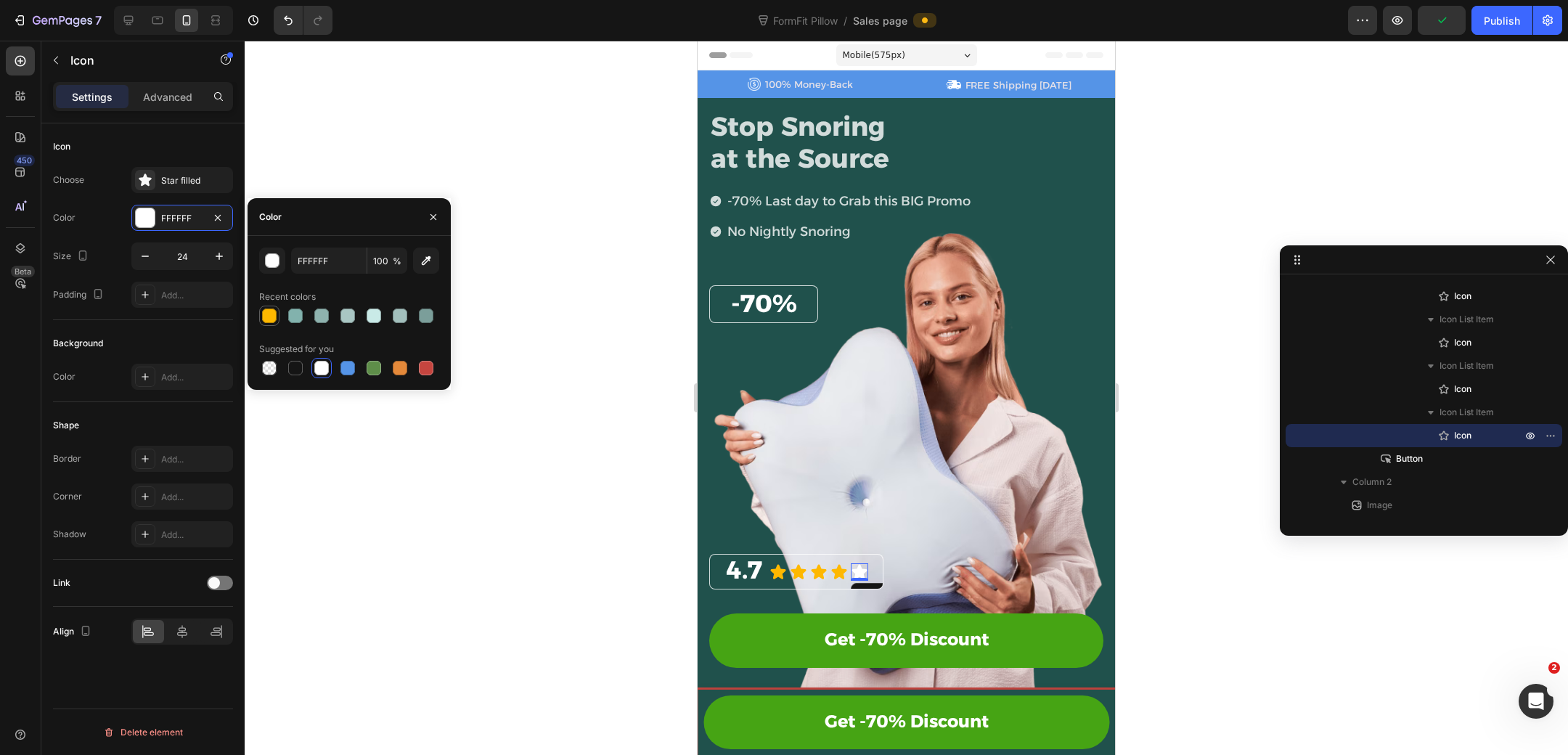
click at [267, 314] on div at bounding box center [269, 315] width 15 height 15
type input "FEB800"
click at [779, 294] on span "-70%" at bounding box center [764, 304] width 66 height 31
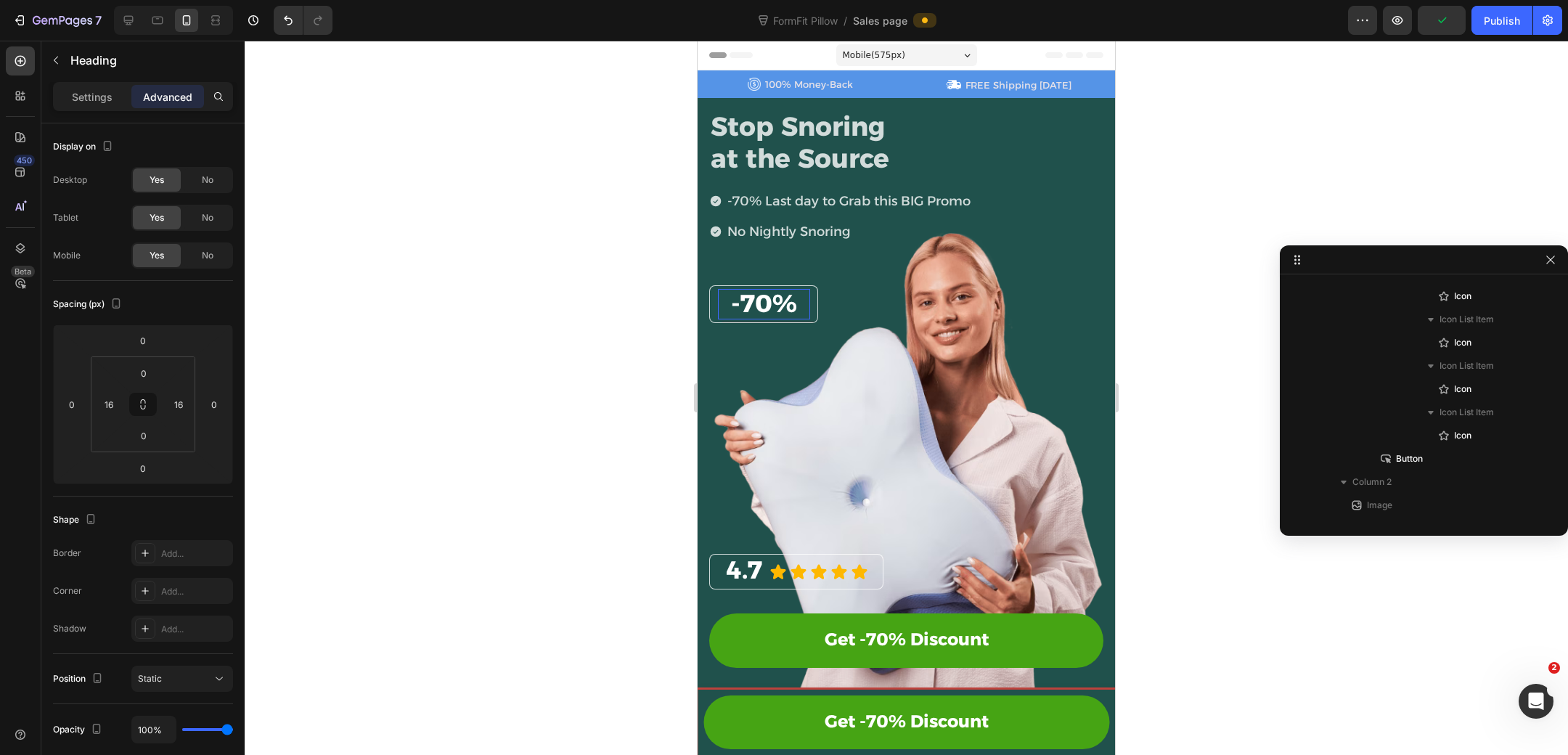
scroll to position [809, 0]
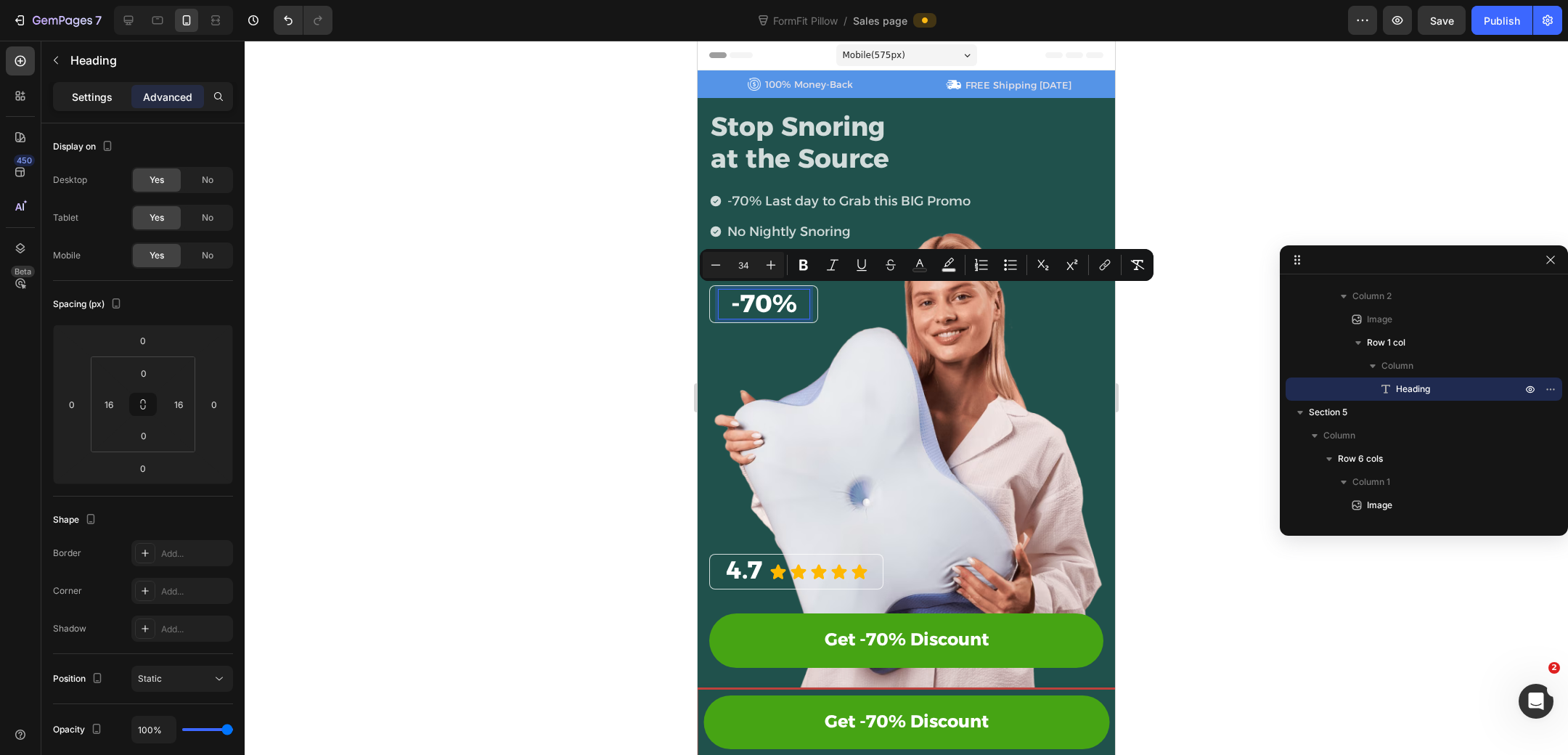
click at [102, 98] on p "Settings" at bounding box center [91, 97] width 41 height 15
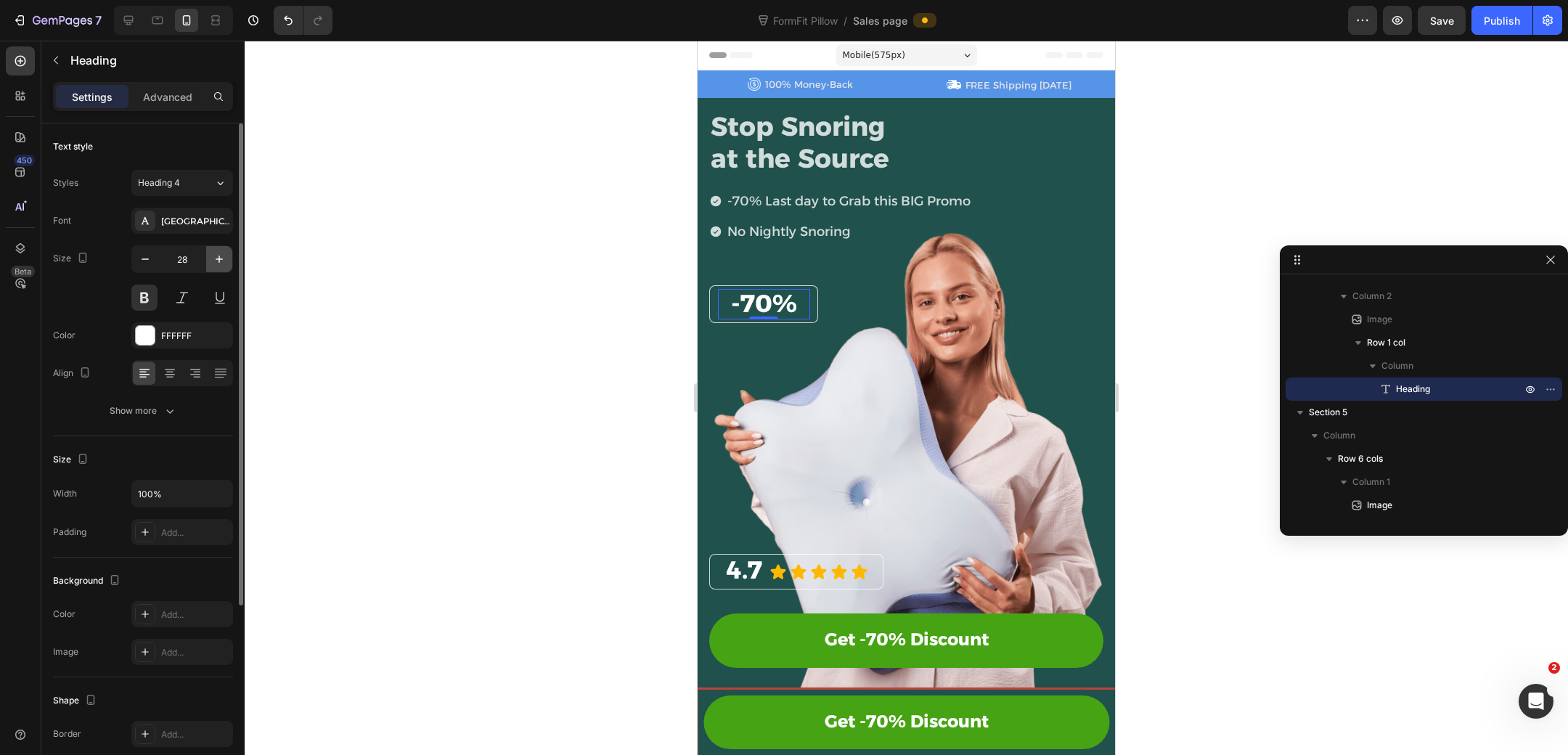
click at [221, 259] on icon "button" at bounding box center [219, 259] width 15 height 15
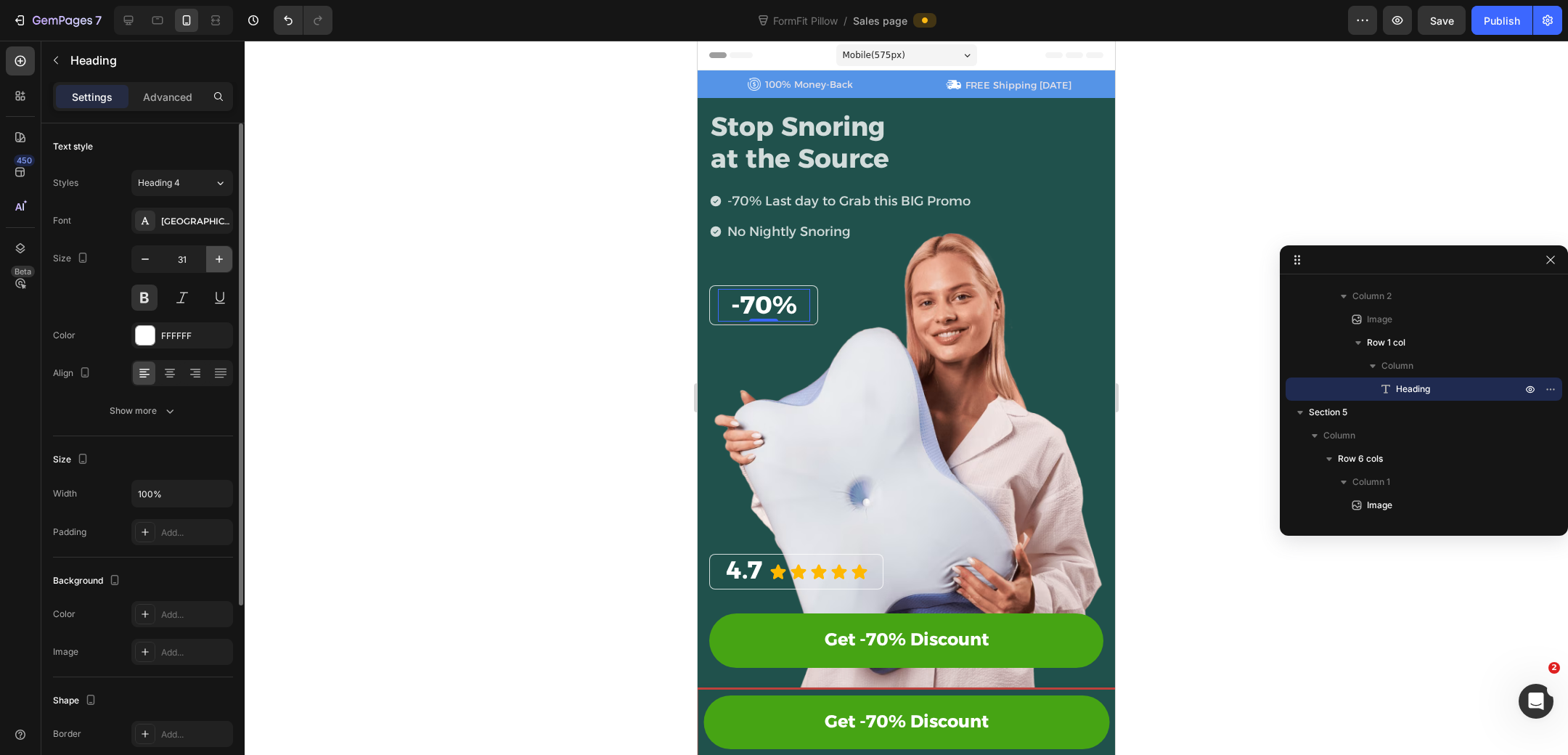
click at [221, 259] on icon "button" at bounding box center [219, 259] width 15 height 15
type input "34"
click at [757, 293] on span "-70%" at bounding box center [764, 307] width 66 height 31
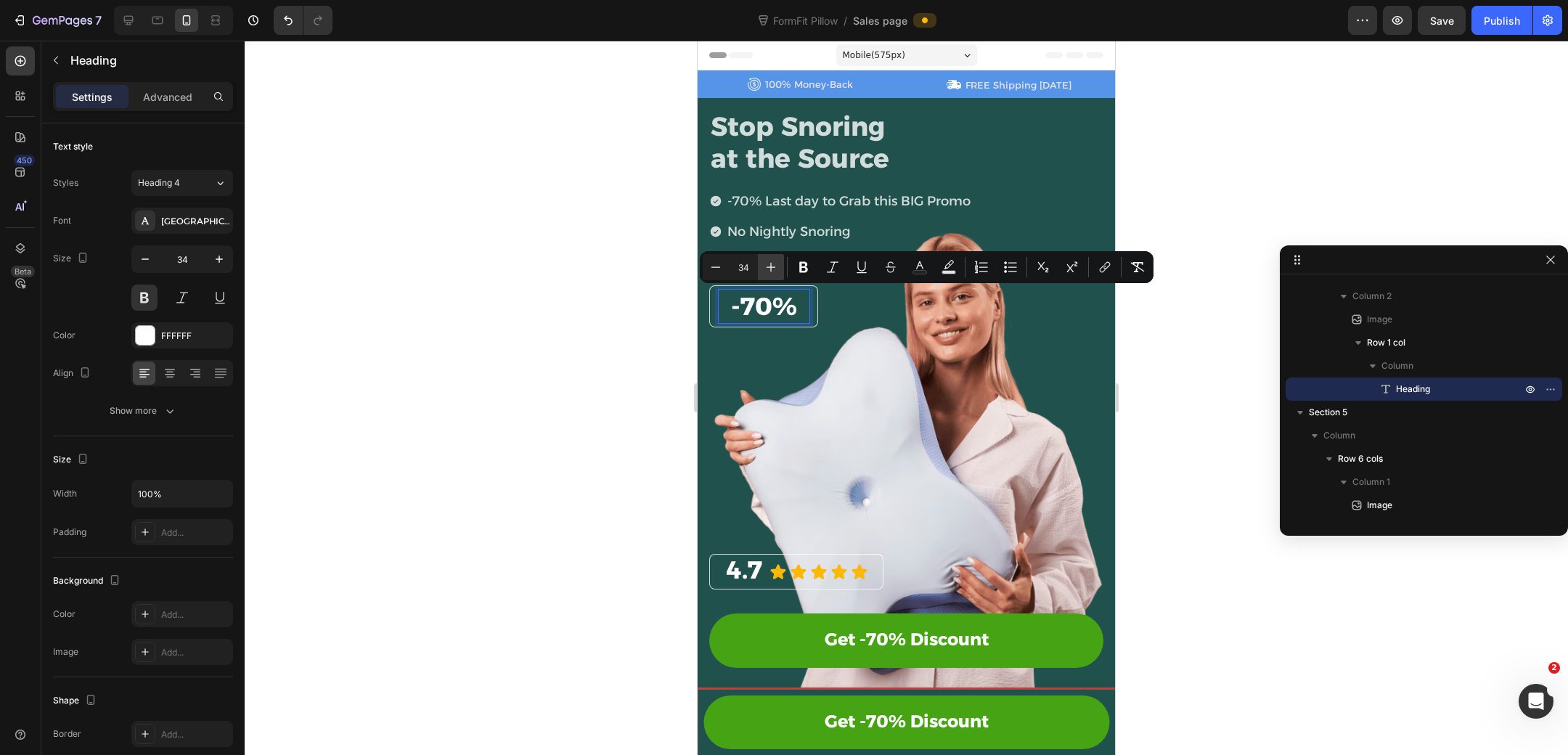
click at [770, 268] on icon "Editor contextual toolbar" at bounding box center [771, 267] width 15 height 15
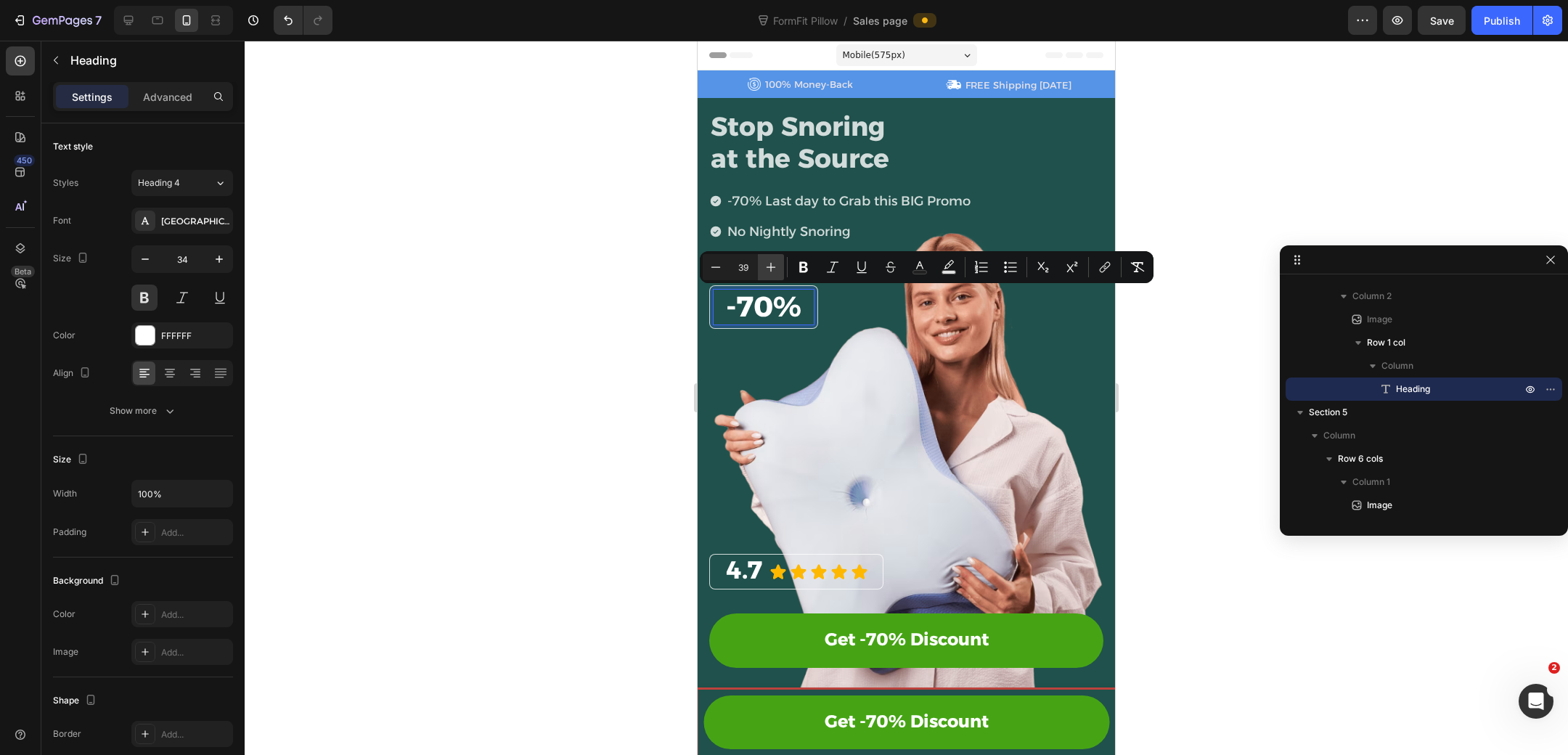
click at [770, 268] on icon "Editor contextual toolbar" at bounding box center [771, 267] width 15 height 15
type input "40"
click at [790, 364] on div "⁠⁠⁠⁠⁠⁠⁠ 4.7 Heading Icon Icon Icon Icon Icon Icon List Row Get -70% Discount Bu…" at bounding box center [906, 473] width 394 height 490
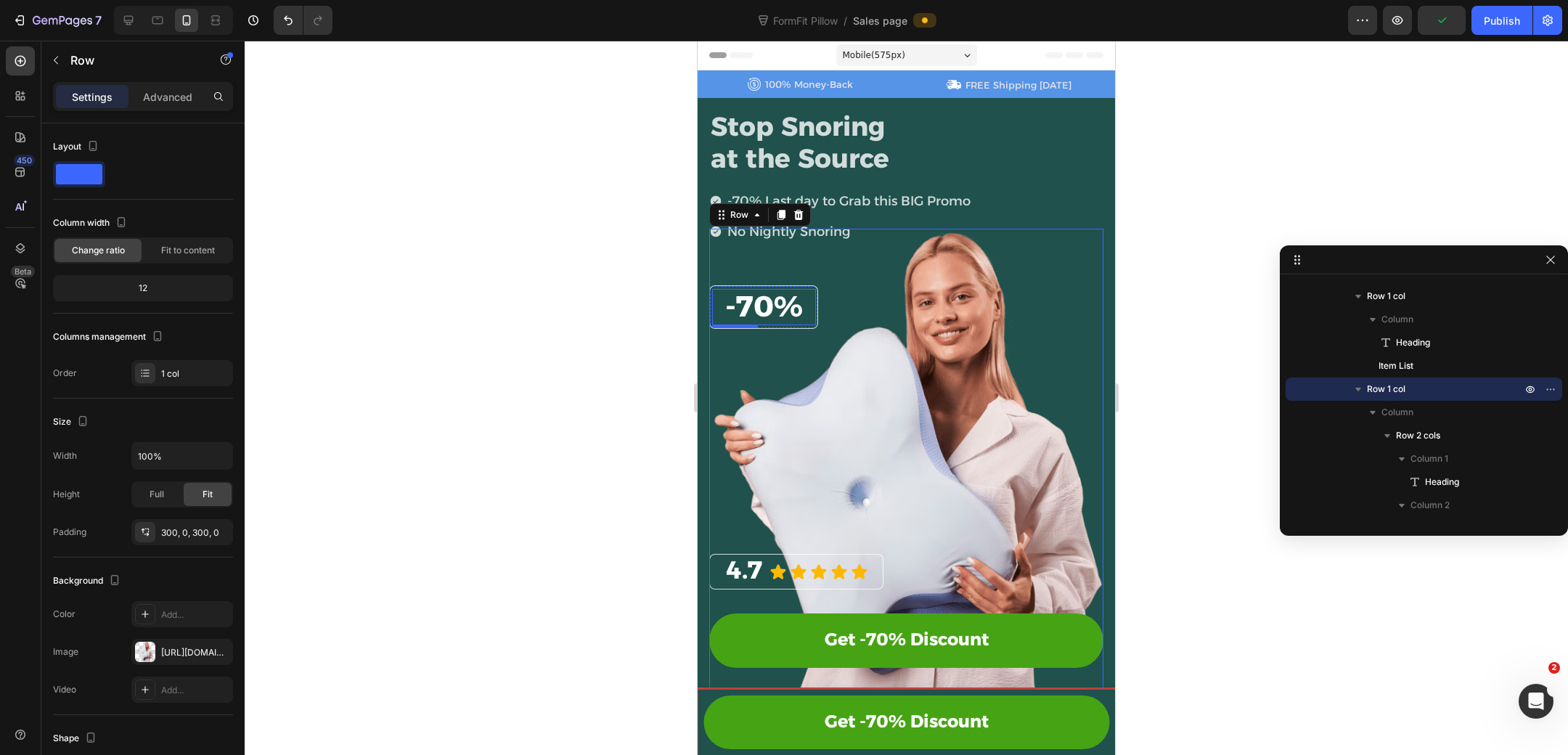
click at [815, 294] on div "⁠⁠⁠⁠⁠⁠⁠ -70% Heading" at bounding box center [763, 307] width 104 height 36
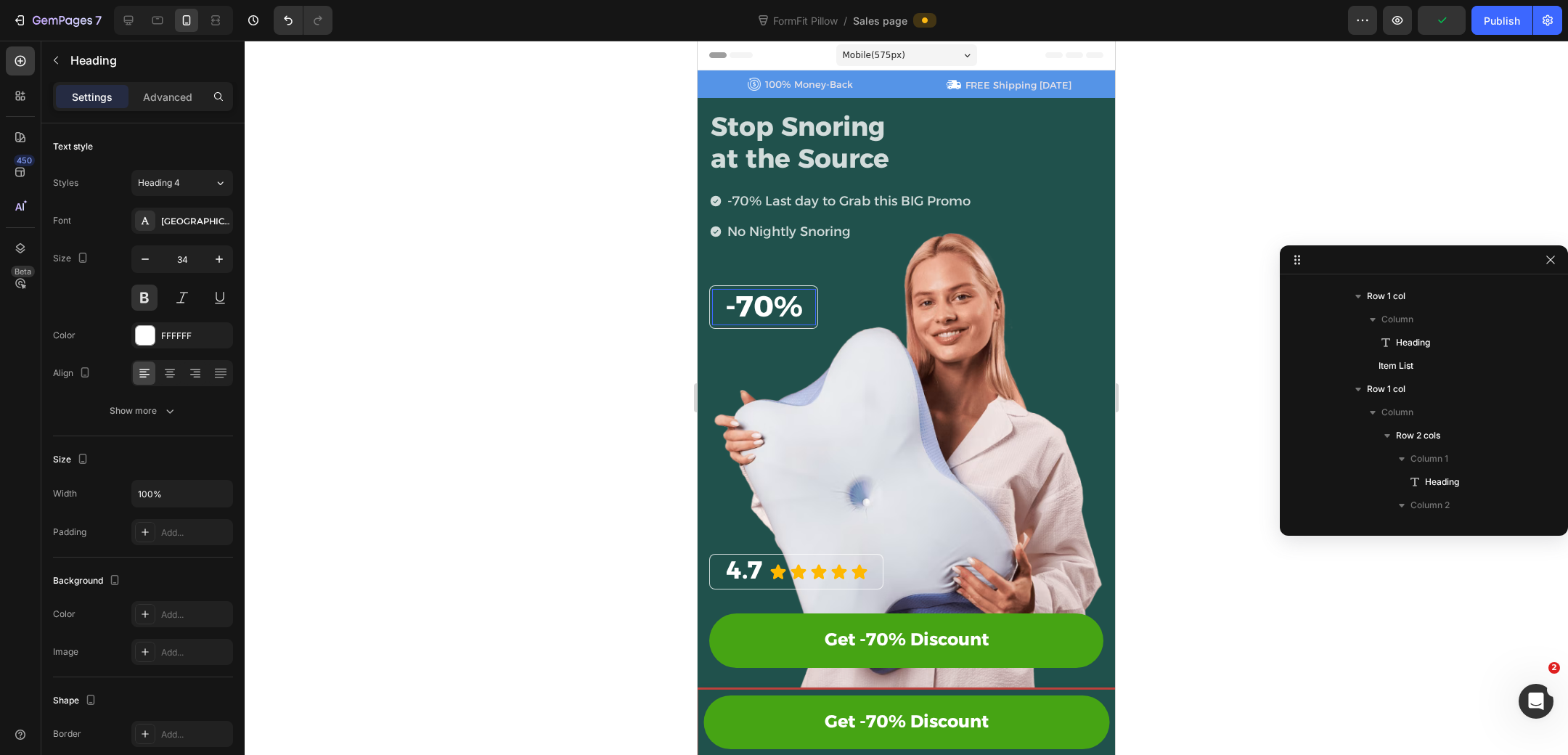
scroll to position [809, 0]
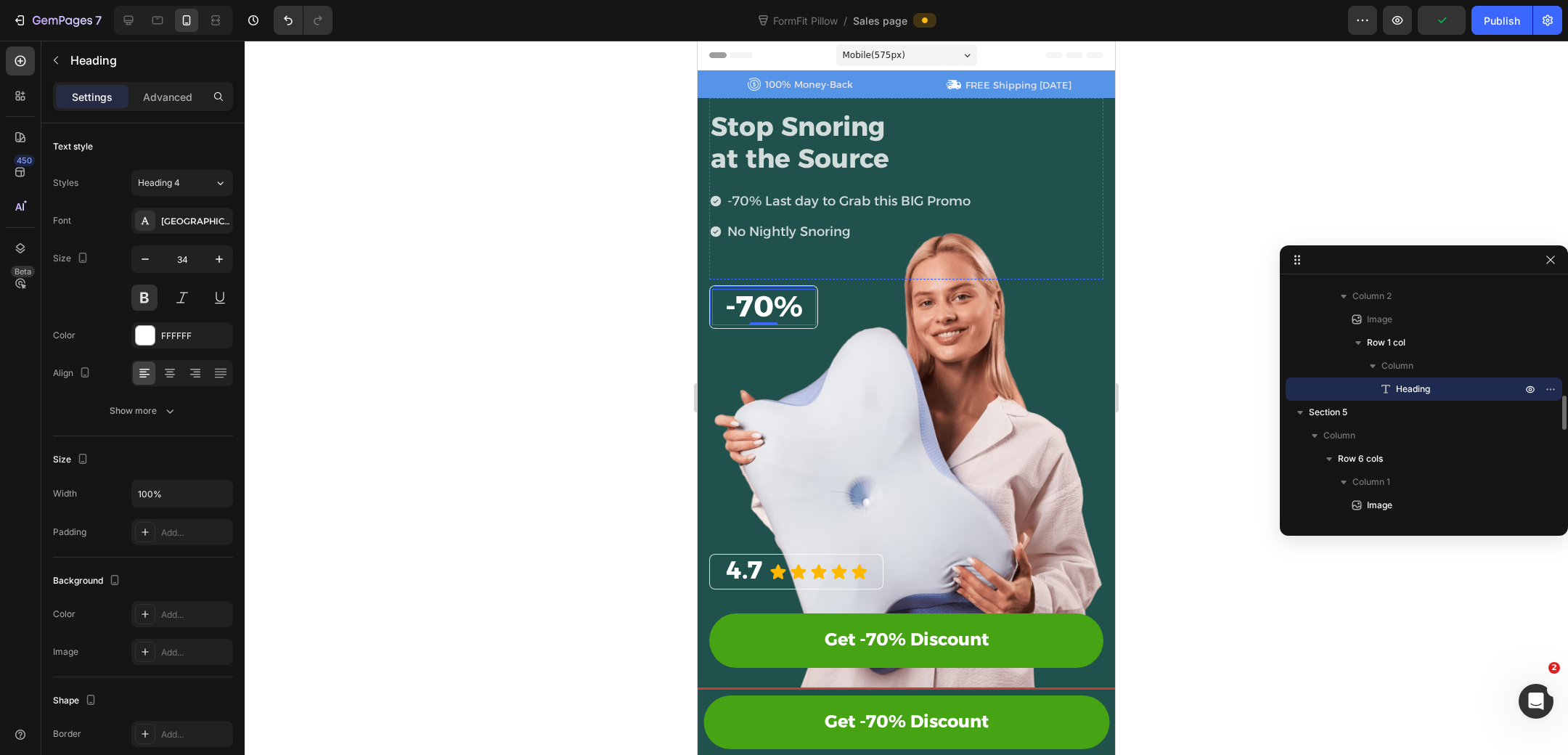
click at [809, 285] on div "⁠⁠⁠⁠⁠⁠⁠ -70% Heading 0 Row" at bounding box center [764, 307] width 109 height 44
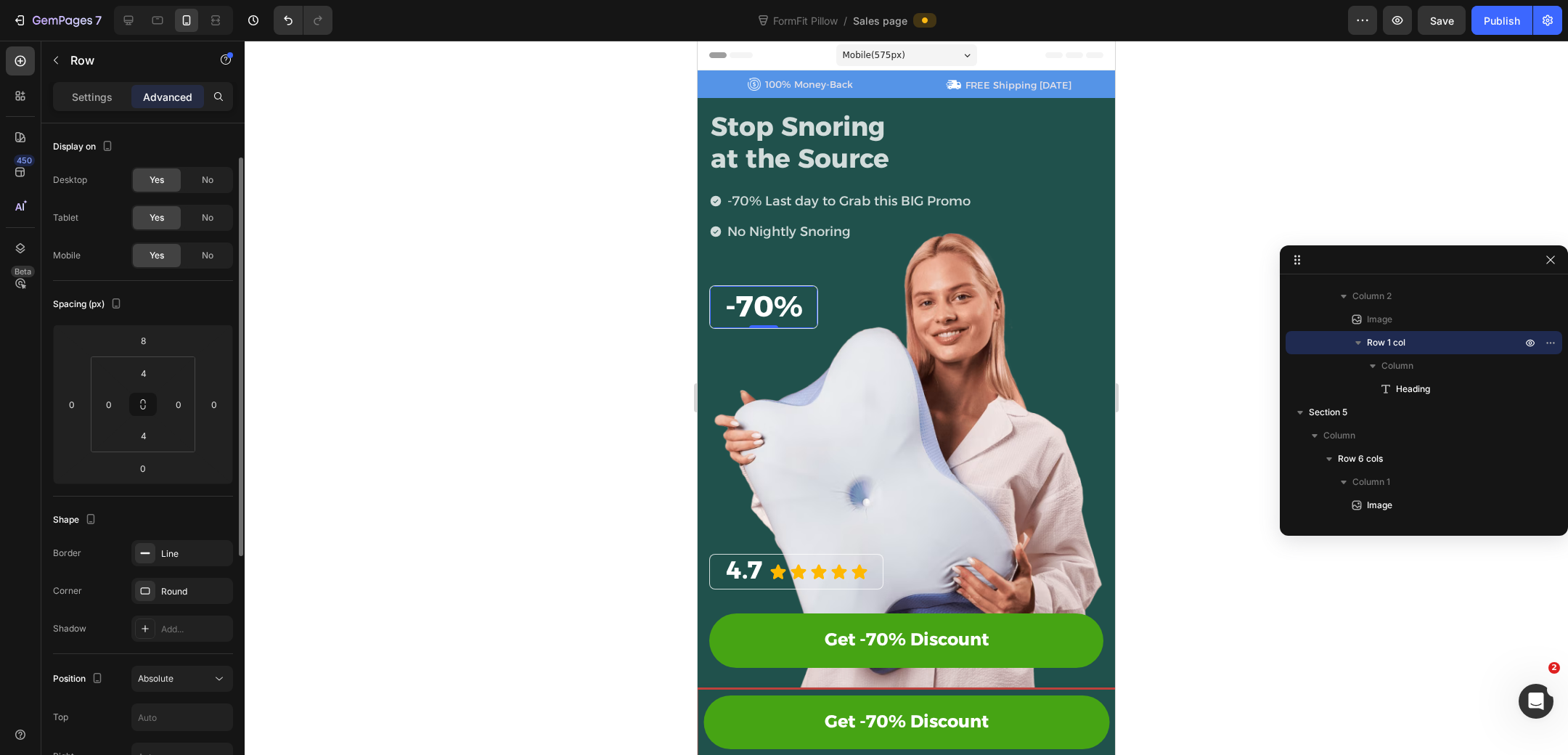
scroll to position [308, 0]
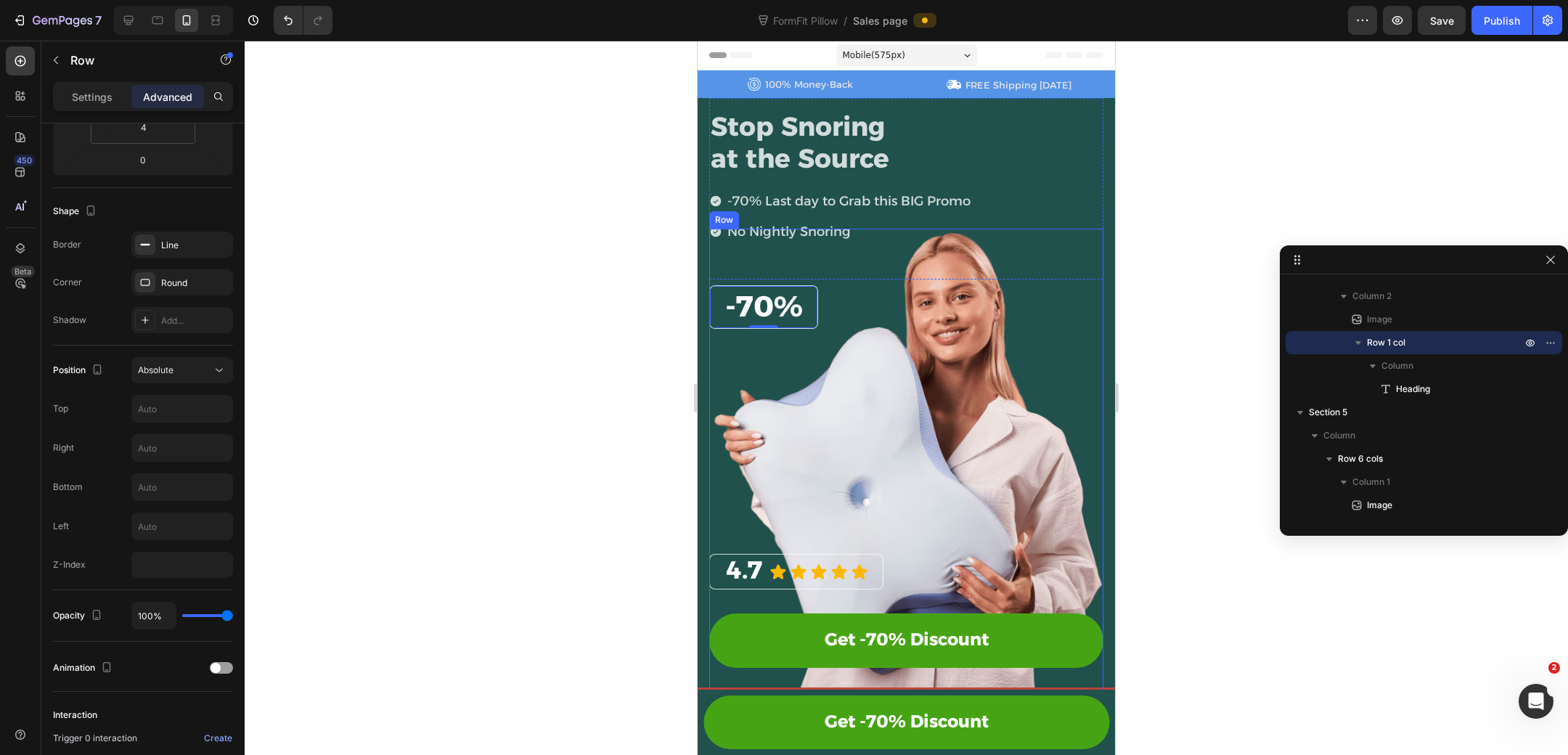
click at [865, 266] on div "⁠⁠⁠⁠⁠⁠⁠ 4.7 Heading Icon Icon Icon Icon Icon Icon List Row Get -70% Discount Bu…" at bounding box center [906, 473] width 394 height 490
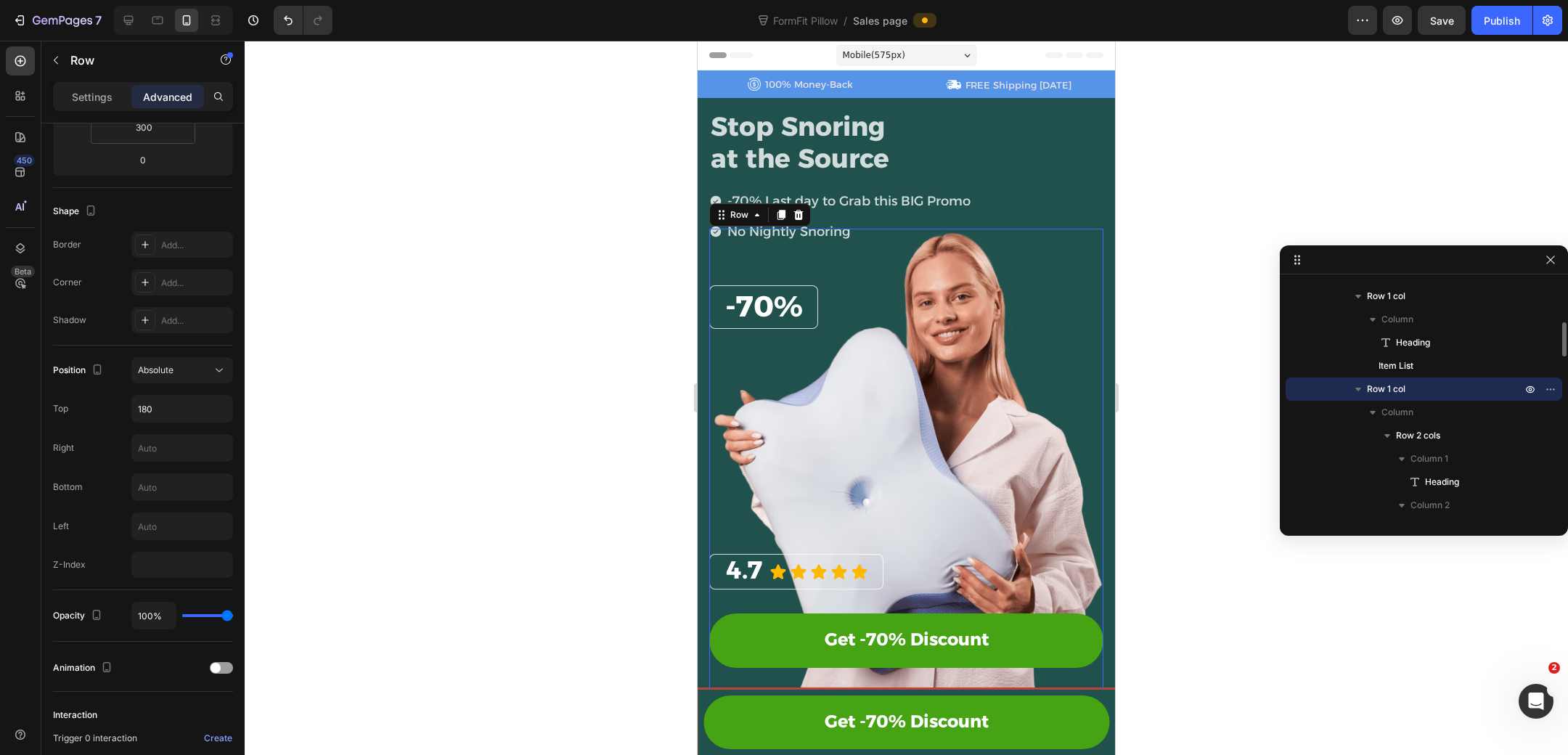
click at [1166, 305] on div at bounding box center [906, 397] width 1324 height 714
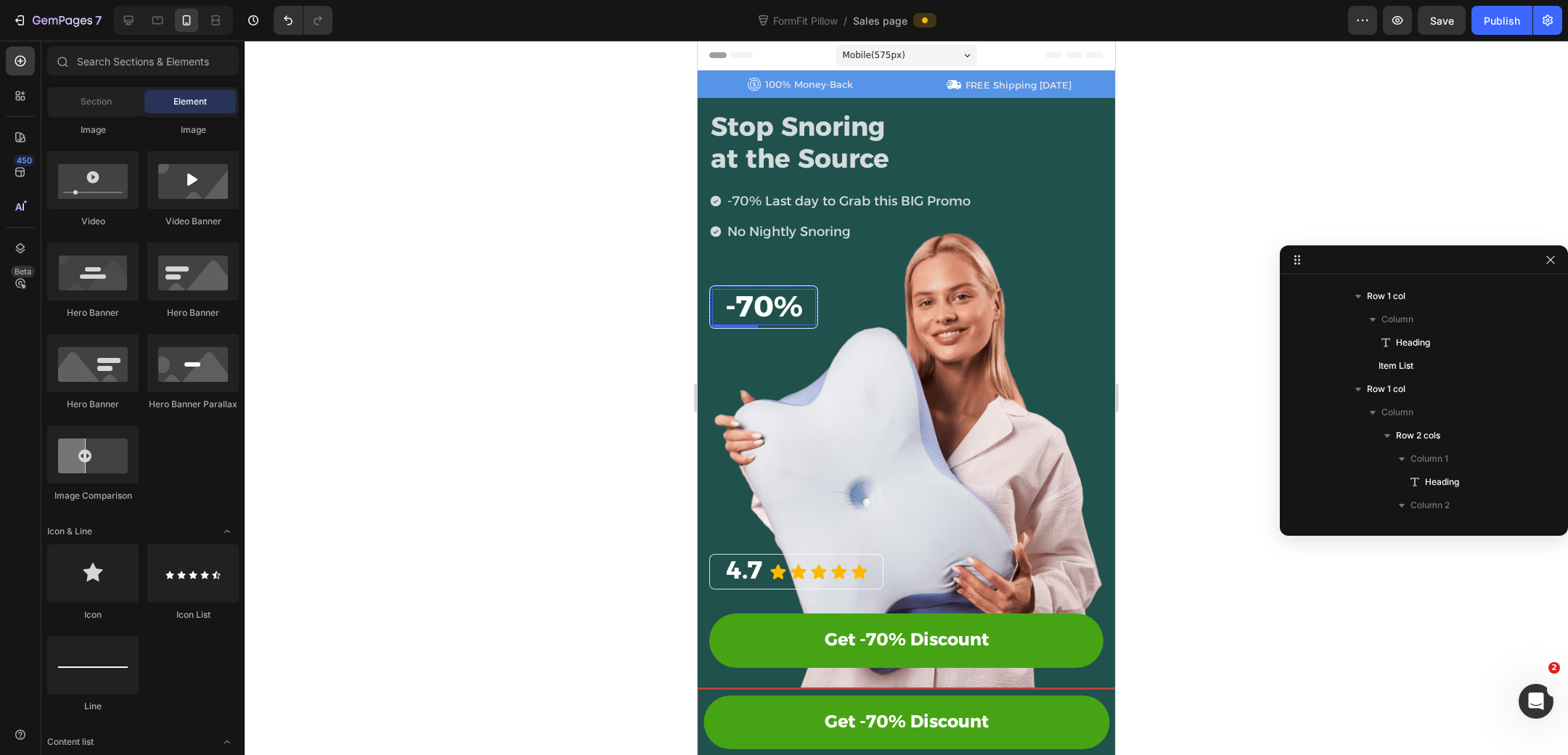
click at [764, 298] on span "-70%" at bounding box center [763, 306] width 78 height 35
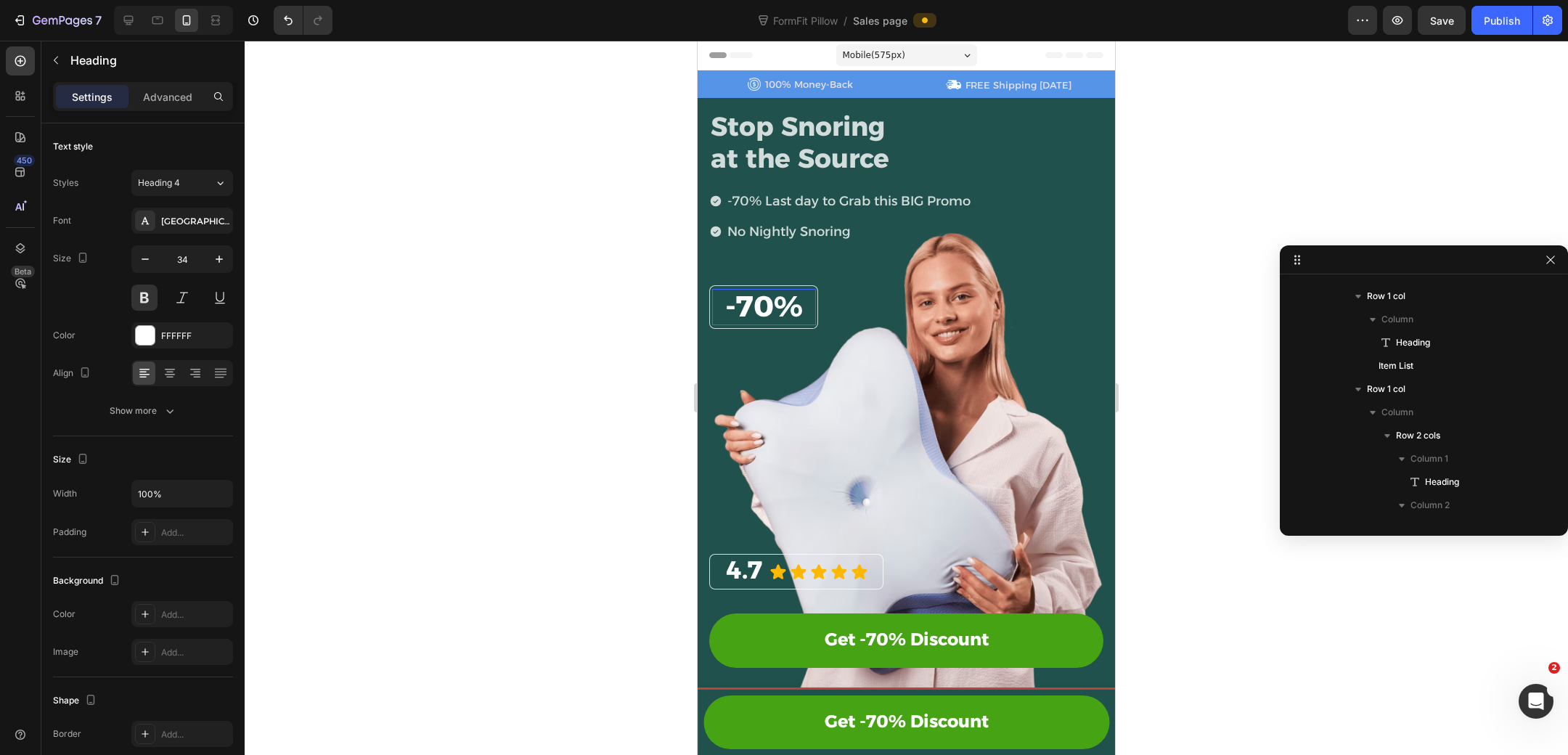
scroll to position [809, 0]
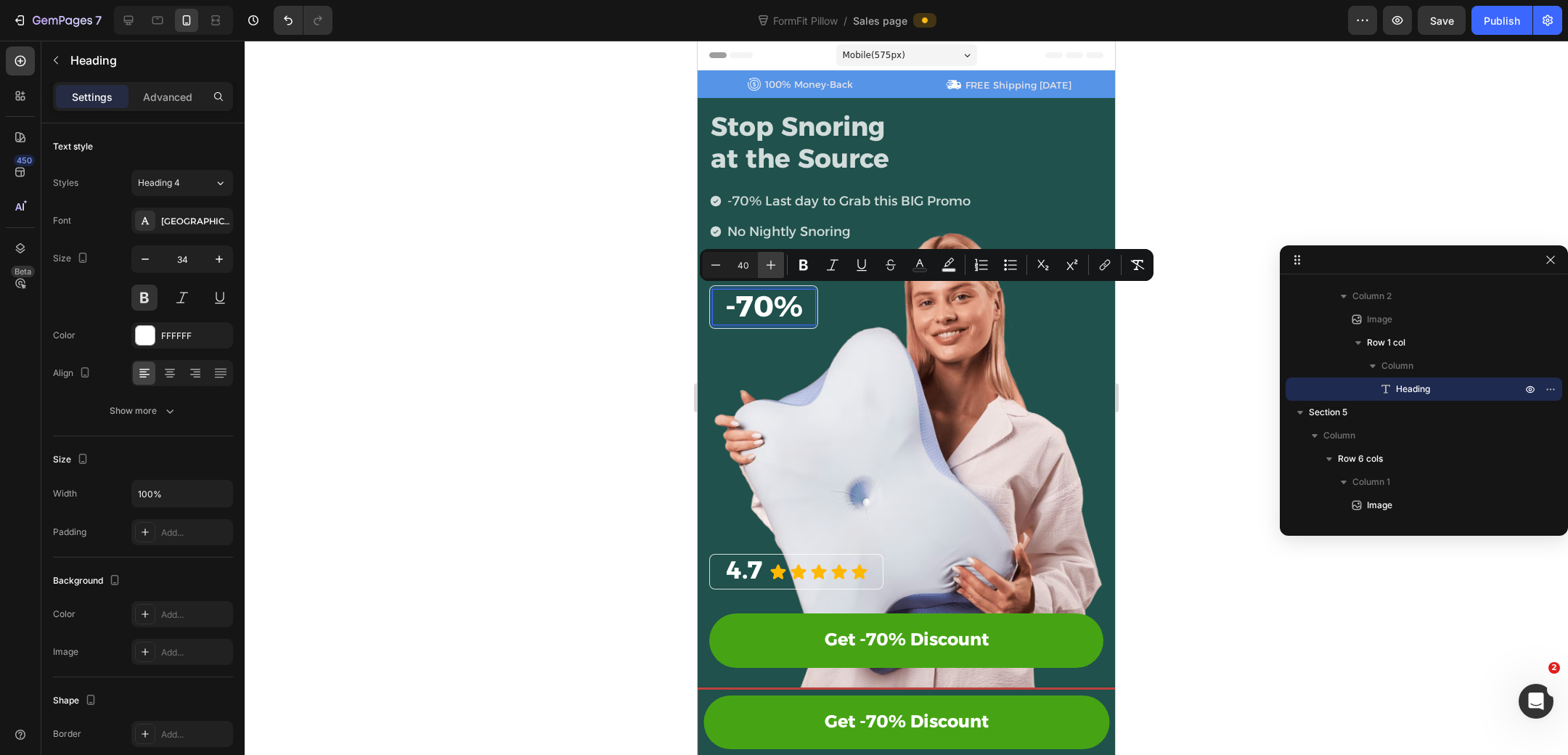
click at [772, 258] on icon "Editor contextual toolbar" at bounding box center [771, 264] width 15 height 15
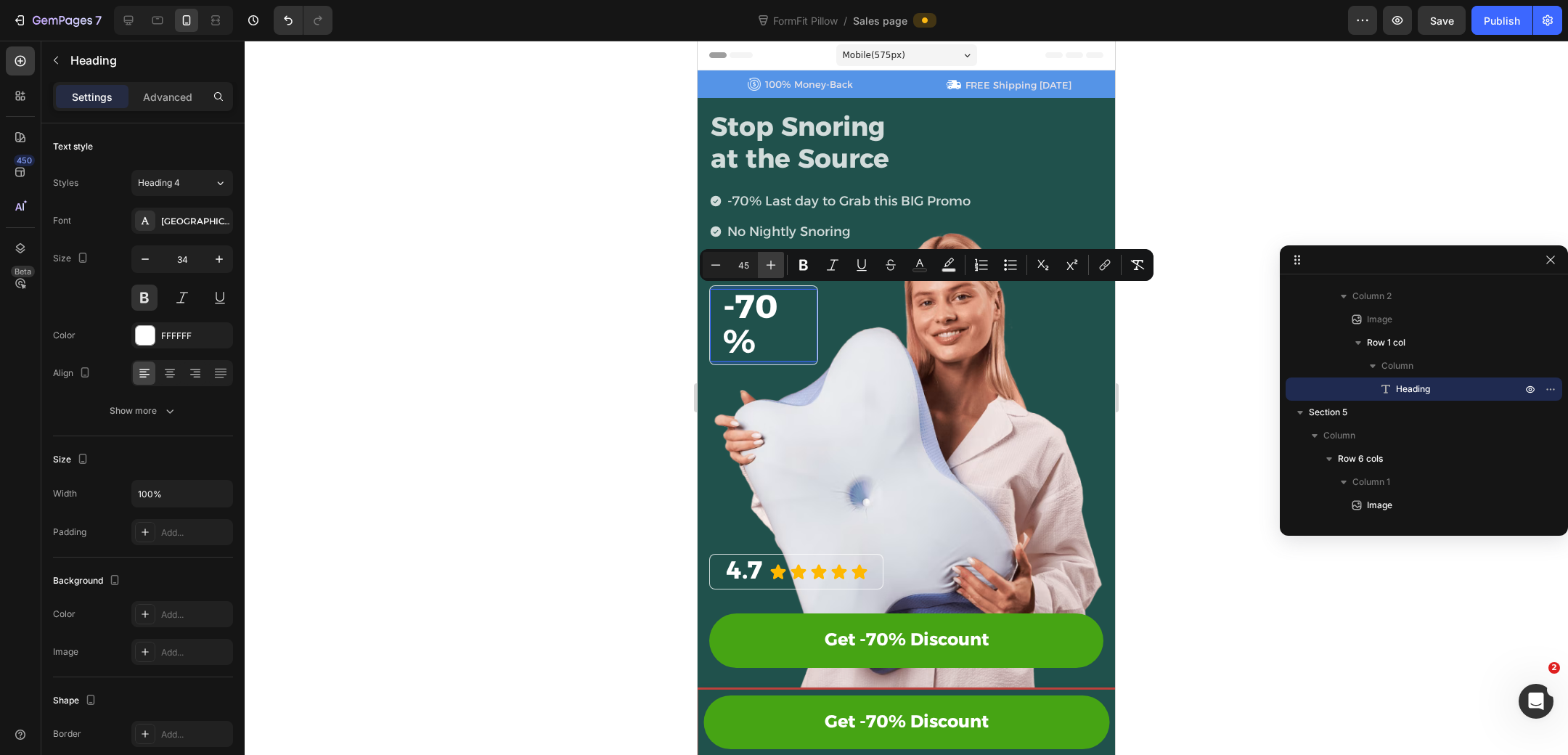
click at [772, 258] on icon "Editor contextual toolbar" at bounding box center [771, 264] width 15 height 15
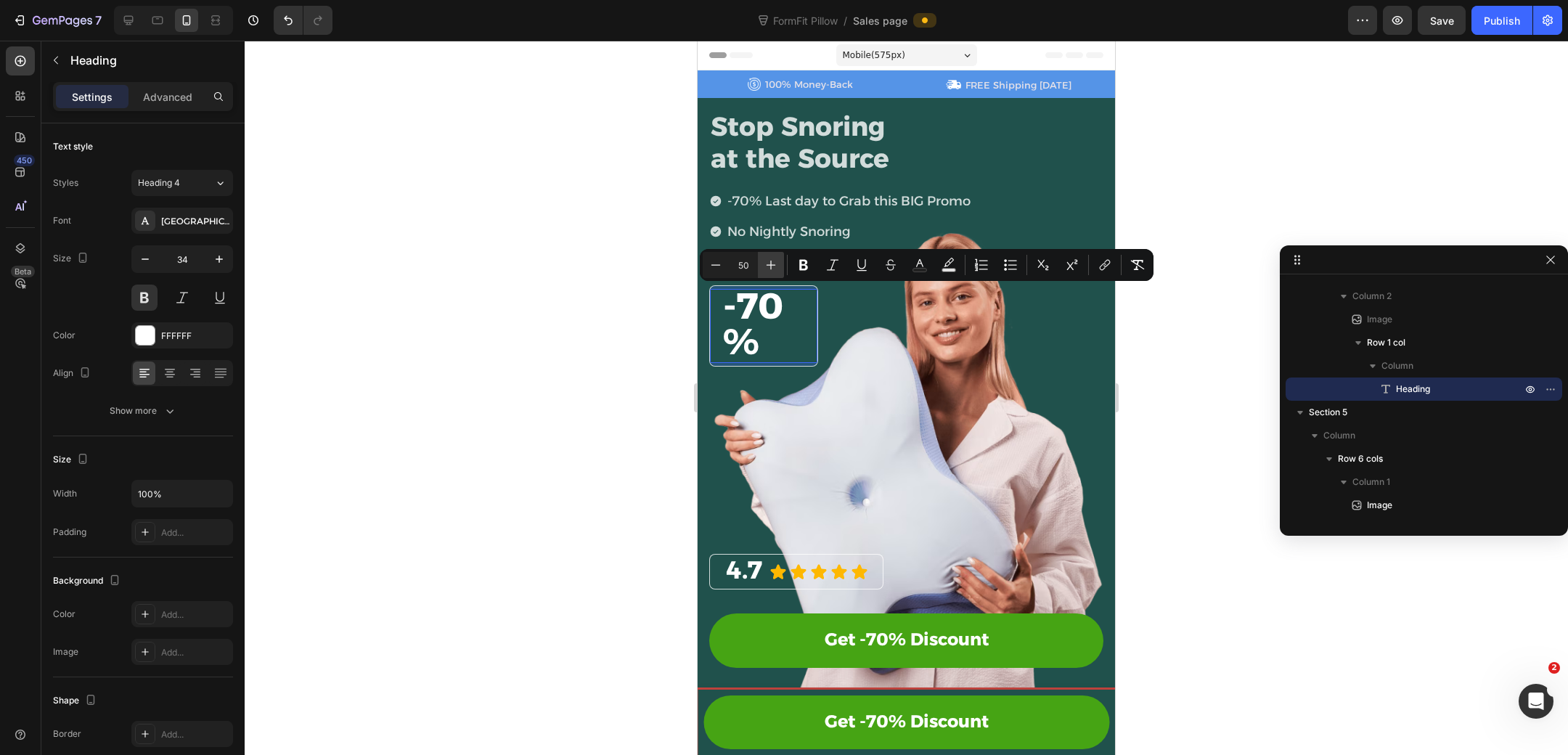
click at [772, 258] on icon "Editor contextual toolbar" at bounding box center [771, 264] width 15 height 15
type input "54"
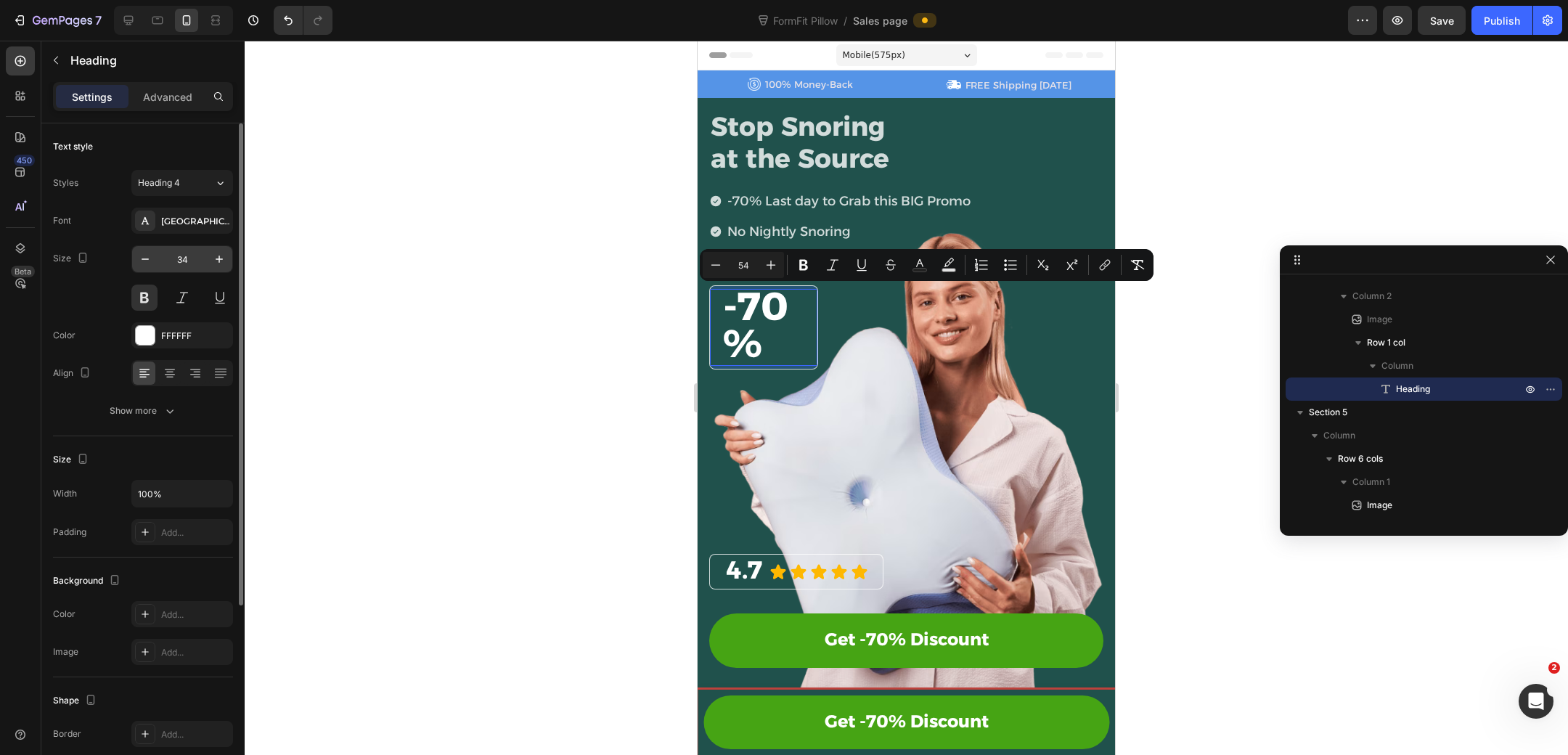
click at [192, 253] on input "34" at bounding box center [182, 259] width 48 height 26
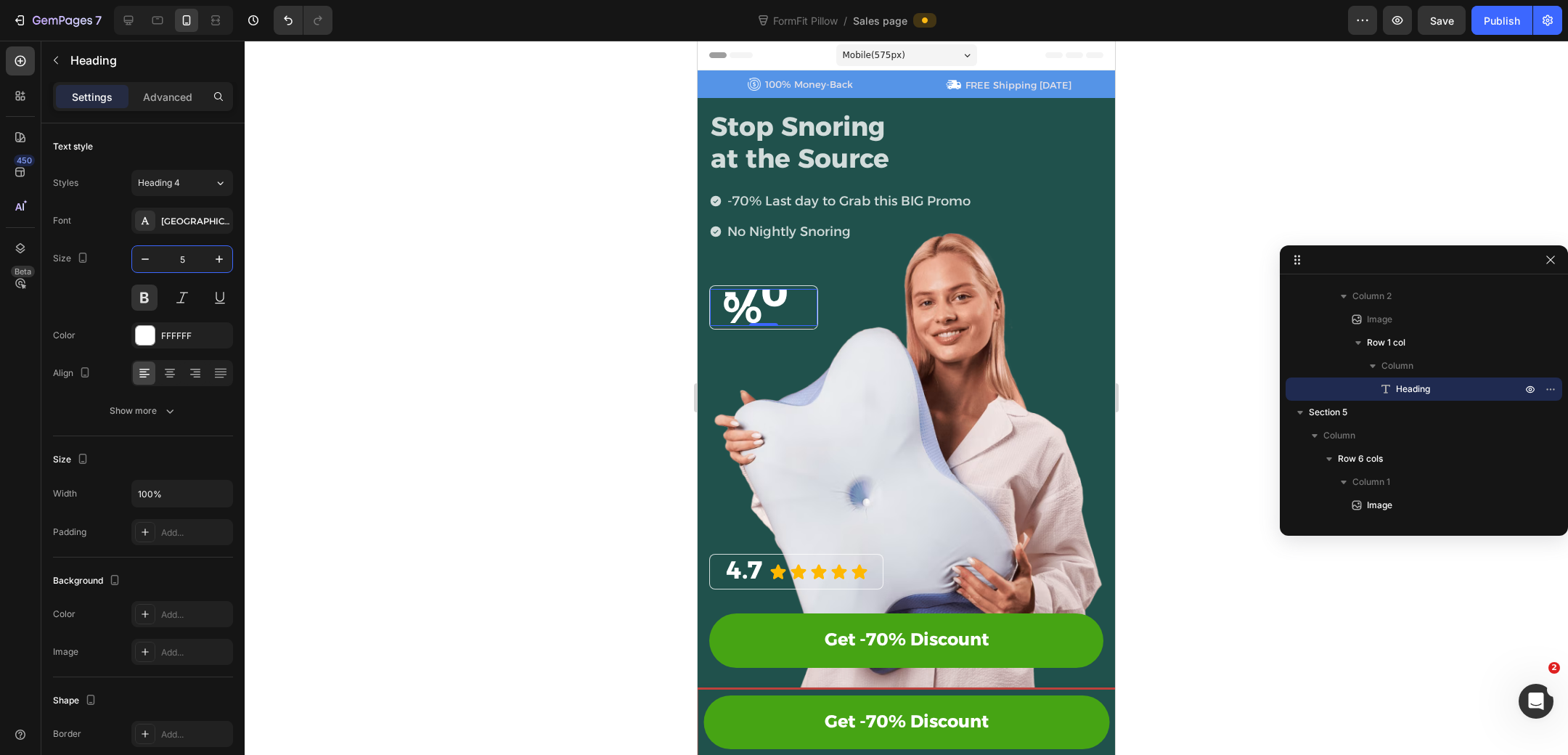
type input "50"
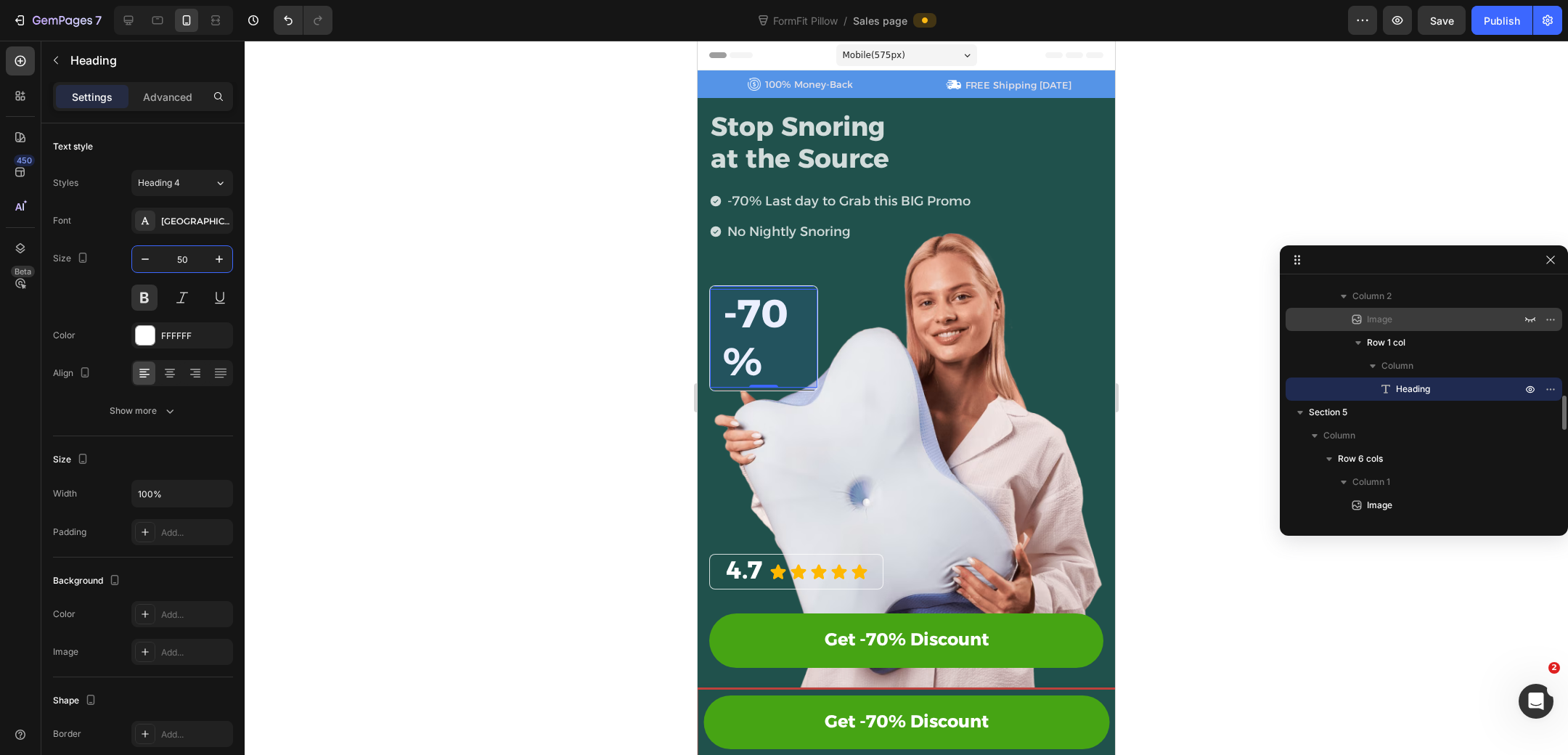
click at [1443, 325] on p "Image" at bounding box center [1428, 319] width 158 height 15
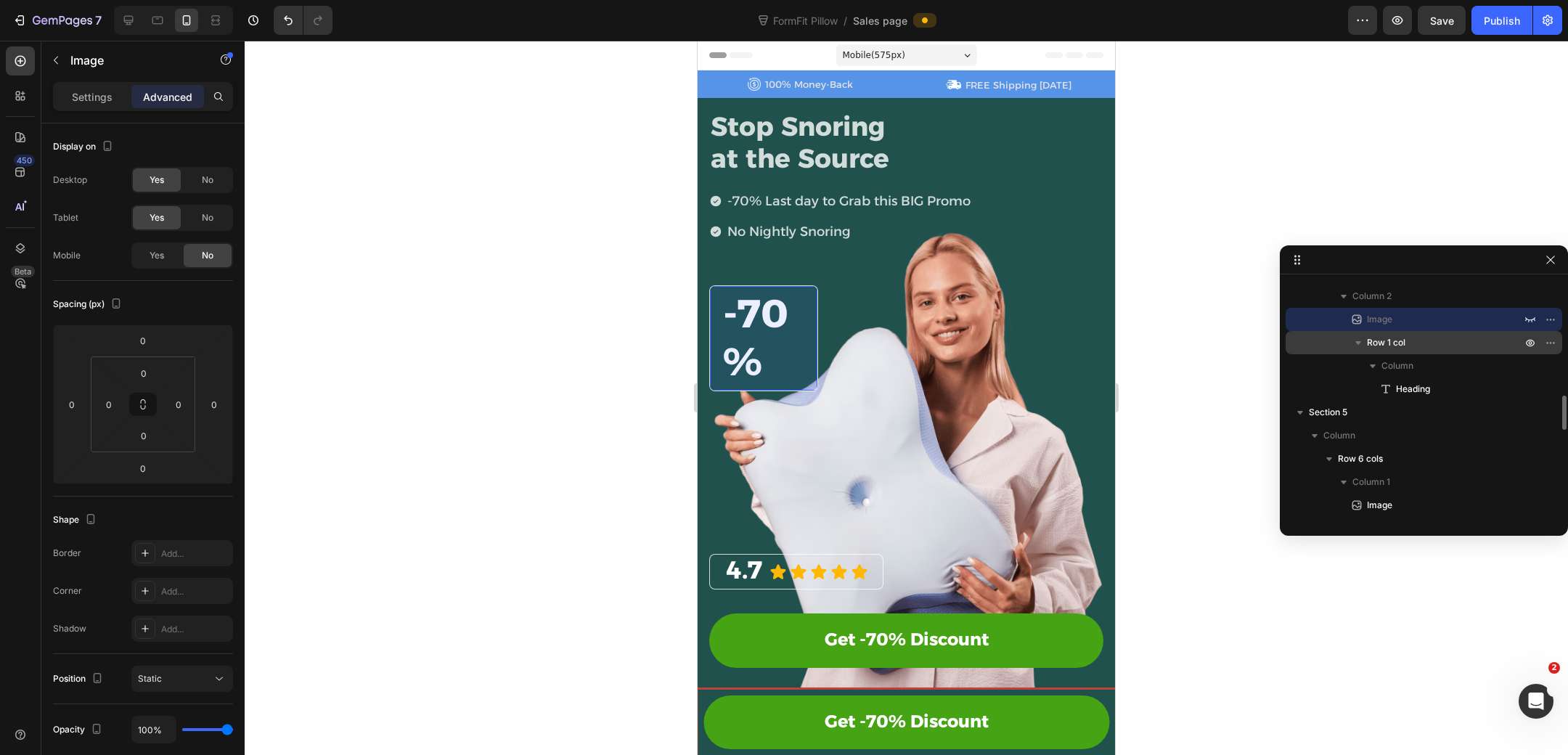
click at [1437, 344] on p "Row 1 col" at bounding box center [1445, 342] width 158 height 15
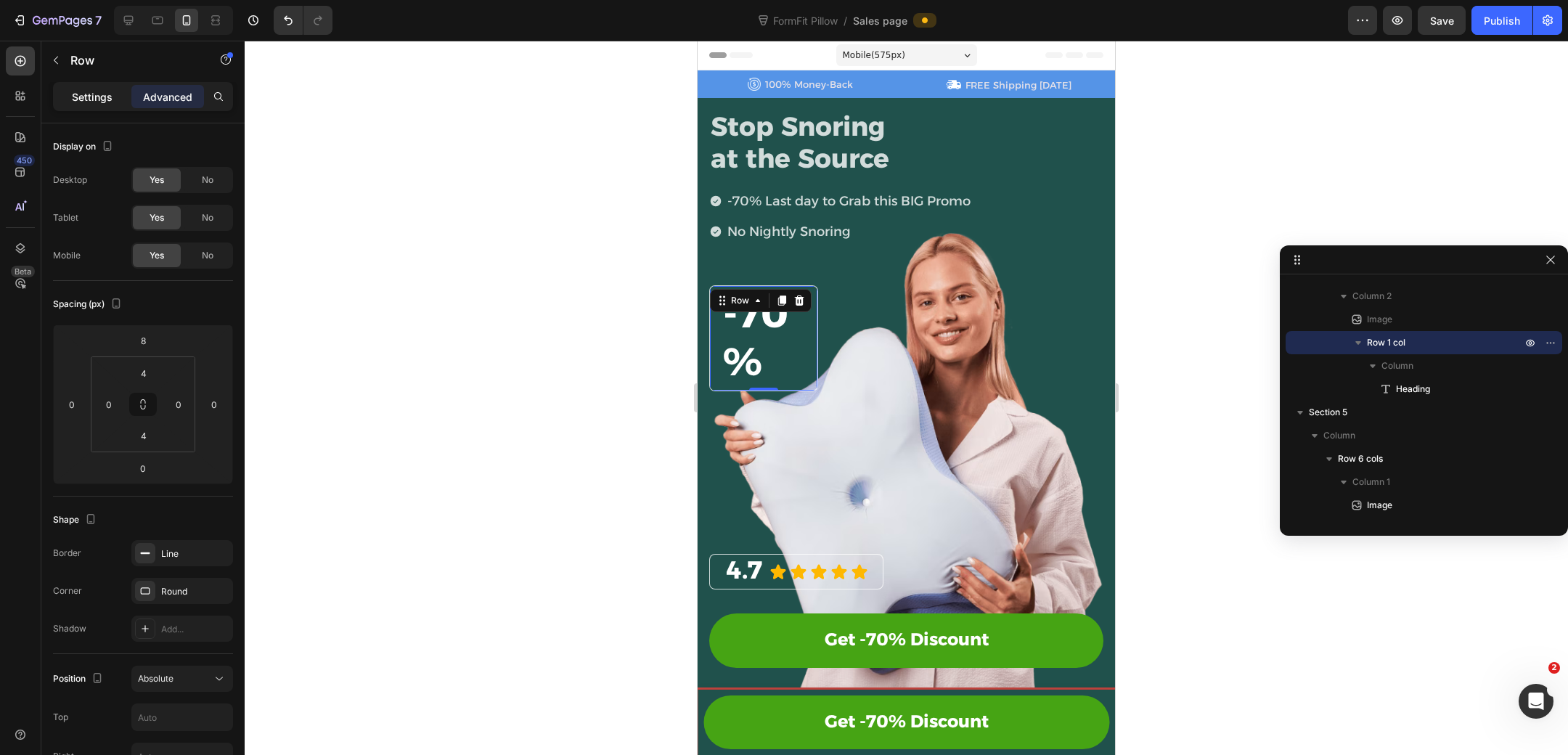
click at [106, 85] on div "Settings" at bounding box center [92, 96] width 72 height 23
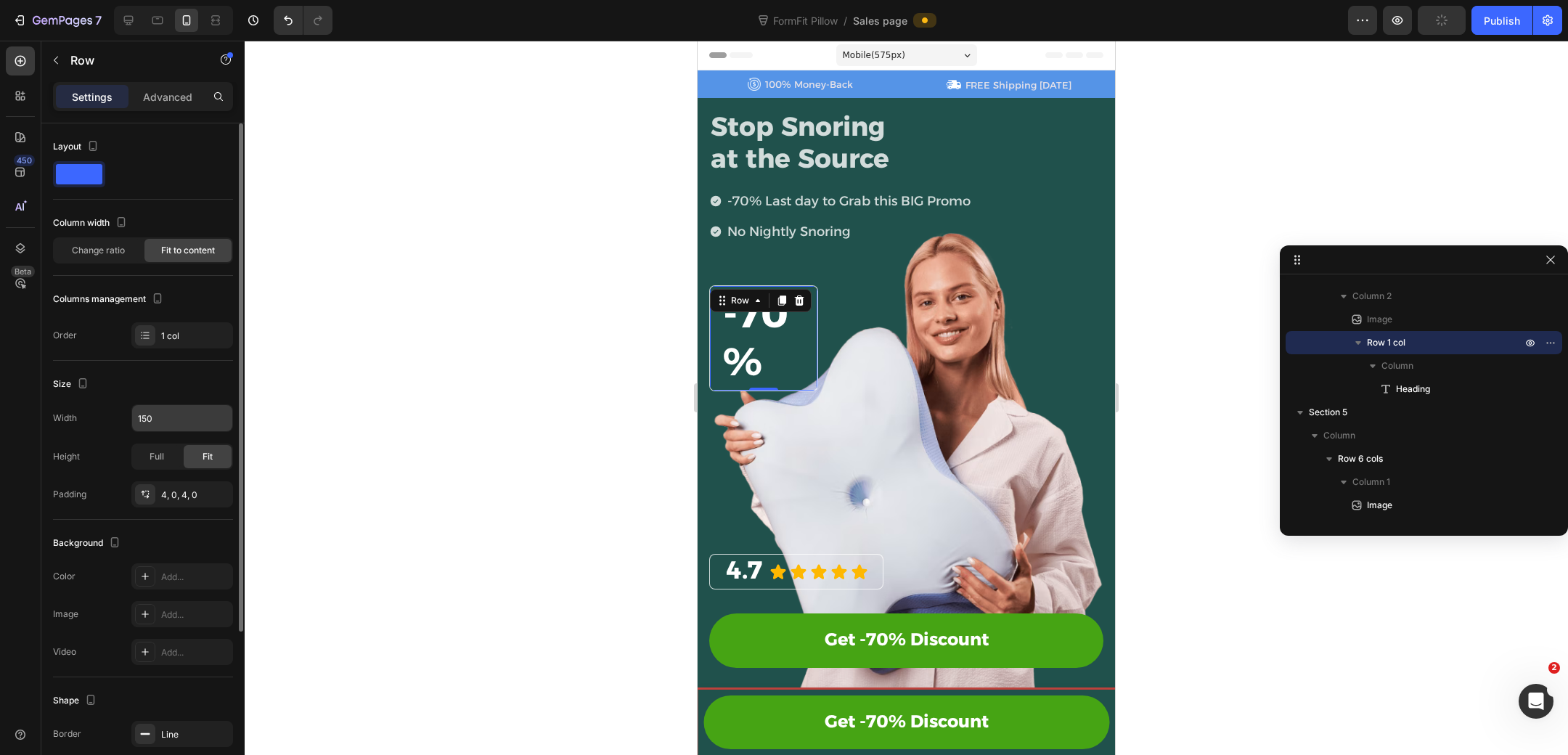
click at [198, 426] on input "150" at bounding box center [182, 418] width 100 height 26
type input "200"
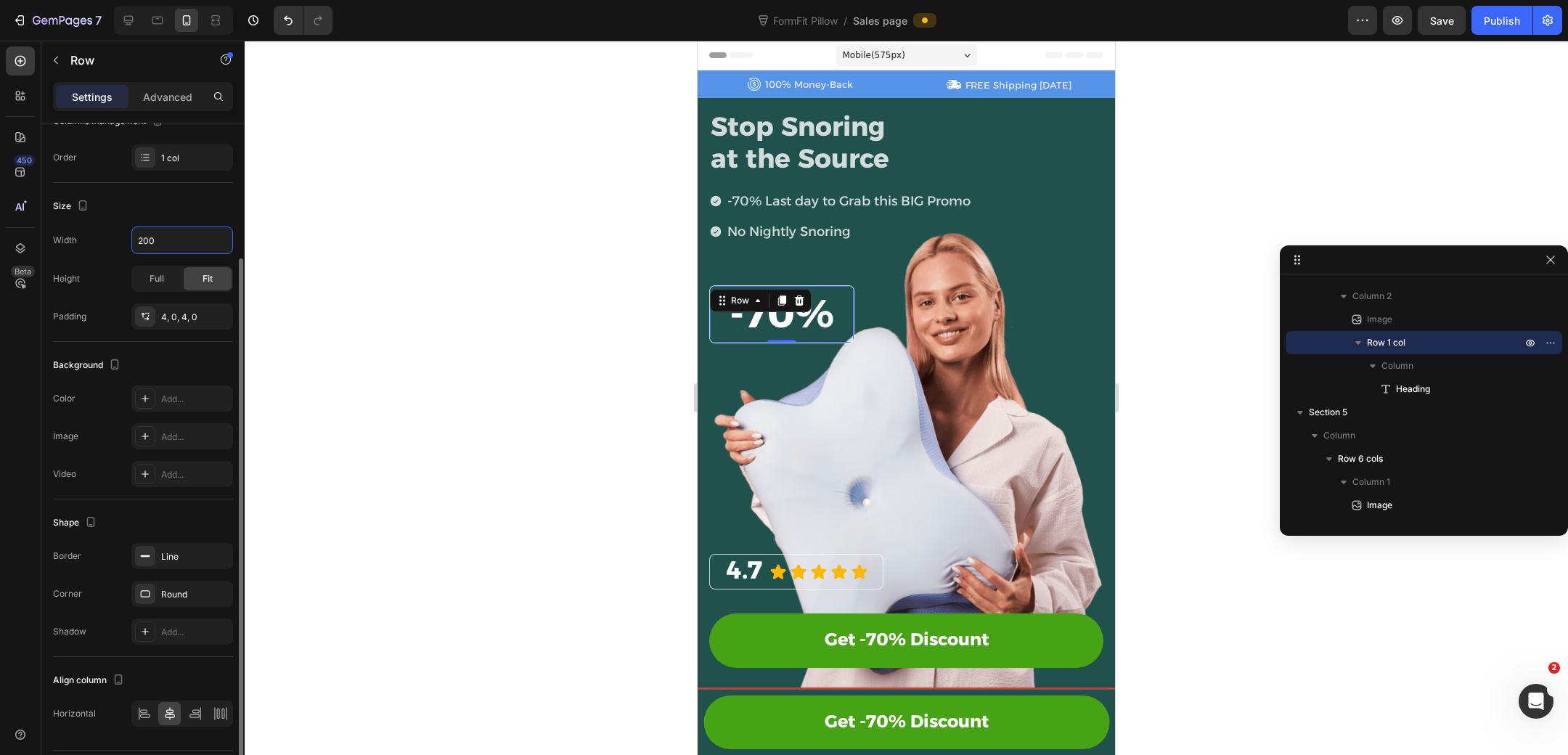
scroll to position [0, 0]
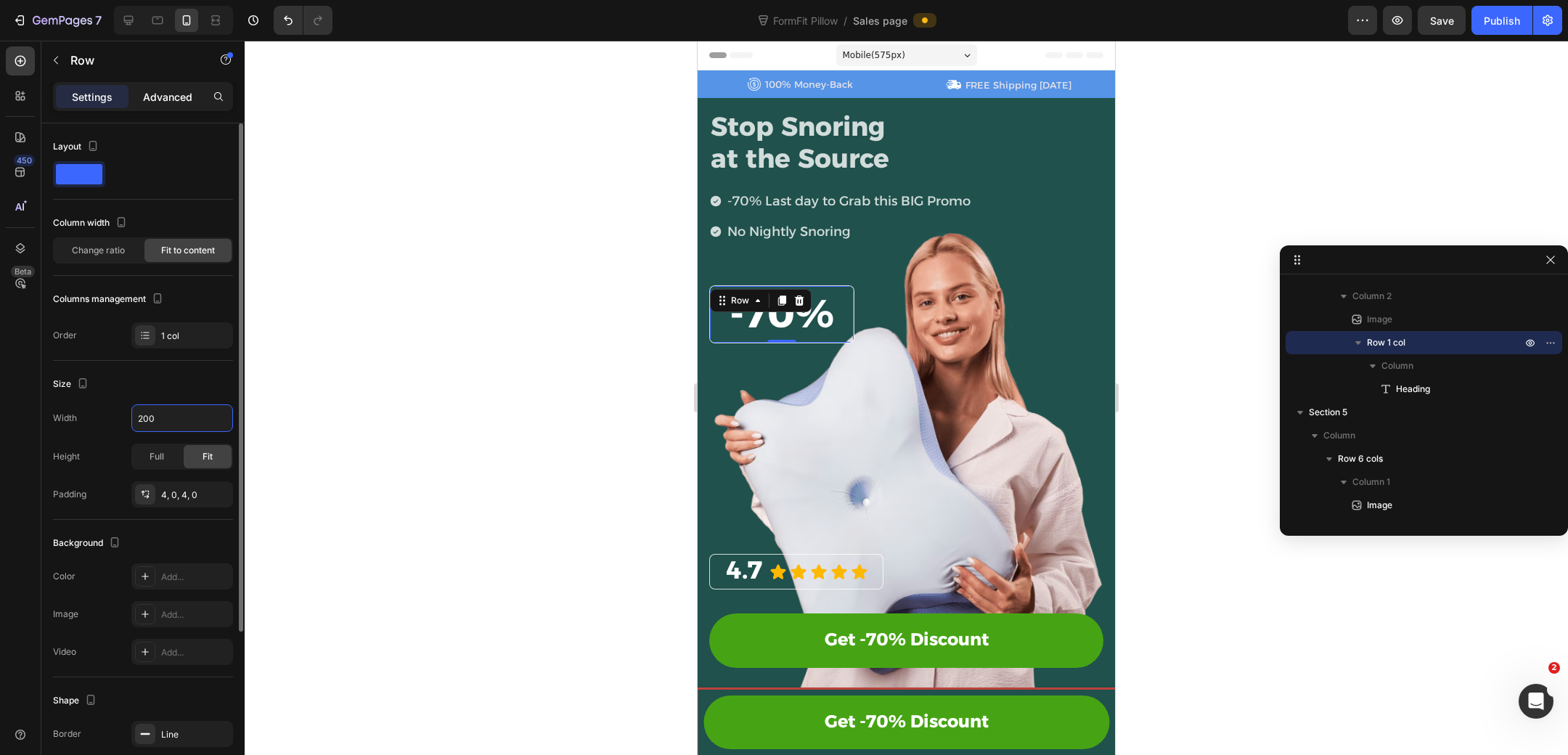
click at [157, 106] on div "Advanced" at bounding box center [168, 96] width 72 height 23
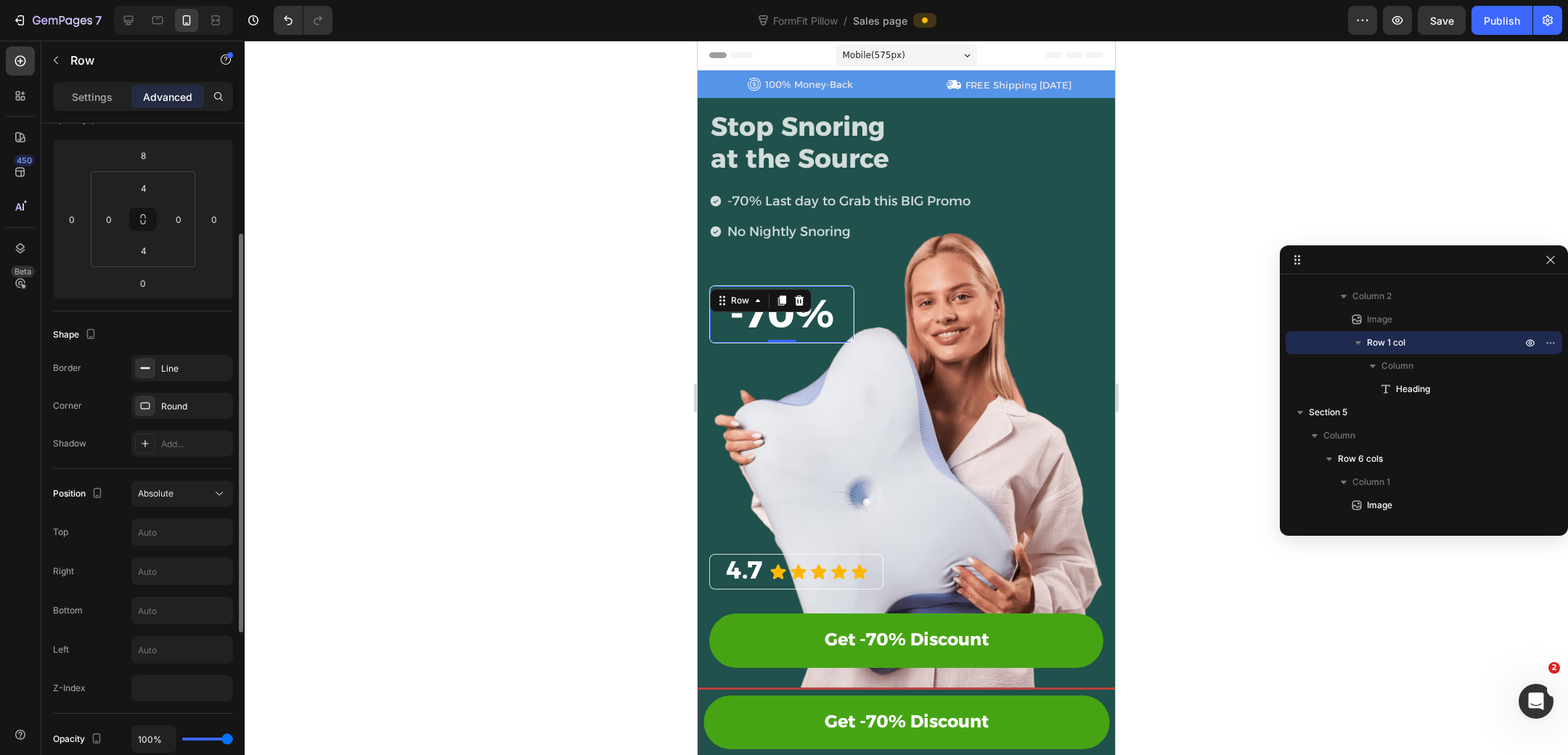
scroll to position [209, 0]
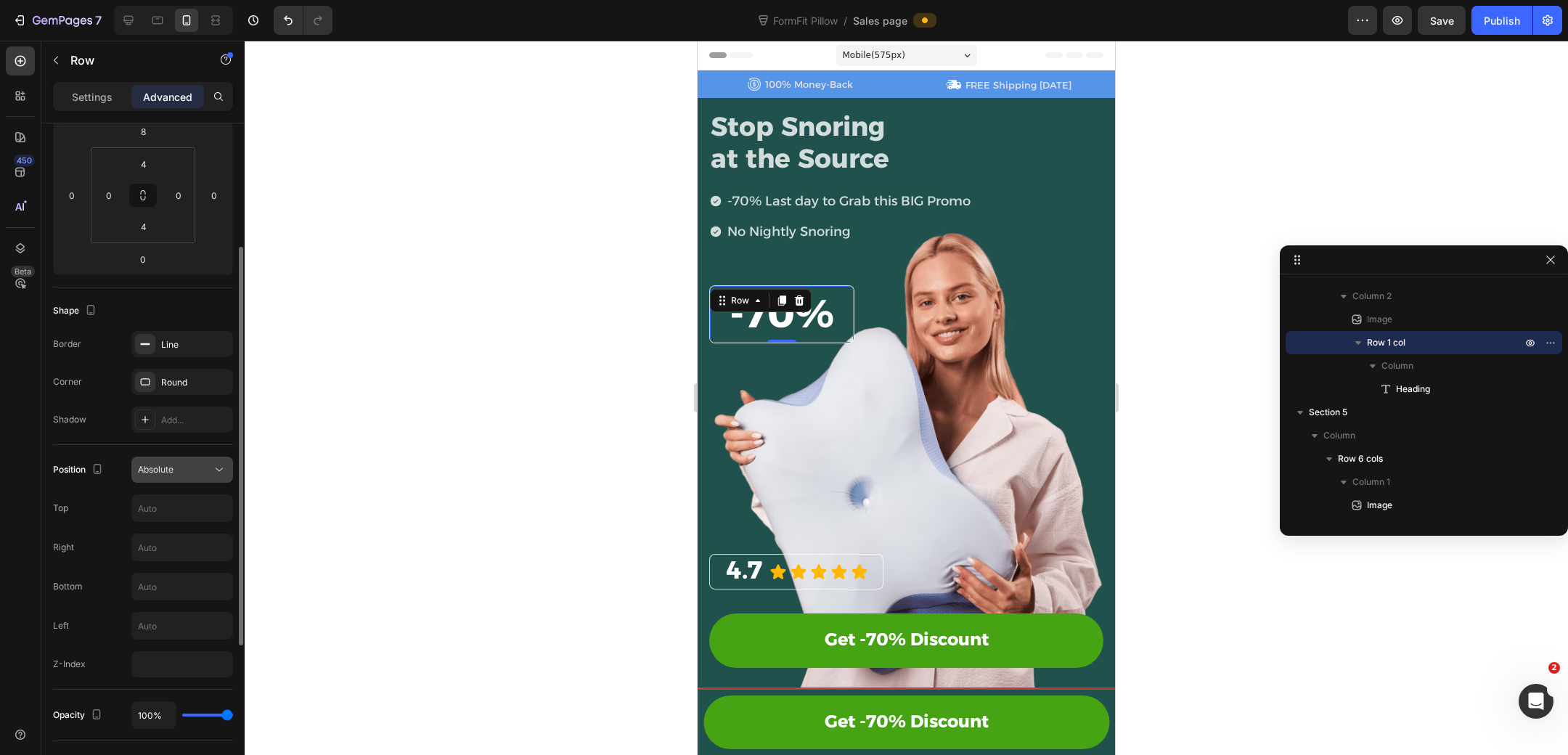
click at [191, 464] on div "Absolute" at bounding box center [174, 470] width 74 height 13
click at [197, 507] on input "text" at bounding box center [182, 508] width 100 height 26
type input "2"
click at [889, 286] on div "⁠⁠⁠⁠⁠⁠⁠ 4.7 Heading Icon Icon Icon Icon Icon Icon List Row Get -70% Discount Bu…" at bounding box center [906, 473] width 394 height 490
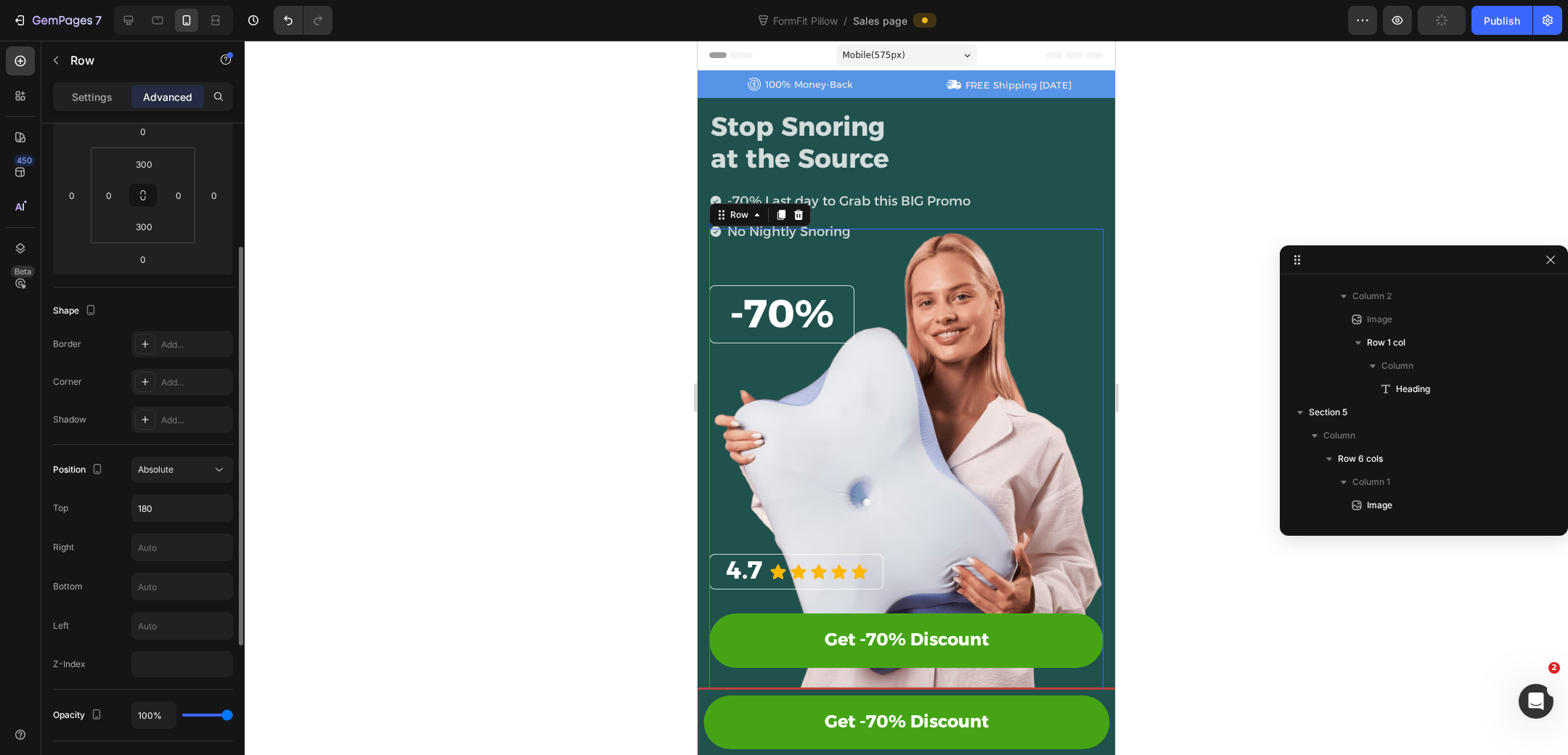
scroll to position [298, 0]
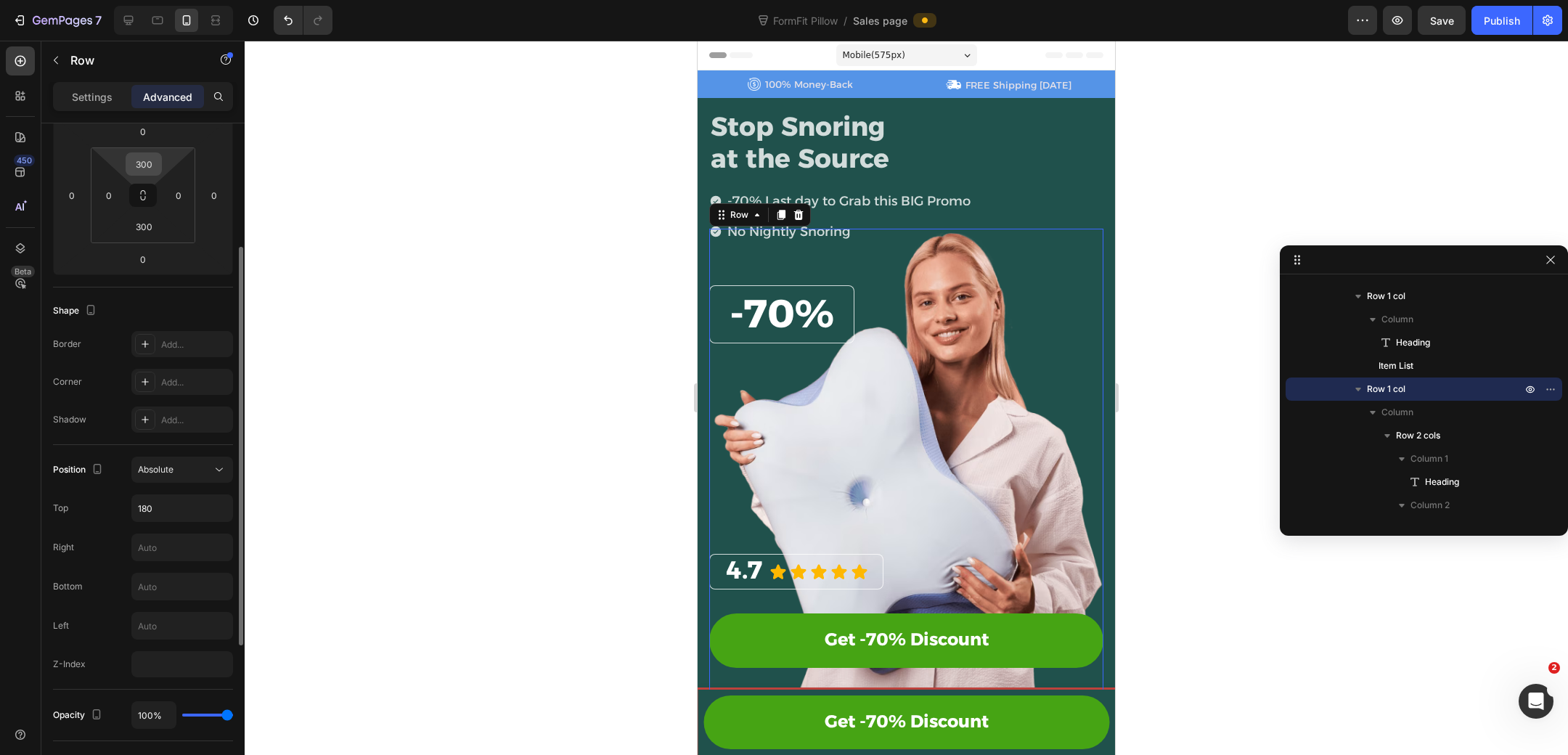
click at [158, 157] on div "300" at bounding box center [143, 164] width 36 height 23
click at [141, 165] on input "300" at bounding box center [144, 164] width 29 height 22
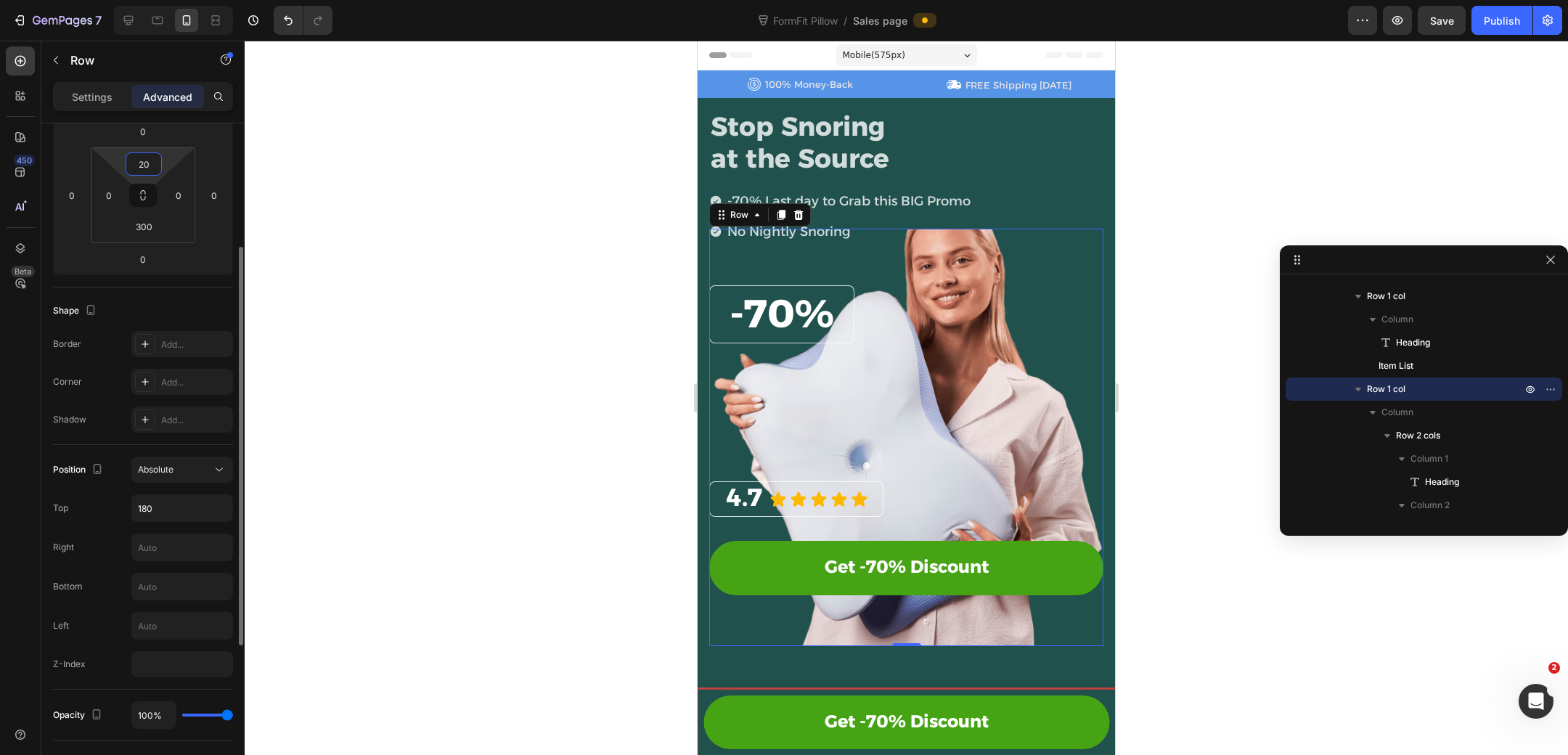
type input "2"
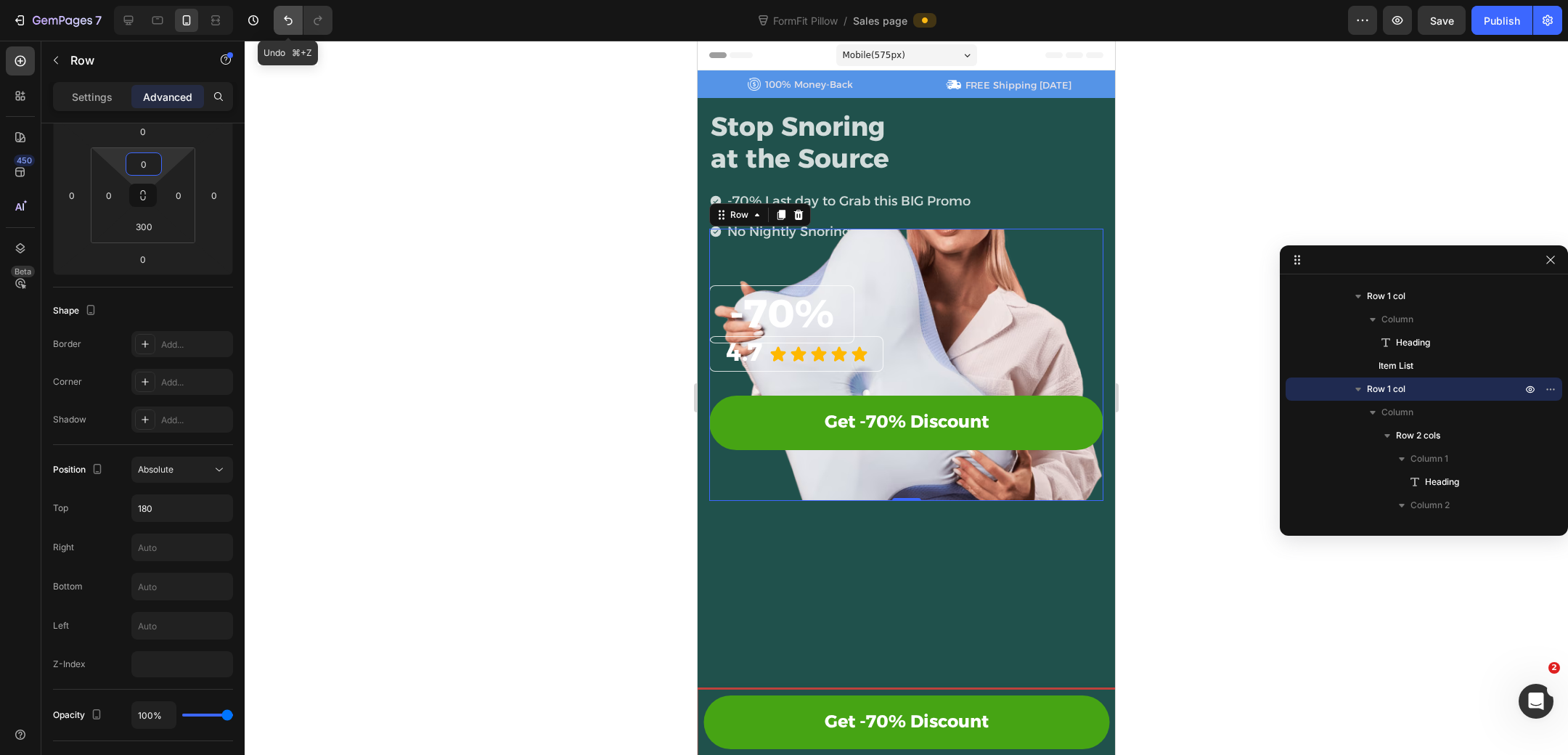
click at [274, 17] on button "Undo/Redo" at bounding box center [288, 21] width 29 height 29
click at [277, 17] on button "Undo/Redo" at bounding box center [288, 21] width 29 height 29
type input "300"
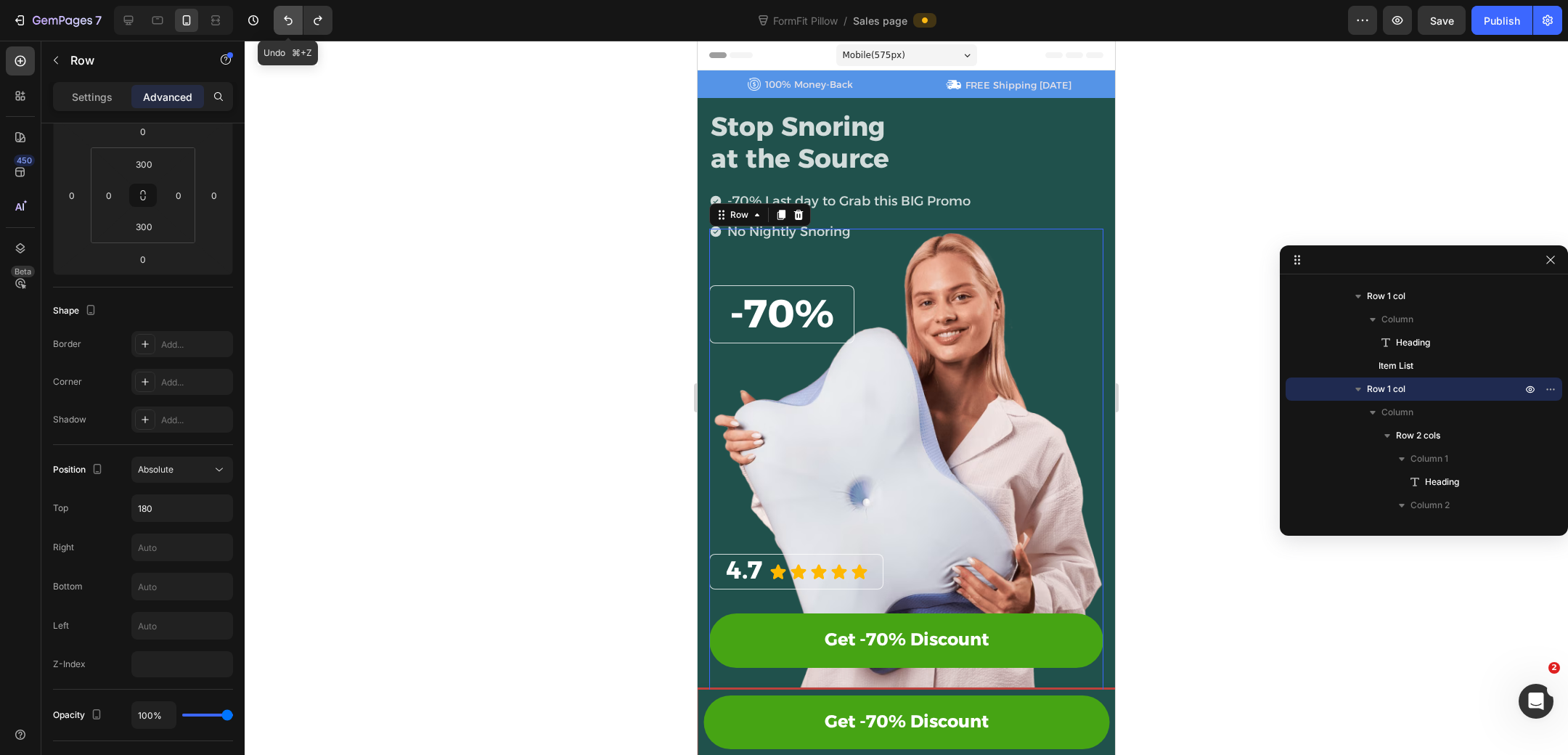
click at [277, 17] on button "Undo/Redo" at bounding box center [288, 21] width 29 height 29
click at [307, 18] on button "Undo/Redo" at bounding box center [318, 21] width 29 height 29
click at [1131, 327] on div at bounding box center [906, 397] width 1324 height 714
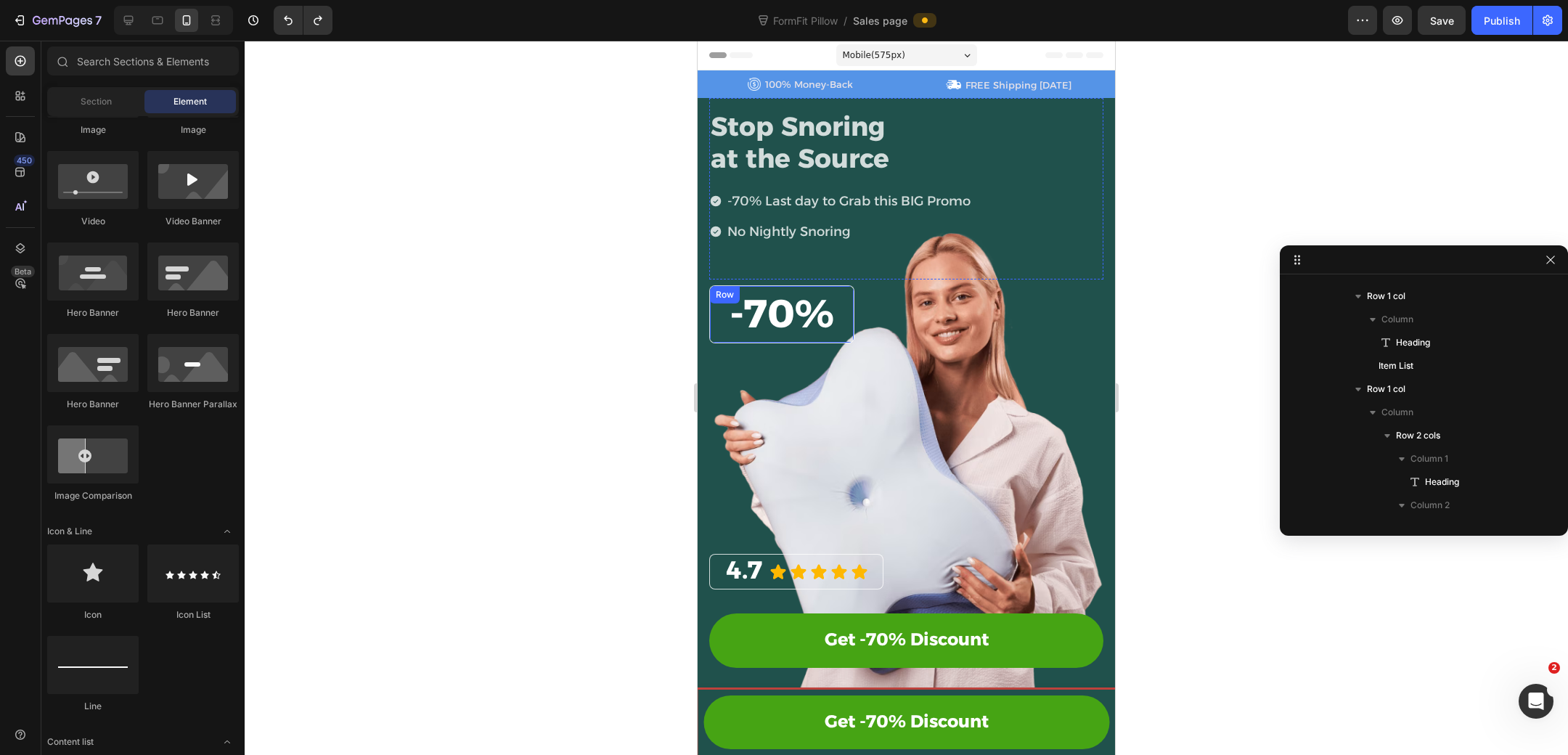
click at [853, 321] on div "⁠⁠⁠⁠⁠⁠⁠ -70% Heading Row" at bounding box center [782, 314] width 145 height 58
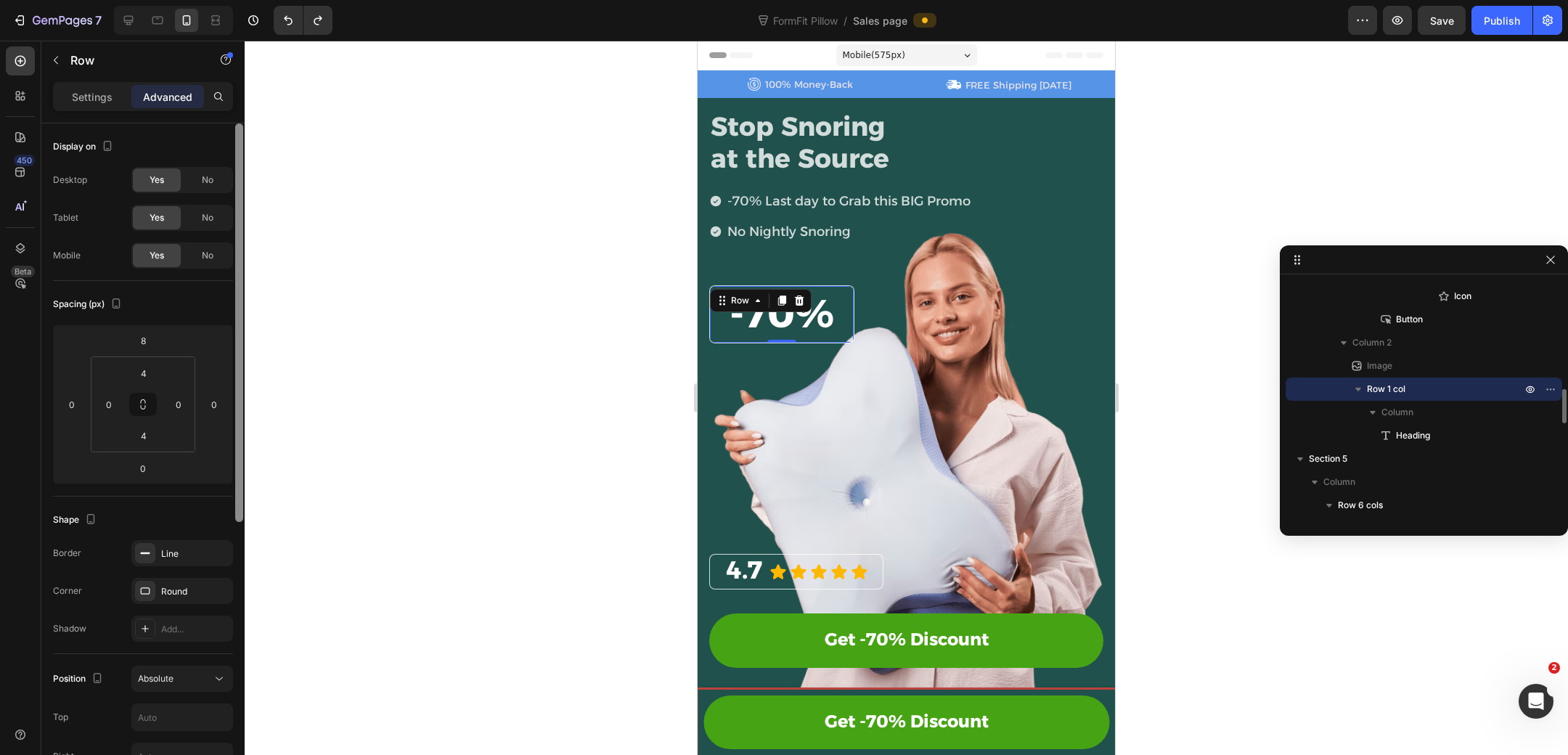
scroll to position [160, 0]
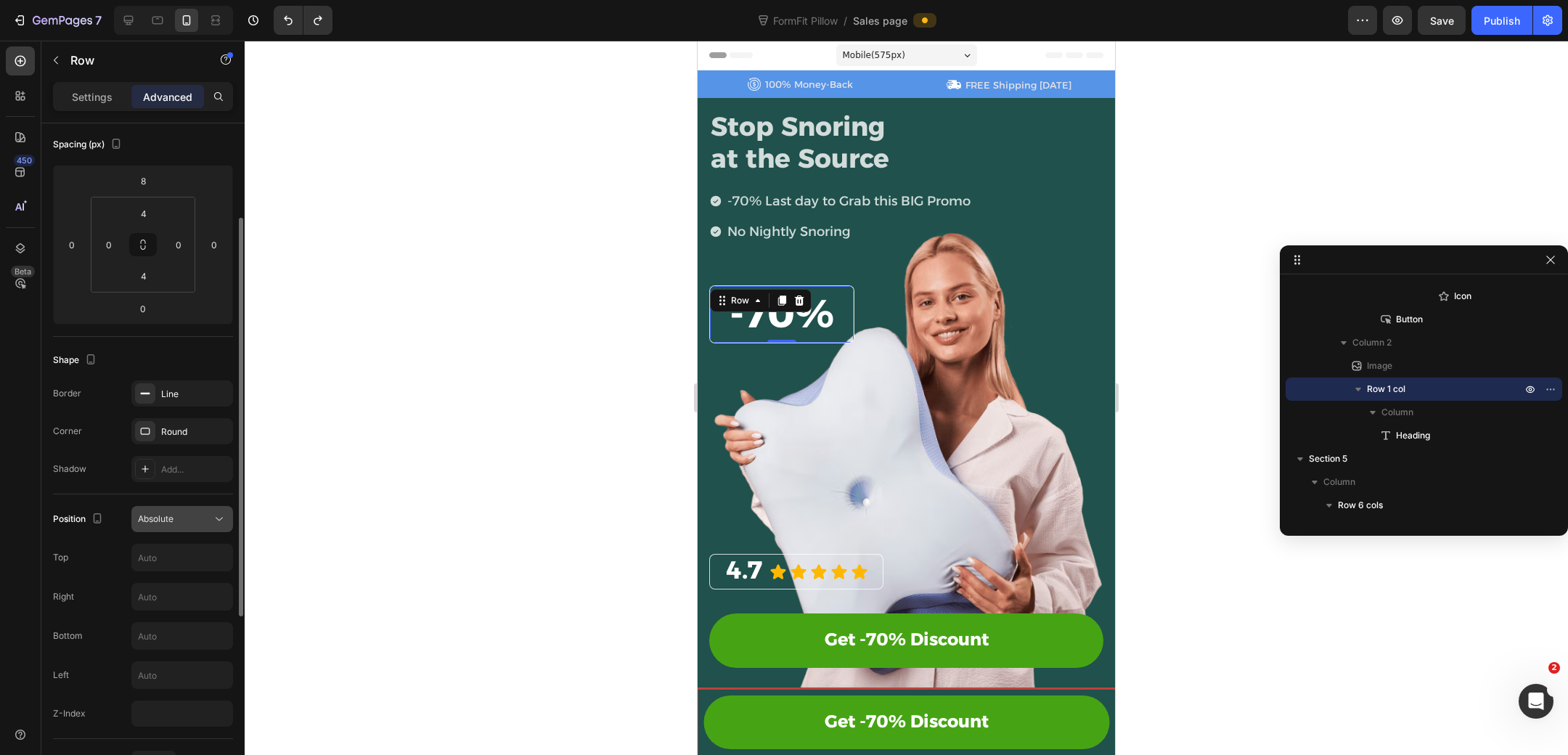
click at [164, 519] on span "Absolute" at bounding box center [155, 519] width 35 height 11
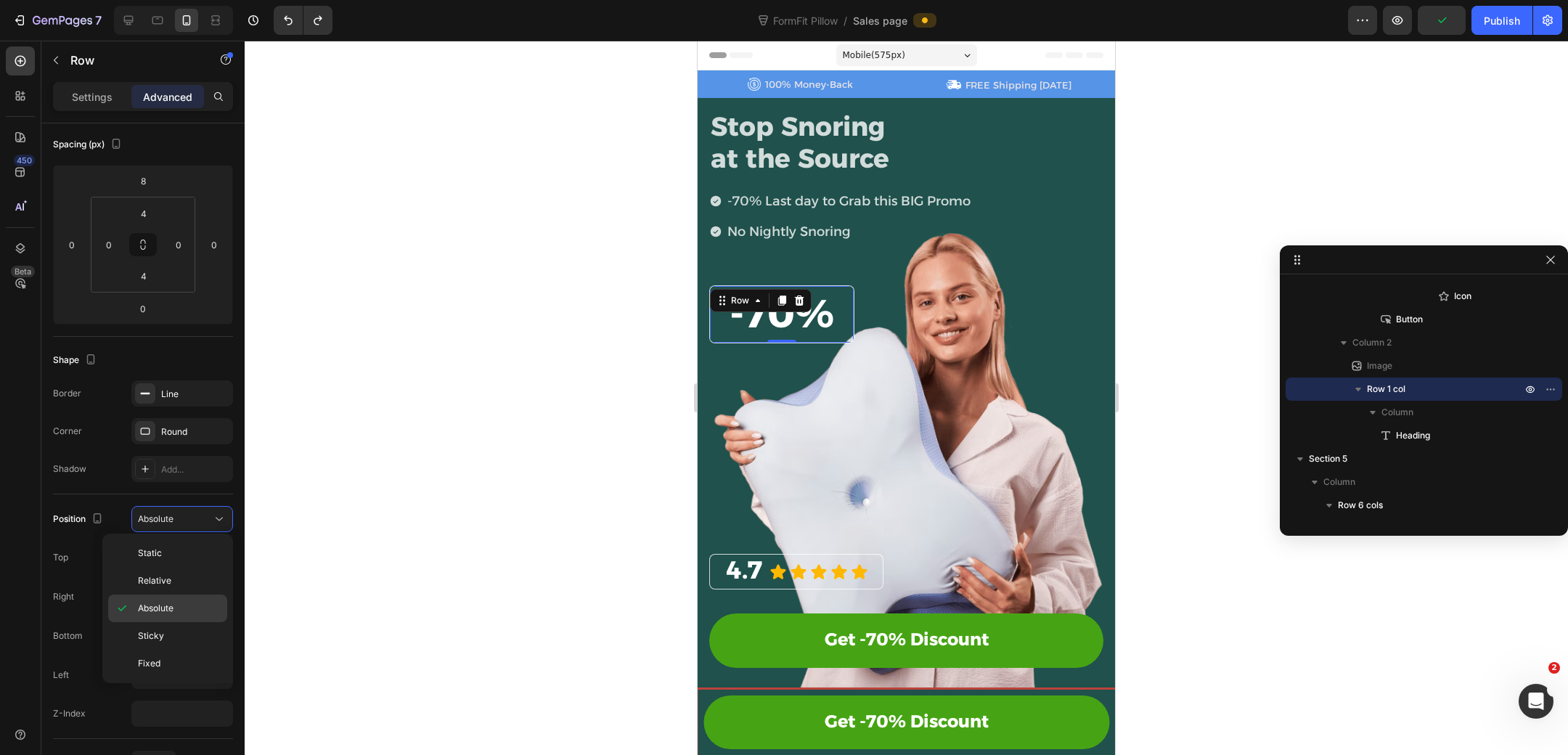
click at [177, 602] on p "Absolute" at bounding box center [179, 608] width 83 height 13
click at [1020, 240] on div "⁠⁠⁠⁠⁠⁠⁠ 4.7 Heading Icon Icon Icon Icon Icon Icon List Row Get -70% Discount Bu…" at bounding box center [906, 473] width 394 height 490
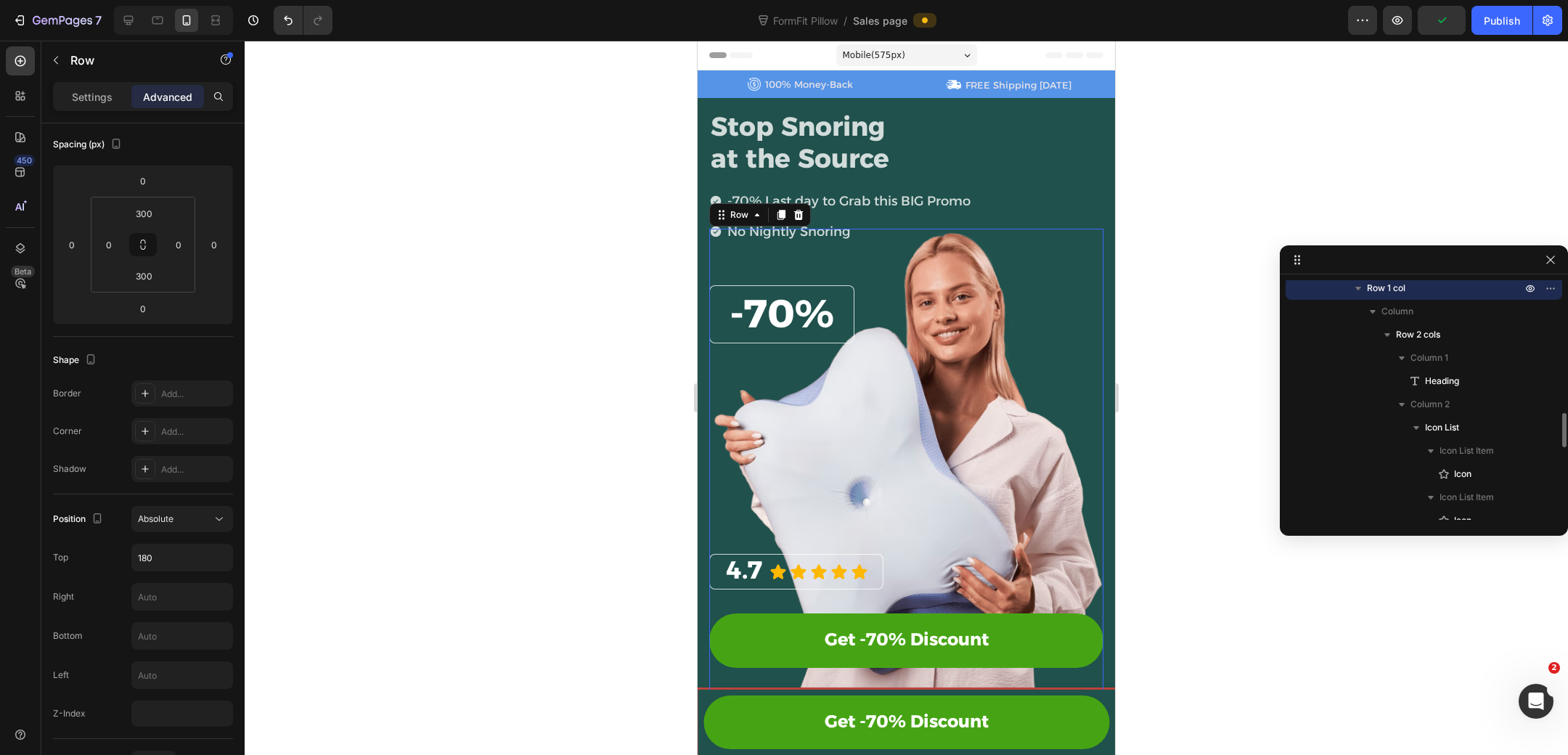
scroll to position [369, 0]
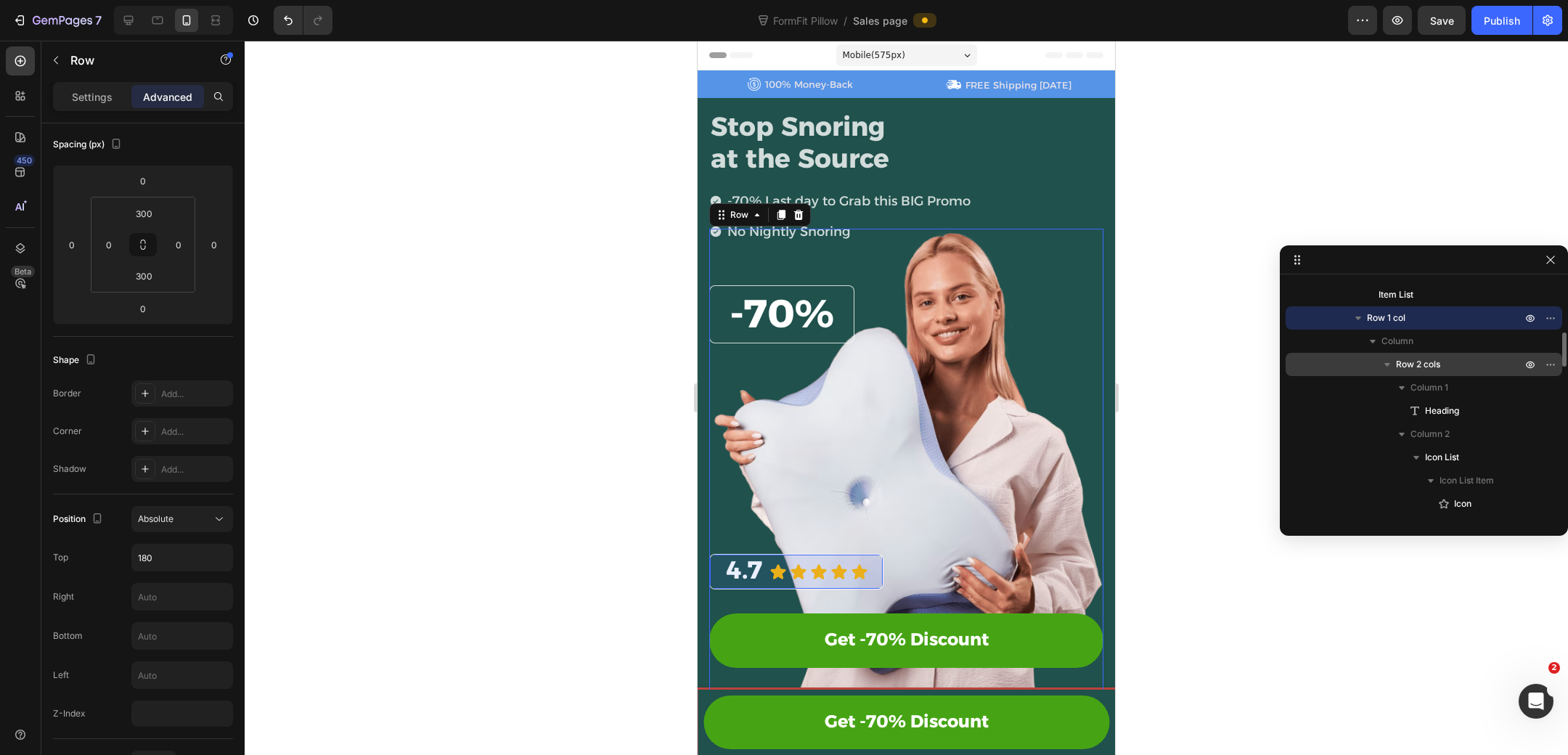
click at [1387, 361] on icon "button" at bounding box center [1387, 364] width 15 height 15
click at [1393, 369] on icon "button" at bounding box center [1387, 364] width 15 height 15
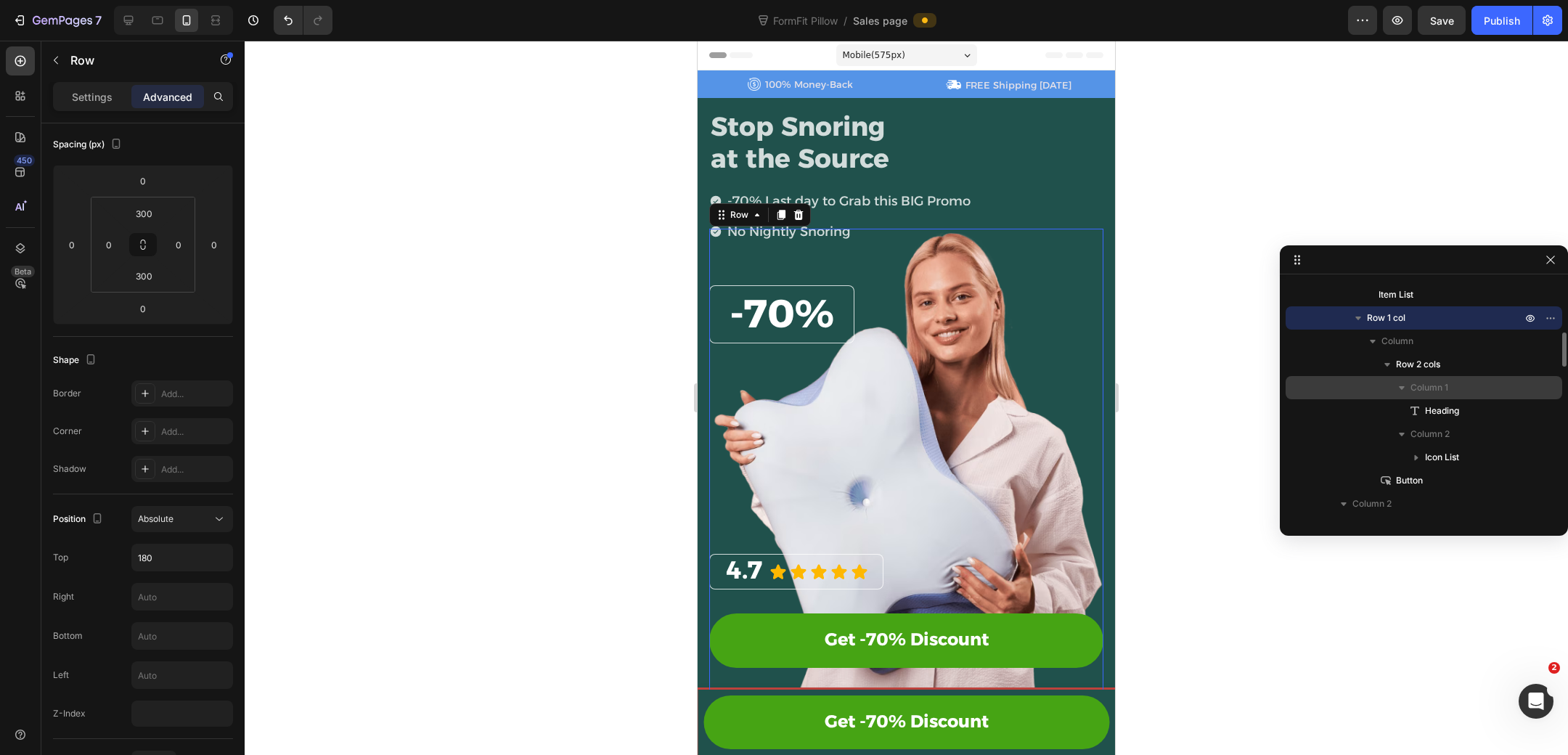
click at [1400, 385] on icon "button" at bounding box center [1401, 387] width 15 height 15
click at [1400, 407] on icon "button" at bounding box center [1401, 411] width 15 height 15
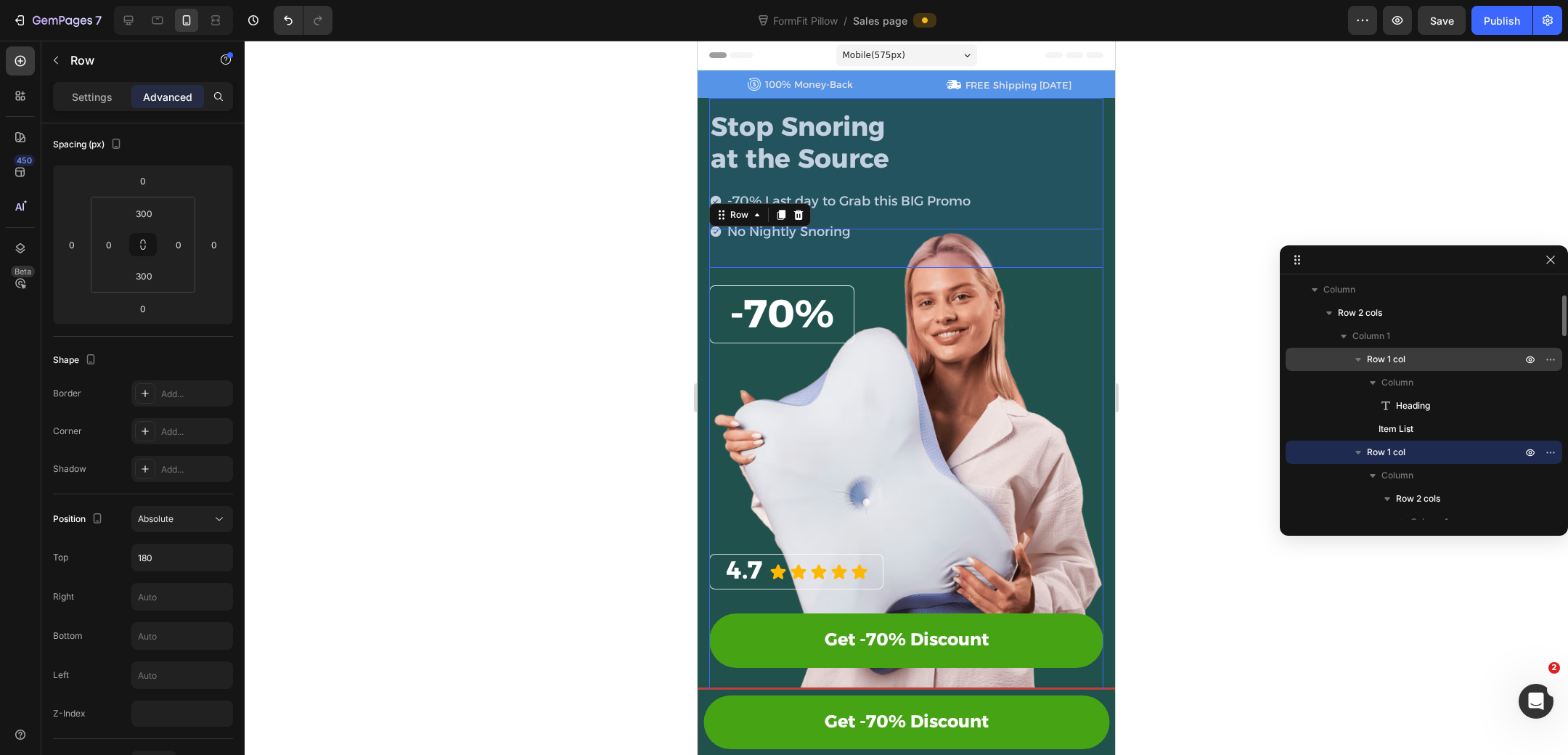
scroll to position [195, 0]
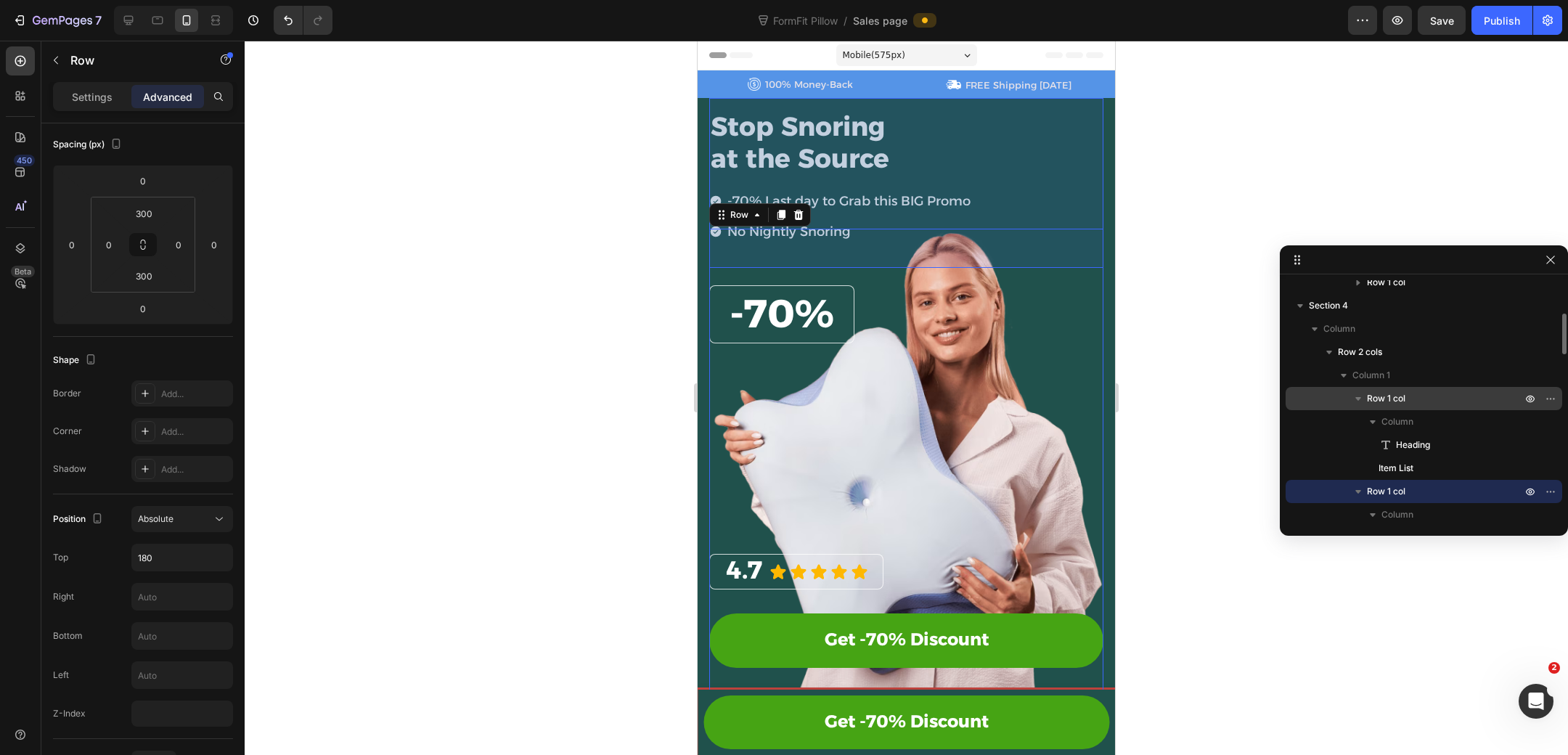
click at [1423, 389] on div "Row 1 col" at bounding box center [1423, 398] width 265 height 23
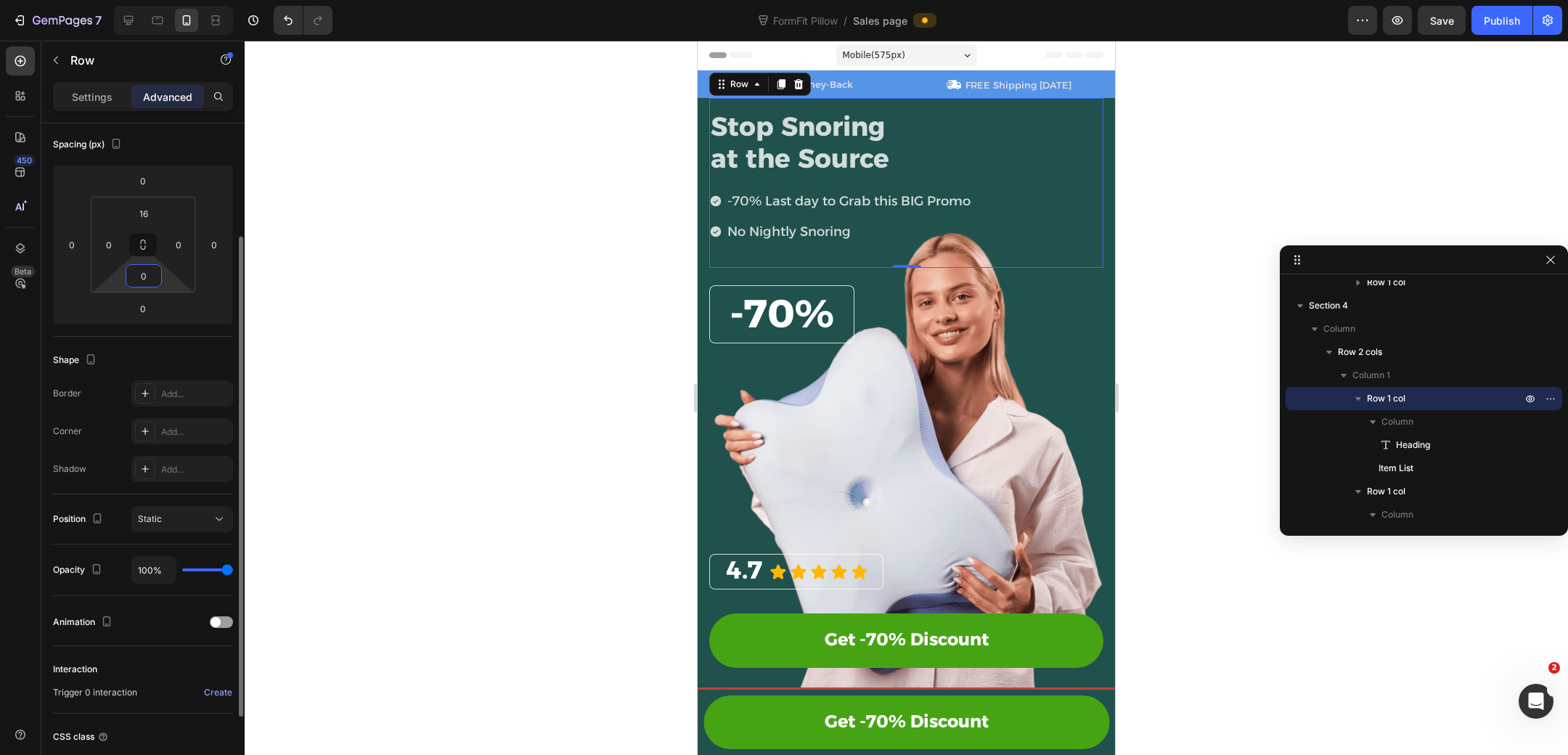
click at [150, 276] on input "0" at bounding box center [144, 276] width 29 height 22
type input "1"
click at [151, 304] on input "0" at bounding box center [143, 308] width 29 height 22
type input "0"
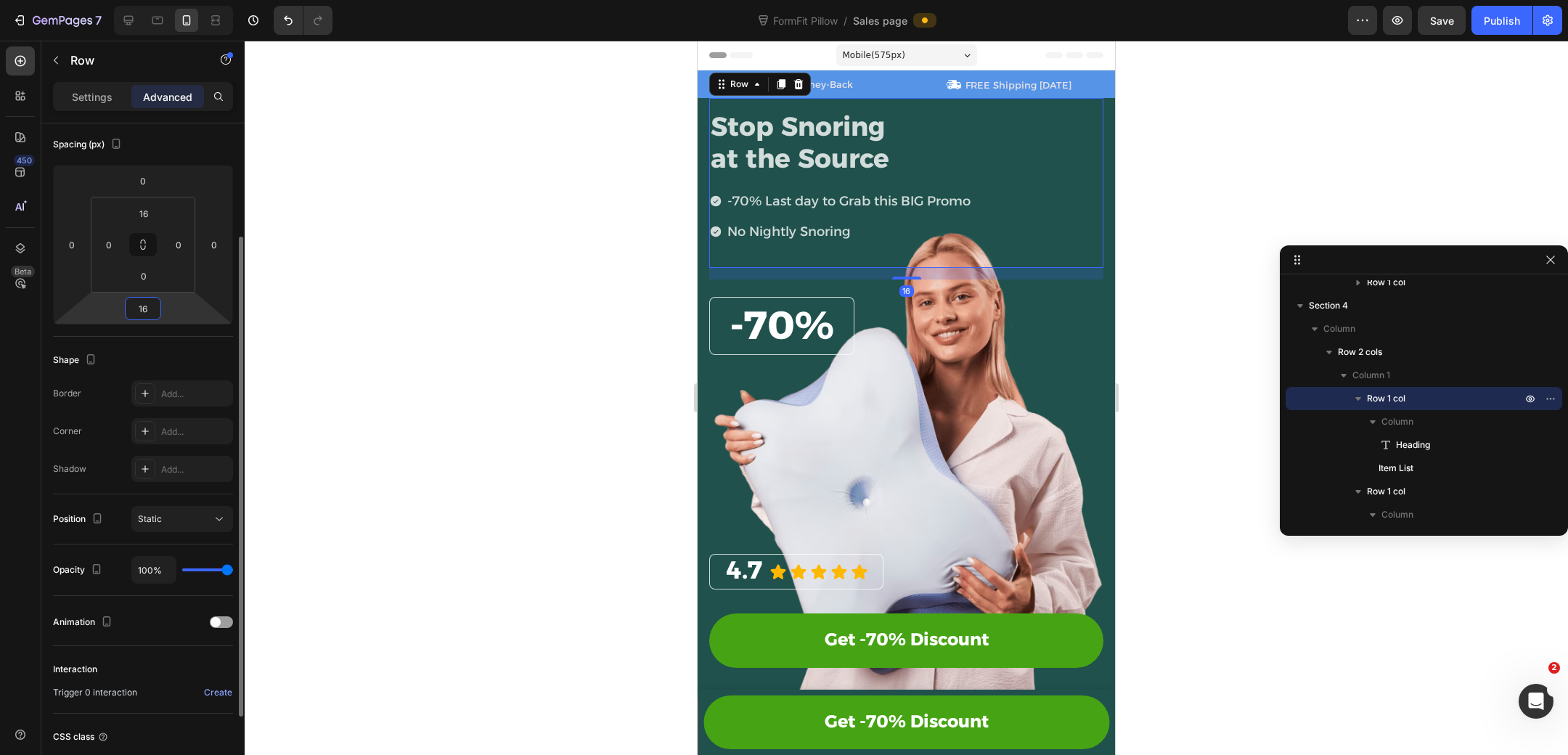
type input "1"
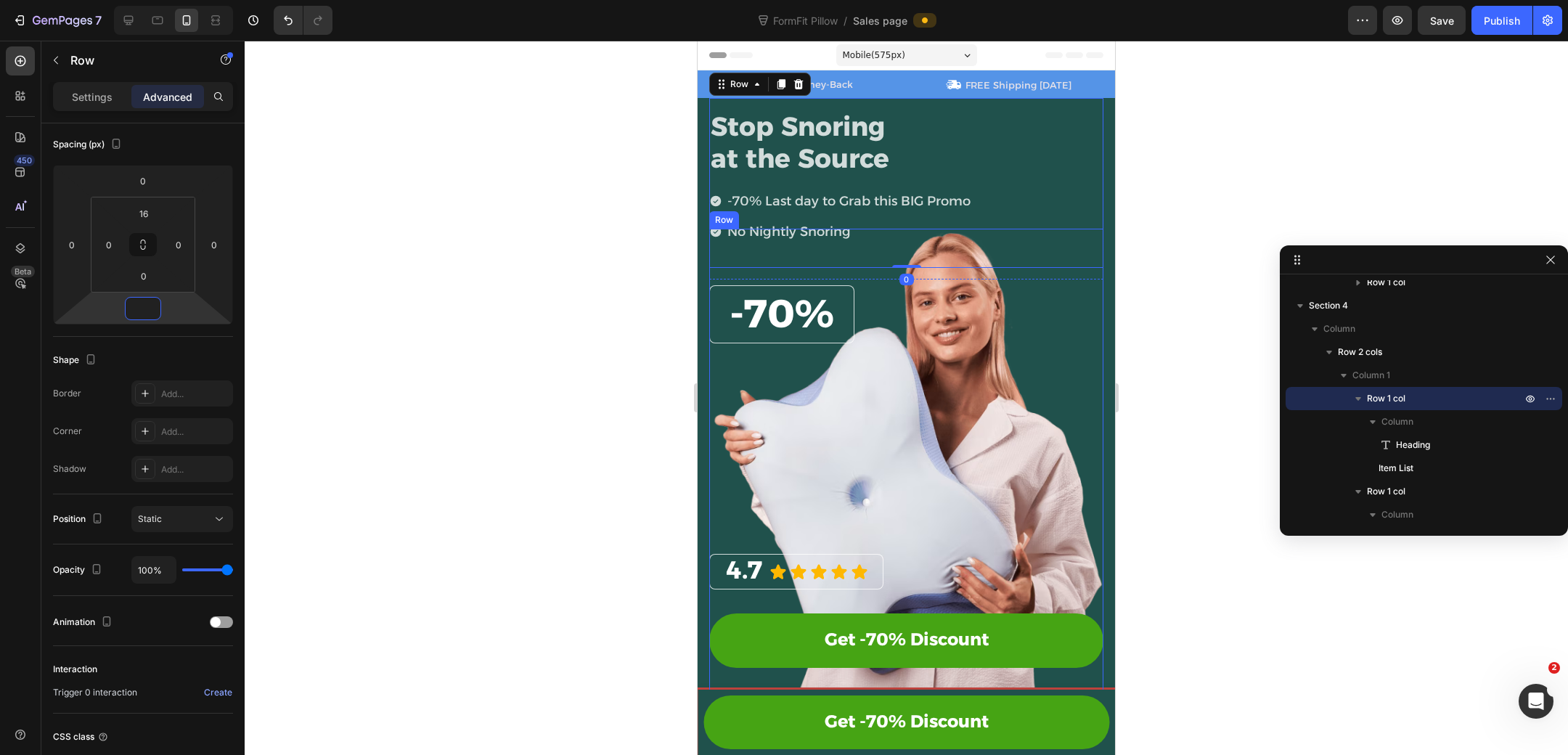
click at [855, 276] on div "⁠⁠⁠⁠⁠⁠⁠ 4.7 Heading Icon Icon Icon Icon Icon Icon List Row Get -70% Discount Bu…" at bounding box center [906, 473] width 394 height 490
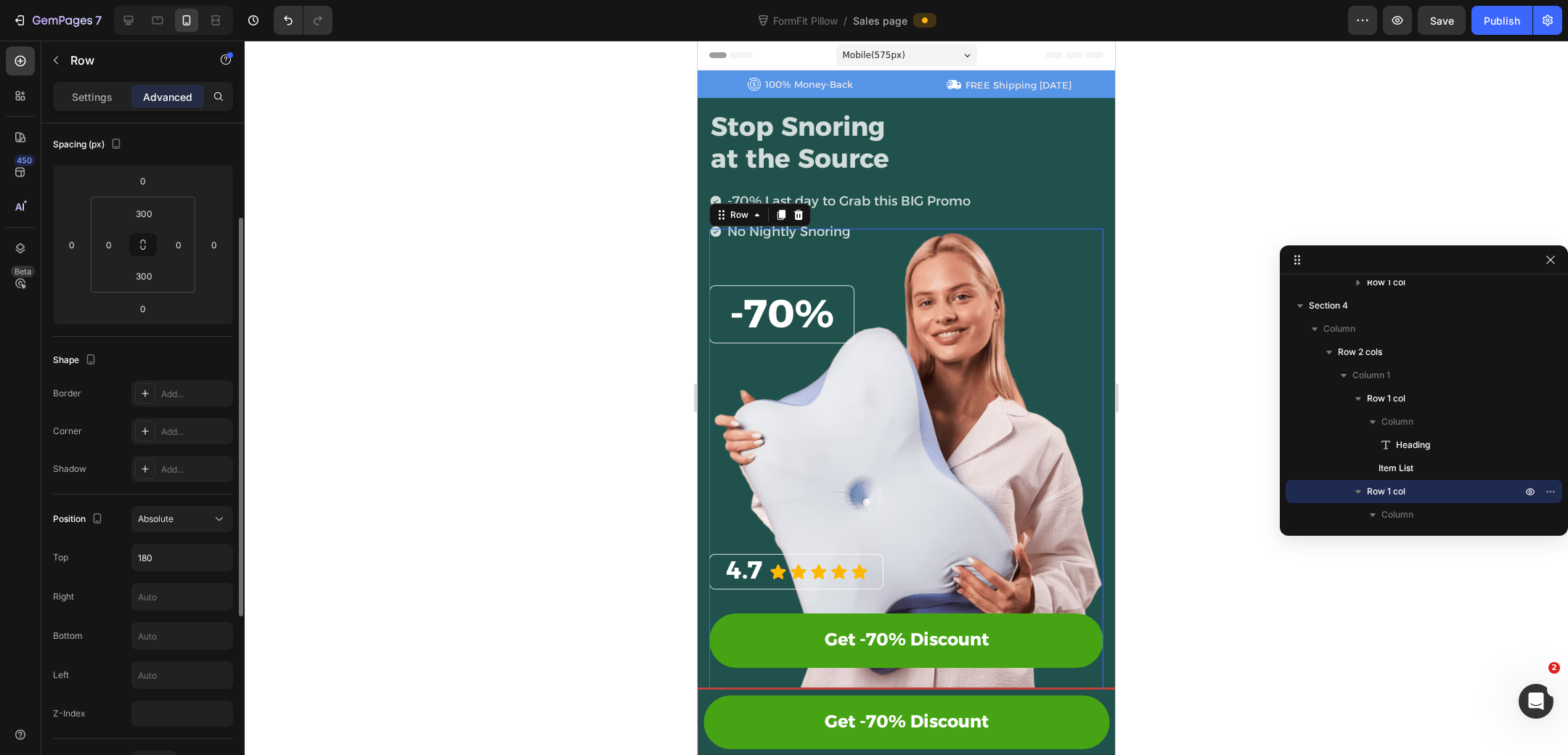
scroll to position [0, 0]
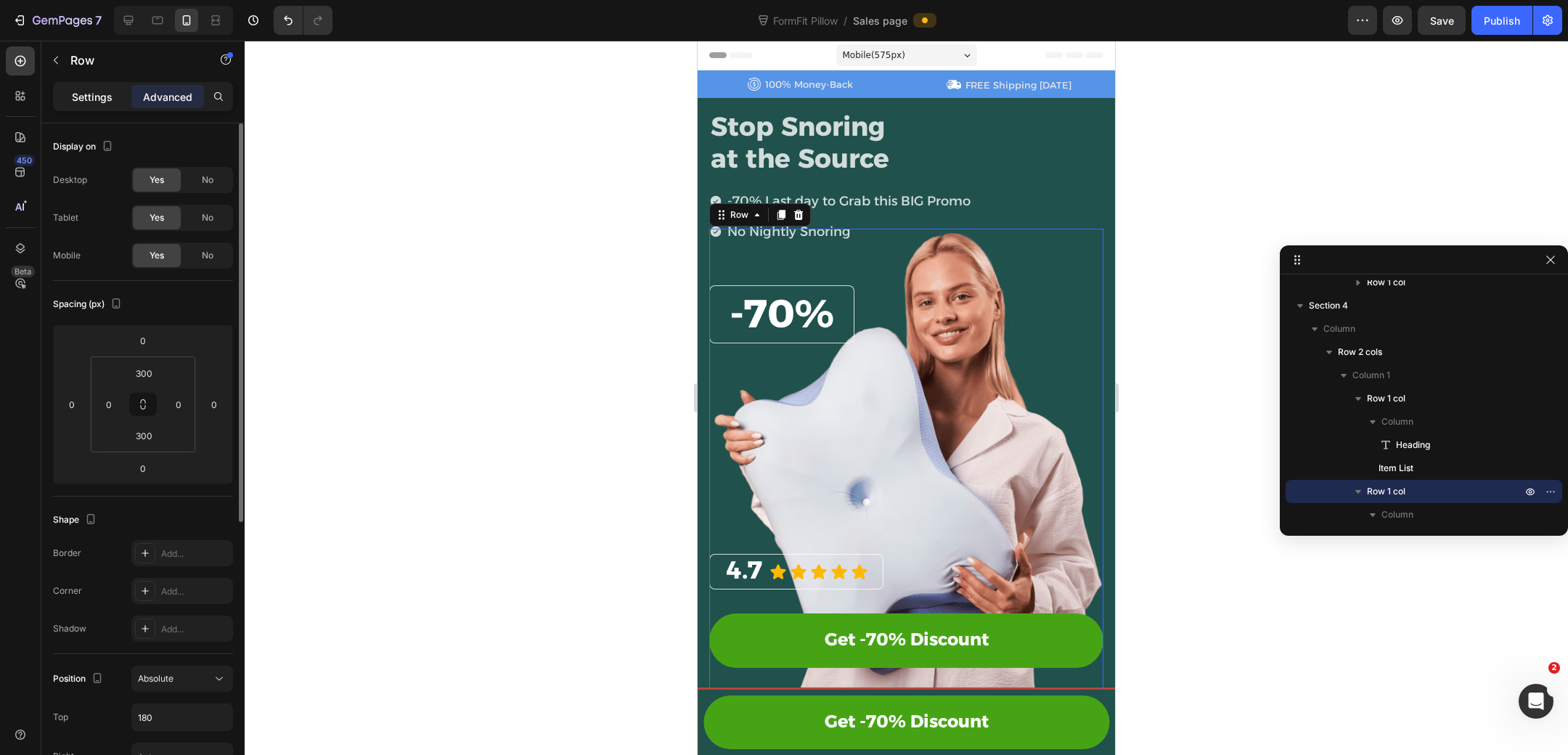
click at [102, 95] on p "Settings" at bounding box center [91, 97] width 41 height 15
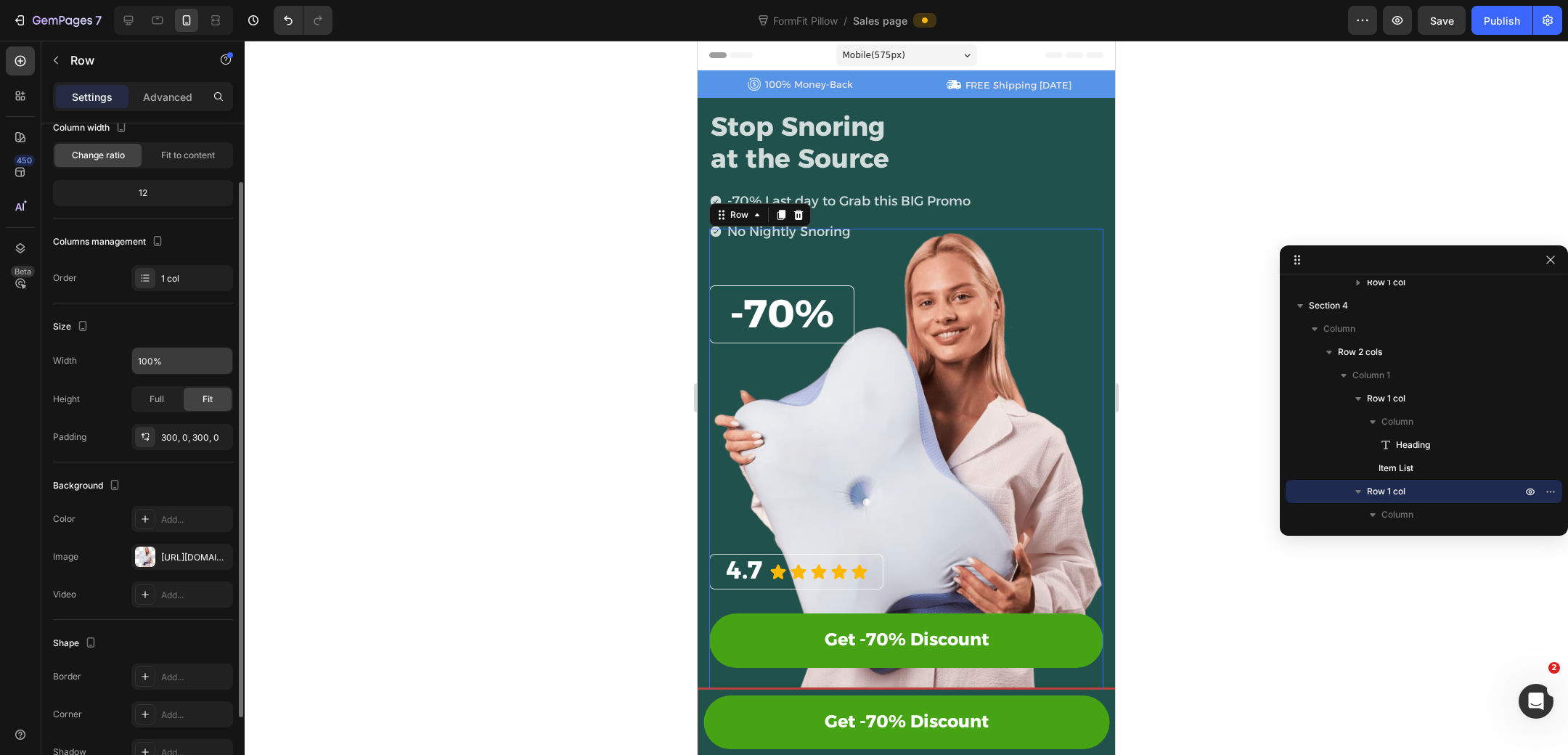
scroll to position [97, 0]
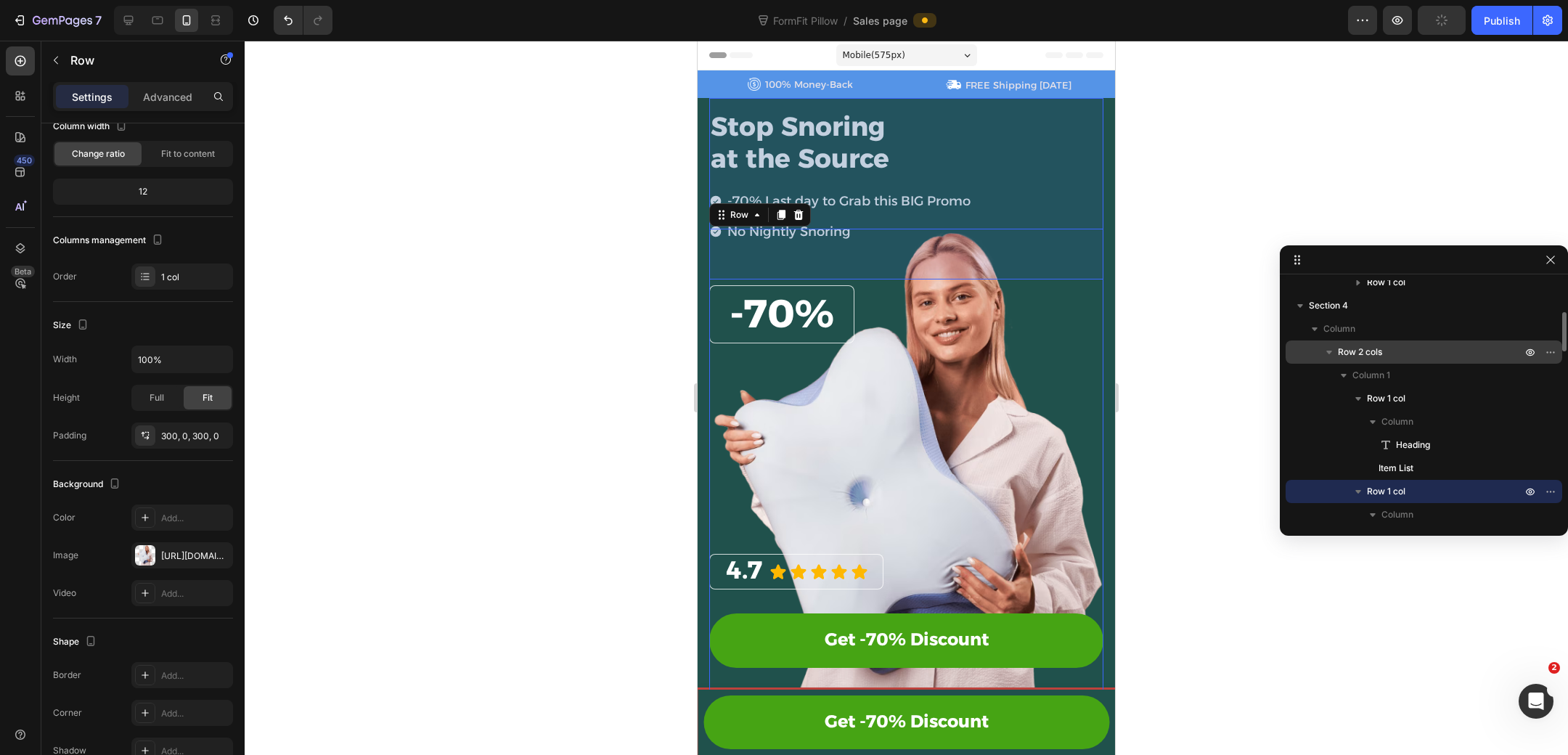
click at [1397, 349] on p "Row 2 cols" at bounding box center [1431, 352] width 187 height 15
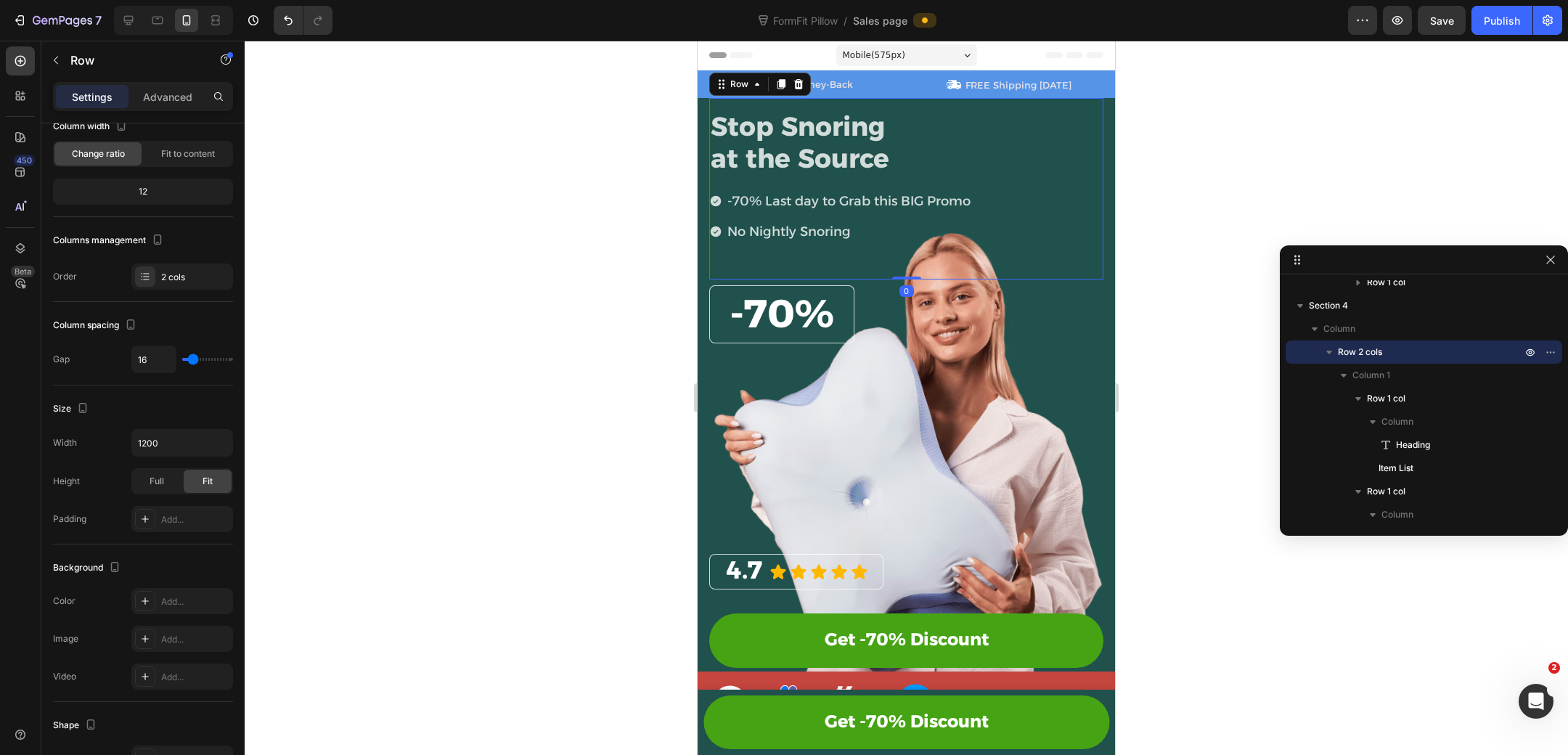
drag, startPoint x: 912, startPoint y: 294, endPoint x: 919, endPoint y: 261, distance: 33.7
click at [919, 261] on div "Stop Snoring at the Source Heading -70% Last day to Grab this BIG Promo No Nigh…" at bounding box center [906, 188] width 394 height 181
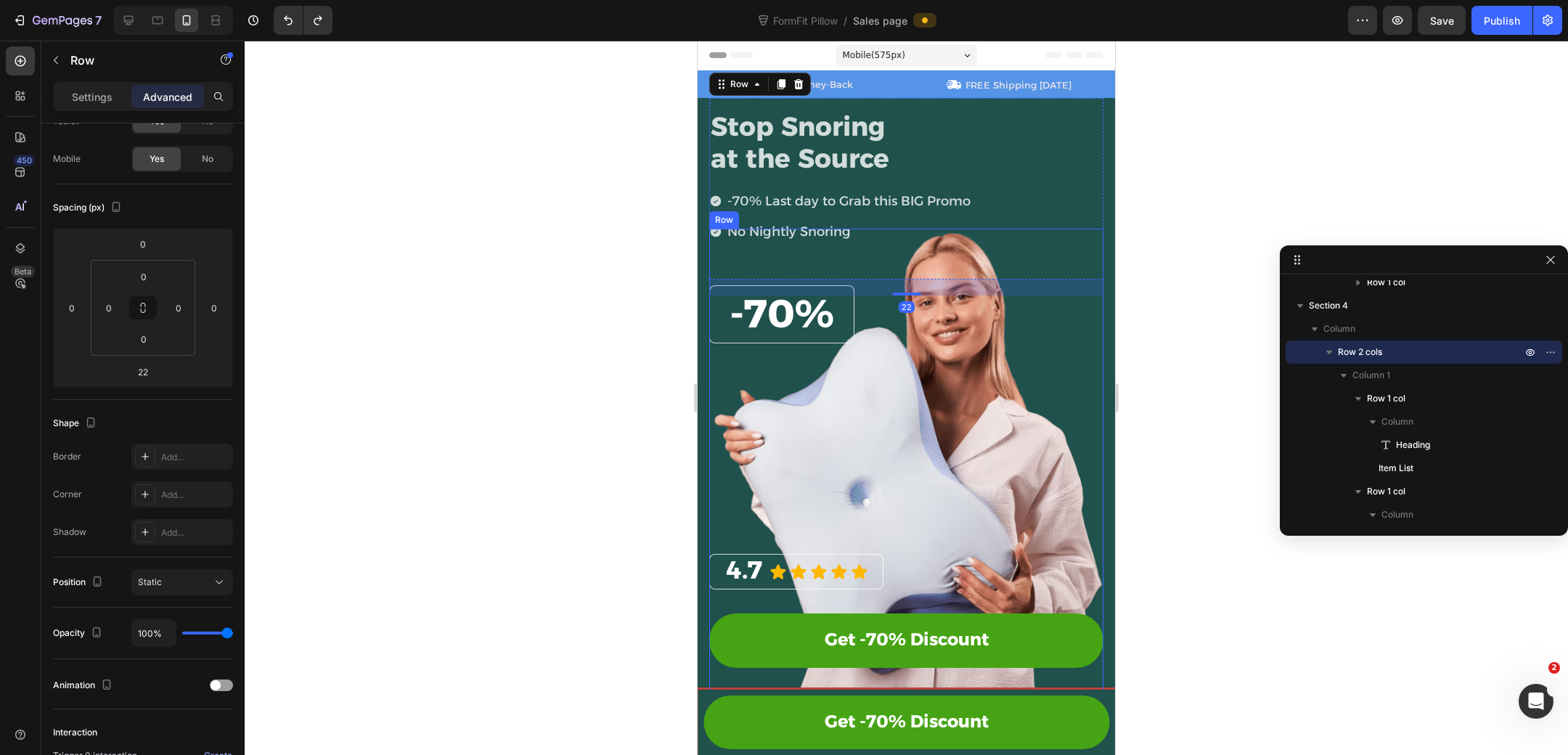
scroll to position [60, 0]
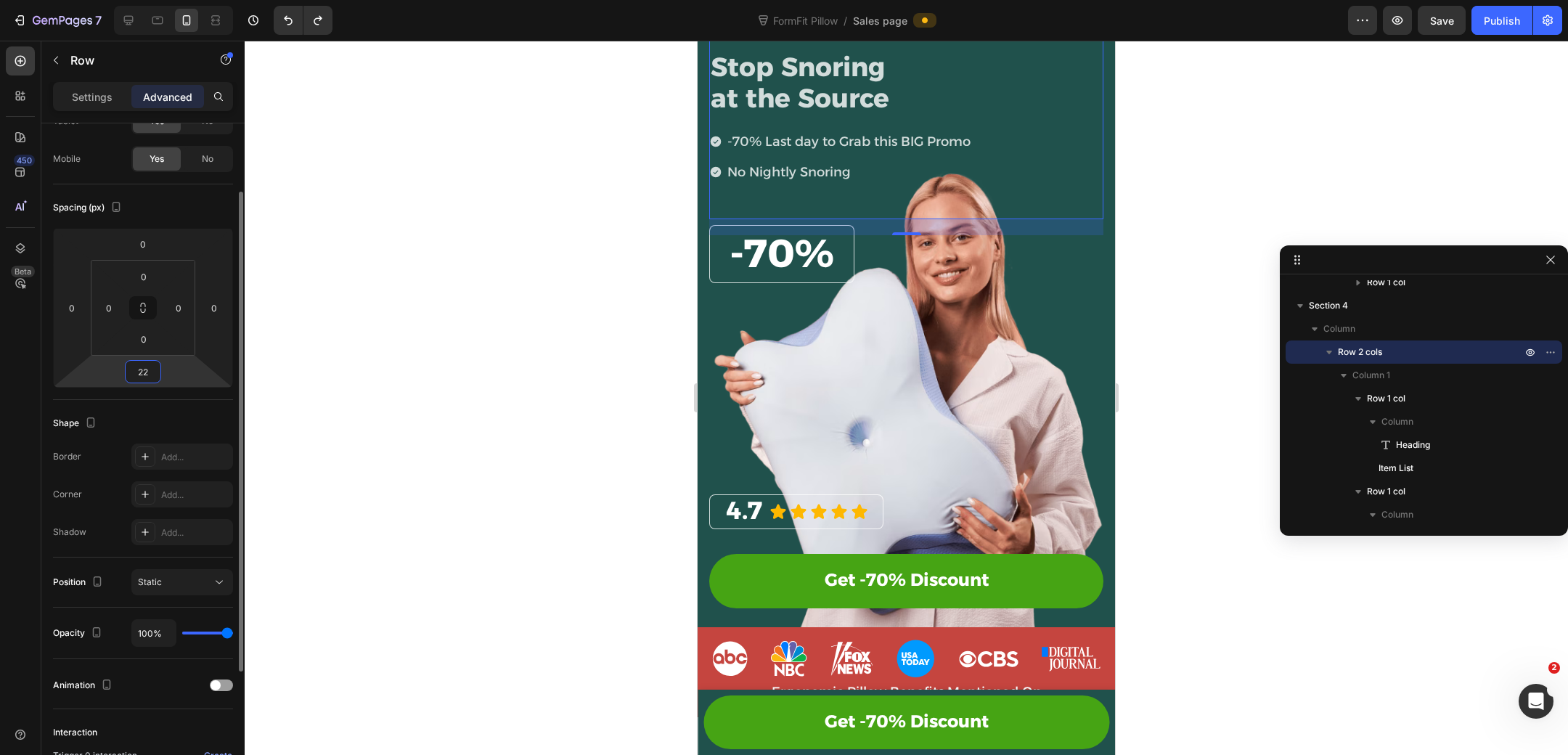
click at [149, 374] on input "22" at bounding box center [143, 371] width 29 height 22
type input "20"
click at [1042, 427] on div "⁠⁠⁠⁠⁠⁠⁠ 4.7 Heading Icon Icon Icon Icon Icon Icon List Row Get -70% Discount Bu…" at bounding box center [906, 414] width 394 height 54
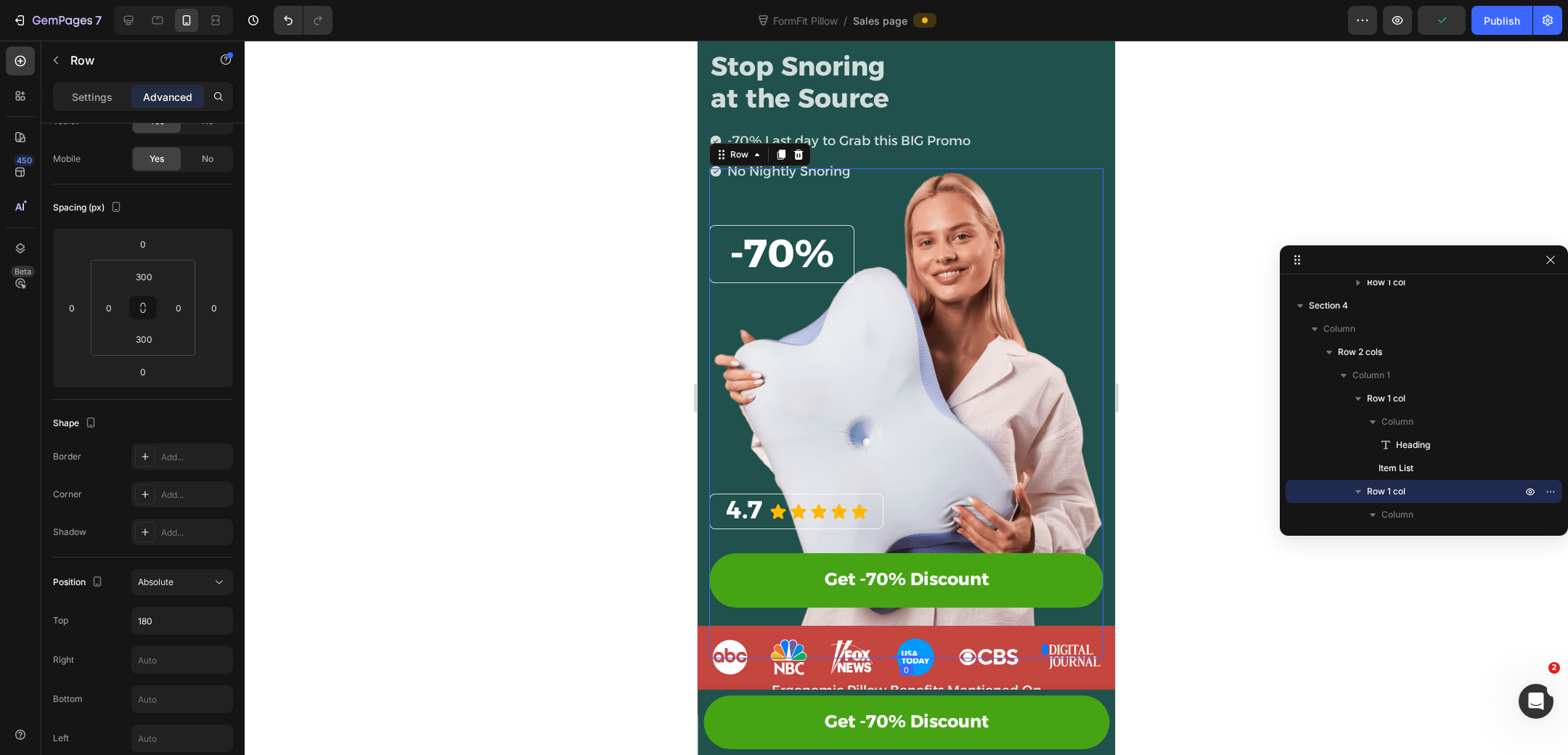
scroll to position [0, 0]
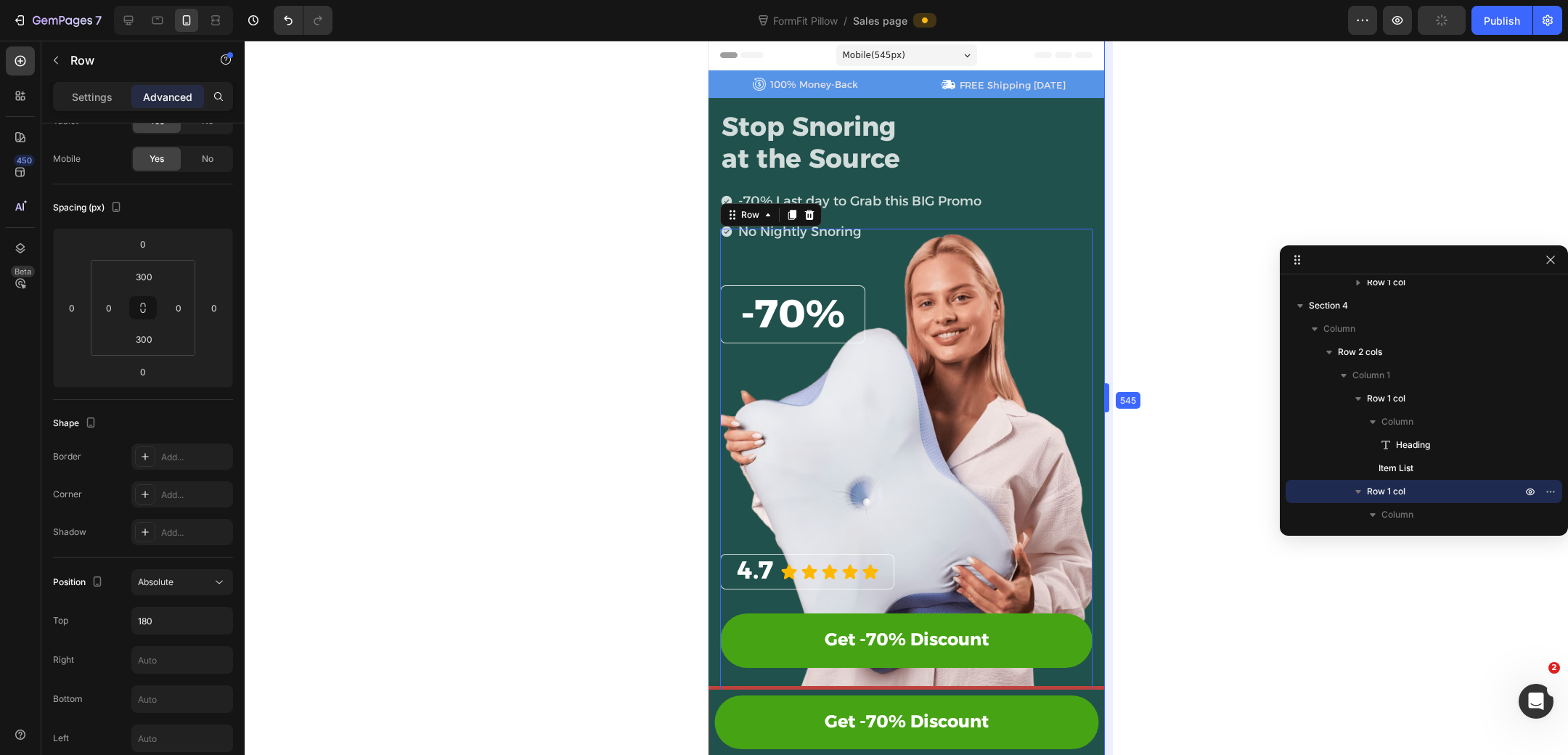
drag, startPoint x: 1116, startPoint y: 393, endPoint x: 1094, endPoint y: 362, distance: 38.0
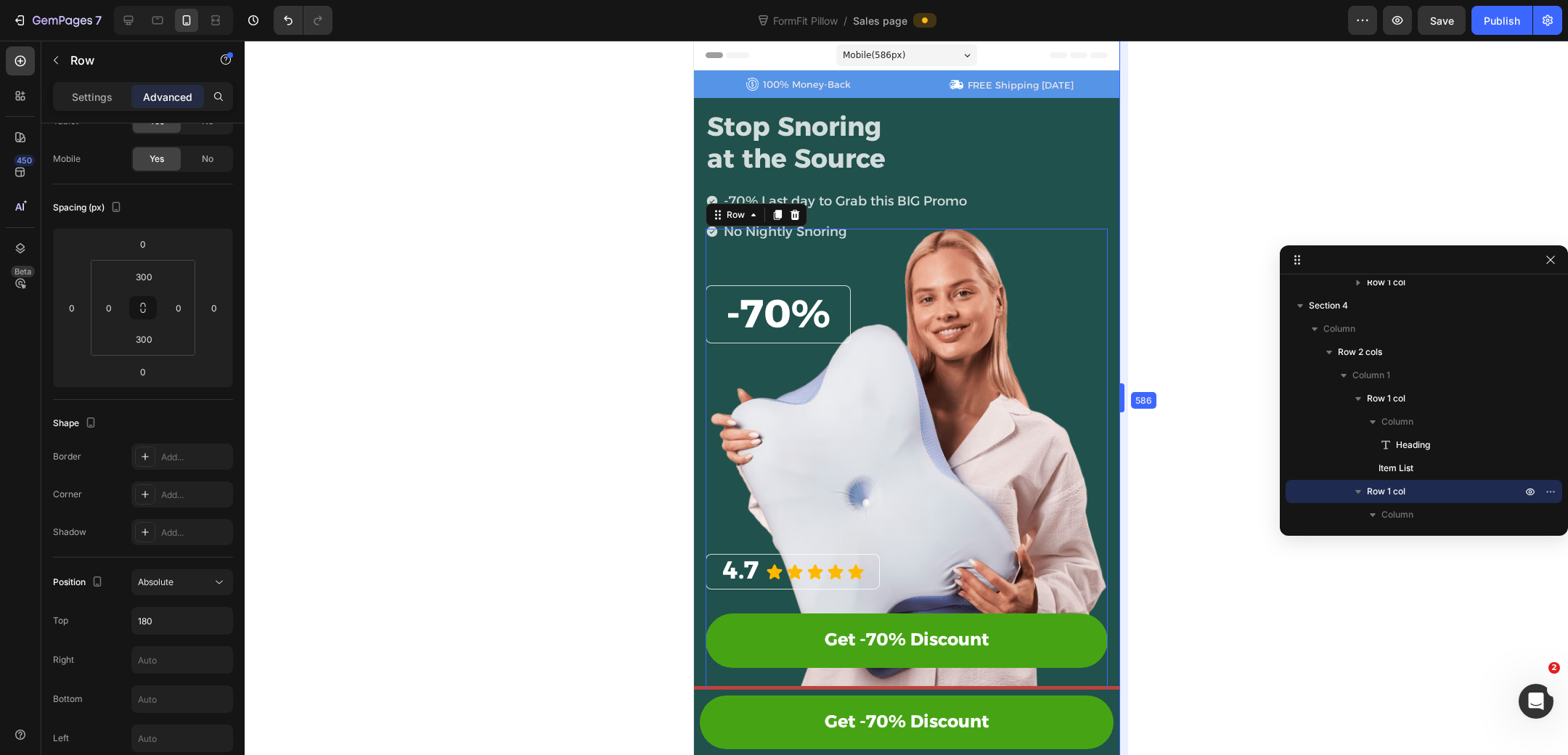
drag, startPoint x: 1104, startPoint y: 382, endPoint x: 1134, endPoint y: 375, distance: 30.8
click at [1547, 262] on icon "button" at bounding box center [1550, 260] width 12 height 12
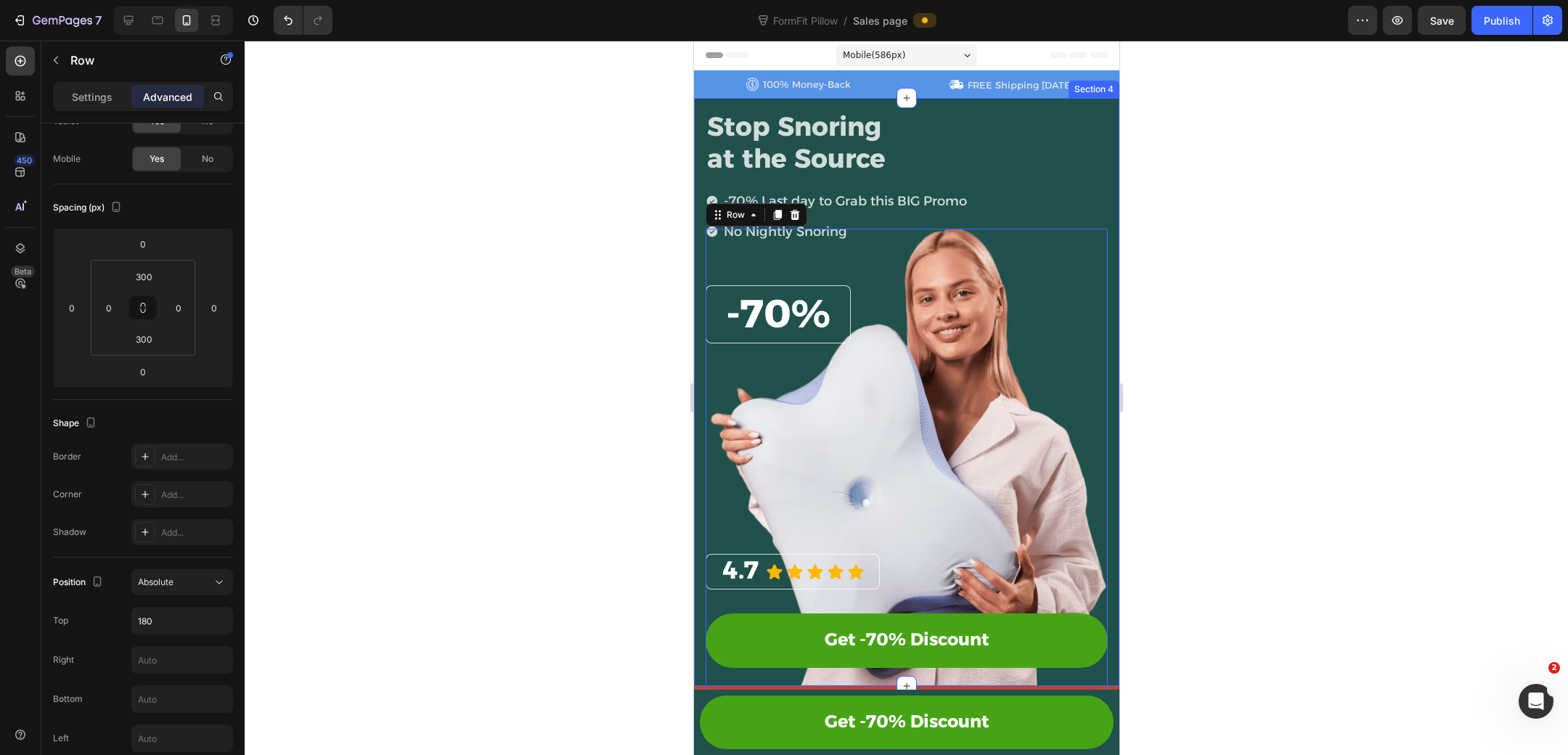
click at [1118, 399] on div "Stop Snoring at the Source Heading -70% Last day to Grab this BIG Promo No Nigh…" at bounding box center [905, 391] width 425 height 587
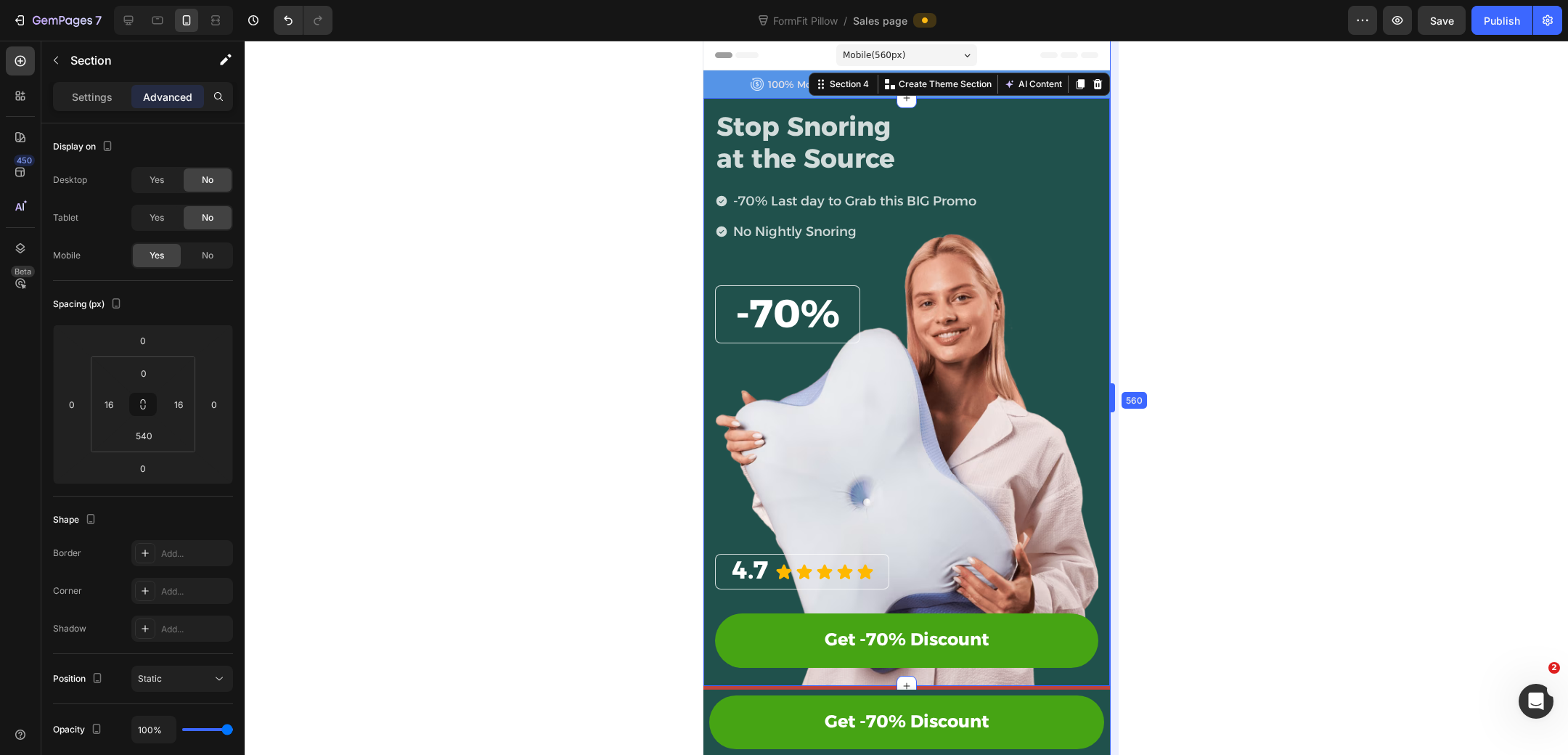
drag, startPoint x: 1121, startPoint y: 399, endPoint x: 1102, endPoint y: 403, distance: 19.4
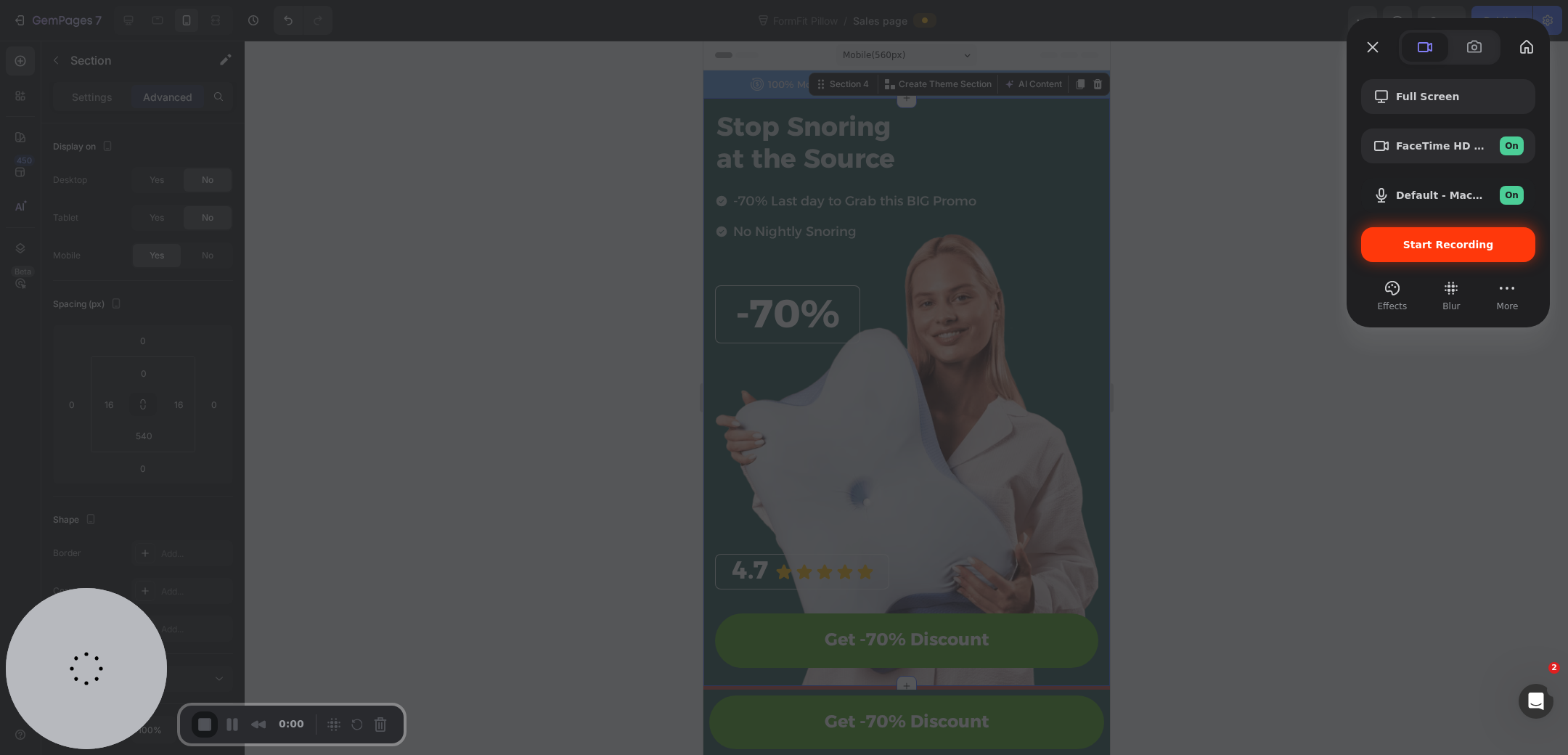
click at [1380, 251] on div "Start Recording" at bounding box center [1448, 244] width 174 height 35
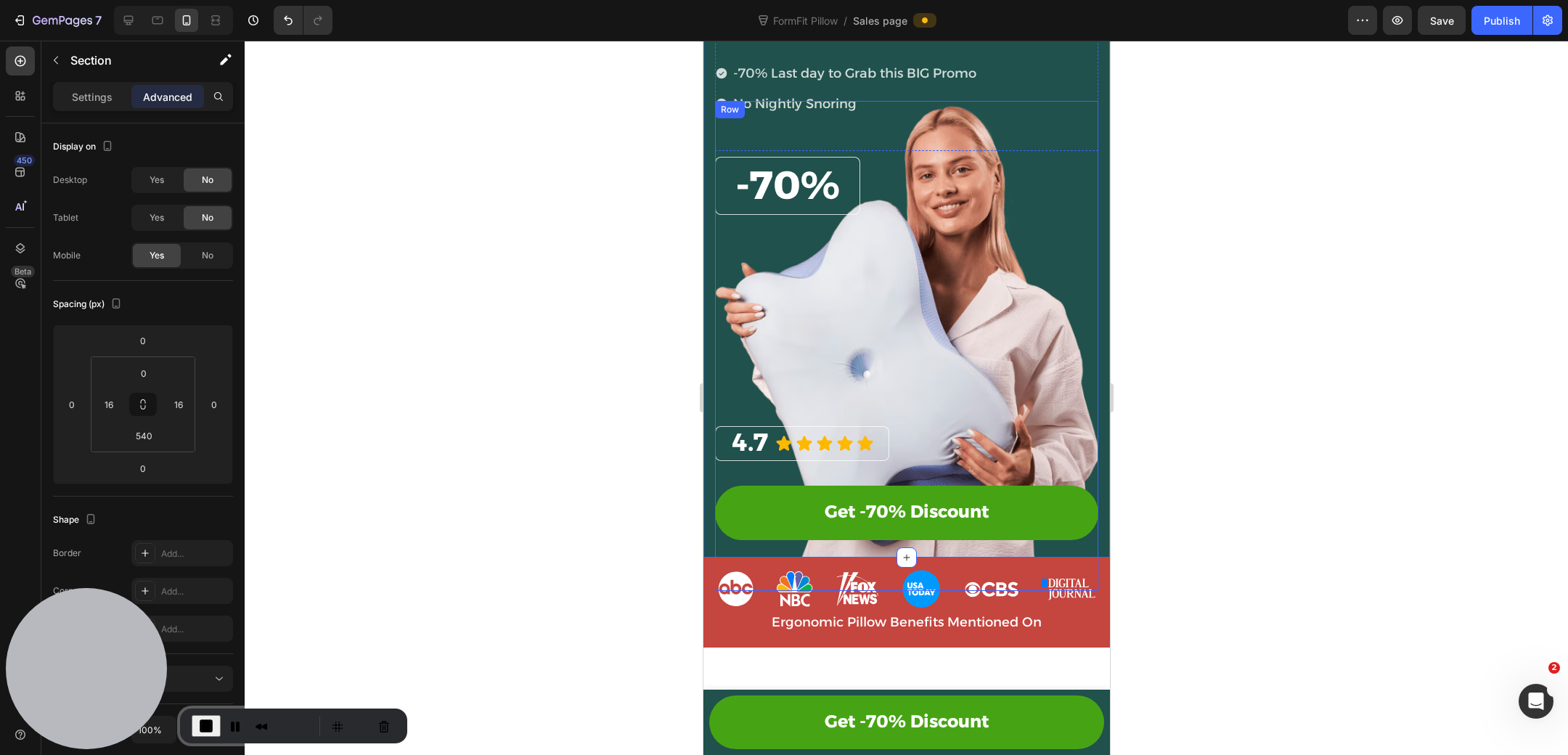
scroll to position [95, 0]
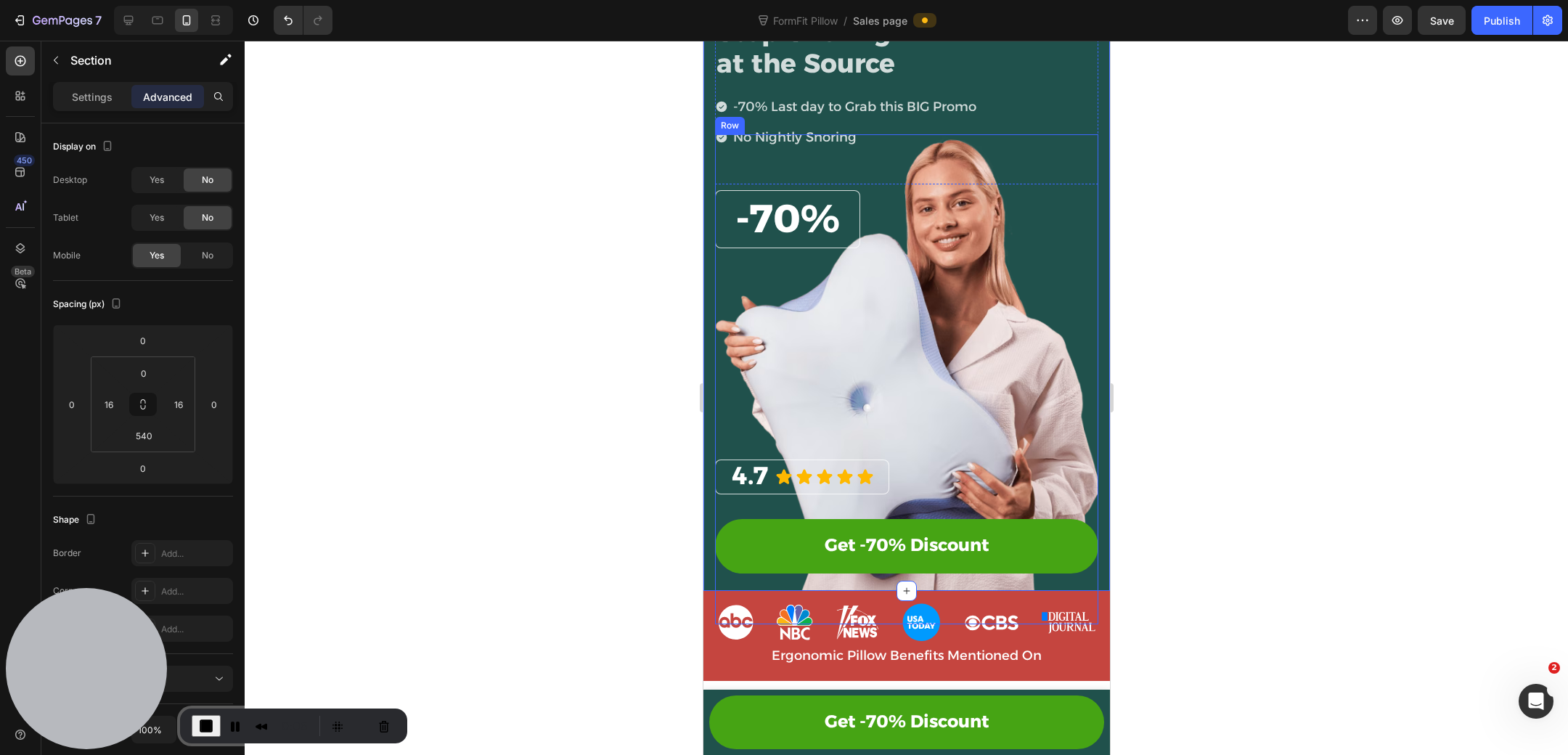
click at [973, 577] on div "⁠⁠⁠⁠⁠⁠⁠ 4.7 Heading Icon Icon Icon Icon Icon Icon List Row Get -70% Discount Bu…" at bounding box center [905, 379] width 384 height 490
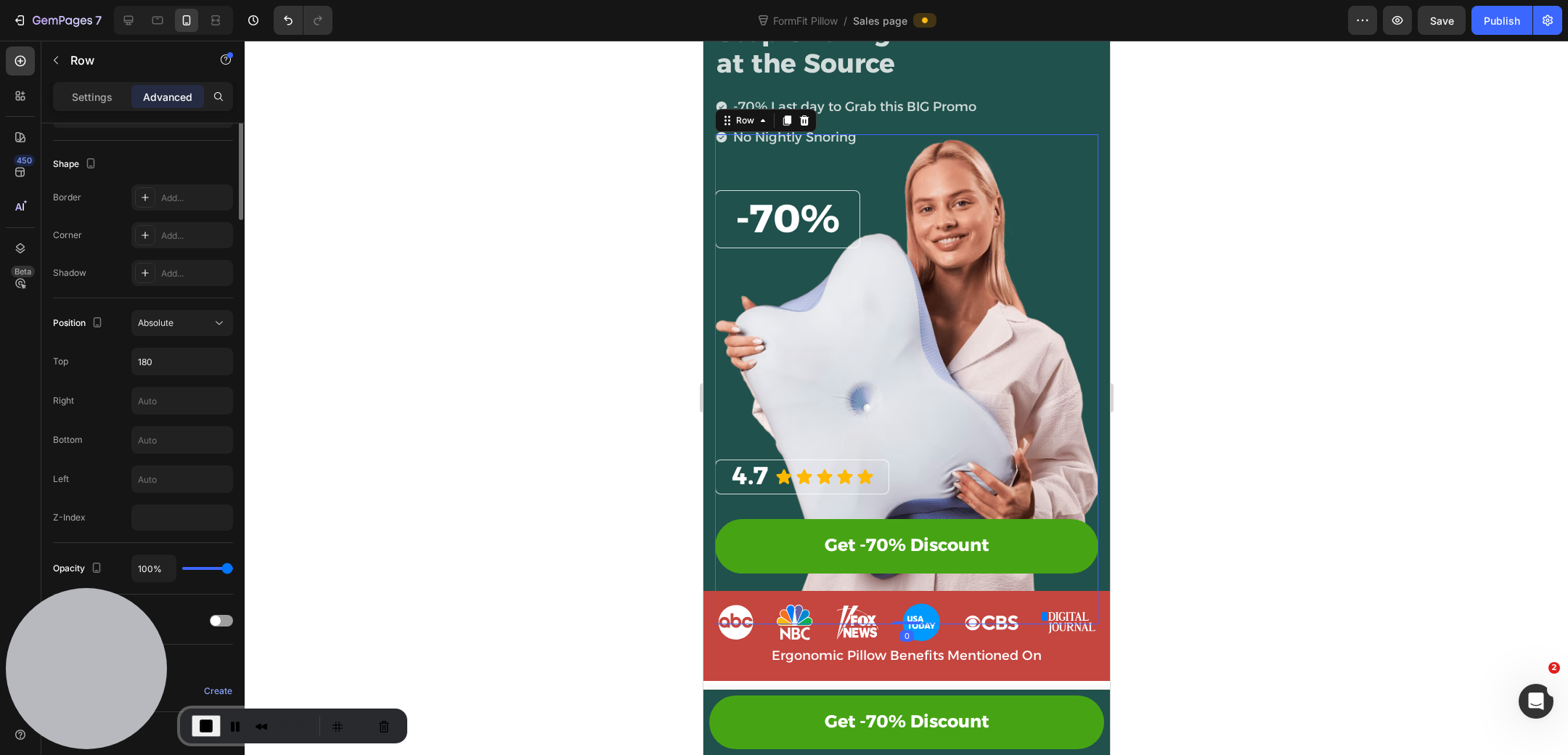
scroll to position [464, 0]
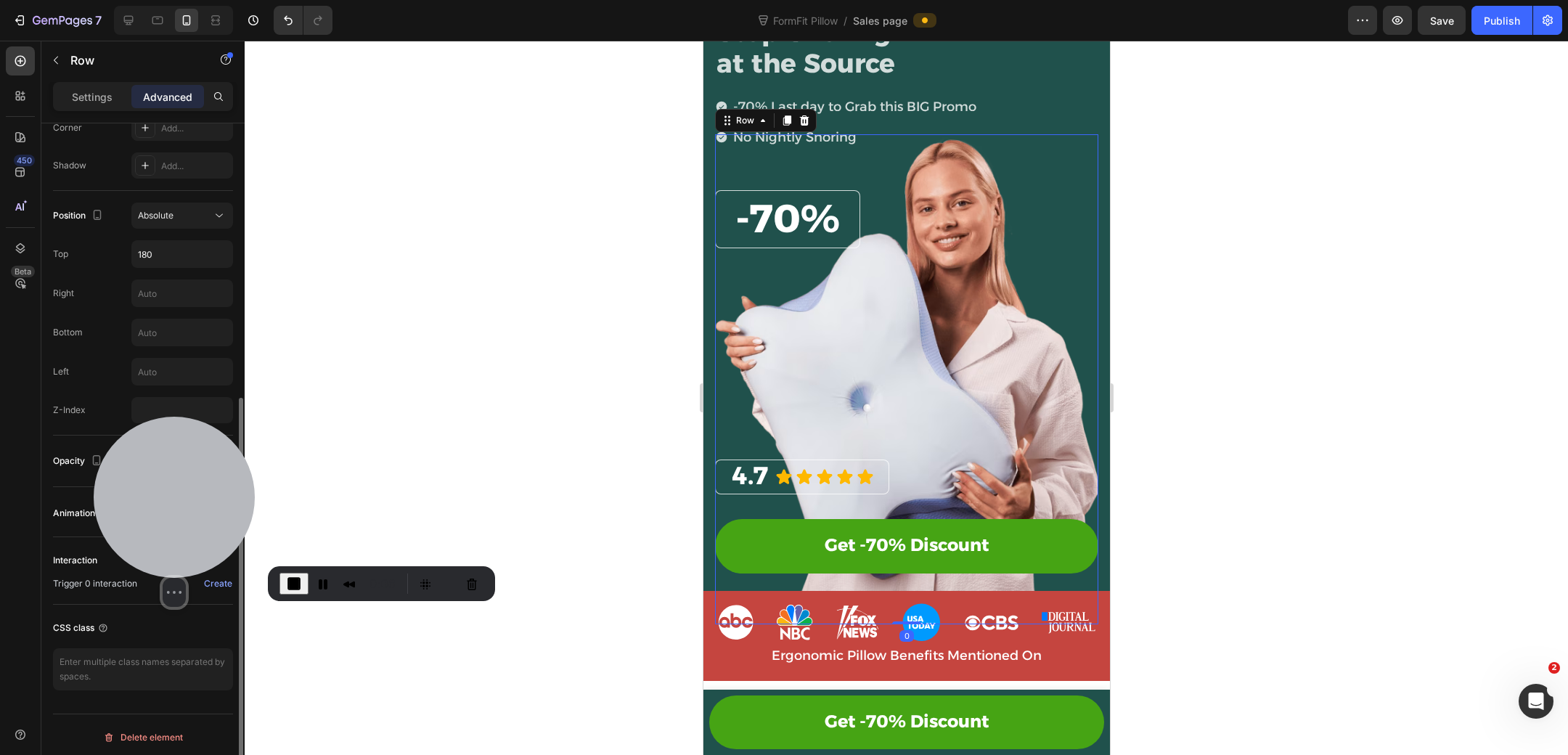
drag, startPoint x: 94, startPoint y: 641, endPoint x: 410, endPoint y: 137, distance: 594.9
click at [254, 417] on div at bounding box center [174, 497] width 161 height 161
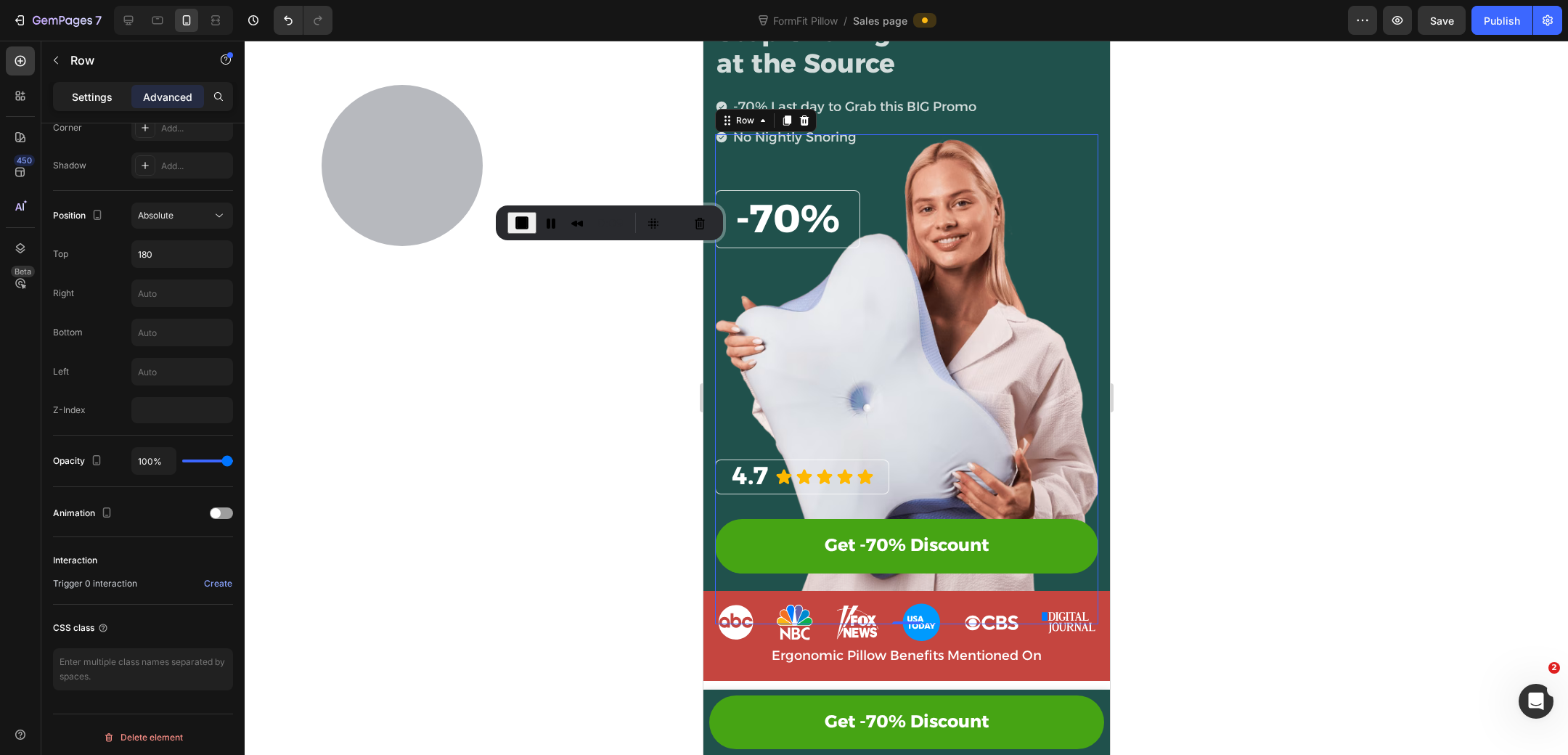
click at [77, 105] on div "Settings" at bounding box center [92, 96] width 72 height 23
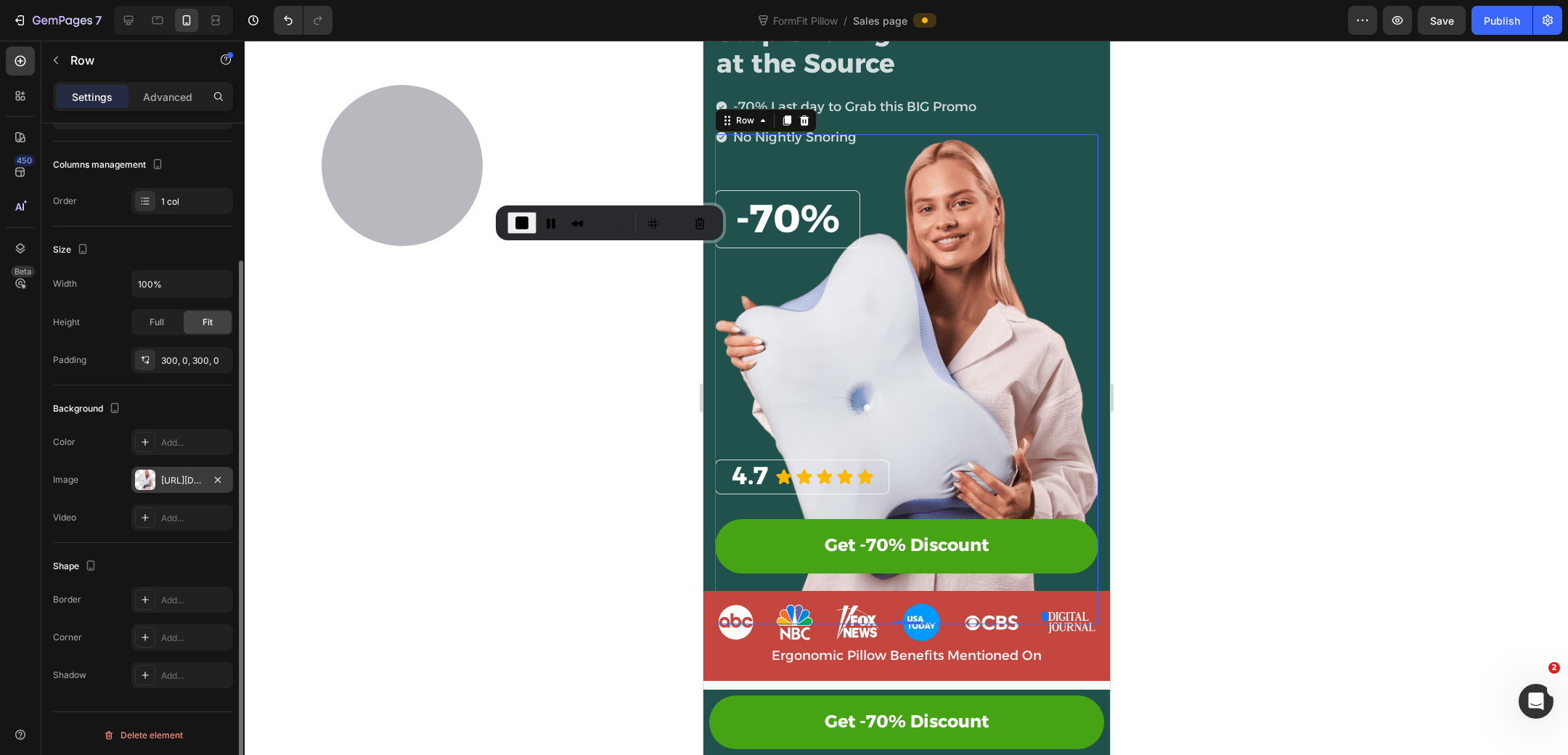
click at [148, 478] on div at bounding box center [145, 480] width 20 height 20
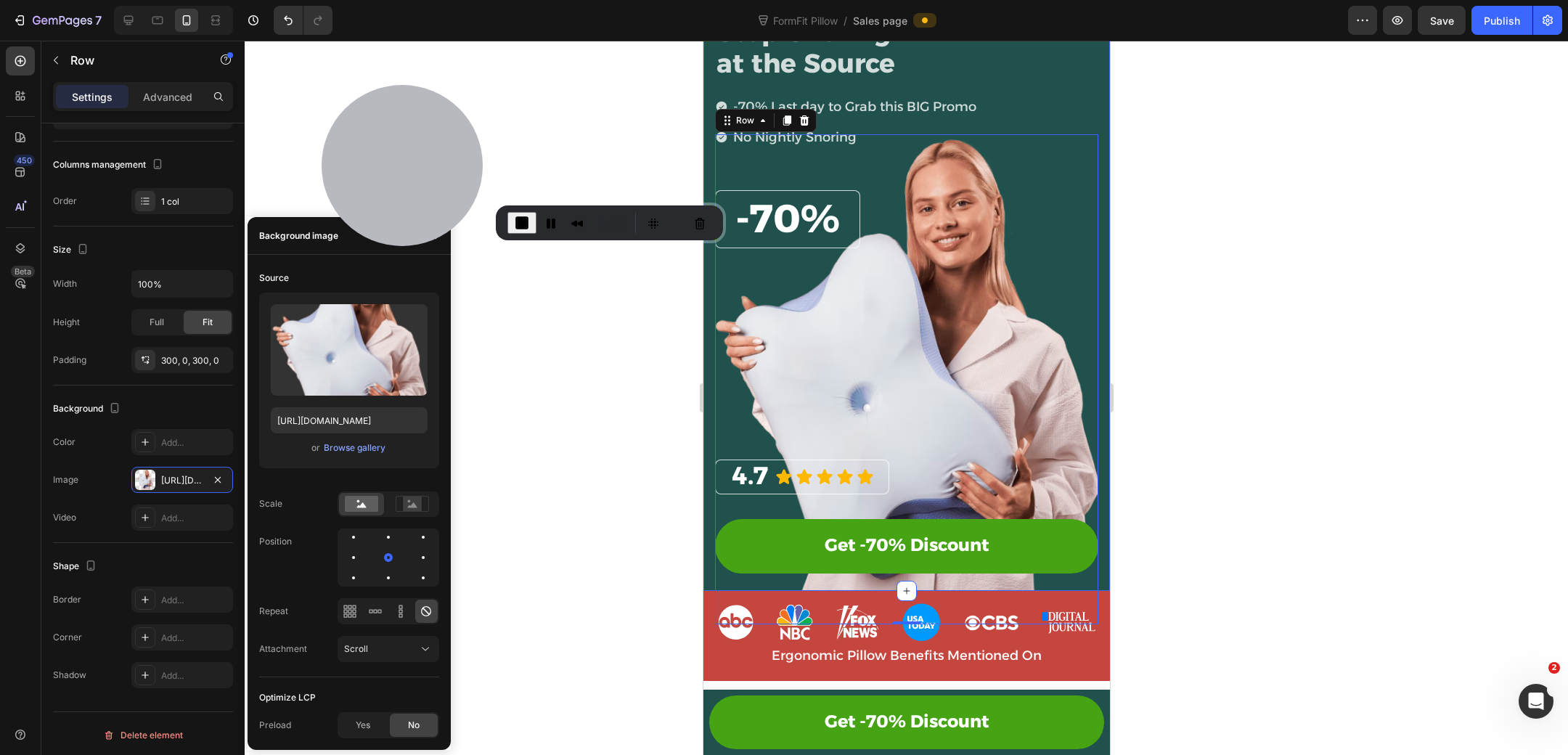
click at [705, 318] on div "Stop Snoring at the Source Heading -70% Last day to Grab this BIG Promo No Nigh…" at bounding box center [905, 298] width 407 height 587
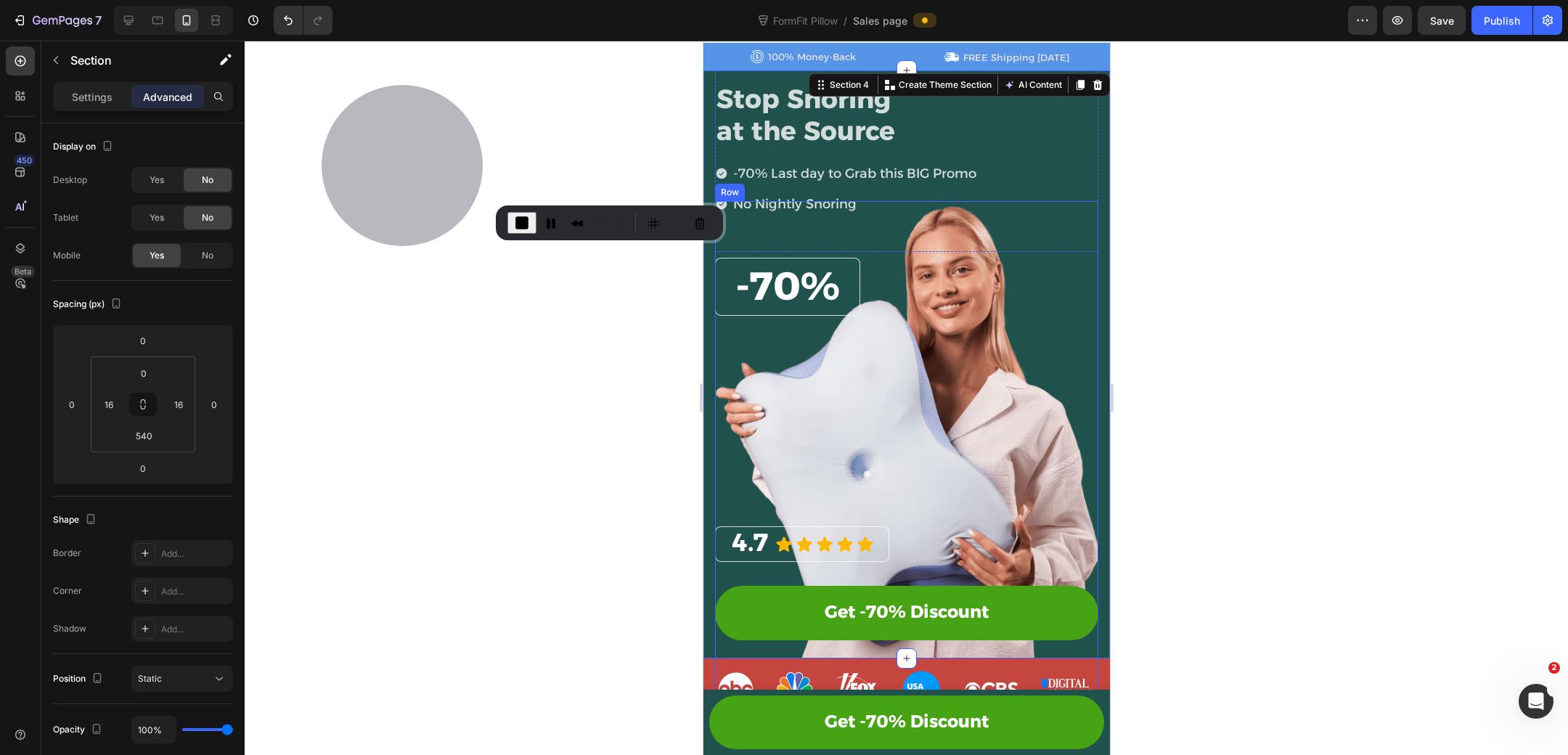
scroll to position [16, 0]
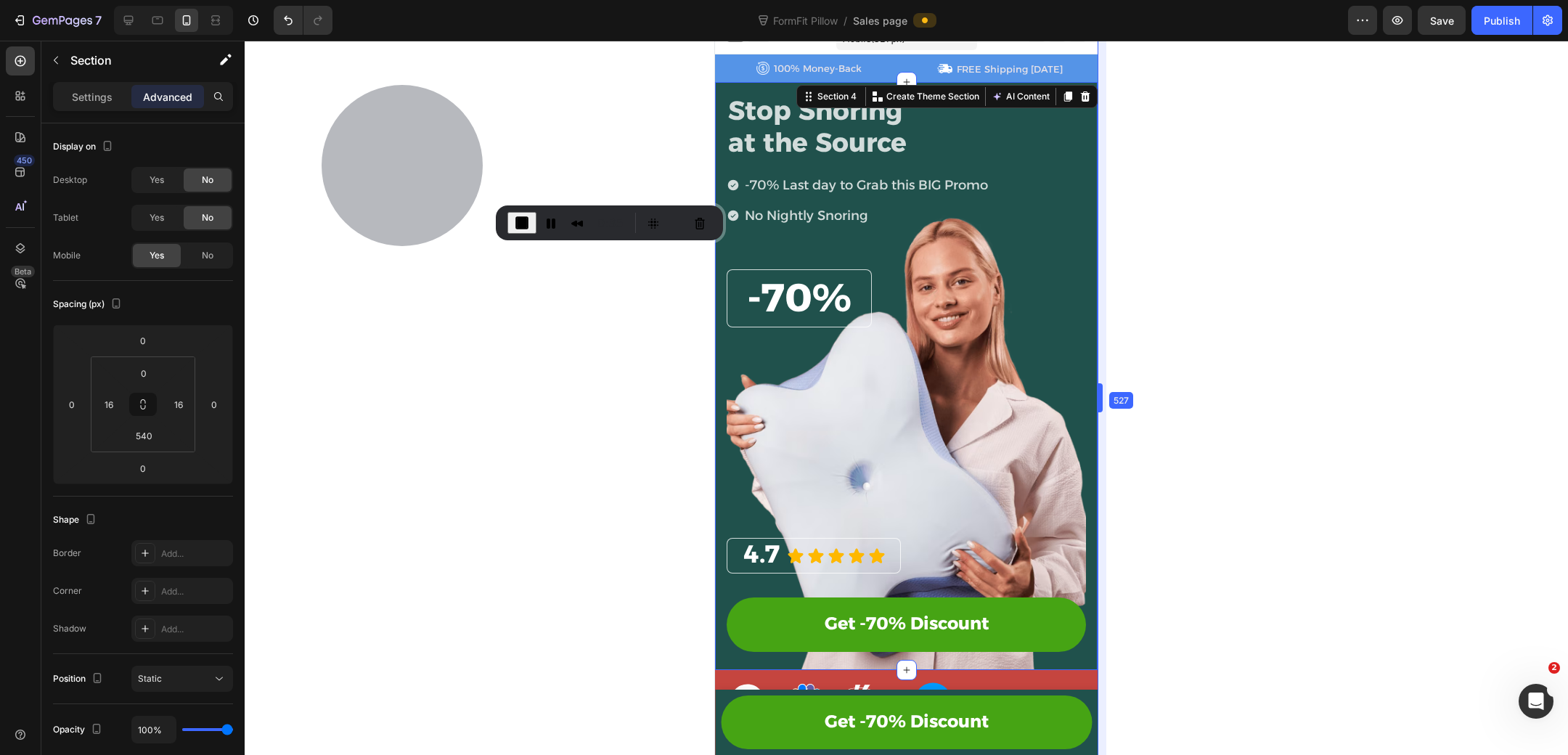
drag, startPoint x: 1111, startPoint y: 369, endPoint x: 1088, endPoint y: 391, distance: 31.8
click at [972, 463] on div "⁠⁠⁠⁠⁠⁠⁠ 4.7 Heading Icon Icon Icon Icon Icon Icon List Row Get -70% Discount Bu…" at bounding box center [905, 457] width 359 height 54
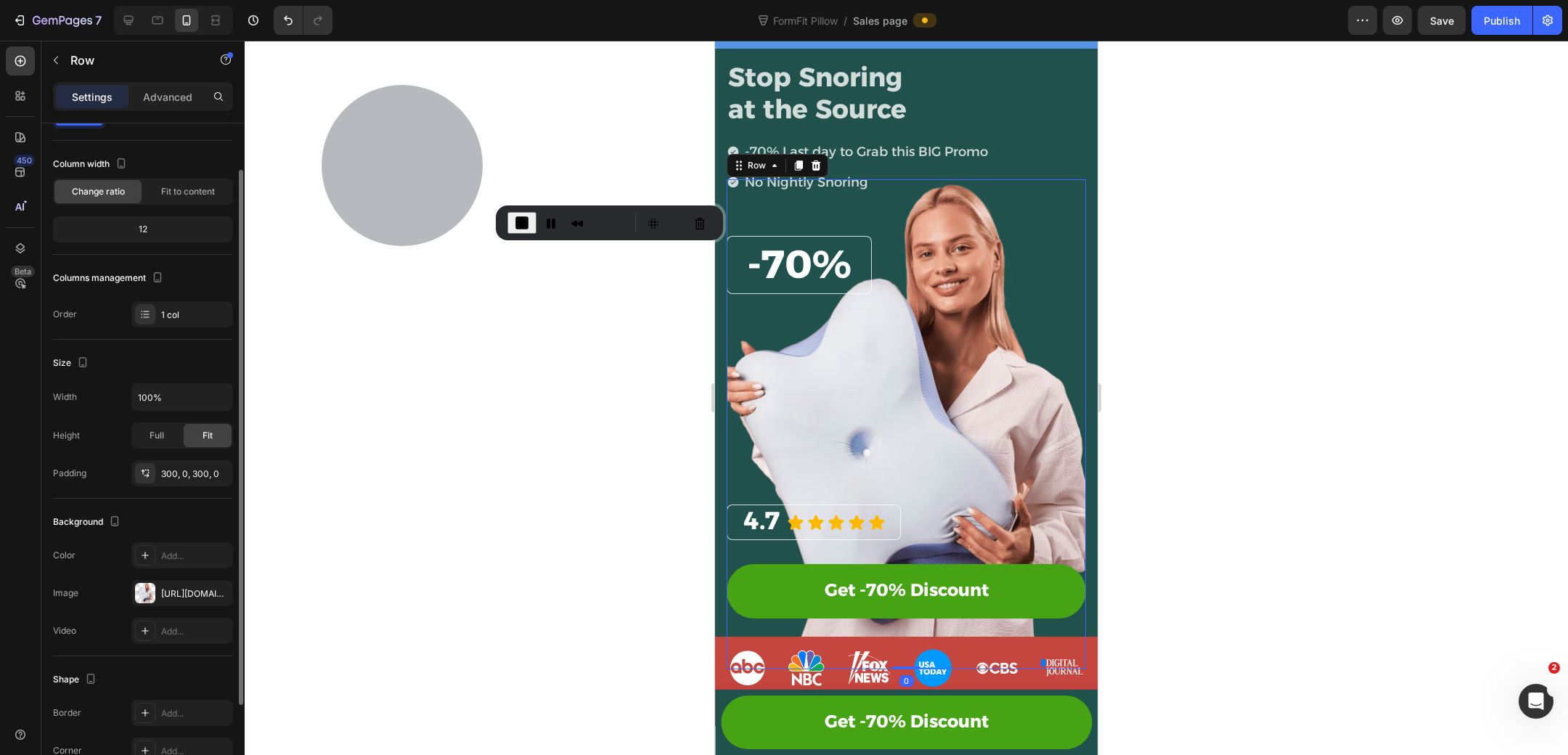
scroll to position [172, 0]
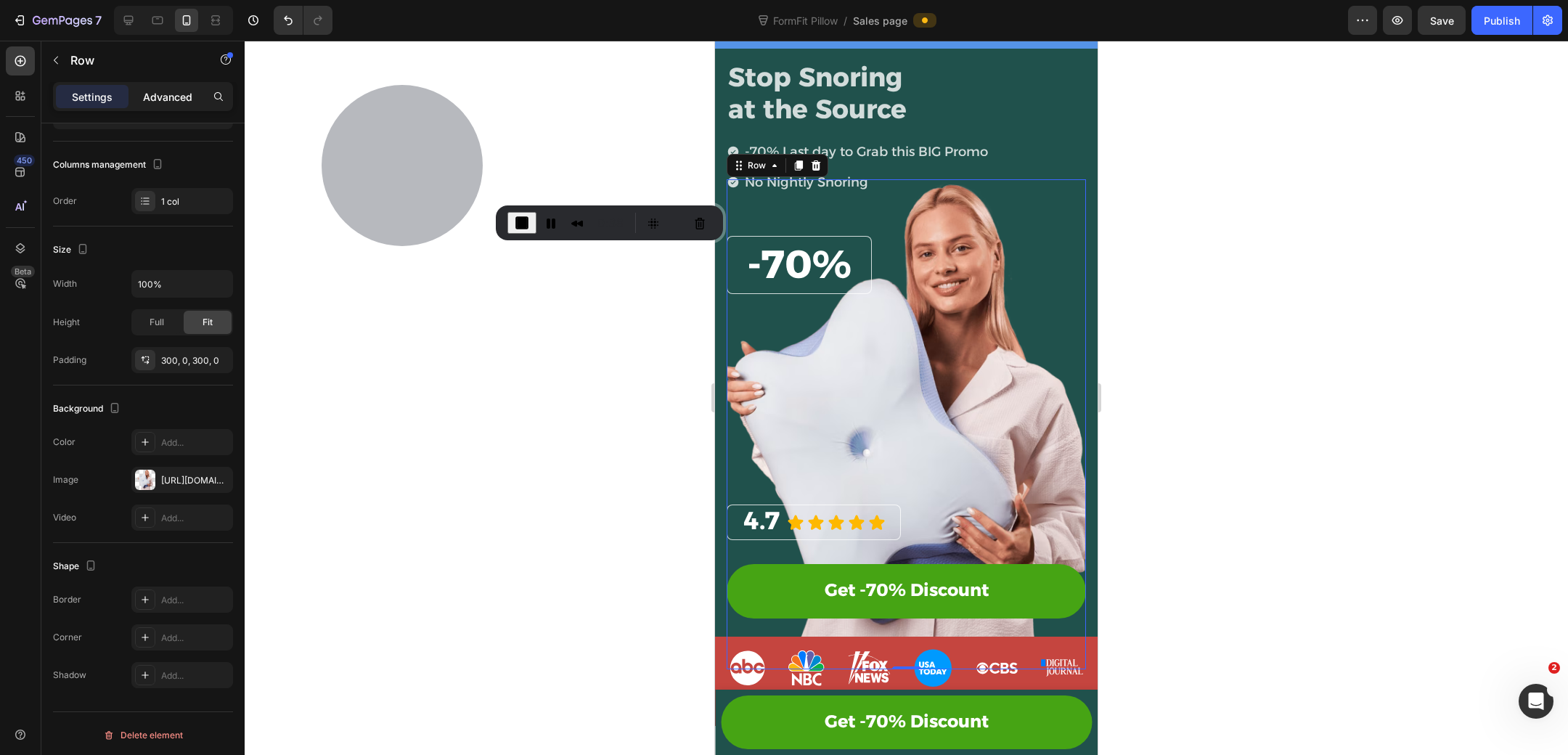
click at [149, 91] on p "Advanced" at bounding box center [168, 97] width 49 height 15
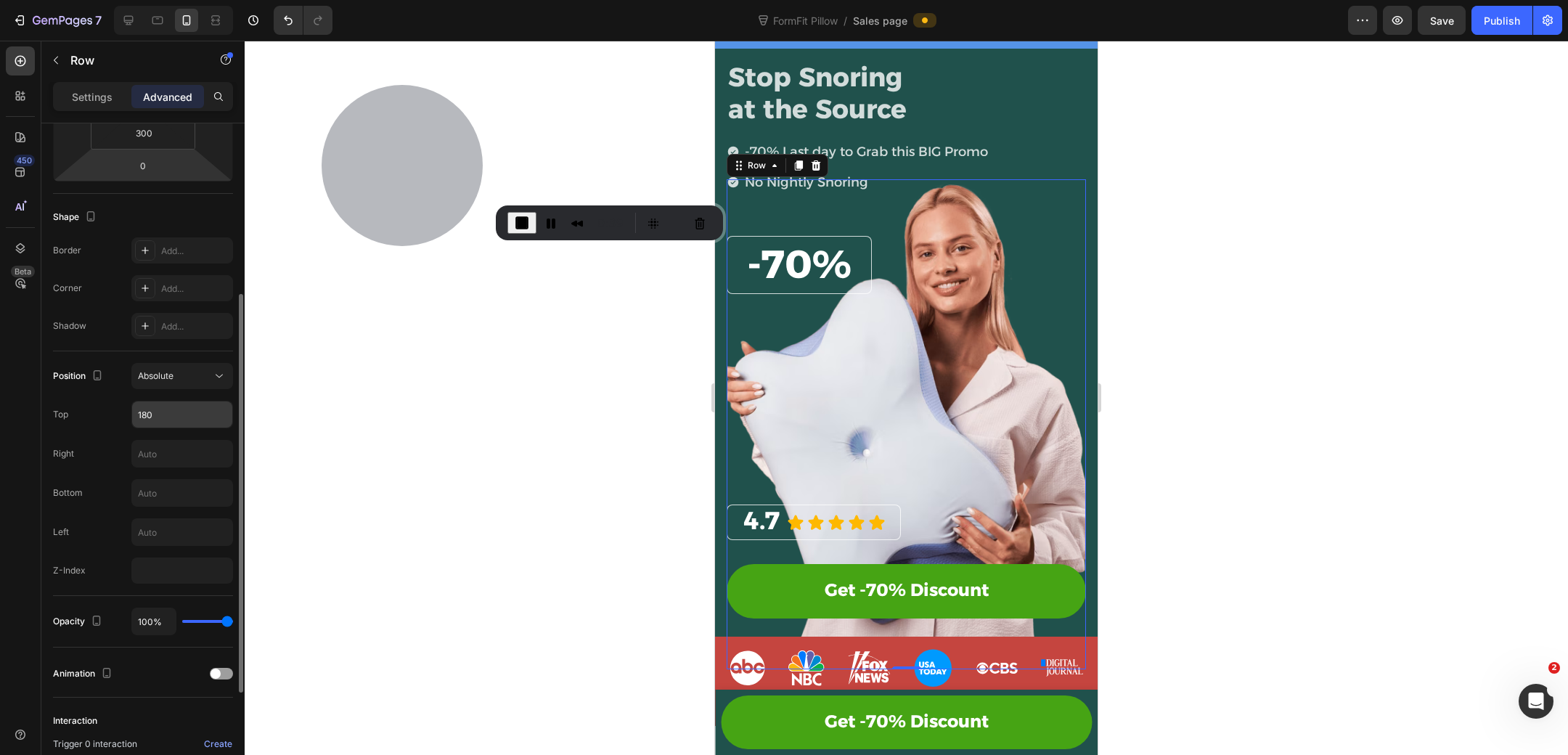
scroll to position [307, 0]
click at [188, 374] on div "Absolute" at bounding box center [174, 371] width 74 height 13
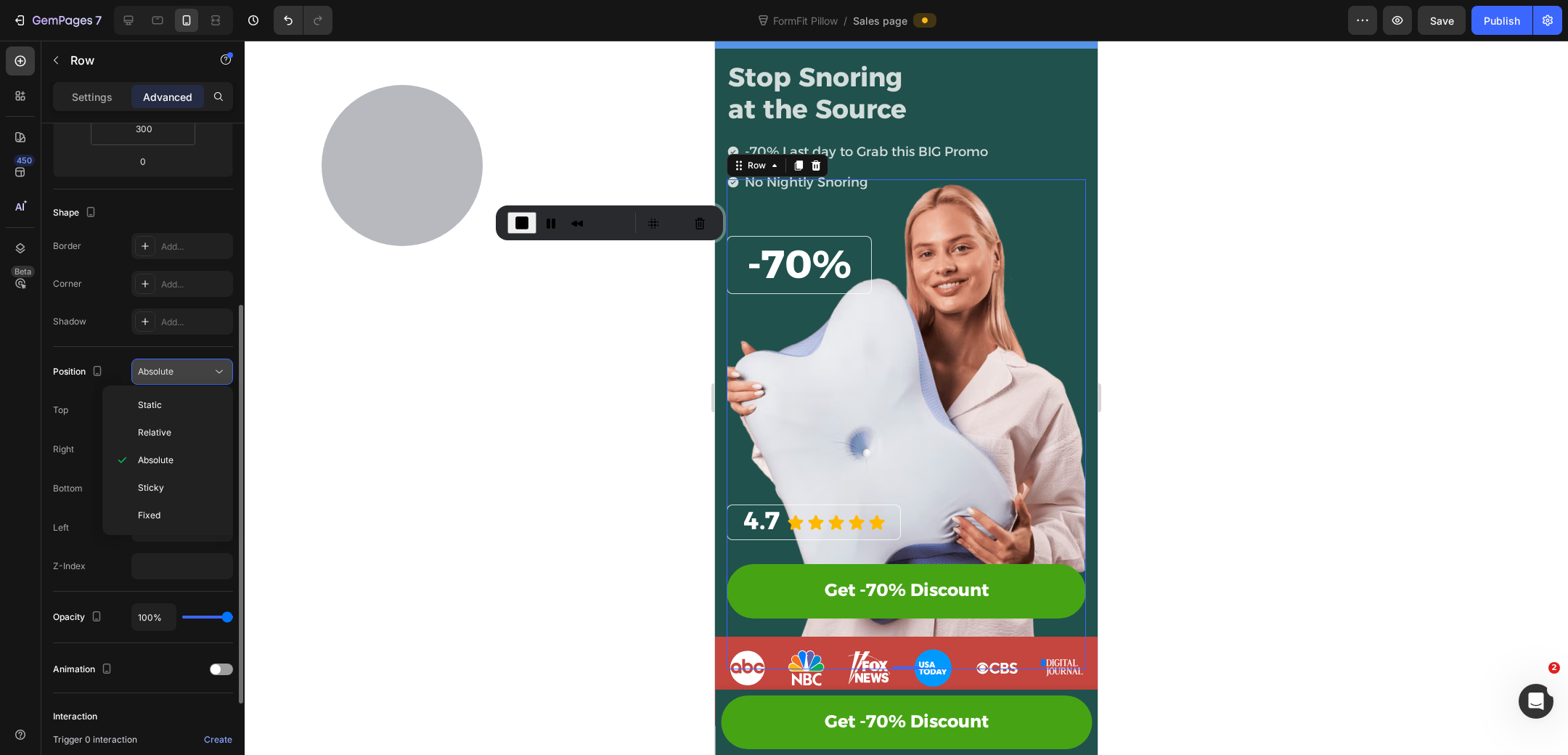
click at [188, 374] on div "Absolute" at bounding box center [174, 371] width 74 height 13
click at [157, 361] on button "Absolute" at bounding box center [182, 372] width 101 height 26
click at [158, 365] on span "Absolute" at bounding box center [155, 371] width 35 height 13
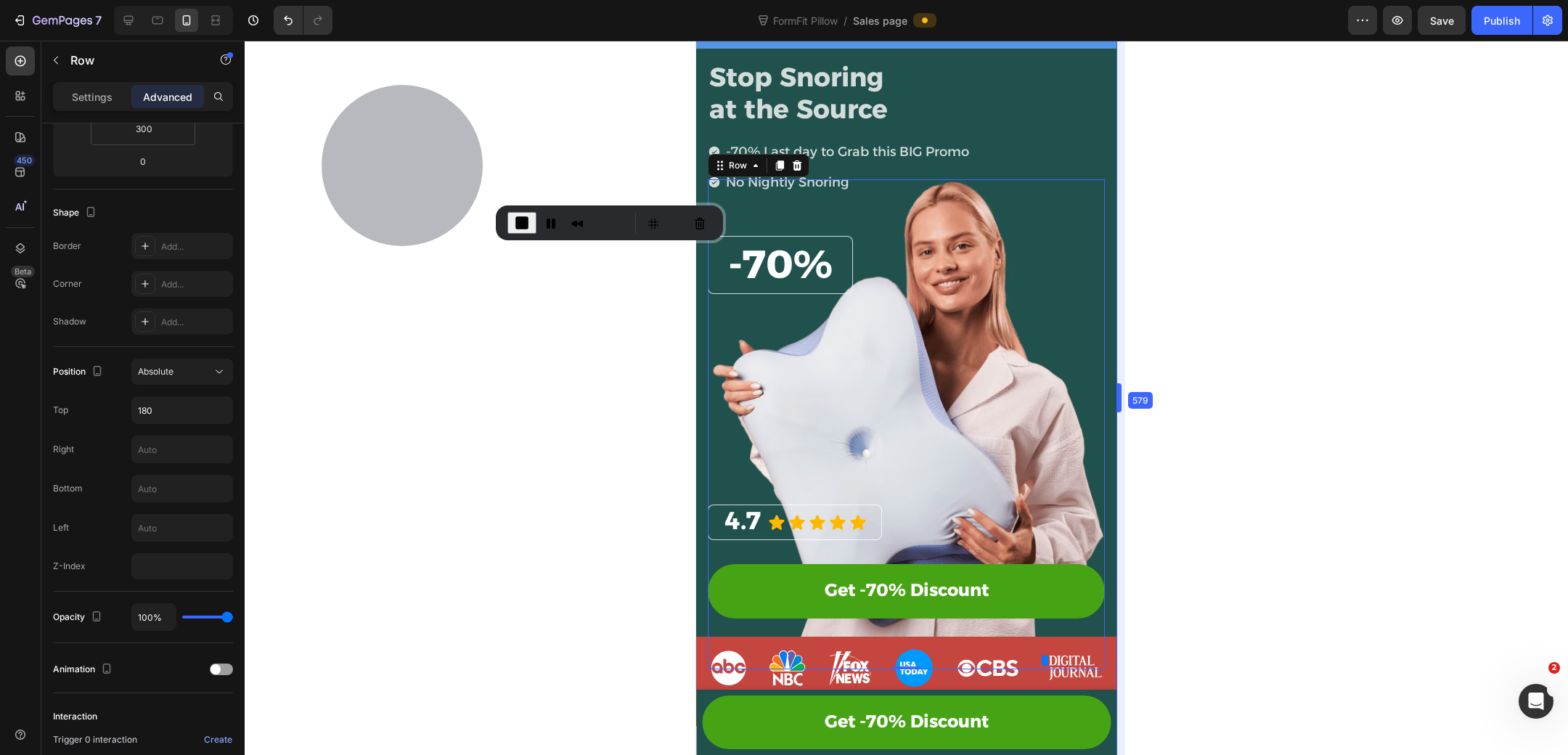
drag, startPoint x: 1102, startPoint y: 391, endPoint x: 1141, endPoint y: 354, distance: 53.8
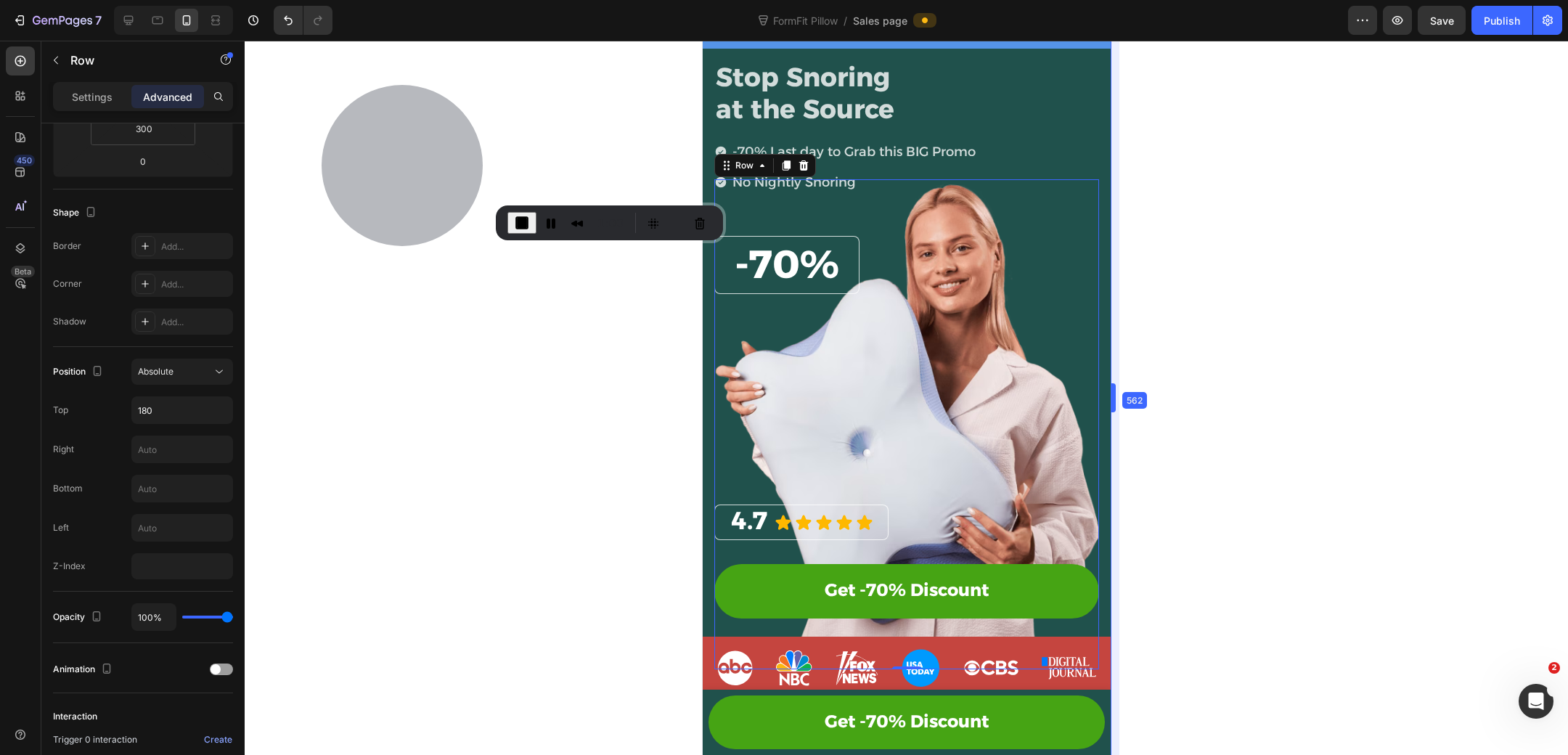
drag, startPoint x: 1117, startPoint y: 393, endPoint x: 403, endPoint y: 352, distance: 715.2
click at [819, 245] on div "⁠⁠⁠⁠⁠⁠⁠ -70% Heading" at bounding box center [786, 265] width 131 height 51
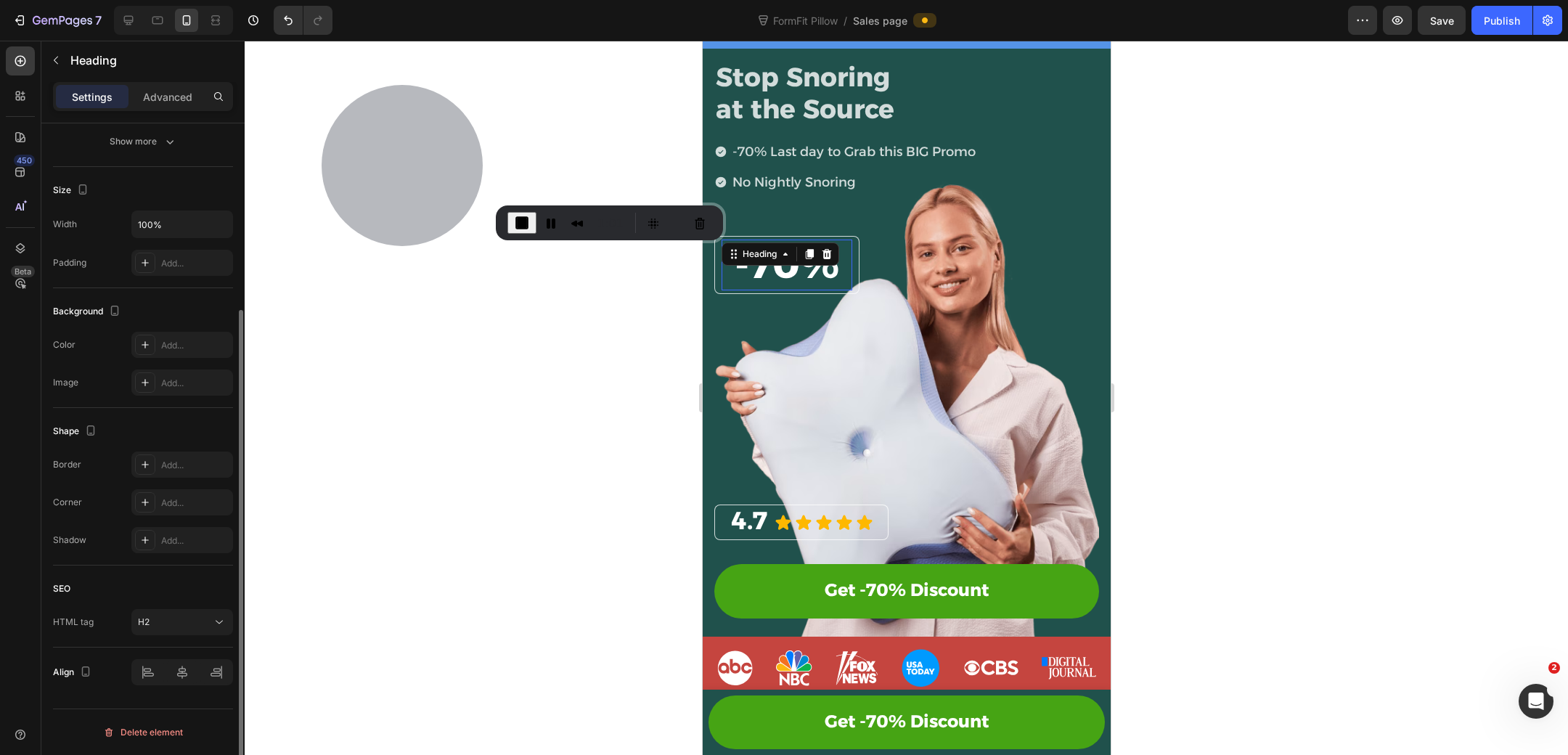
scroll to position [0, 0]
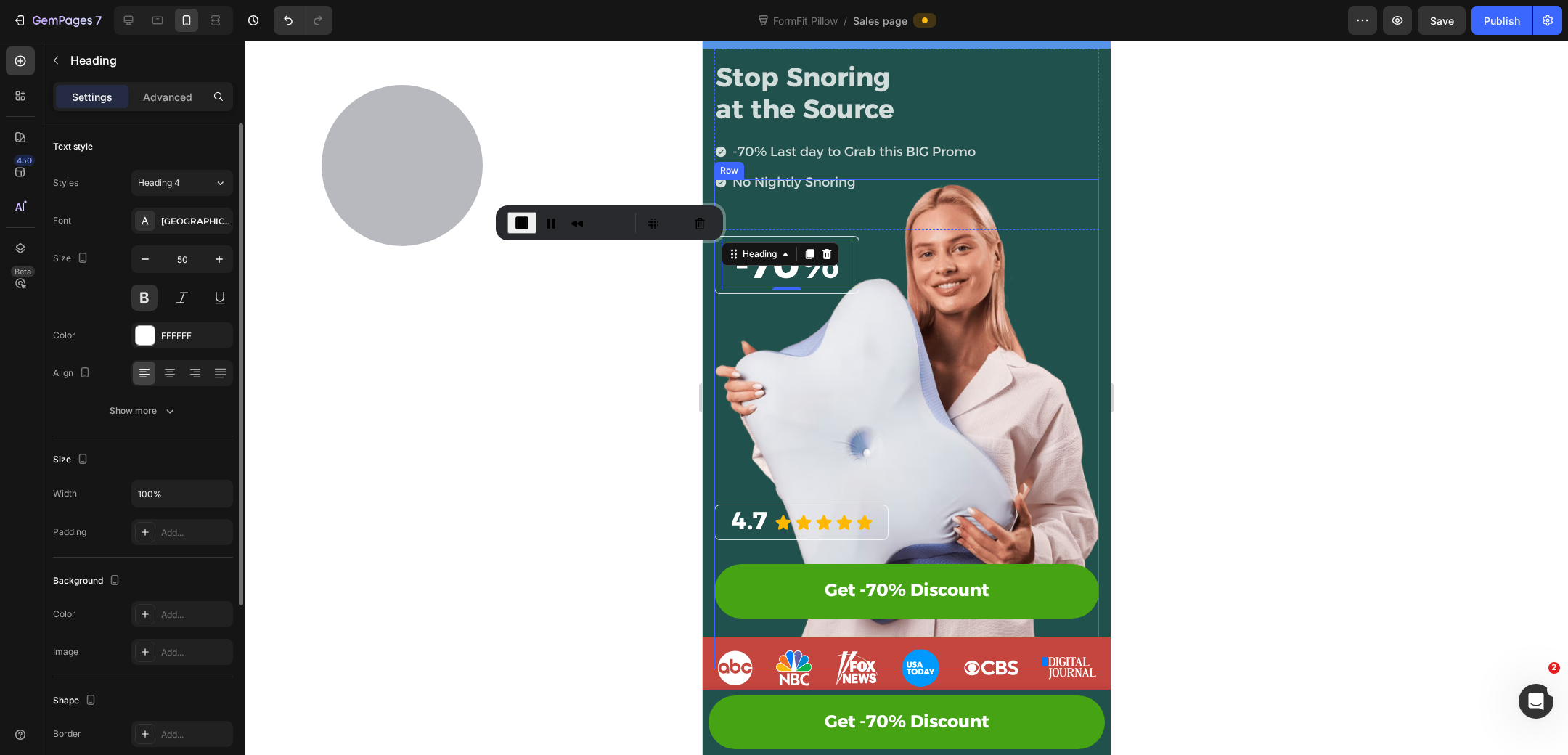
click at [859, 244] on div "⁠⁠⁠⁠⁠⁠⁠ 4.7 Heading Icon Icon Icon Icon Icon Icon List Row Get -70% Discount Bu…" at bounding box center [905, 424] width 385 height 490
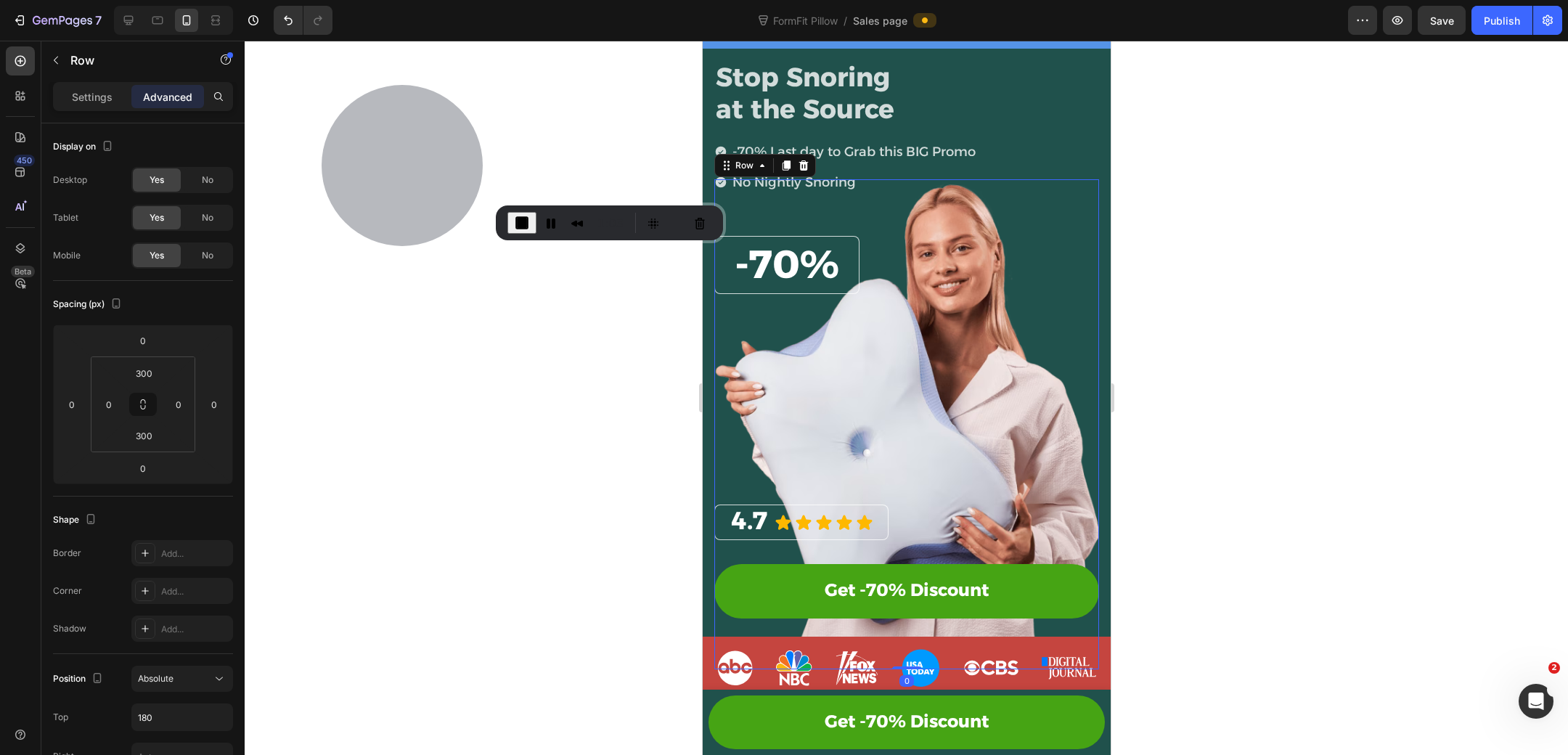
click at [855, 250] on div "⁠⁠⁠⁠⁠⁠⁠ -70% Heading Row" at bounding box center [786, 265] width 145 height 58
click at [825, 228] on div "⁠⁠⁠⁠⁠⁠⁠ 4.7 Heading Icon Icon Icon Icon Icon Icon List Row Get -70% Discount Bu…" at bounding box center [905, 424] width 385 height 490
click at [849, 231] on div "⁠⁠⁠⁠⁠⁠⁠ 4.7 Heading Icon Icon Icon Icon Icon Icon List Row Get -70% Discount Bu…" at bounding box center [905, 424] width 385 height 490
click at [795, 305] on div "⁠⁠⁠⁠⁠⁠⁠ 4.7 Heading Icon Icon Icon Icon Icon Icon List Row Get -70% Discount Bu…" at bounding box center [905, 424] width 385 height 490
click at [862, 248] on div "⁠⁠⁠⁠⁠⁠⁠ 4.7 Heading Icon Icon Icon Icon Icon Icon List Row Get -70% Discount Bu…" at bounding box center [905, 424] width 385 height 490
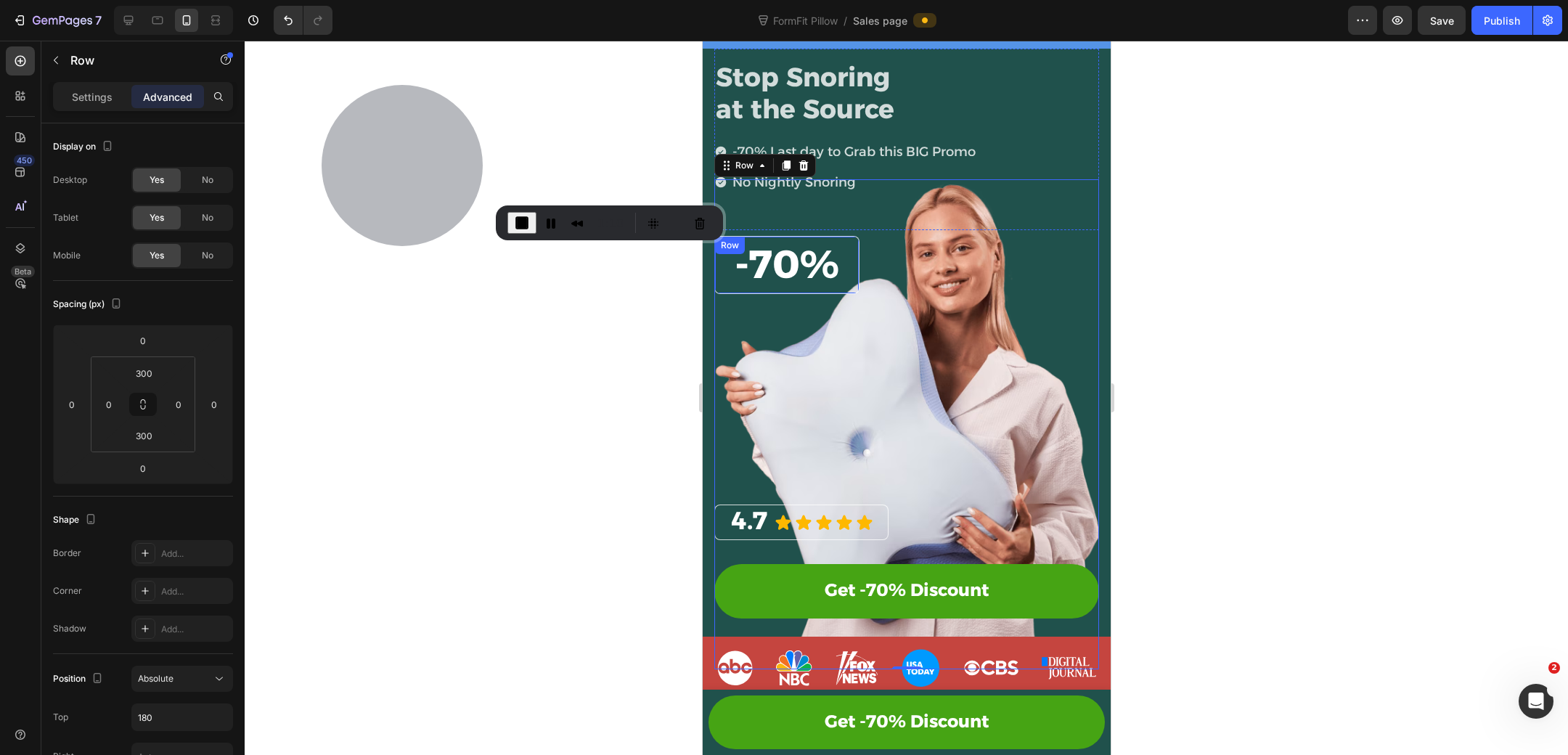
click at [823, 236] on div "⁠⁠⁠⁠⁠⁠⁠ -70% Heading Row" at bounding box center [786, 265] width 145 height 58
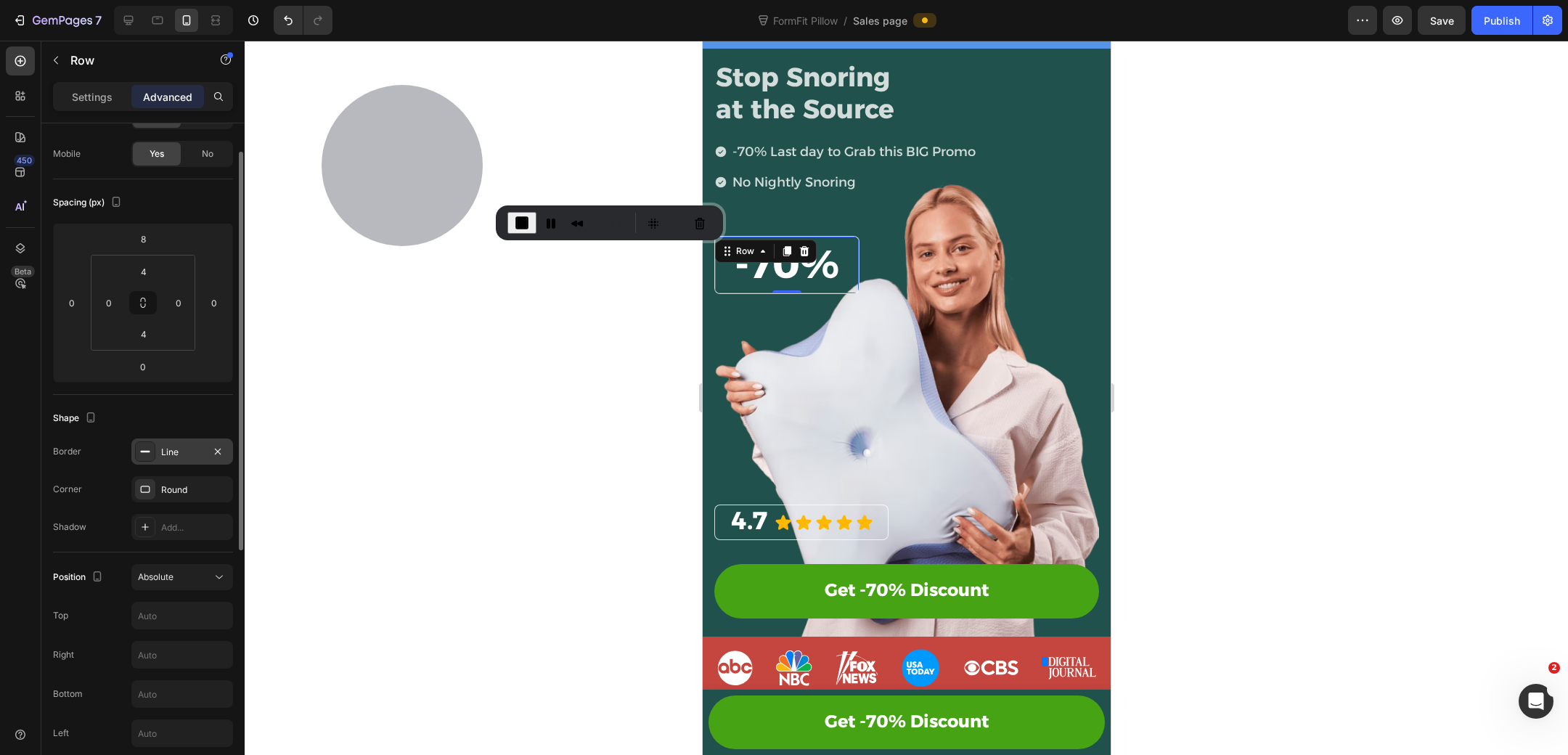
scroll to position [116, 0]
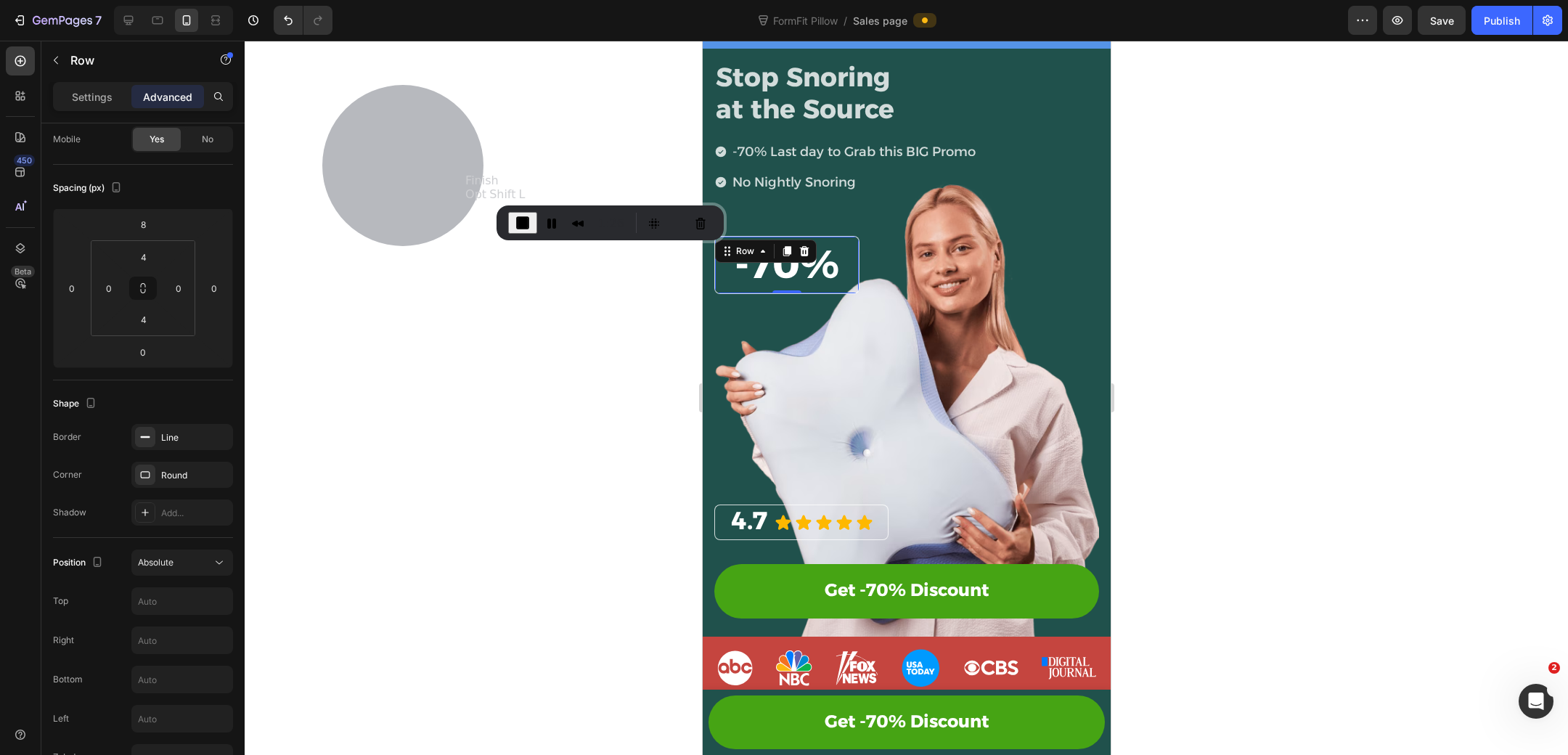
click at [515, 220] on span "End Recording" at bounding box center [523, 223] width 18 height 18
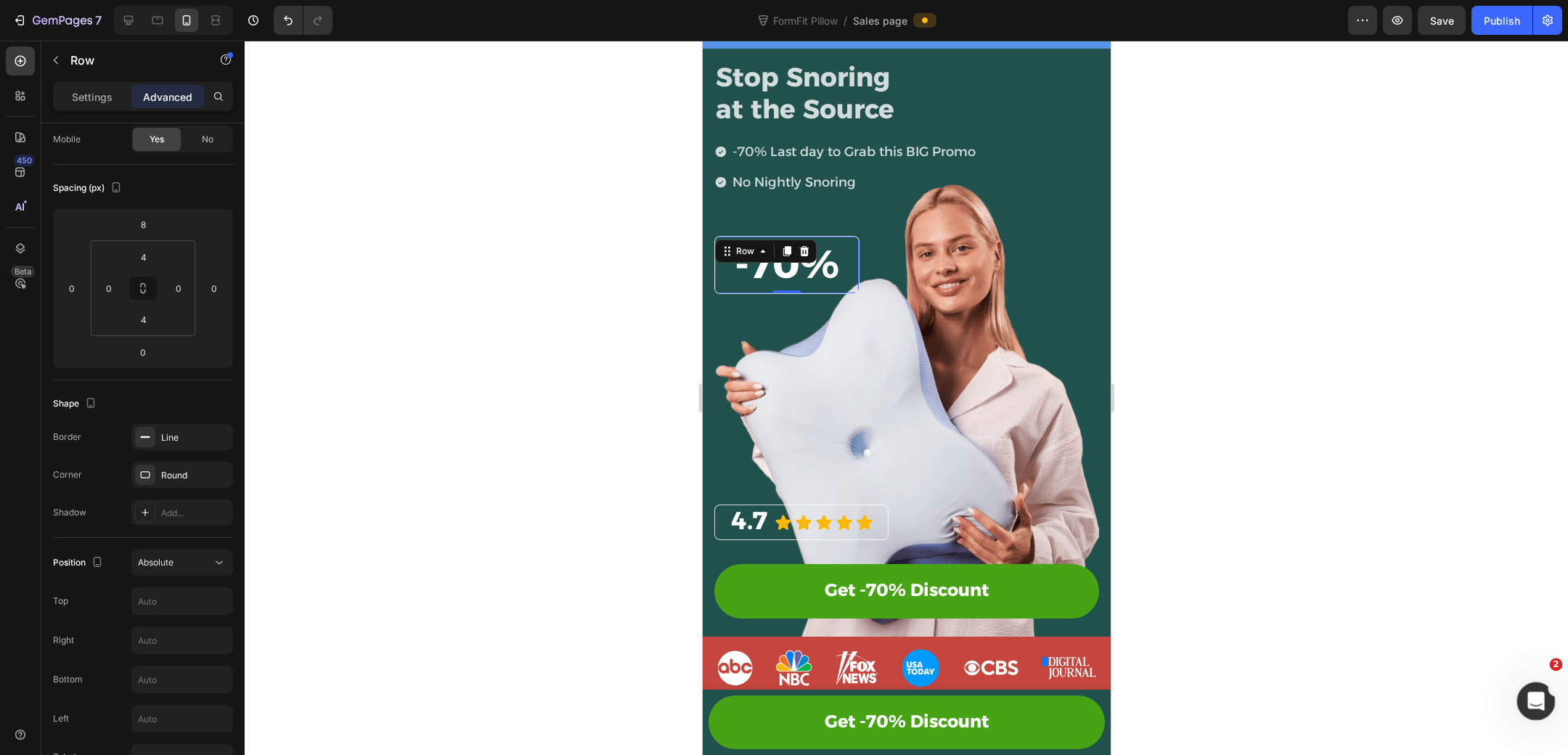
click at [1525, 697] on icon "Open Intercom Messenger" at bounding box center [1533, 699] width 24 height 24
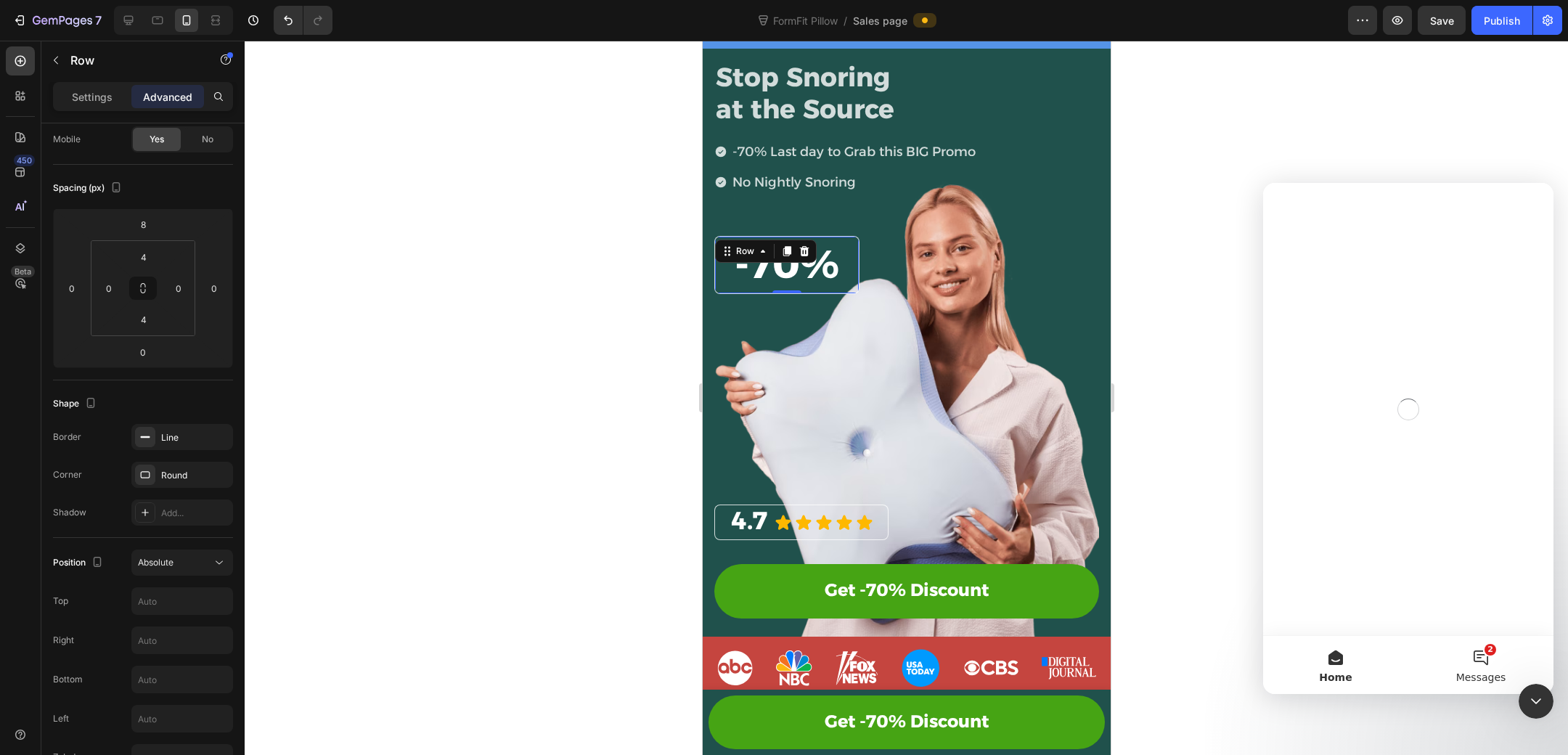
click at [1480, 654] on button "2 Messages" at bounding box center [1480, 665] width 145 height 58
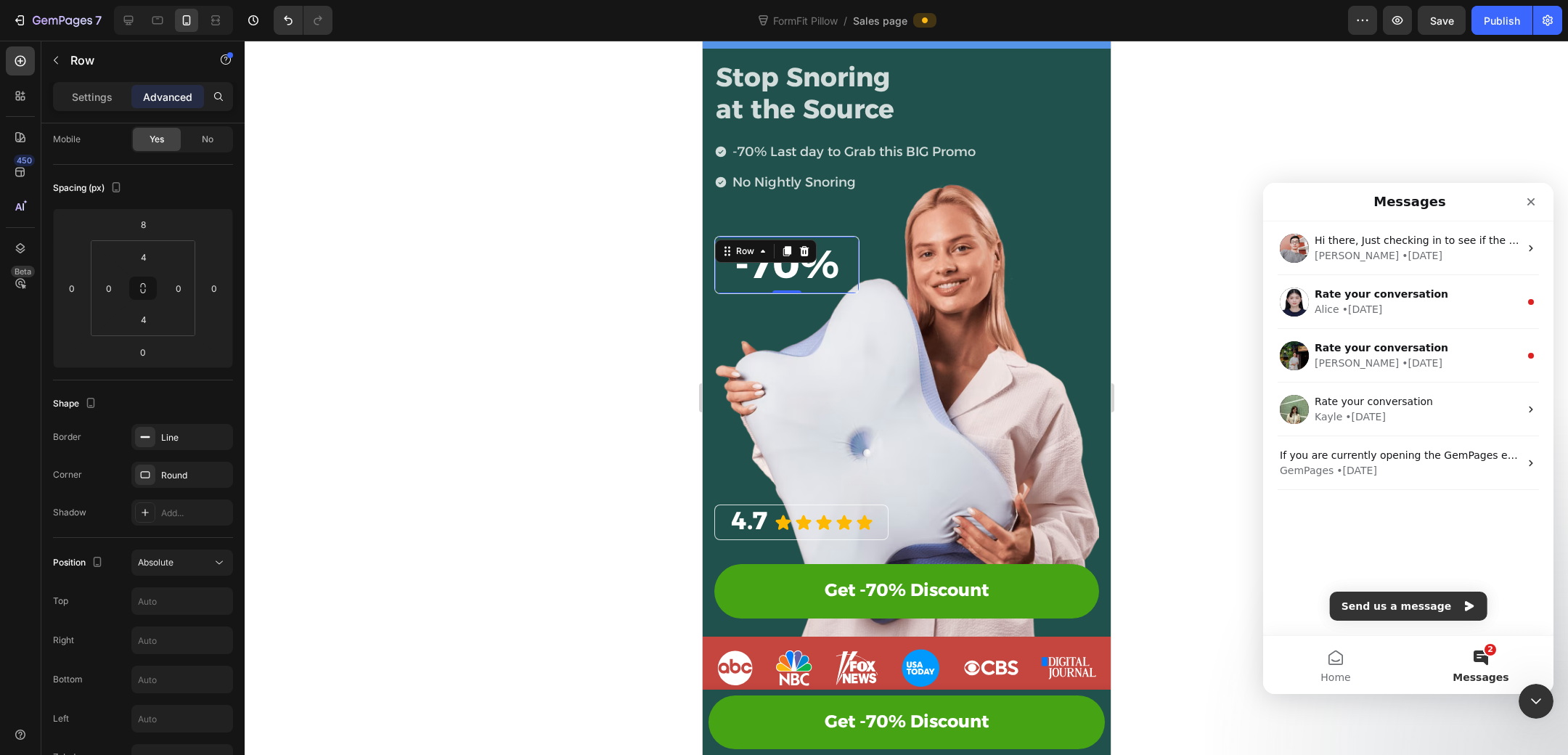
click at [1413, 596] on button "Send us a message" at bounding box center [1408, 607] width 158 height 29
drag, startPoint x: 1520, startPoint y: 689, endPoint x: 1775, endPoint y: 1180, distance: 553.3
click at [1518, 687] on div "Close Intercom Messenger" at bounding box center [1533, 699] width 35 height 35
click at [1532, 699] on icon "Close Intercom Messenger" at bounding box center [1533, 699] width 18 height 18
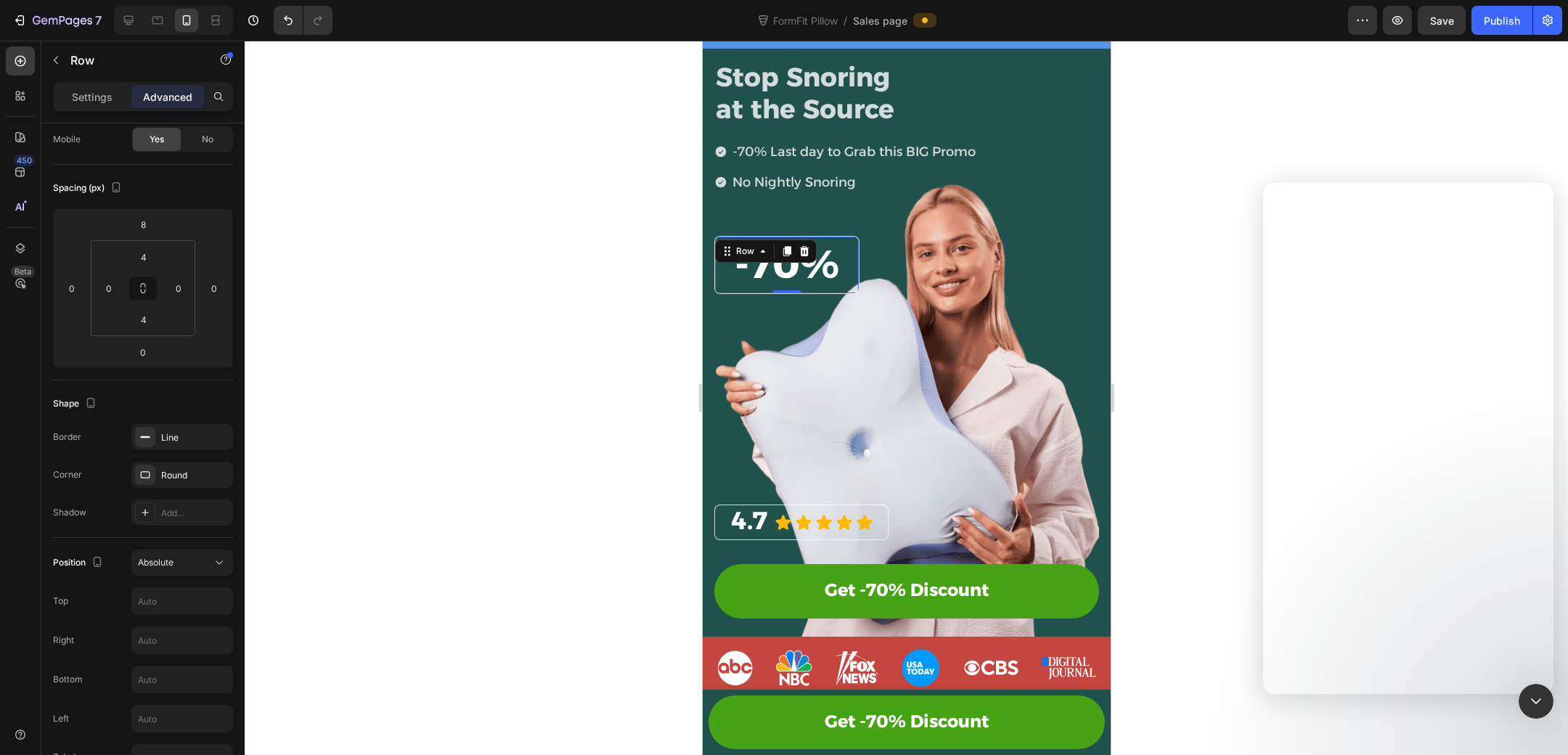
click at [1266, 112] on div at bounding box center [906, 397] width 1324 height 714
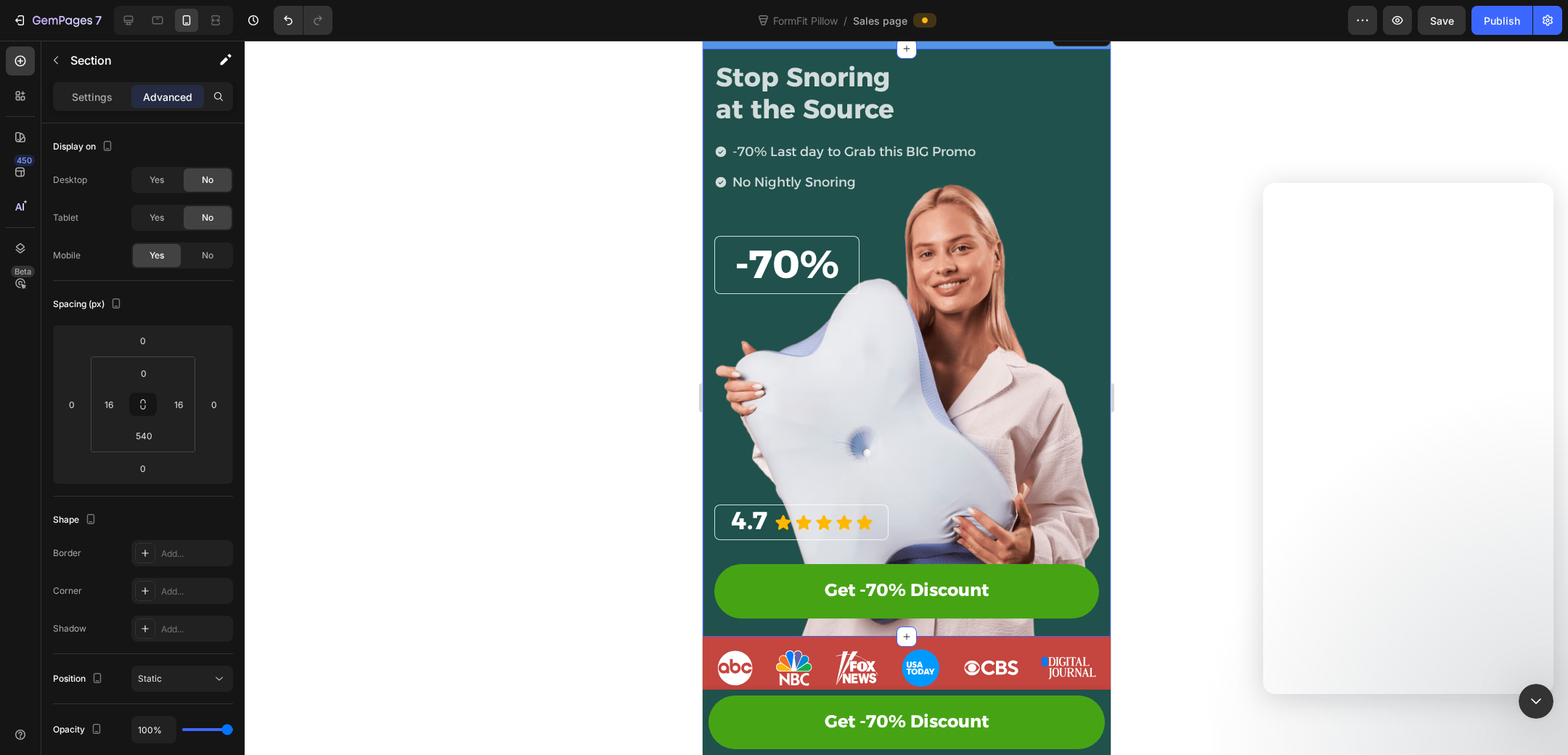
click at [704, 137] on div "Stop Snoring at the Source Heading -70% Last day to Grab this BIG Promo No Nigh…" at bounding box center [905, 342] width 408 height 587
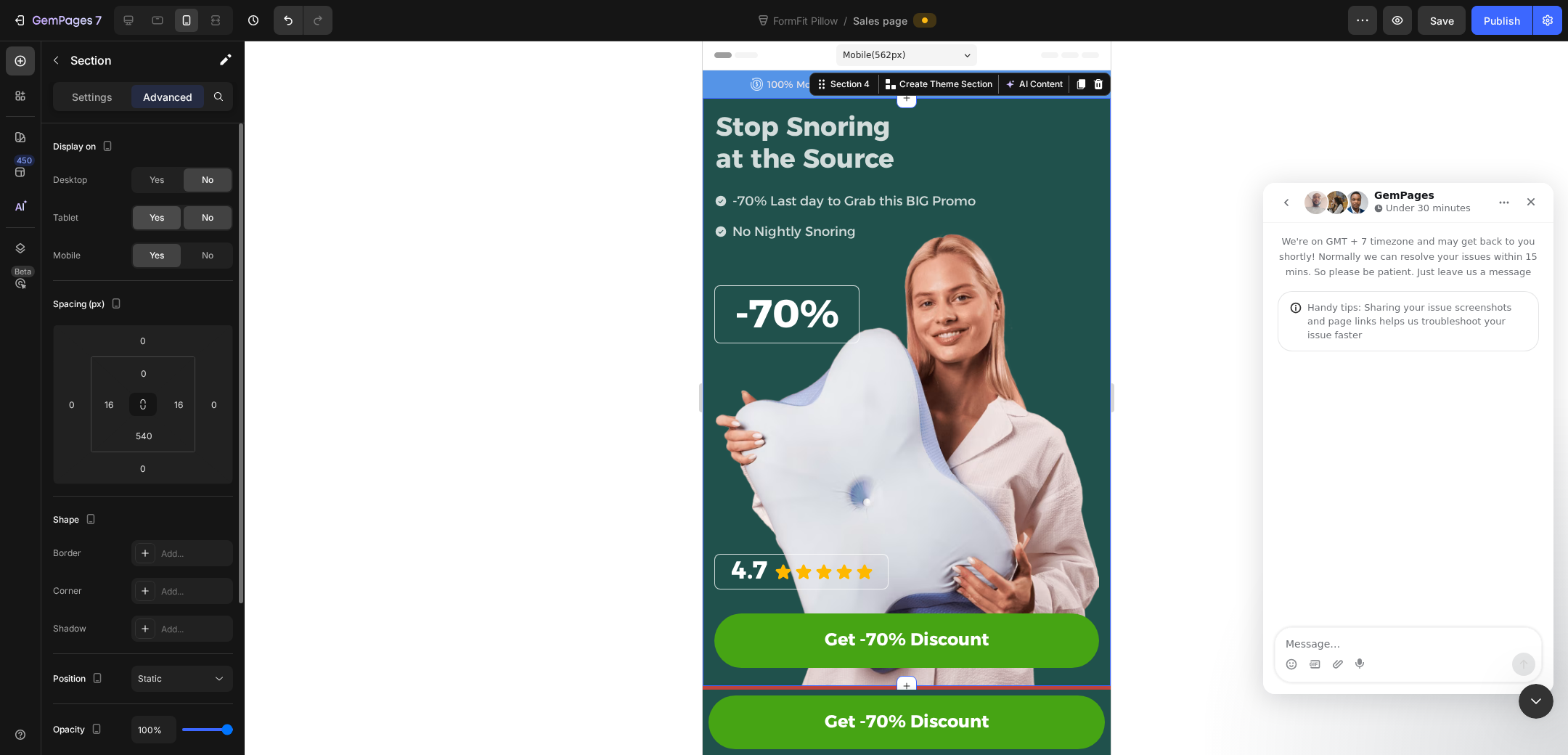
click at [159, 218] on span "Yes" at bounding box center [157, 218] width 15 height 13
click at [207, 249] on span "No" at bounding box center [208, 255] width 12 height 13
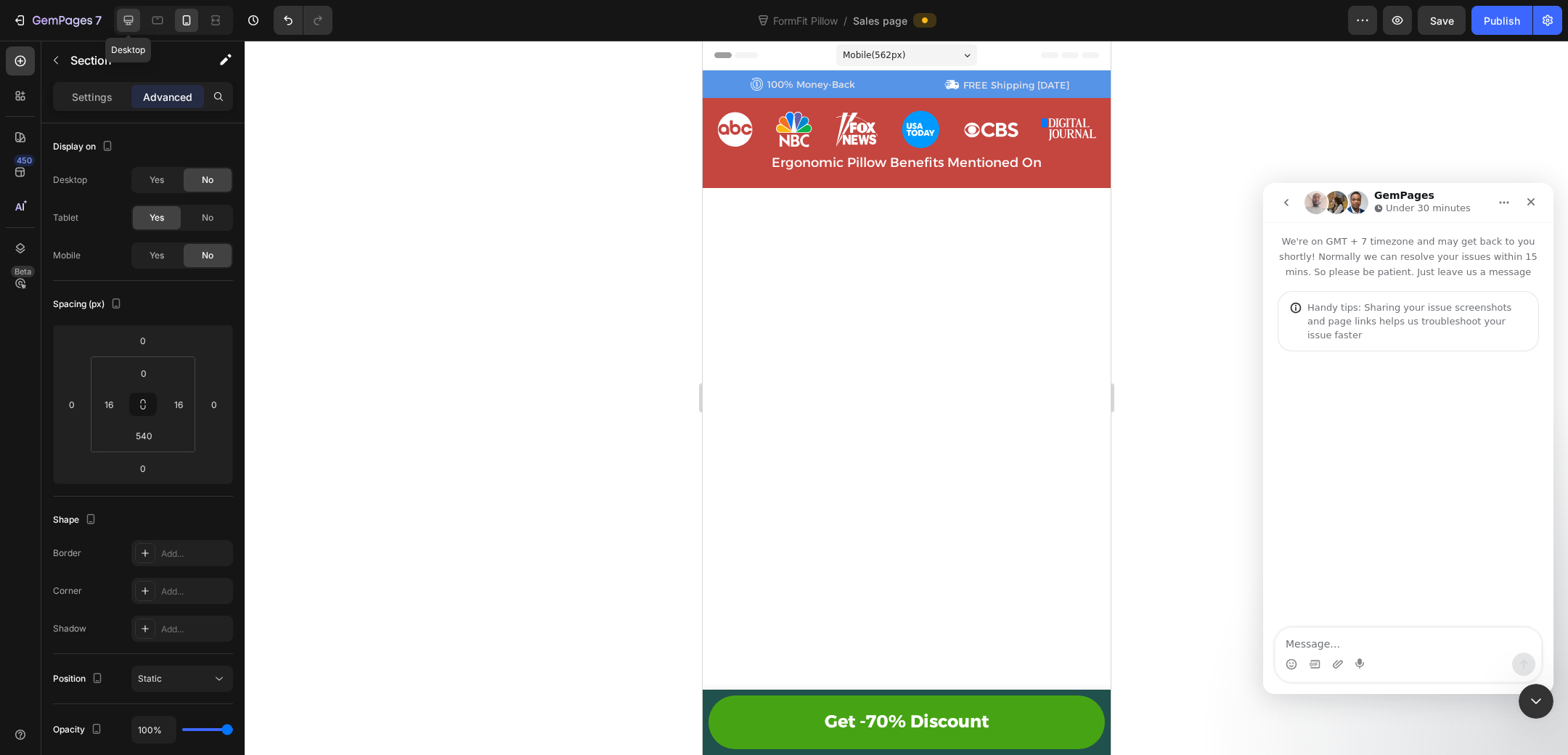
click at [132, 23] on icon at bounding box center [128, 20] width 15 height 15
type input "32"
type input "0"
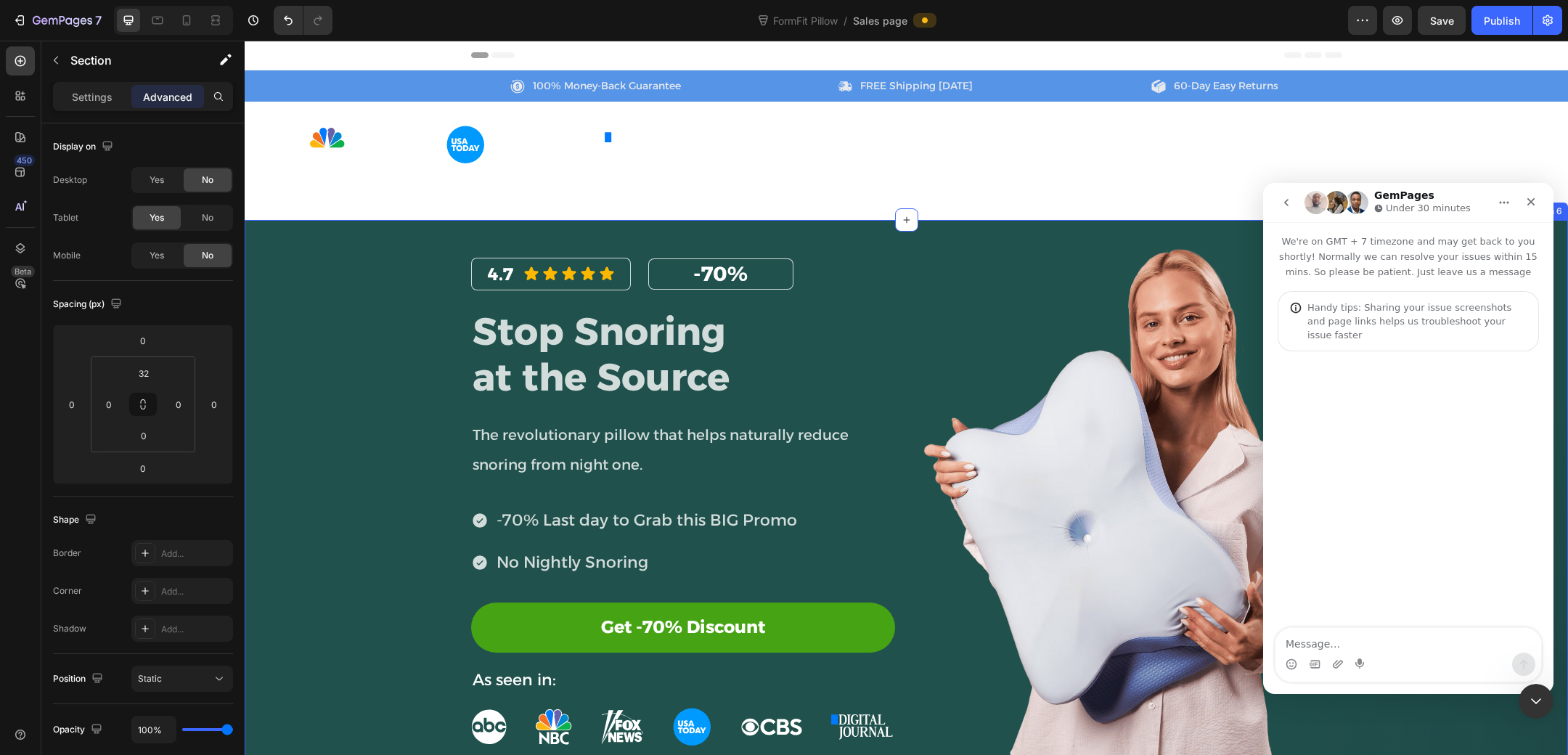
click at [362, 297] on div "4.7 Heading Icon Icon Icon Icon Icon Icon List Row -70% Heading Row Row Stop Sn…" at bounding box center [906, 507] width 1324 height 529
click at [168, 249] on div "Yes" at bounding box center [157, 255] width 48 height 23
click at [1355, 640] on textarea "Message…" at bounding box center [1408, 640] width 266 height 25
paste textarea "https://www.loom.com/share/8b22823bfcfa4ad4a0536378dd67c70f?sid=7ea9d4db-3545-4…"
type textarea "https://www.loom.com/share/8b22823bfcfa4ad4a0536378dd67c70f?sid=7ea9d4db-3545-4…"
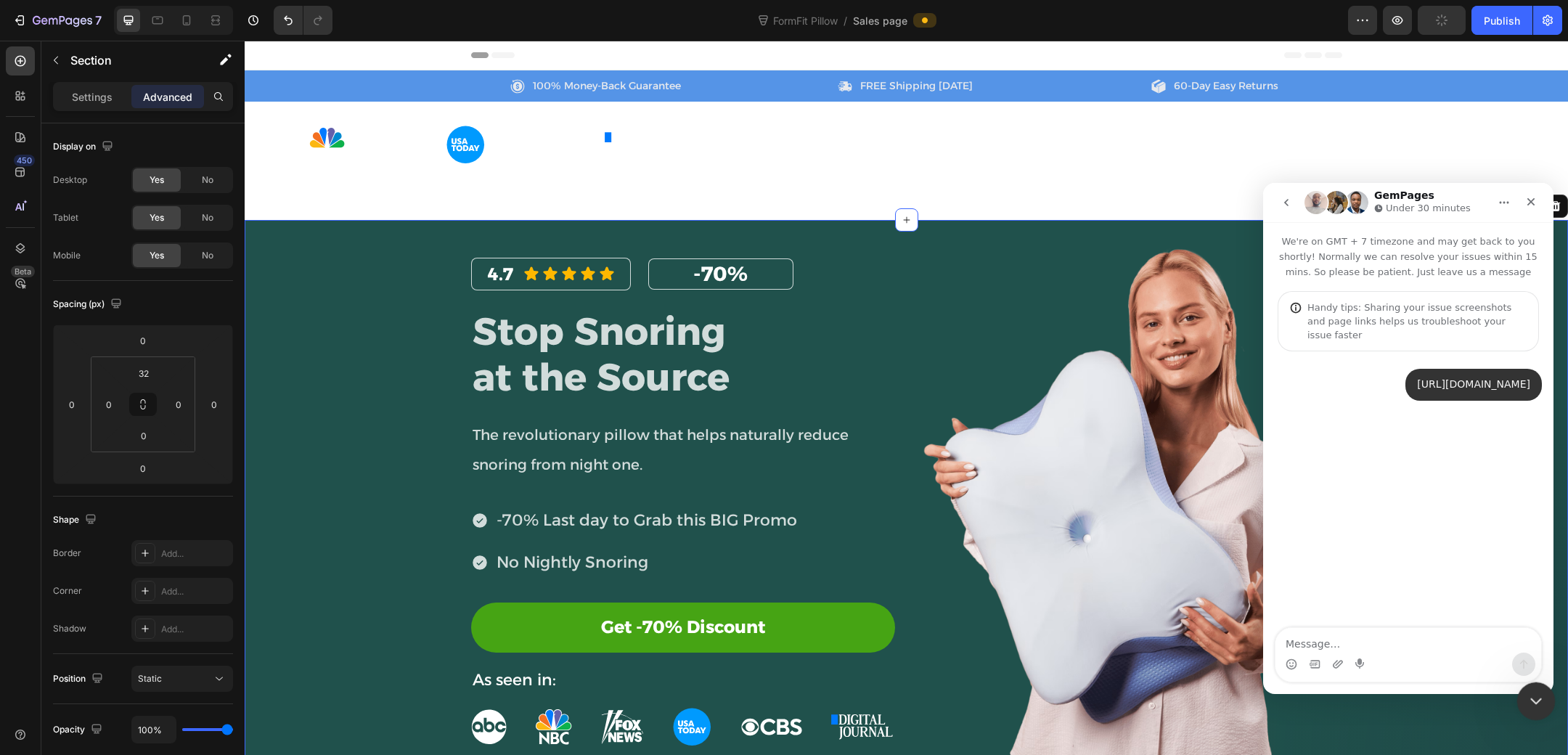
click at [1539, 691] on icon "Close Intercom Messenger" at bounding box center [1533, 699] width 18 height 18
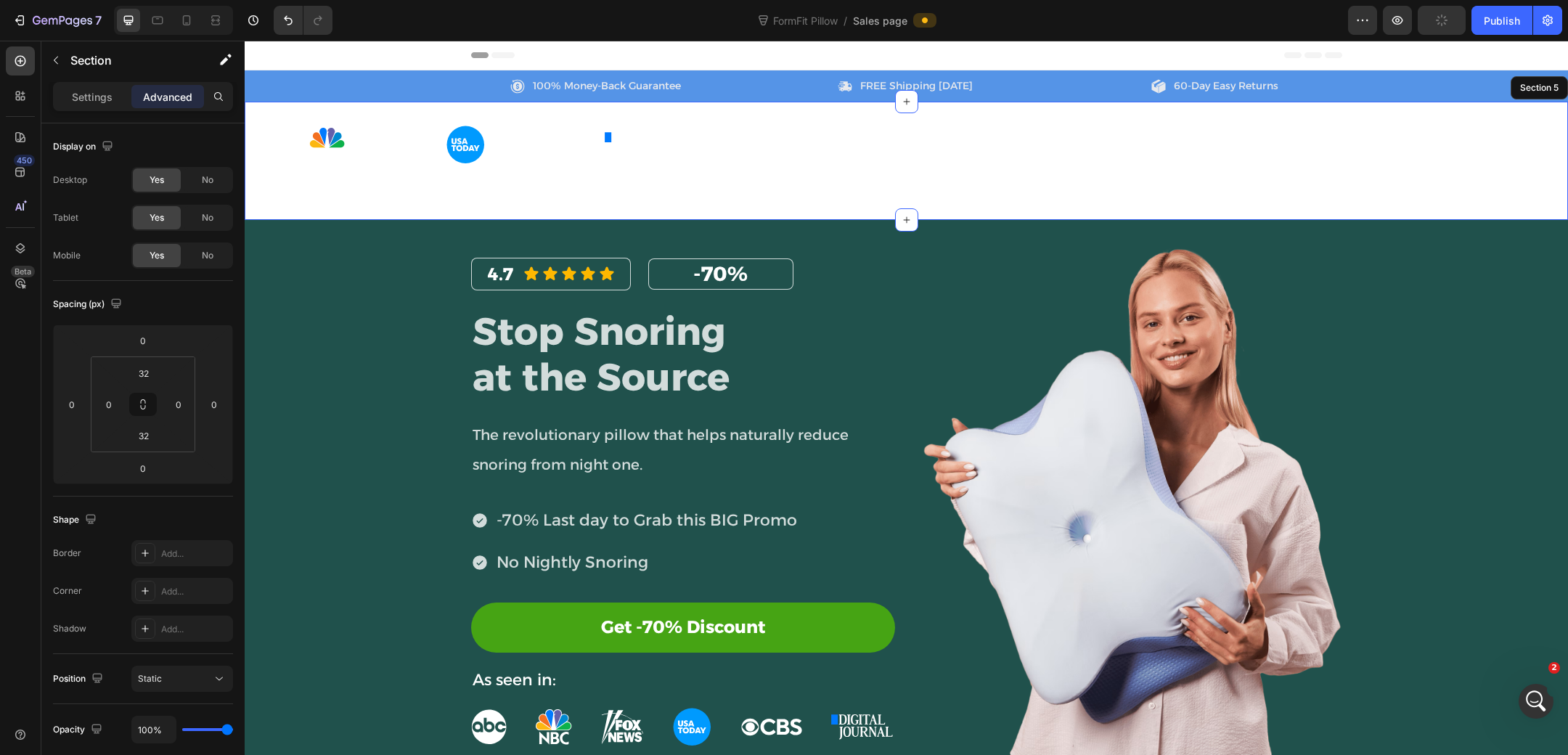
click at [394, 207] on div "Image Image Image Image Image Image Row Ergonomic Pillow Benefits Mentioned On …" at bounding box center [906, 161] width 1324 height 118
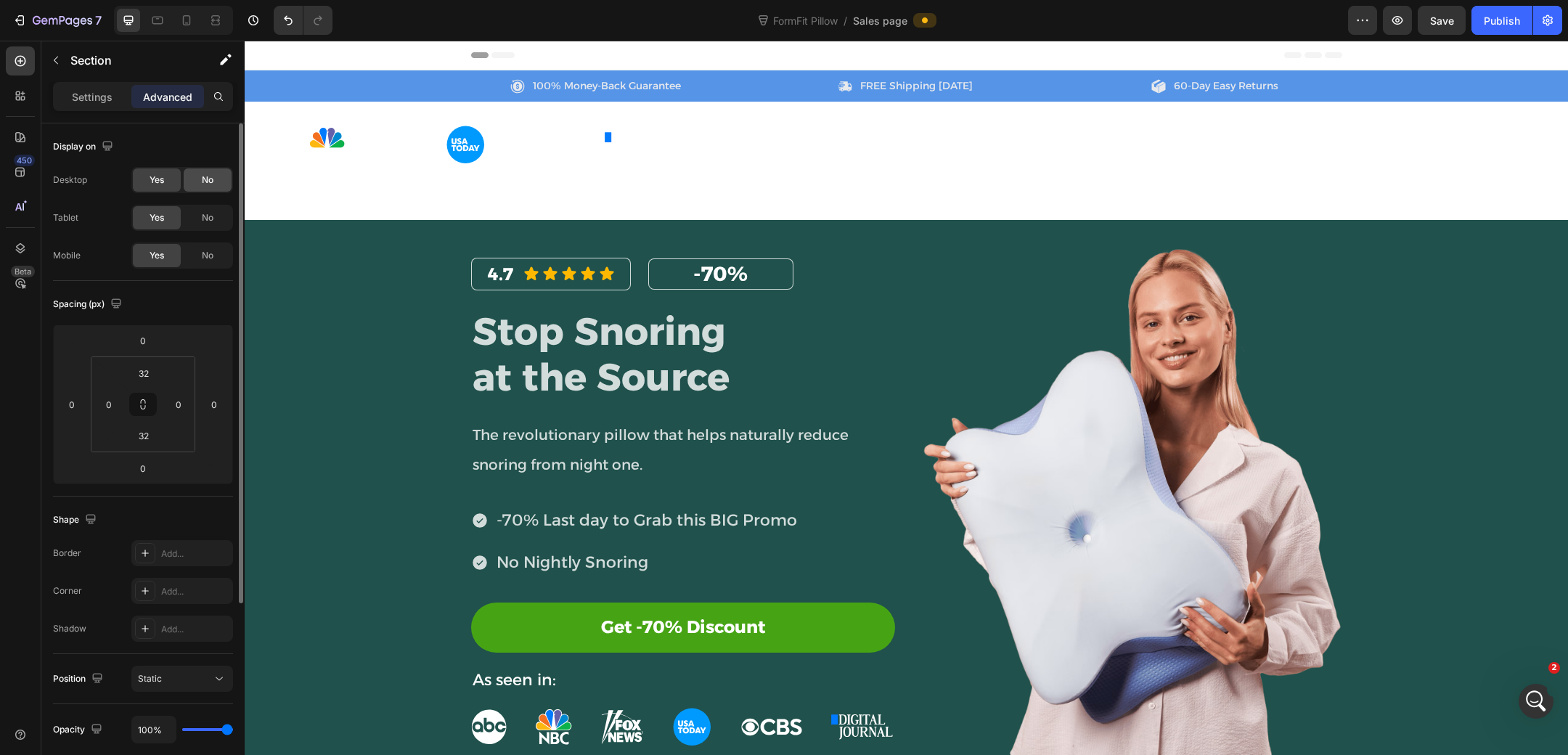
click at [208, 183] on span "No" at bounding box center [208, 180] width 12 height 13
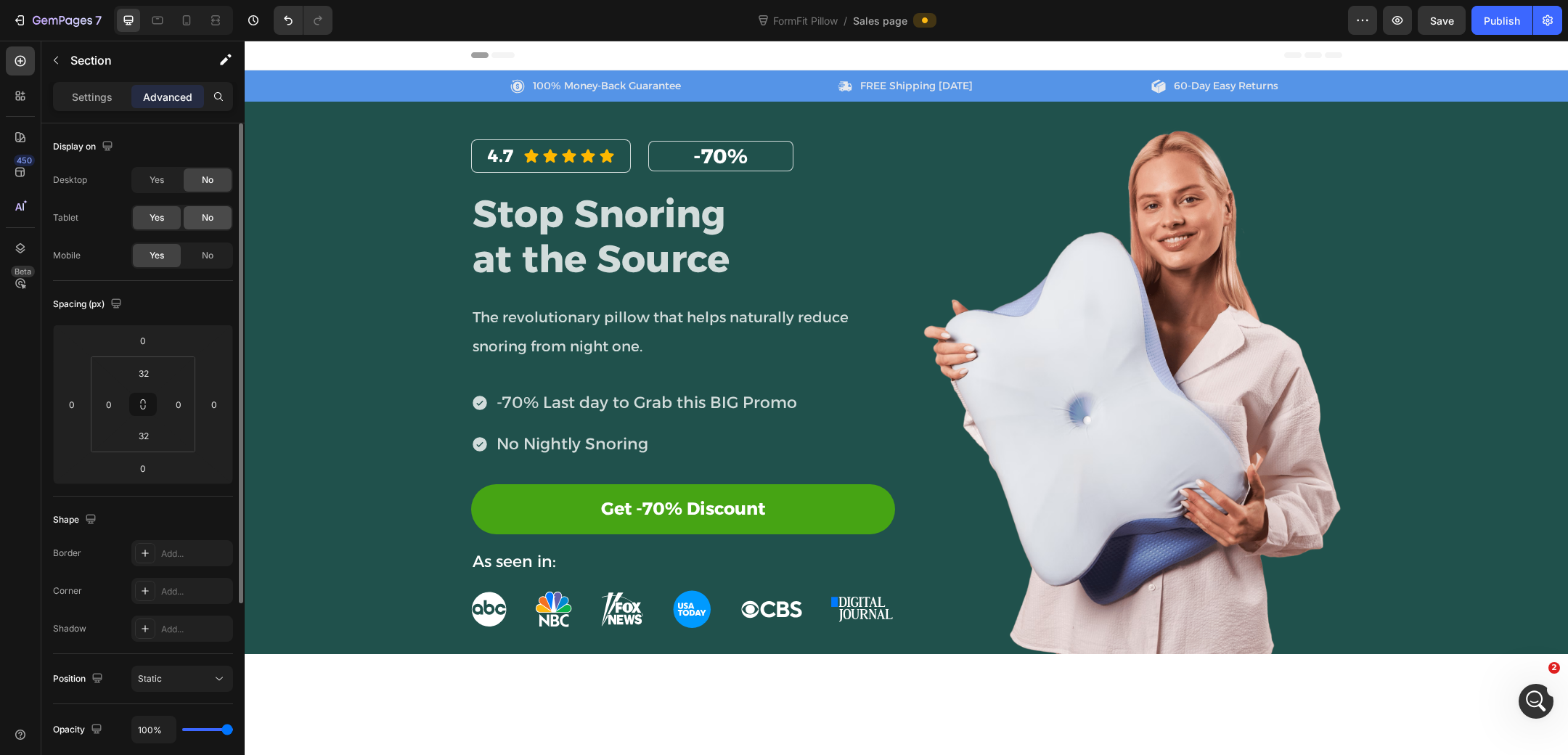
click at [208, 211] on span "No" at bounding box center [208, 218] width 12 height 13
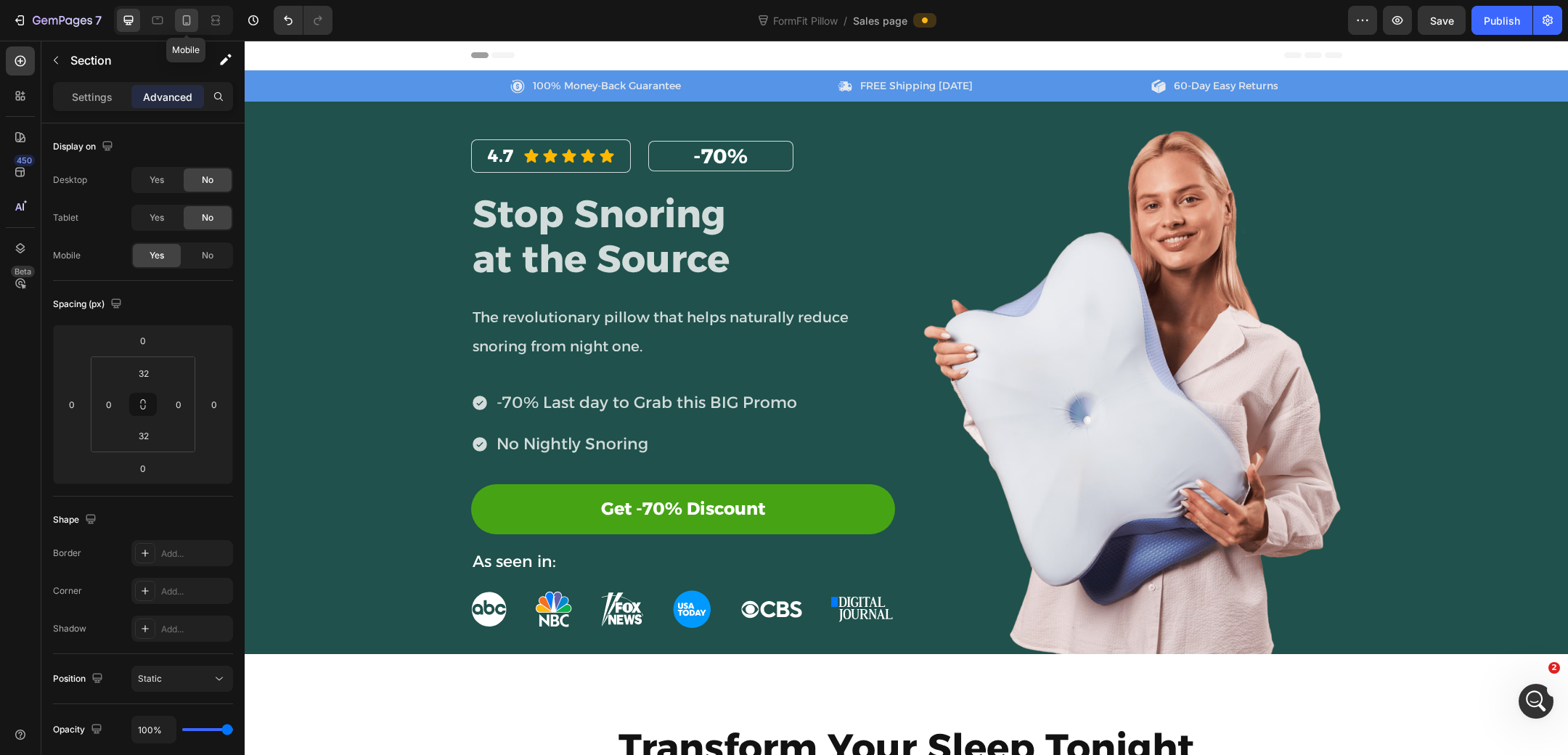
click at [192, 21] on icon at bounding box center [186, 20] width 15 height 15
type input "16"
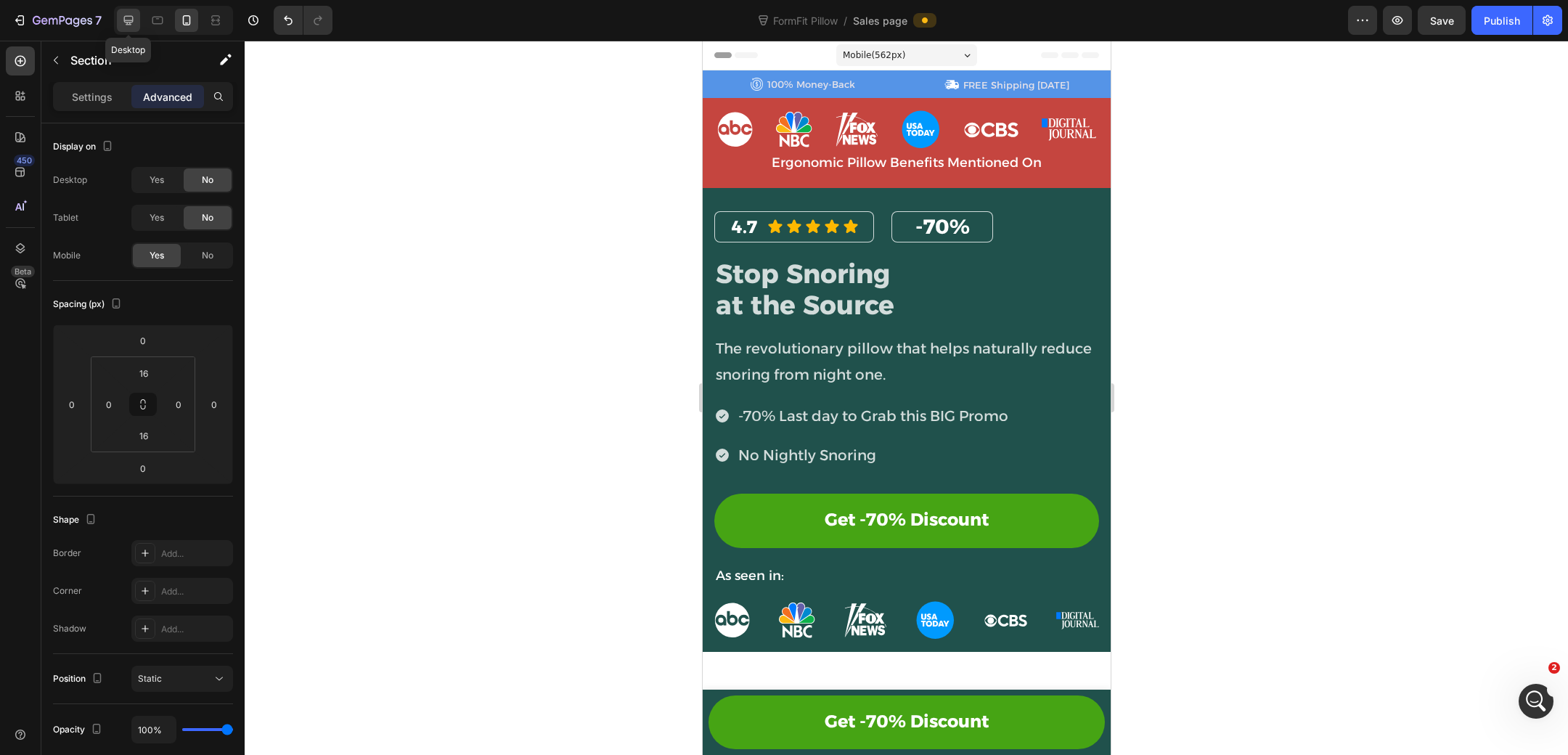
click at [128, 19] on icon at bounding box center [128, 20] width 15 height 15
type input "32"
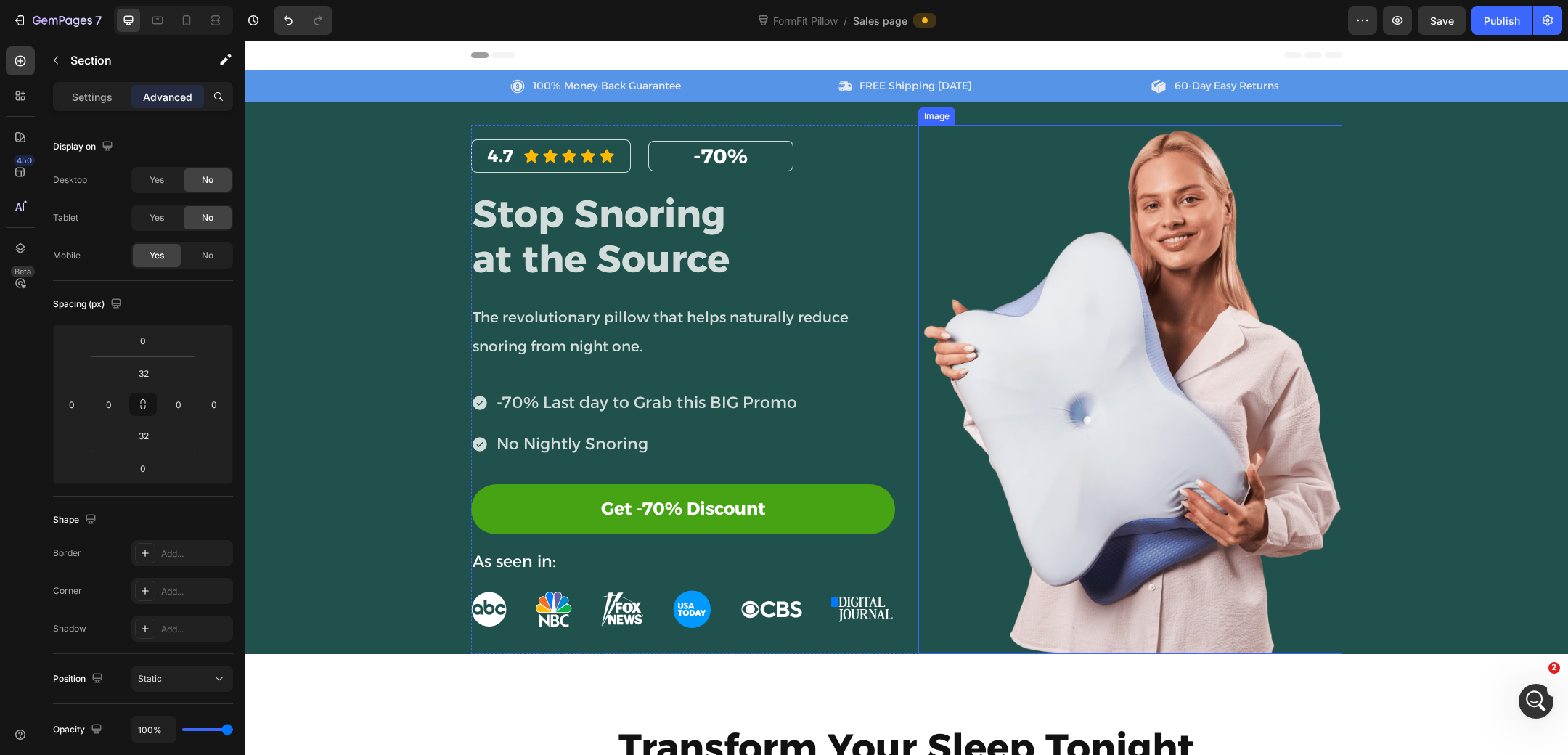
click at [1160, 406] on img at bounding box center [1131, 389] width 424 height 529
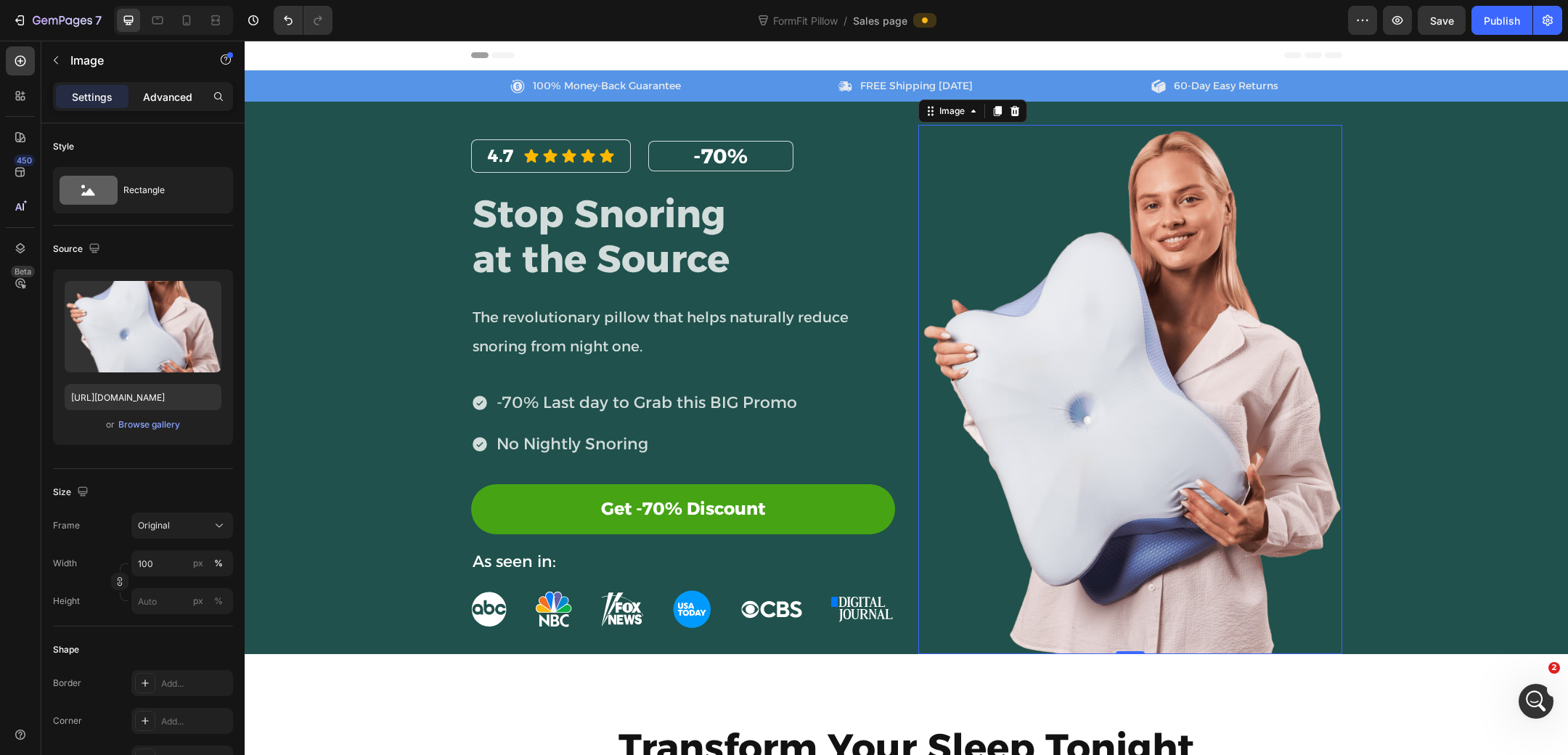
click at [166, 98] on p "Advanced" at bounding box center [168, 97] width 49 height 15
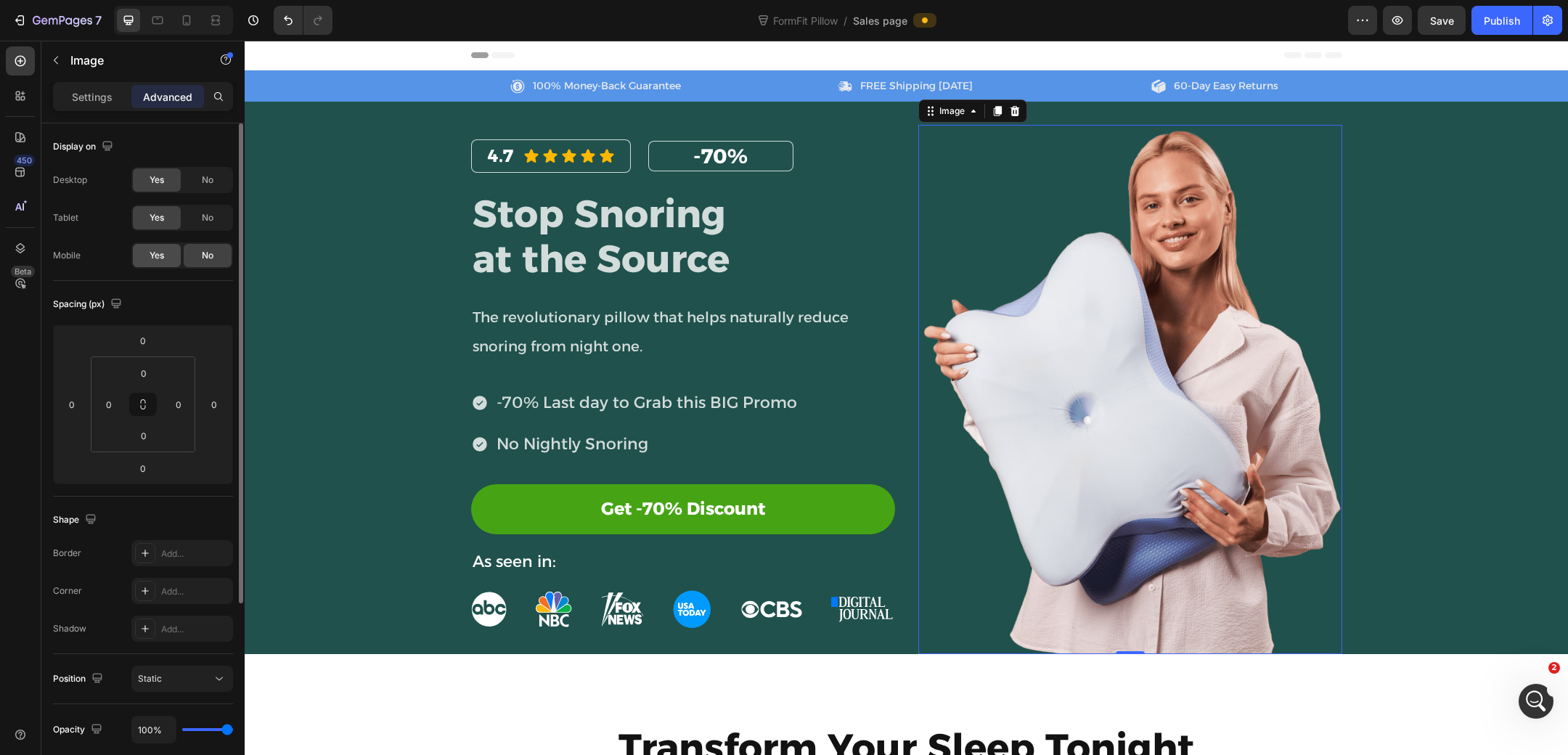
click at [163, 259] on span "Yes" at bounding box center [157, 255] width 15 height 13
click at [192, 12] on div at bounding box center [187, 20] width 23 height 23
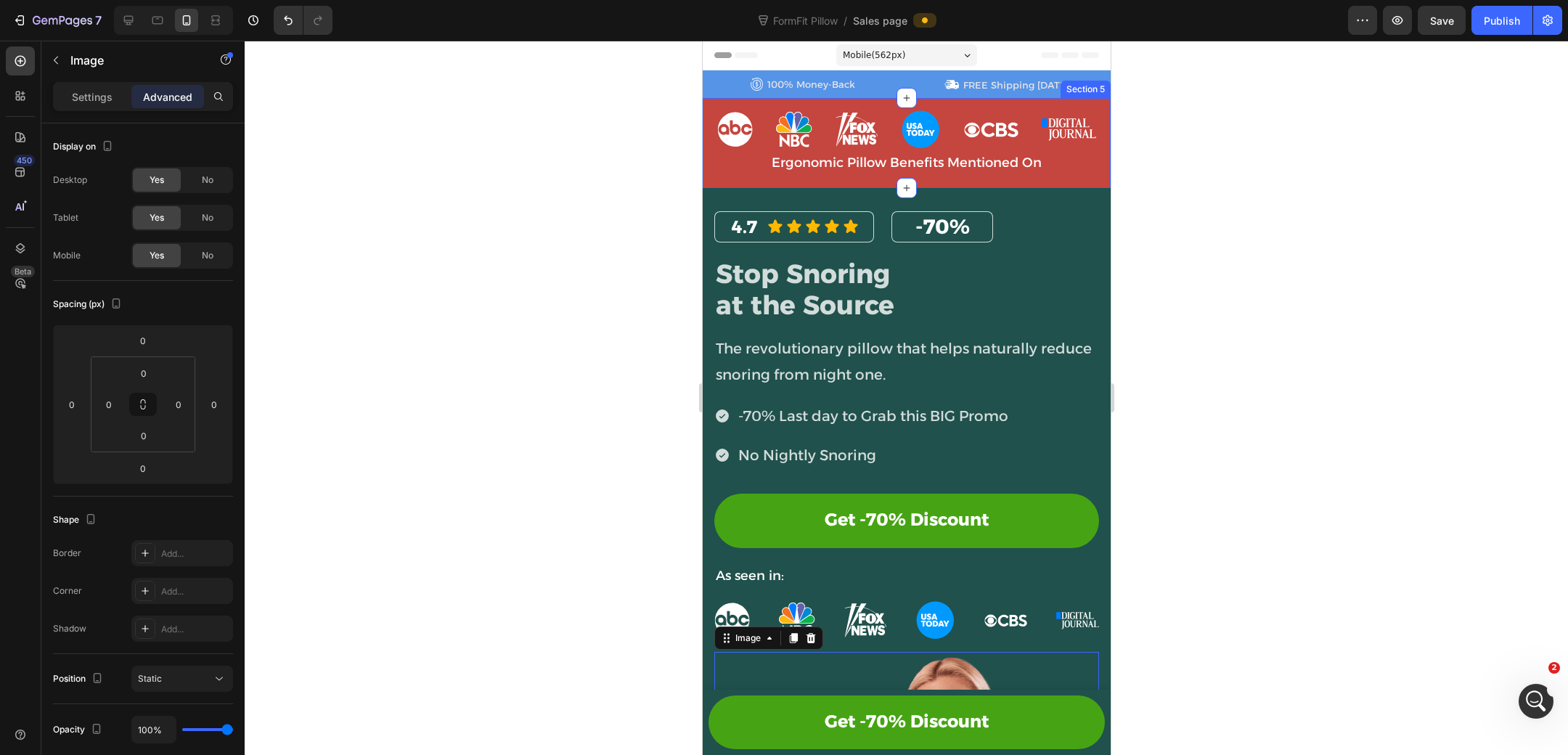
click at [1038, 177] on div "Image Image Image Image Image Image Row Ergonomic Pillow Benefits Mentioned On …" at bounding box center [905, 142] width 408 height 89
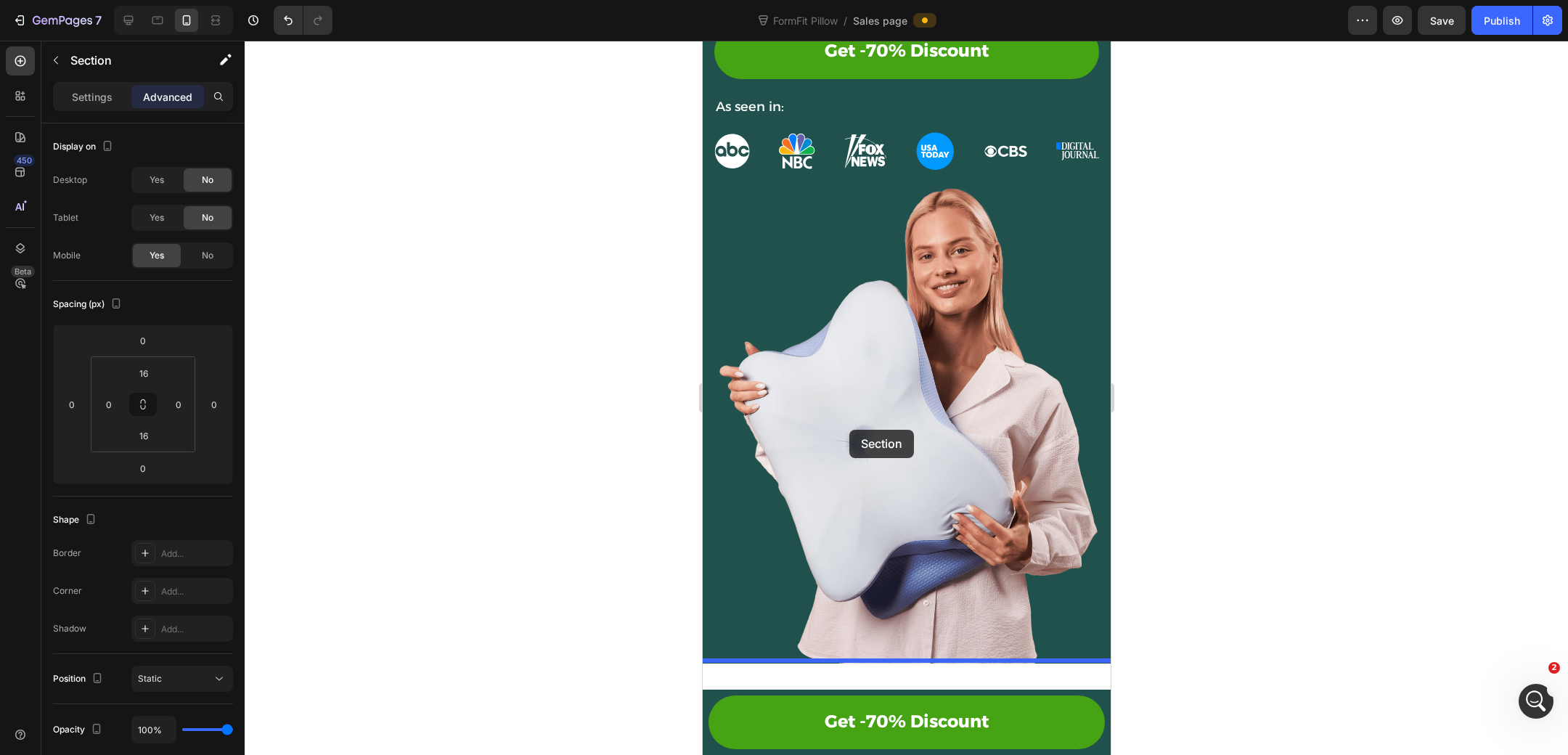
scroll to position [517, 0]
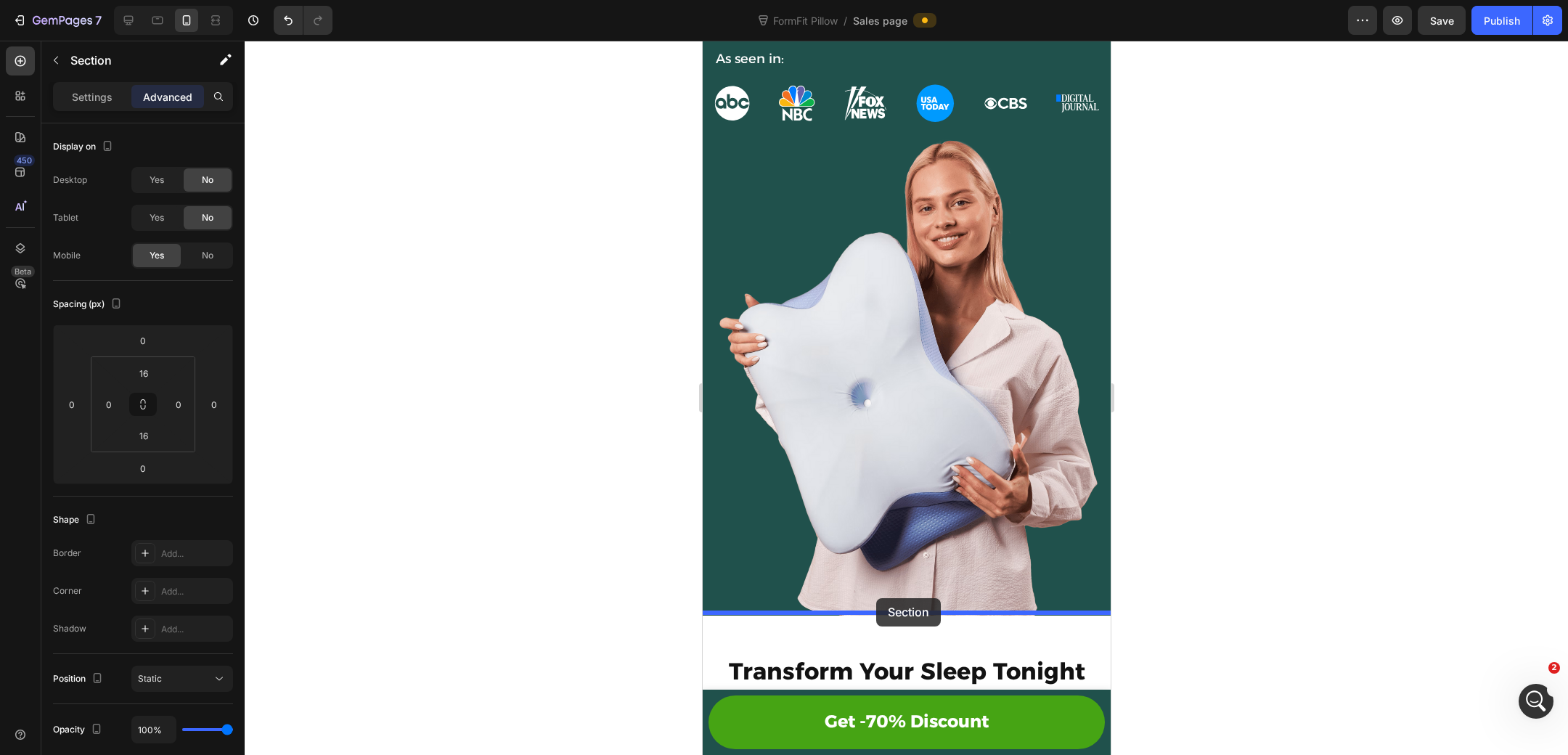
drag, startPoint x: 822, startPoint y: 82, endPoint x: 876, endPoint y: 598, distance: 518.8
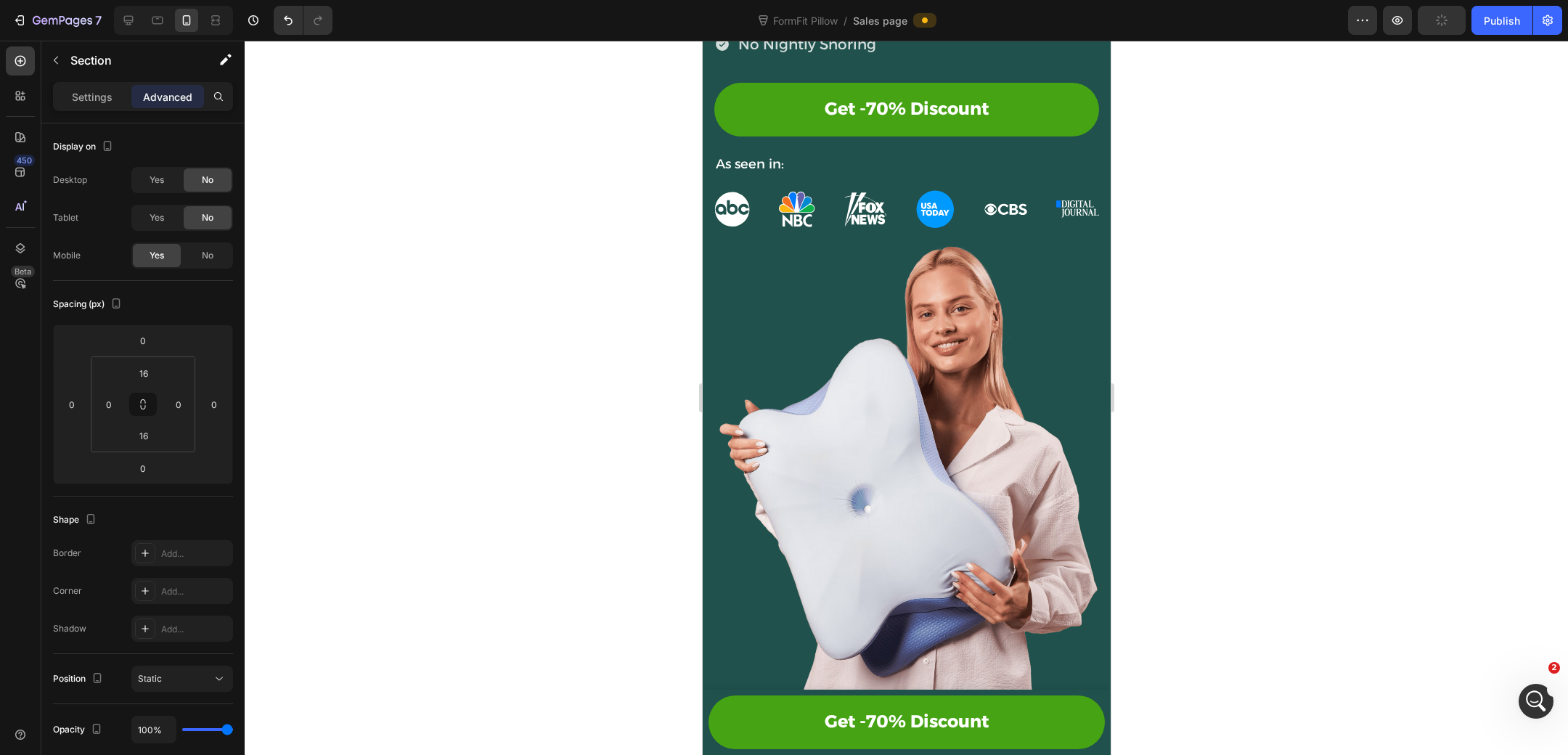
scroll to position [0, 0]
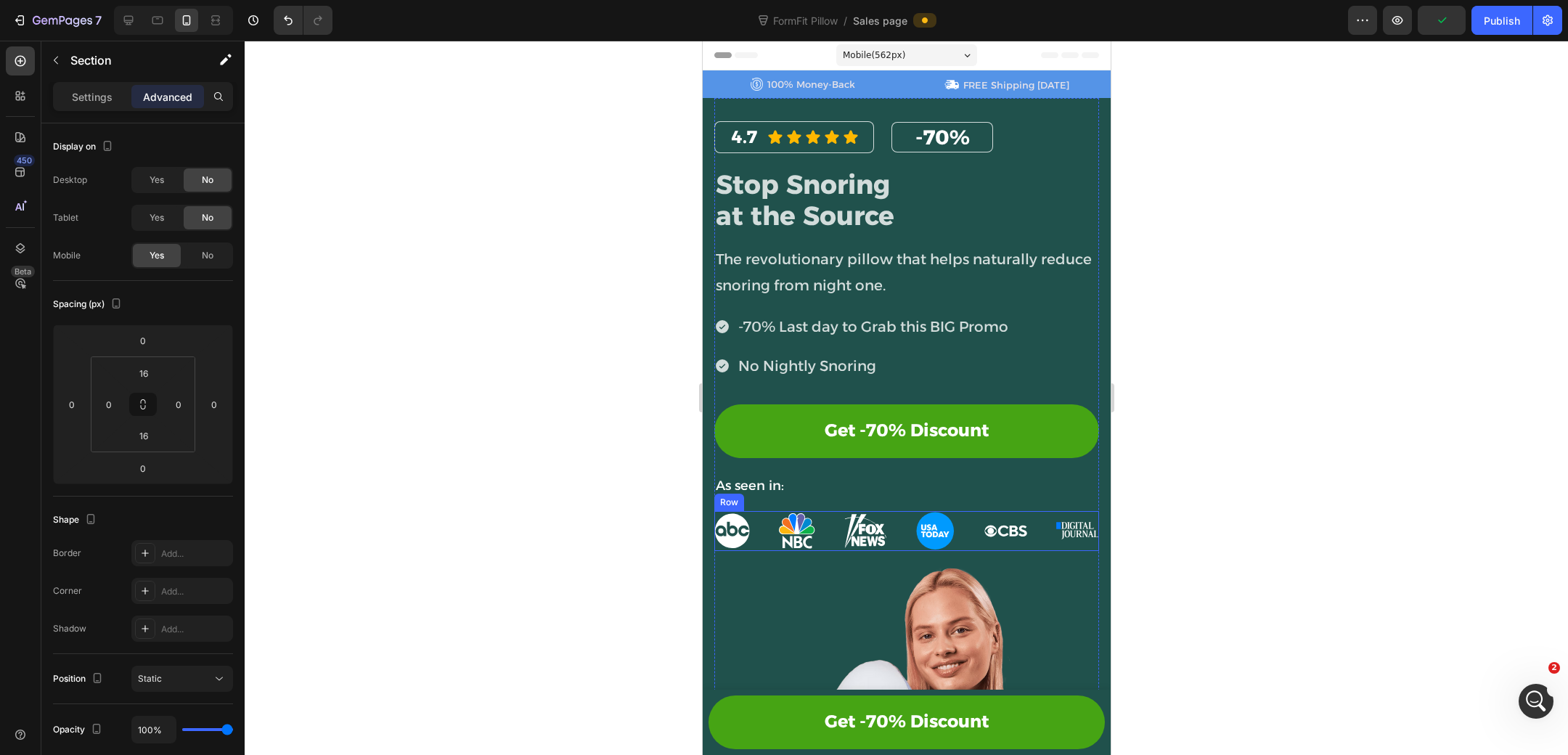
click at [907, 514] on div "Image Image Image Image Image Image Row" at bounding box center [905, 531] width 385 height 40
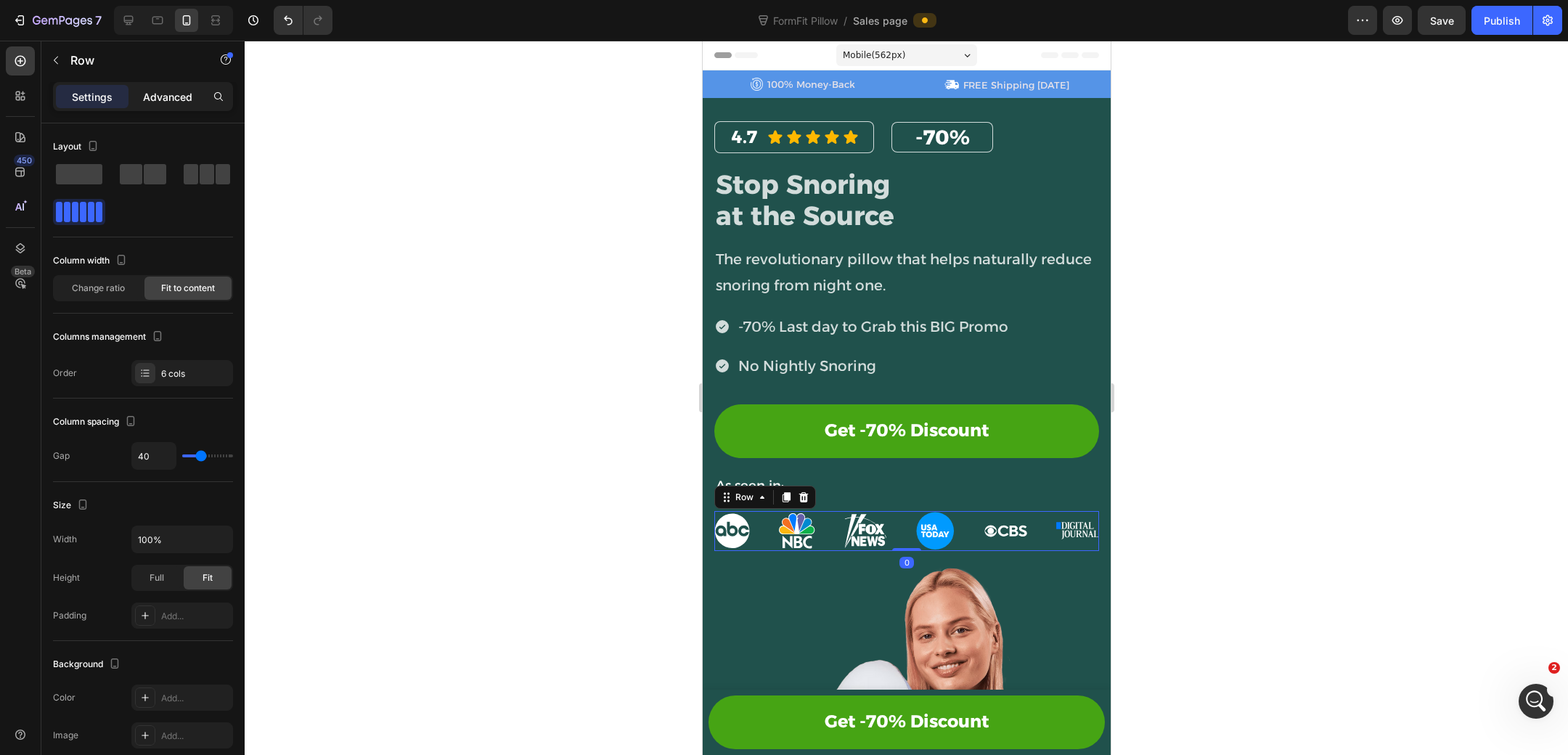
click at [173, 102] on p "Advanced" at bounding box center [168, 97] width 49 height 15
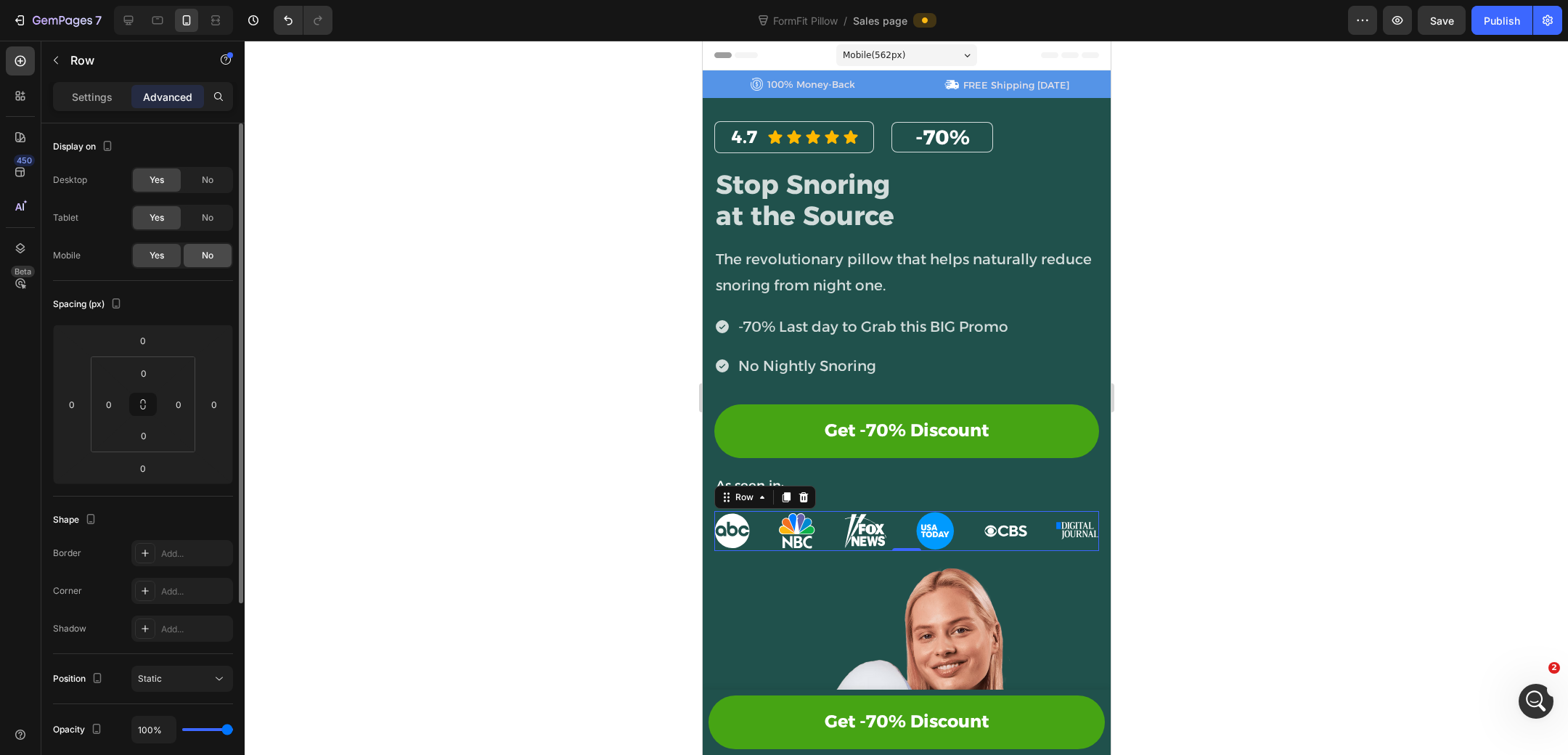
click at [210, 252] on span "No" at bounding box center [208, 255] width 12 height 13
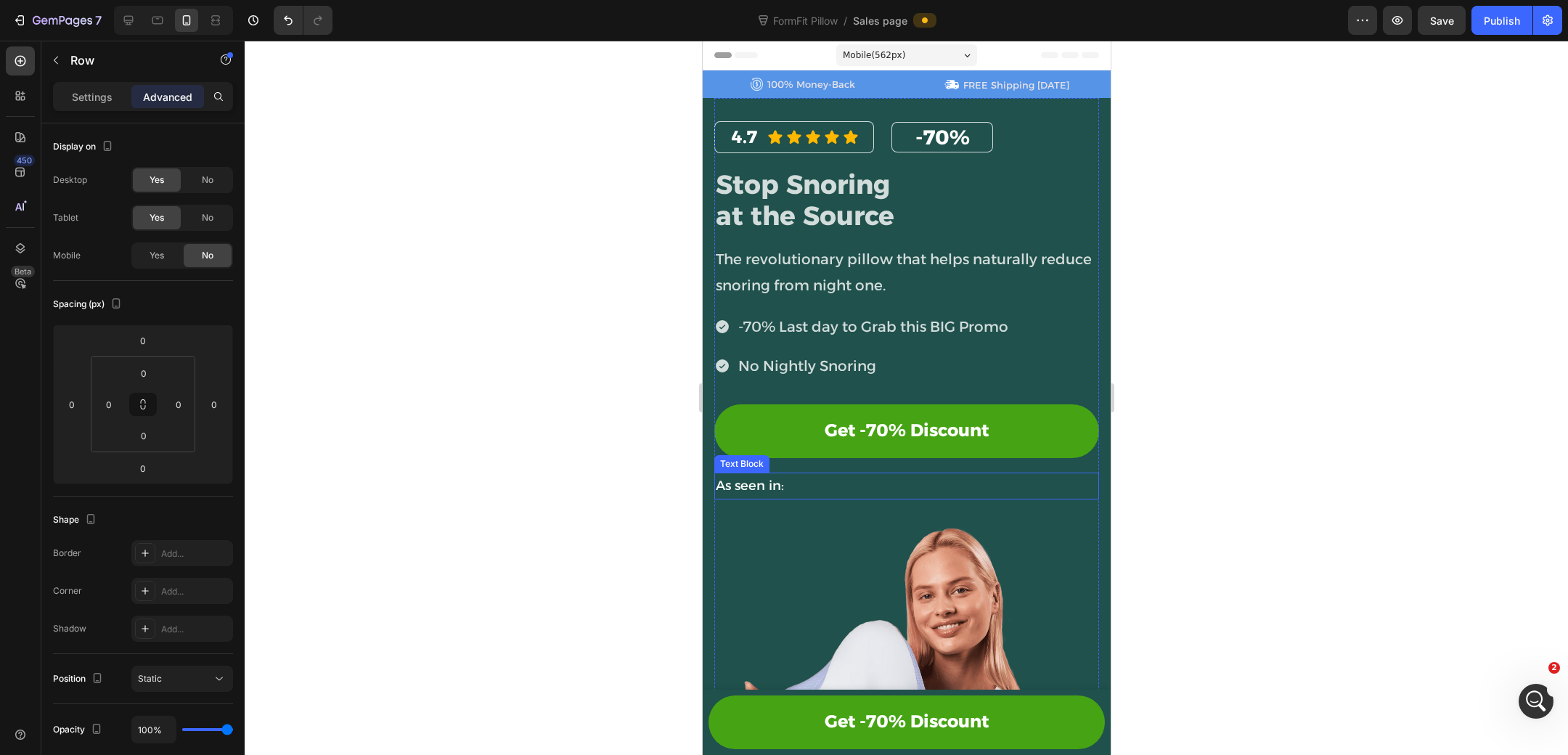
click at [814, 481] on p "As seen in:" at bounding box center [905, 486] width 382 height 23
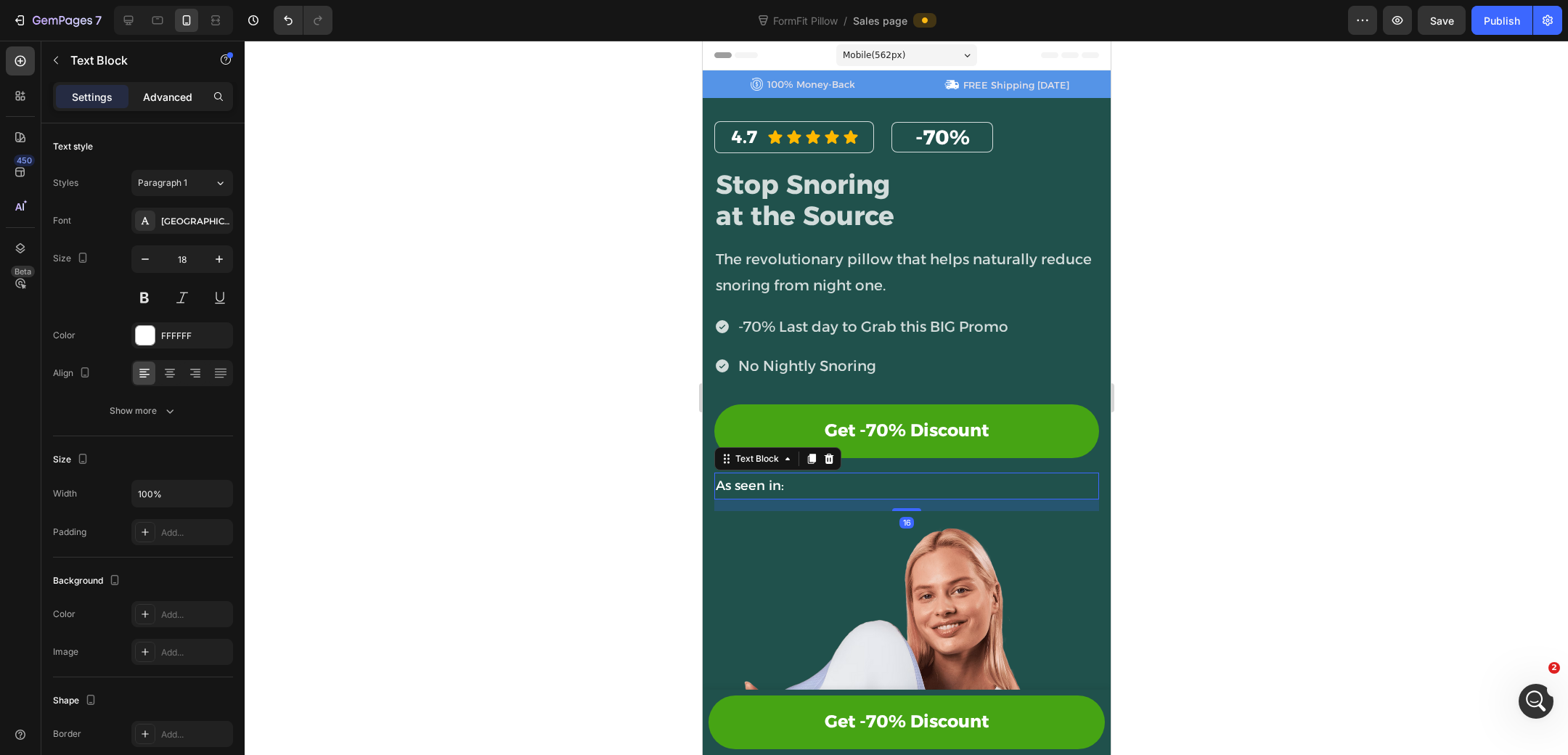
click at [163, 98] on p "Advanced" at bounding box center [168, 97] width 49 height 15
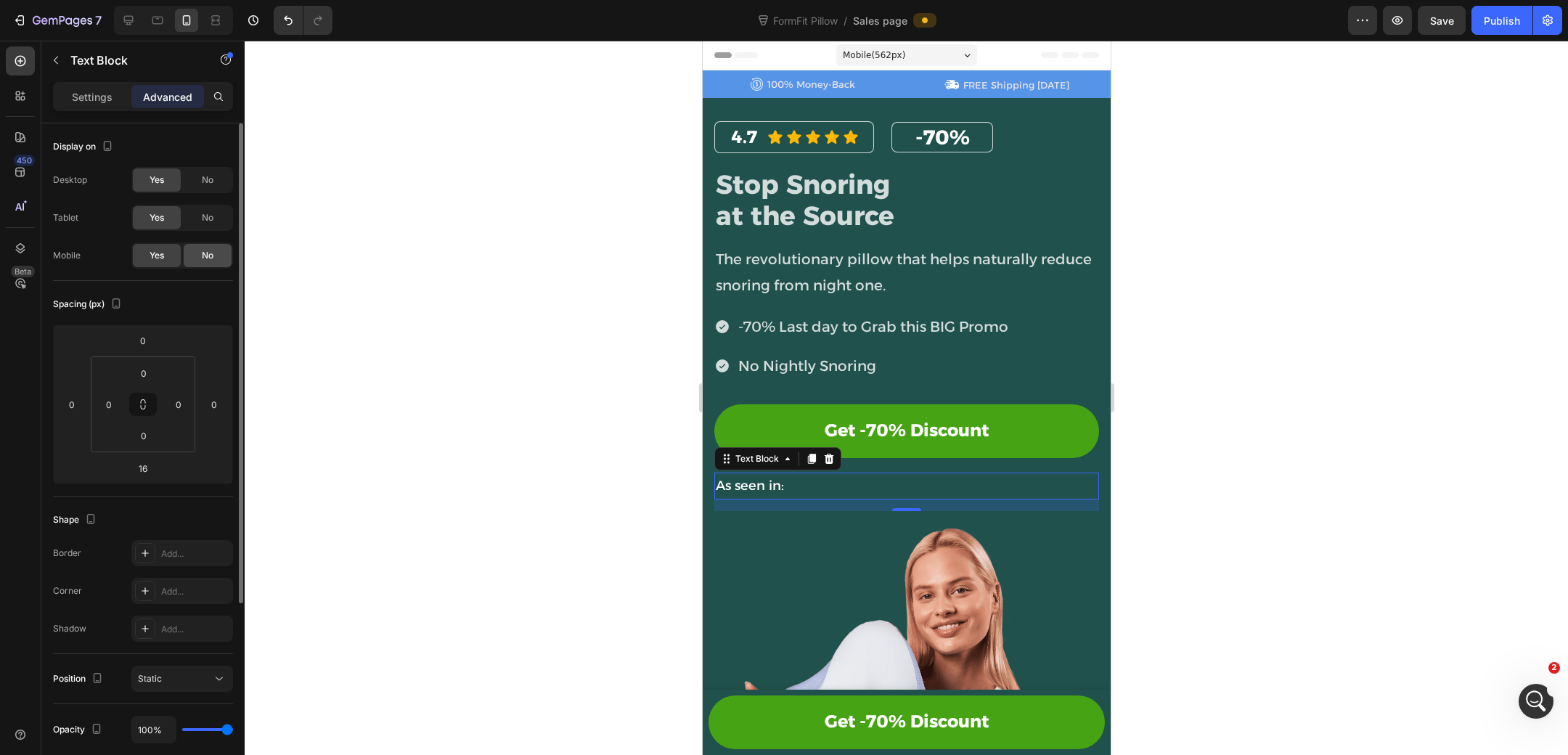
click at [216, 260] on div "No" at bounding box center [208, 255] width 48 height 23
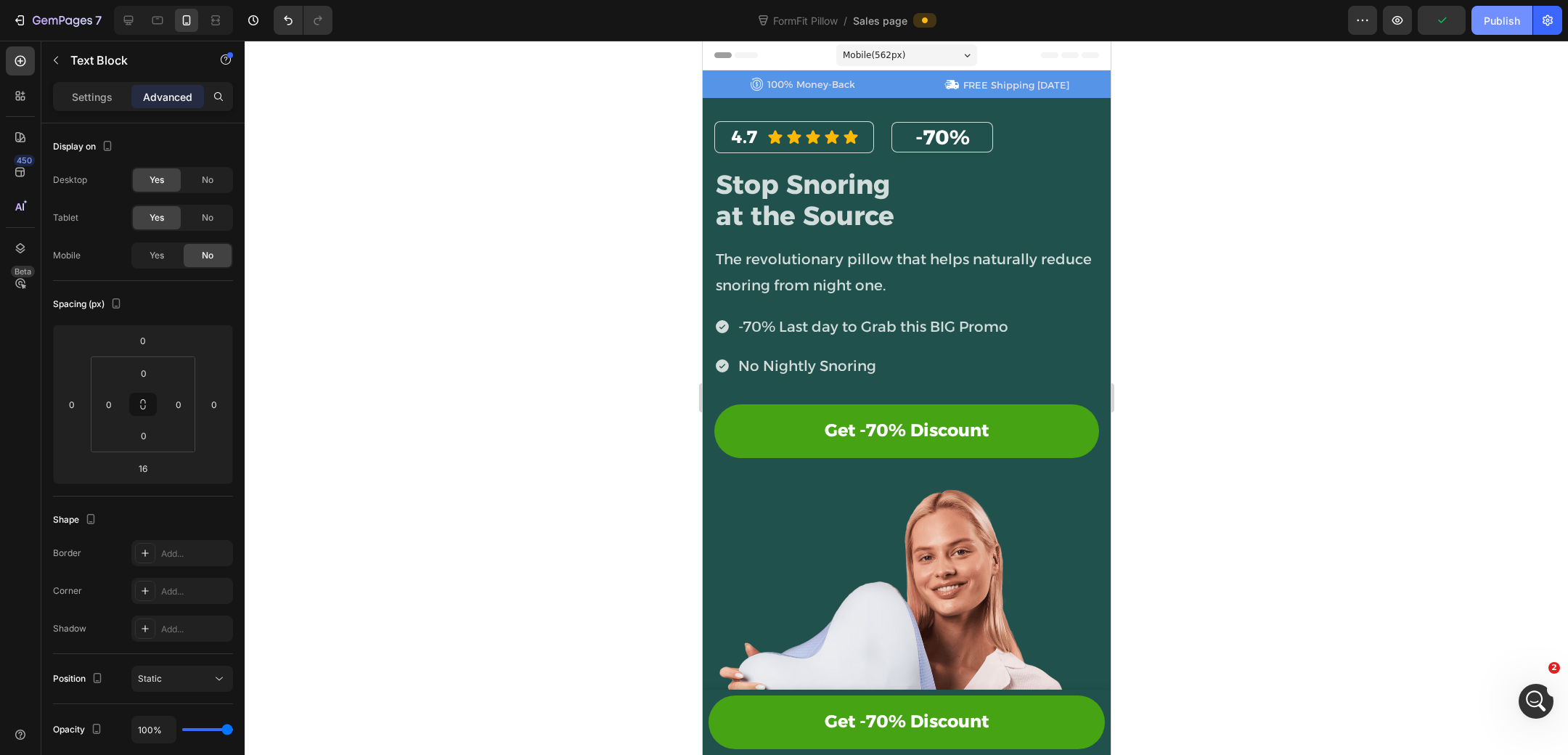
click at [1492, 24] on div "Publish" at bounding box center [1501, 21] width 36 height 15
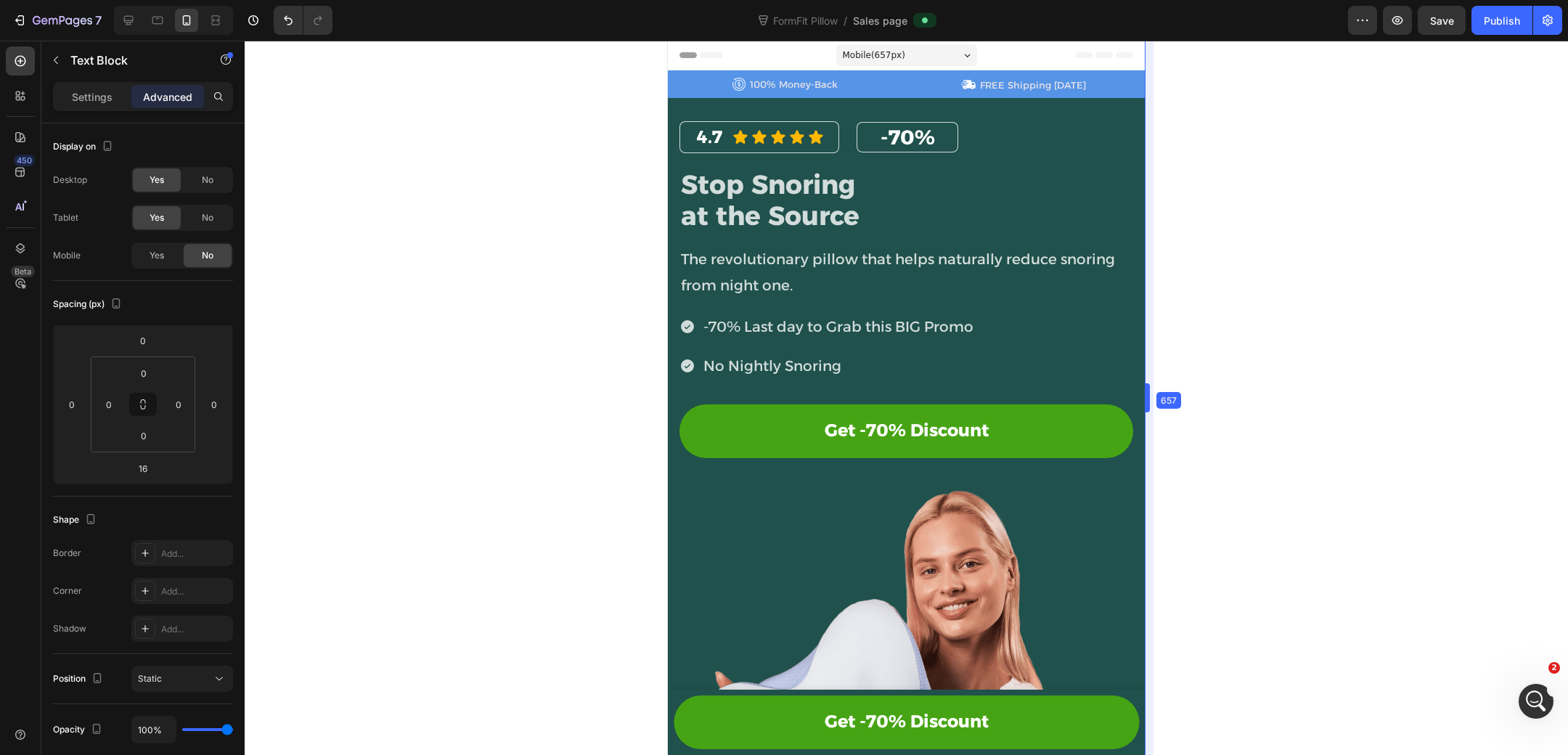
drag, startPoint x: 1117, startPoint y: 417, endPoint x: 1208, endPoint y: 411, distance: 91.2
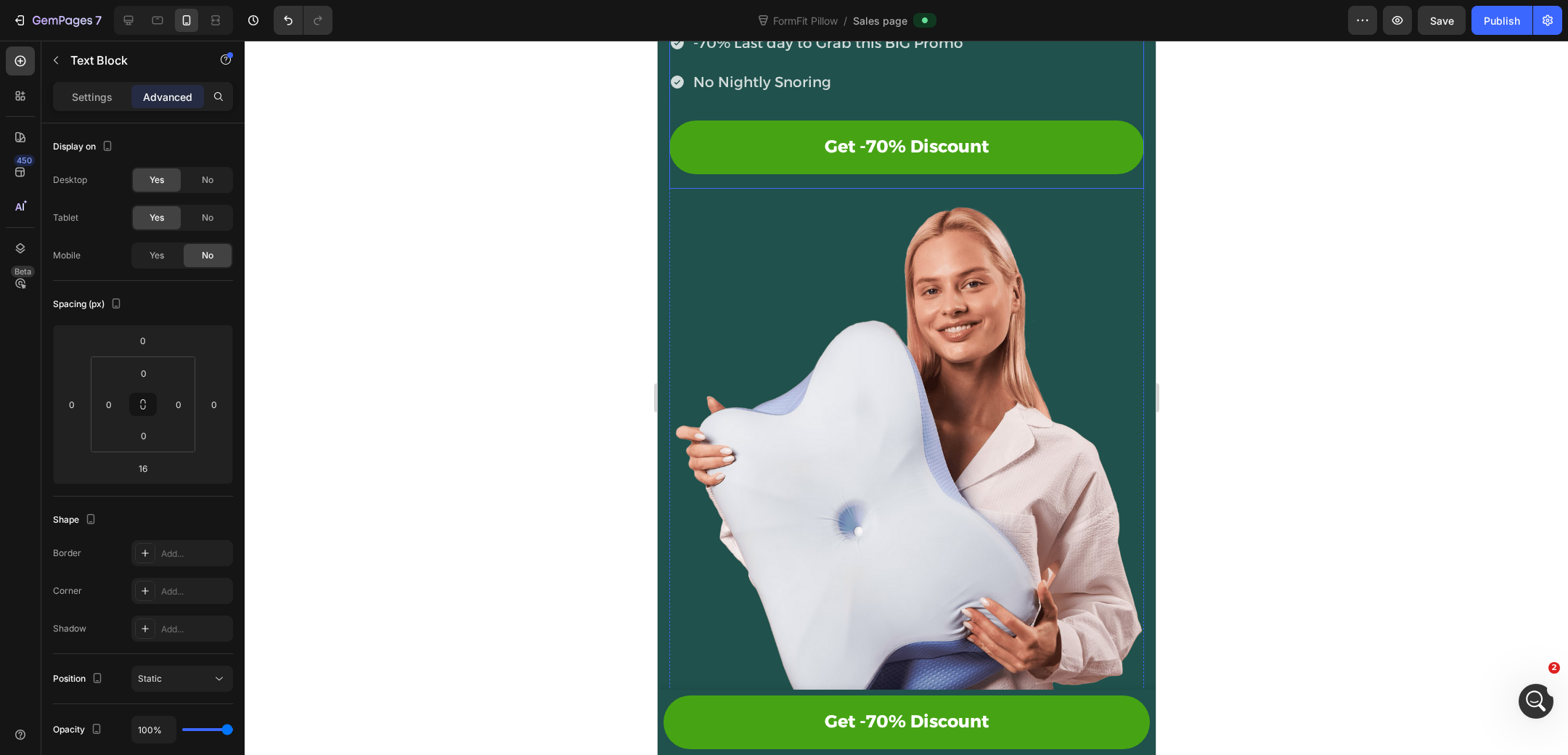
scroll to position [207, 0]
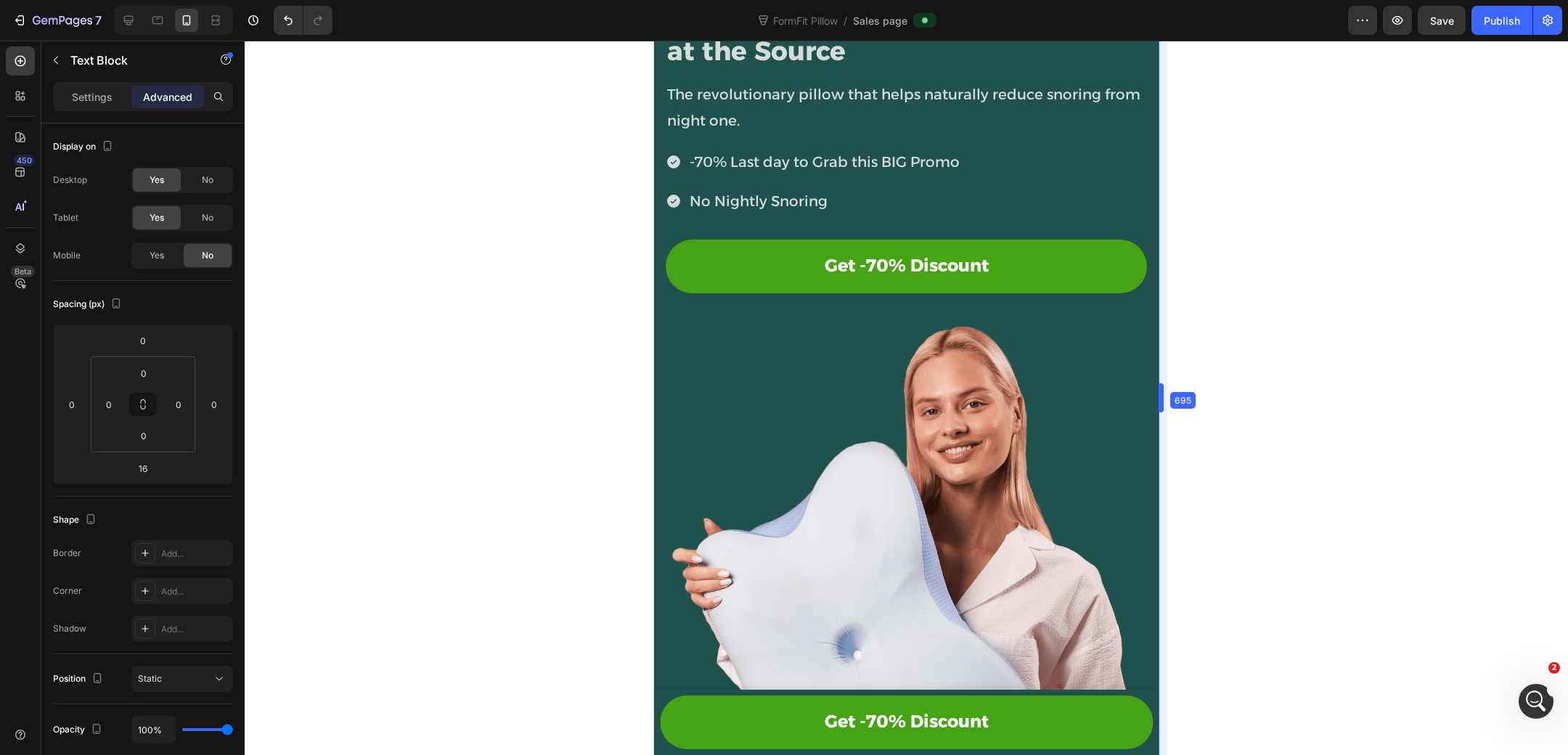
drag, startPoint x: 1158, startPoint y: 247, endPoint x: 1123, endPoint y: 261, distance: 37.7
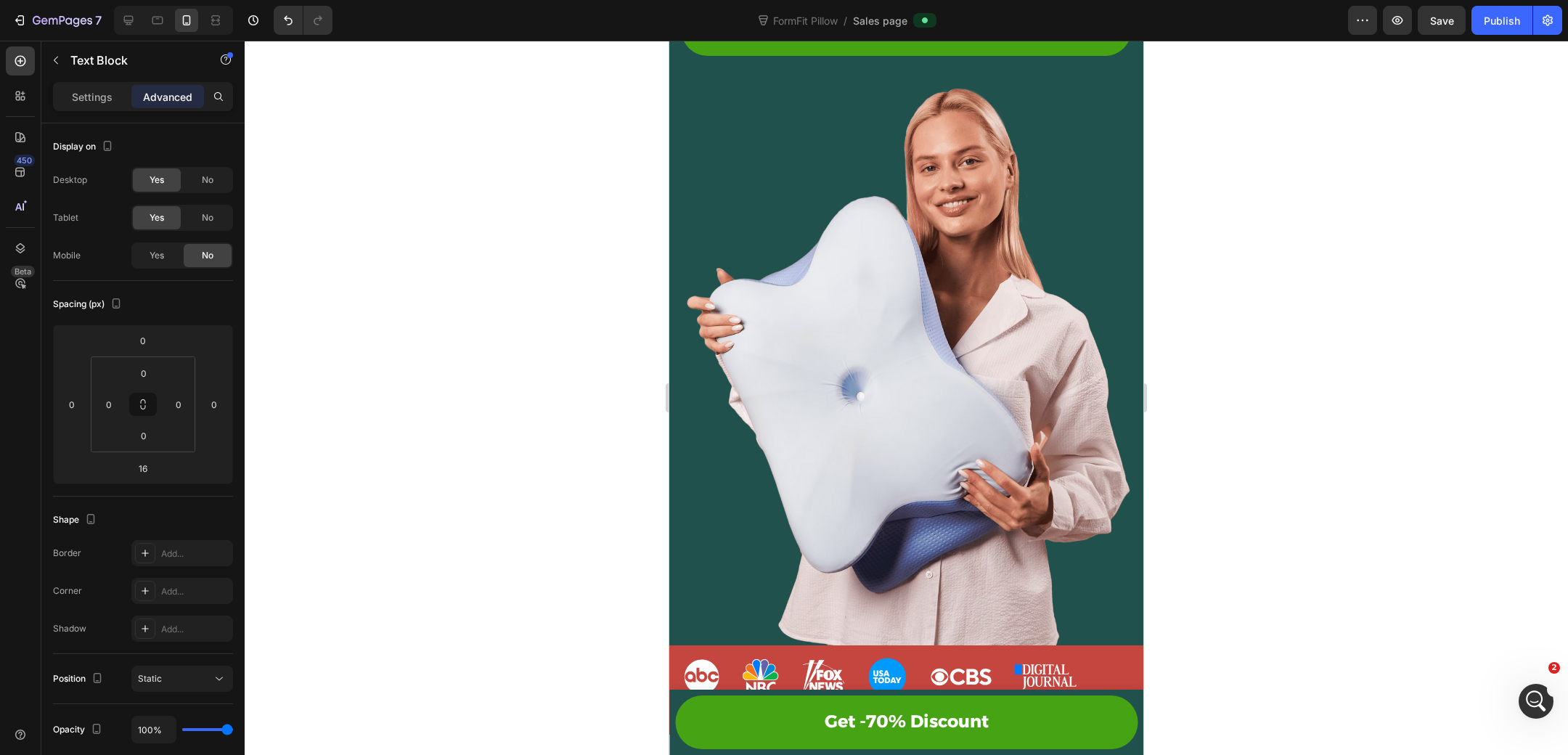
scroll to position [405, 0]
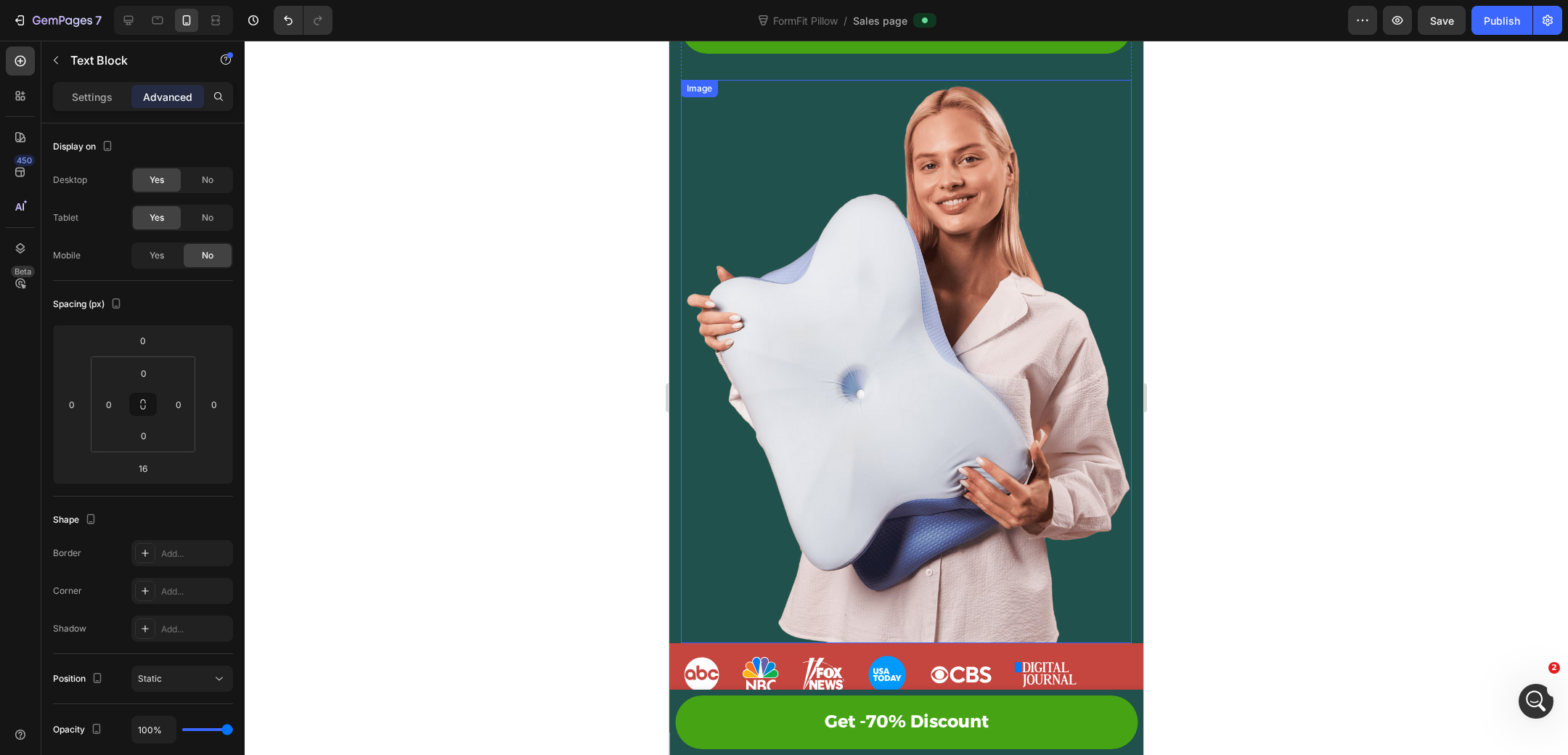
click at [1019, 283] on img at bounding box center [906, 361] width 450 height 564
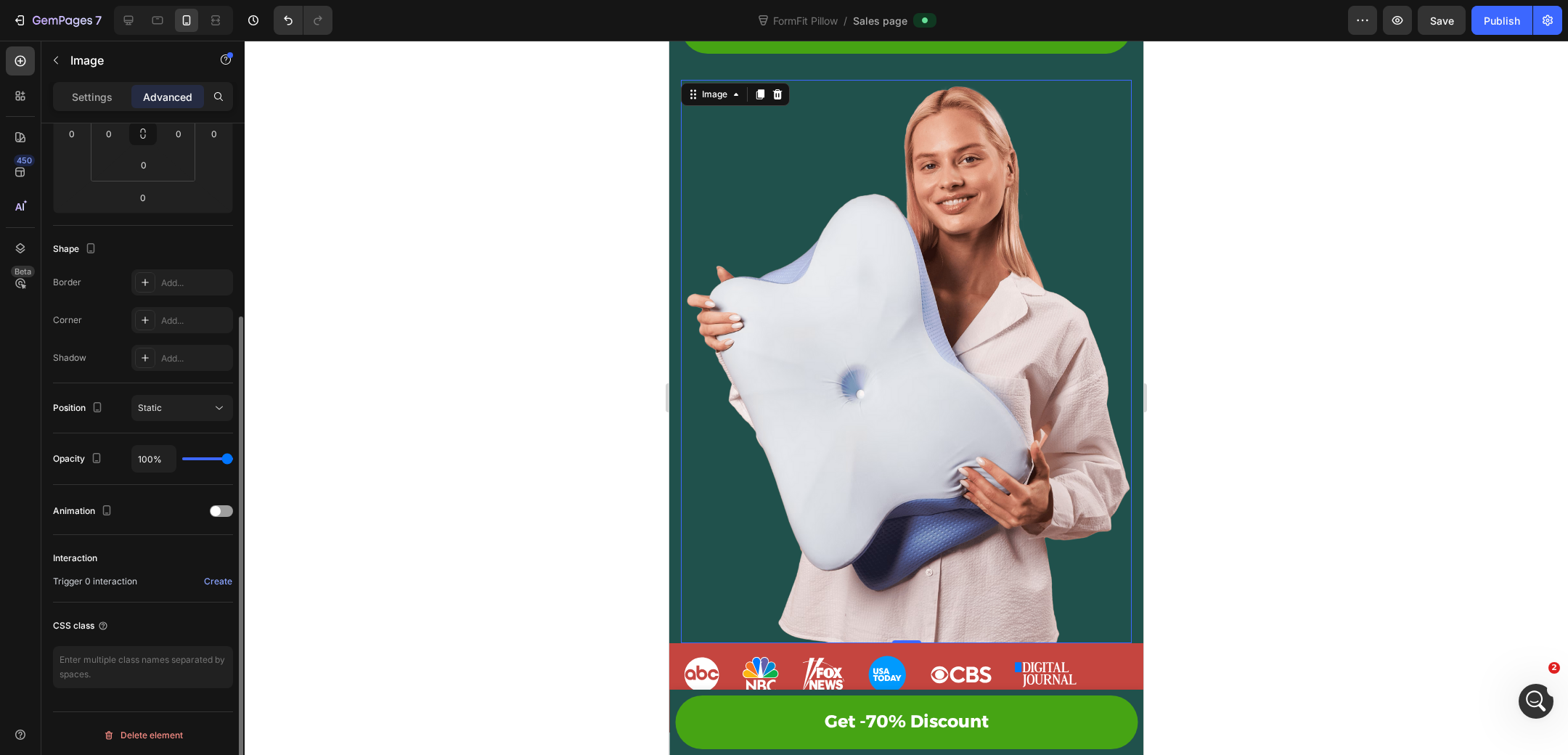
scroll to position [234, 0]
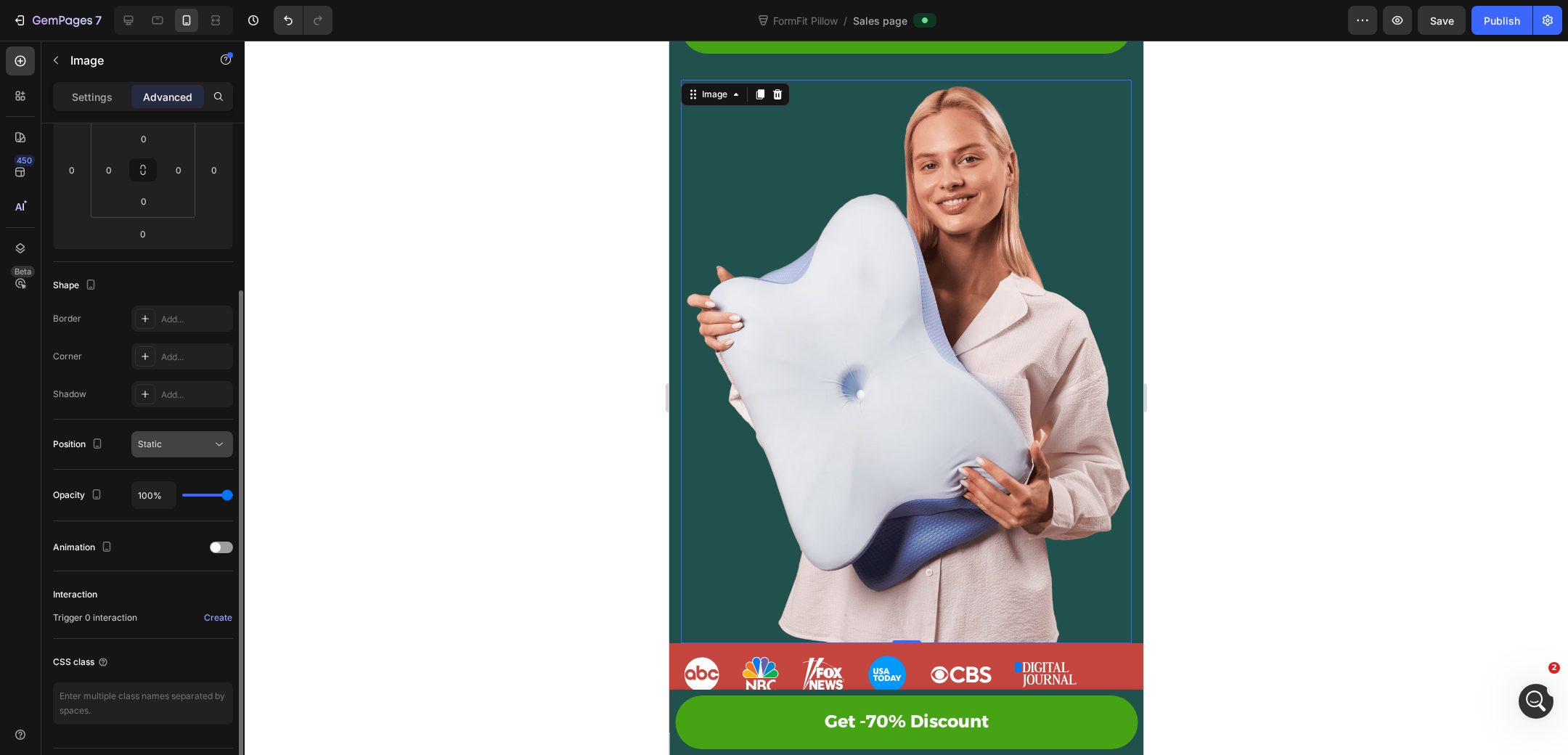
click at [174, 445] on div "Static" at bounding box center [174, 444] width 74 height 13
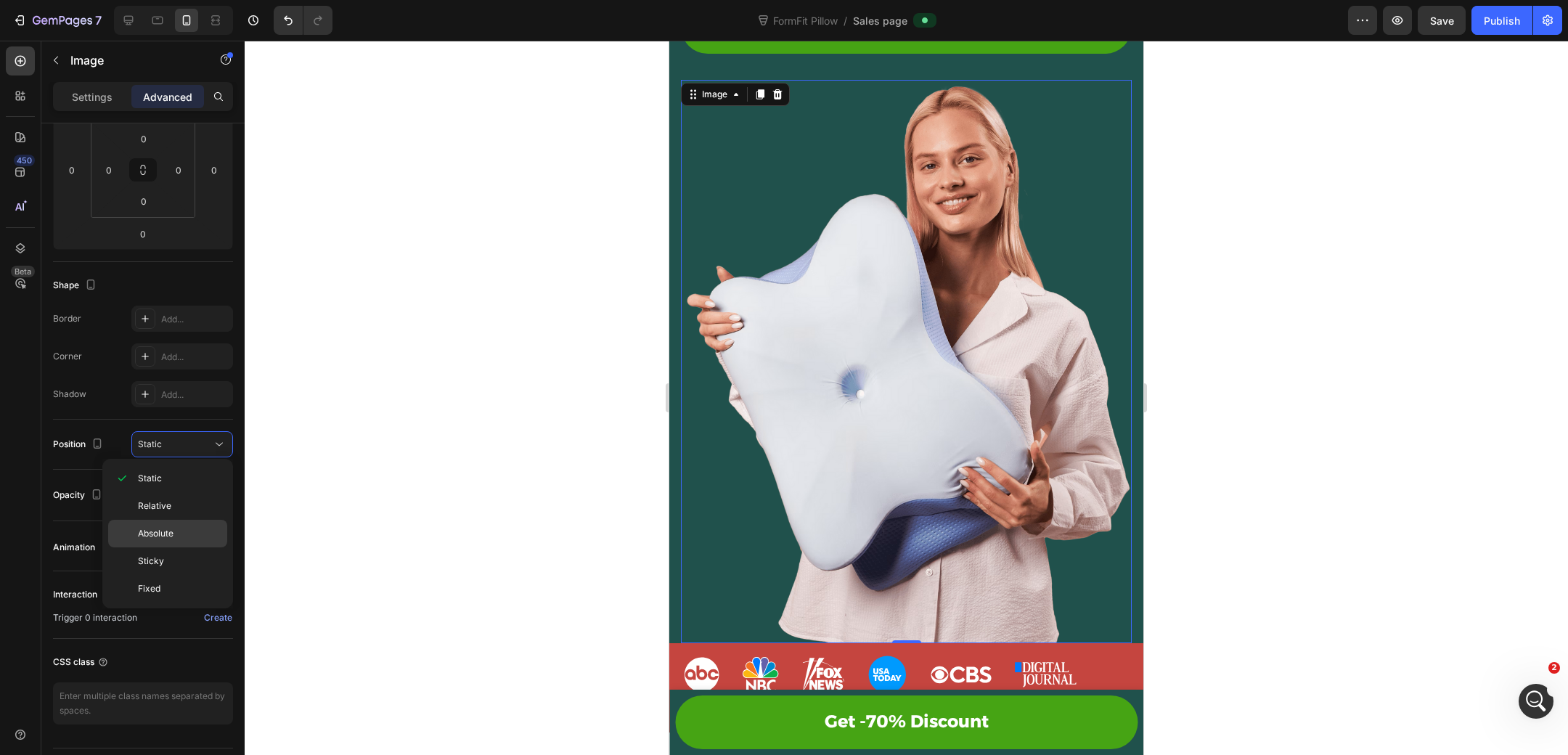
click at [188, 534] on p "Absolute" at bounding box center [179, 534] width 83 height 13
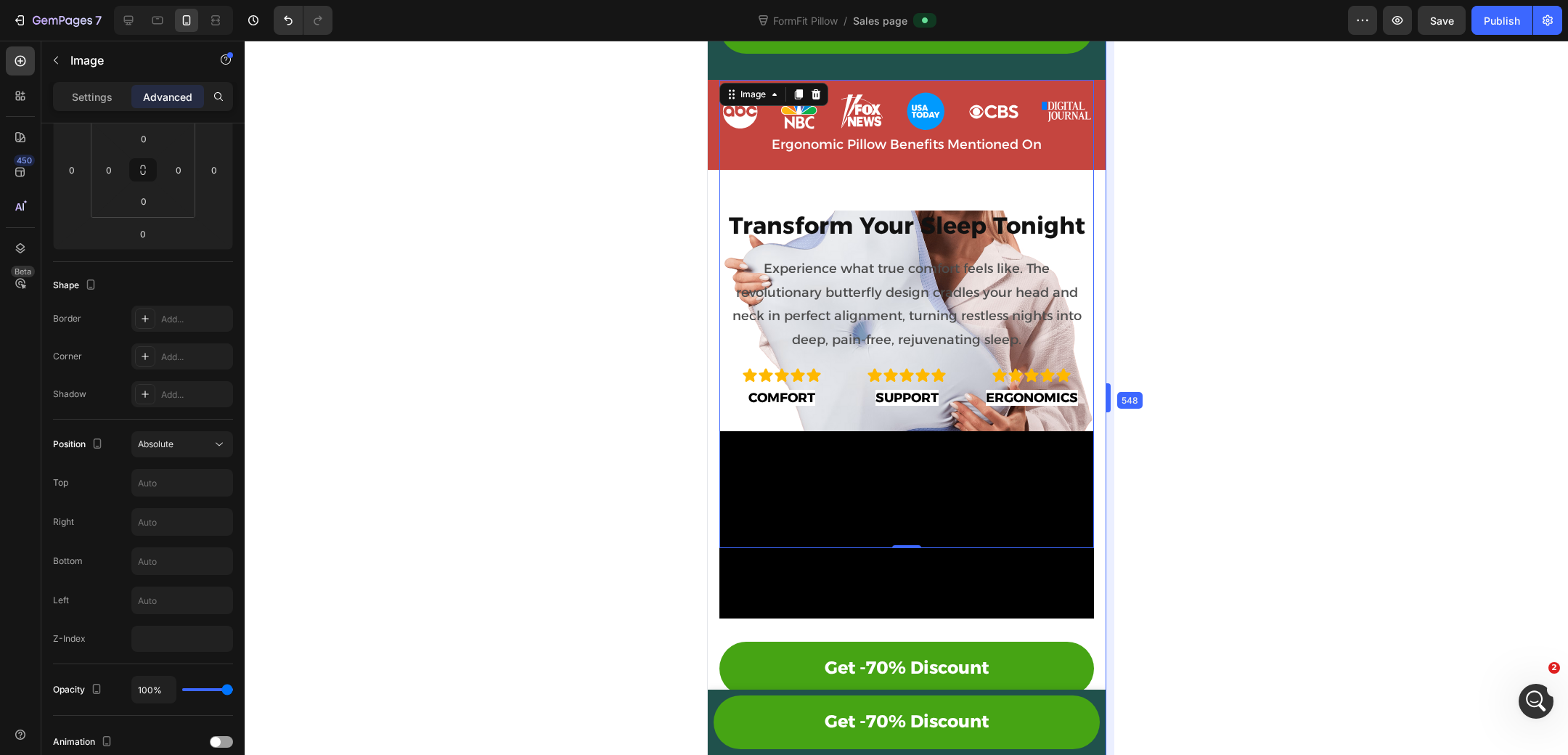
drag, startPoint x: 1144, startPoint y: 387, endPoint x: 999, endPoint y: 385, distance: 145.0
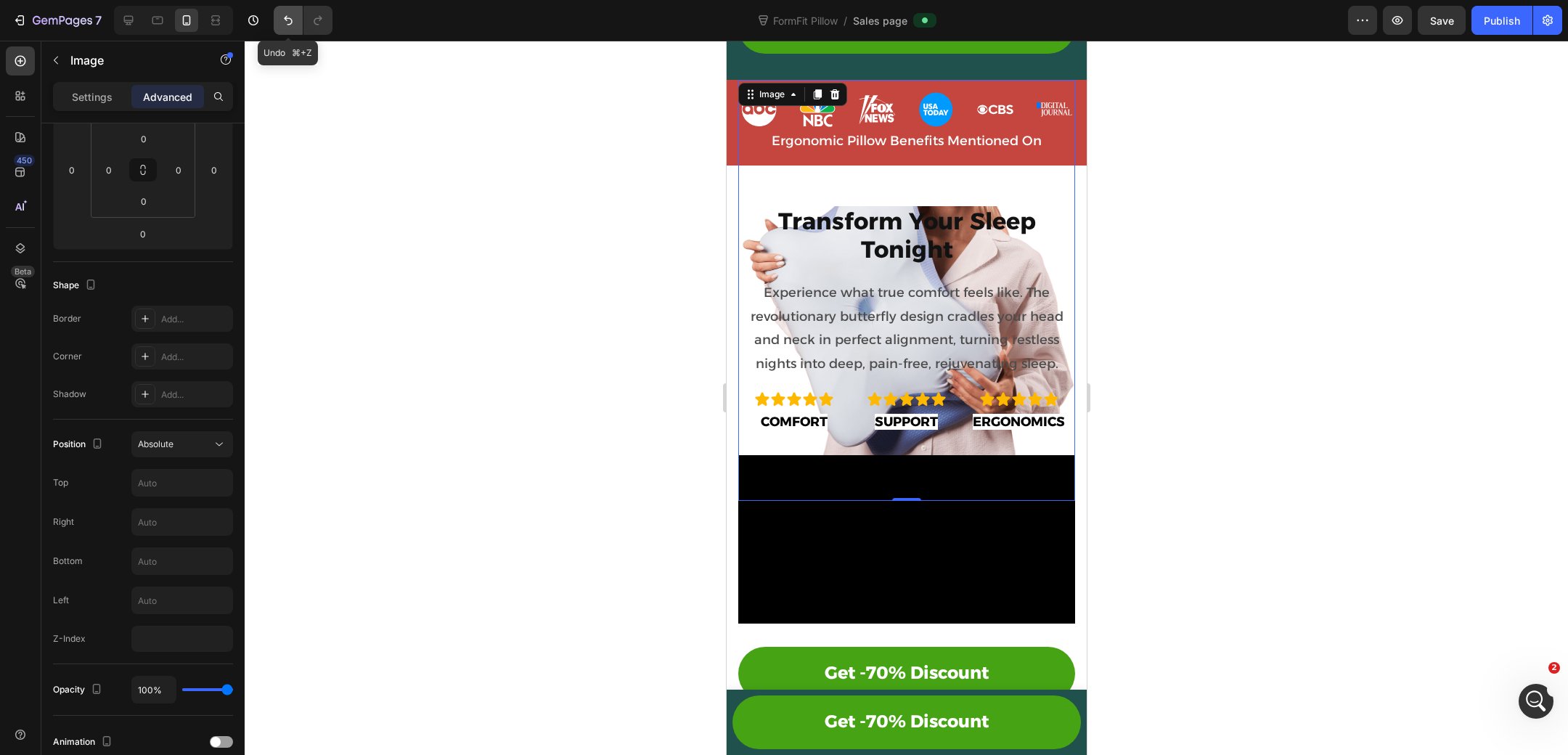
click at [281, 22] on icon "Undo/Redo" at bounding box center [287, 20] width 15 height 15
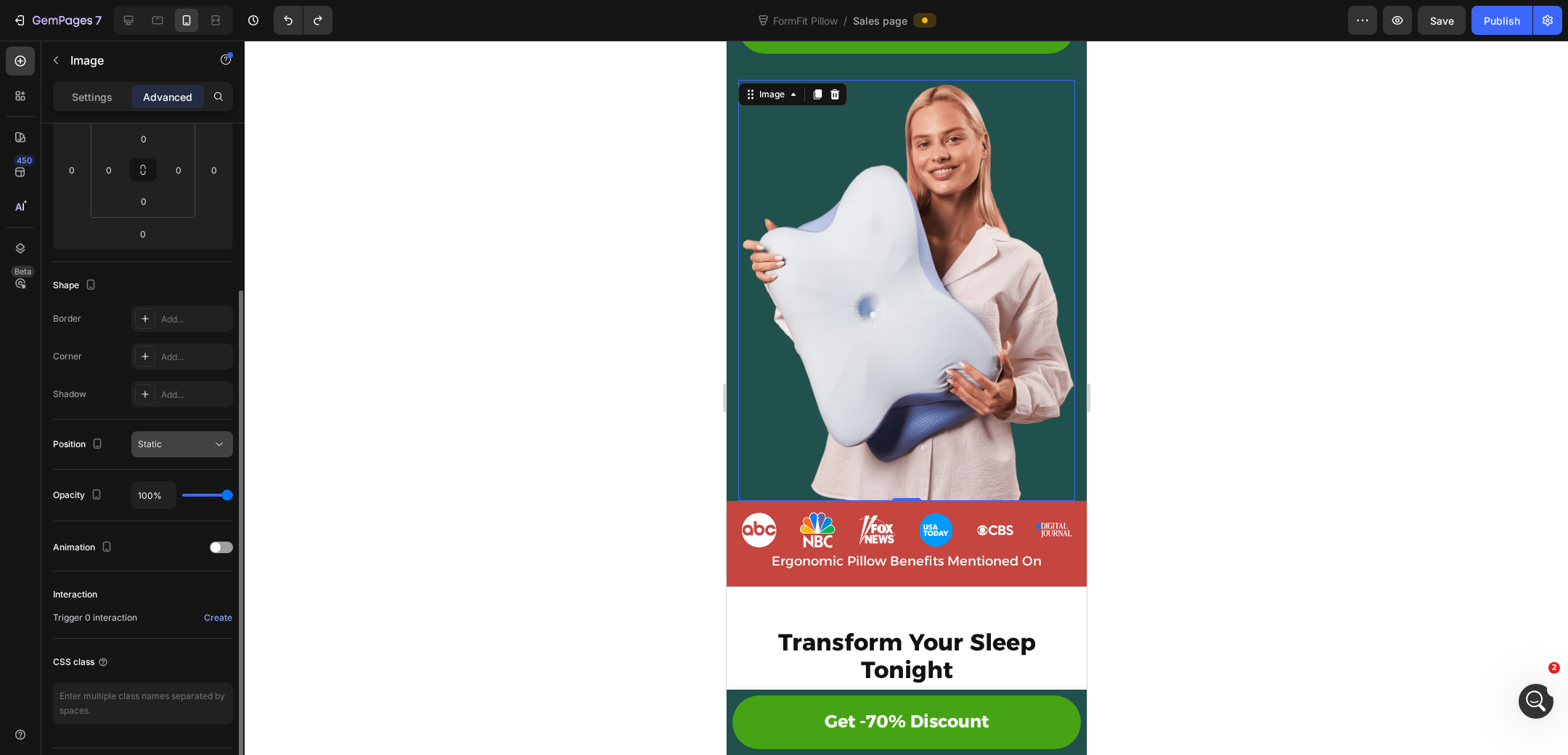
click at [201, 444] on div "Static" at bounding box center [174, 444] width 74 height 13
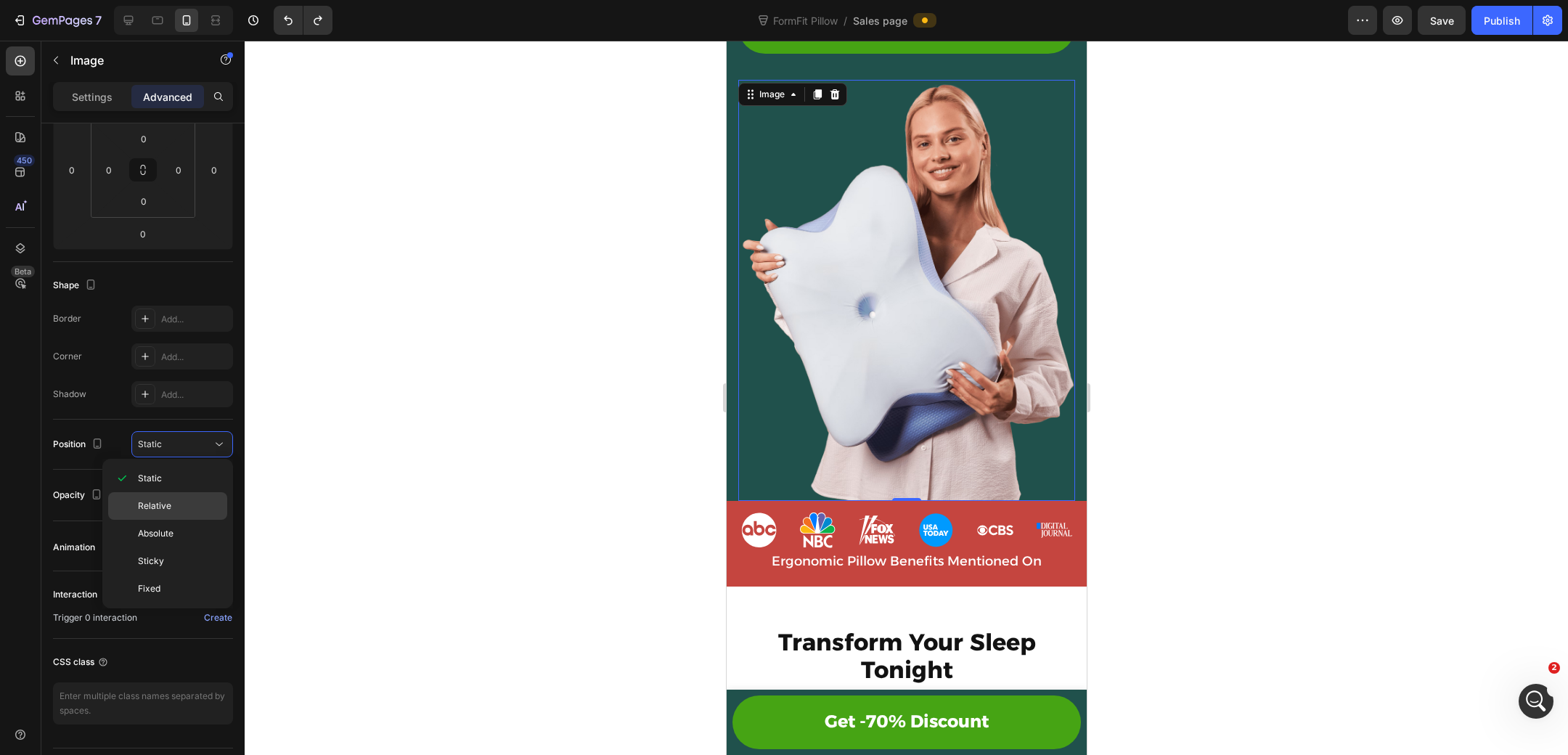
click at [175, 501] on p "Relative" at bounding box center [179, 506] width 83 height 13
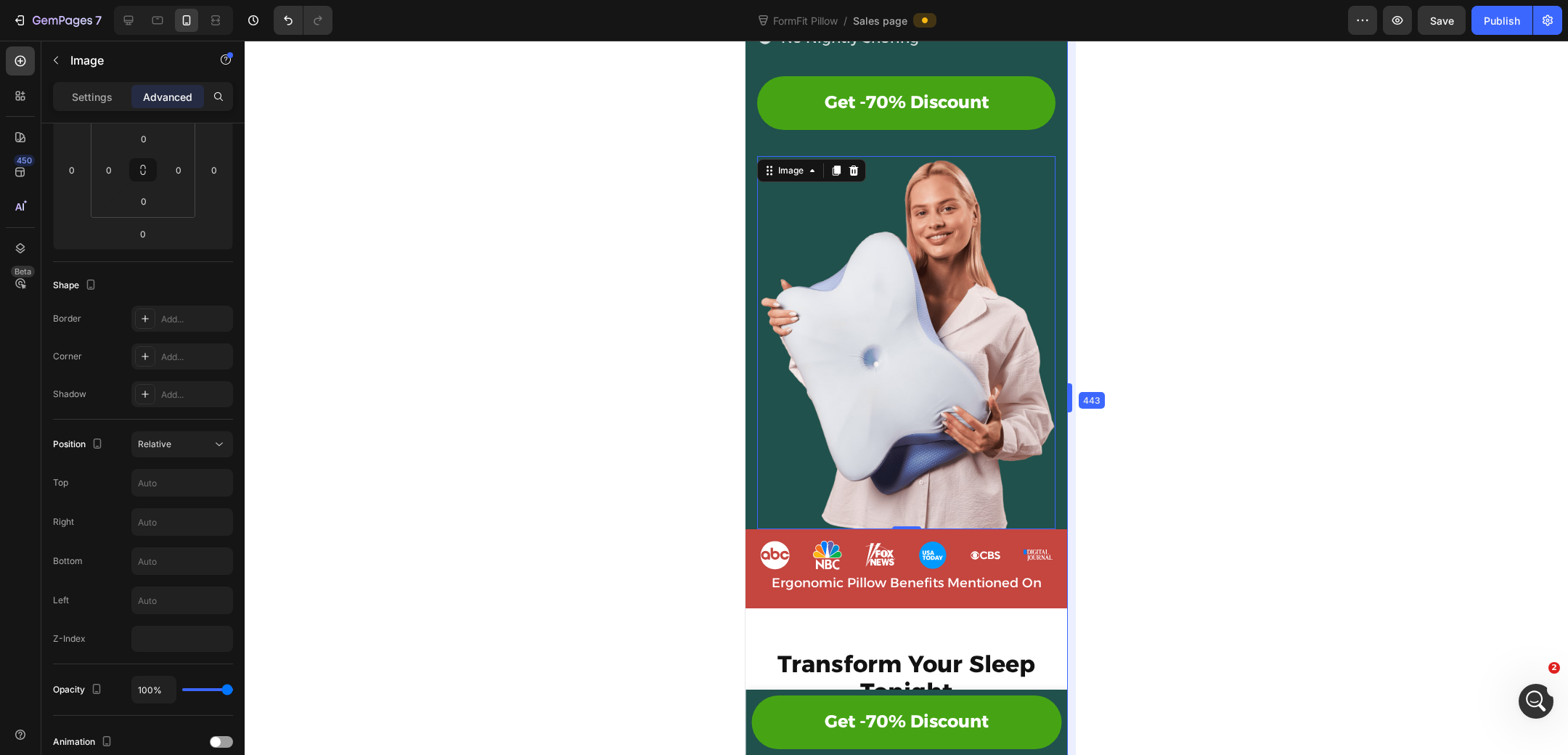
scroll to position [291, 0]
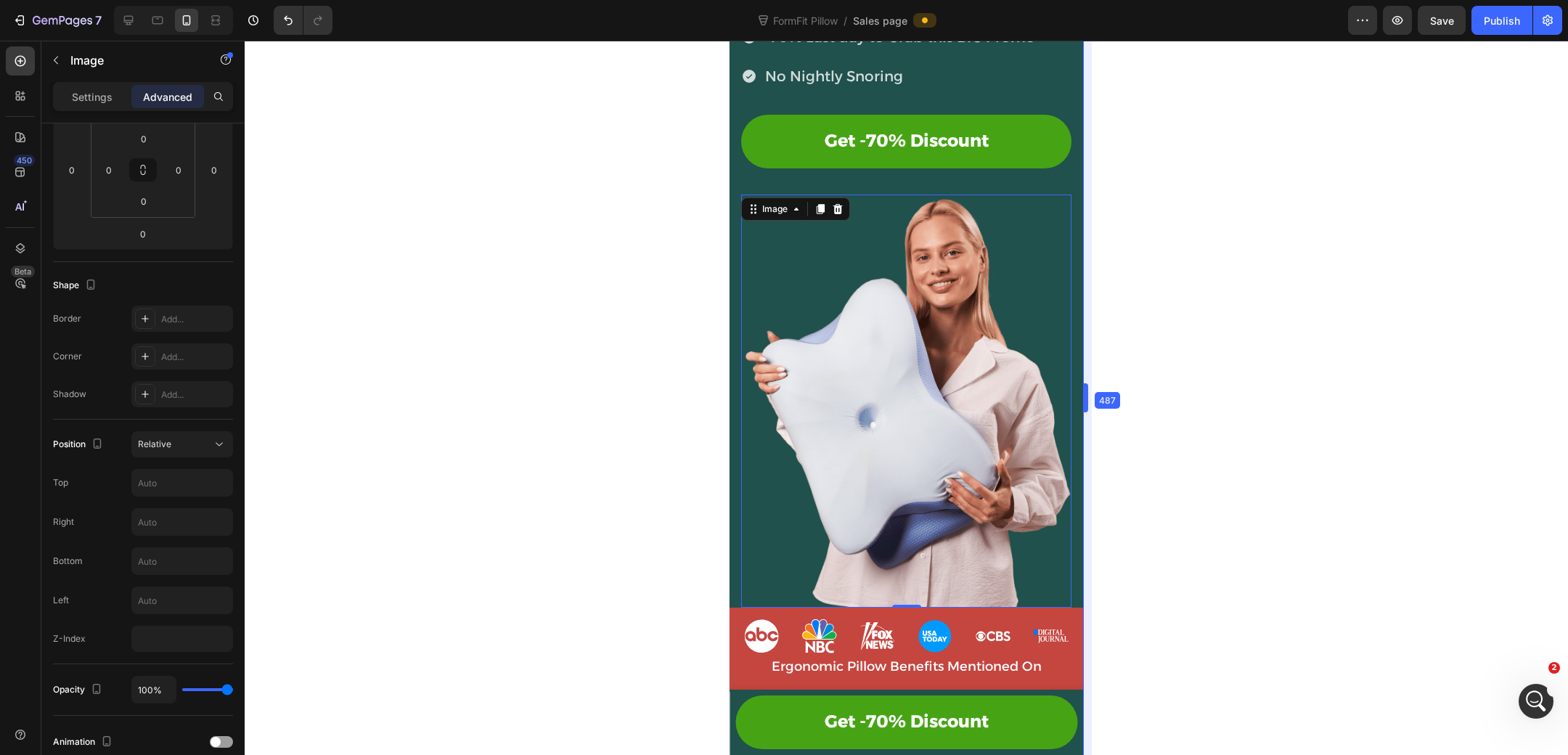
drag, startPoint x: 1090, startPoint y: 397, endPoint x: 1095, endPoint y: 381, distance: 16.8
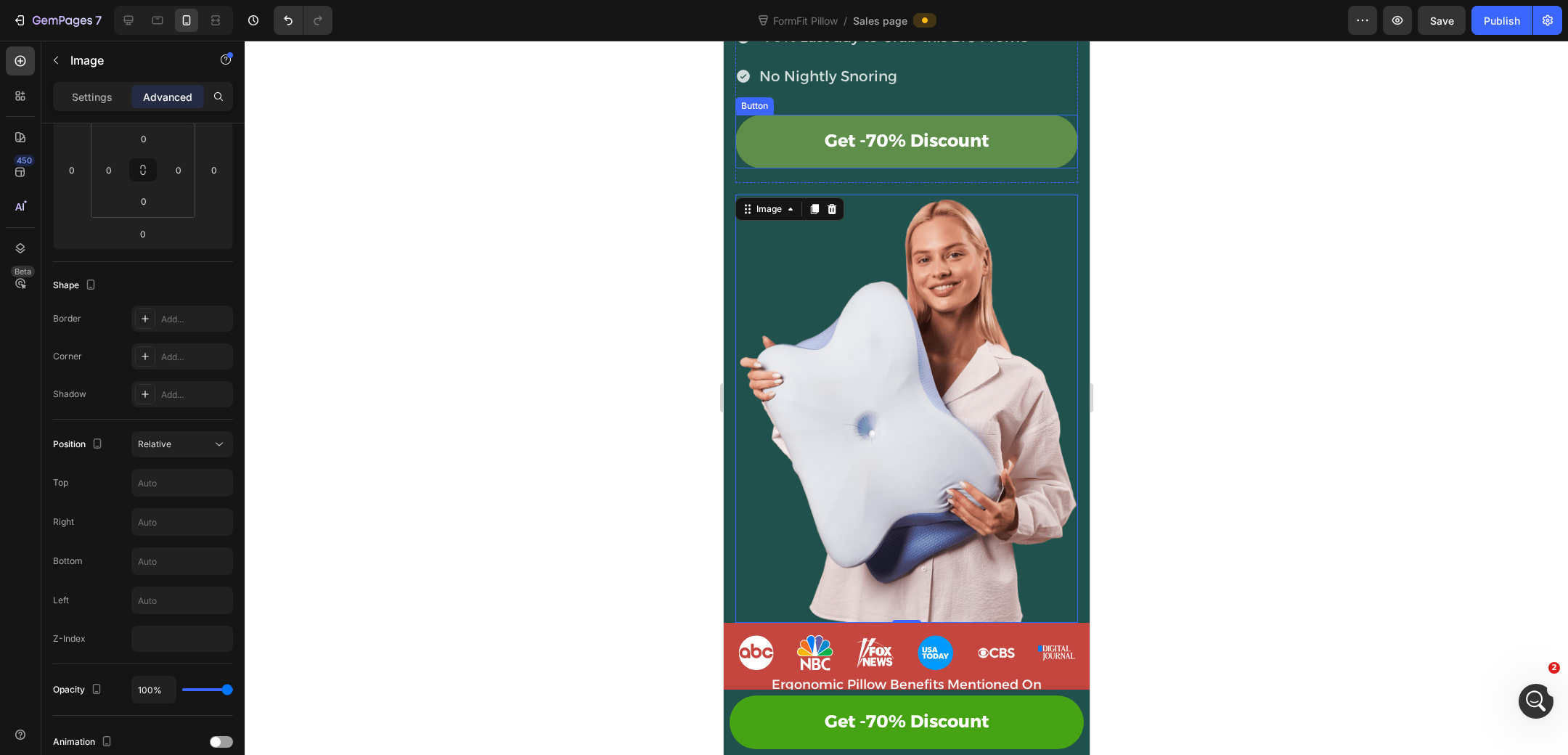
click at [1040, 145] on link "Get -70% Discount" at bounding box center [906, 141] width 343 height 54
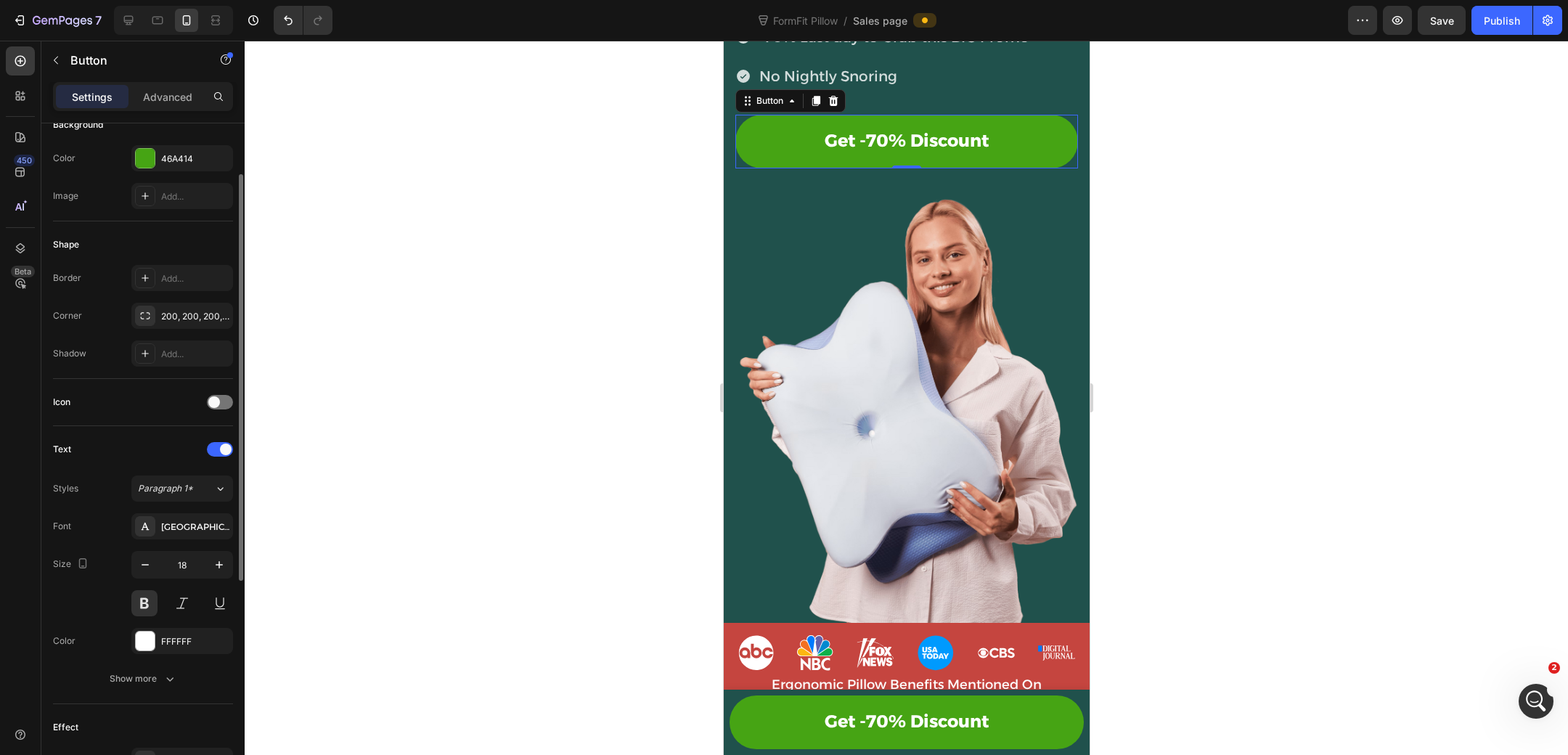
scroll to position [194, 0]
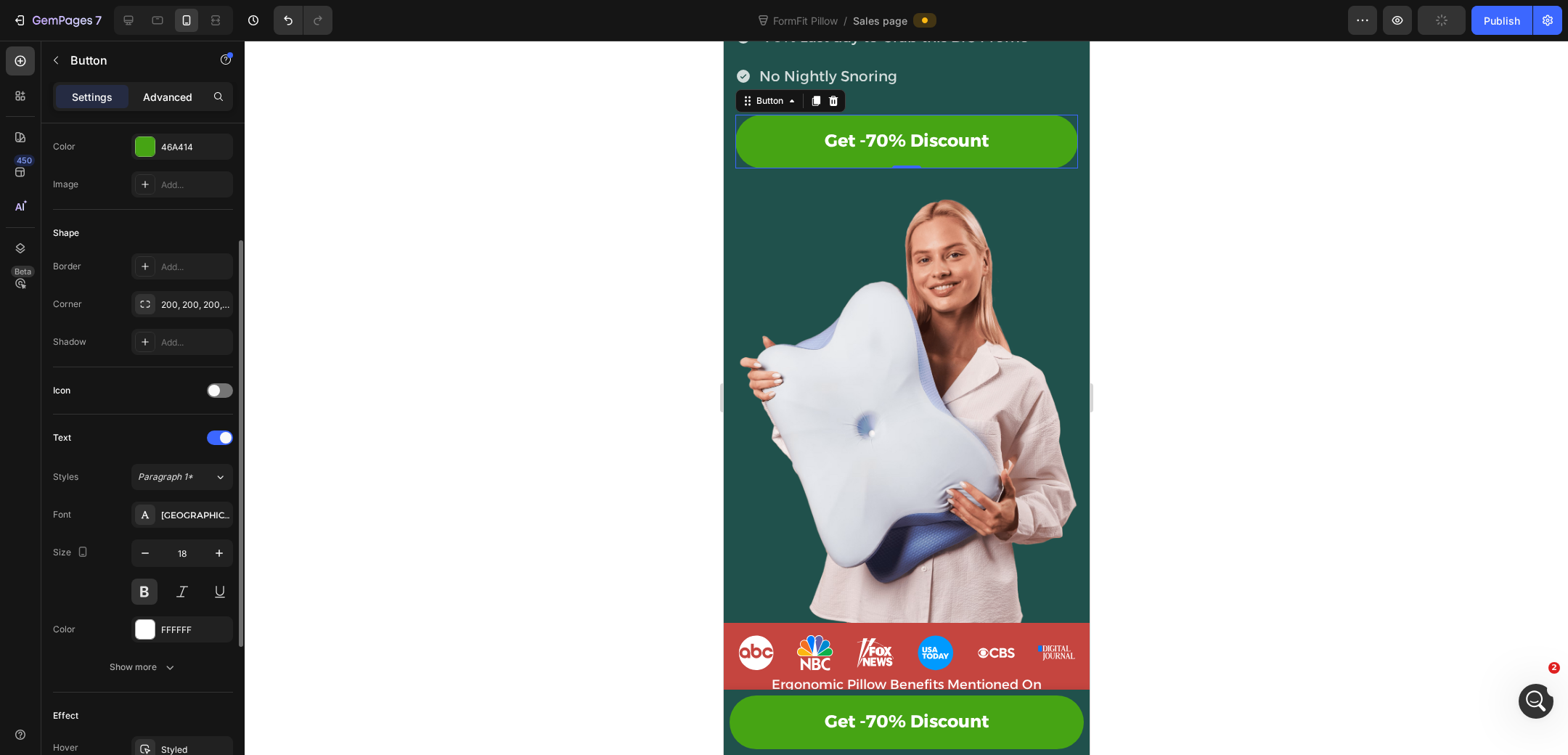
click at [175, 98] on p "Advanced" at bounding box center [168, 97] width 49 height 15
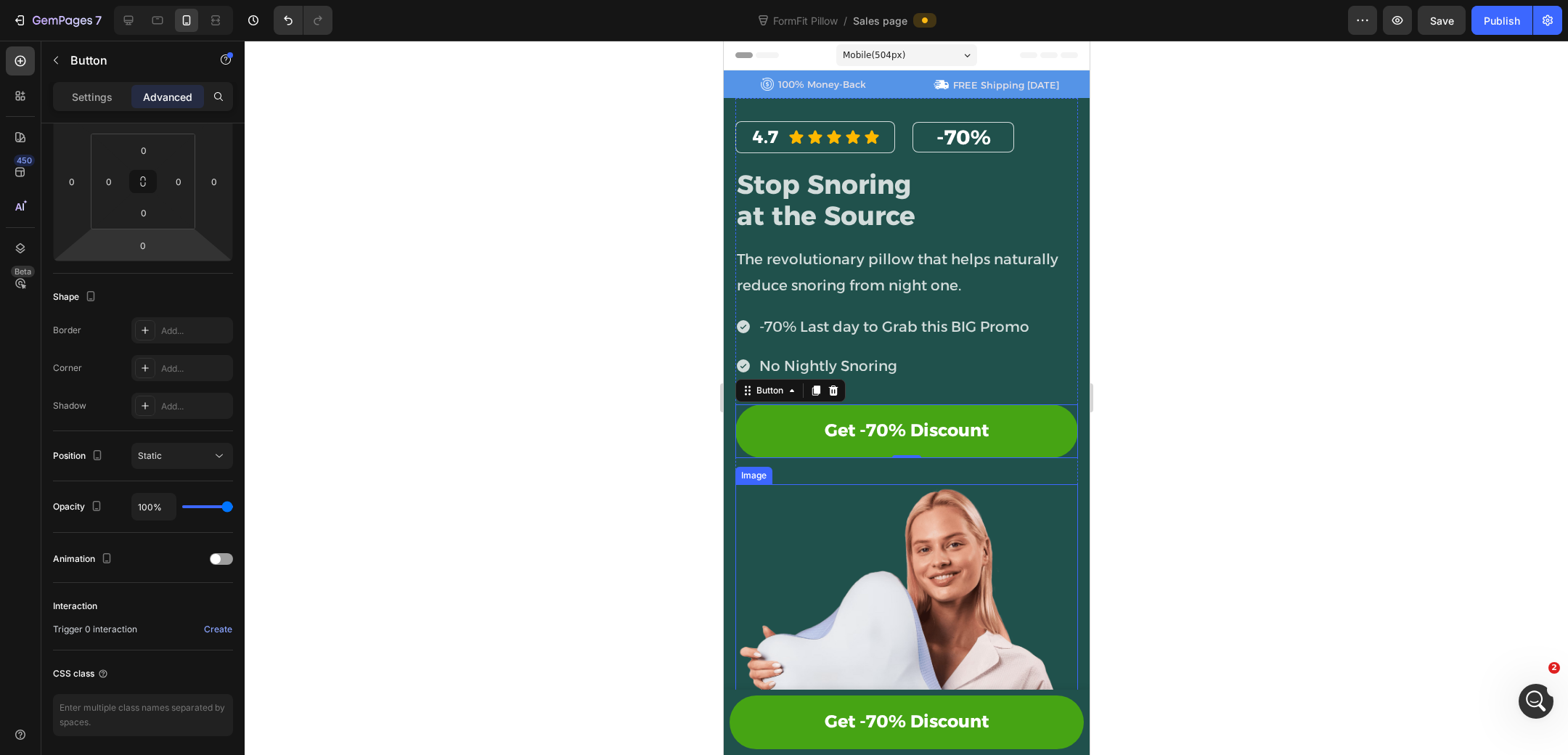
scroll to position [145, 0]
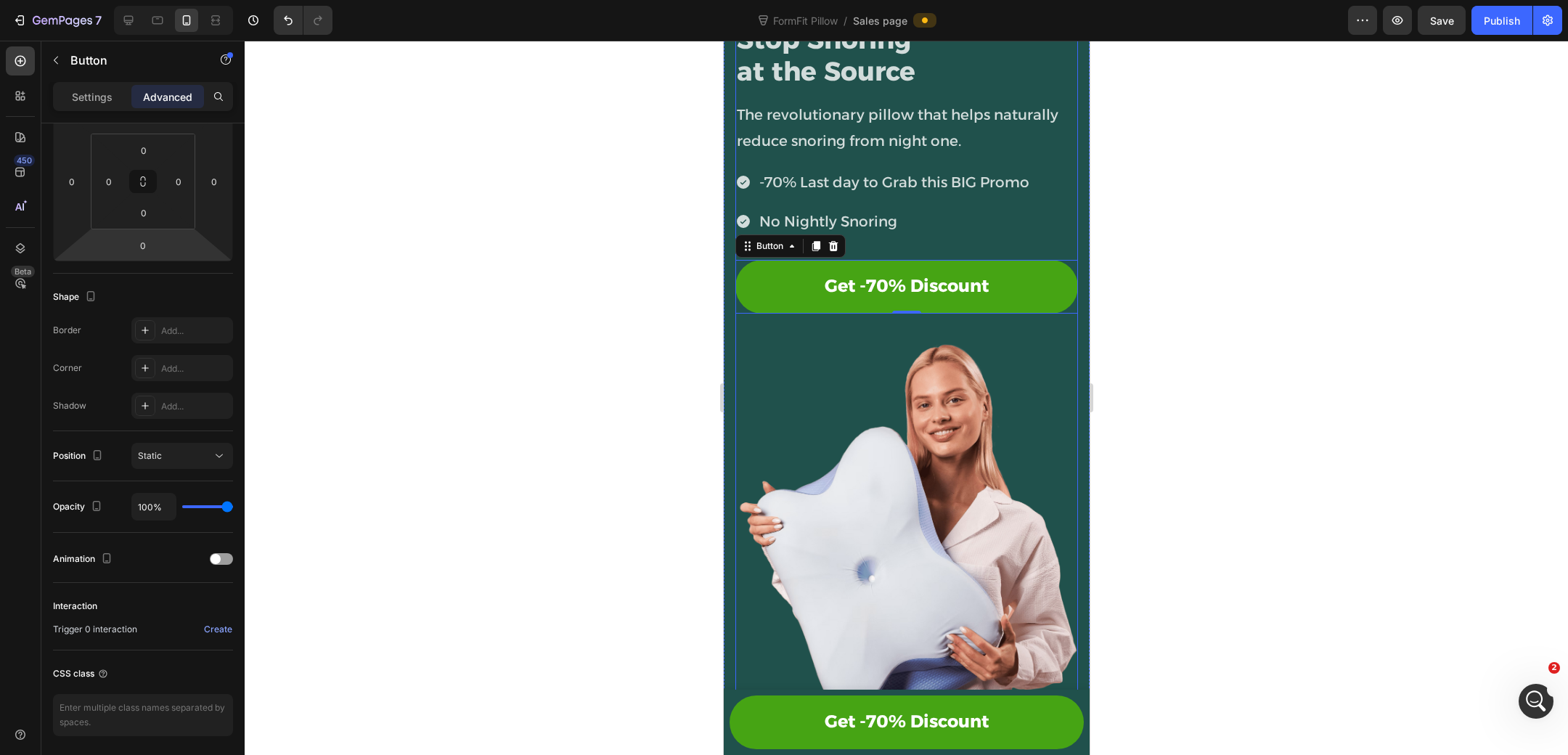
click at [859, 326] on div "4.7 Heading Icon Icon Icon Icon Icon Icon List Row -70% Heading Row Row Stop Sn…" at bounding box center [906, 361] width 343 height 815
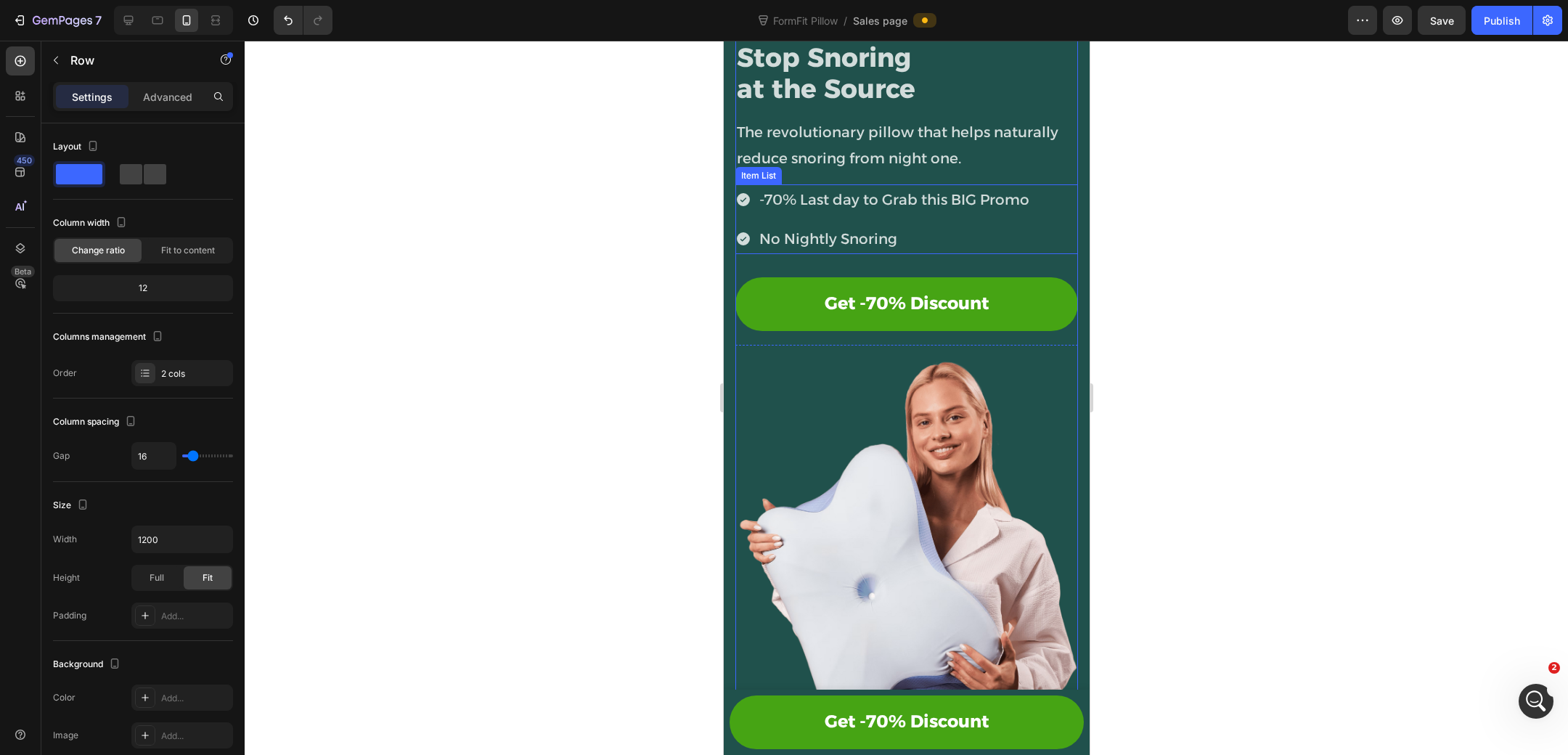
scroll to position [0, 0]
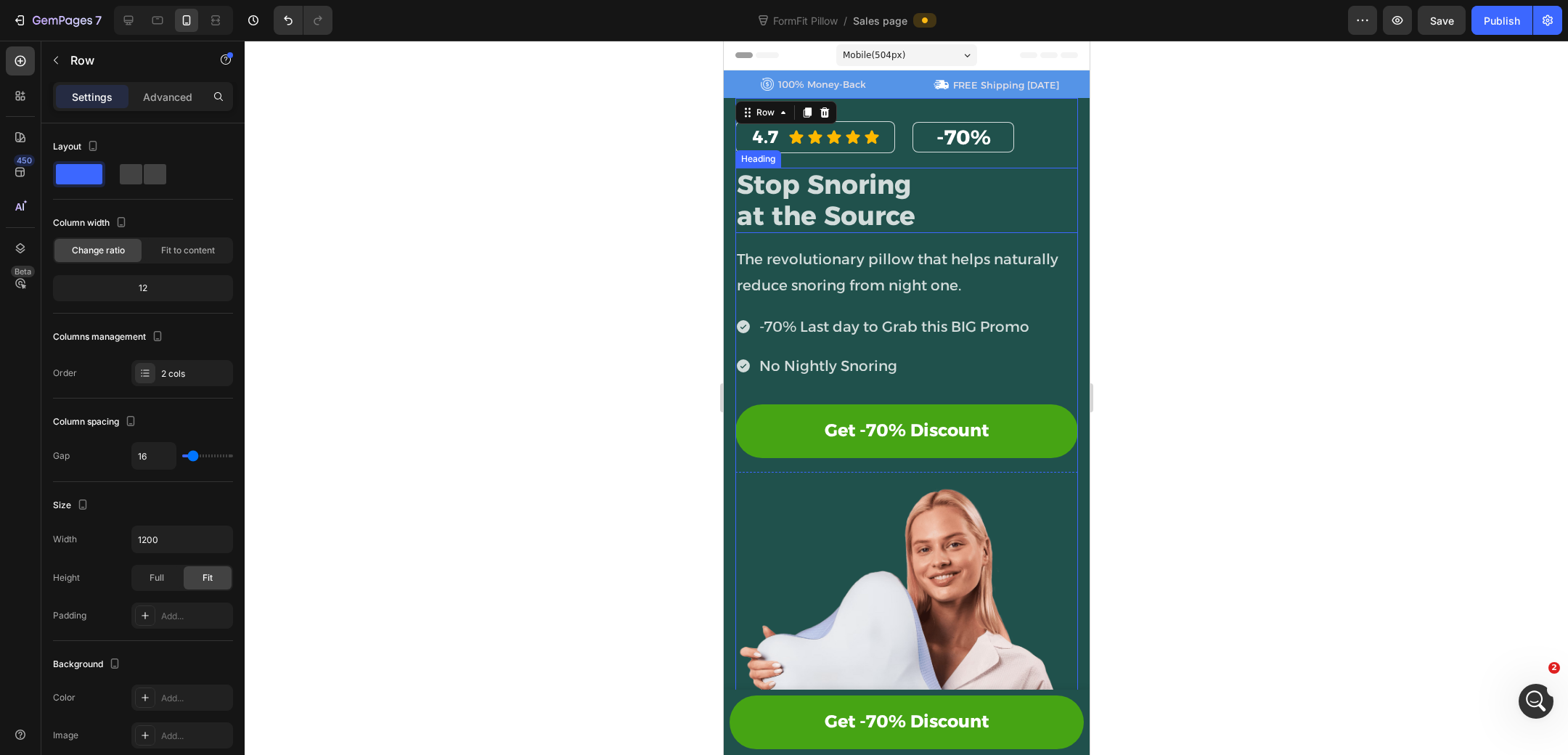
click at [731, 195] on div "4.7 Heading Icon Icon Icon Icon Icon Icon List Row -70% Heading Row Row Stop Sn…" at bounding box center [906, 505] width 366 height 815
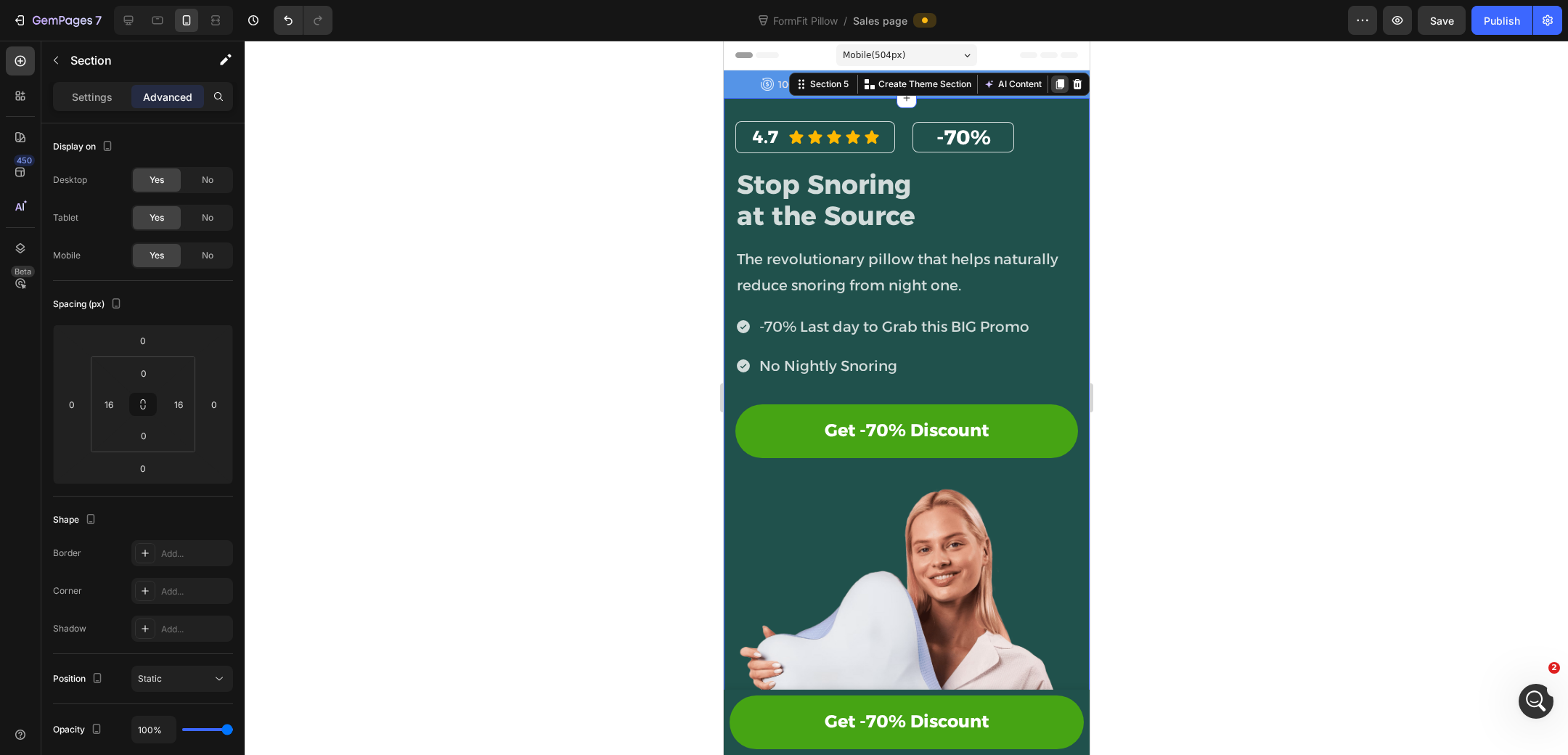
click at [1056, 87] on icon at bounding box center [1058, 84] width 12 height 12
click at [724, 283] on div "4.7 Heading Icon Icon Icon Icon Icon Icon List Row -70% Heading Row Row Stop Sn…" at bounding box center [906, 505] width 366 height 815
click at [206, 255] on span "No" at bounding box center [208, 255] width 12 height 13
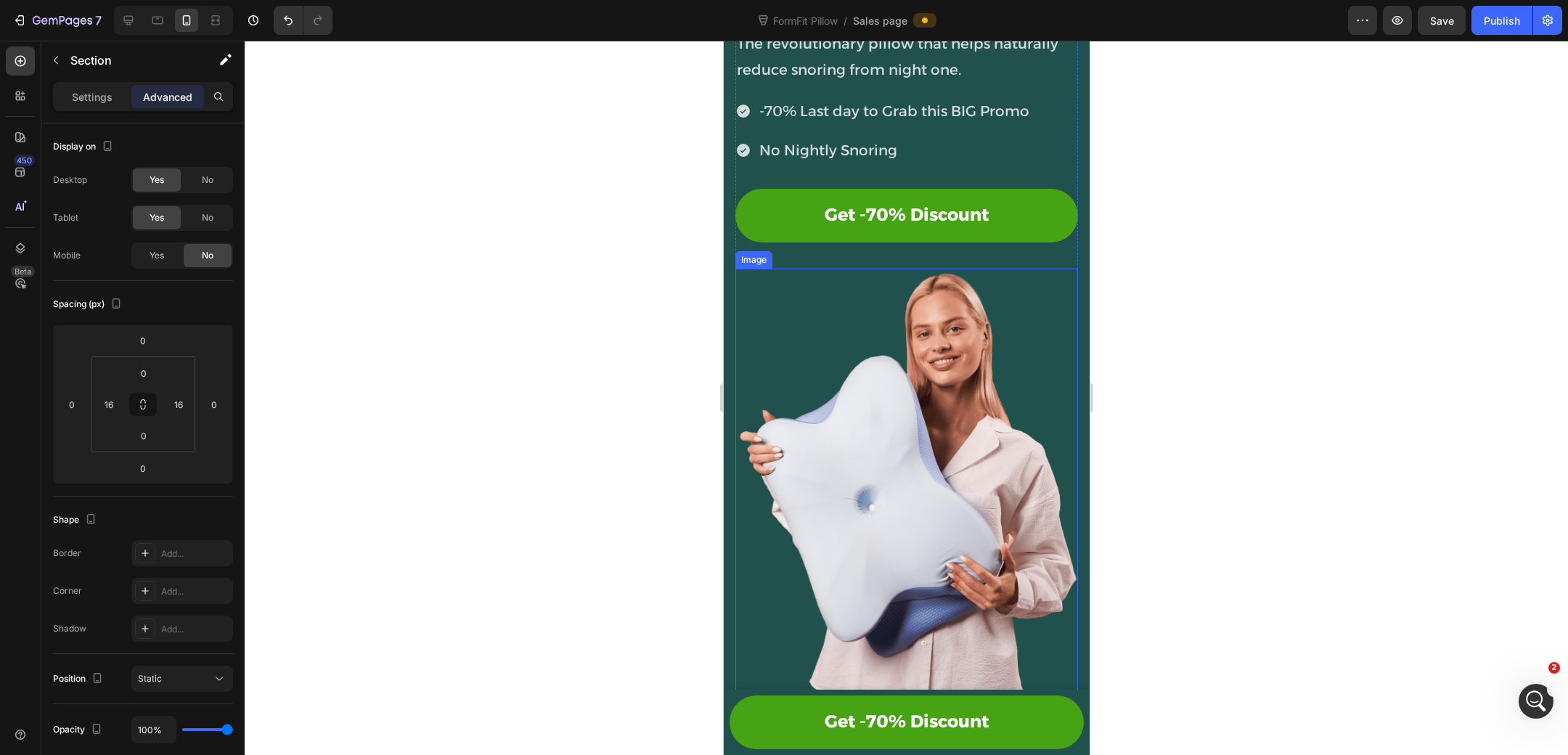
scroll to position [212, 0]
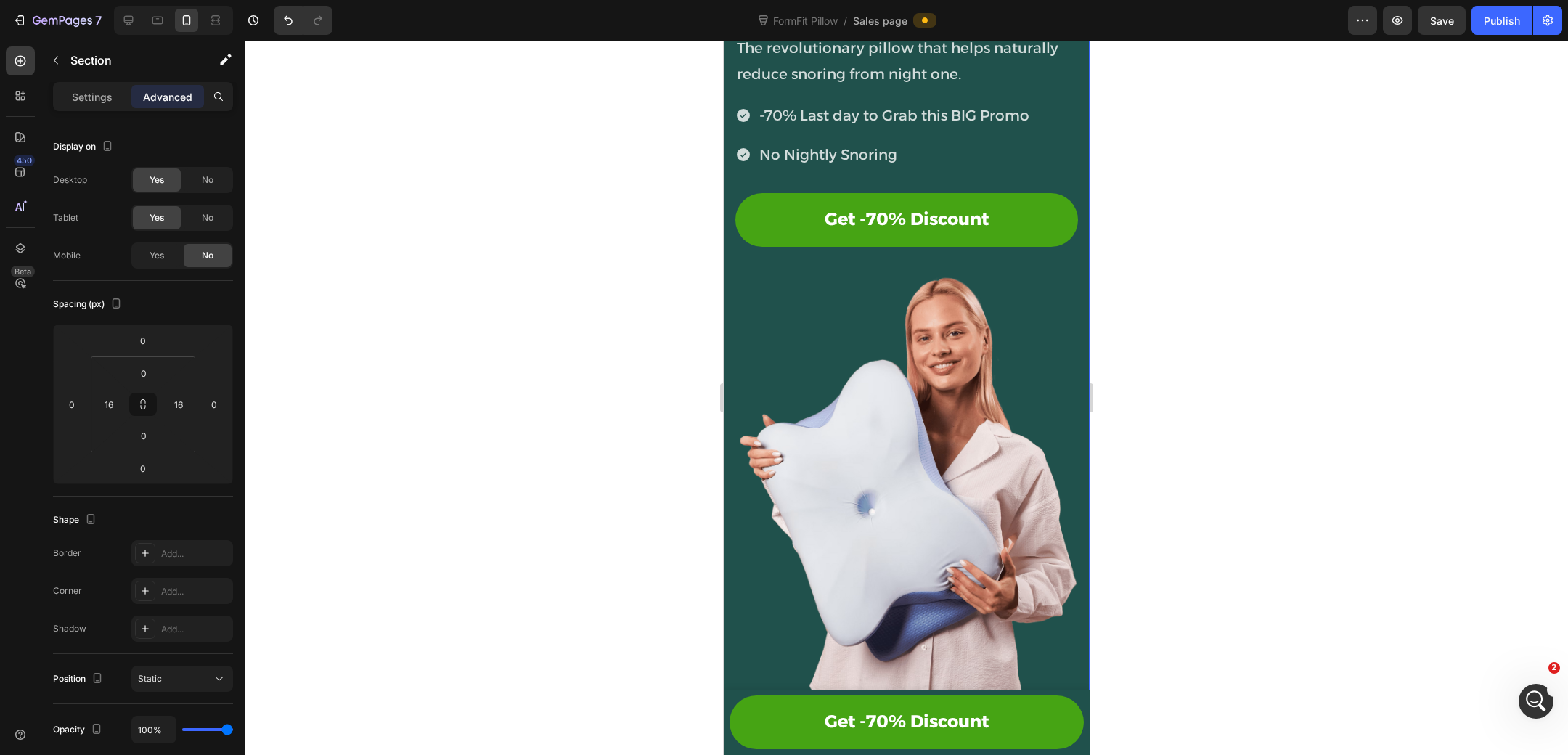
click at [733, 316] on div "4.7 Heading Icon Icon Icon Icon Icon Icon List Row -70% Heading Row Row Stop Sn…" at bounding box center [906, 294] width 366 height 815
click at [206, 180] on span "No" at bounding box center [208, 180] width 12 height 13
click at [207, 213] on span "No" at bounding box center [208, 218] width 12 height 13
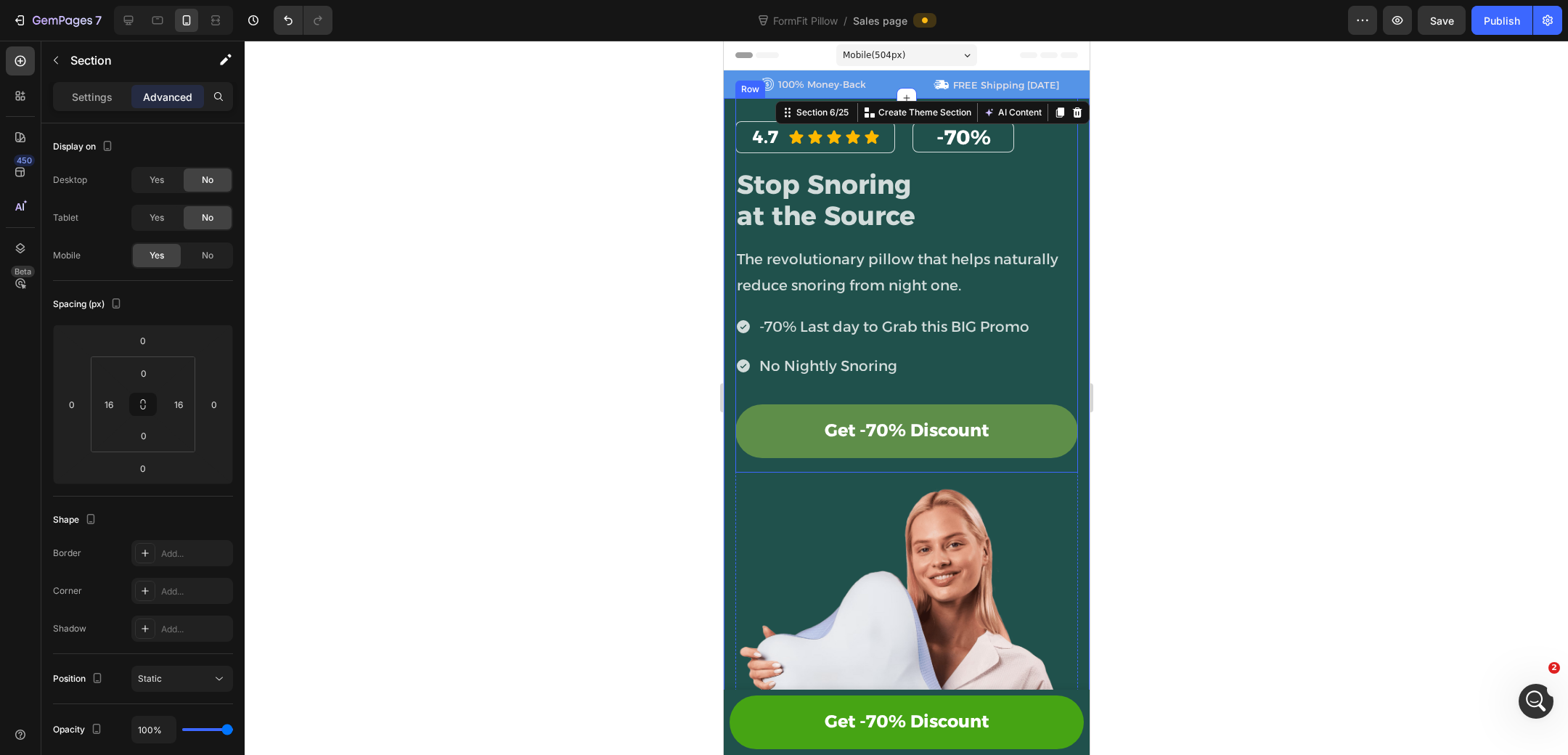
click at [983, 413] on link "Get -70% Discount" at bounding box center [906, 431] width 343 height 54
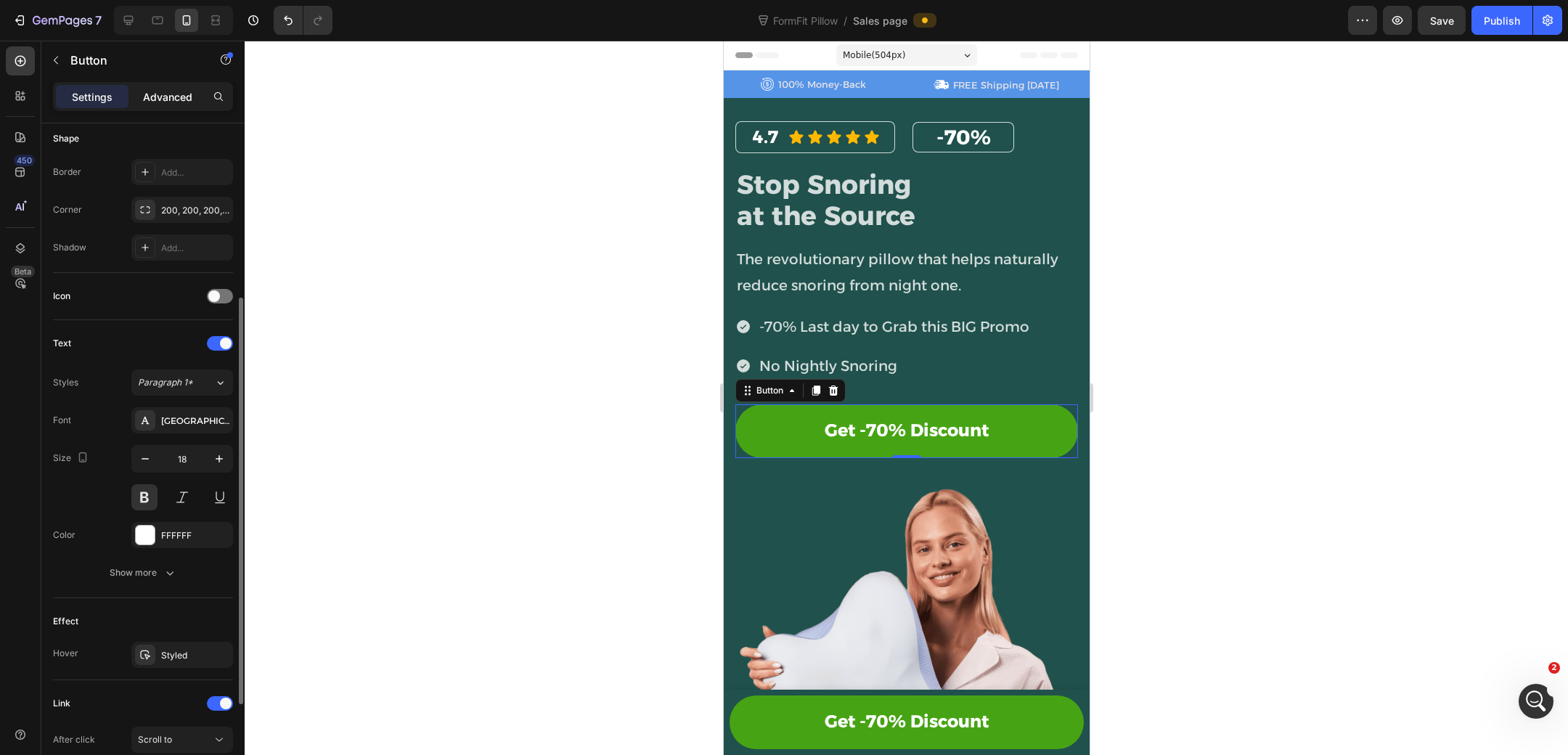
click at [166, 91] on p "Advanced" at bounding box center [168, 97] width 49 height 15
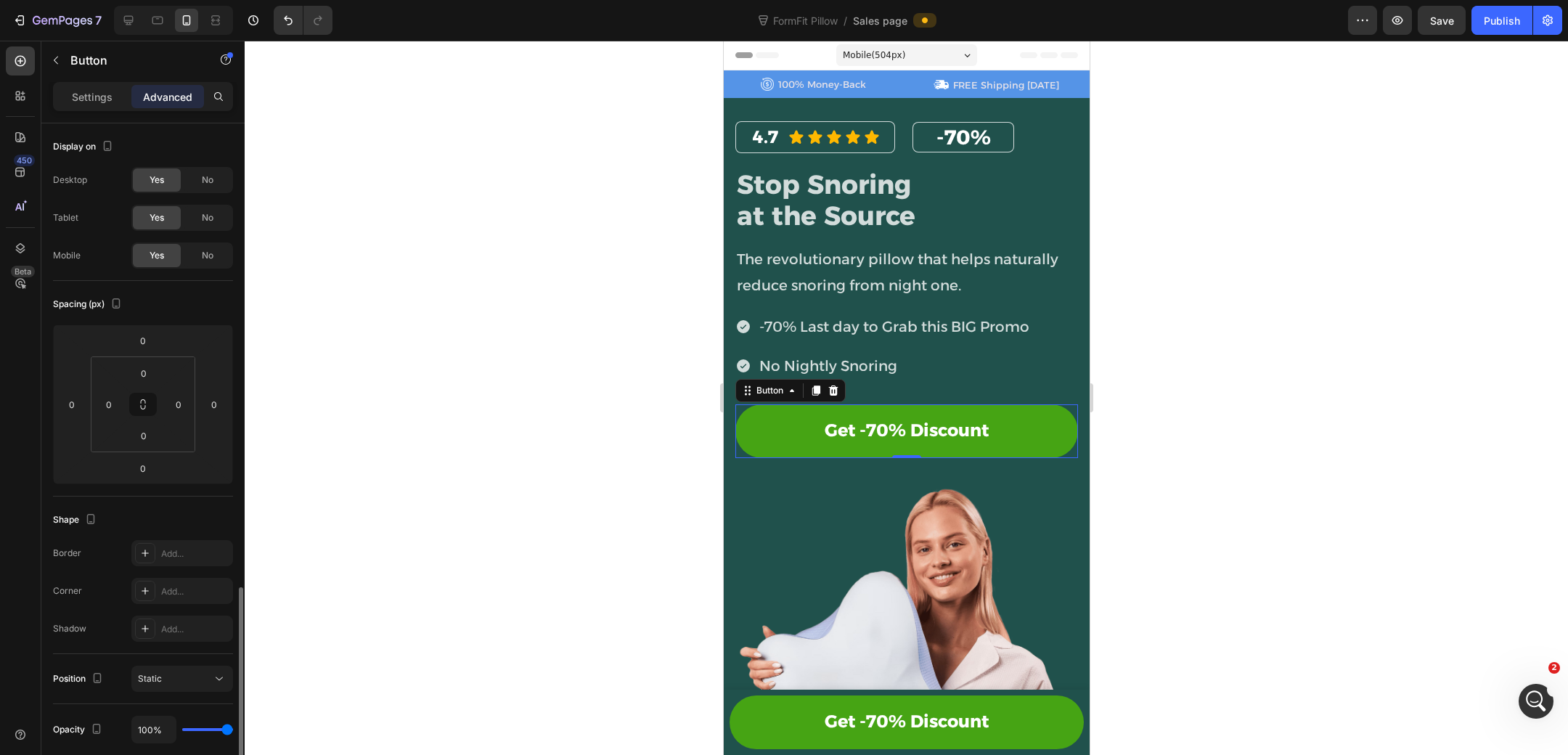
scroll to position [271, 0]
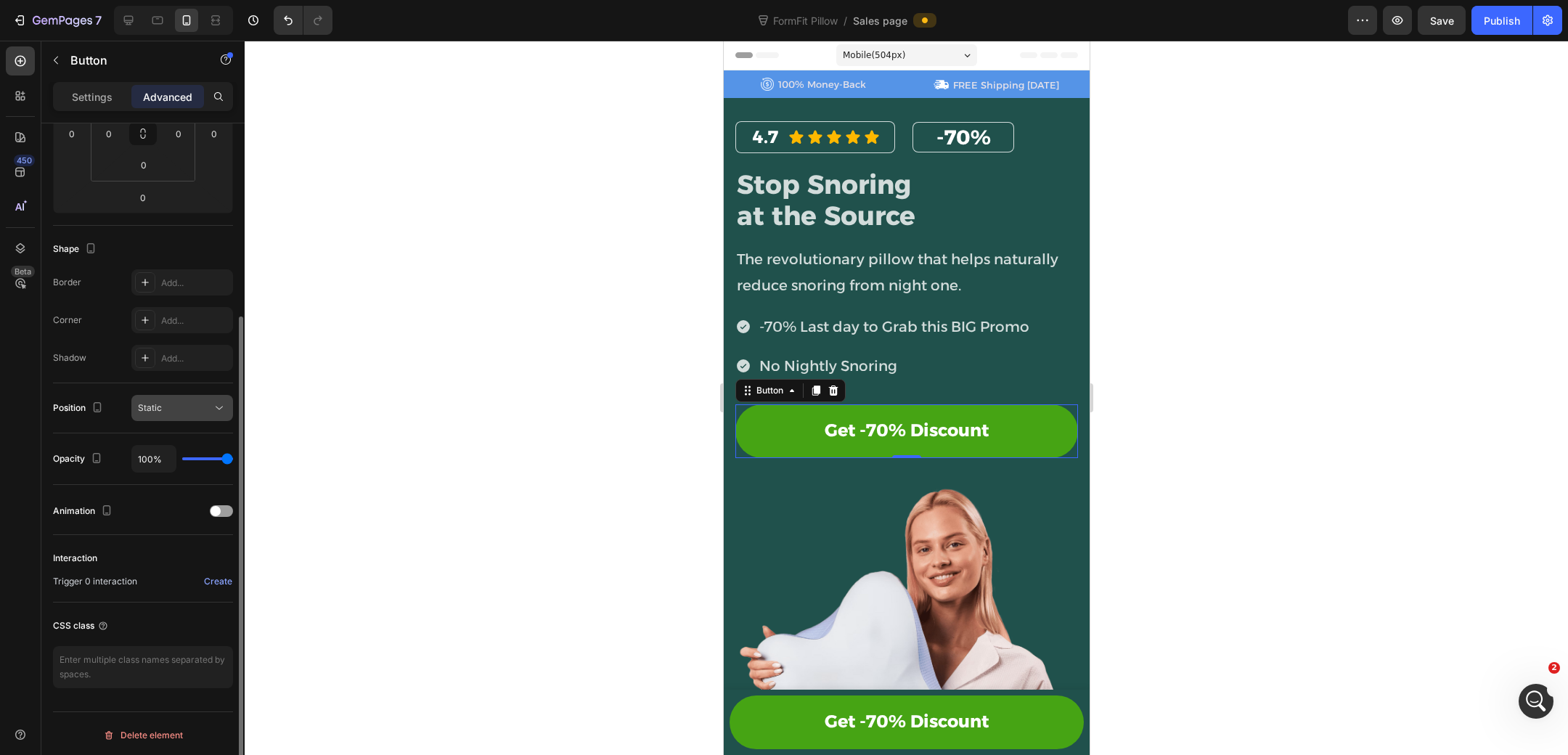
click at [189, 412] on div "Static" at bounding box center [174, 407] width 74 height 13
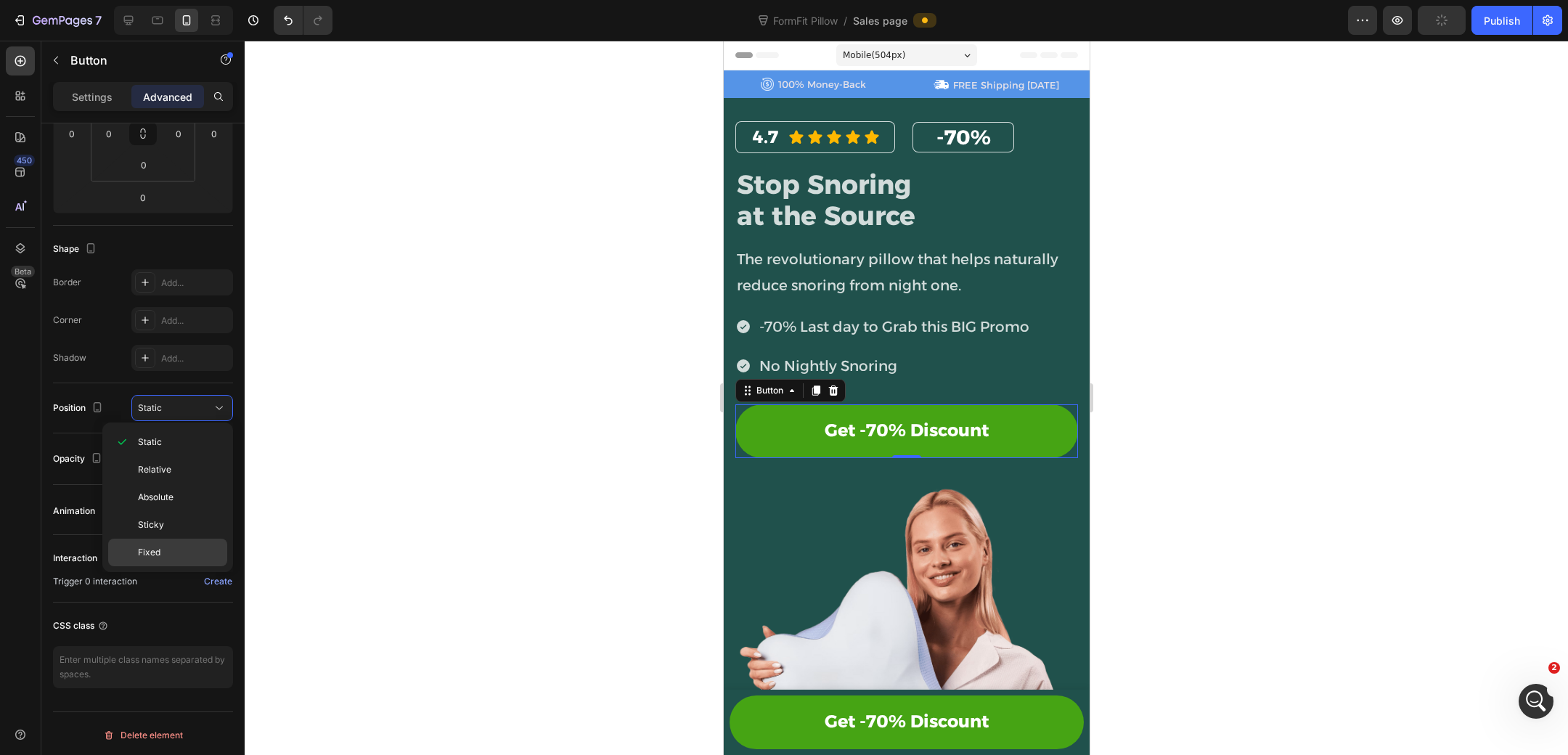
click at [175, 546] on p "Fixed" at bounding box center [179, 552] width 83 height 13
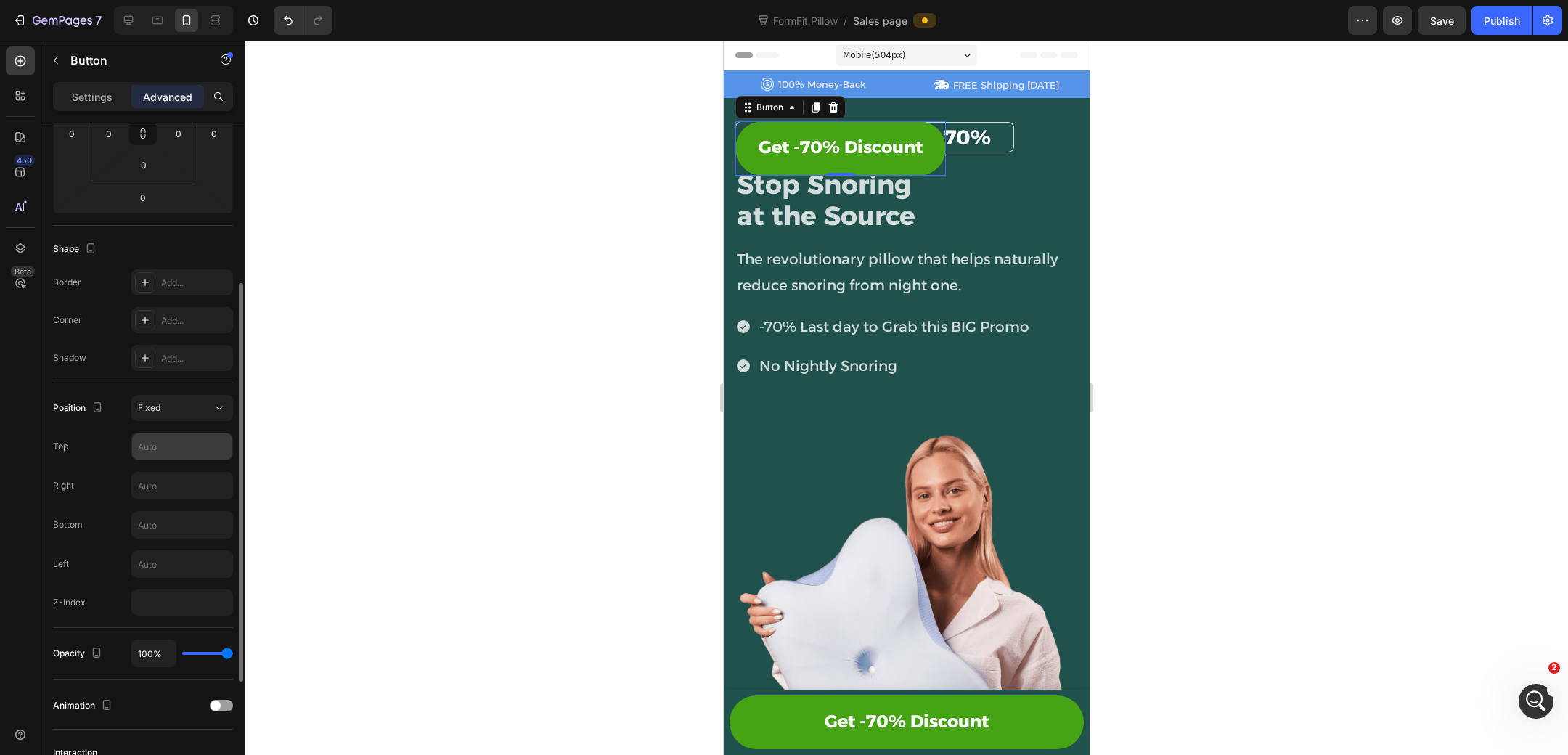
click at [195, 446] on input "text" at bounding box center [182, 447] width 100 height 26
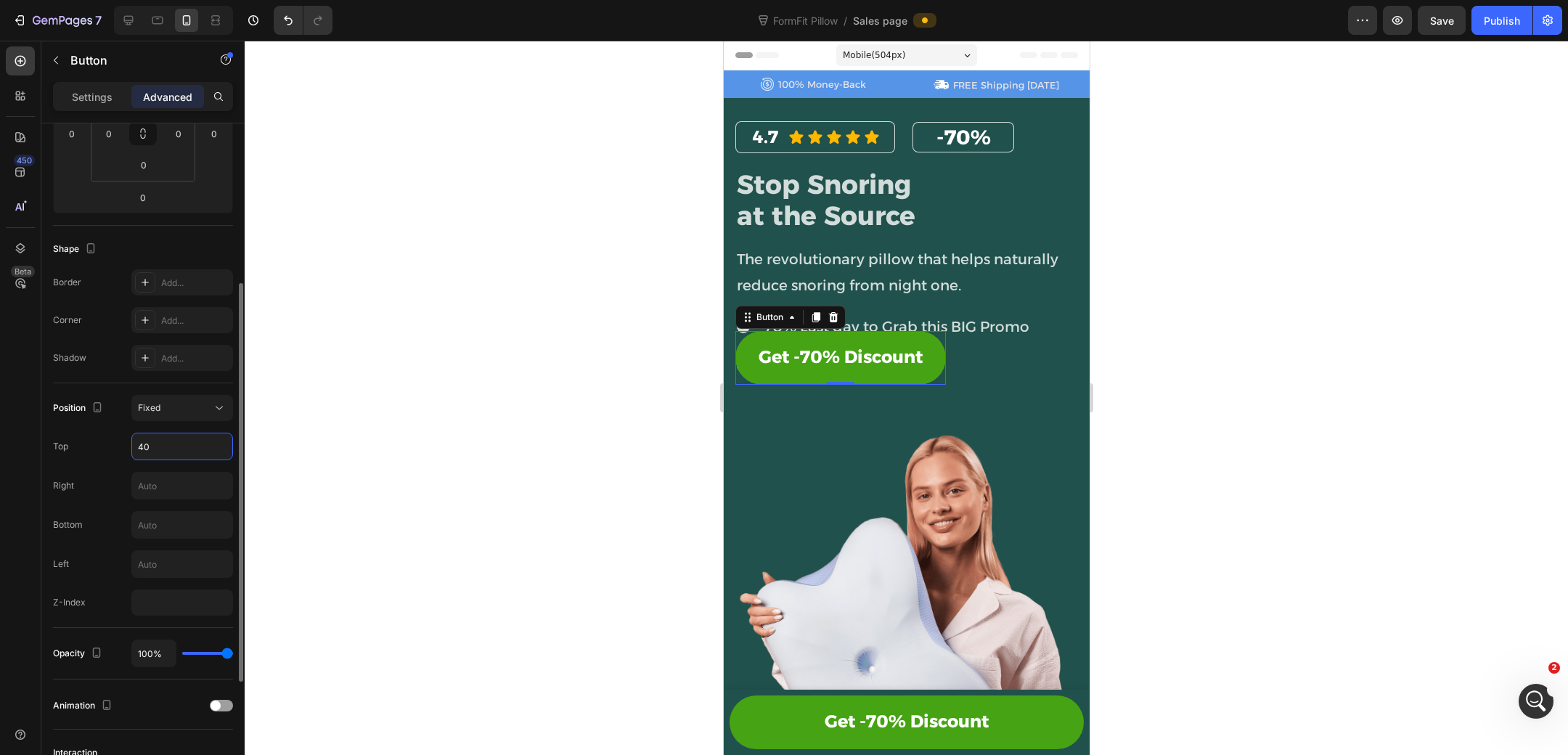
type input "4"
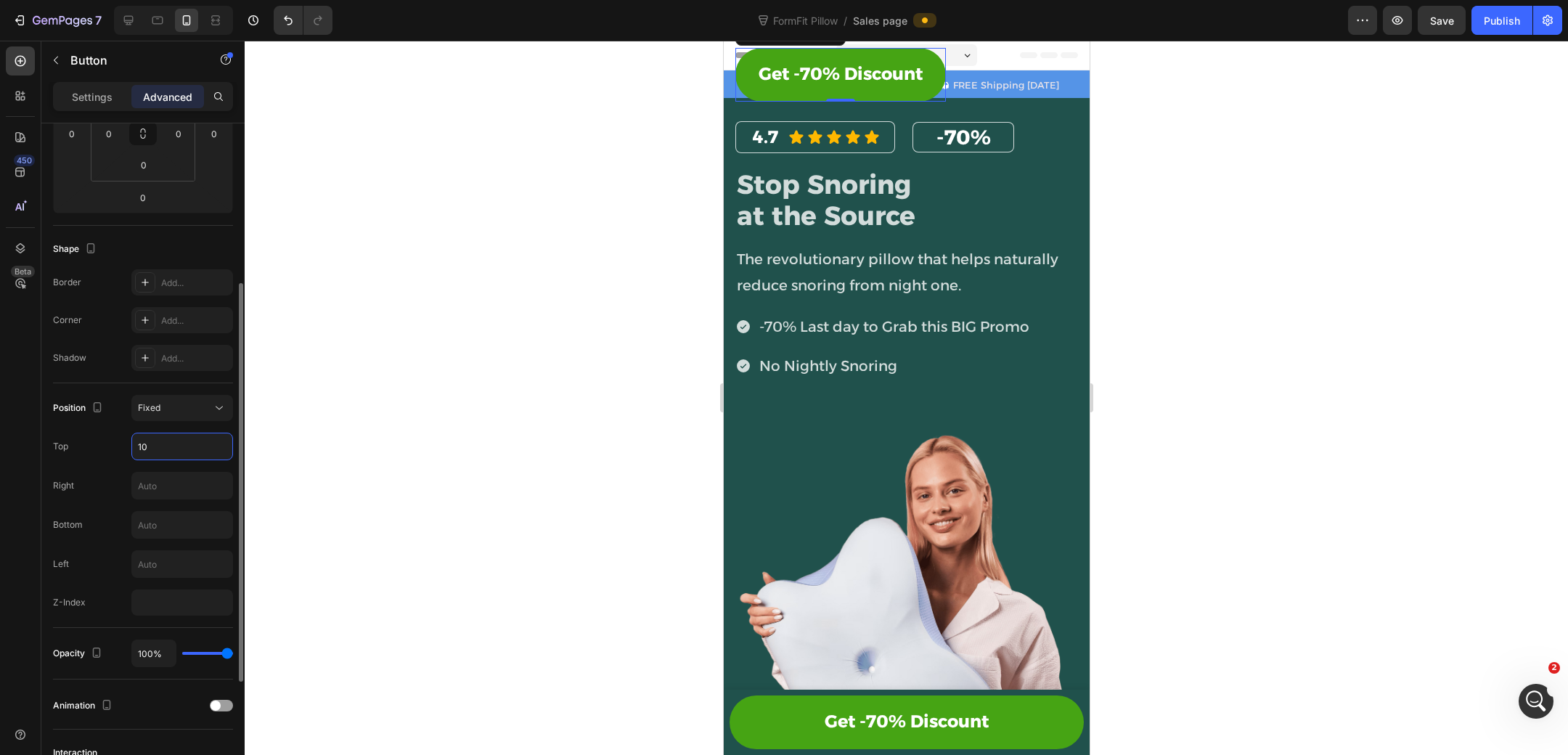
type input "1"
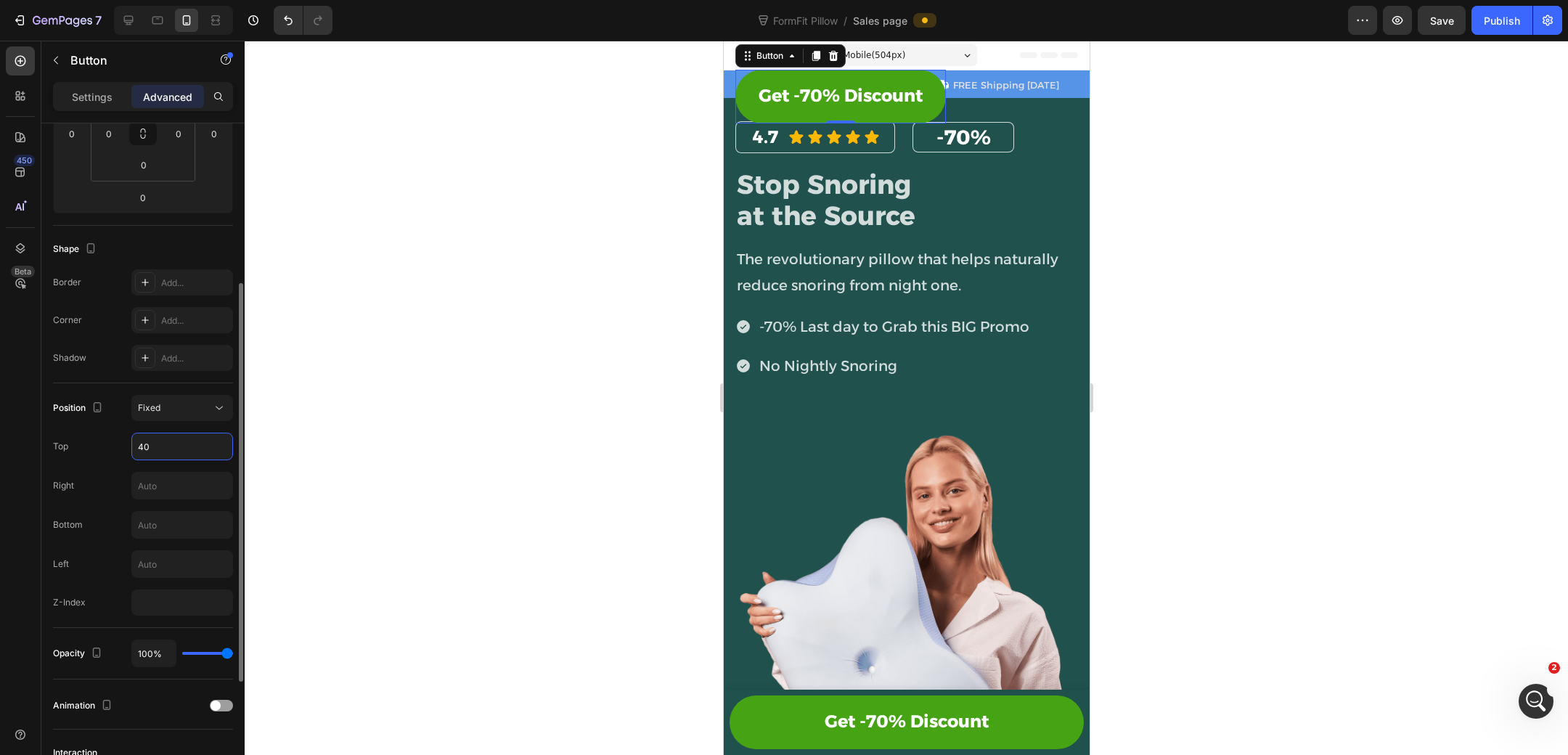
type input "400"
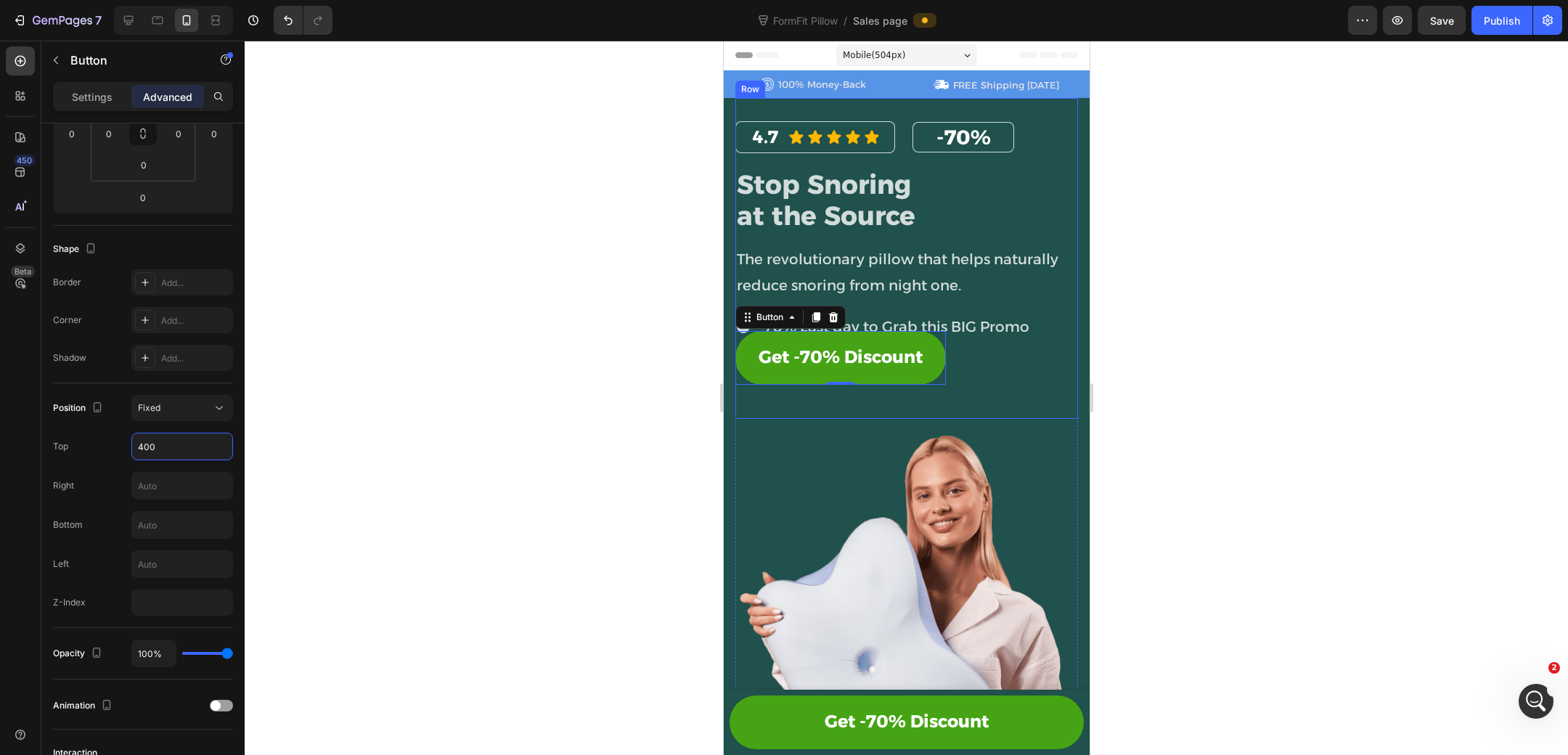
click at [745, 401] on div "4.7 Heading Icon Icon Icon Icon Icon Icon List Row -70% Heading Row Row Stop Sn…" at bounding box center [906, 263] width 343 height 283
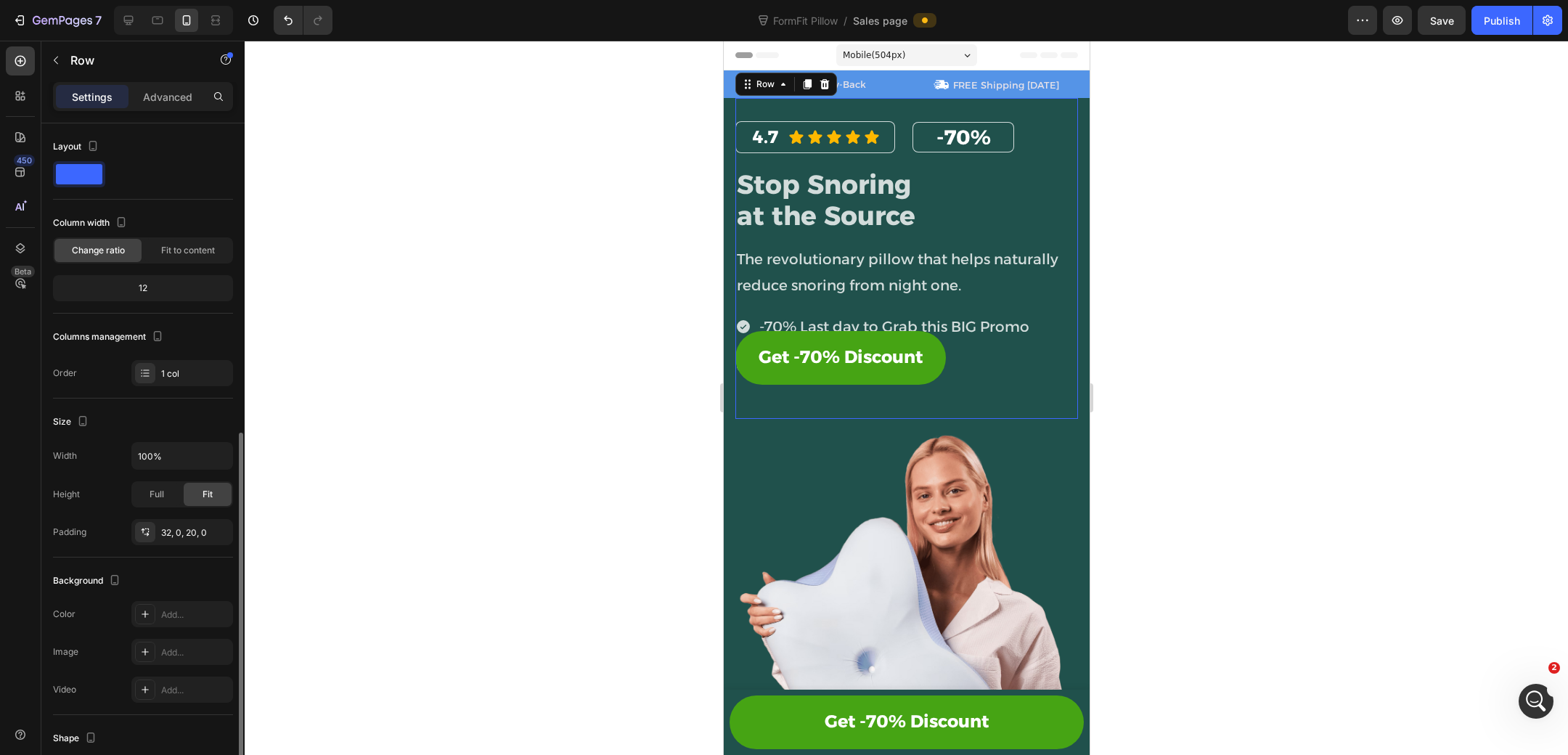
scroll to position [52, 0]
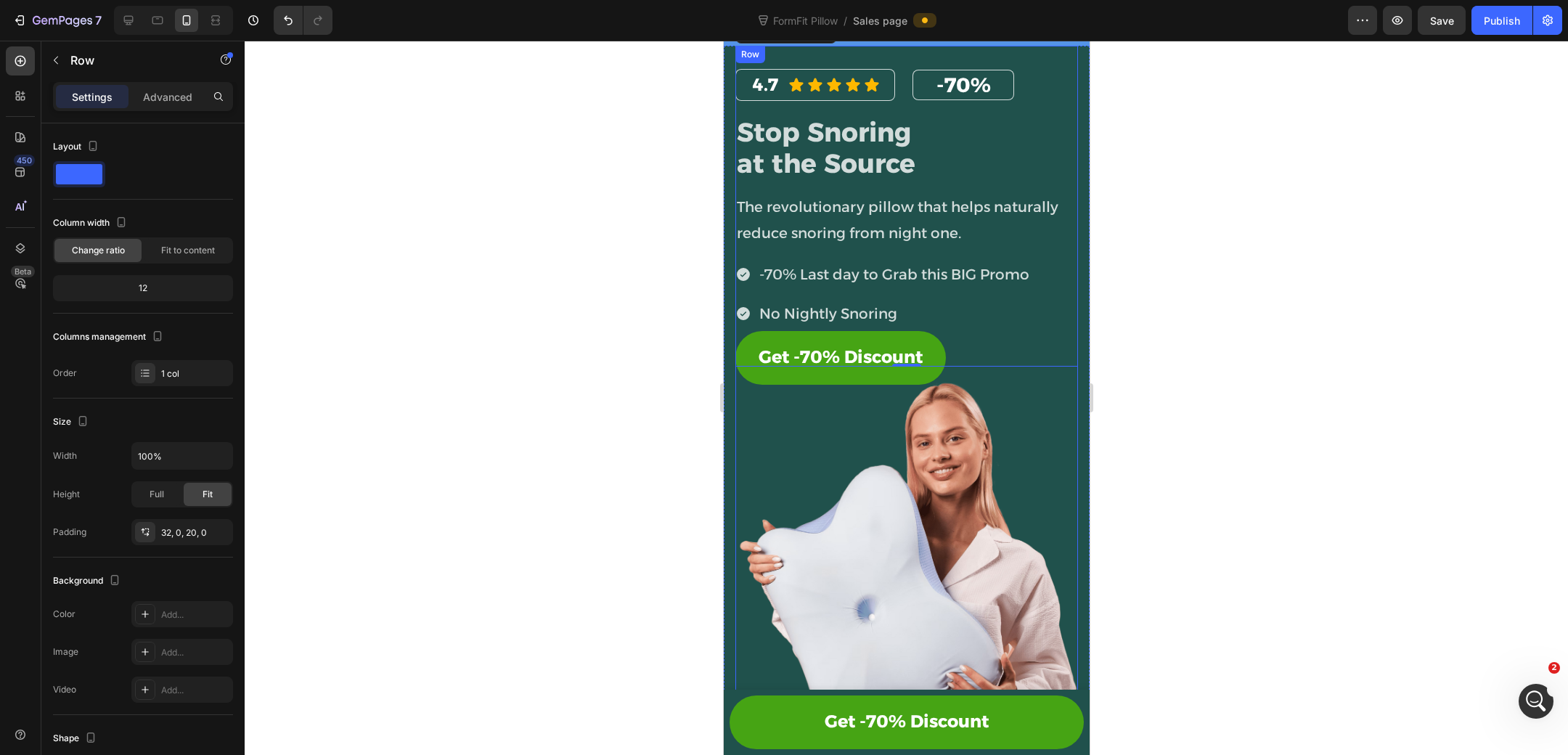
click at [1009, 370] on div "4.7 Heading Icon Icon Icon Icon Icon Icon List Row -70% Heading Row Row Stop Sn…" at bounding box center [906, 425] width 343 height 760
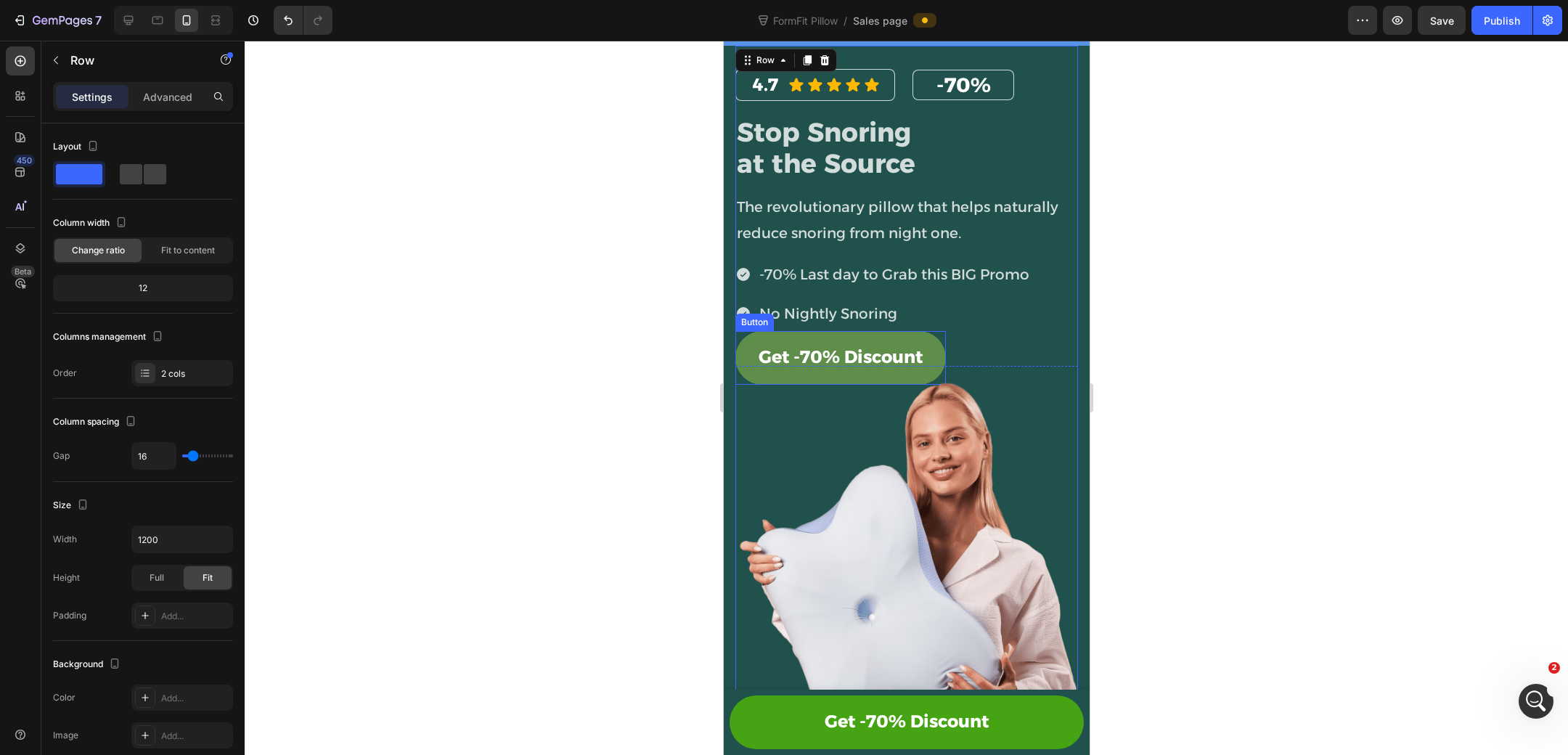
click at [751, 348] on link "Get -70% Discount" at bounding box center [840, 358] width 211 height 54
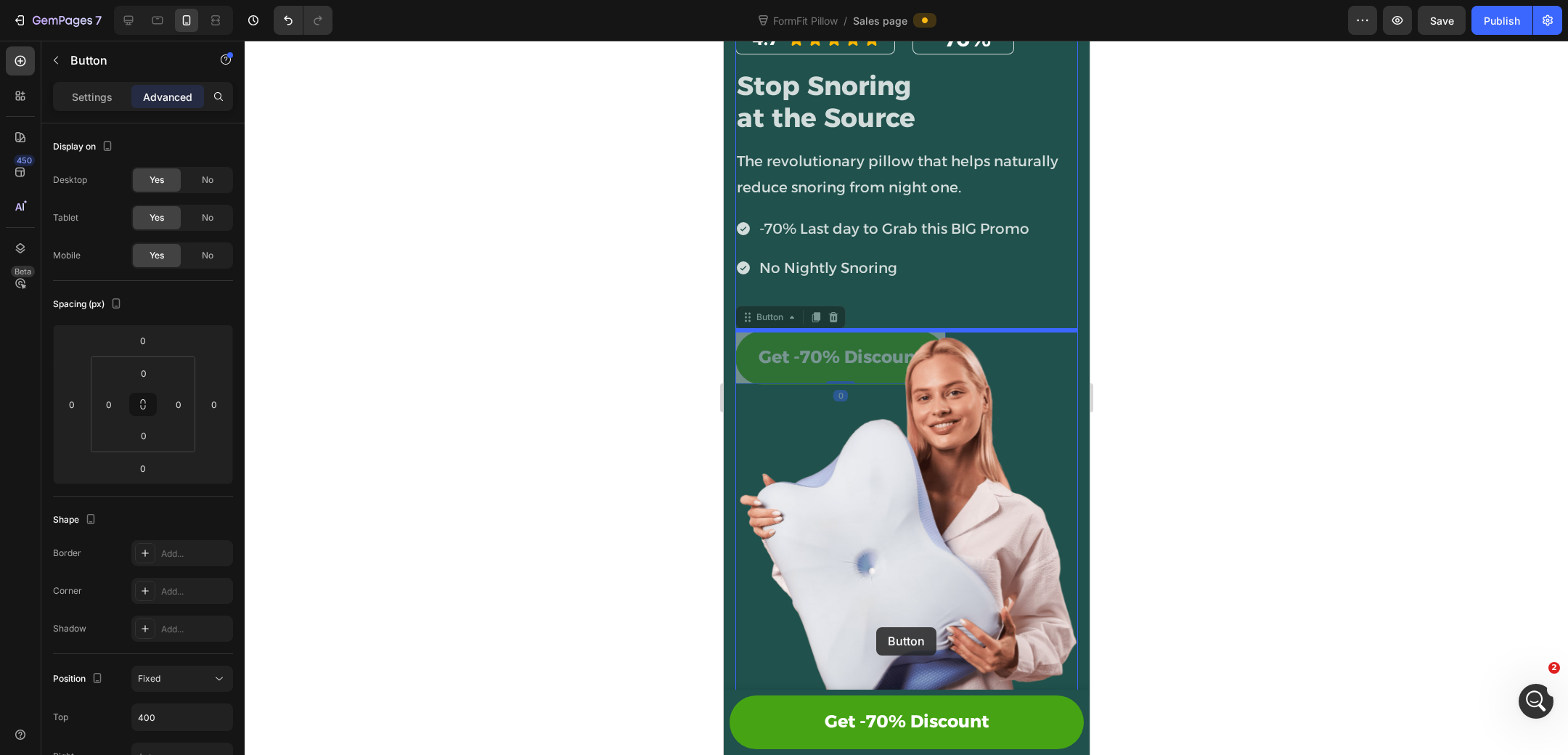
scroll to position [200, 0]
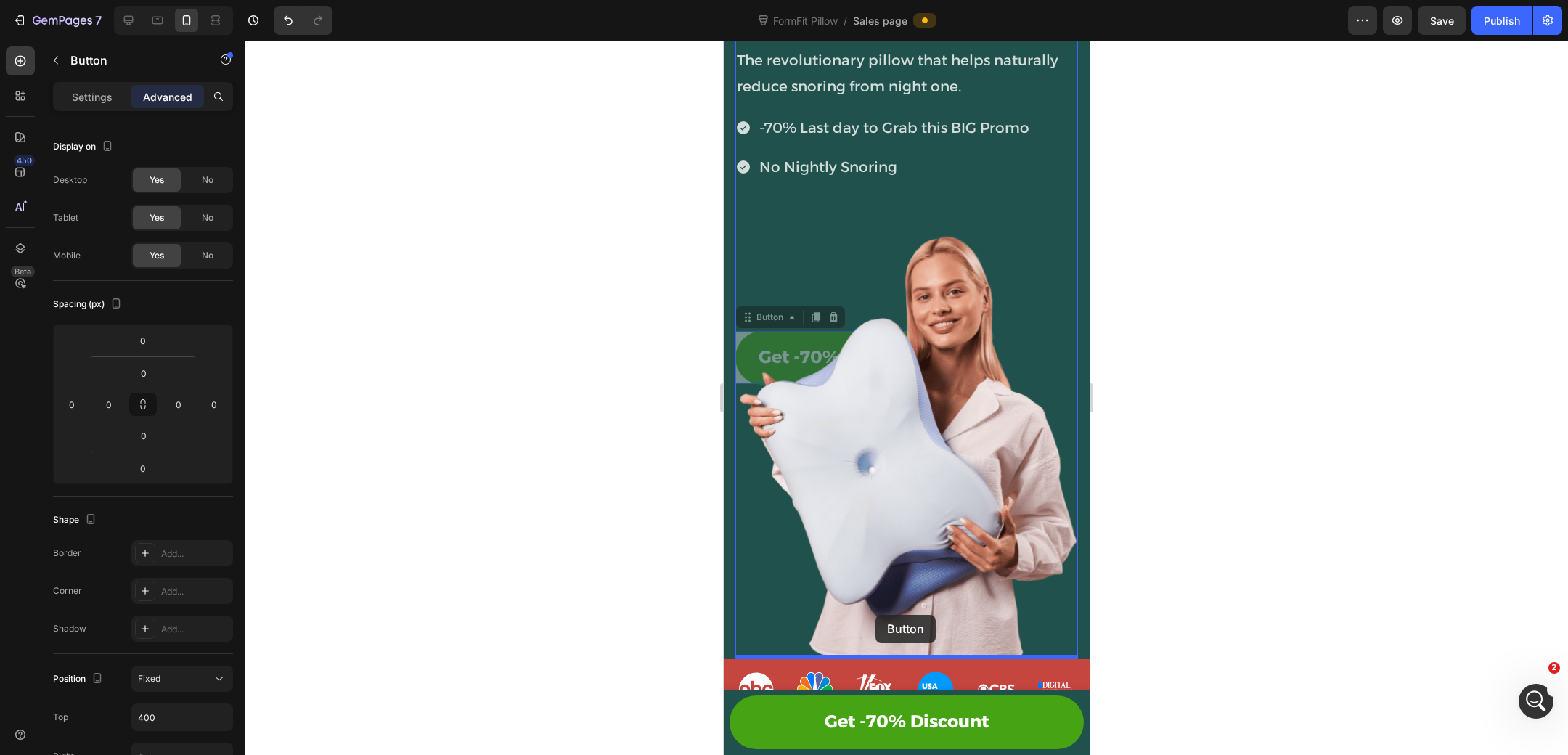
drag, startPoint x: 747, startPoint y: 320, endPoint x: 875, endPoint y: 615, distance: 321.6
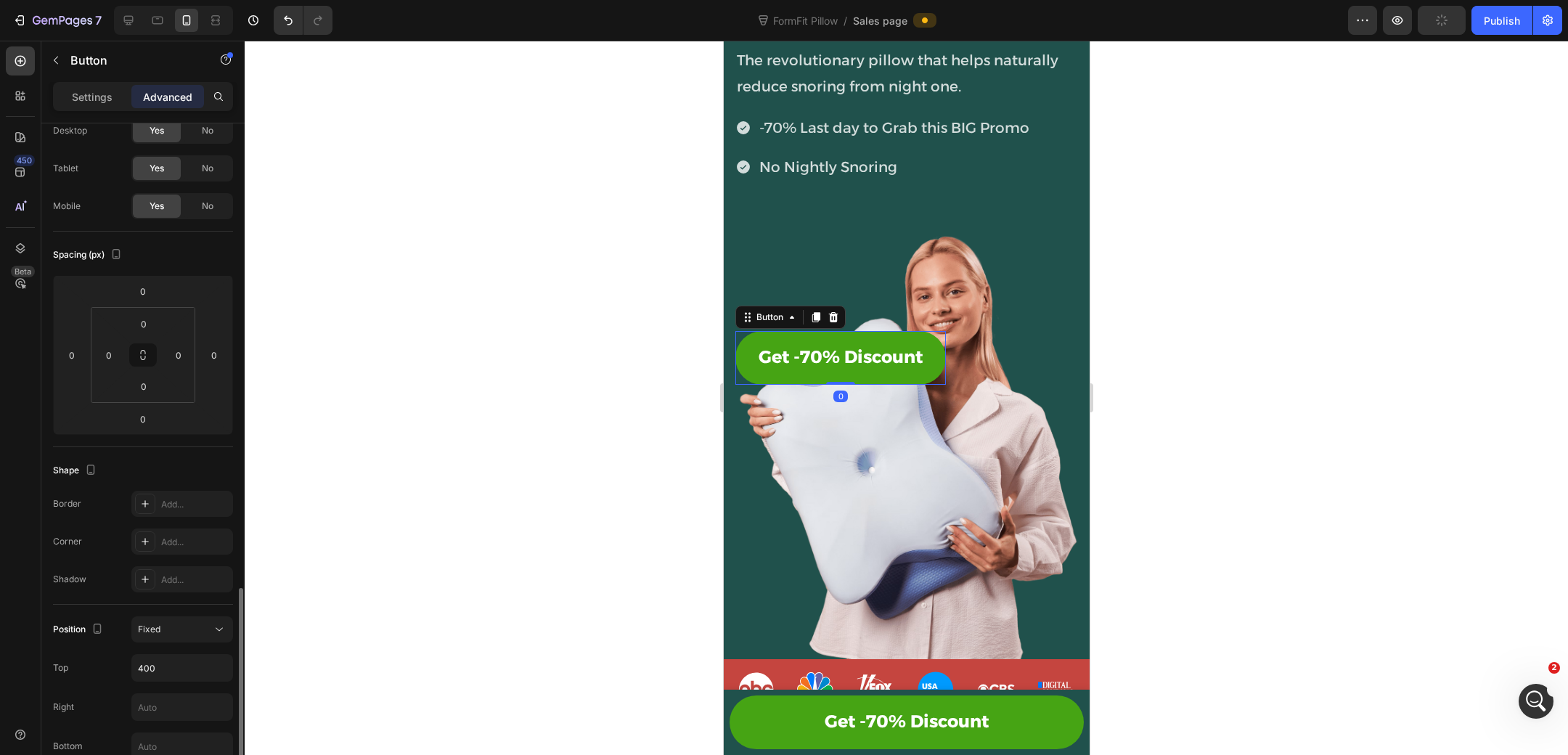
scroll to position [323, 0]
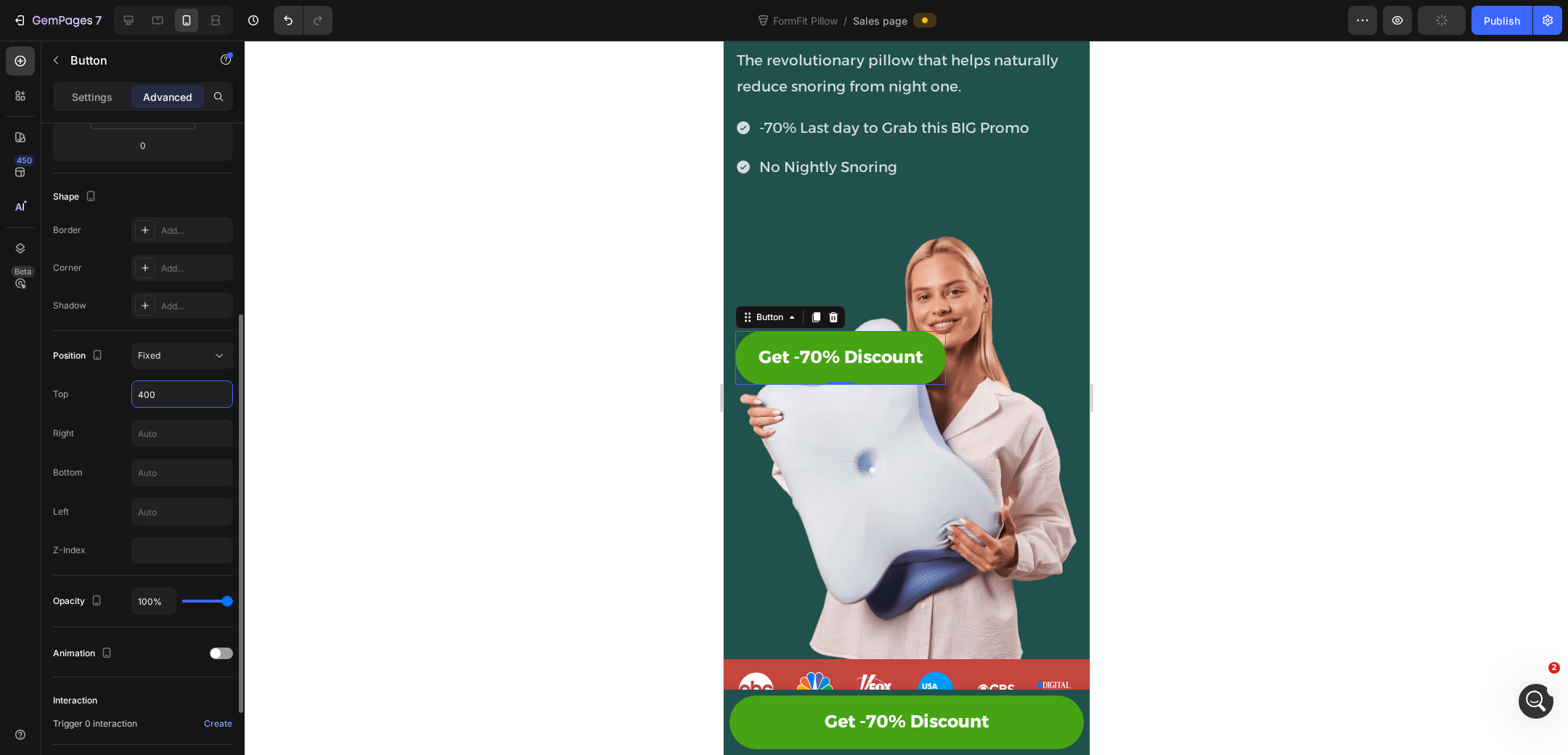
click at [181, 397] on input "400" at bounding box center [182, 394] width 100 height 26
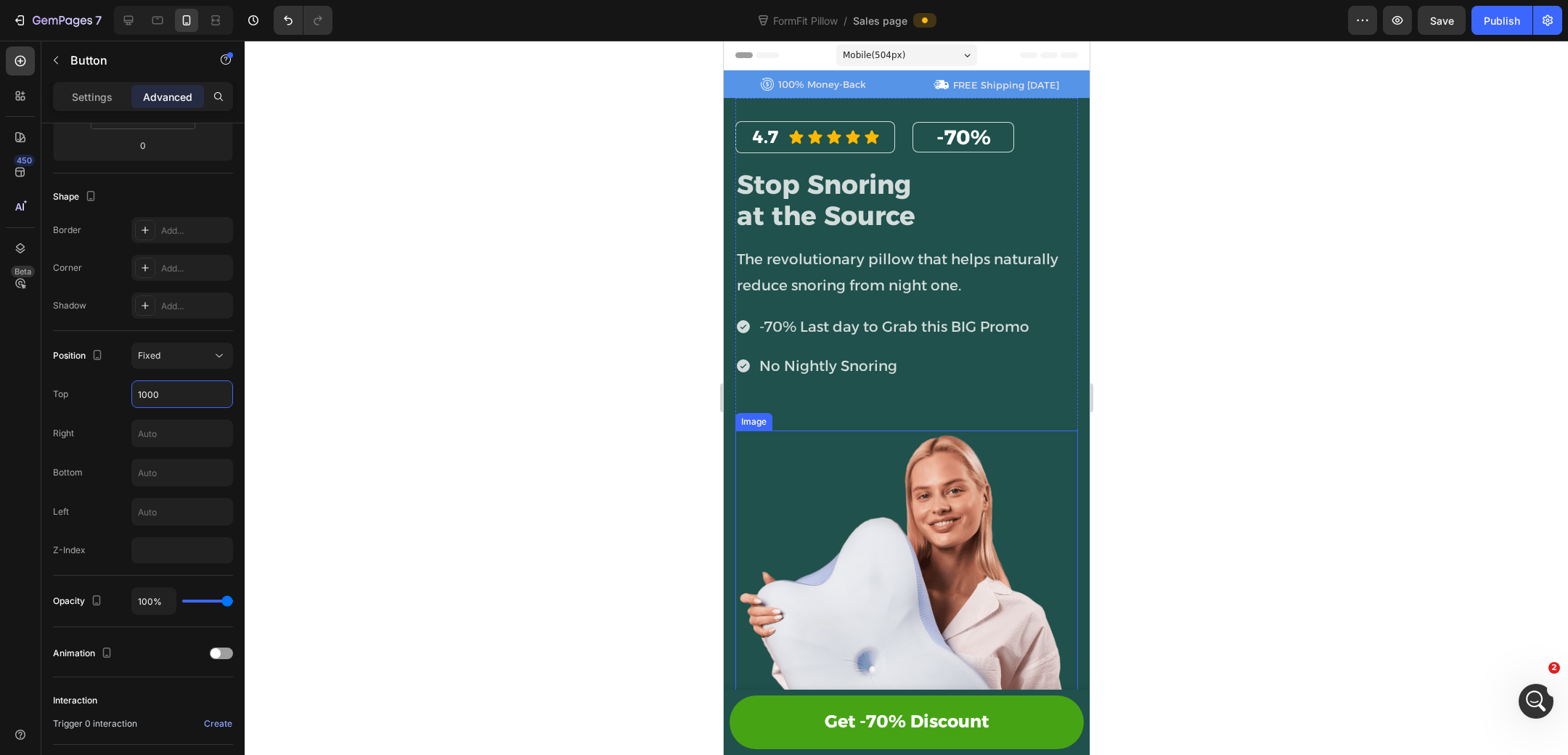
scroll to position [186, 0]
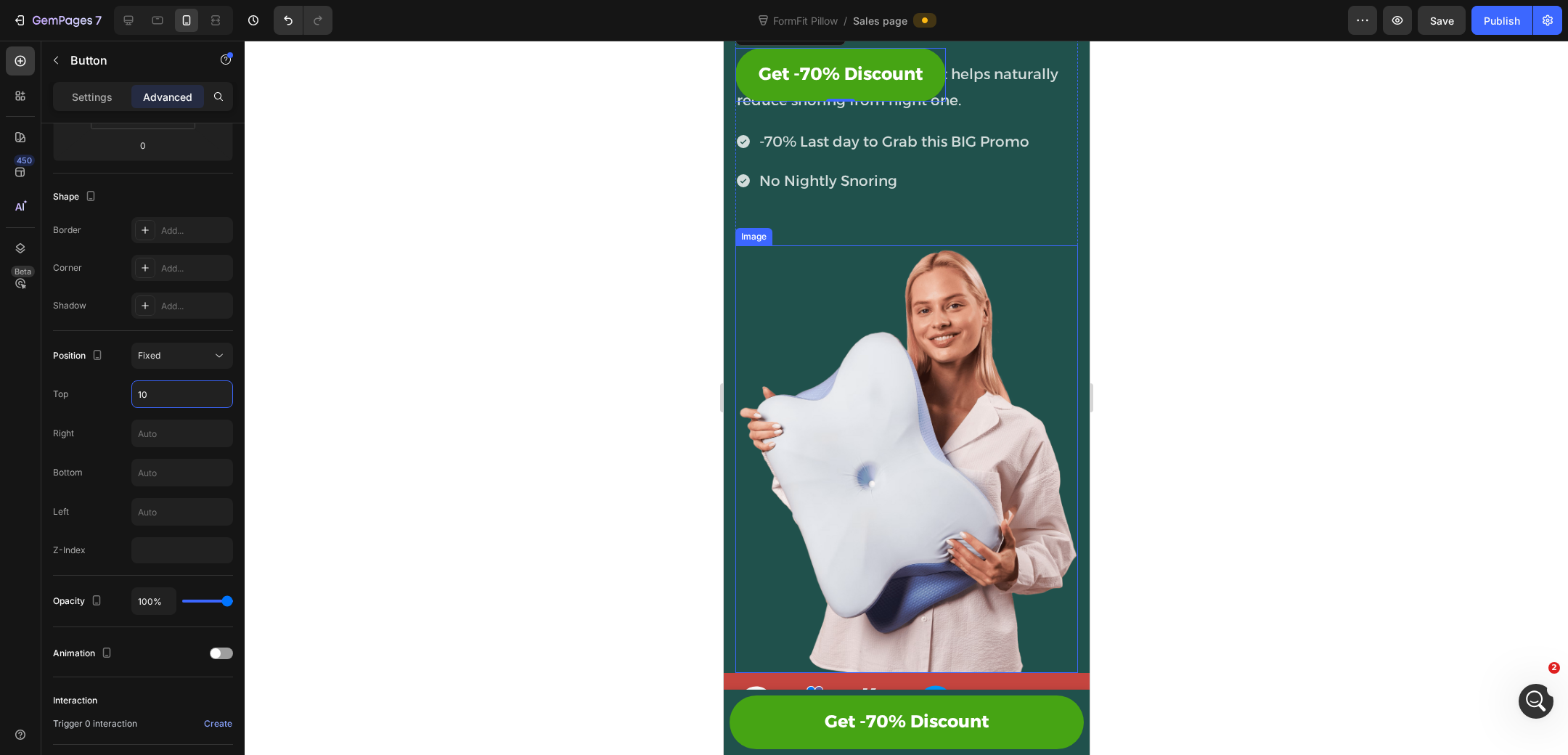
type input "1"
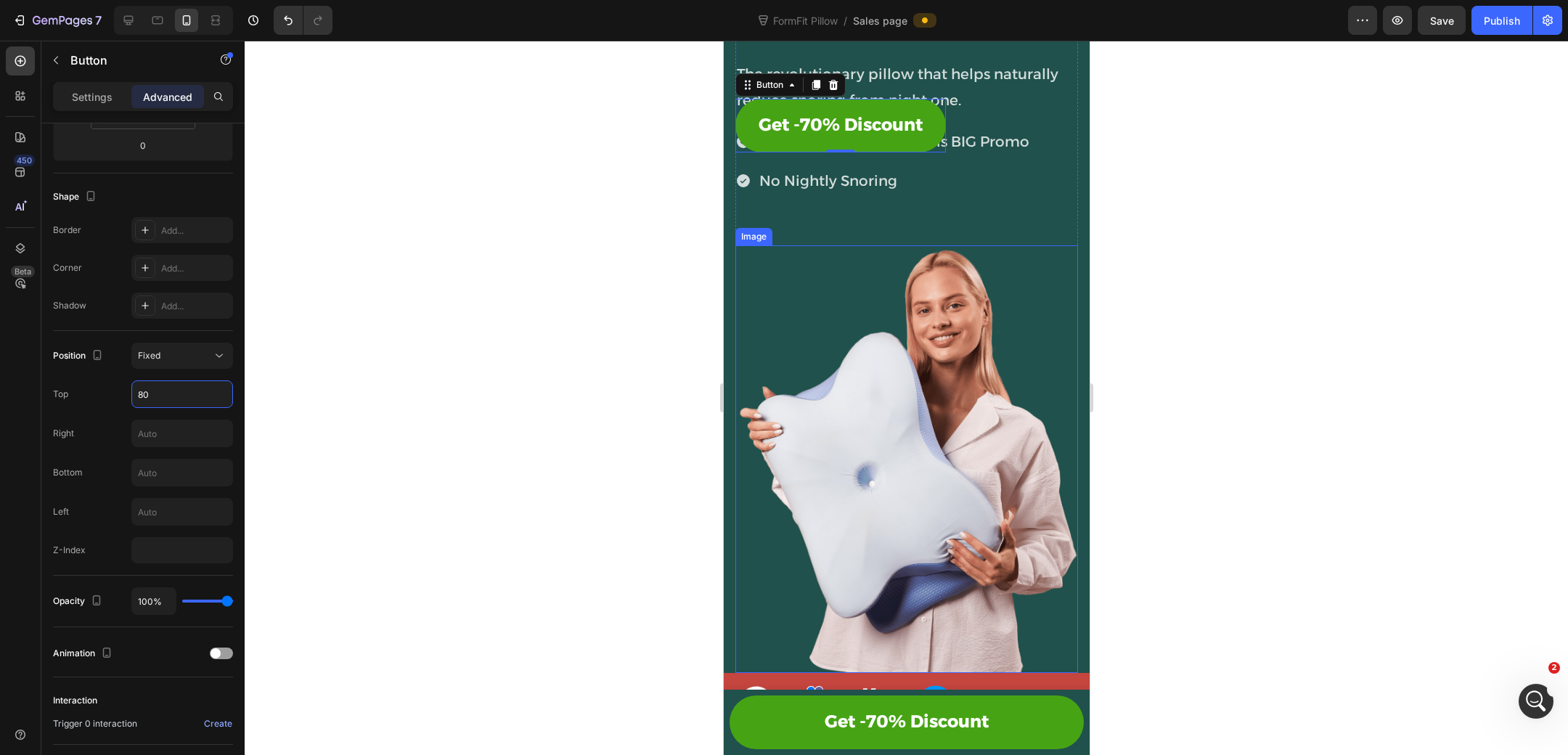
type input "8"
type input "7"
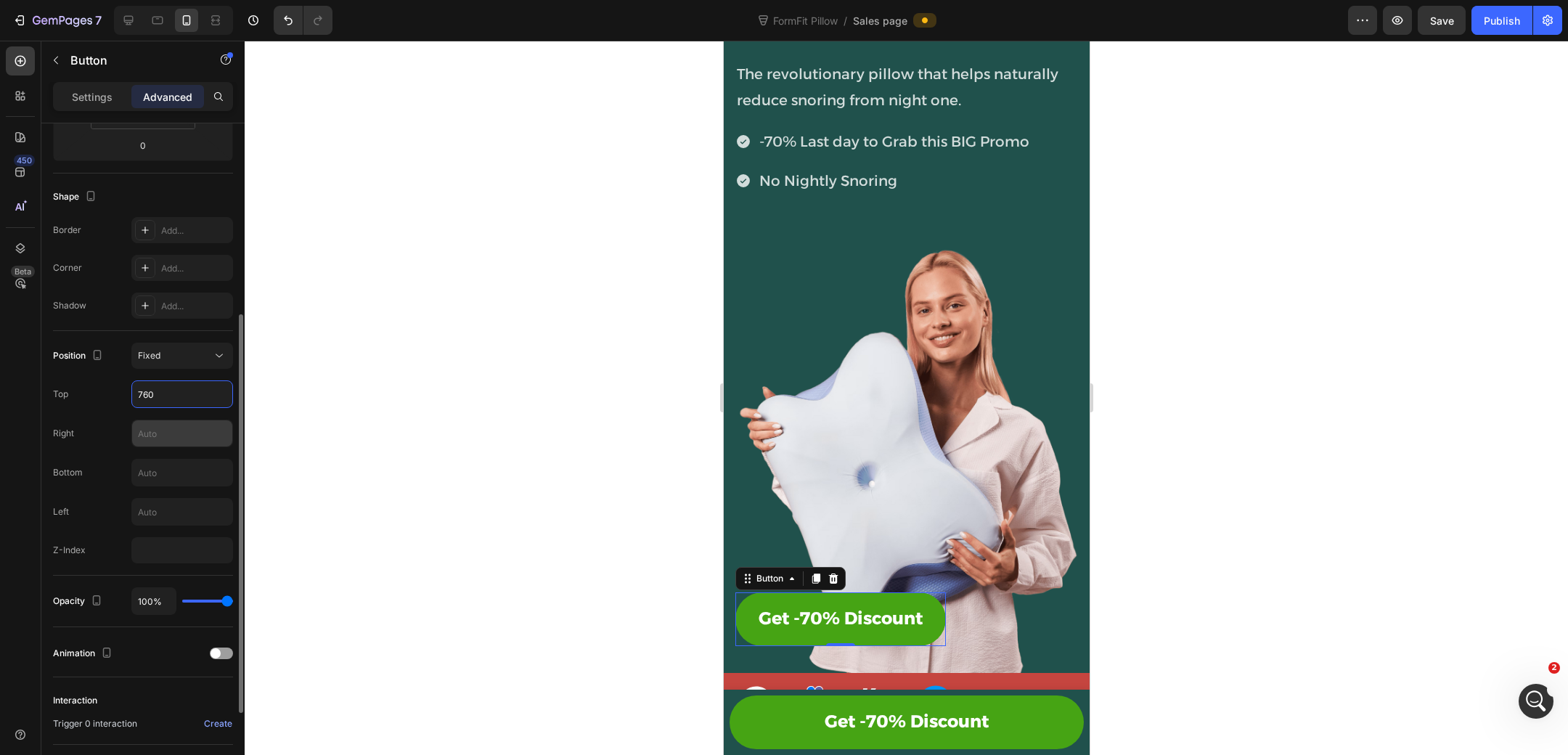
type input "760"
click at [192, 434] on input "text" at bounding box center [182, 434] width 100 height 26
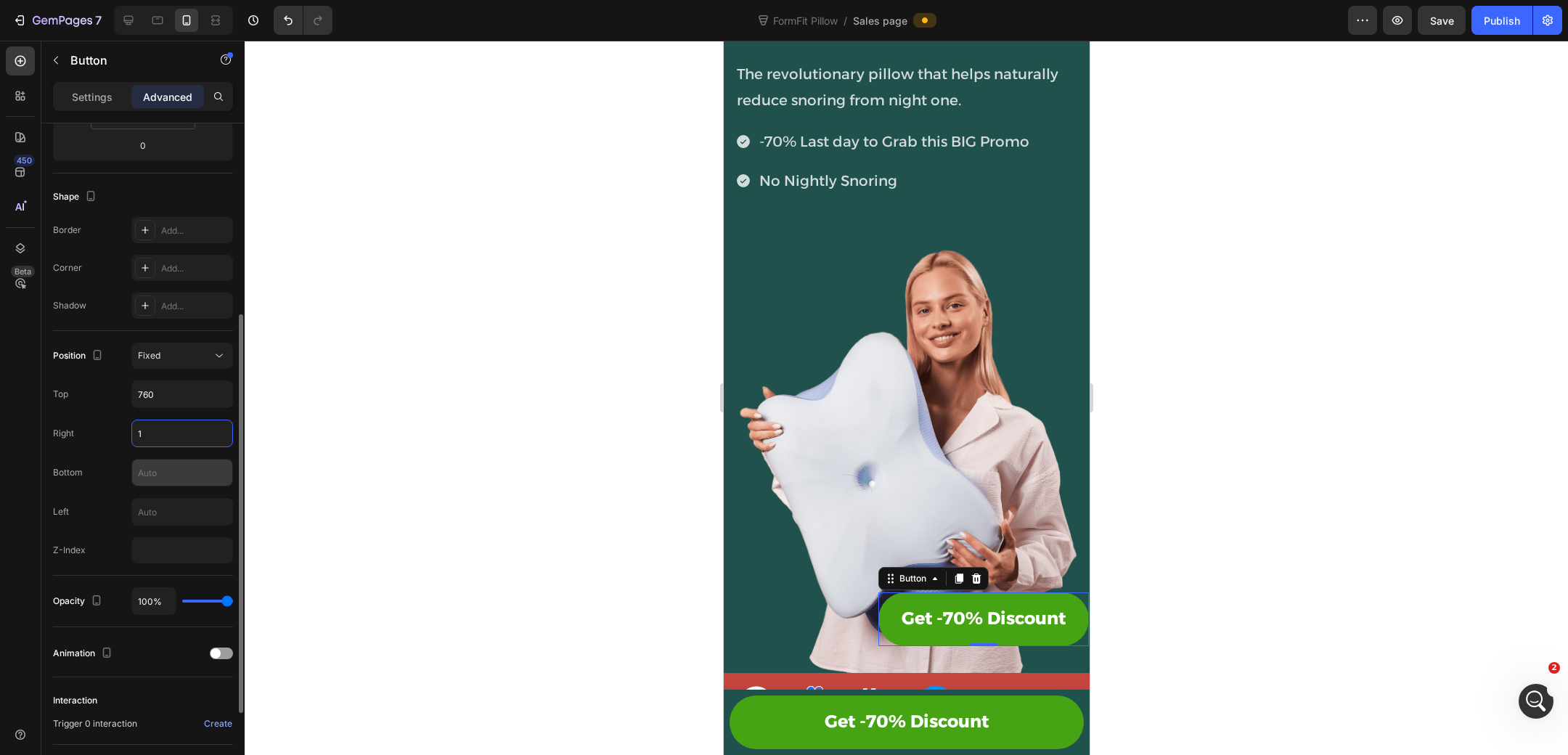
type input "1"
click at [195, 462] on input "text" at bounding box center [182, 473] width 100 height 26
click at [187, 510] on input "text" at bounding box center [182, 512] width 100 height 26
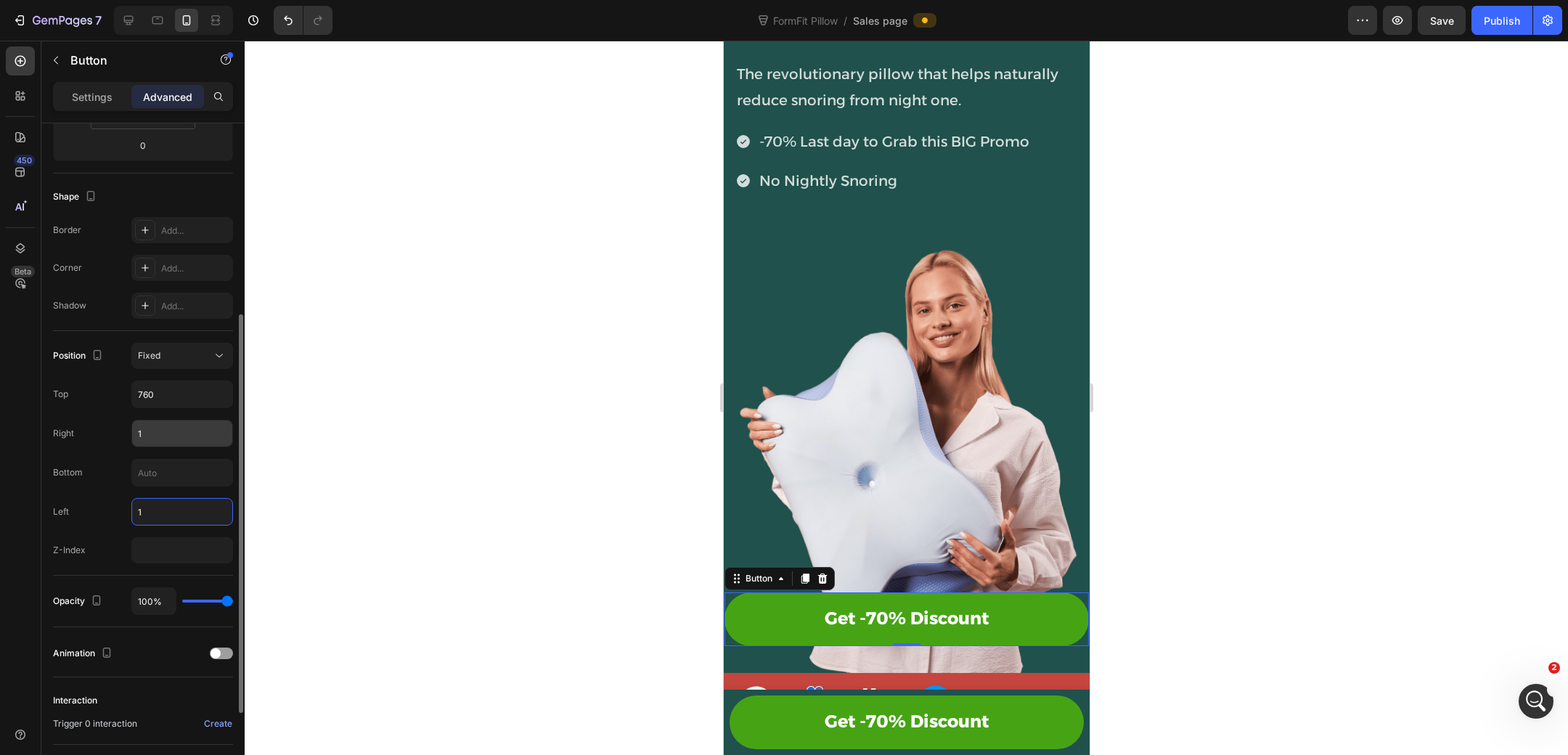
type input "1"
click at [188, 434] on input "1" at bounding box center [182, 434] width 100 height 26
type input "32"
click at [178, 519] on input "1" at bounding box center [182, 512] width 100 height 26
type input "32"
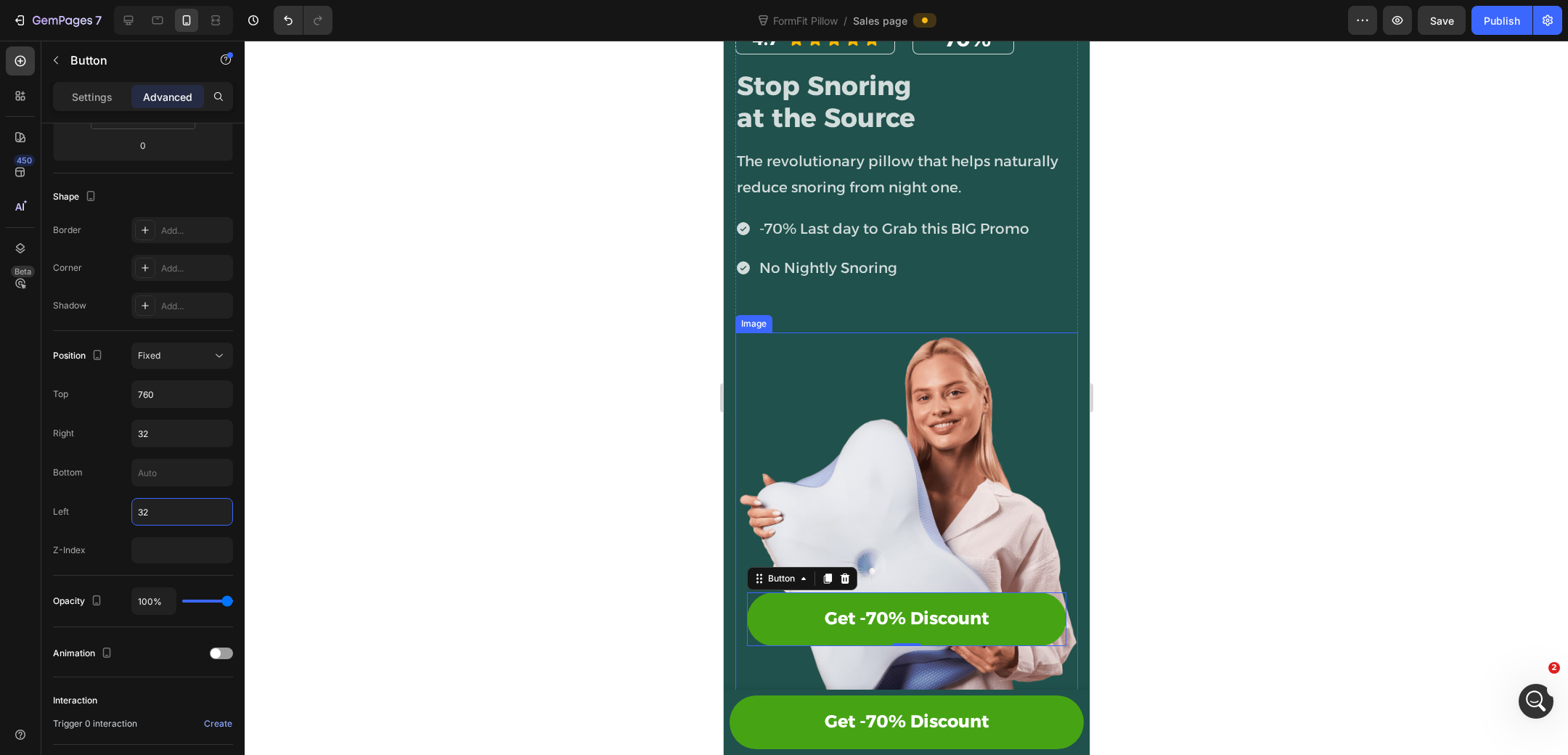
scroll to position [38, 0]
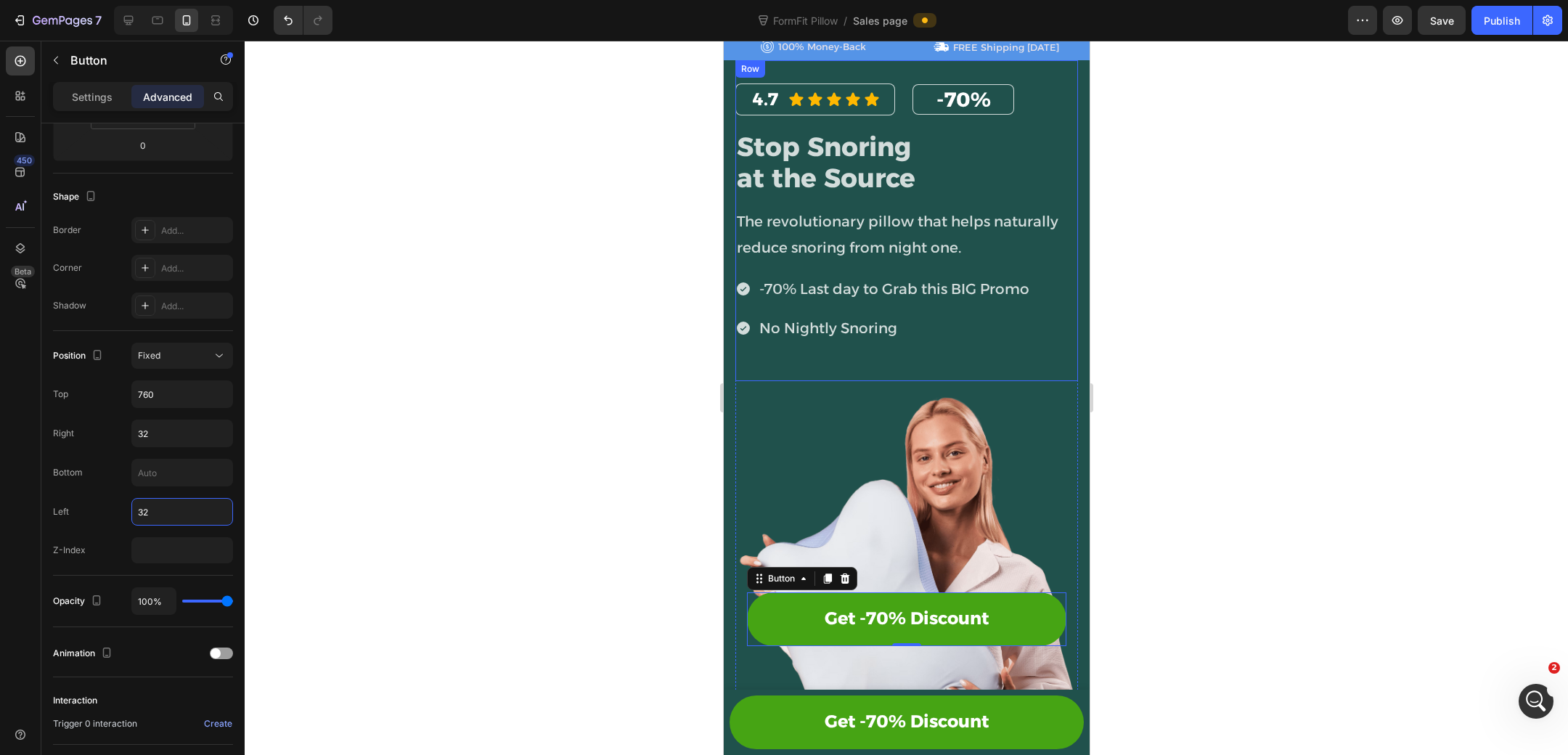
click at [952, 363] on div "4.7 Heading Icon Icon Icon Icon Icon Icon List Row -70% Heading Row Row Stop Sn…" at bounding box center [906, 225] width 343 height 283
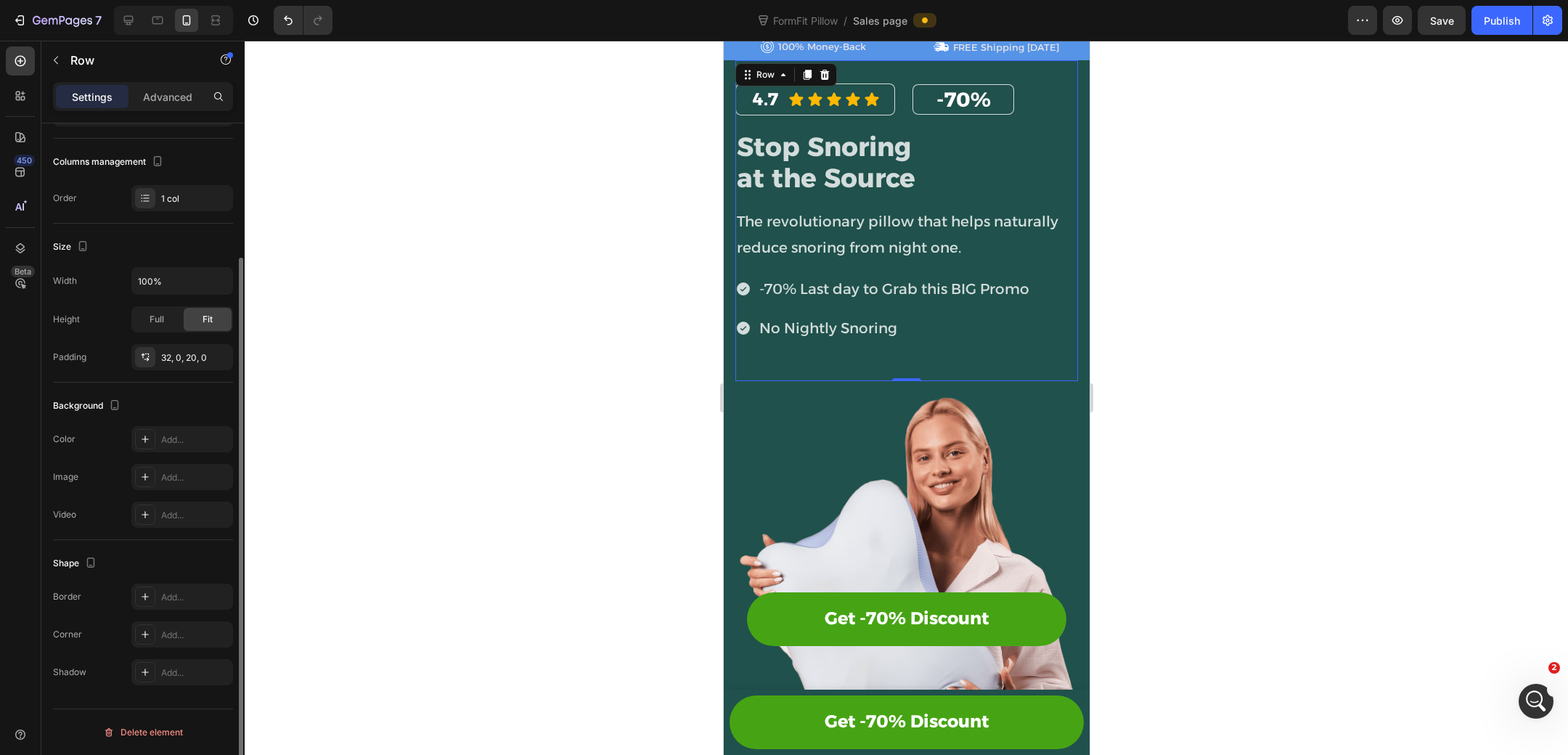
scroll to position [0, 0]
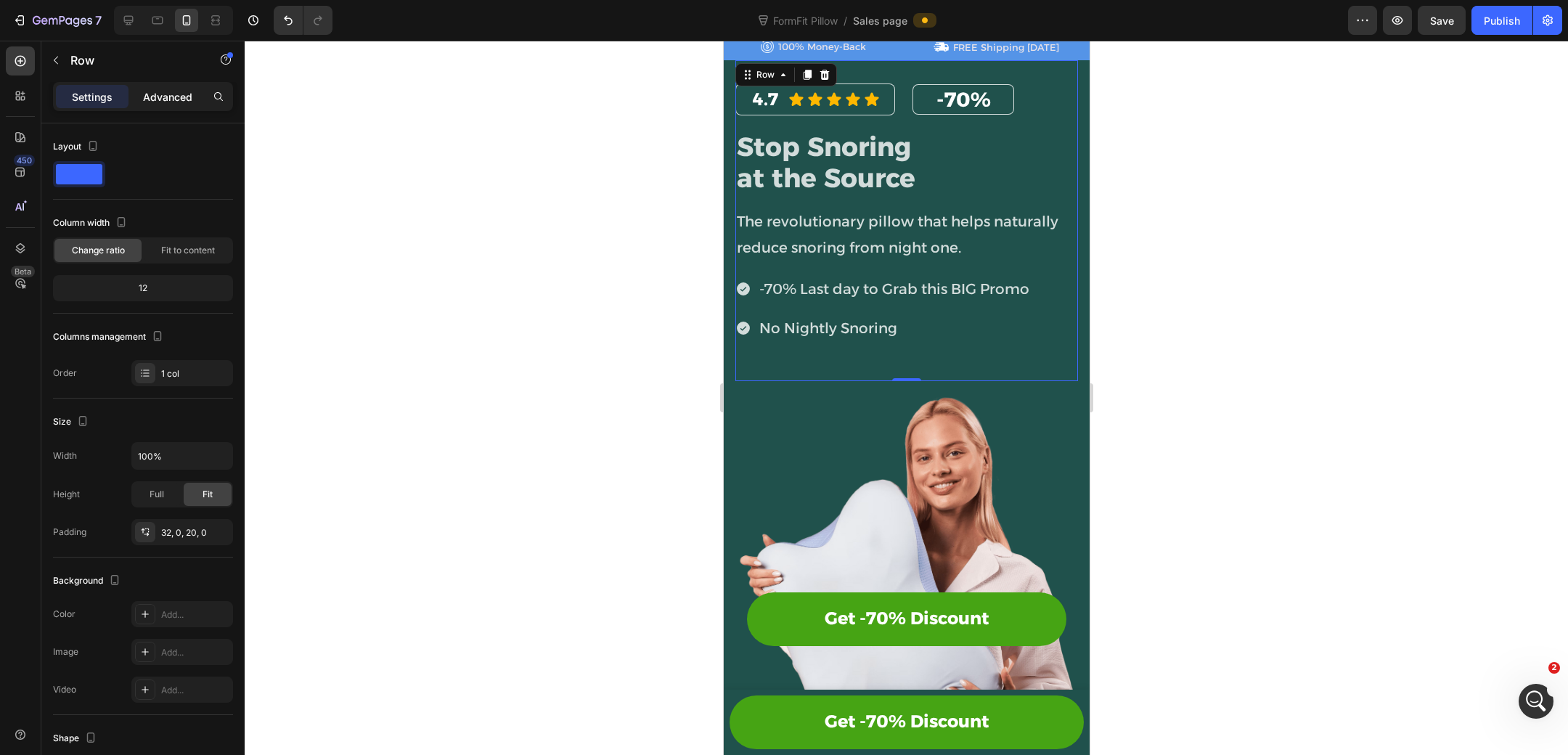
click at [168, 103] on div "Advanced" at bounding box center [168, 96] width 72 height 23
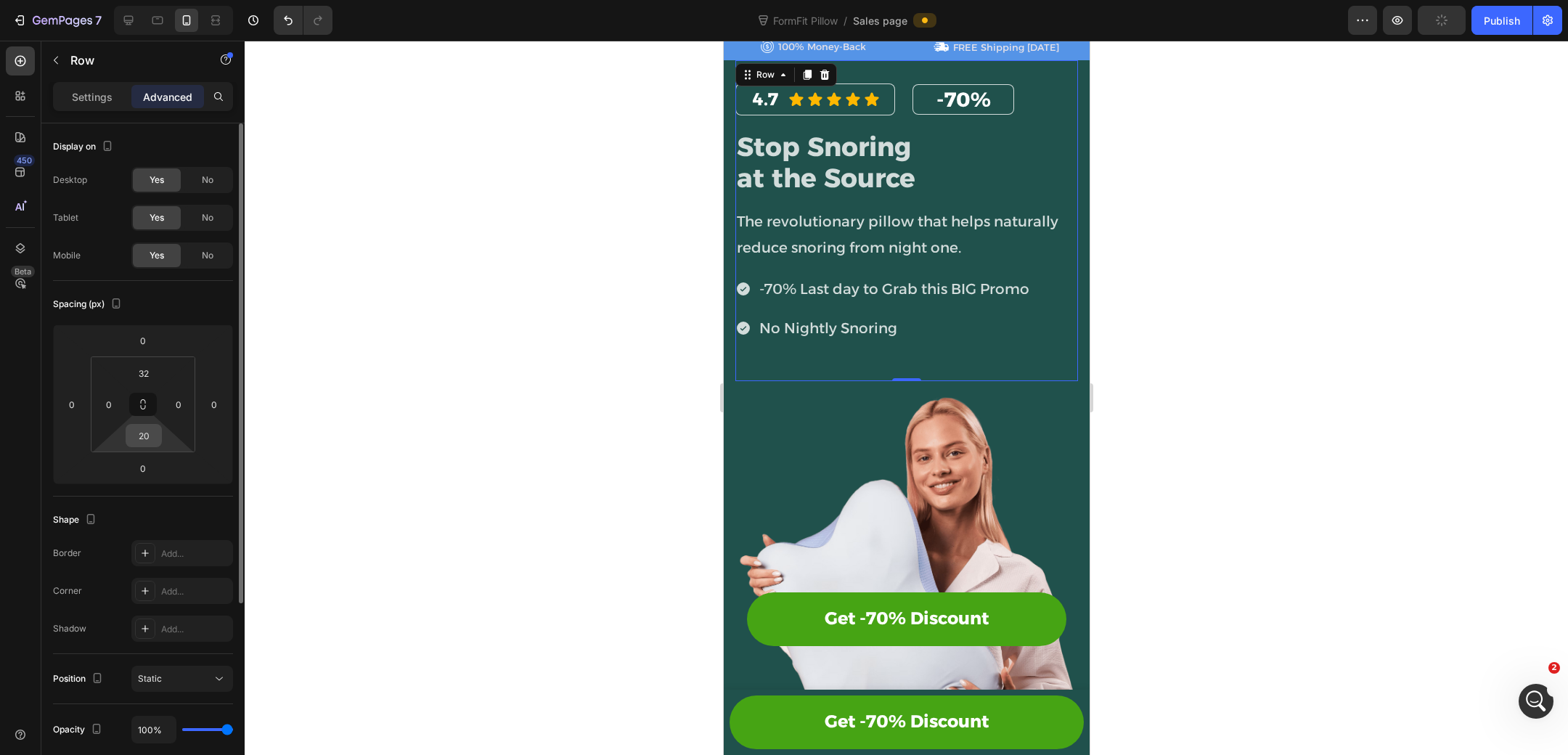
click at [150, 431] on input "20" at bounding box center [144, 435] width 29 height 22
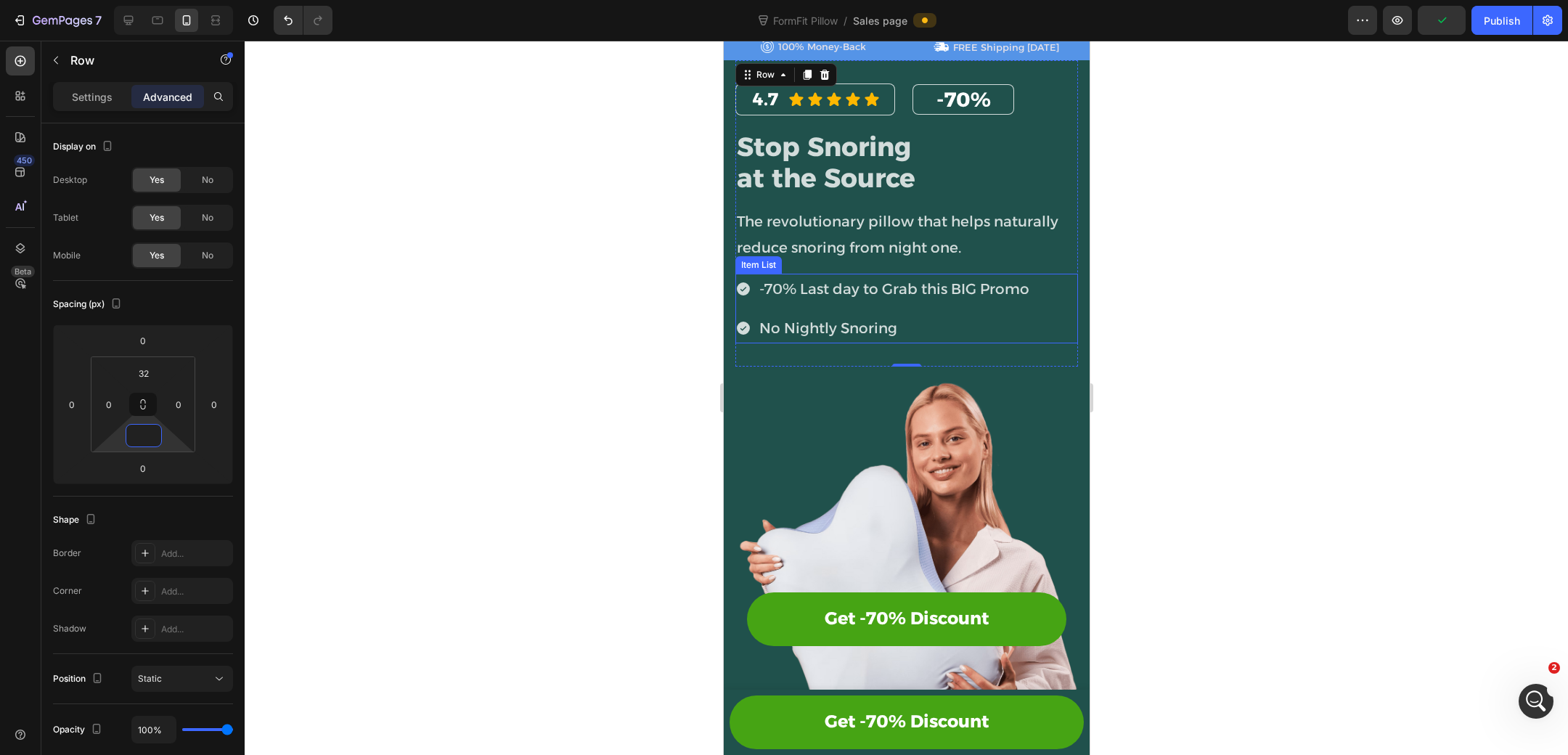
click at [1059, 321] on div "-70% Last day to Grab this BIG Promo No Nightly Snoring" at bounding box center [906, 308] width 343 height 70
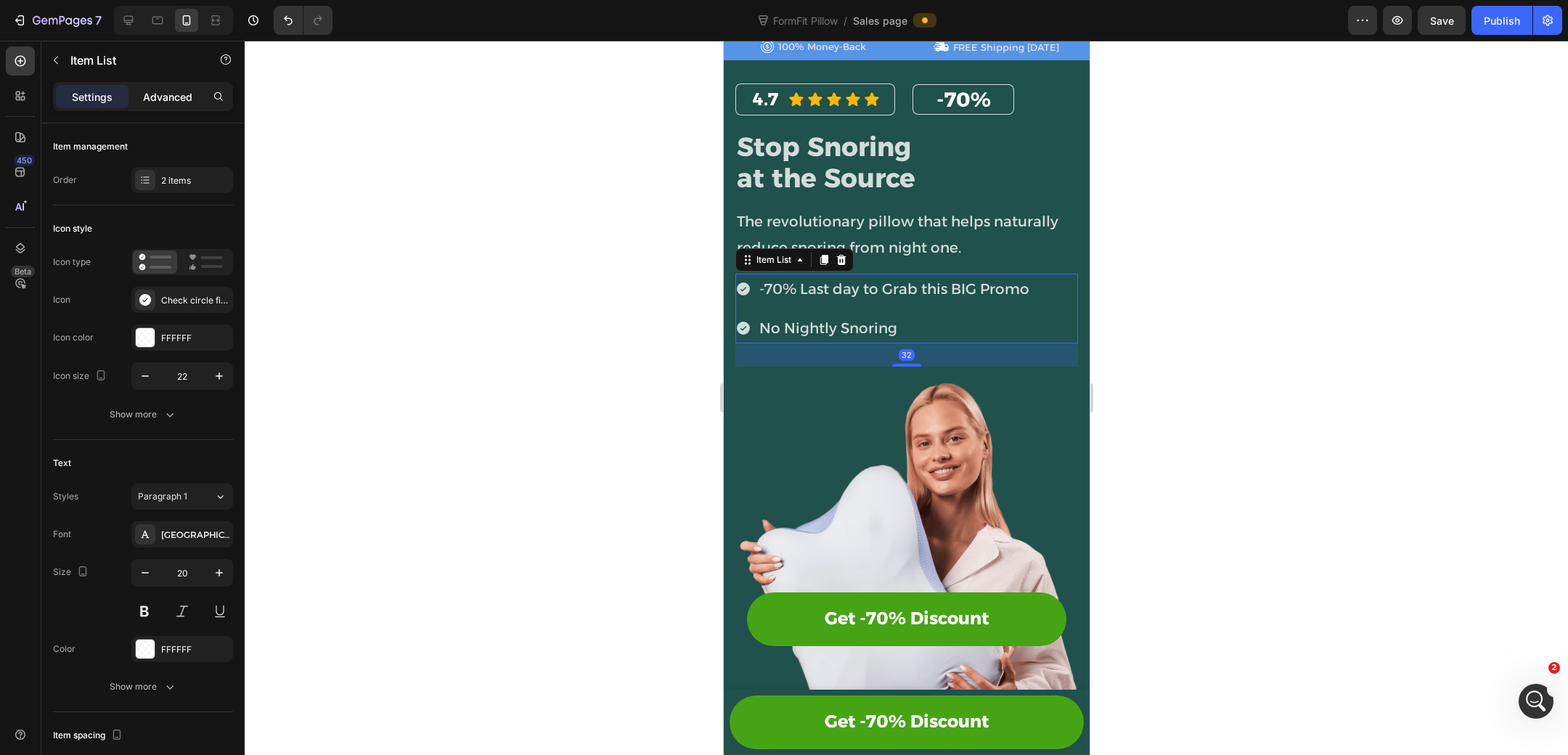
click at [183, 96] on p "Advanced" at bounding box center [168, 97] width 49 height 15
type input "100%"
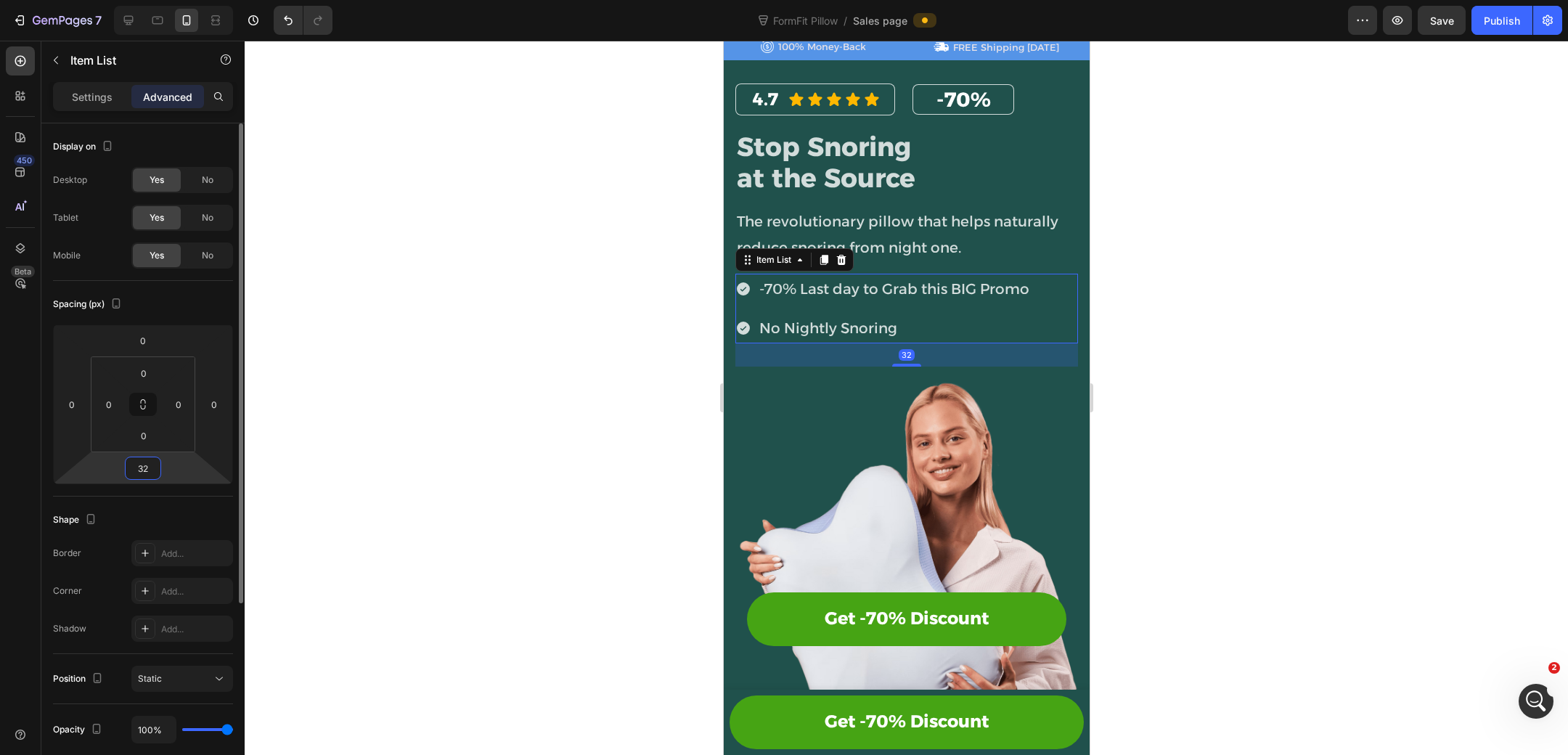
click at [149, 468] on input "32" at bounding box center [143, 468] width 29 height 22
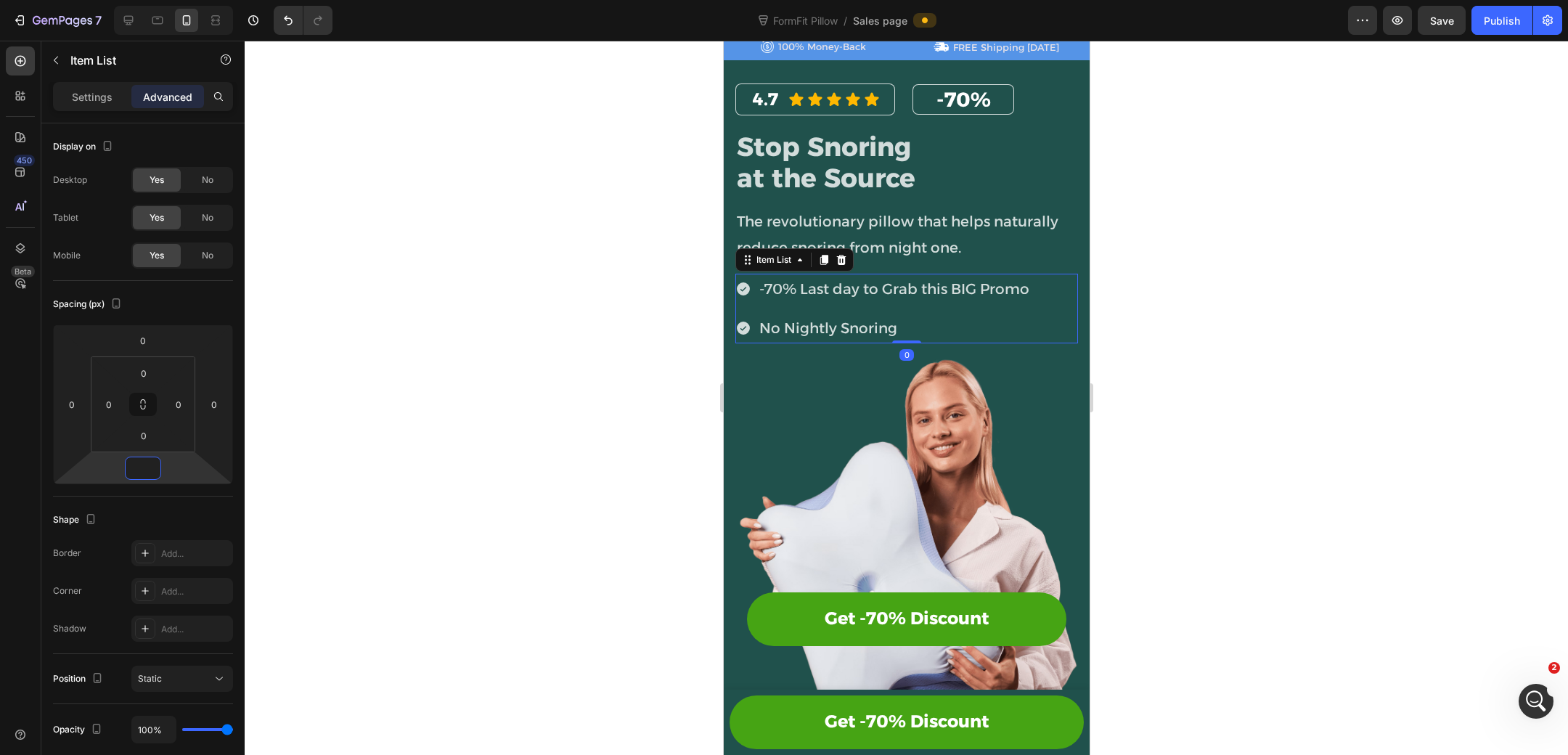
click at [983, 310] on div "-70% Last day to Grab this BIG Promo No Nightly Snoring" at bounding box center [882, 308] width 296 height 70
type input "0"
click at [96, 93] on p "Settings" at bounding box center [91, 97] width 41 height 15
type input "8"
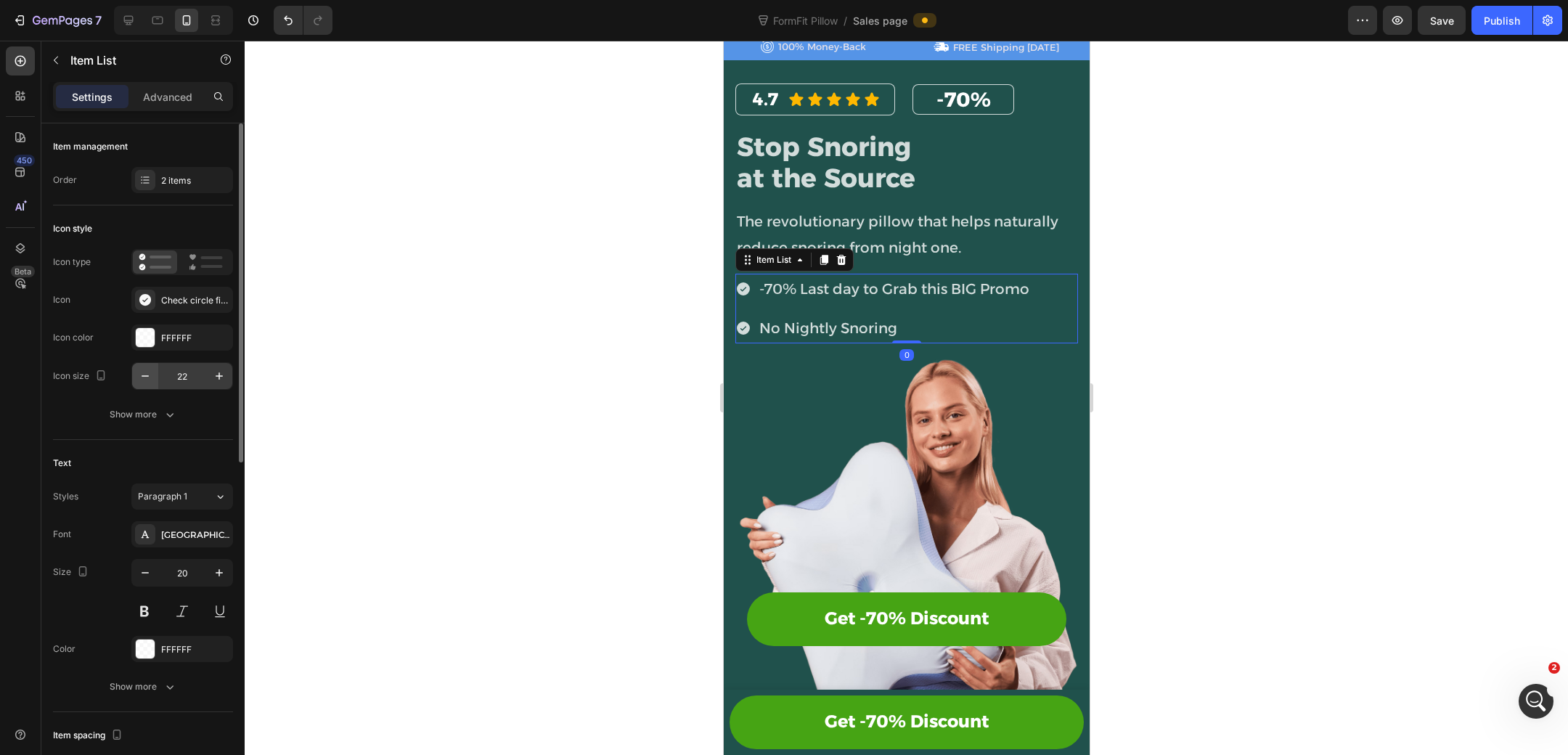
click at [151, 367] on button "button" at bounding box center [145, 376] width 26 height 26
type input "20"
click at [169, 419] on icon "button" at bounding box center [170, 414] width 15 height 15
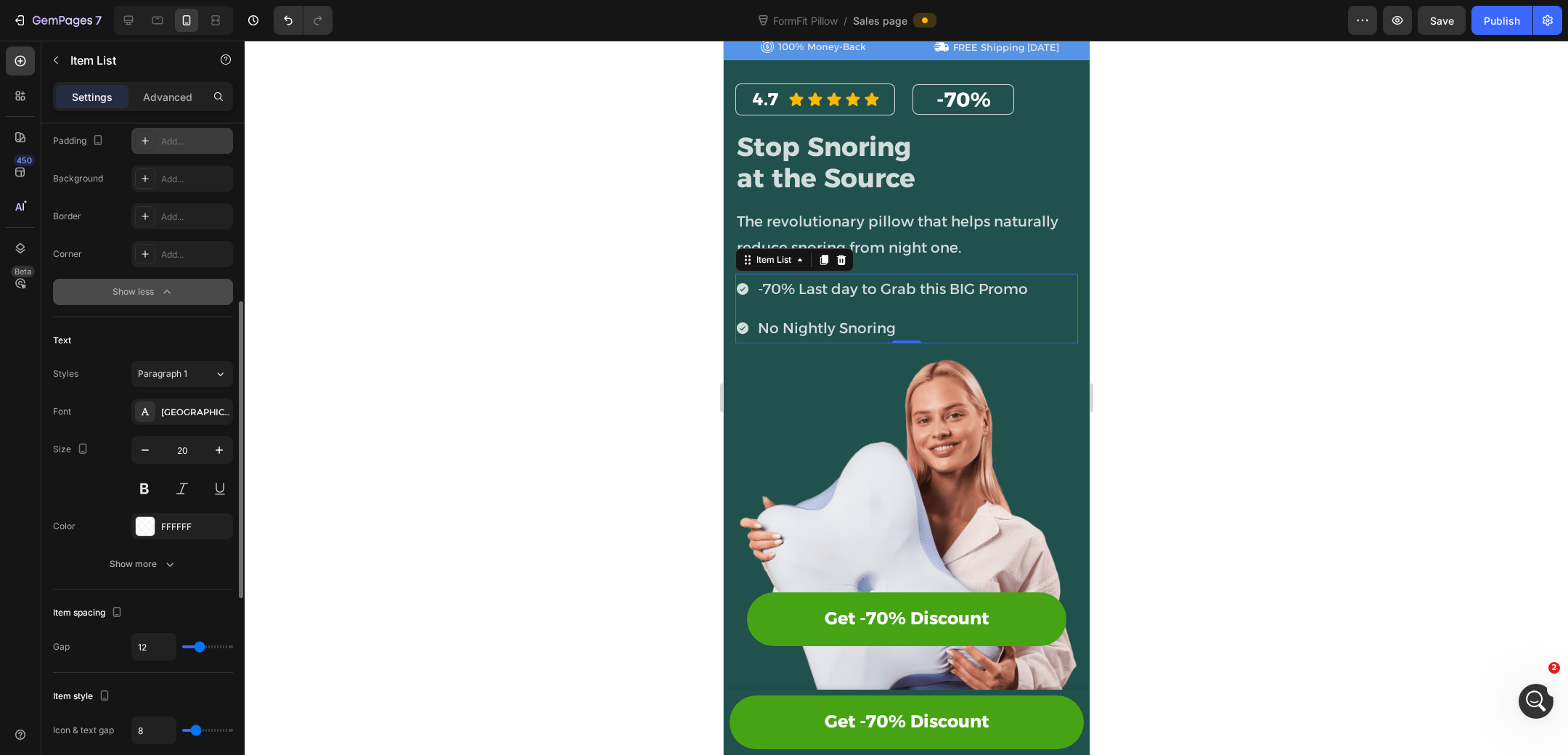
scroll to position [347, 0]
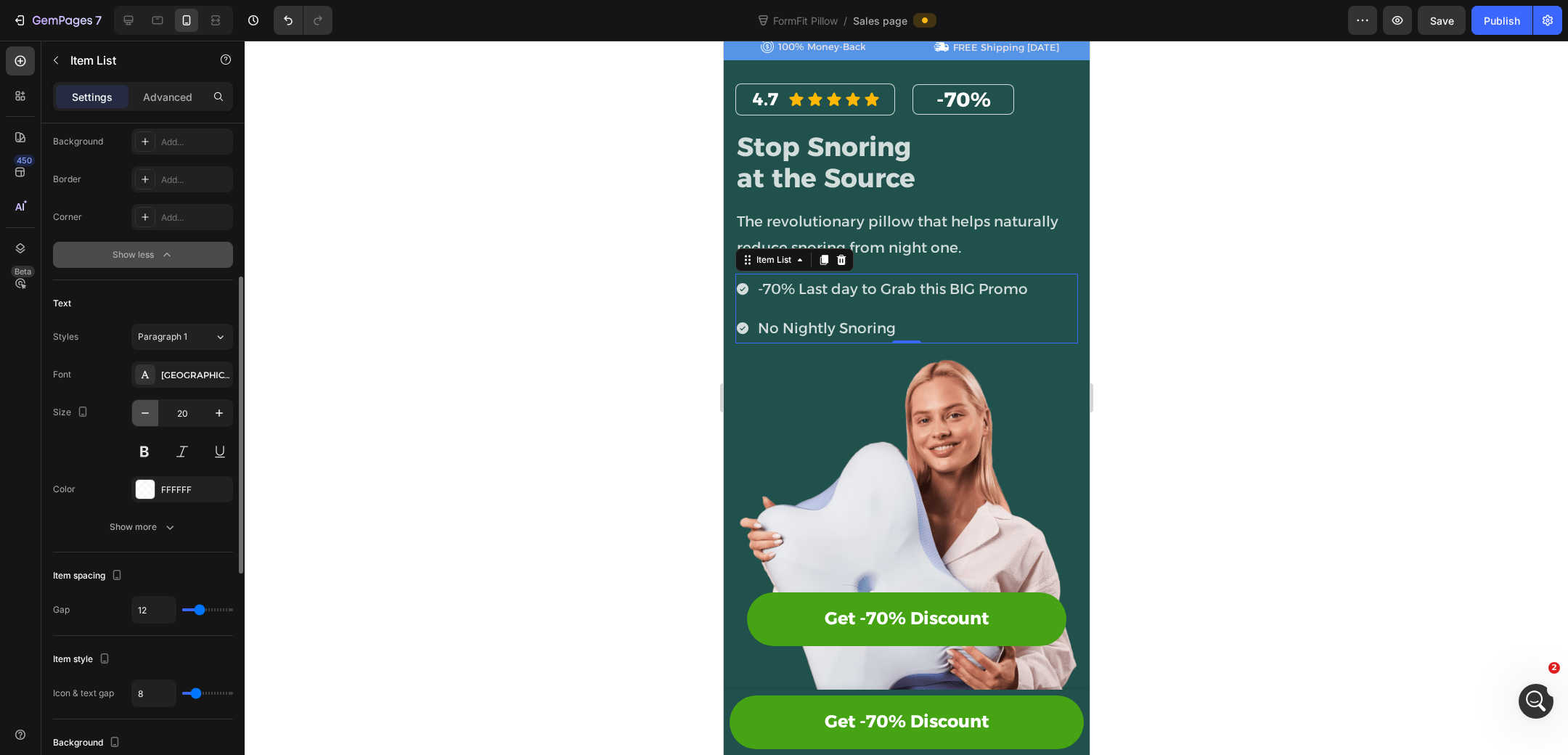
click at [145, 414] on icon "button" at bounding box center [145, 413] width 15 height 15
type input "18"
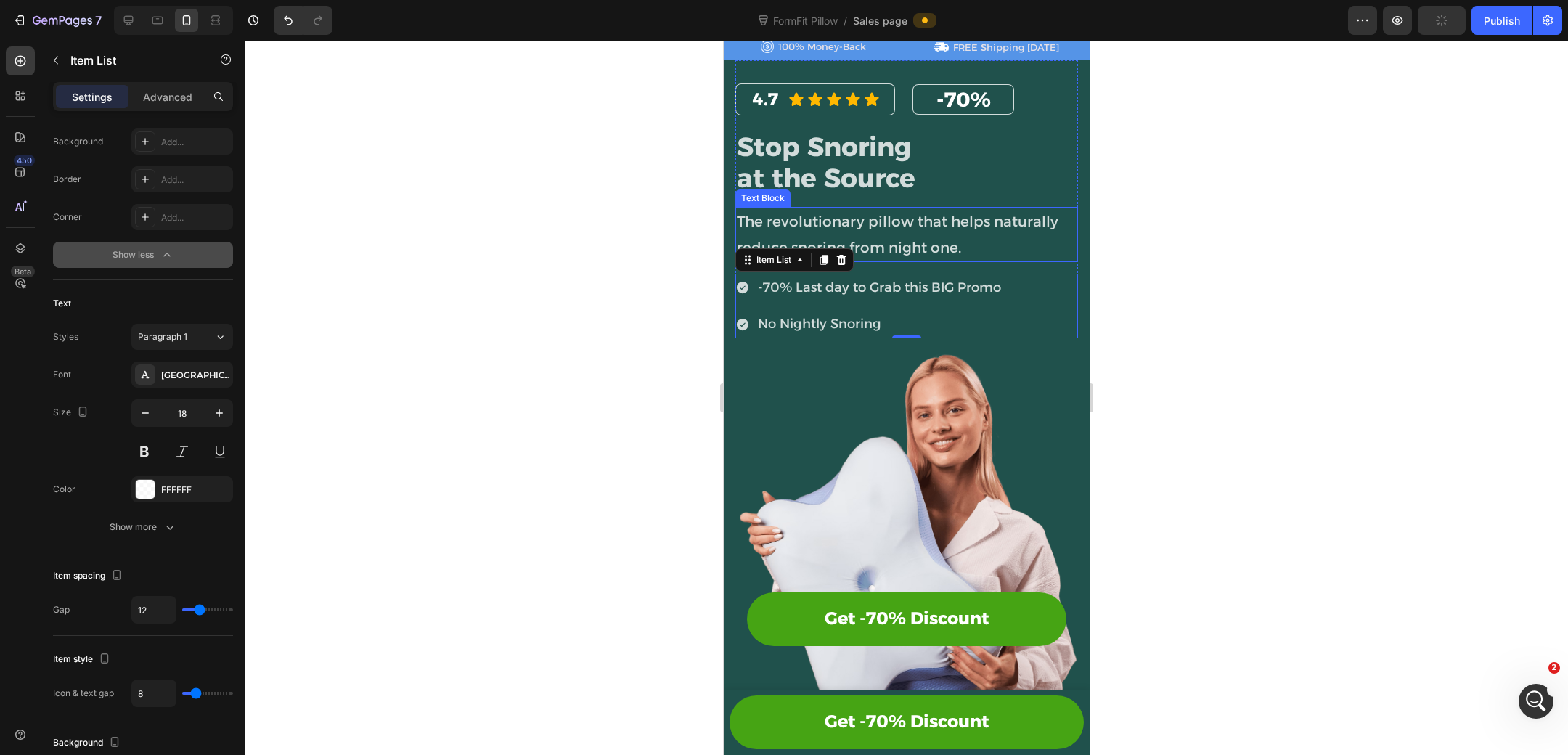
click at [902, 224] on span "The revolutionary pillow that helps naturally reduce snoring from night one." at bounding box center [897, 234] width 321 height 44
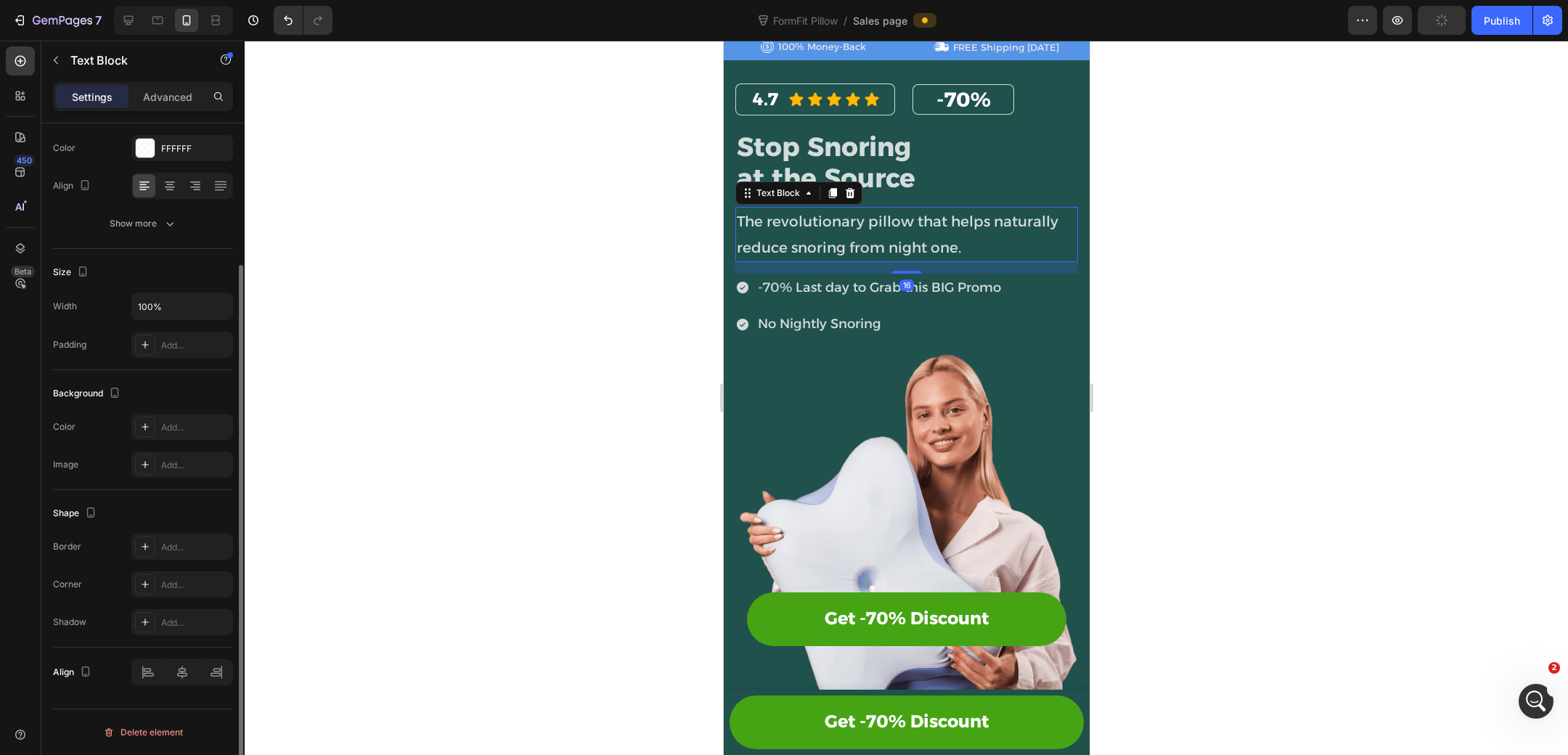
scroll to position [0, 0]
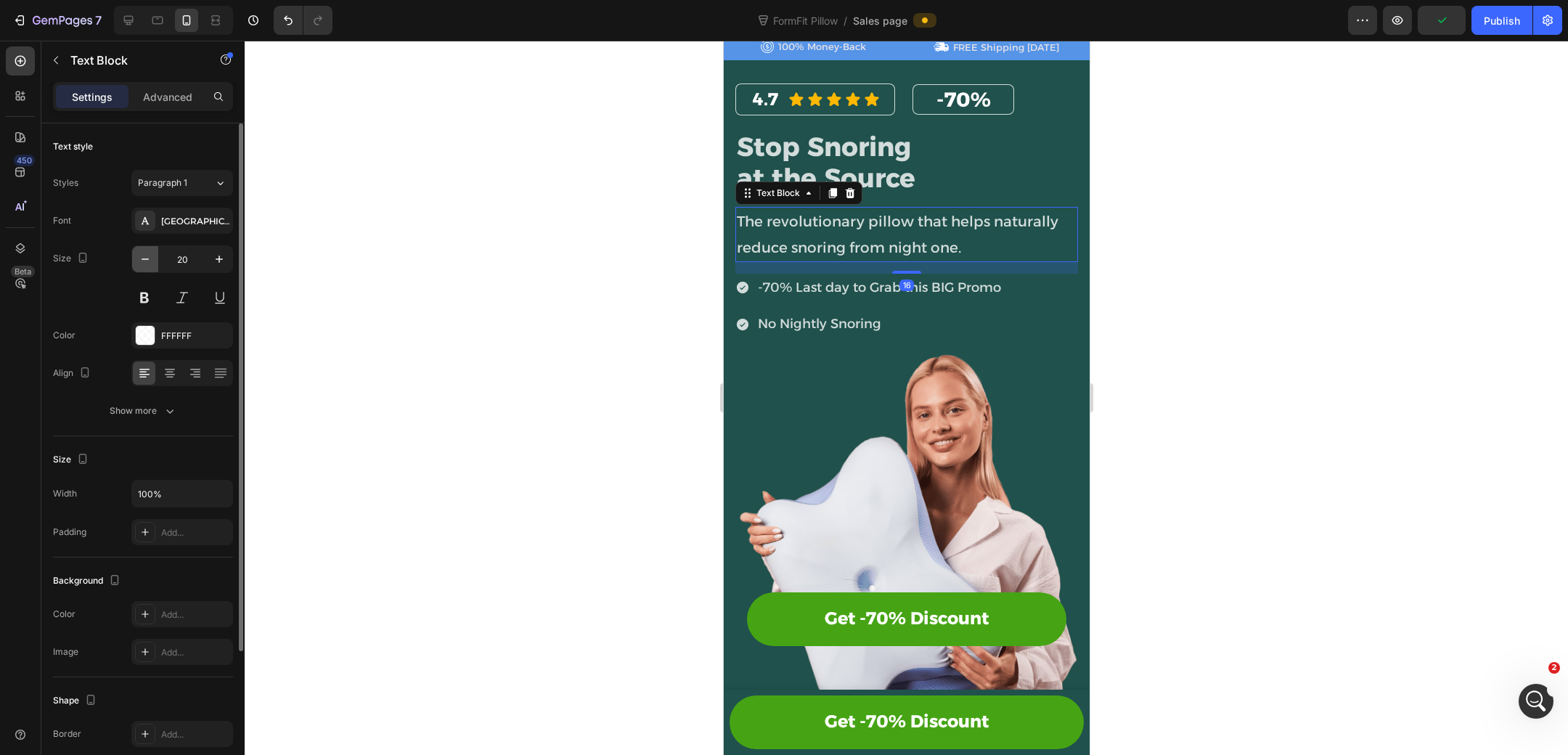
click at [149, 254] on icon "button" at bounding box center [145, 259] width 15 height 15
type input "18"
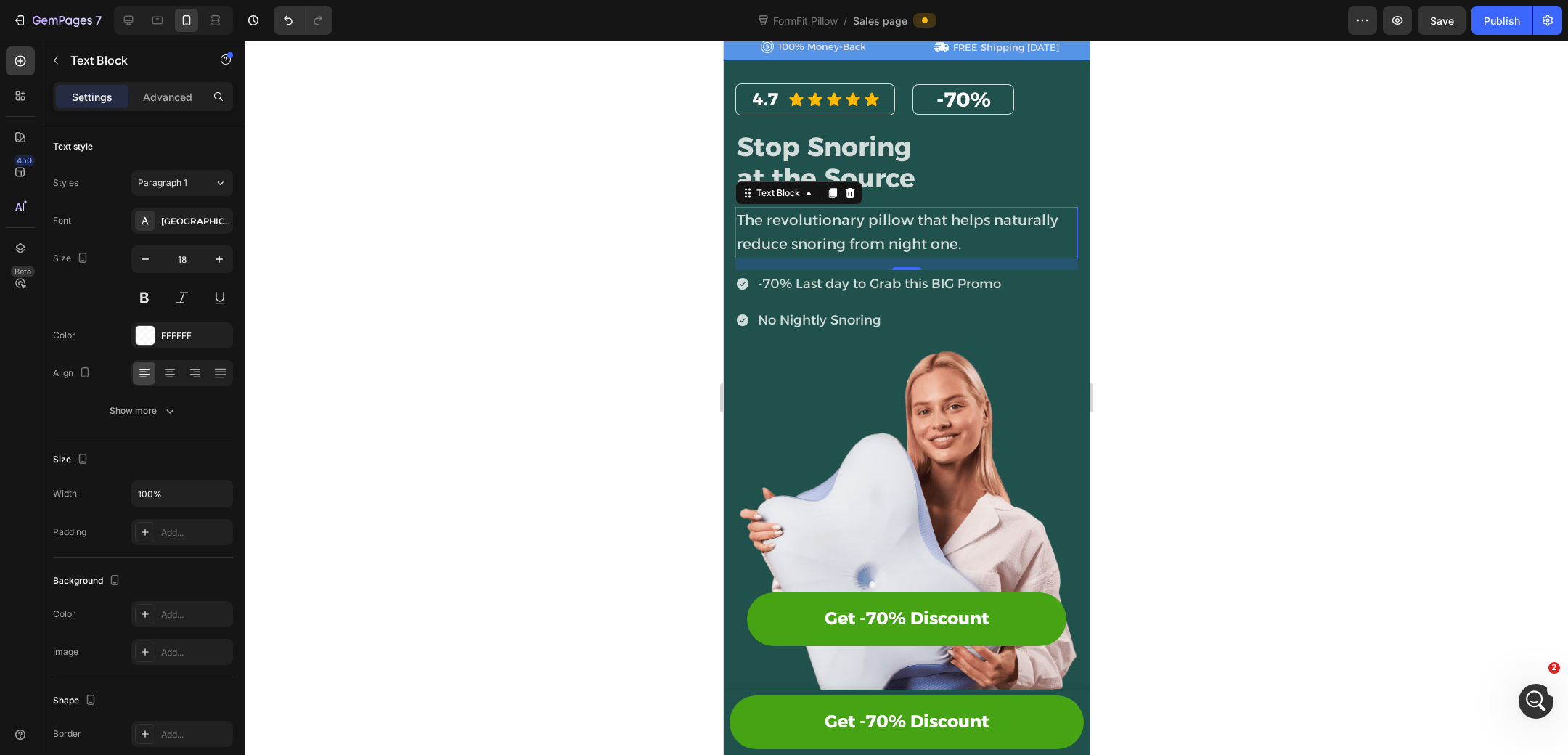
drag, startPoint x: 911, startPoint y: 265, endPoint x: 911, endPoint y: 220, distance: 45.0
click at [911, 223] on div "The revolutionary pillow that helps naturally reduce snoring from night one. Te…" at bounding box center [906, 232] width 343 height 52
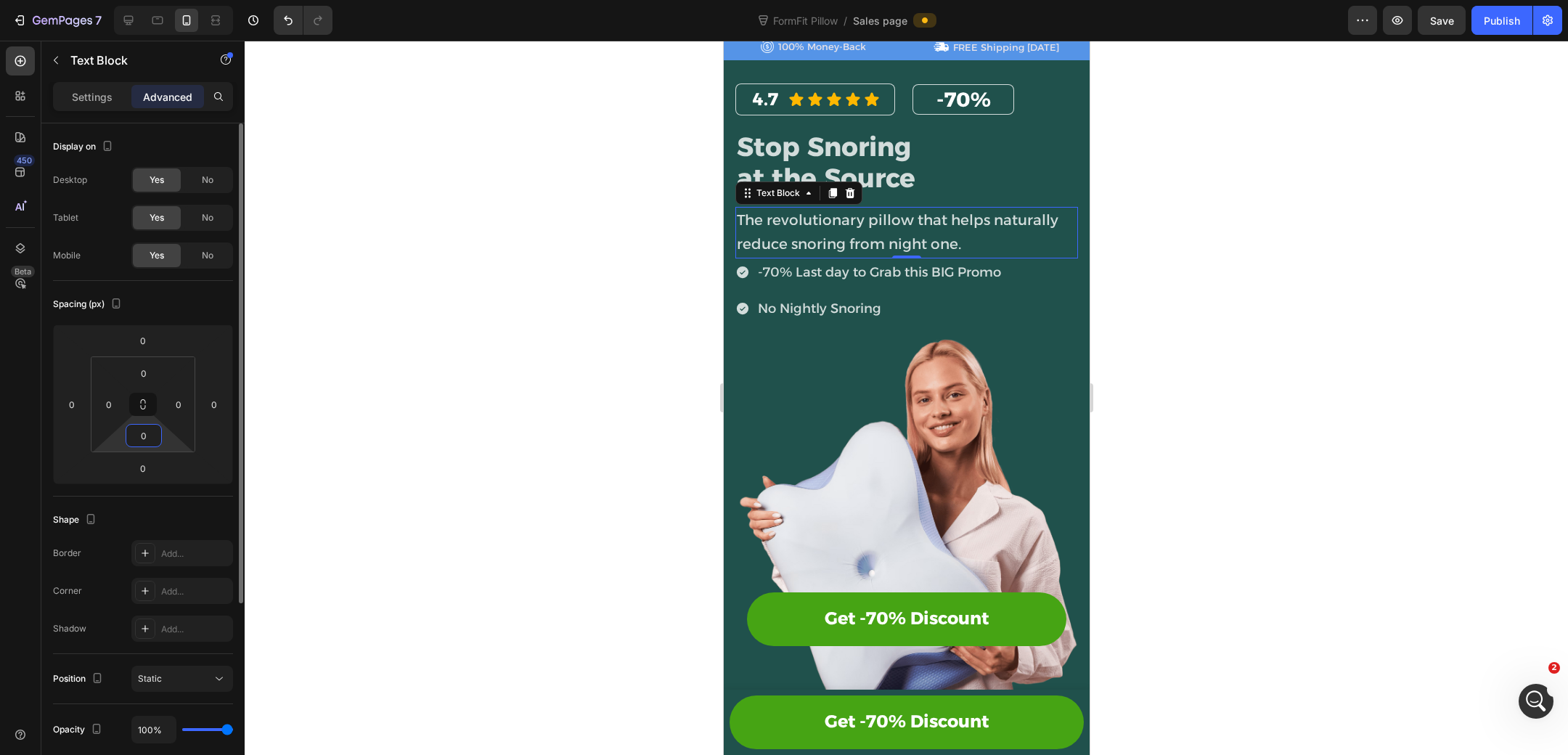
click at [145, 441] on input "0" at bounding box center [144, 435] width 29 height 22
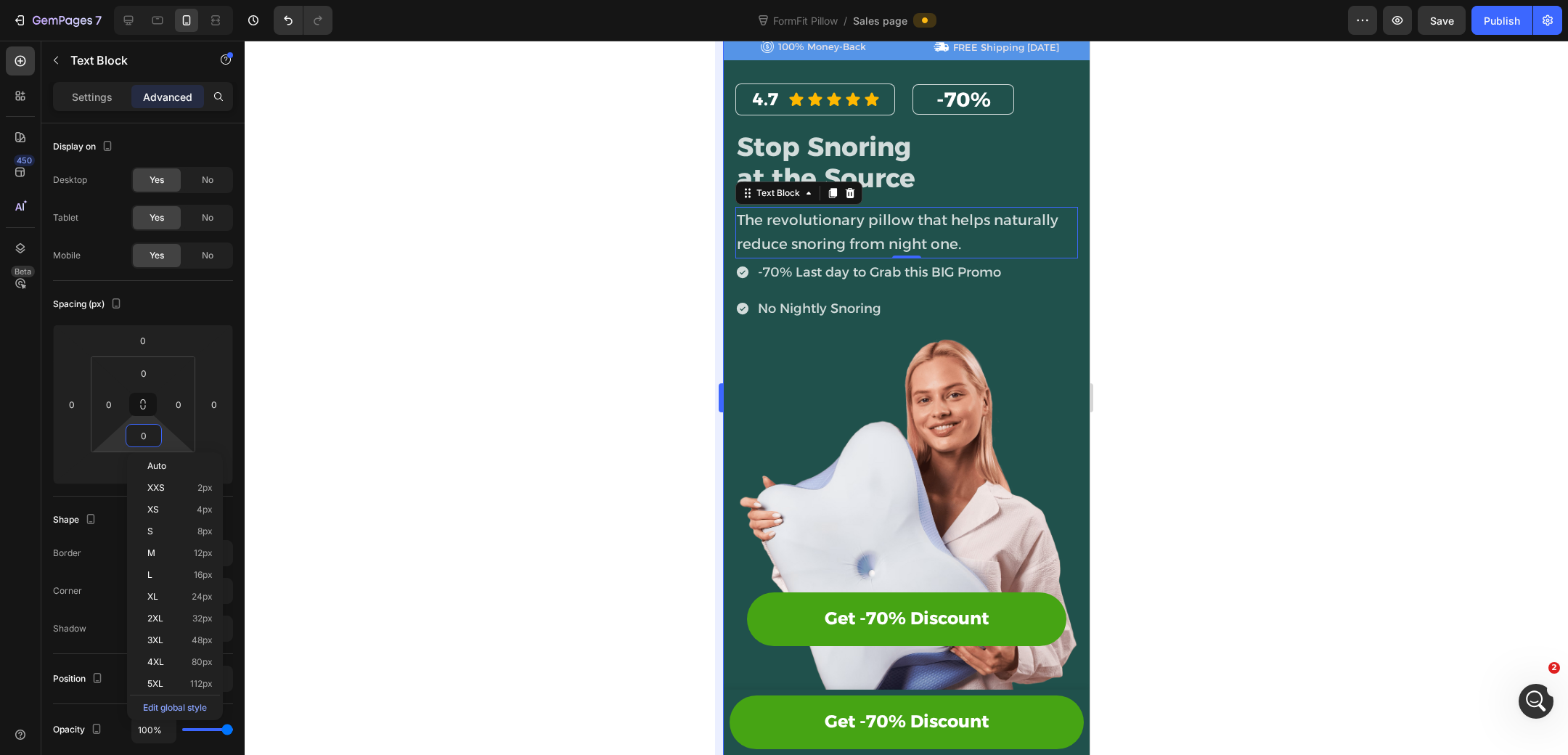
type input "8"
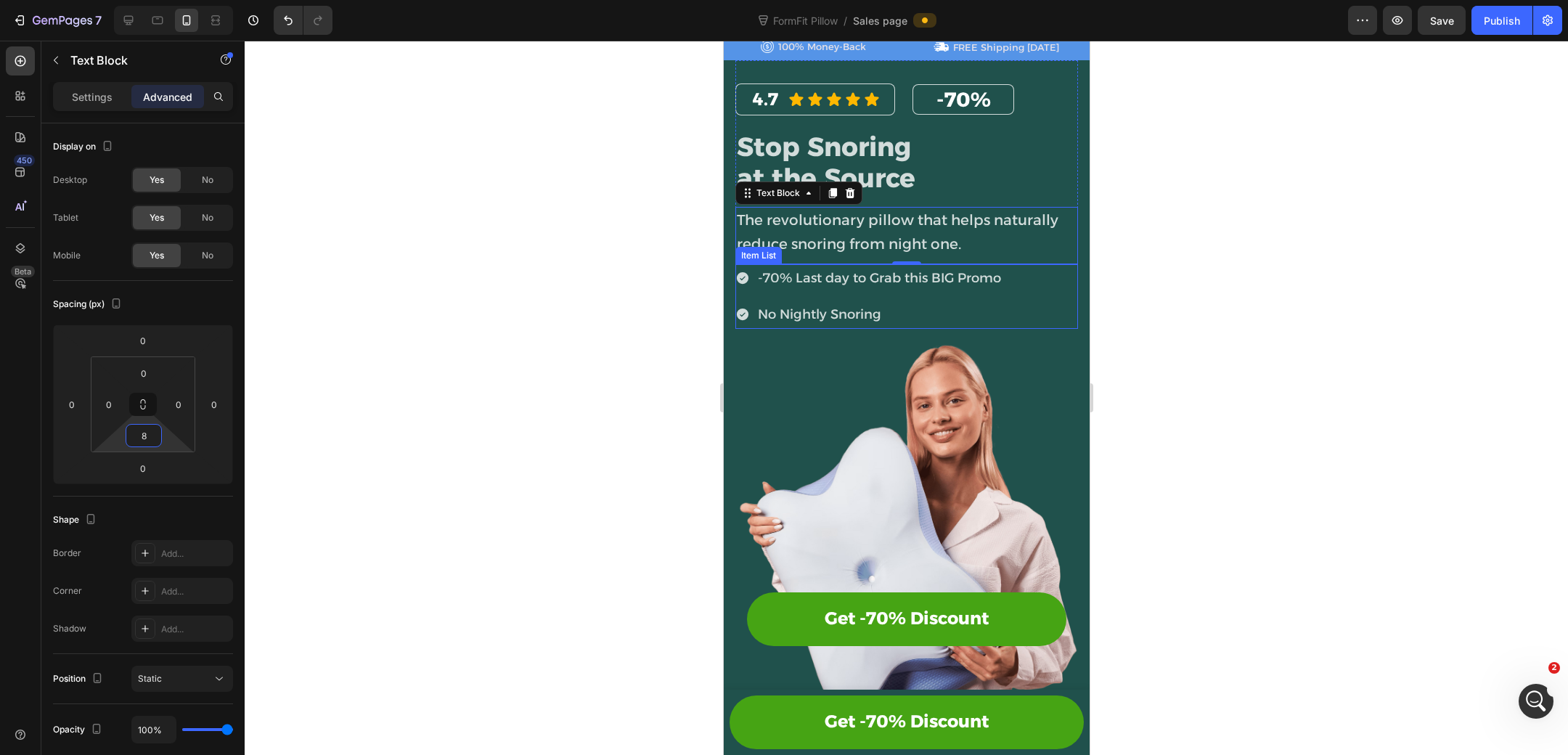
click at [788, 305] on p "No Nightly Snoring" at bounding box center [879, 314] width 243 height 23
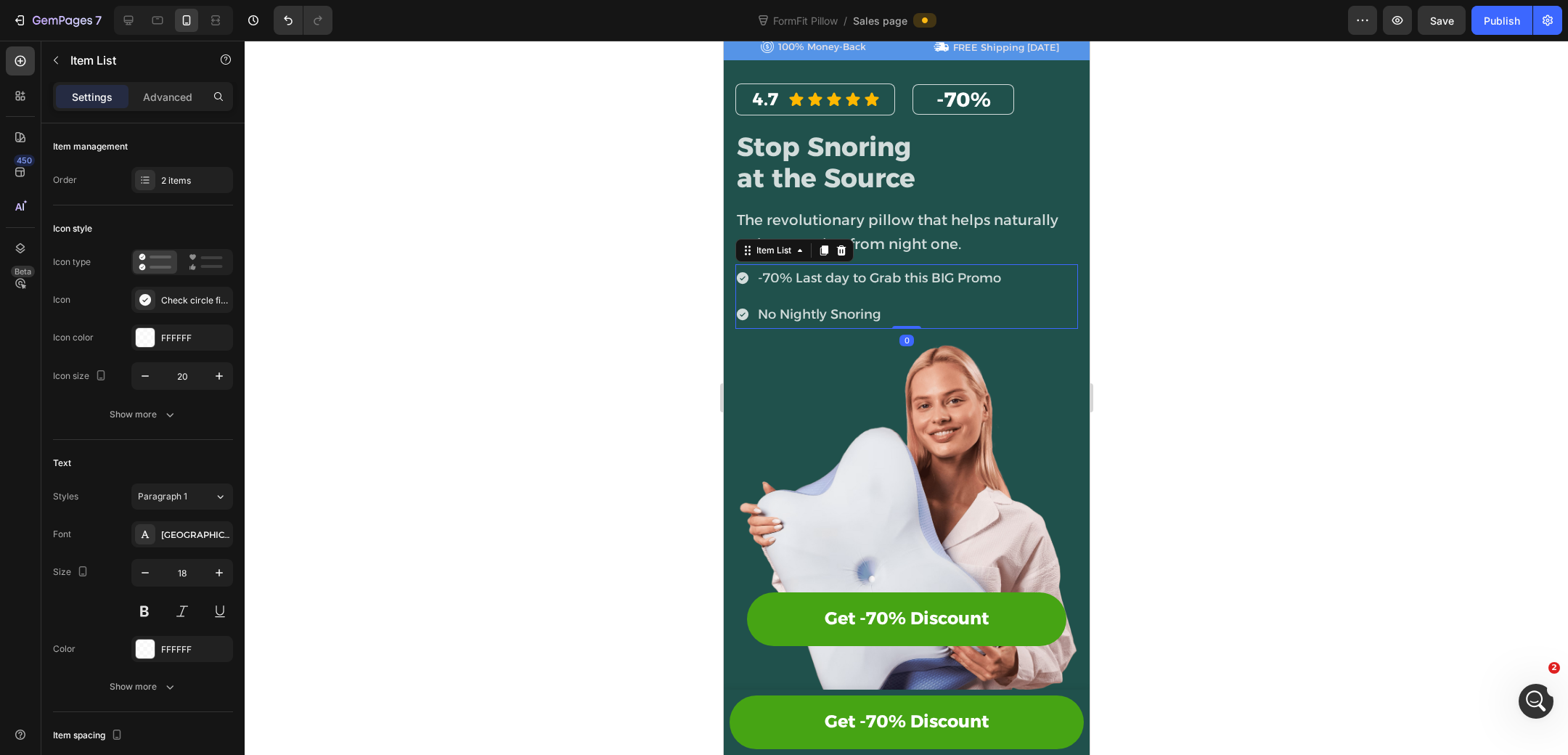
click at [777, 294] on div "-70% Last day to Grab this BIG Promo No Nightly Snoring" at bounding box center [869, 297] width 267 height 65
click at [172, 413] on icon "button" at bounding box center [169, 415] width 7 height 5
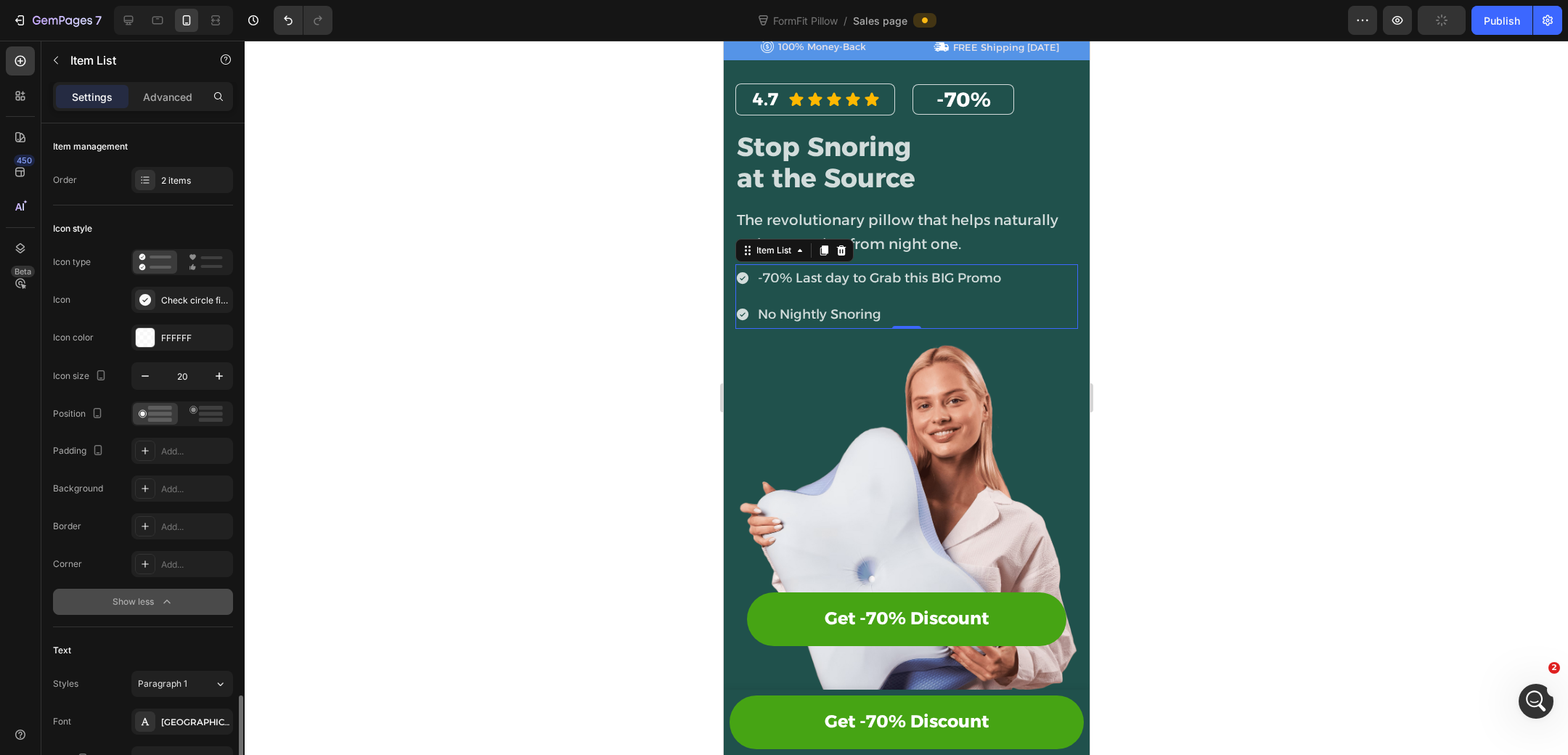
scroll to position [436, 0]
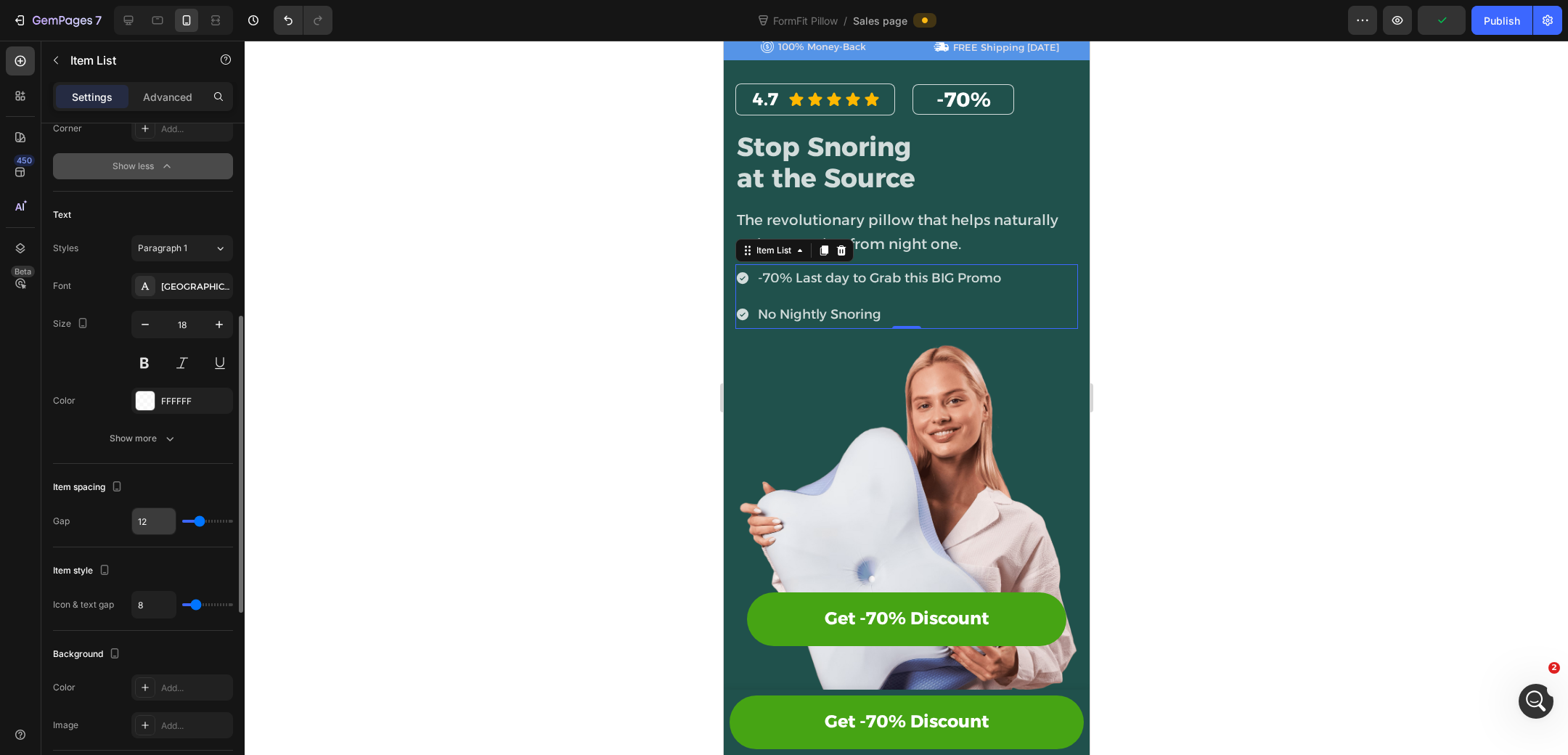
click at [162, 521] on input "12" at bounding box center [154, 521] width 44 height 26
type input "4"
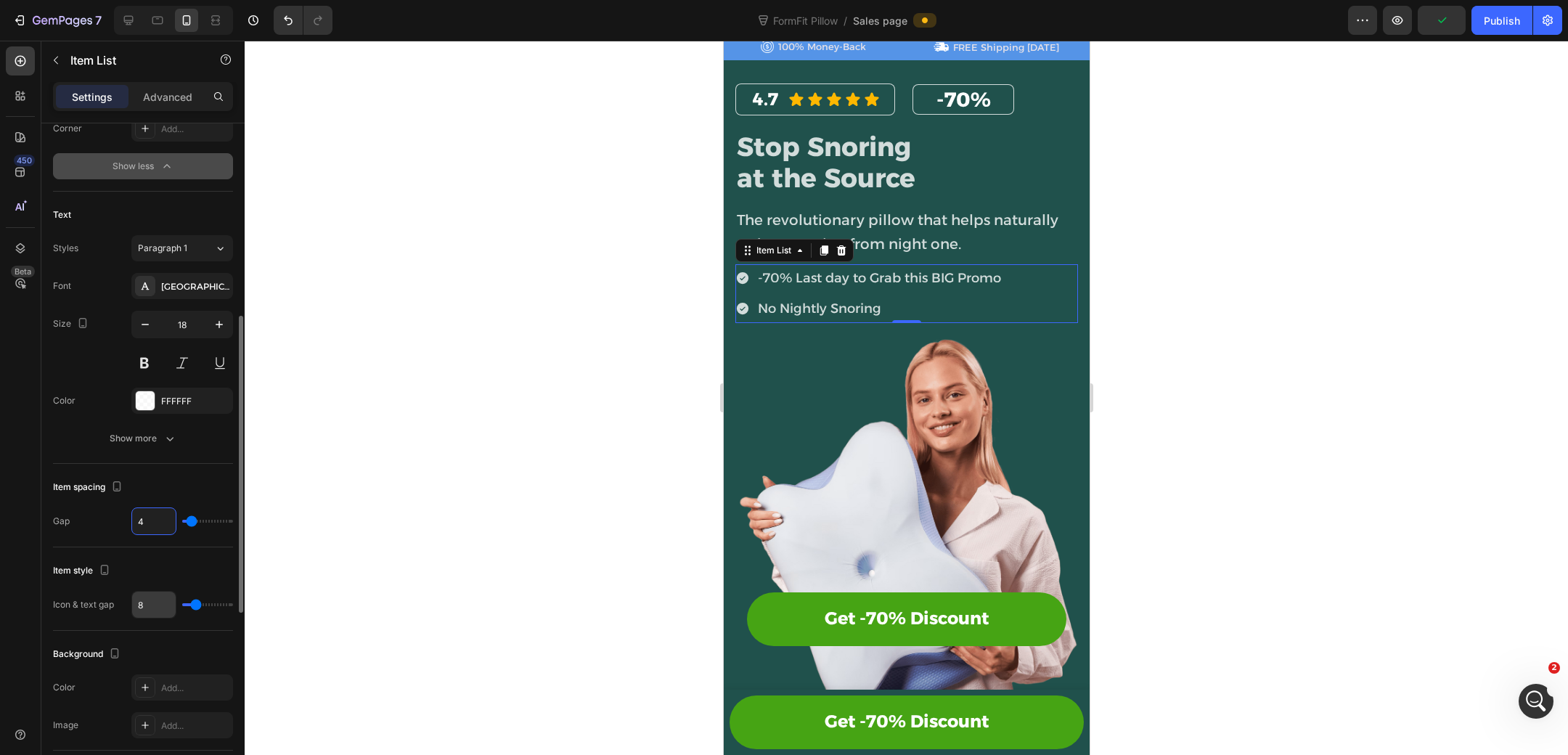
type input "4"
click at [161, 600] on input "8" at bounding box center [154, 605] width 44 height 26
type input "4"
click at [1030, 197] on div "4.7 Heading Icon Icon Icon Icon Icon Icon List Row -70% Heading Row Row Stop Sn…" at bounding box center [906, 203] width 343 height 239
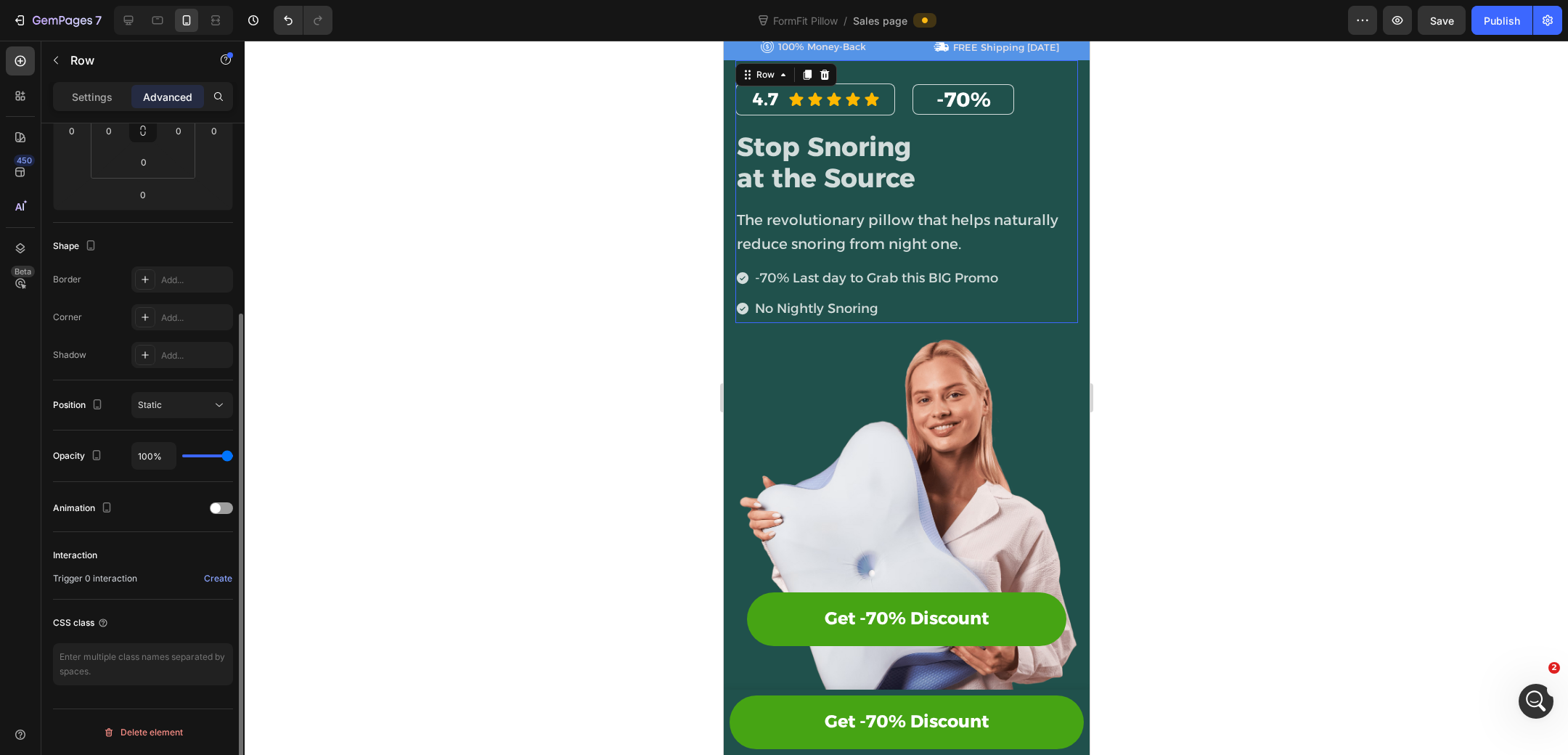
scroll to position [0, 0]
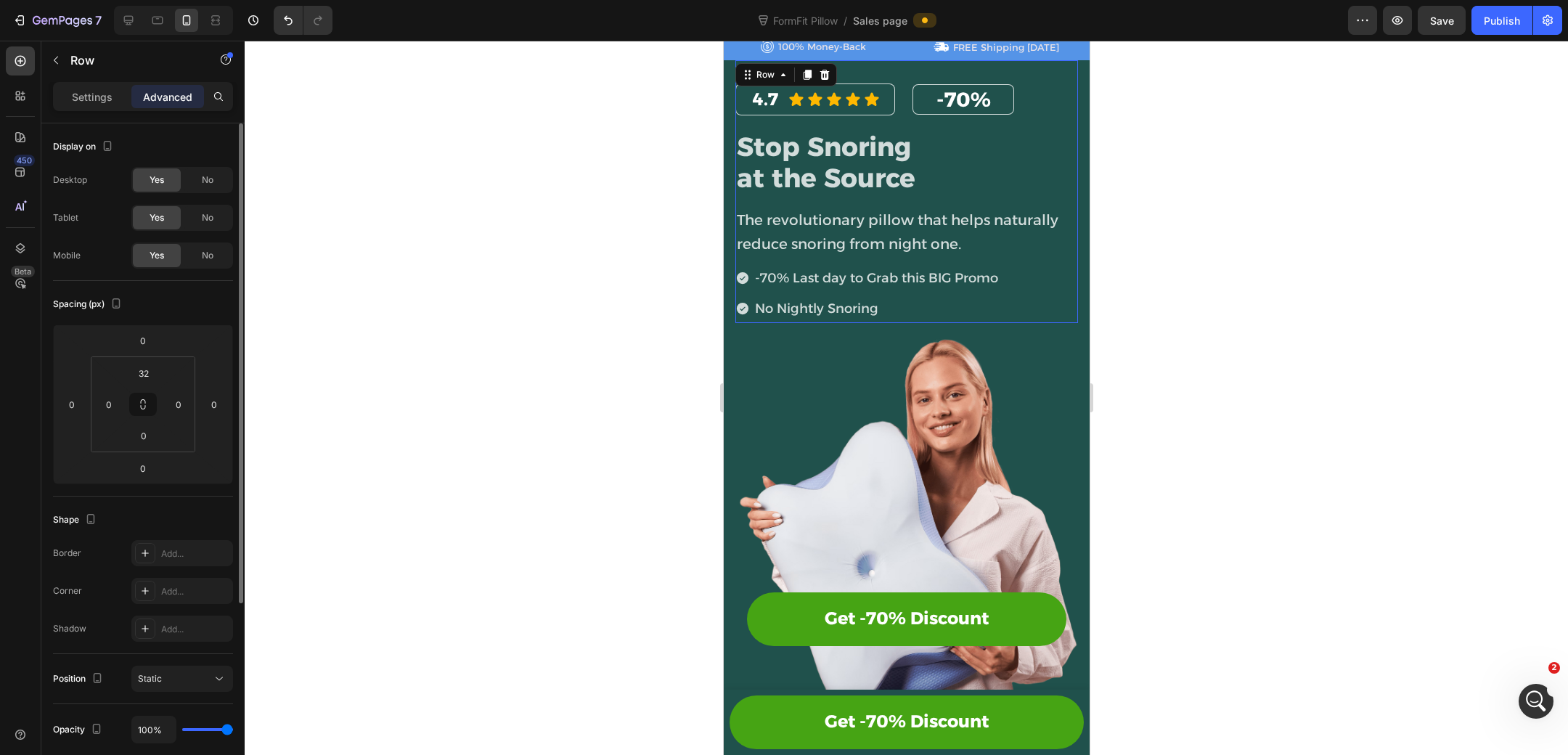
click at [953, 228] on p "The revolutionary pillow that helps naturally reduce snoring from night one." at bounding box center [906, 232] width 340 height 48
